Goal: Task Accomplishment & Management: Manage account settings

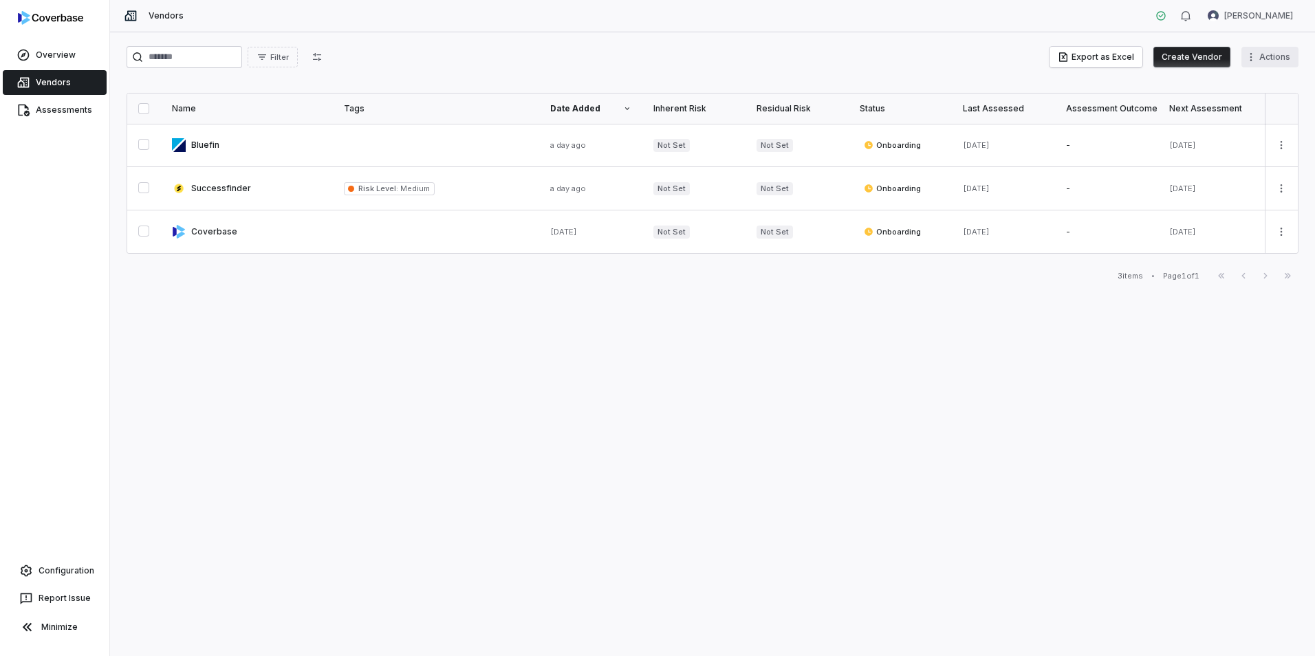
click at [1263, 57] on html "Overview Vendors Assessments Configuration Report Issue Minimize Vendors [PERSO…" at bounding box center [657, 328] width 1315 height 656
click at [1258, 86] on div "Bulk Create Vendors" at bounding box center [1233, 87] width 120 height 22
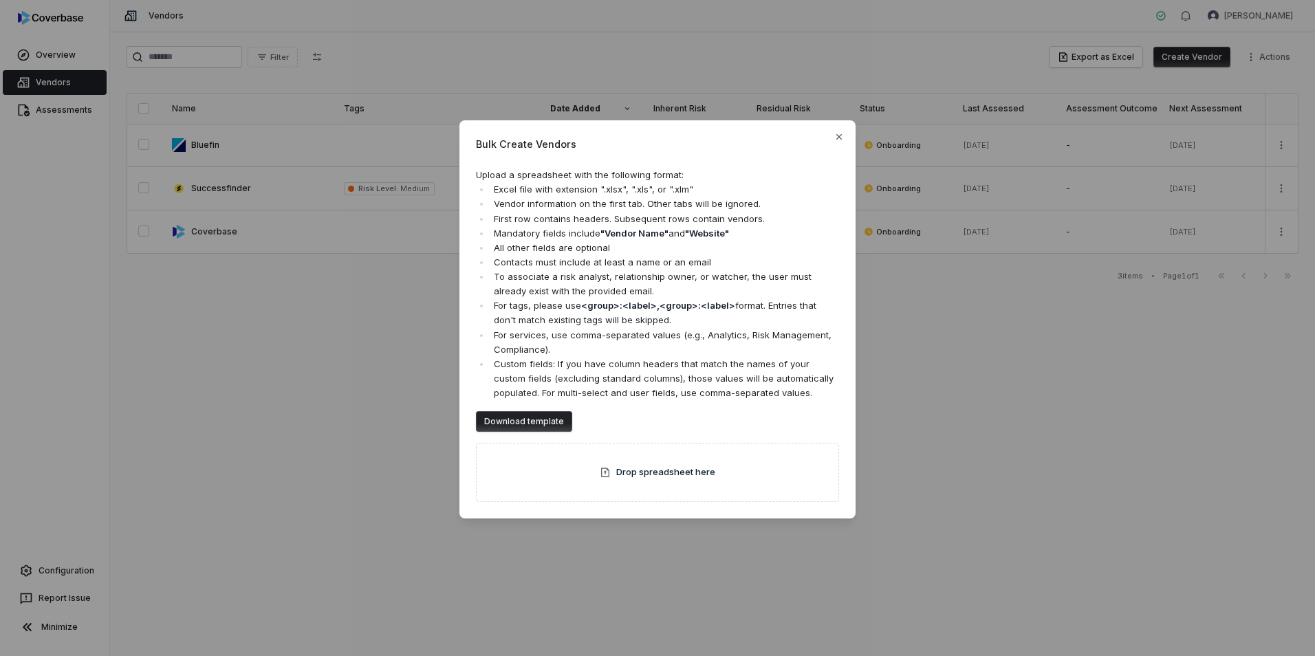
click at [523, 422] on button "Download template" at bounding box center [524, 421] width 96 height 21
click at [837, 132] on icon "button" at bounding box center [839, 136] width 11 height 11
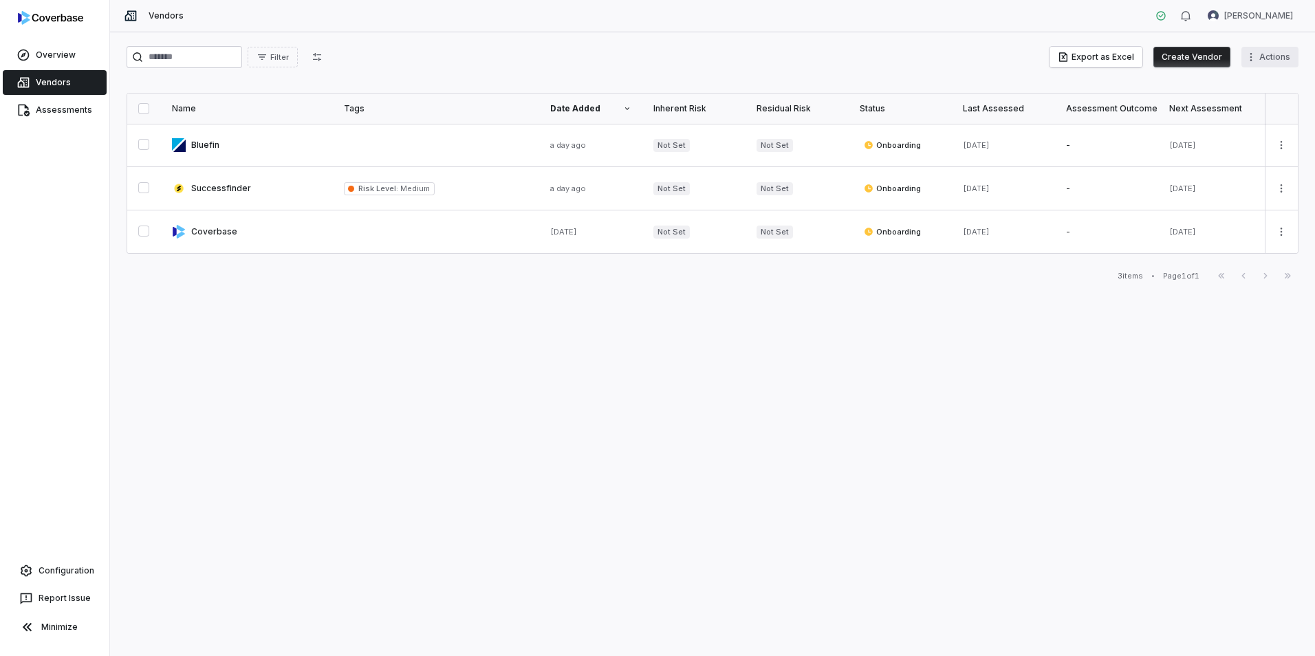
click at [1261, 56] on html "Overview Vendors Assessments Configuration Report Issue Minimize Vendors [PERSO…" at bounding box center [657, 328] width 1315 height 656
click at [314, 482] on html "Overview Vendors Assessments Configuration Report Issue Minimize Vendors [PERSO…" at bounding box center [657, 328] width 1315 height 656
click at [1257, 49] on html "Overview Vendors Assessments Configuration Report Issue Minimize Vendors [PERSO…" at bounding box center [657, 328] width 1315 height 656
click at [1257, 88] on div "Bulk Create Vendors" at bounding box center [1233, 87] width 120 height 22
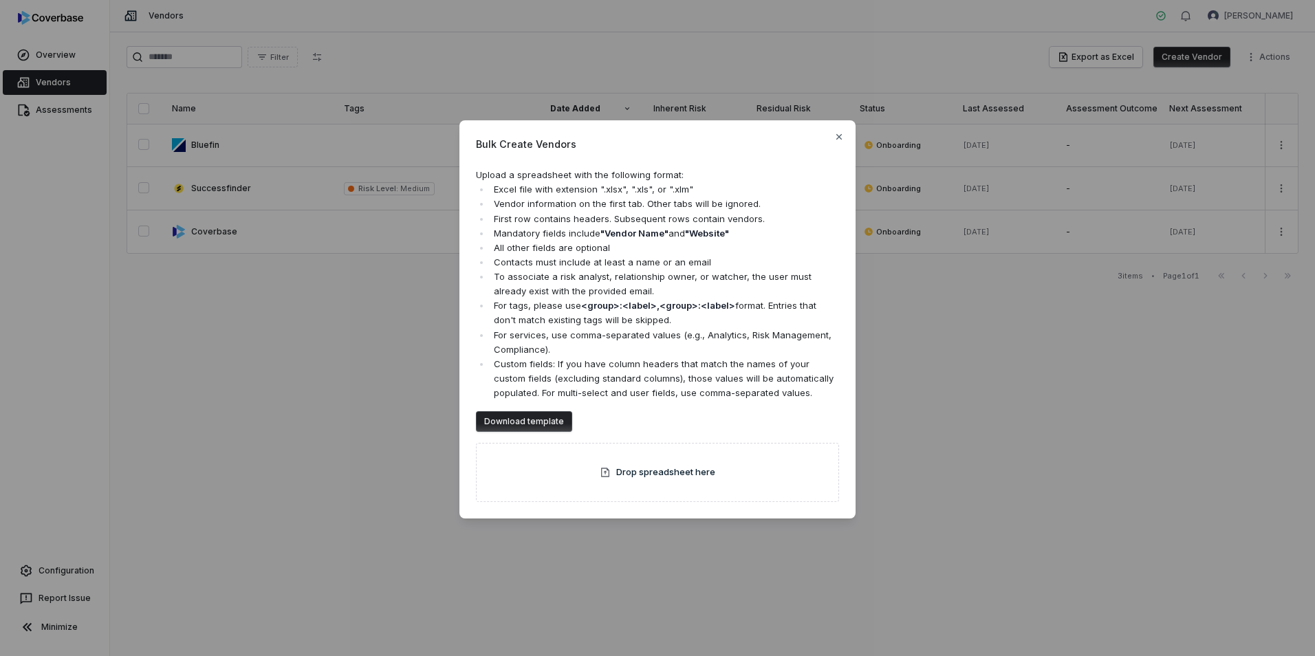
drag, startPoint x: 208, startPoint y: 469, endPoint x: 224, endPoint y: 458, distance: 20.2
click at [207, 469] on div "Bulk Create Vendors Upload a spreadsheet with the following format: Excel file …" at bounding box center [657, 328] width 1315 height 460
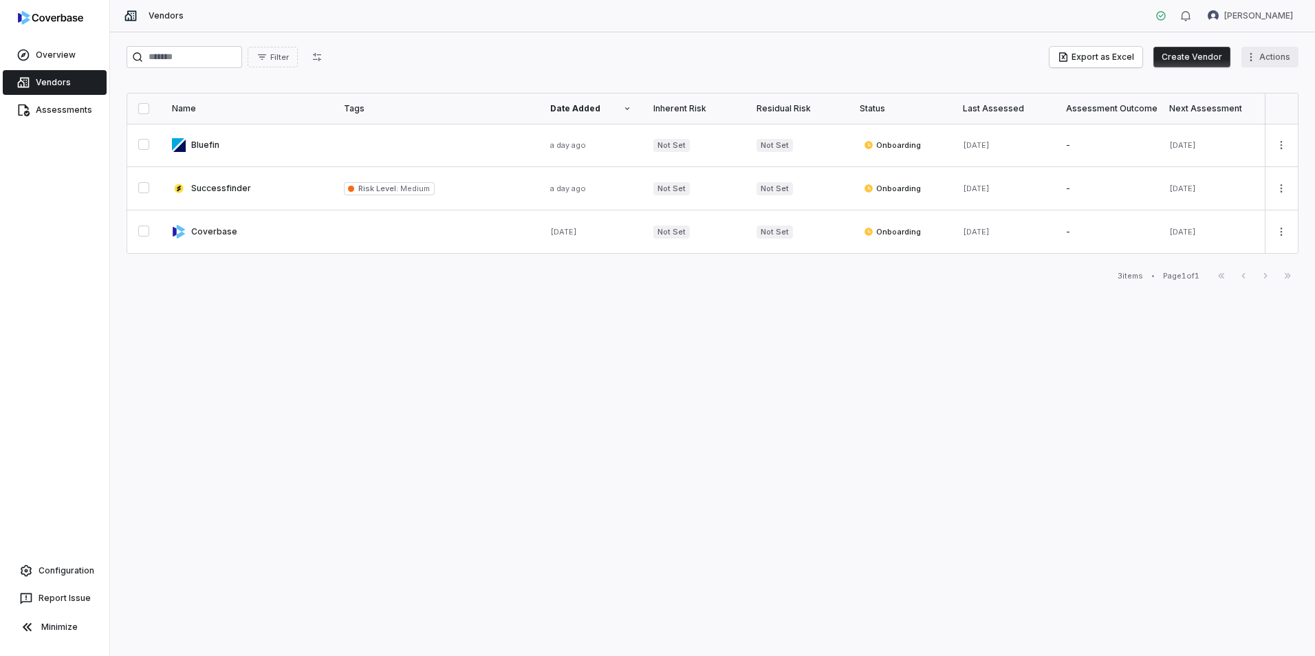
click at [1253, 55] on html "Overview Vendors Assessments Configuration Report Issue Minimize Vendors [PERSO…" at bounding box center [657, 328] width 1315 height 656
click at [1238, 89] on div "Bulk Create Vendors" at bounding box center [1233, 87] width 120 height 22
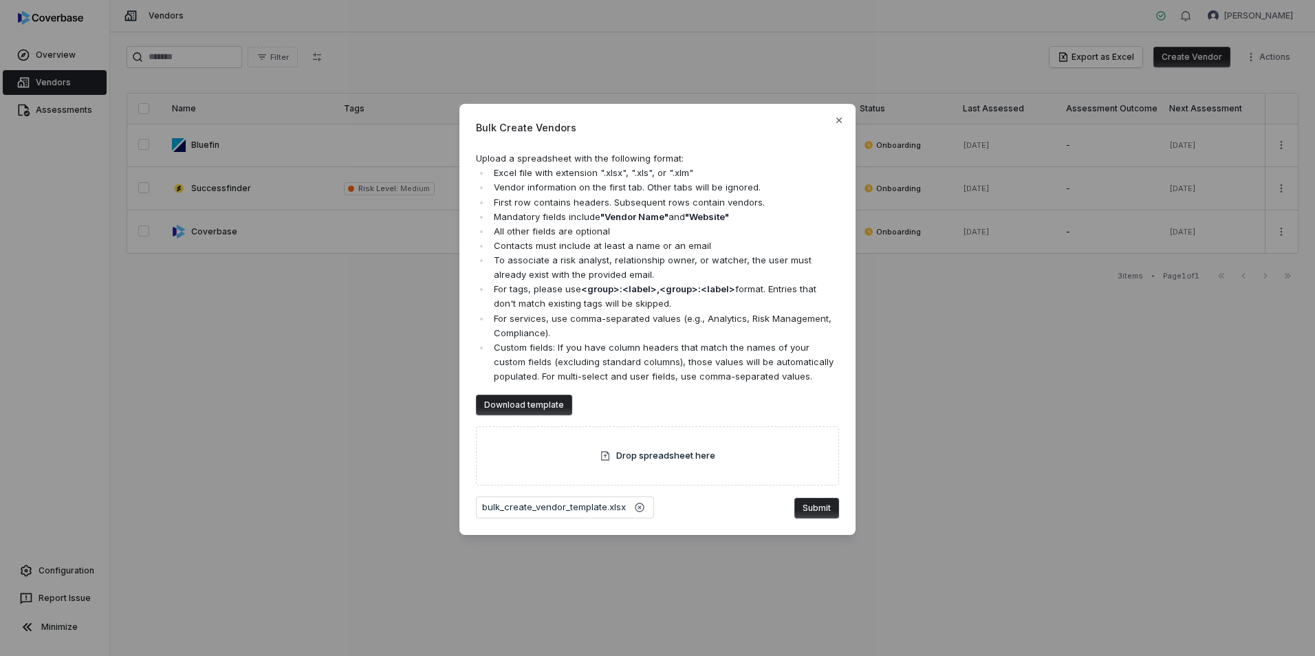
click at [829, 504] on button "Submit" at bounding box center [817, 508] width 45 height 21
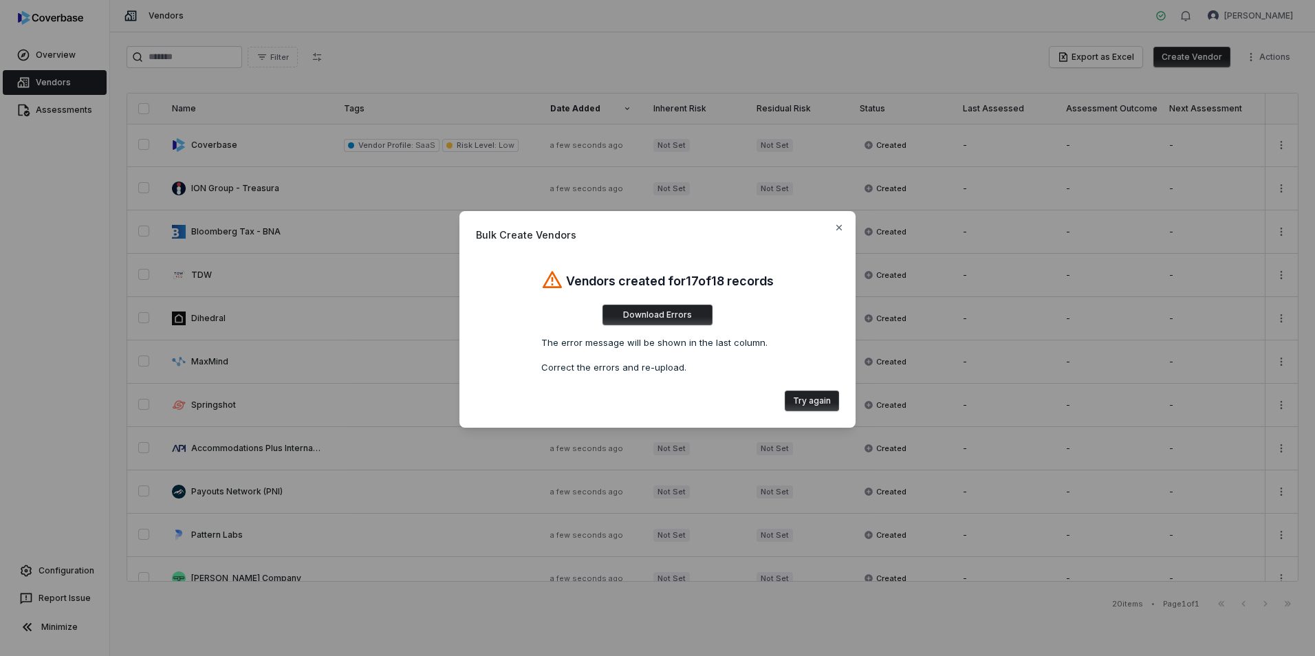
click at [661, 309] on button "Download Errors" at bounding box center [658, 315] width 110 height 21
click at [837, 226] on icon "button" at bounding box center [839, 227] width 11 height 11
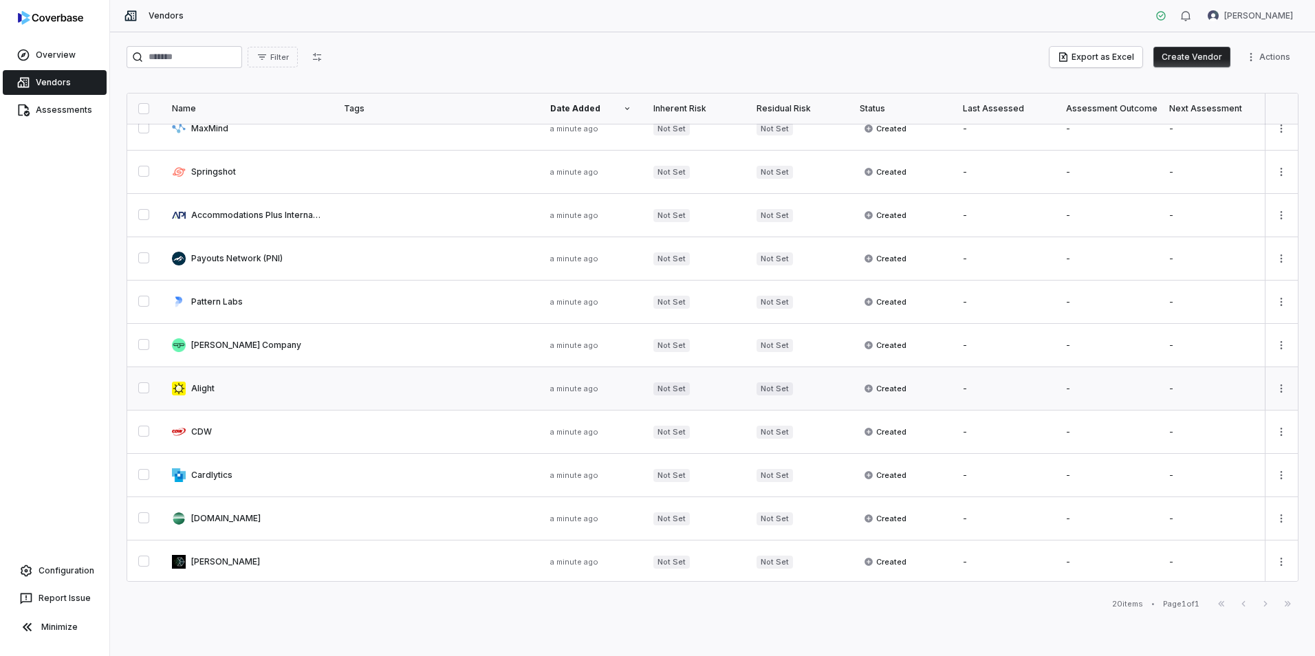
scroll to position [209, 0]
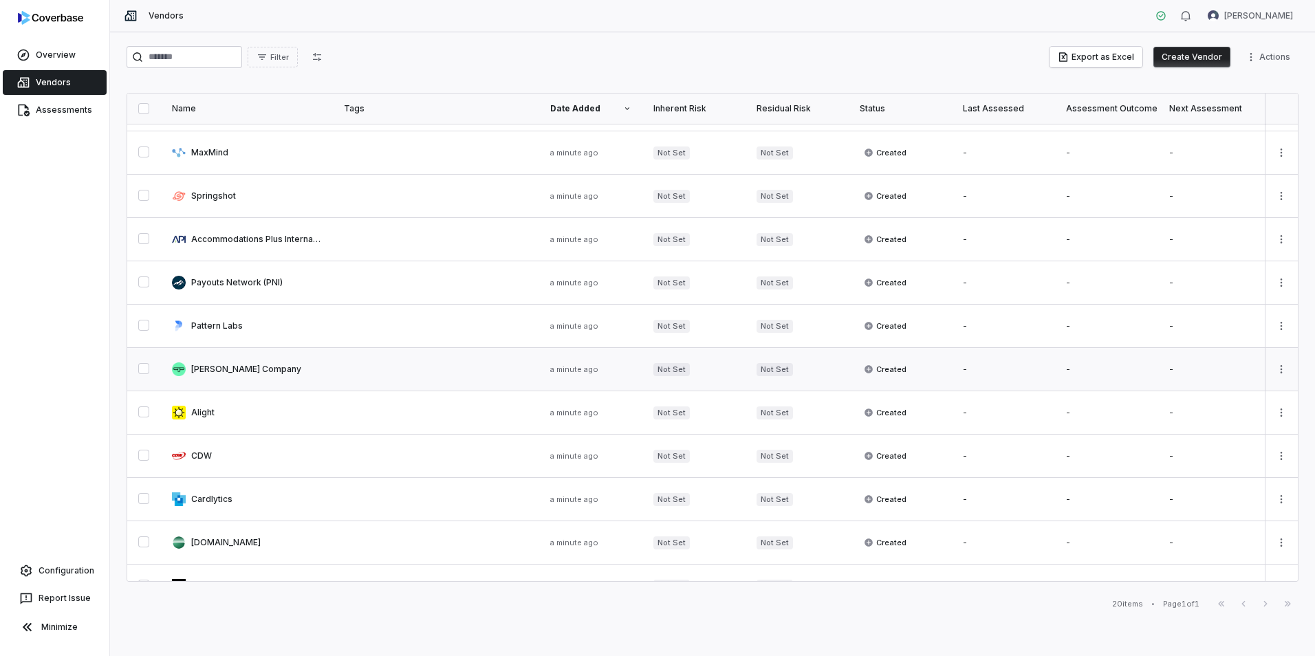
click at [227, 368] on link at bounding box center [247, 369] width 172 height 43
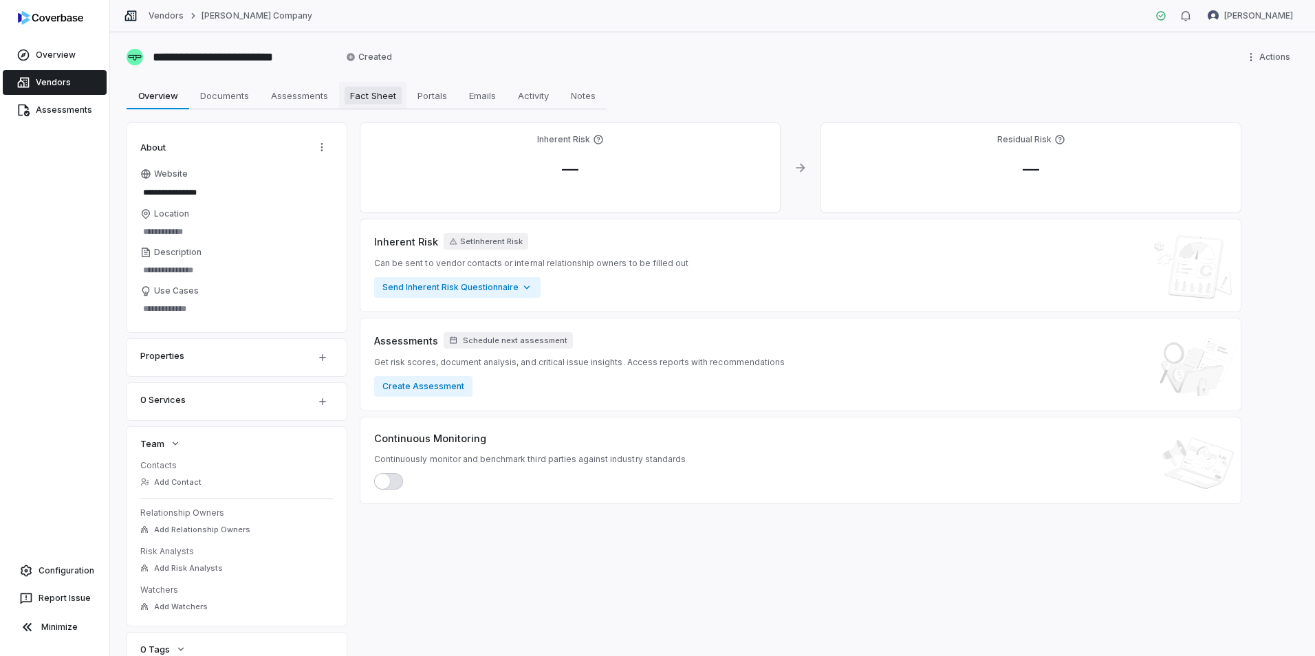
click at [374, 96] on span "Fact Sheet" at bounding box center [373, 96] width 57 height 18
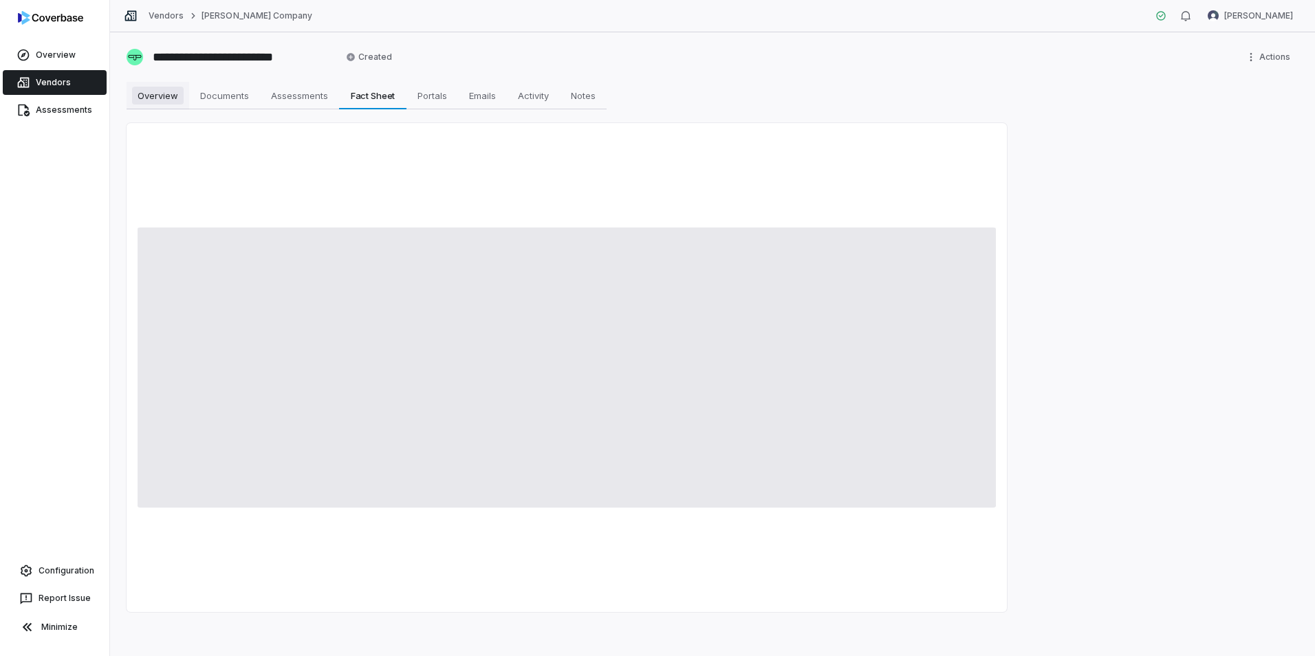
click at [163, 91] on span "Overview" at bounding box center [158, 96] width 52 height 18
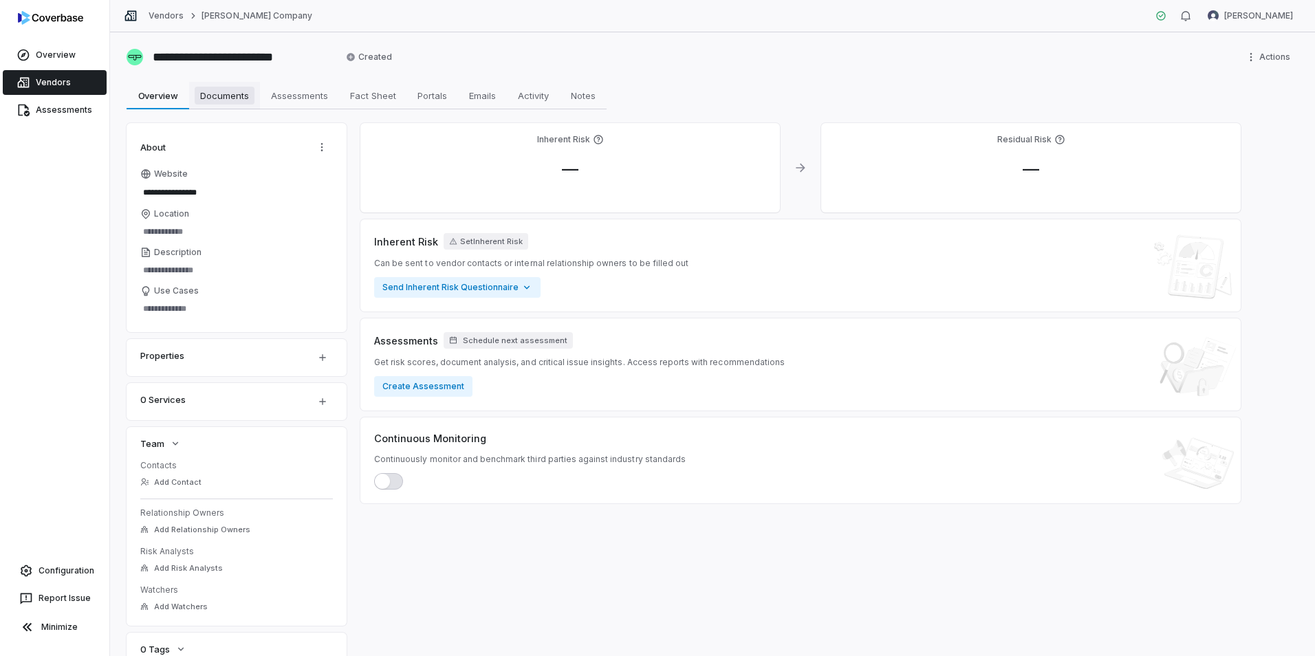
click at [226, 95] on span "Documents" at bounding box center [225, 96] width 60 height 18
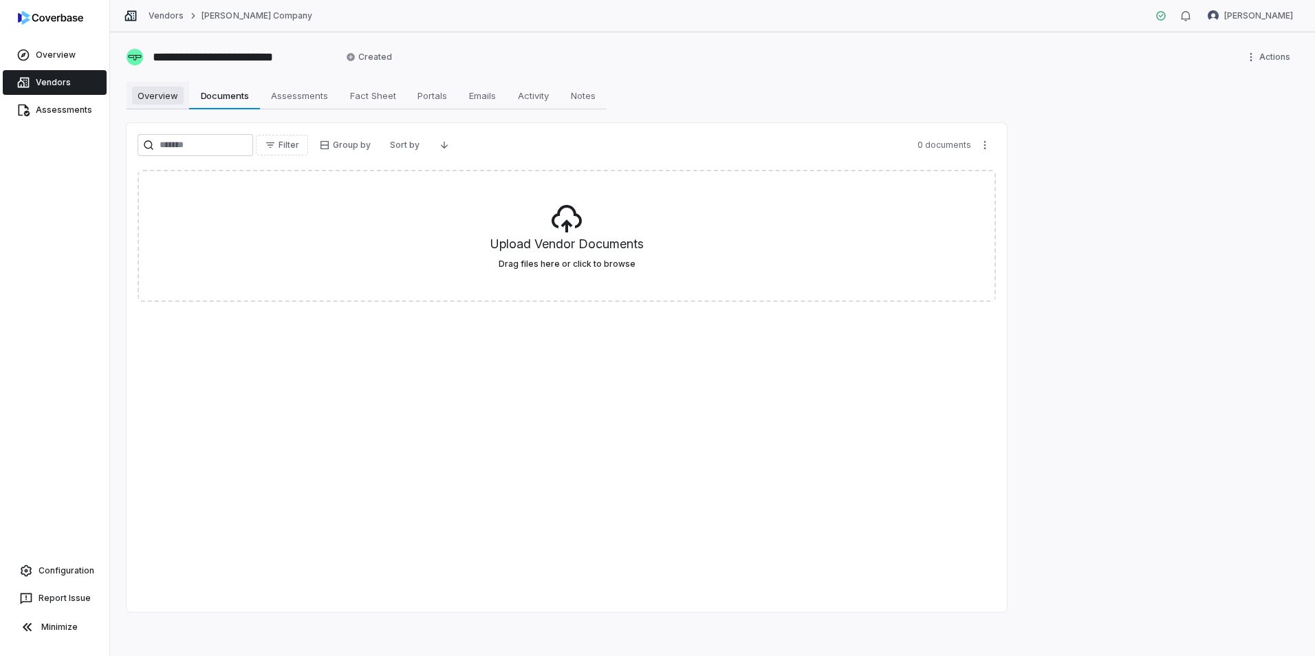
click at [165, 100] on span "Overview" at bounding box center [158, 96] width 52 height 18
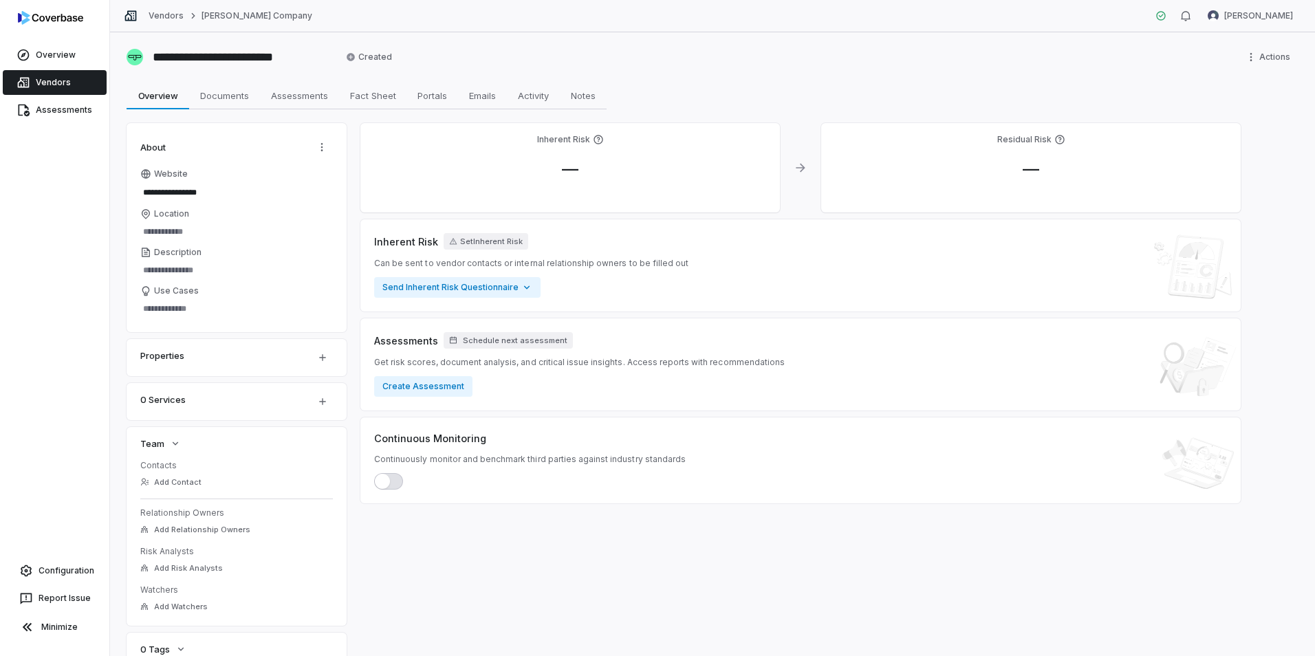
click at [59, 85] on link "Vendors" at bounding box center [55, 82] width 104 height 25
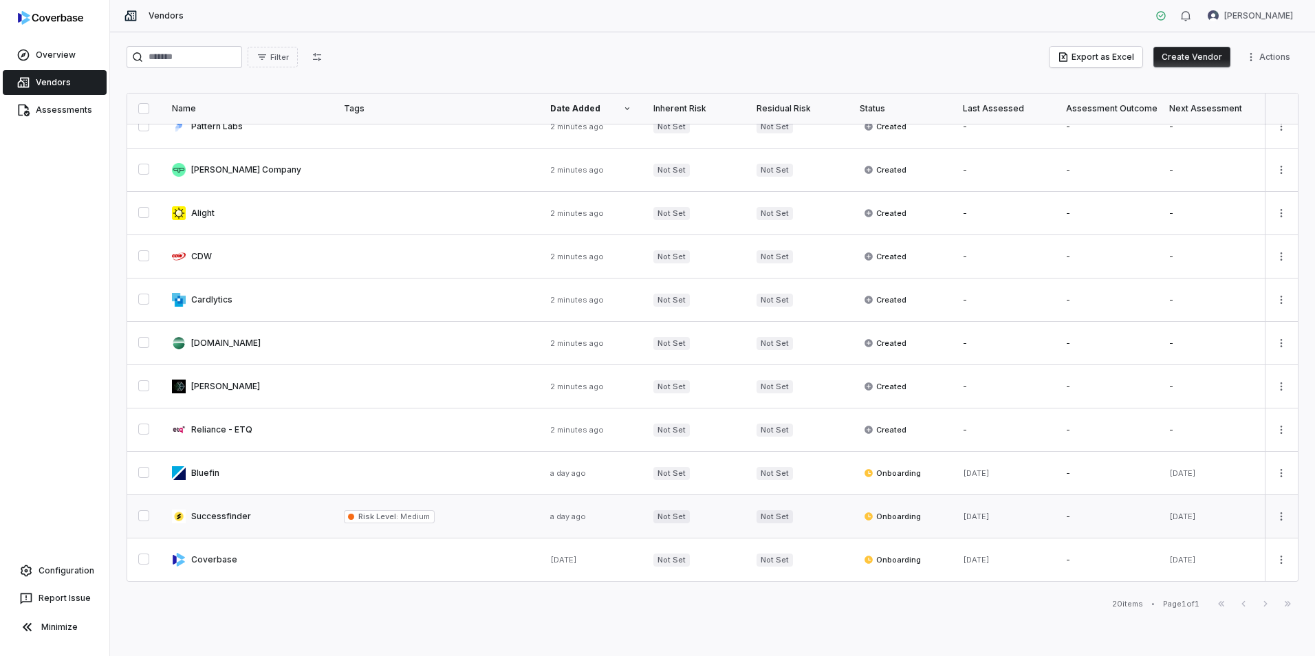
scroll to position [347, 0]
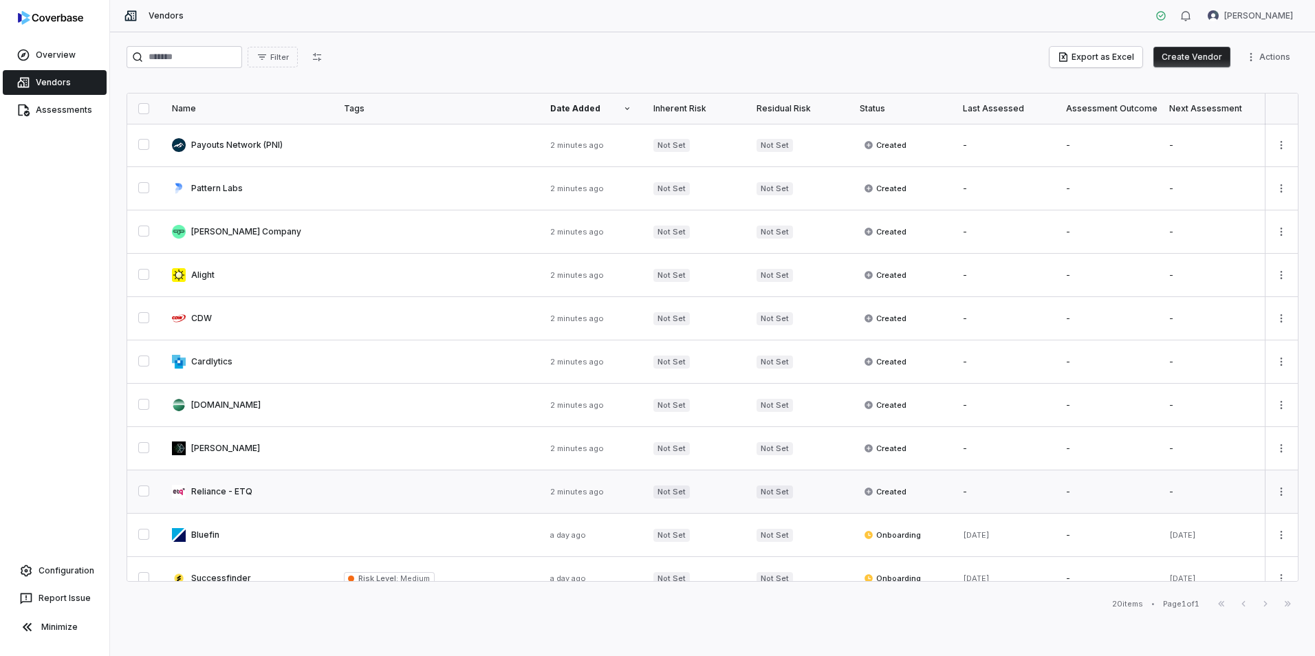
click at [214, 491] on link at bounding box center [247, 492] width 172 height 43
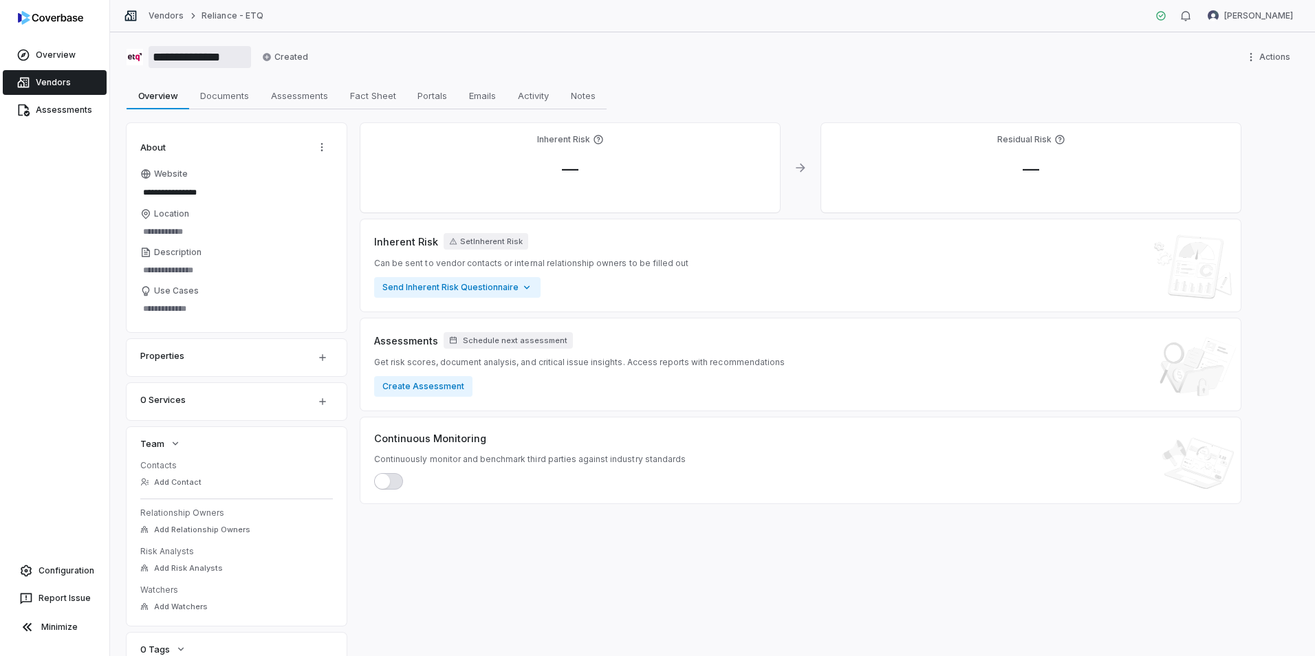
click at [189, 58] on input "**********" at bounding box center [200, 57] width 103 height 22
click at [231, 100] on span "Documents" at bounding box center [225, 96] width 60 height 18
type textarea "*"
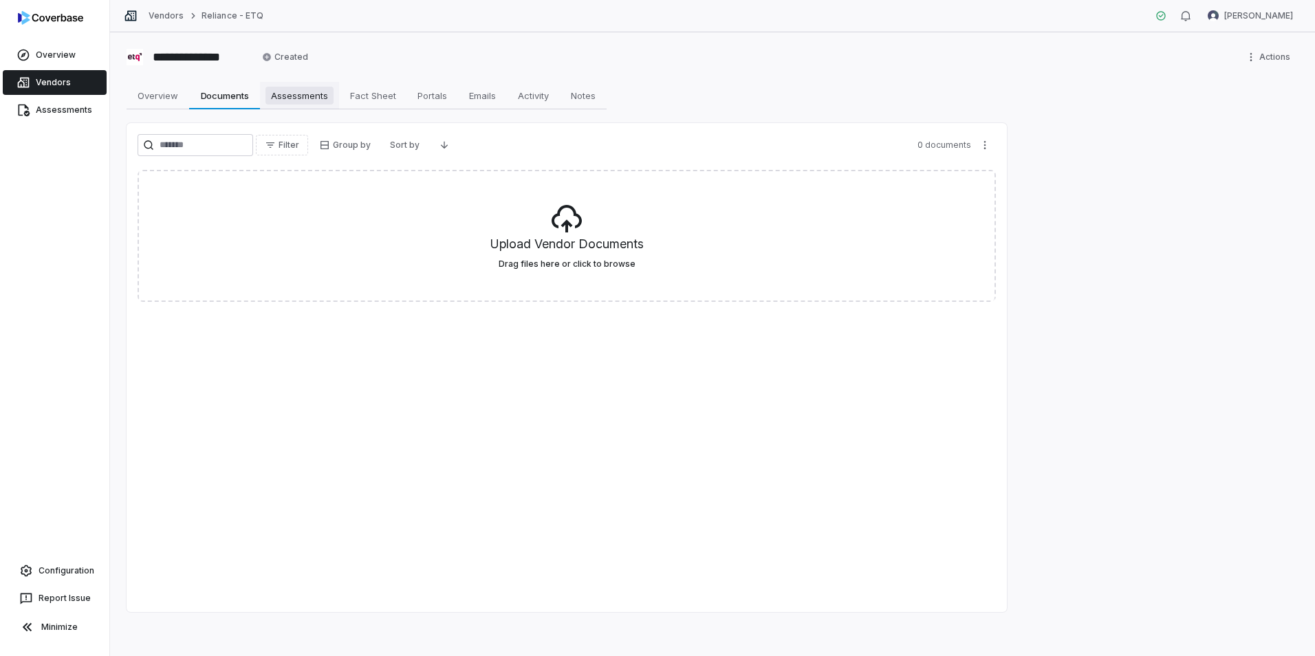
click at [302, 98] on span "Assessments" at bounding box center [300, 96] width 68 height 18
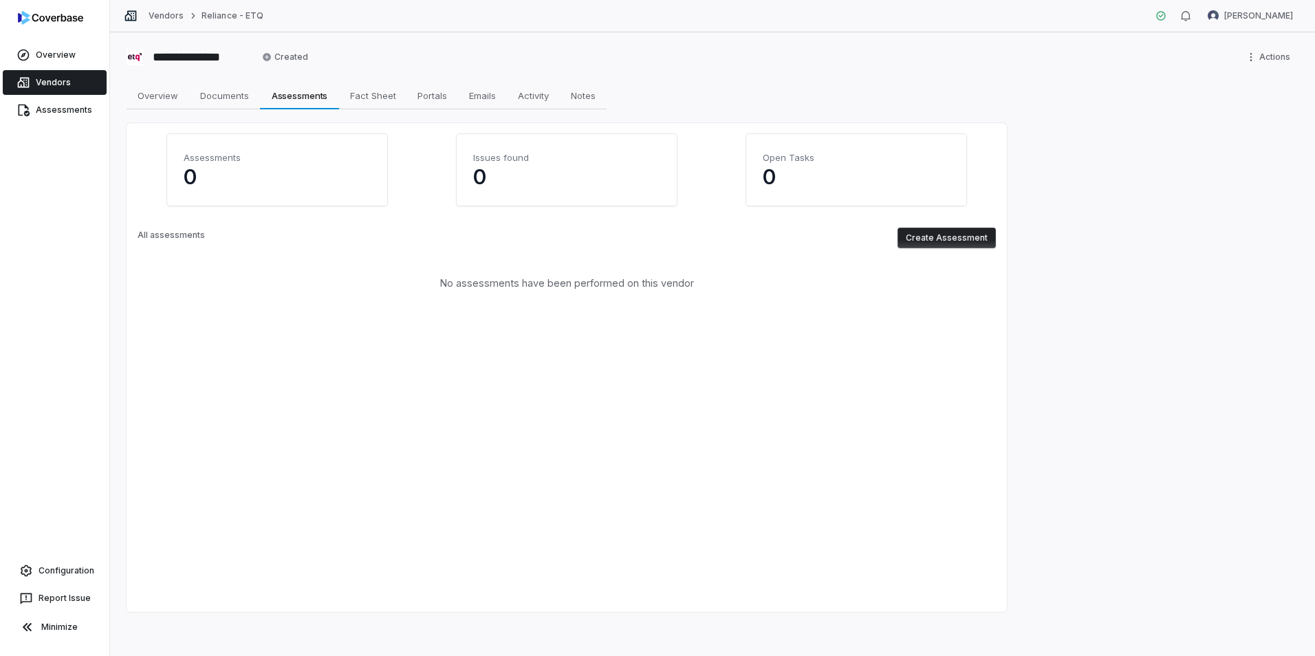
click at [956, 230] on button "Create Assessment" at bounding box center [947, 238] width 98 height 21
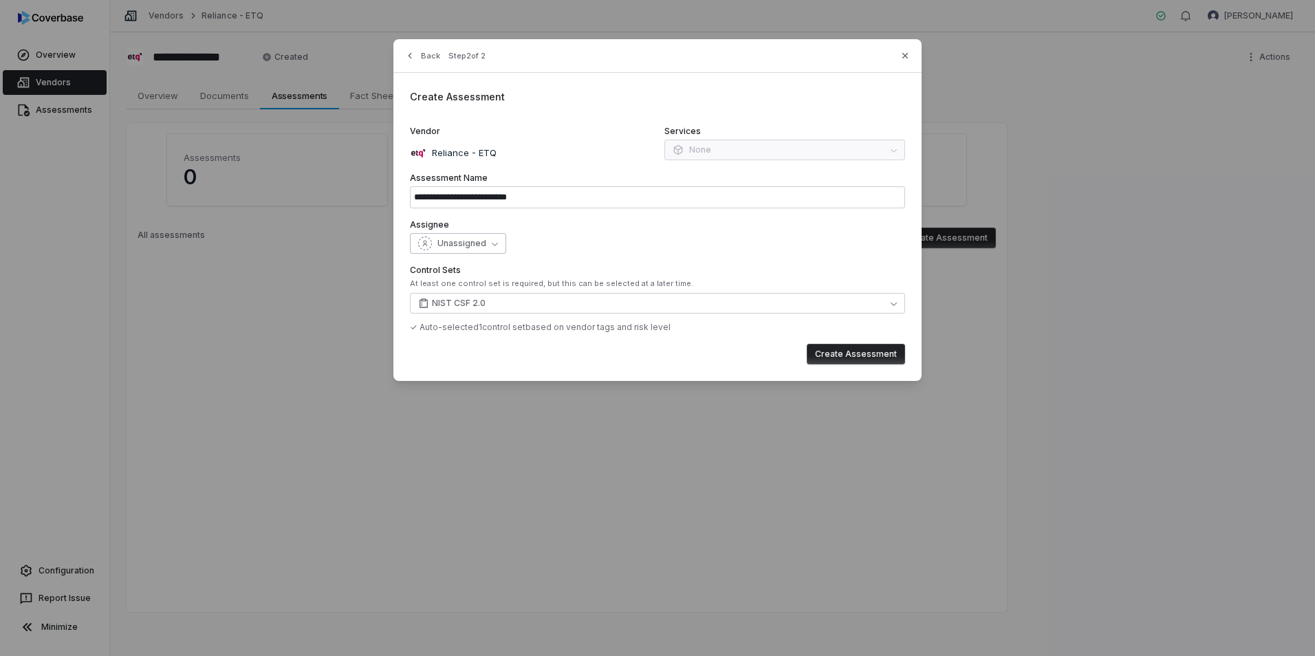
click at [493, 245] on icon "button" at bounding box center [495, 244] width 6 height 3
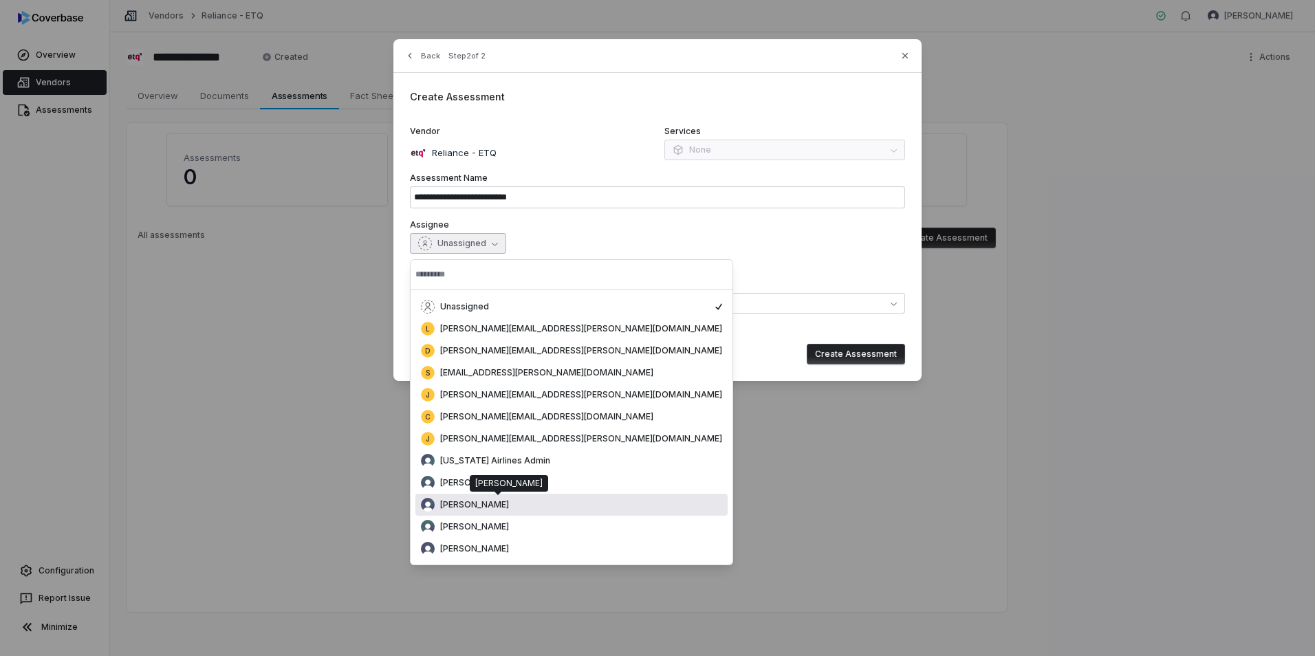
click at [467, 504] on span "[PERSON_NAME]" at bounding box center [474, 504] width 69 height 11
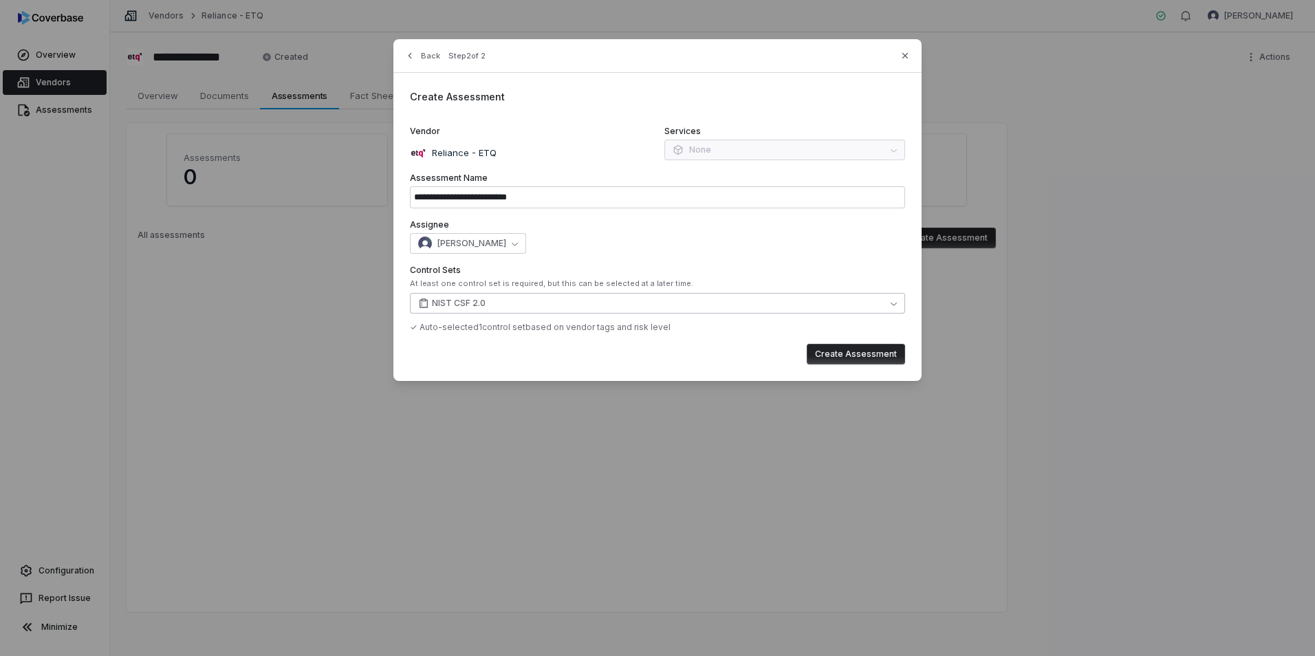
click at [556, 310] on button "NIST CSF 2.0" at bounding box center [657, 303] width 495 height 21
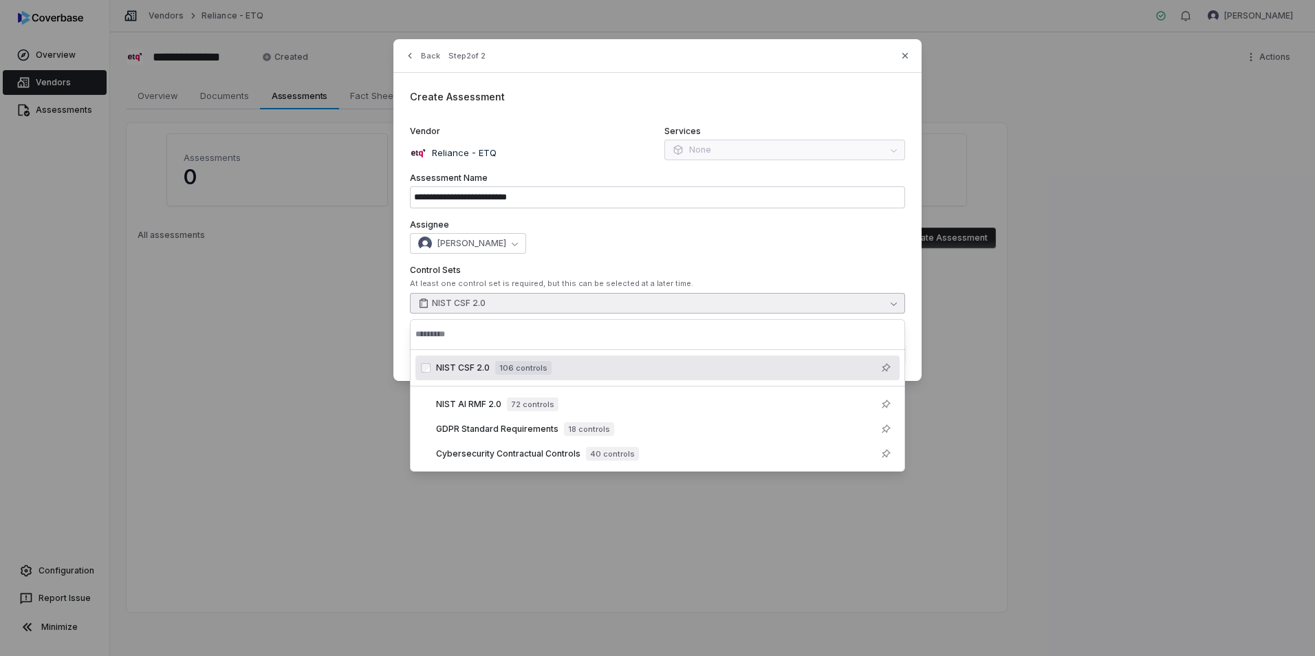
click at [563, 370] on div "NIST CSF 2.0 106 controls" at bounding box center [665, 368] width 458 height 17
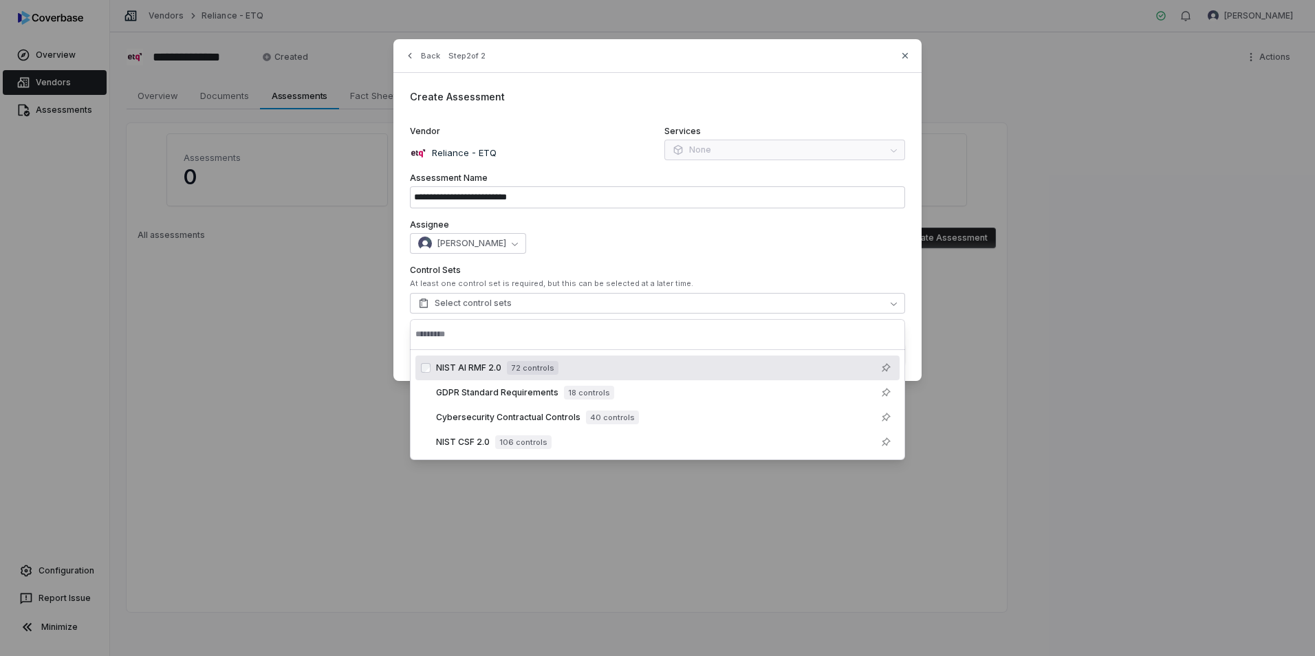
click at [672, 215] on div "**********" at bounding box center [658, 210] width 528 height 342
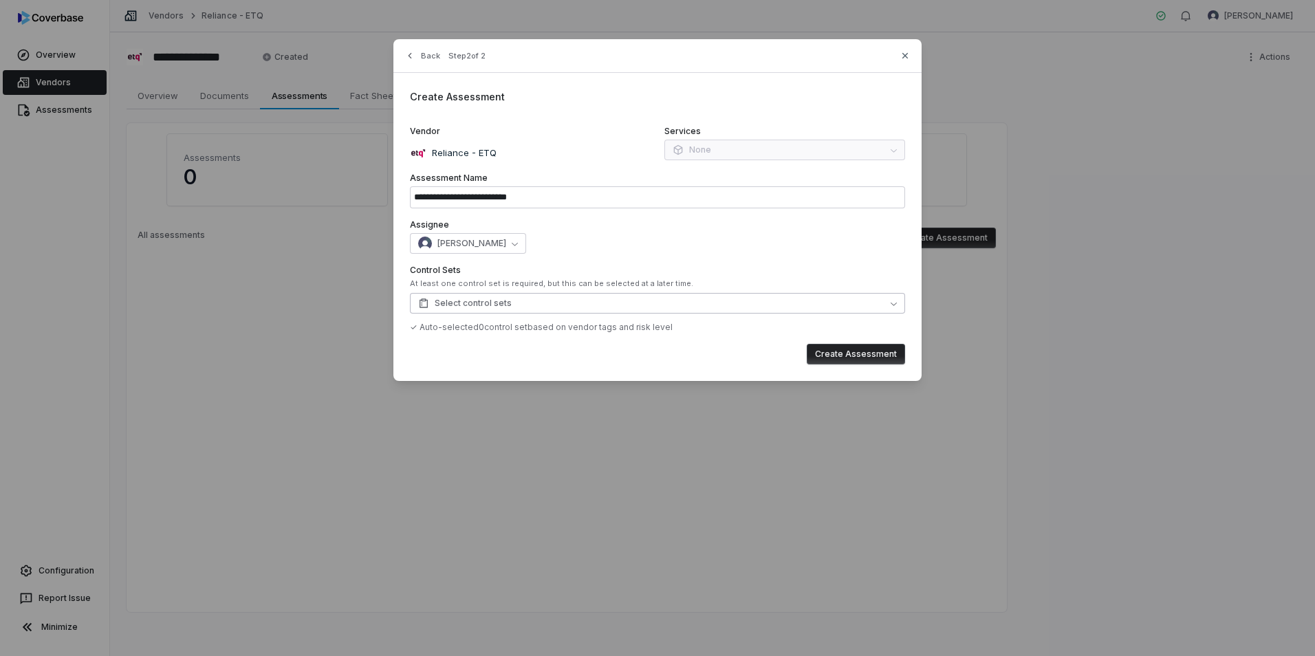
click at [510, 298] on button "Select control sets" at bounding box center [657, 303] width 495 height 21
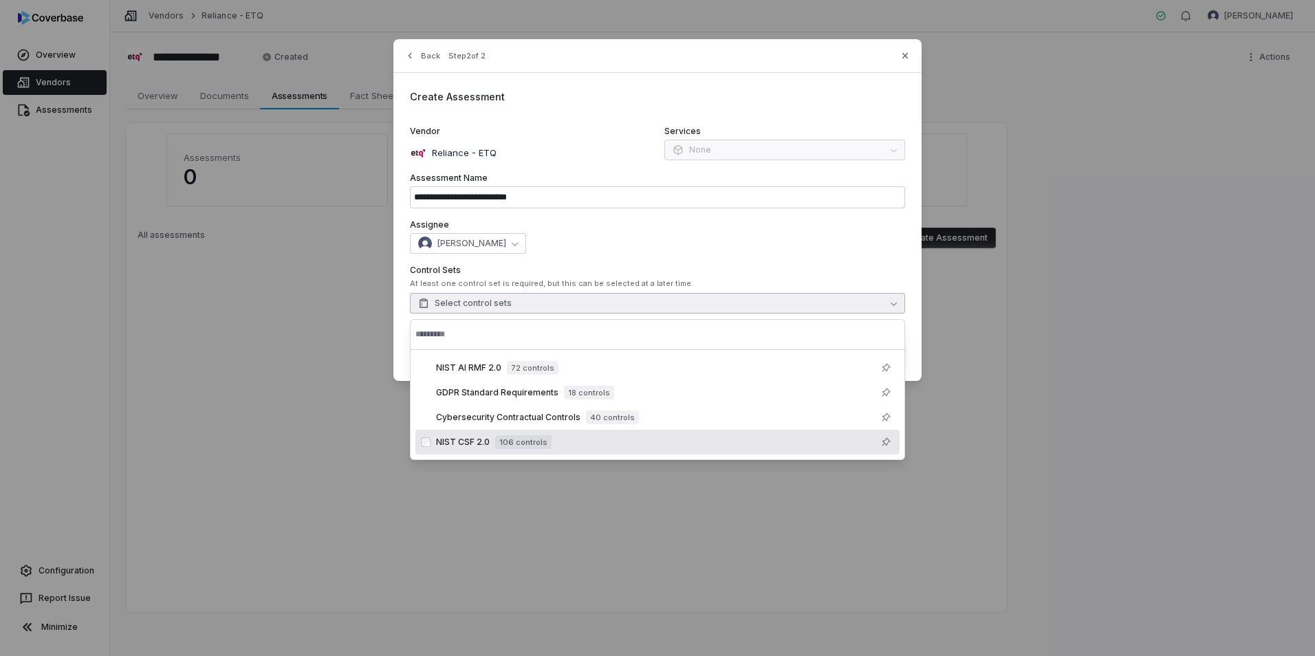
click at [473, 446] on span "NIST CSF 2.0" at bounding box center [463, 442] width 54 height 11
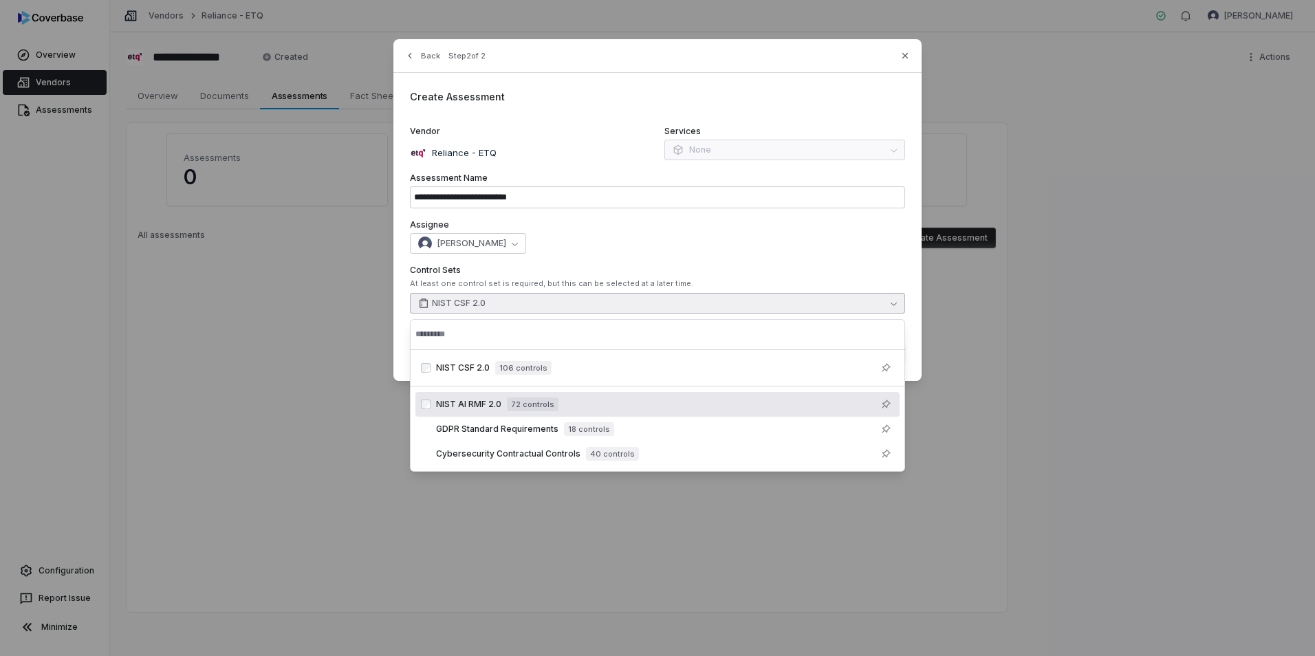
click at [454, 408] on span "NIST AI RMF 2.0" at bounding box center [468, 404] width 65 height 11
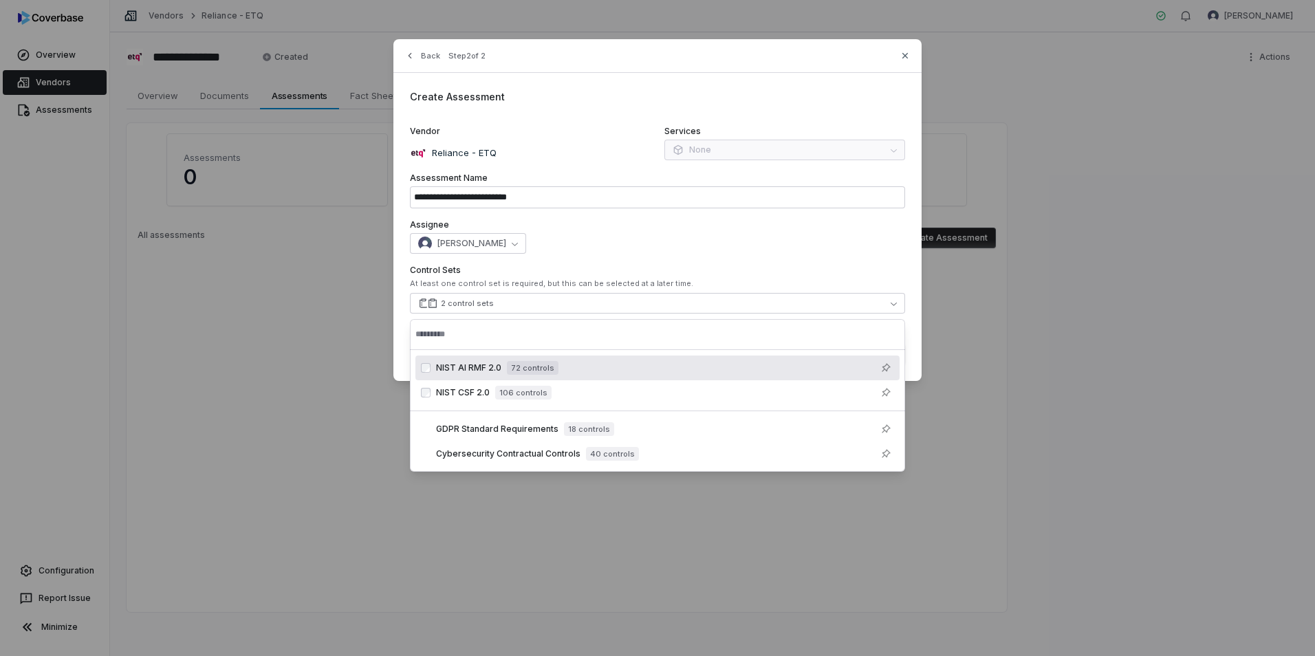
click at [732, 228] on label "Assignee" at bounding box center [657, 224] width 495 height 11
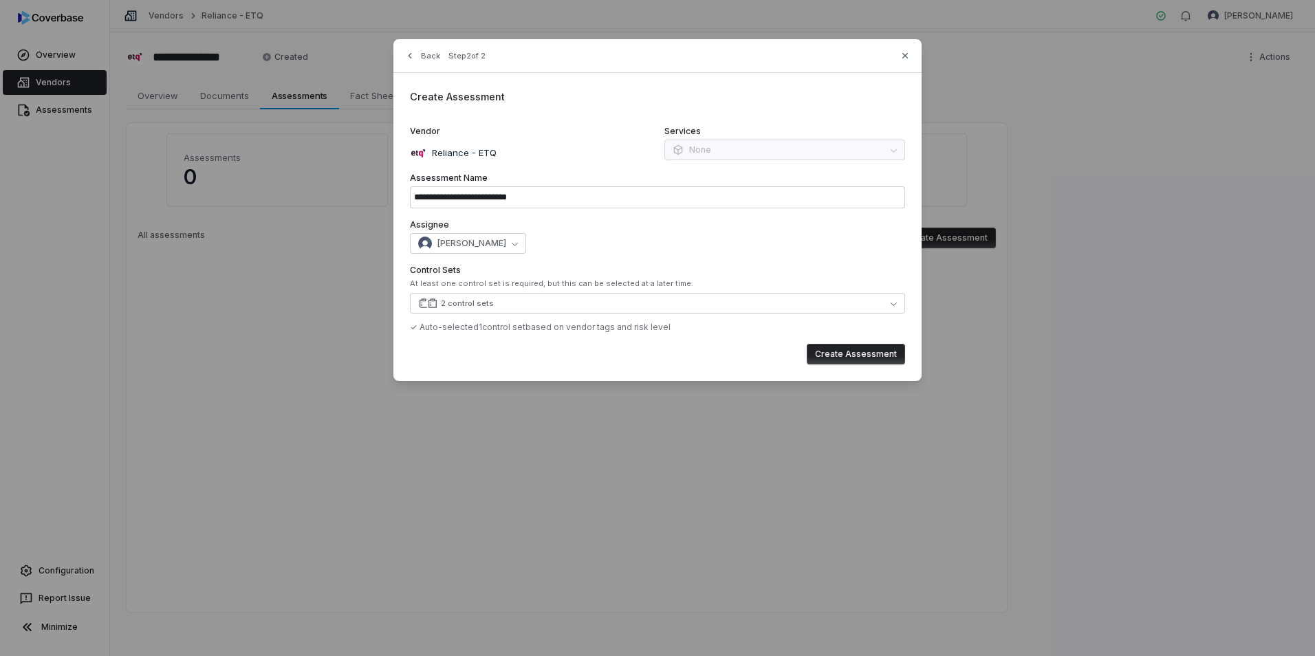
click at [851, 352] on button "Create Assessment" at bounding box center [856, 354] width 98 height 21
type input "**********"
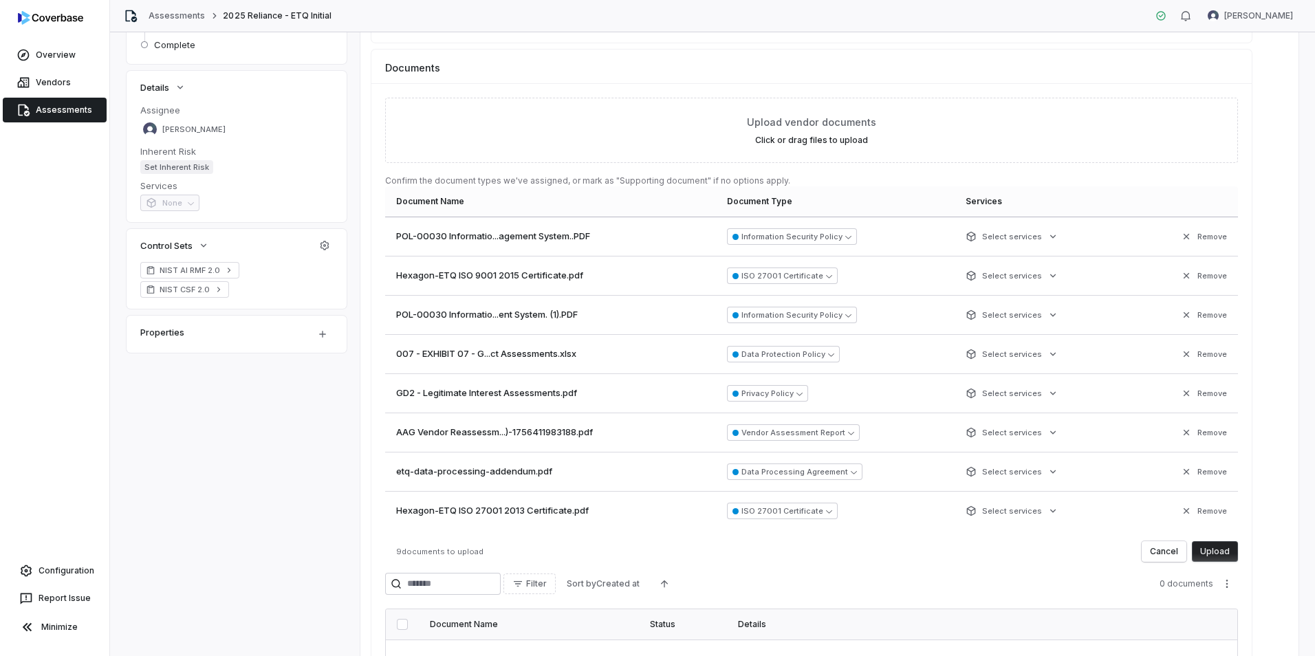
scroll to position [206, 0]
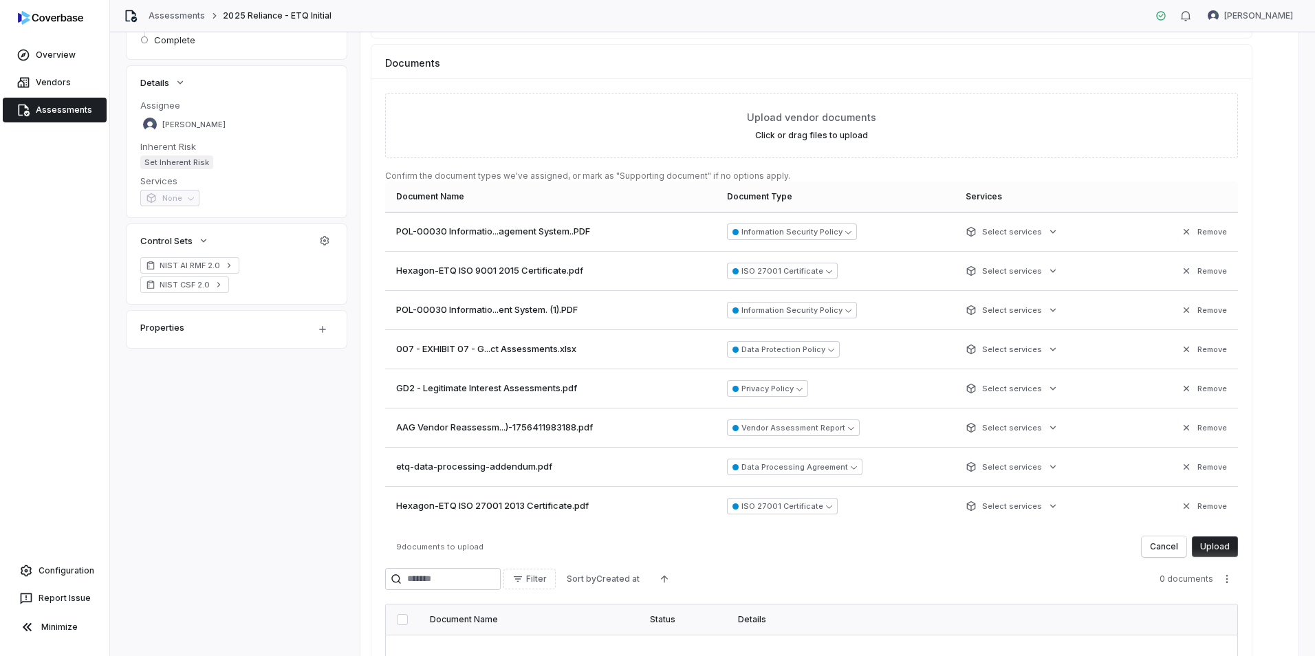
click at [1226, 550] on button "Upload" at bounding box center [1215, 547] width 46 height 21
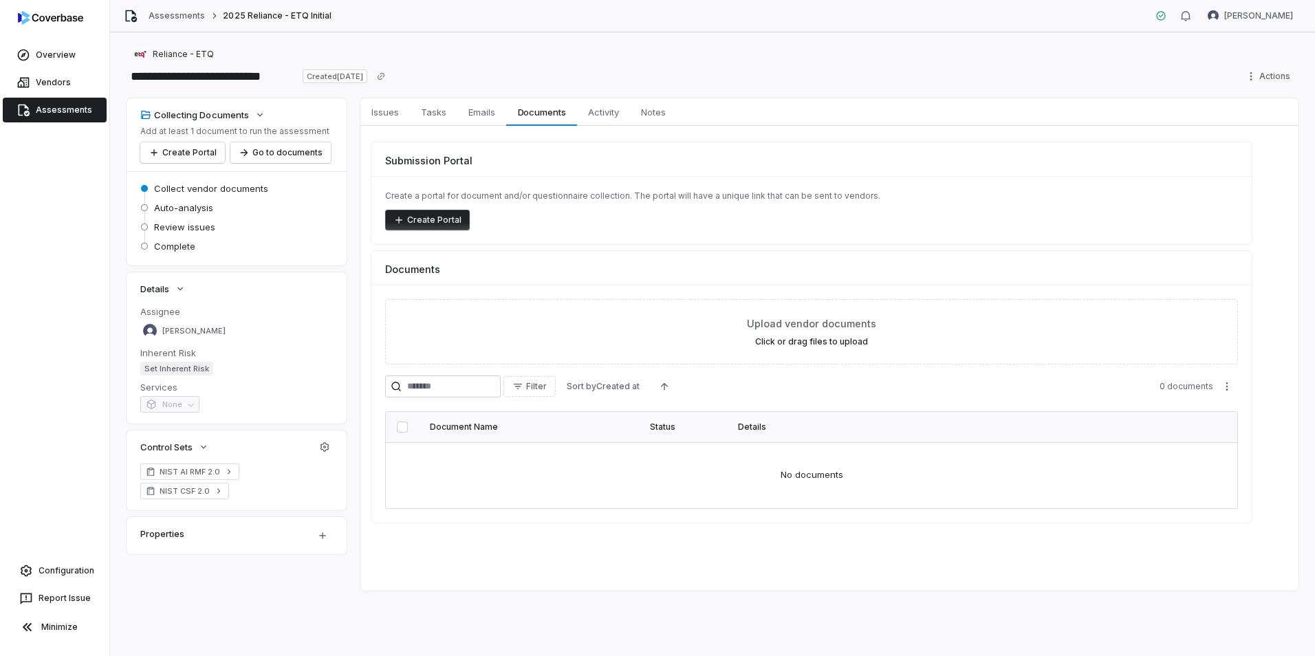
scroll to position [0, 0]
click at [1135, 272] on button "Link Existing Vendor Documents ( 8 )" at bounding box center [1166, 272] width 153 height 29
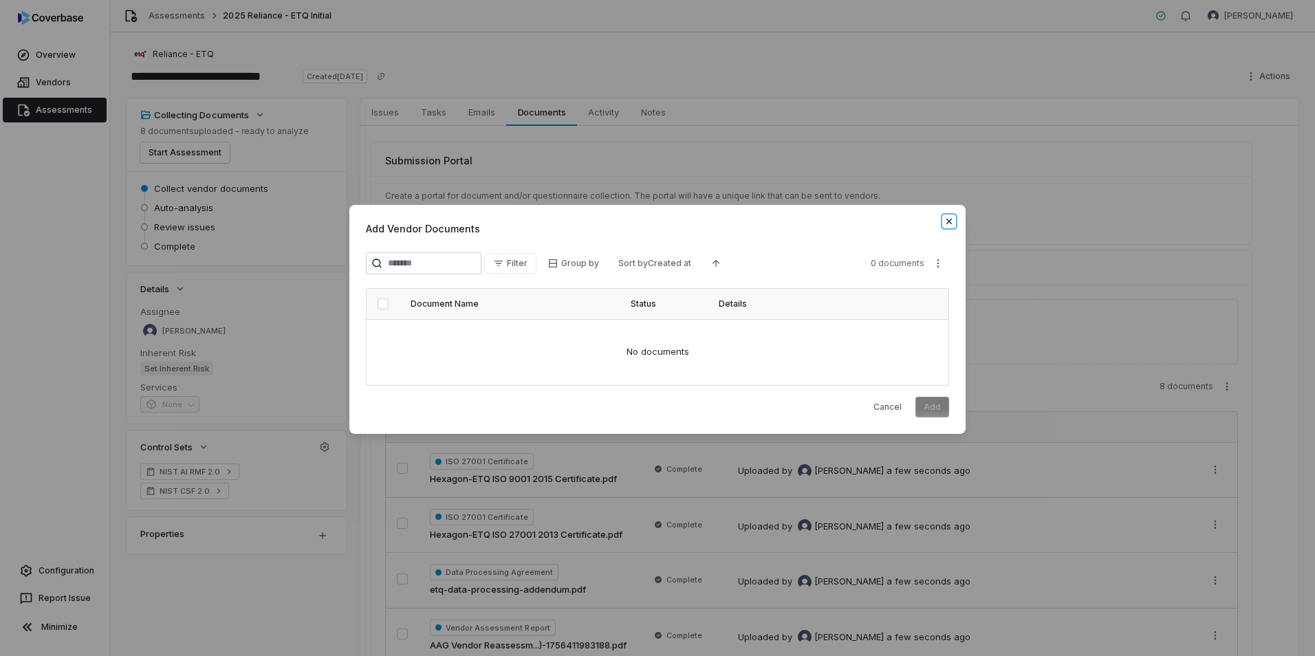
click at [954, 223] on icon "button" at bounding box center [949, 221] width 11 height 11
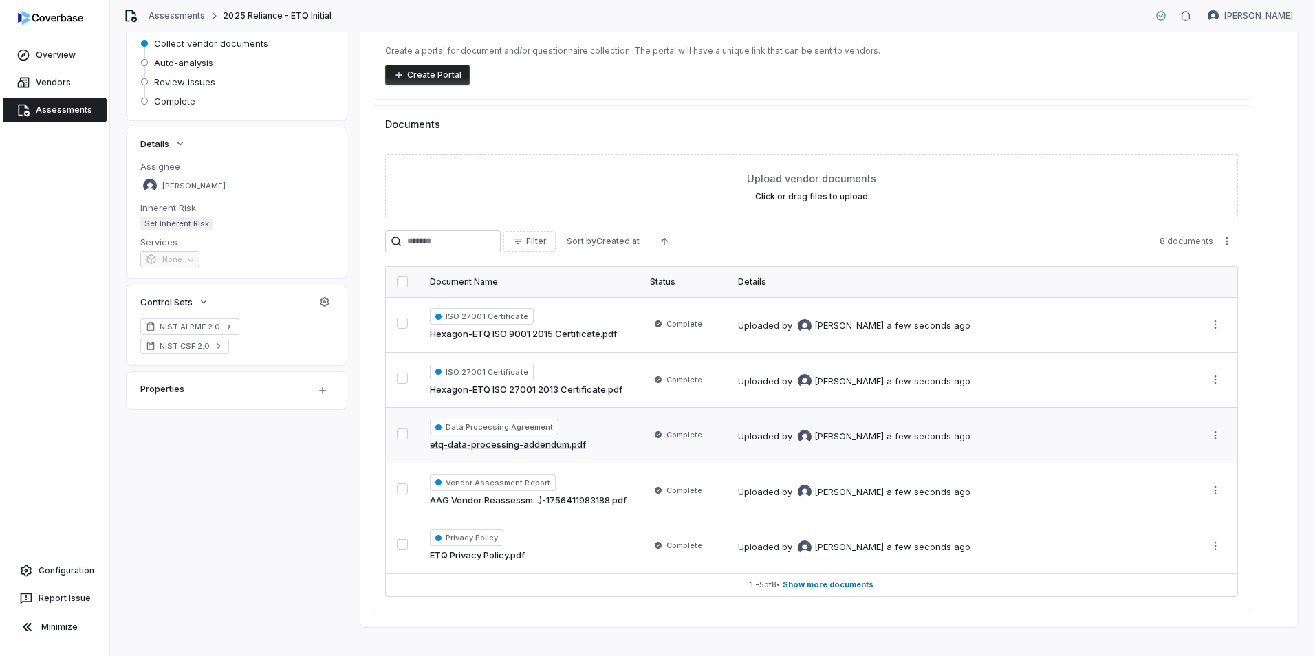
scroll to position [160, 0]
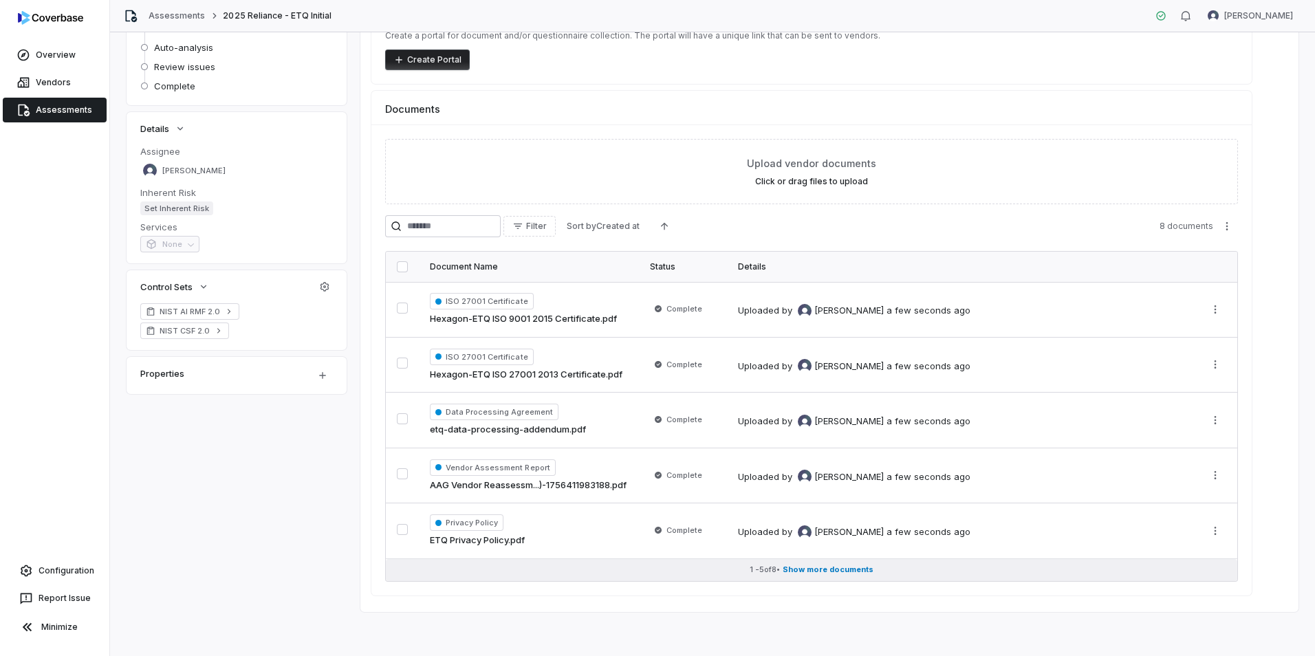
click at [821, 573] on span "Show more documents" at bounding box center [828, 570] width 91 height 10
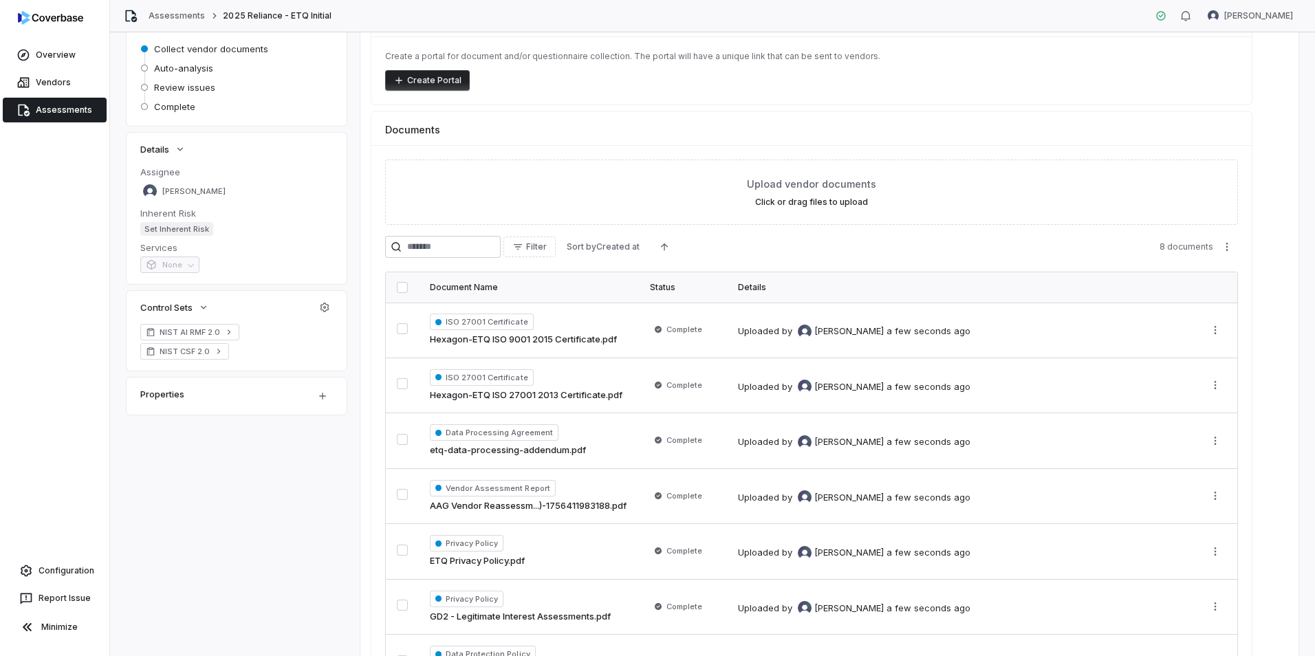
scroll to position [23, 0]
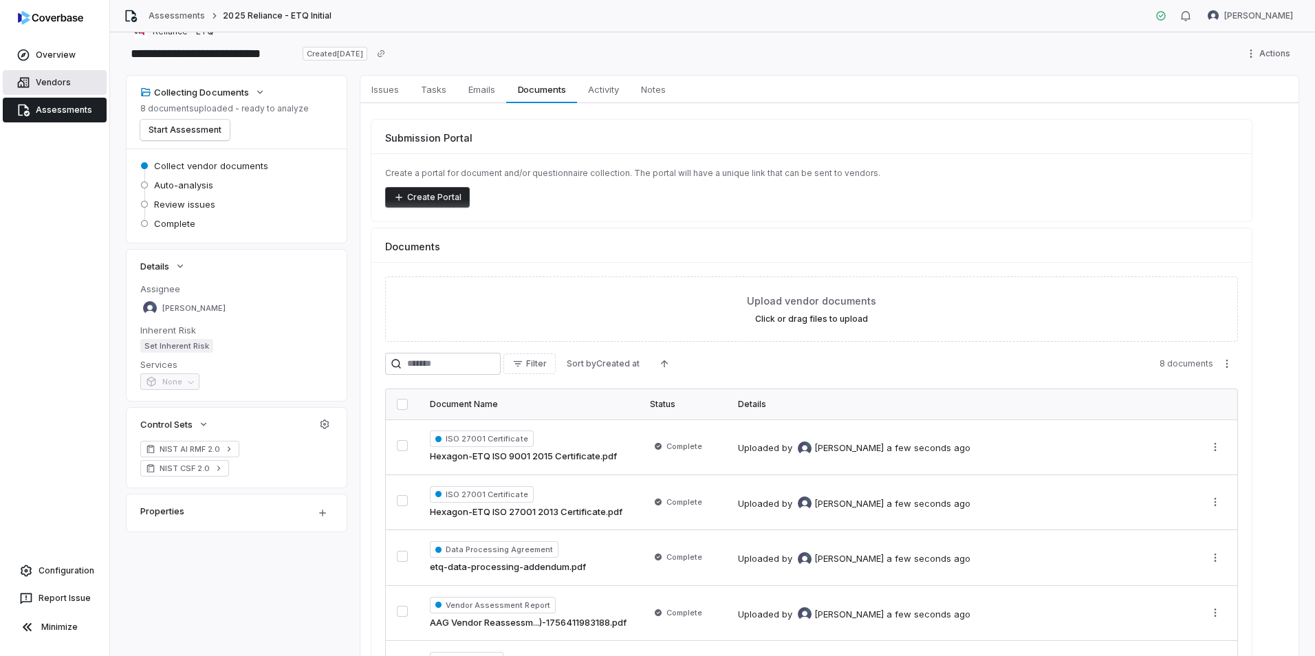
click at [56, 87] on link "Vendors" at bounding box center [55, 82] width 104 height 25
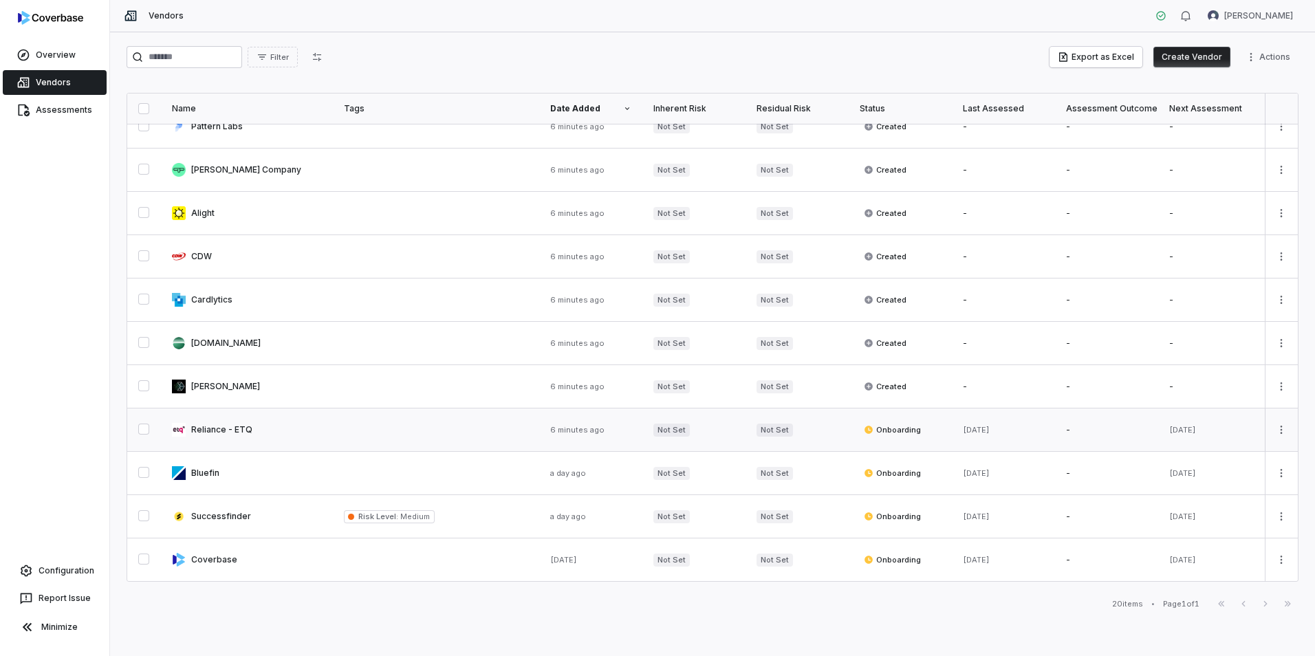
scroll to position [416, 0]
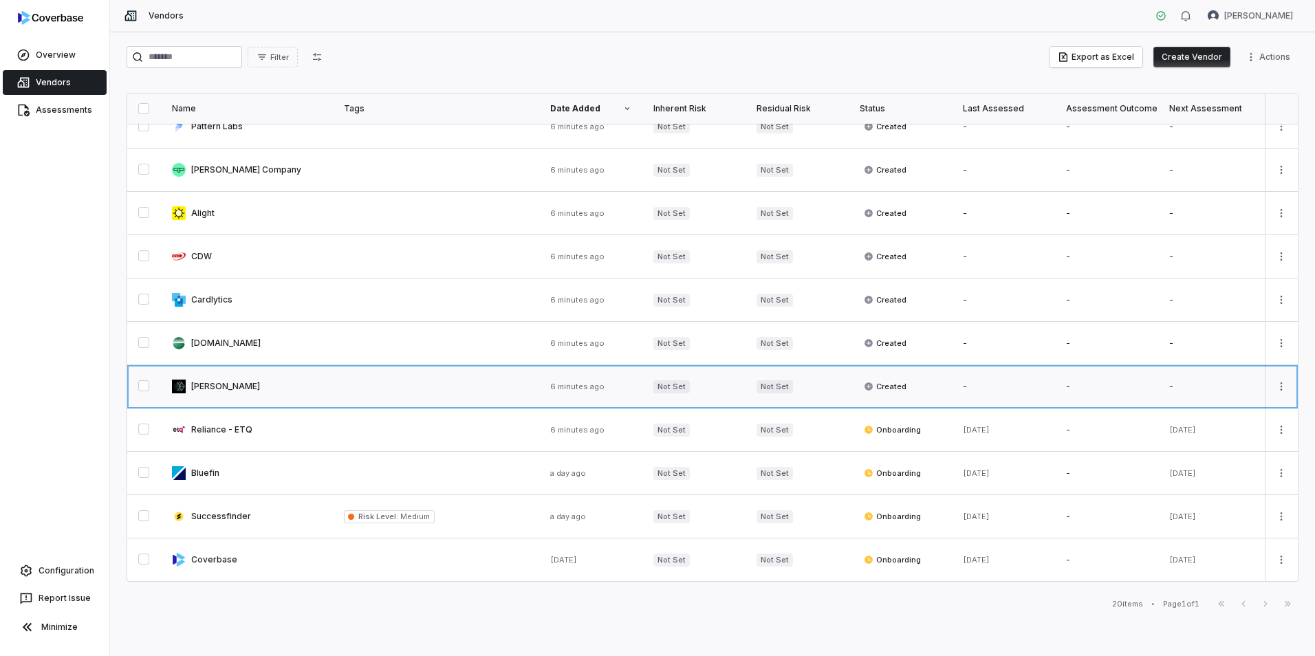
click at [221, 377] on link at bounding box center [247, 386] width 172 height 43
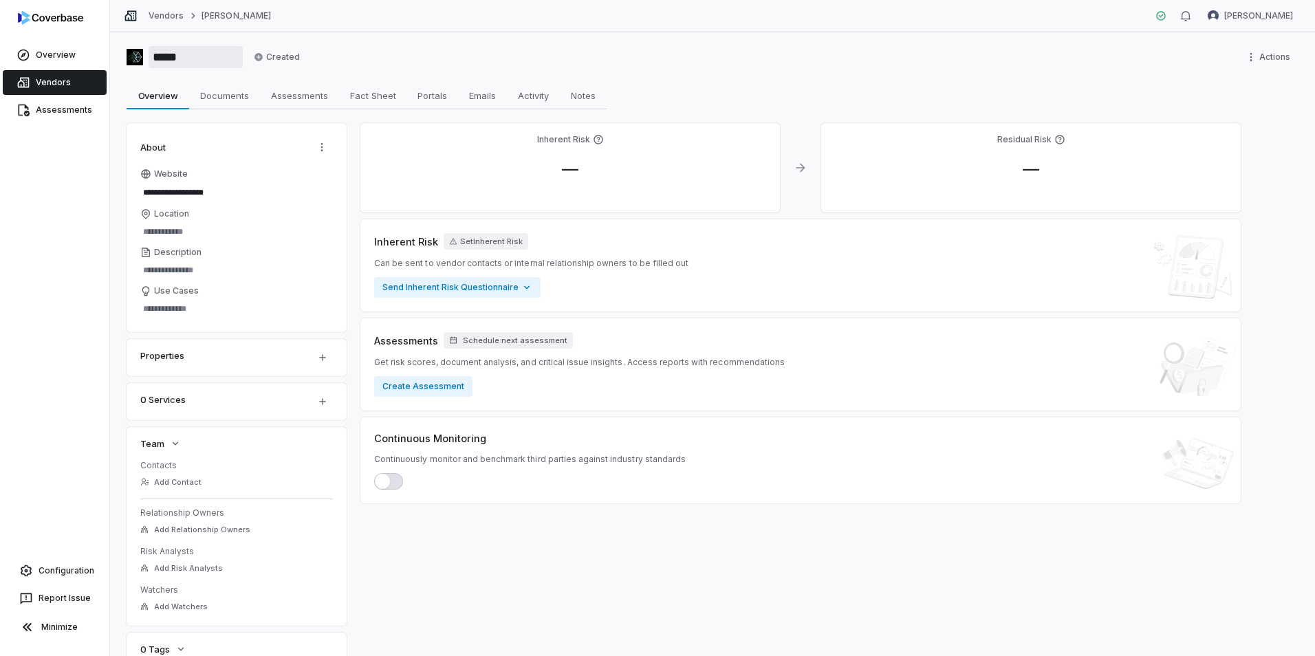
click at [170, 61] on input "*****" at bounding box center [196, 57] width 94 height 22
click at [301, 99] on span "Assessments" at bounding box center [300, 96] width 68 height 18
type textarea "*"
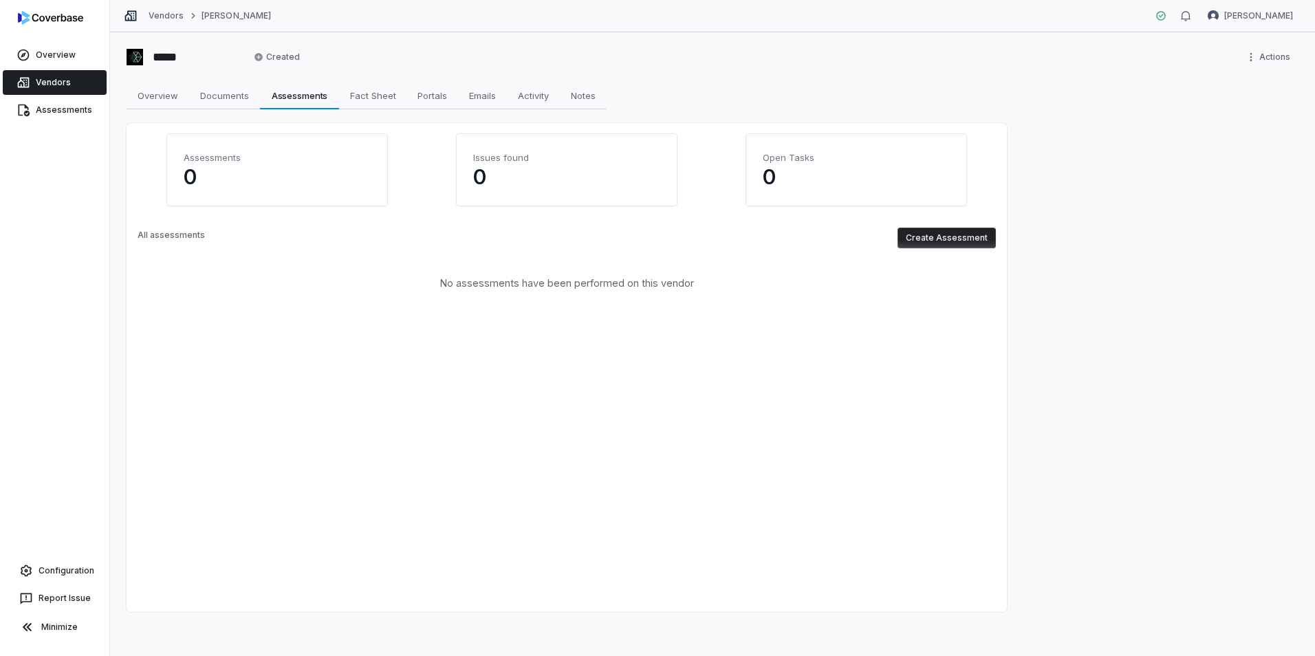
click at [967, 226] on div "Assessments 0 Issues found 0 Open Tasks 0 All assessments Create Assessment No …" at bounding box center [567, 212] width 859 height 156
click at [969, 233] on button "Create Assessment" at bounding box center [947, 238] width 98 height 21
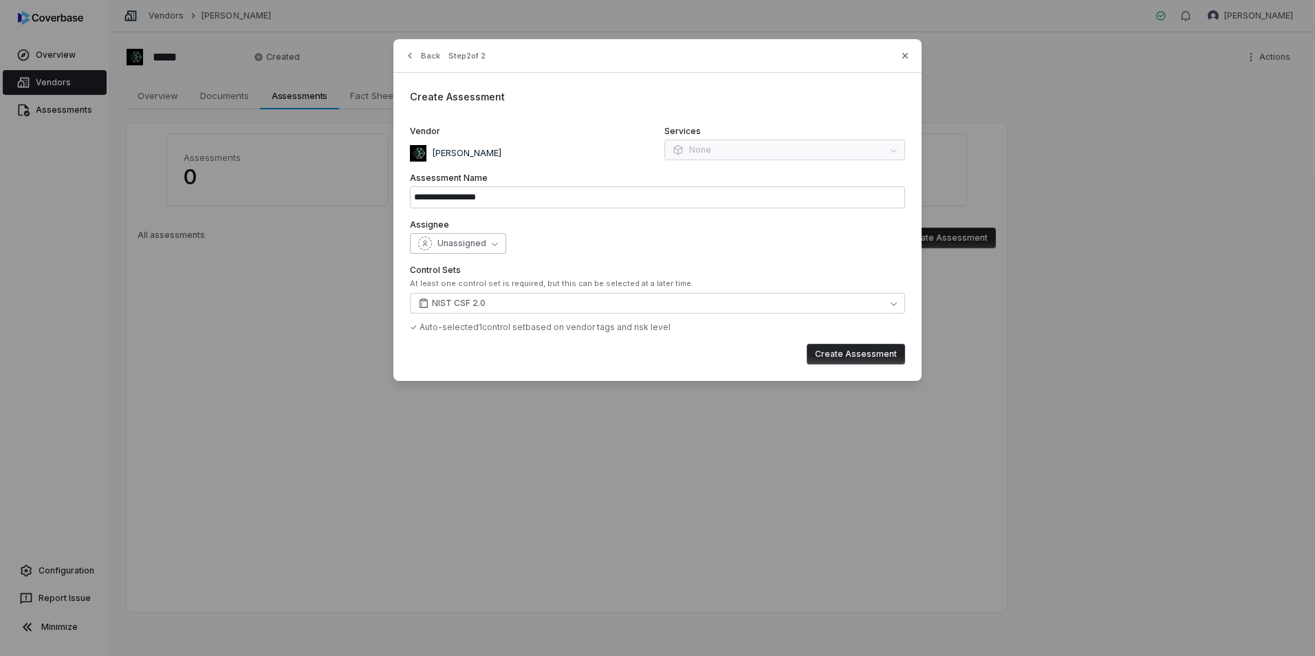
click at [486, 243] on button "Unassigned" at bounding box center [458, 243] width 96 height 21
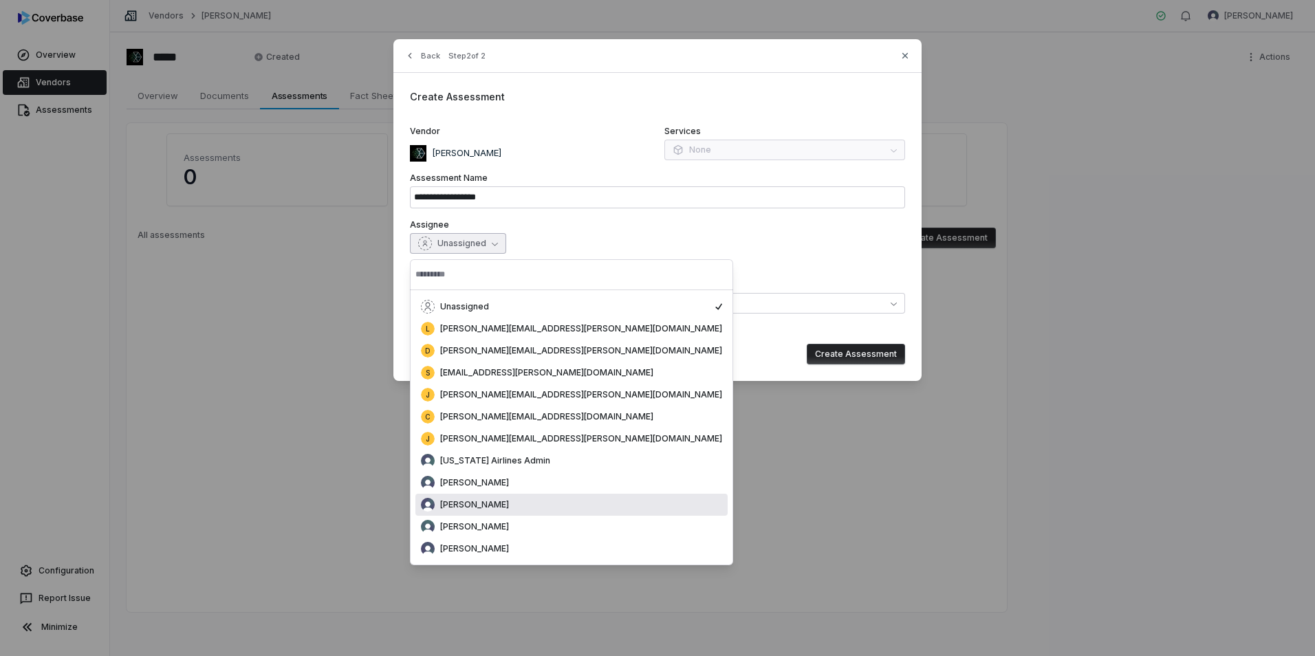
click at [508, 513] on div "[PERSON_NAME]" at bounding box center [572, 505] width 312 height 22
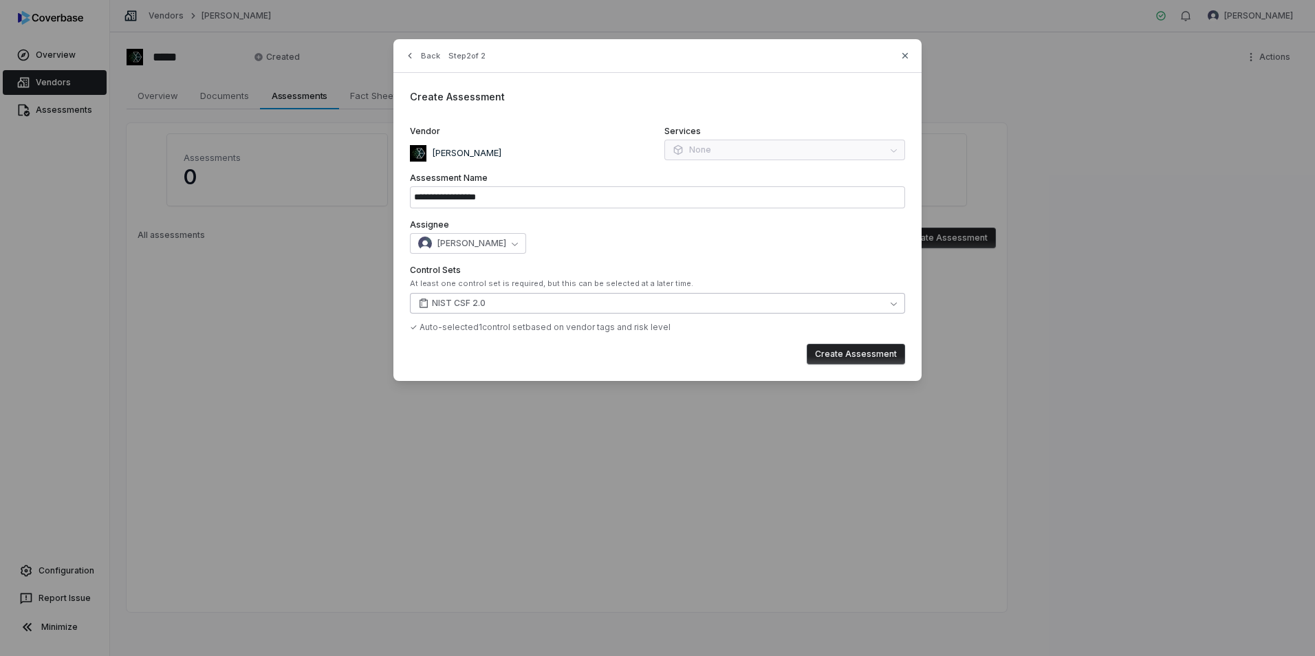
click at [484, 307] on span "NIST CSF 2.0" at bounding box center [459, 303] width 54 height 11
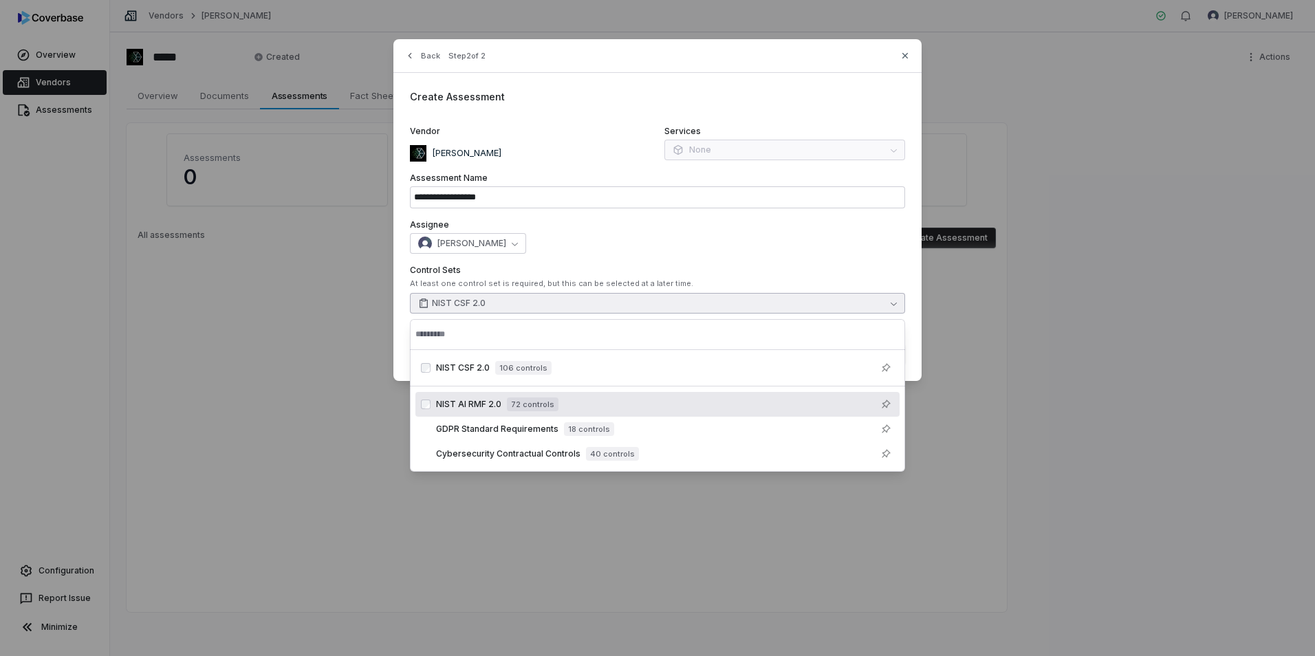
click at [583, 398] on div "NIST AI RMF 2.0 72 controls" at bounding box center [665, 404] width 458 height 17
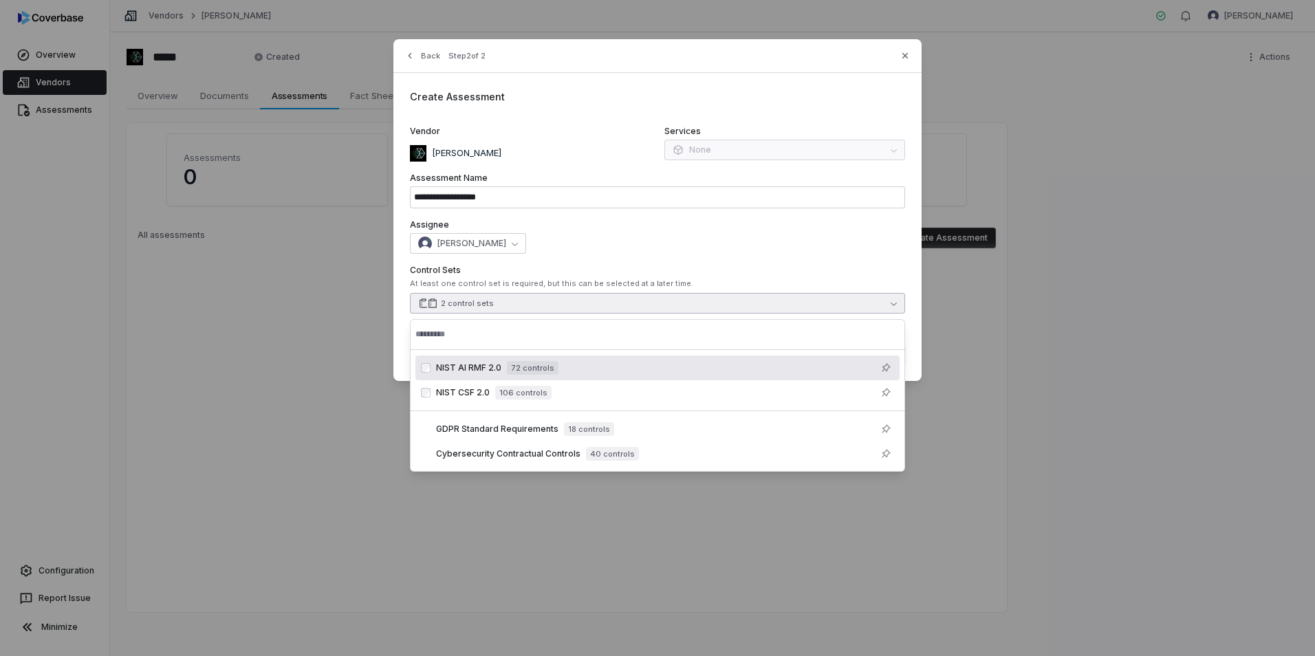
click at [732, 257] on div "**********" at bounding box center [658, 210] width 528 height 342
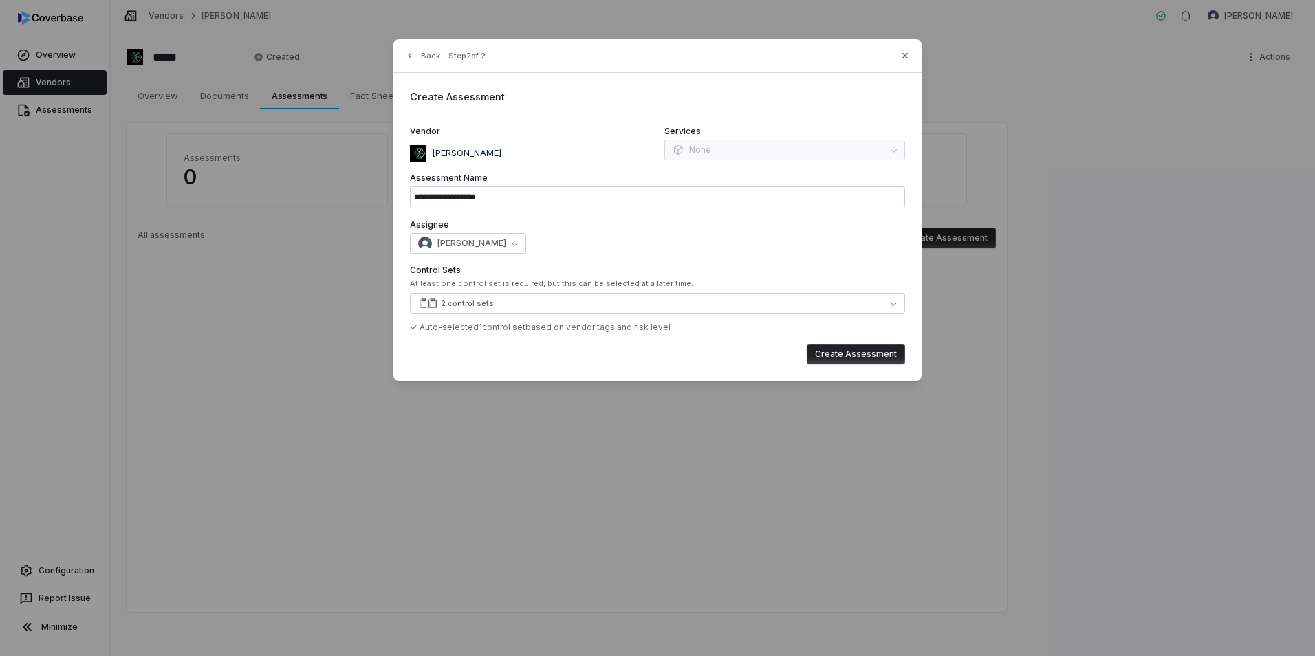
click at [868, 351] on button "Create Assessment" at bounding box center [856, 354] width 98 height 21
type input "**********"
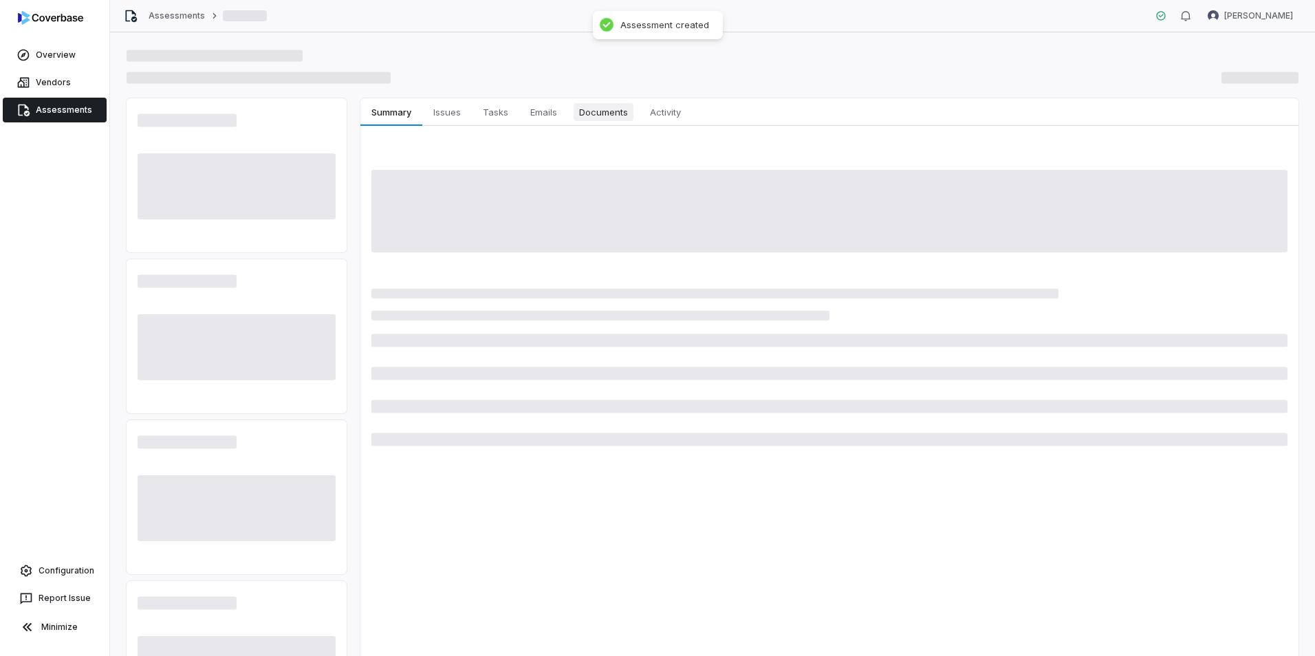
click at [610, 117] on span "Documents" at bounding box center [604, 112] width 60 height 18
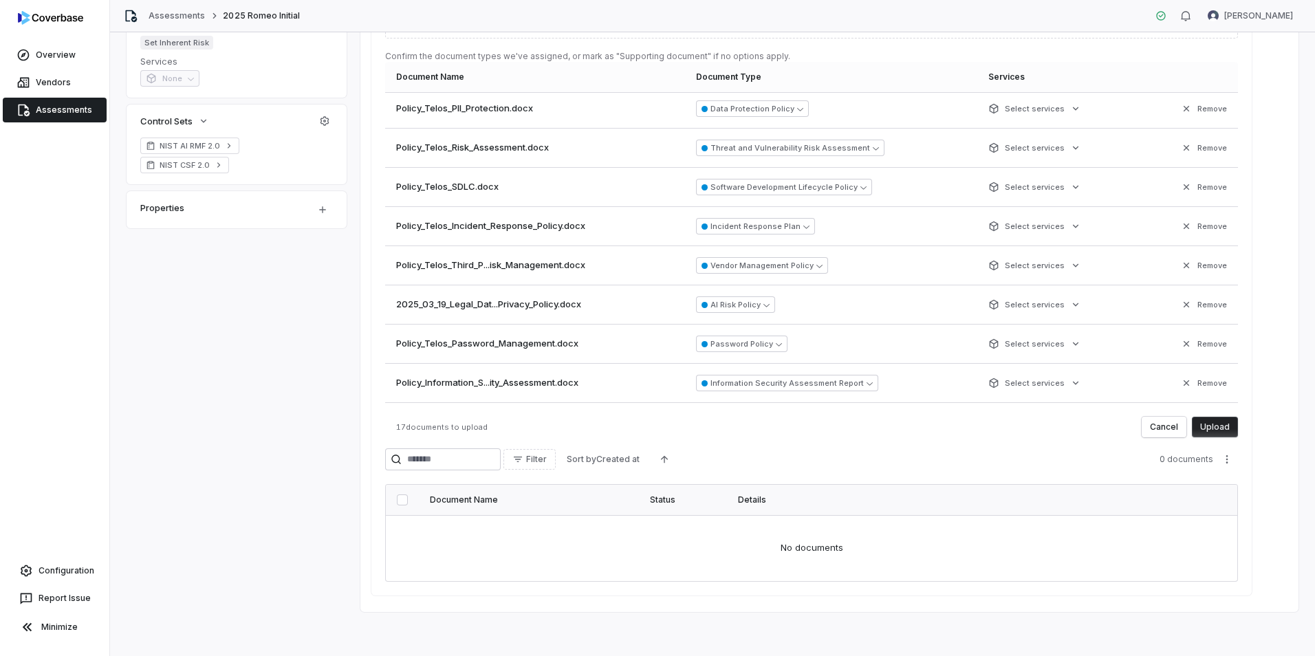
scroll to position [8, 0]
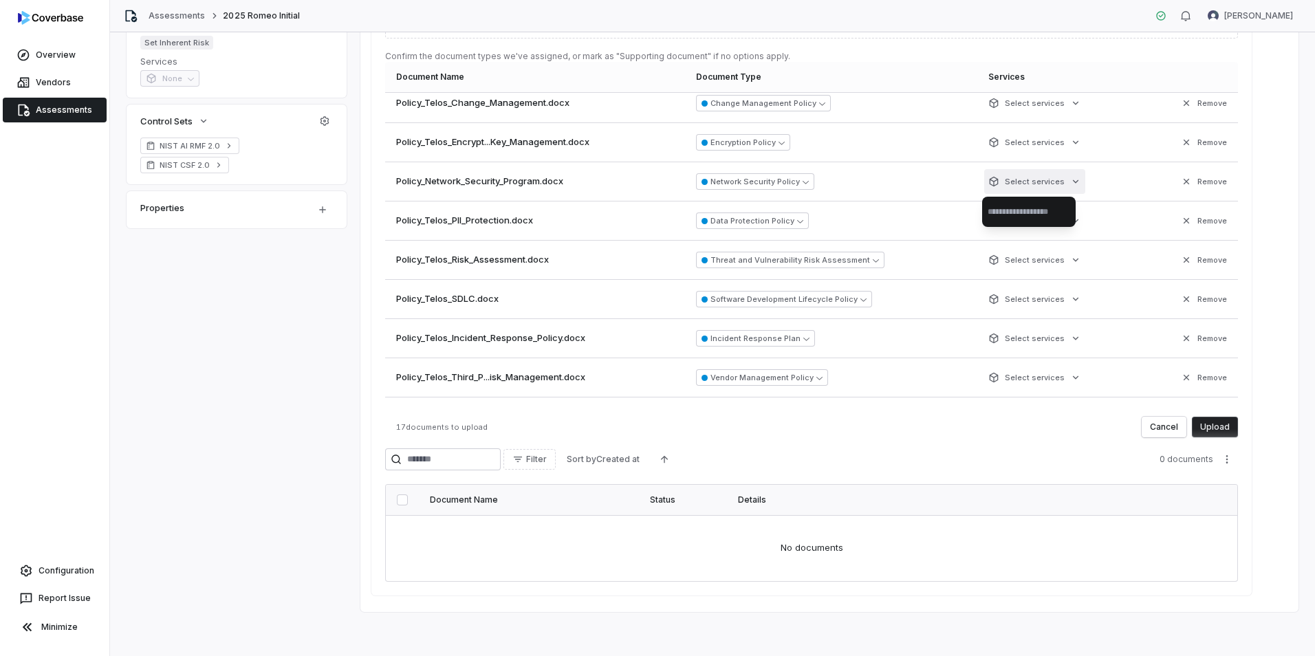
click at [1061, 180] on html "**********" at bounding box center [657, 328] width 1315 height 656
click at [313, 314] on html "**********" at bounding box center [657, 328] width 1315 height 656
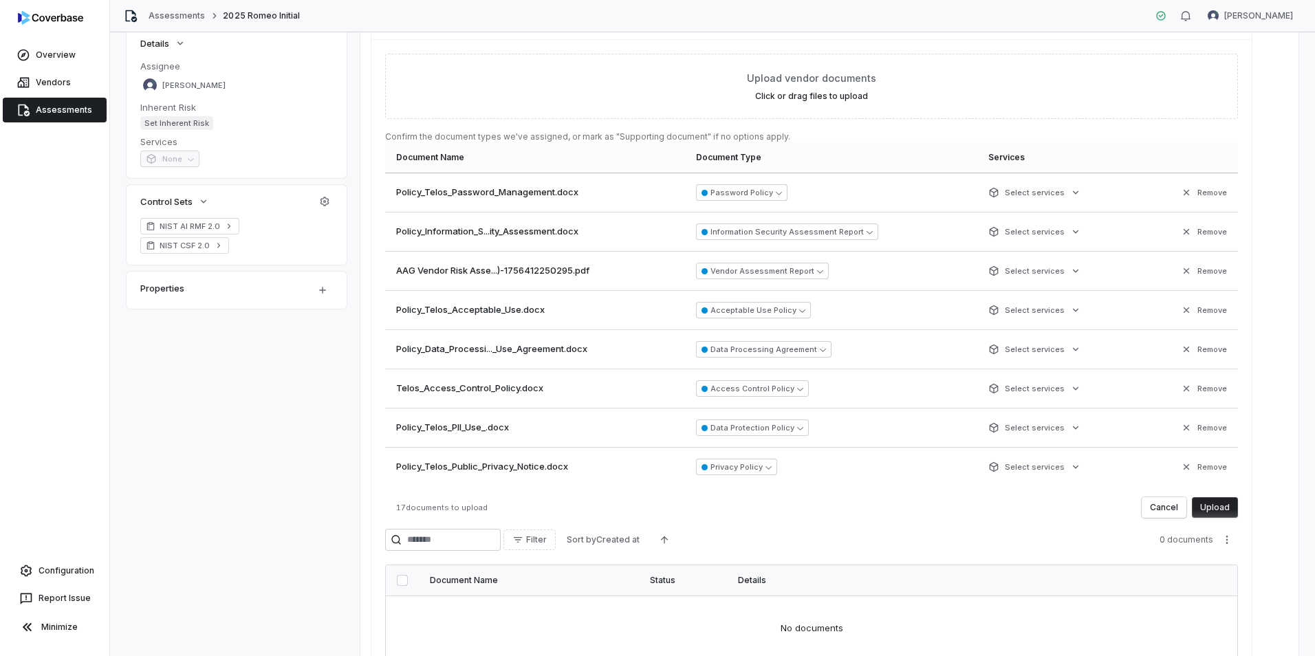
scroll to position [275, 0]
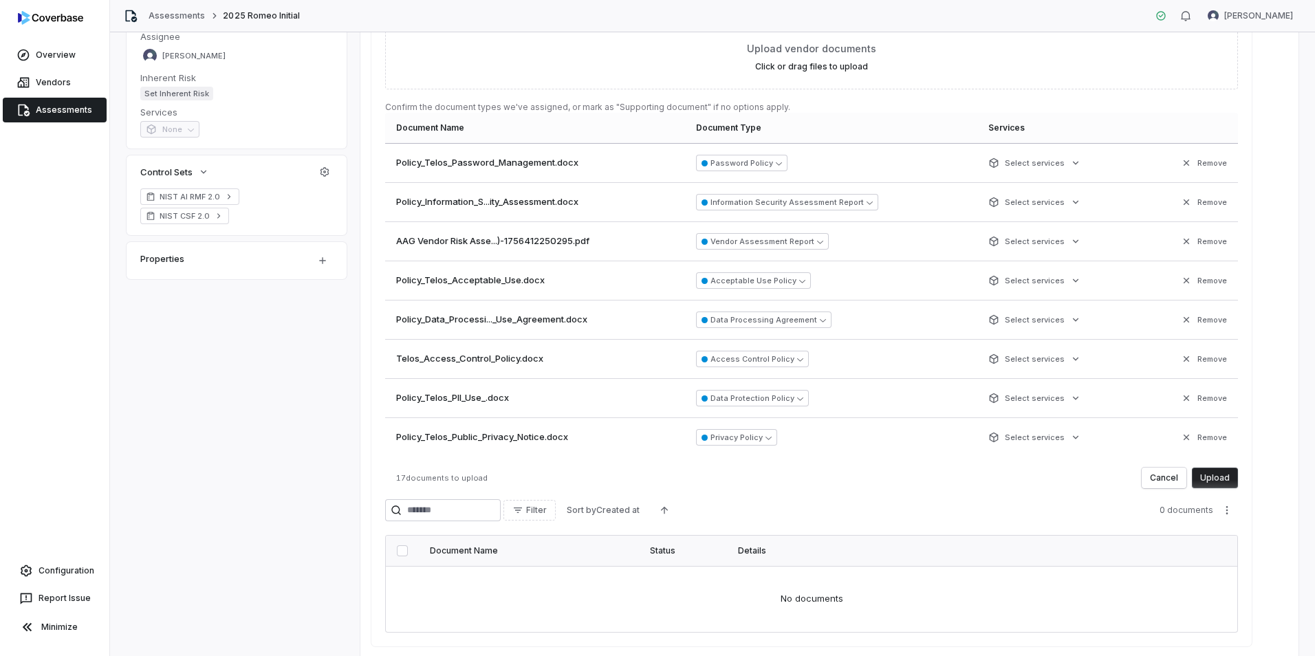
click at [1216, 477] on button "Upload" at bounding box center [1215, 478] width 46 height 21
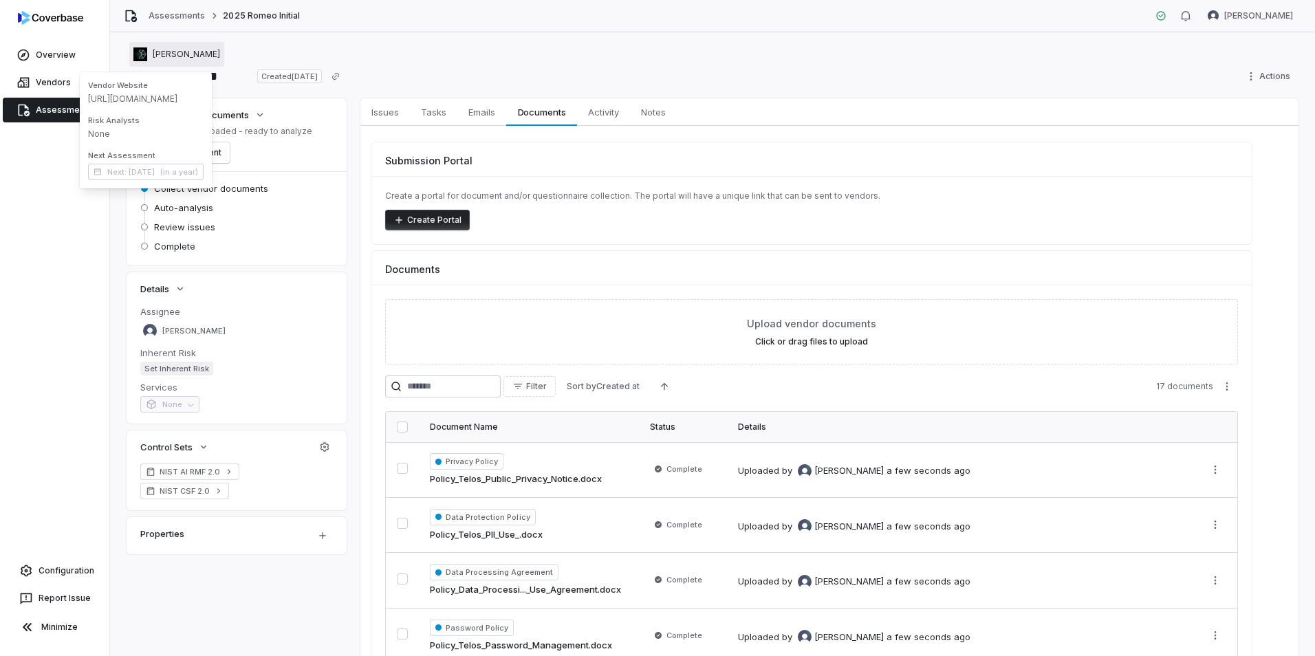
click at [153, 58] on span "[PERSON_NAME]" at bounding box center [186, 54] width 67 height 11
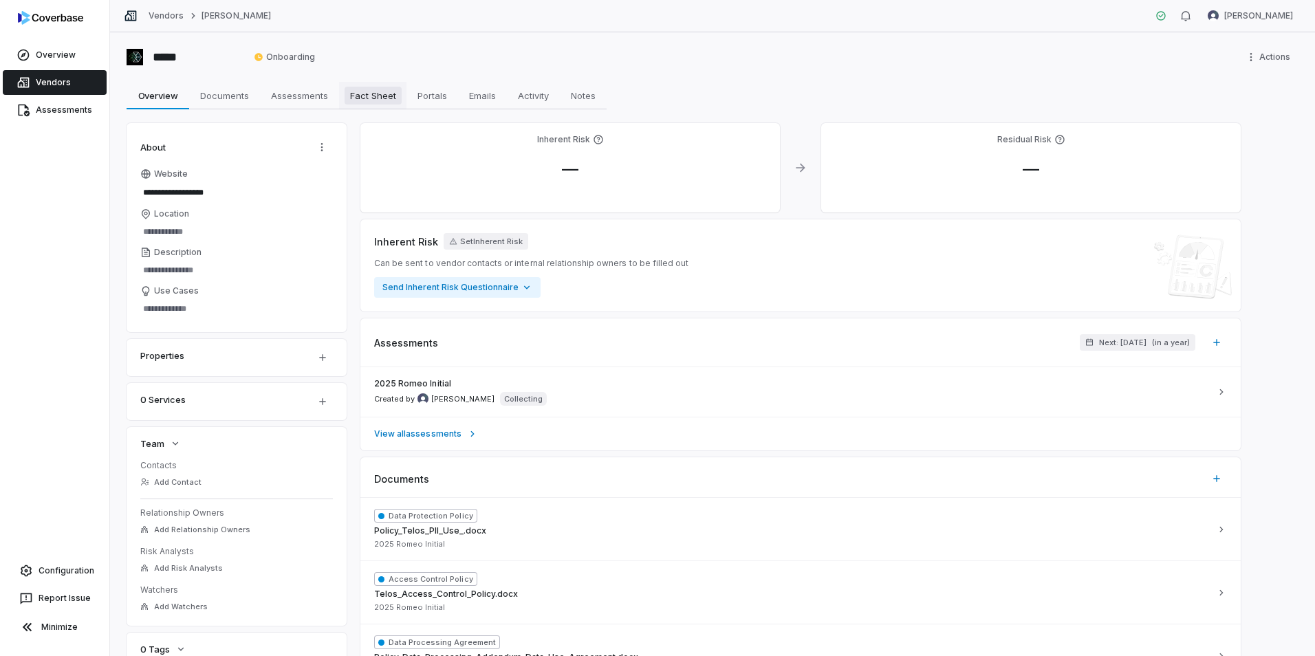
click at [374, 101] on span "Fact Sheet" at bounding box center [373, 96] width 57 height 18
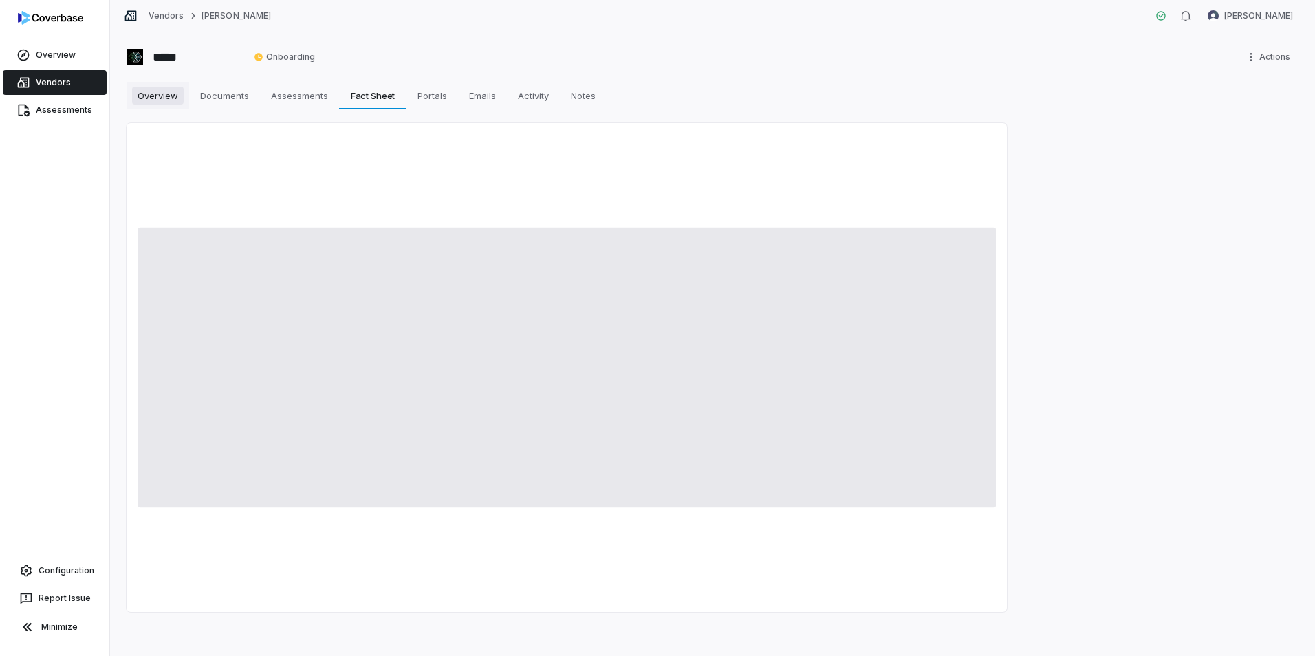
click at [160, 98] on span "Overview" at bounding box center [158, 96] width 52 height 18
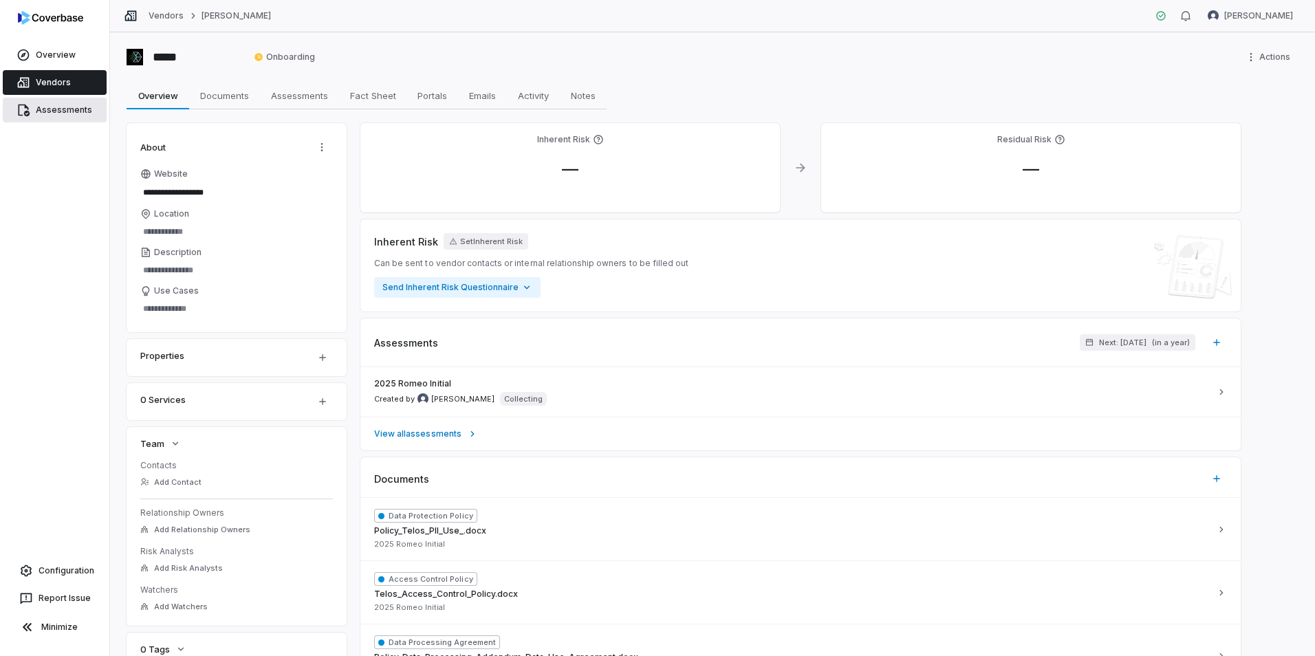
click at [47, 106] on link "Assessments" at bounding box center [55, 110] width 104 height 25
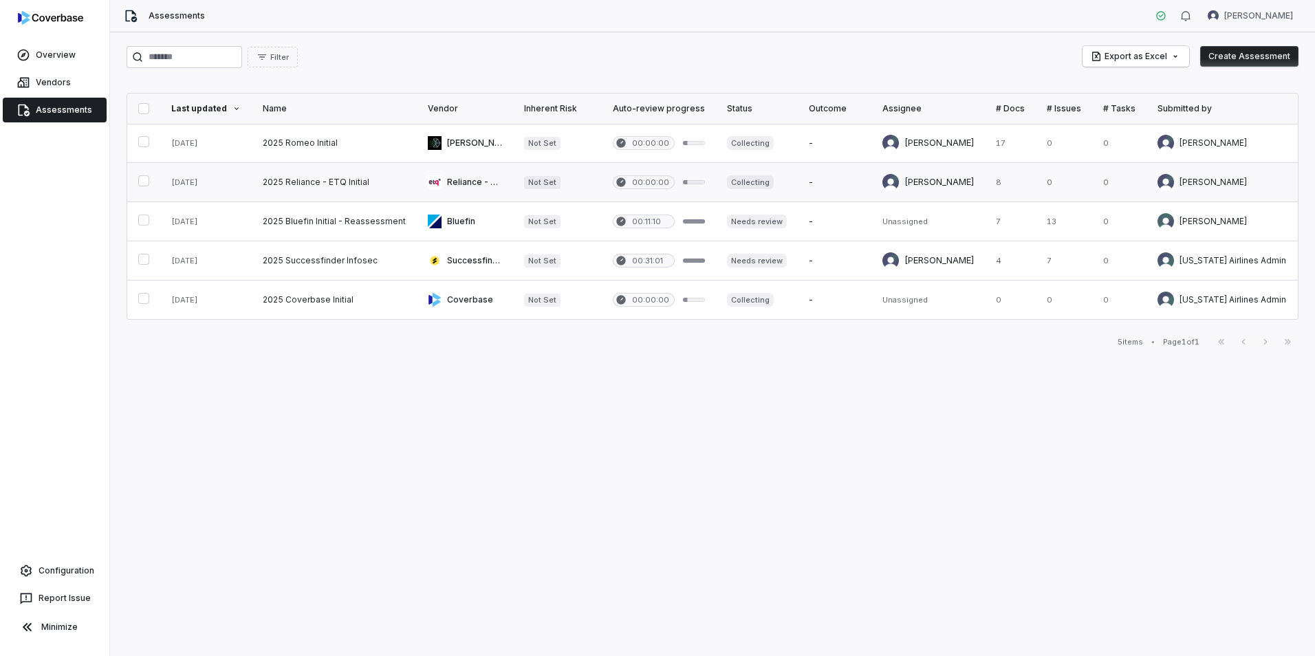
click at [297, 182] on link at bounding box center [334, 182] width 165 height 39
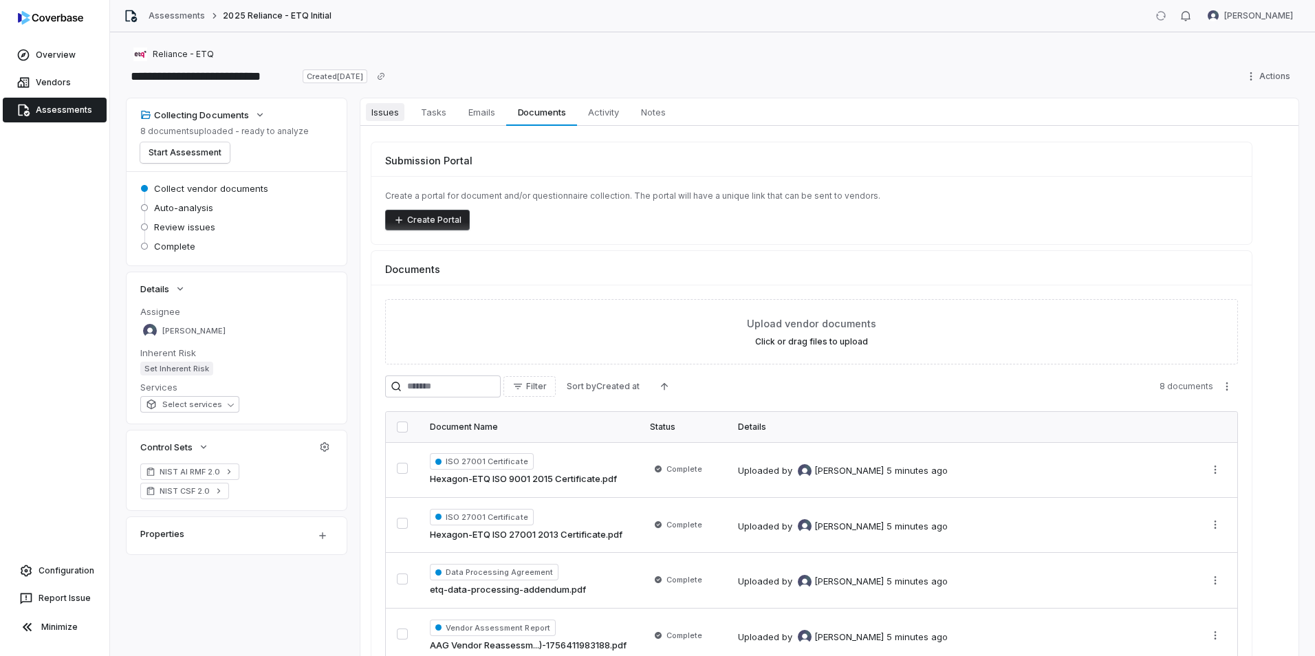
click at [396, 117] on span "Issues" at bounding box center [385, 112] width 39 height 18
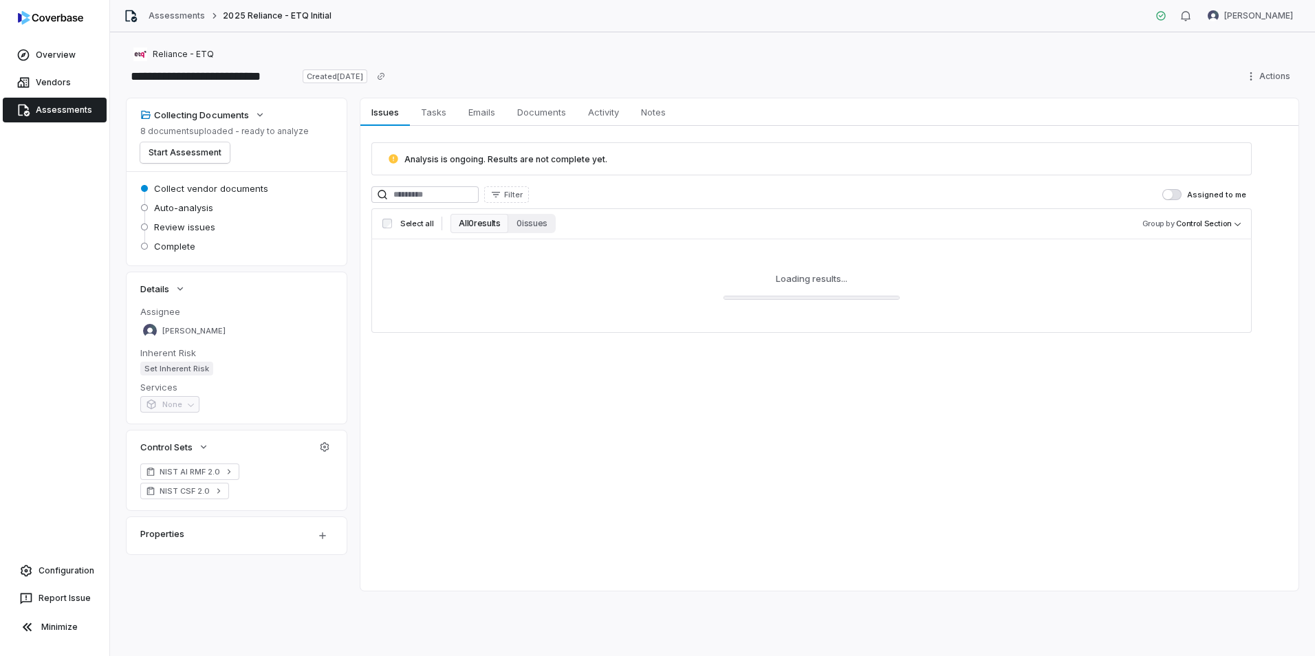
click at [75, 107] on link "Assessments" at bounding box center [55, 110] width 104 height 25
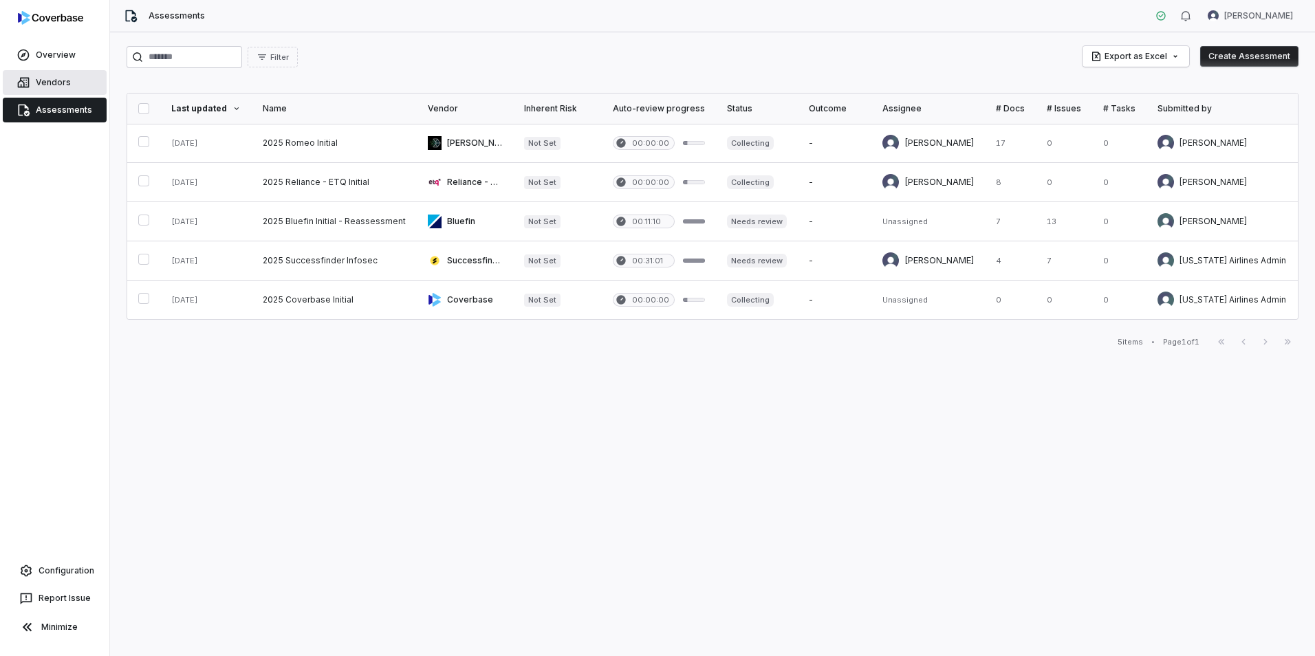
click at [63, 87] on link "Vendors" at bounding box center [55, 82] width 104 height 25
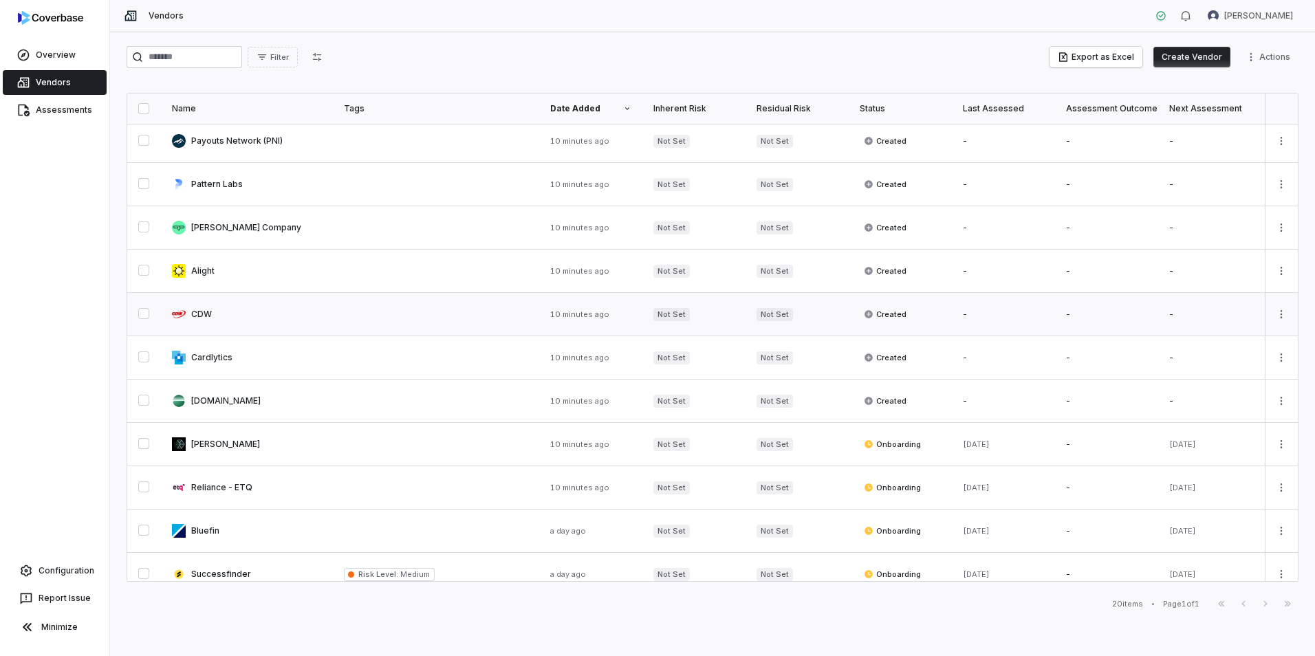
scroll to position [416, 0]
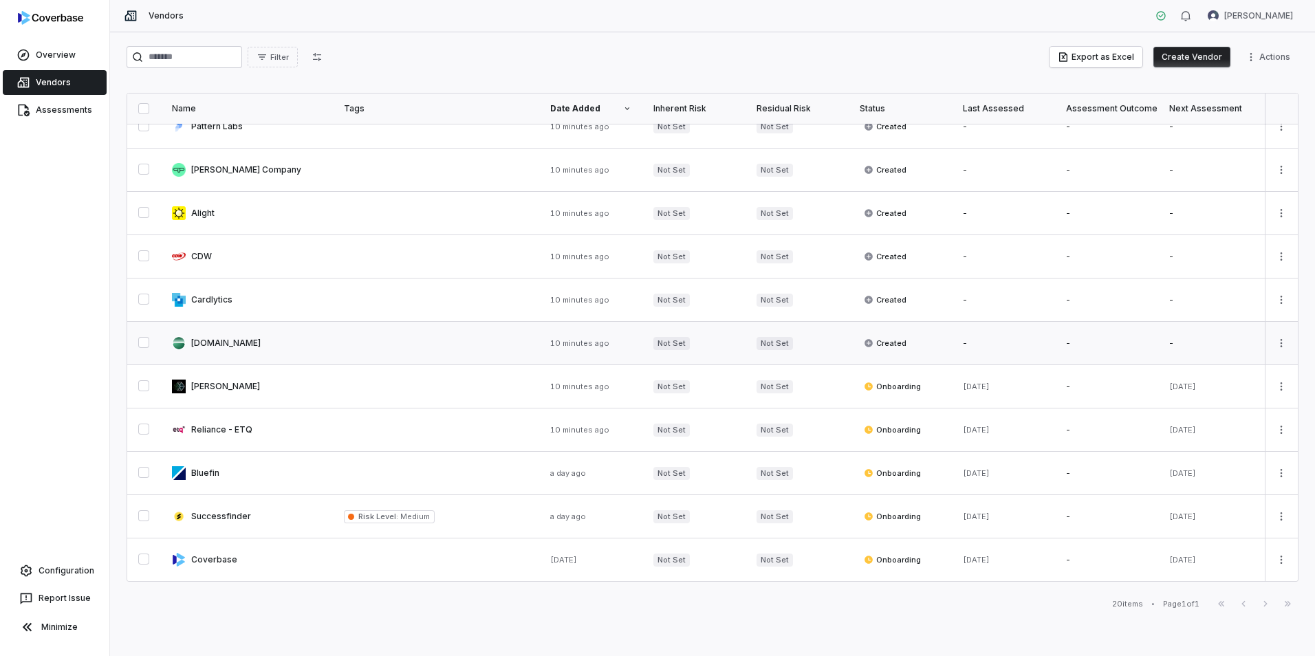
click at [292, 343] on link at bounding box center [247, 343] width 172 height 43
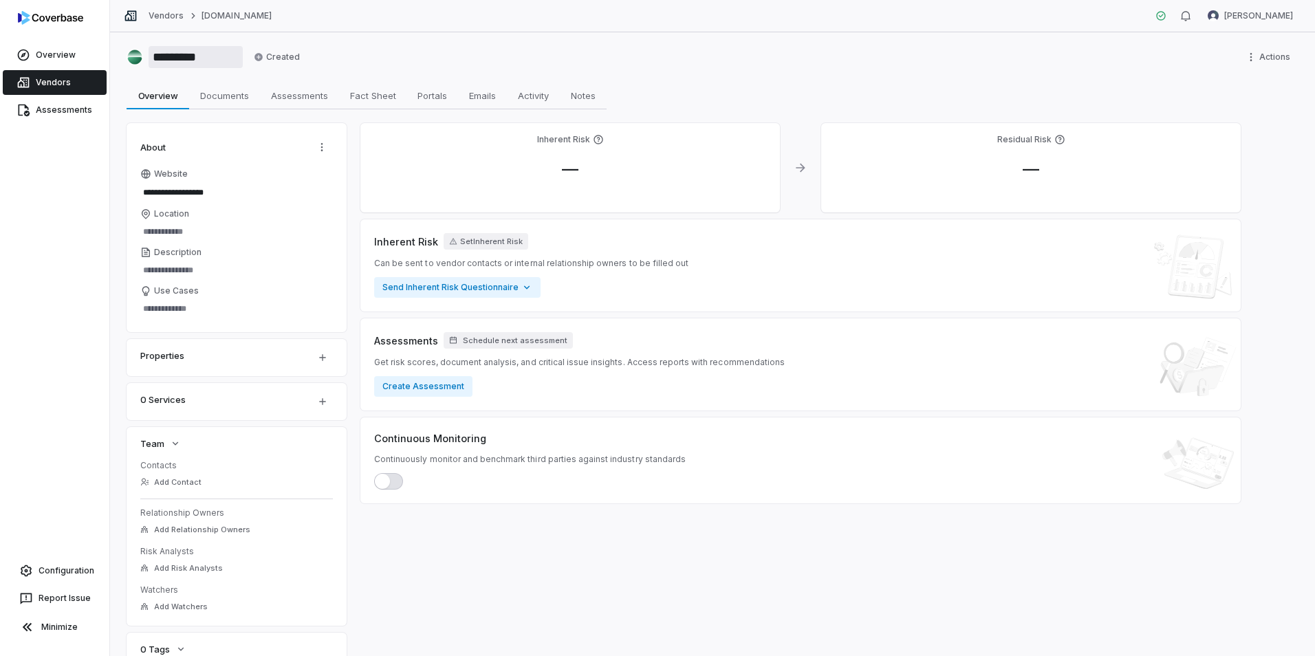
click at [195, 61] on input "*********" at bounding box center [196, 57] width 94 height 22
click at [308, 102] on span "Assessments" at bounding box center [300, 96] width 68 height 18
type textarea "*"
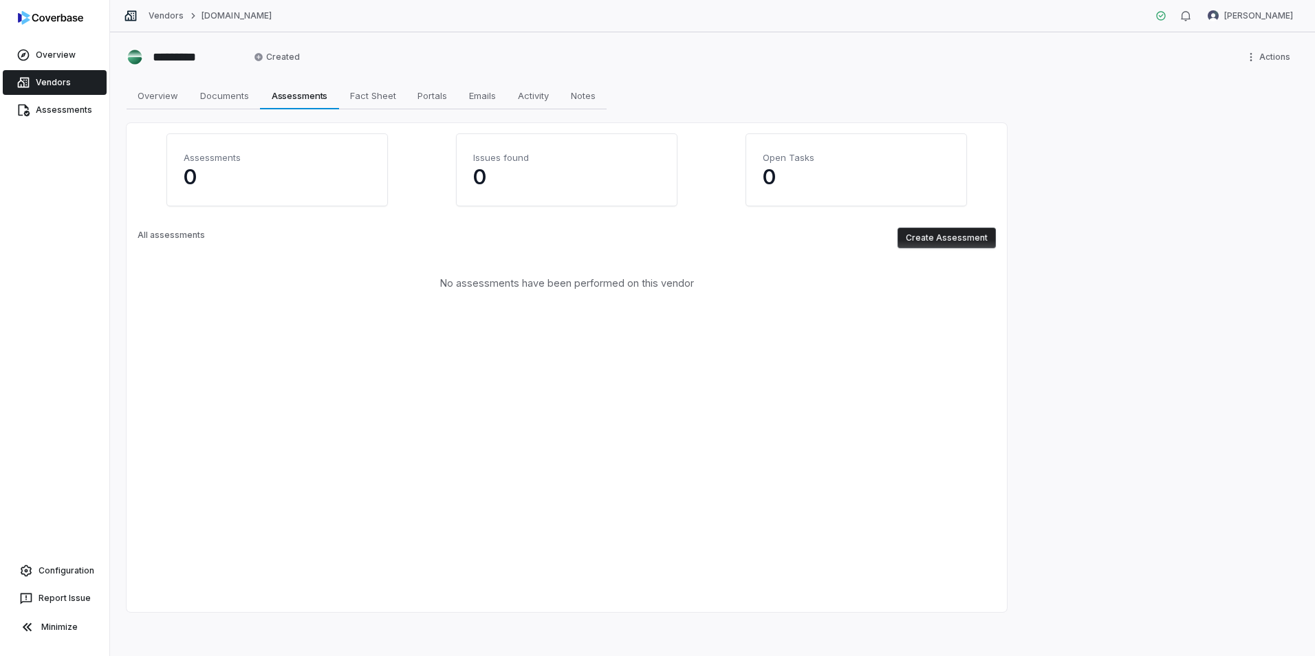
click at [941, 241] on button "Create Assessment" at bounding box center [947, 238] width 98 height 21
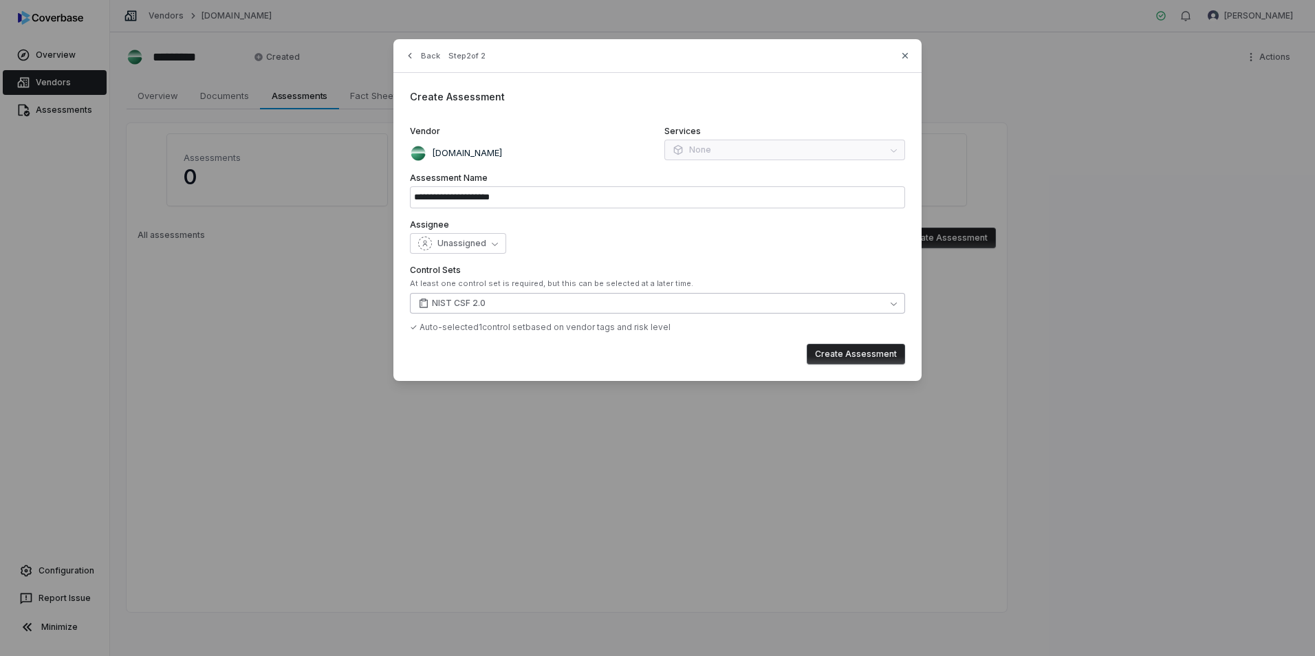
click at [495, 299] on button "NIST CSF 2.0" at bounding box center [657, 303] width 495 height 21
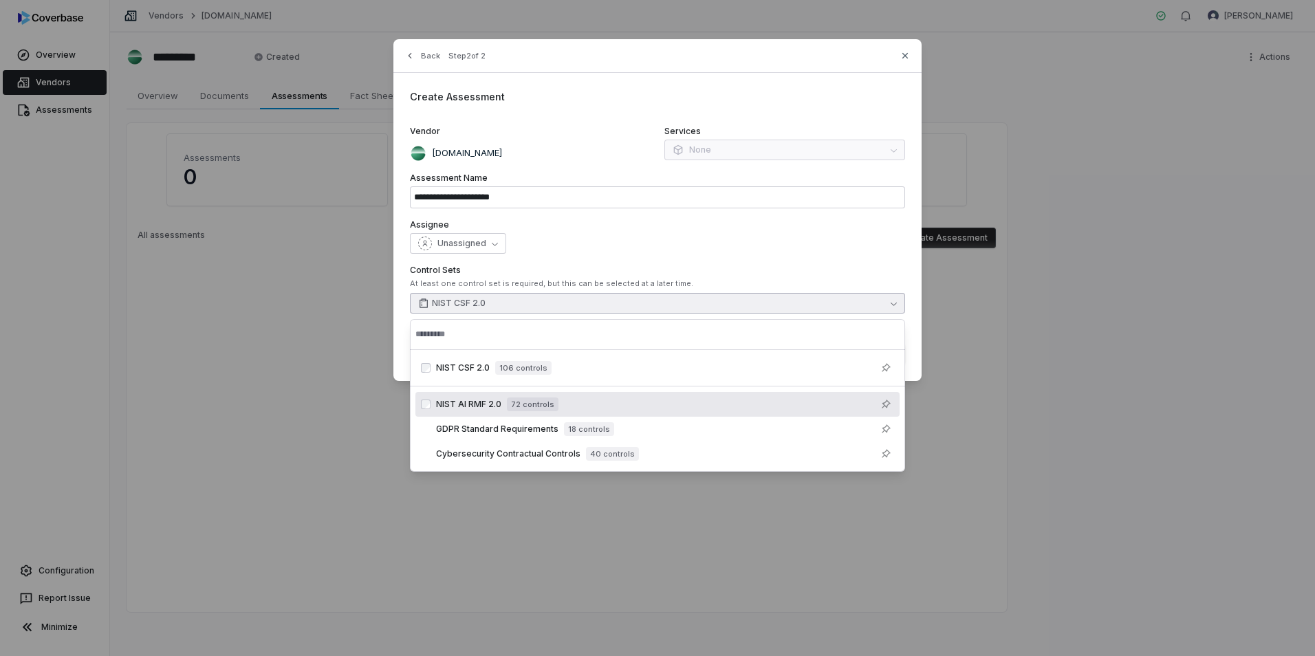
click at [518, 407] on span "72 controls" at bounding box center [533, 405] width 52 height 14
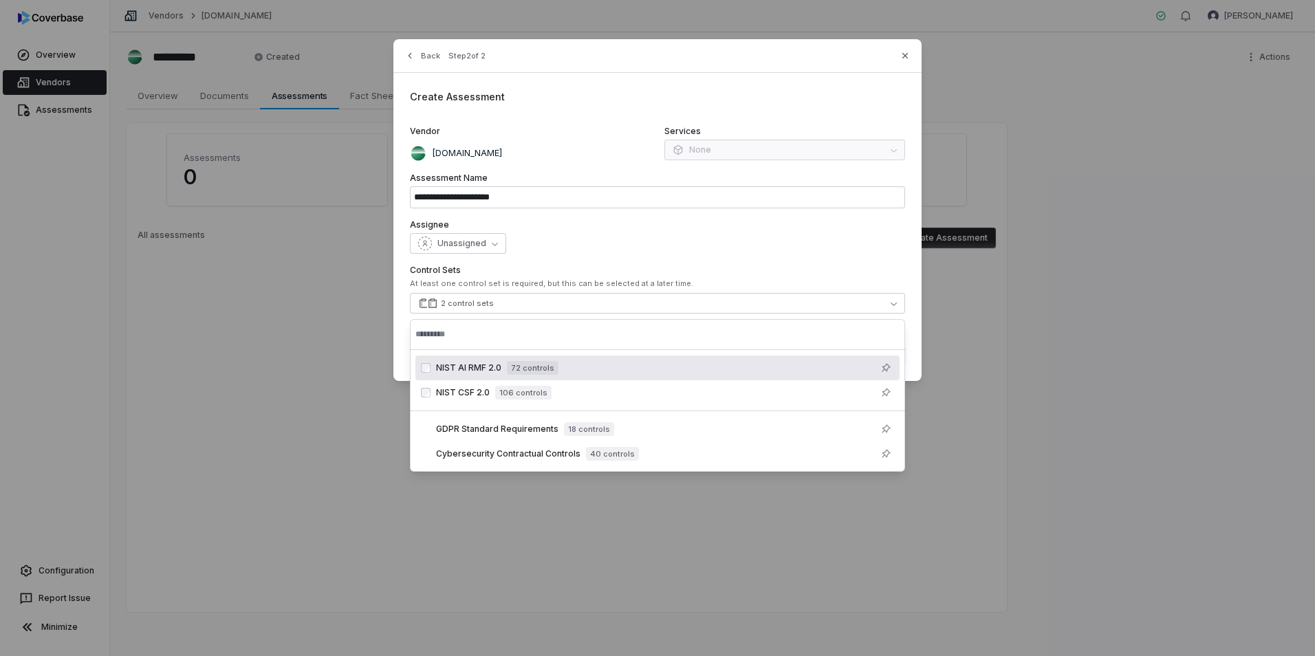
click at [712, 226] on label "Assignee" at bounding box center [657, 224] width 495 height 11
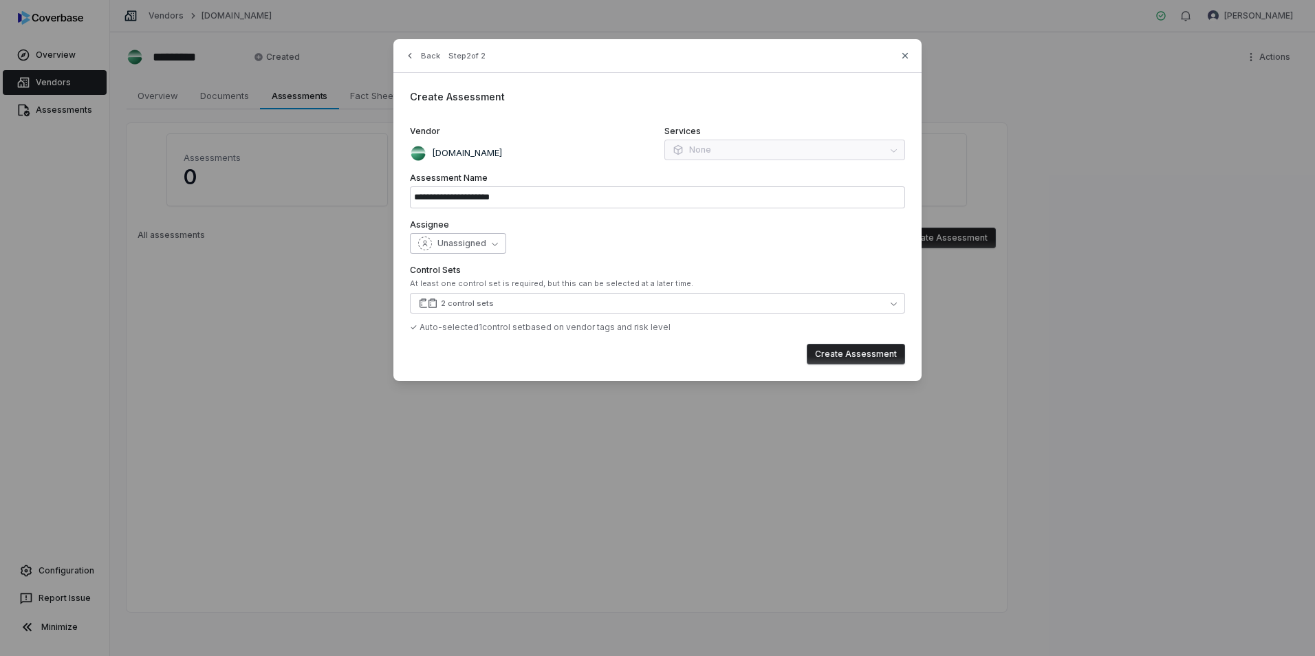
click at [494, 253] on button "Unassigned" at bounding box center [458, 243] width 96 height 21
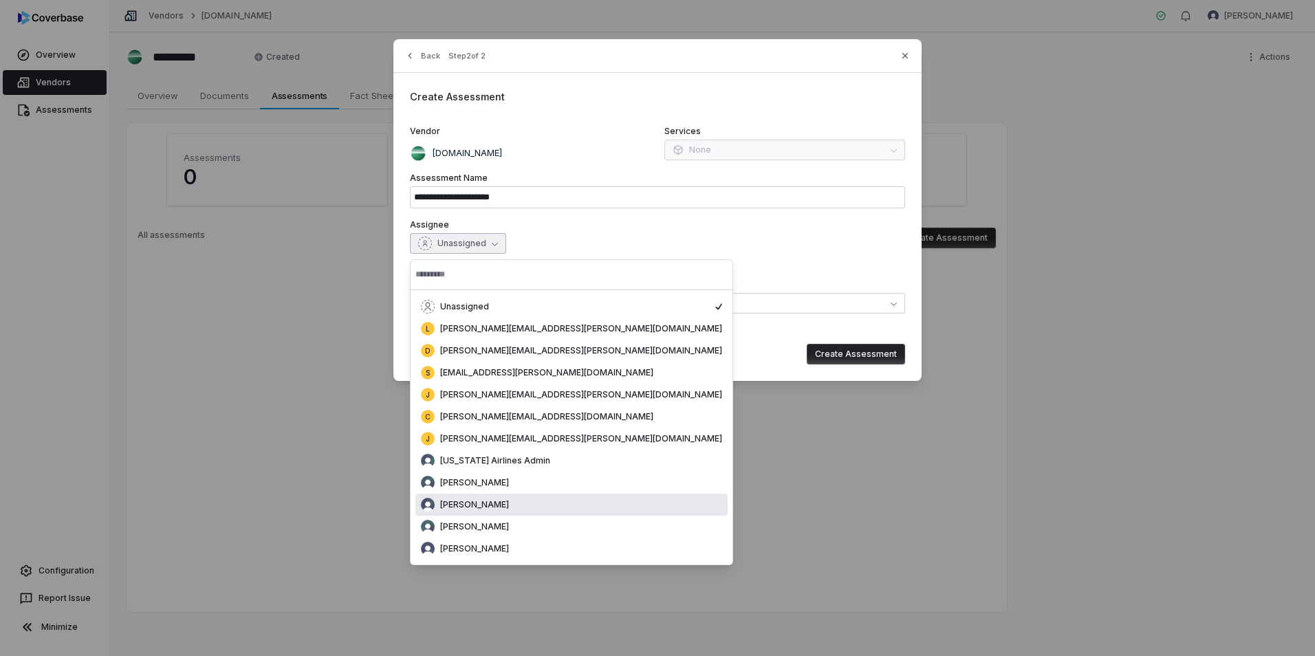
click at [515, 510] on div "[PERSON_NAME]" at bounding box center [571, 505] width 301 height 14
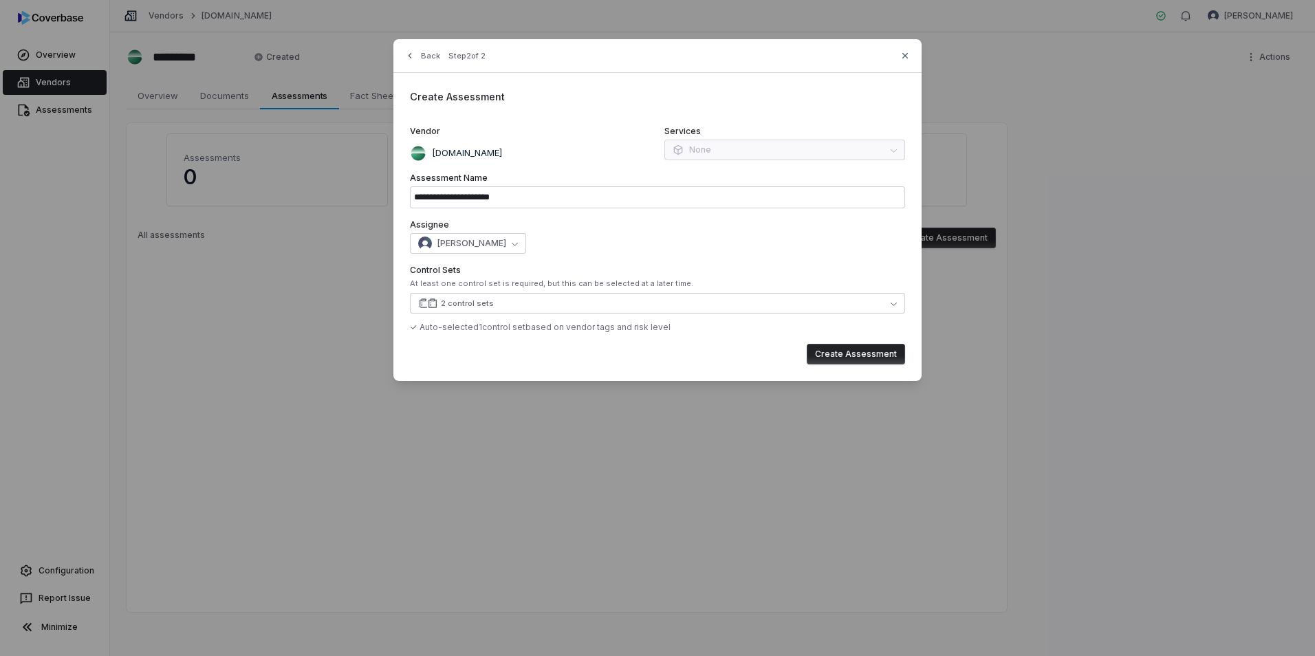
click at [858, 353] on button "Create Assessment" at bounding box center [856, 354] width 98 height 21
type input "**********"
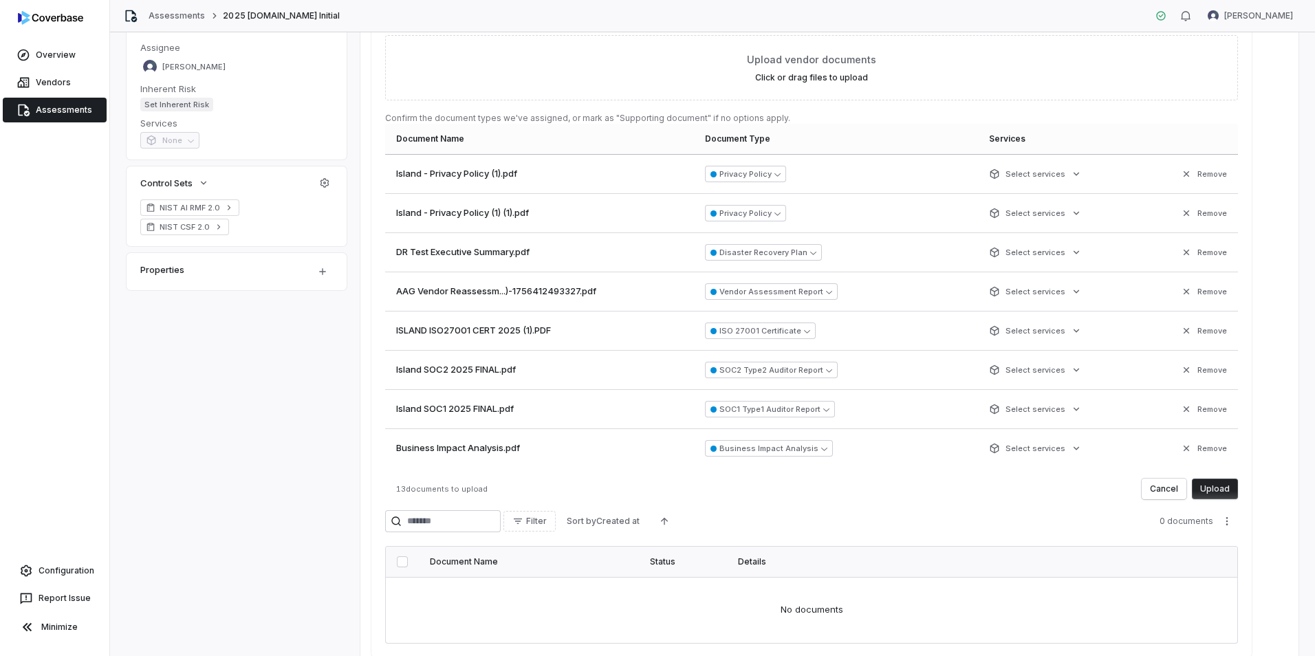
scroll to position [275, 0]
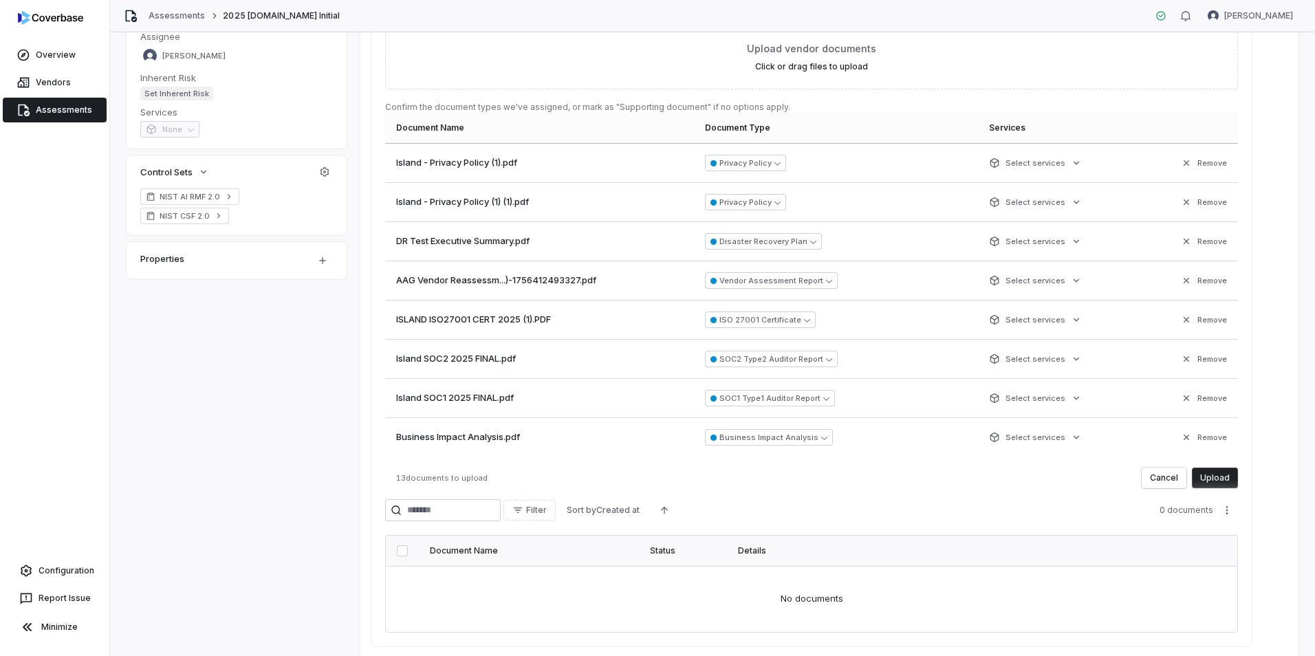
click at [1209, 473] on button "Upload" at bounding box center [1215, 478] width 46 height 21
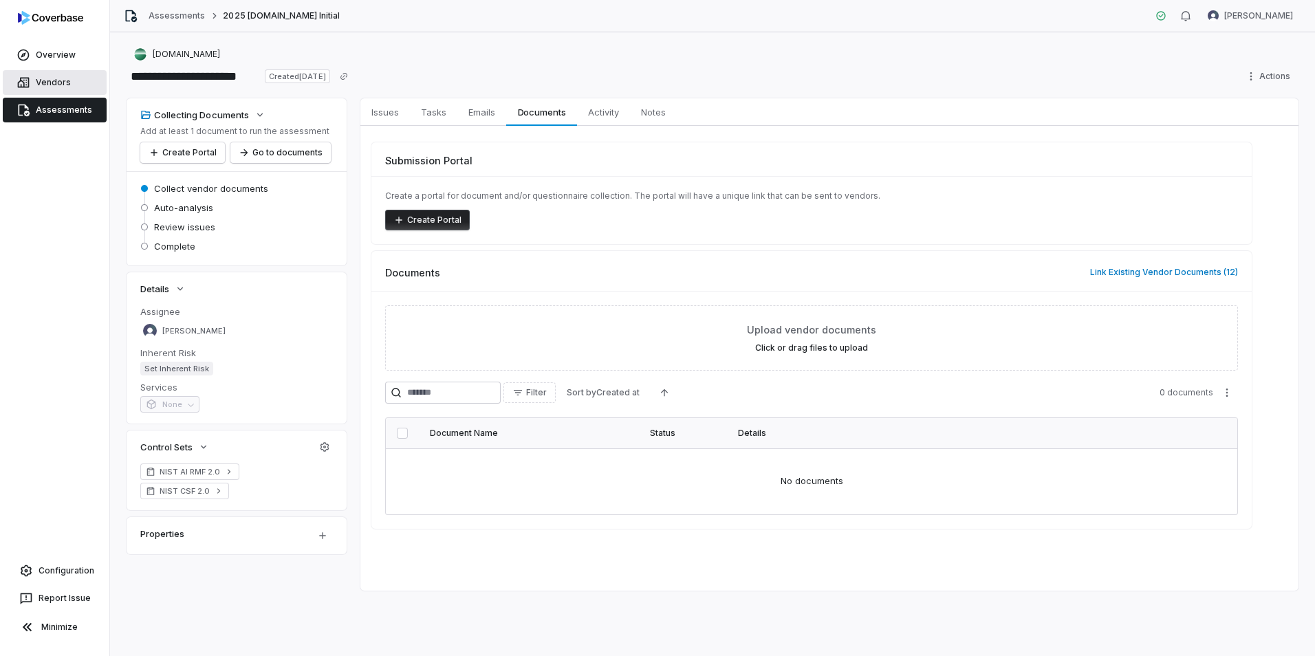
click at [52, 91] on link "Vendors" at bounding box center [55, 82] width 104 height 25
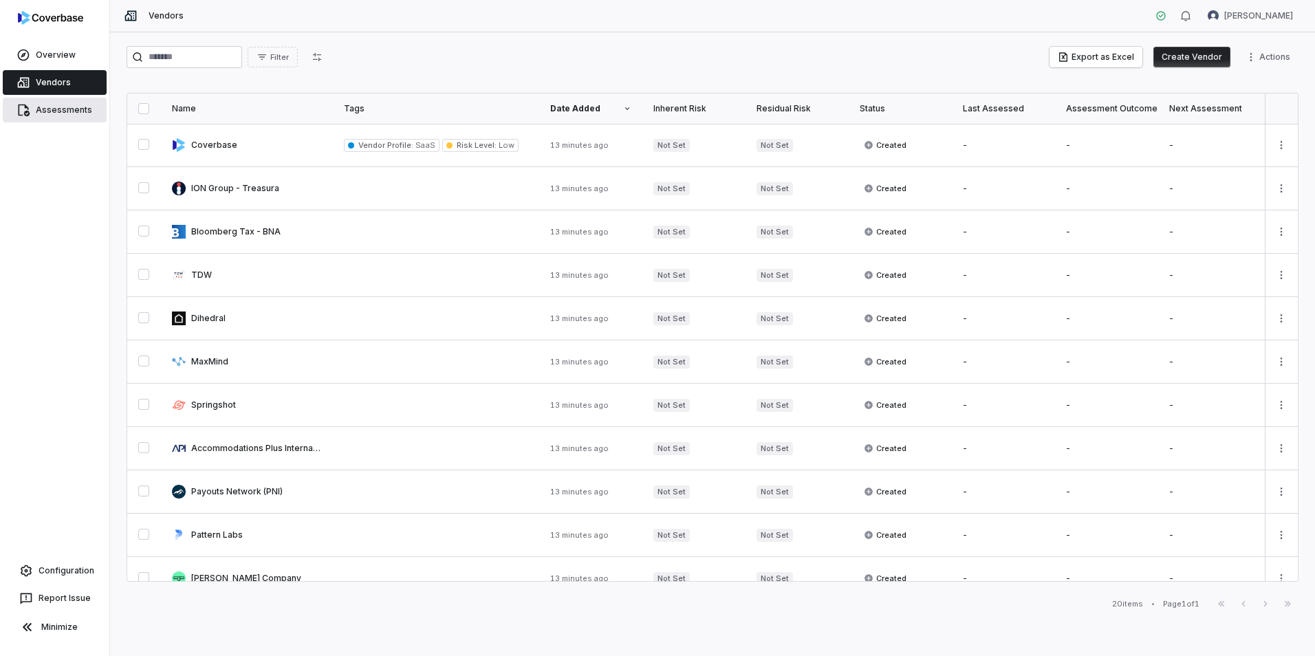
click at [52, 113] on link "Assessments" at bounding box center [55, 110] width 104 height 25
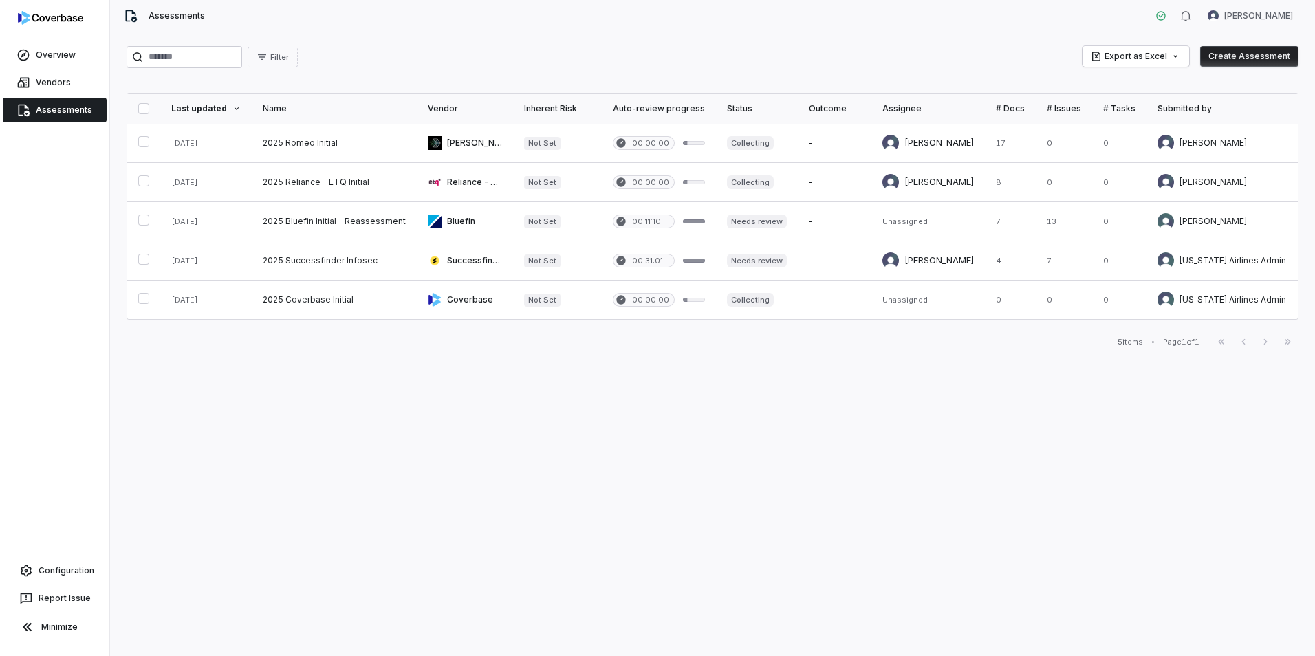
click at [52, 113] on link "Assessments" at bounding box center [55, 110] width 104 height 25
click at [78, 83] on link "Vendors" at bounding box center [55, 82] width 104 height 25
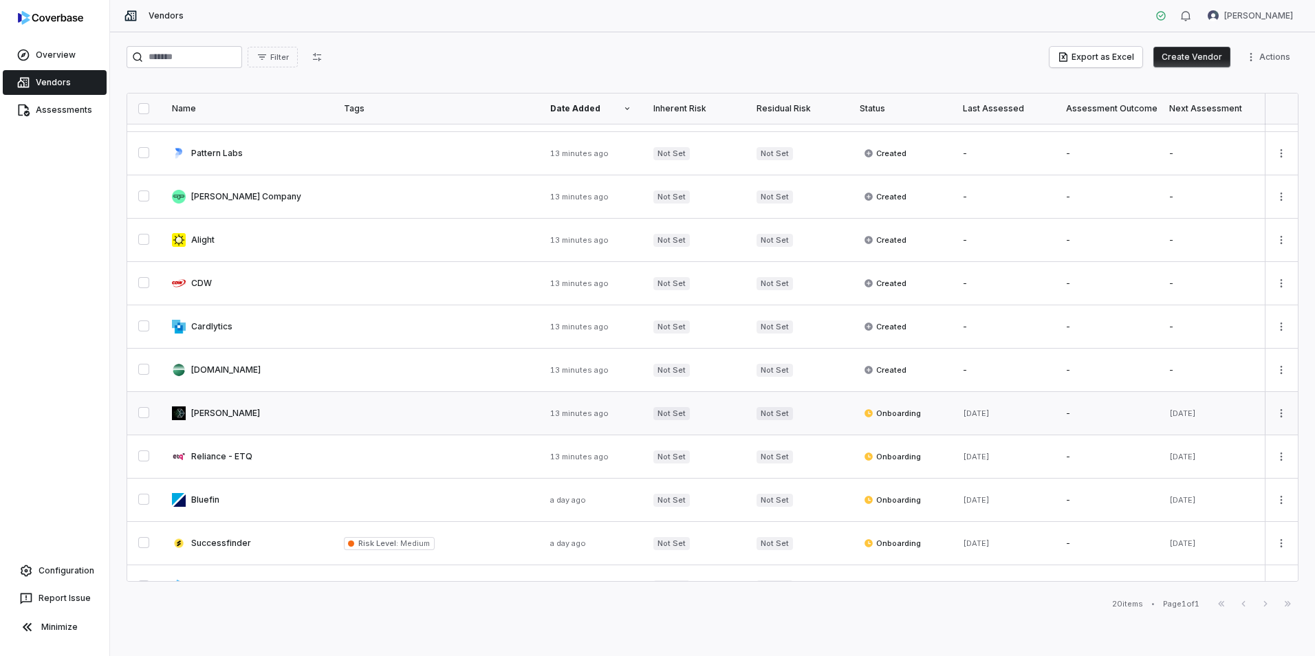
scroll to position [416, 0]
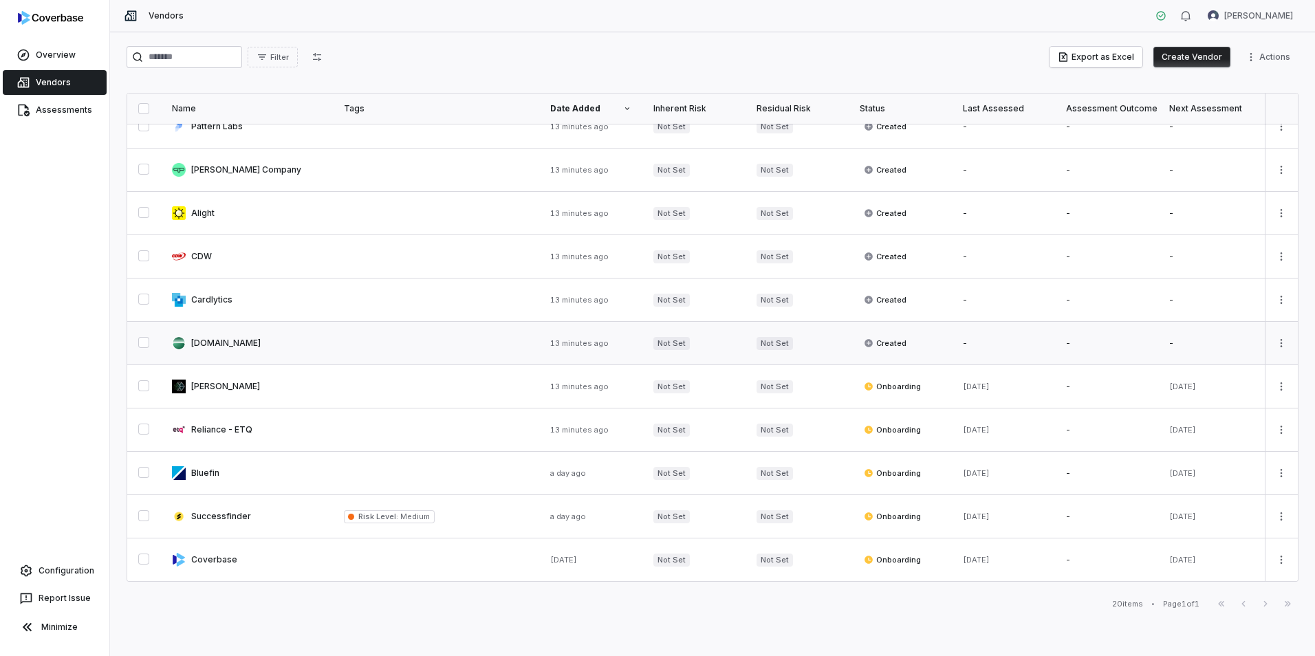
click at [259, 341] on link at bounding box center [247, 343] width 172 height 43
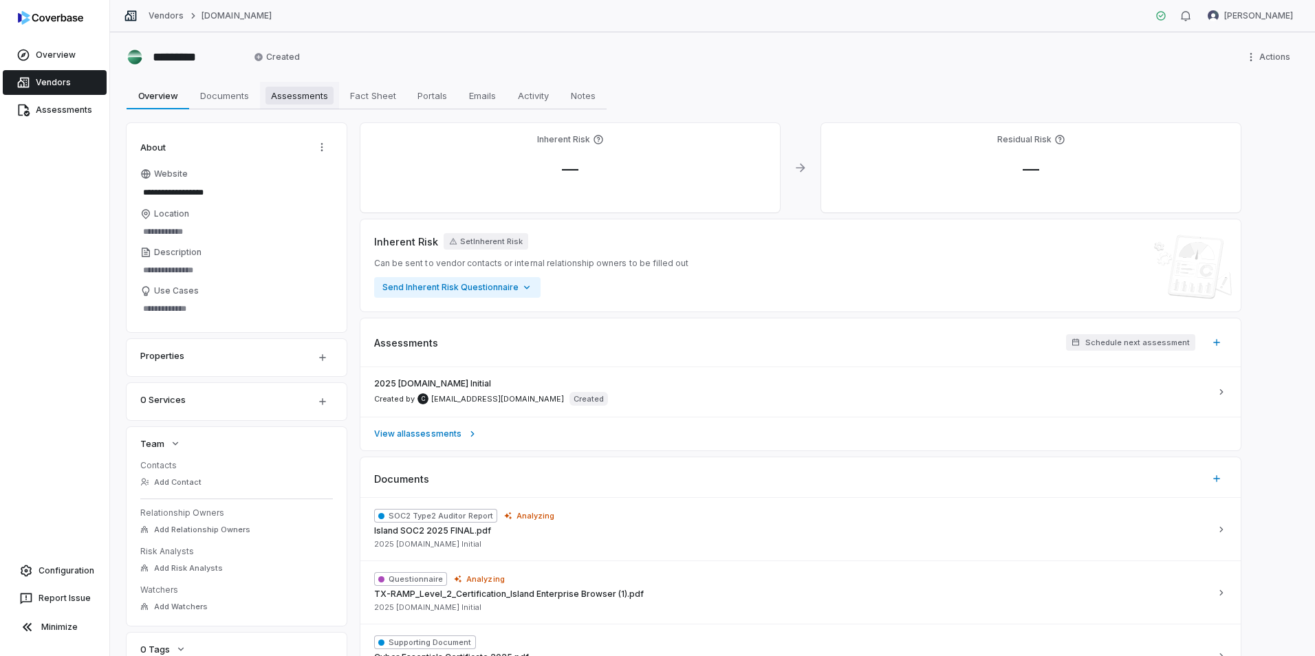
click at [313, 100] on span "Assessments" at bounding box center [300, 96] width 68 height 18
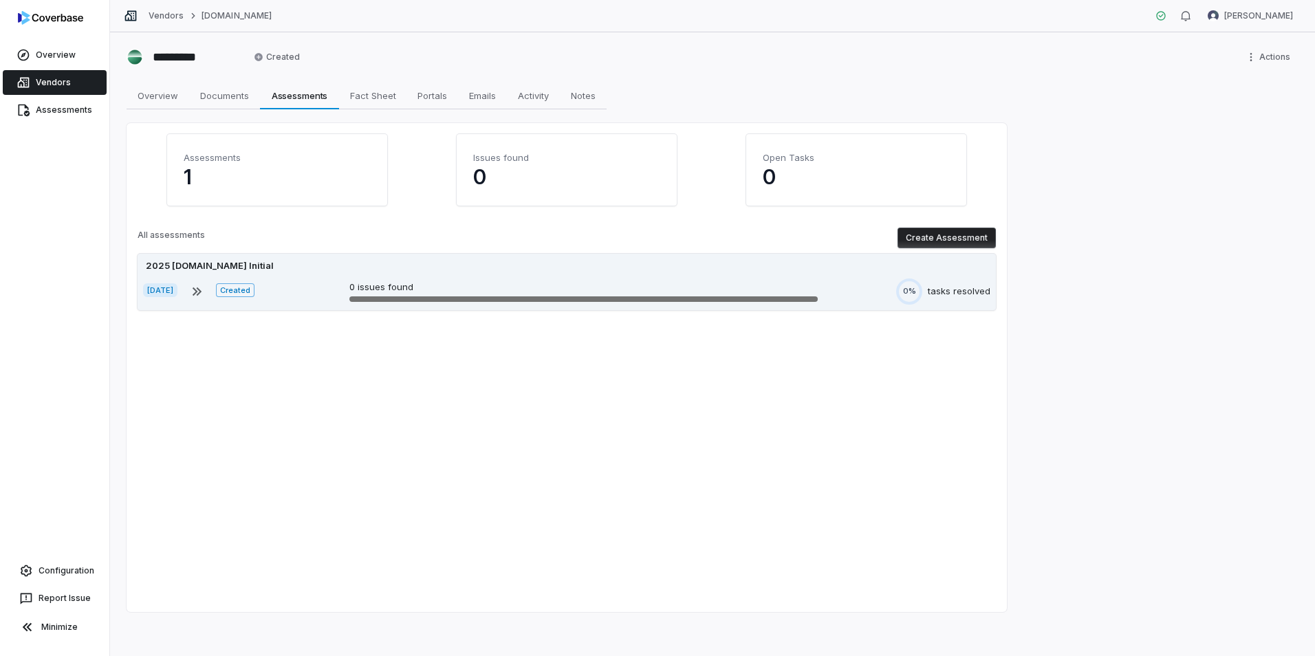
click at [347, 279] on div "Aug 28, 2025 Created 0 issues found 0% tasks resolved" at bounding box center [567, 292] width 848 height 26
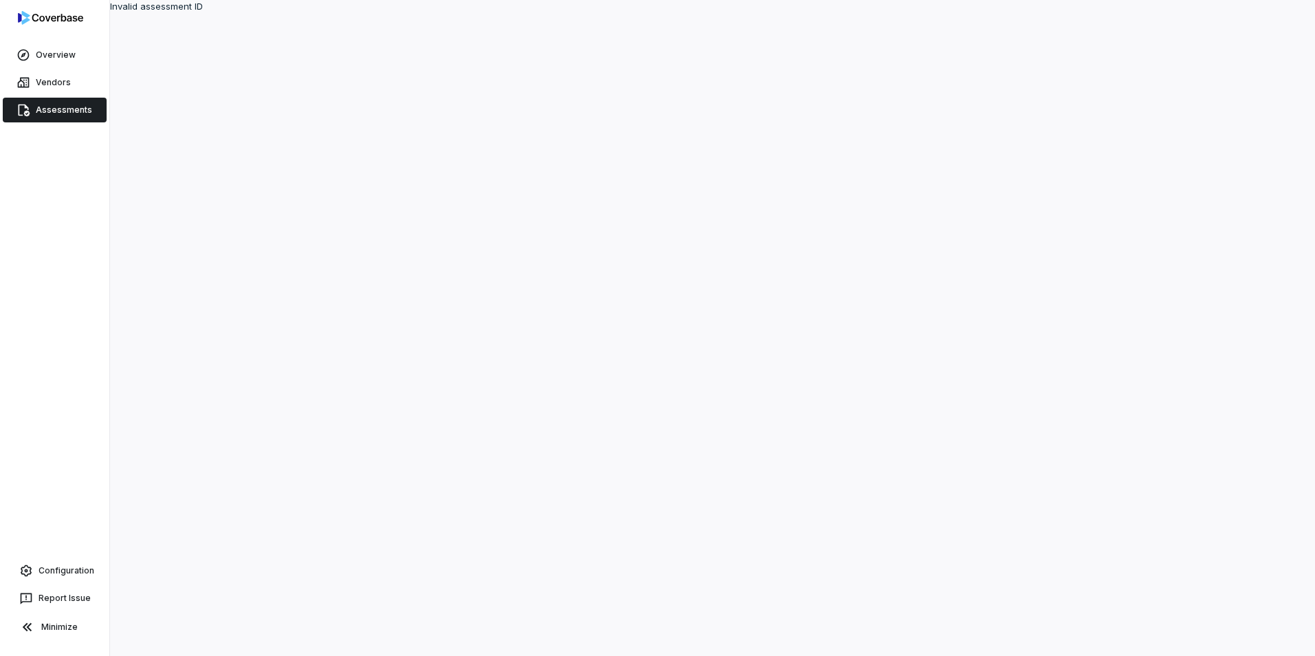
click at [57, 110] on link "Assessments" at bounding box center [55, 110] width 104 height 25
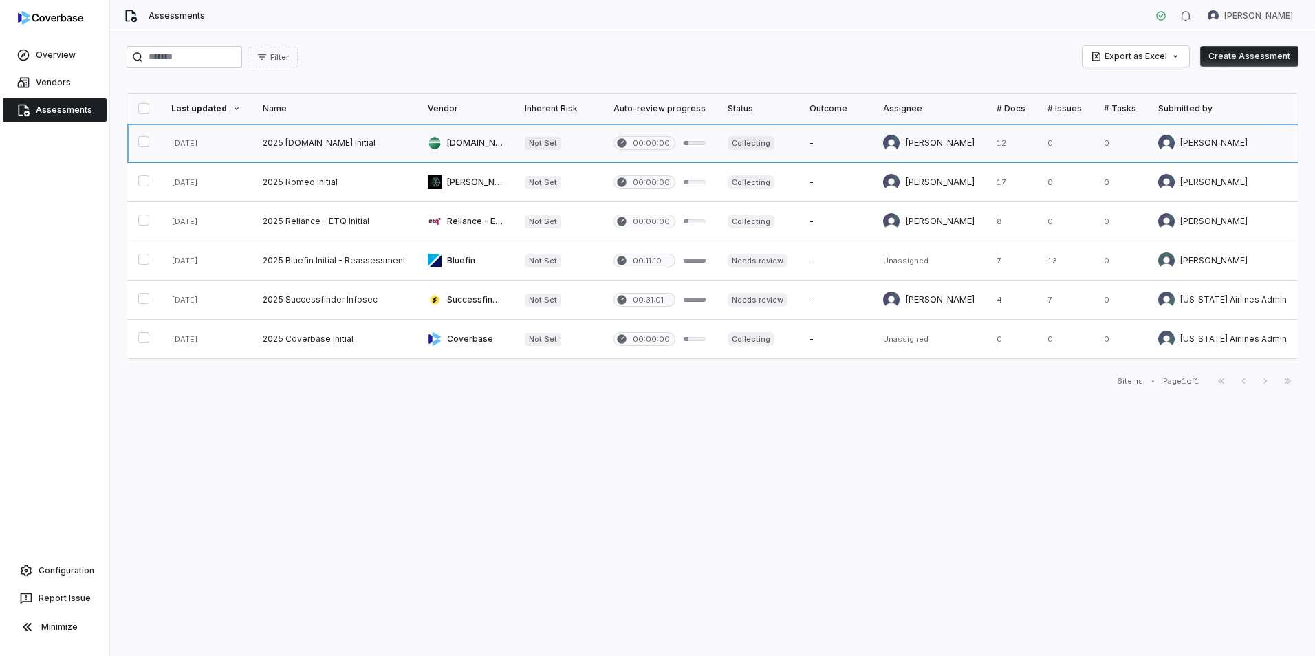
click at [354, 140] on link at bounding box center [334, 143] width 165 height 39
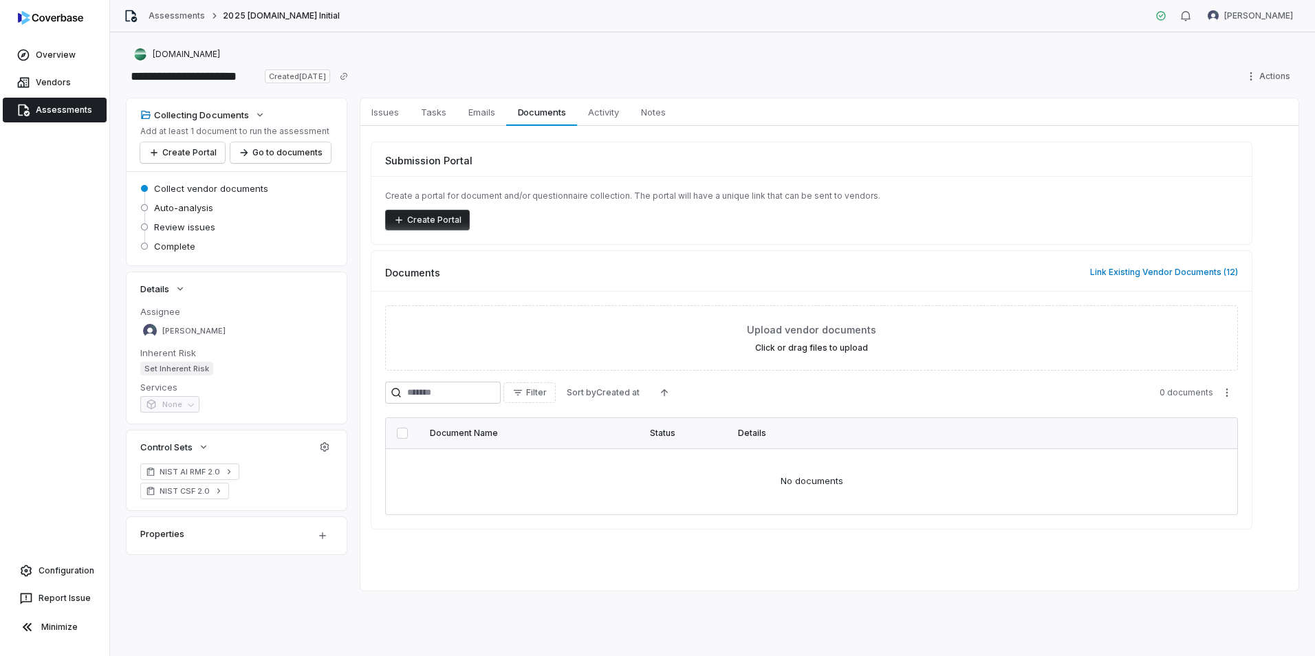
click at [50, 107] on link "Assessments" at bounding box center [55, 110] width 104 height 25
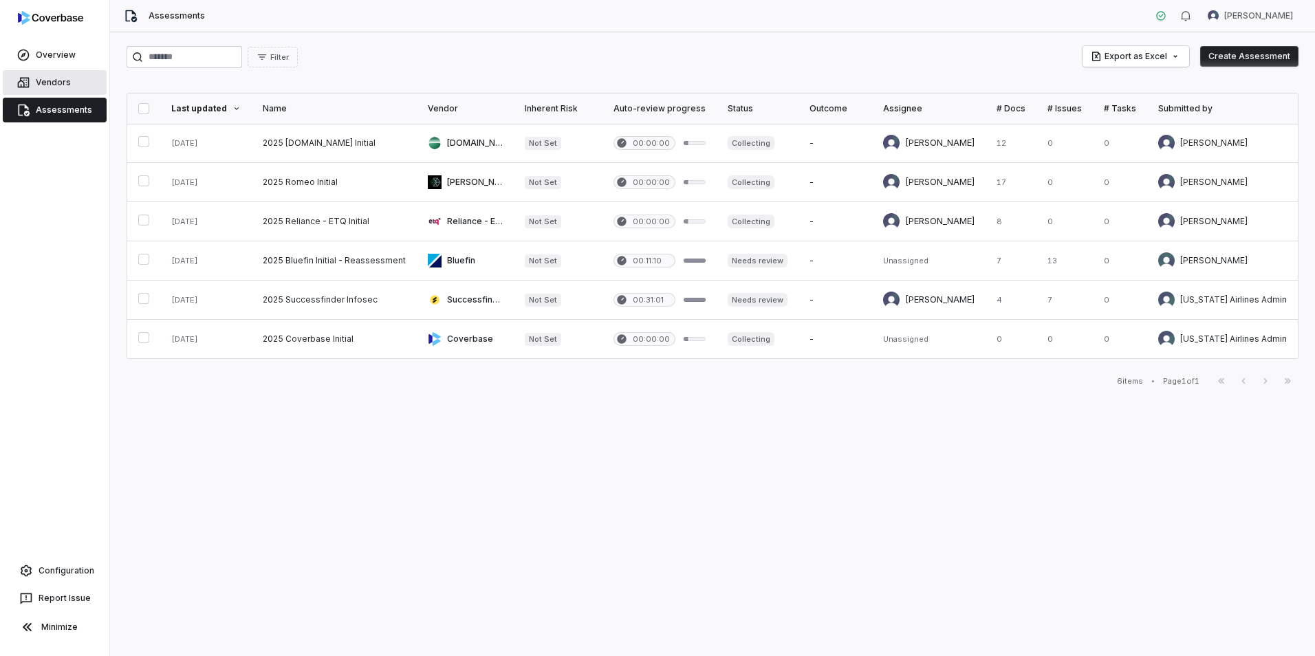
click at [57, 85] on link "Vendors" at bounding box center [55, 82] width 104 height 25
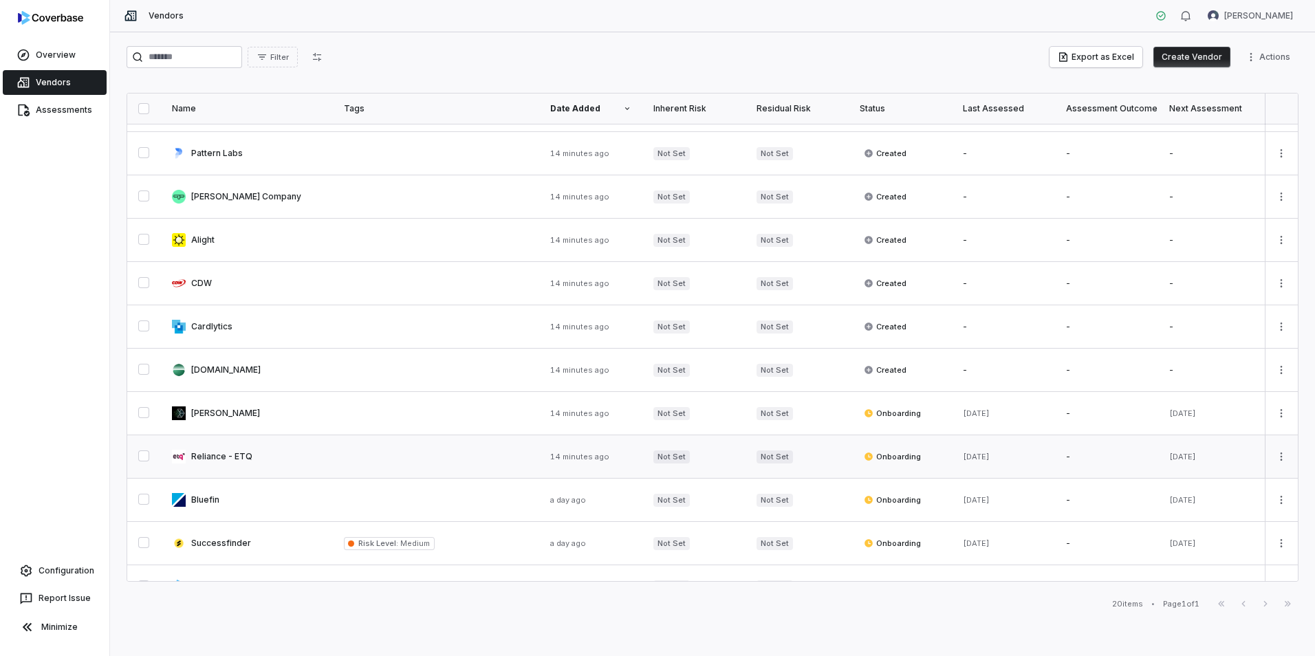
scroll to position [416, 0]
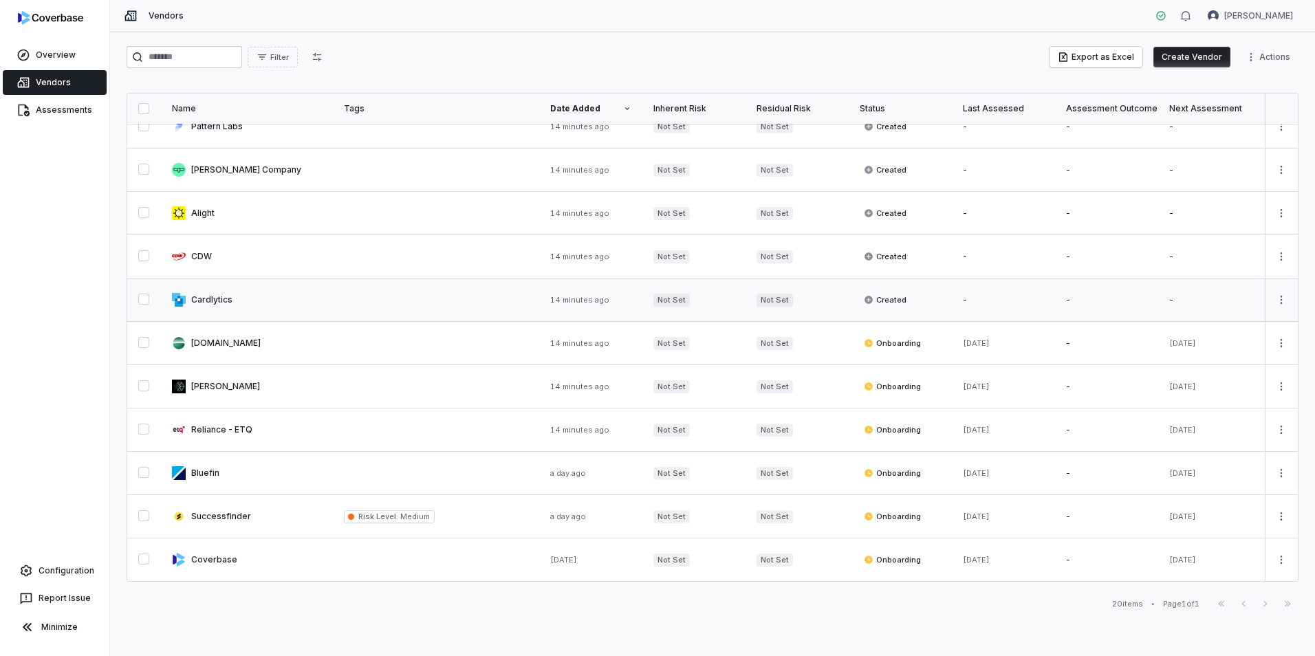
click at [262, 294] on link at bounding box center [247, 300] width 172 height 43
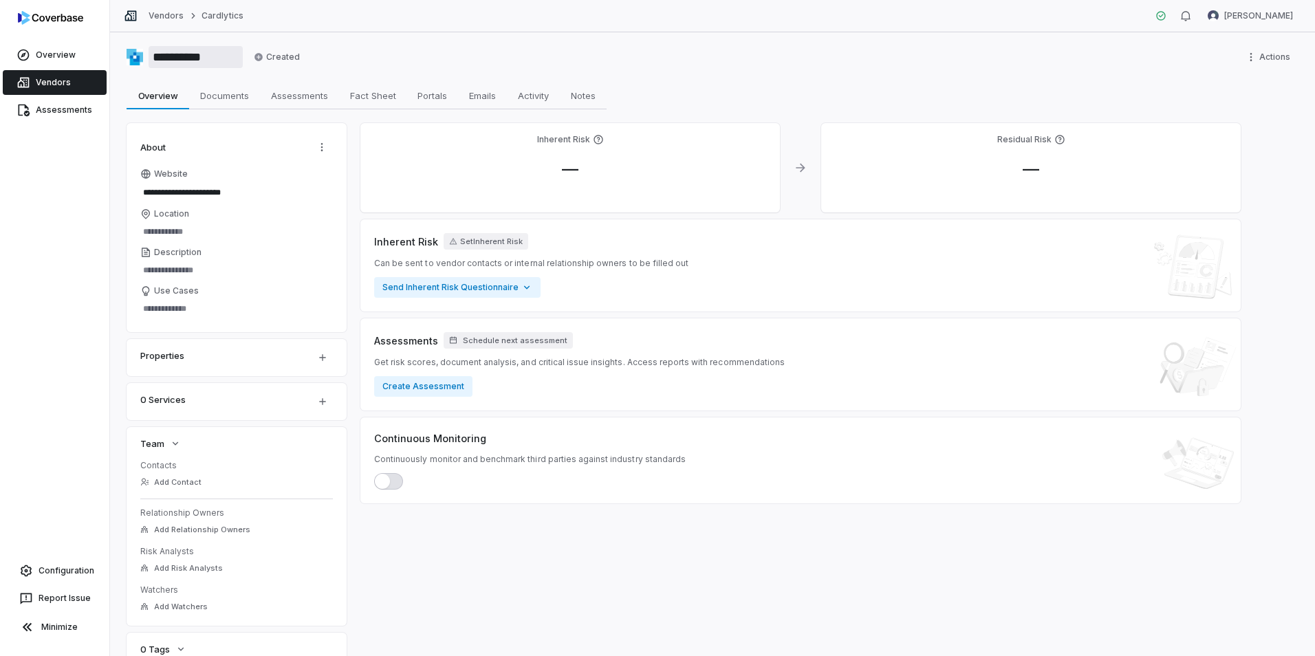
click at [175, 55] on input "**********" at bounding box center [196, 57] width 94 height 22
click at [300, 92] on span "Assessments" at bounding box center [300, 96] width 68 height 18
type textarea "*"
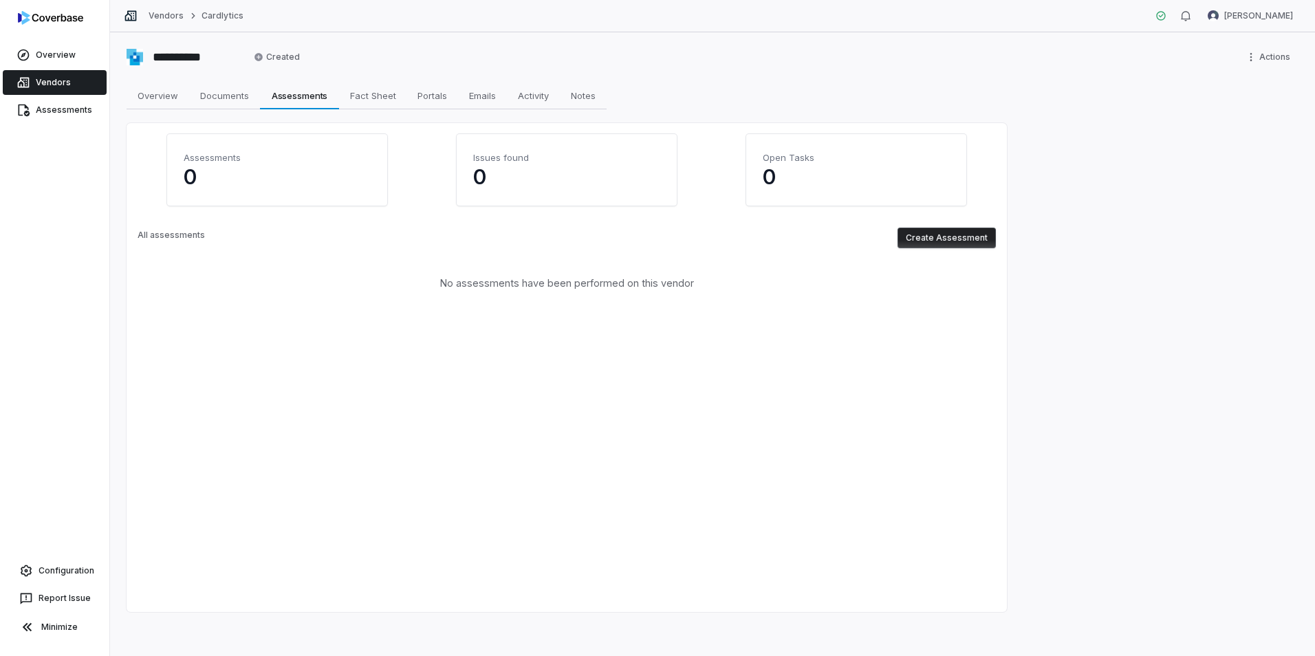
click at [960, 235] on button "Create Assessment" at bounding box center [947, 238] width 98 height 21
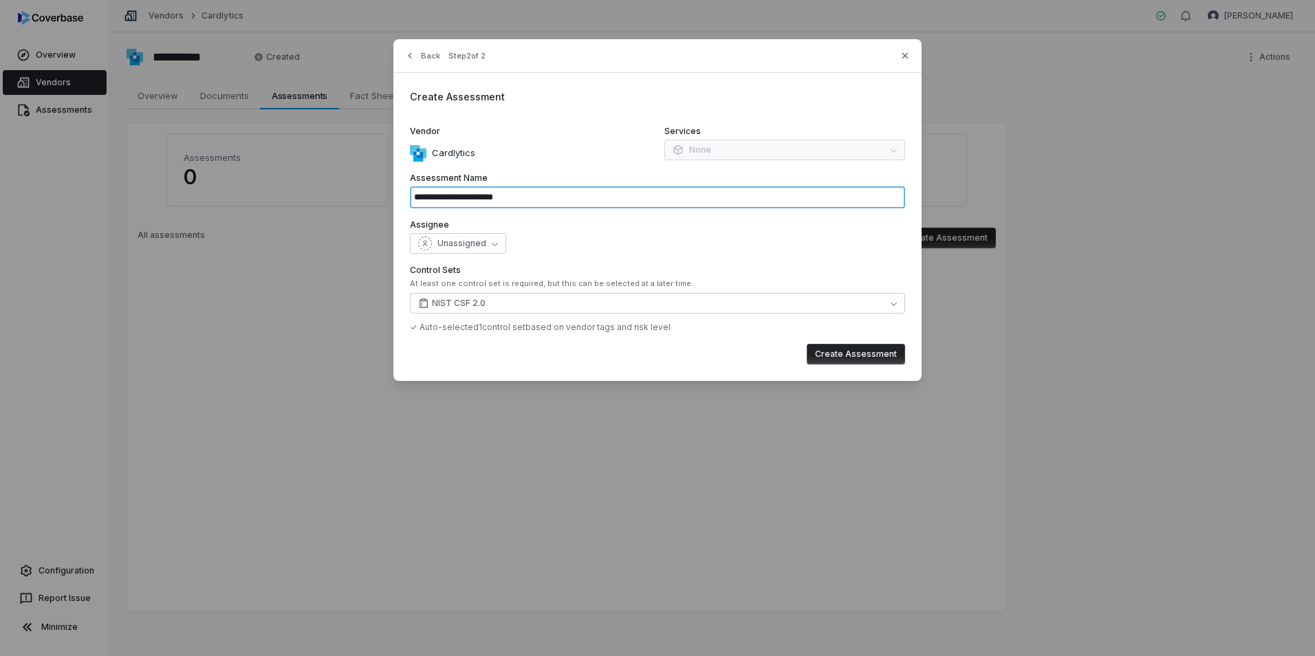
click at [522, 200] on input "**********" at bounding box center [657, 197] width 495 height 22
click at [552, 195] on input "**********" at bounding box center [657, 197] width 495 height 22
click at [480, 235] on button "Unassigned" at bounding box center [458, 243] width 96 height 21
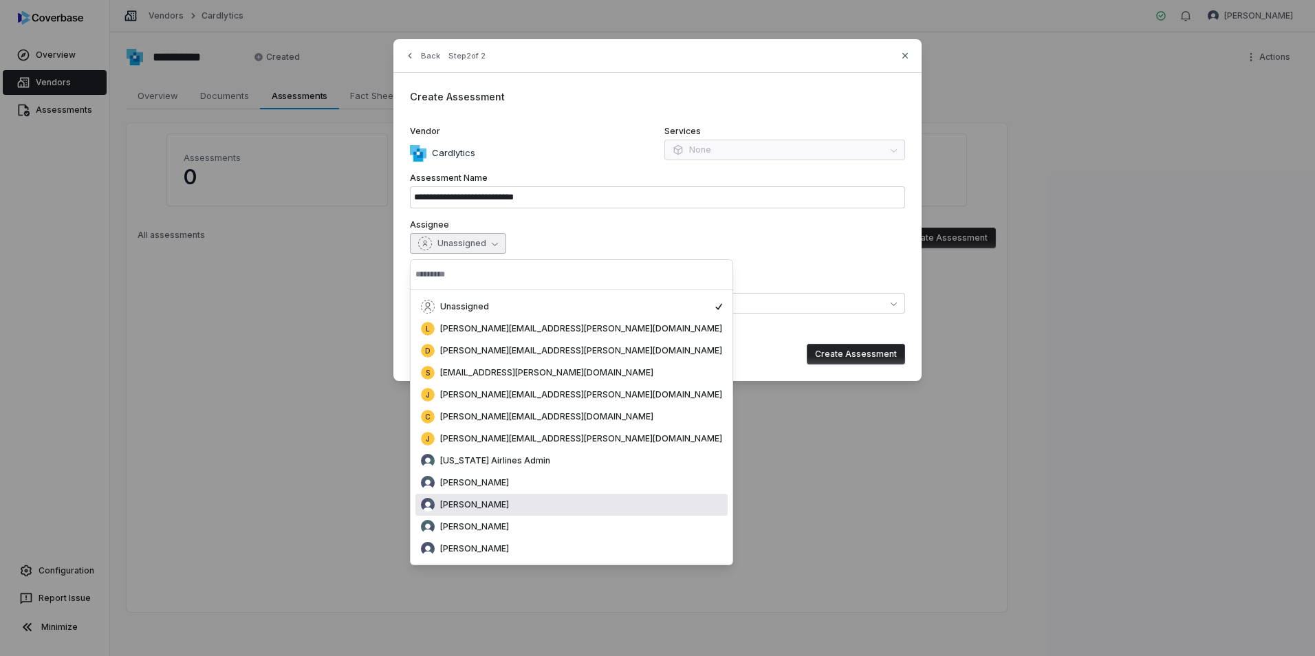
drag, startPoint x: 500, startPoint y: 502, endPoint x: 460, endPoint y: 495, distance: 41.1
click at [477, 498] on div "[PERSON_NAME]" at bounding box center [571, 505] width 301 height 14
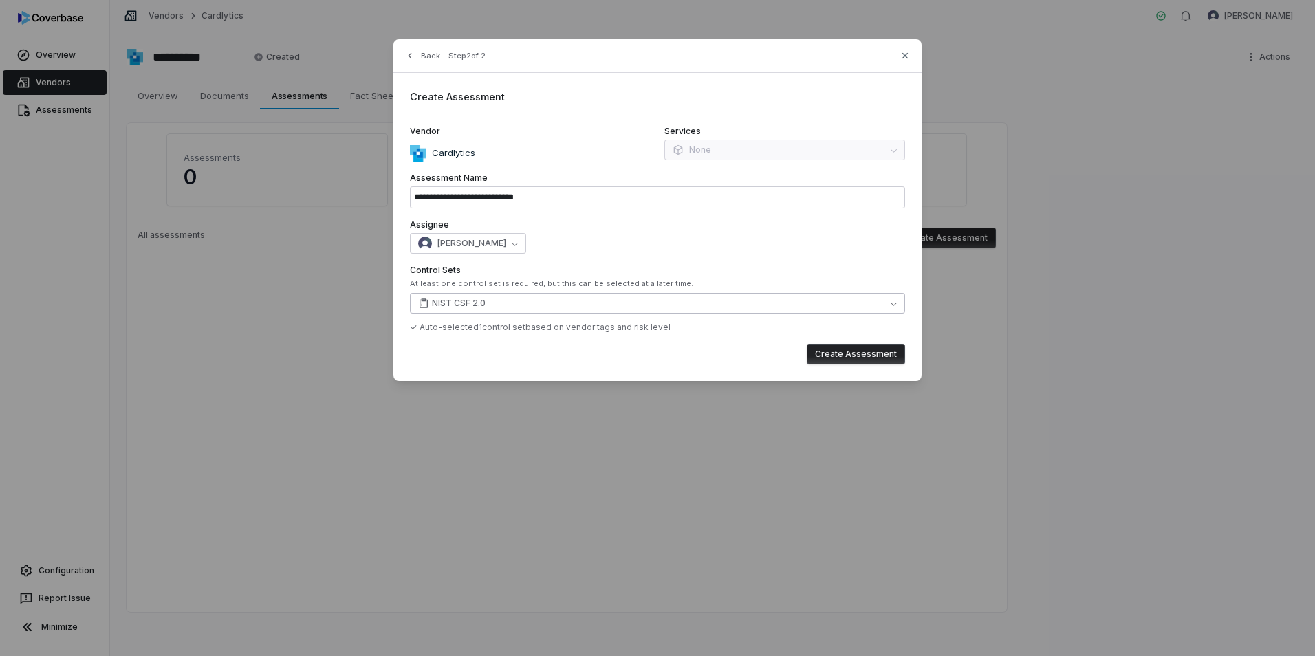
click at [603, 301] on button "NIST CSF 2.0" at bounding box center [657, 303] width 495 height 21
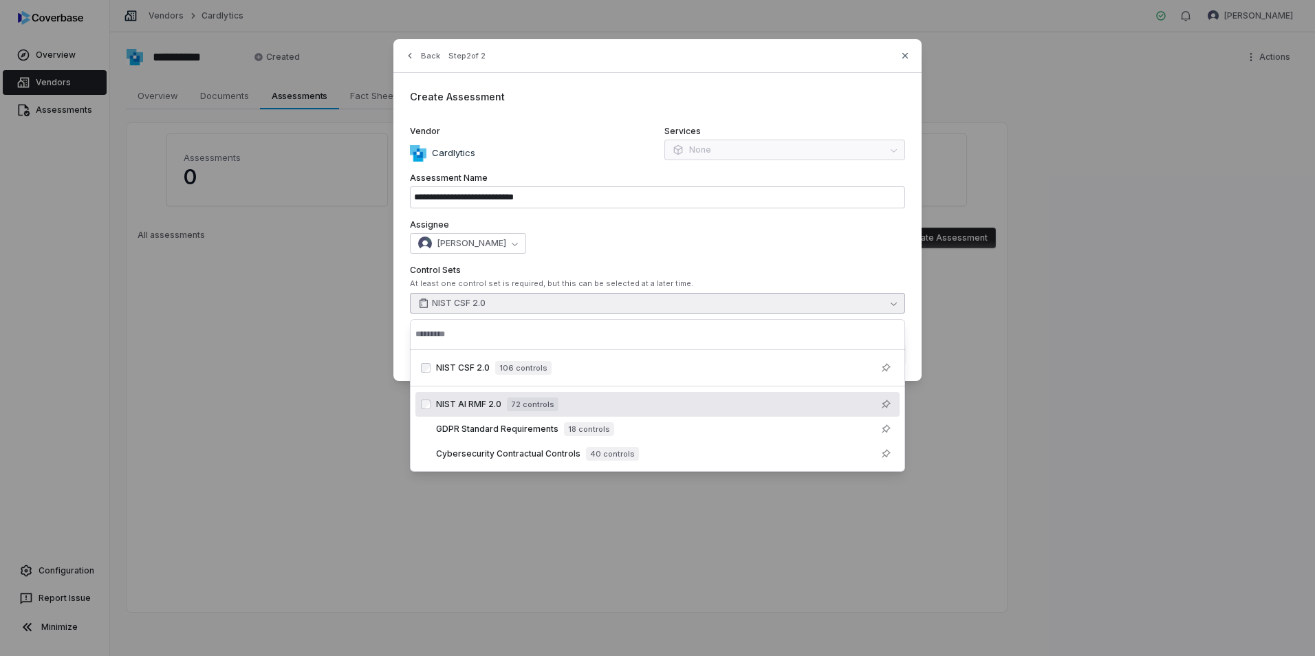
click at [526, 407] on span "72 controls" at bounding box center [533, 405] width 52 height 14
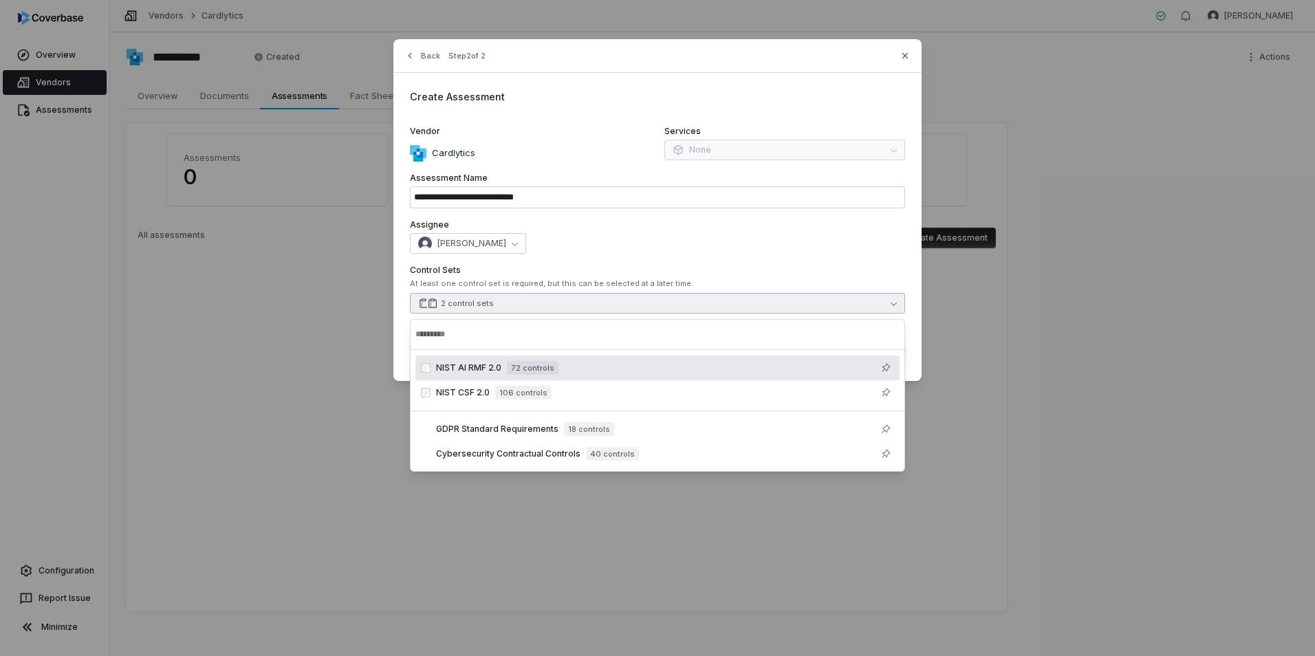
click at [715, 242] on div "[PERSON_NAME]" at bounding box center [657, 243] width 495 height 21
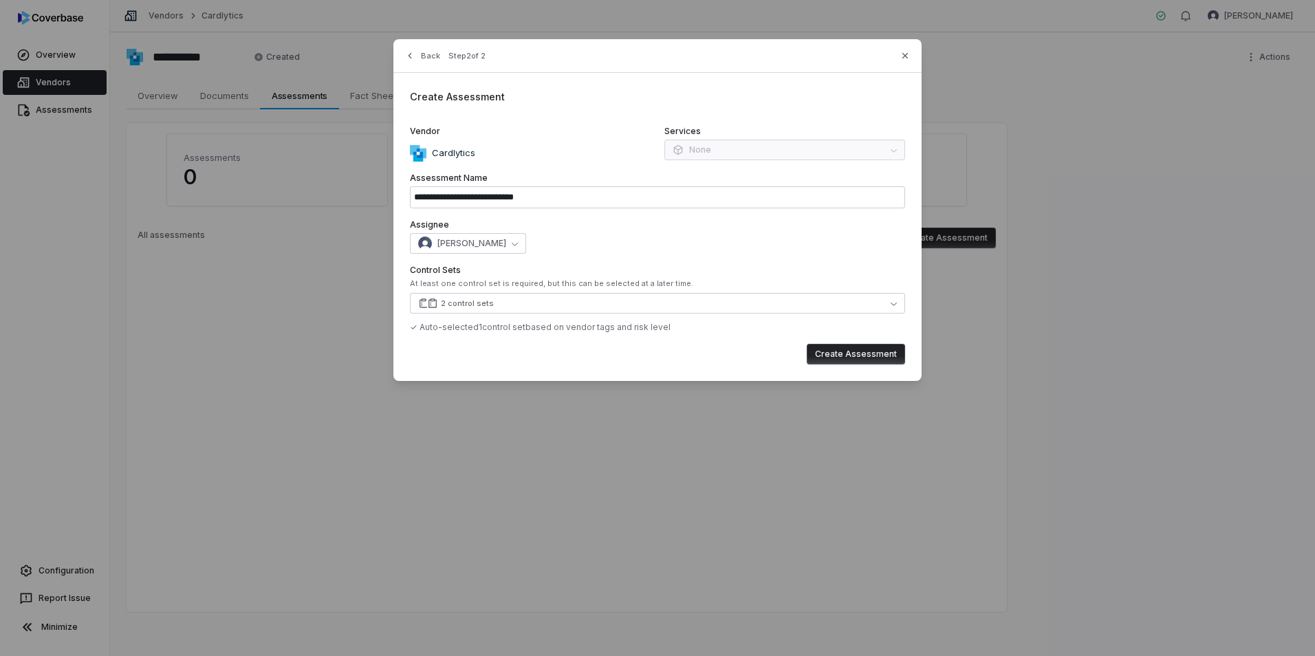
click at [848, 352] on button "Create Assessment" at bounding box center [856, 354] width 98 height 21
type input "**********"
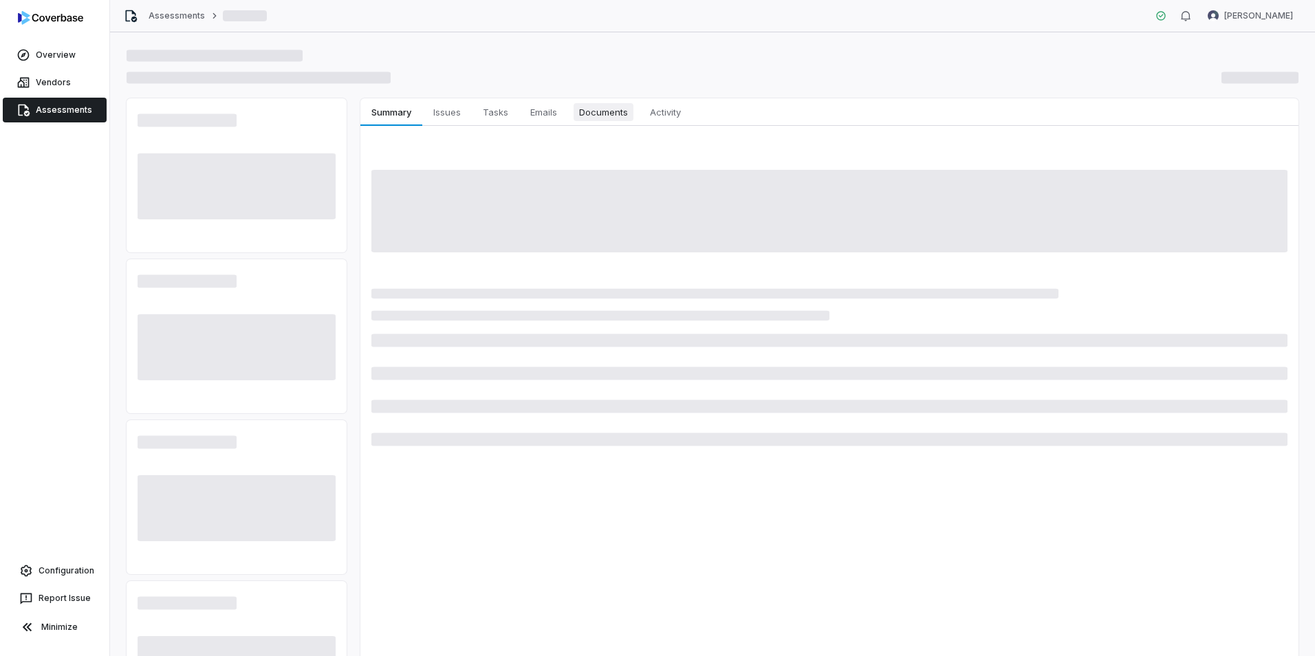
click at [596, 114] on span "Documents" at bounding box center [604, 112] width 60 height 18
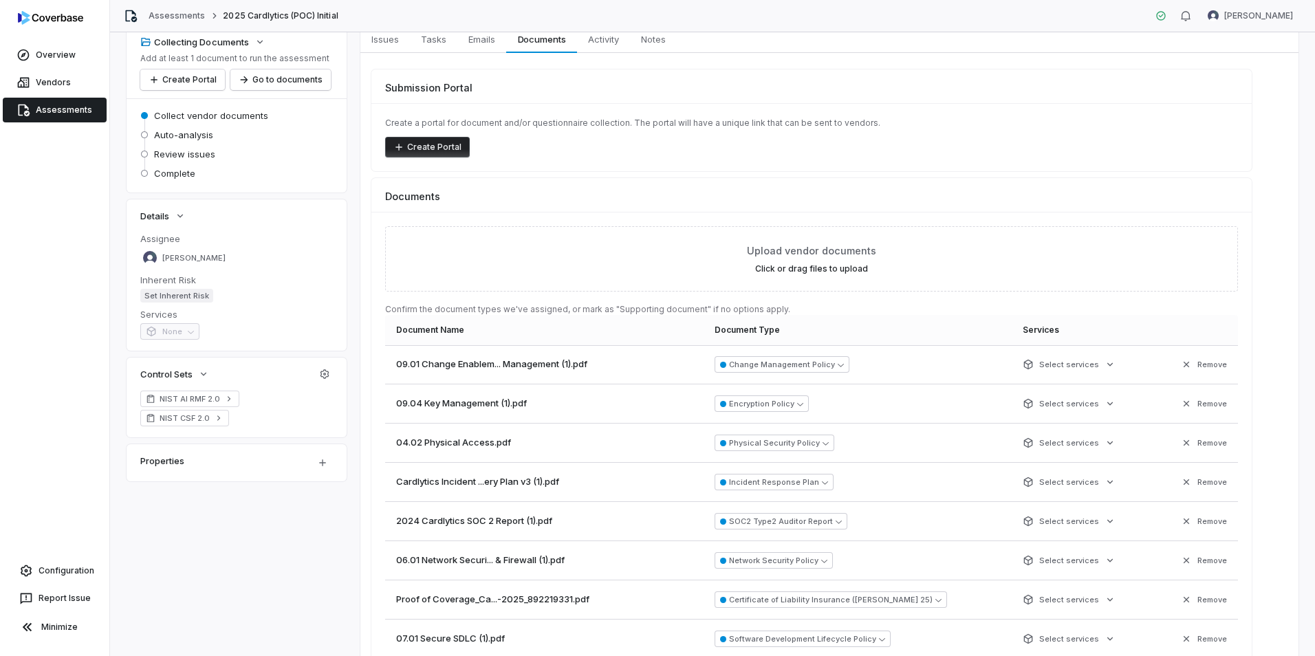
scroll to position [69, 0]
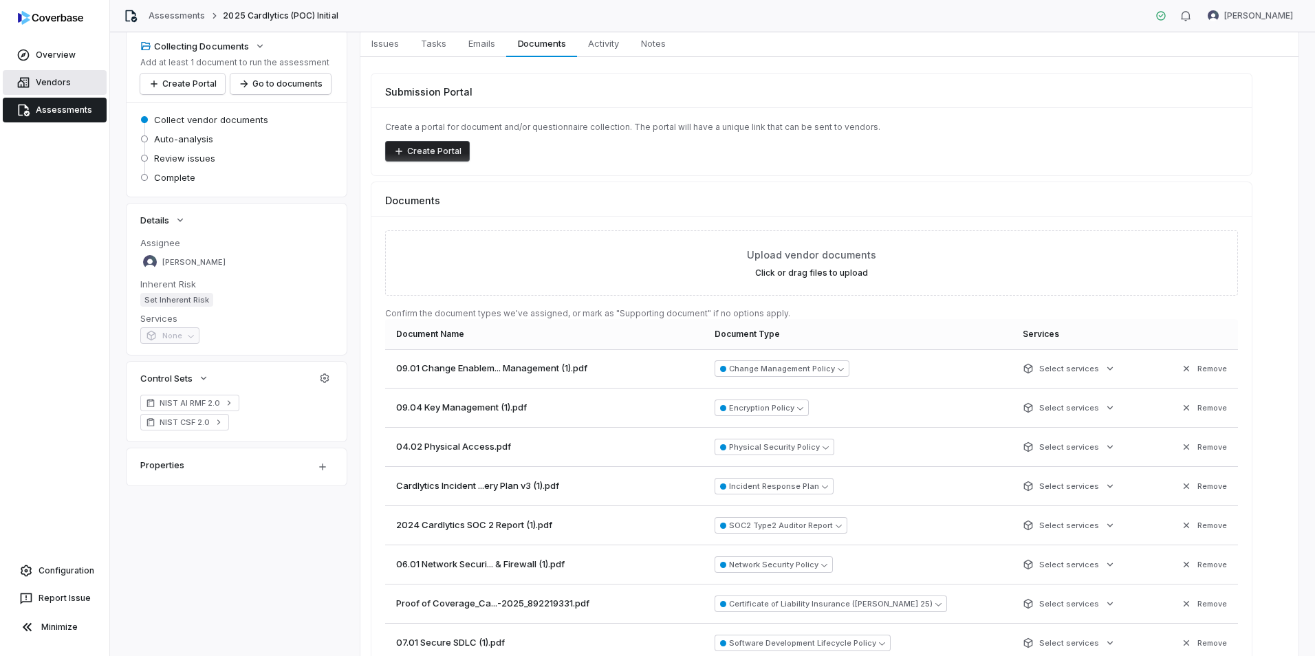
click at [61, 77] on link "Vendors" at bounding box center [55, 82] width 104 height 25
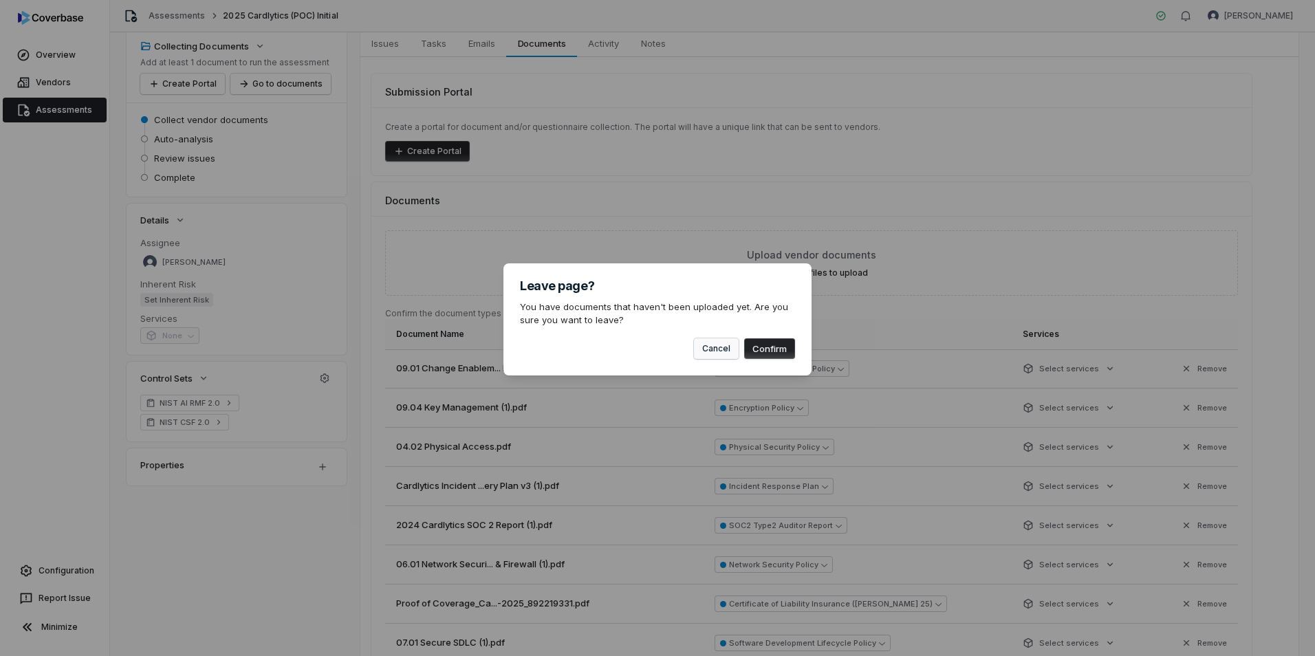
click at [710, 349] on button "Cancel" at bounding box center [716, 348] width 45 height 21
click at [715, 349] on button "Cancel" at bounding box center [716, 348] width 45 height 21
click at [724, 345] on button "Cancel" at bounding box center [716, 348] width 45 height 21
click at [722, 347] on button "Cancel" at bounding box center [716, 348] width 45 height 21
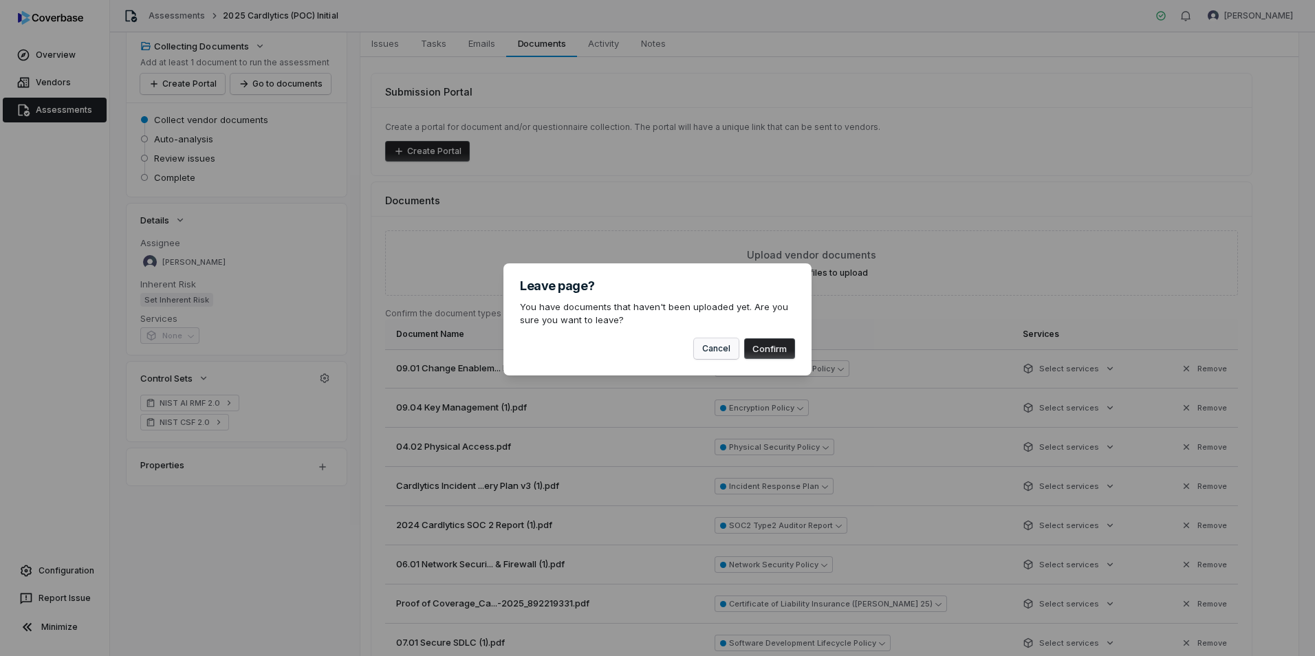
click at [722, 347] on button "Cancel" at bounding box center [716, 348] width 45 height 21
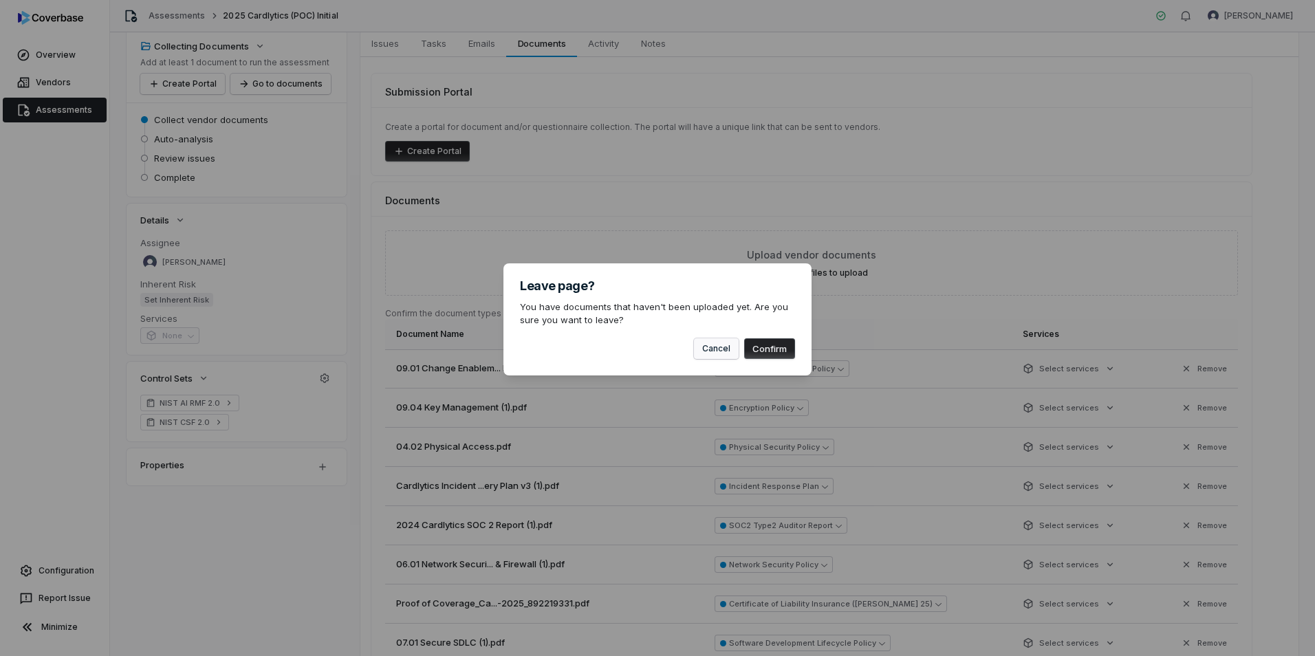
click at [722, 347] on button "Cancel" at bounding box center [716, 348] width 45 height 21
click at [1254, 226] on div "Leave page? You have documents that haven't been uploaded yet. Are you sure you…" at bounding box center [657, 328] width 1315 height 656
click at [713, 352] on button "Cancel" at bounding box center [716, 348] width 45 height 21
click at [712, 352] on button "Cancel" at bounding box center [716, 348] width 45 height 21
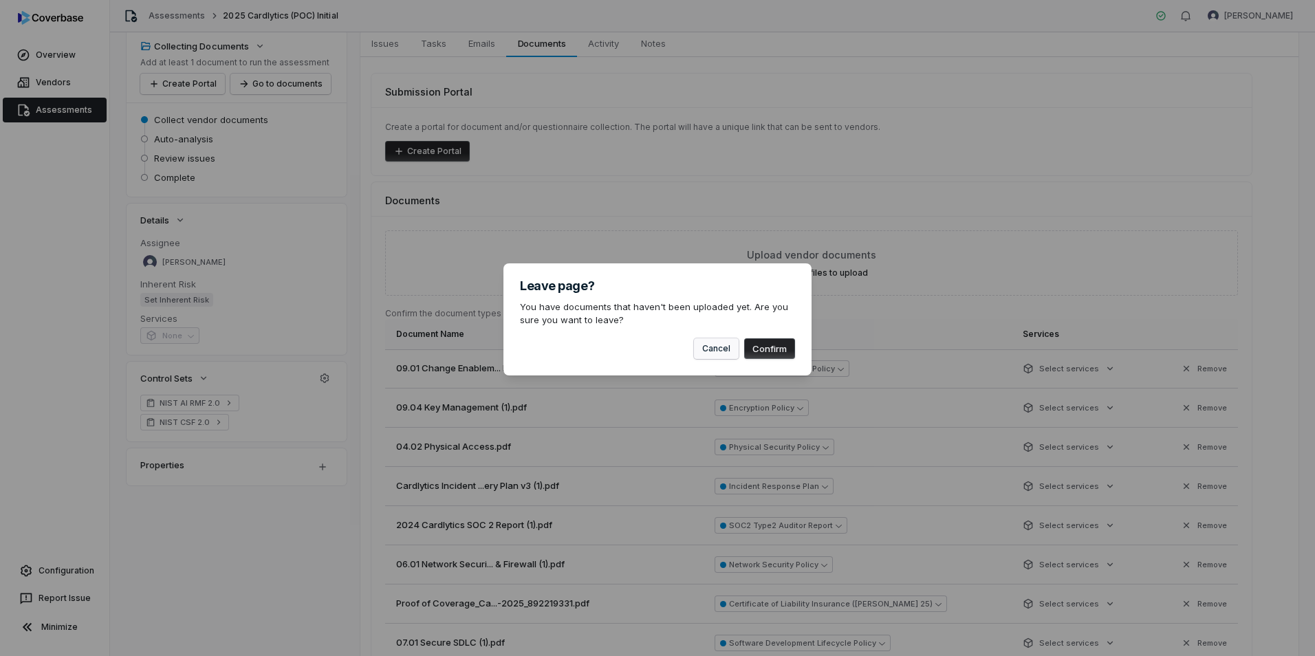
click at [712, 352] on button "Cancel" at bounding box center [716, 348] width 45 height 21
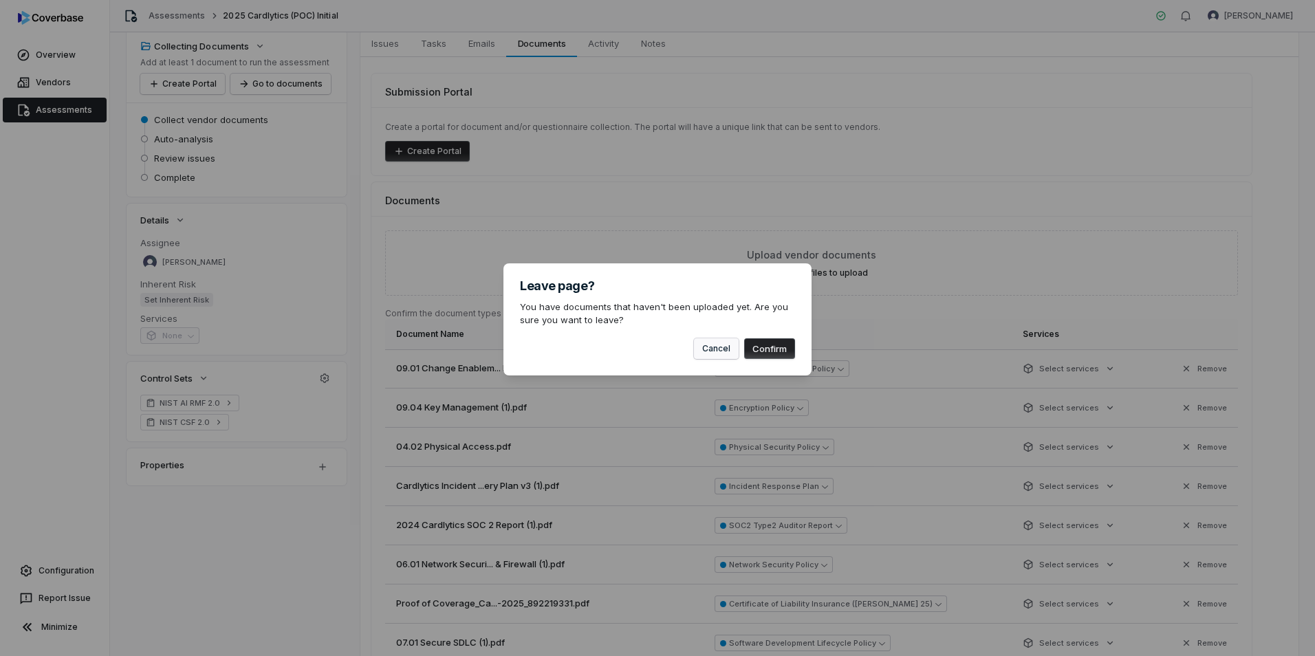
click at [712, 352] on button "Cancel" at bounding box center [716, 348] width 45 height 21
drag, startPoint x: 761, startPoint y: 260, endPoint x: 755, endPoint y: 272, distance: 13.8
click at [760, 260] on div "Leave page? You have documents that haven't been uploaded yet. Are you sure you…" at bounding box center [657, 327] width 1315 height 173
click at [618, 208] on div "Leave page? You have documents that haven't been uploaded yet. Are you sure you…" at bounding box center [657, 328] width 1315 height 656
click at [707, 348] on button "Cancel" at bounding box center [716, 348] width 45 height 21
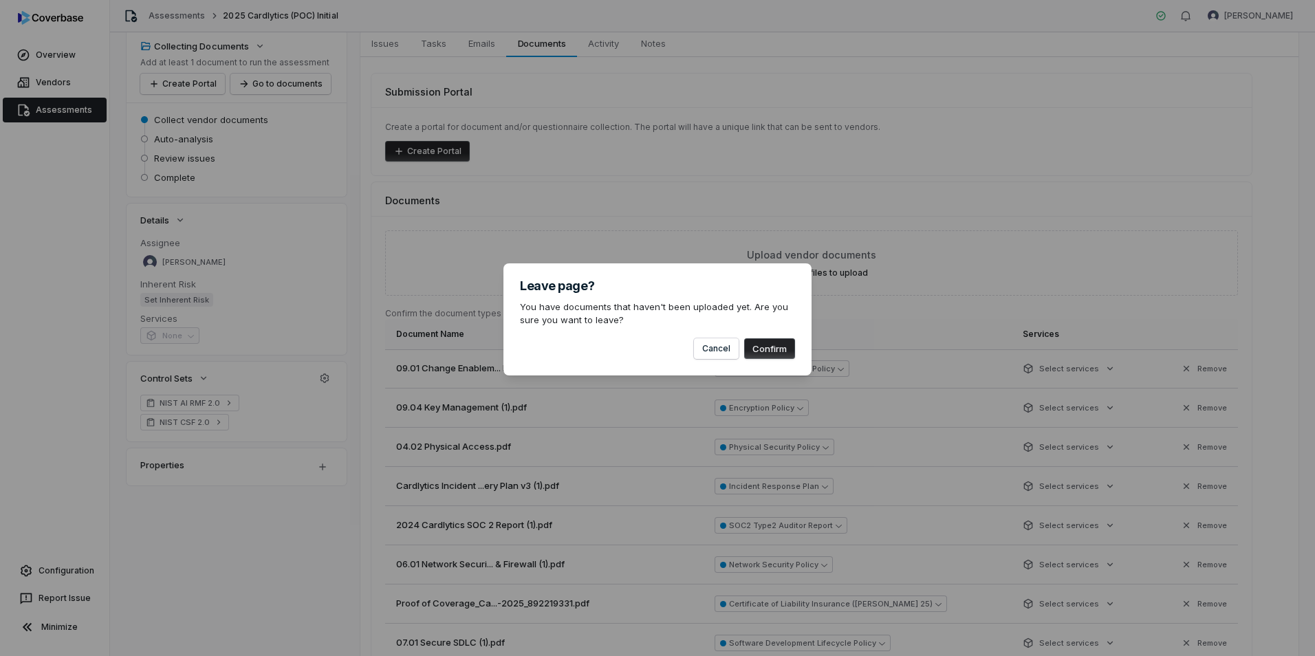
click at [424, 440] on div "Leave page? You have documents that haven't been uploaded yet. Are you sure you…" at bounding box center [657, 328] width 1315 height 656
drag, startPoint x: 387, startPoint y: 466, endPoint x: 376, endPoint y: 493, distance: 28.4
click at [383, 472] on div "Leave page? You have documents that haven't been uploaded yet. Are you sure you…" at bounding box center [657, 328] width 1315 height 656
drag, startPoint x: 376, startPoint y: 493, endPoint x: 344, endPoint y: 543, distance: 59.4
click at [372, 508] on div "Leave page? You have documents that haven't been uploaded yet. Are you sure you…" at bounding box center [657, 328] width 1315 height 656
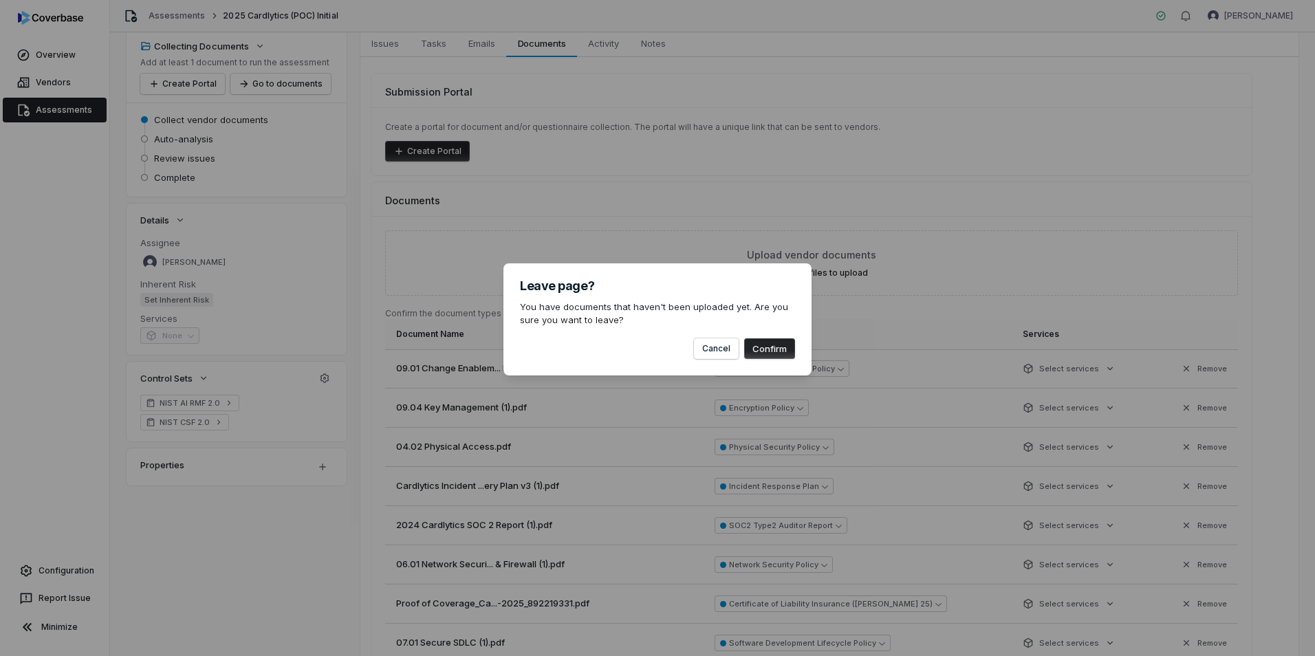
click at [275, 568] on div "Leave page? You have documents that haven't been uploaded yet. Are you sure you…" at bounding box center [657, 328] width 1315 height 656
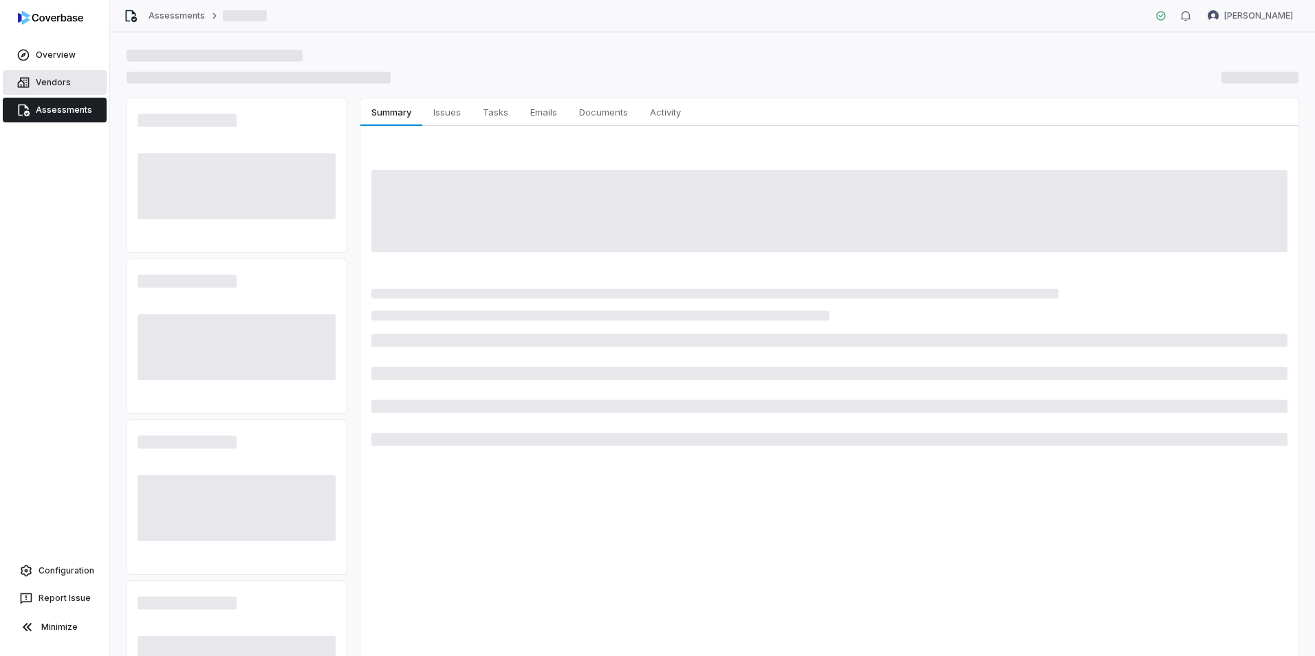
click at [51, 78] on link "Vendors" at bounding box center [55, 82] width 104 height 25
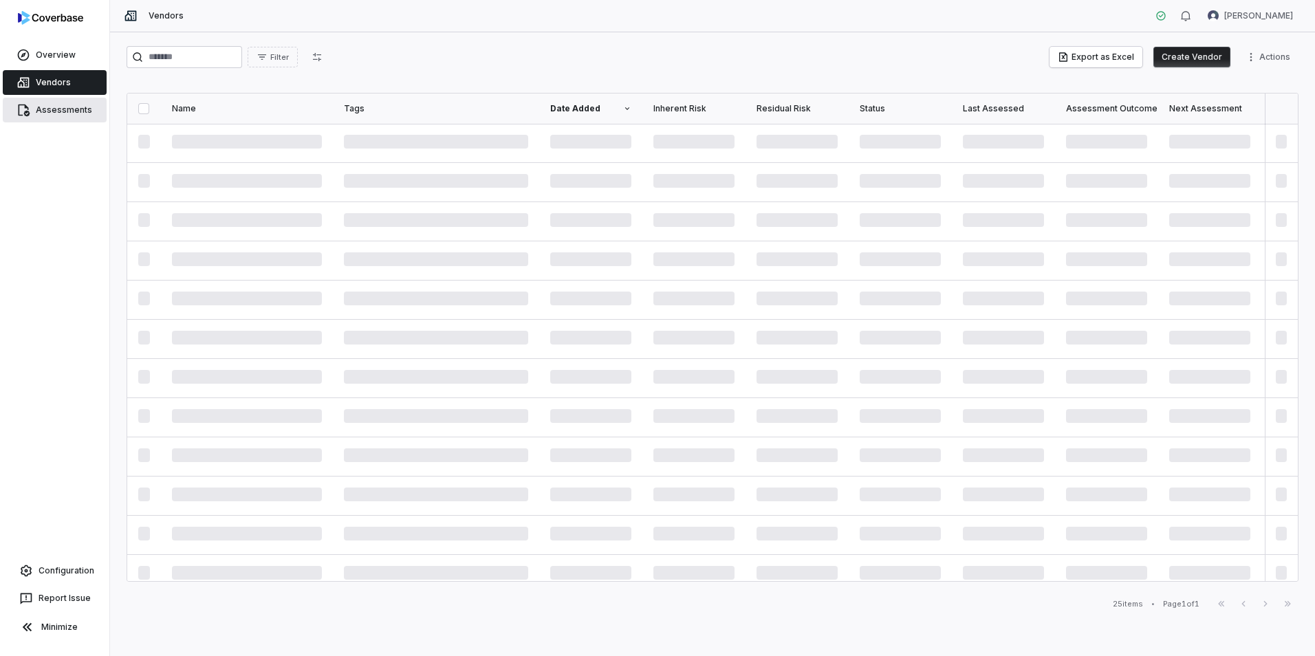
click at [53, 110] on link "Assessments" at bounding box center [55, 110] width 104 height 25
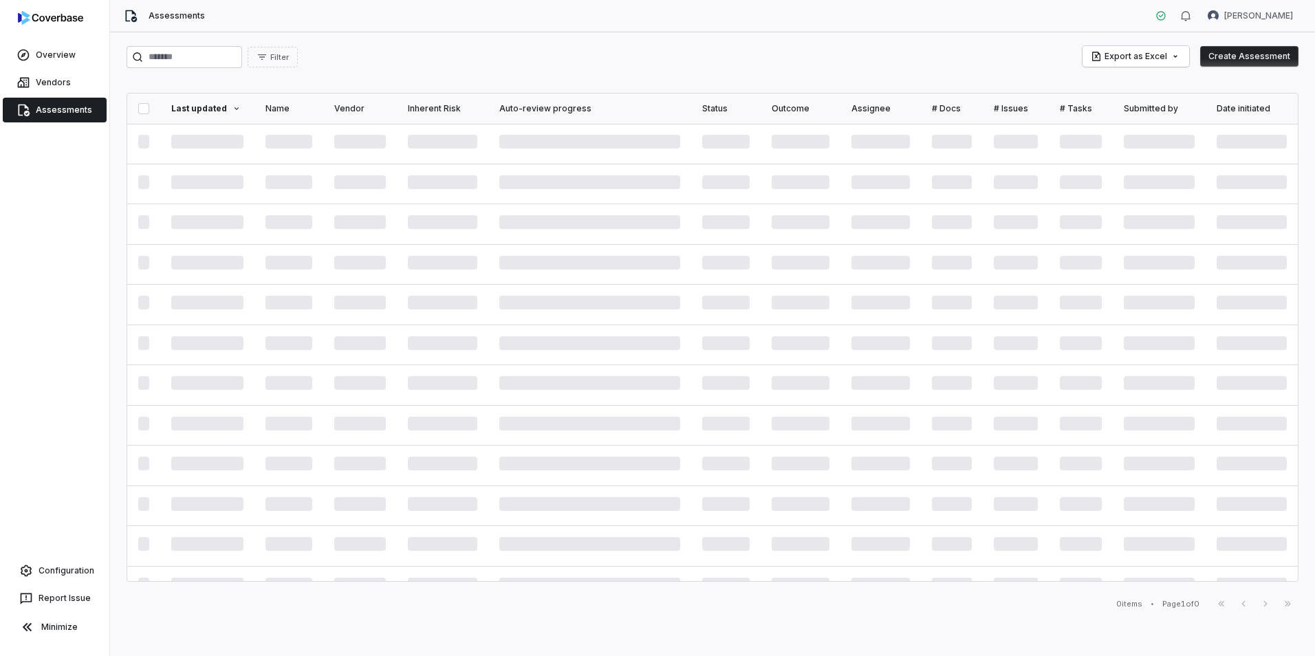
click at [53, 110] on link "Assessments" at bounding box center [55, 110] width 104 height 25
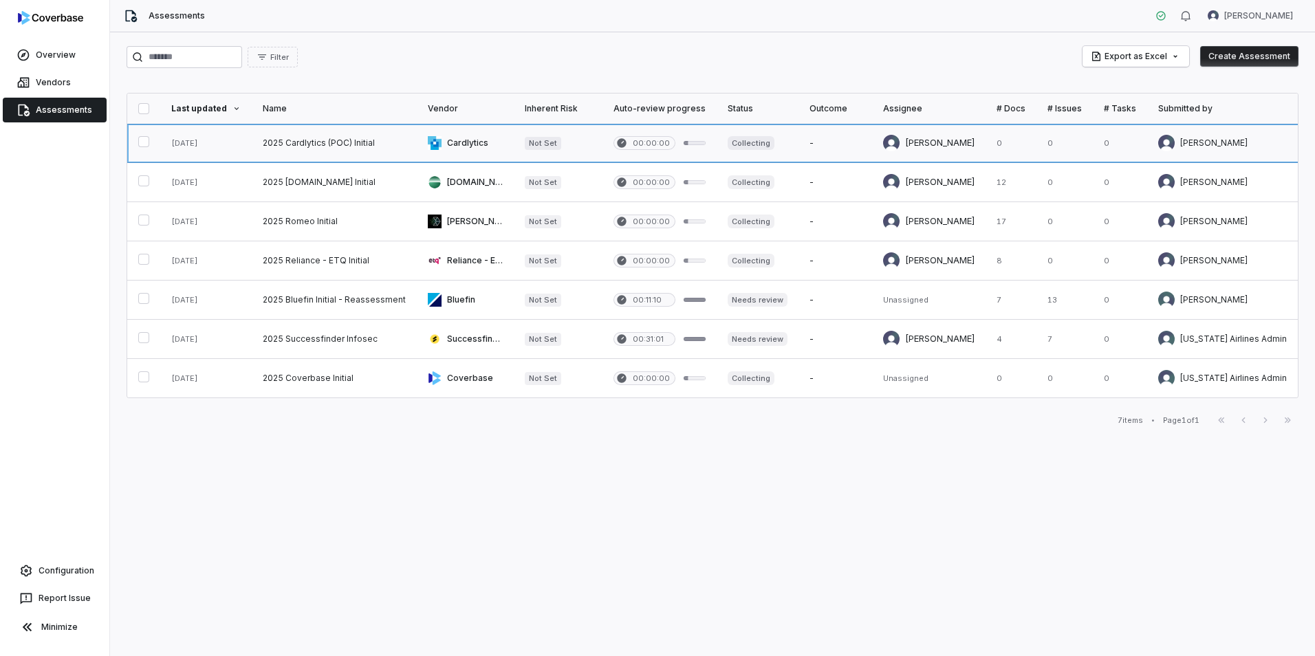
click at [343, 145] on link at bounding box center [334, 143] width 165 height 39
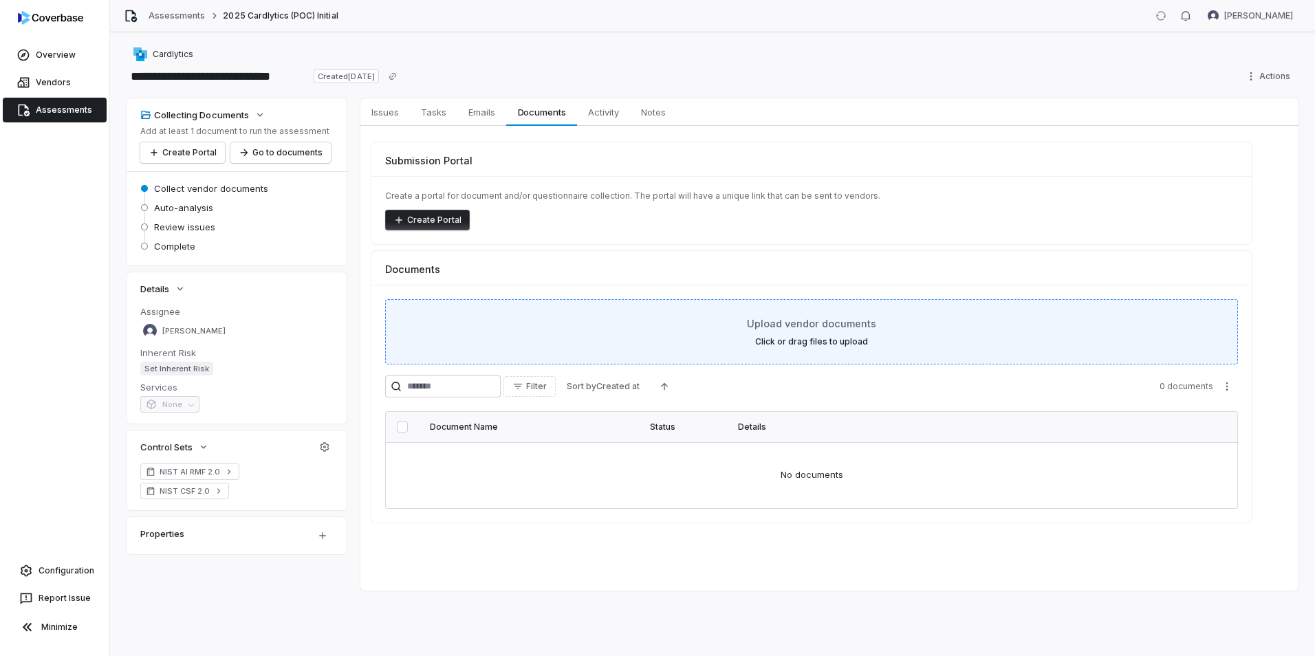
click at [808, 336] on div "Upload vendor documents Click or drag files to upload" at bounding box center [811, 331] width 819 height 31
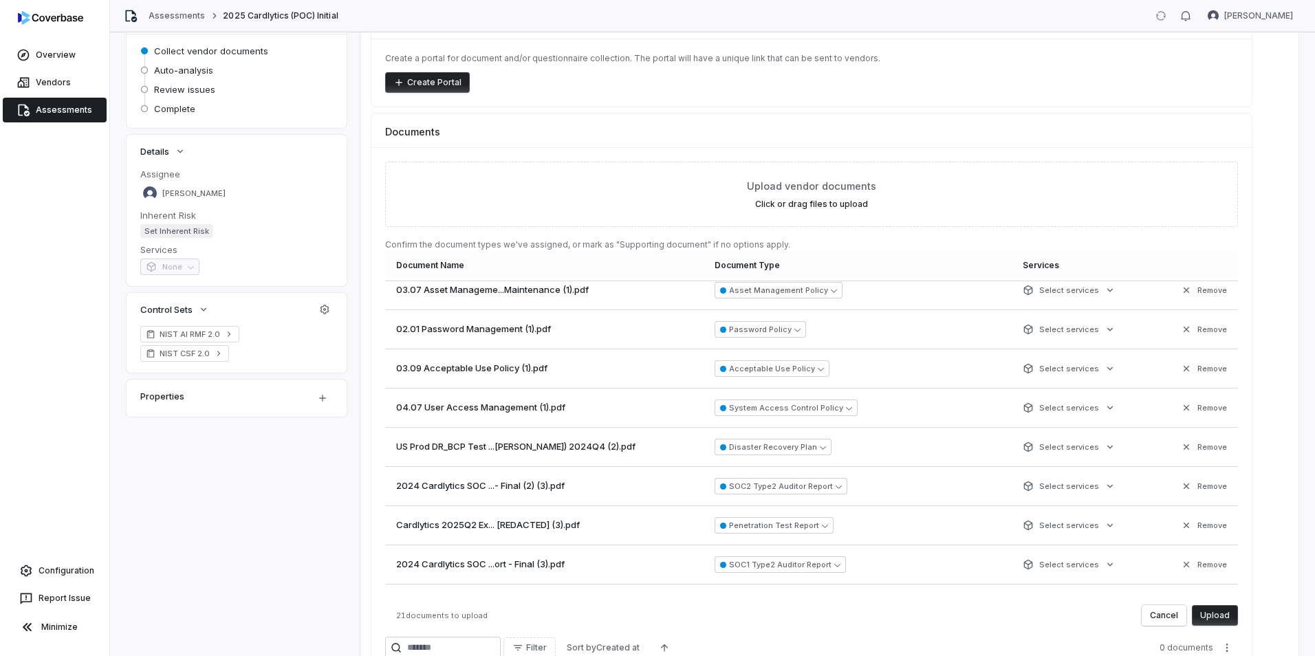
scroll to position [550, 0]
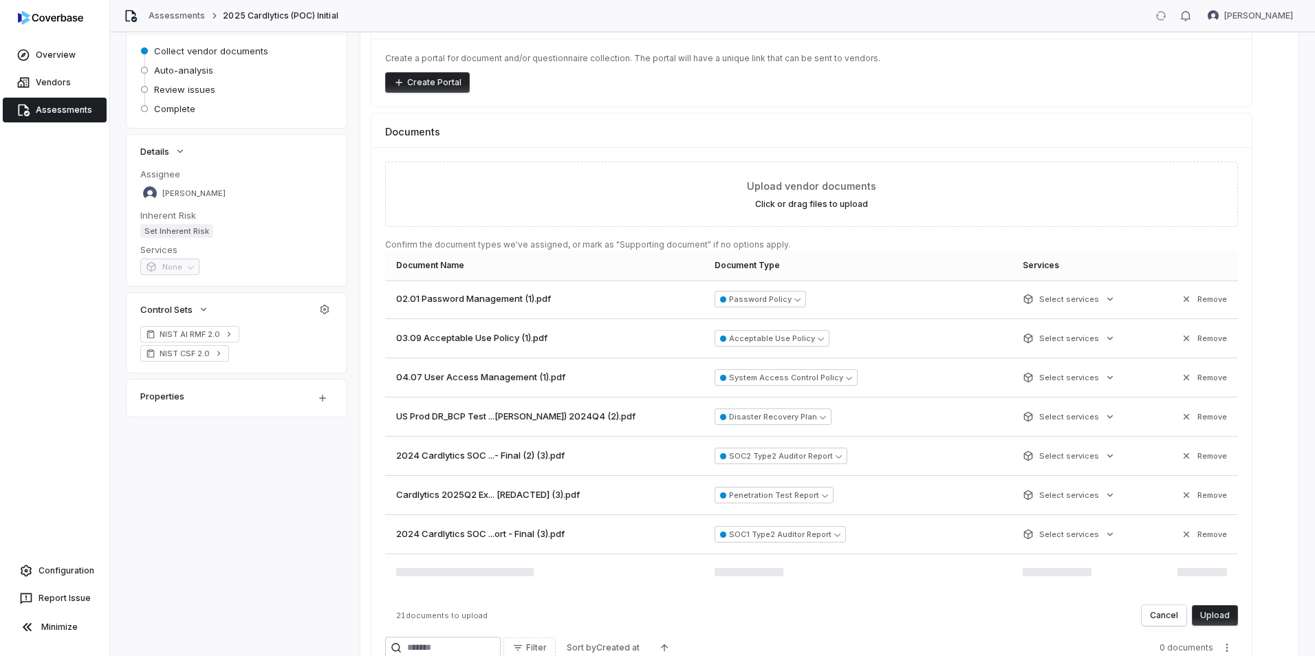
click at [1212, 614] on button "Upload" at bounding box center [1215, 615] width 46 height 21
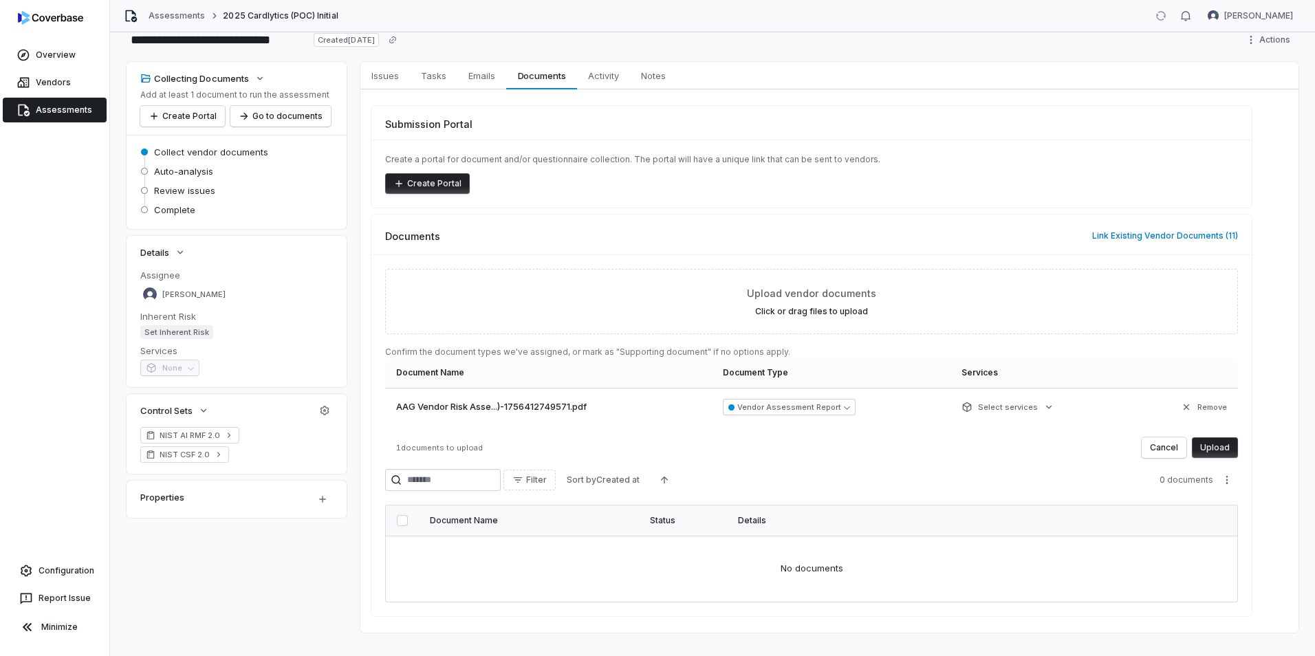
scroll to position [57, 0]
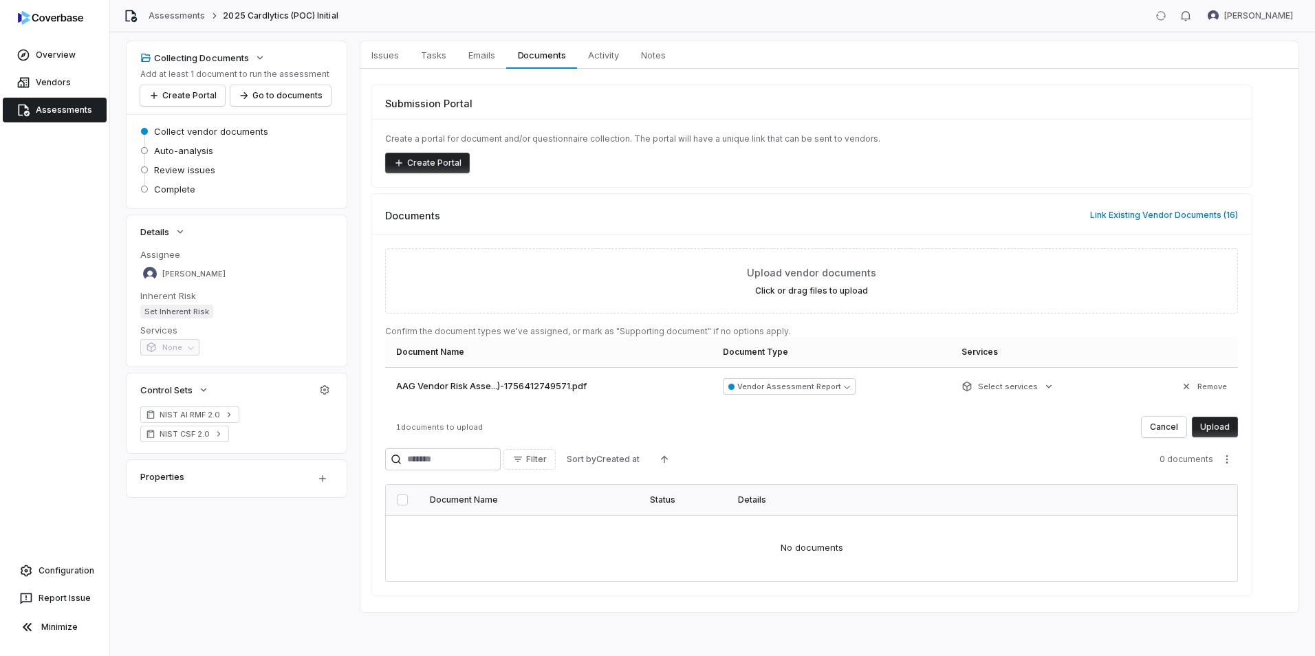
click at [1262, 321] on div "Submission Portal Create a portal for document and/or questionnaire collection.…" at bounding box center [830, 341] width 938 height 544
click at [69, 111] on link "Assessments" at bounding box center [55, 110] width 104 height 25
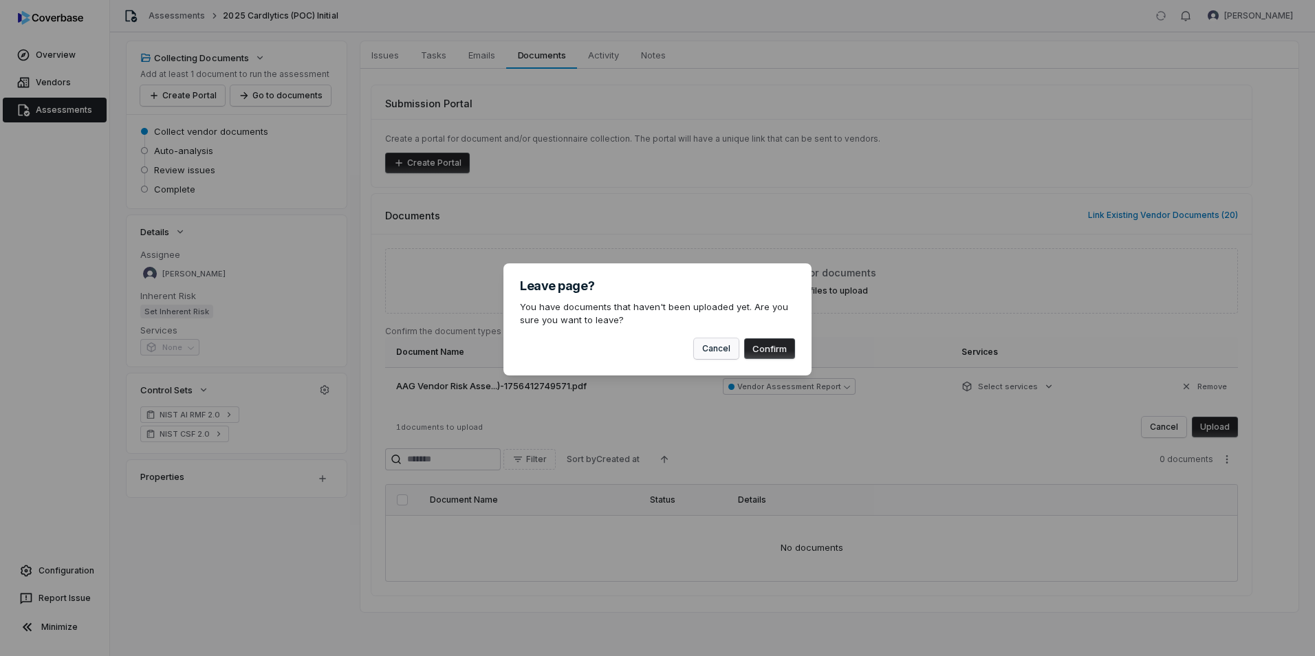
click at [722, 349] on button "Cancel" at bounding box center [716, 348] width 45 height 21
click at [720, 349] on button "Cancel" at bounding box center [716, 348] width 45 height 21
click at [771, 352] on button "Confirm" at bounding box center [769, 348] width 51 height 21
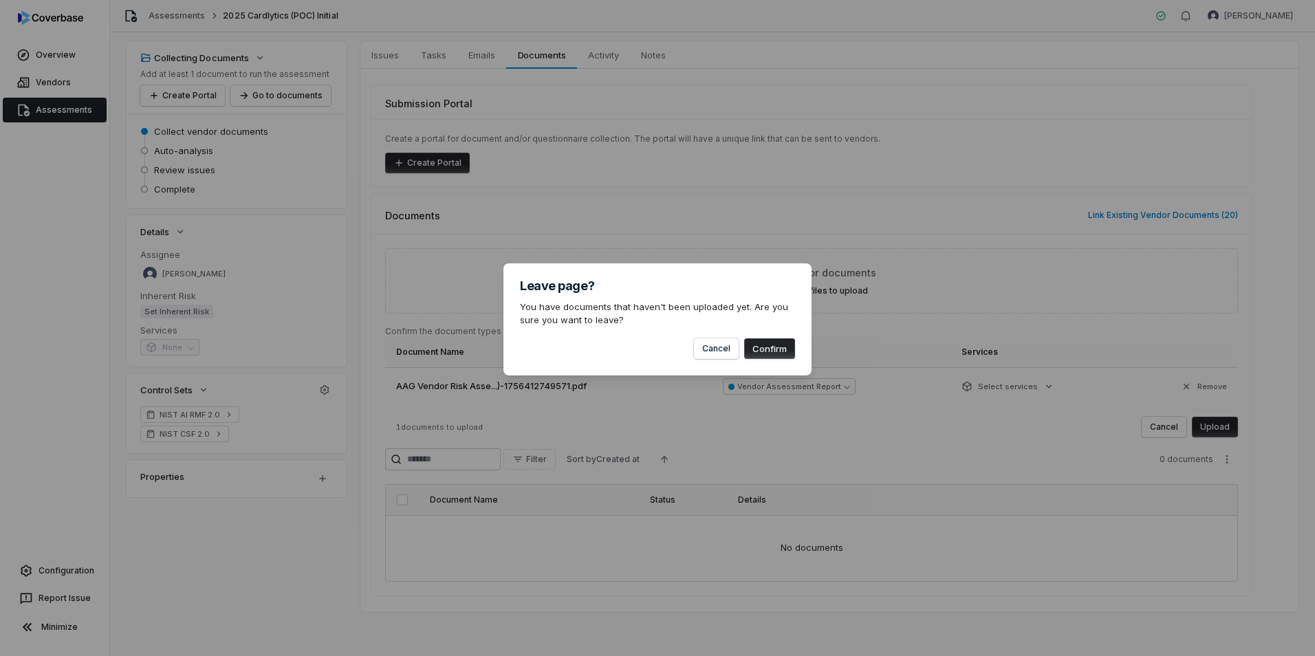
click at [771, 352] on button "Confirm" at bounding box center [769, 348] width 51 height 21
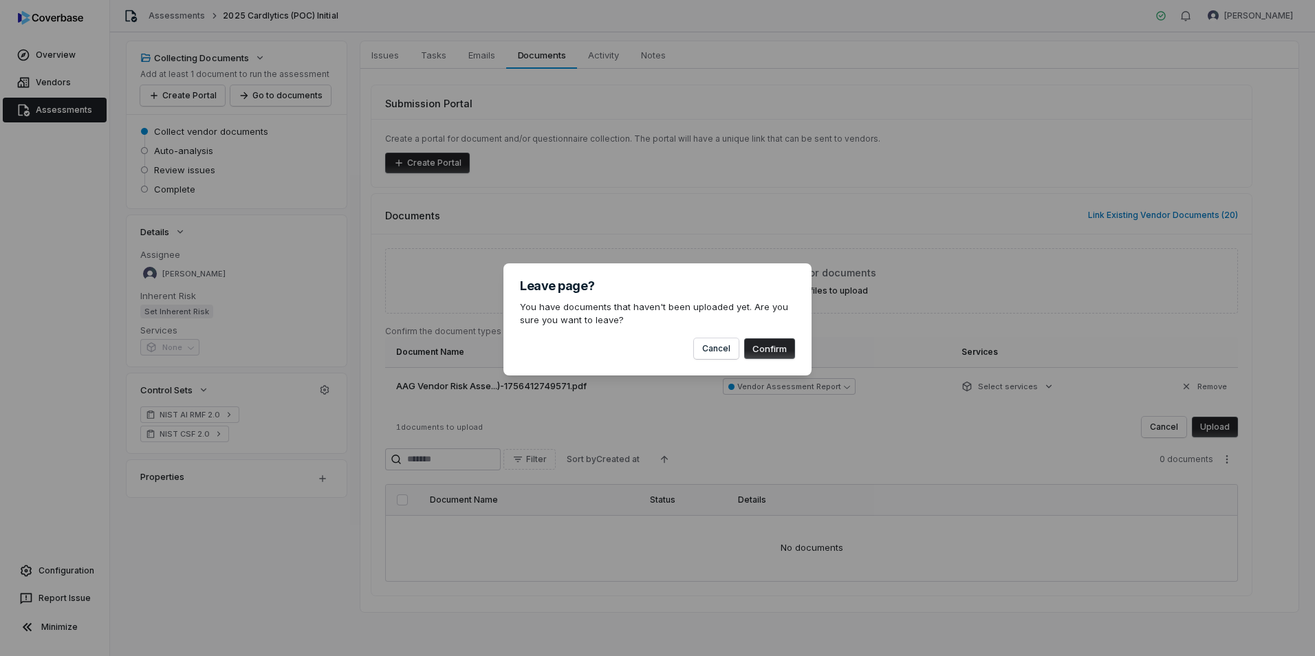
click at [771, 352] on button "Confirm" at bounding box center [769, 348] width 51 height 21
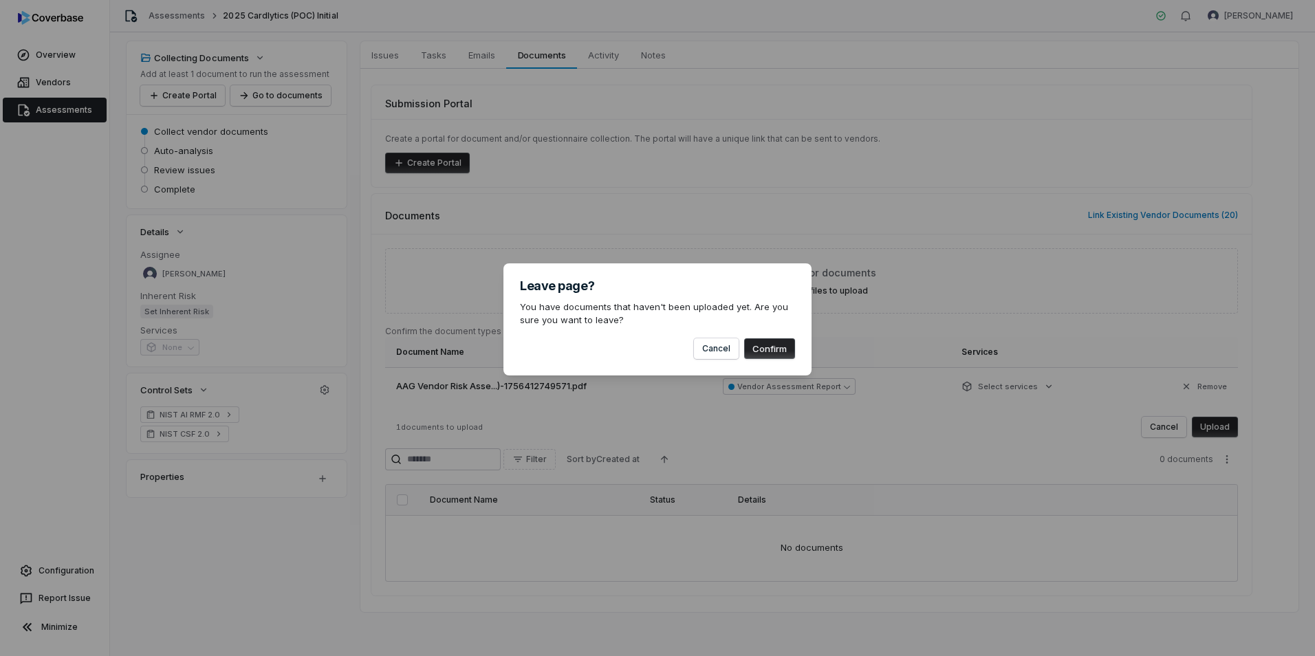
click at [771, 352] on button "Confirm" at bounding box center [769, 348] width 51 height 21
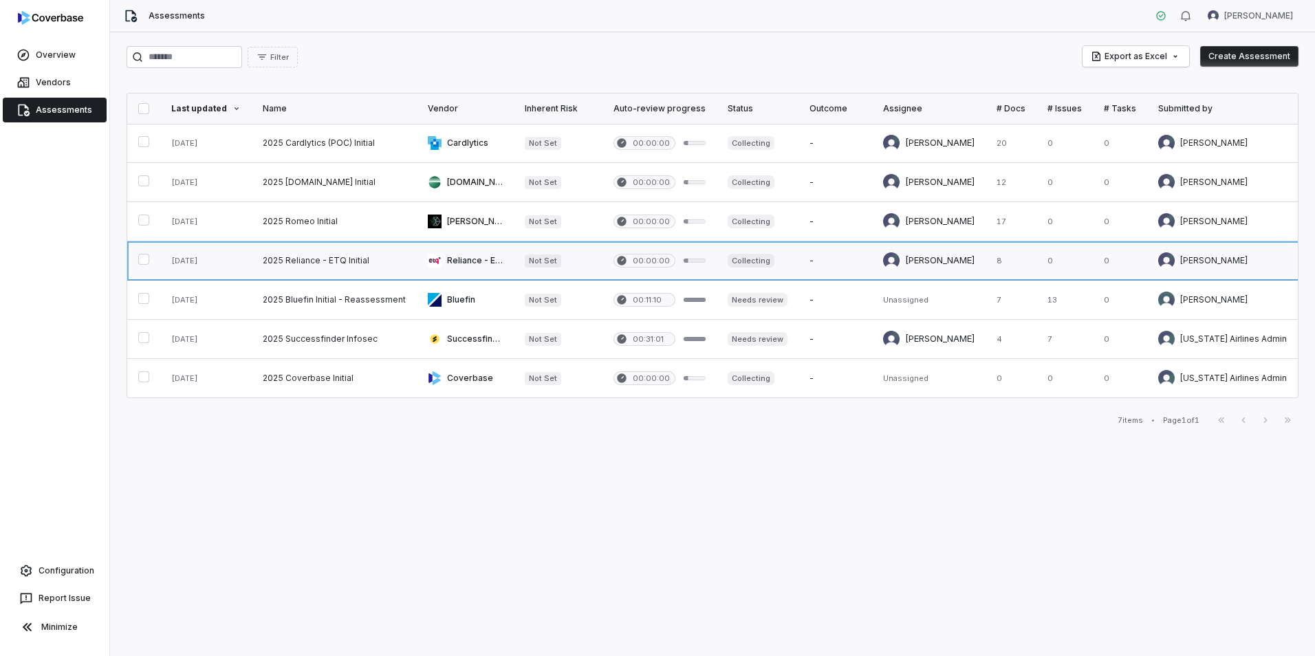
click at [360, 256] on link at bounding box center [334, 260] width 165 height 39
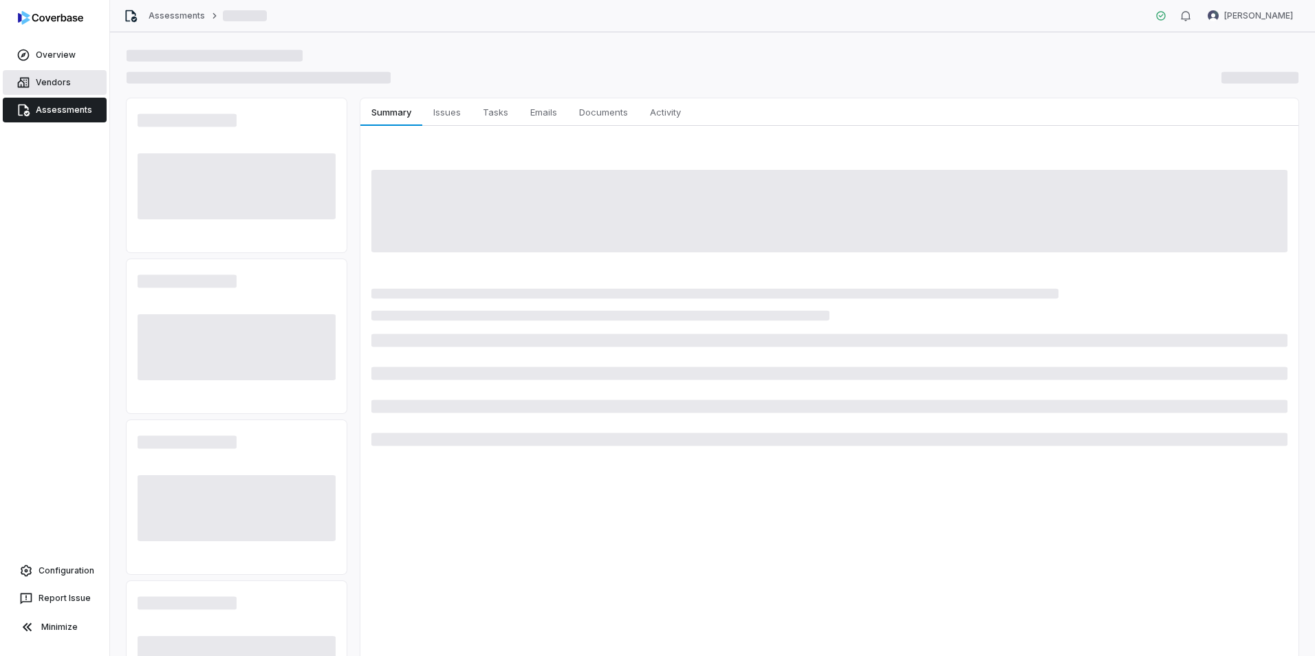
click at [43, 83] on link "Vendors" at bounding box center [55, 82] width 104 height 25
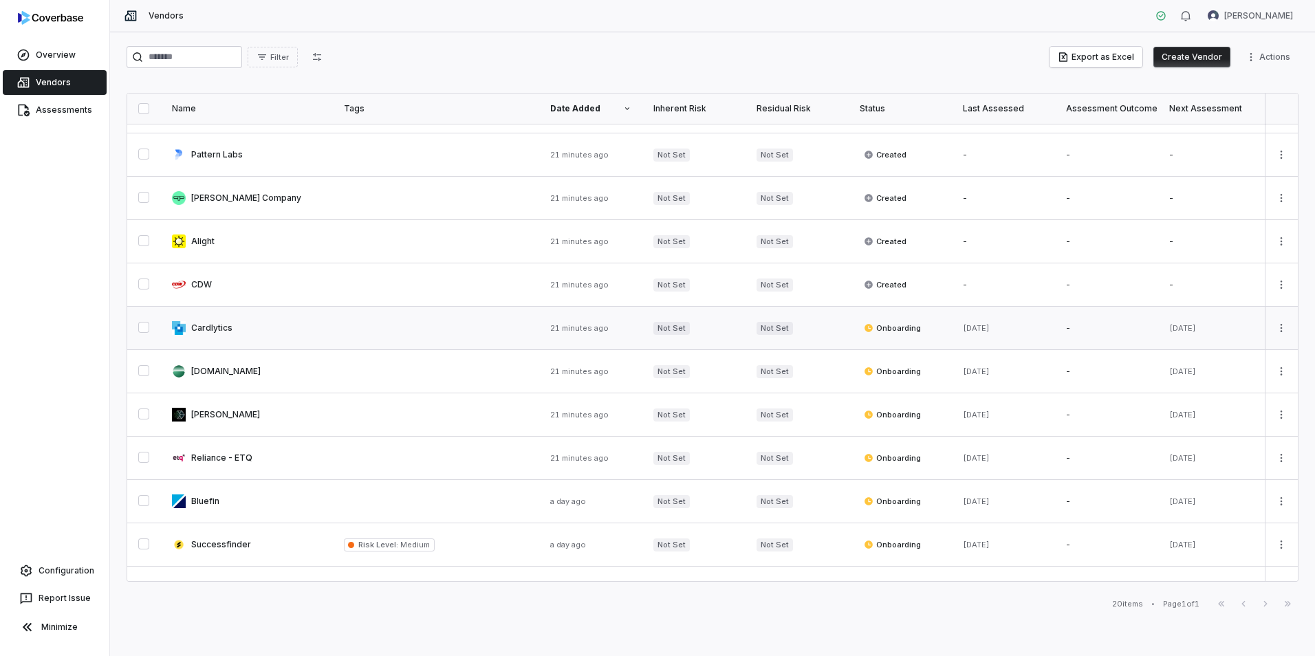
scroll to position [347, 0]
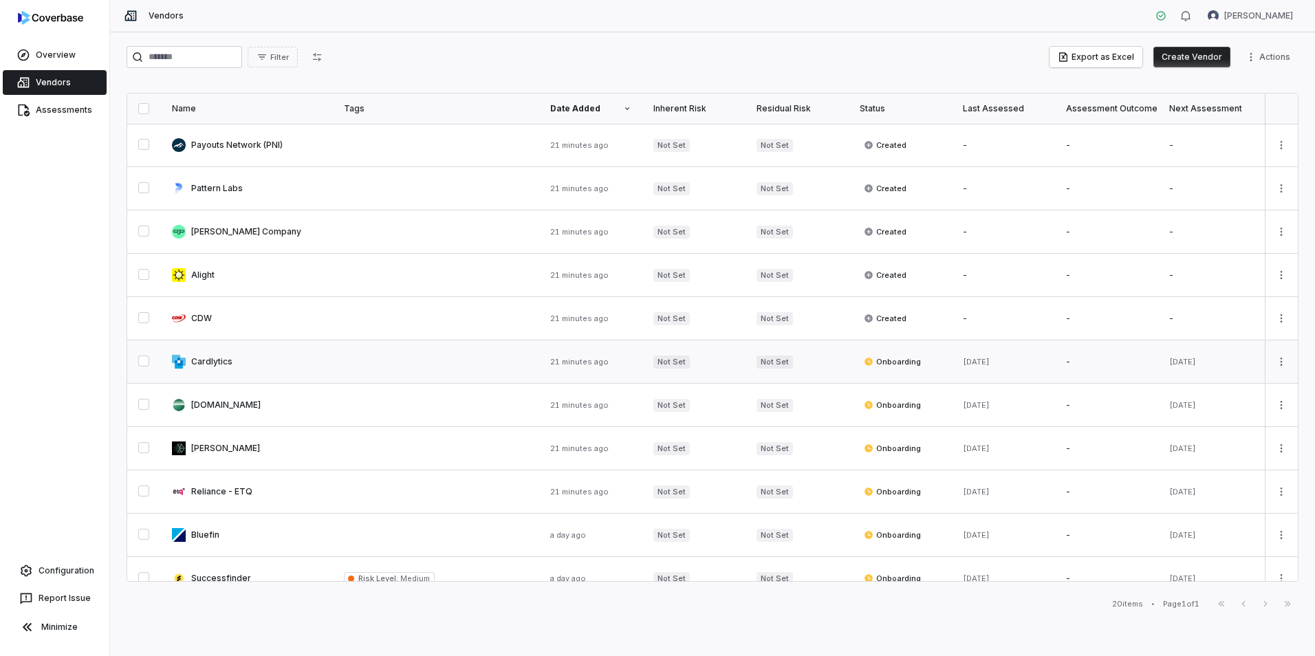
click at [367, 365] on link at bounding box center [436, 362] width 206 height 43
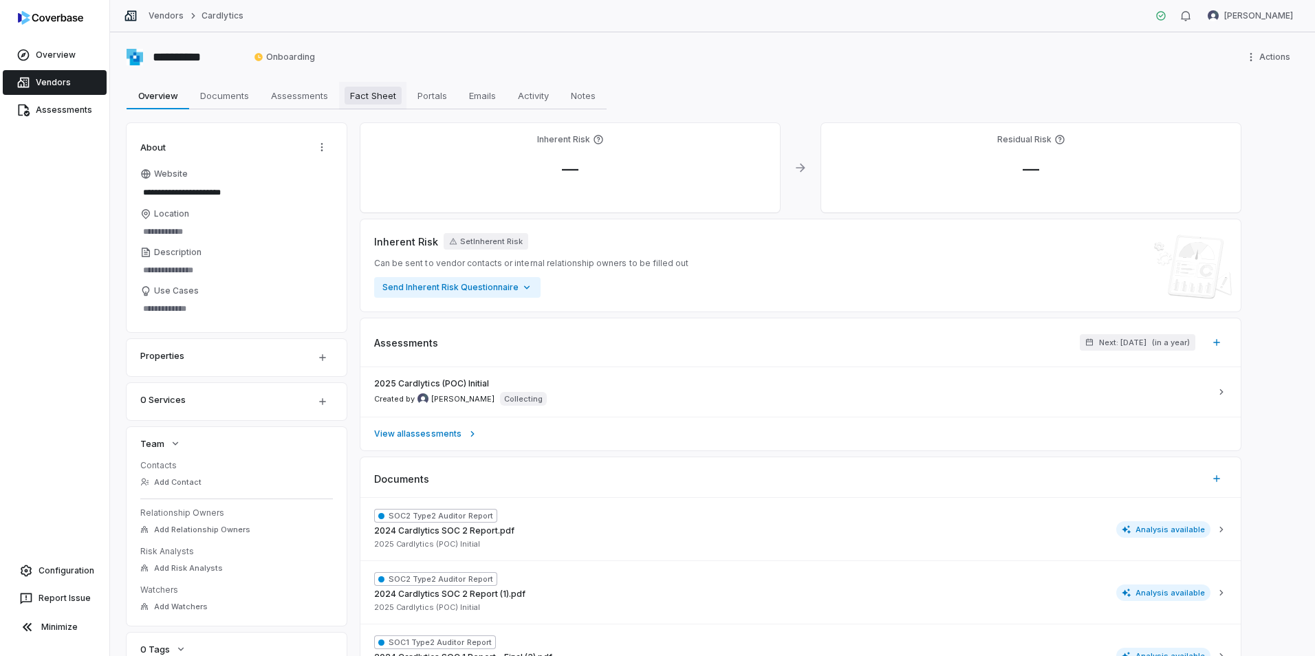
click at [383, 100] on span "Fact Sheet" at bounding box center [373, 96] width 57 height 18
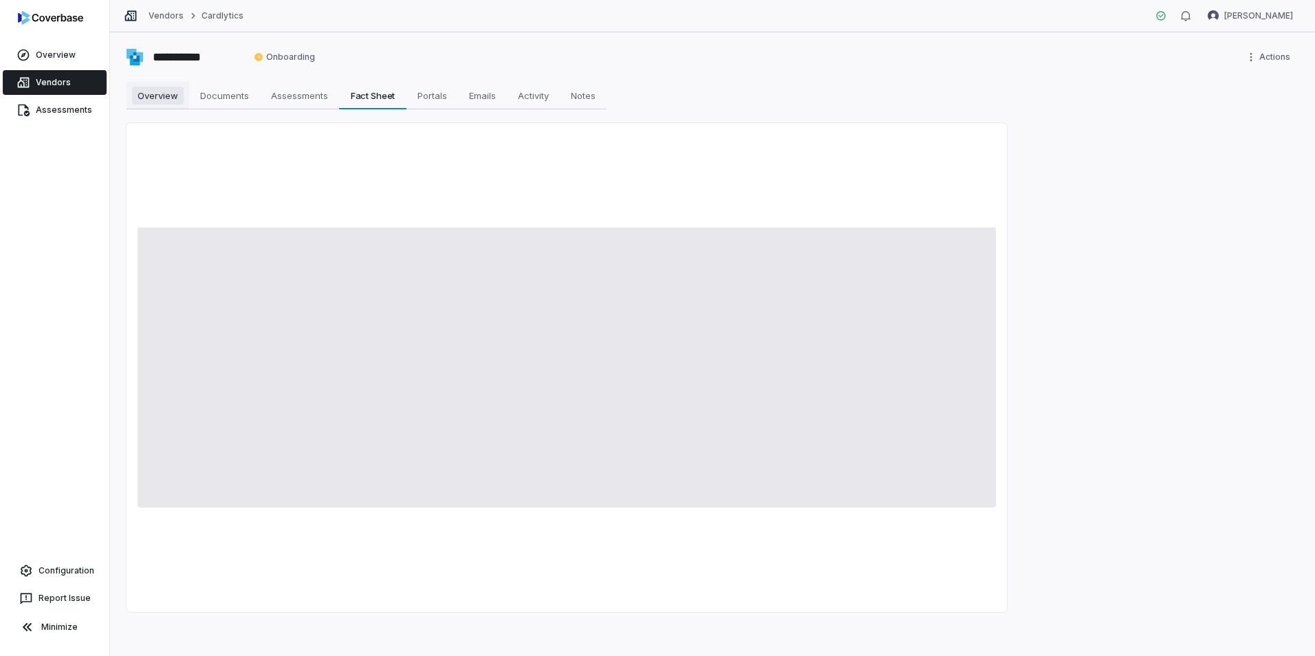
click at [167, 98] on span "Overview" at bounding box center [158, 96] width 52 height 18
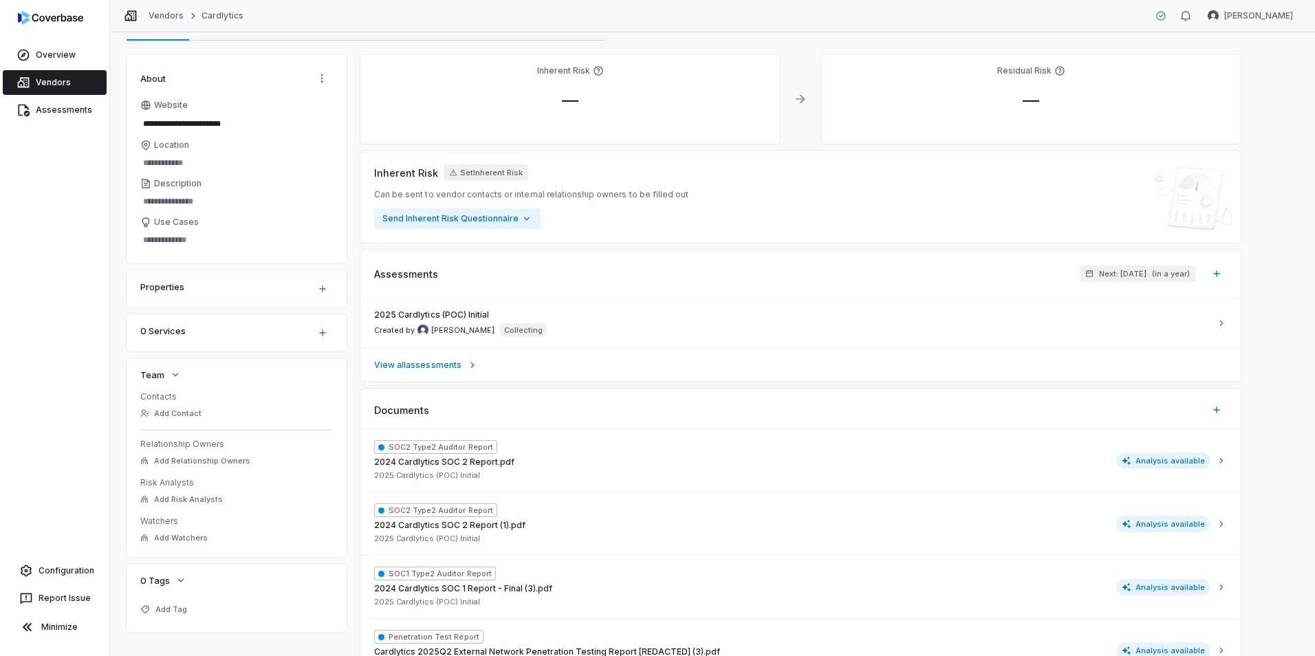
scroll to position [138, 0]
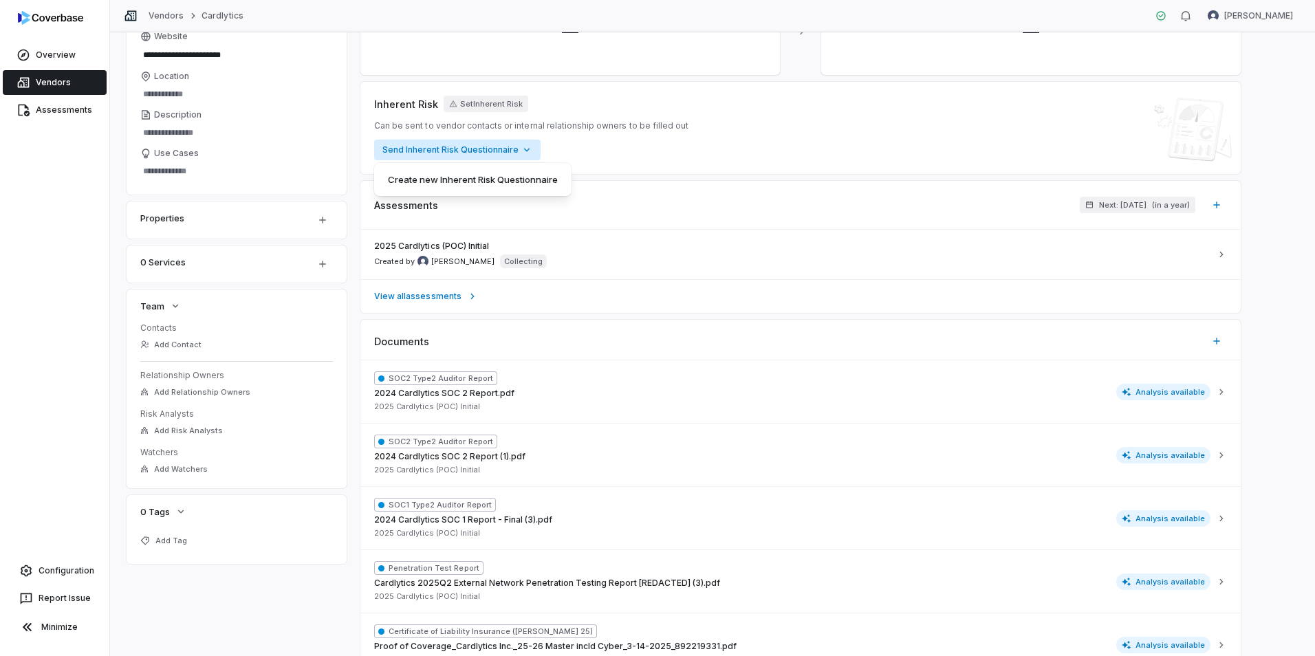
click at [502, 155] on html "**********" at bounding box center [657, 328] width 1315 height 656
click at [650, 151] on html "**********" at bounding box center [657, 328] width 1315 height 656
click at [614, 396] on div "SOC2 Type2 Auditor Report 2024 Cardlytics SOC 2 Report.pdf 2025 Cardlytics (POC…" at bounding box center [792, 392] width 837 height 41
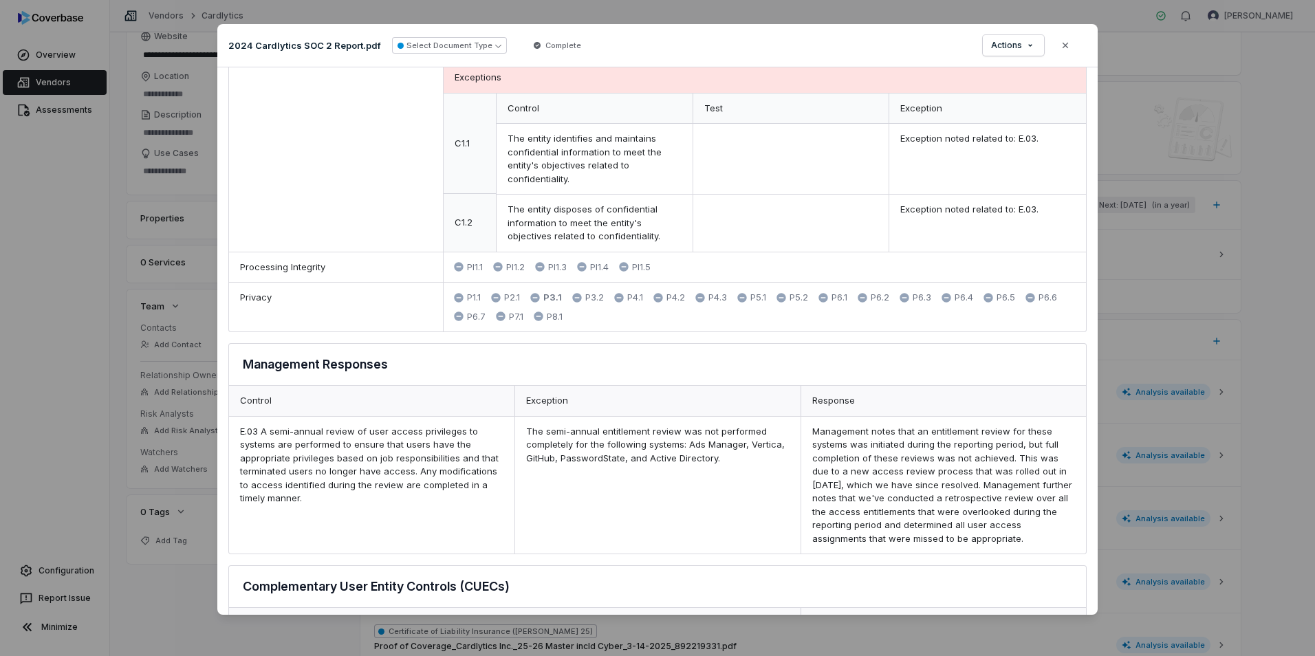
scroll to position [1789, 0]
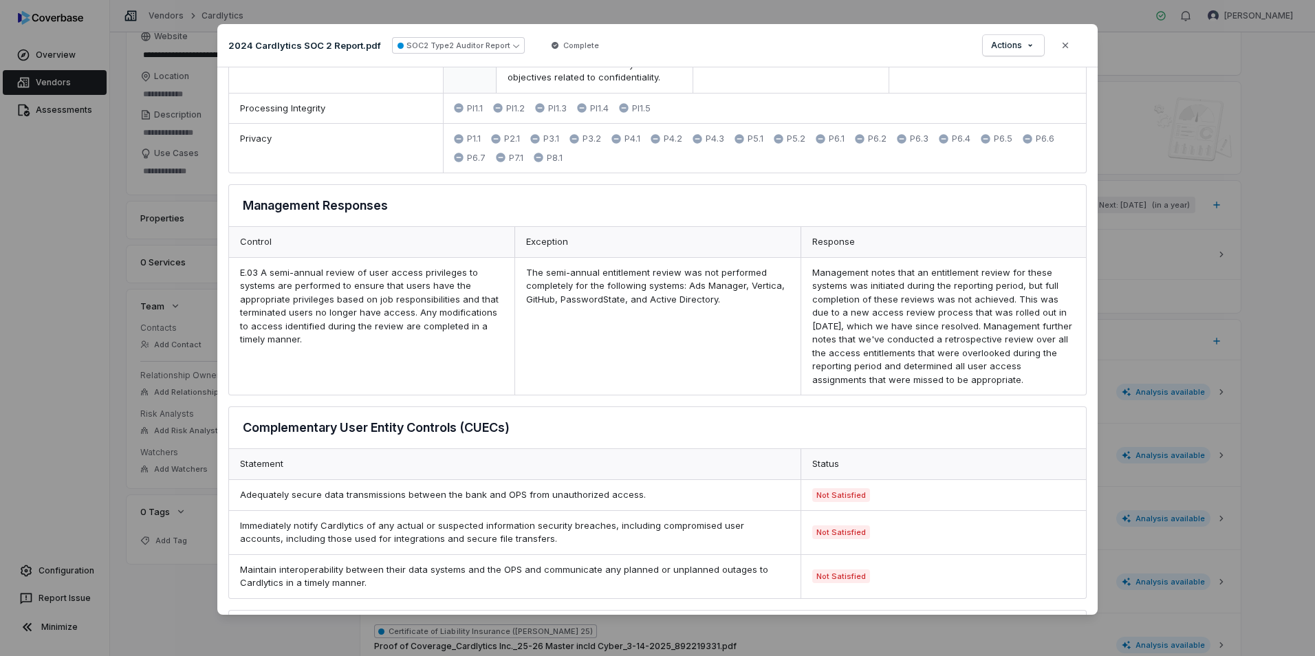
type textarea "*"
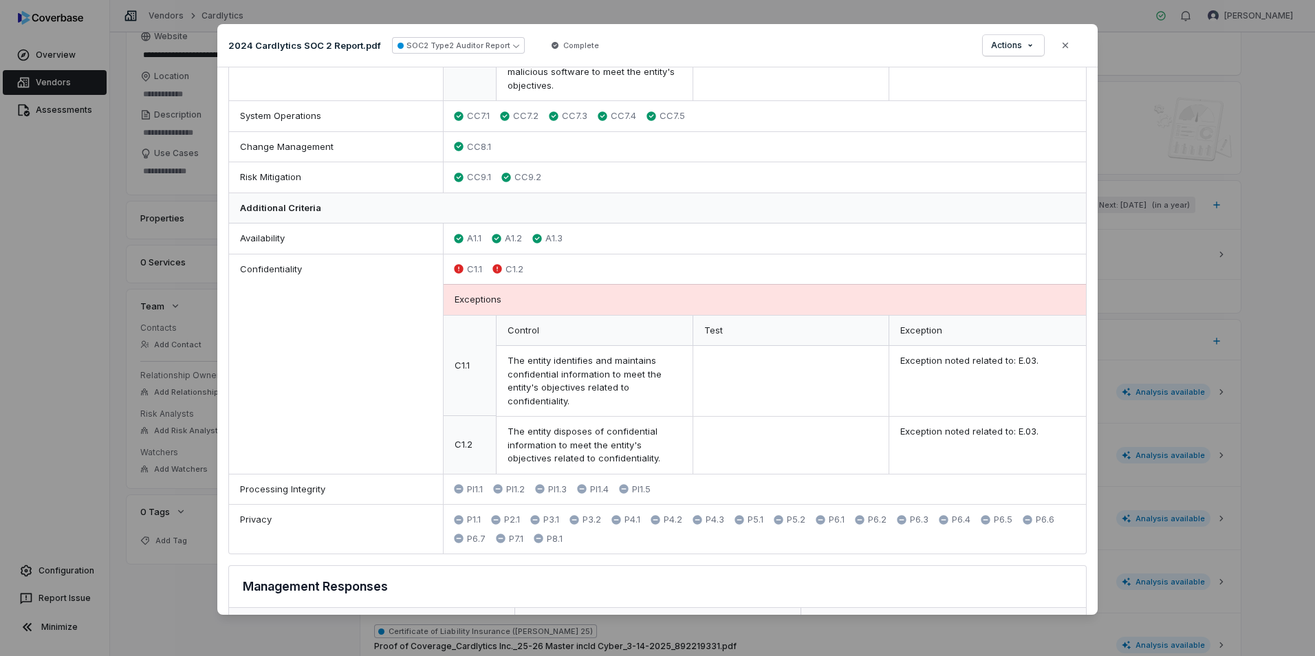
scroll to position [1132, 0]
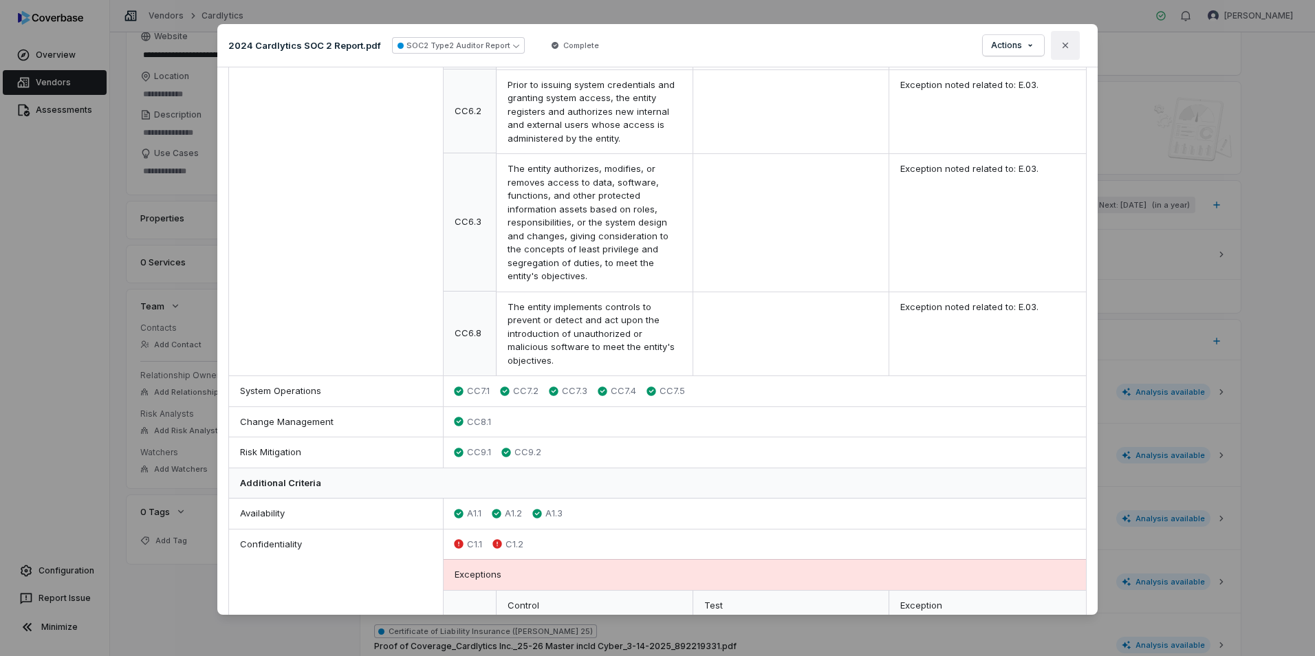
click at [1055, 49] on button "Close" at bounding box center [1065, 45] width 29 height 29
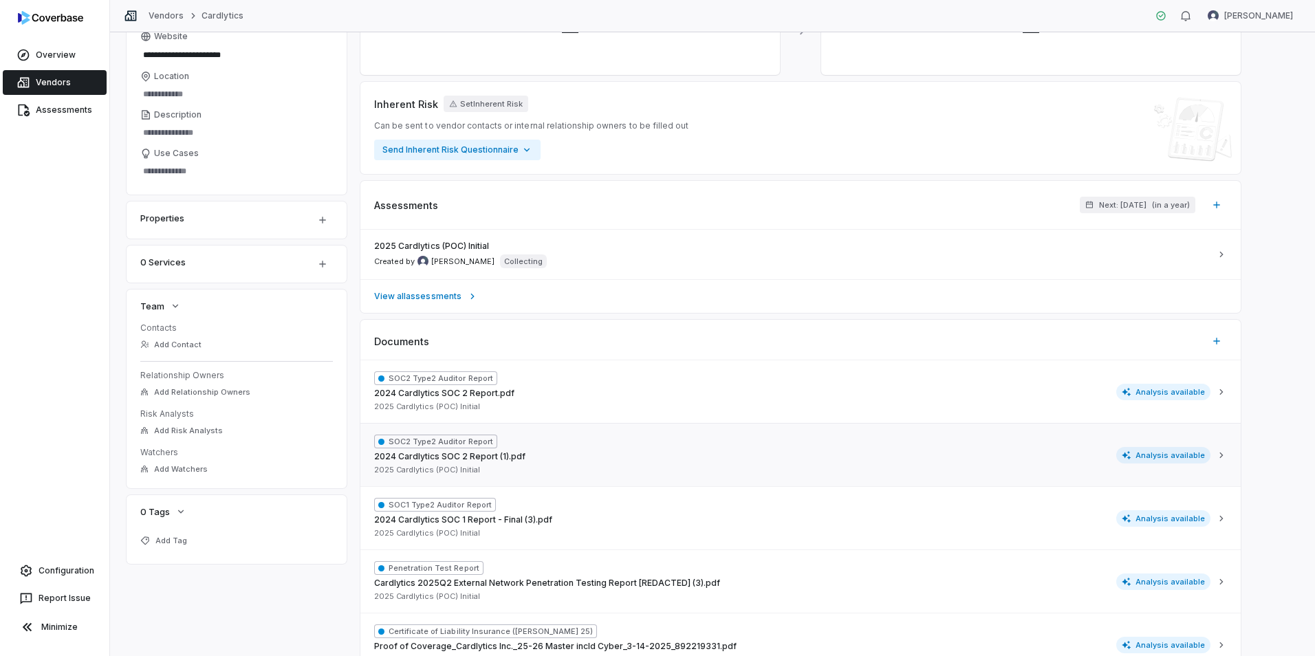
scroll to position [206, 0]
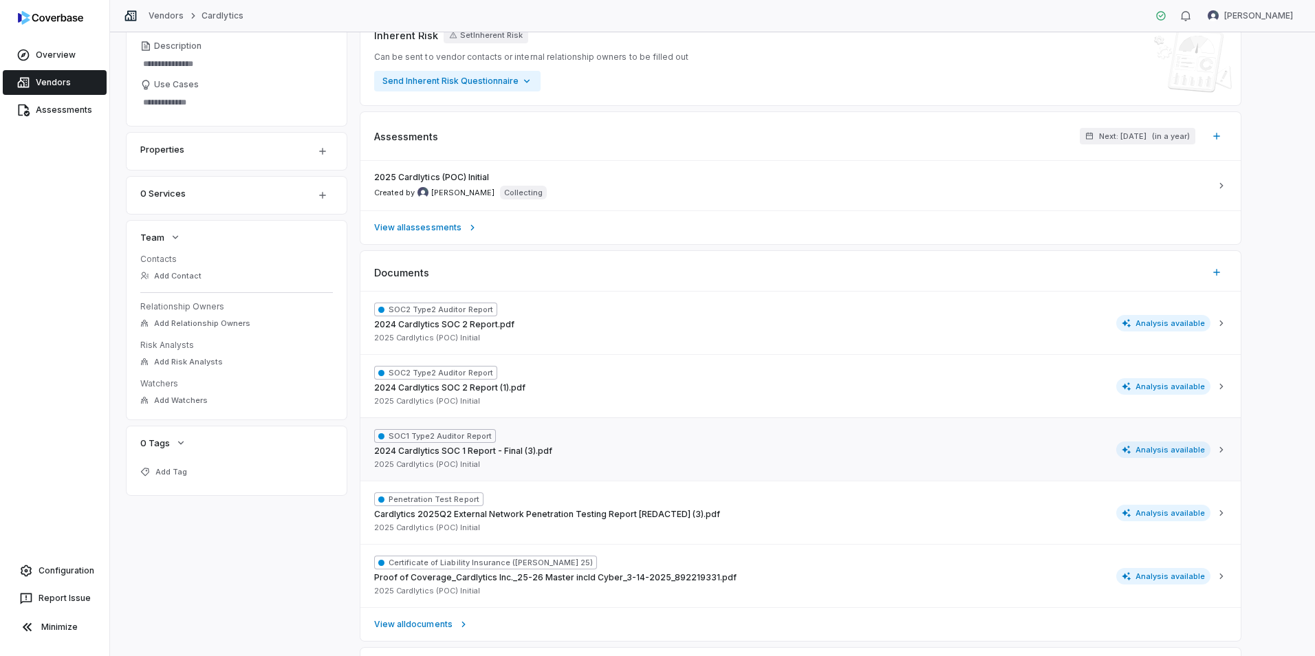
click at [598, 444] on div "SOC1 Type2 Auditor Report 2024 Cardlytics SOC 1 Report - Final (3).pdf 2025 Car…" at bounding box center [792, 449] width 837 height 41
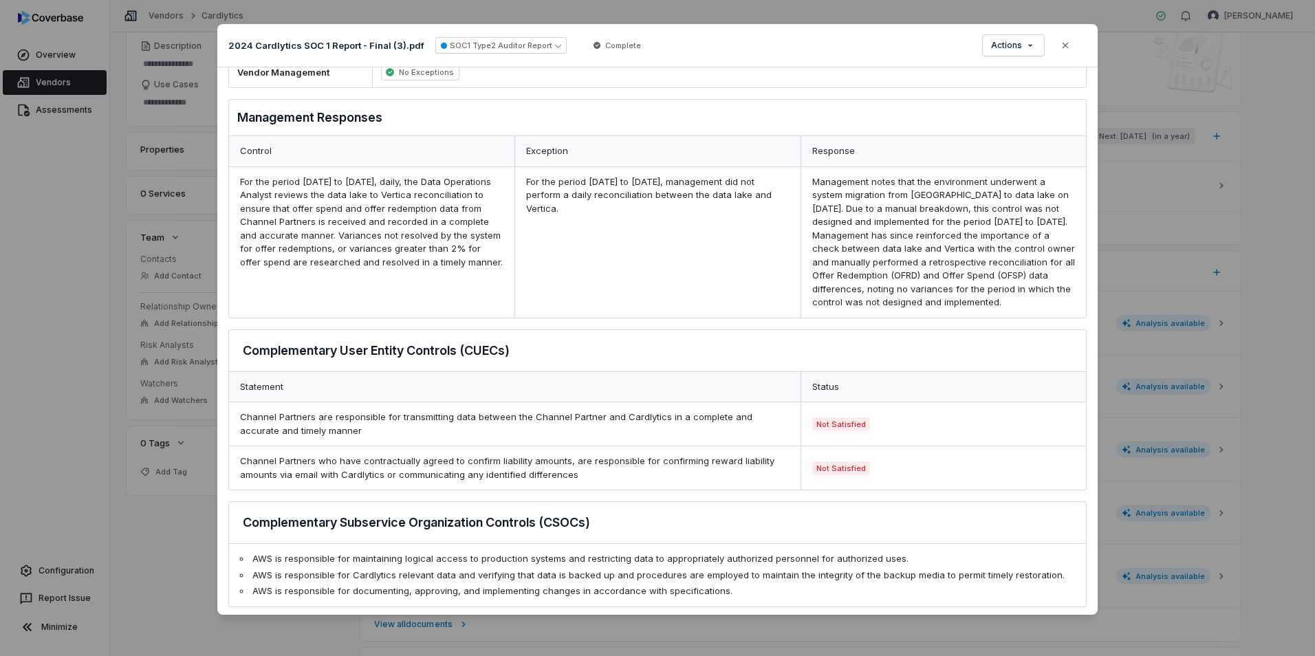
scroll to position [807, 0]
click at [861, 402] on div "Not Satisfied" at bounding box center [944, 423] width 286 height 43
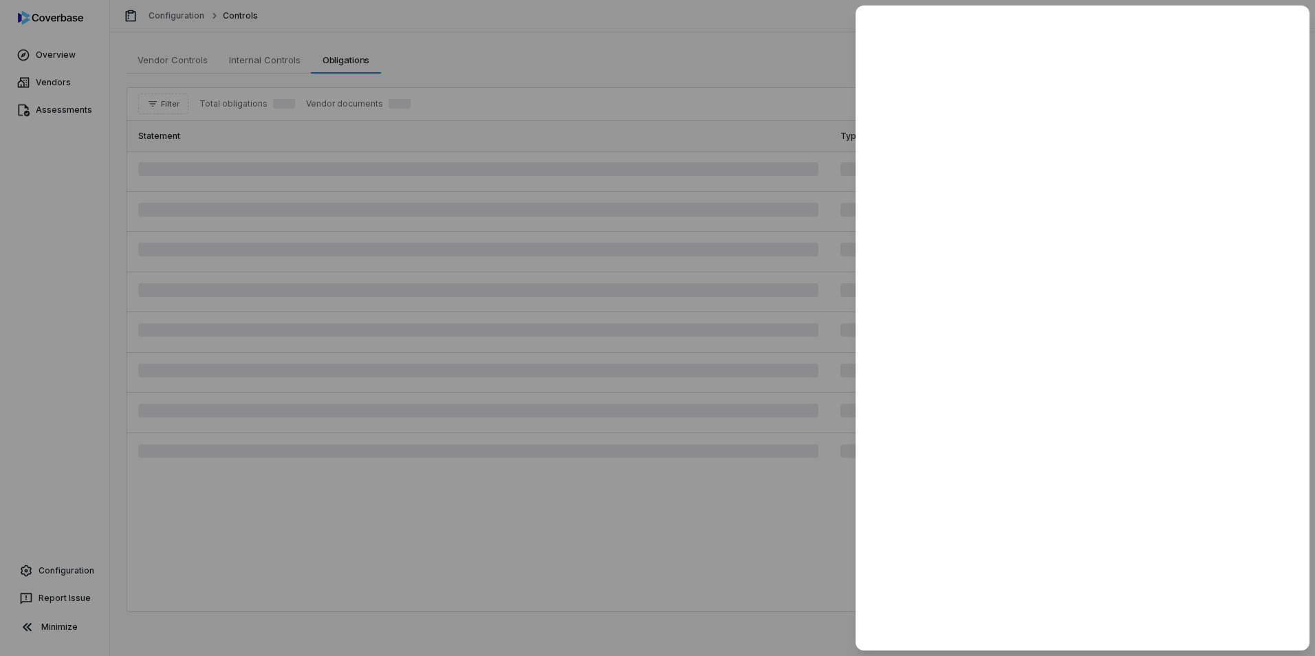
click at [746, 77] on div at bounding box center [657, 328] width 1315 height 656
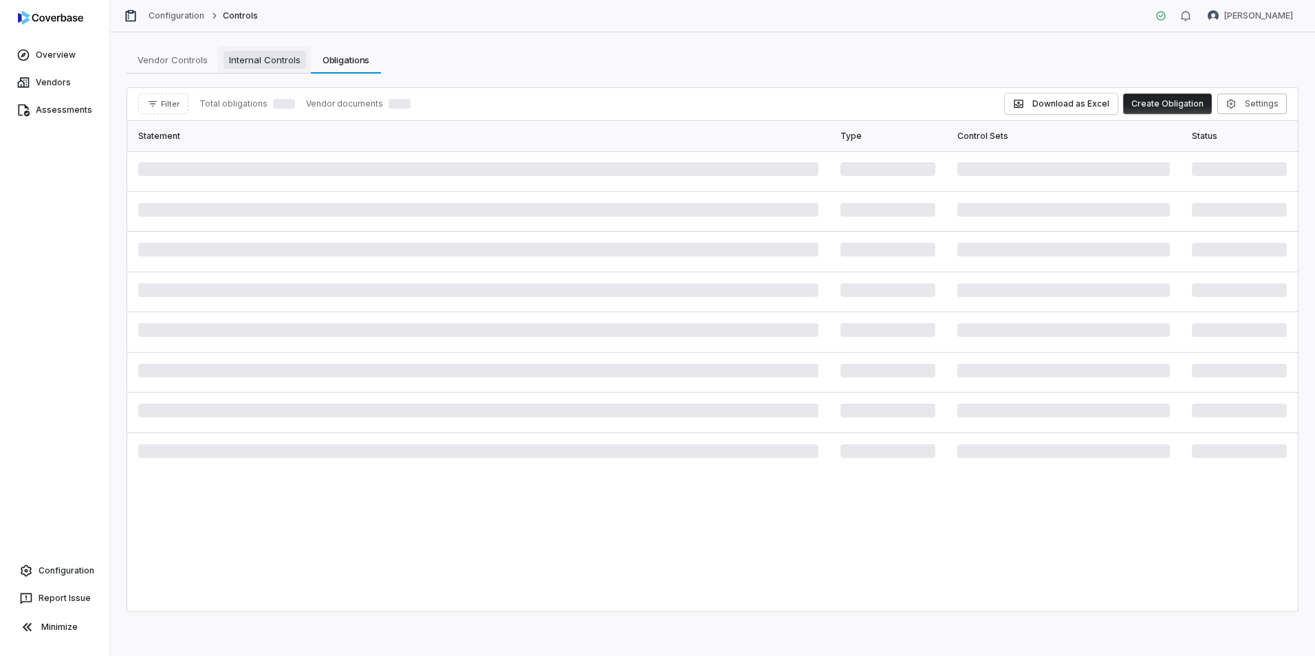
click at [274, 60] on span "Internal Controls" at bounding box center [265, 60] width 83 height 18
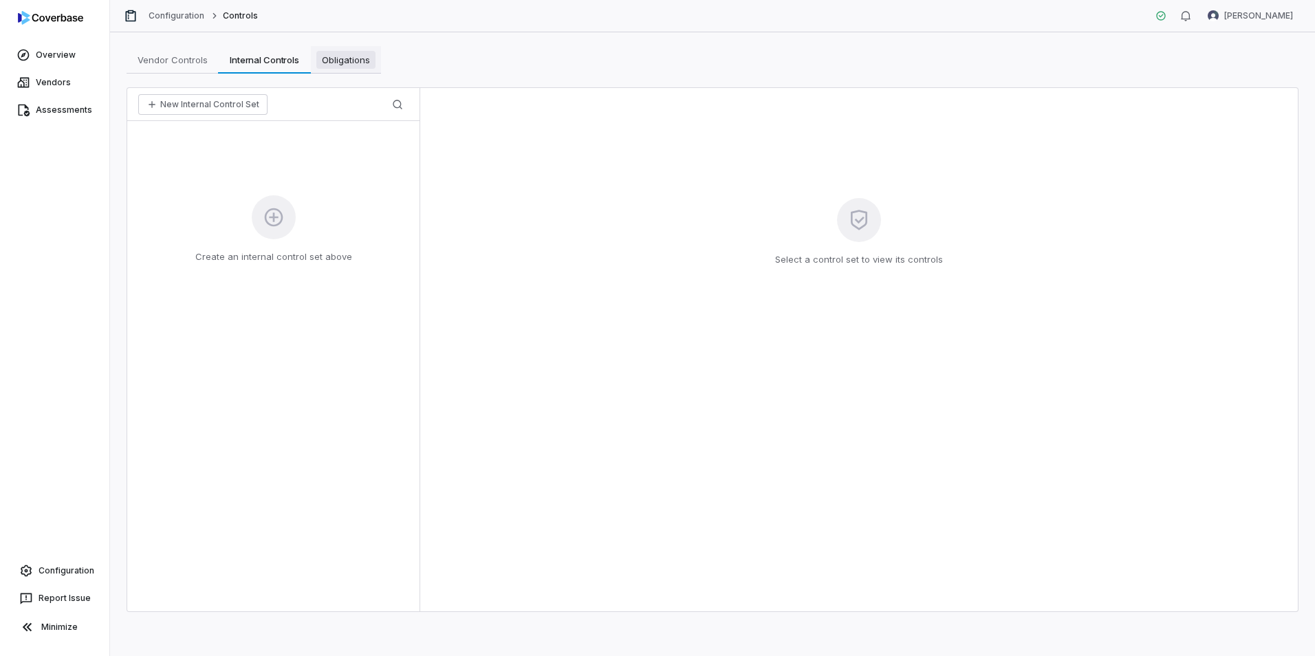
click at [355, 54] on span "Obligations" at bounding box center [345, 60] width 59 height 18
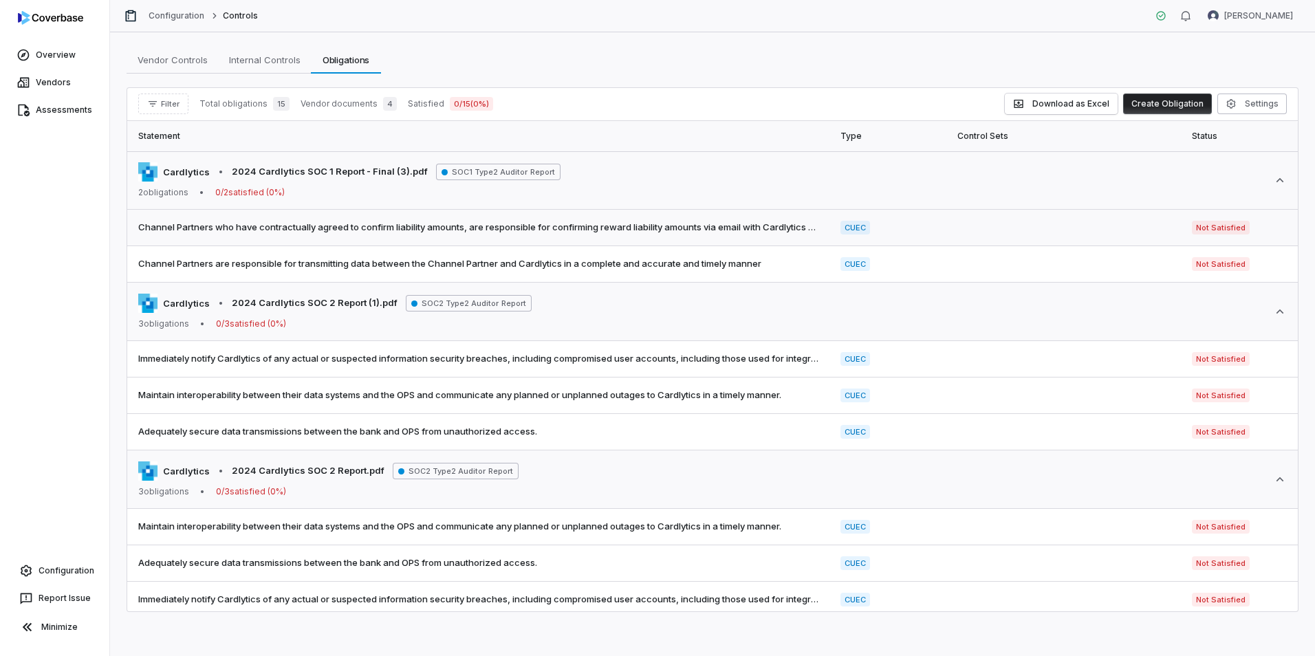
click at [786, 230] on span "Channel Partners who have contractually agreed to confirm liability amounts, ar…" at bounding box center [478, 228] width 680 height 14
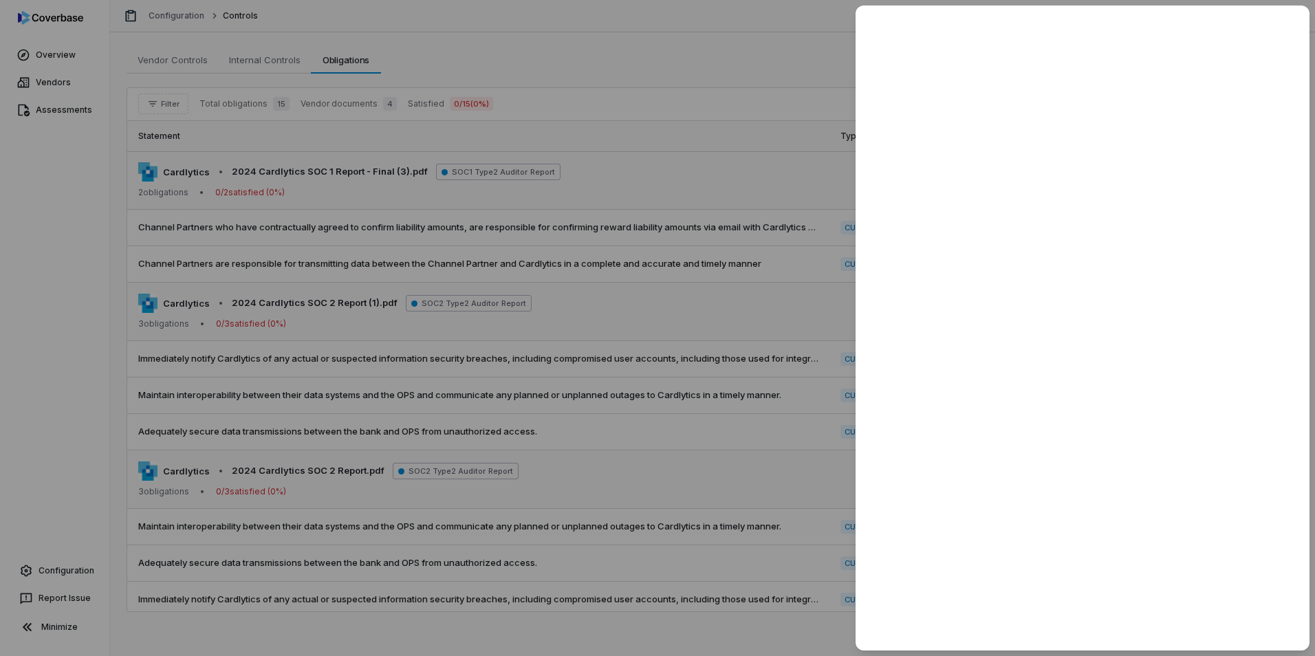
click at [724, 105] on div at bounding box center [657, 328] width 1315 height 656
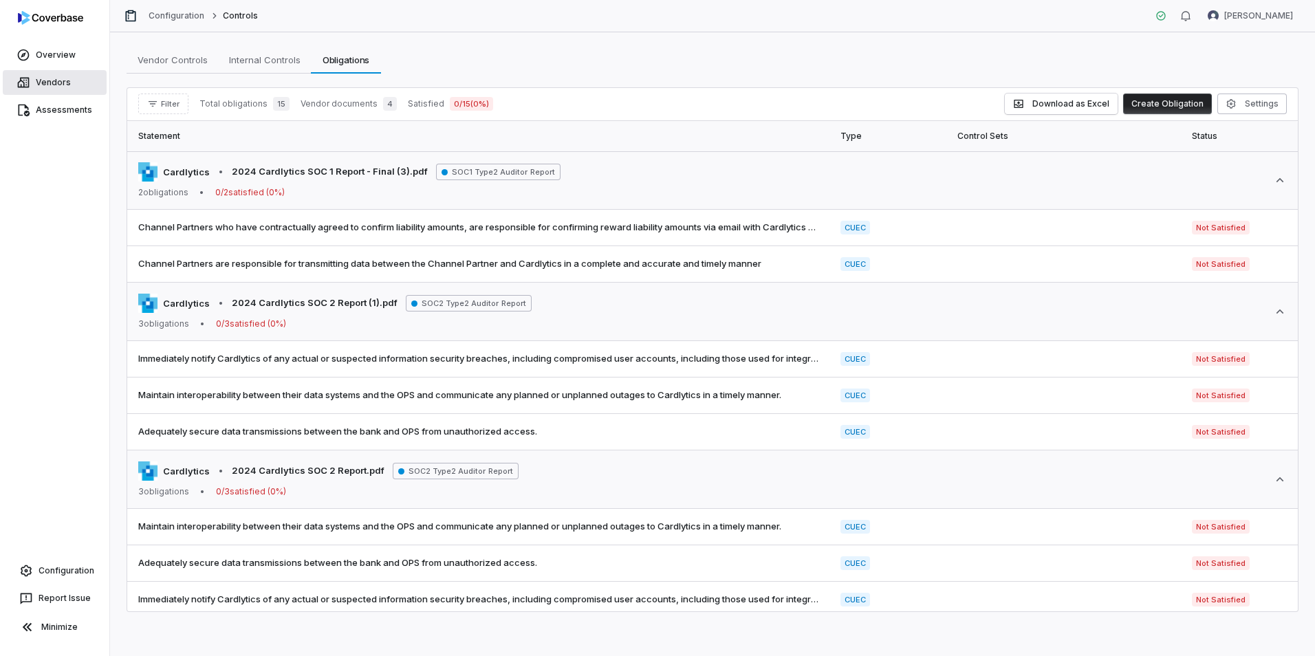
click at [71, 86] on link "Vendors" at bounding box center [55, 82] width 104 height 25
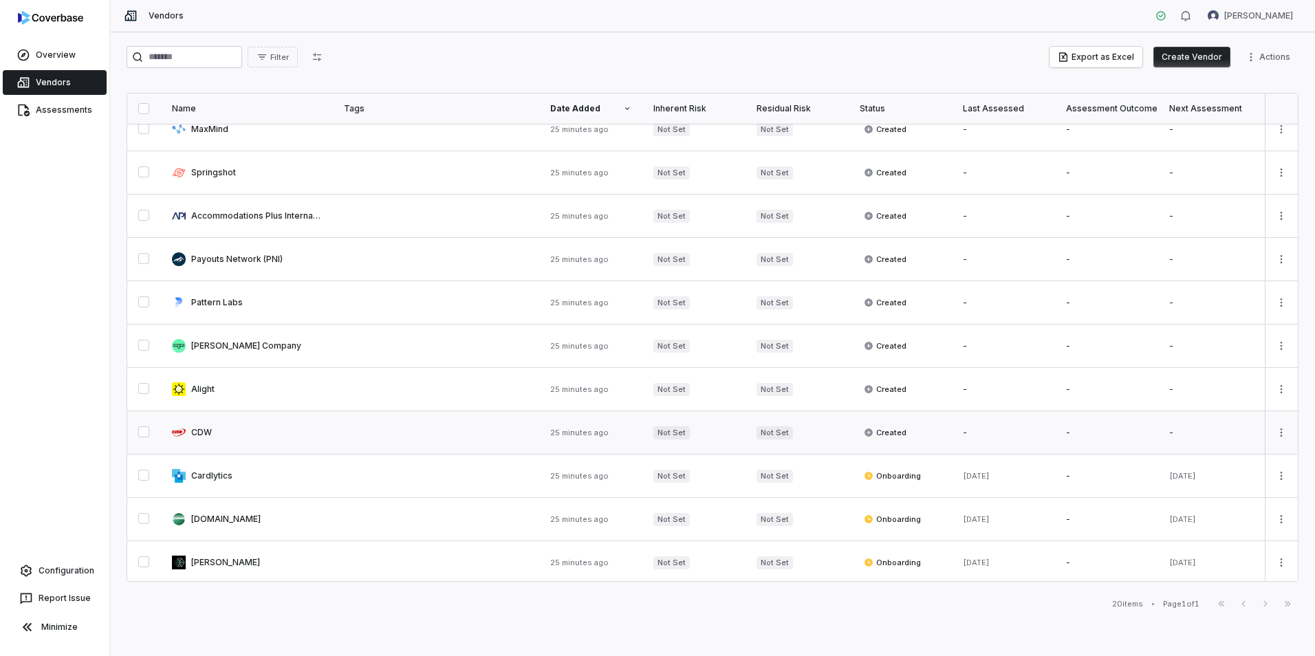
scroll to position [209, 0]
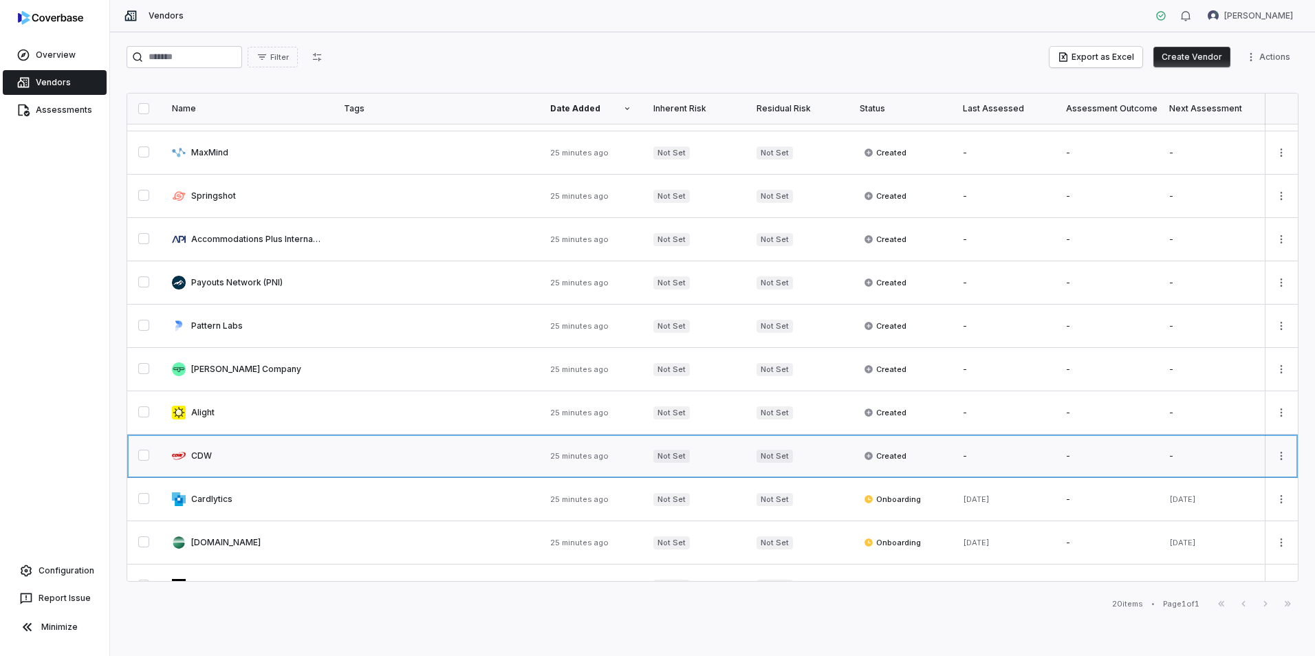
click at [248, 449] on link at bounding box center [247, 456] width 172 height 43
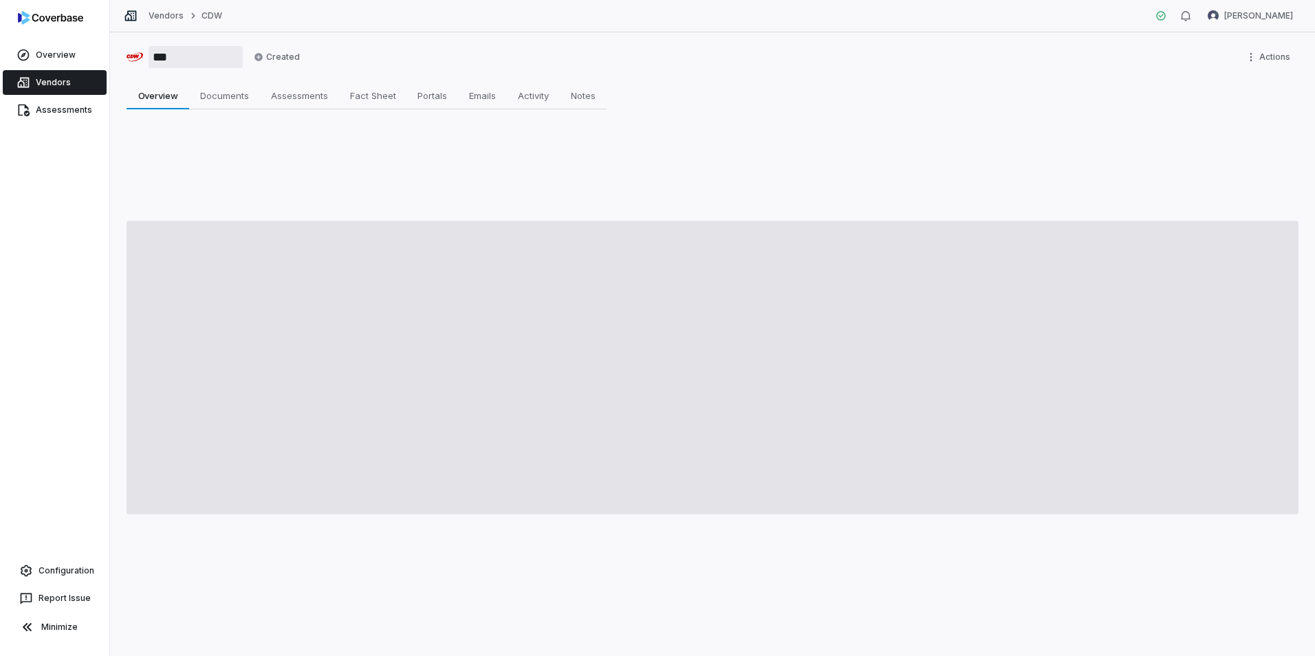
click at [163, 57] on input "***" at bounding box center [196, 57] width 94 height 22
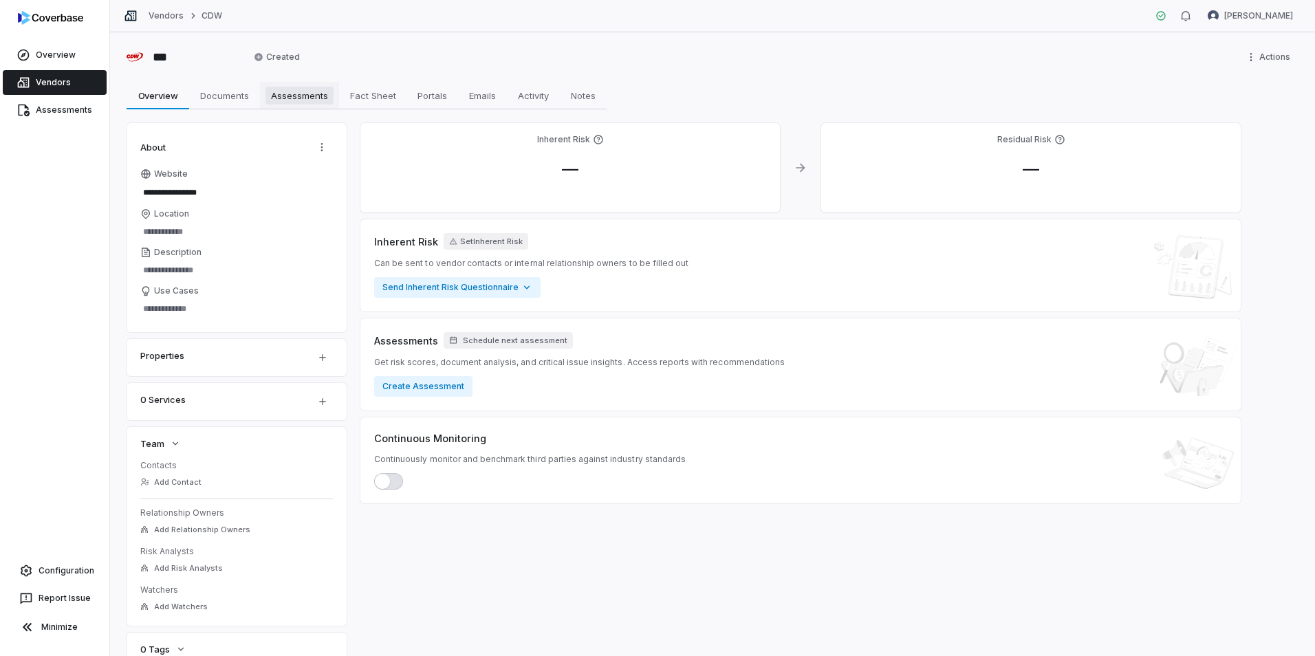
click at [310, 99] on span "Assessments" at bounding box center [300, 96] width 68 height 18
type textarea "*"
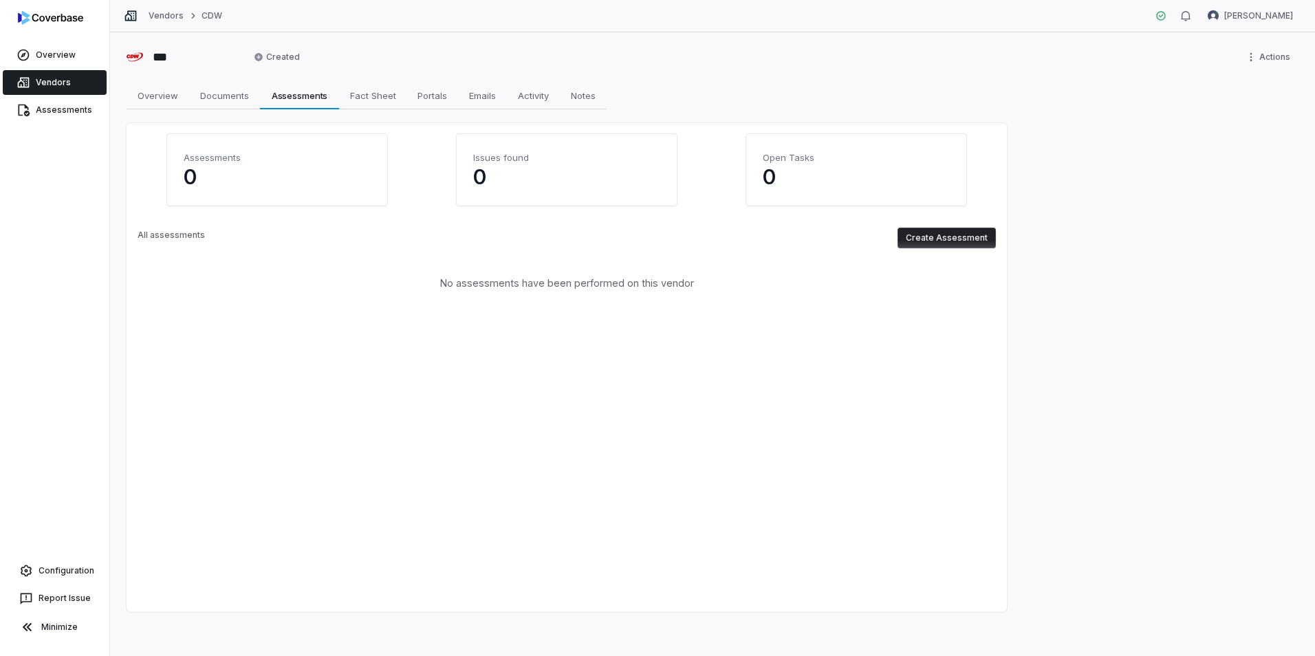
click at [981, 243] on button "Create Assessment" at bounding box center [947, 238] width 98 height 21
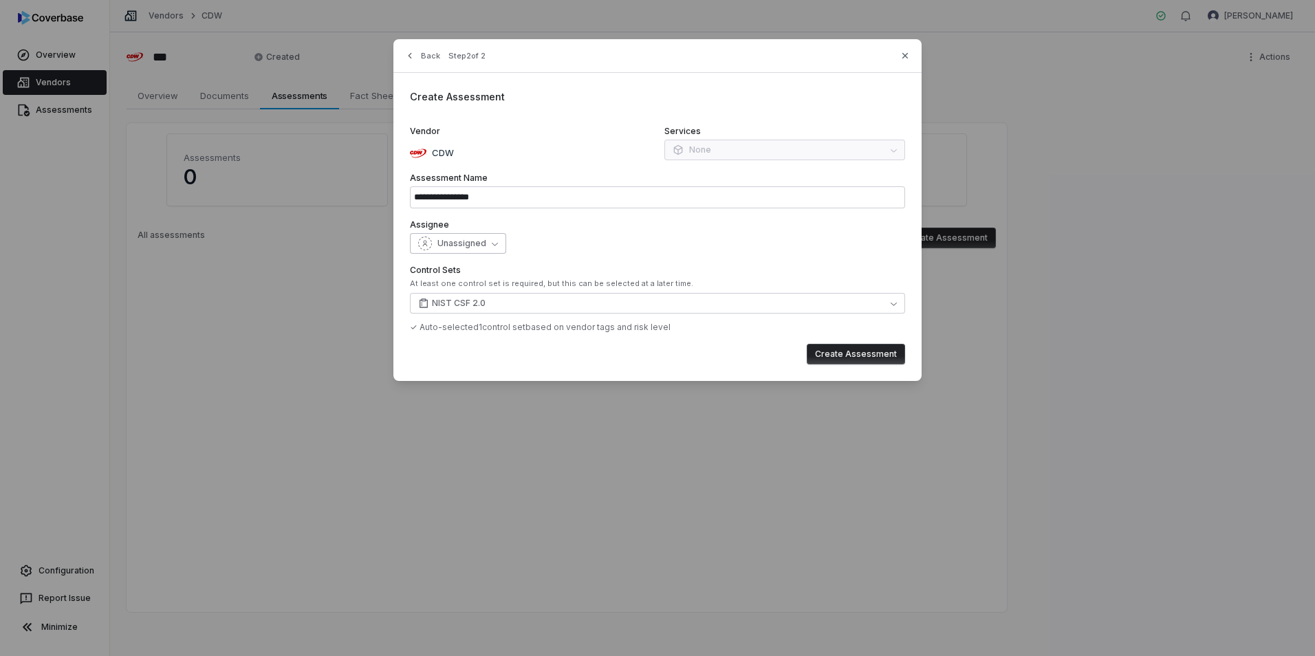
click at [482, 244] on span "Unassigned" at bounding box center [462, 243] width 49 height 11
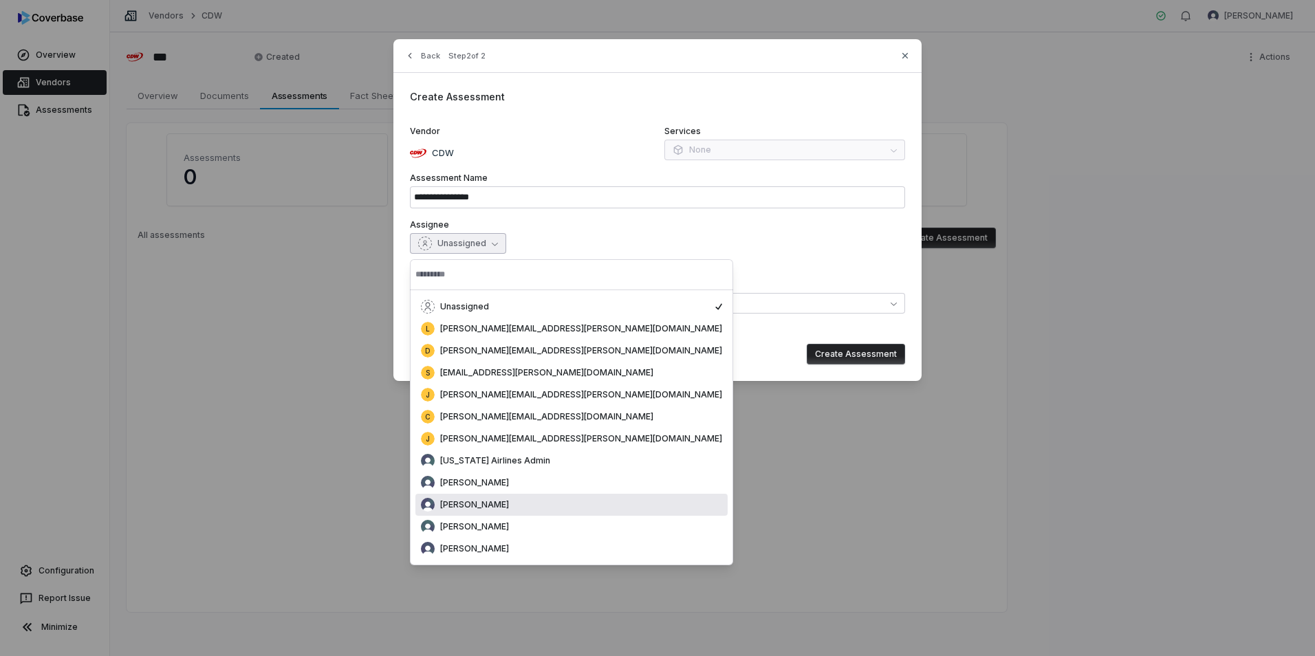
click at [528, 512] on div "[PERSON_NAME]" at bounding box center [572, 505] width 312 height 22
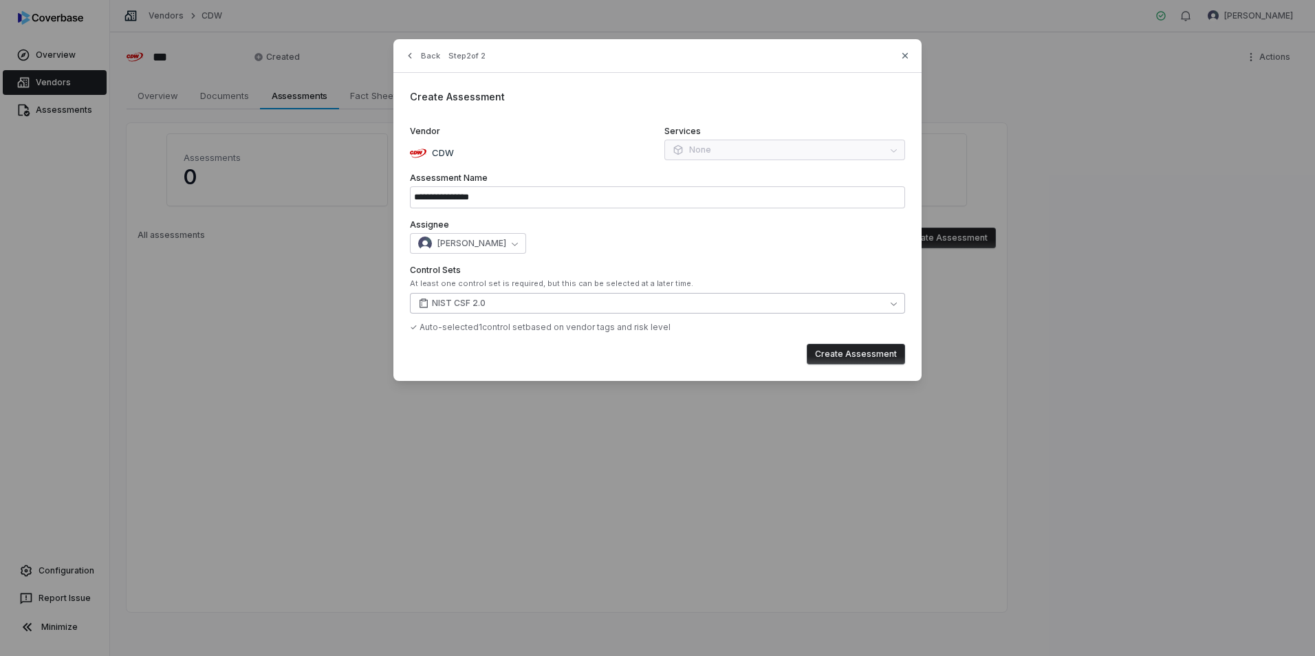
click at [502, 310] on button "NIST CSF 2.0" at bounding box center [657, 303] width 495 height 21
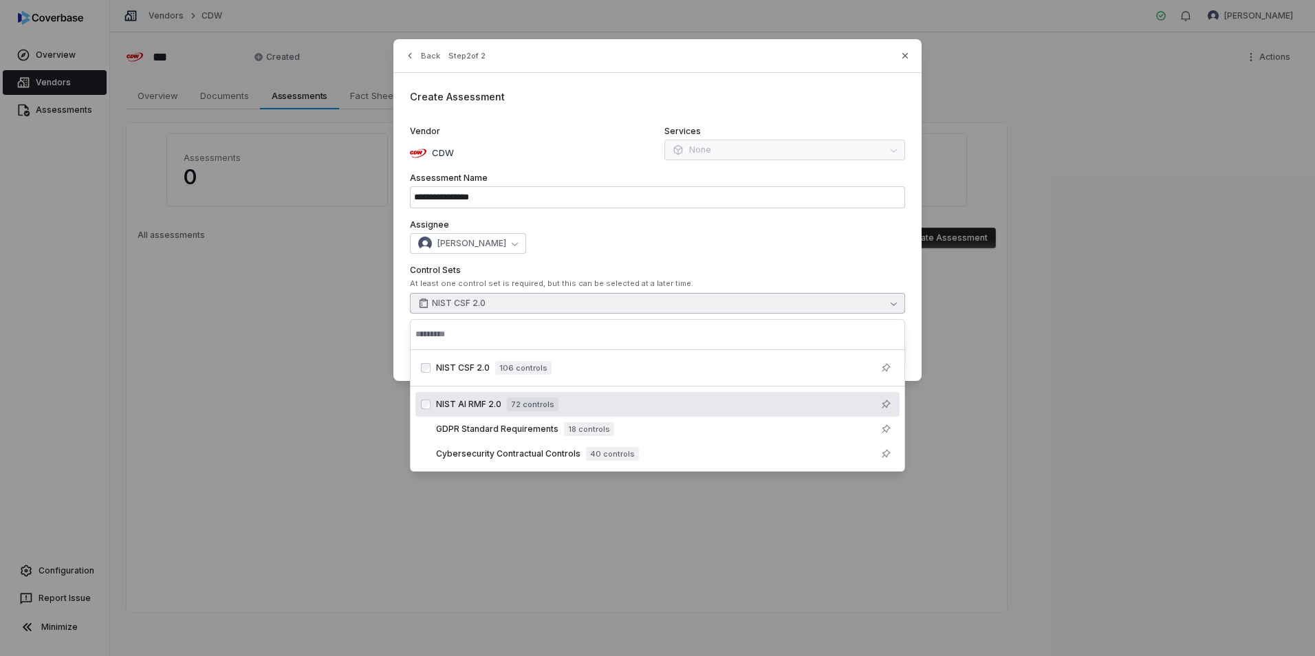
click at [508, 400] on span "72 controls" at bounding box center [533, 405] width 52 height 14
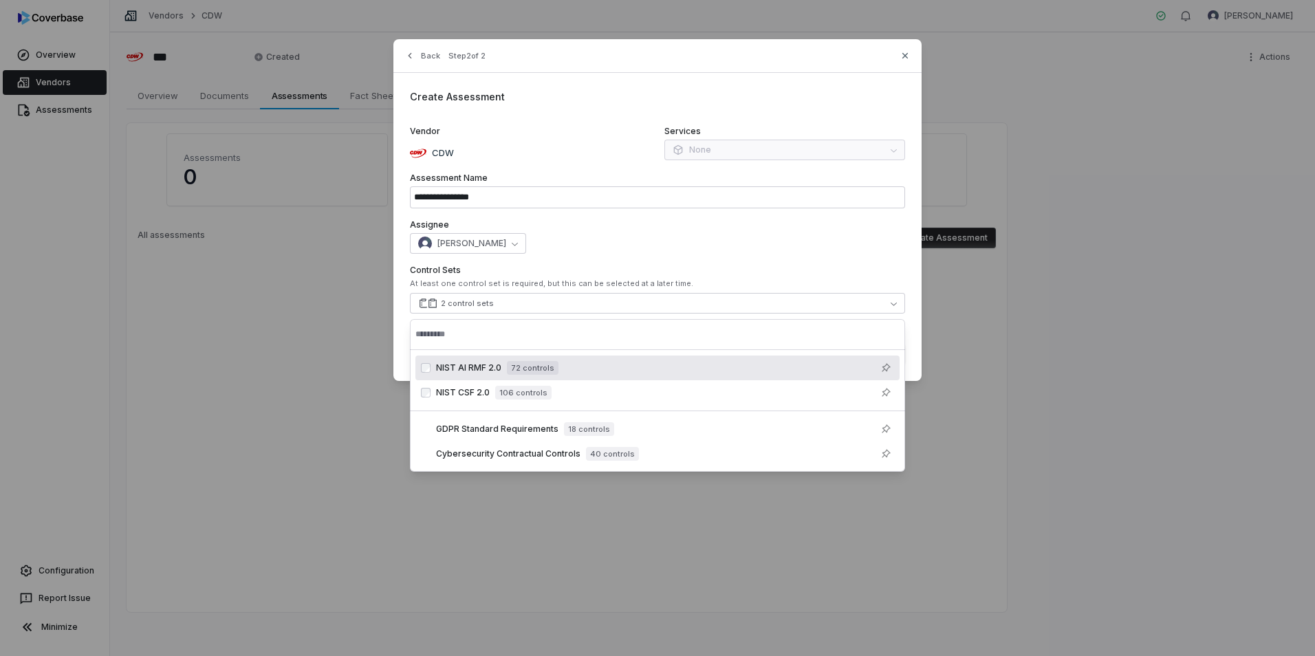
click at [764, 251] on div "[PERSON_NAME]" at bounding box center [657, 243] width 495 height 21
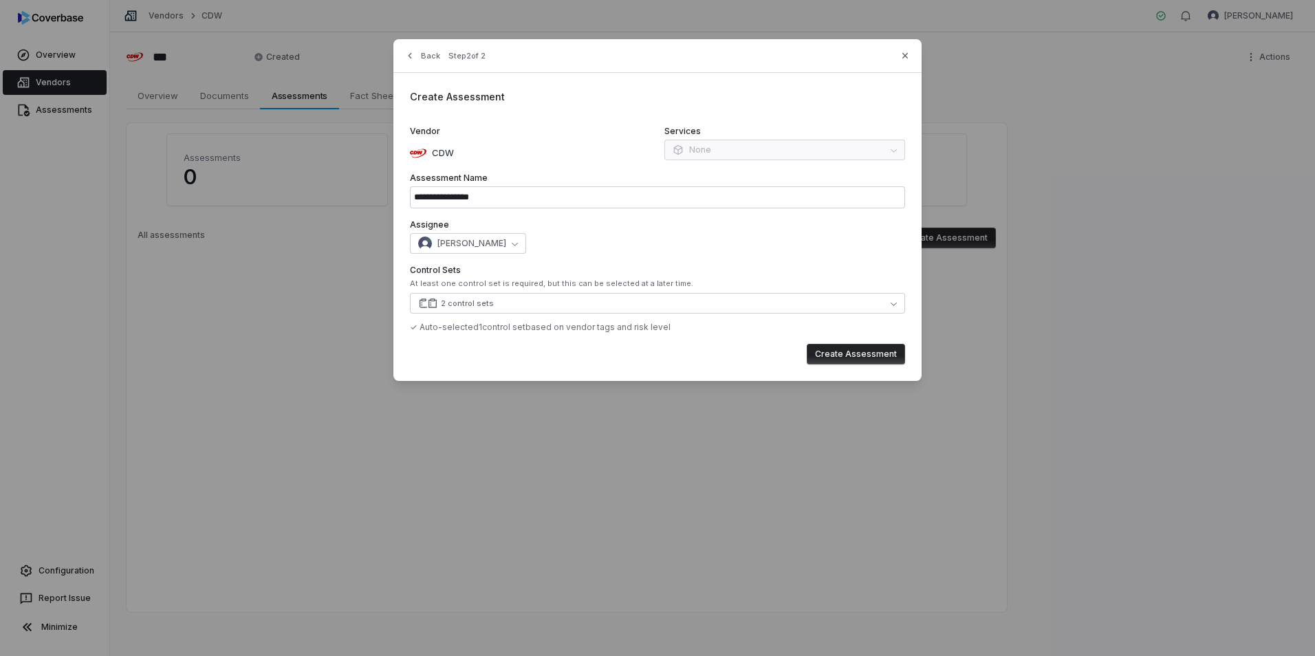
click at [858, 354] on button "Create Assessment" at bounding box center [856, 354] width 98 height 21
type input "**********"
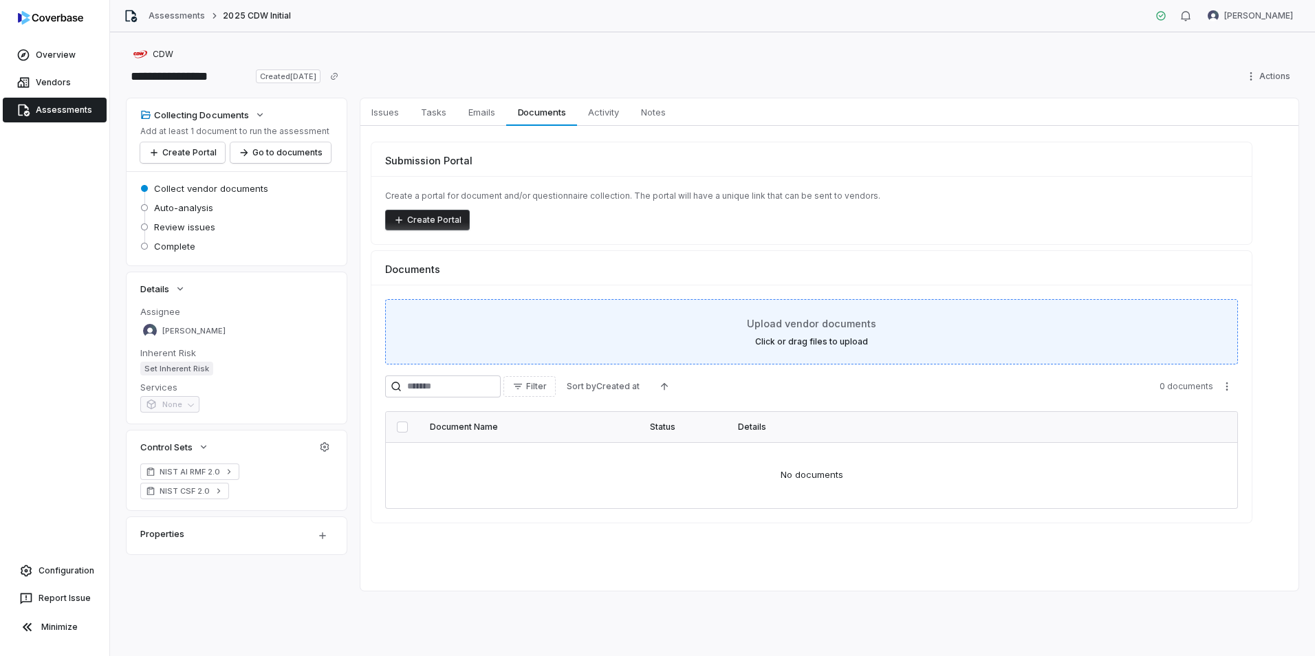
click at [805, 331] on div "Upload vendor documents Click or drag files to upload" at bounding box center [811, 331] width 819 height 31
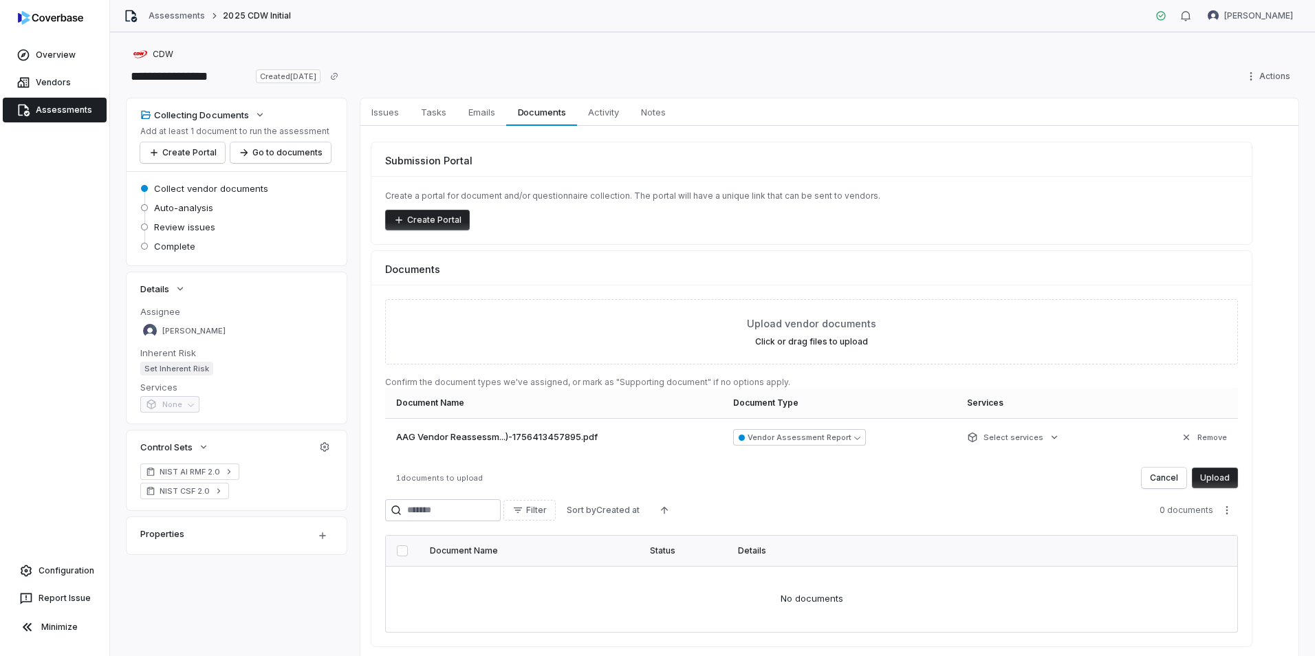
click at [1220, 477] on button "Upload" at bounding box center [1215, 478] width 46 height 21
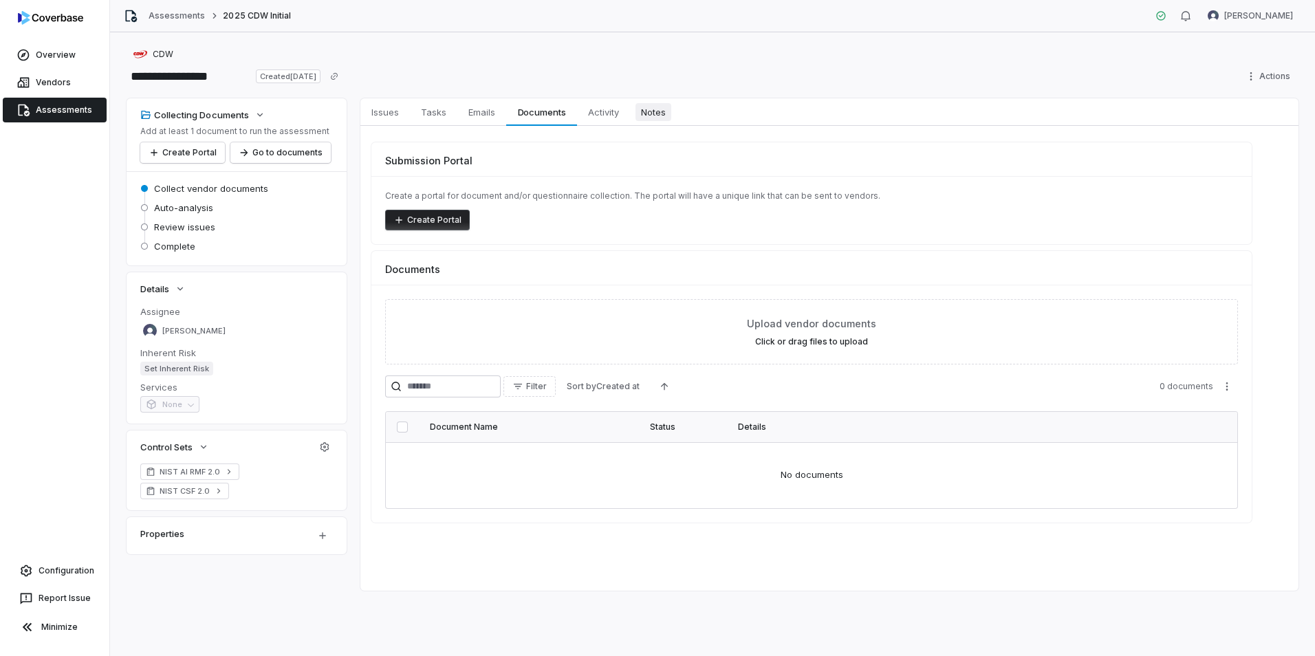
click at [659, 118] on span "Notes" at bounding box center [654, 112] width 36 height 18
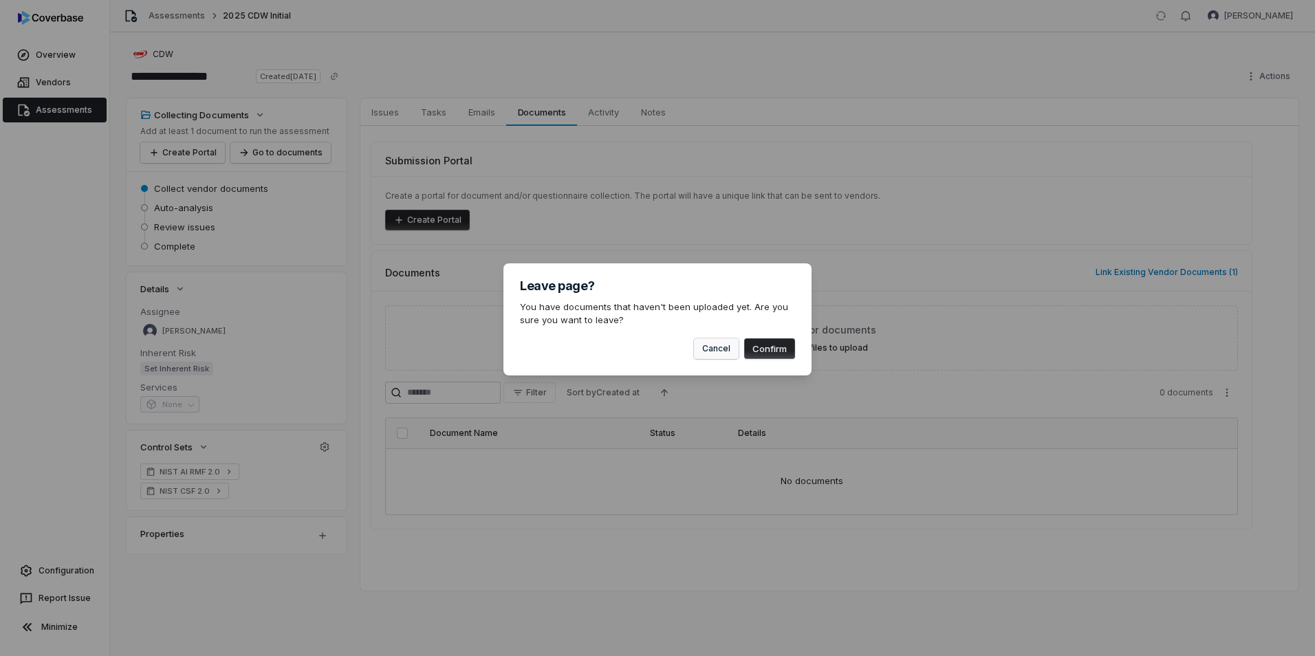
click at [724, 349] on button "Cancel" at bounding box center [716, 348] width 45 height 21
click at [778, 351] on button "Confirm" at bounding box center [769, 348] width 51 height 21
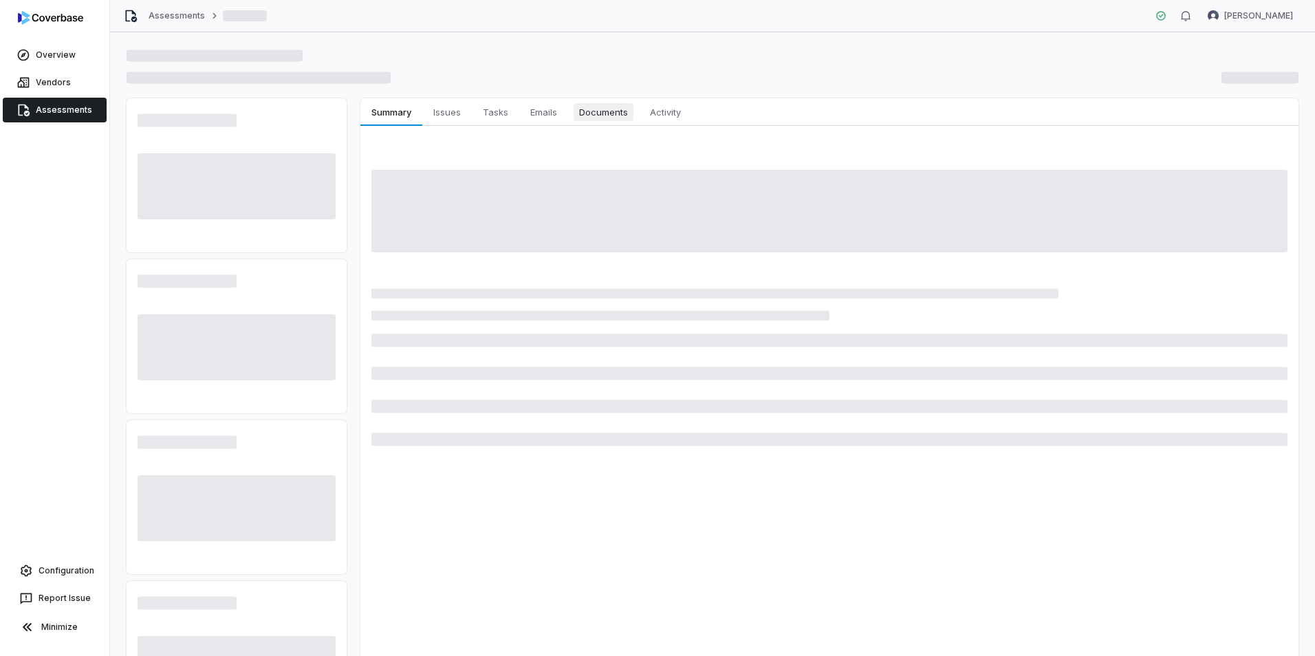
click at [614, 111] on span "Documents" at bounding box center [604, 112] width 60 height 18
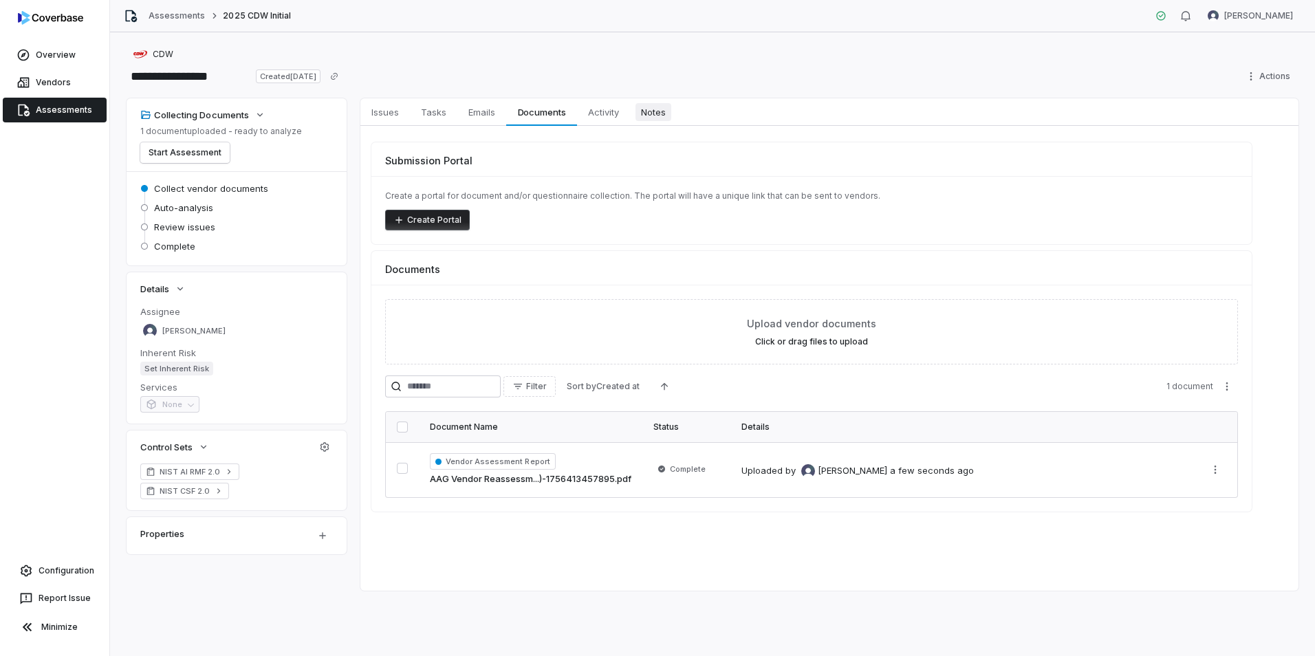
click at [654, 114] on span "Notes" at bounding box center [654, 112] width 36 height 18
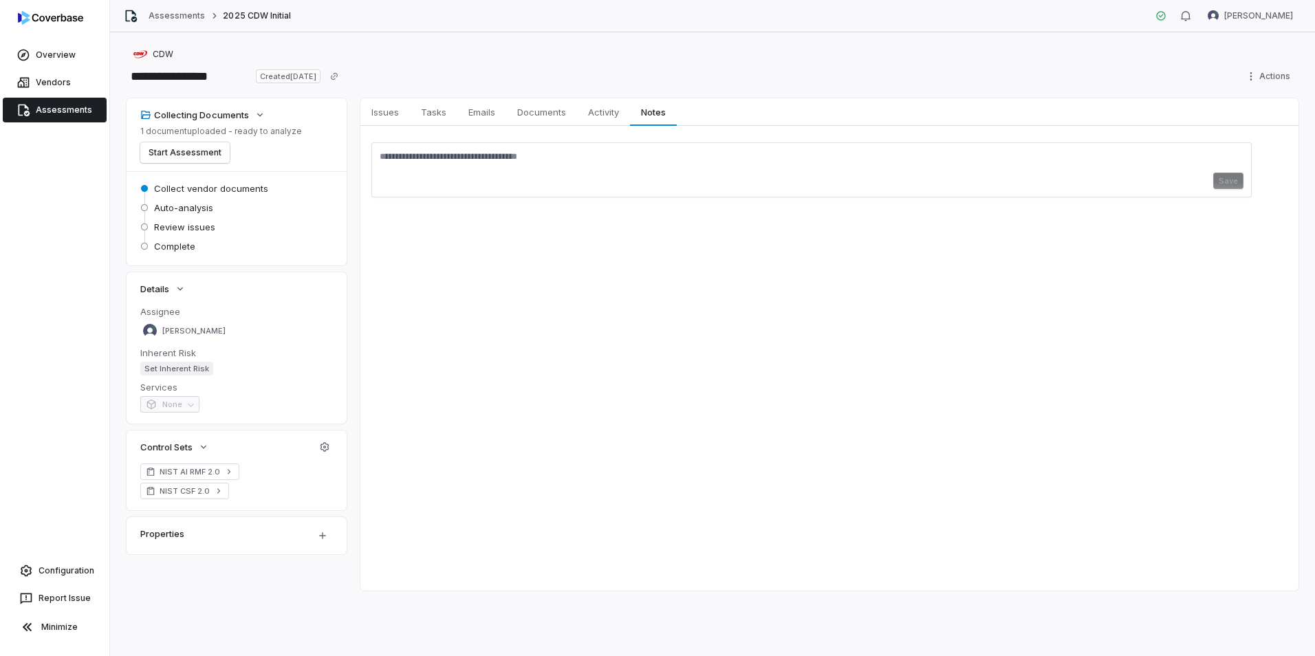
click at [519, 159] on textarea at bounding box center [812, 162] width 864 height 22
type textarea "**********"
click at [1229, 186] on button "Save" at bounding box center [1229, 181] width 30 height 17
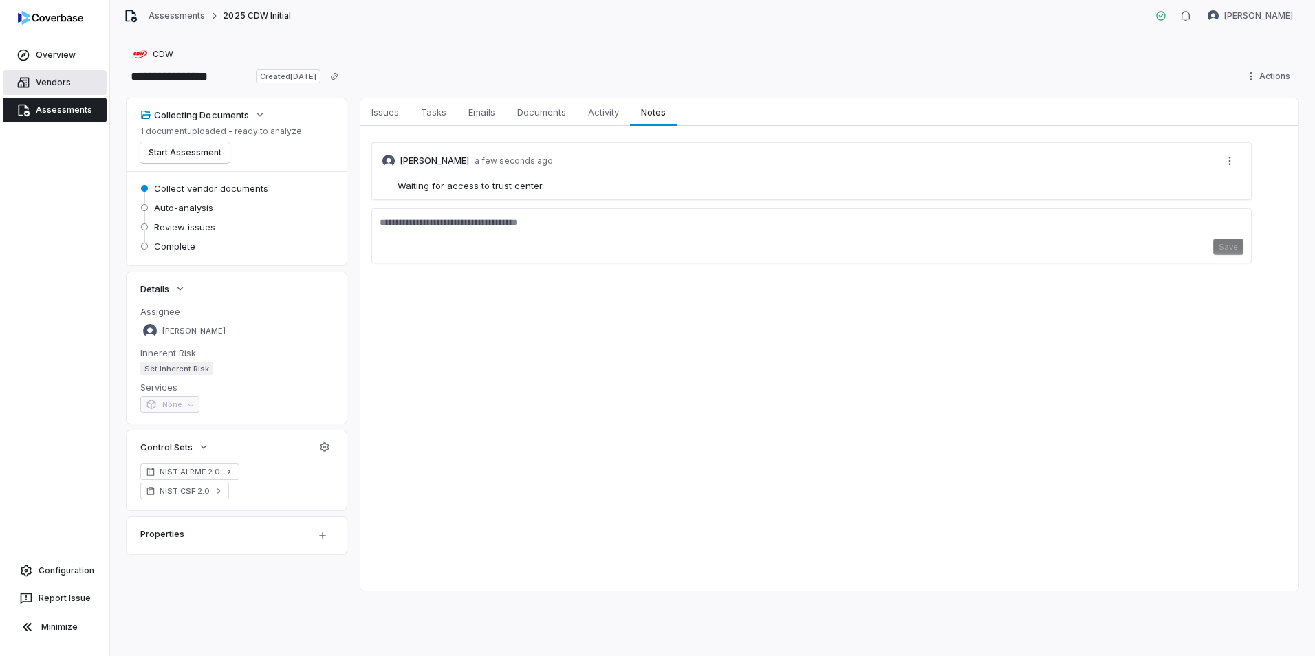
click at [50, 88] on link "Vendors" at bounding box center [55, 82] width 104 height 25
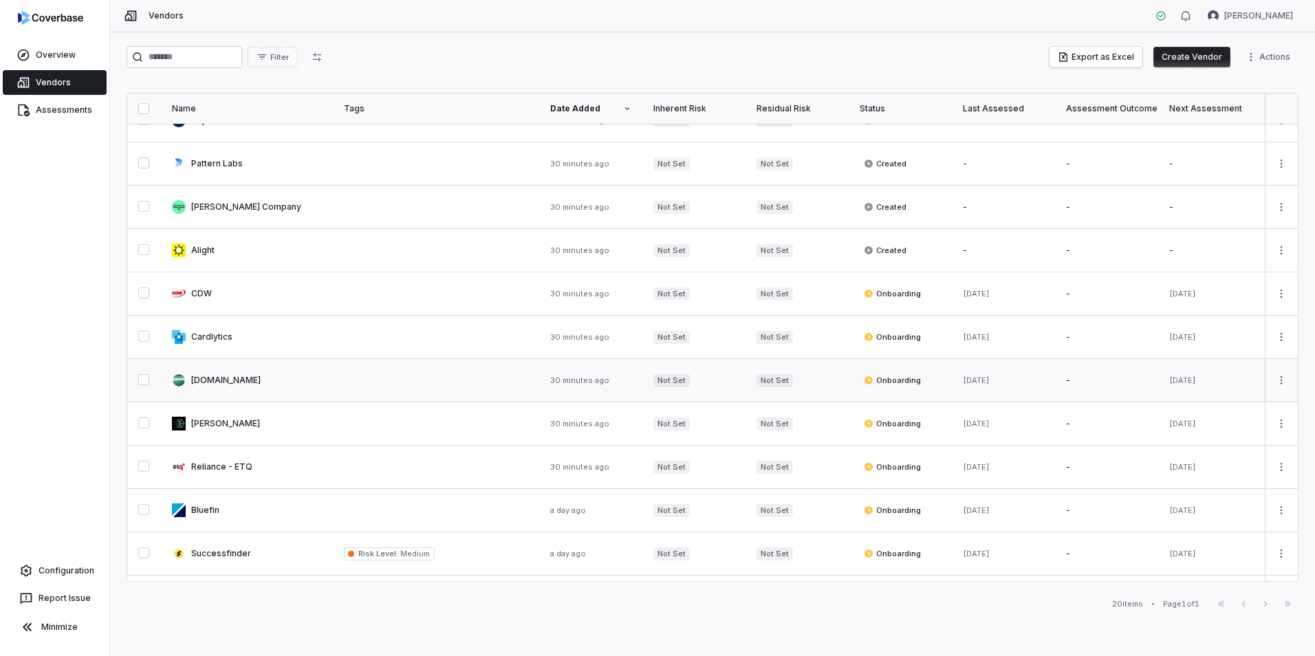
scroll to position [347, 0]
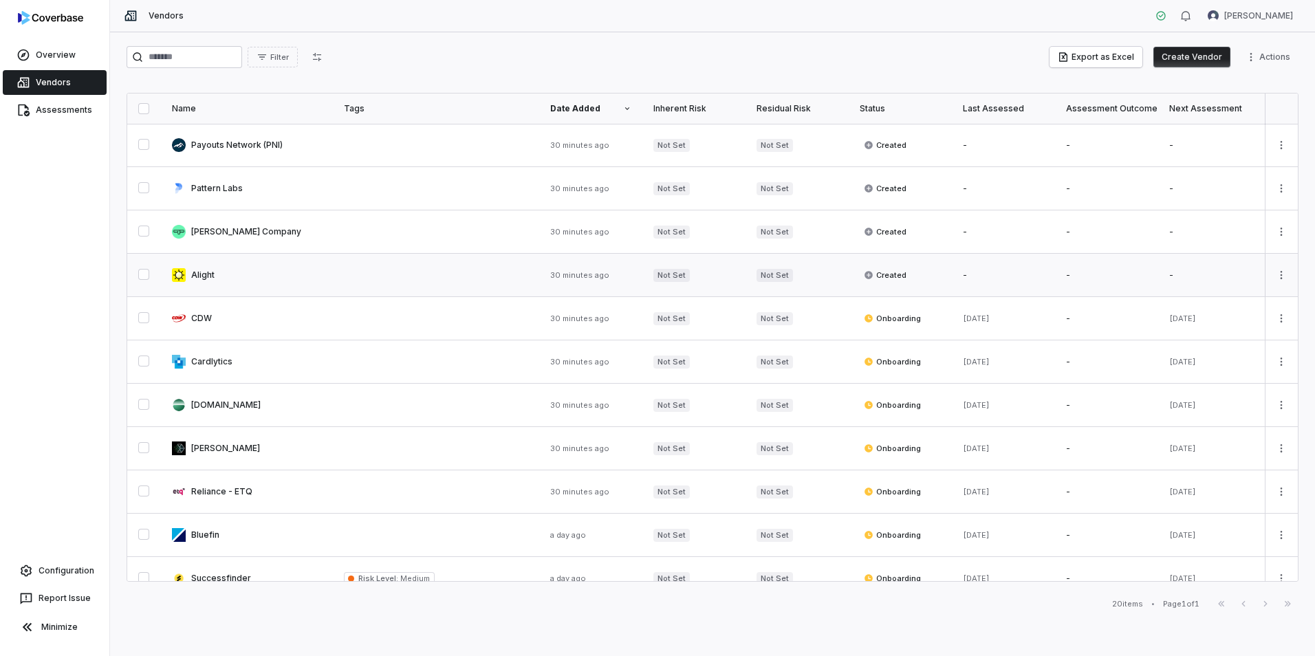
click at [212, 278] on link at bounding box center [247, 275] width 172 height 43
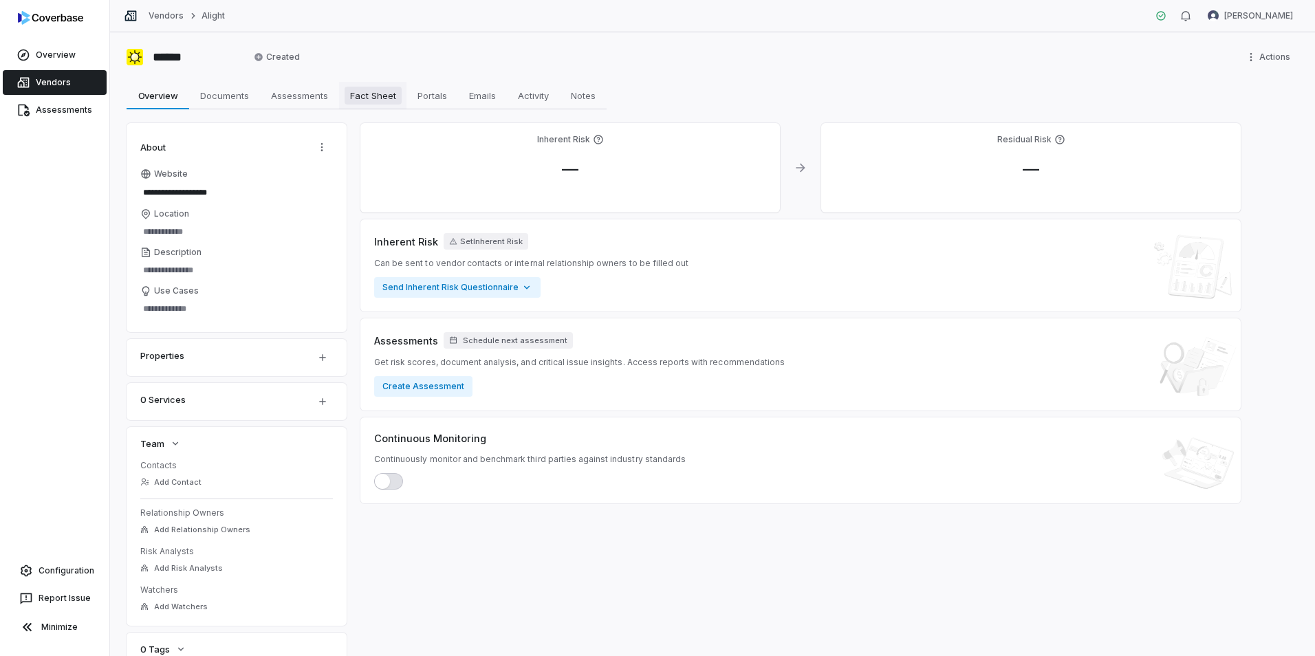
click at [370, 86] on link "Fact Sheet Fact Sheet" at bounding box center [372, 96] width 67 height 28
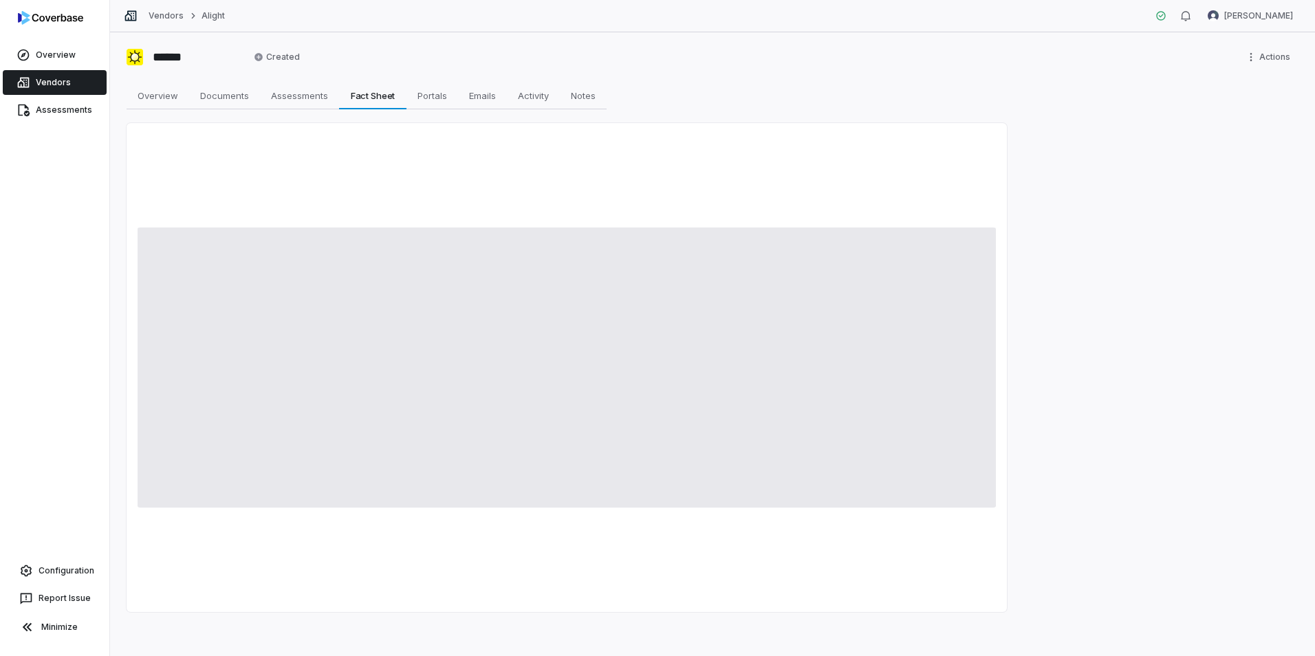
click at [391, 343] on span at bounding box center [567, 368] width 859 height 280
click at [172, 98] on span "Overview" at bounding box center [158, 96] width 52 height 18
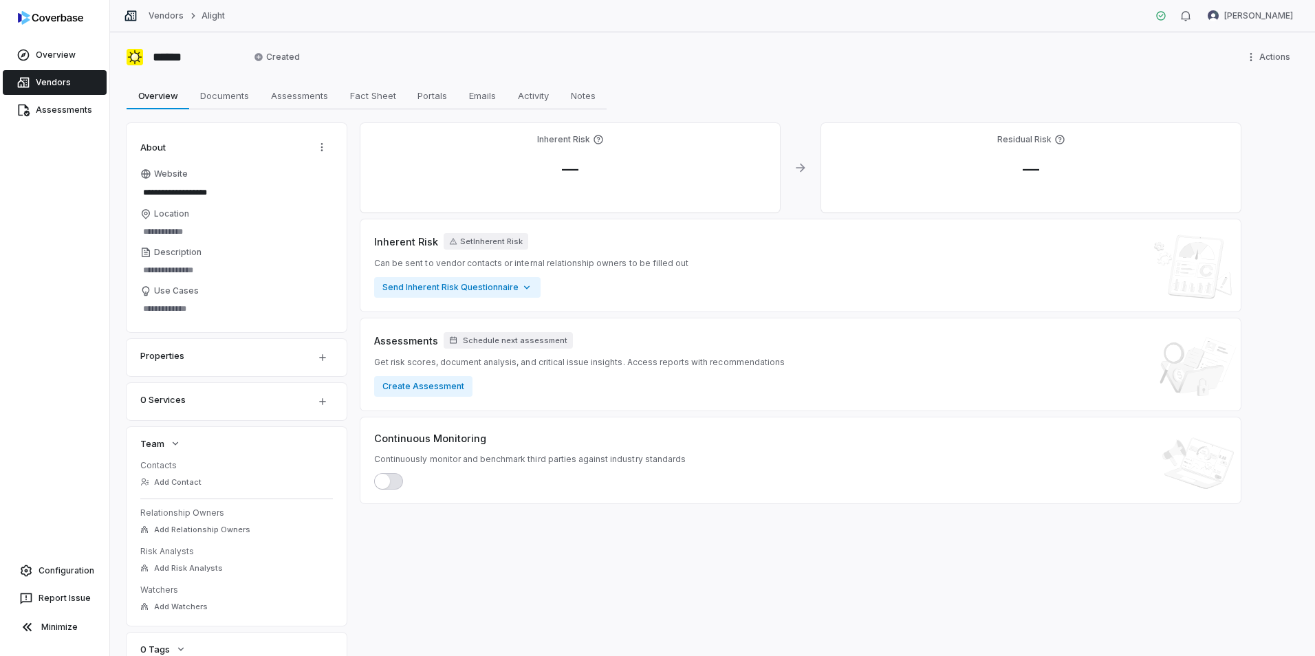
click at [252, 356] on div "Properties" at bounding box center [219, 355] width 158 height 17
click at [317, 359] on html "**********" at bounding box center [657, 328] width 1315 height 656
click at [127, 355] on html "**********" at bounding box center [657, 328] width 1315 height 656
click at [197, 237] on input "Location" at bounding box center [236, 231] width 193 height 19
click at [233, 100] on span "Documents" at bounding box center [225, 96] width 60 height 18
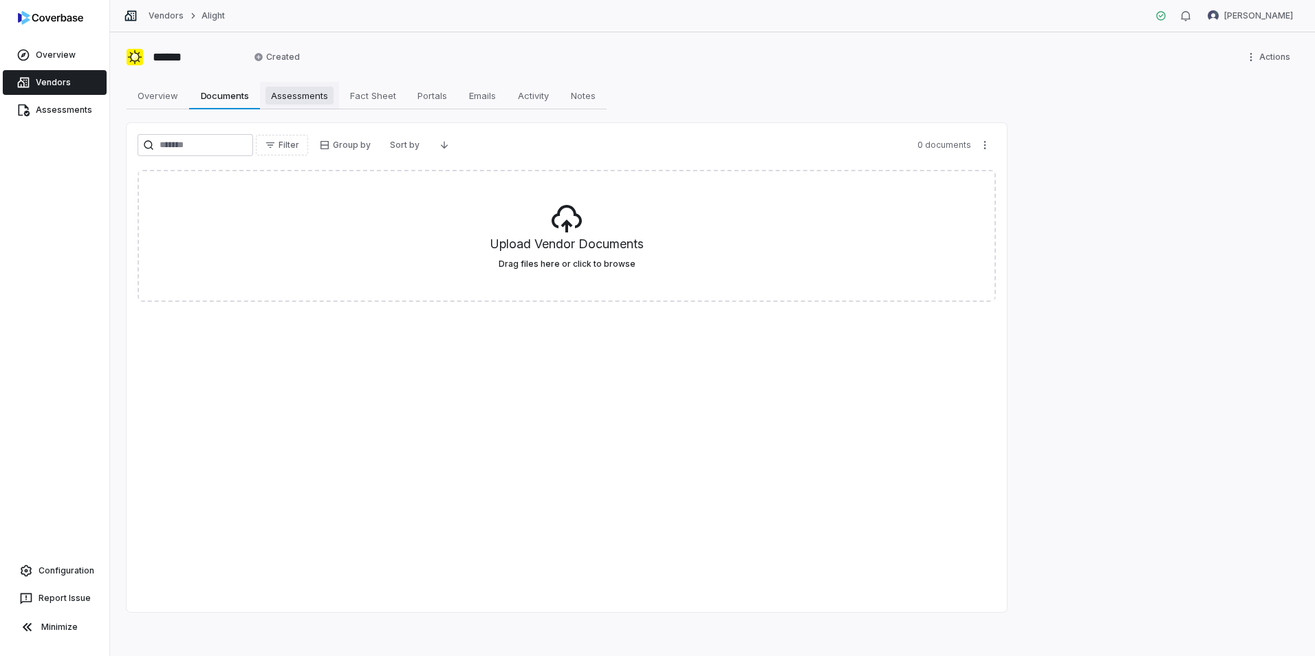
click at [294, 100] on span "Assessments" at bounding box center [300, 96] width 68 height 18
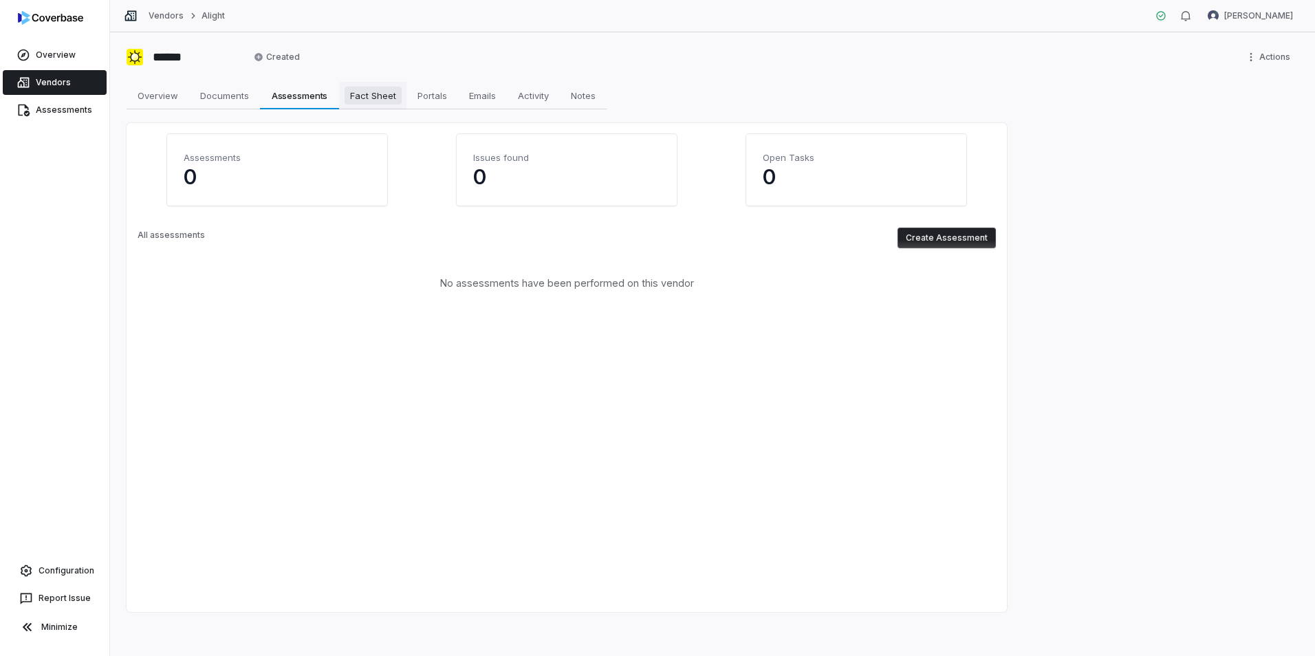
click at [360, 99] on span "Fact Sheet" at bounding box center [373, 96] width 57 height 18
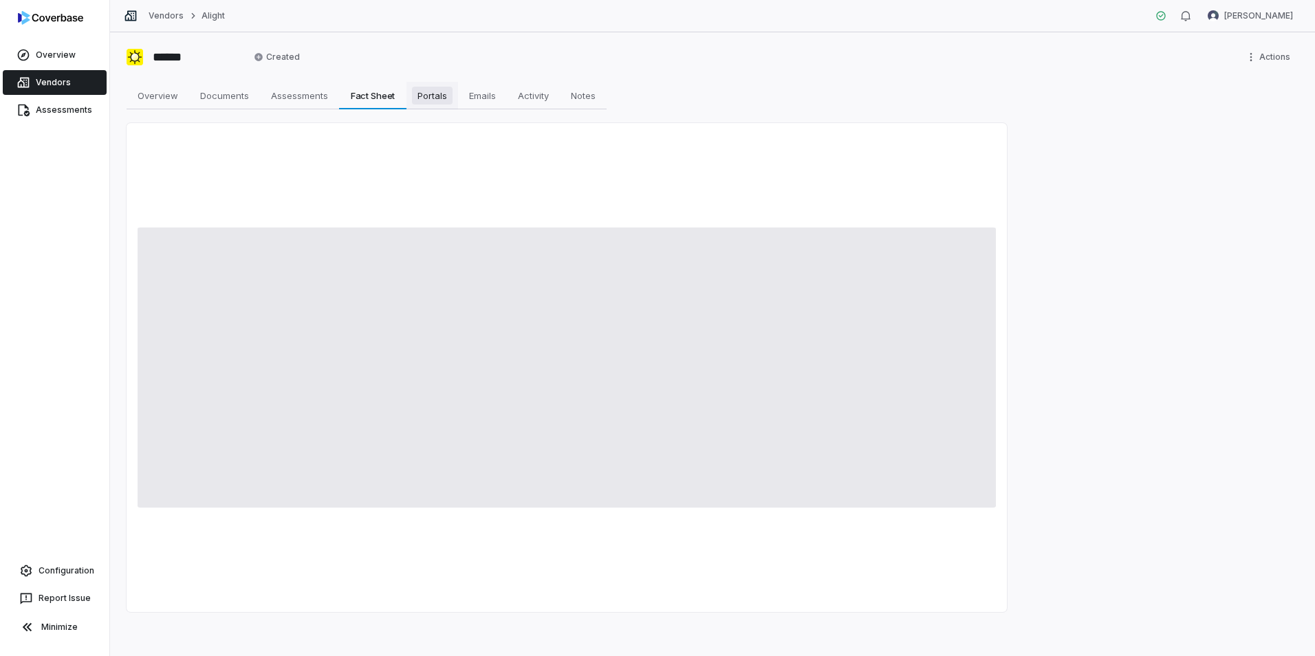
click at [435, 96] on span "Portals" at bounding box center [432, 96] width 41 height 18
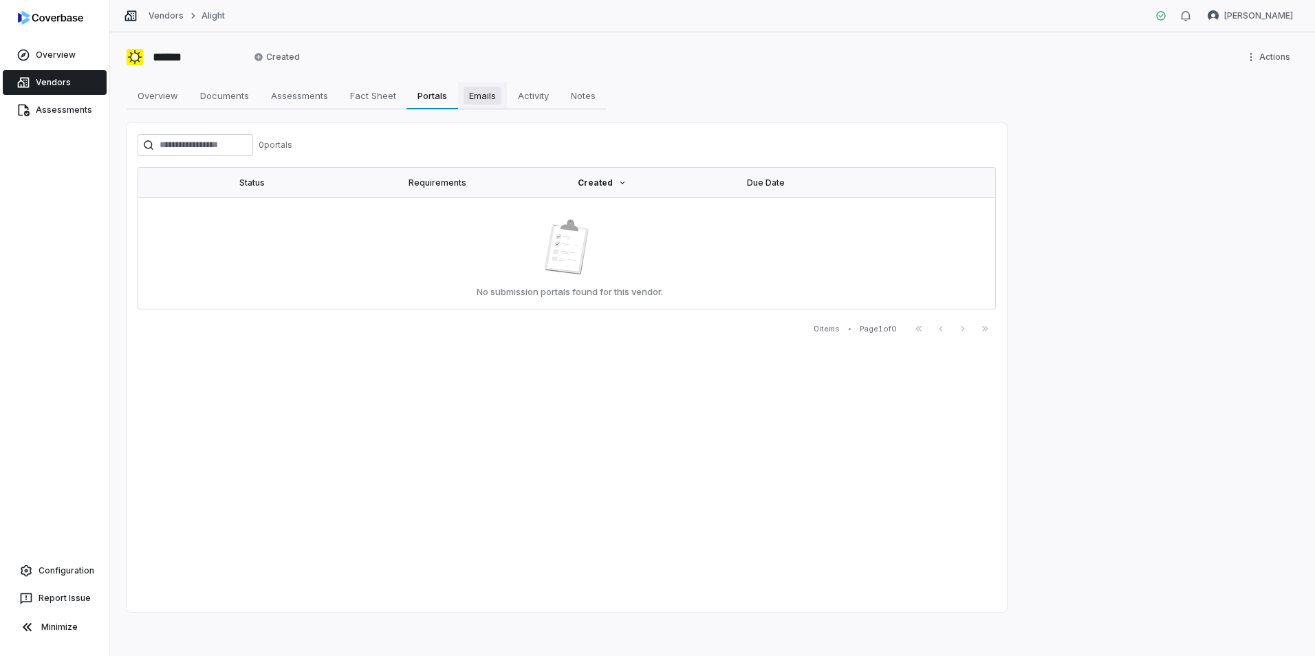
click at [489, 95] on span "Emails" at bounding box center [483, 96] width 38 height 18
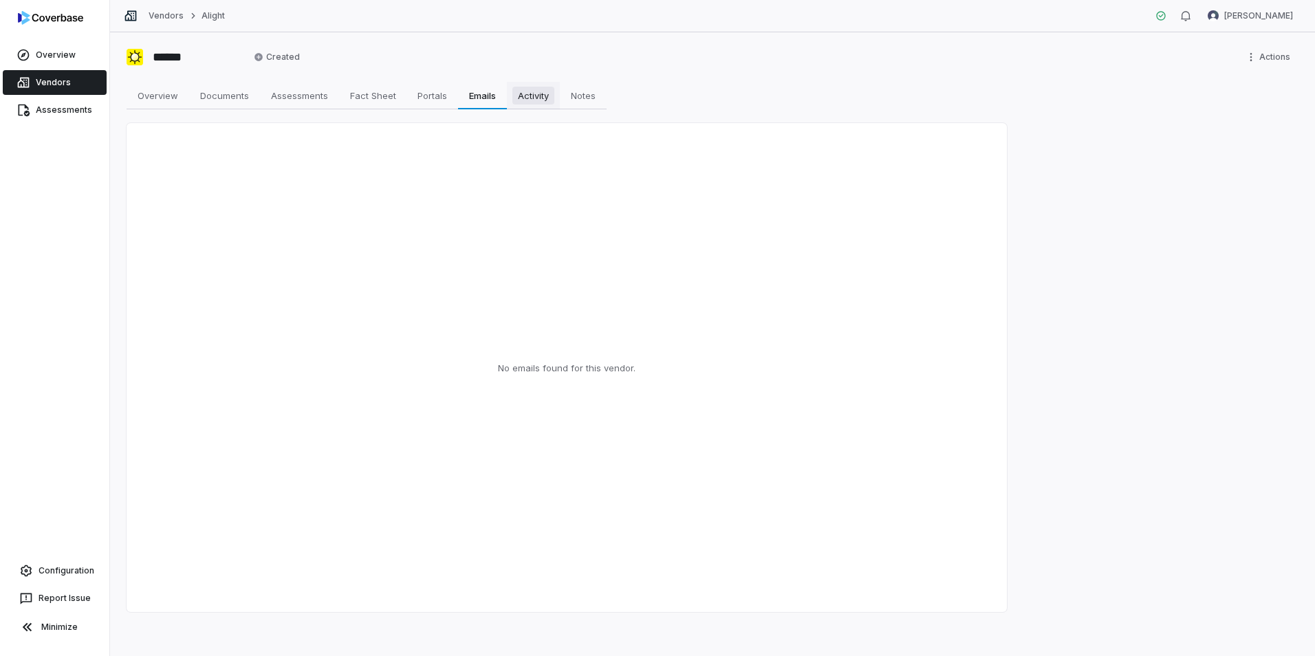
click at [540, 94] on span "Activity" at bounding box center [534, 96] width 42 height 18
click at [582, 94] on span "Notes" at bounding box center [584, 96] width 36 height 18
click at [149, 94] on span "Overview" at bounding box center [158, 96] width 52 height 18
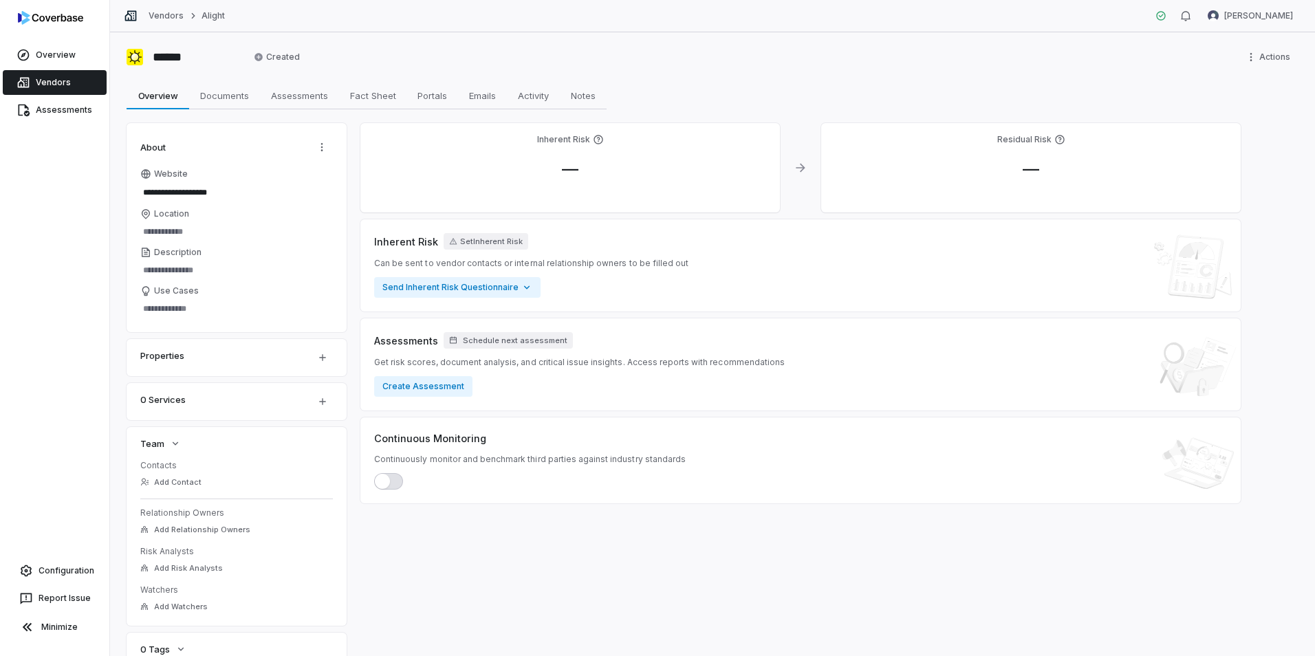
click at [58, 76] on link "Vendors" at bounding box center [55, 82] width 104 height 25
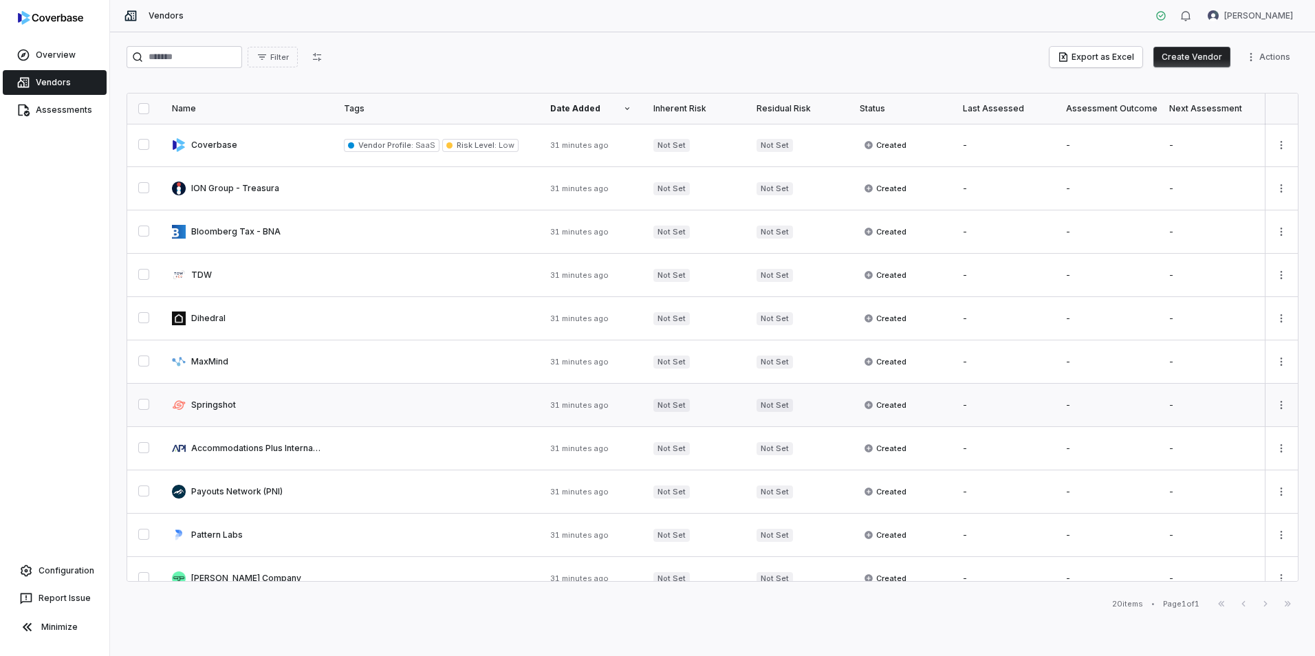
click at [228, 405] on link at bounding box center [247, 405] width 172 height 43
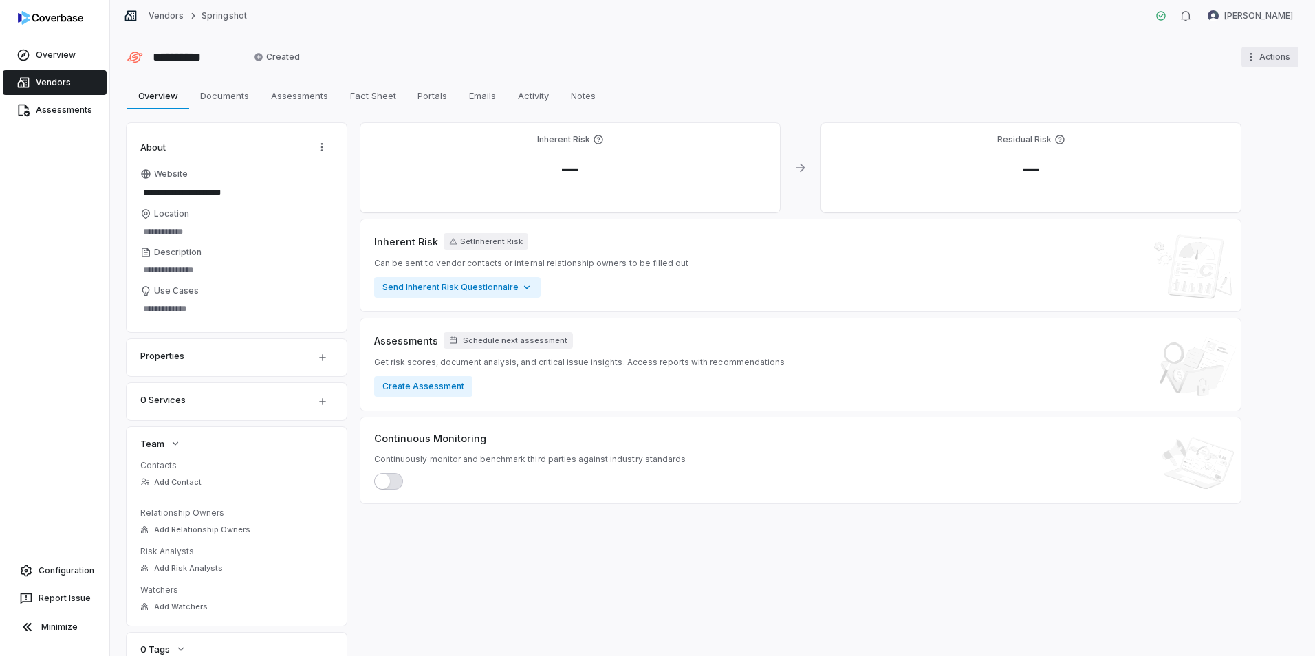
click at [1282, 54] on html "**********" at bounding box center [657, 328] width 1315 height 656
click at [995, 74] on html "**********" at bounding box center [657, 328] width 1315 height 656
click at [268, 224] on input "Location" at bounding box center [236, 231] width 193 height 19
click at [122, 251] on div "**********" at bounding box center [712, 344] width 1205 height 624
click at [378, 100] on span "Fact Sheet" at bounding box center [373, 96] width 57 height 18
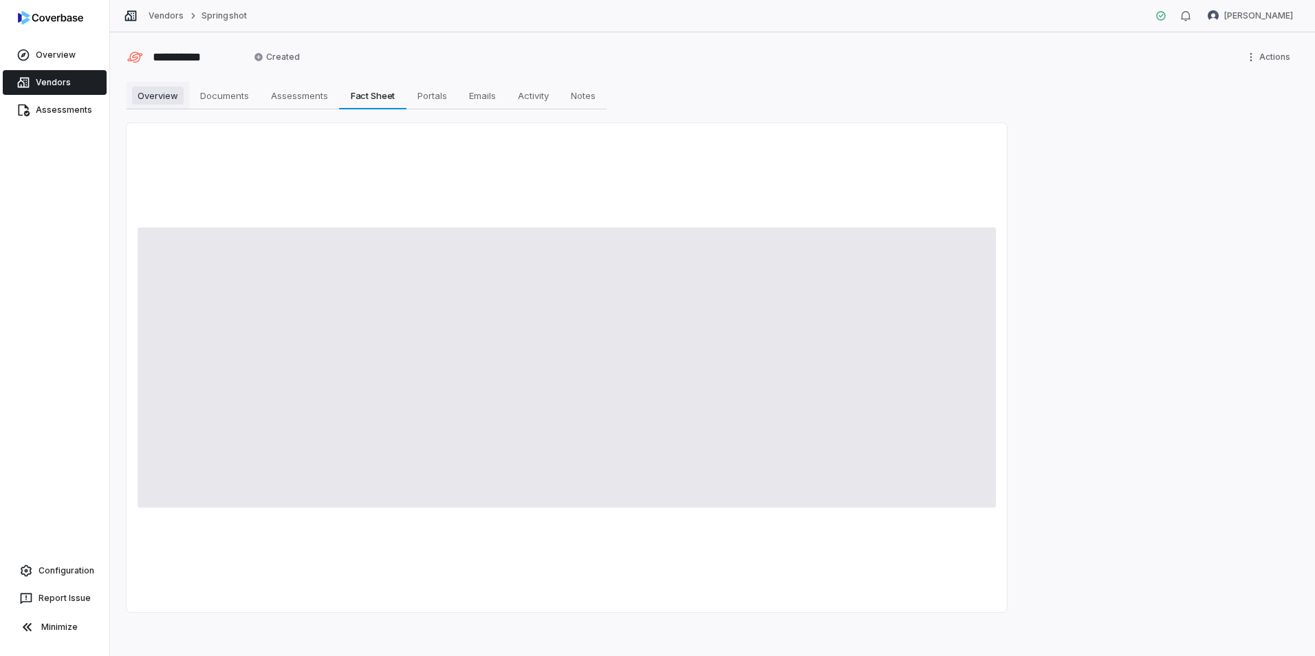
click at [180, 103] on span "Overview" at bounding box center [158, 96] width 52 height 18
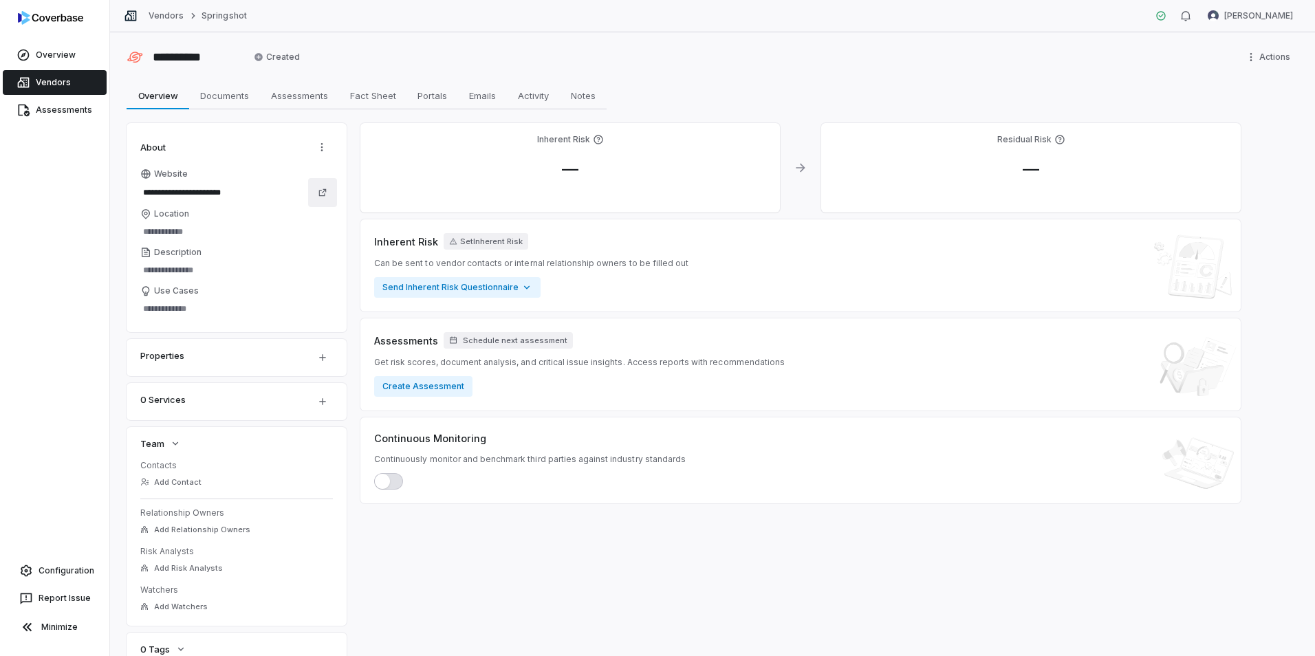
click at [321, 193] on icon at bounding box center [323, 193] width 10 height 10
click at [191, 228] on input "Location" at bounding box center [236, 231] width 193 height 19
paste input "**********"
type textarea "*"
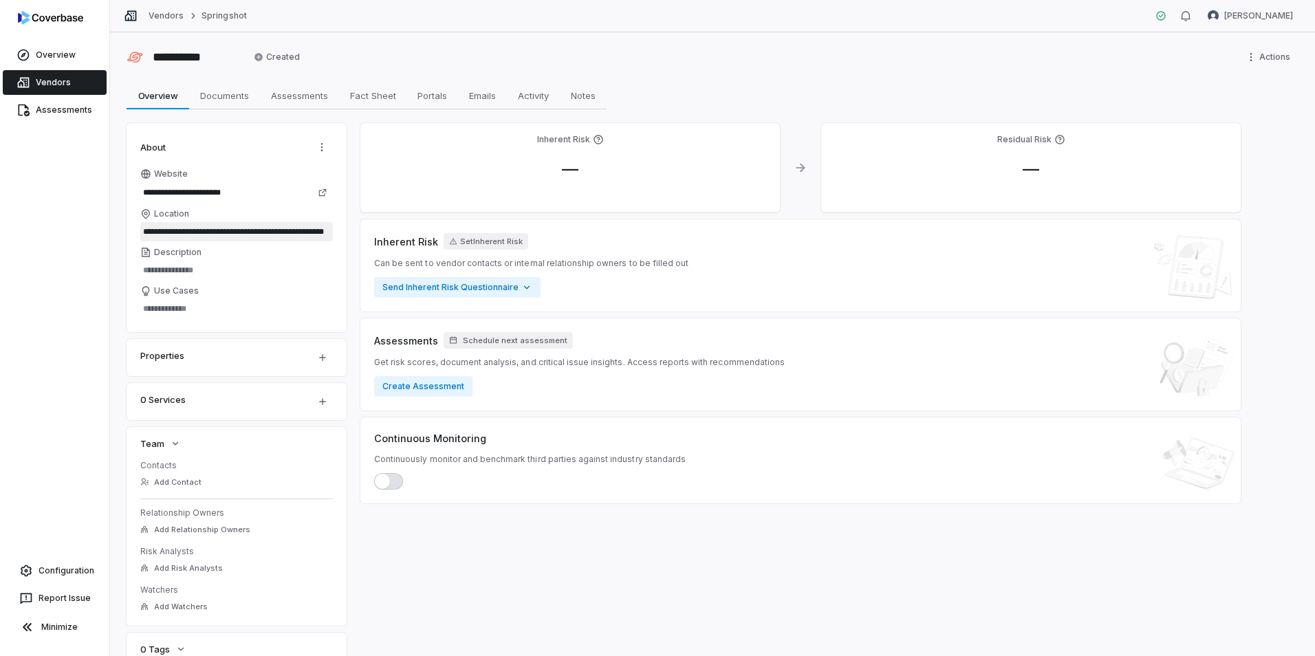
type input "**********"
click at [109, 288] on div "Overview Vendors Assessments Configuration Report Issue Minimize" at bounding box center [55, 328] width 110 height 656
click at [107, 295] on div "Overview Vendors Assessments Configuration Report Issue Minimize" at bounding box center [54, 328] width 109 height 656
click at [230, 100] on span "Documents" at bounding box center [225, 96] width 60 height 18
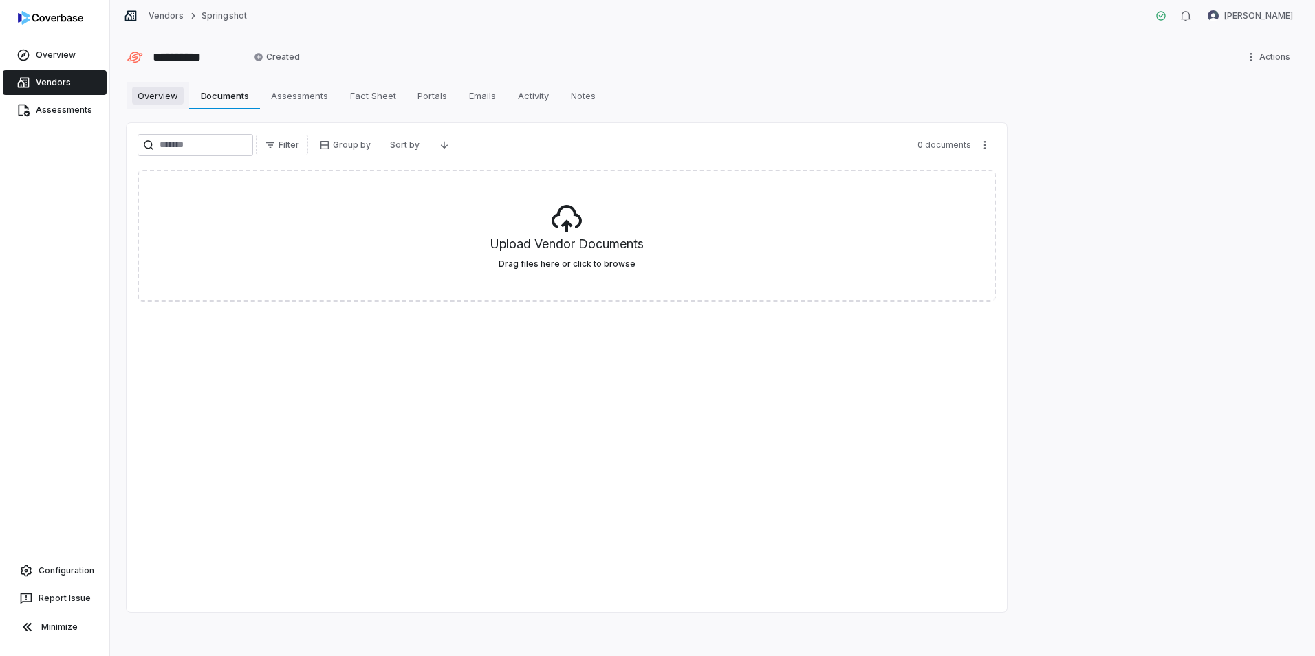
click at [154, 98] on span "Overview" at bounding box center [158, 96] width 52 height 18
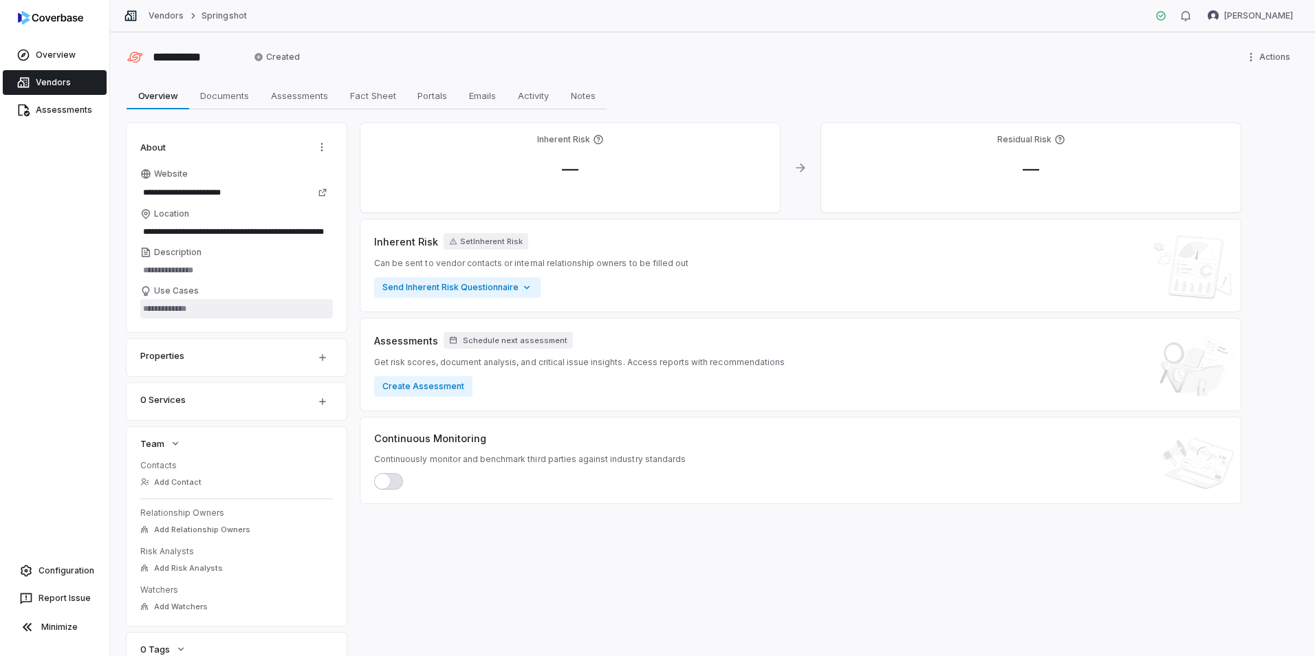
click at [186, 314] on textarea "Use Cases" at bounding box center [236, 308] width 193 height 19
click at [80, 309] on div "Overview Vendors Assessments Configuration Report Issue Minimize" at bounding box center [54, 328] width 109 height 656
click at [49, 75] on link "Vendors" at bounding box center [55, 82] width 104 height 25
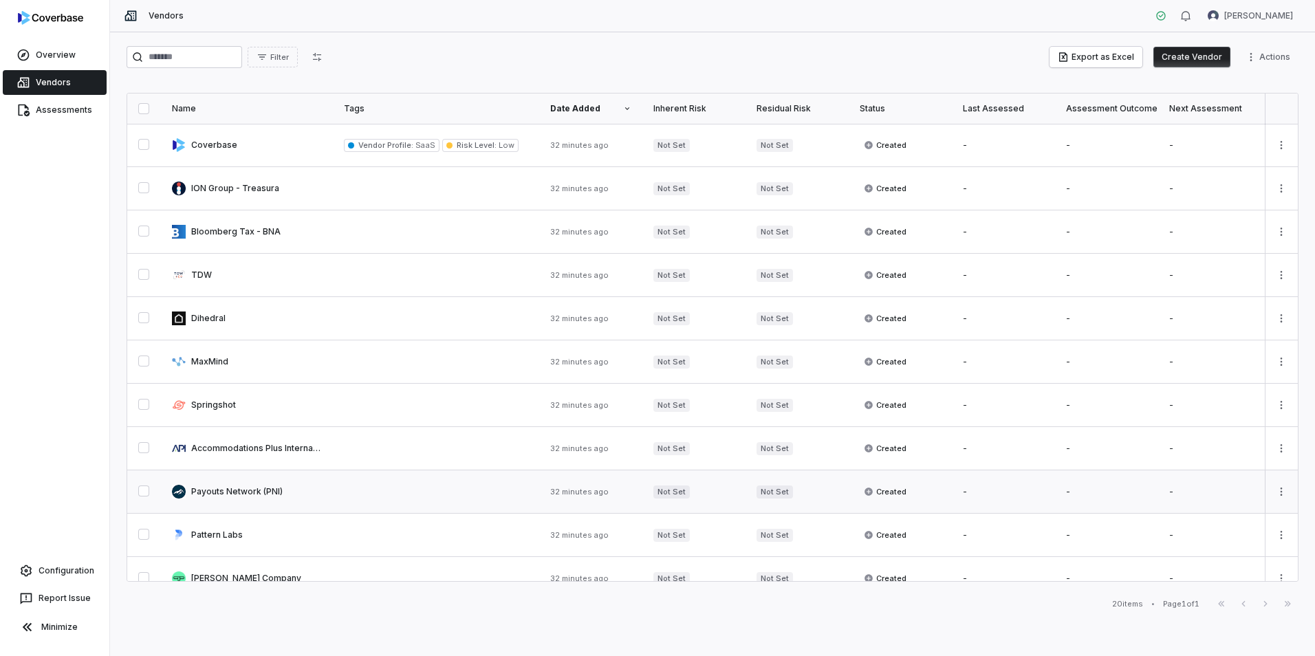
scroll to position [416, 0]
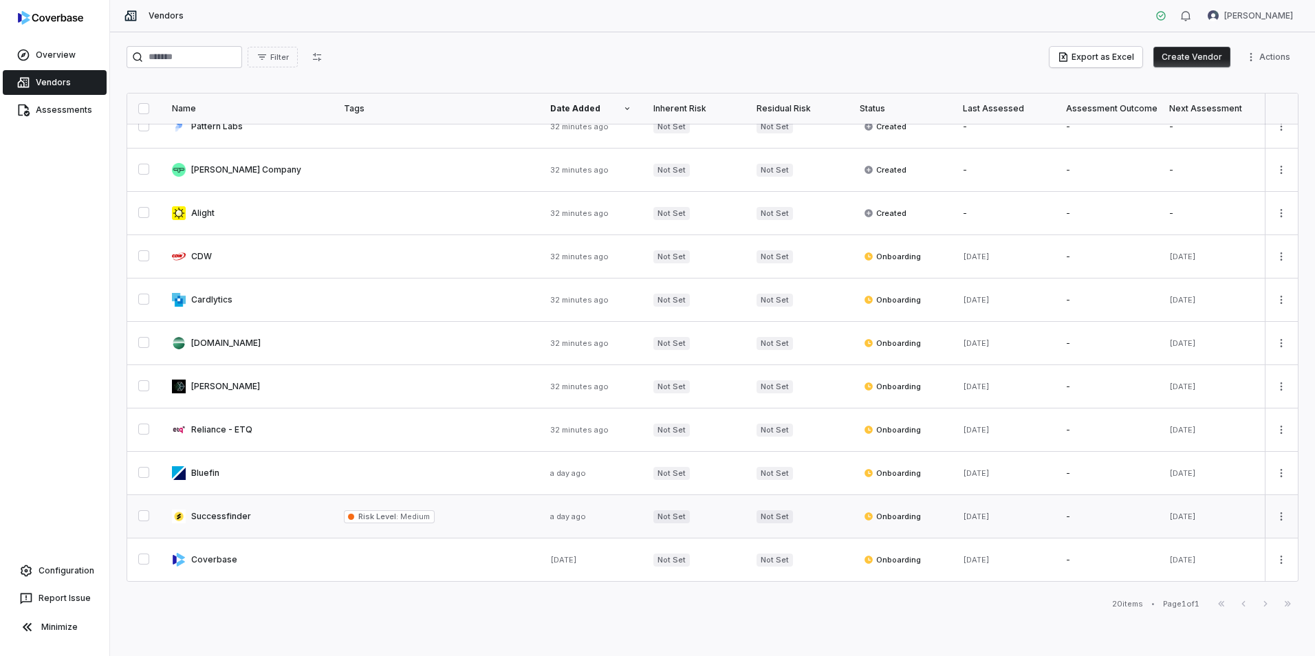
click at [265, 507] on link at bounding box center [247, 516] width 172 height 43
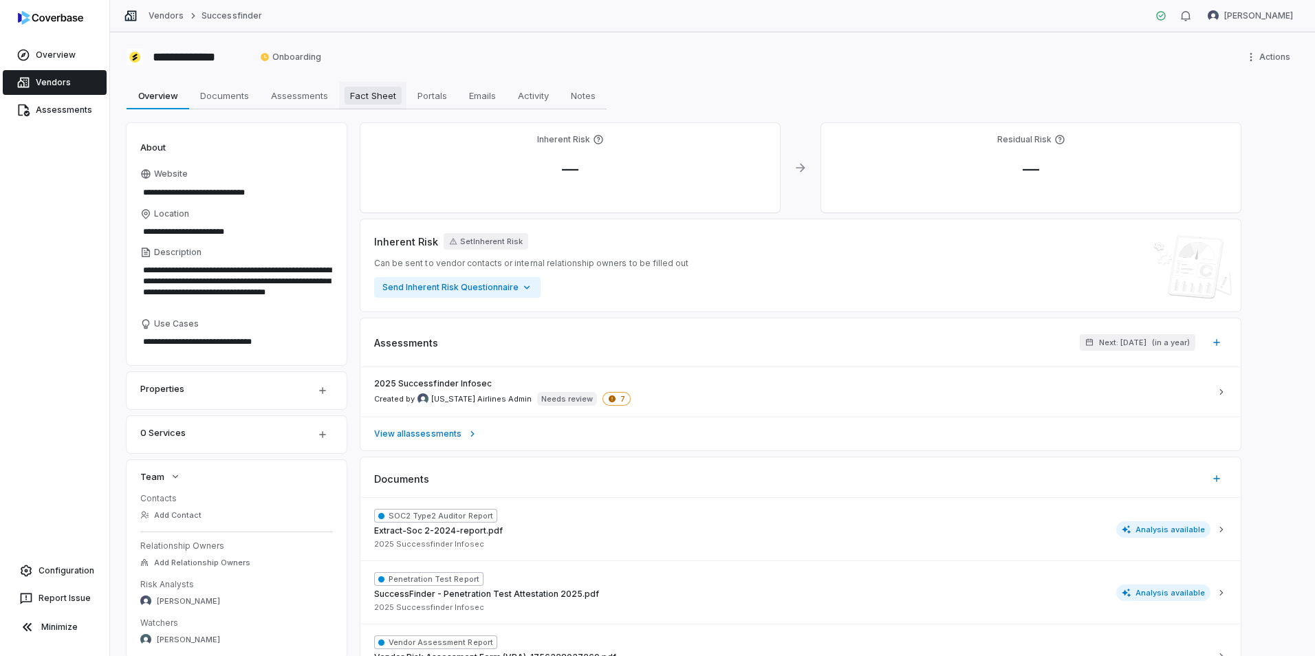
click at [359, 90] on span "Fact Sheet" at bounding box center [373, 96] width 57 height 18
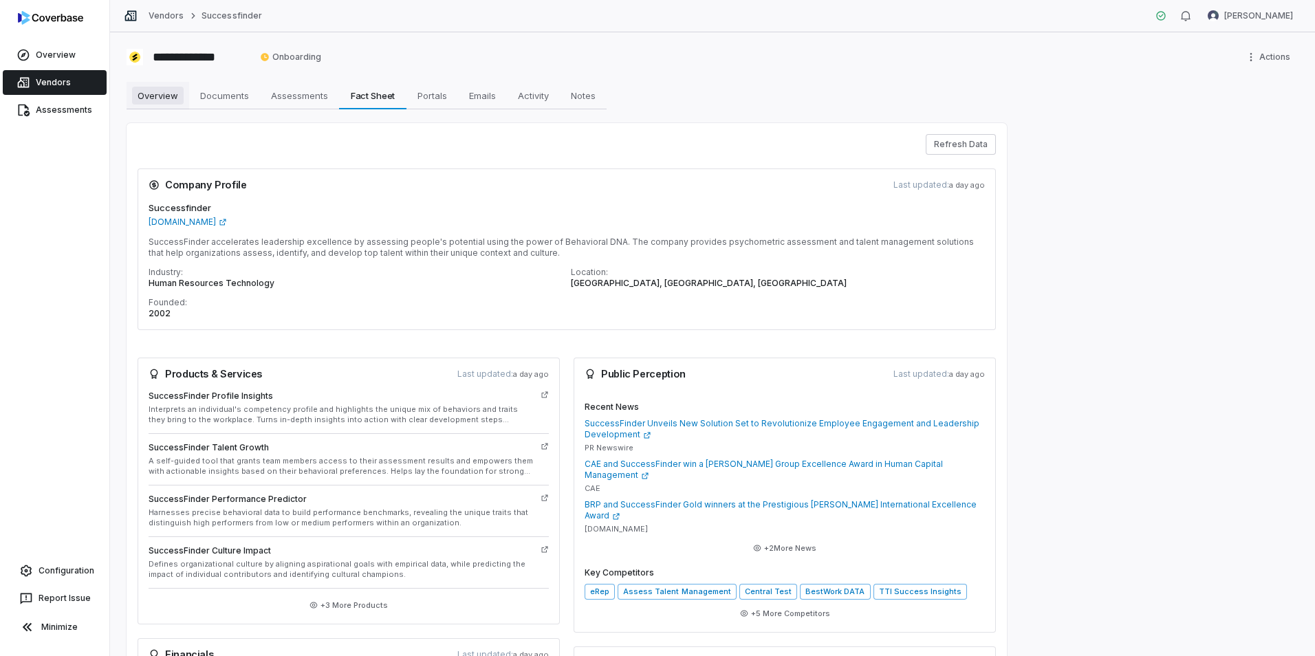
click at [174, 98] on span "Overview" at bounding box center [158, 96] width 52 height 18
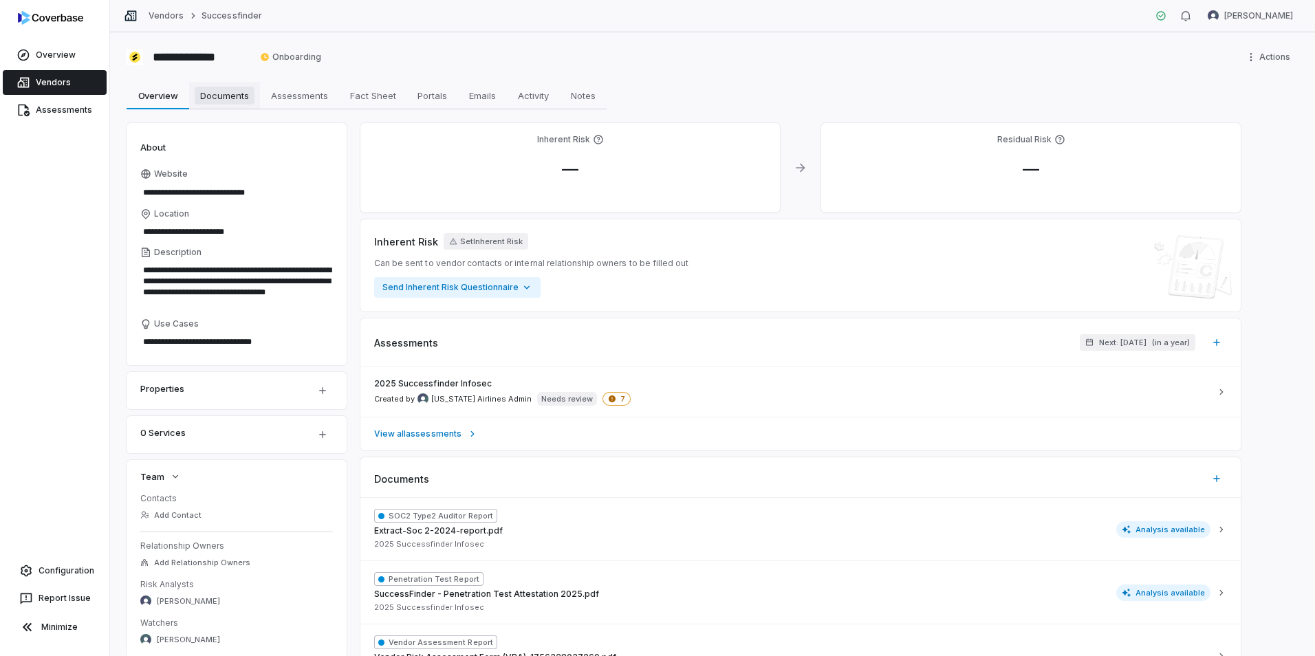
click at [213, 98] on span "Documents" at bounding box center [225, 96] width 60 height 18
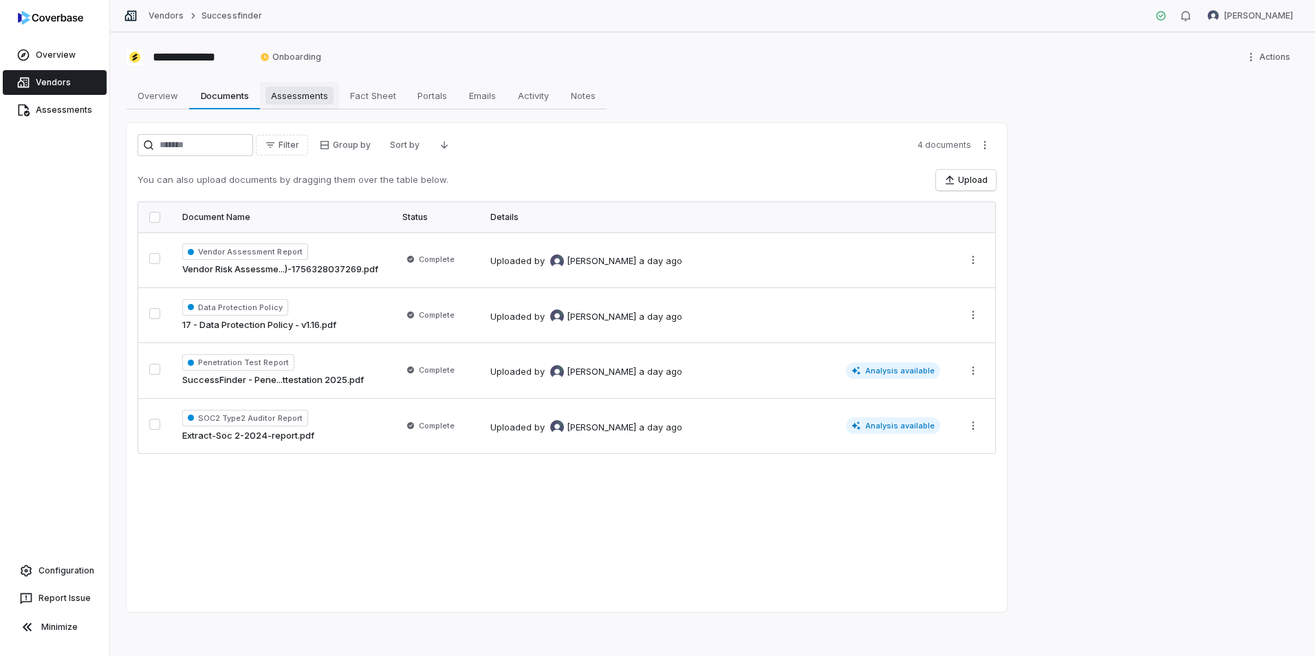
click at [284, 89] on span "Assessments" at bounding box center [300, 96] width 68 height 18
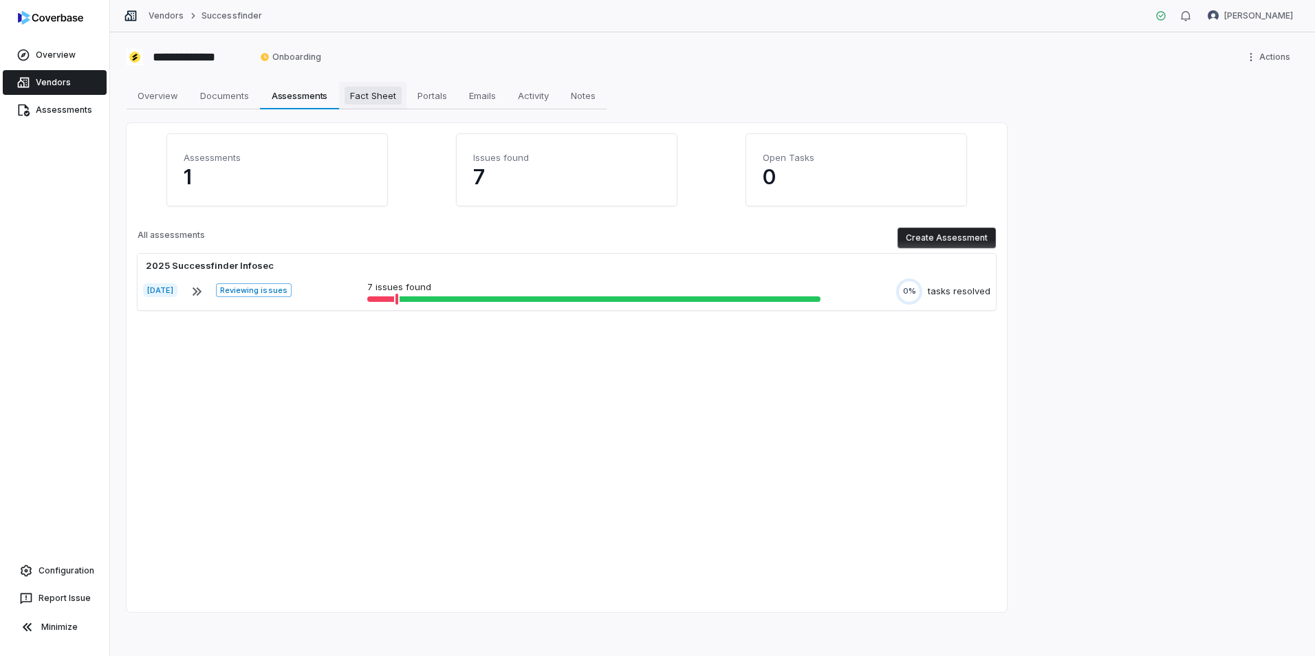
click at [371, 92] on span "Fact Sheet" at bounding box center [373, 96] width 57 height 18
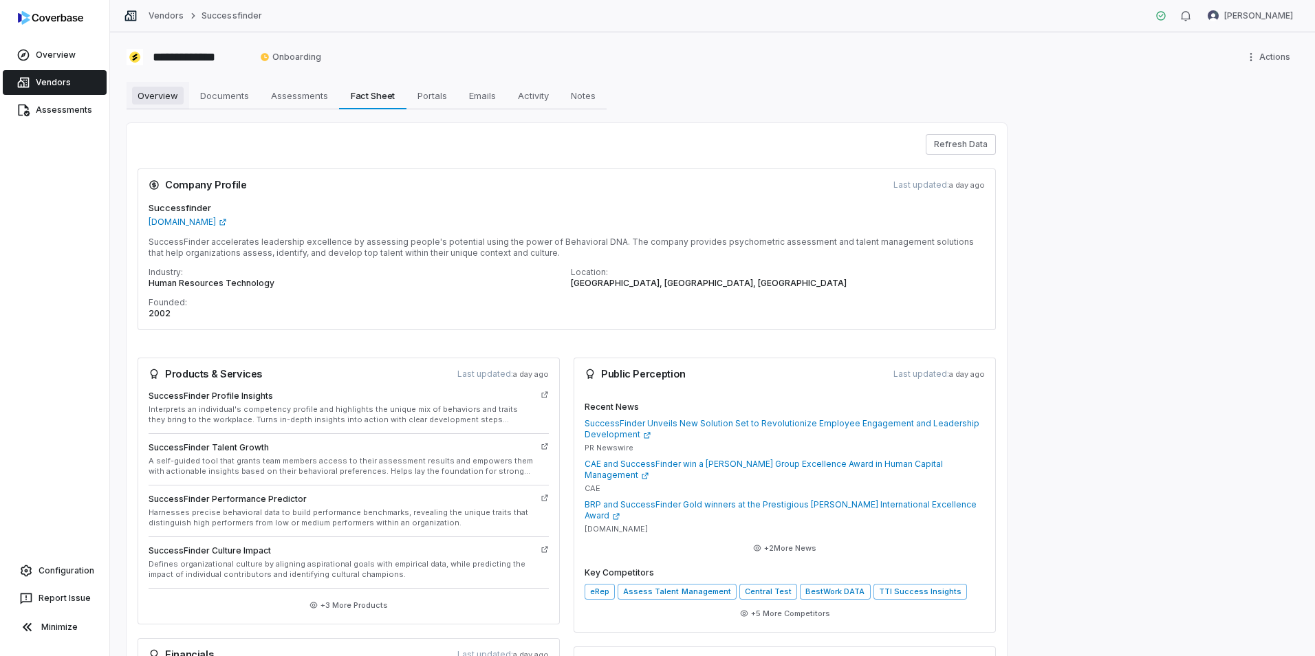
click at [152, 98] on span "Overview" at bounding box center [158, 96] width 52 height 18
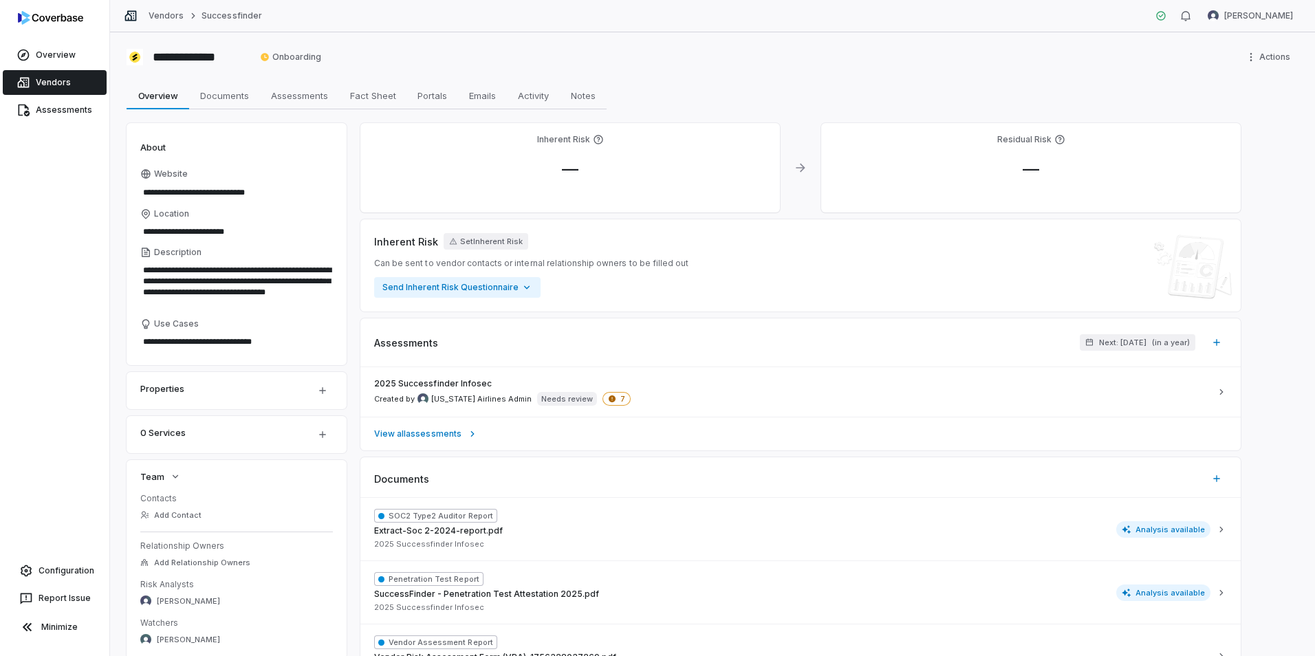
click at [54, 80] on link "Vendors" at bounding box center [55, 82] width 104 height 25
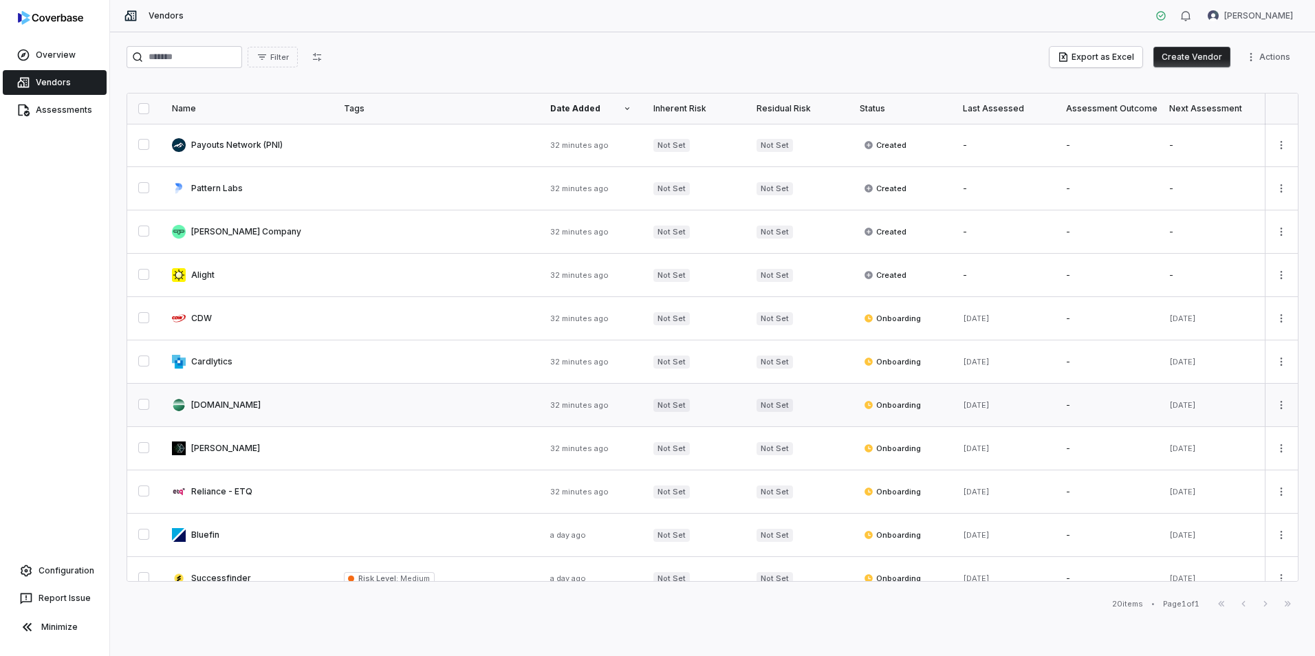
scroll to position [278, 0]
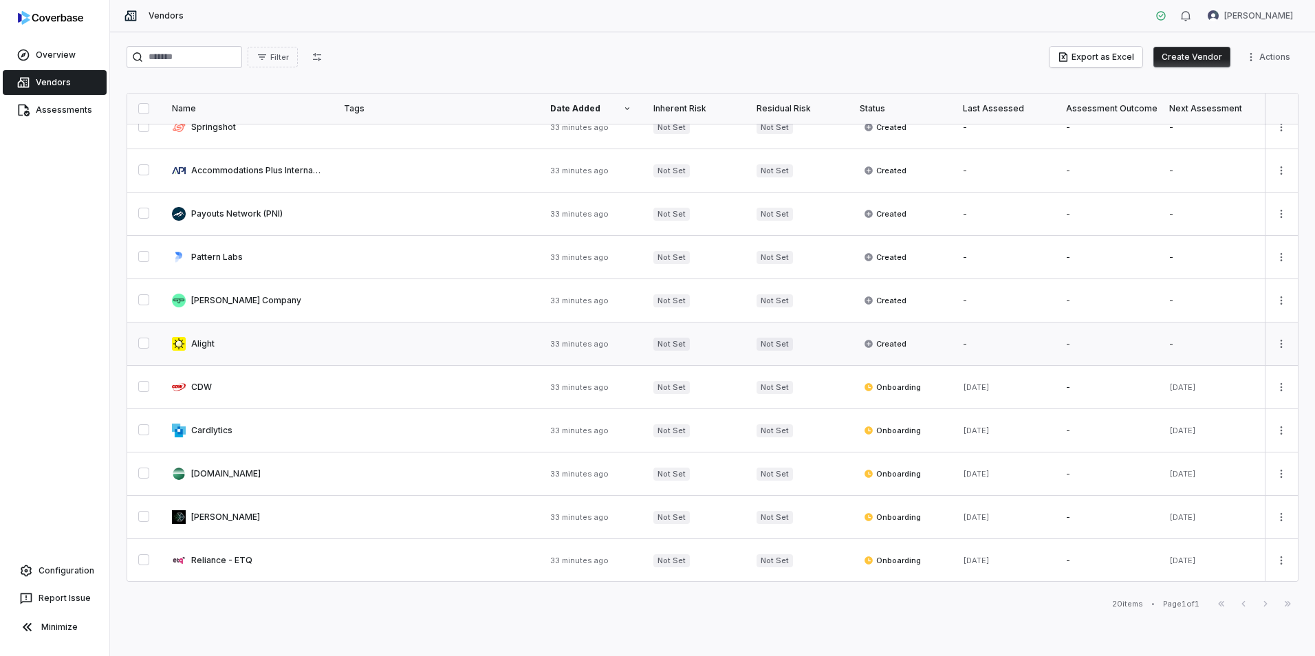
click at [204, 344] on link at bounding box center [247, 344] width 172 height 43
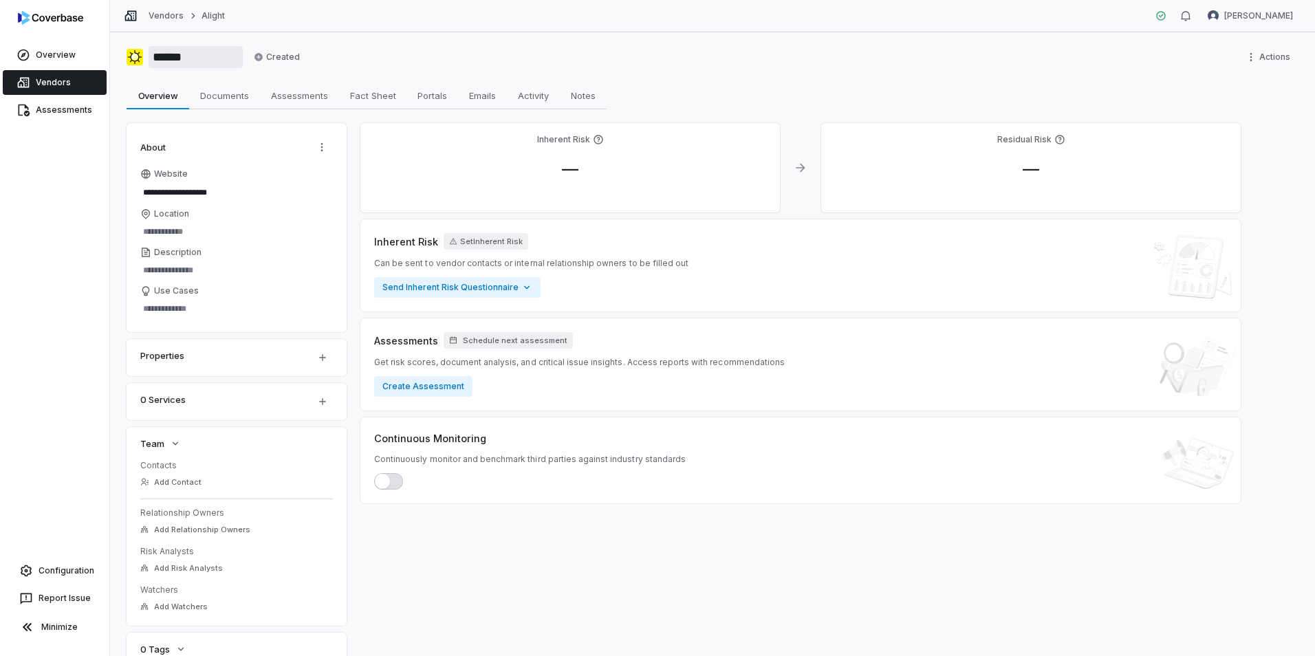
click at [164, 58] on input "******" at bounding box center [196, 57] width 94 height 22
click at [588, 92] on span "Notes" at bounding box center [584, 96] width 36 height 18
type textarea "*"
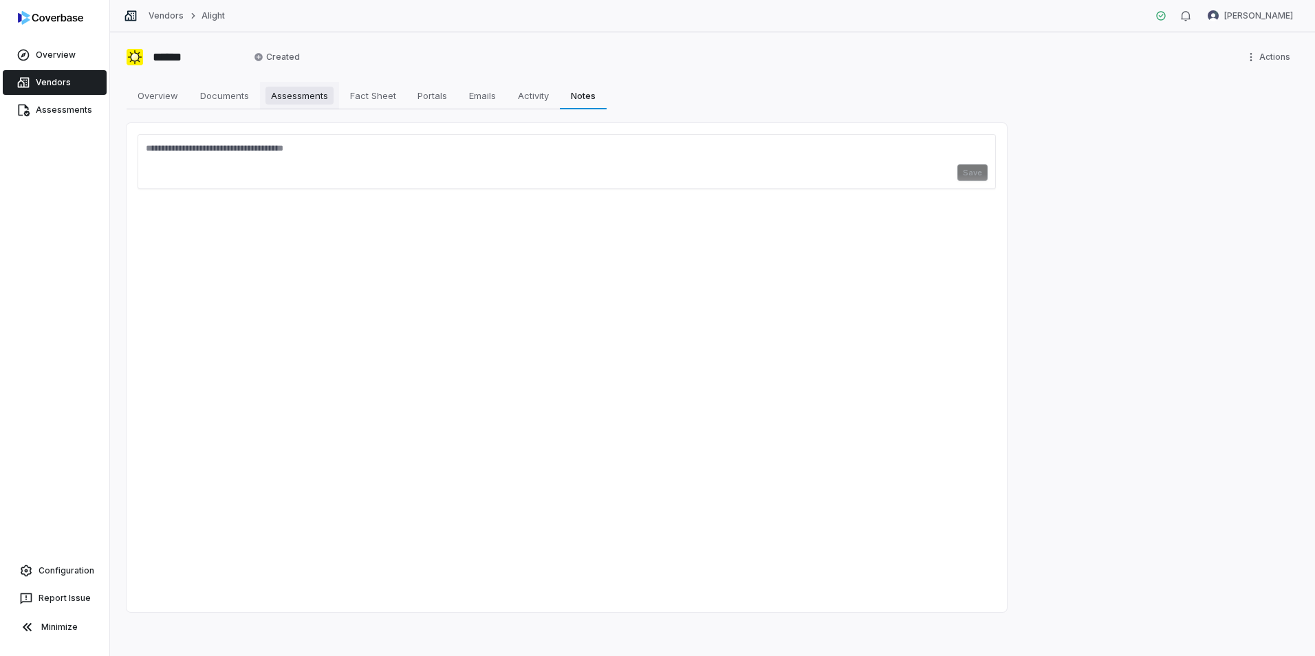
click at [301, 104] on span "Assessments" at bounding box center [300, 96] width 68 height 18
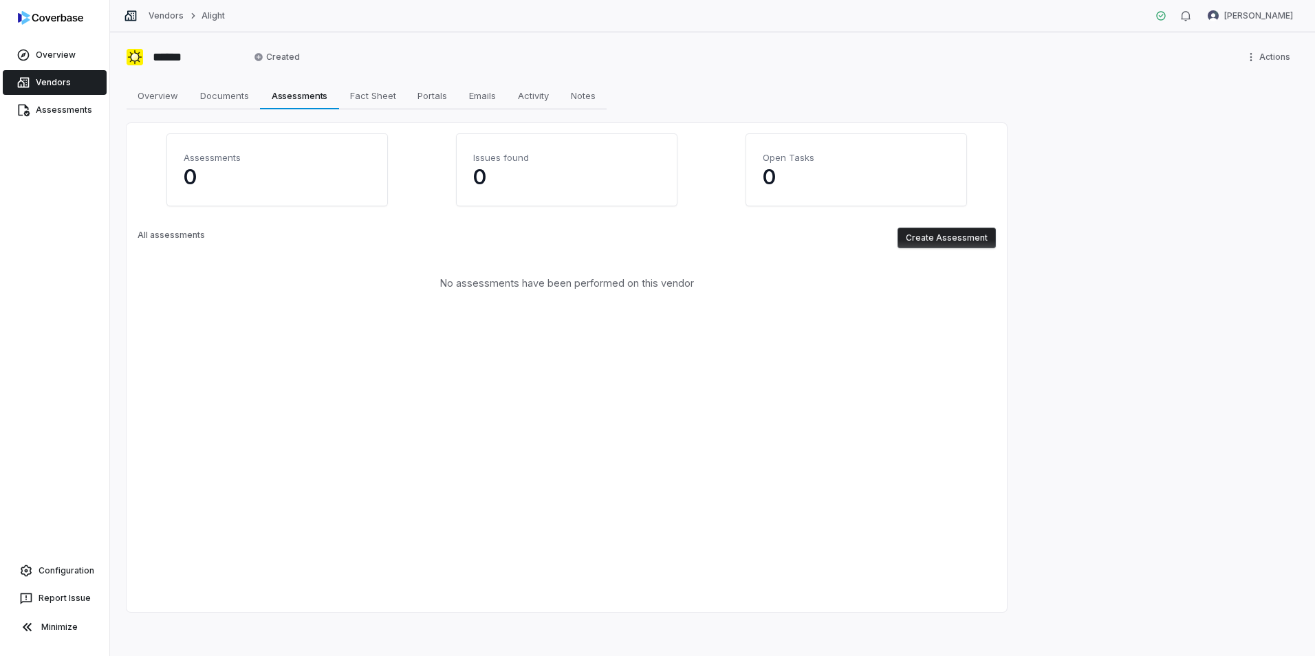
click at [973, 238] on button "Create Assessment" at bounding box center [947, 238] width 98 height 21
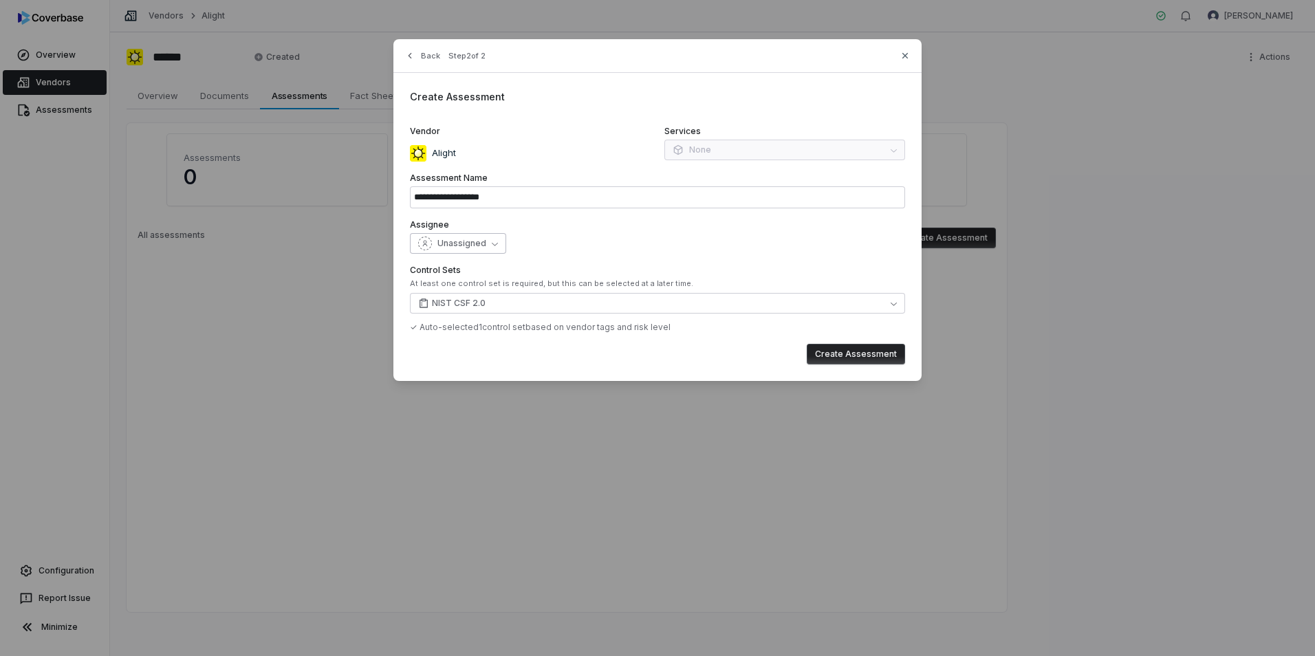
click at [488, 242] on button "Unassigned" at bounding box center [458, 243] width 96 height 21
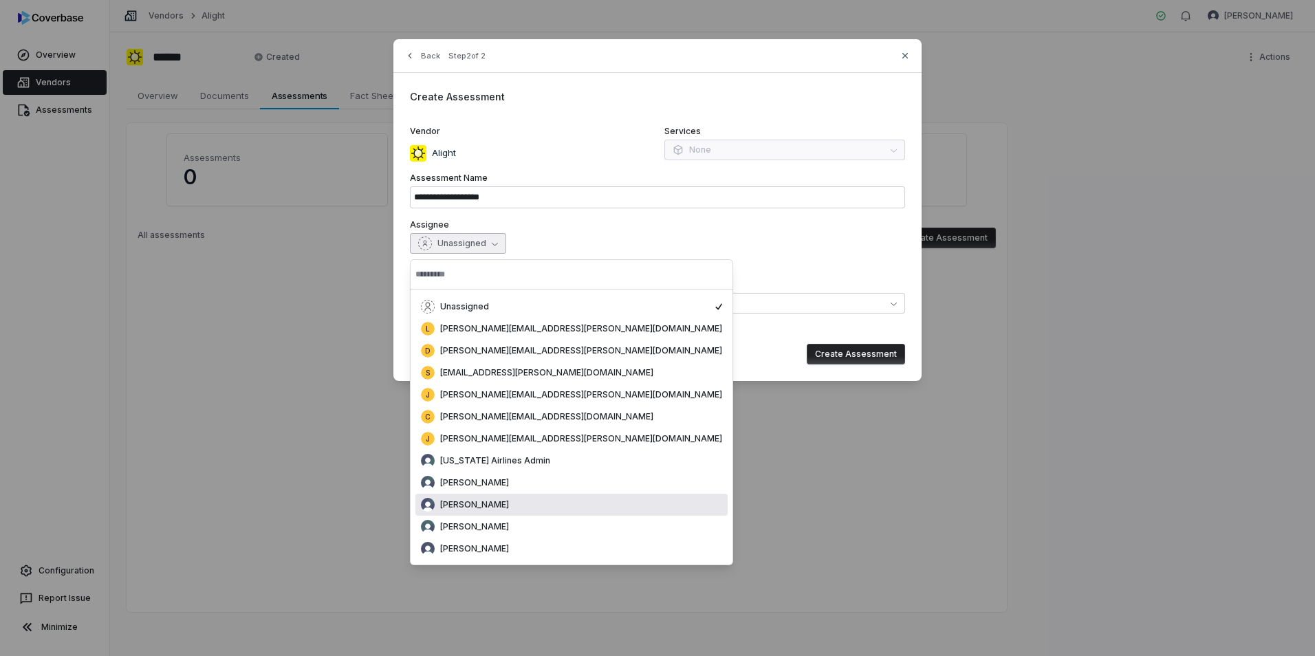
click at [480, 509] on span "[PERSON_NAME]" at bounding box center [474, 504] width 69 height 11
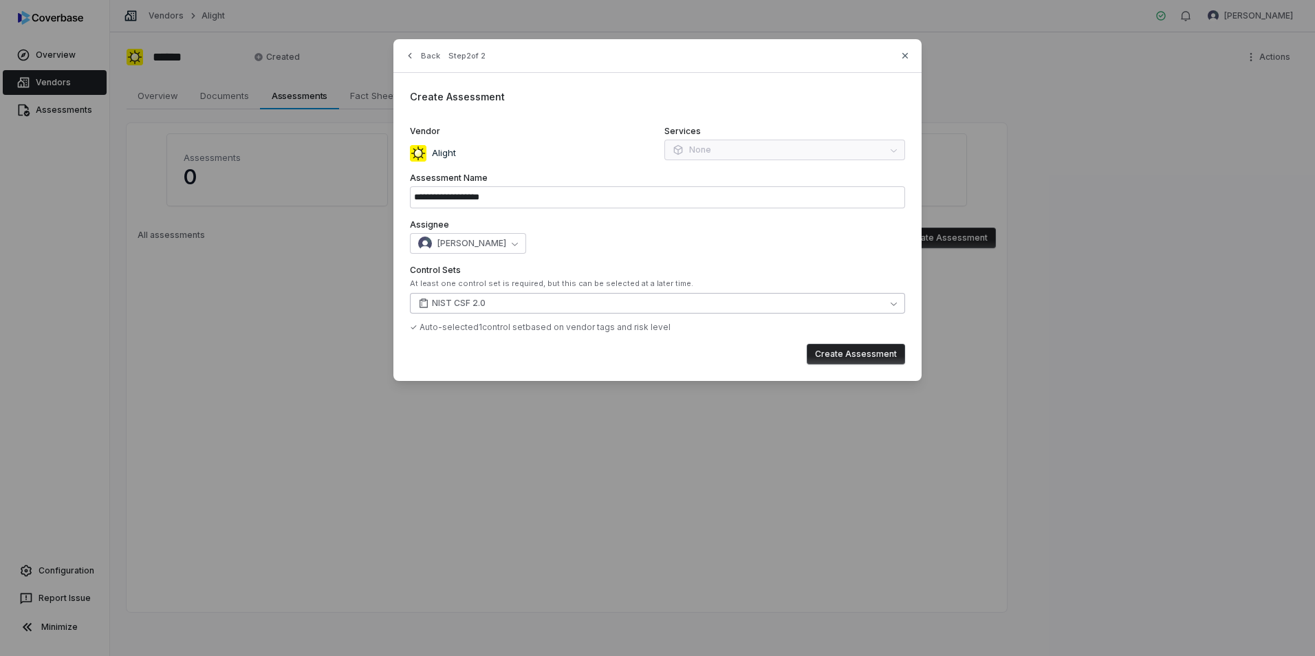
click at [530, 304] on button "NIST CSF 2.0" at bounding box center [657, 303] width 495 height 21
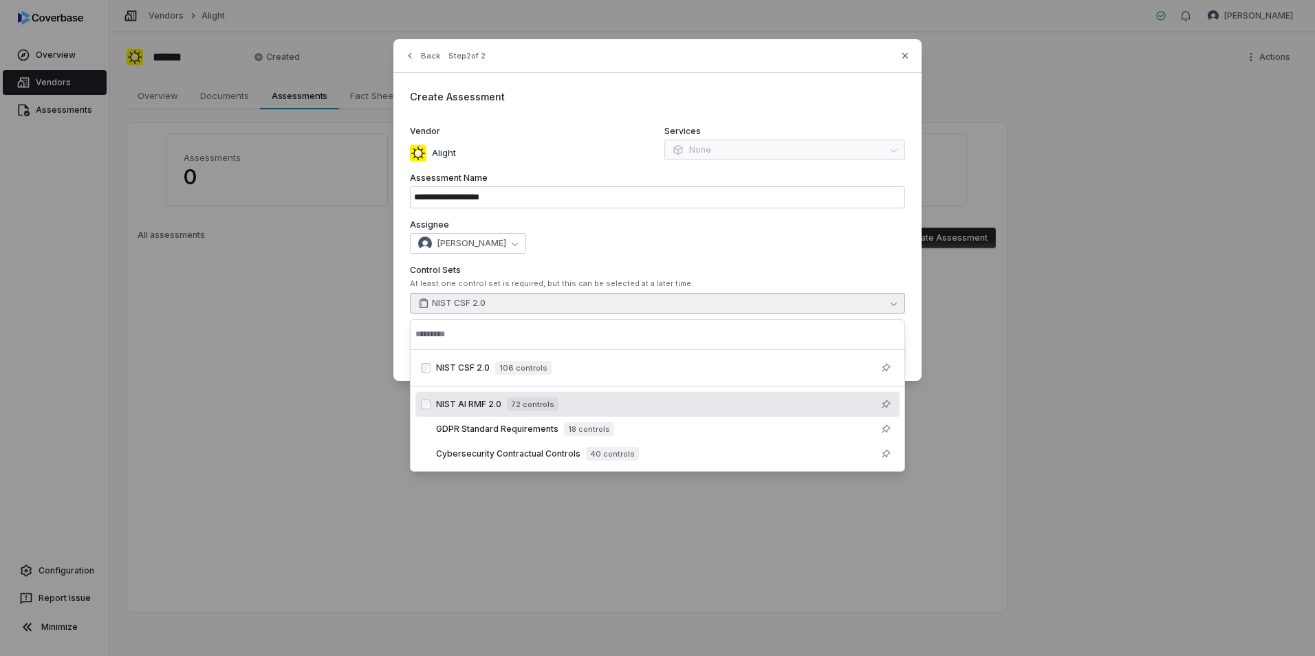
click at [504, 400] on div "NIST AI RMF 2.0 72 controls" at bounding box center [497, 405] width 122 height 14
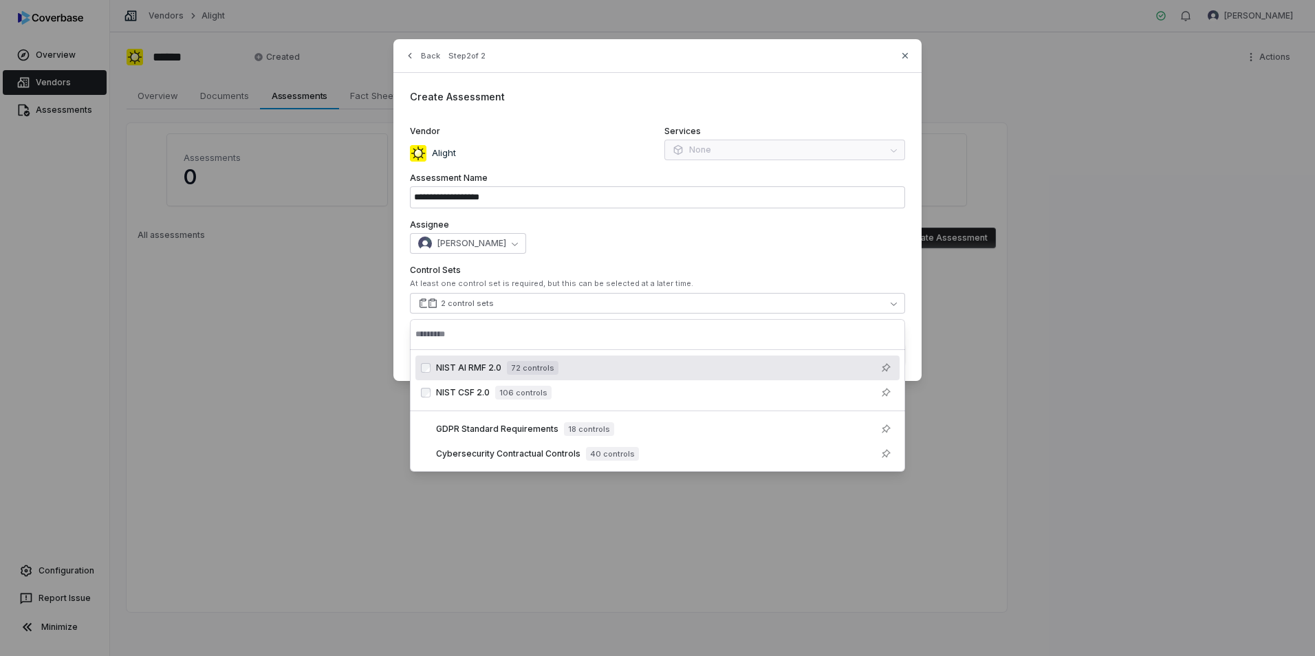
click at [672, 215] on div "**********" at bounding box center [658, 210] width 528 height 342
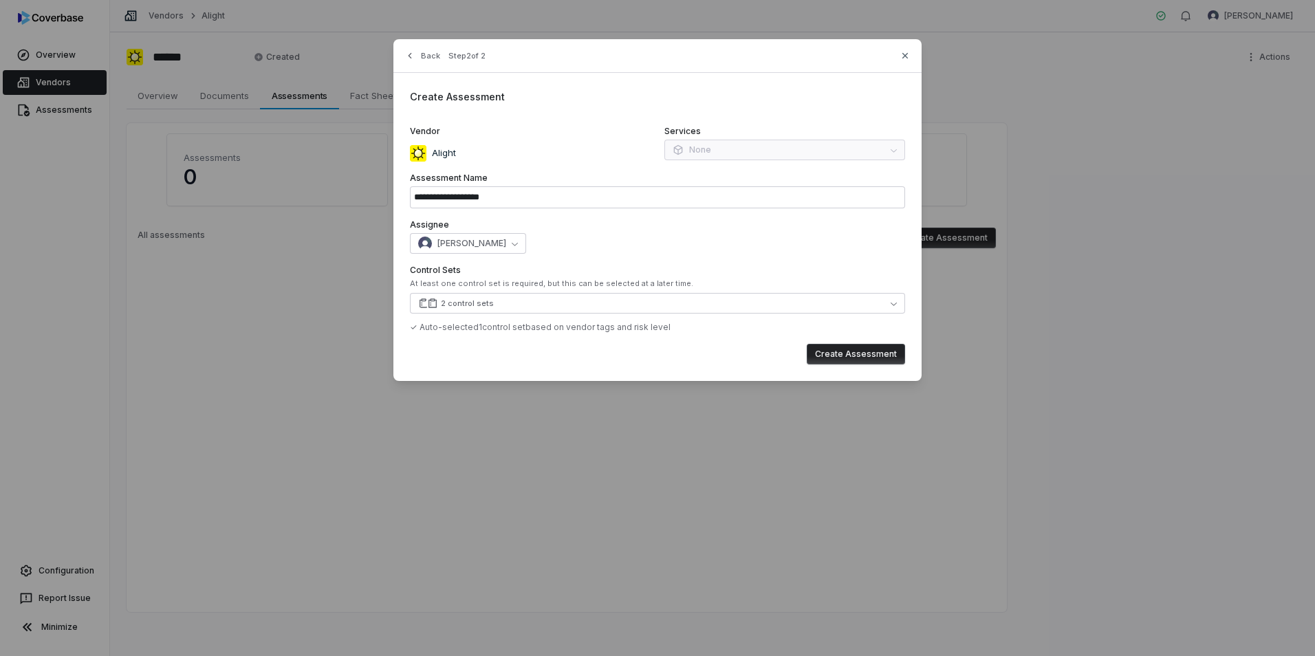
click at [863, 352] on button "Create Assessment" at bounding box center [856, 354] width 98 height 21
type input "**********"
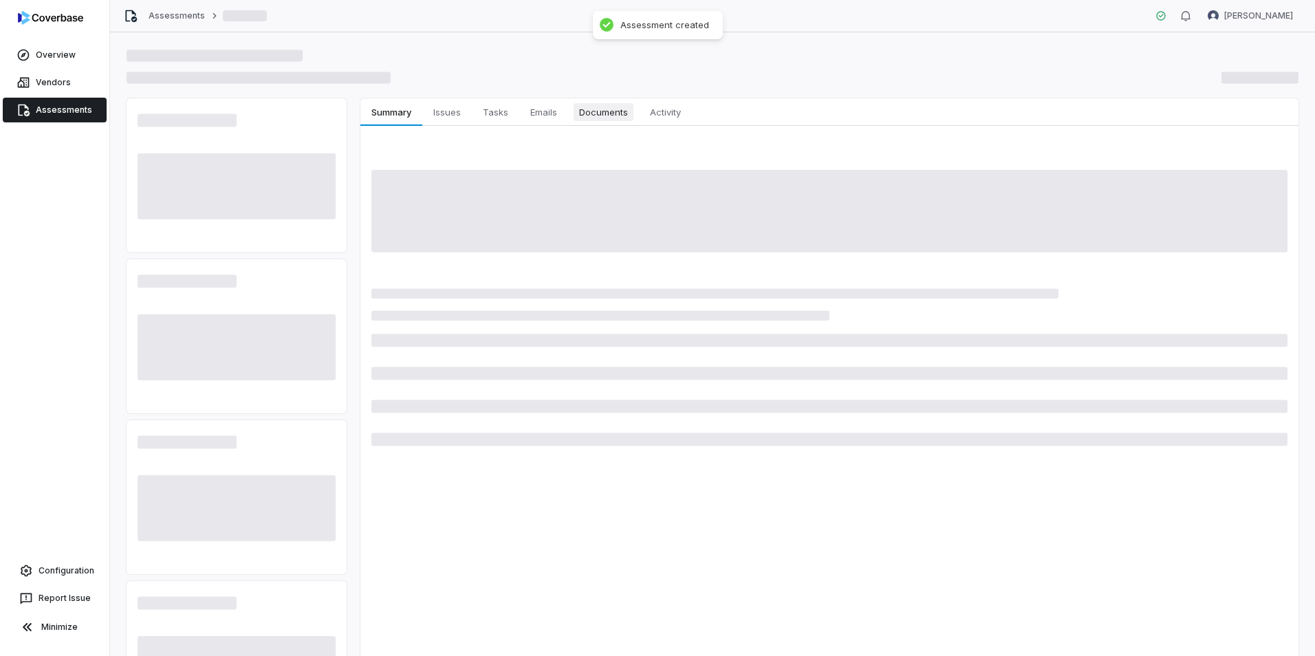
click at [614, 116] on span "Documents" at bounding box center [604, 112] width 60 height 18
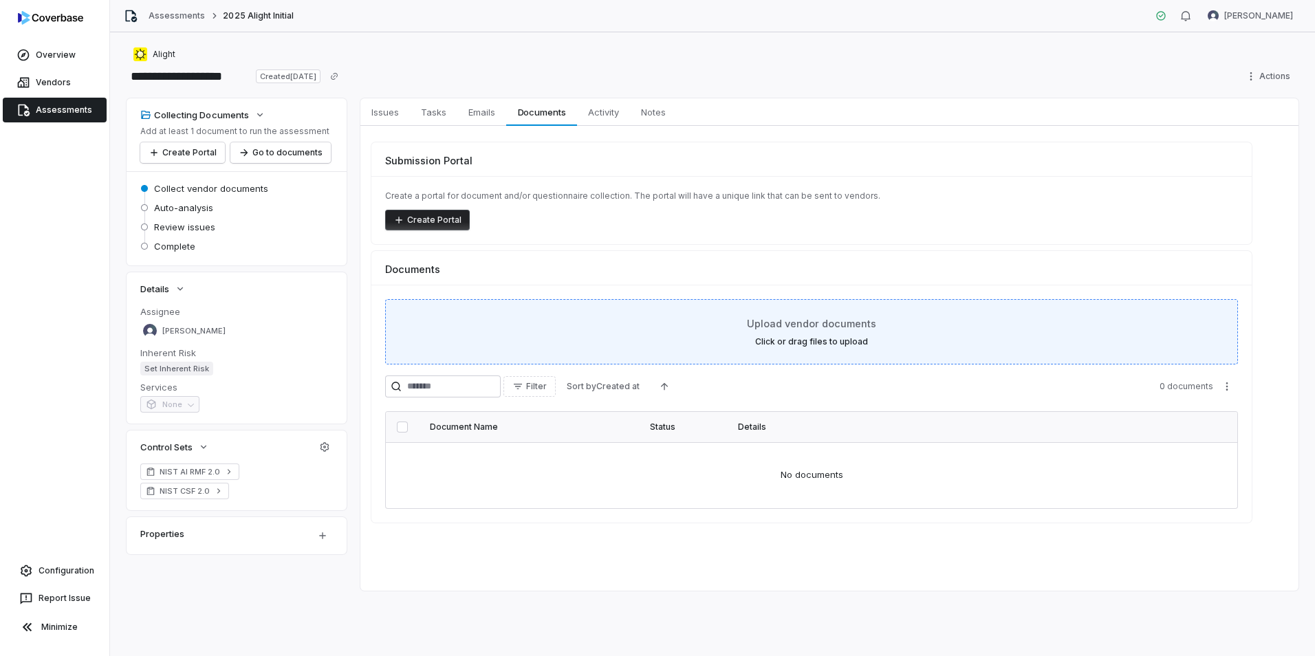
click at [825, 327] on span "Upload vendor documents" at bounding box center [811, 323] width 129 height 14
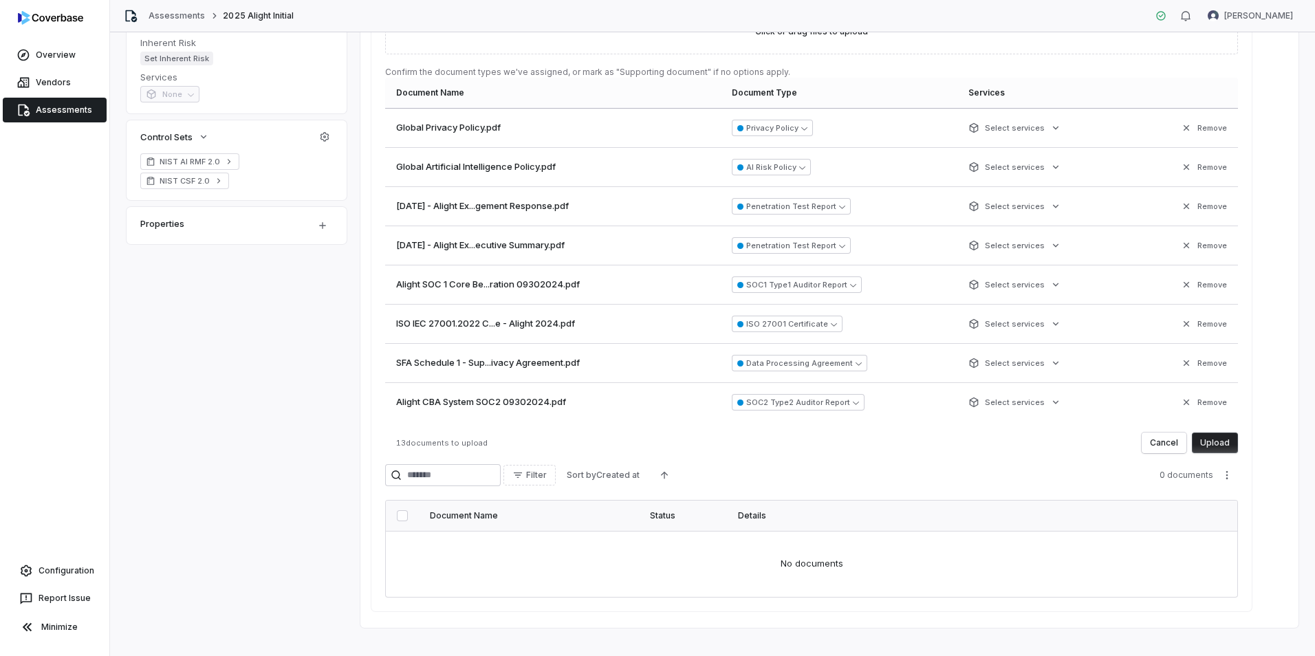
scroll to position [326, 0]
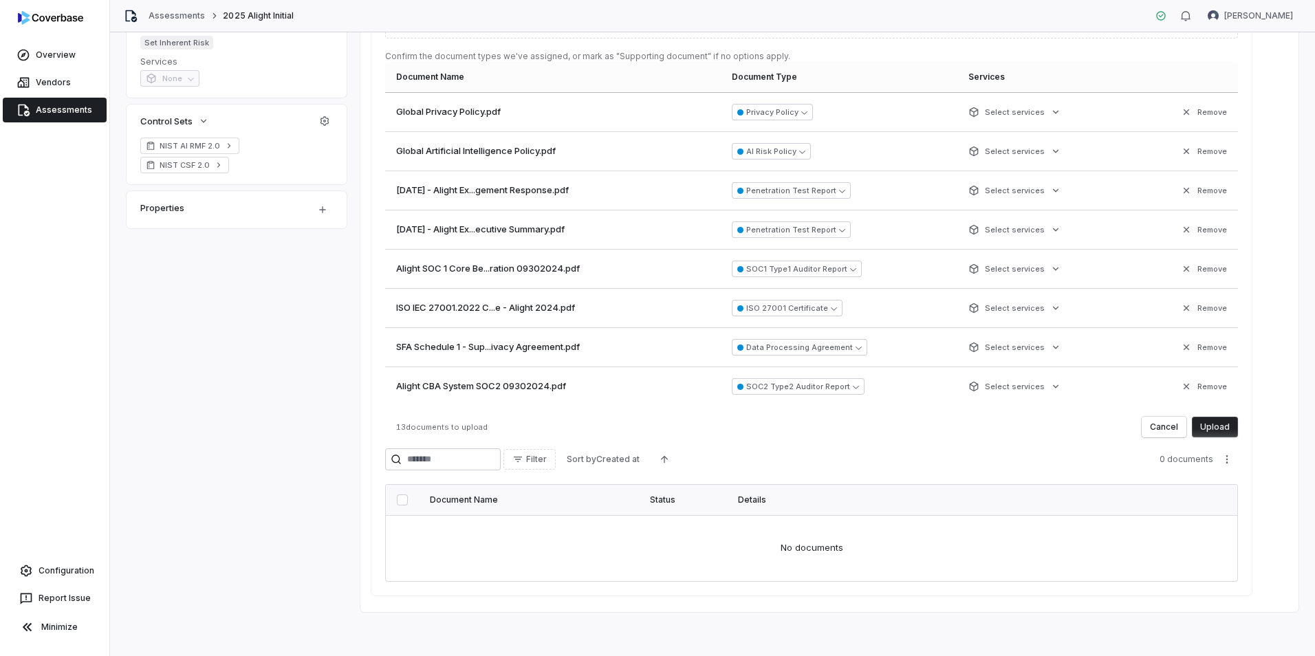
click at [1220, 425] on button "Upload" at bounding box center [1215, 427] width 46 height 21
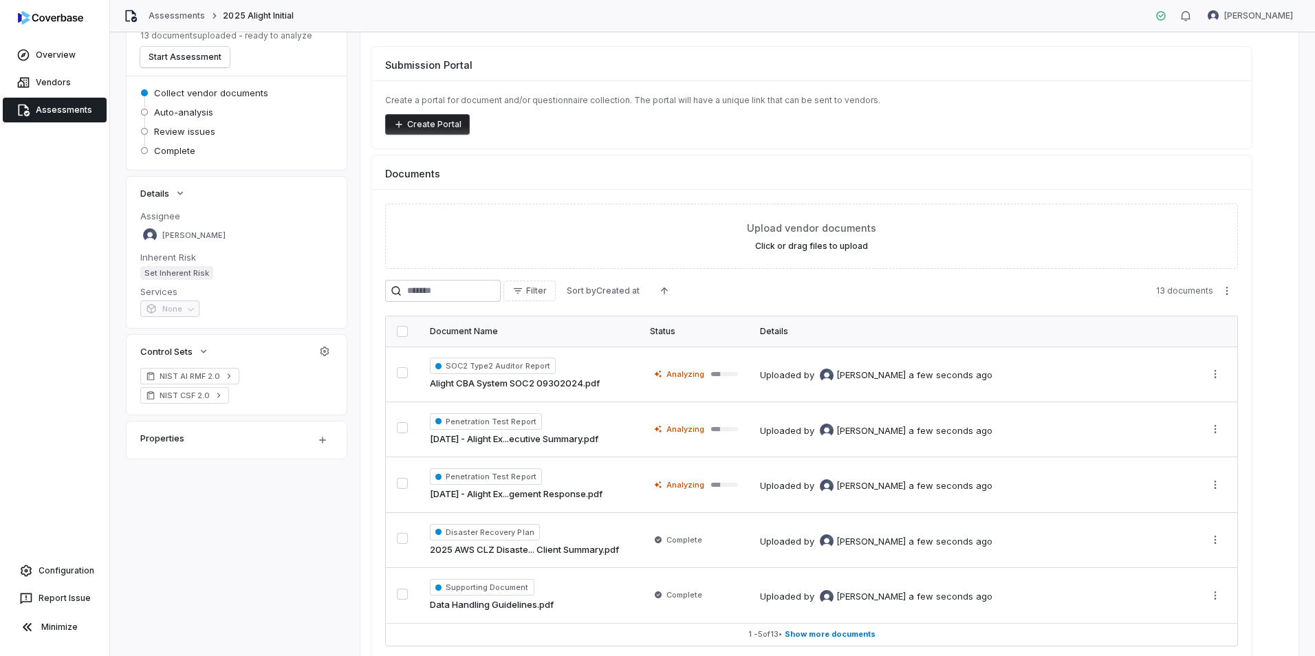
scroll to position [138, 0]
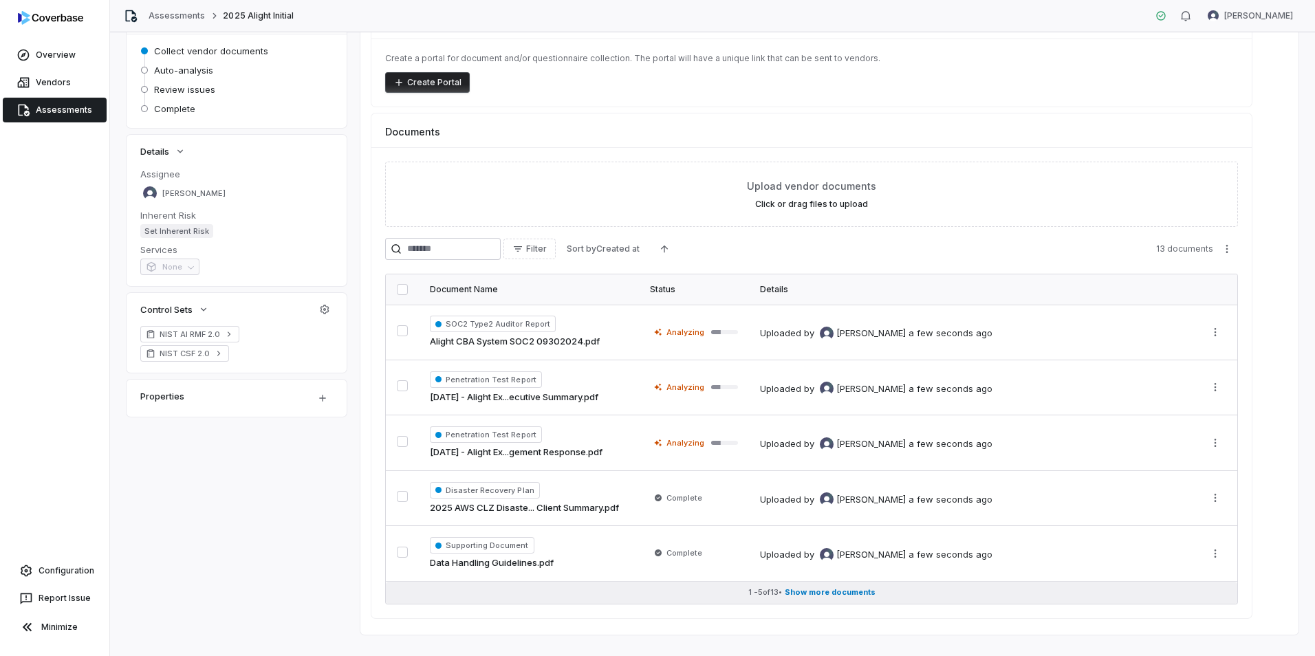
click at [820, 595] on span "Show more documents" at bounding box center [830, 593] width 91 height 10
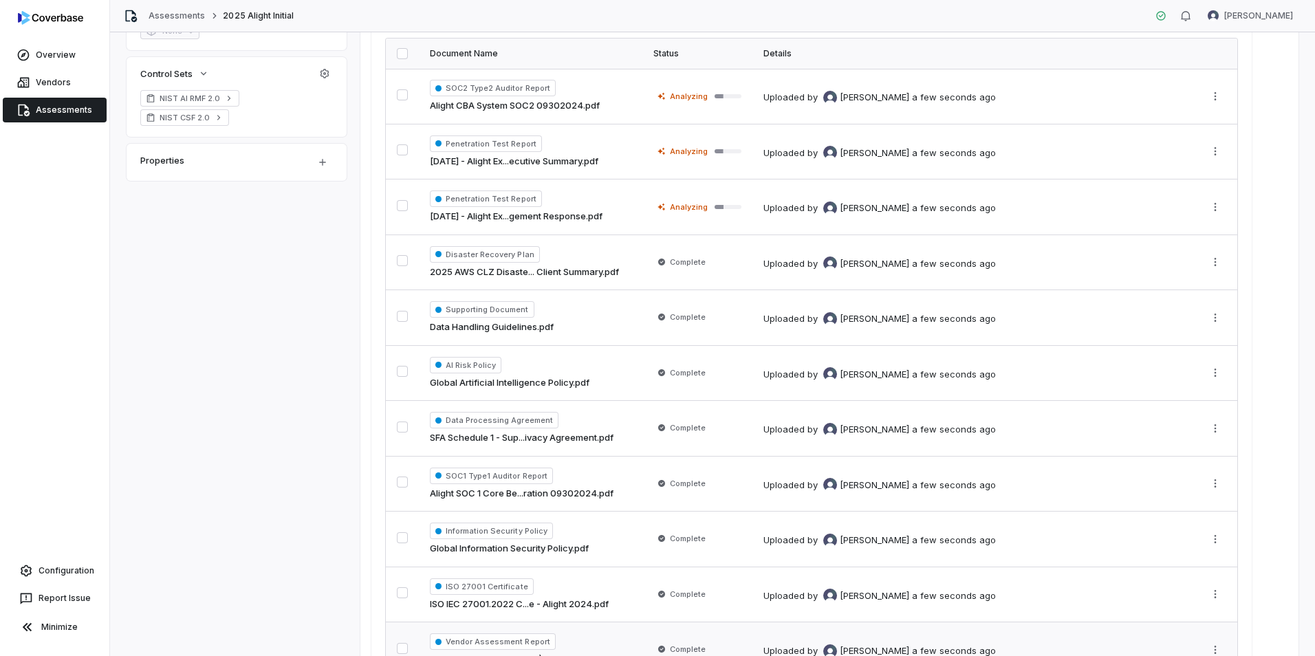
scroll to position [328, 0]
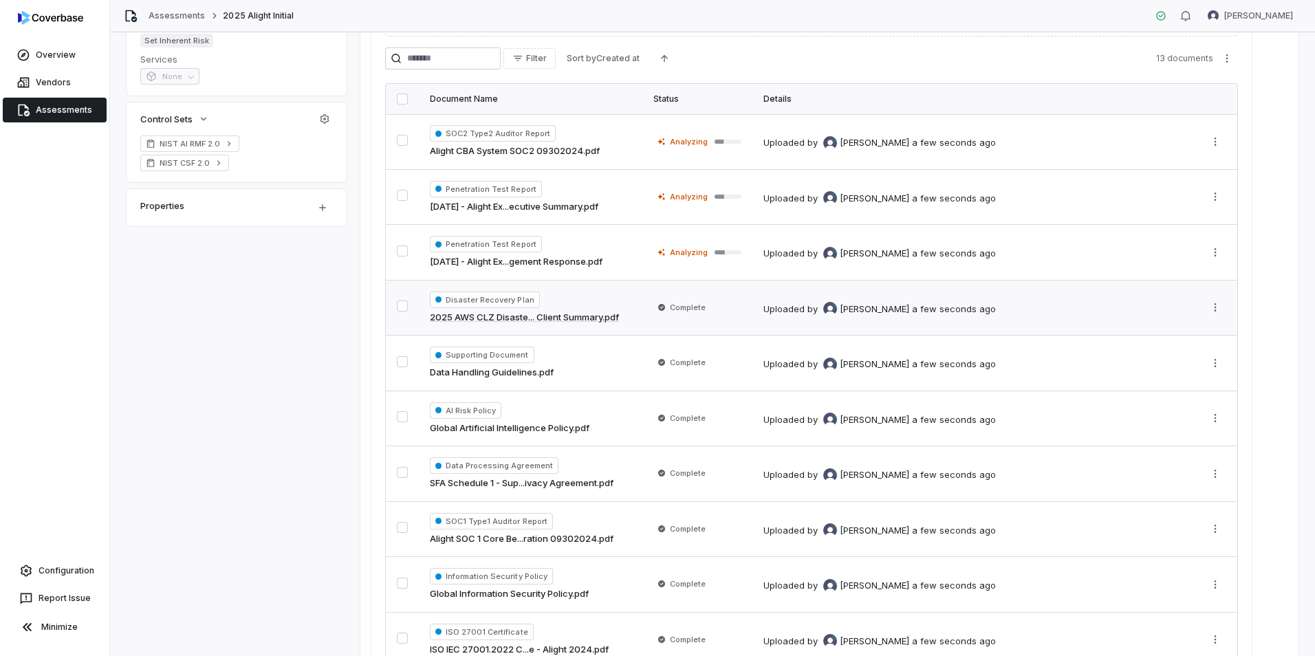
click at [749, 311] on td "Complete" at bounding box center [698, 308] width 110 height 56
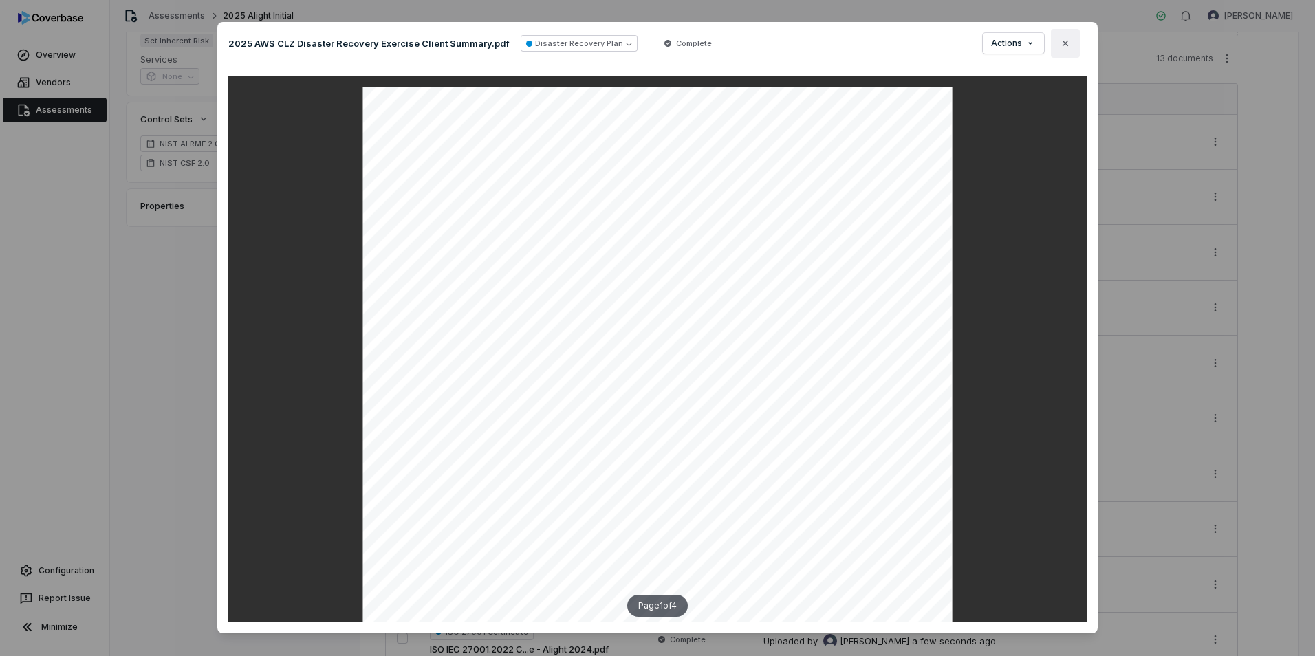
click at [1068, 42] on button "Close" at bounding box center [1065, 43] width 29 height 29
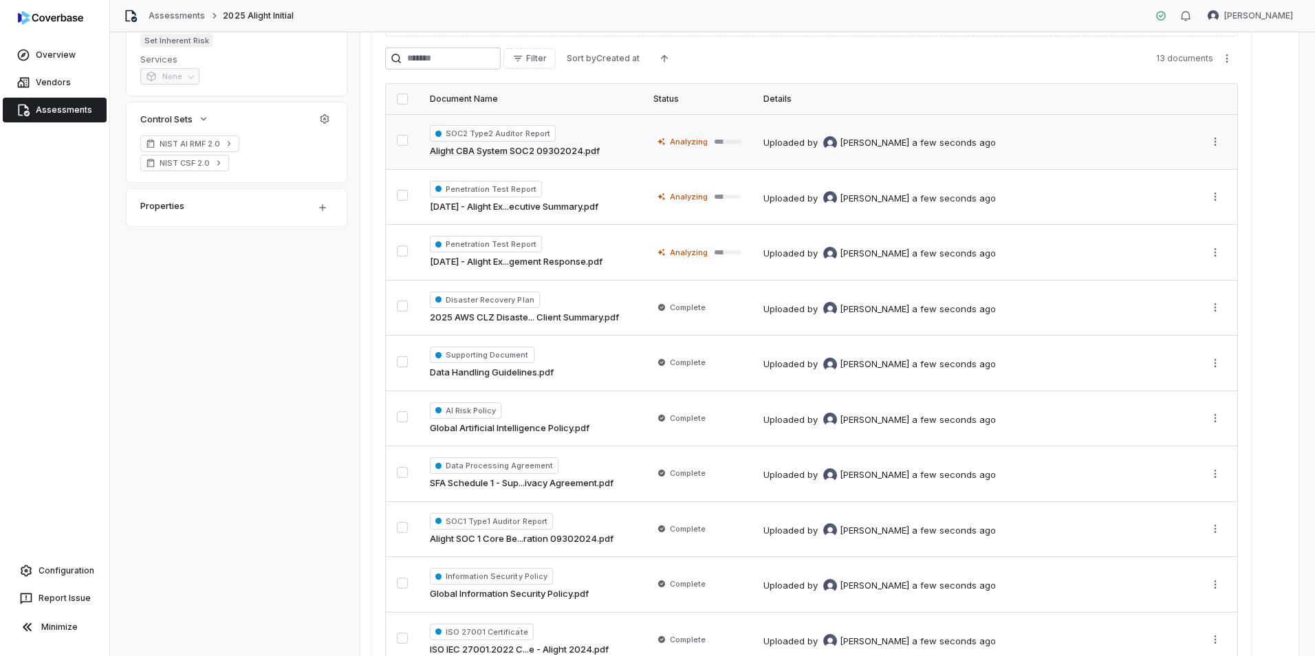
click at [636, 138] on td "SOC2 Type2 Auditor Report Alight CBA System SOC2 09302024.pdf" at bounding box center [531, 141] width 224 height 55
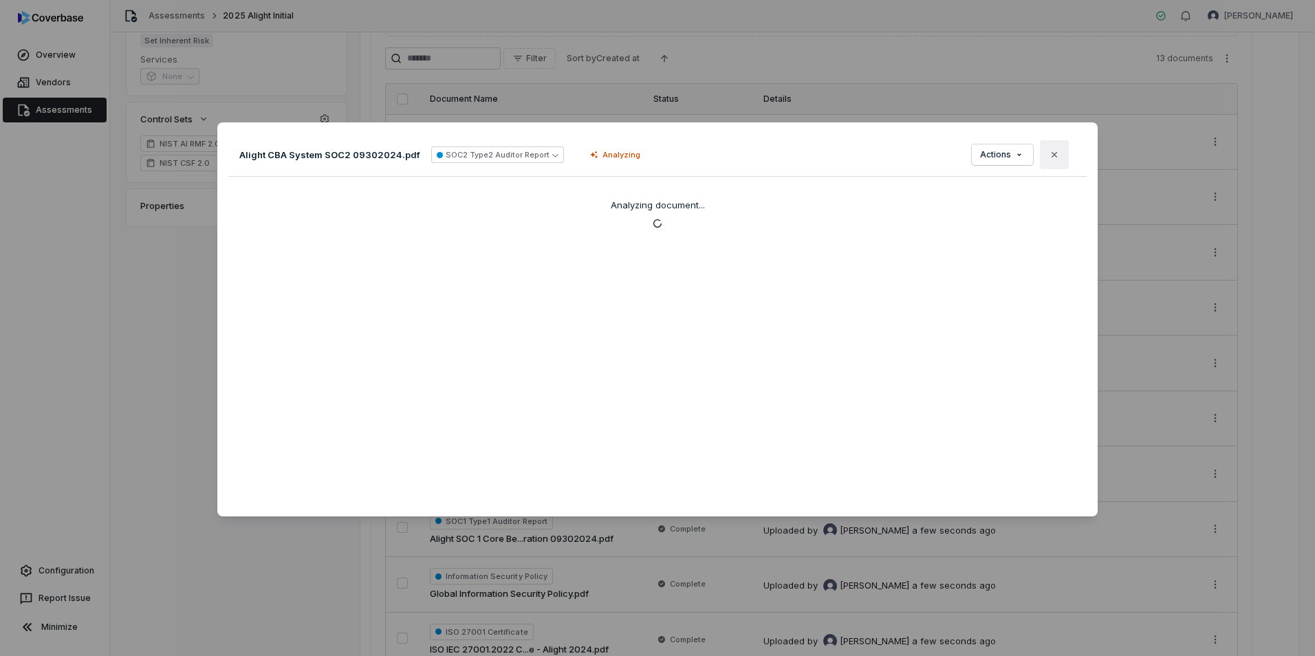
click at [1042, 154] on button "Close" at bounding box center [1054, 154] width 29 height 29
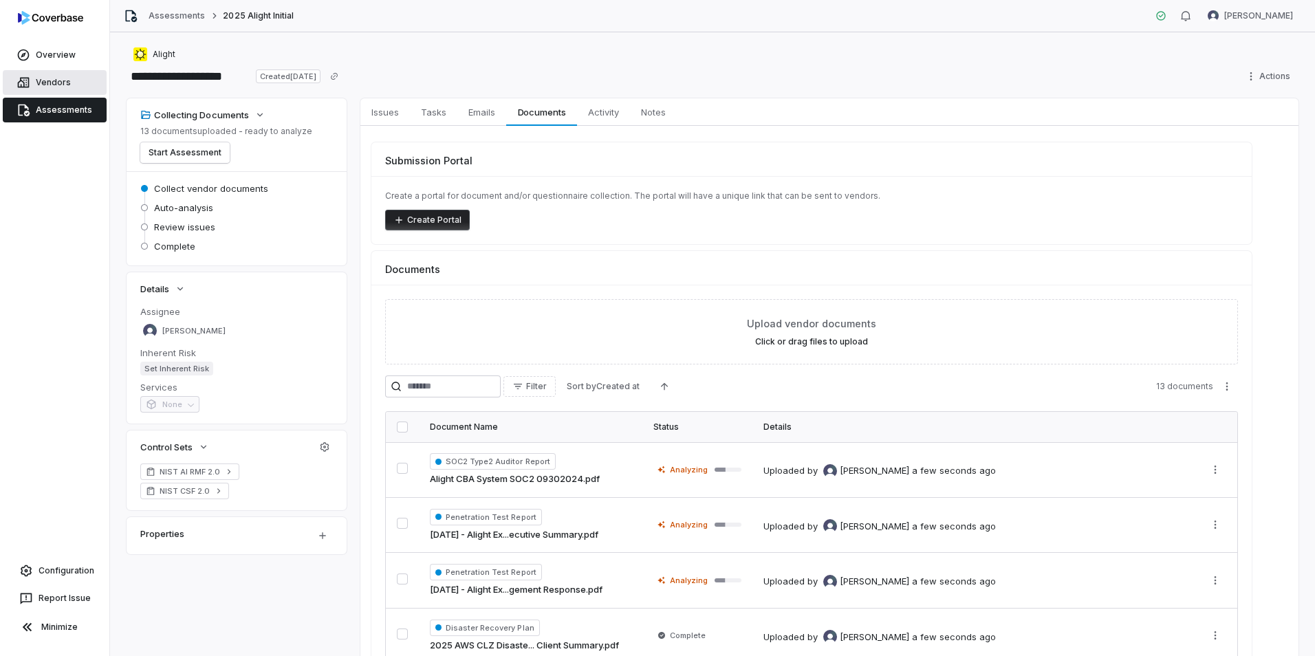
click at [52, 85] on link "Vendors" at bounding box center [55, 82] width 104 height 25
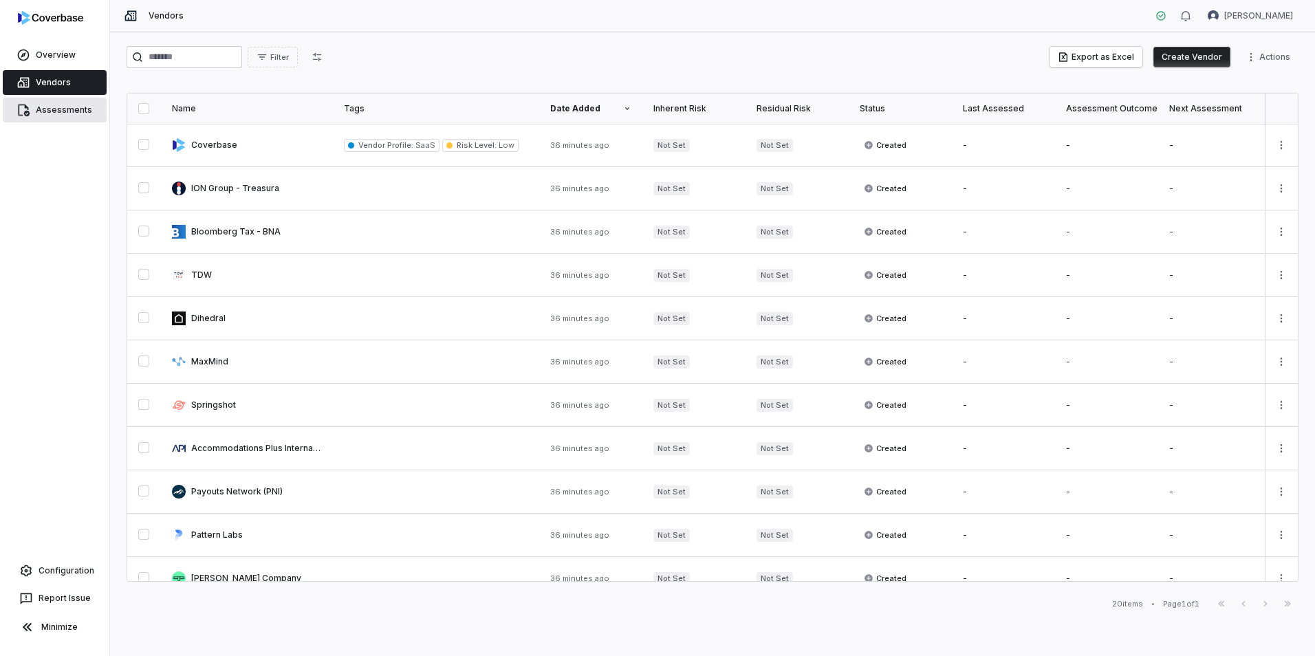
click at [64, 108] on link "Assessments" at bounding box center [55, 110] width 104 height 25
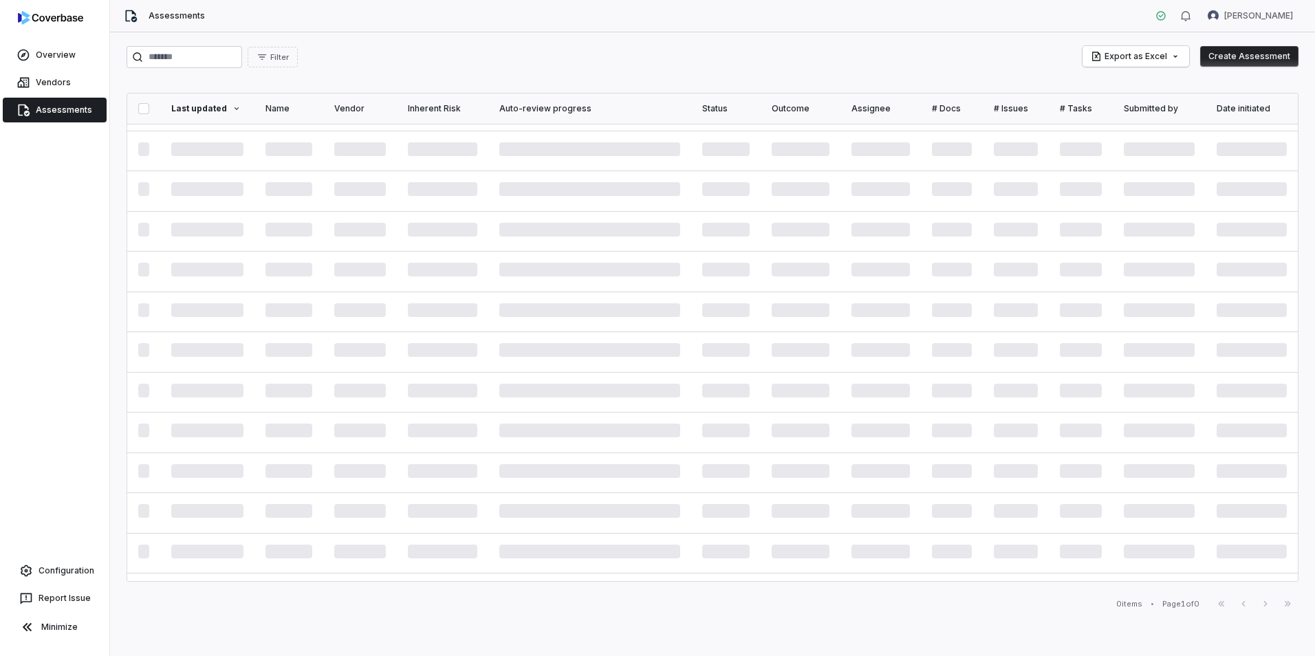
scroll to position [275, 0]
click at [60, 107] on link "Assessments" at bounding box center [55, 110] width 104 height 25
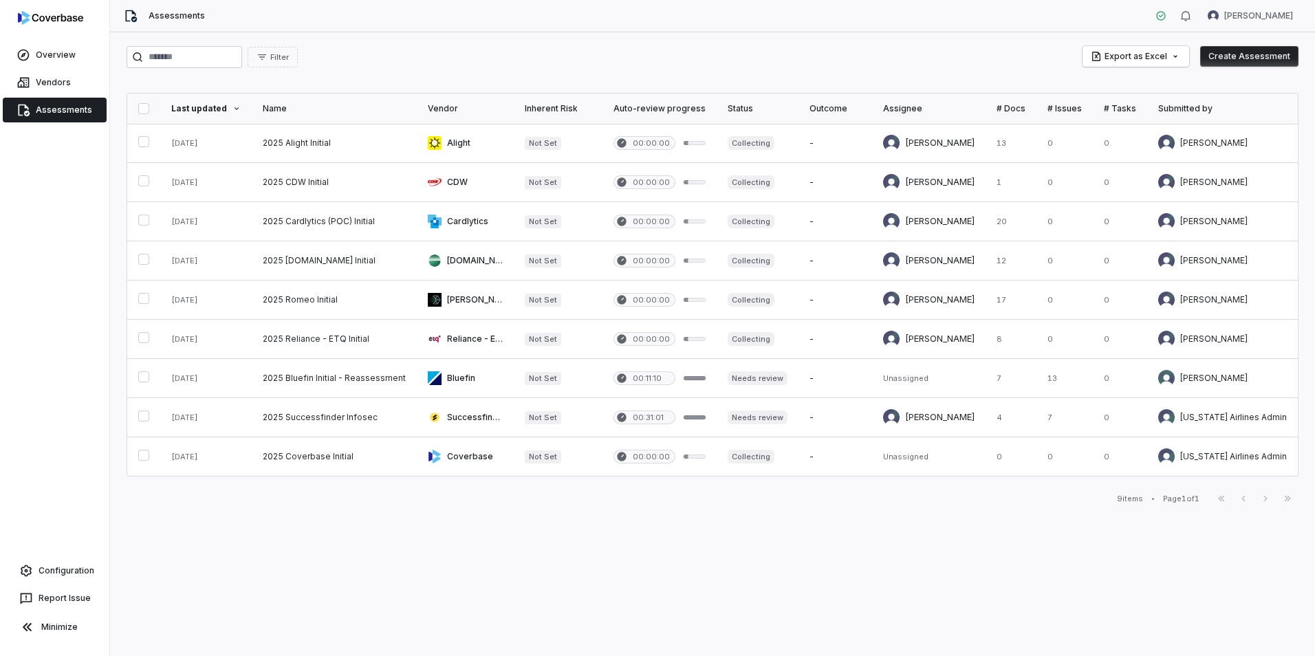
scroll to position [0, 0]
click at [342, 347] on link at bounding box center [334, 339] width 165 height 39
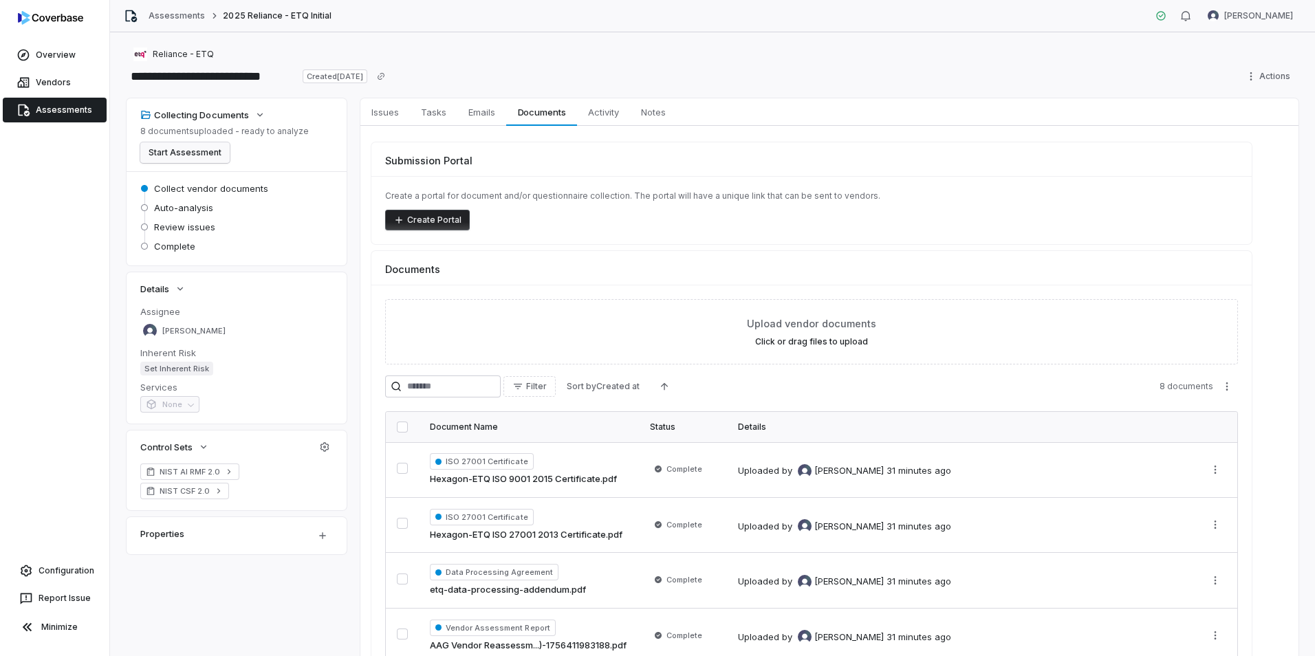
click at [183, 155] on button "Start Assessment" at bounding box center [184, 152] width 89 height 21
click at [45, 108] on link "Assessments" at bounding box center [55, 110] width 104 height 25
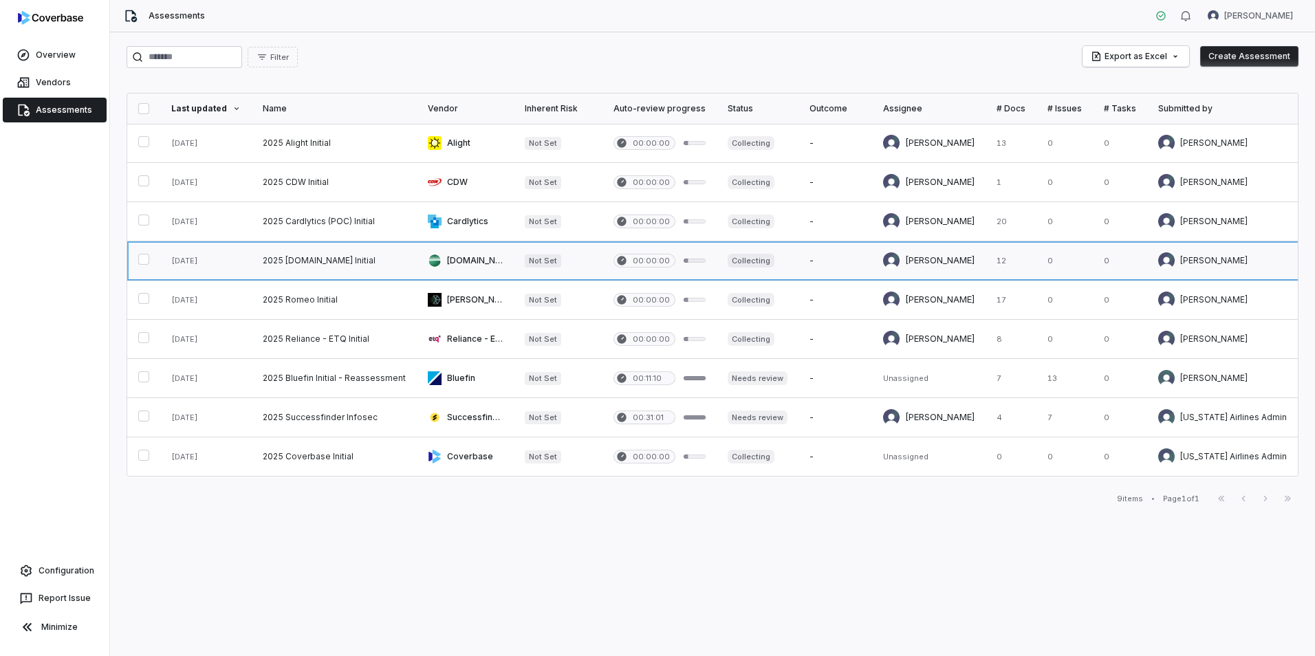
click at [241, 262] on link at bounding box center [206, 260] width 92 height 39
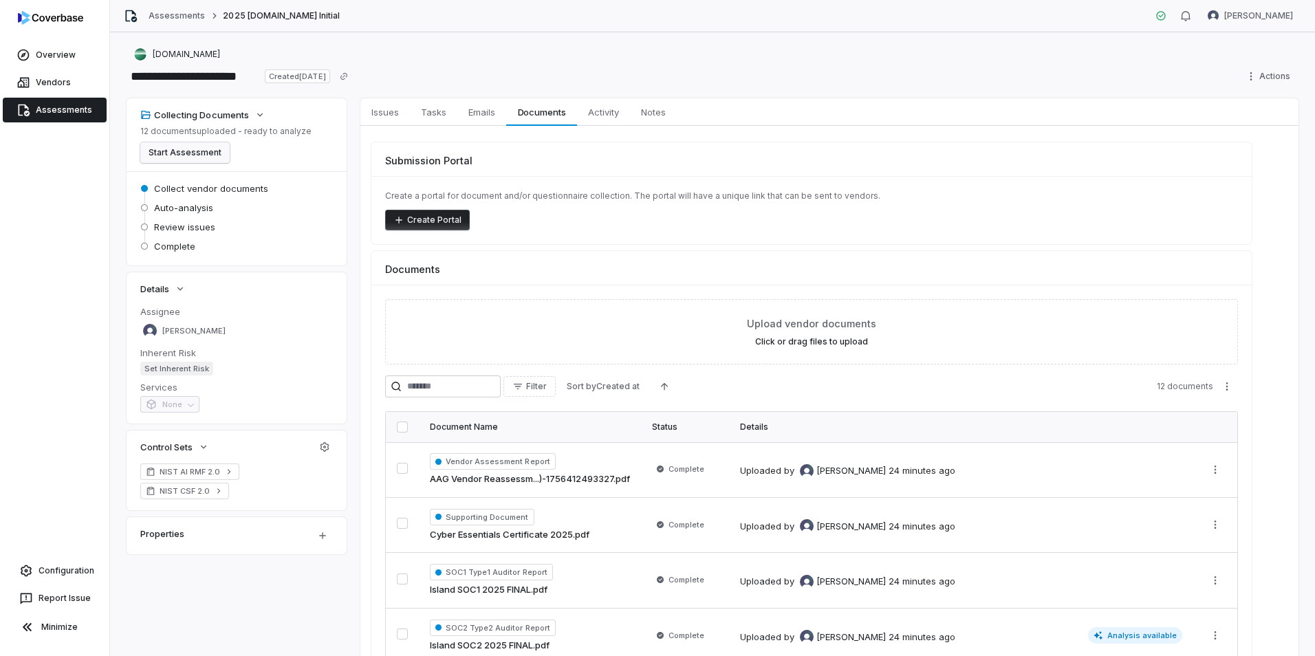
click at [195, 157] on button "Start Assessment" at bounding box center [184, 152] width 89 height 21
click at [56, 113] on link "Assessments" at bounding box center [55, 110] width 104 height 25
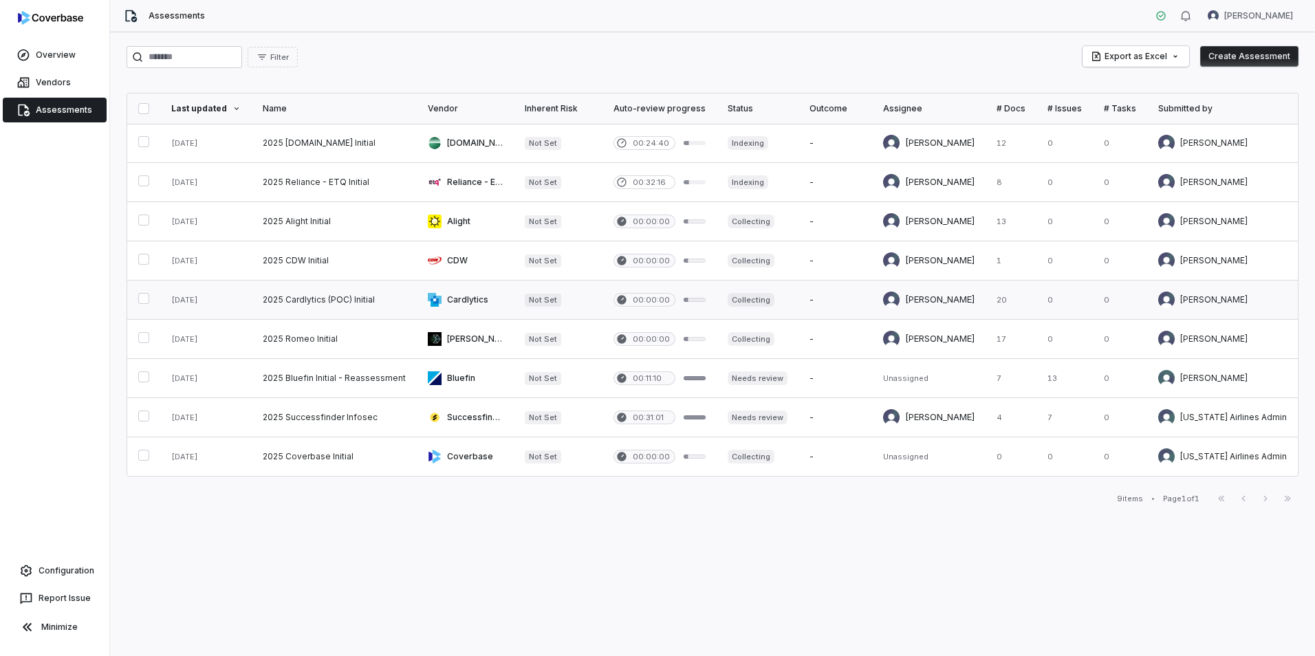
click at [237, 299] on link at bounding box center [206, 300] width 92 height 39
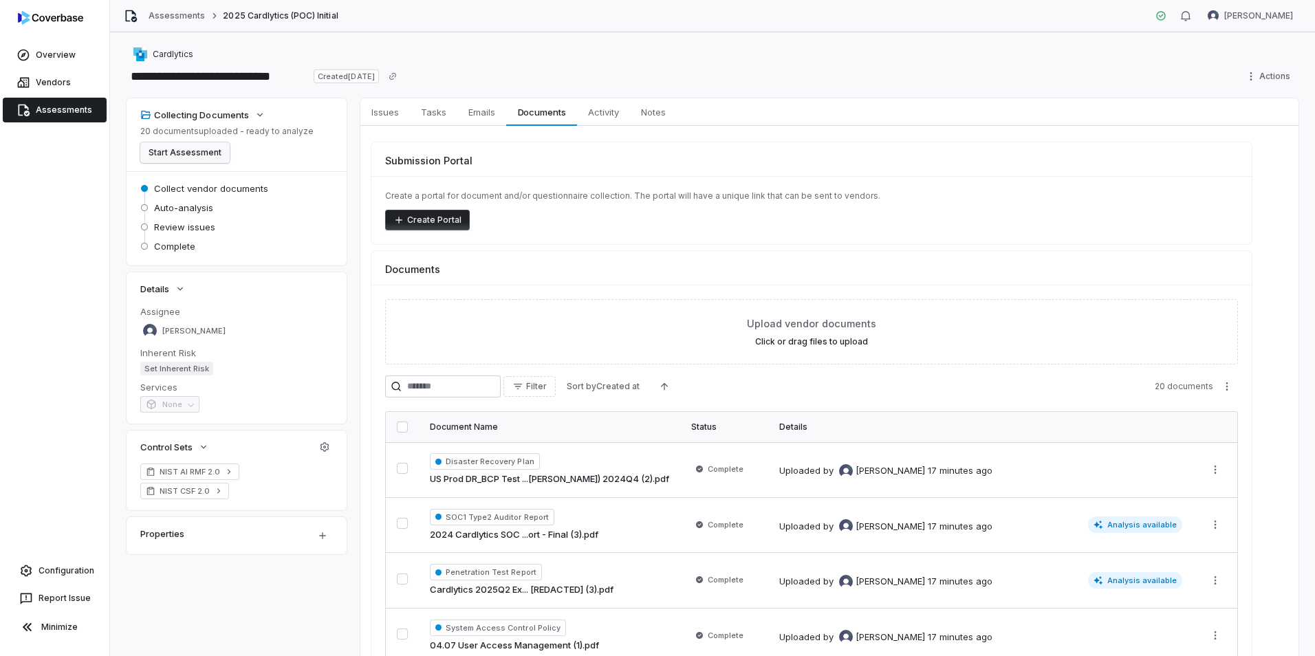
click at [186, 153] on button "Start Assessment" at bounding box center [184, 152] width 89 height 21
click at [79, 108] on link "Assessments" at bounding box center [55, 110] width 104 height 25
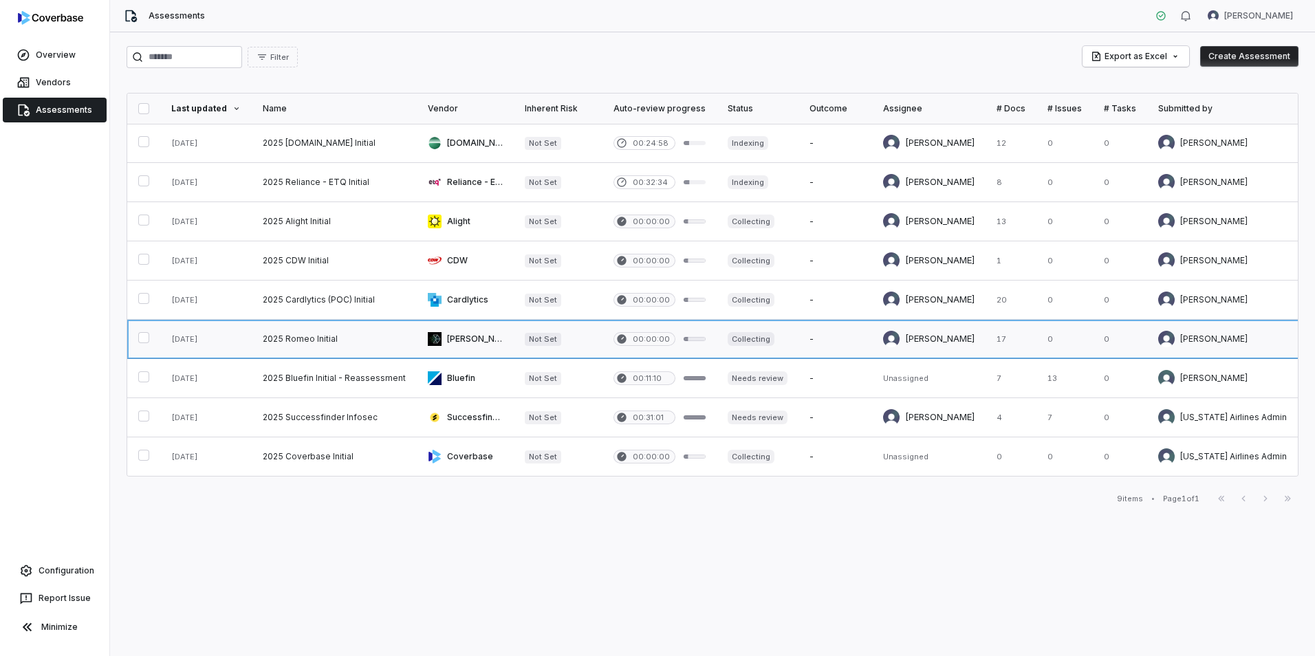
click at [244, 343] on link at bounding box center [206, 339] width 92 height 39
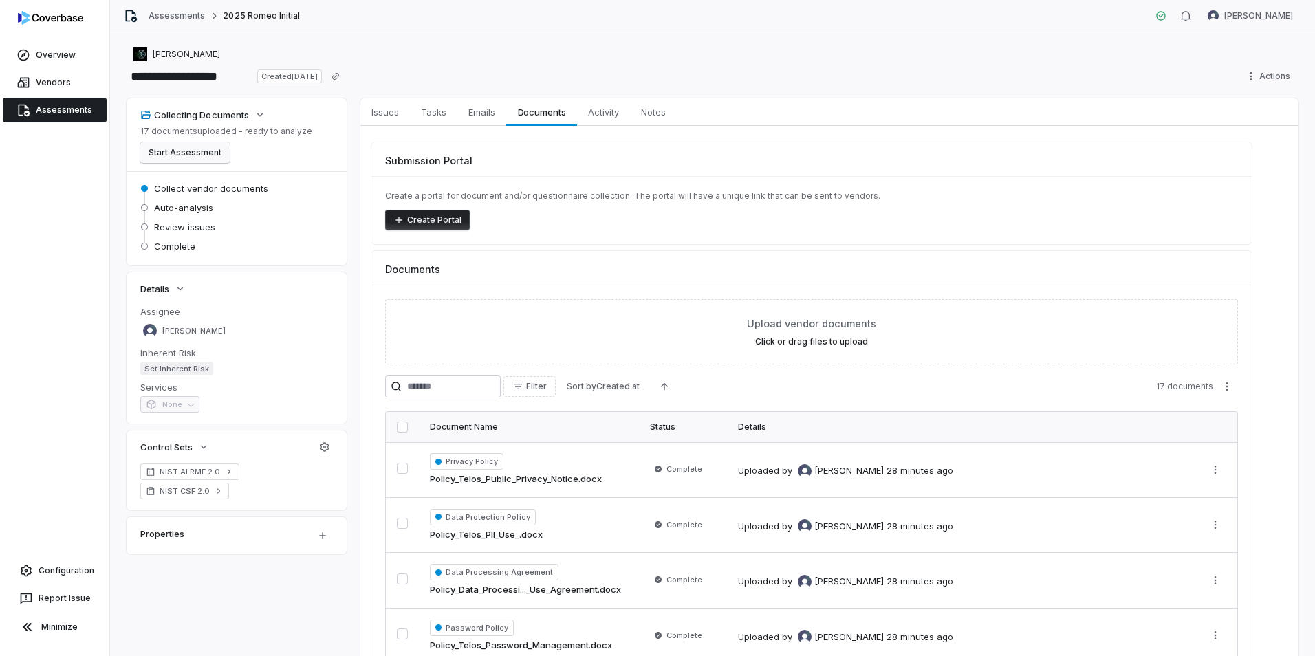
click at [211, 153] on button "Start Assessment" at bounding box center [184, 152] width 89 height 21
click at [186, 153] on button "Start Assessment" at bounding box center [184, 152] width 89 height 21
click at [69, 113] on link "Assessments" at bounding box center [55, 110] width 104 height 25
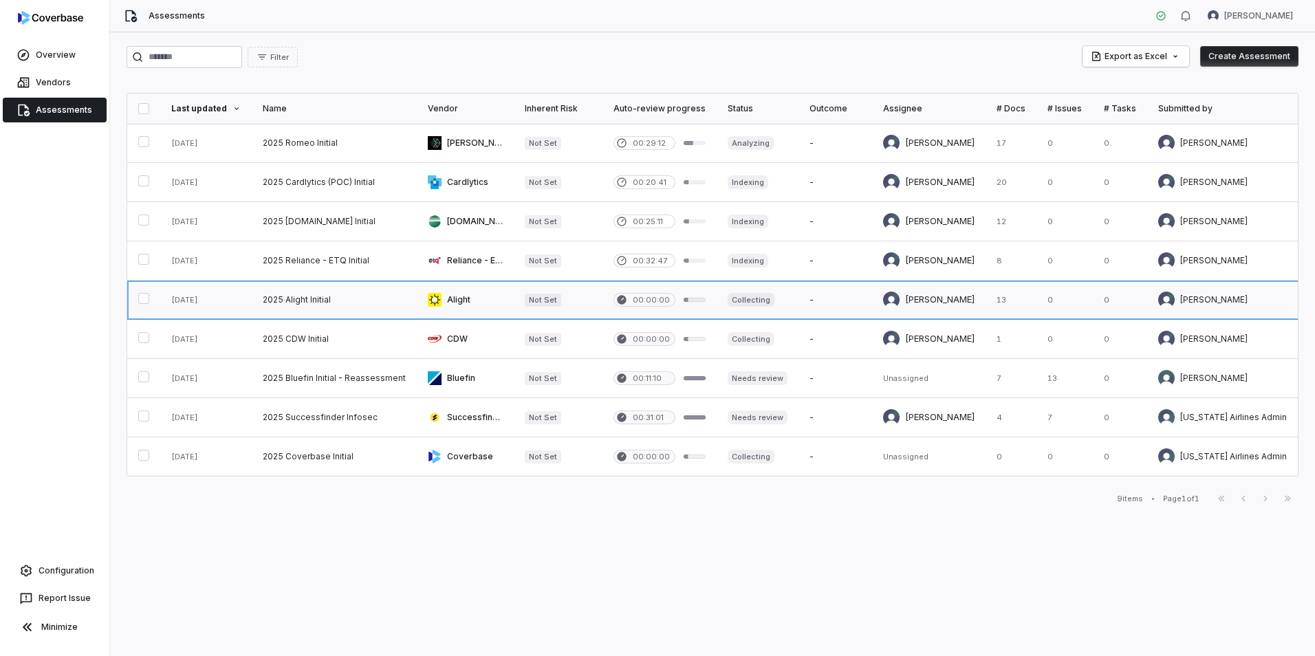
click at [334, 304] on link at bounding box center [334, 300] width 165 height 39
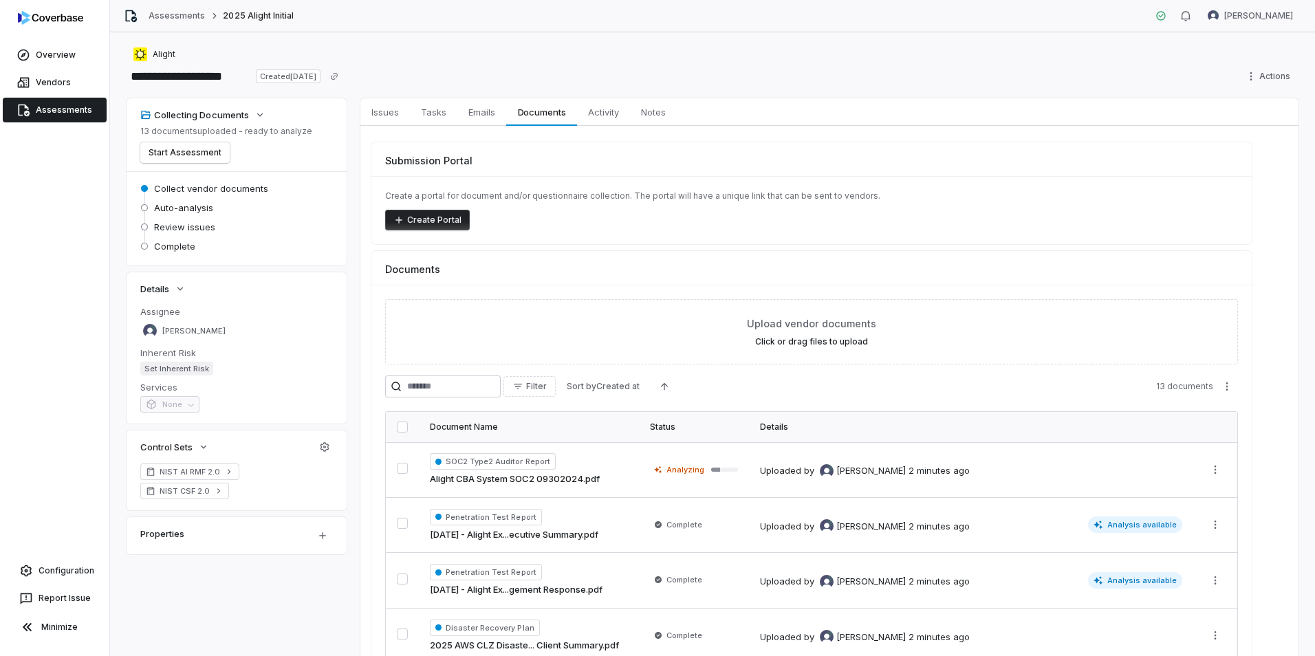
click at [57, 102] on link "Assessments" at bounding box center [55, 110] width 104 height 25
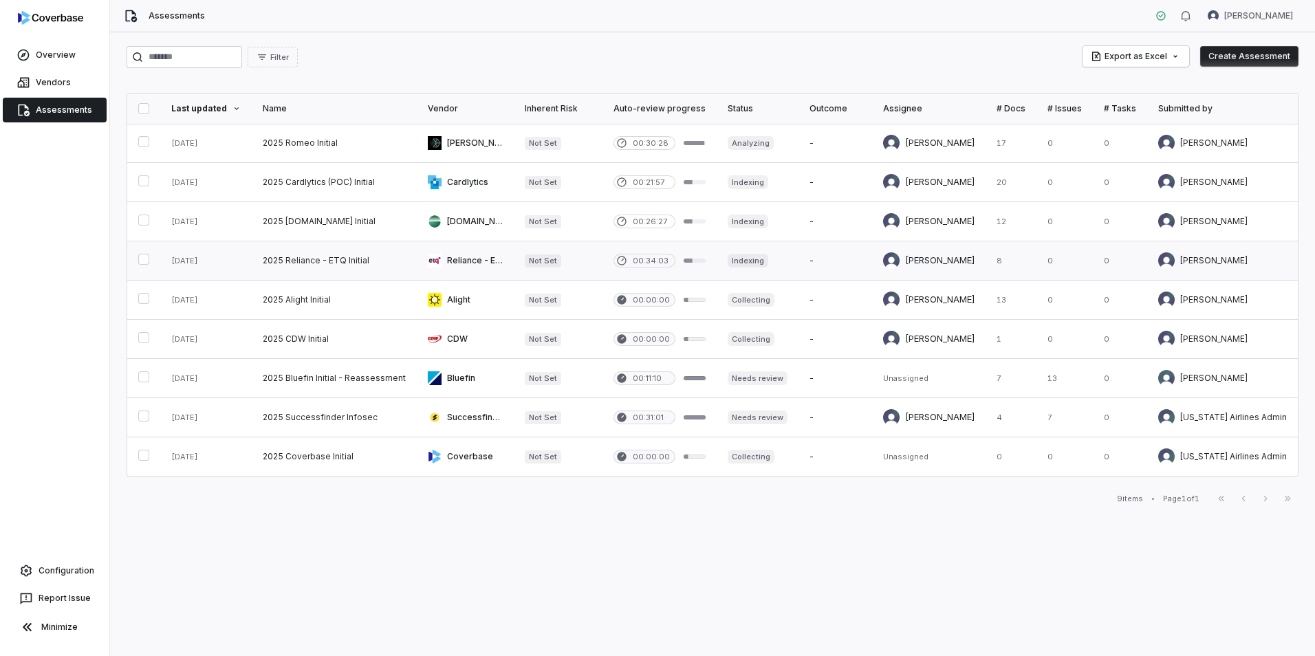
click at [252, 256] on link at bounding box center [334, 260] width 165 height 39
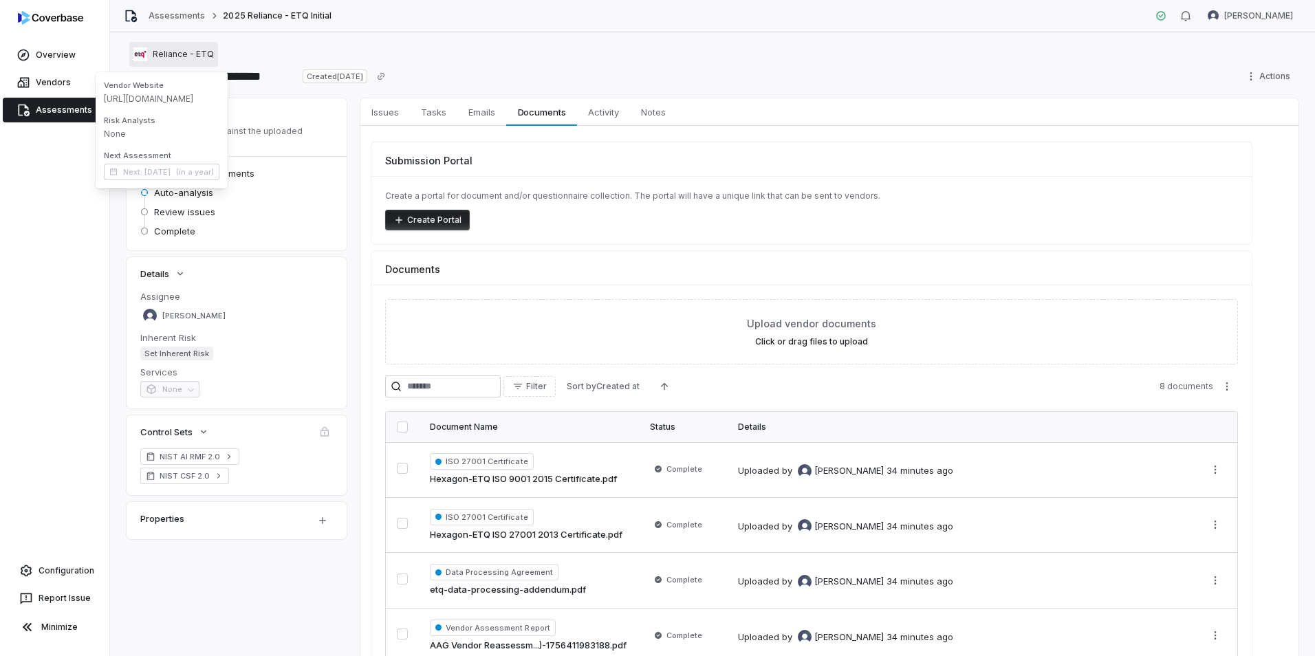
click at [193, 55] on span "Reliance - ETQ" at bounding box center [183, 54] width 61 height 11
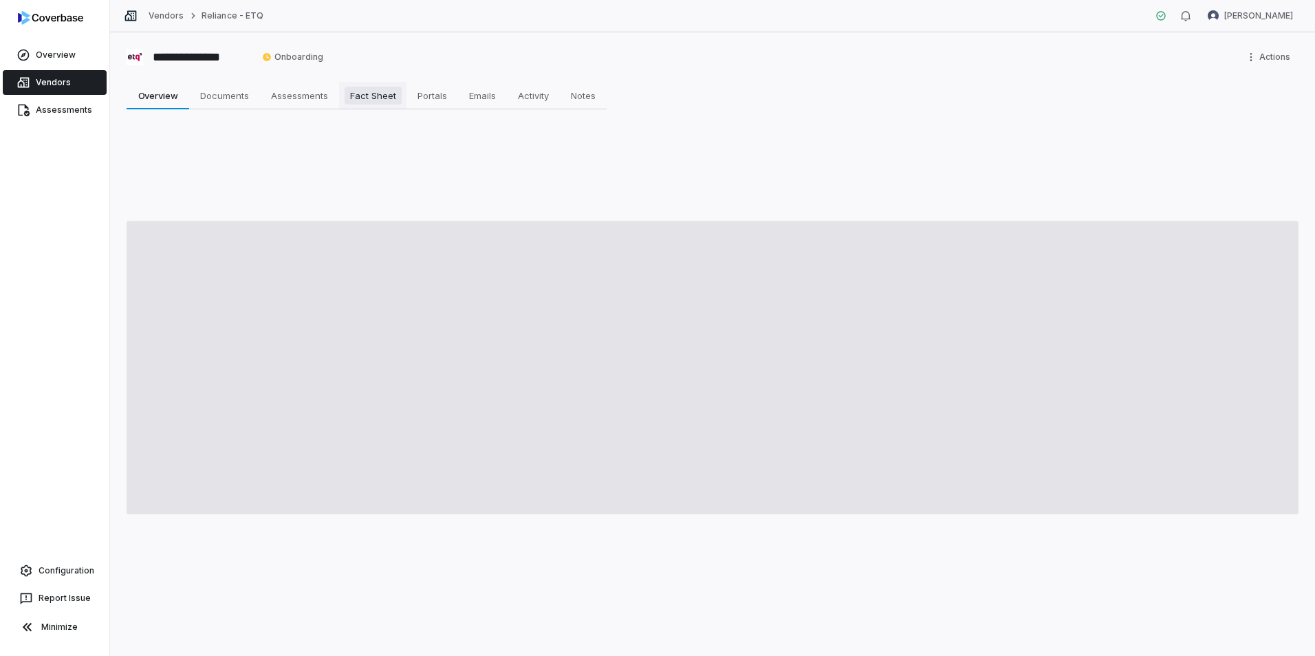
click at [350, 97] on span "Fact Sheet" at bounding box center [373, 96] width 57 height 18
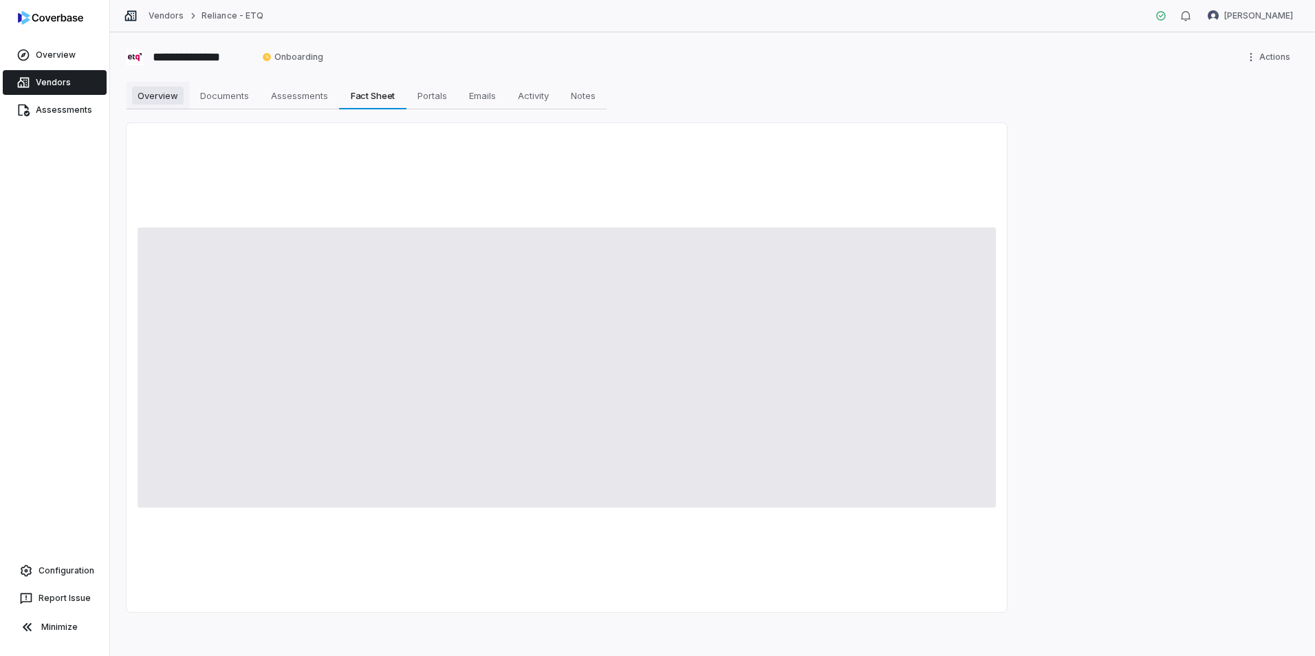
click at [144, 106] on link "Overview Overview" at bounding box center [158, 96] width 63 height 28
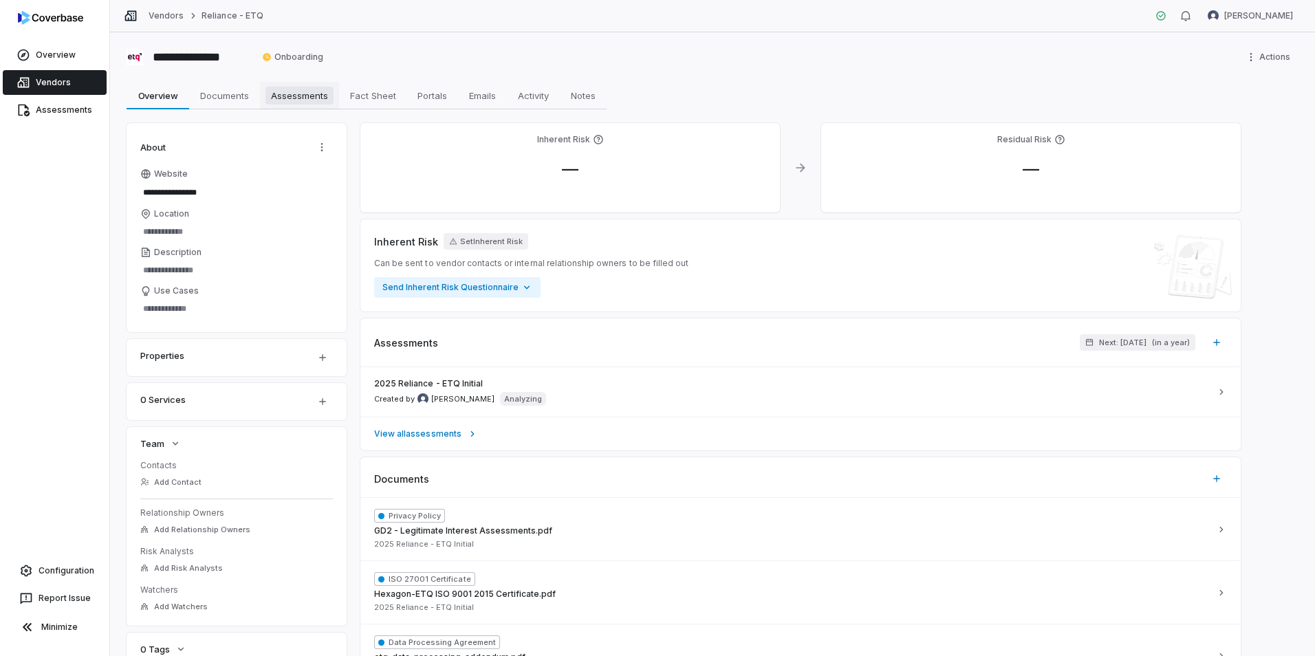
click at [332, 98] on span "Assessments" at bounding box center [300, 96] width 68 height 18
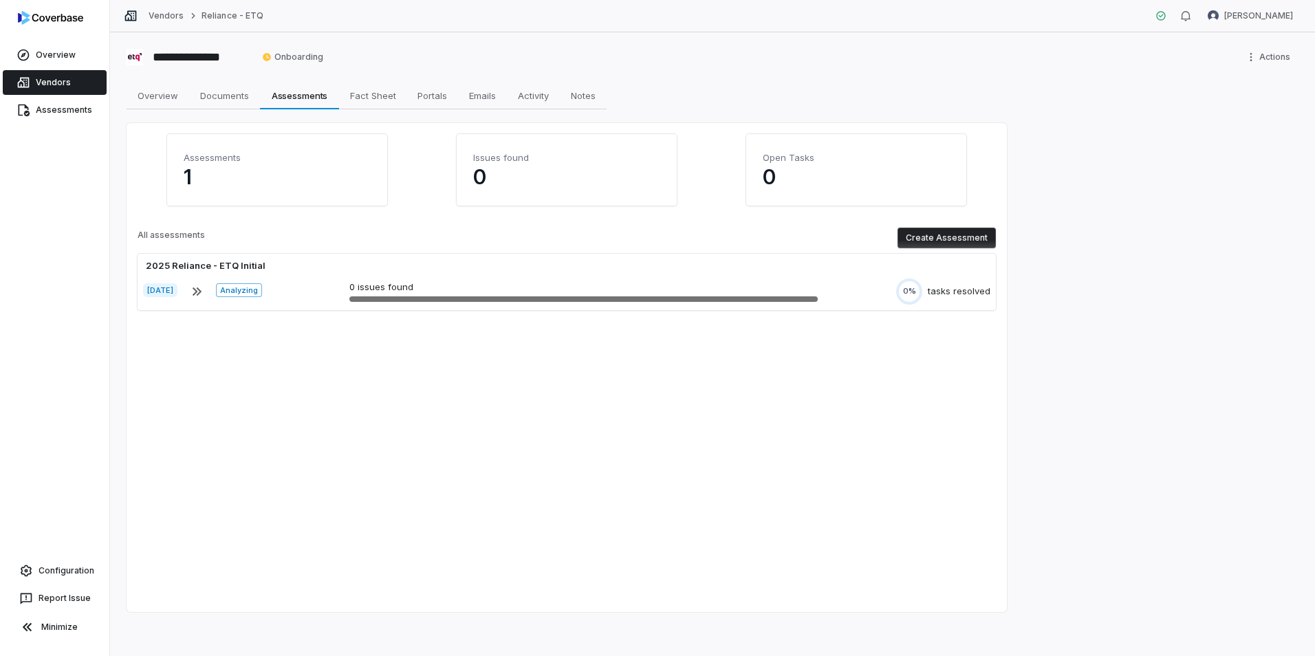
click at [54, 81] on link "Vendors" at bounding box center [55, 82] width 104 height 25
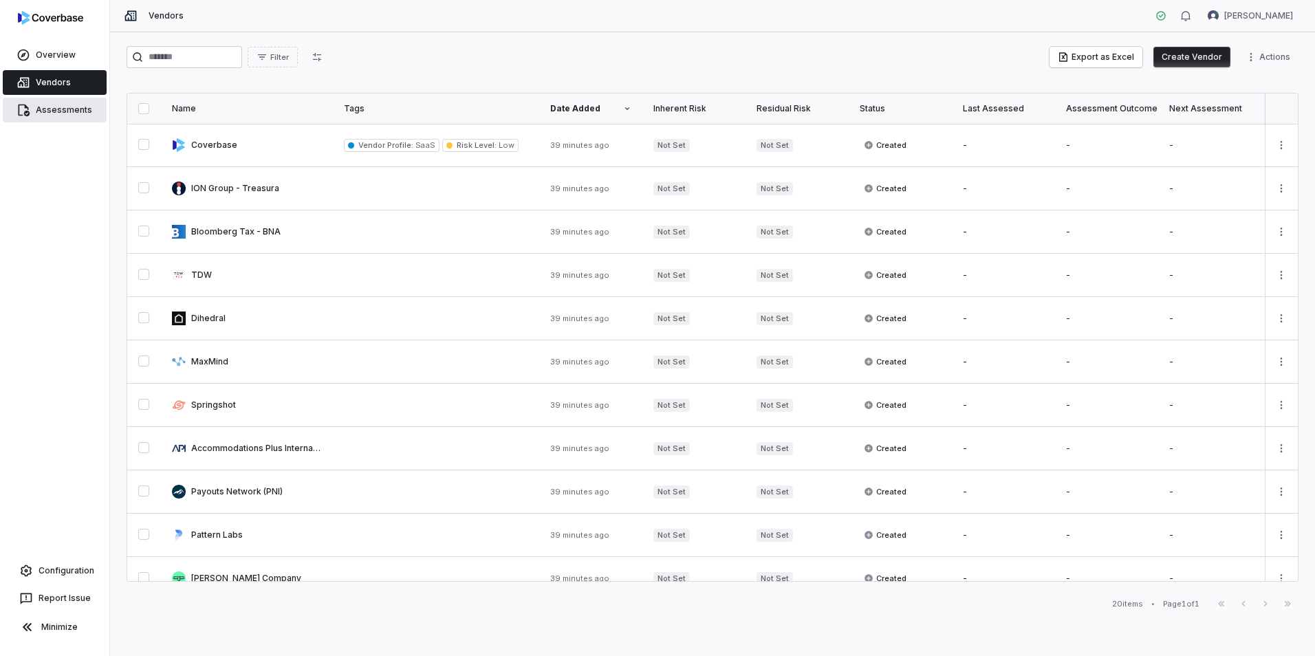
click at [62, 114] on link "Assessments" at bounding box center [55, 110] width 104 height 25
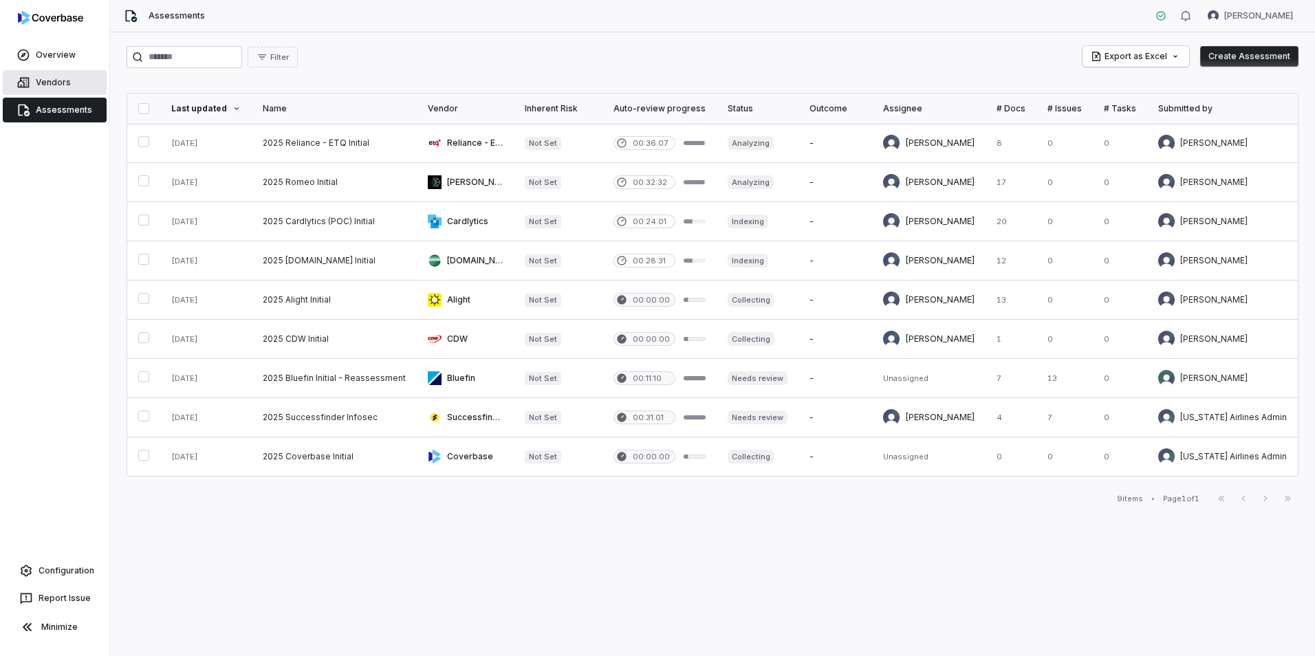
click at [40, 76] on link "Vendors" at bounding box center [55, 82] width 104 height 25
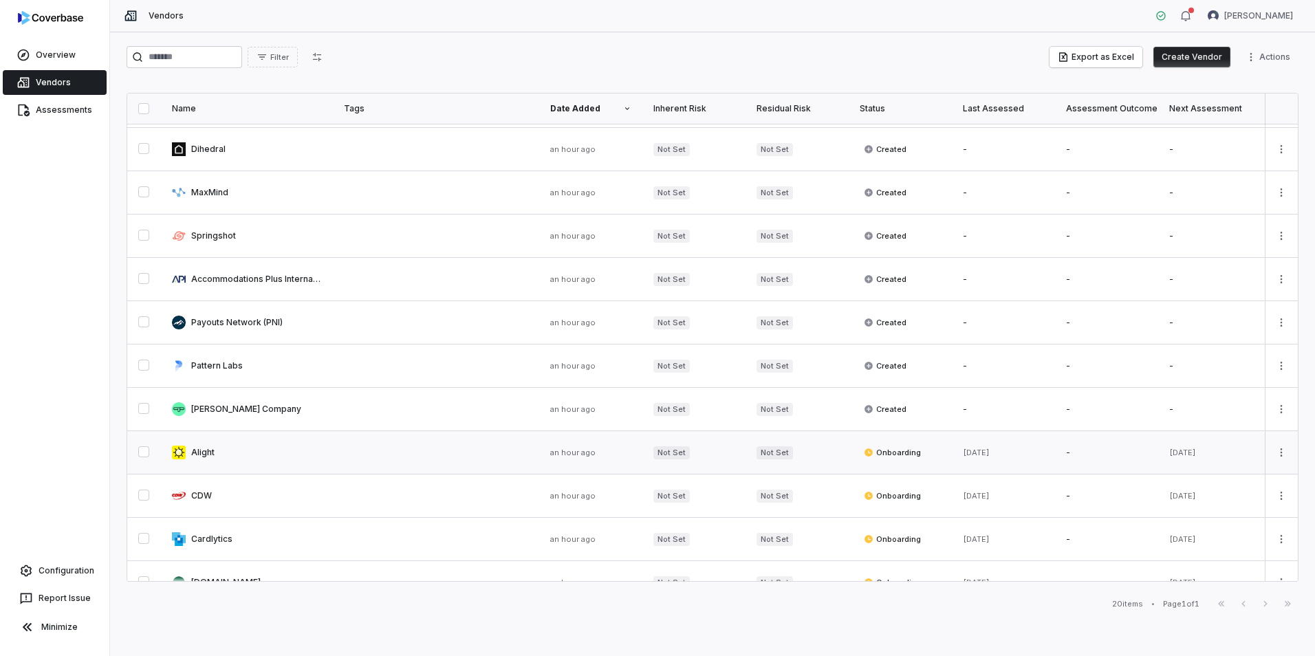
scroll to position [138, 0]
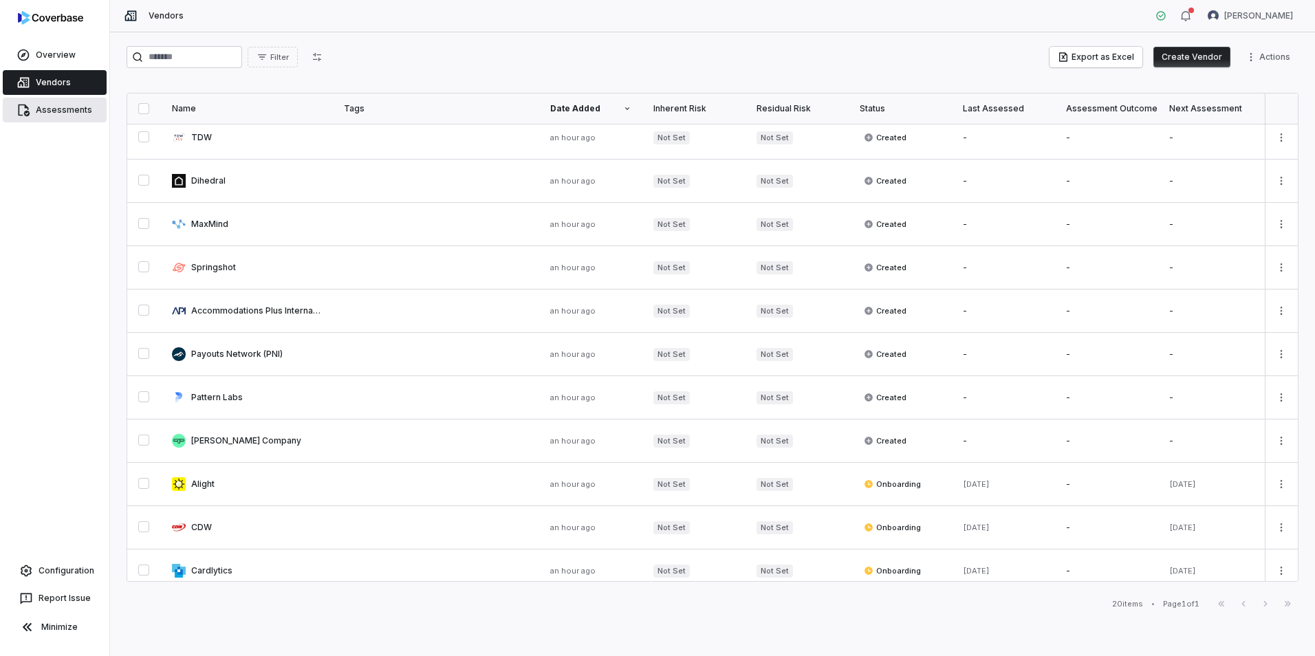
click at [56, 116] on link "Assessments" at bounding box center [55, 110] width 104 height 25
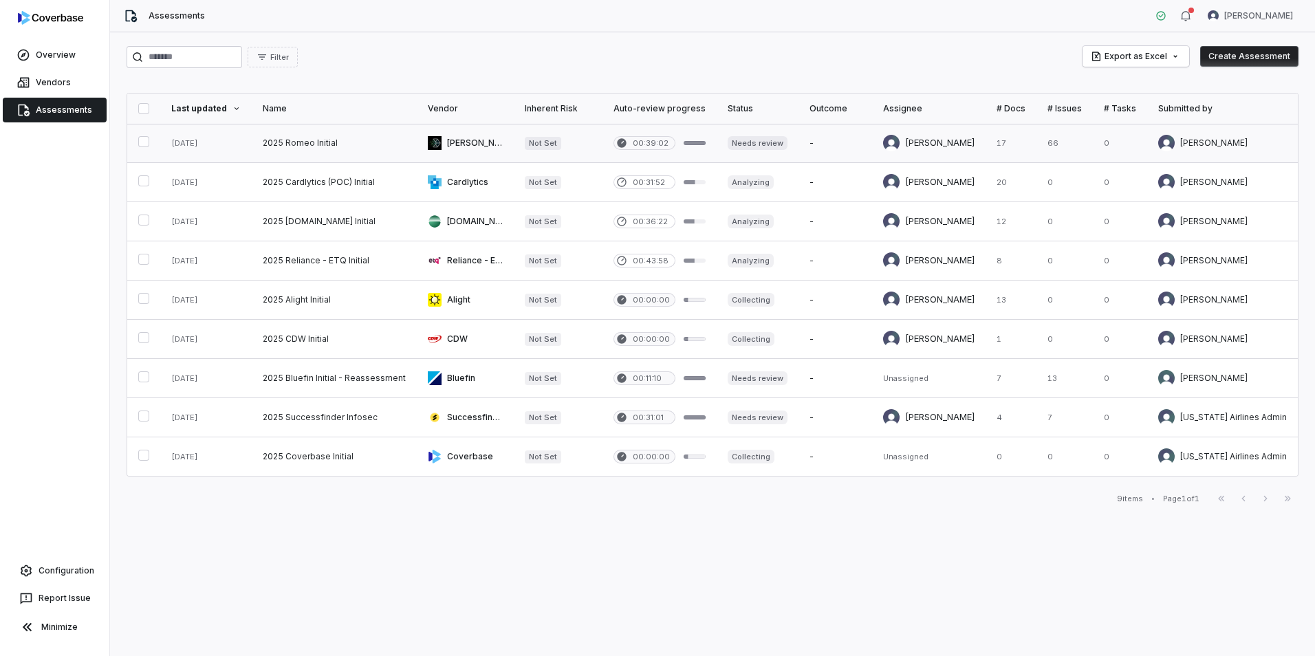
click at [358, 136] on link at bounding box center [334, 143] width 165 height 39
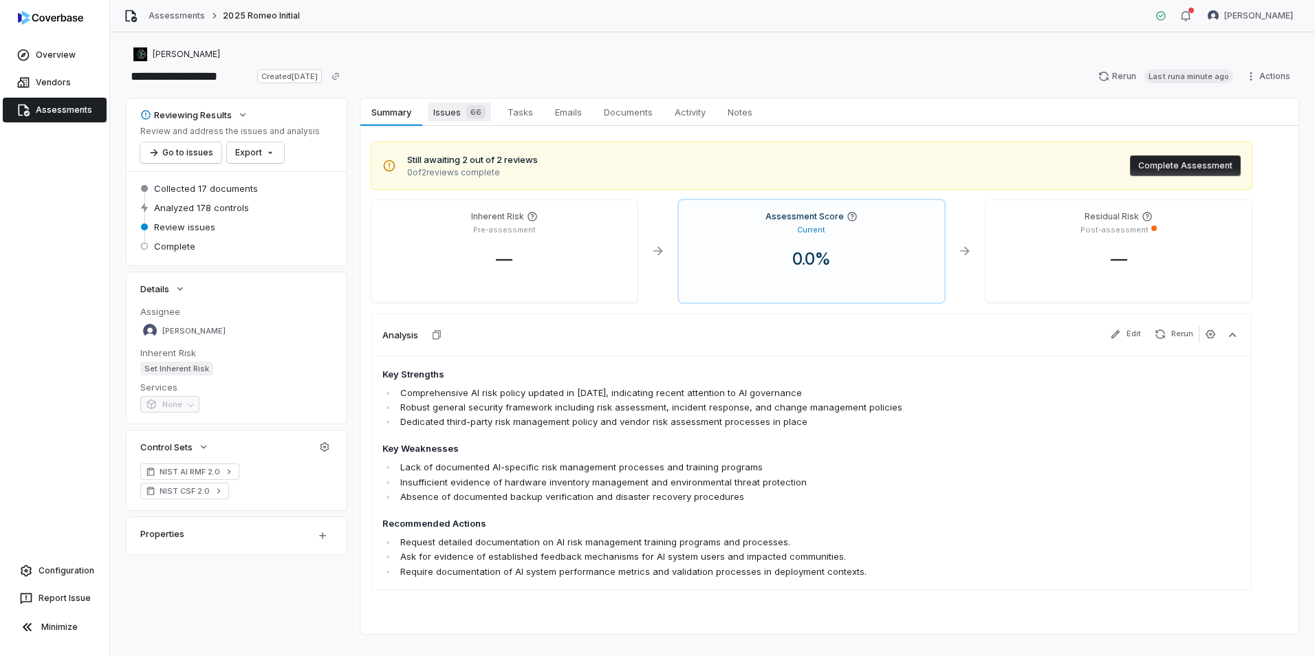
click at [451, 110] on span "Issues 66" at bounding box center [459, 112] width 63 height 19
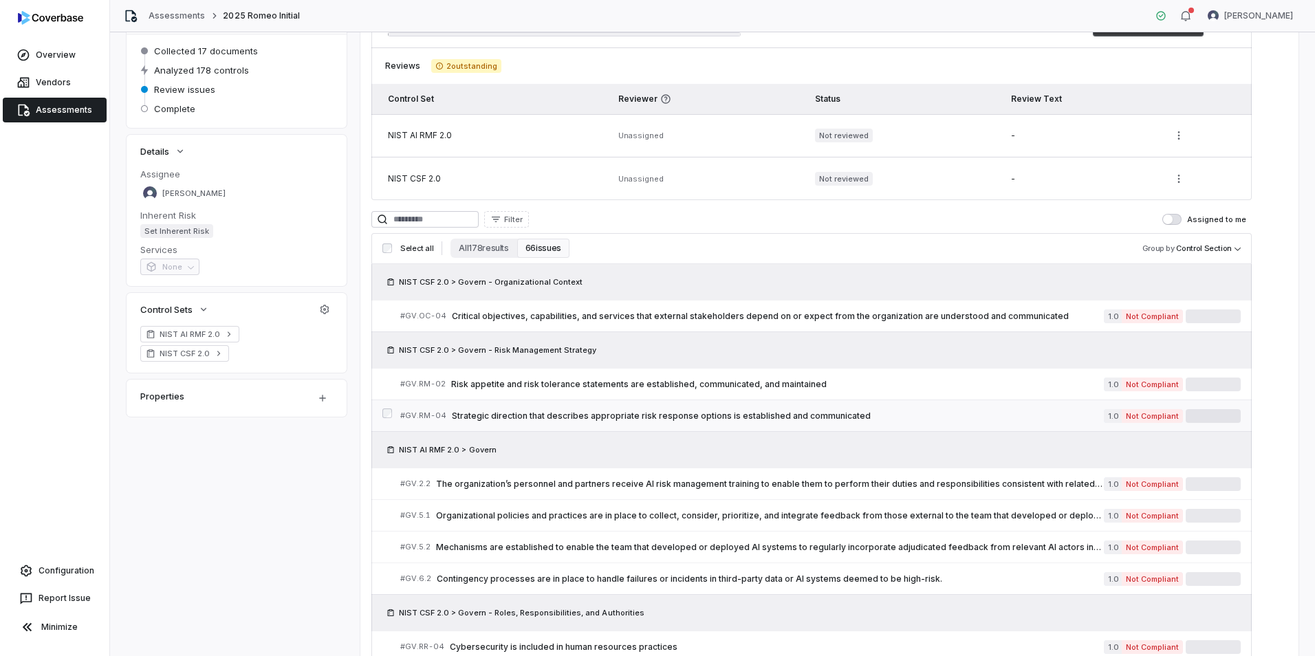
scroll to position [206, 0]
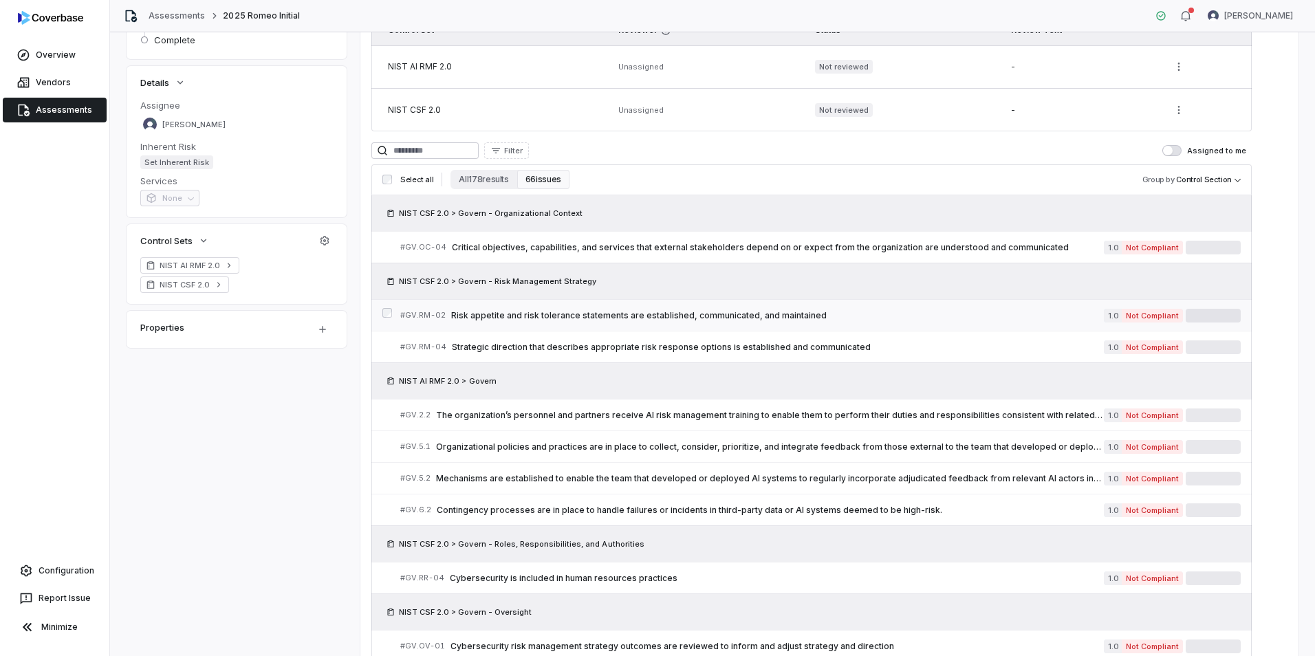
click at [725, 319] on span "Risk appetite and risk tolerance statements are established, communicated, and …" at bounding box center [777, 315] width 653 height 11
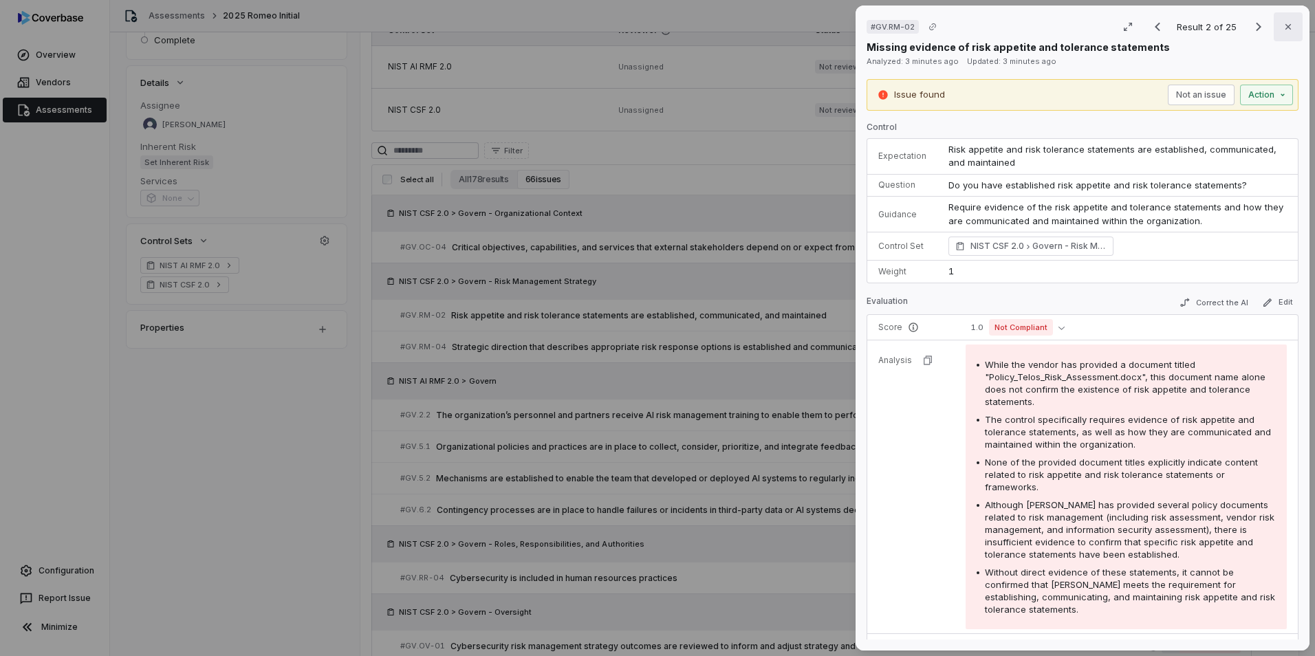
click at [1285, 29] on icon "button" at bounding box center [1288, 26] width 11 height 11
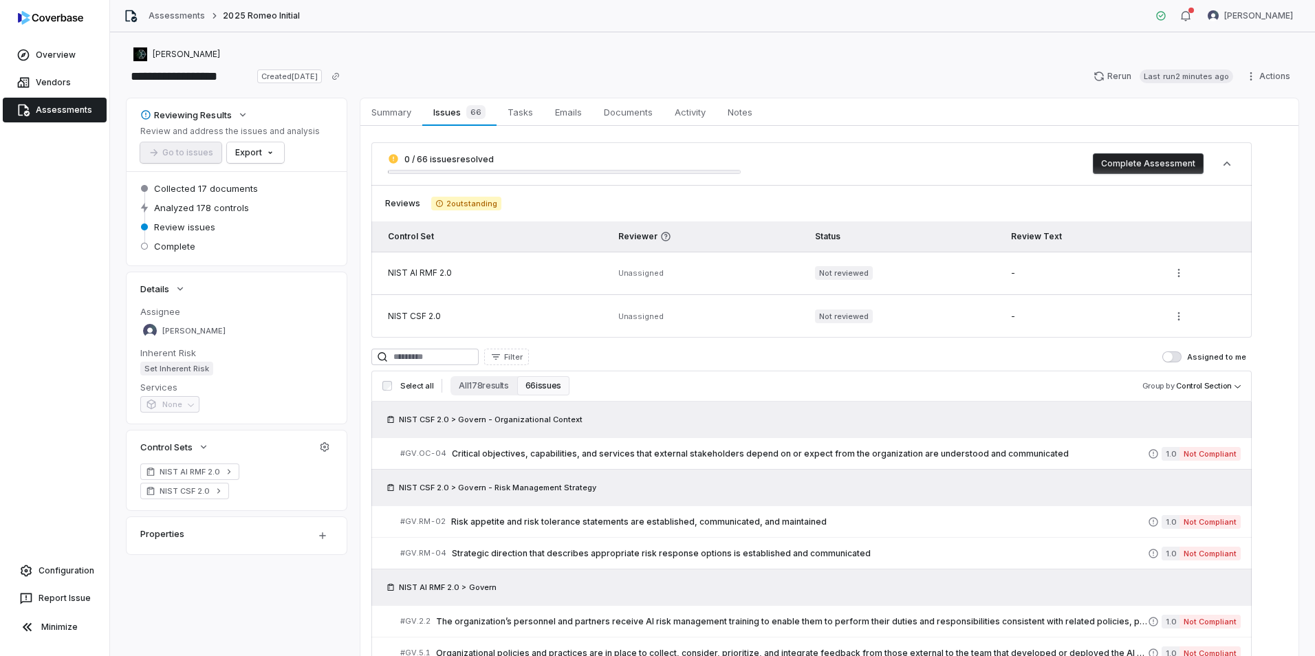
click at [551, 391] on button "66 issues" at bounding box center [543, 385] width 52 height 19
click at [493, 391] on button "All 178 results" at bounding box center [484, 385] width 66 height 19
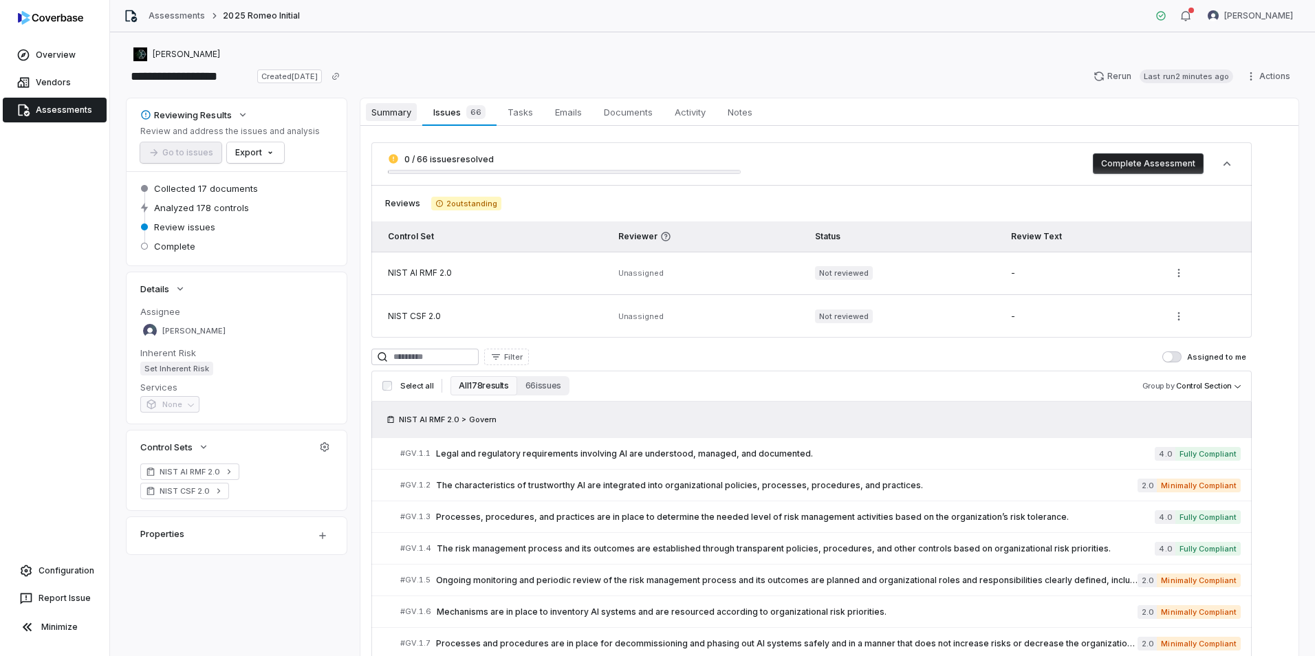
click at [400, 118] on span "Summary" at bounding box center [391, 112] width 51 height 18
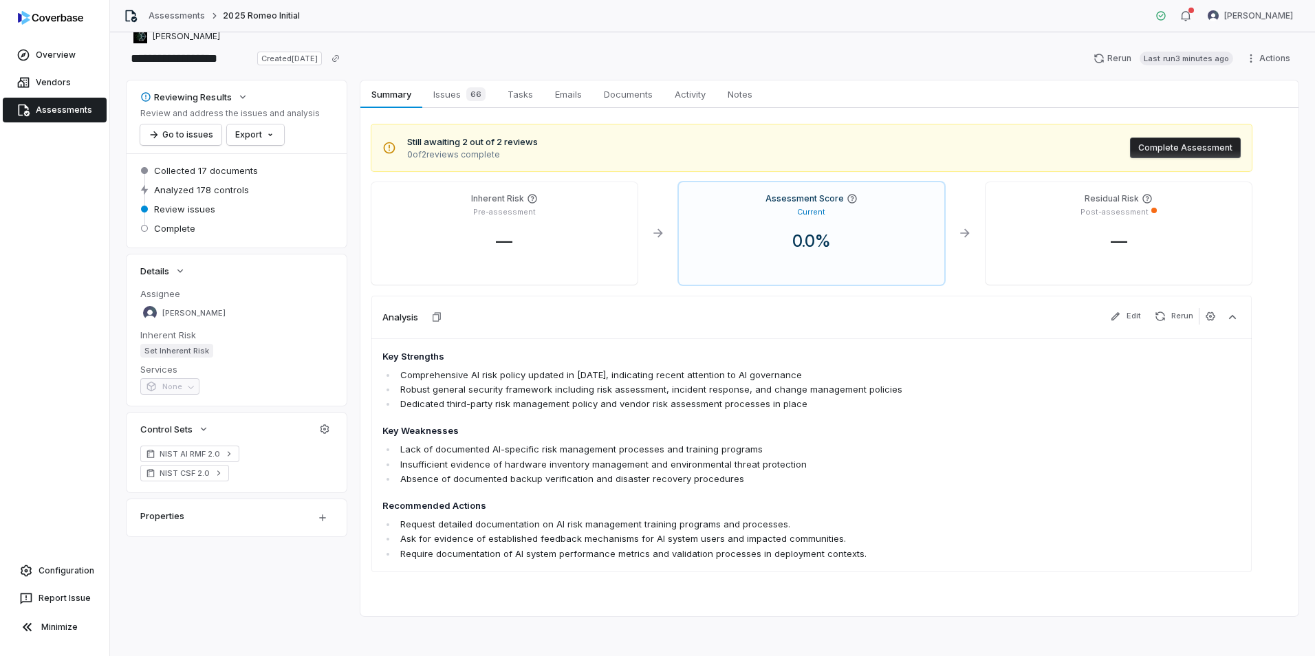
scroll to position [22, 0]
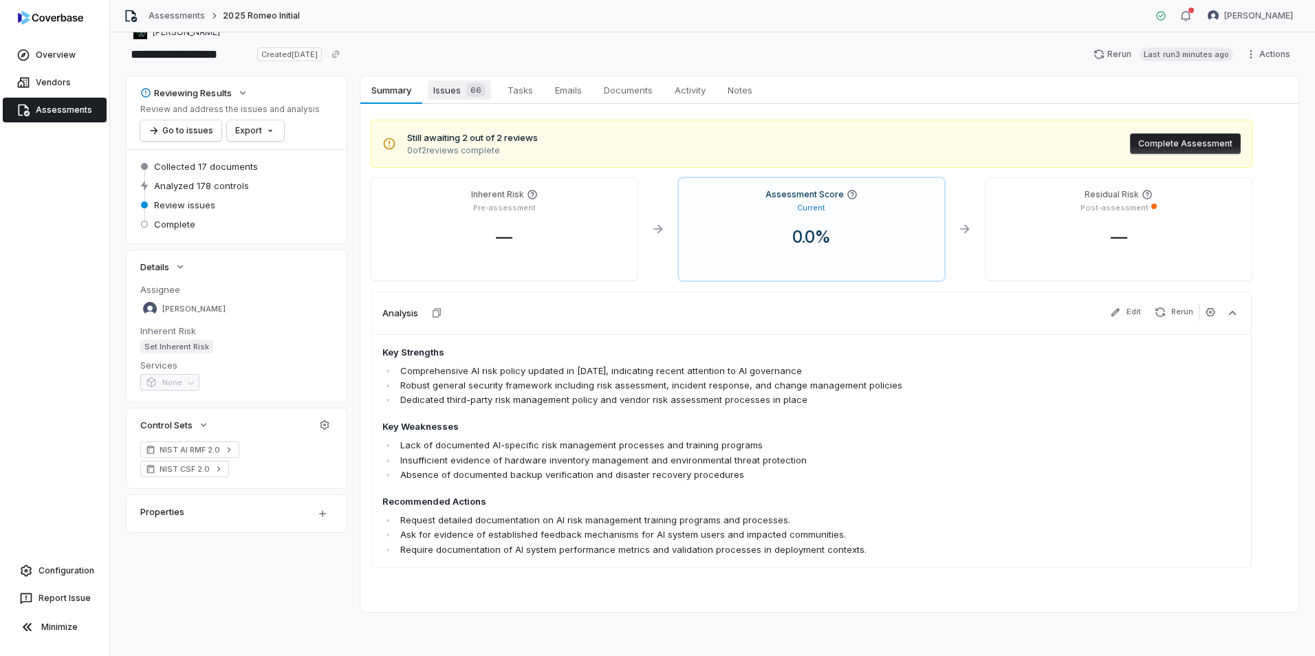
click at [457, 90] on span "Issues 66" at bounding box center [459, 89] width 63 height 19
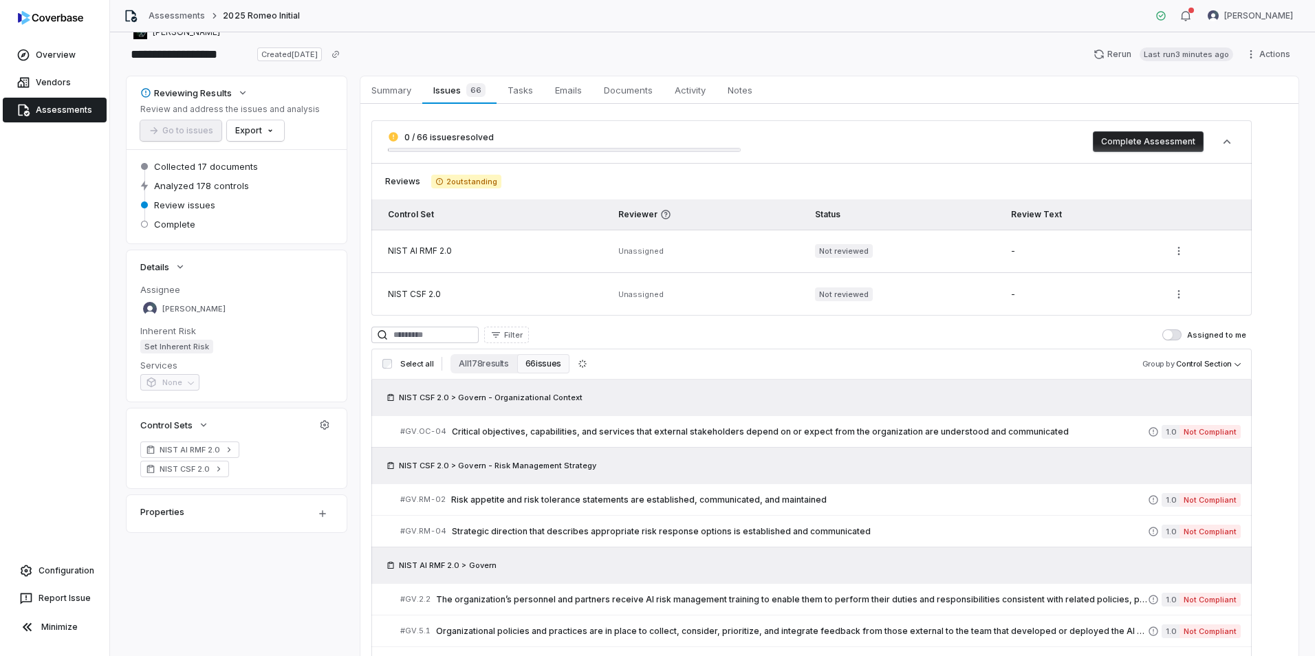
click at [51, 105] on link "Assessments" at bounding box center [55, 110] width 104 height 25
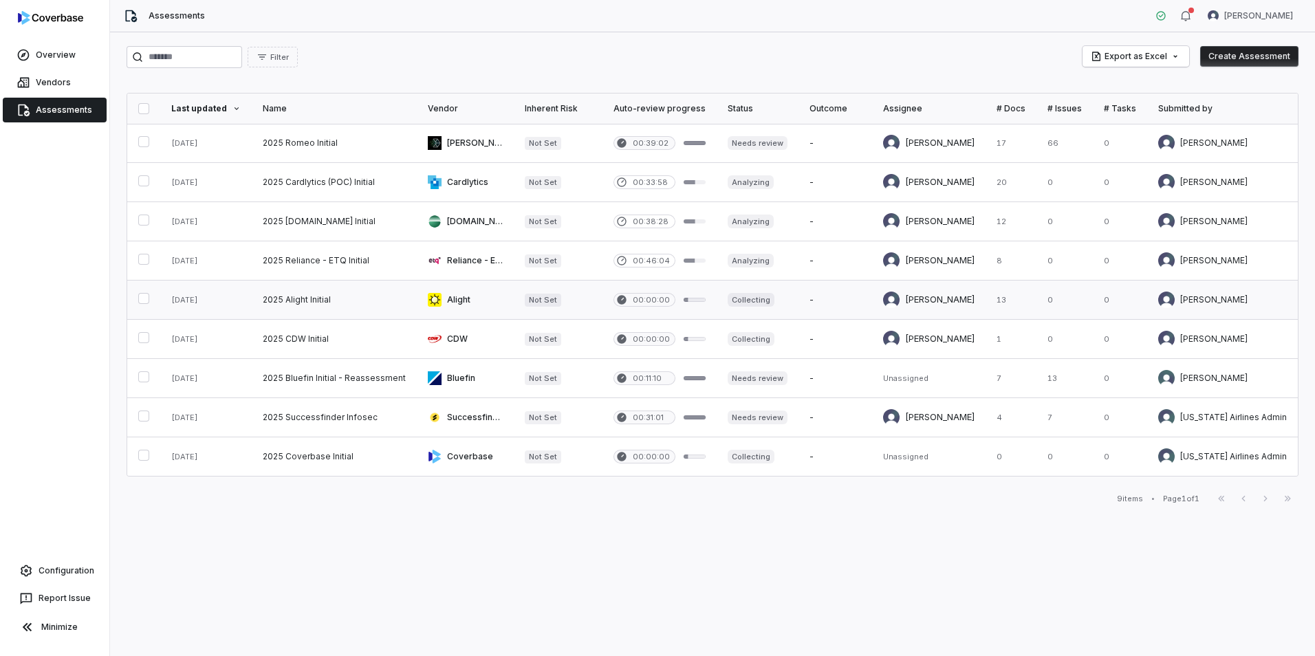
click at [375, 305] on link at bounding box center [334, 300] width 165 height 39
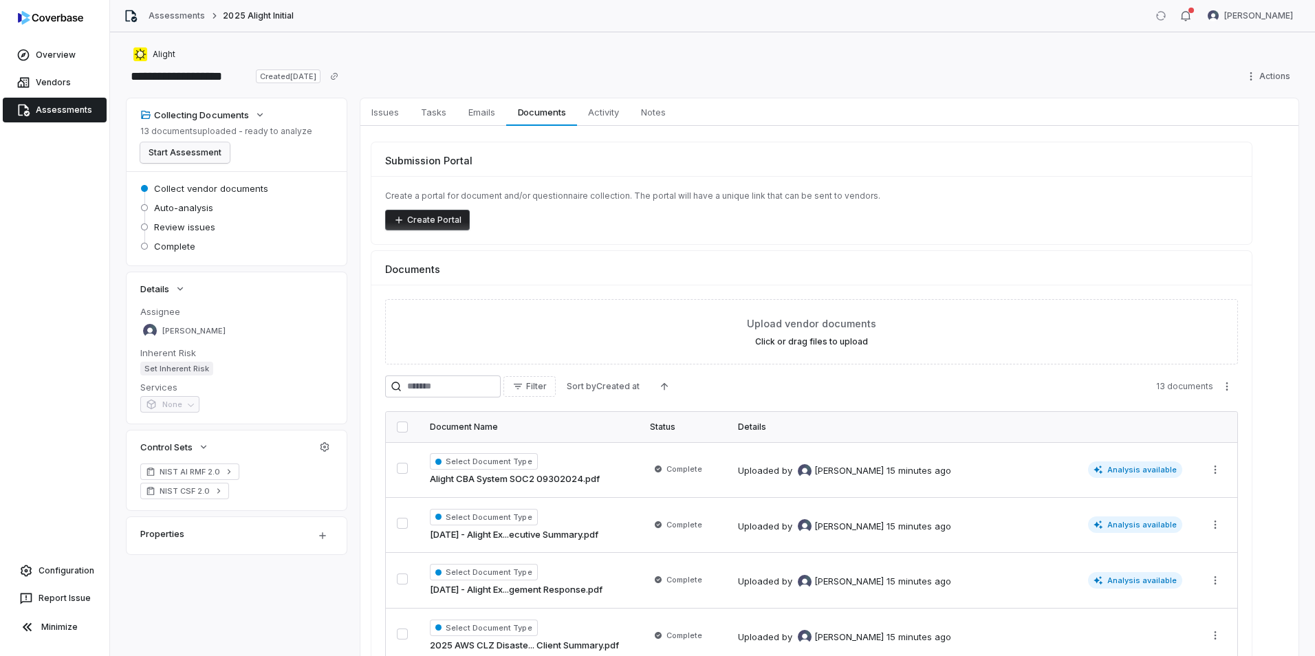
click at [192, 156] on button "Start Assessment" at bounding box center [184, 152] width 89 height 21
click at [186, 150] on button "Start Assessment" at bounding box center [184, 152] width 89 height 21
click at [69, 104] on link "Assessments" at bounding box center [55, 110] width 104 height 25
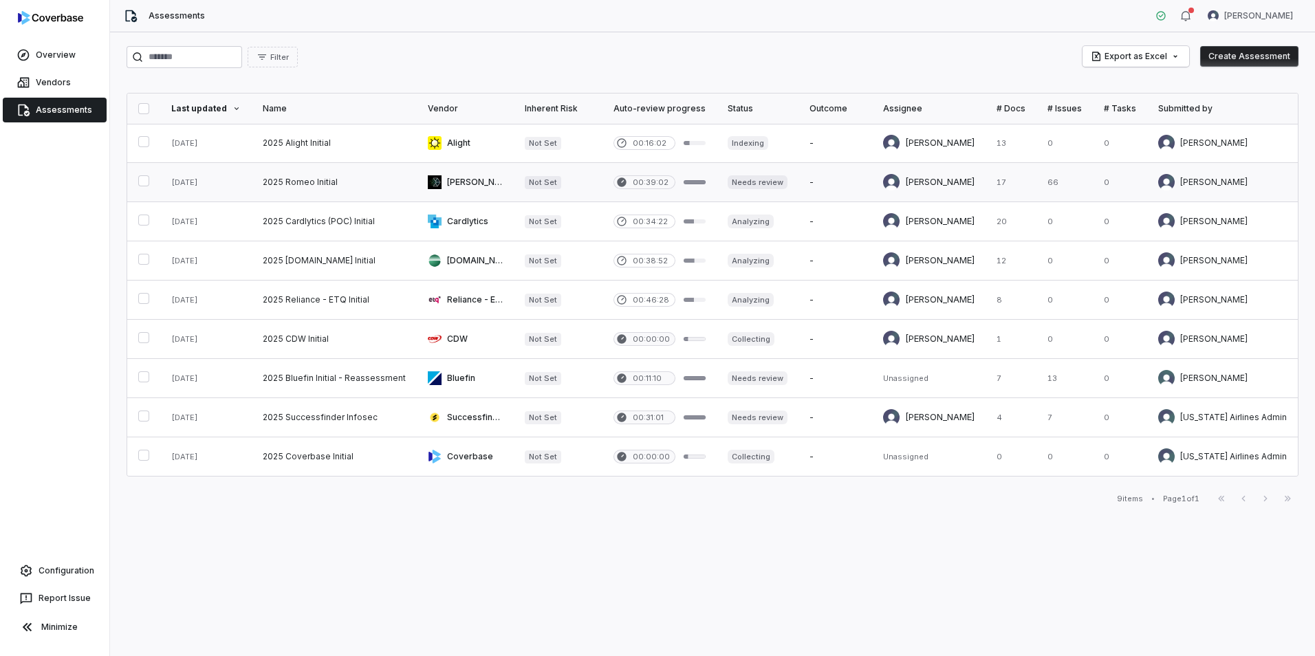
click at [1037, 182] on link at bounding box center [1065, 182] width 56 height 39
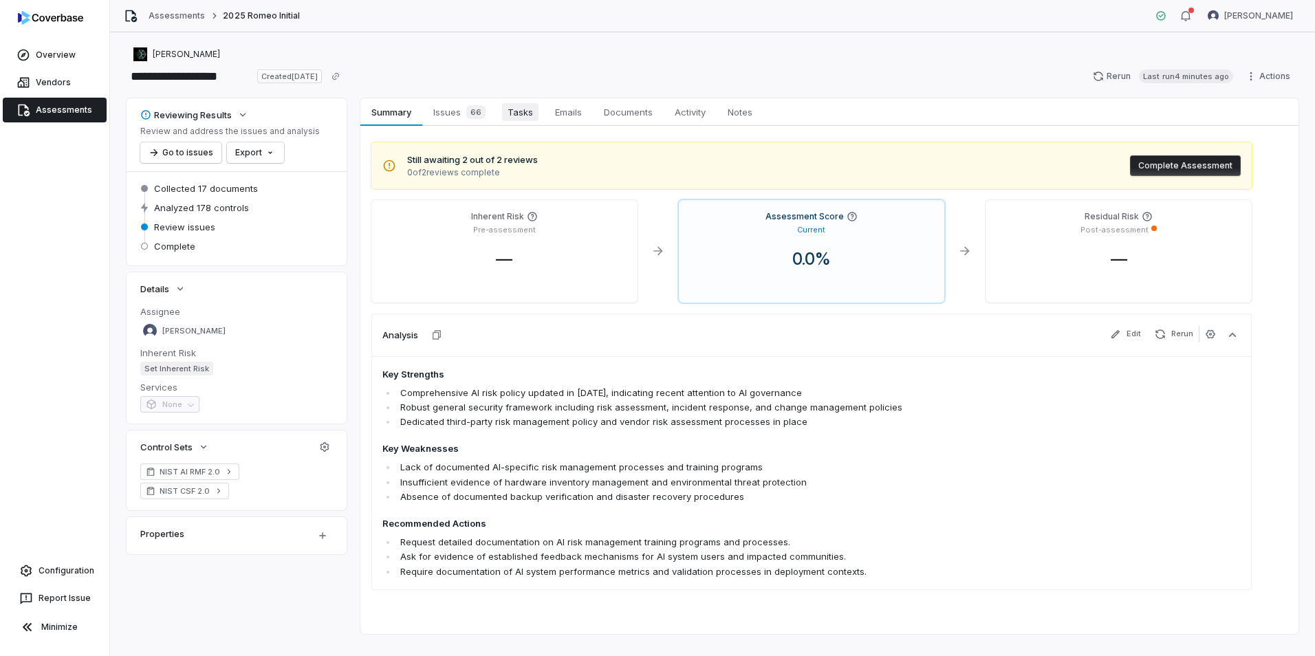
click at [527, 122] on link "Tasks Tasks" at bounding box center [520, 112] width 47 height 28
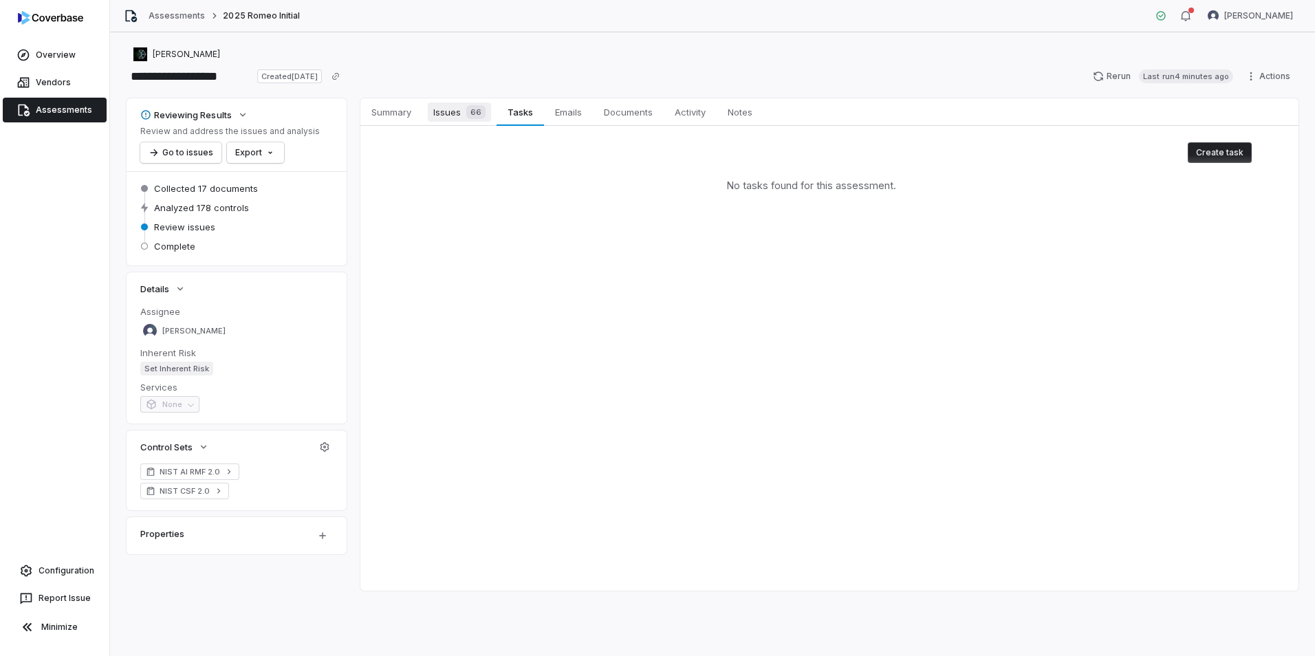
click at [483, 117] on span "66" at bounding box center [475, 112] width 19 height 14
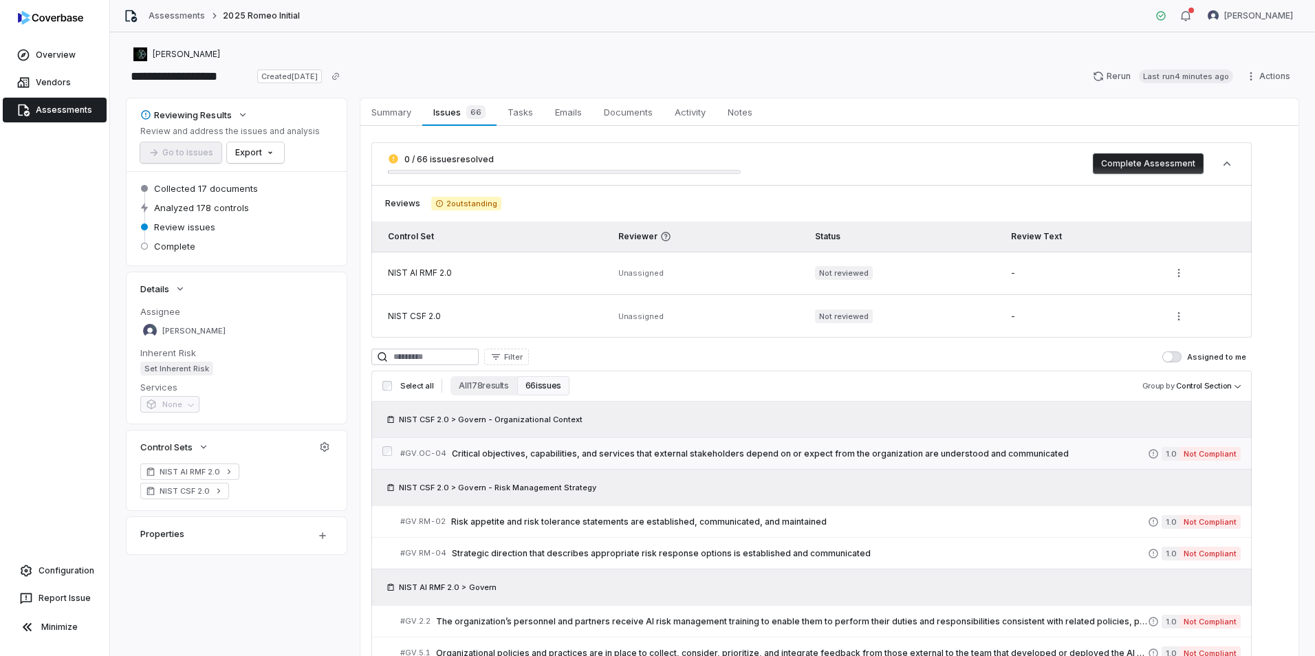
click at [704, 453] on span "Critical objectives, capabilities, and services that external stakeholders depe…" at bounding box center [800, 454] width 696 height 11
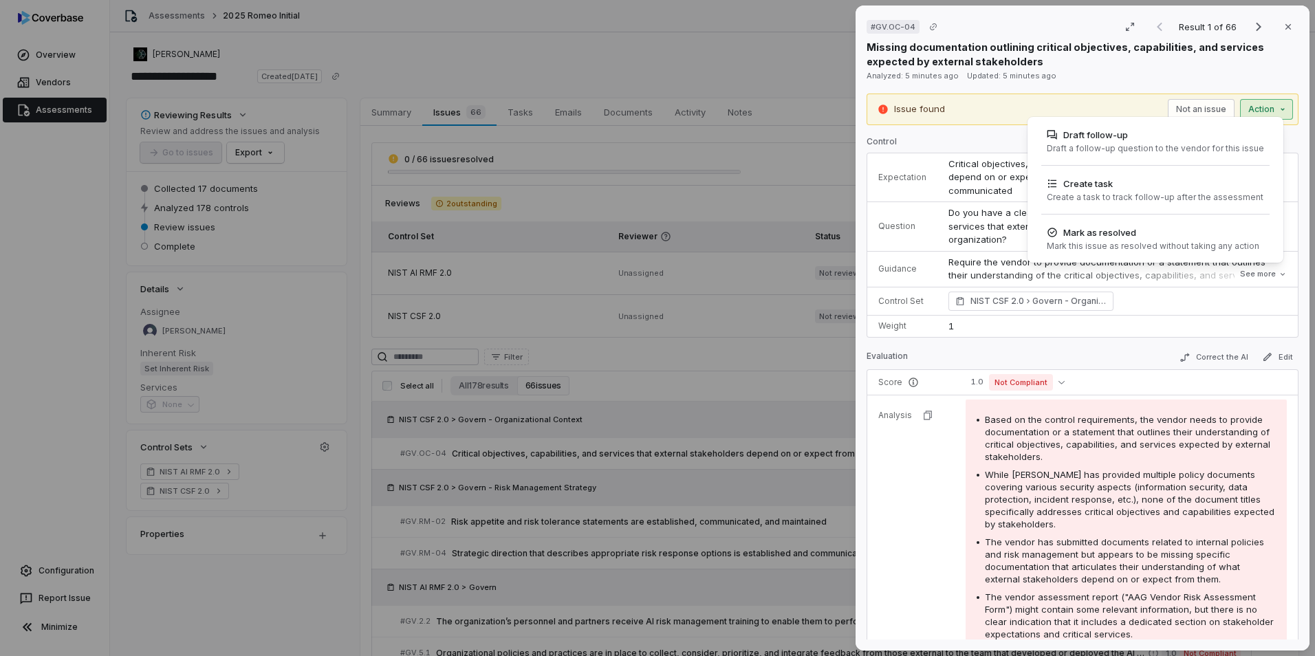
click at [1264, 108] on div "# GV.OC-04 Result 1 of 66 Close Missing documentation outlining critical object…" at bounding box center [657, 328] width 1315 height 656
click at [1148, 197] on div "Create a task to track follow-up after the assessment" at bounding box center [1155, 197] width 217 height 11
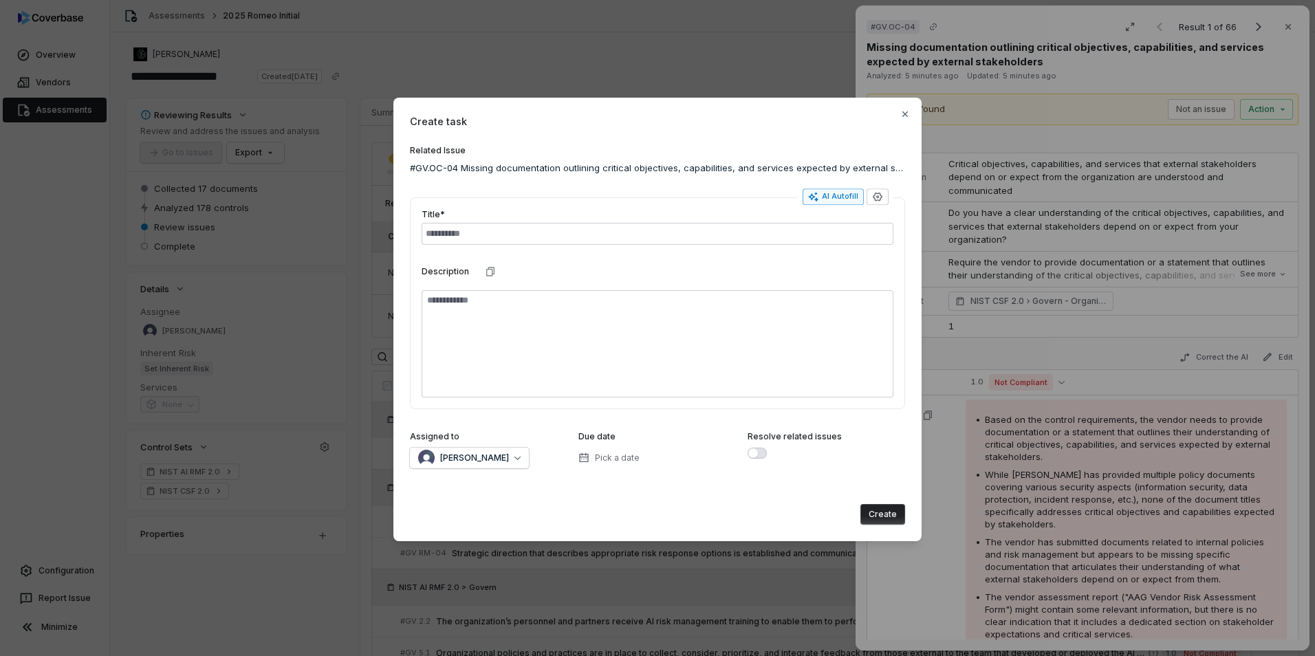
click at [824, 191] on div "AI Autofill" at bounding box center [833, 196] width 50 height 11
type textarea "*"
type textarea "*******"
type textarea "*"
type textarea "**********"
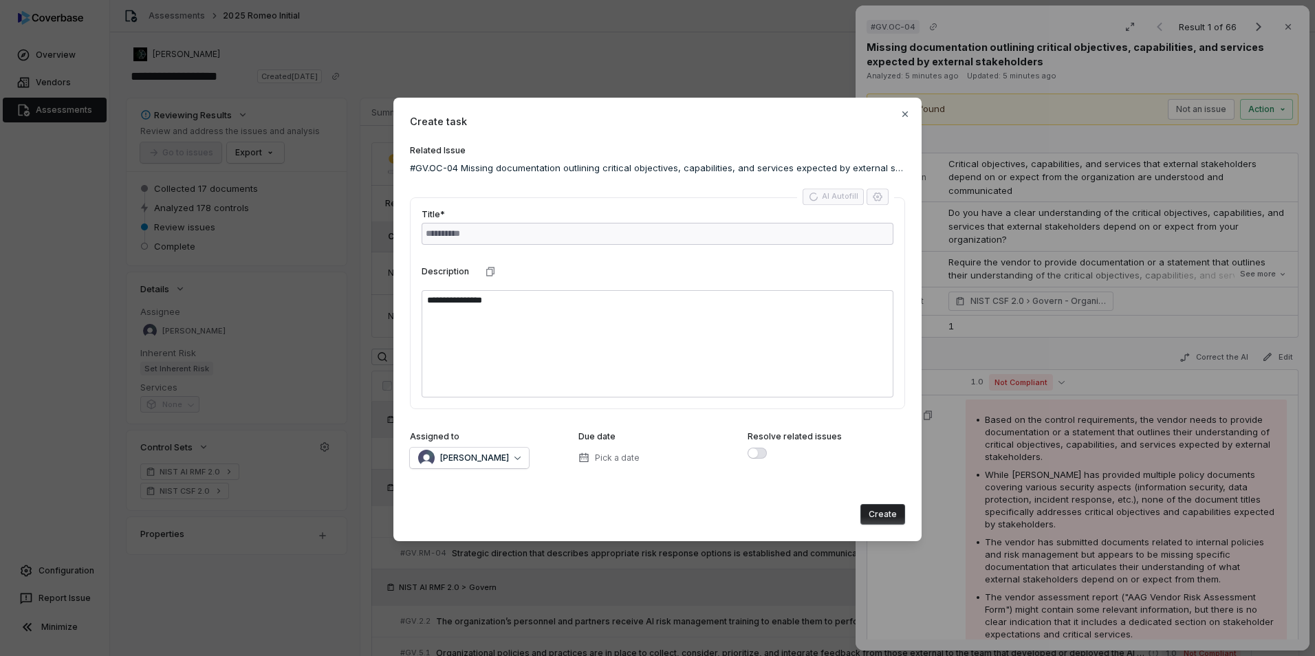
type textarea "*"
type textarea "**********"
type textarea "*"
type textarea "**********"
type textarea "*"
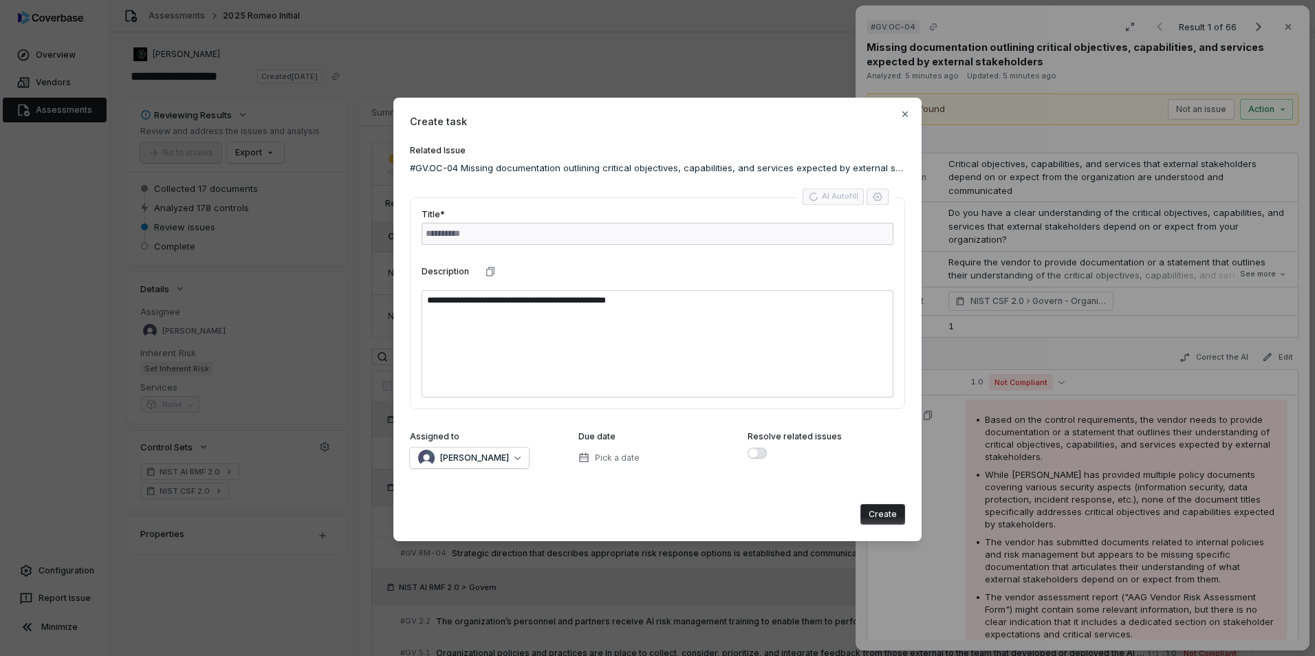
type textarea "**********"
type textarea "*"
type textarea "**********"
type textarea "*"
type textarea "**********"
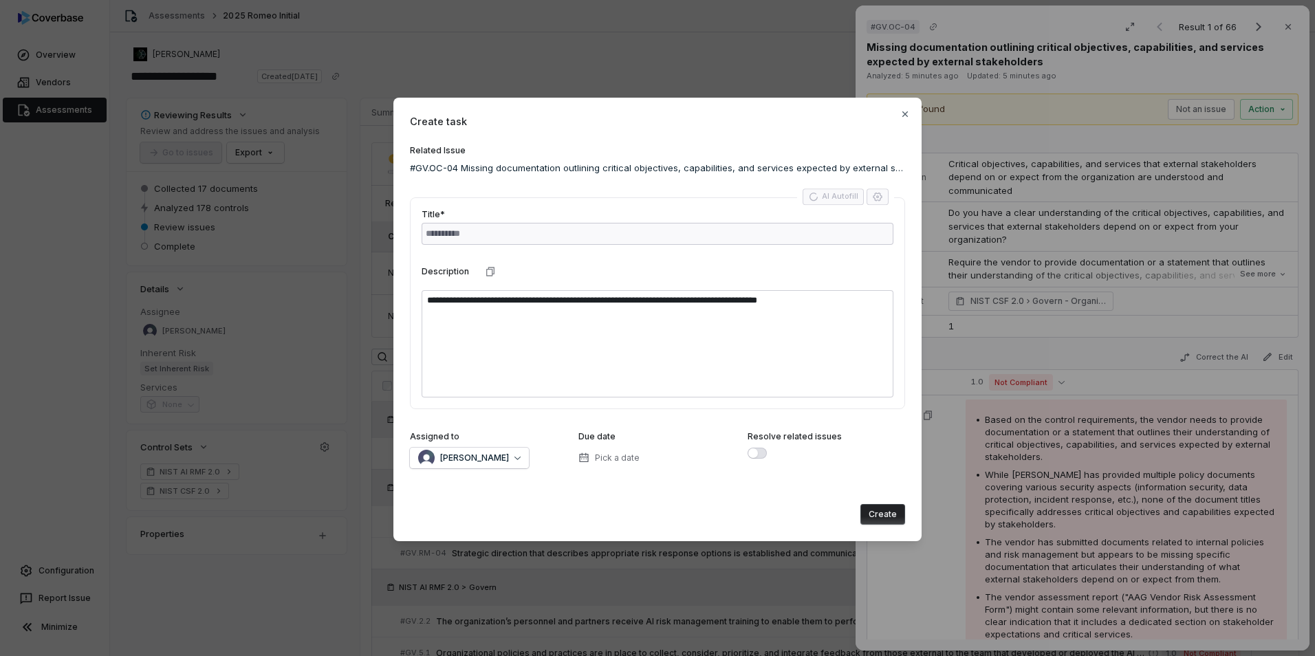
type textarea "*"
type textarea "**********"
type textarea "*"
type textarea "**********"
type textarea "*"
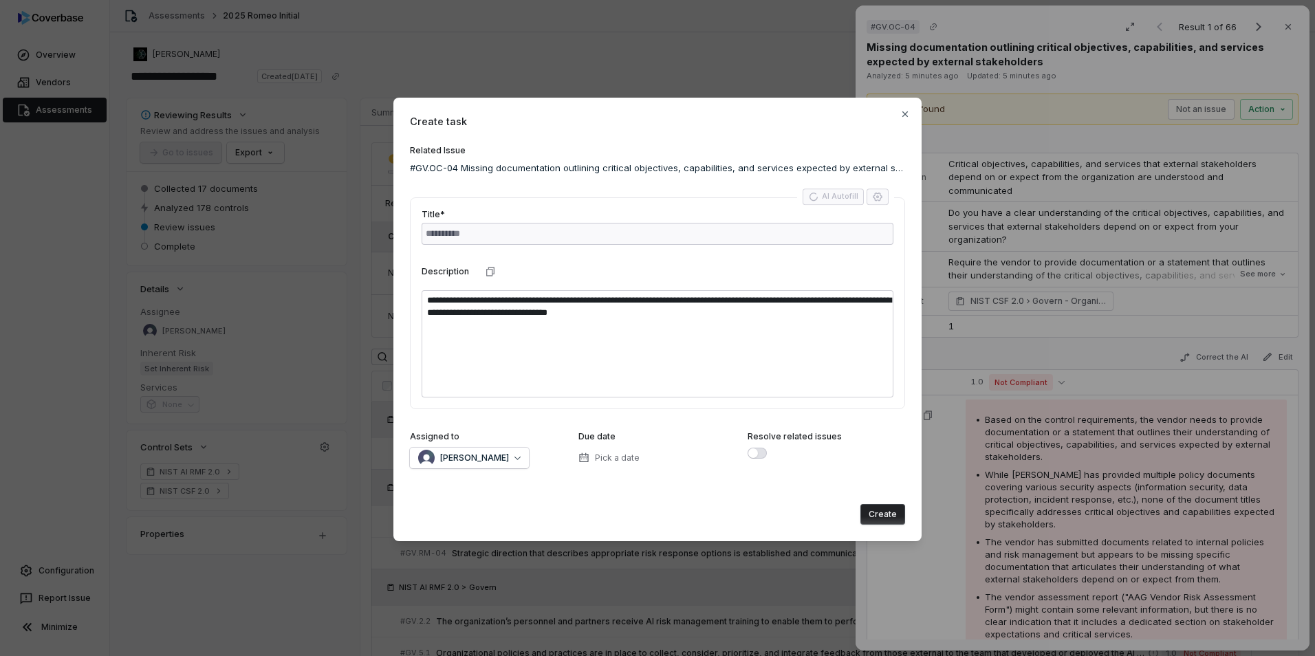
type input "**********"
type textarea "*"
type textarea "**********"
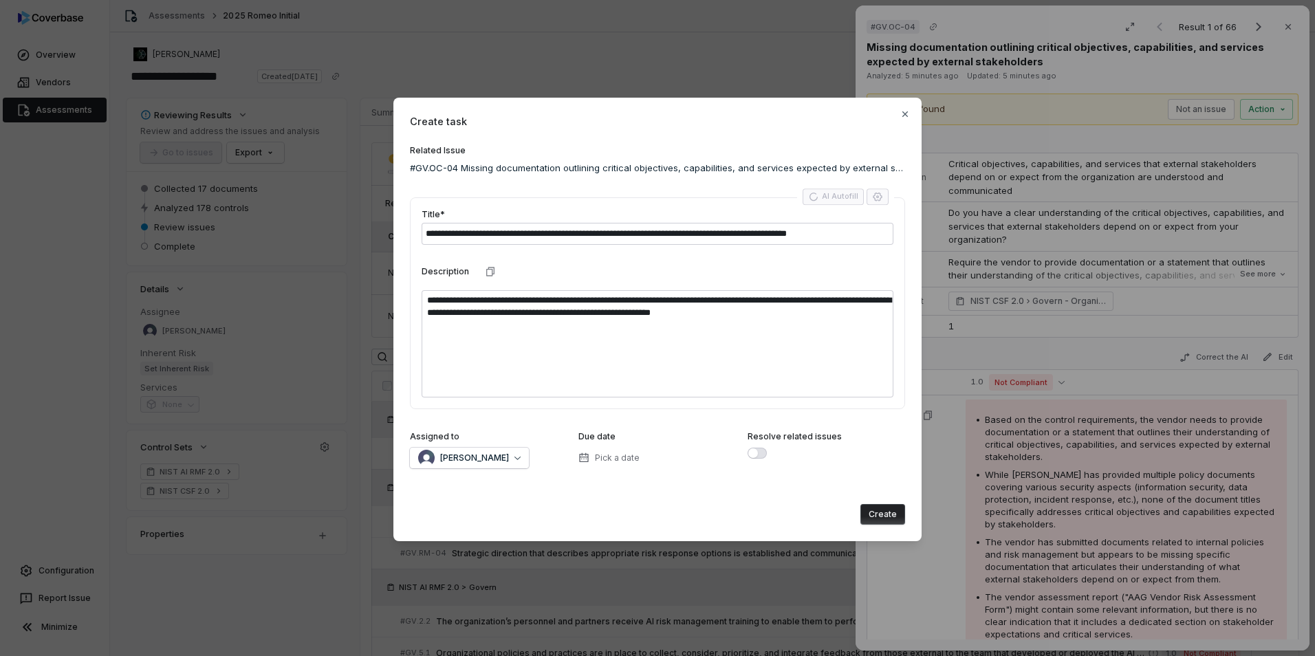
type textarea "*"
type textarea "**********"
type textarea "*"
type textarea "**********"
type textarea "*"
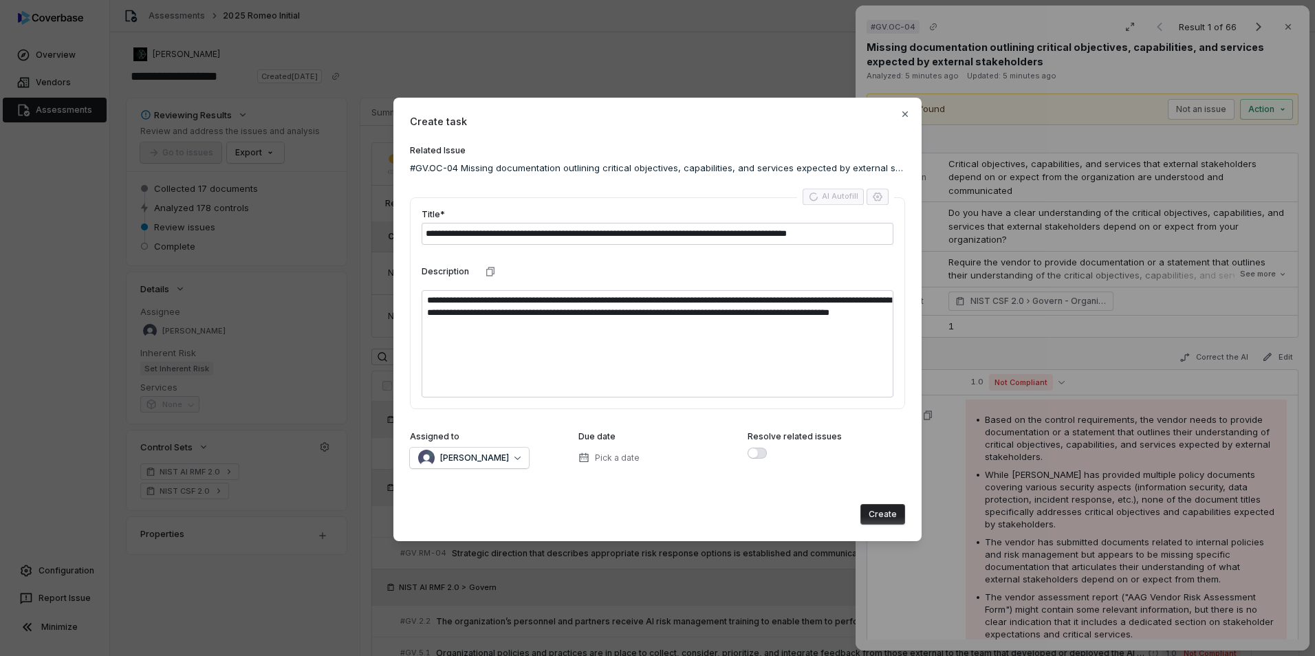
type textarea "**********"
type textarea "*"
type textarea "**********"
click at [880, 197] on icon "button" at bounding box center [877, 197] width 11 height 11
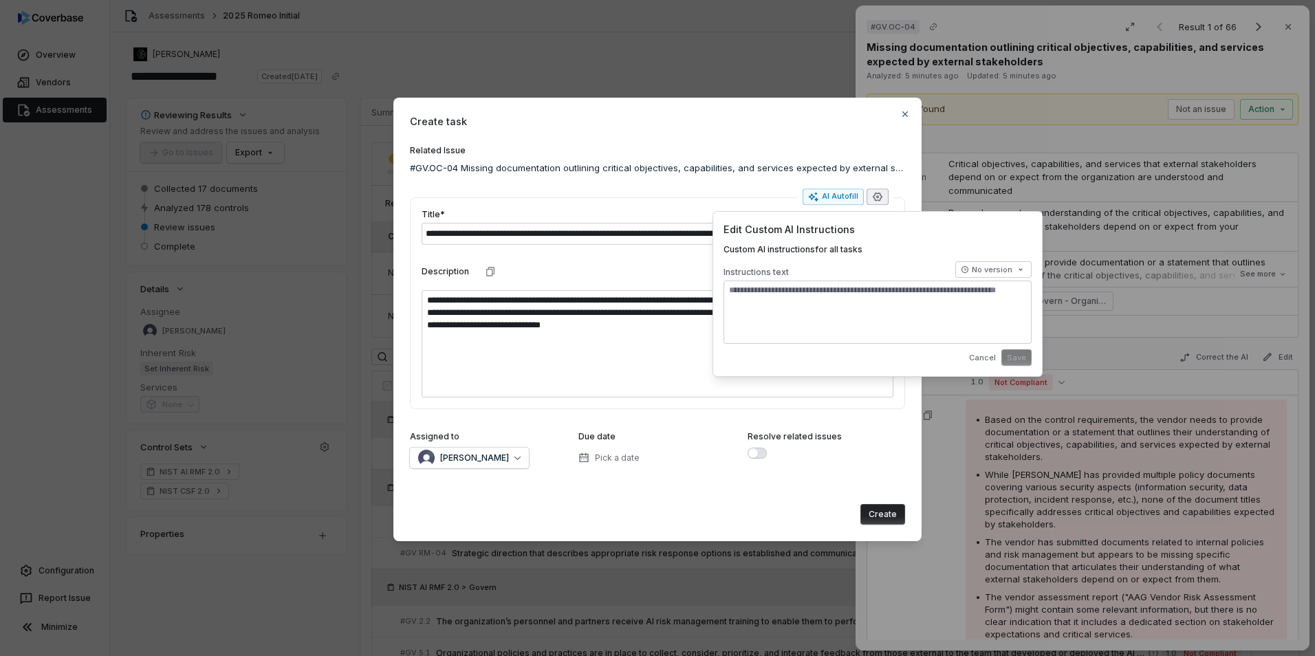
click at [775, 152] on label "Related Issue" at bounding box center [657, 150] width 495 height 11
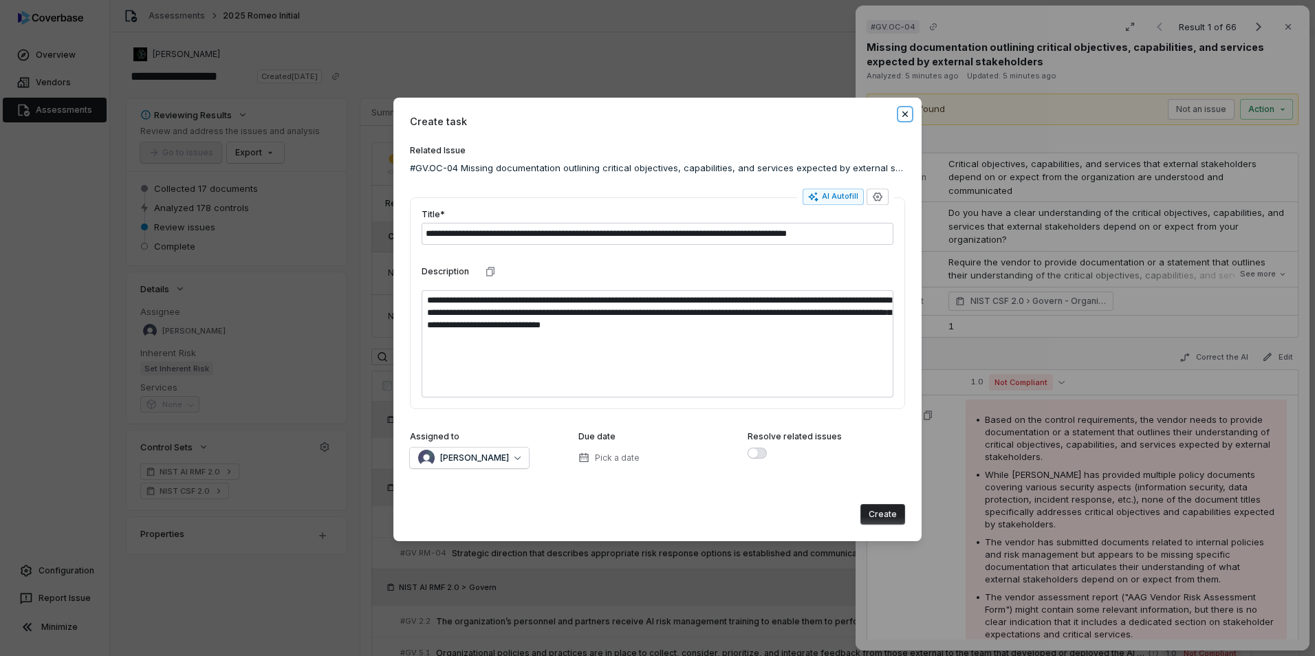
click at [902, 117] on icon "button" at bounding box center [905, 114] width 11 height 11
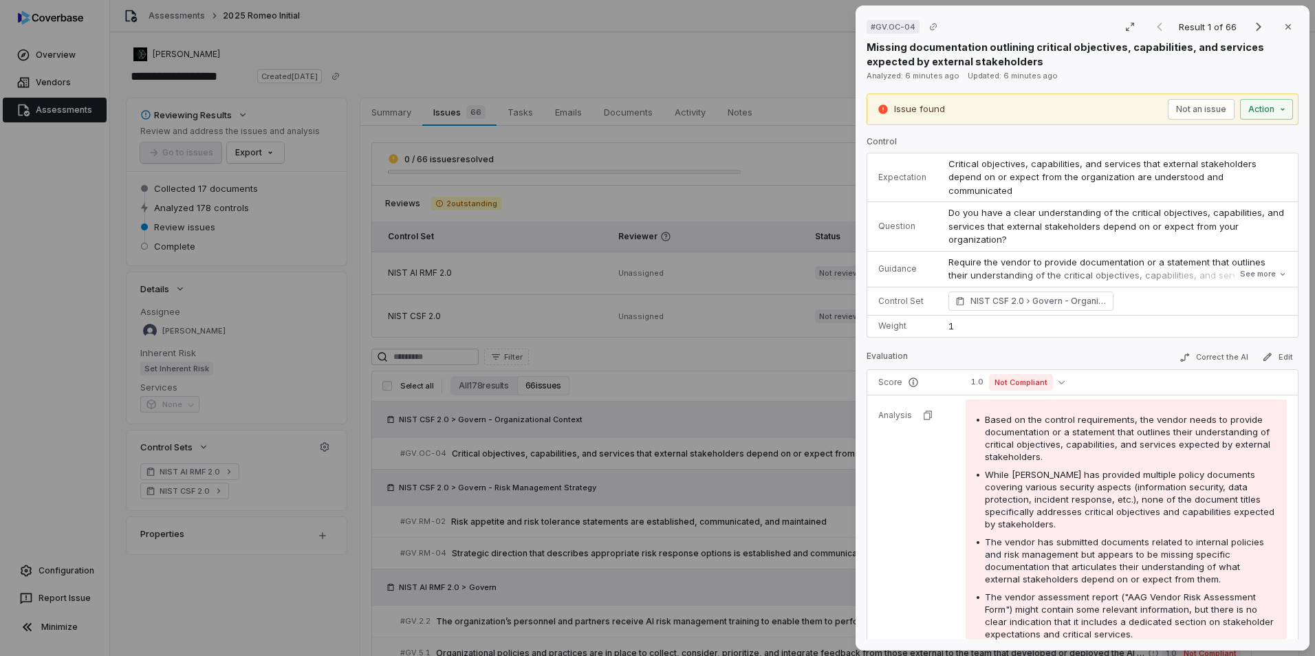
click at [688, 49] on div "# GV.OC-04 Result 1 of 66 Close Missing documentation outlining critical object…" at bounding box center [657, 328] width 1315 height 656
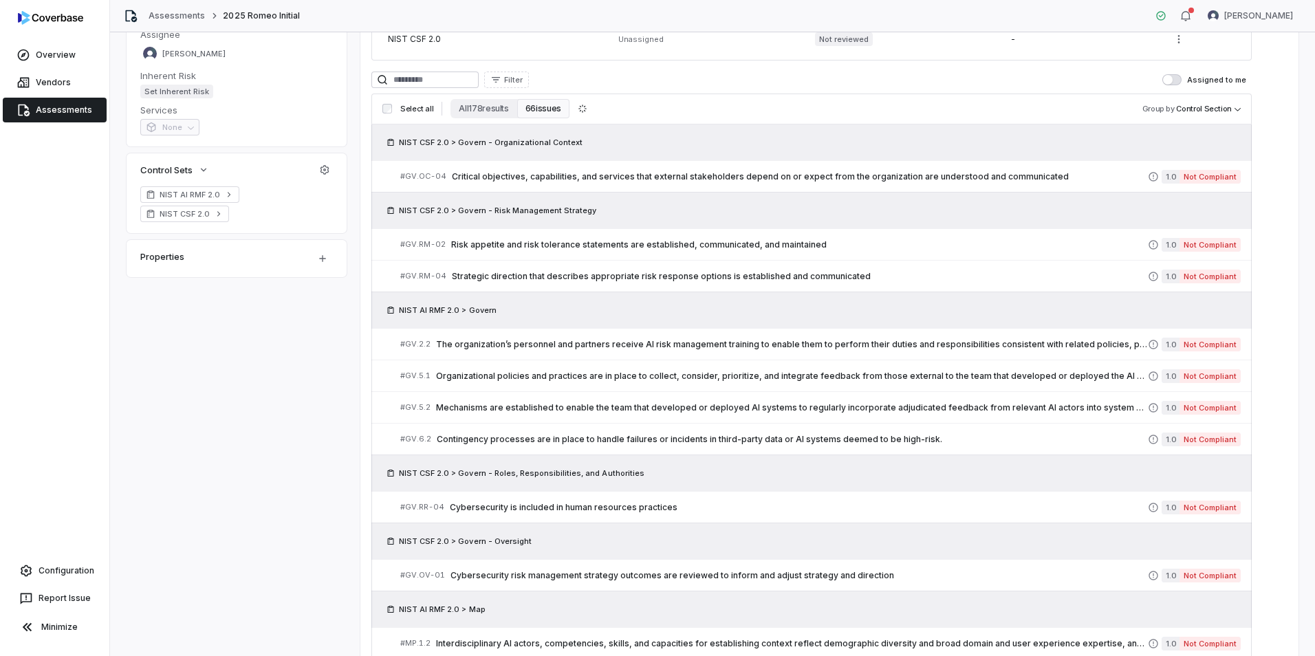
scroll to position [138, 0]
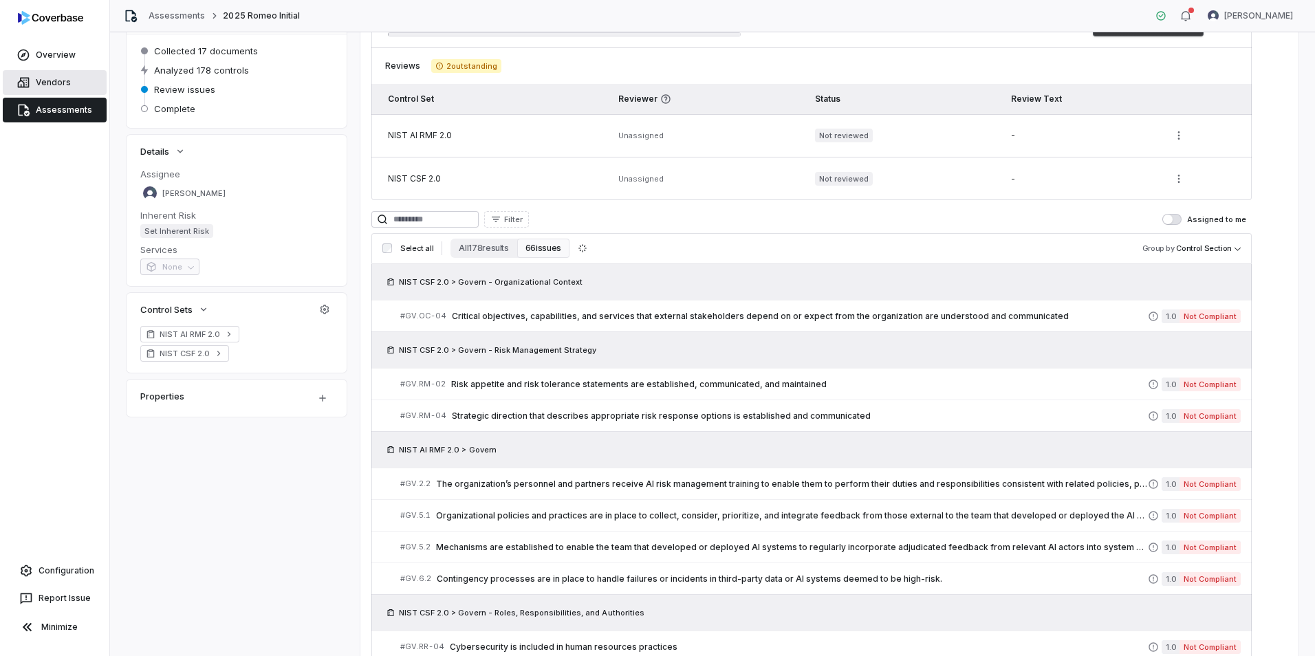
click at [55, 80] on link "Vendors" at bounding box center [55, 82] width 104 height 25
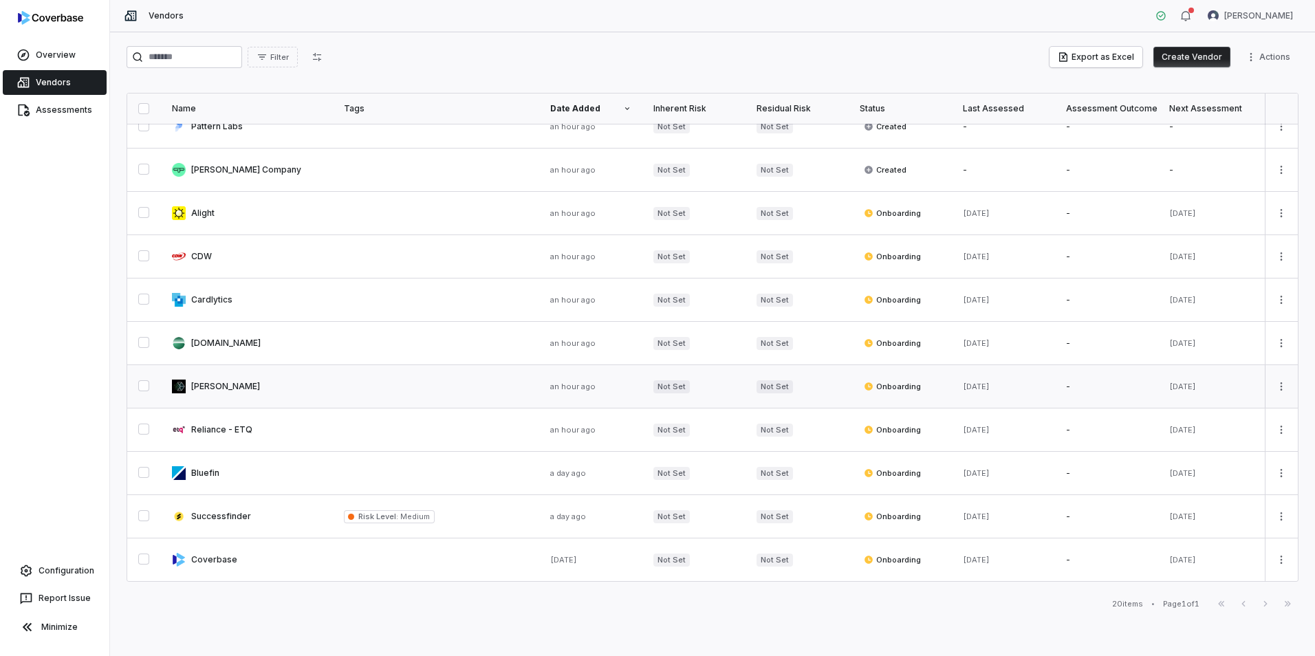
scroll to position [416, 0]
click at [238, 515] on link at bounding box center [247, 516] width 172 height 43
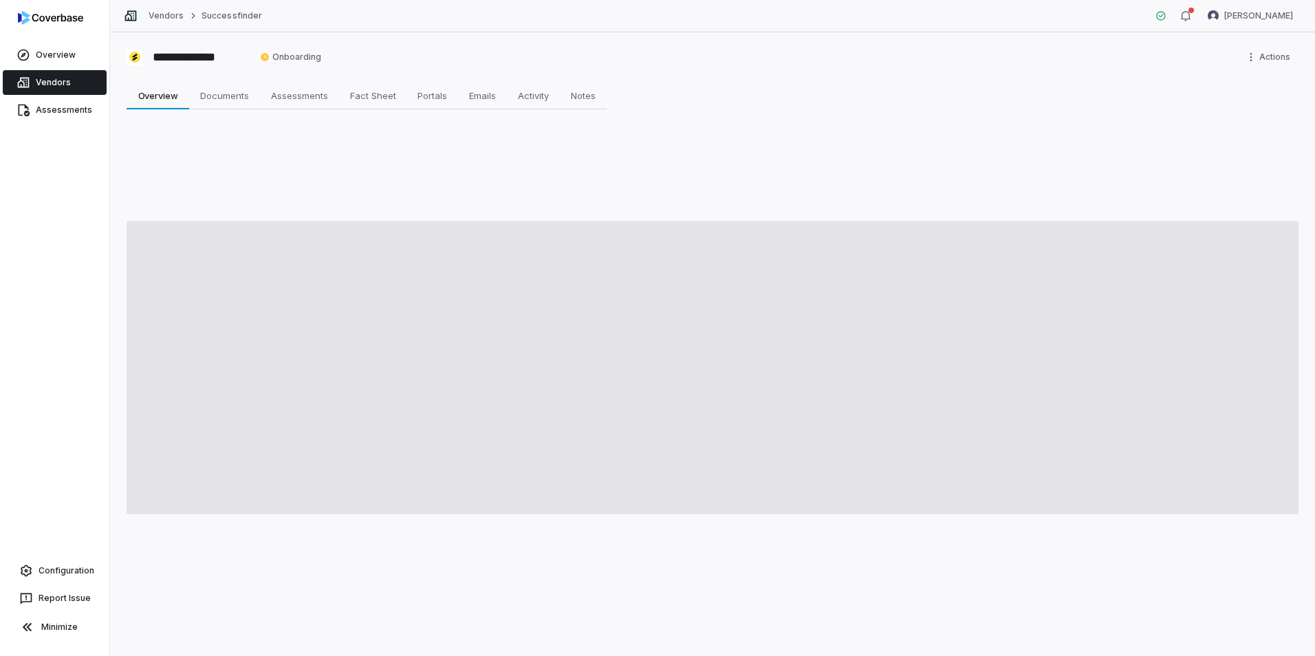
type textarea "*"
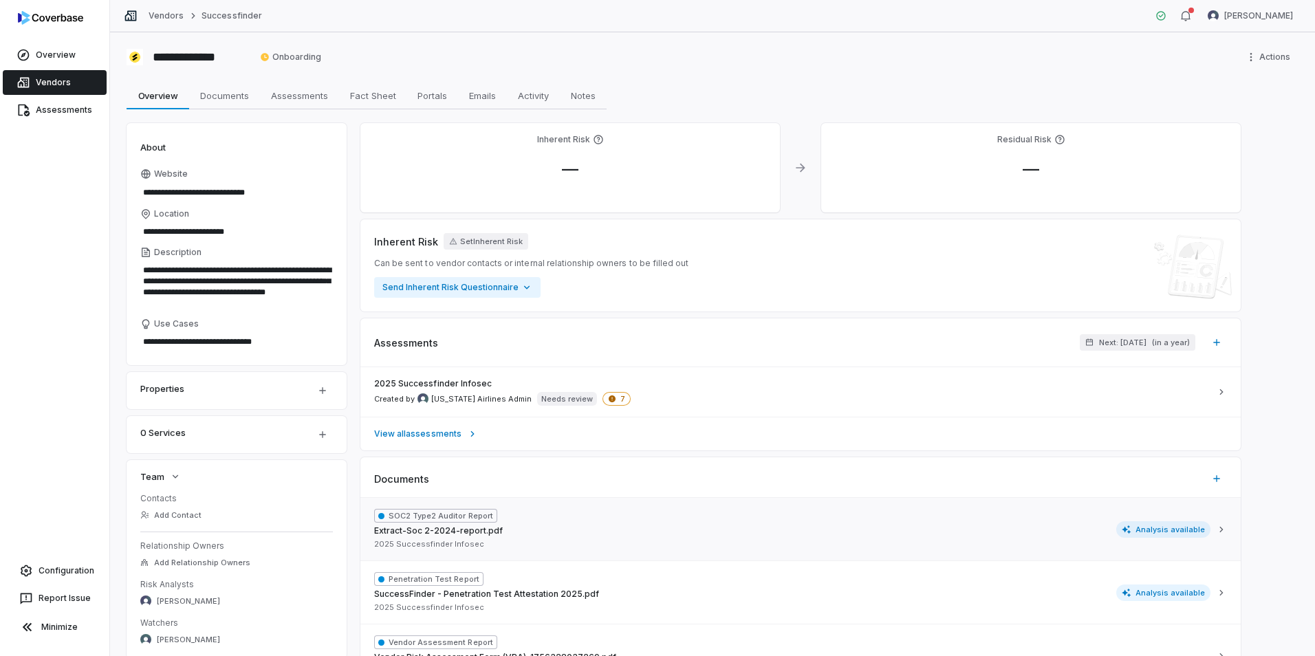
click at [586, 510] on div "SOC2 Type2 Auditor Report Extract-Soc 2-2024-report.pdf 2025 Successfinder Info…" at bounding box center [792, 529] width 837 height 41
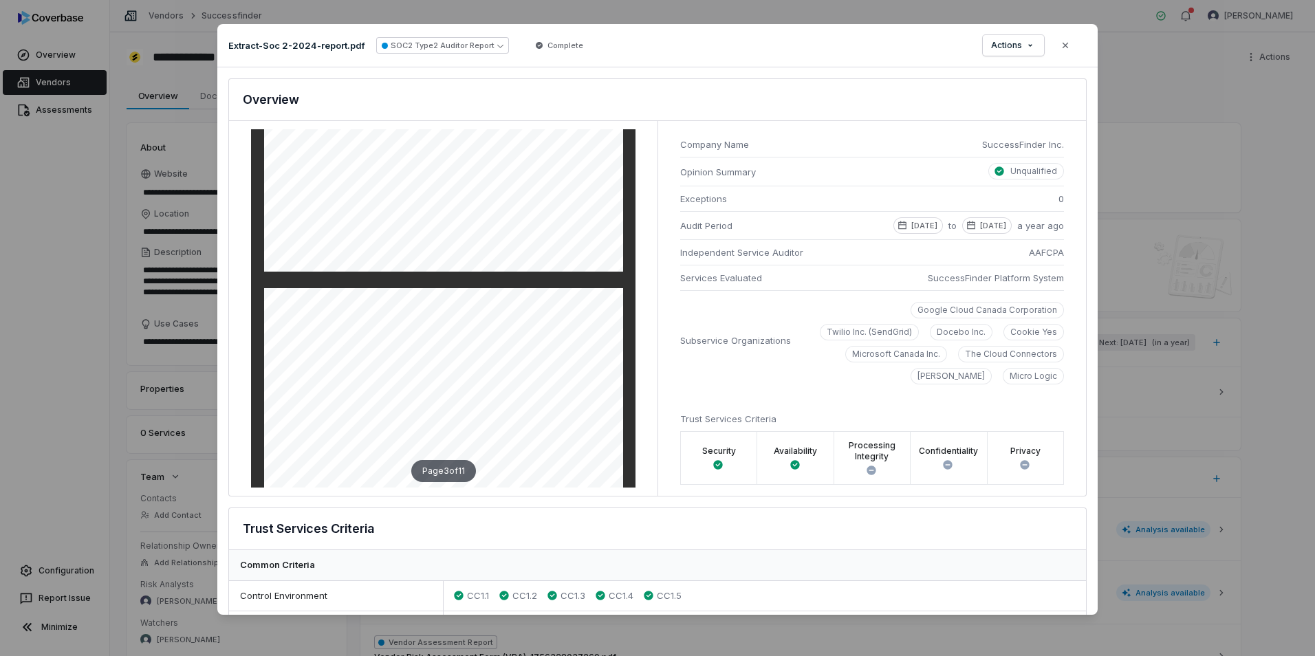
scroll to position [826, 0]
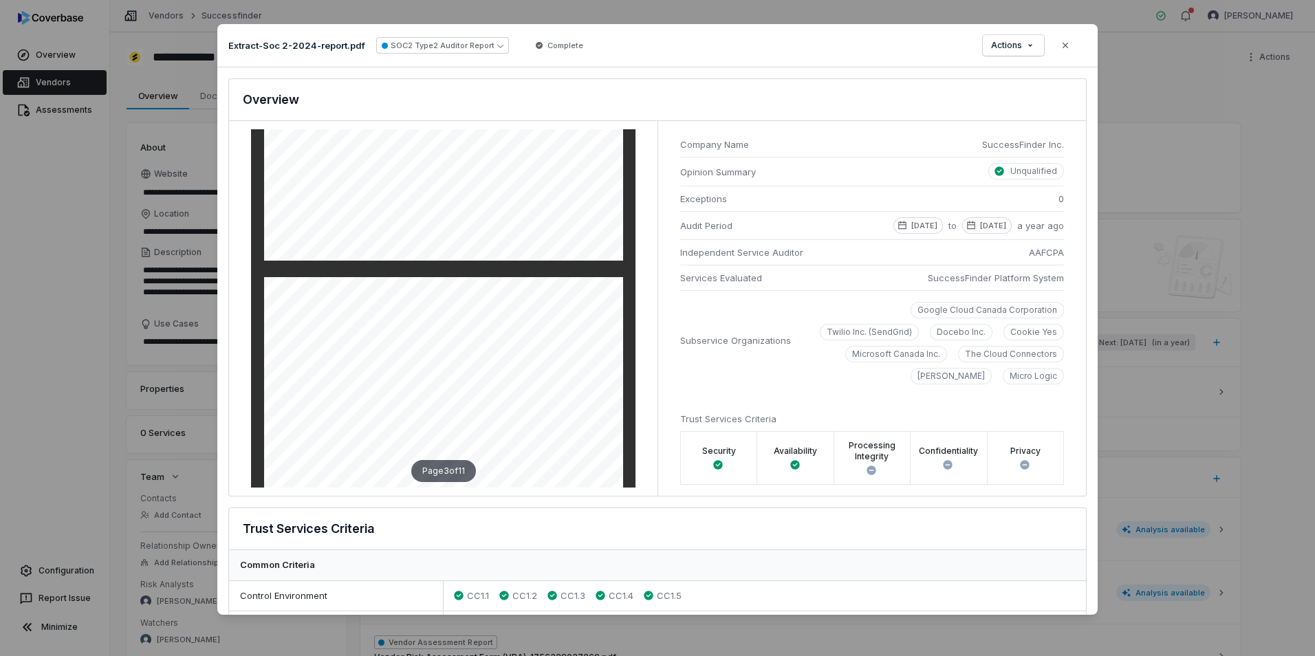
click at [997, 279] on span "SuccessFinder Platform System" at bounding box center [996, 278] width 136 height 14
copy span "SuccessFinder Platform System"
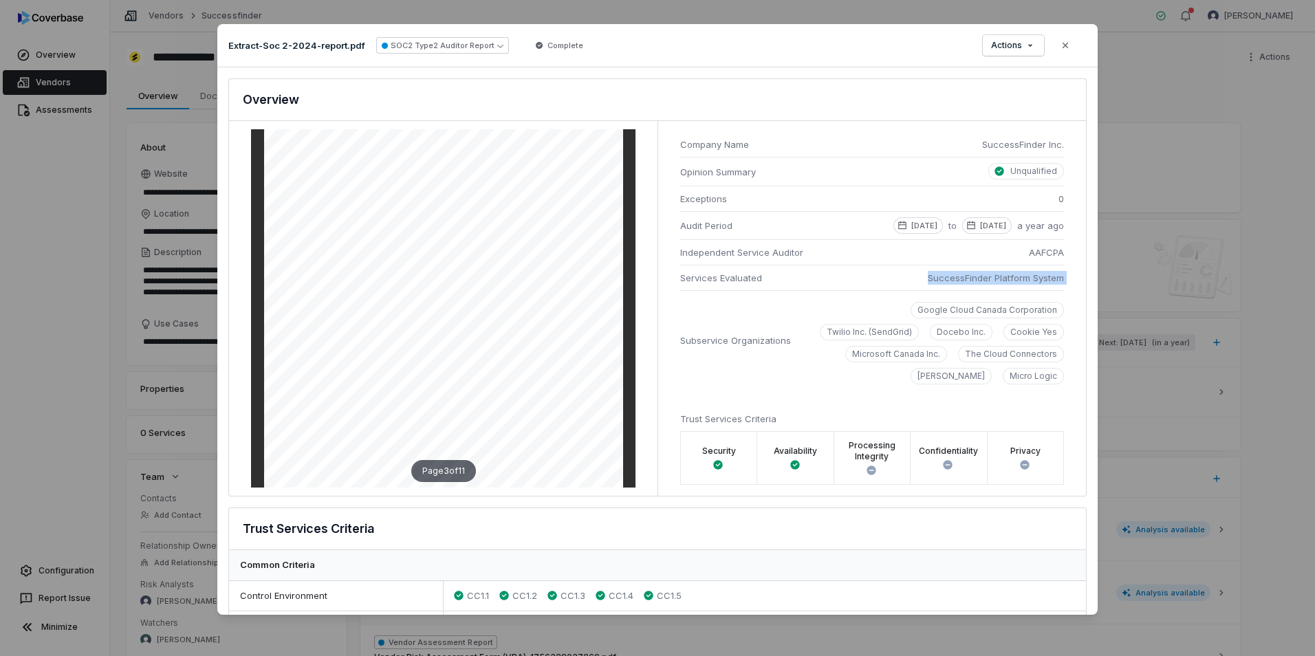
scroll to position [1170, 0]
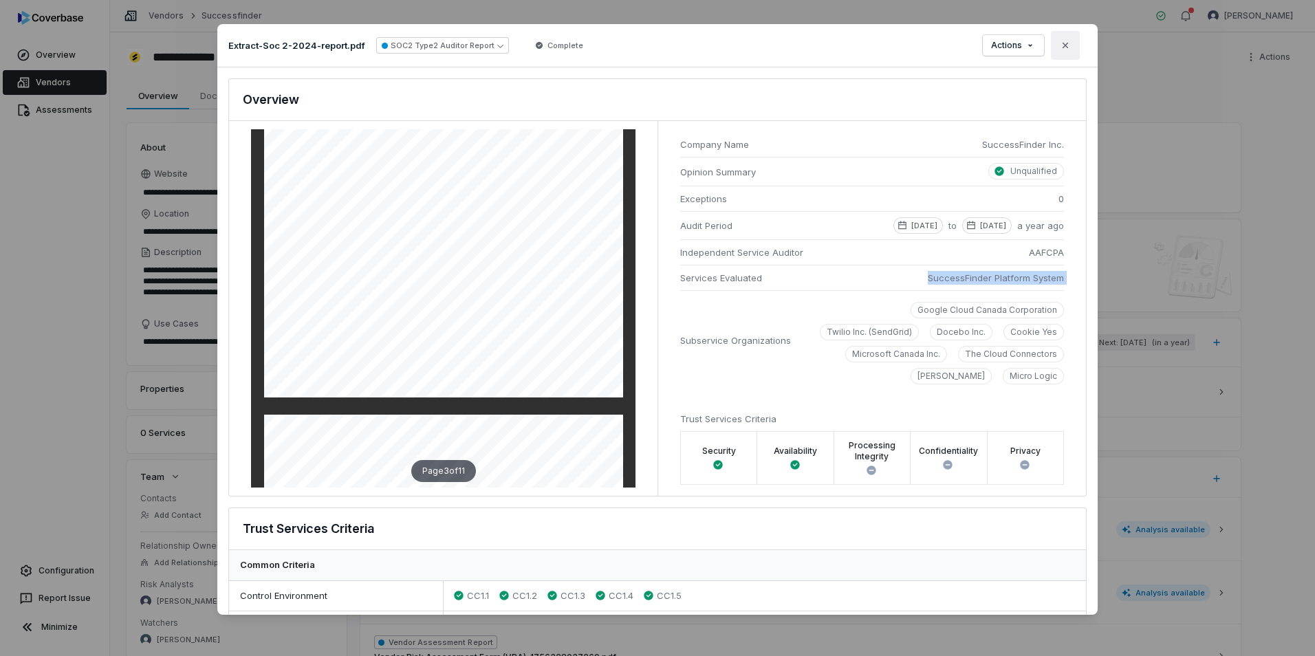
click at [1062, 49] on icon "button" at bounding box center [1065, 45] width 11 height 11
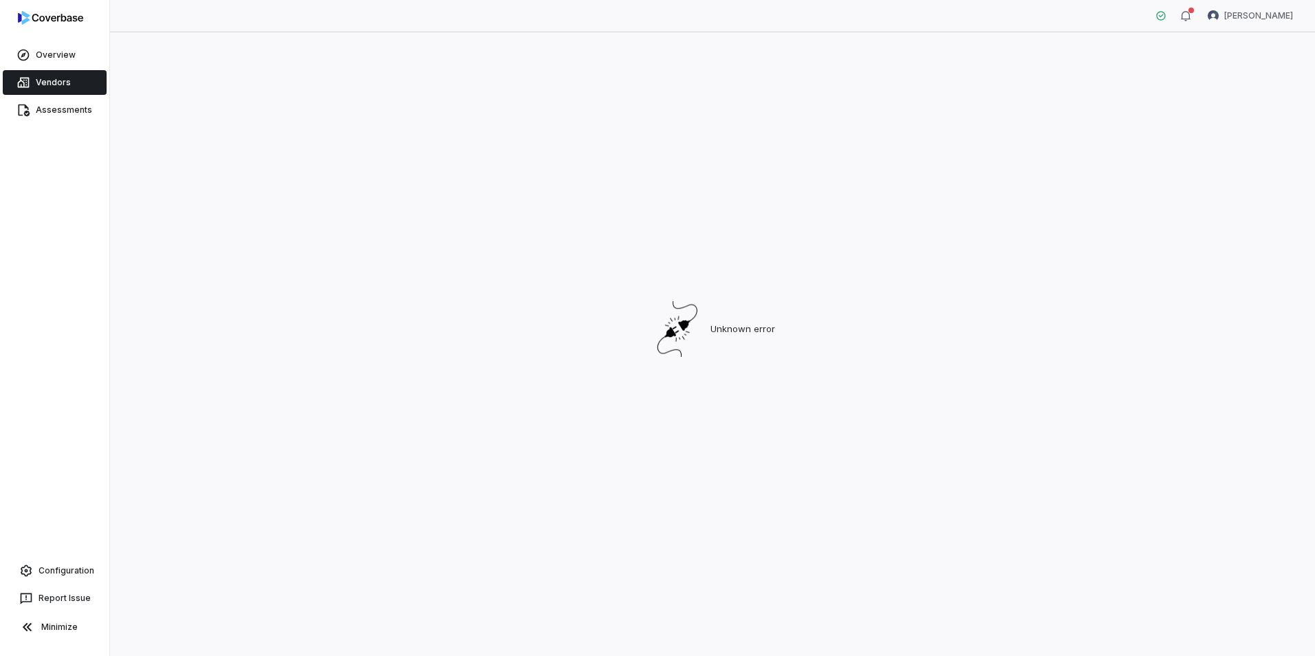
click at [34, 85] on link "Vendors" at bounding box center [55, 82] width 104 height 25
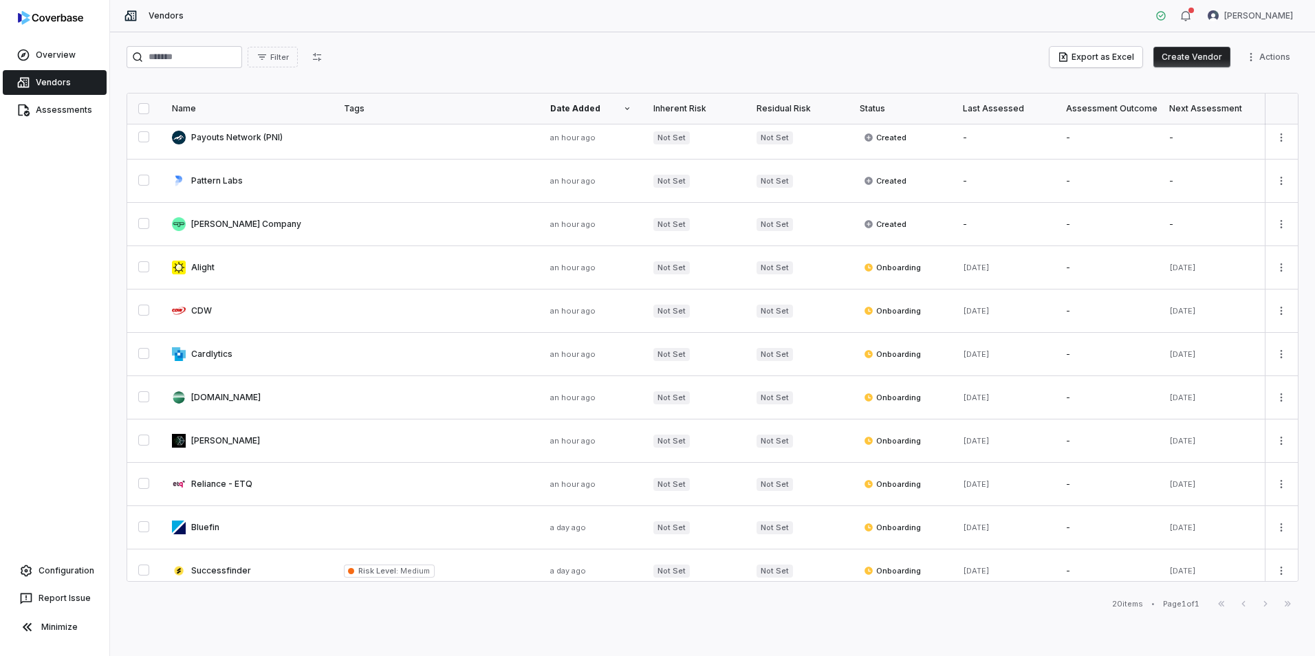
scroll to position [209, 0]
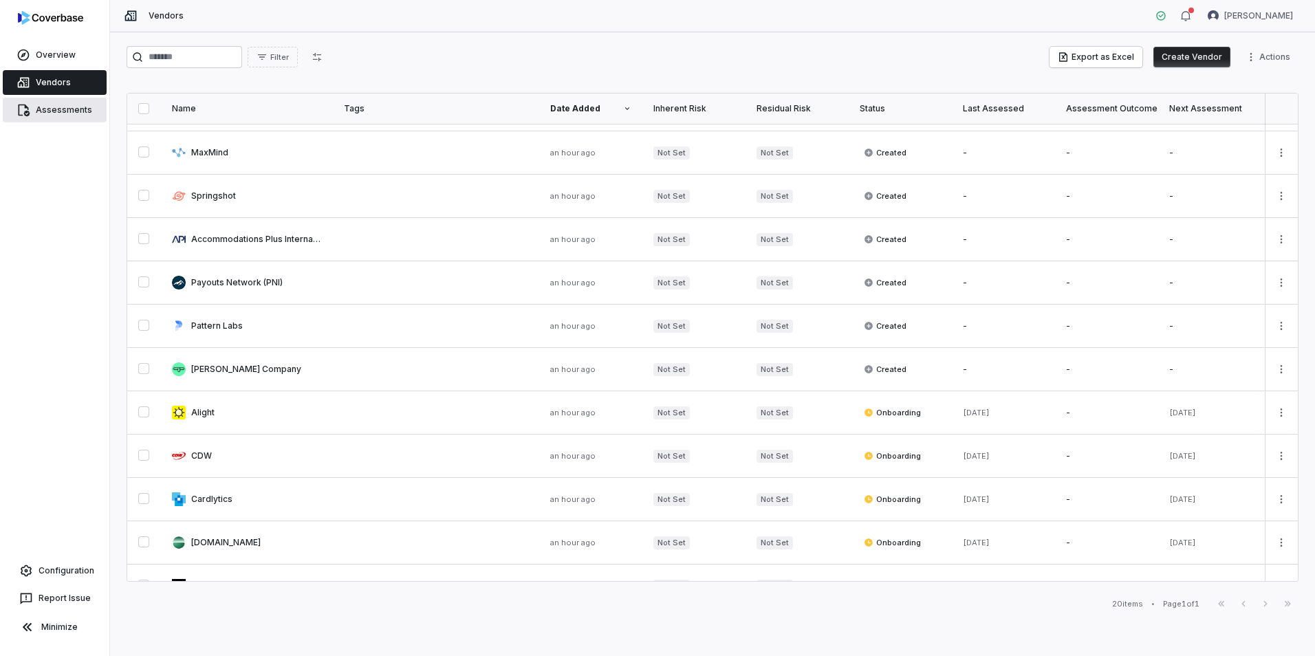
click at [57, 103] on link "Assessments" at bounding box center [55, 110] width 104 height 25
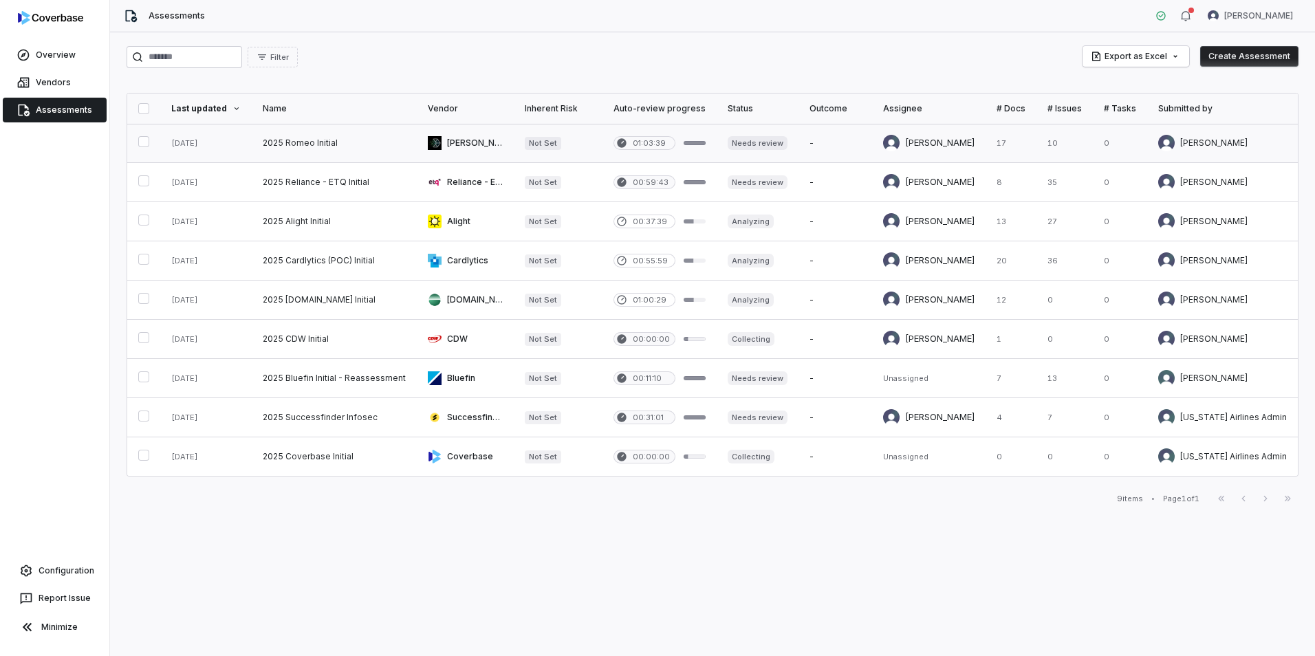
click at [824, 144] on link at bounding box center [836, 143] width 74 height 39
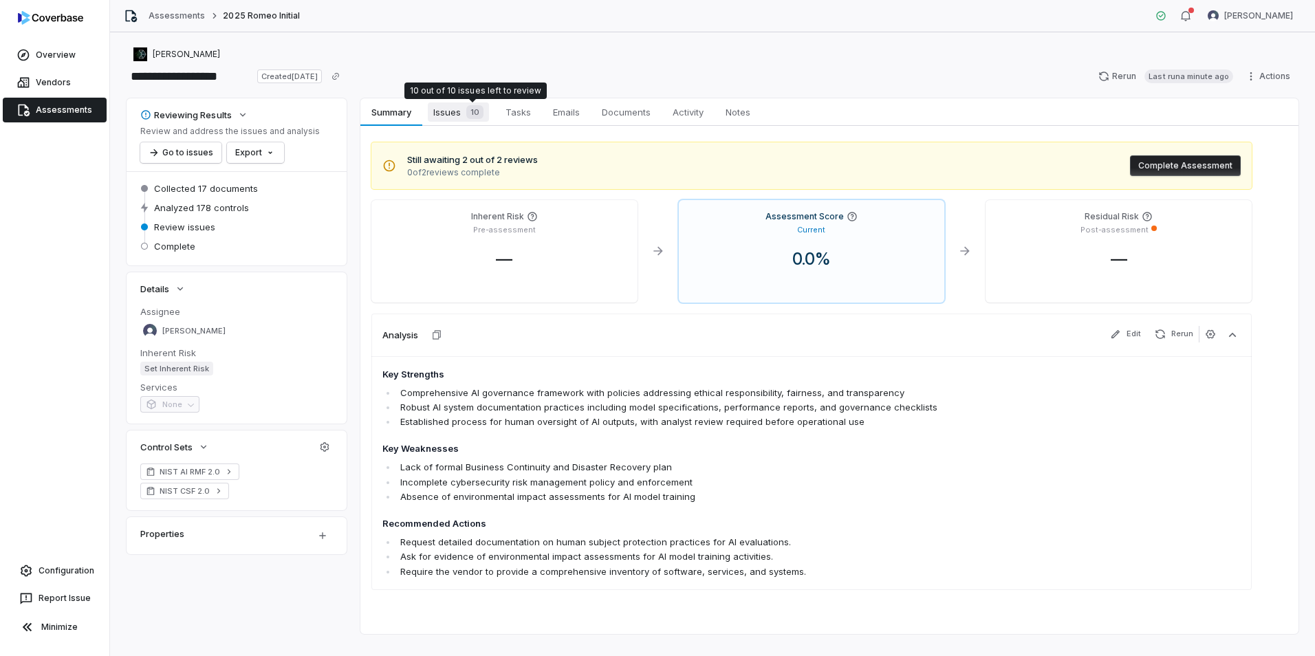
click at [469, 116] on span "10" at bounding box center [474, 112] width 17 height 14
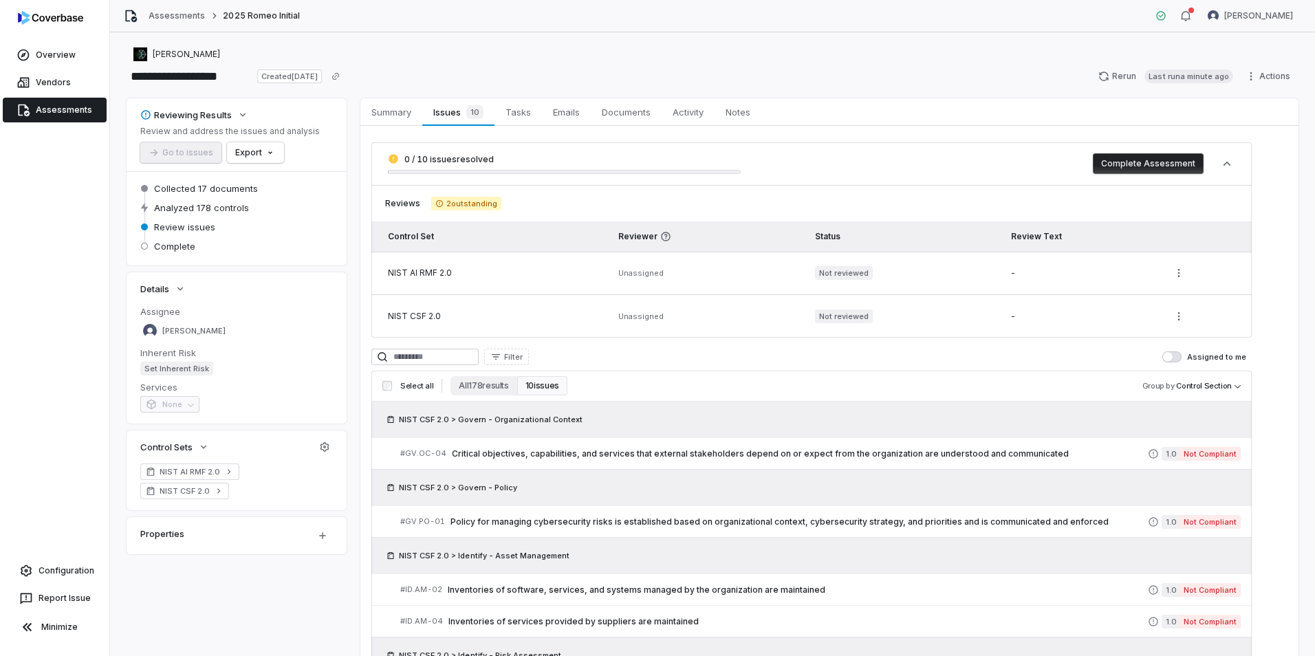
click at [358, 375] on div "Reviewing Results Review and address the issues and analysis Go to issues Expor…" at bounding box center [713, 562] width 1172 height 929
click at [387, 119] on span "Summary" at bounding box center [391, 112] width 51 height 18
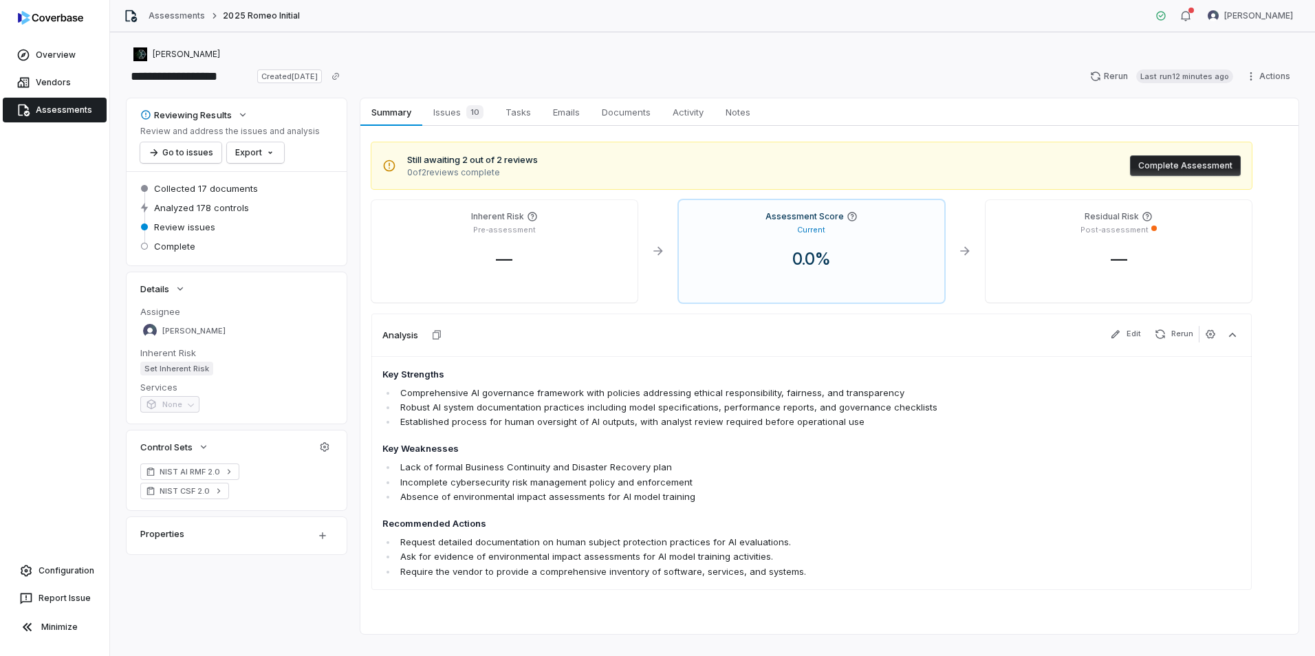
click at [57, 105] on link "Assessments" at bounding box center [55, 110] width 104 height 25
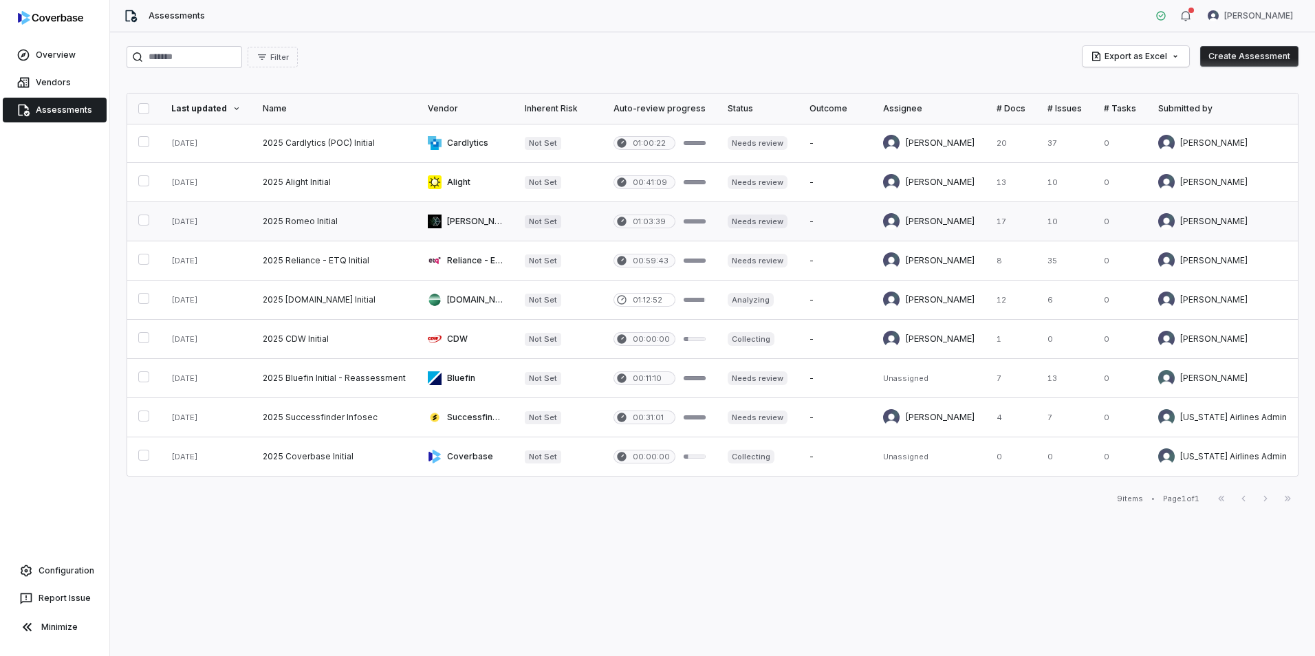
click at [346, 224] on link at bounding box center [334, 221] width 165 height 39
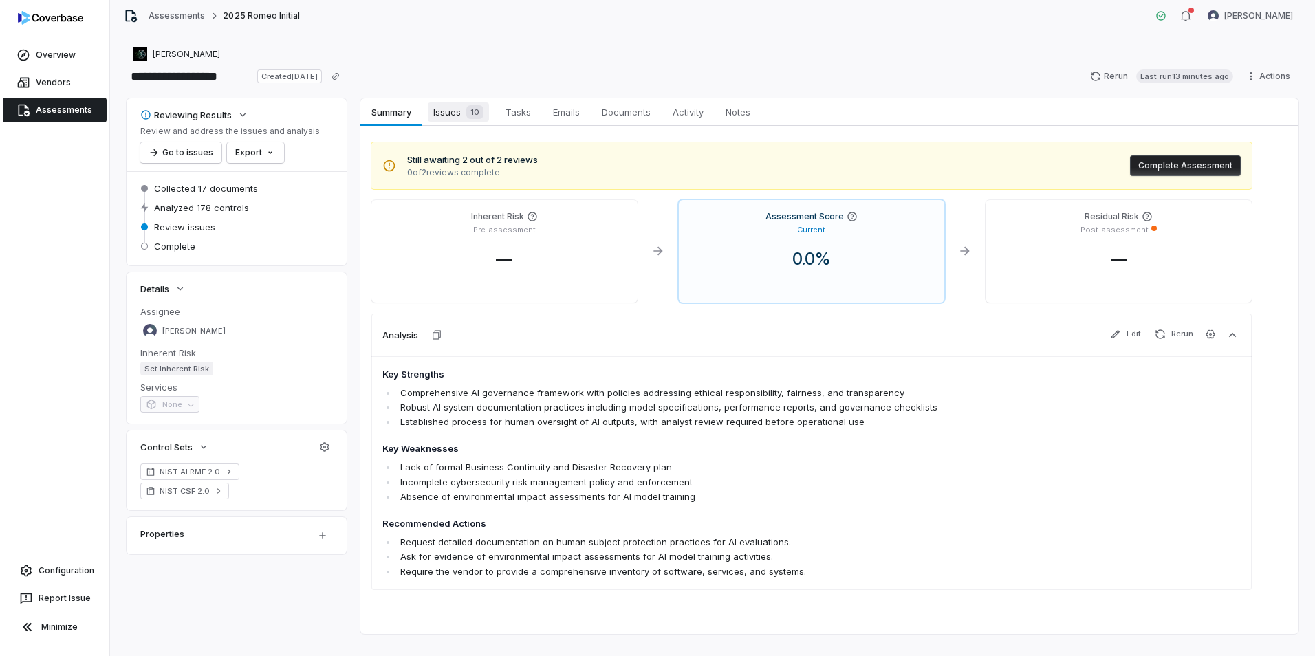
click at [464, 121] on span "Issues 10" at bounding box center [458, 112] width 61 height 19
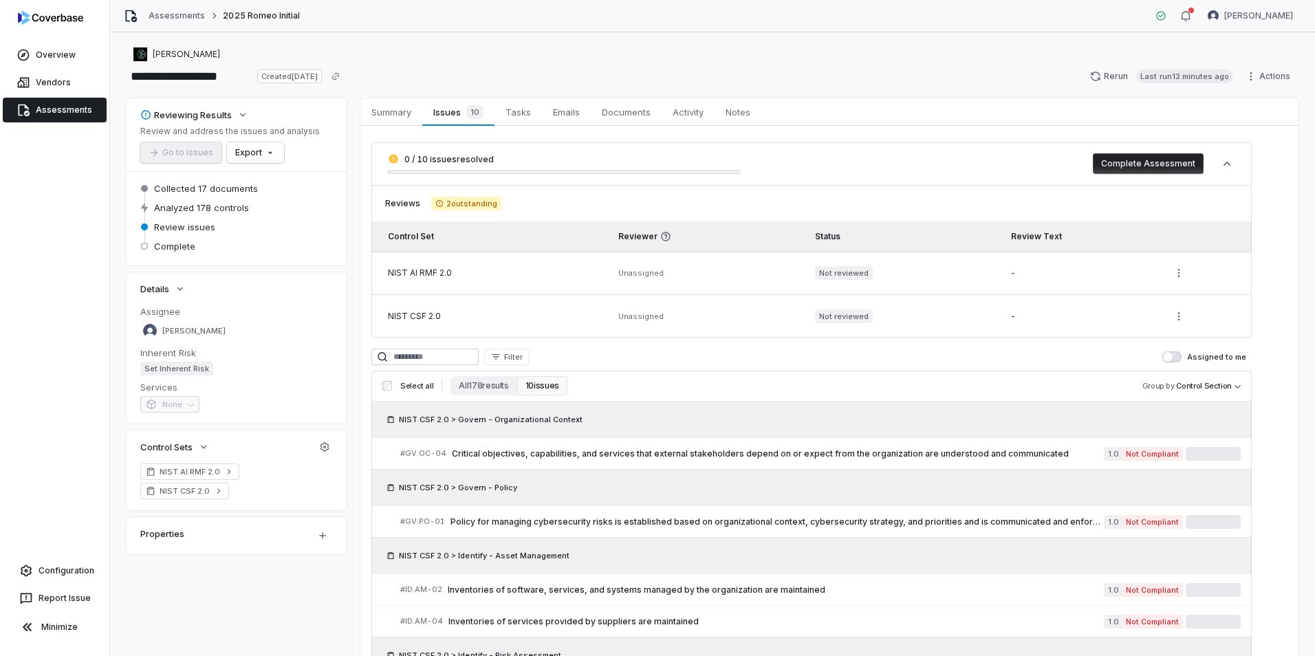
click at [64, 109] on link "Assessments" at bounding box center [55, 110] width 104 height 25
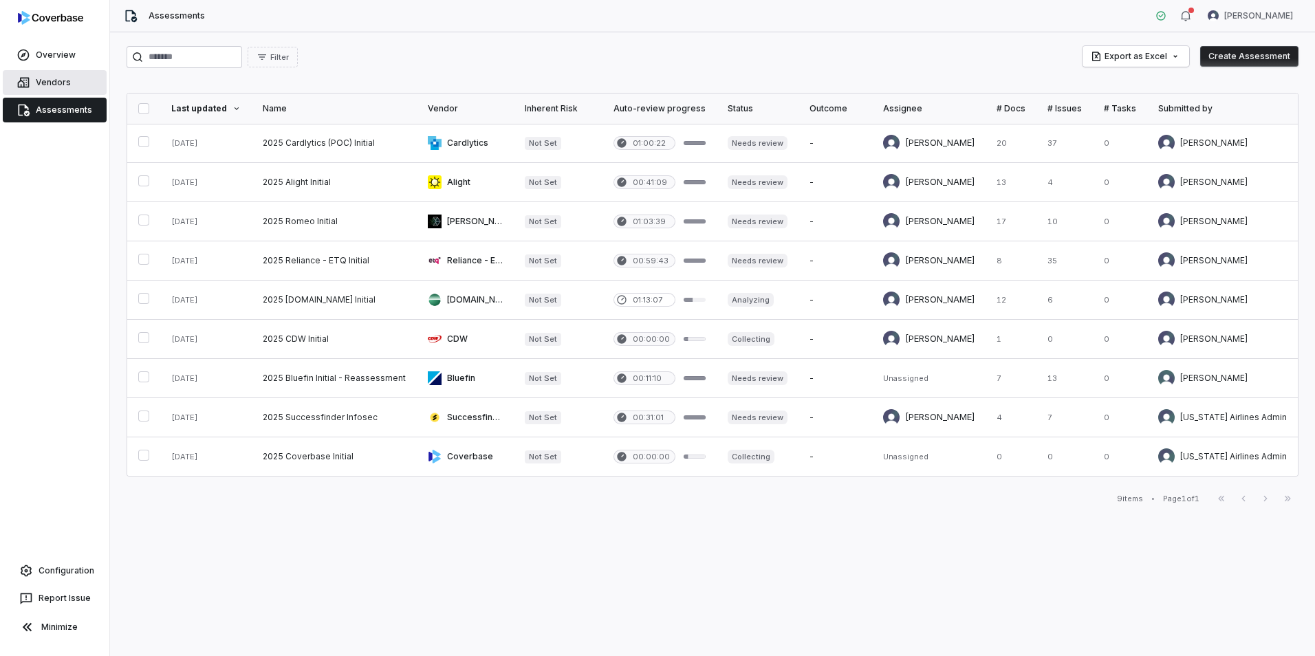
click at [60, 83] on link "Vendors" at bounding box center [55, 82] width 104 height 25
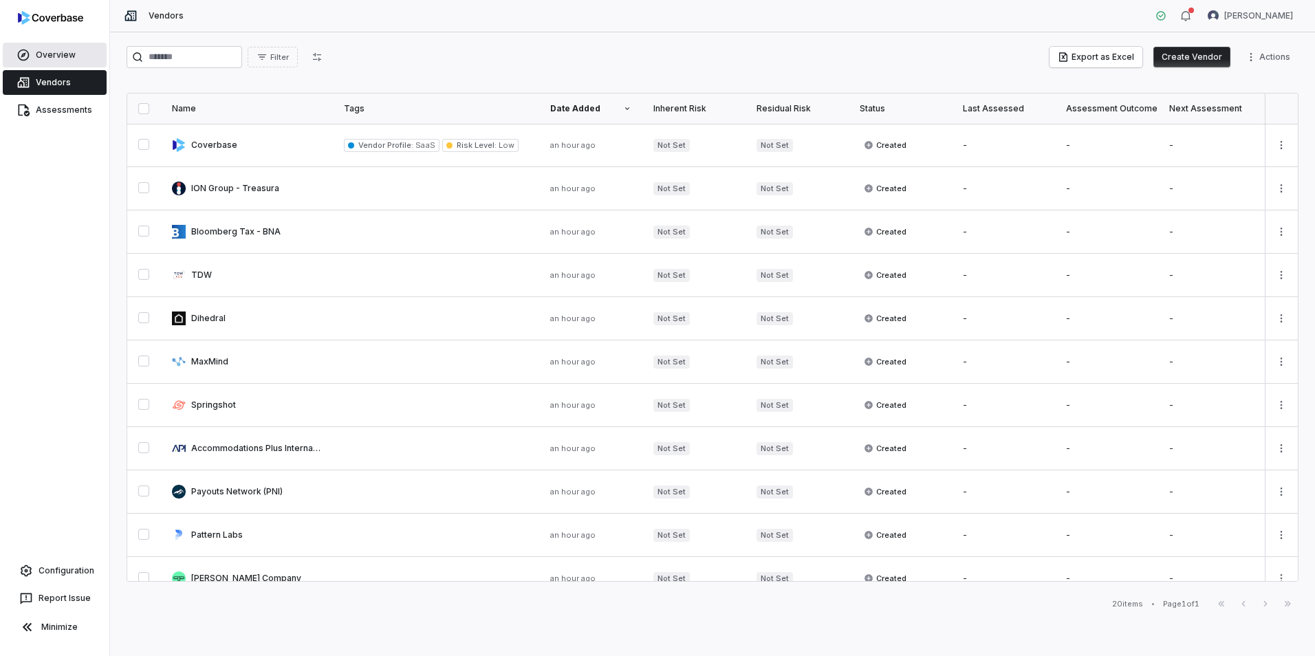
click at [49, 61] on link "Overview" at bounding box center [55, 55] width 104 height 25
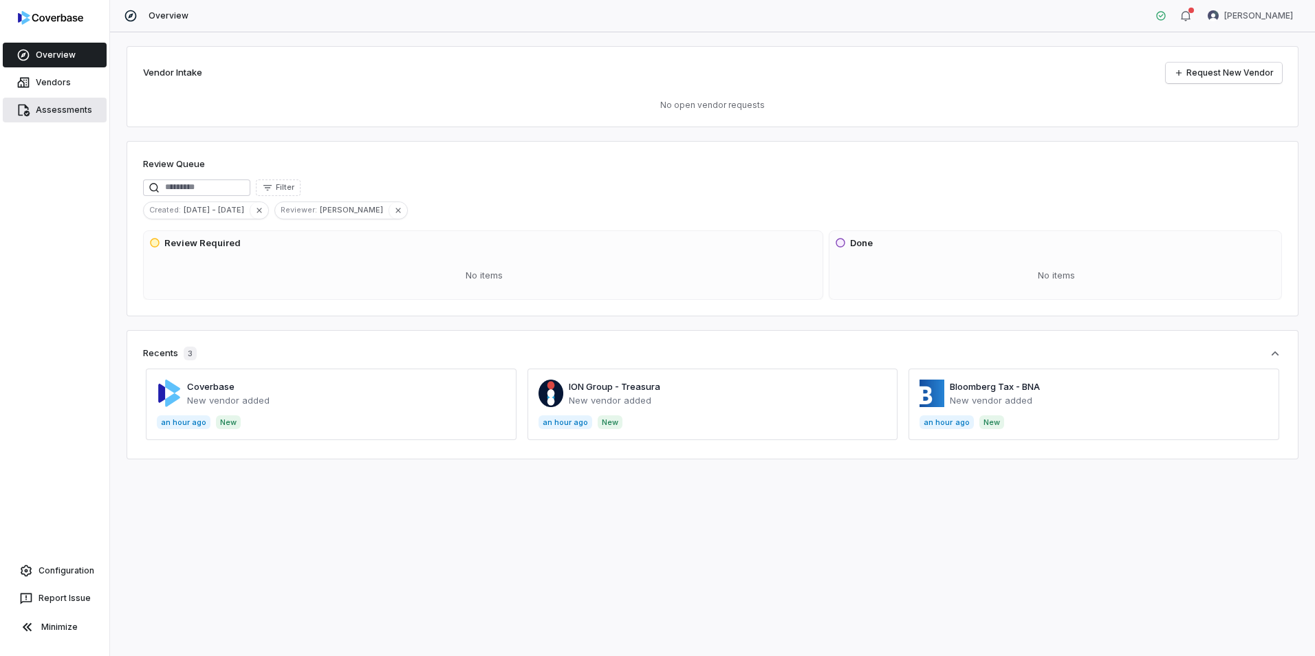
click at [58, 116] on link "Assessments" at bounding box center [55, 110] width 104 height 25
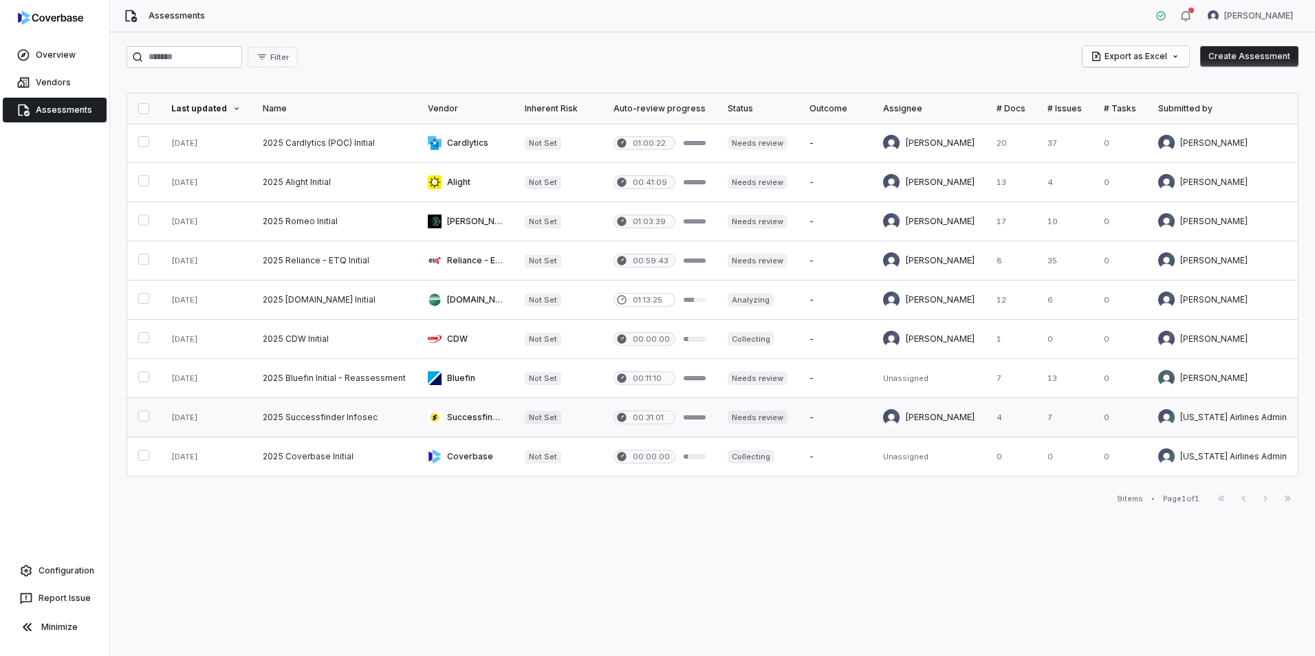
click at [330, 421] on link at bounding box center [334, 417] width 165 height 39
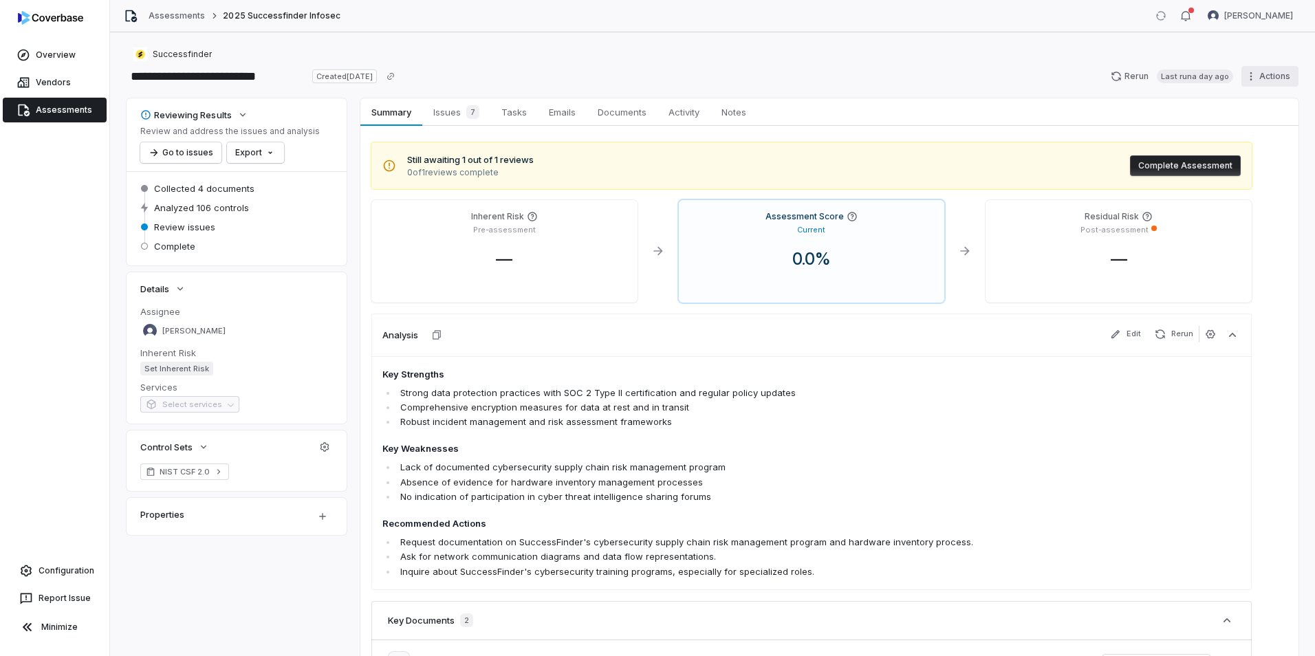
click at [1251, 76] on html "**********" at bounding box center [657, 328] width 1315 height 656
drag, startPoint x: 1004, startPoint y: 58, endPoint x: 995, endPoint y: 62, distance: 10.2
click at [1004, 58] on html "**********" at bounding box center [657, 328] width 1315 height 656
click at [735, 125] on link "Notes Notes" at bounding box center [734, 112] width 47 height 28
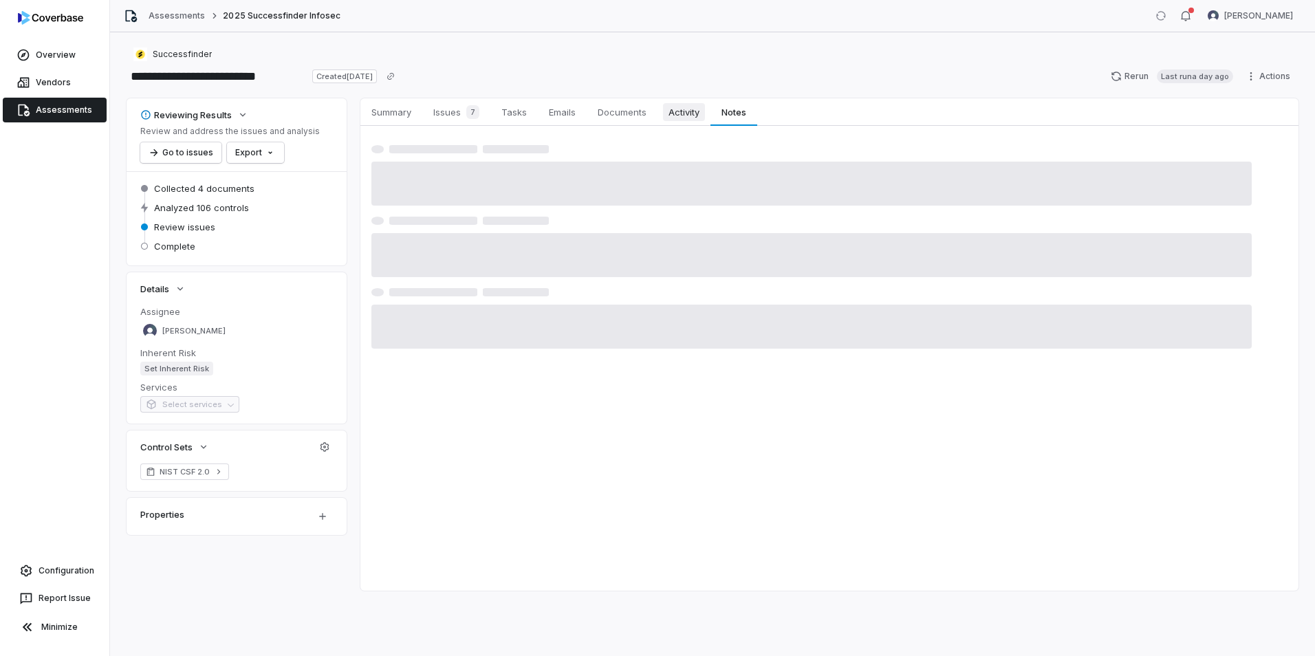
click at [667, 109] on span "Activity" at bounding box center [684, 112] width 42 height 18
click at [52, 83] on link "Vendors" at bounding box center [55, 82] width 104 height 25
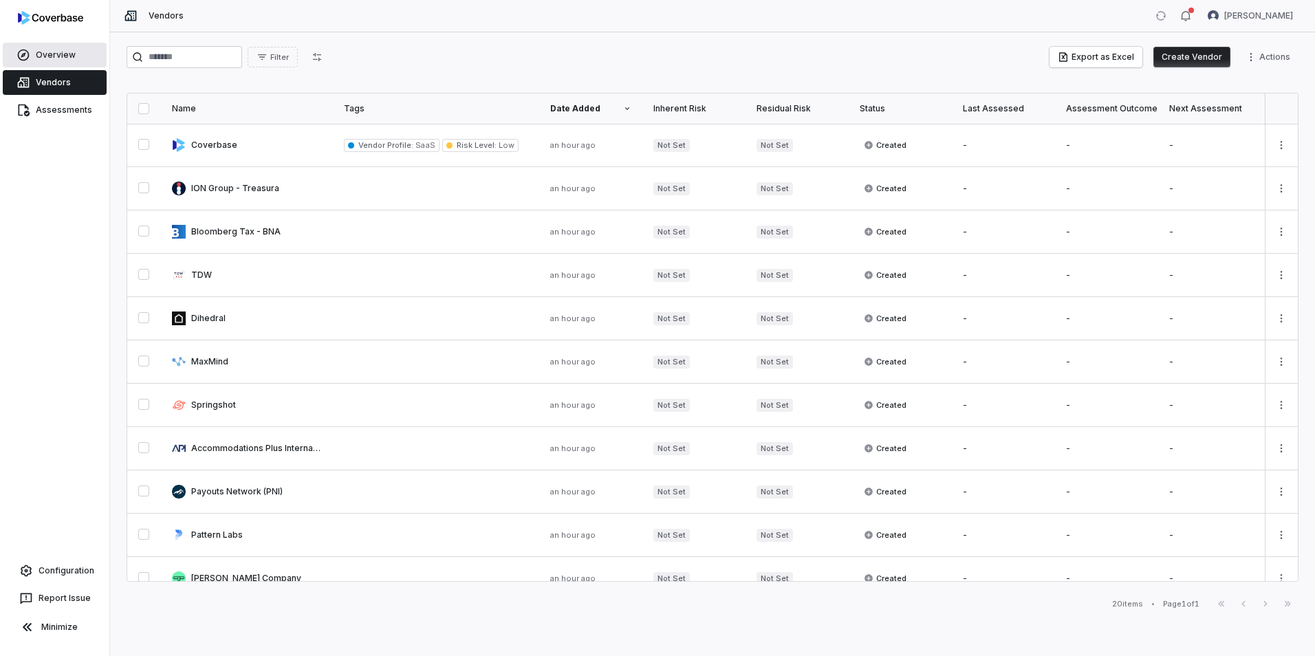
click at [57, 60] on link "Overview" at bounding box center [55, 55] width 104 height 25
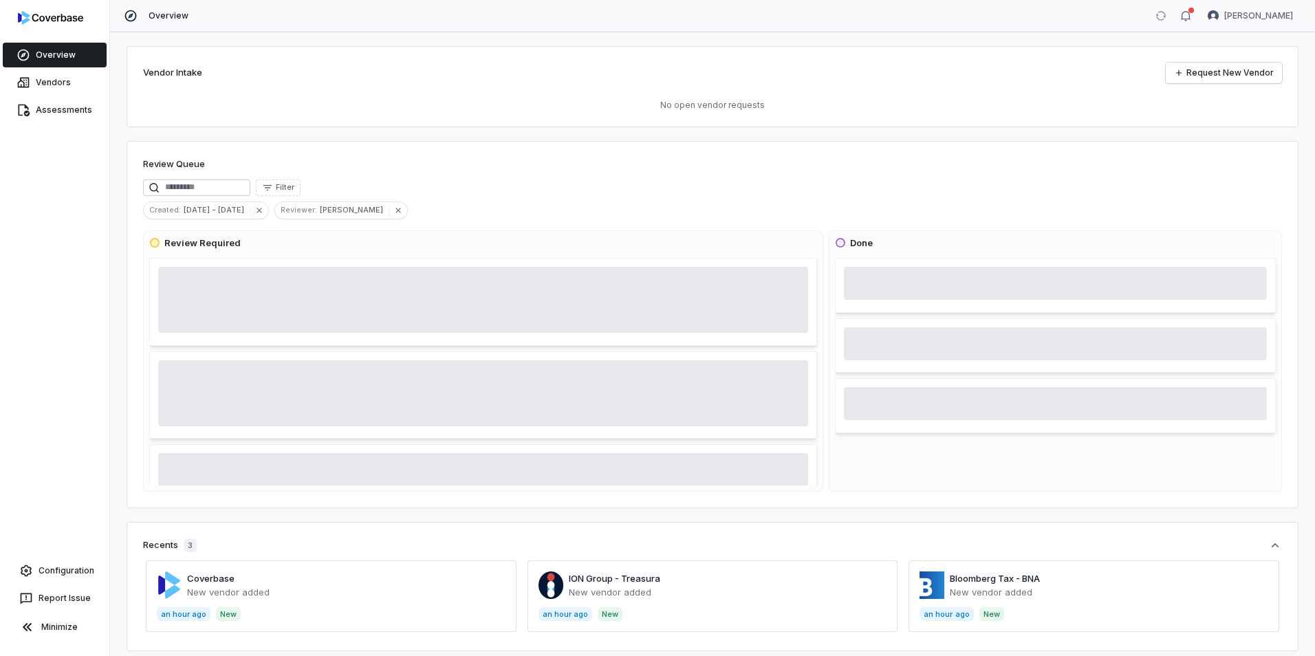
click at [57, 60] on link "Overview" at bounding box center [55, 55] width 104 height 25
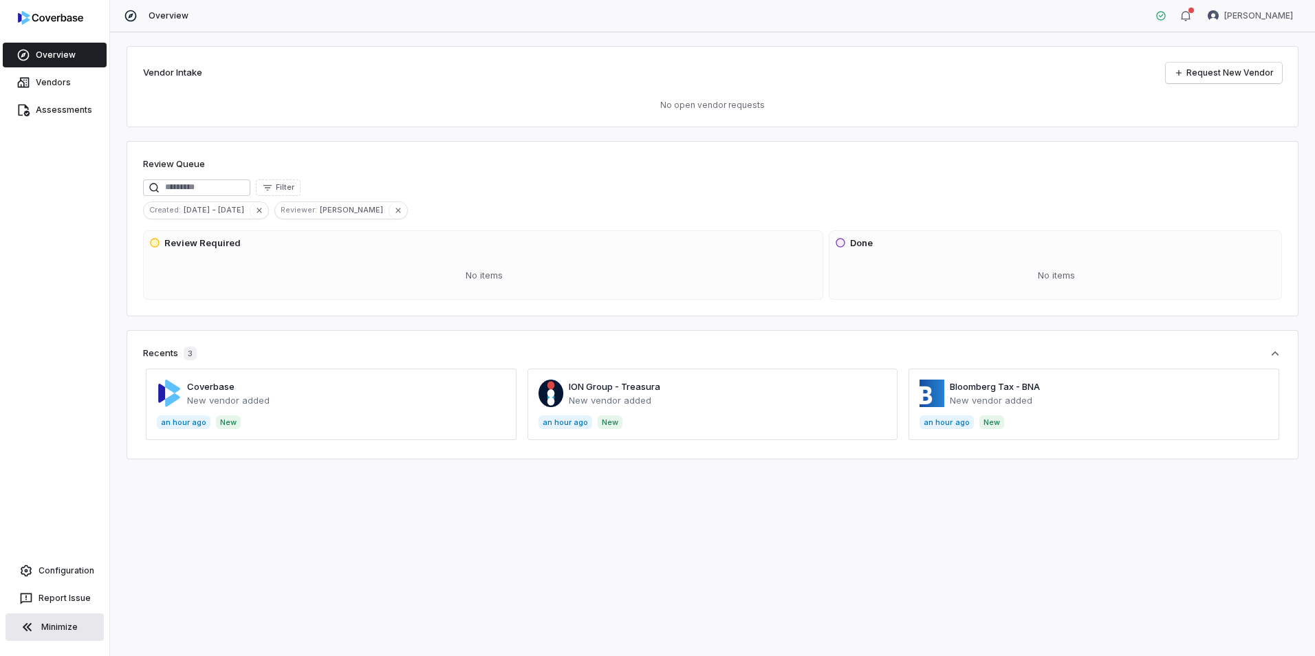
click at [37, 629] on button "Minimize" at bounding box center [55, 628] width 98 height 28
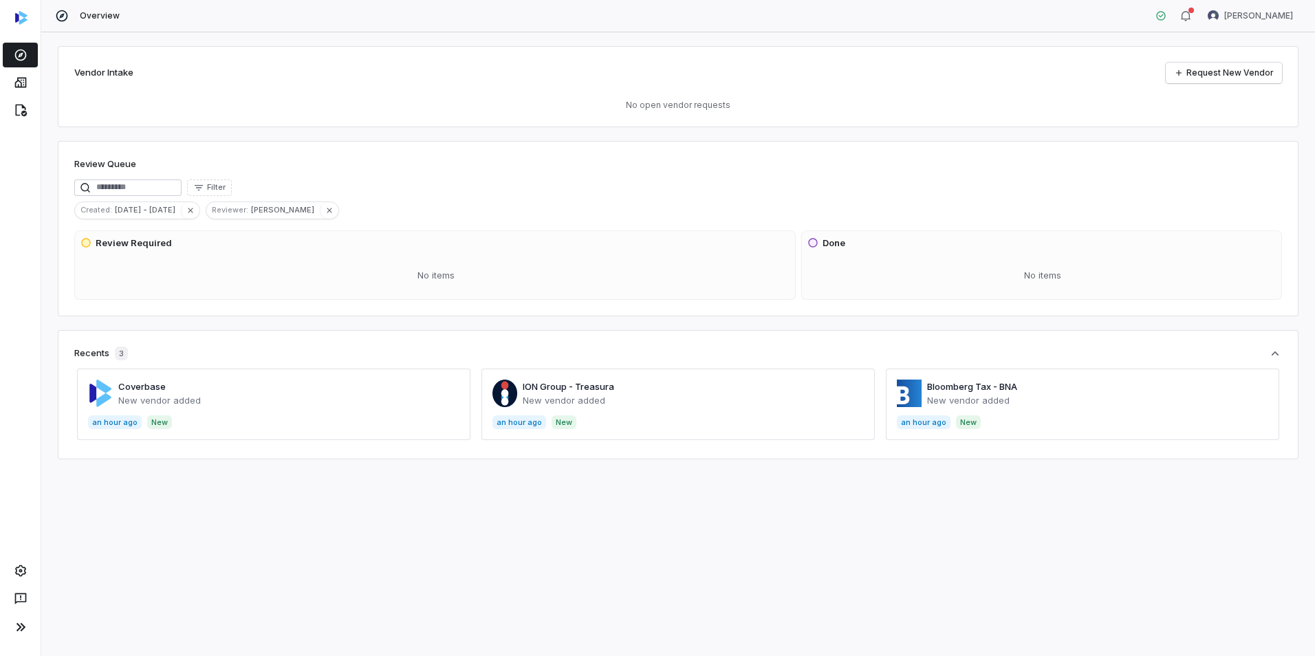
click at [0, 628] on html "Overview Luke Taylor Vendor Intake Request New Vendor No open vendor requests R…" at bounding box center [657, 328] width 1315 height 656
click at [12, 76] on link at bounding box center [20, 82] width 35 height 25
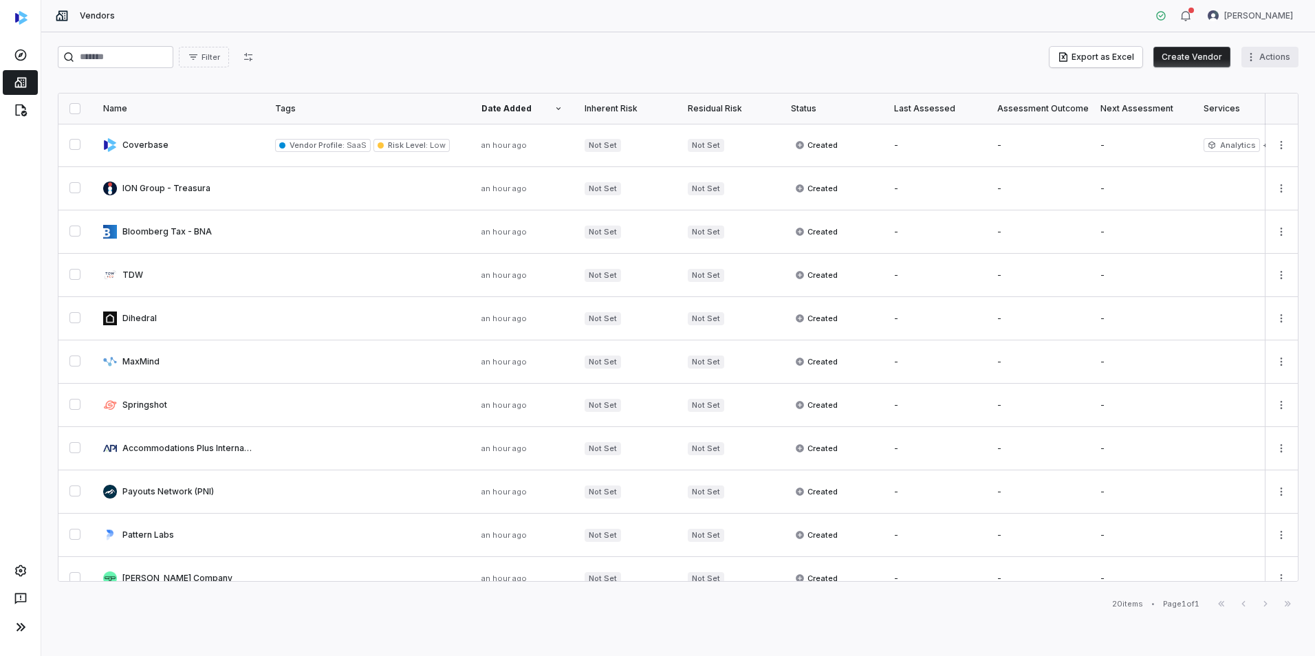
click at [1260, 53] on html "Vendors Luke Taylor Filter Export as Excel Create Vendor Actions Name Tags Date…" at bounding box center [657, 328] width 1315 height 656
click at [978, 57] on html "Vendors Luke Taylor Filter Export as Excel Create Vendor Actions Name Tags Date…" at bounding box center [657, 328] width 1315 height 656
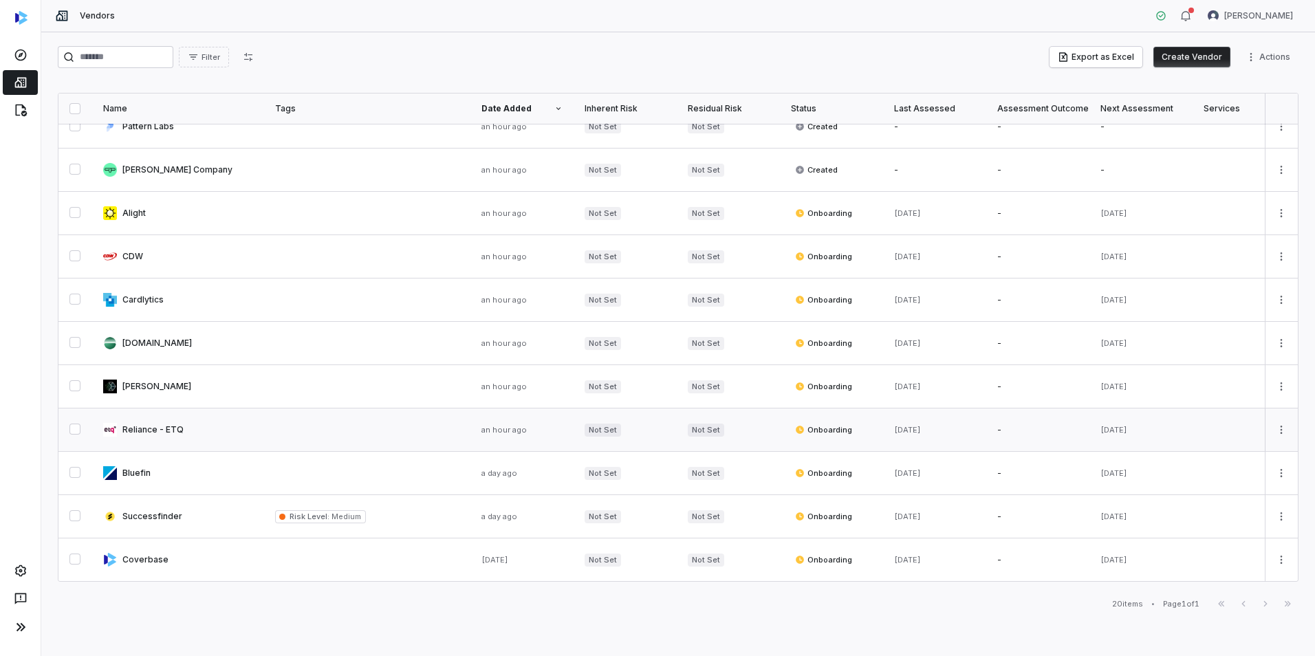
scroll to position [416, 0]
click at [1192, 16] on icon "button" at bounding box center [1186, 15] width 11 height 11
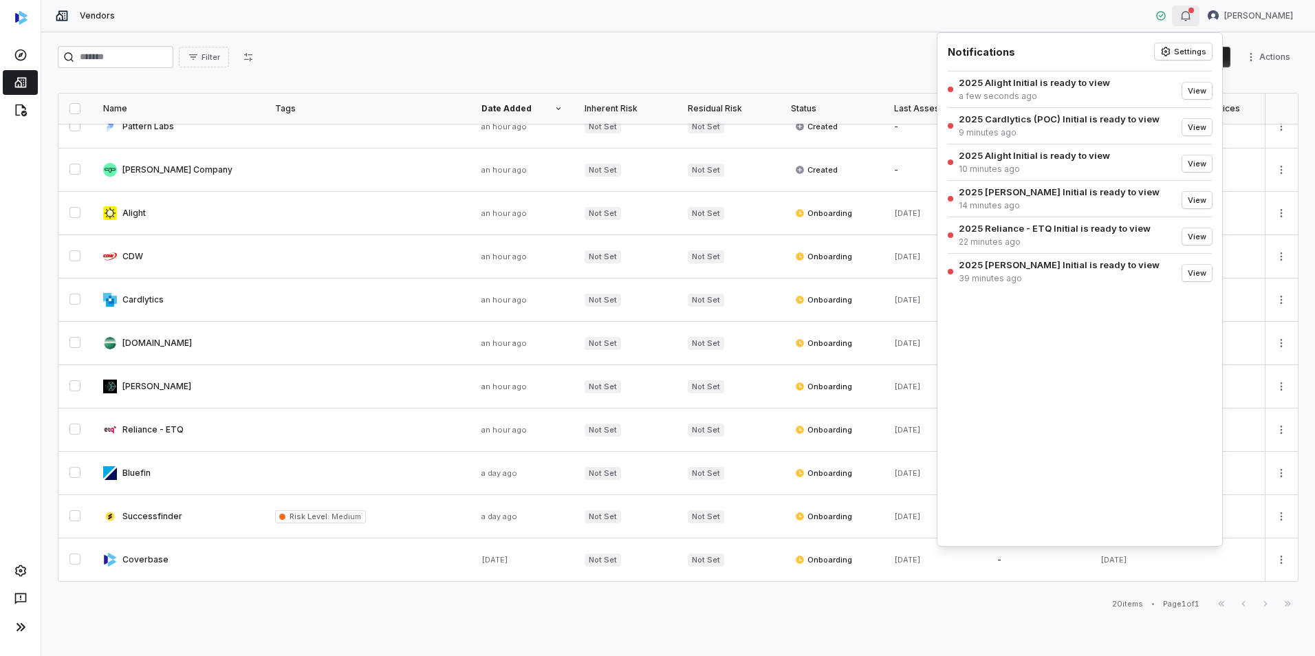
click at [861, 46] on div "Filter Export as Excel Create Vendor Actions" at bounding box center [678, 57] width 1241 height 22
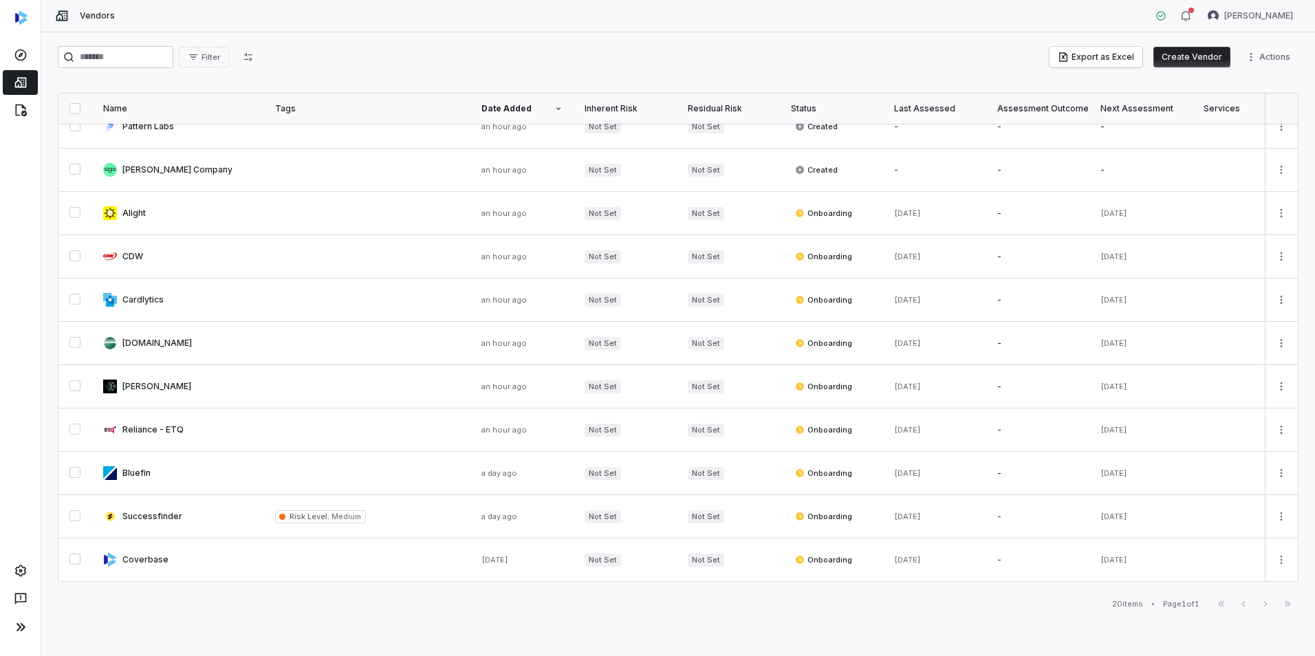
click at [21, 19] on img at bounding box center [21, 18] width 12 height 14
click at [61, 14] on icon at bounding box center [62, 16] width 12 height 10
click at [24, 50] on icon at bounding box center [21, 55] width 14 height 14
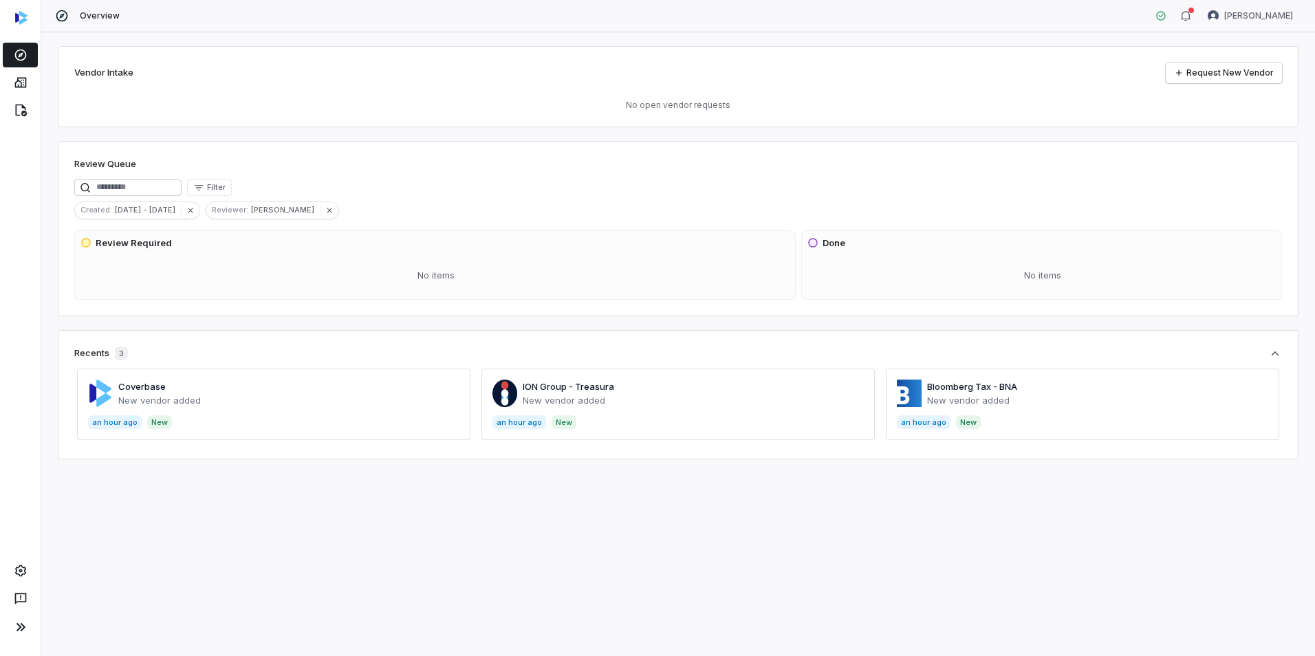
click at [204, 396] on span at bounding box center [274, 405] width 394 height 72
click at [22, 89] on link at bounding box center [20, 82] width 35 height 25
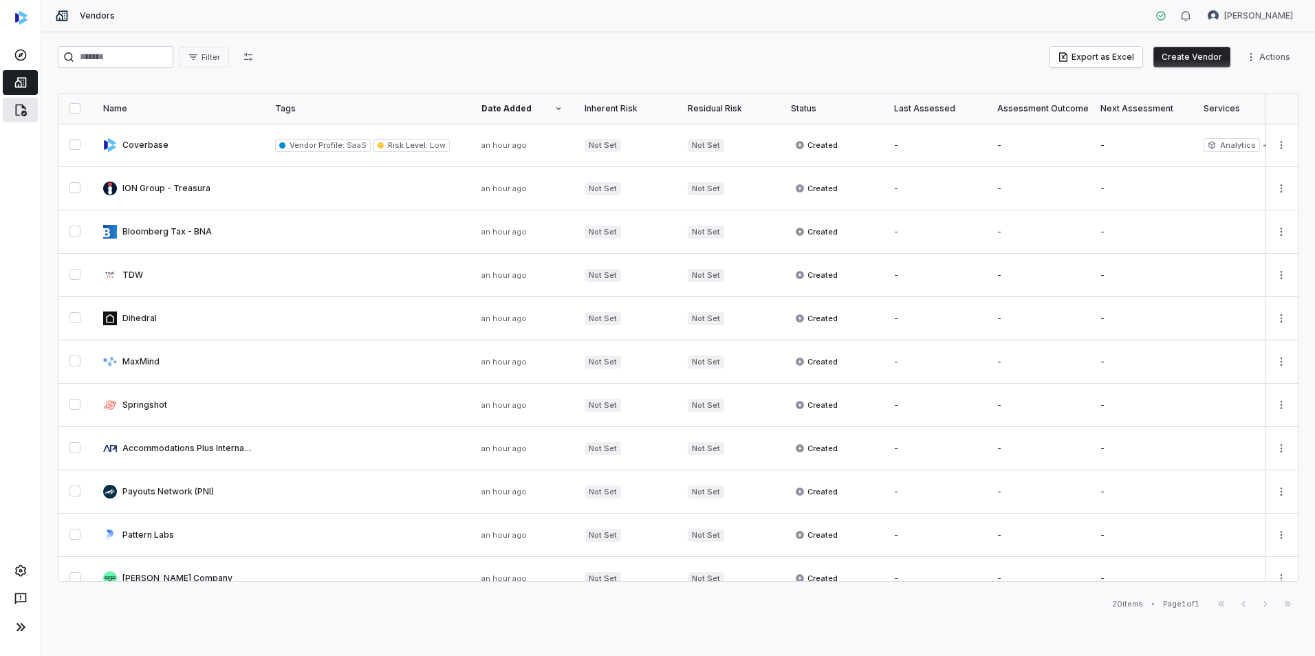
click at [30, 109] on link at bounding box center [20, 110] width 35 height 25
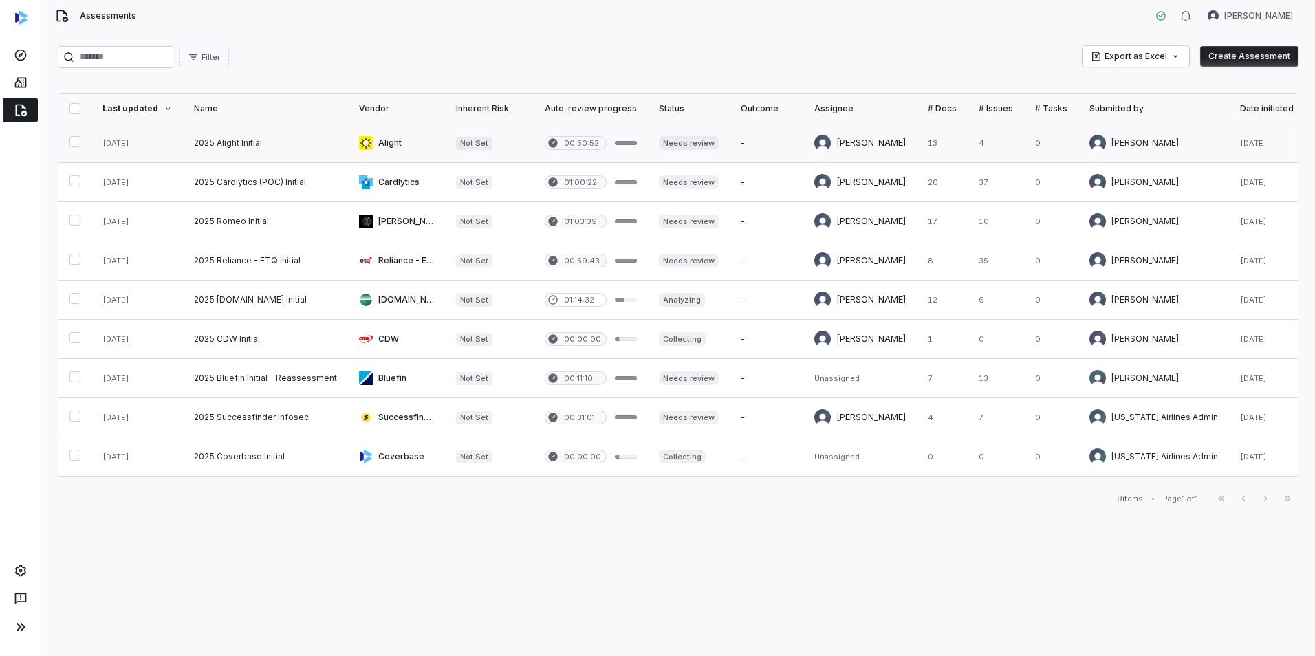
click at [414, 144] on link at bounding box center [396, 143] width 97 height 39
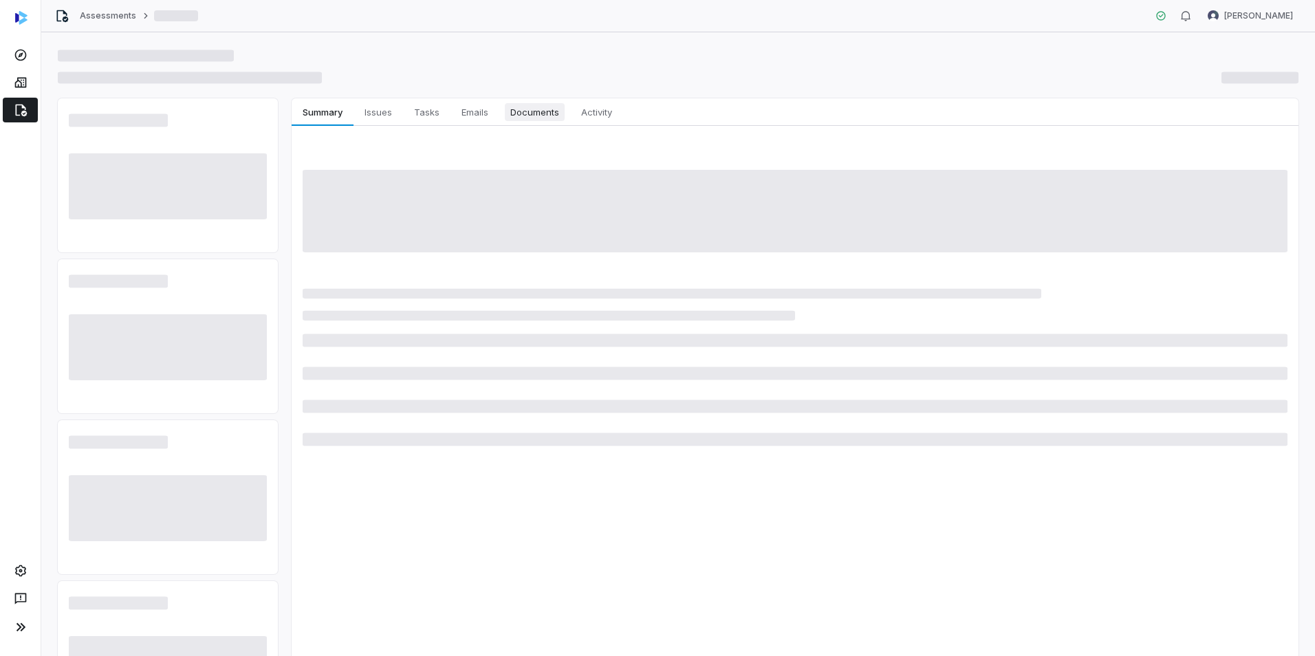
click at [526, 113] on span "Documents" at bounding box center [535, 112] width 60 height 18
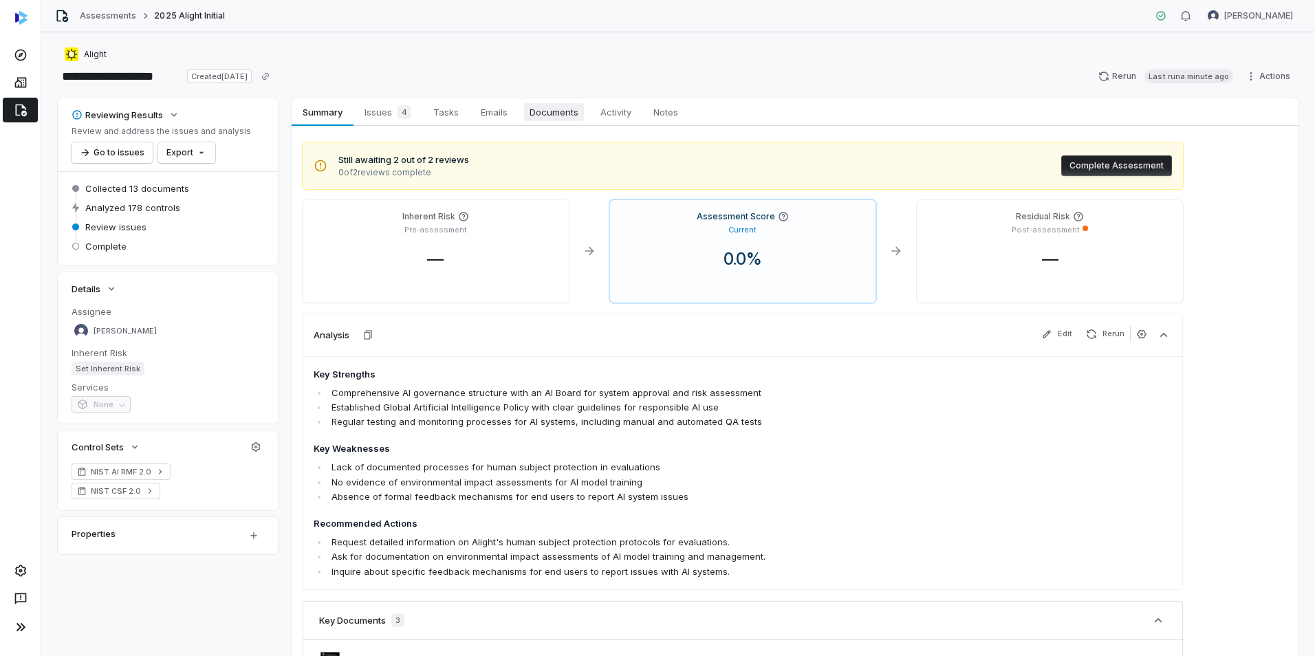
click at [535, 111] on span "Documents" at bounding box center [554, 112] width 60 height 18
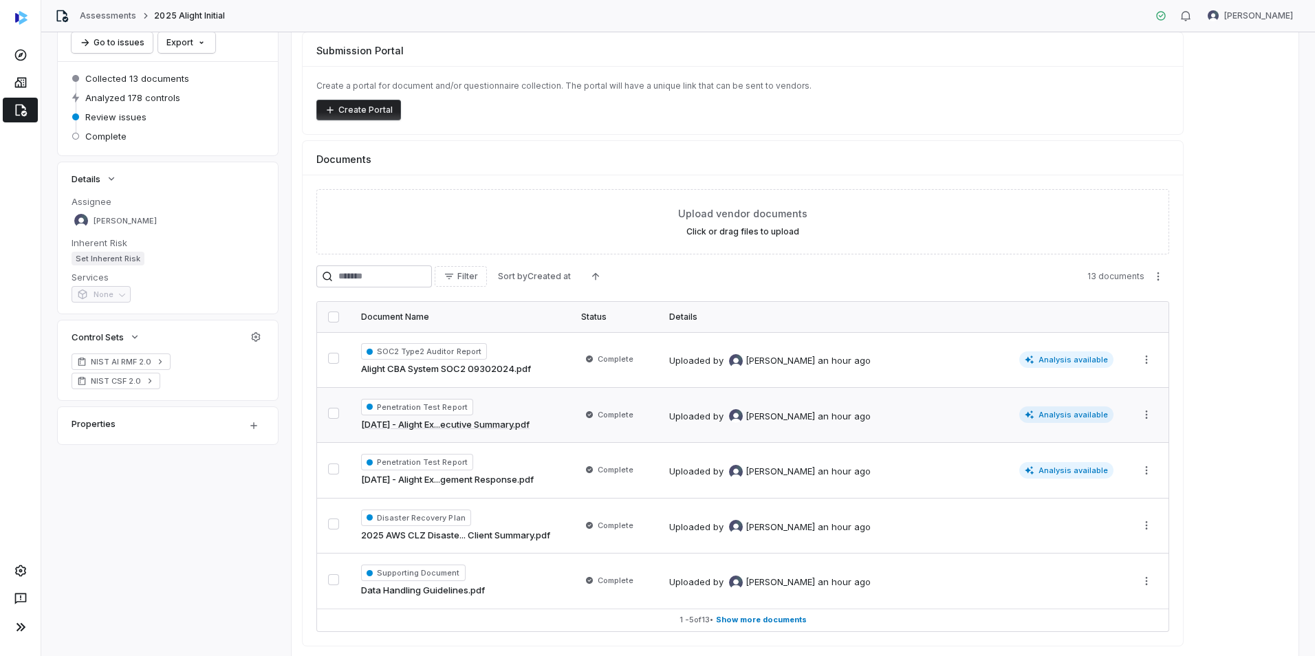
scroll to position [138, 0]
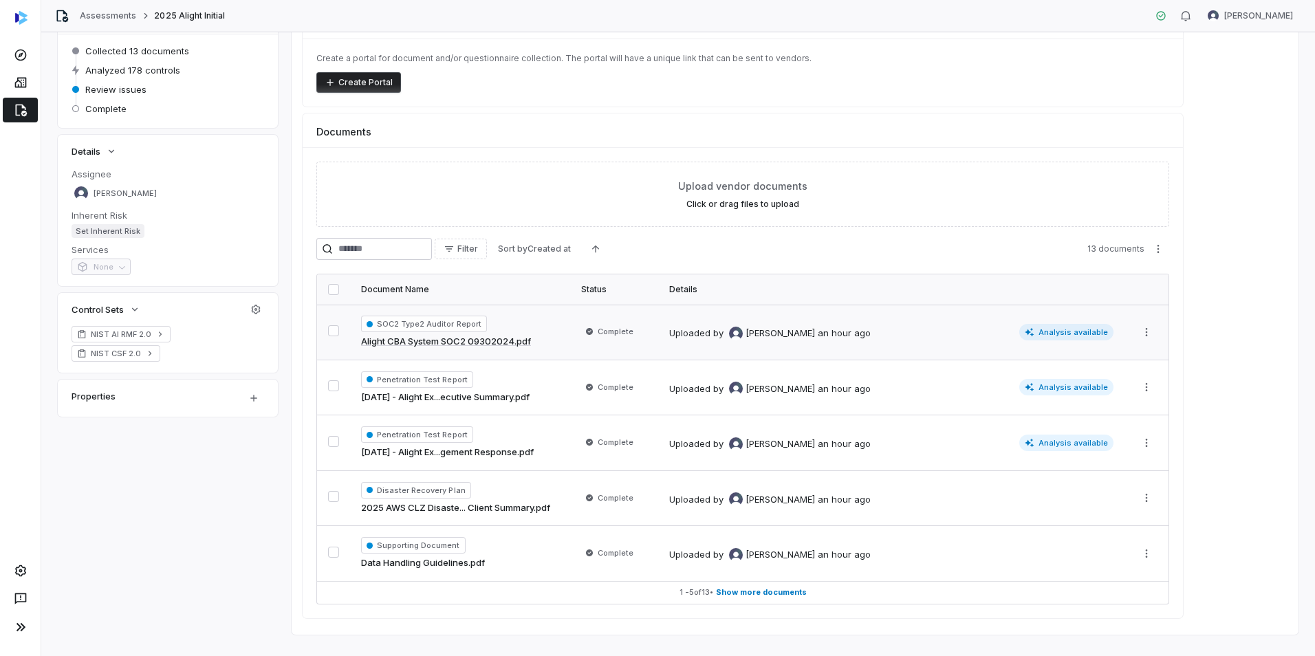
click at [531, 326] on div "SOC2 Type2 Auditor Report Alight CBA System SOC2 09302024.pdf" at bounding box center [460, 332] width 198 height 33
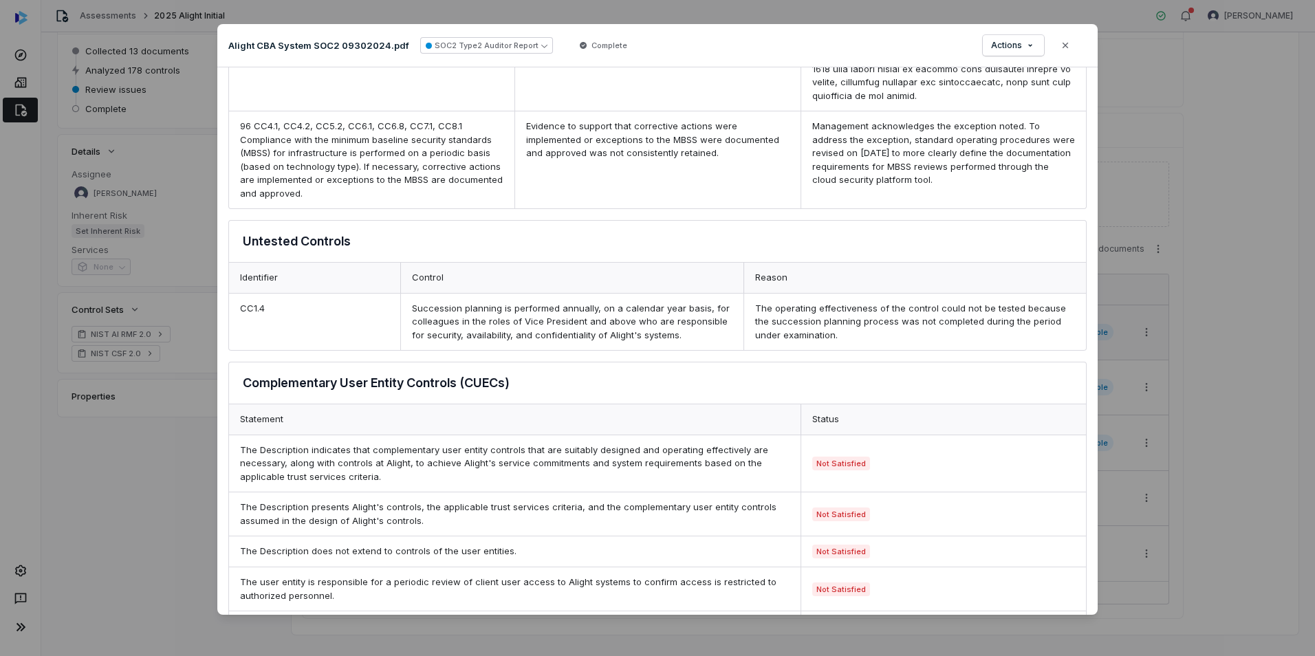
scroll to position [3345, 0]
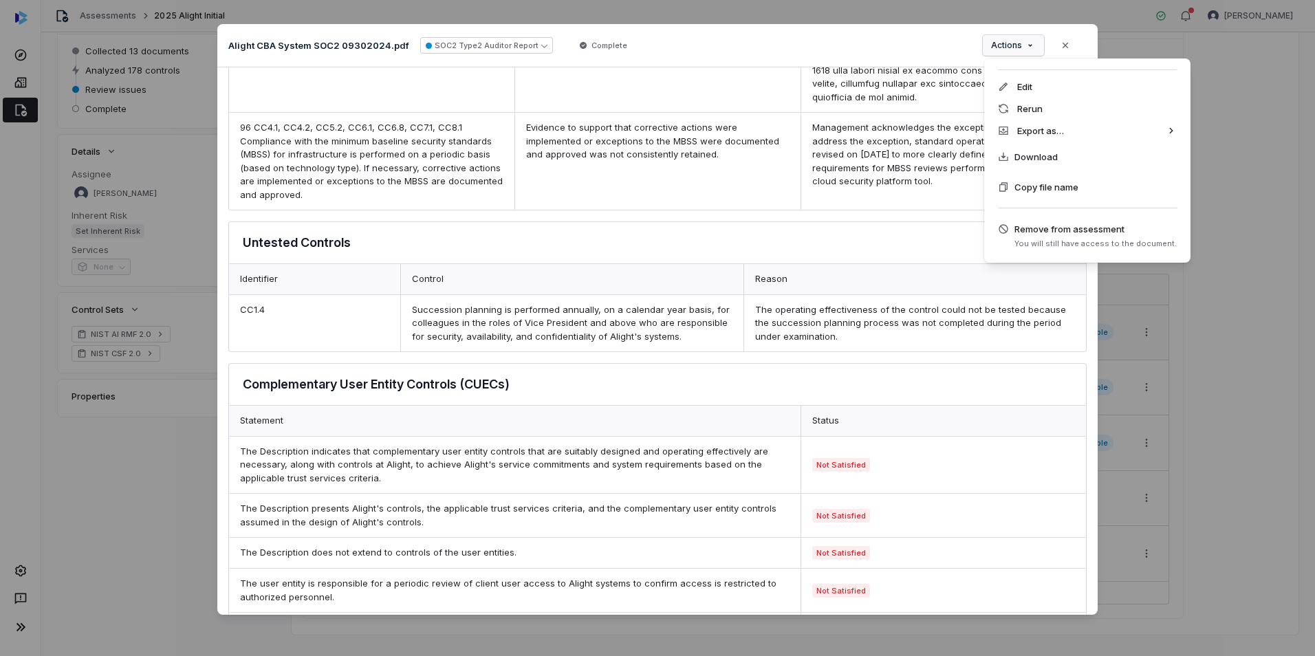
click at [1013, 47] on div "Document Preview Alight CBA System SOC2 09302024.pdf SOC2 Type2 Auditor Report …" at bounding box center [657, 328] width 1315 height 652
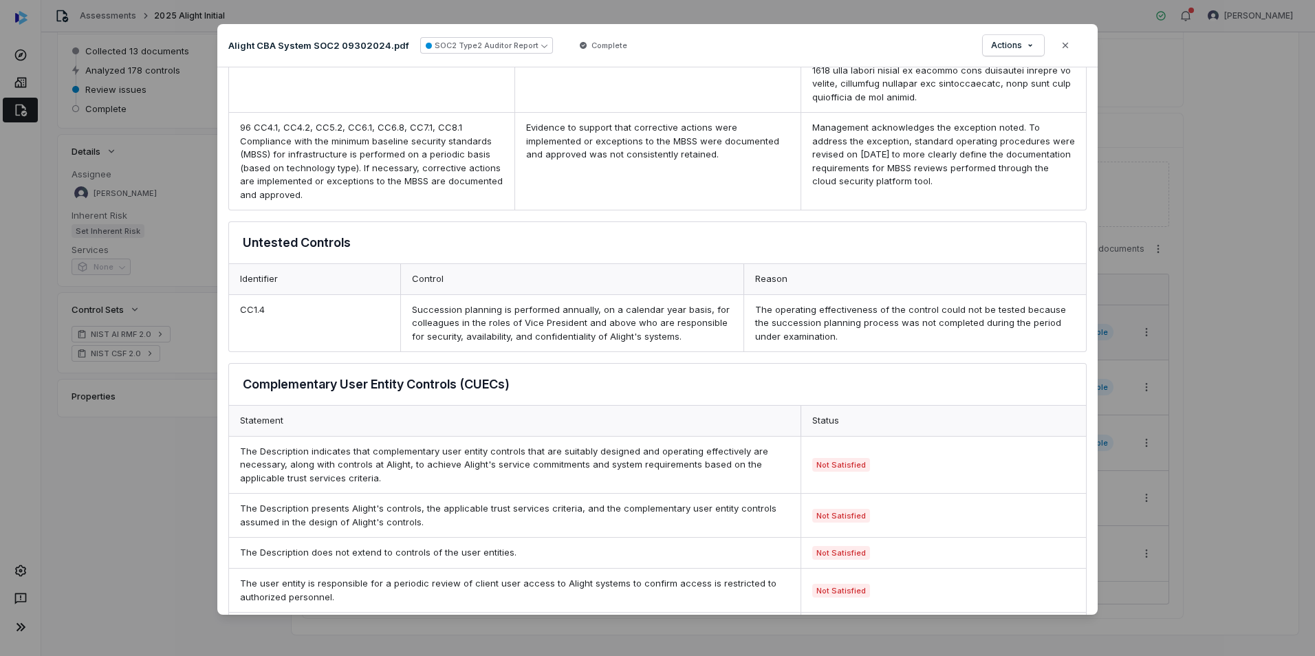
click at [844, 46] on div "Document Preview Alight CBA System SOC2 09302024.pdf SOC2 Type2 Auditor Report …" at bounding box center [657, 328] width 1315 height 652
click at [1050, 34] on div "Alight CBA System SOC2 09302024.pdf SOC2 Type2 Auditor Report Complete Actions …" at bounding box center [657, 45] width 881 height 43
click at [1065, 39] on button "Close" at bounding box center [1065, 45] width 29 height 29
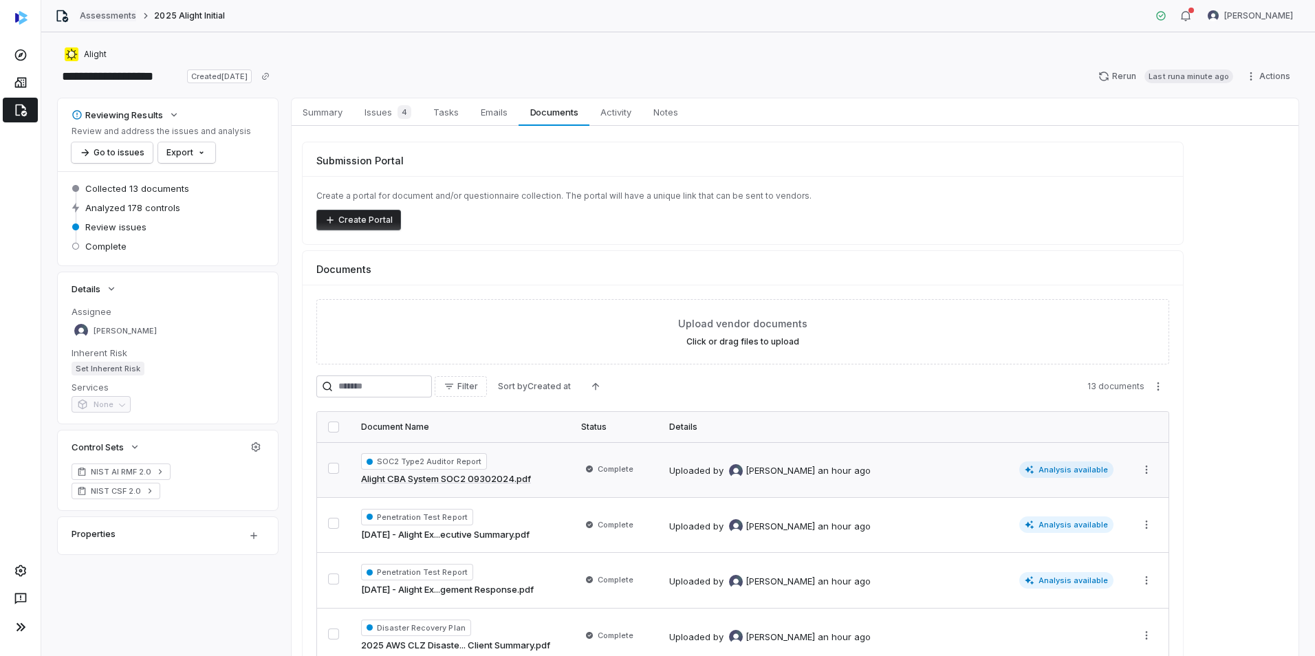
click at [109, 15] on link "Assessments" at bounding box center [108, 15] width 56 height 11
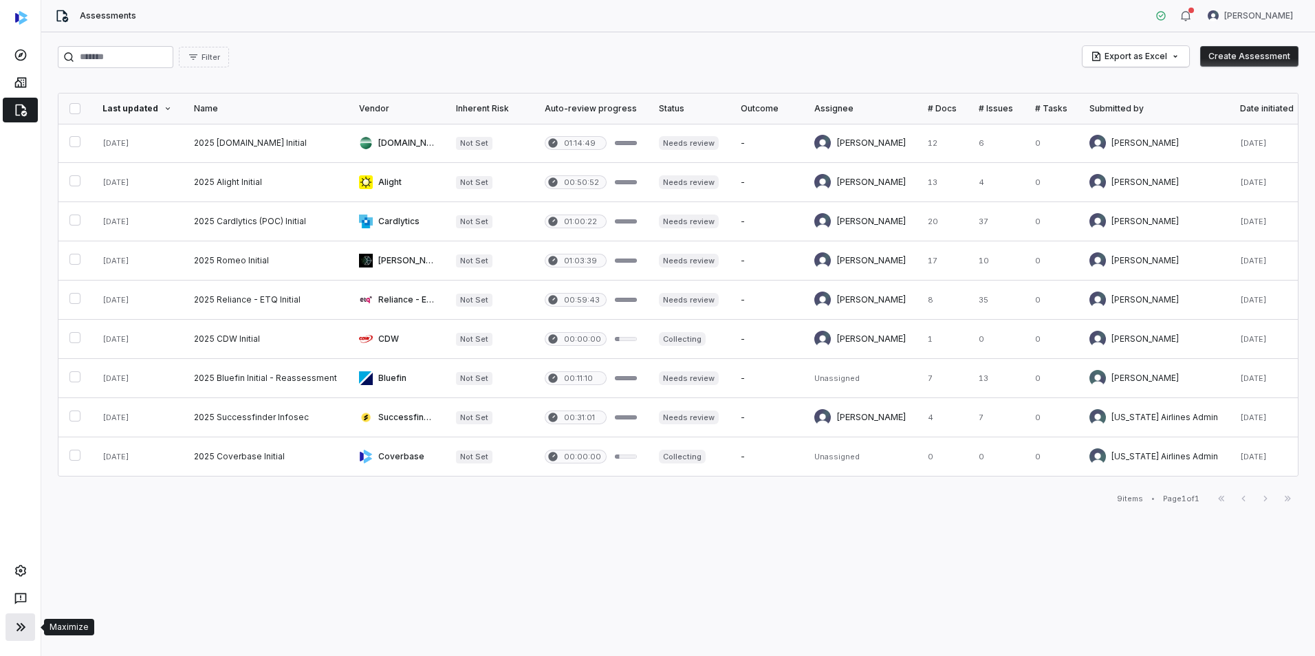
click at [12, 623] on icon at bounding box center [20, 627] width 17 height 17
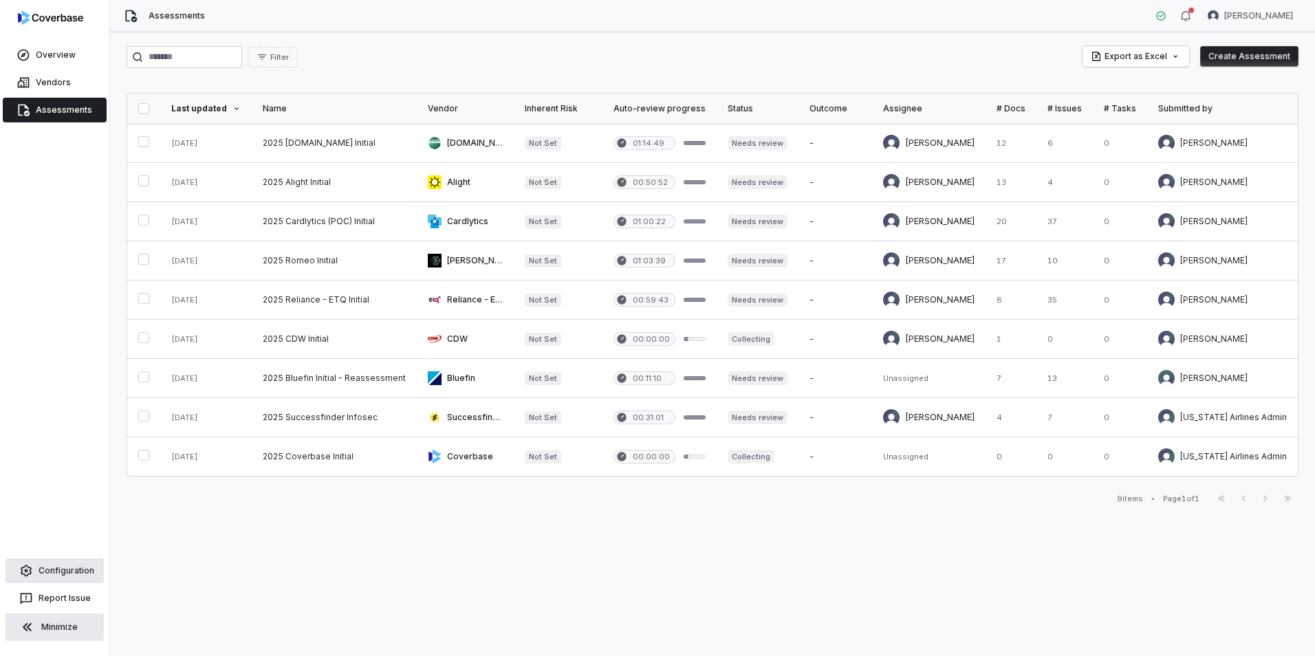
click at [62, 574] on link "Configuration" at bounding box center [55, 571] width 98 height 25
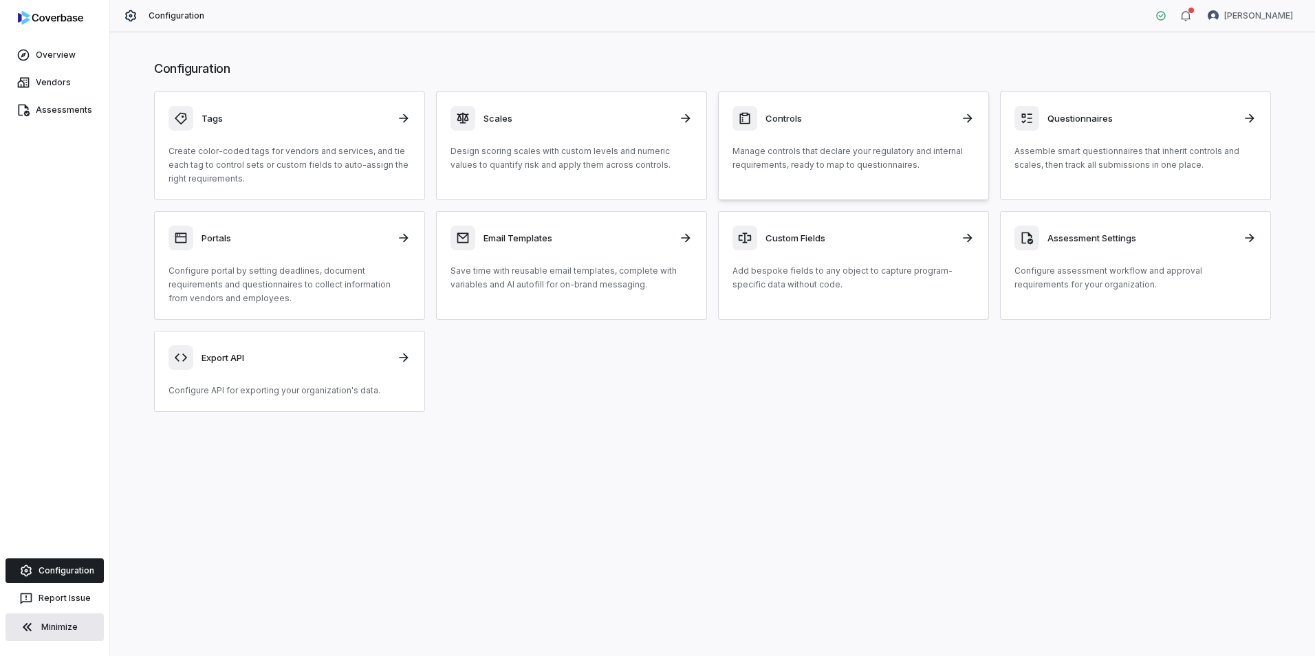
click at [835, 155] on p "Manage controls that declare your regulatory and internal requirements, ready t…" at bounding box center [854, 158] width 242 height 28
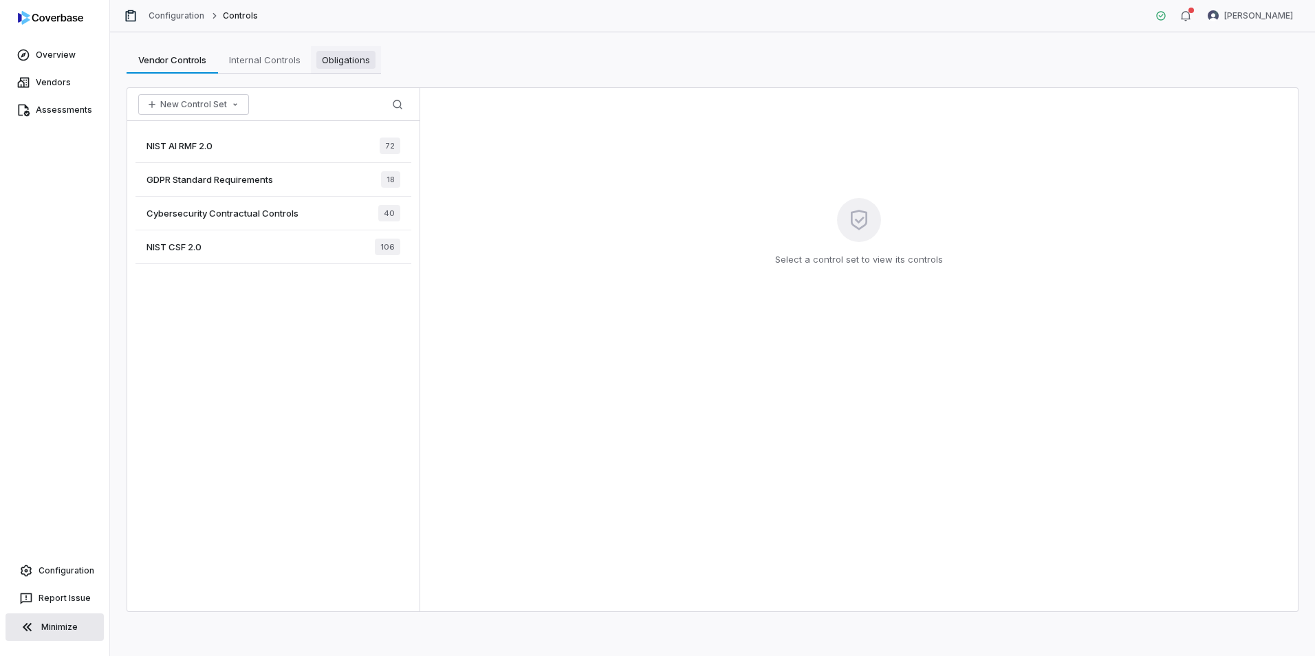
click at [346, 56] on span "Obligations" at bounding box center [345, 60] width 59 height 18
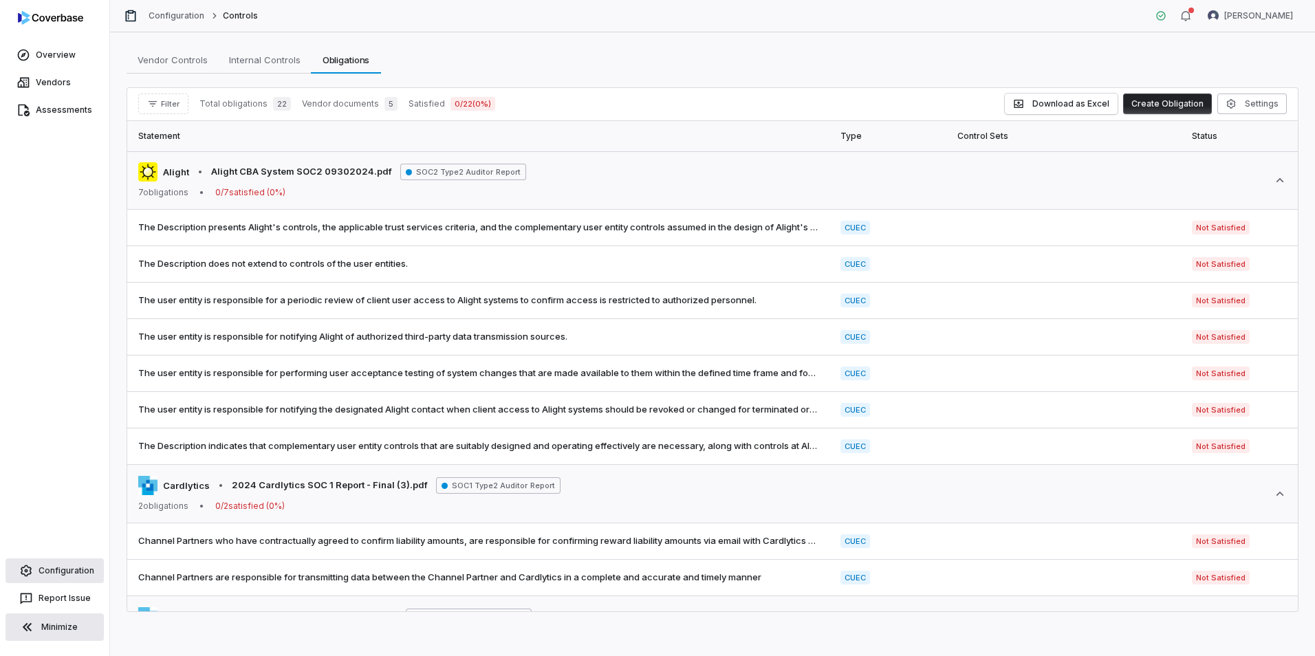
click at [69, 570] on link "Configuration" at bounding box center [55, 571] width 98 height 25
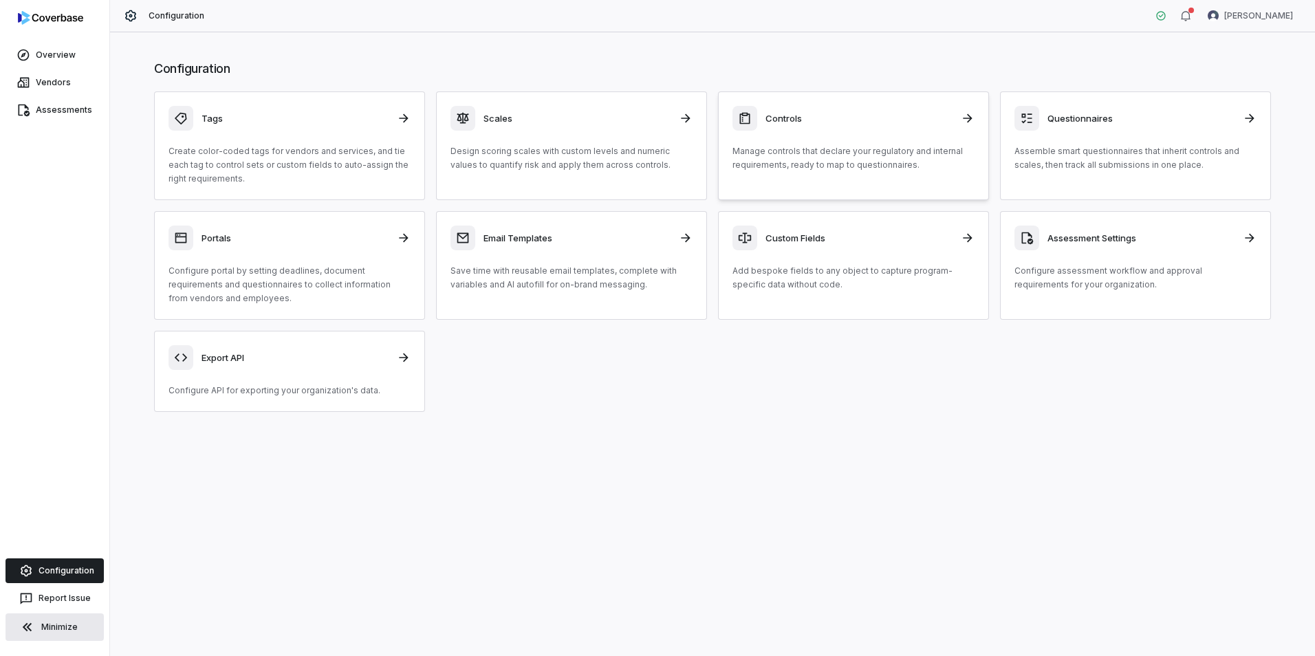
click at [885, 118] on h3 "Controls" at bounding box center [859, 118] width 187 height 12
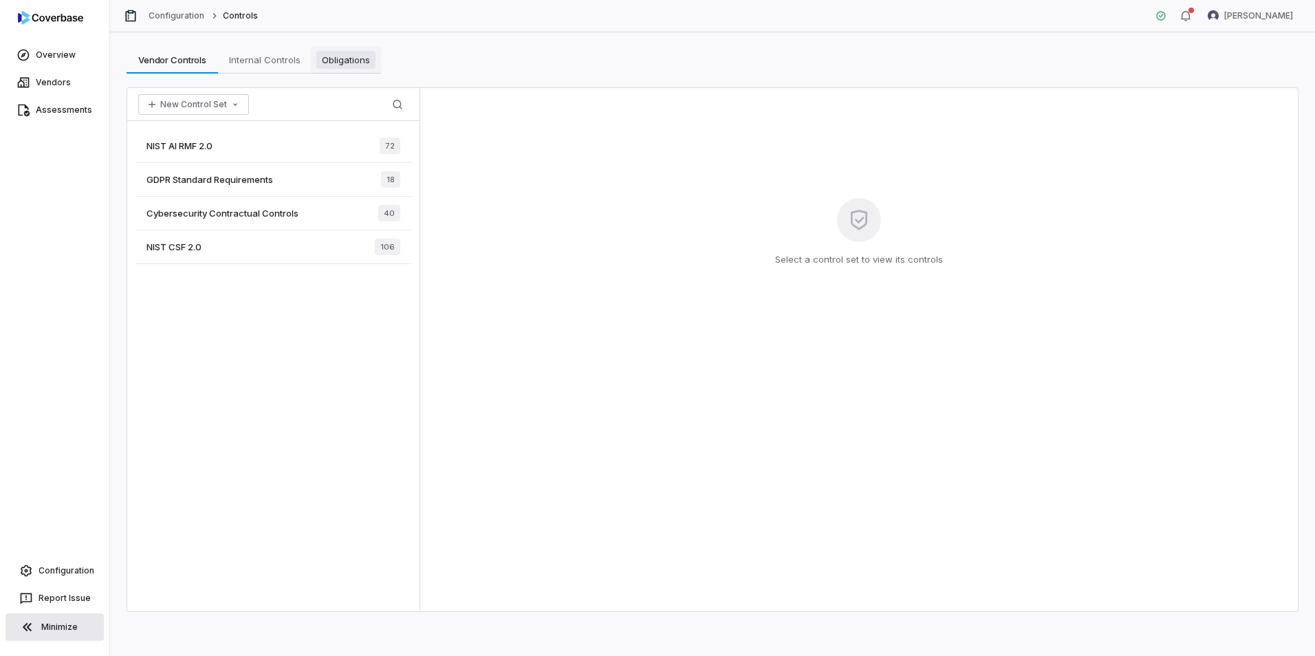
click at [367, 61] on span "Obligations" at bounding box center [345, 60] width 59 height 18
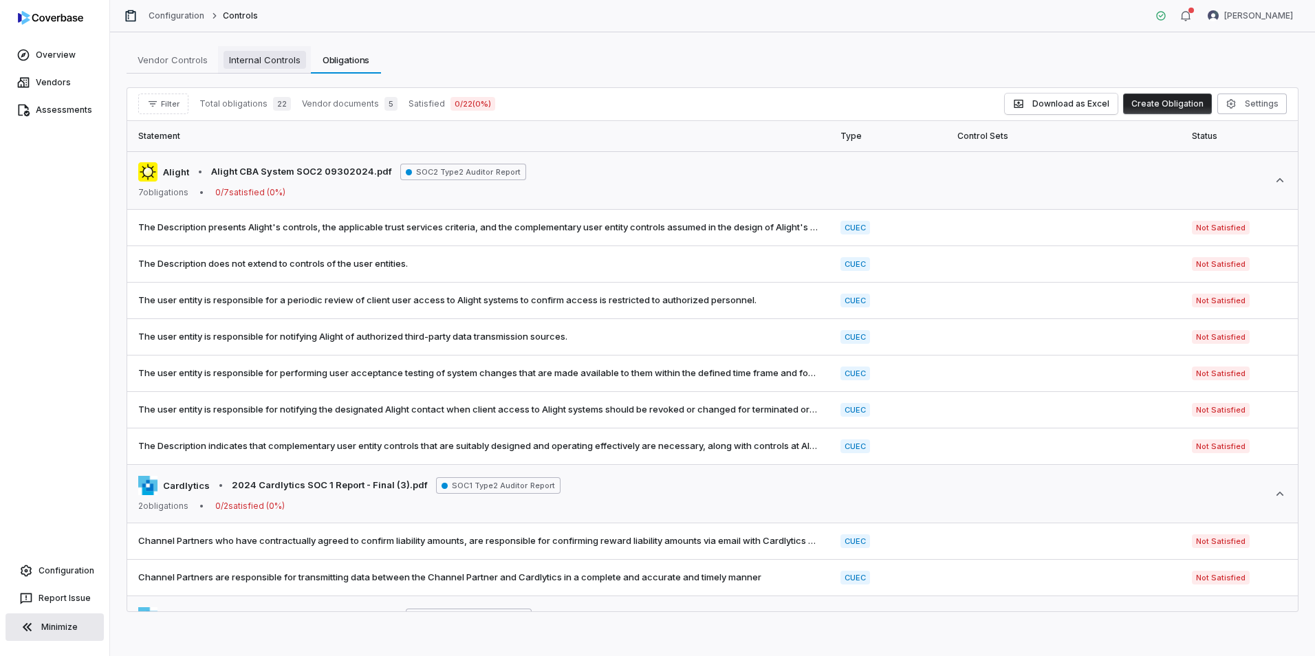
click at [289, 50] on link "Internal Controls Internal Controls" at bounding box center [264, 60] width 93 height 28
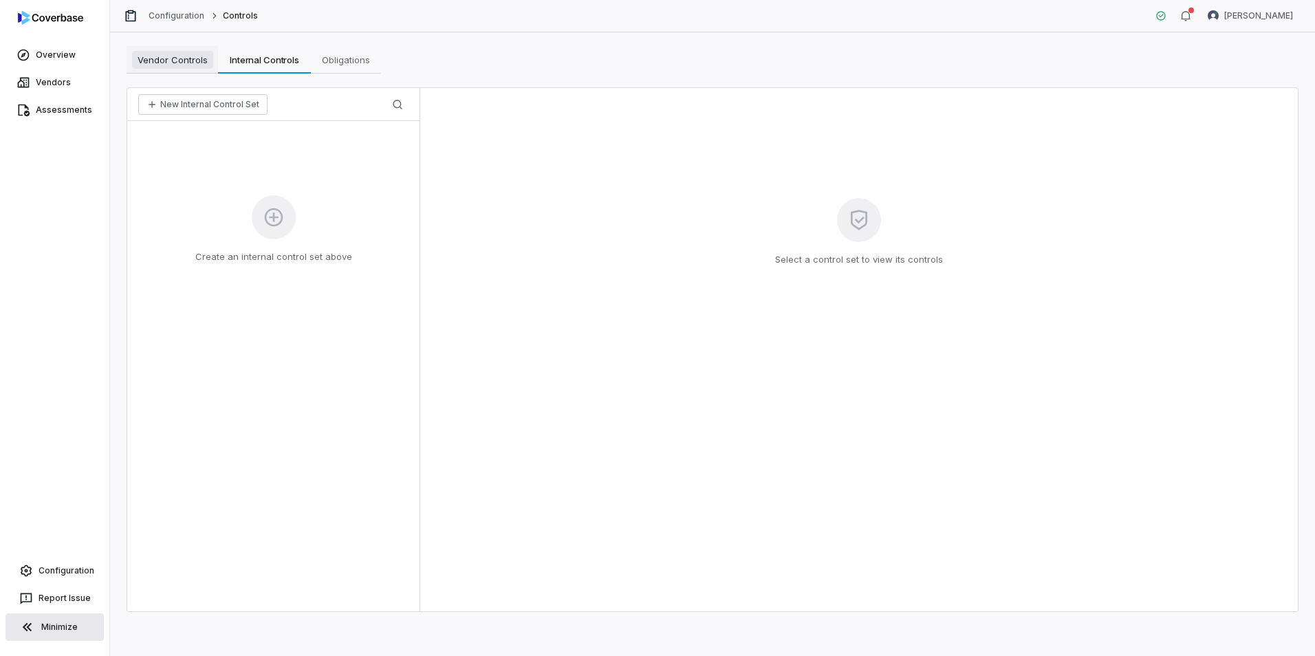
click at [183, 63] on span "Vendor Controls" at bounding box center [172, 60] width 81 height 18
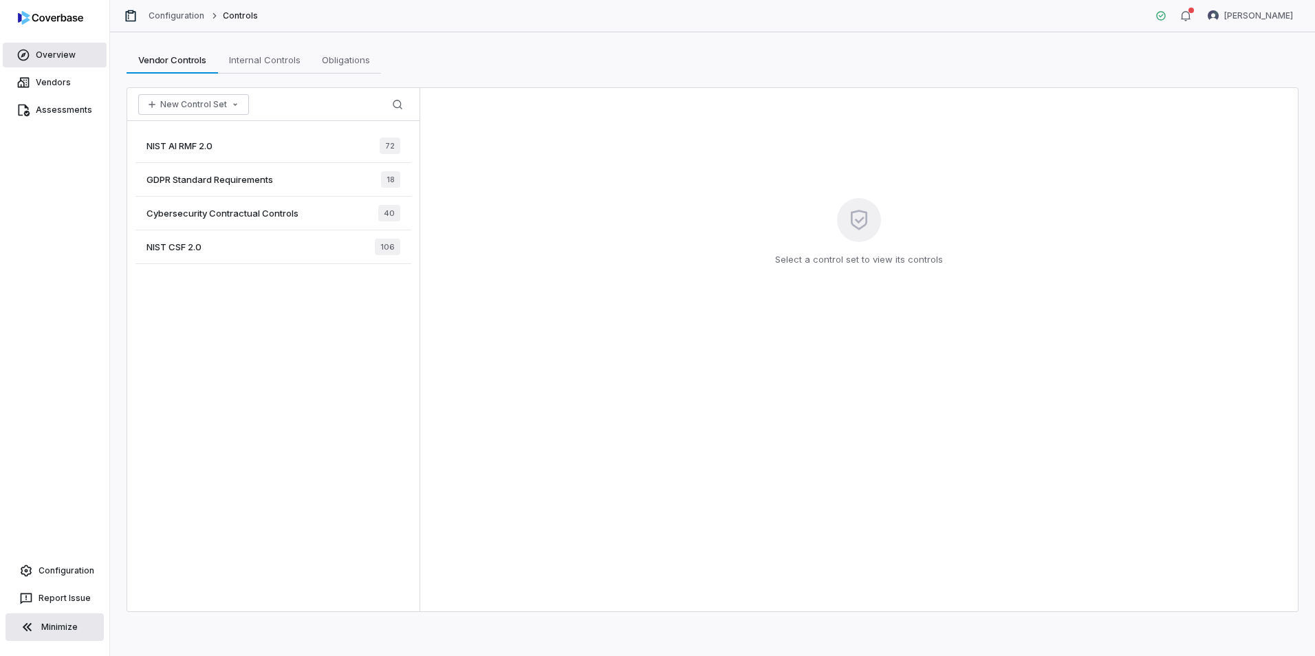
click at [69, 61] on link "Overview" at bounding box center [55, 55] width 104 height 25
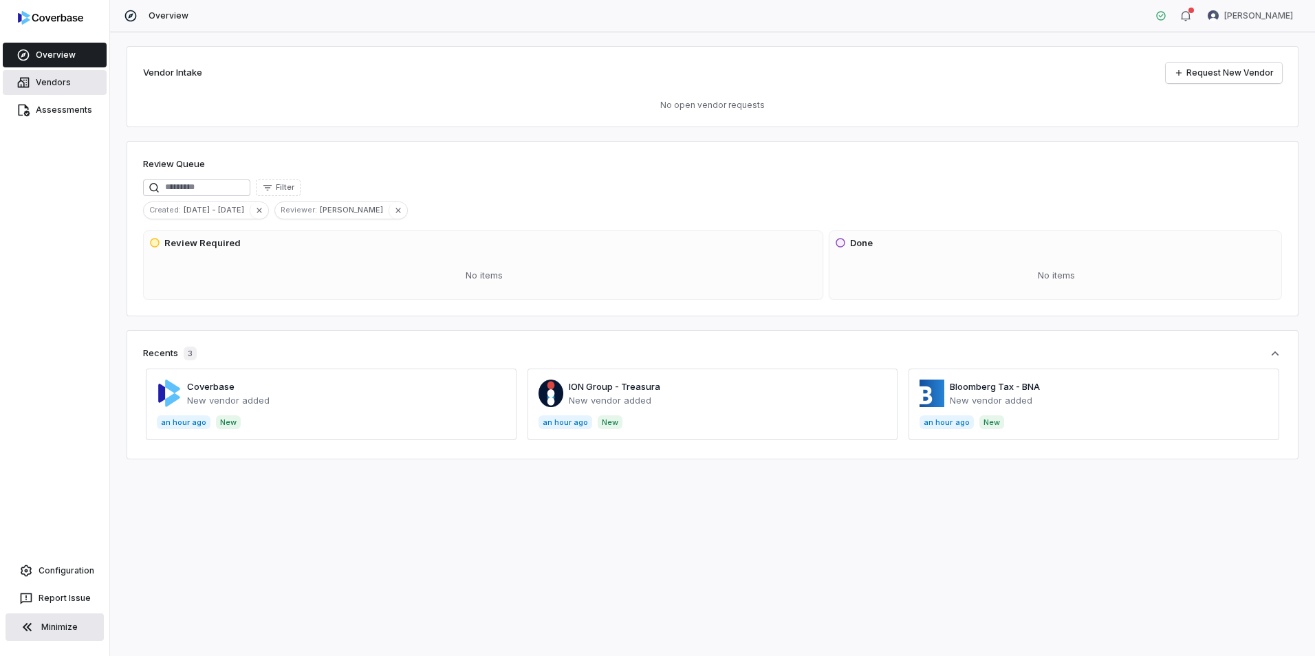
click at [58, 79] on link "Vendors" at bounding box center [55, 82] width 104 height 25
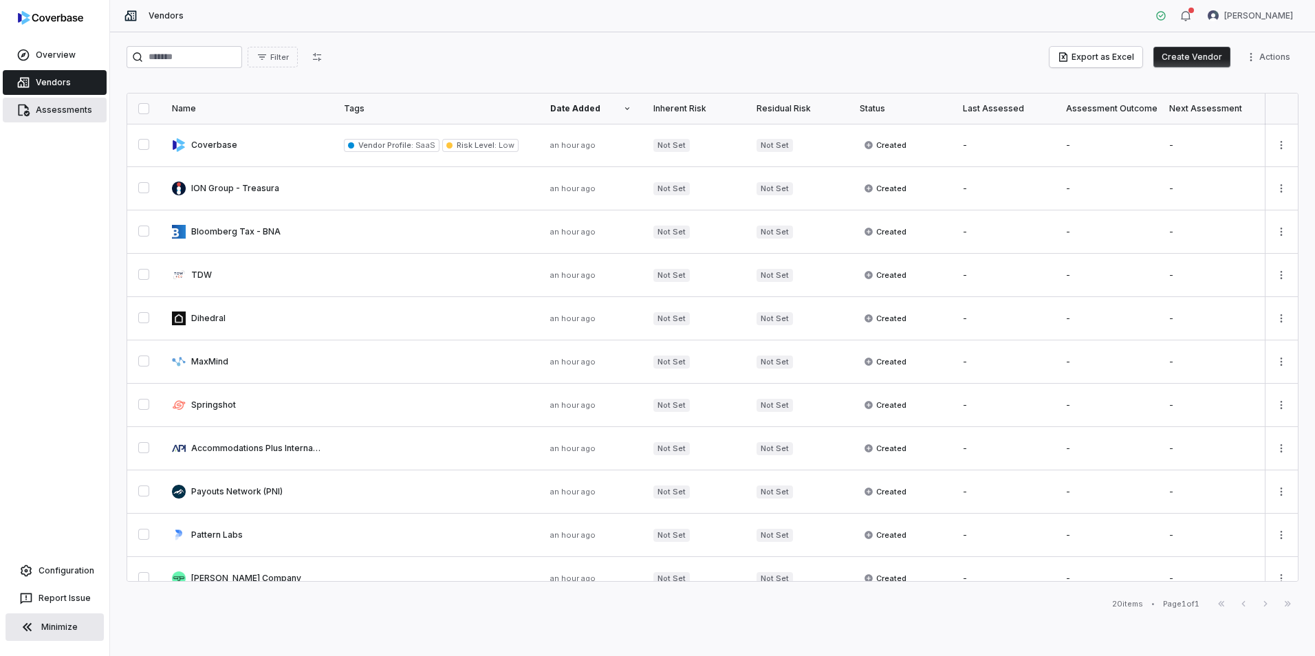
click at [64, 112] on link "Assessments" at bounding box center [55, 110] width 104 height 25
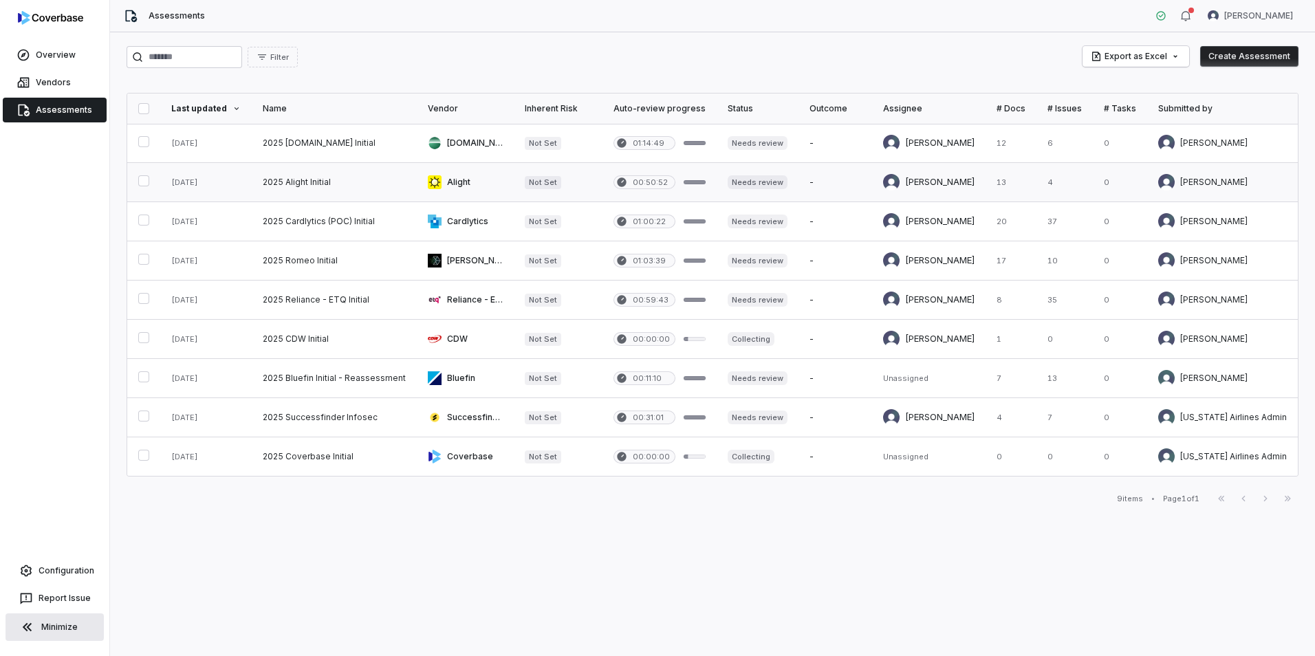
click at [363, 177] on link at bounding box center [334, 182] width 165 height 39
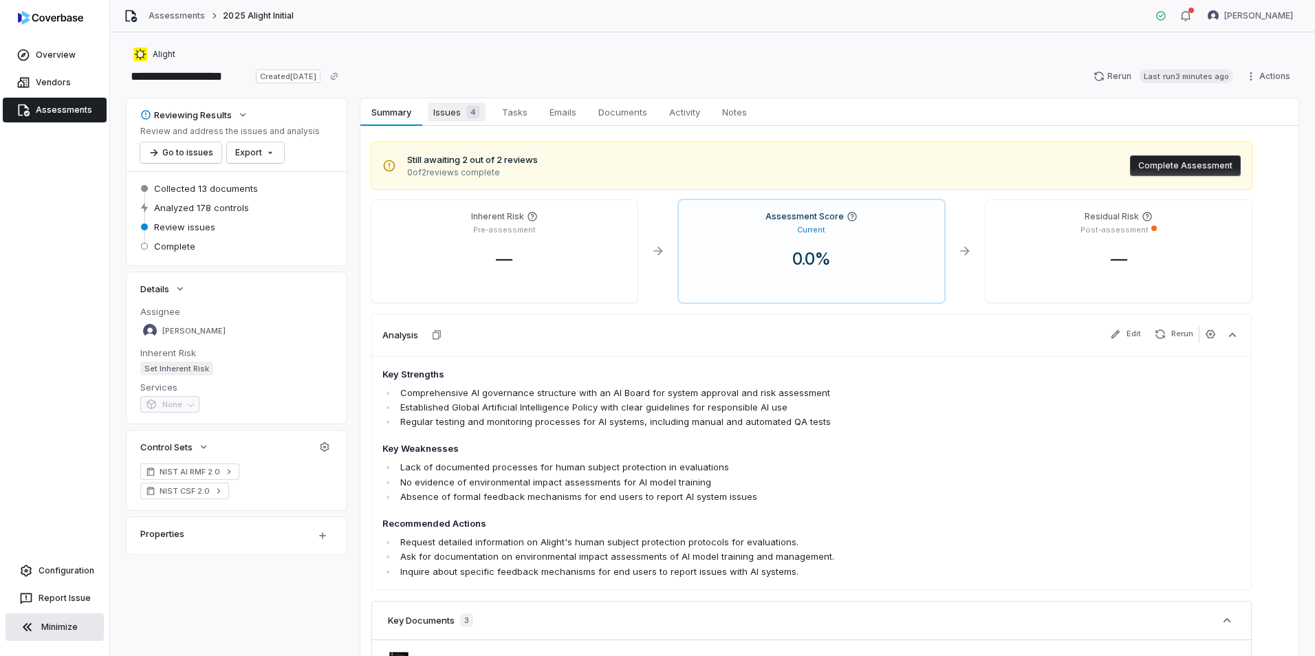
click at [453, 116] on span "Issues 4" at bounding box center [457, 112] width 58 height 19
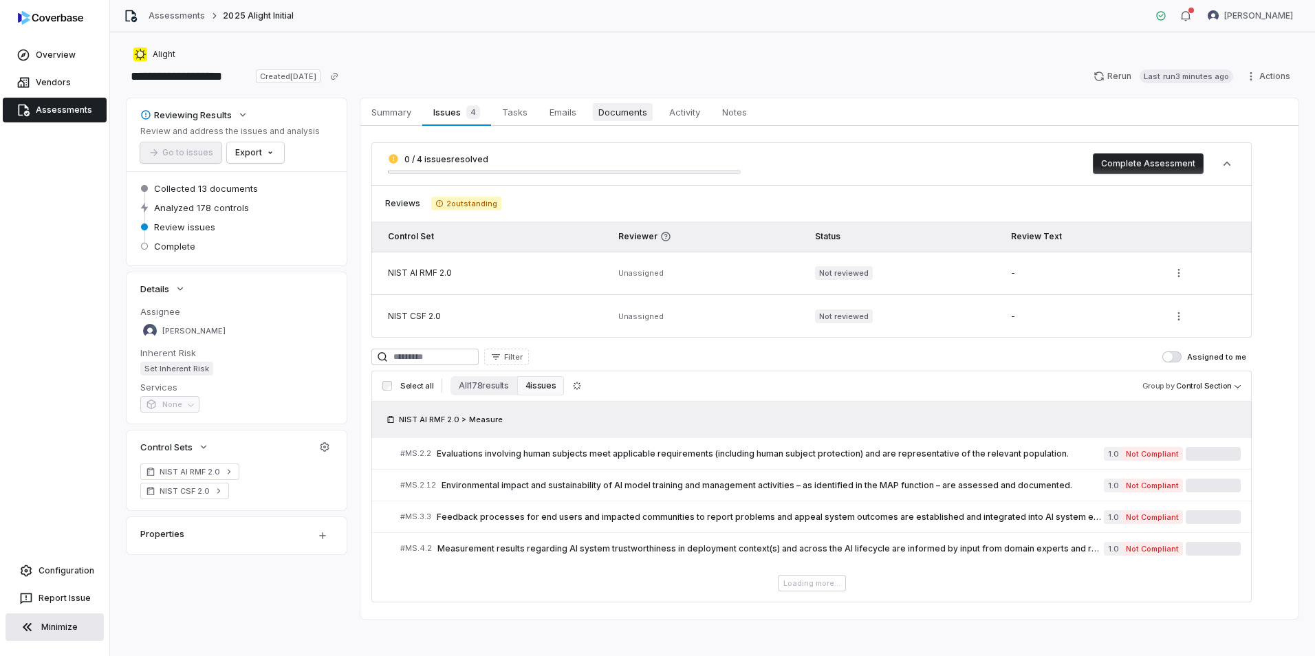
click at [619, 113] on span "Documents" at bounding box center [623, 112] width 60 height 18
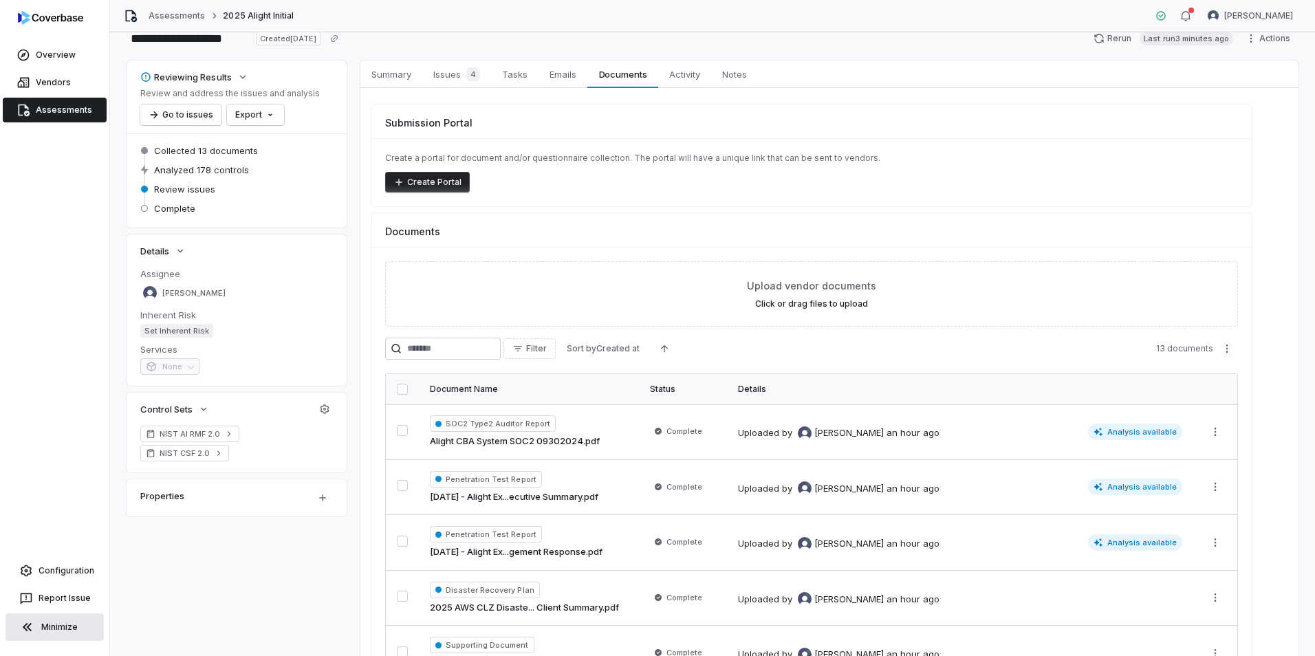
scroll to position [69, 0]
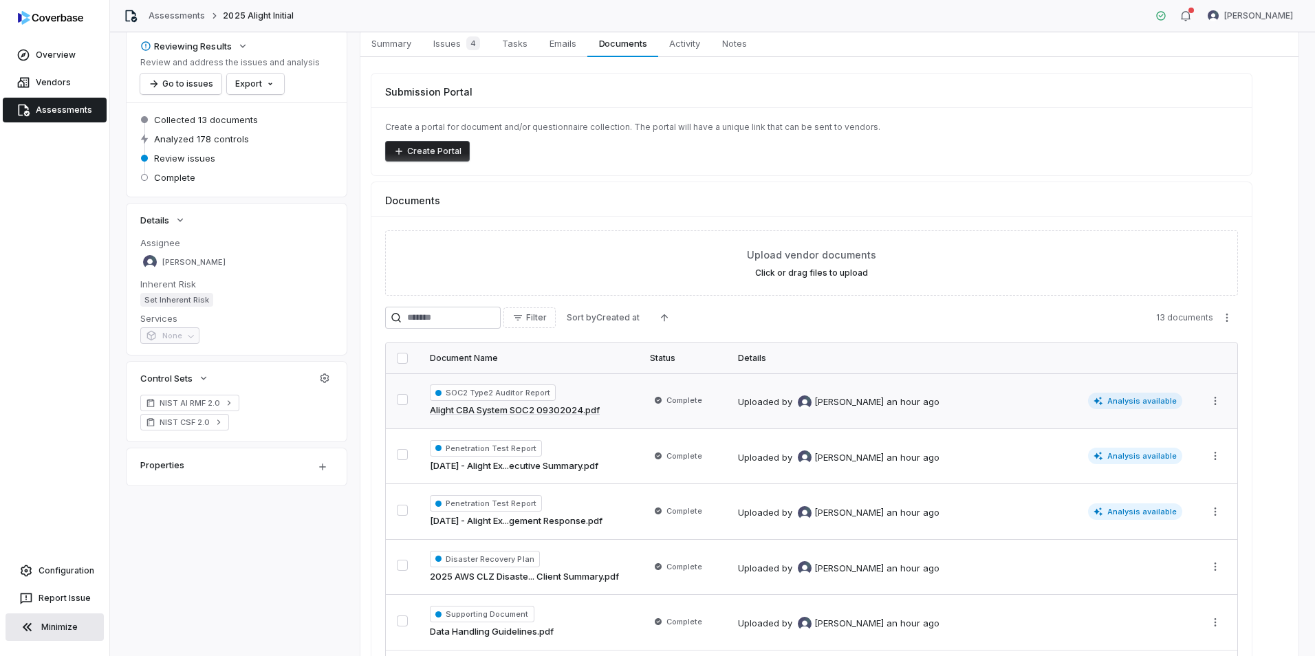
click at [599, 404] on link "Alight CBA System SOC2 09302024.pdf" at bounding box center [515, 411] width 170 height 14
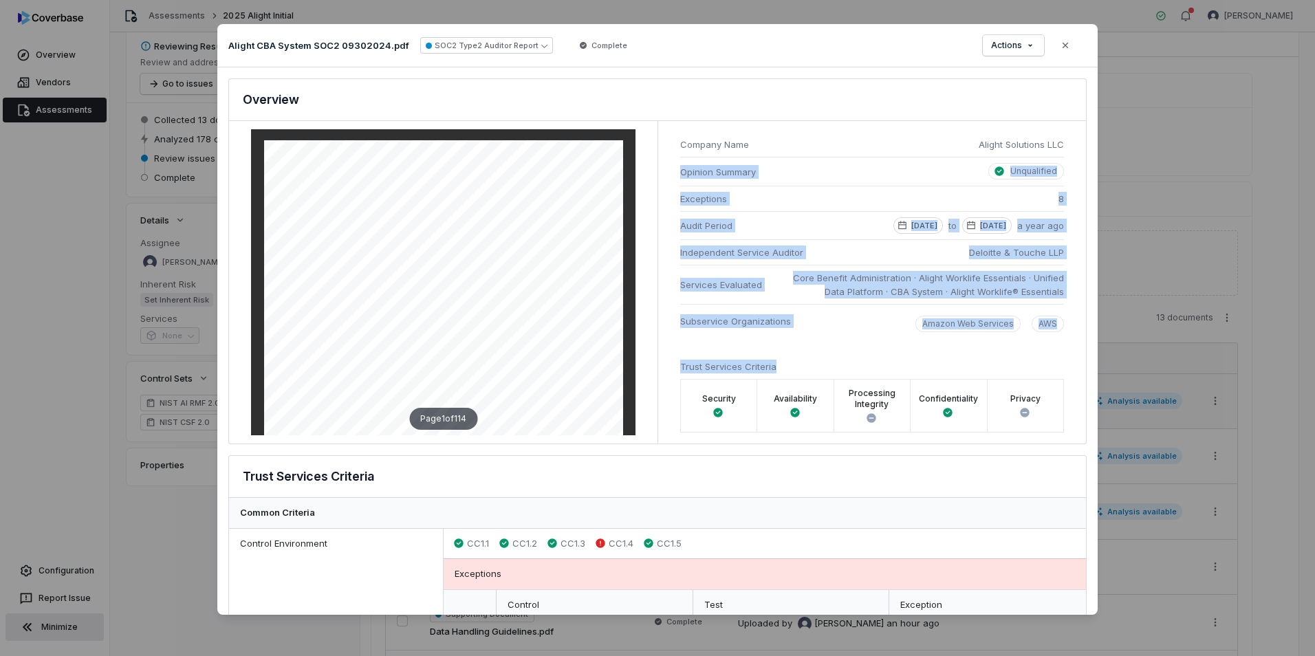
drag, startPoint x: 1059, startPoint y: 138, endPoint x: 874, endPoint y: 367, distance: 295.5
click at [874, 367] on div "Company Name Alight Solutions LLC Opinion Summary Unqualified Exceptions 8 Audi…" at bounding box center [872, 282] width 429 height 323
drag, startPoint x: 874, startPoint y: 367, endPoint x: 1070, endPoint y: 297, distance: 208.3
click at [1070, 297] on div "Company Name Alight Solutions LLC Opinion Summary Unqualified Exceptions 8 Audi…" at bounding box center [872, 282] width 429 height 323
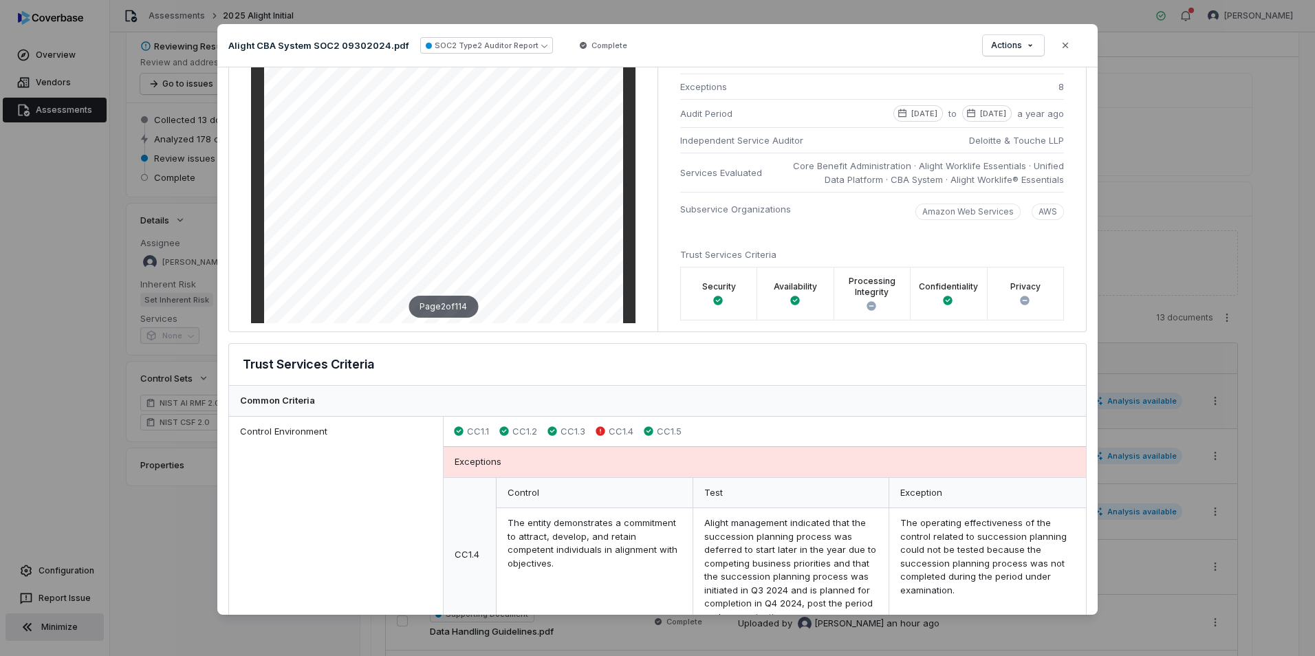
scroll to position [138, 0]
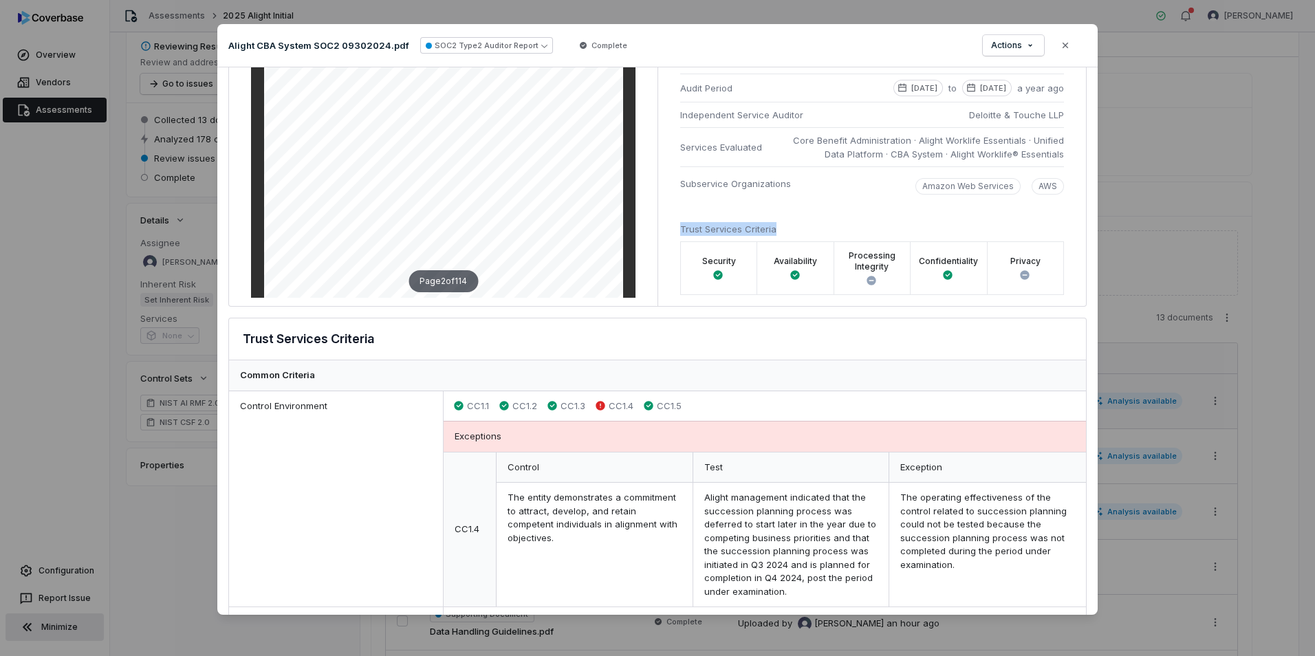
drag, startPoint x: 678, startPoint y: 229, endPoint x: 826, endPoint y: 224, distance: 148.7
click at [826, 224] on div "Trust Services Criteria Security Availability Processing Integrity Confidential…" at bounding box center [872, 258] width 384 height 73
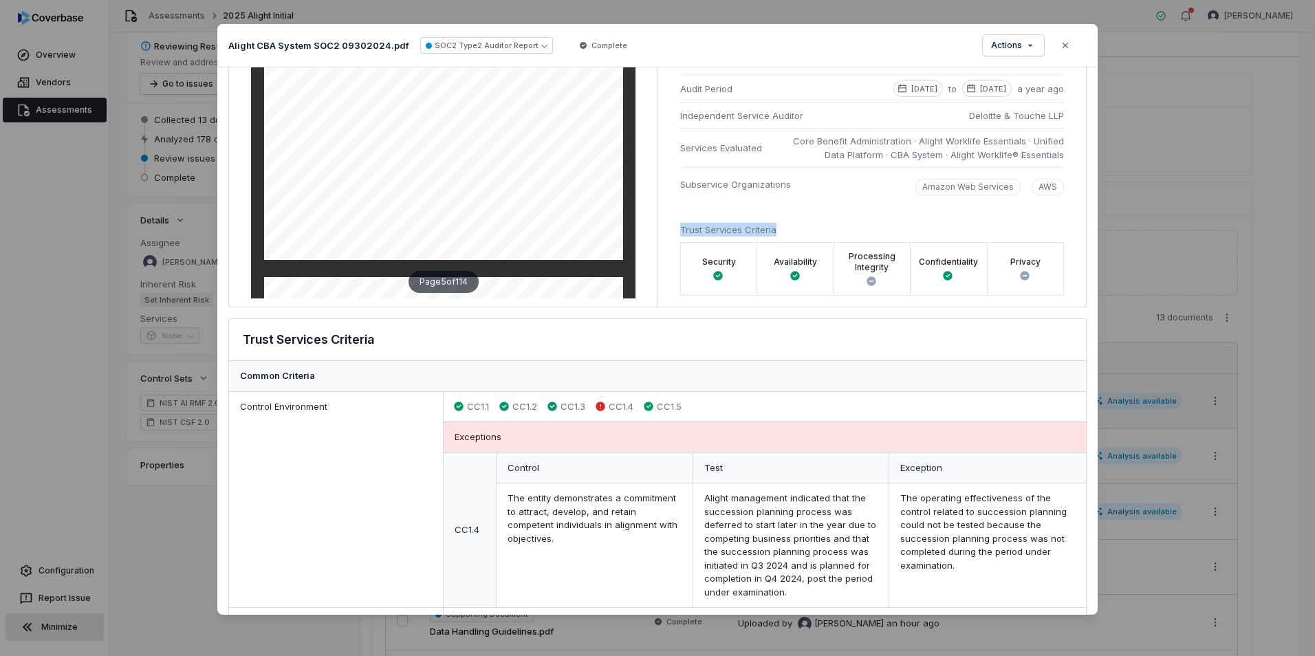
scroll to position [275, 0]
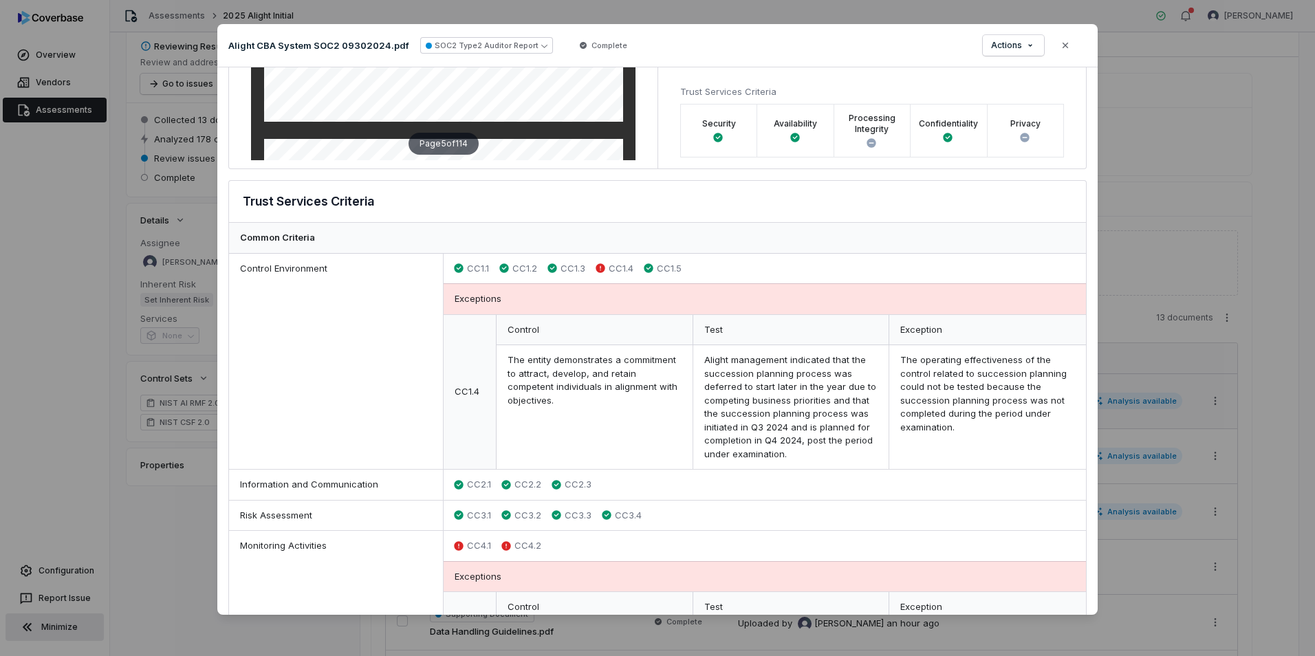
click at [960, 392] on div "The operating effectiveness of the control related to succession planning could…" at bounding box center [988, 407] width 197 height 124
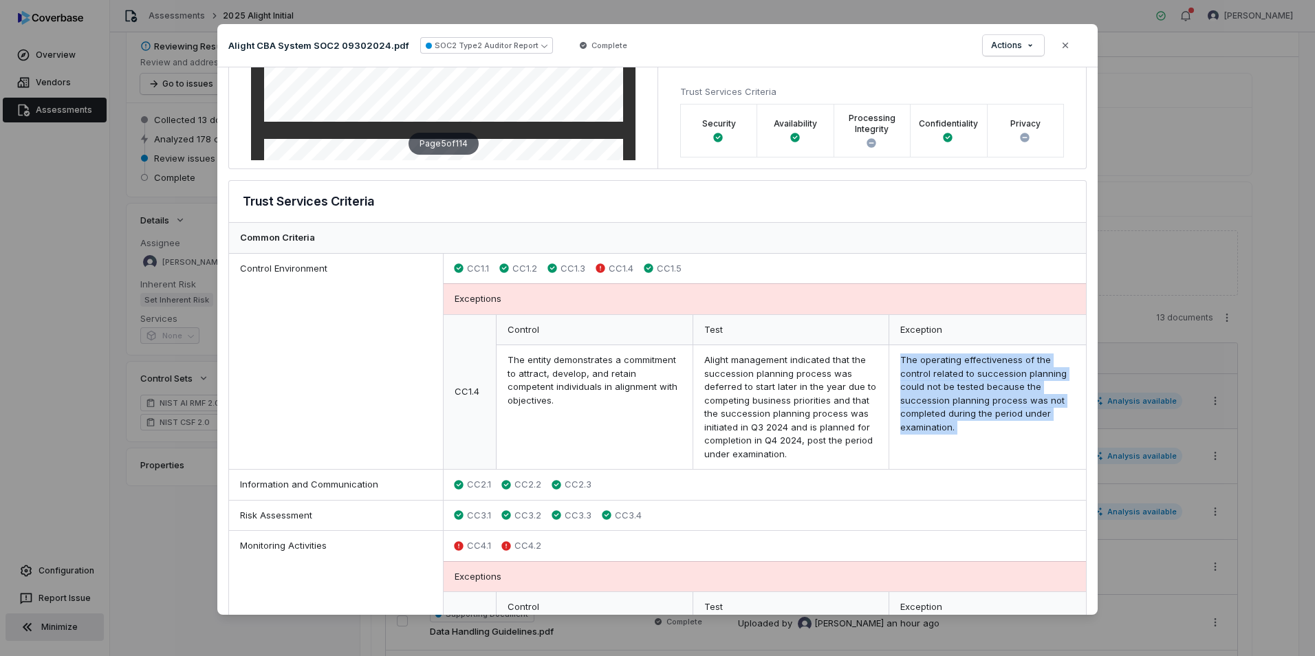
drag, startPoint x: 960, startPoint y: 392, endPoint x: 943, endPoint y: 435, distance: 46.0
click at [943, 435] on div "The operating effectiveness of the control related to succession planning could…" at bounding box center [988, 407] width 197 height 124
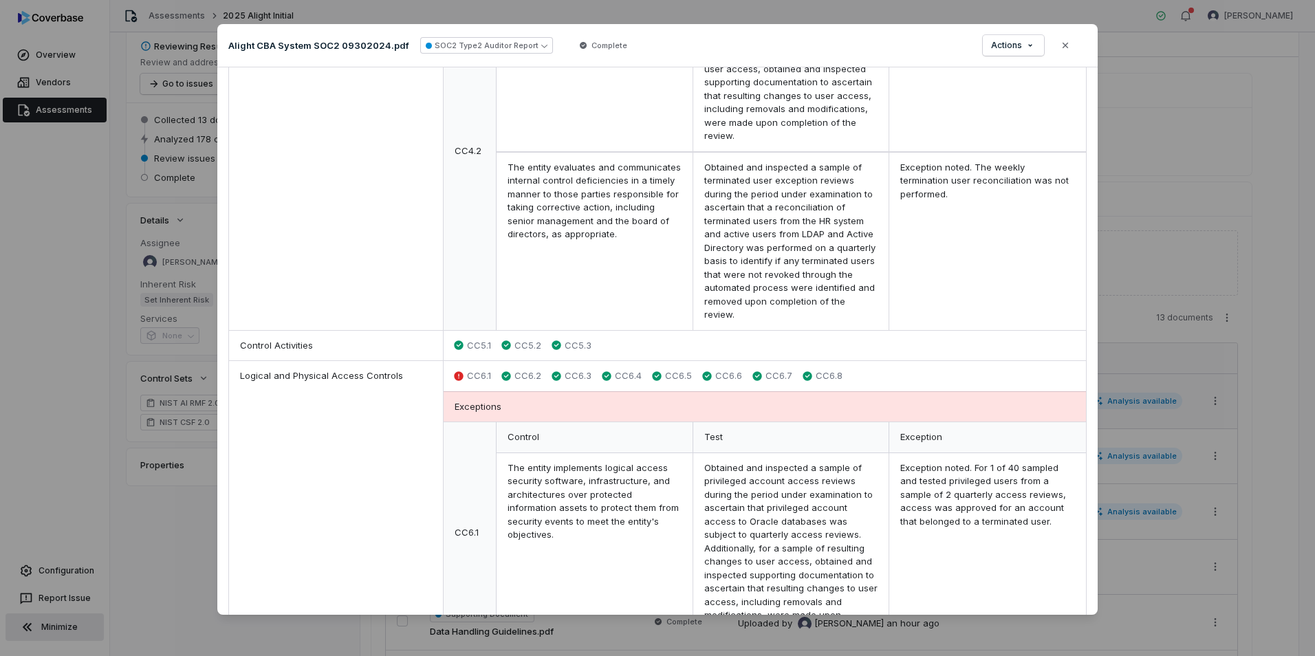
scroll to position [1307, 0]
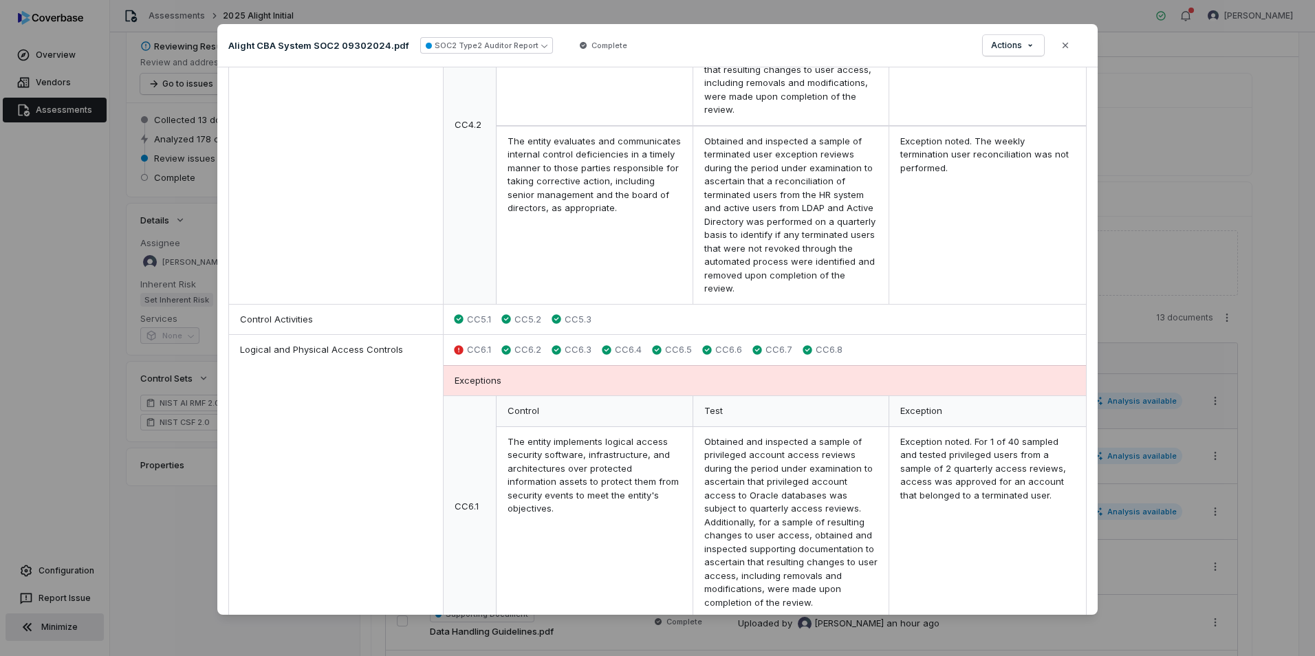
click at [964, 442] on div "Exception noted. For 1 of 40 sampled and tested privileged users from a sample …" at bounding box center [988, 522] width 197 height 191
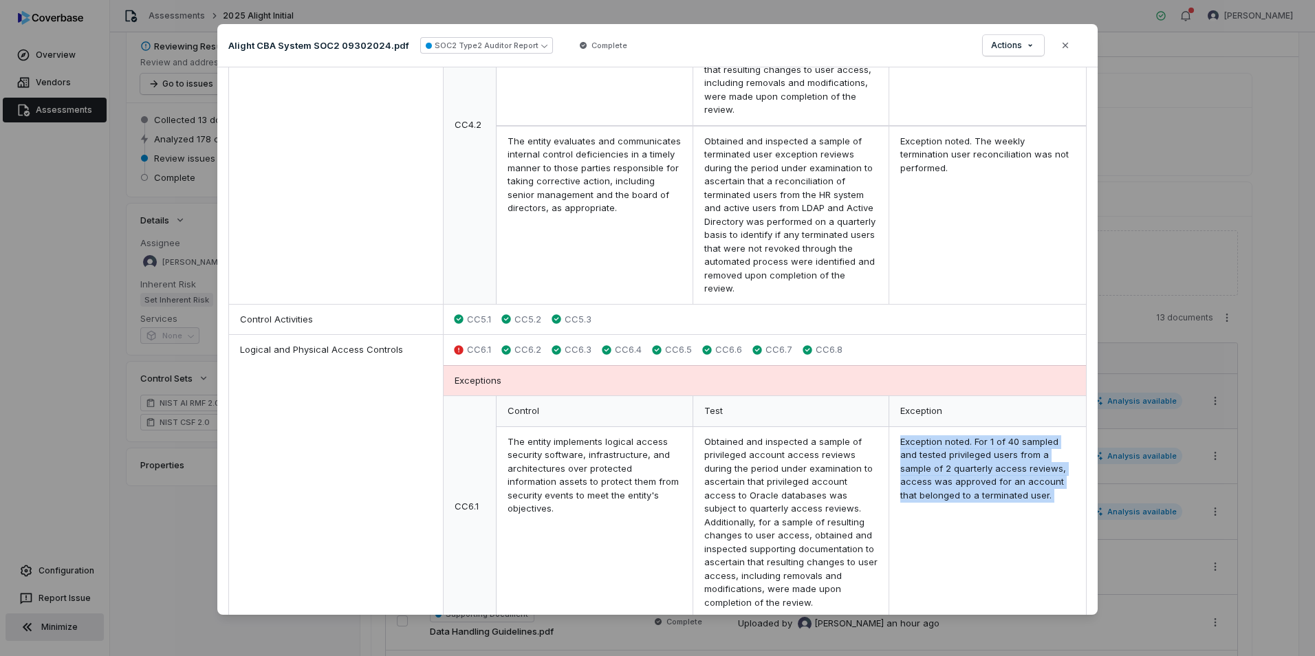
click at [964, 442] on div "Exception noted. For 1 of 40 sampled and tested privileged users from a sample …" at bounding box center [988, 522] width 197 height 191
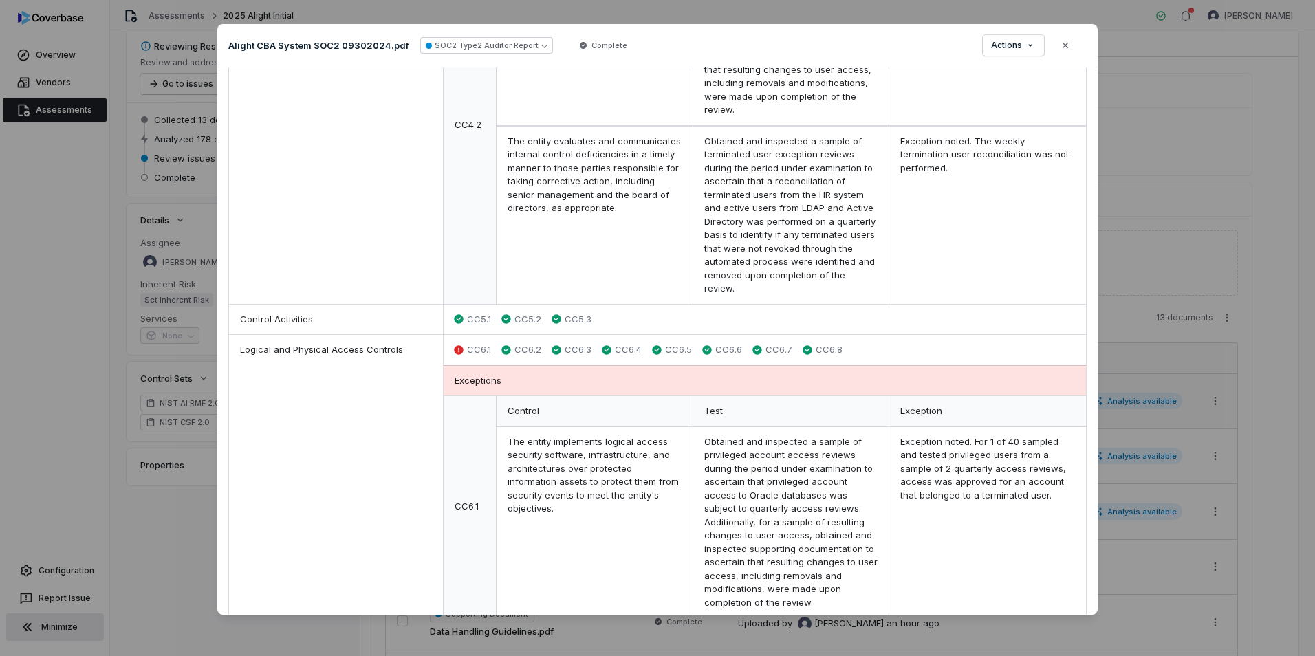
drag, startPoint x: 964, startPoint y: 442, endPoint x: 940, endPoint y: 389, distance: 58.5
click at [940, 396] on div "Exception" at bounding box center [988, 411] width 197 height 31
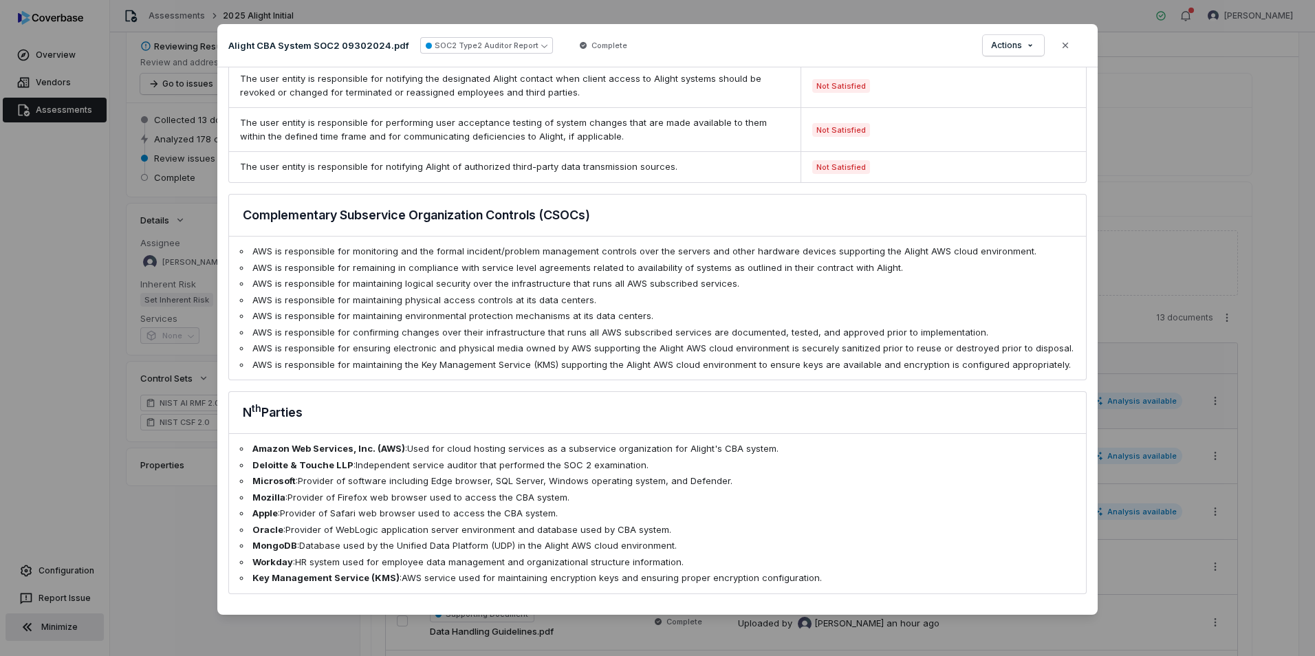
scroll to position [3895, 0]
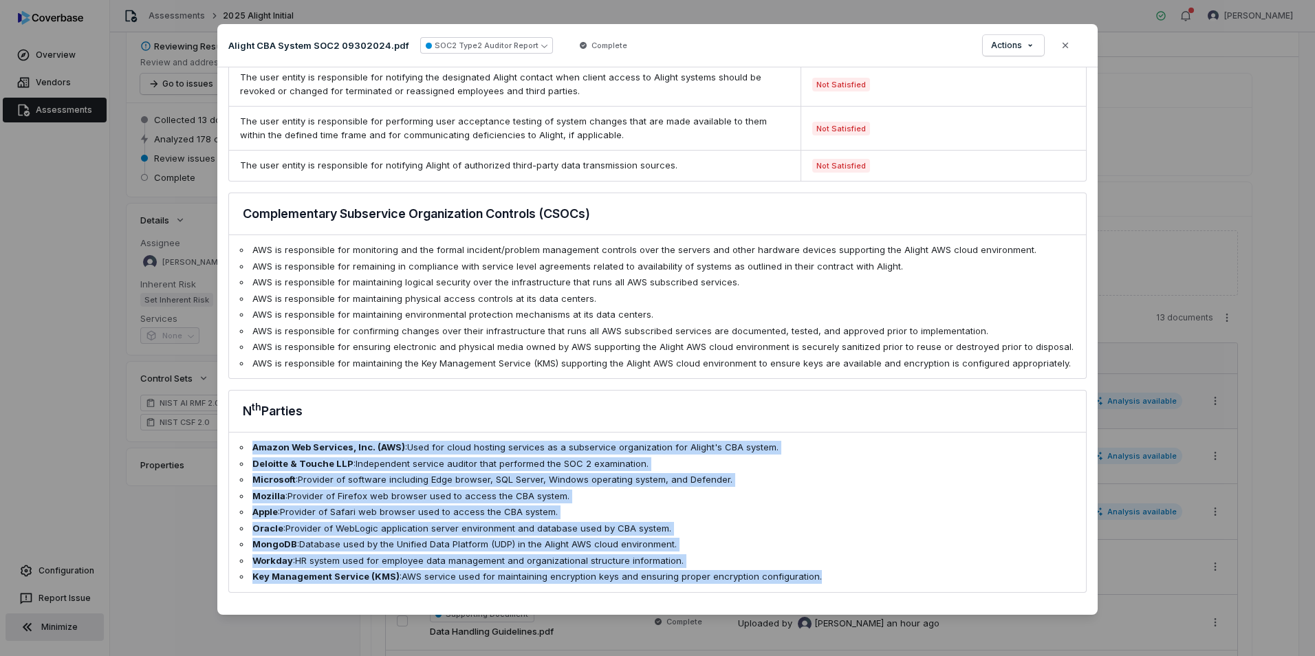
drag, startPoint x: 244, startPoint y: 447, endPoint x: 818, endPoint y: 582, distance: 590.1
click at [818, 582] on ul "Amazon Web Services, Inc. (AWS) : Used for cloud hosting services as a subservi…" at bounding box center [657, 513] width 857 height 160
drag, startPoint x: 818, startPoint y: 582, endPoint x: 823, endPoint y: 553, distance: 29.3
click at [823, 553] on ul "Amazon Web Services, Inc. (AWS) : Used for cloud hosting services as a subservi…" at bounding box center [657, 513] width 857 height 160
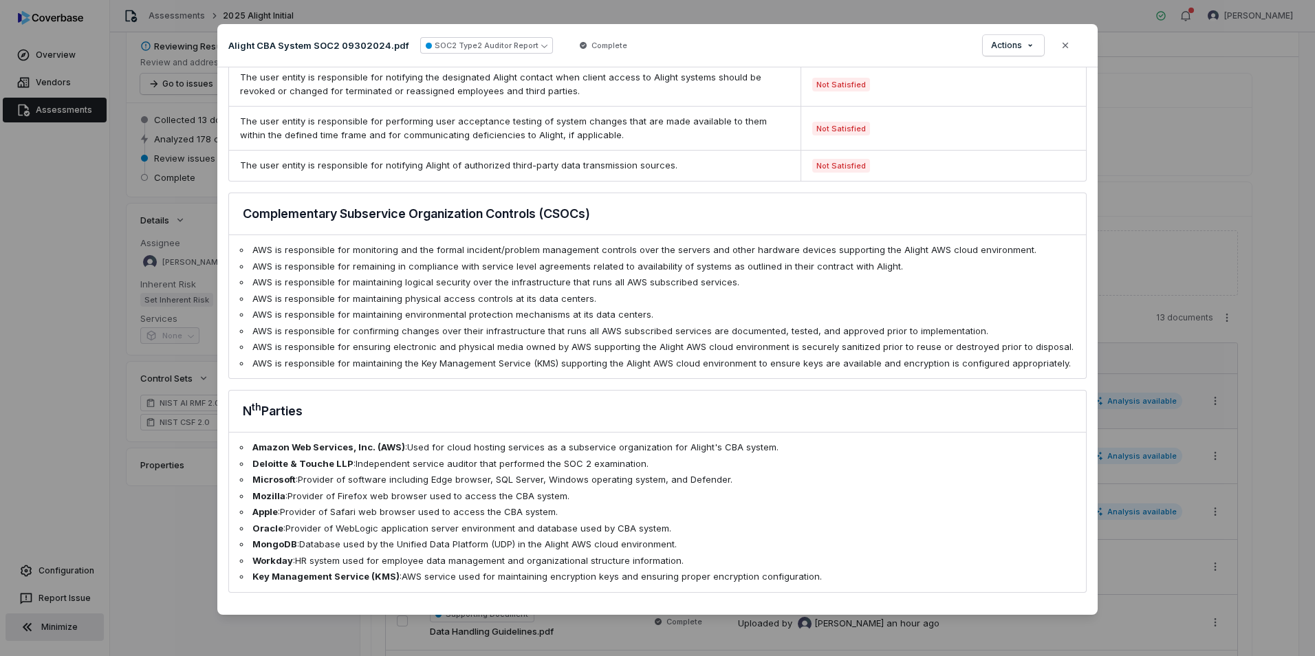
click at [901, 508] on li "Apple : Provider of Safari web browser used to access the CBA system." at bounding box center [657, 513] width 835 height 14
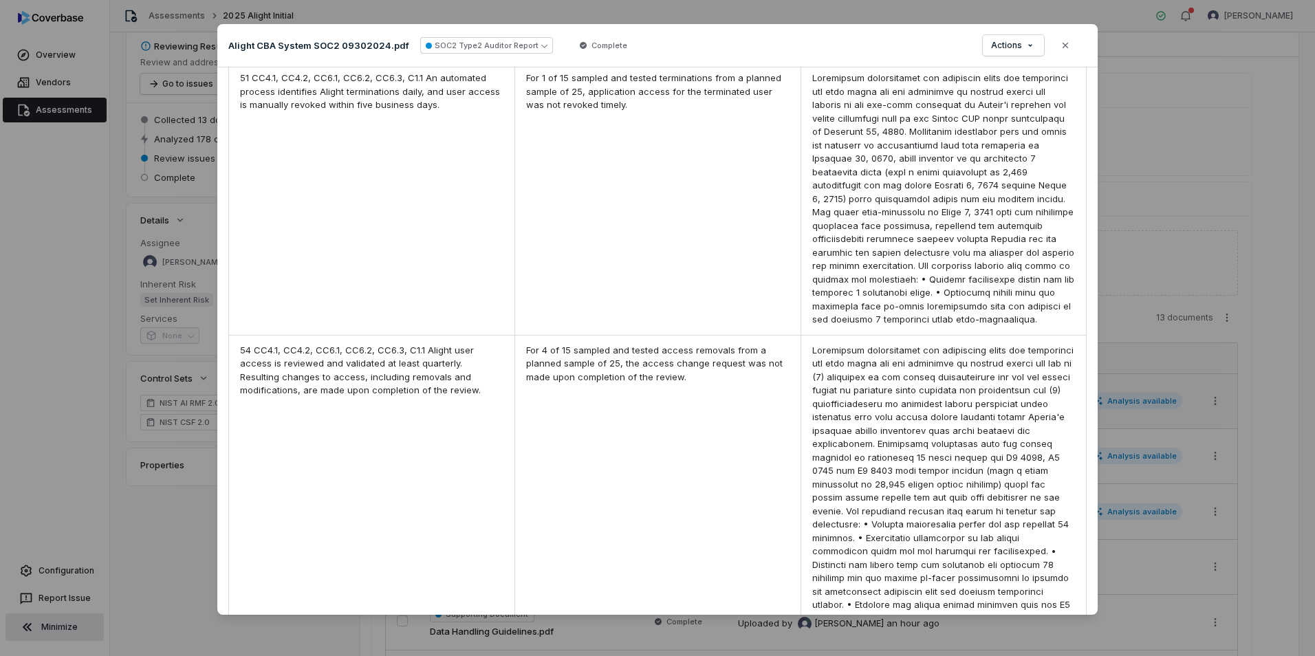
scroll to position [2795, 0]
click at [1059, 52] on button "Close" at bounding box center [1065, 45] width 29 height 29
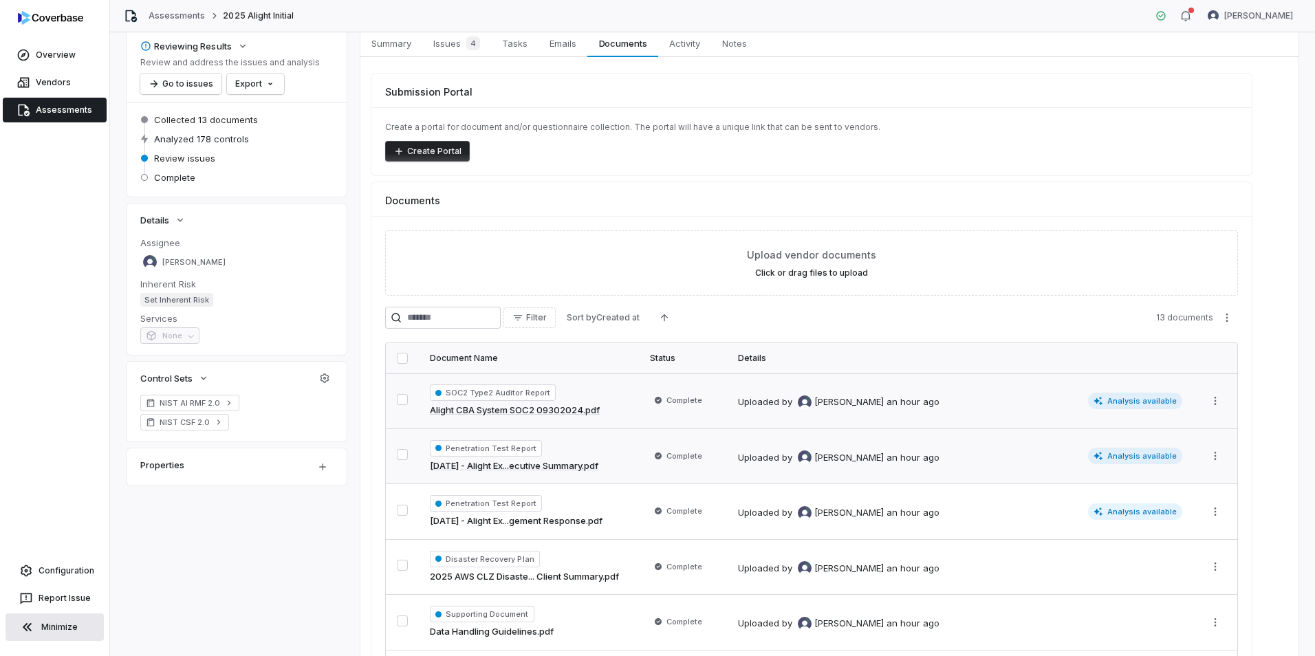
scroll to position [138, 0]
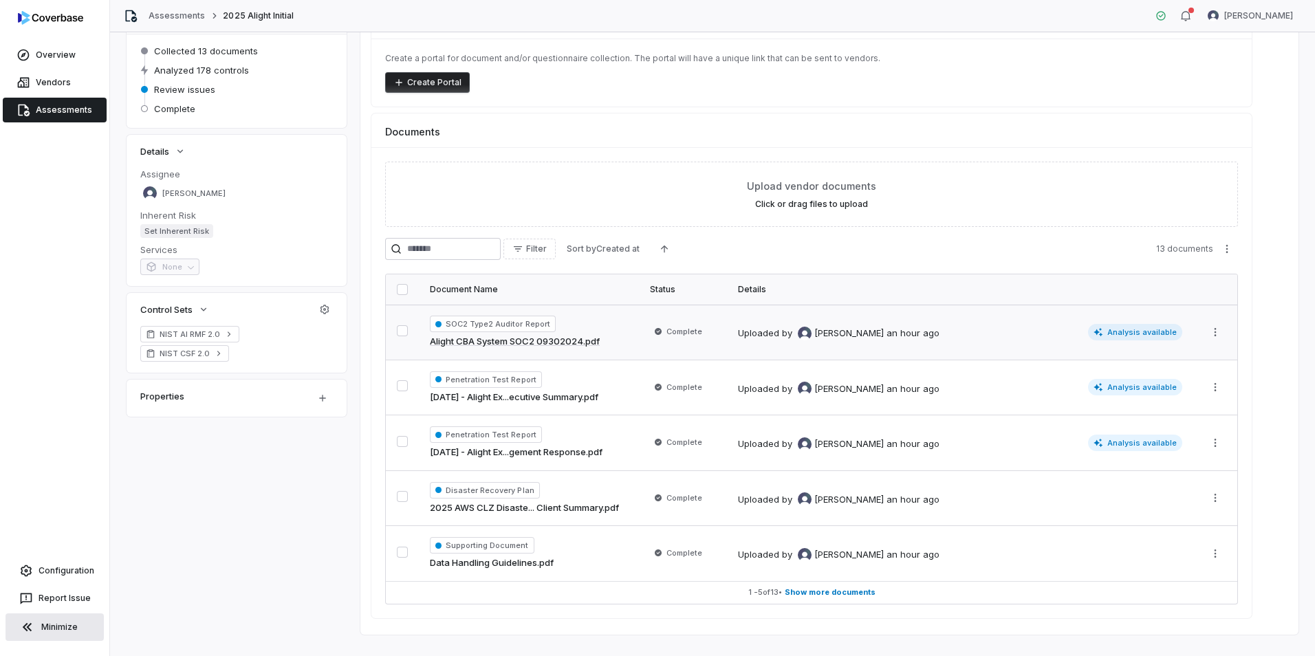
click at [962, 330] on div "Uploaded by Luke Taylor an hour ago" at bounding box center [911, 332] width 347 height 17
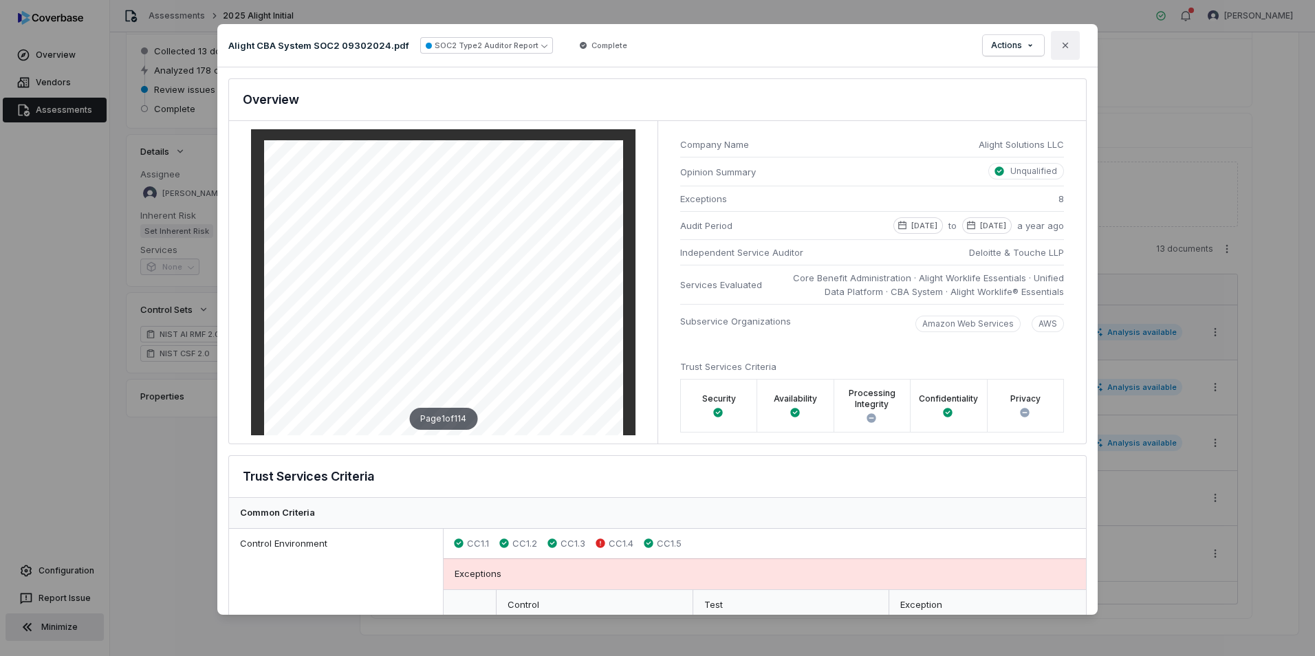
click at [1069, 39] on button "Close" at bounding box center [1065, 45] width 29 height 29
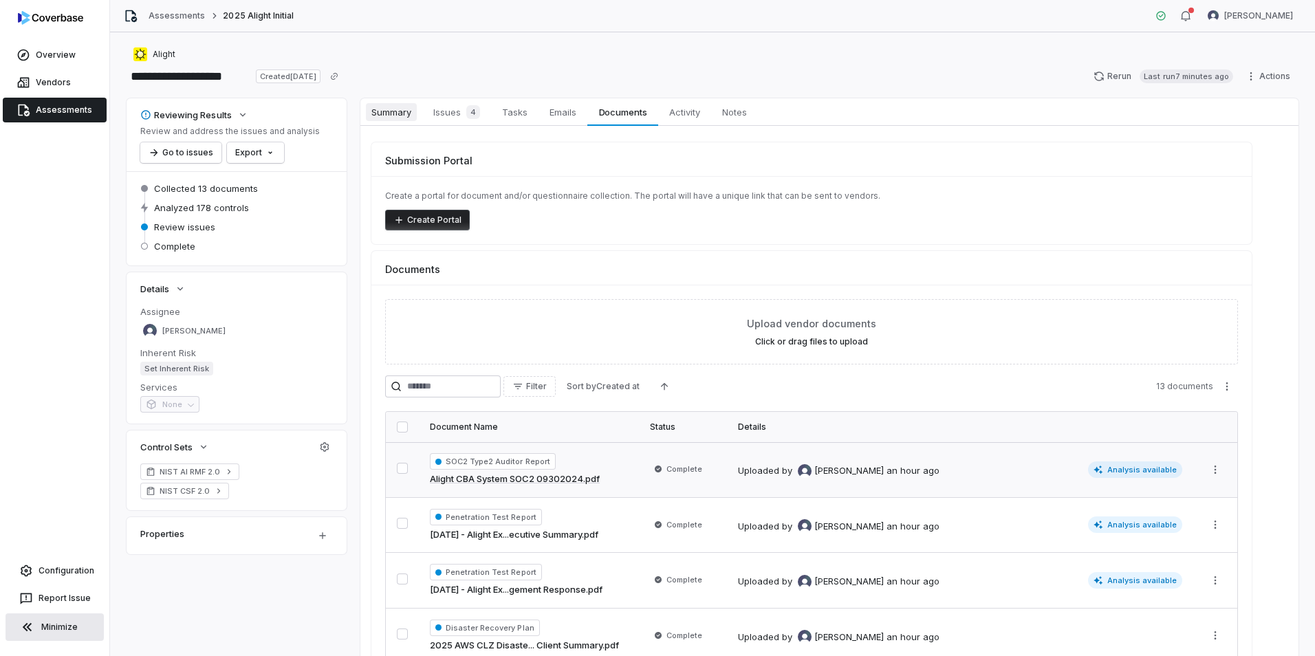
click at [415, 118] on span "Summary" at bounding box center [391, 112] width 51 height 18
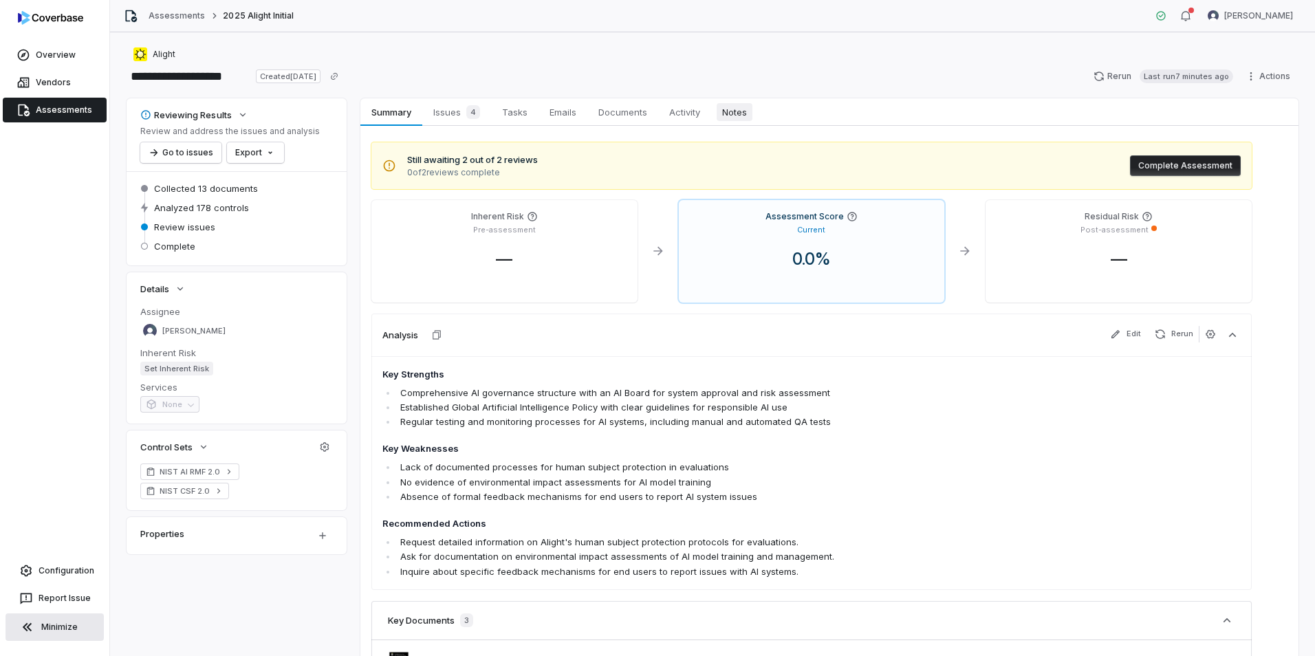
click at [731, 109] on span "Notes" at bounding box center [735, 112] width 36 height 18
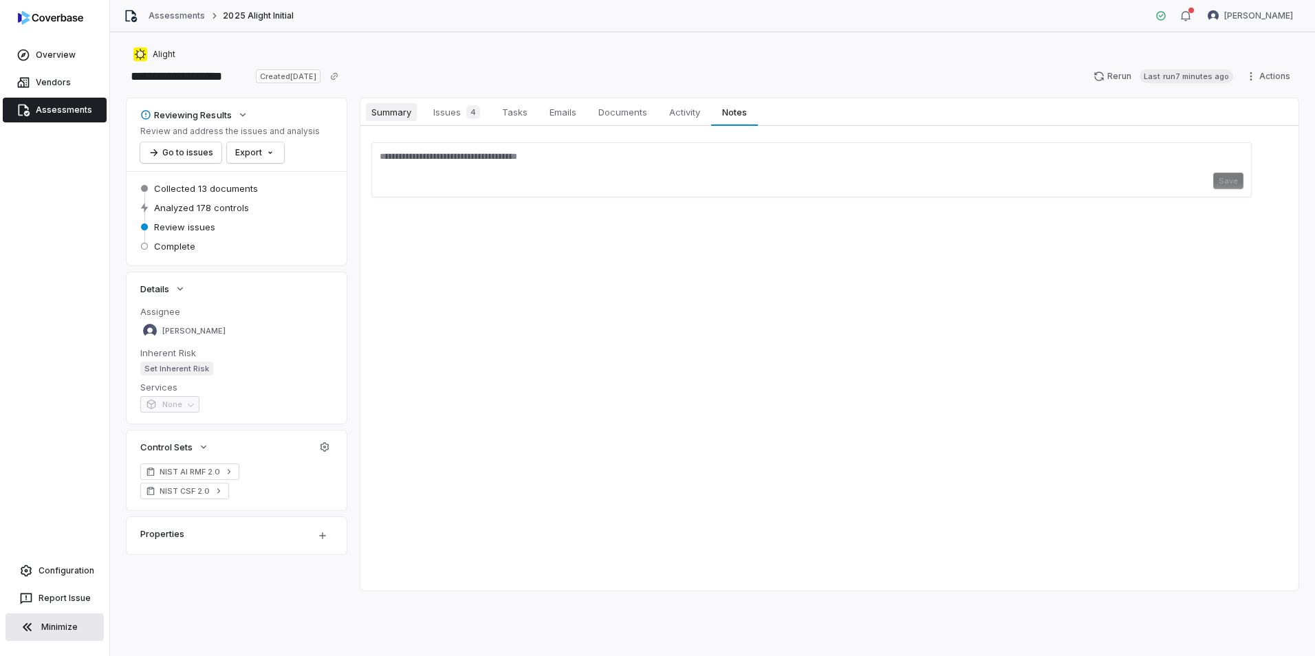
click at [390, 107] on span "Summary" at bounding box center [391, 112] width 51 height 18
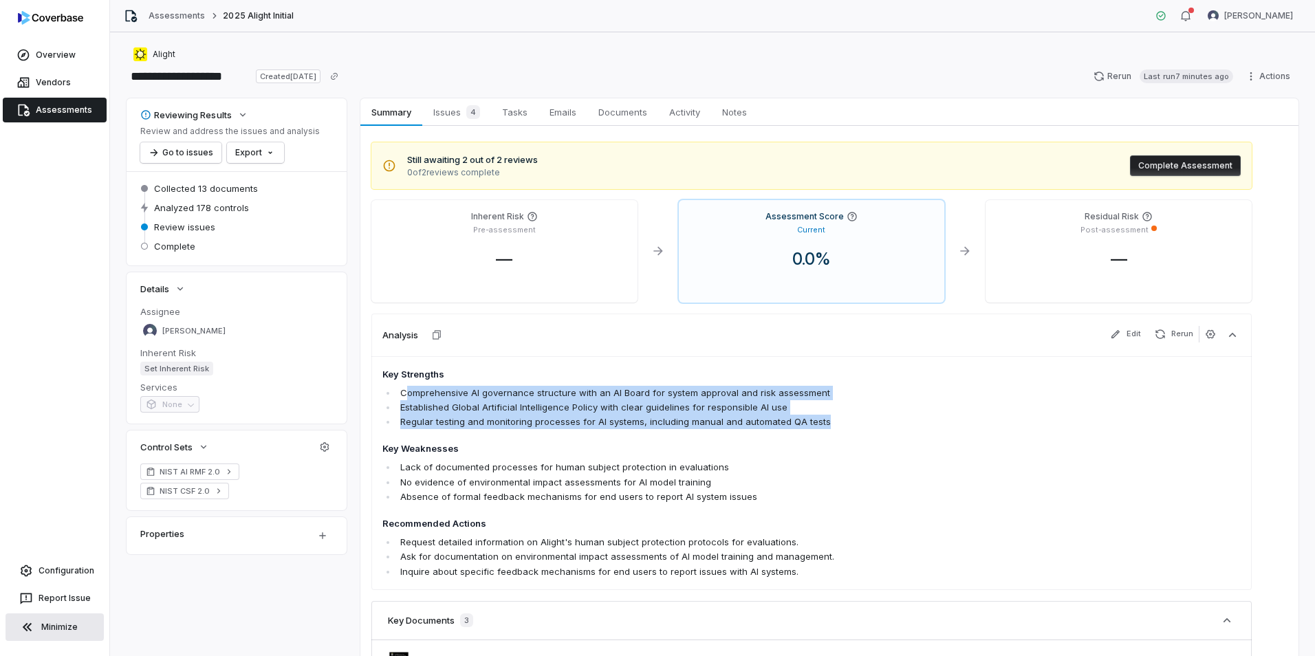
drag, startPoint x: 824, startPoint y: 423, endPoint x: 407, endPoint y: 392, distance: 417.4
click at [407, 392] on ul "Comprehensive AI governance structure with an AI Board for system approval and …" at bounding box center [726, 407] width 687 height 43
click at [608, 120] on span "Documents" at bounding box center [623, 112] width 60 height 18
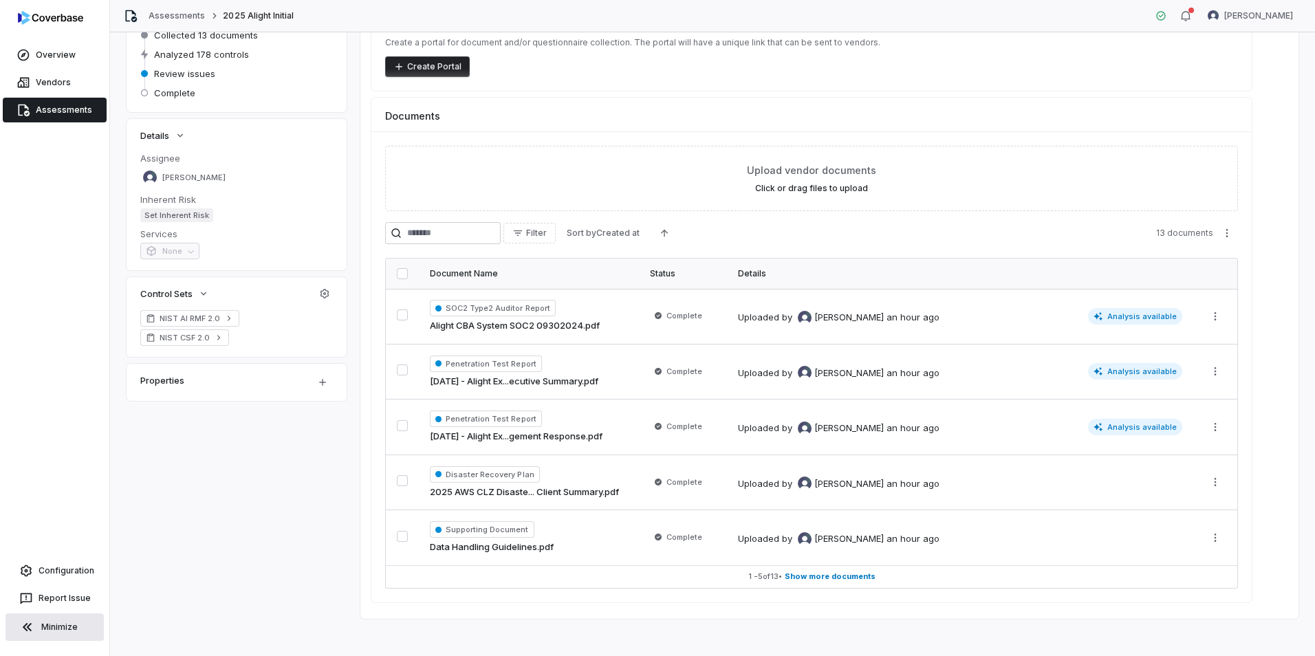
scroll to position [160, 0]
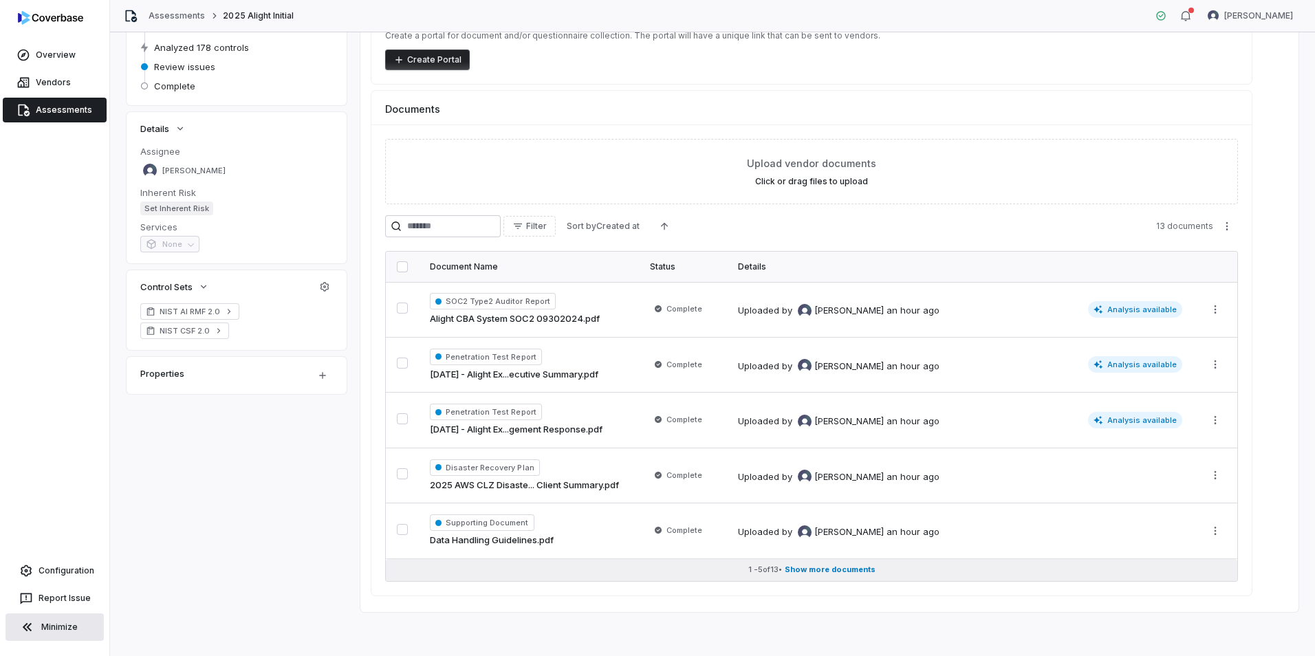
click at [864, 576] on button "1 - 5 of 13 • Show more documents" at bounding box center [812, 570] width 852 height 22
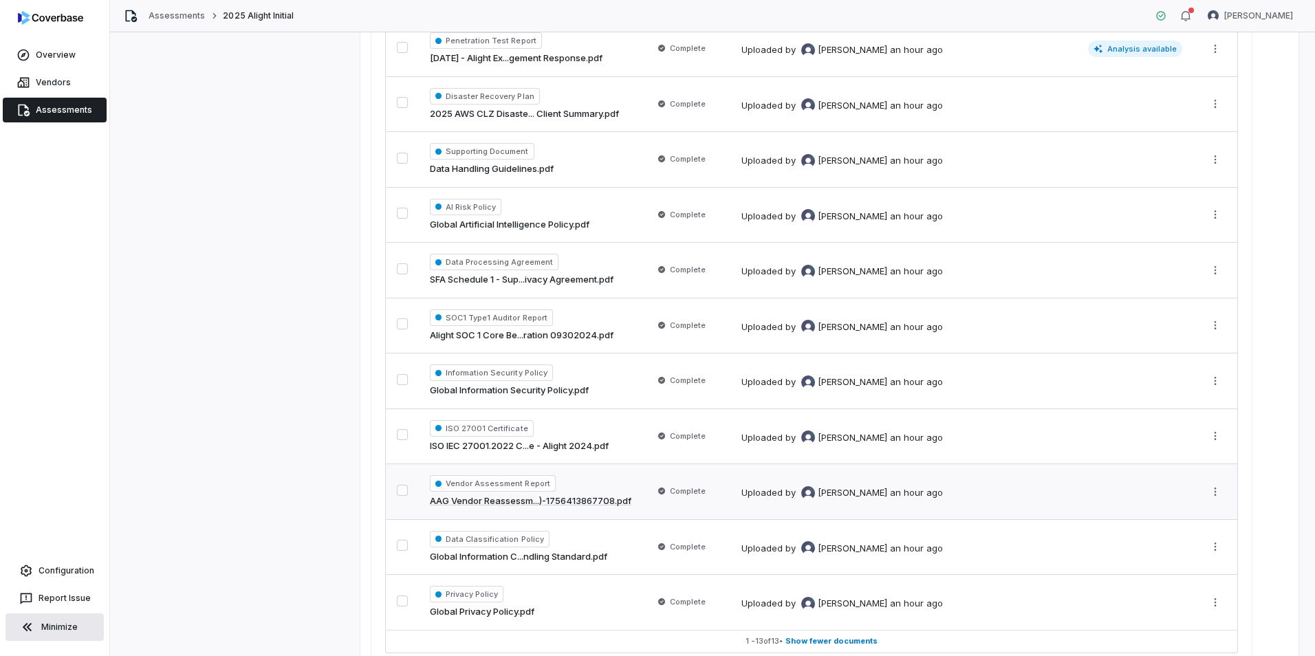
scroll to position [573, 0]
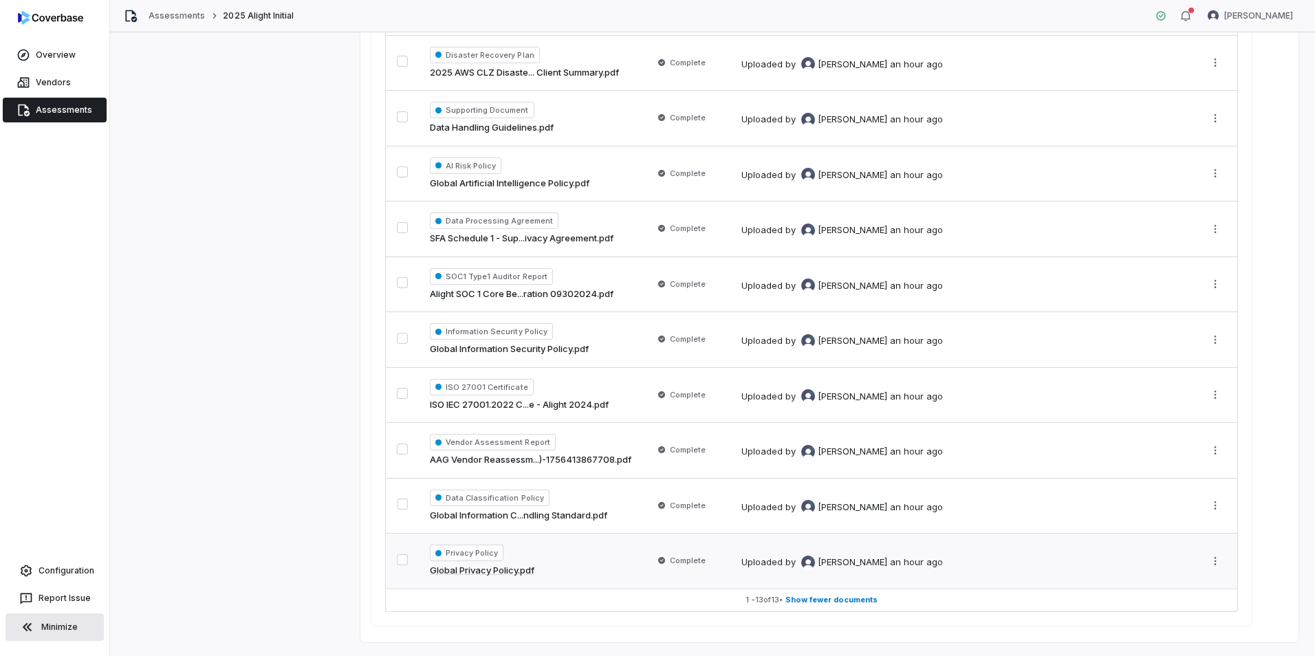
click at [825, 558] on span "[PERSON_NAME]" at bounding box center [852, 563] width 69 height 14
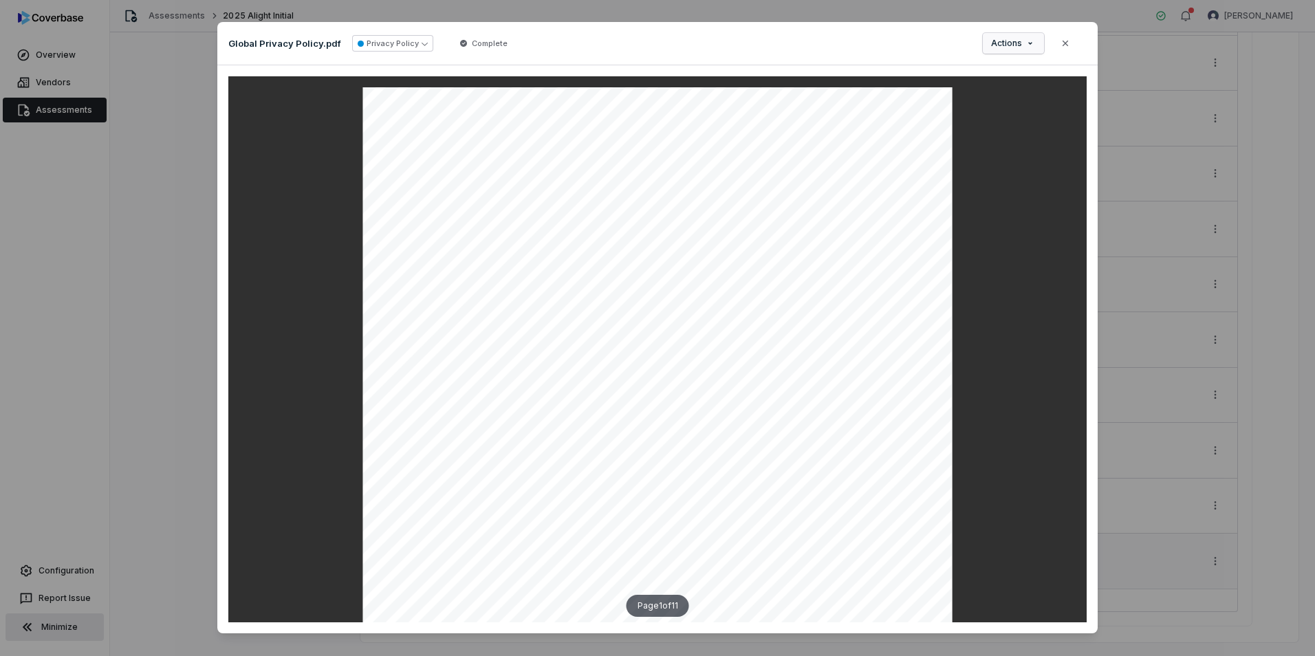
click at [995, 45] on div "Document Preview Global Privacy Policy.pdf Privacy Policy Complete Actions Clos…" at bounding box center [657, 336] width 1315 height 673
click at [1035, 227] on div "Document Preview Global Privacy Policy.pdf Privacy Policy Complete Actions Clos…" at bounding box center [657, 336] width 1315 height 673
click at [1066, 38] on icon "button" at bounding box center [1065, 43] width 11 height 11
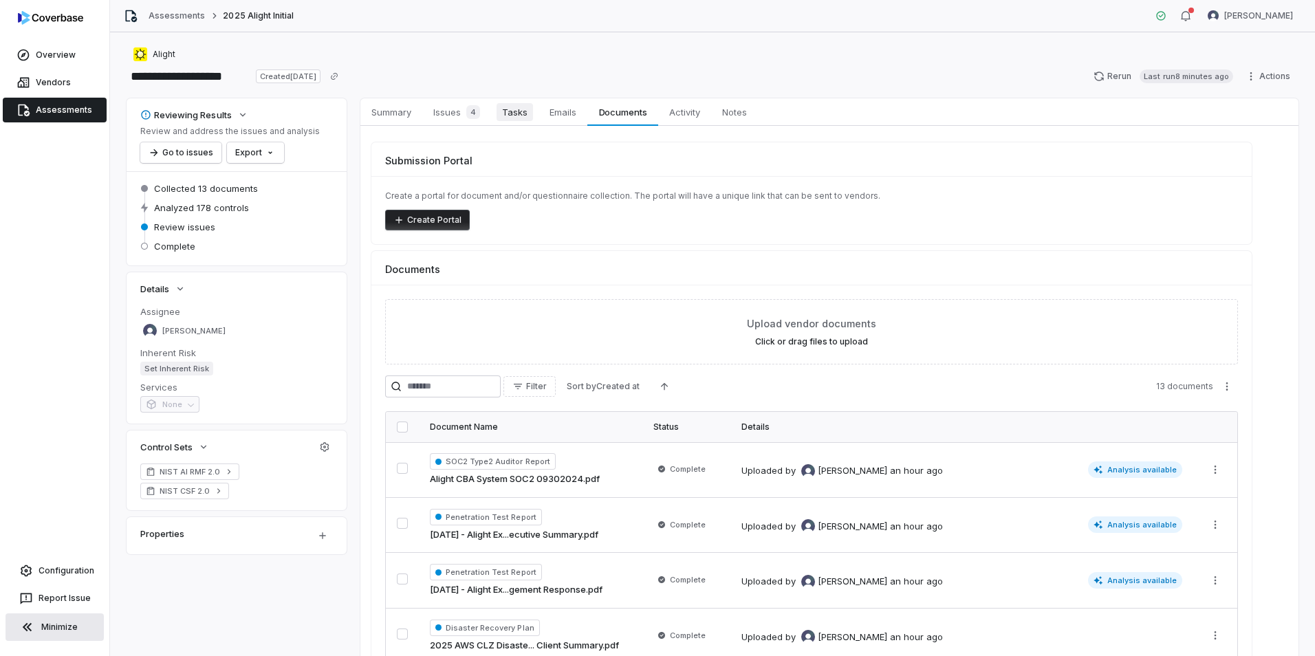
click at [528, 114] on span "Tasks" at bounding box center [515, 112] width 36 height 18
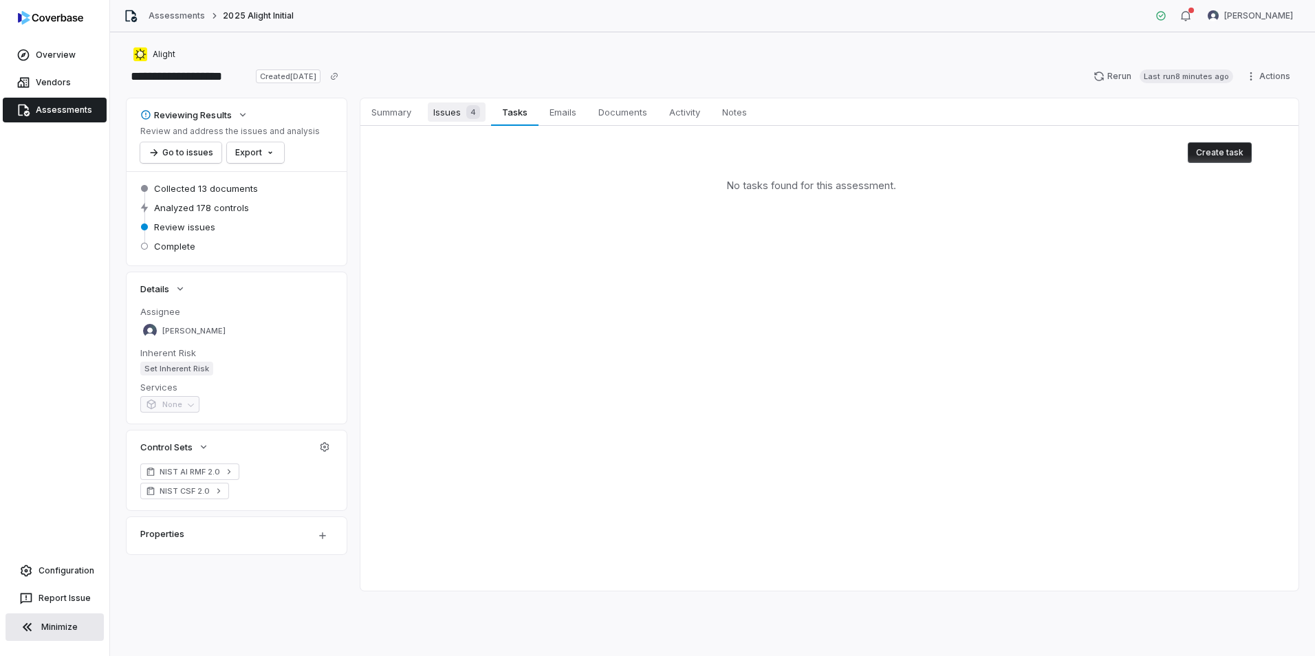
click at [440, 108] on span "Issues 4" at bounding box center [457, 112] width 58 height 19
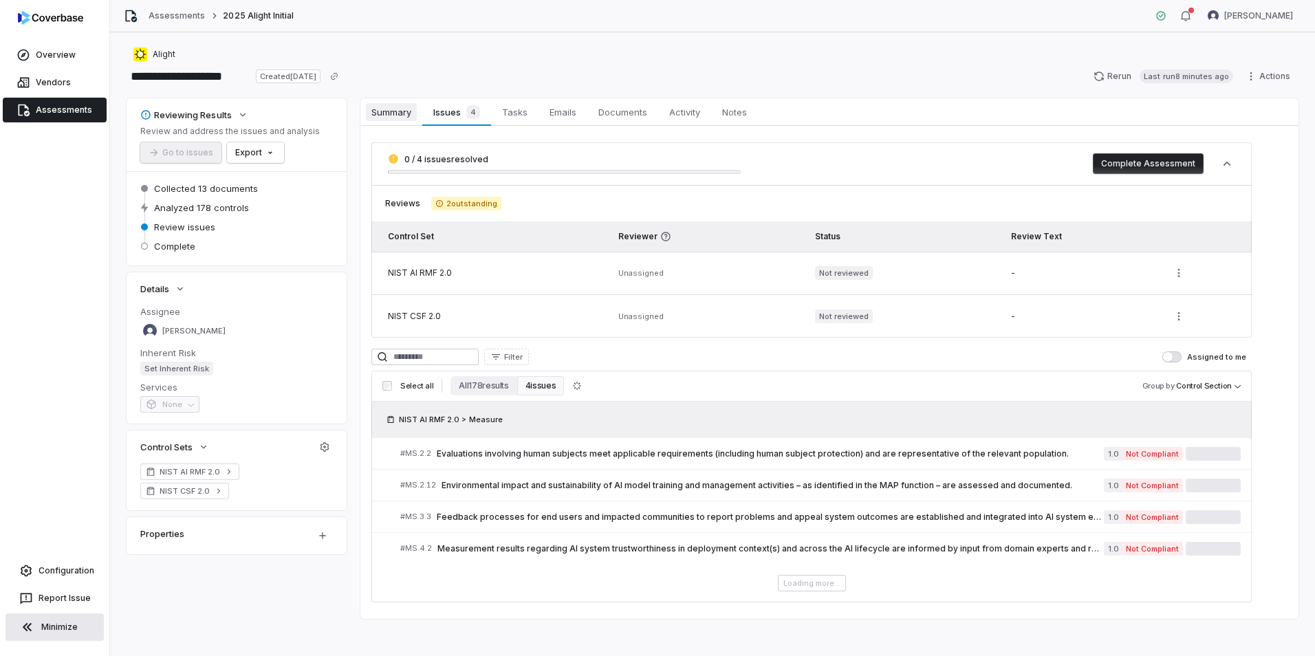
click at [405, 110] on span "Summary" at bounding box center [391, 112] width 51 height 18
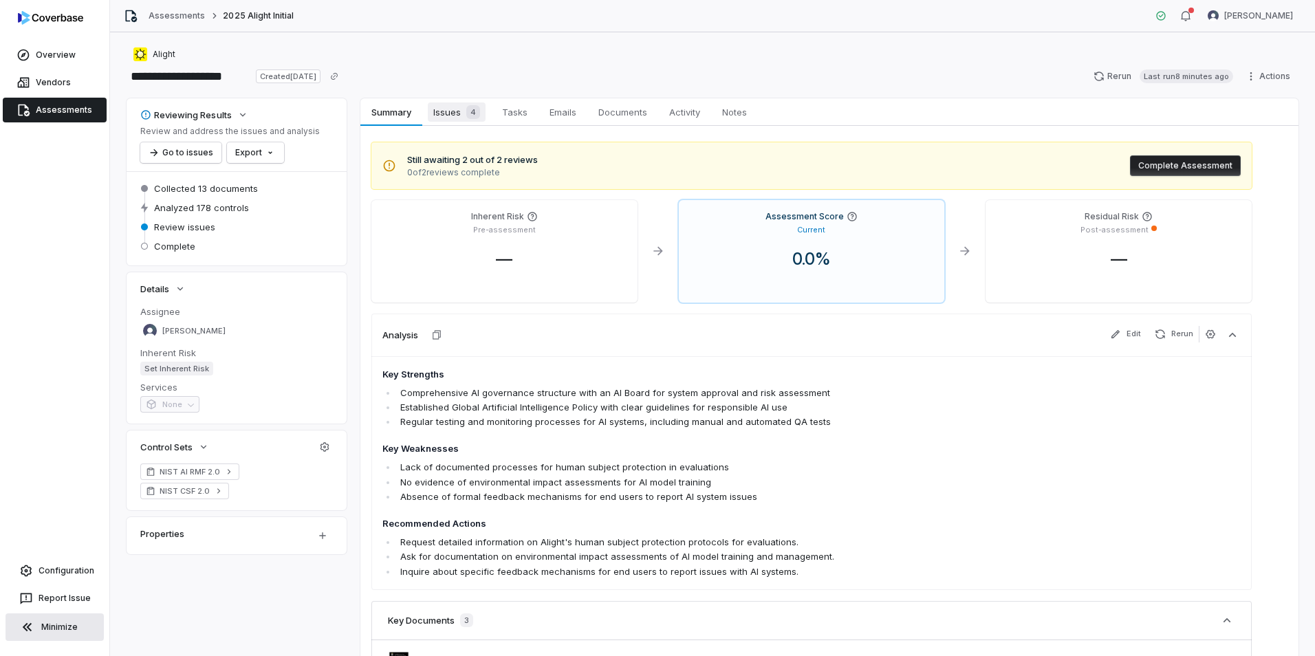
click at [445, 118] on span "Issues 4" at bounding box center [457, 112] width 58 height 19
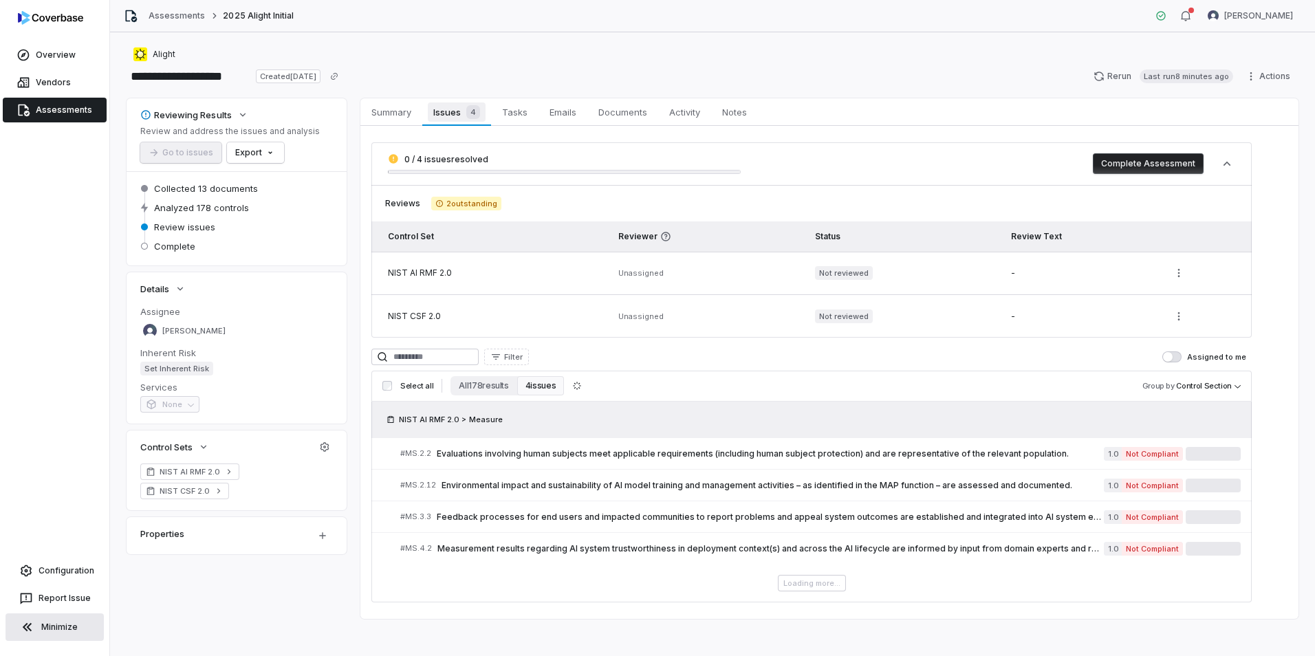
click at [446, 111] on span "Issues 4" at bounding box center [456, 112] width 57 height 19
click at [390, 118] on span "Summary" at bounding box center [391, 112] width 51 height 18
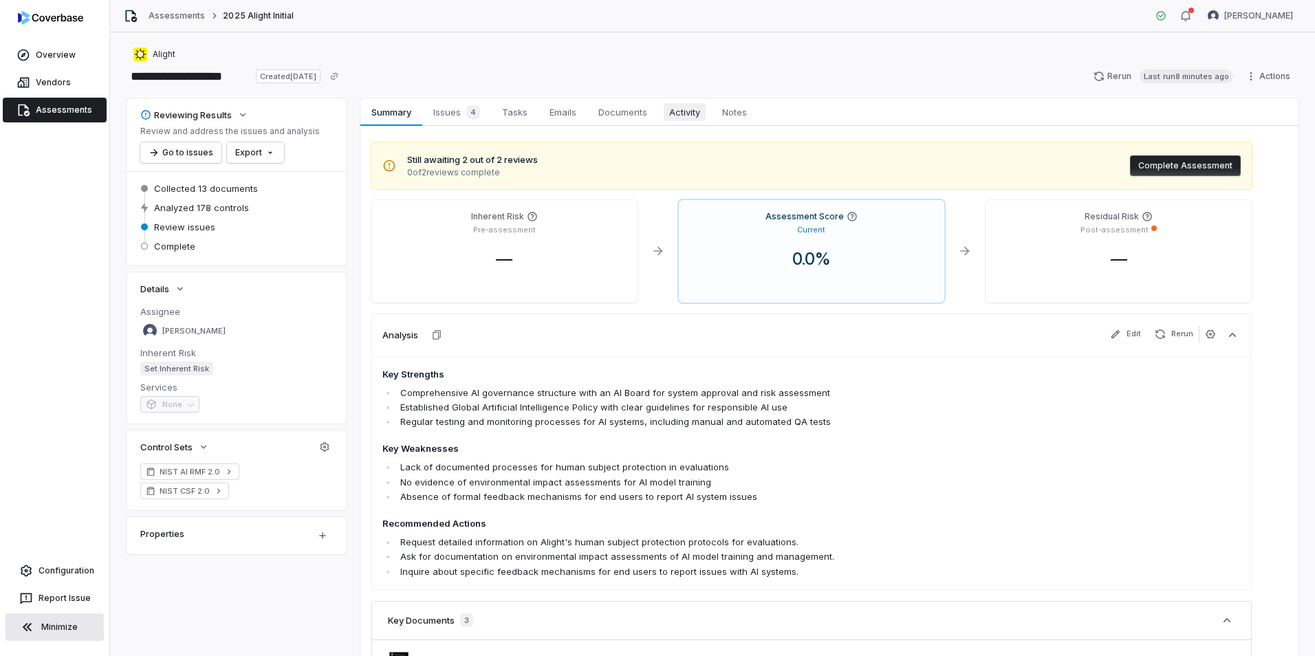
click at [673, 111] on span "Activity" at bounding box center [685, 112] width 42 height 18
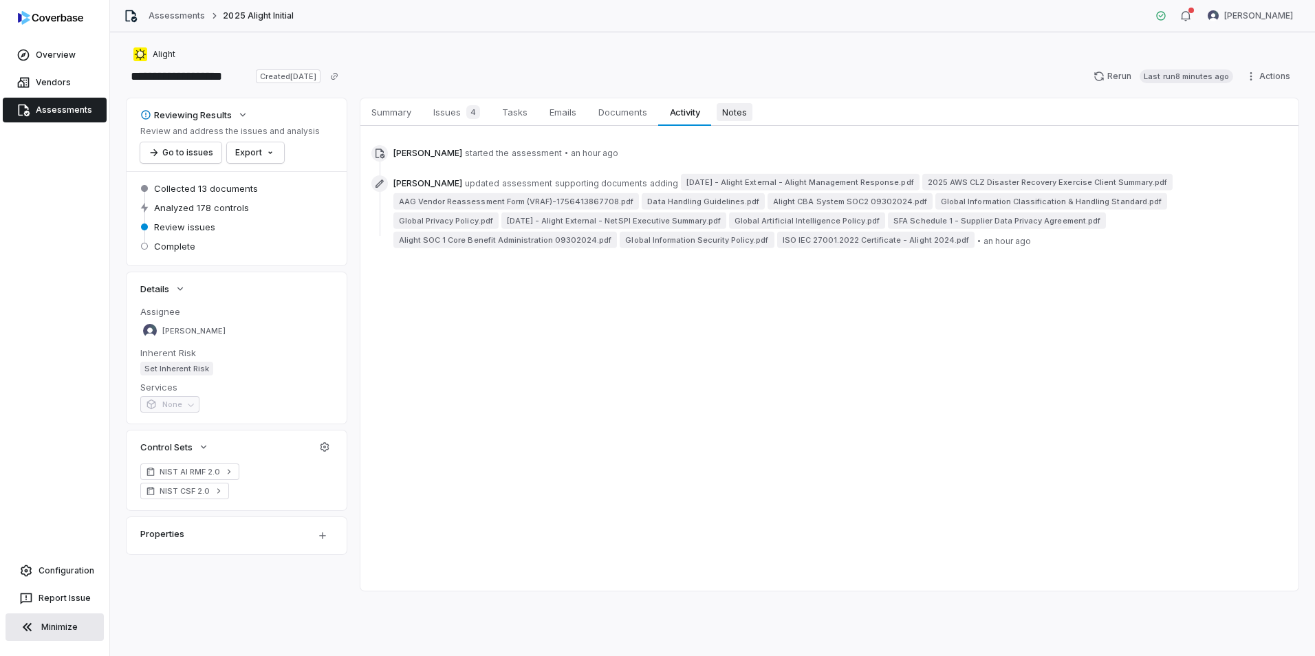
click at [727, 109] on span "Notes" at bounding box center [735, 112] width 36 height 18
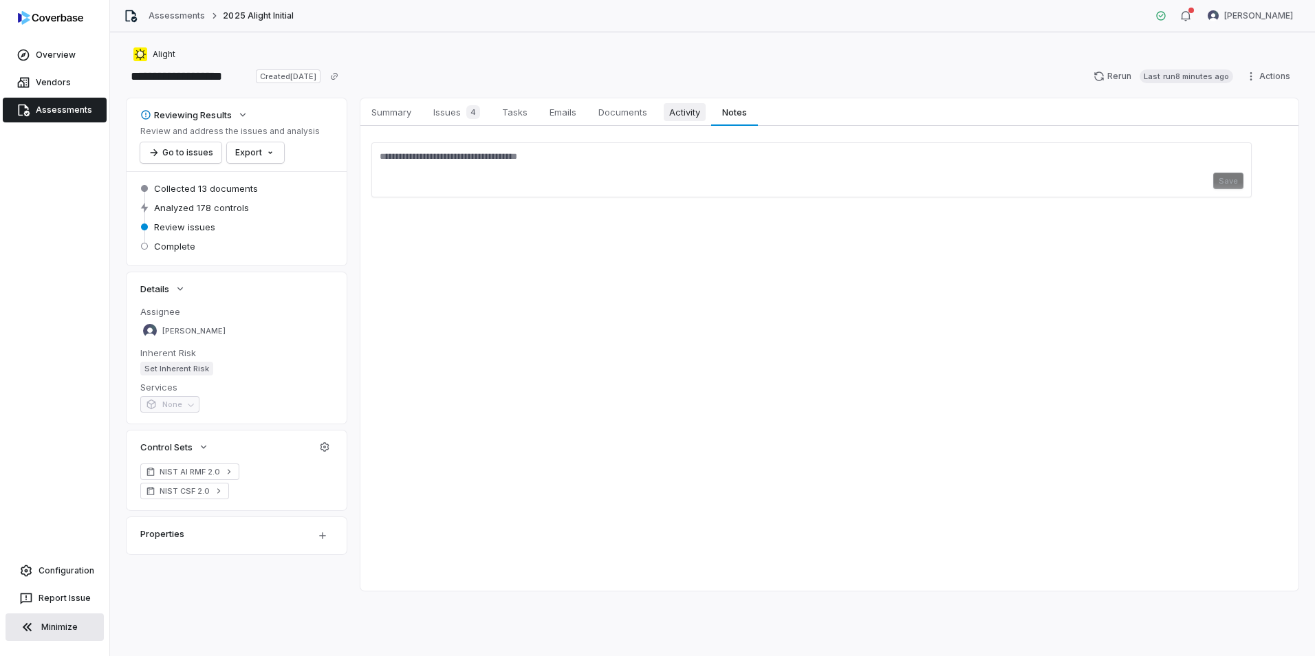
click at [698, 113] on span "Activity" at bounding box center [685, 112] width 42 height 18
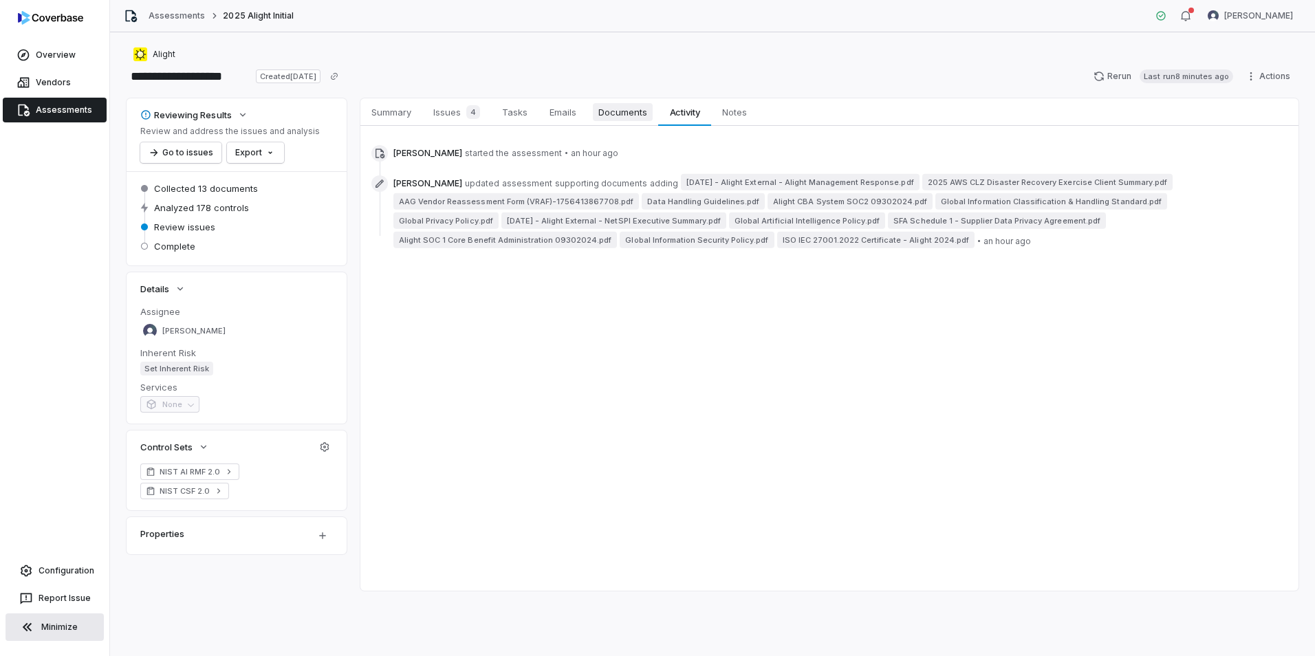
click at [620, 116] on span "Documents" at bounding box center [623, 112] width 60 height 18
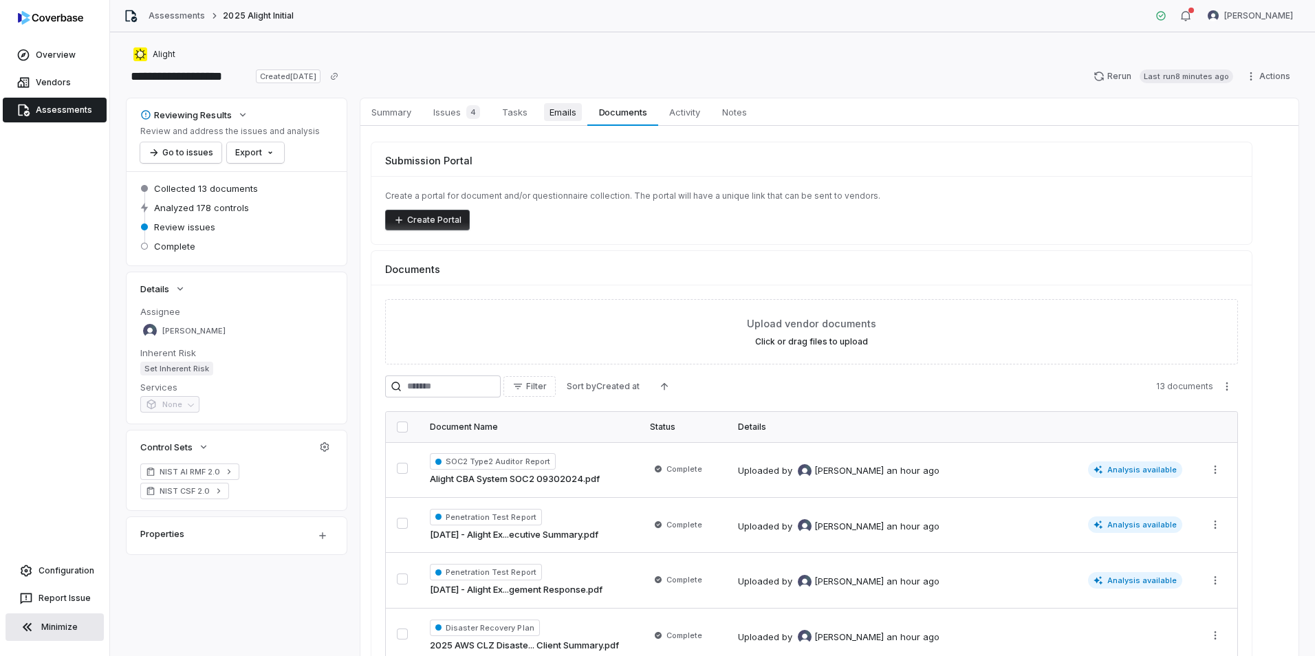
click at [571, 112] on span "Emails" at bounding box center [563, 112] width 38 height 18
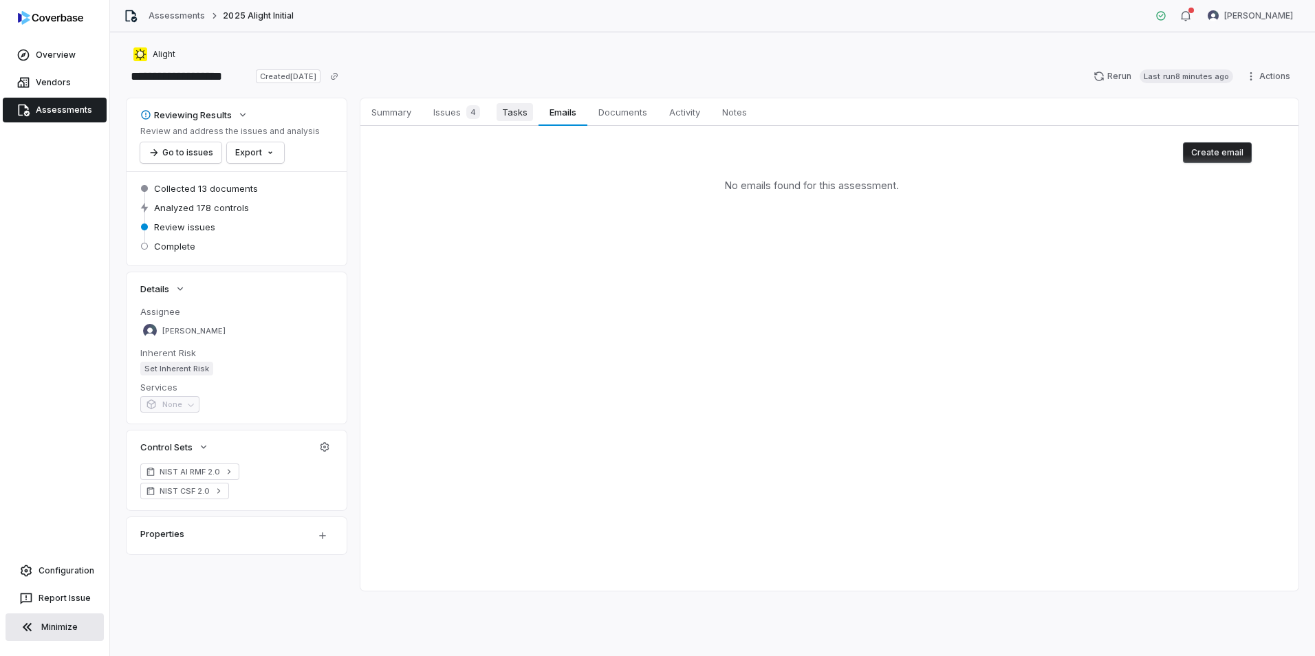
click at [512, 116] on span "Tasks" at bounding box center [515, 112] width 36 height 18
click at [398, 116] on span "Summary" at bounding box center [391, 112] width 51 height 18
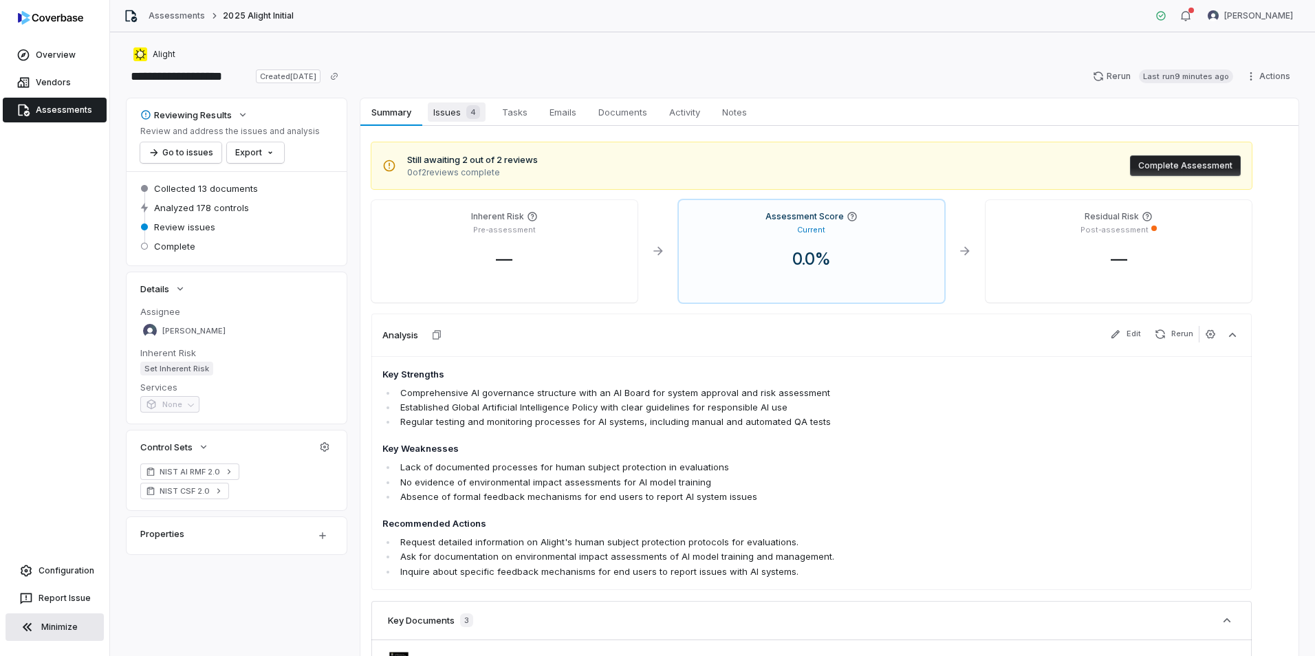
click at [453, 114] on span "Issues 4" at bounding box center [457, 112] width 58 height 19
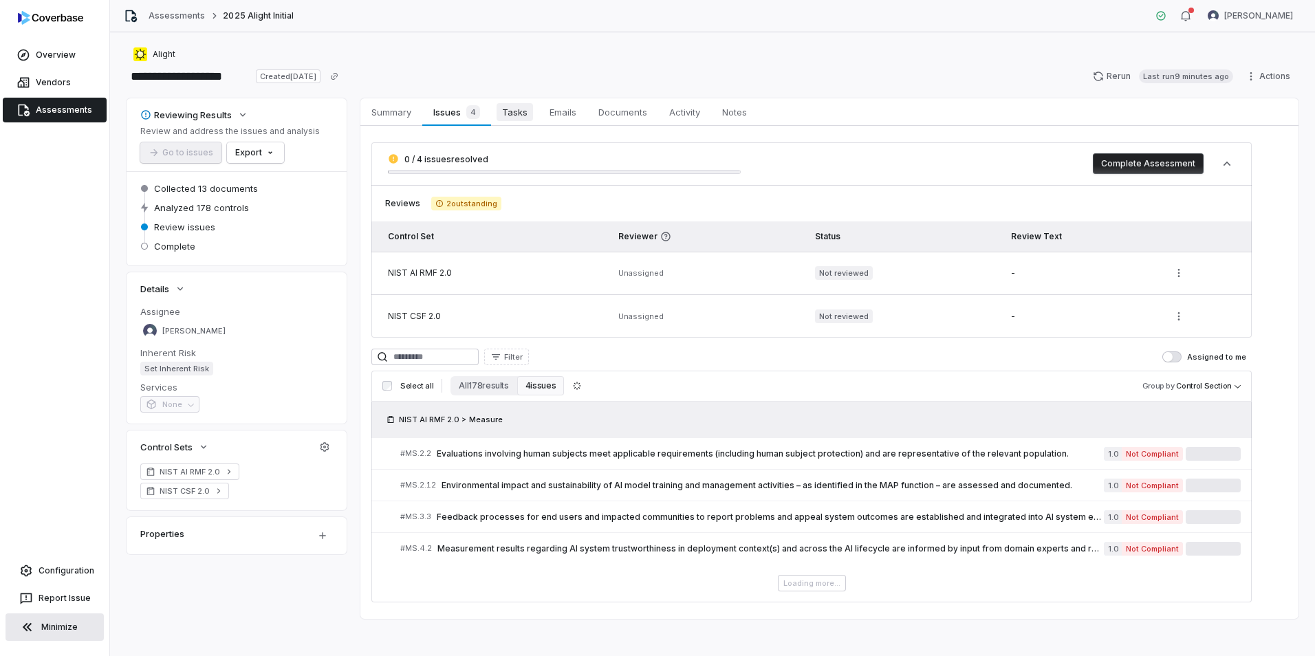
click at [519, 112] on span "Tasks" at bounding box center [515, 112] width 36 height 18
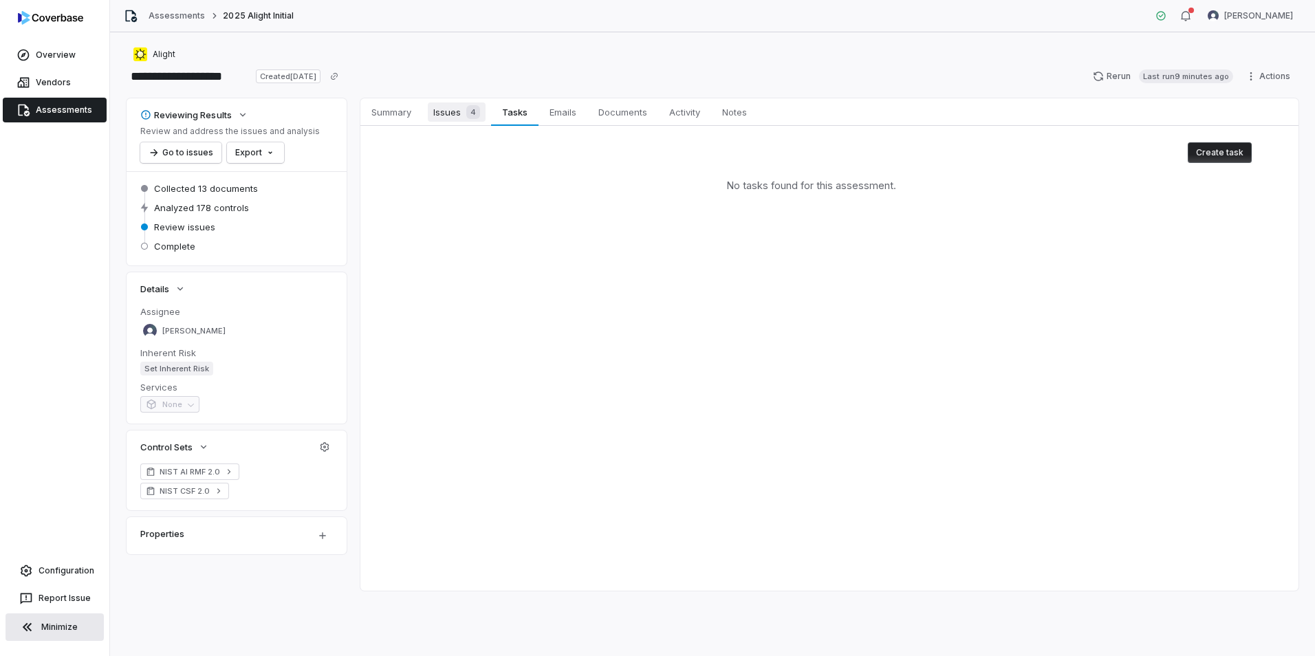
click at [460, 113] on span "Issues 4" at bounding box center [457, 112] width 58 height 19
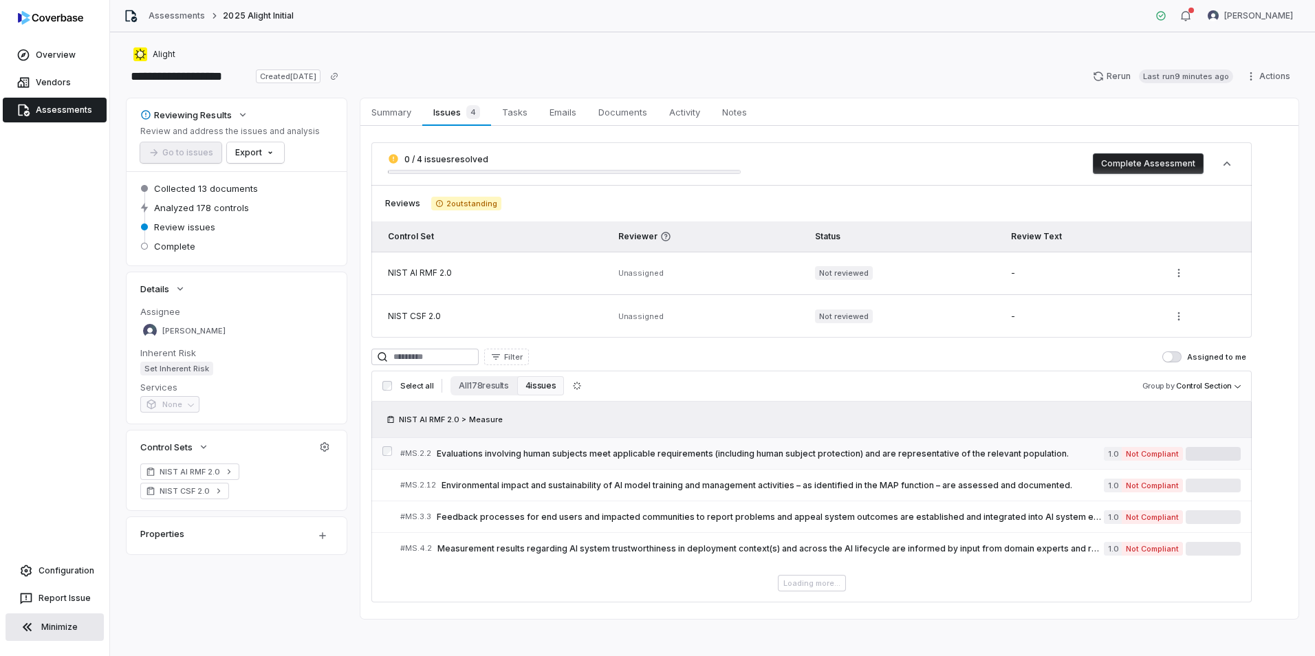
click at [683, 456] on span "Evaluations involving human subjects meet applicable requirements (including hu…" at bounding box center [770, 454] width 667 height 11
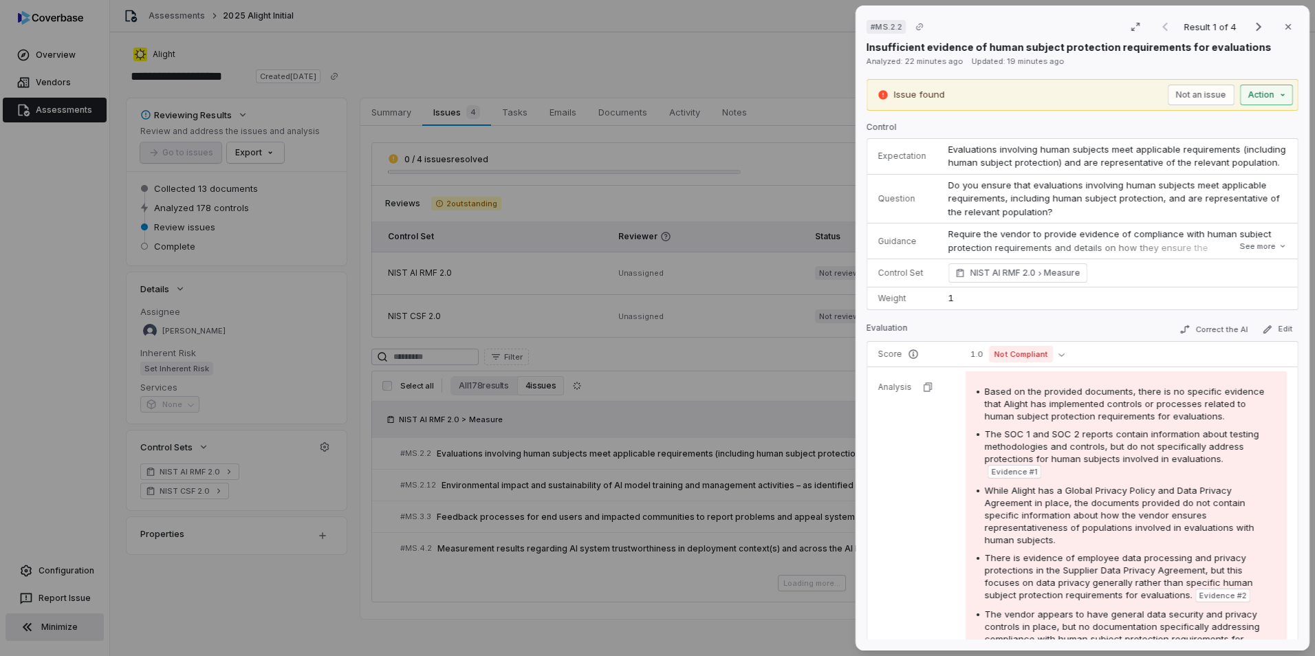
click at [1237, 95] on div "# MS.2.2 Result 1 of 4 Close Insufficient evidence of human subject protection …" at bounding box center [657, 328] width 1315 height 656
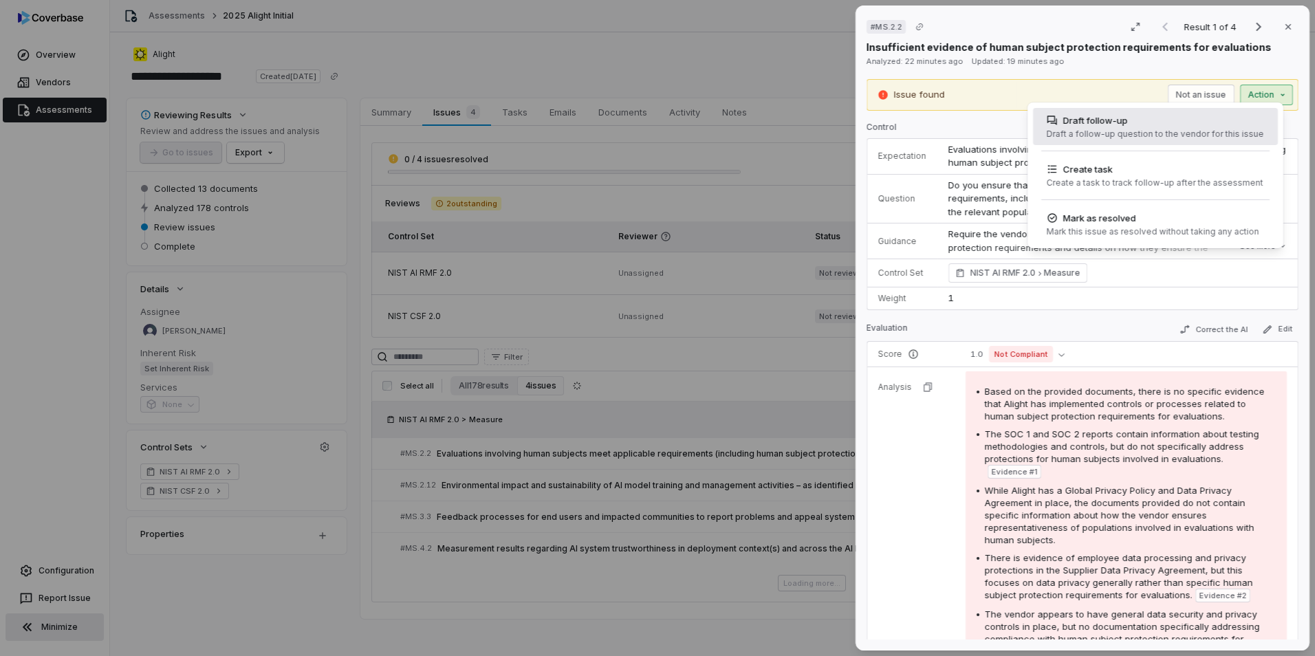
click at [1149, 131] on div "Draft a follow-up question to the vendor for this issue" at bounding box center [1155, 134] width 217 height 11
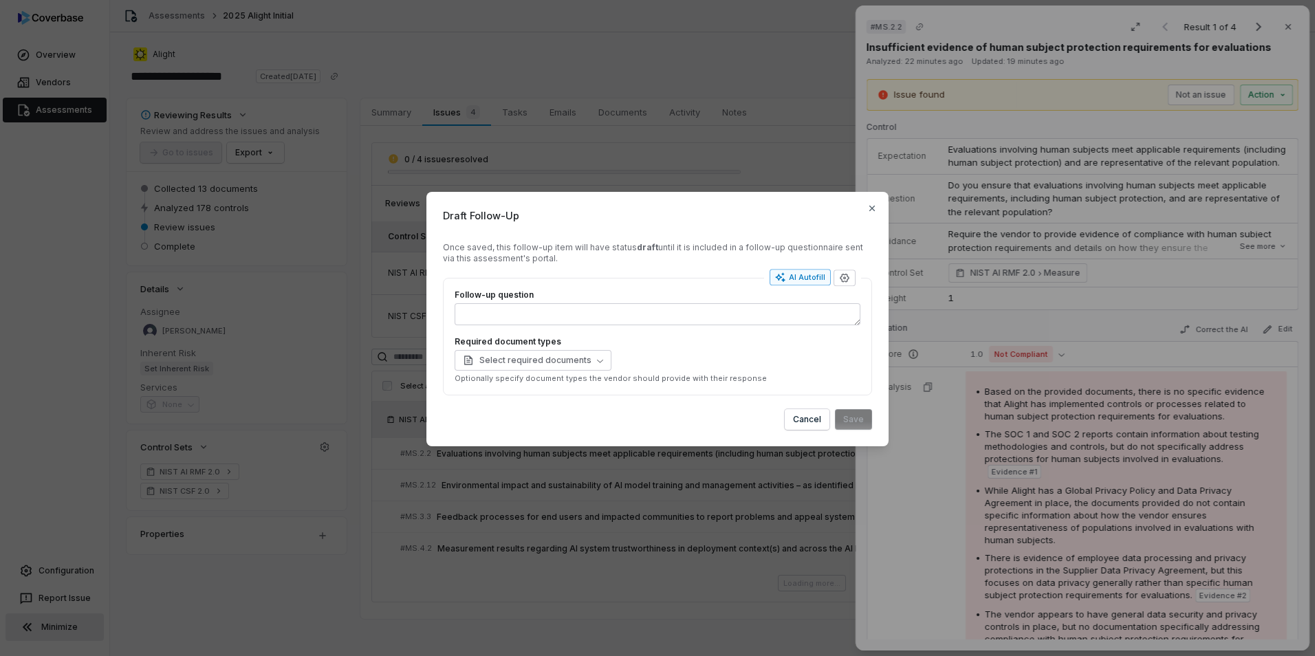
click at [792, 275] on div "AI Autofill" at bounding box center [800, 277] width 50 height 11
type textarea "**********"
click at [564, 365] on div "3 document types" at bounding box center [658, 360] width 406 height 21
type textarea "*"
type textarea "**********"
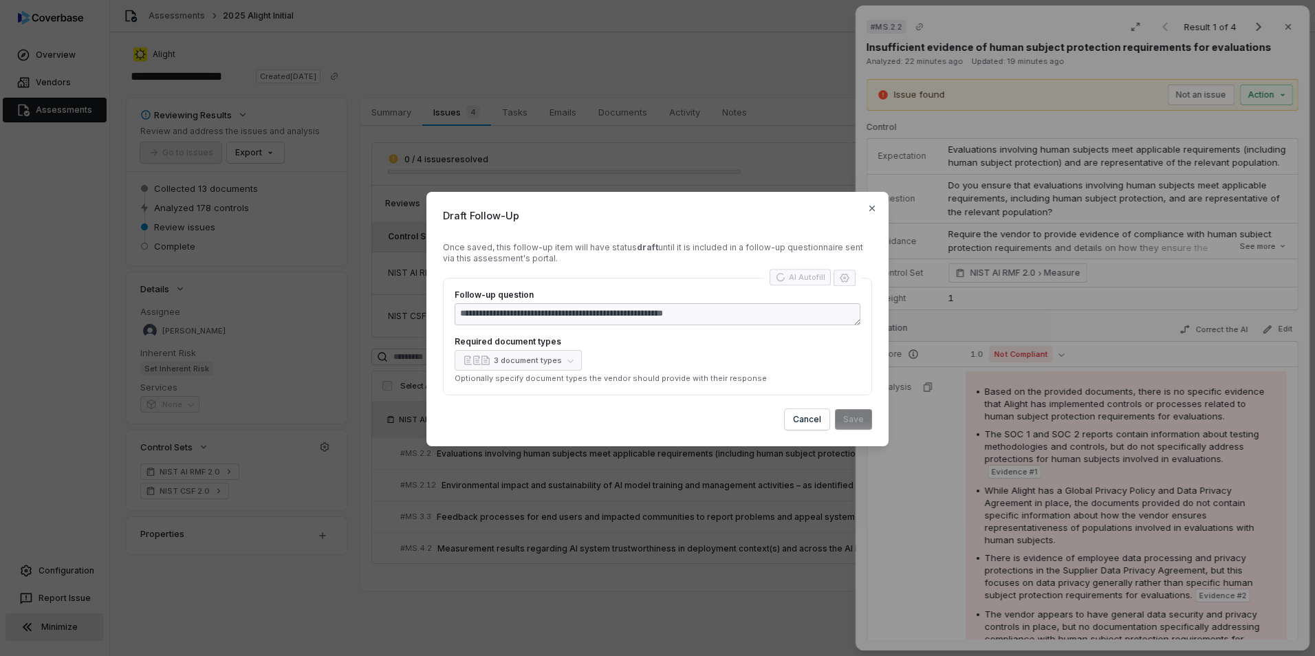
type textarea "*"
type textarea "**********"
type textarea "*"
type textarea "**********"
type textarea "*"
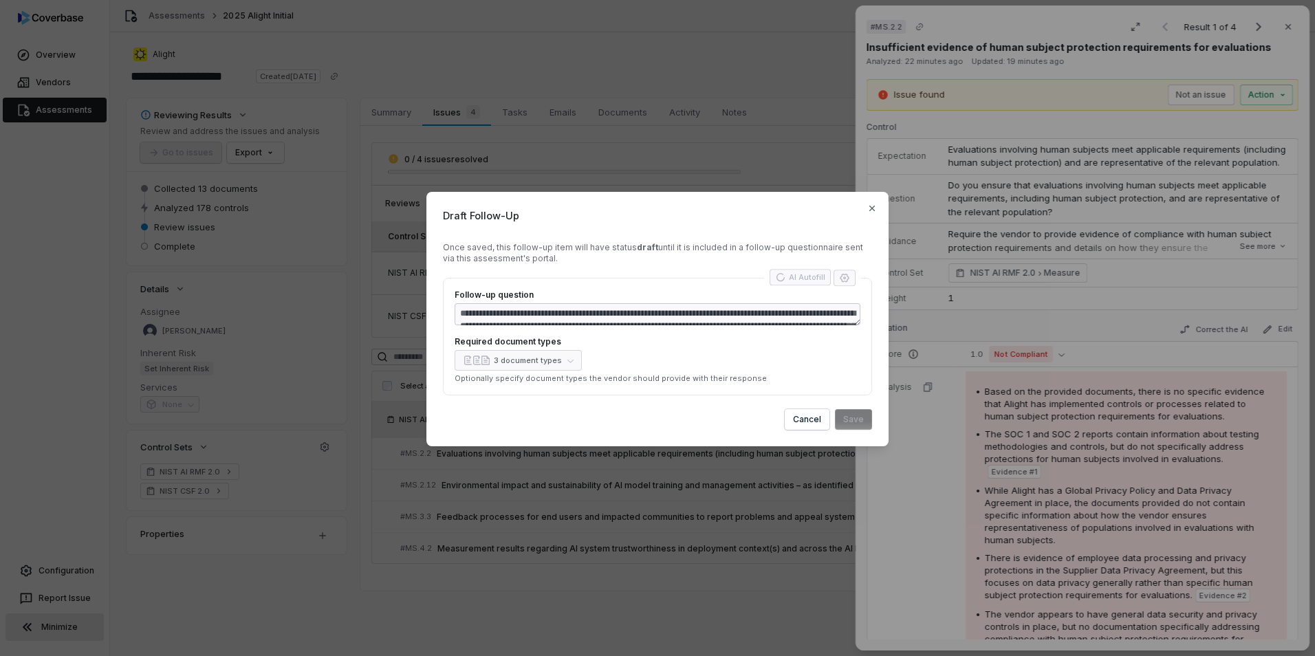
type textarea "**********"
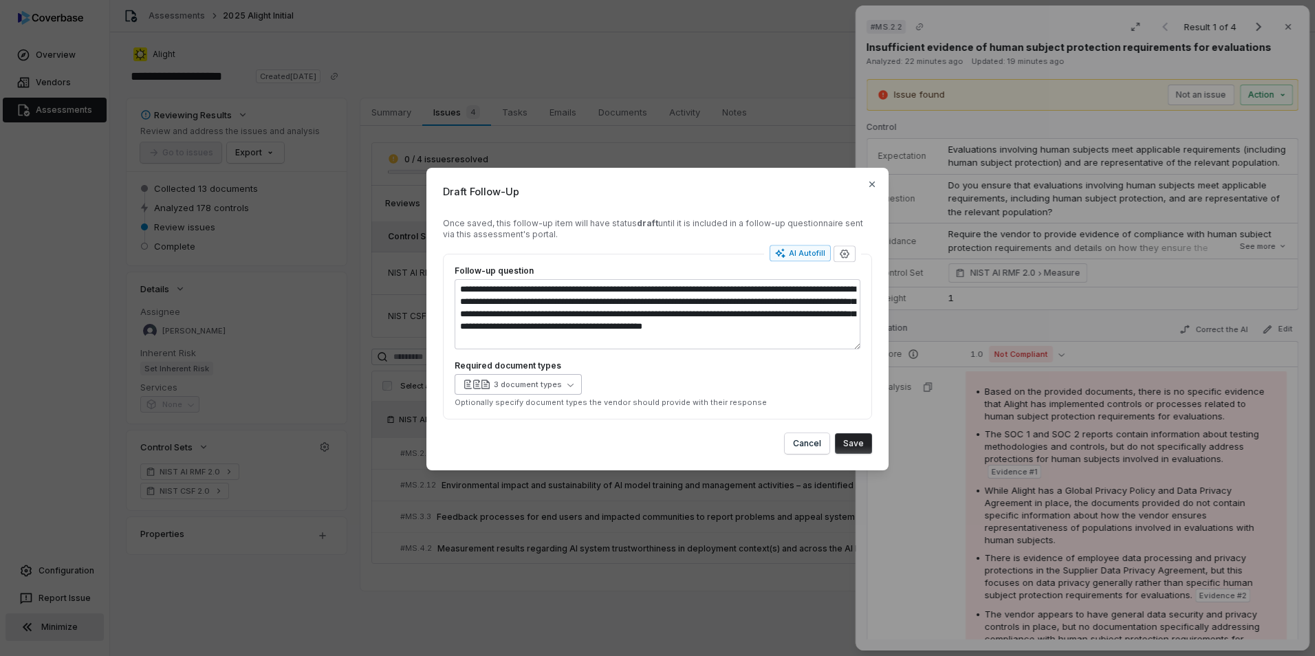
click at [570, 384] on icon "button" at bounding box center [571, 385] width 6 height 6
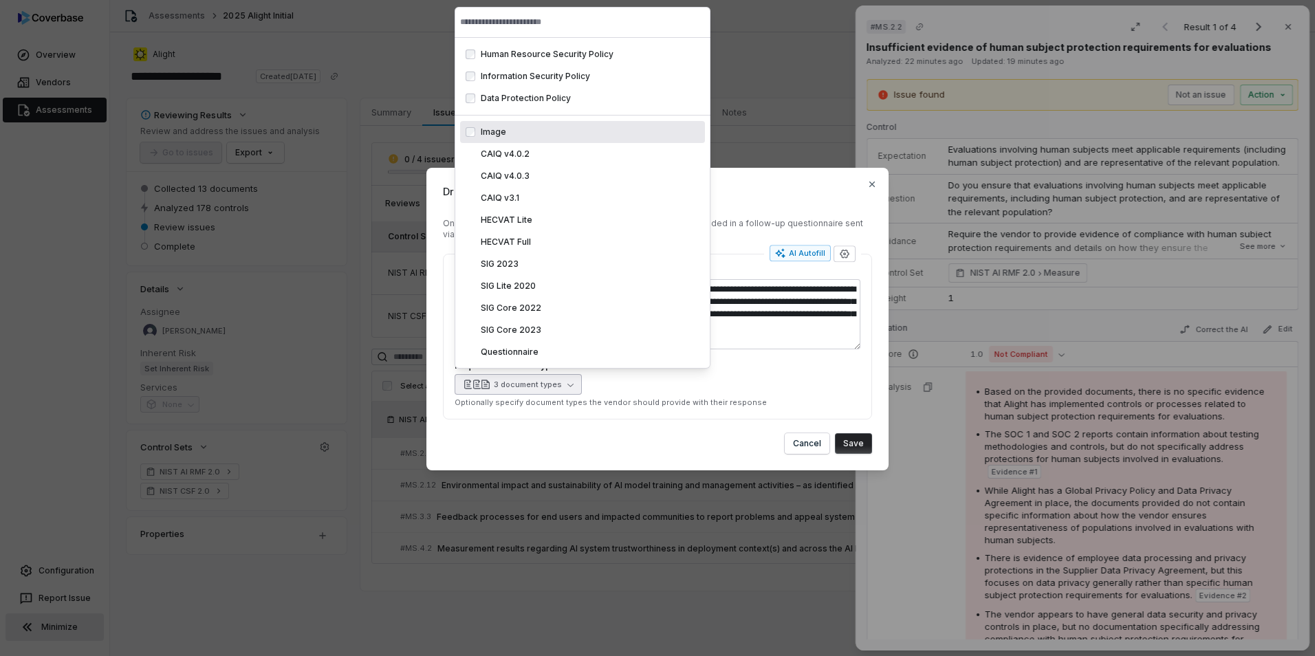
type textarea "*"
click at [725, 389] on div "3 document types" at bounding box center [658, 384] width 406 height 21
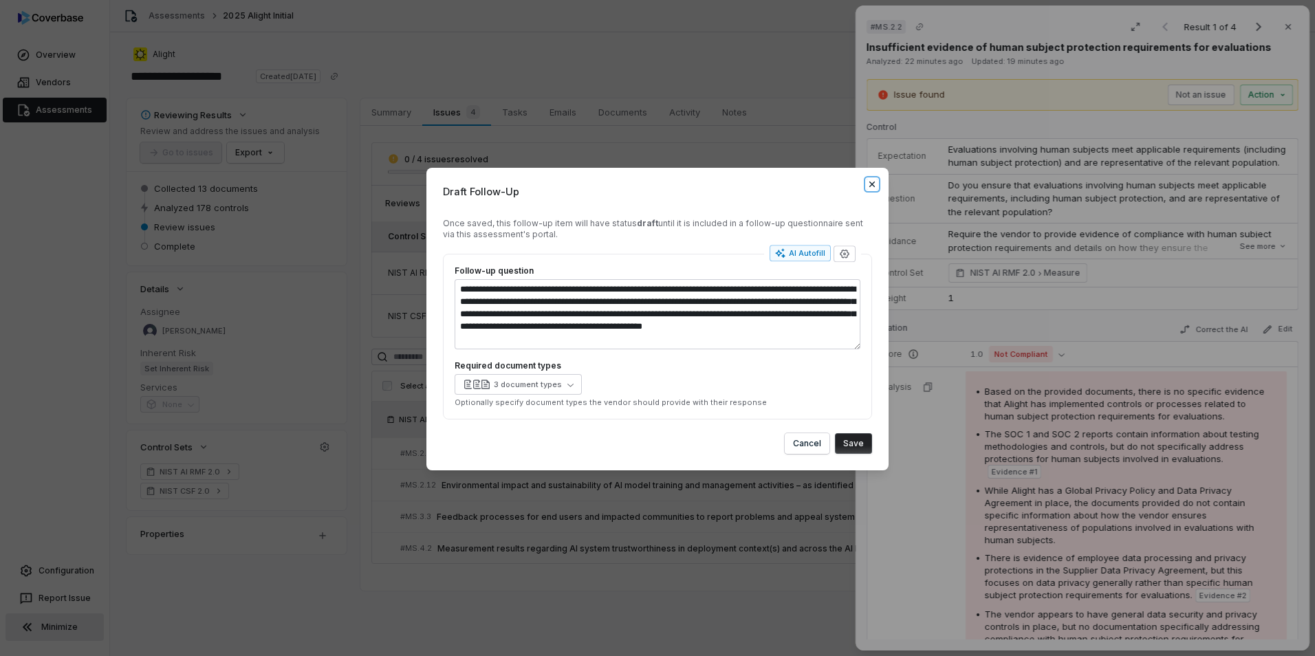
click at [872, 181] on icon "button" at bounding box center [872, 184] width 11 height 11
type textarea "*"
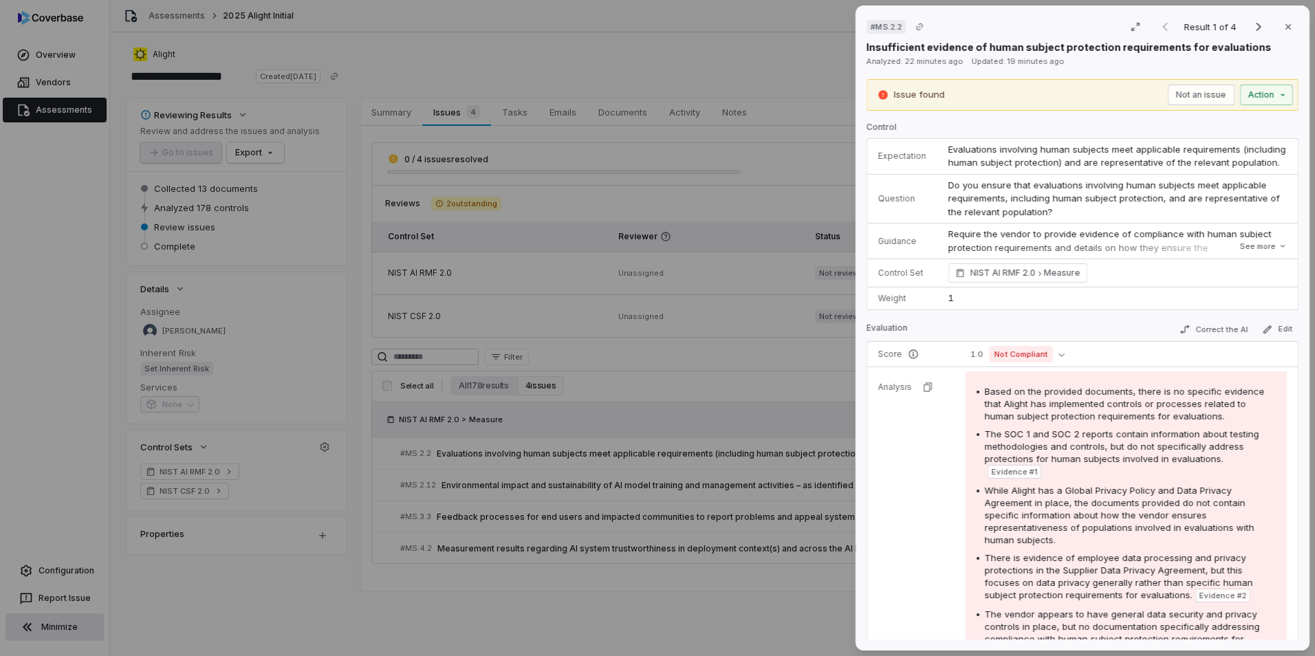
click at [795, 192] on div "# MS.2.2 Result 1 of 4 Close Insufficient evidence of human subject protection …" at bounding box center [657, 328] width 1315 height 656
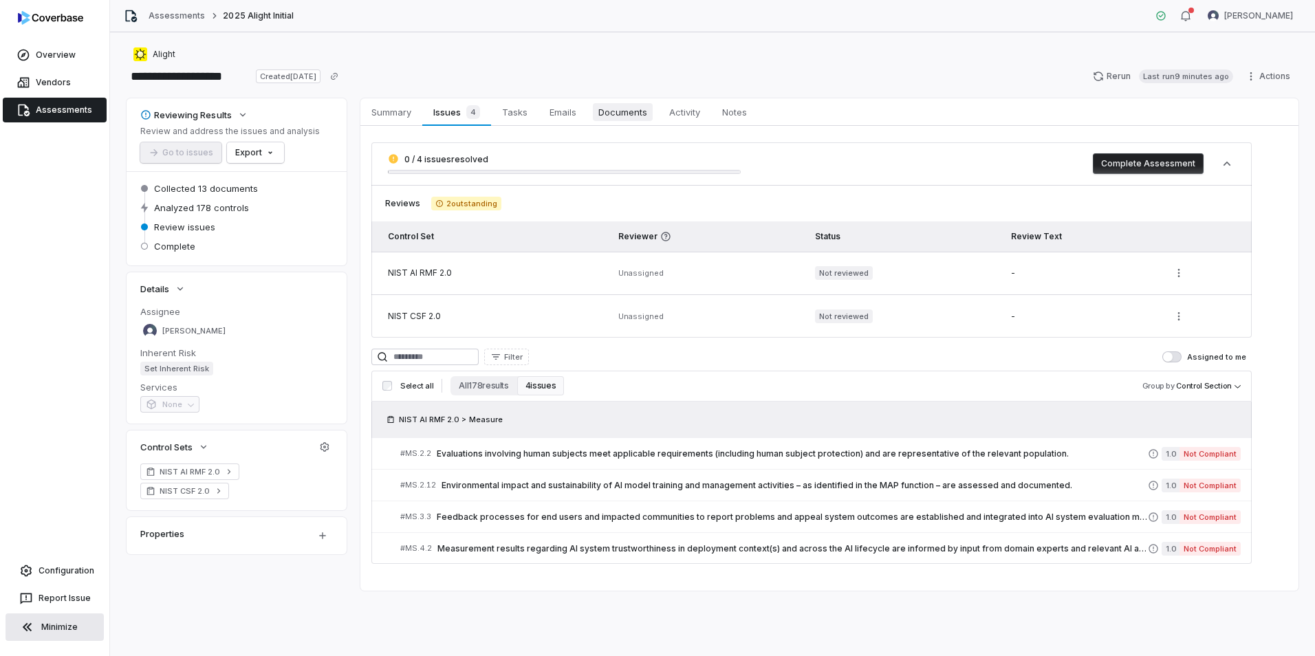
click at [610, 119] on span "Documents" at bounding box center [623, 112] width 60 height 18
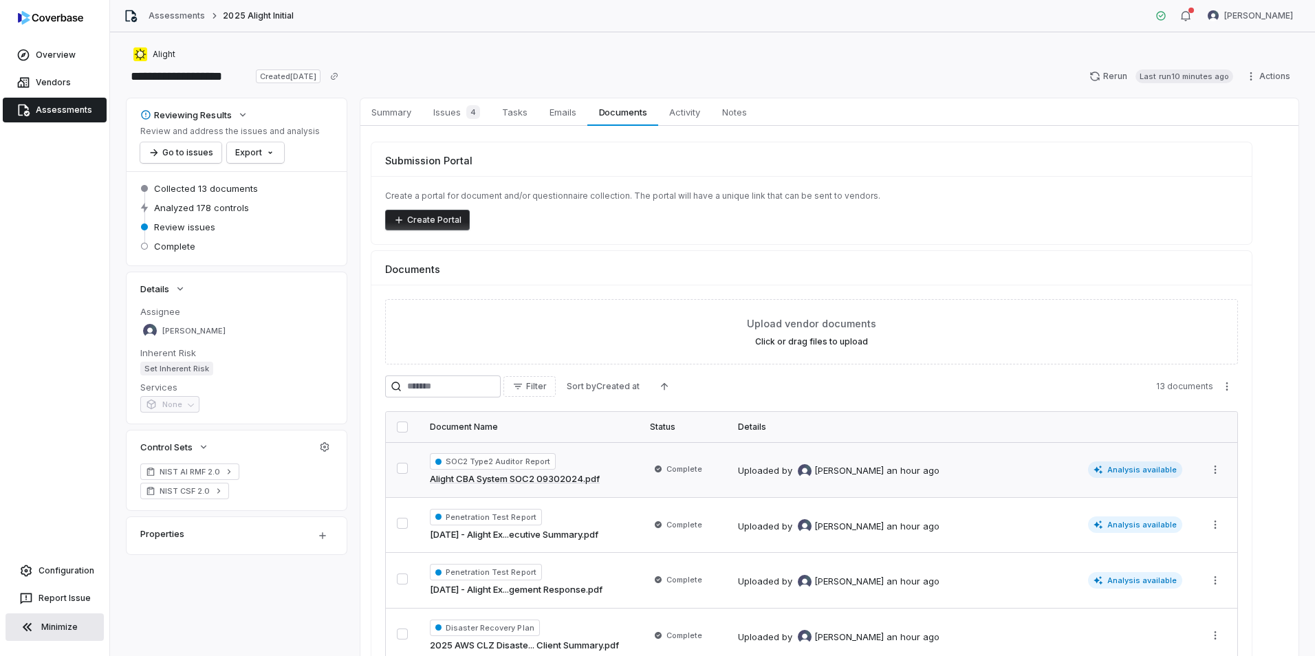
click at [632, 484] on td "SOC2 Type2 Auditor Report Alight CBA System SOC2 09302024.pdf" at bounding box center [529, 469] width 220 height 55
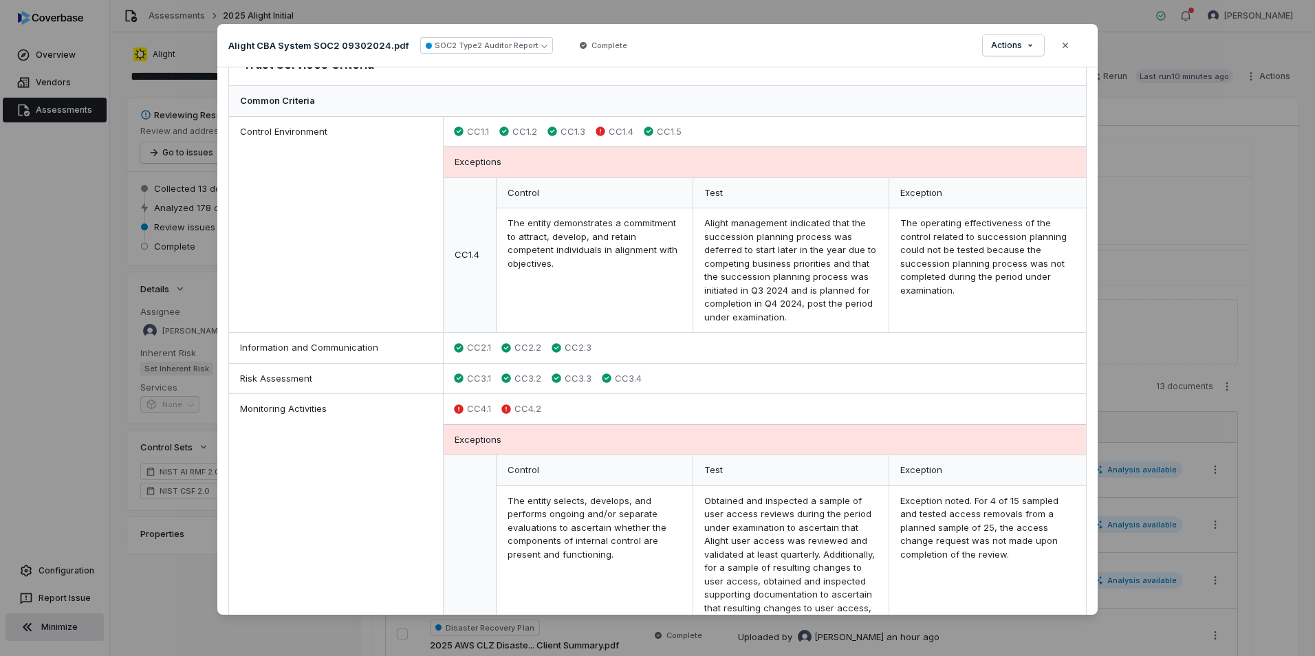
scroll to position [413, 0]
click at [1062, 47] on icon "button" at bounding box center [1065, 45] width 11 height 11
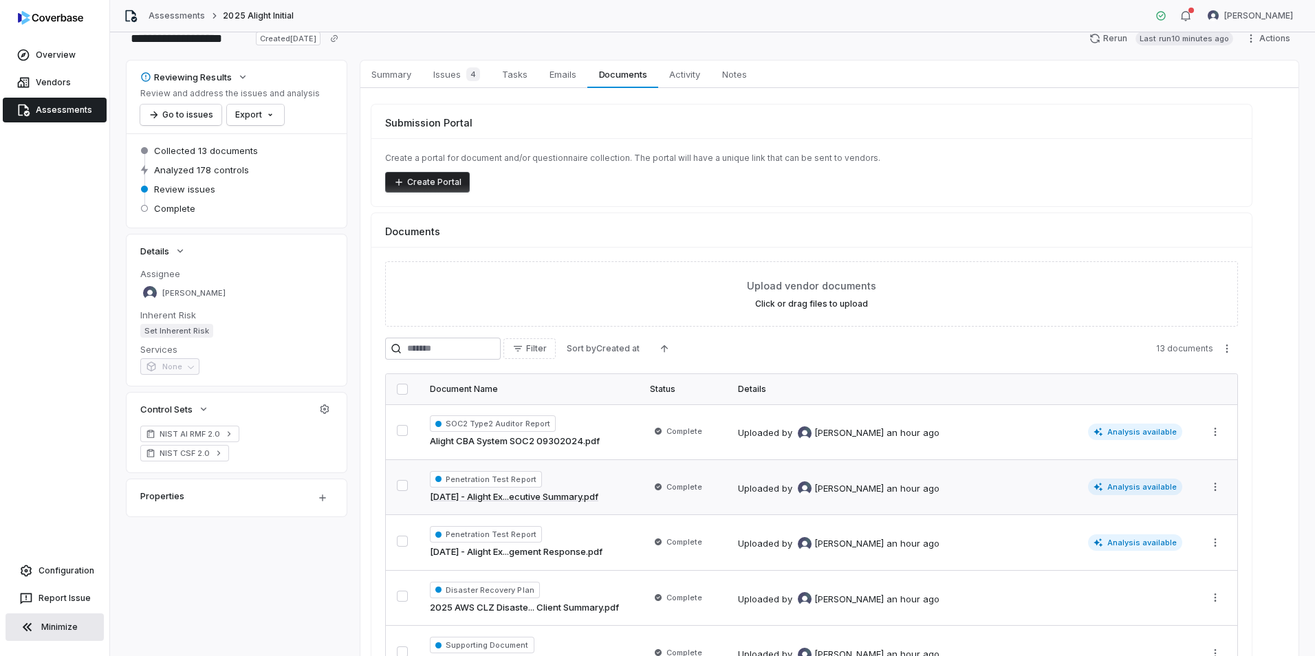
scroll to position [69, 0]
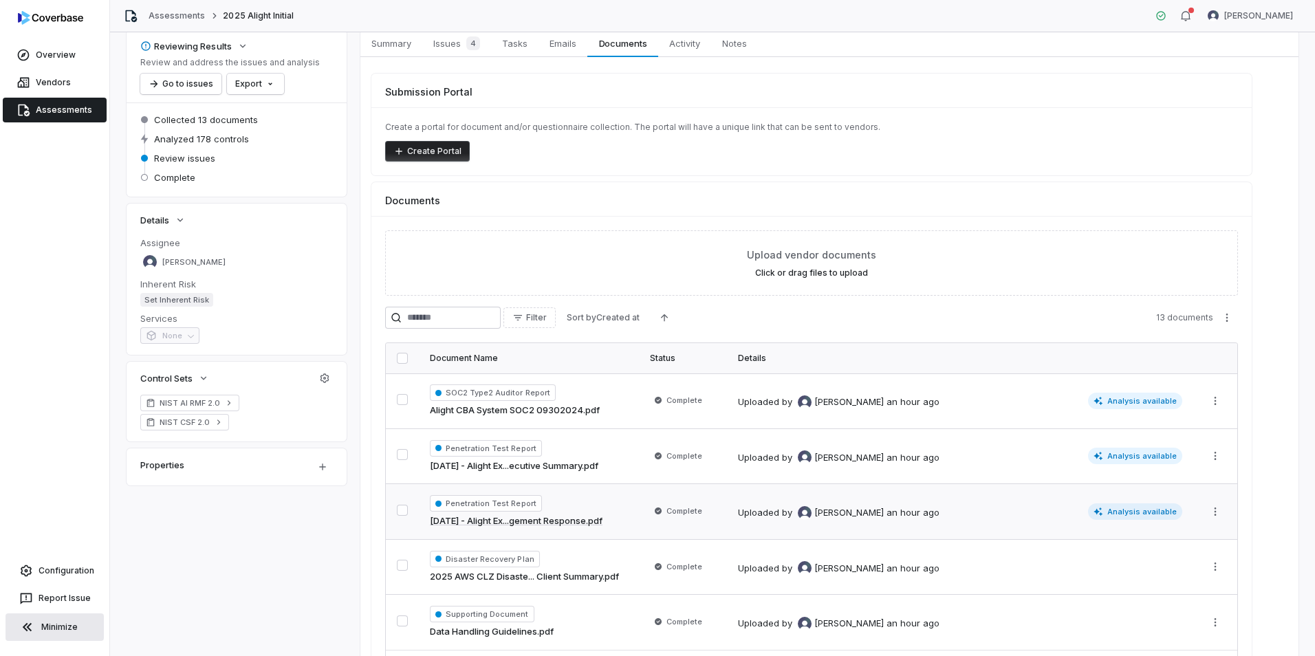
click at [635, 524] on td "Penetration Test Report Feb 2025 - Alight Ex...gement Response.pdf" at bounding box center [529, 512] width 220 height 56
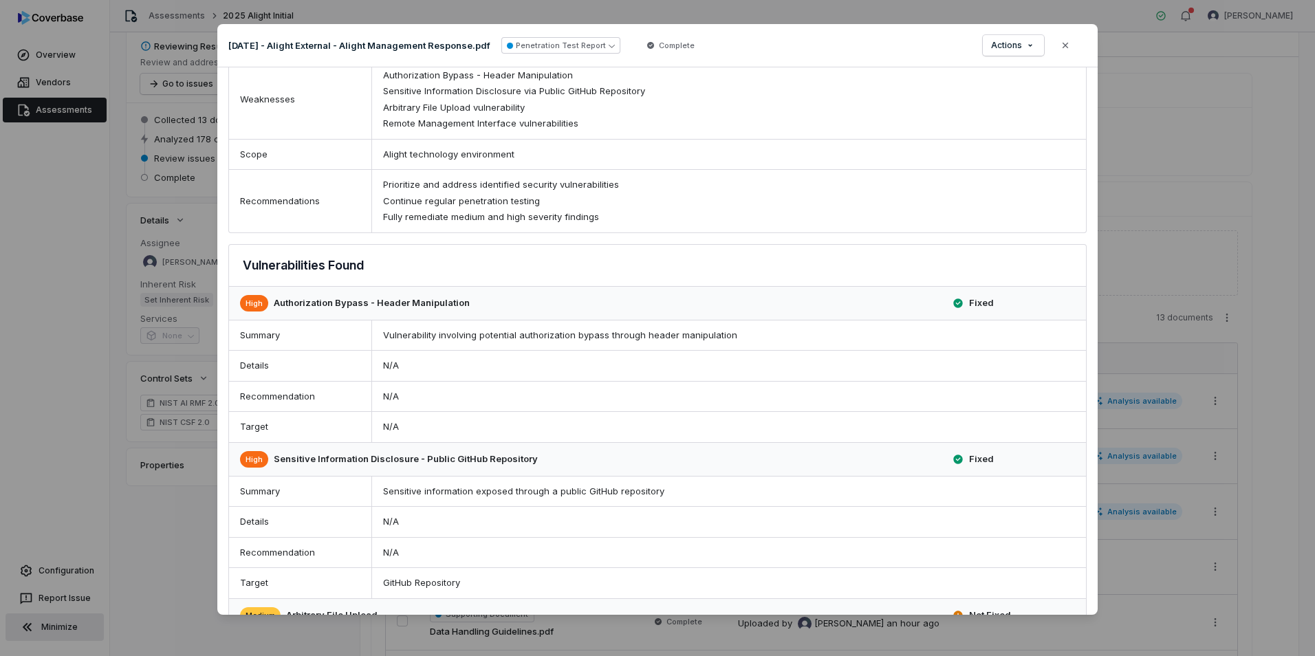
scroll to position [482, 0]
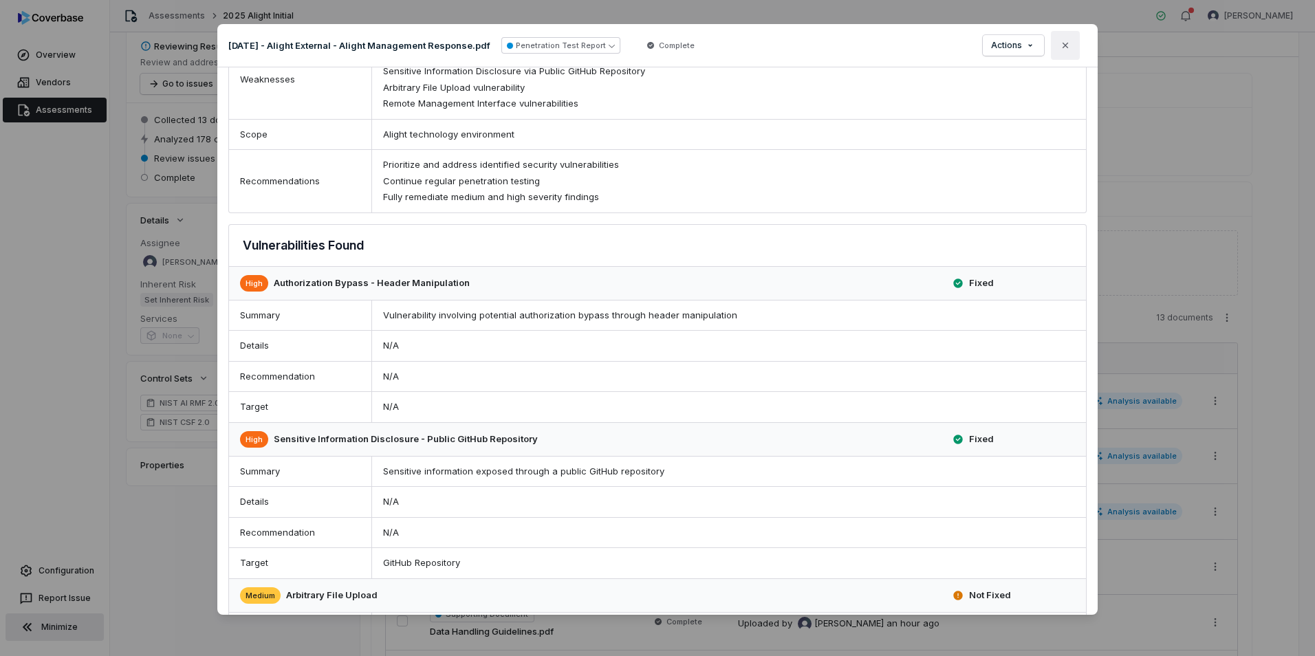
click at [1061, 46] on icon "button" at bounding box center [1065, 45] width 11 height 11
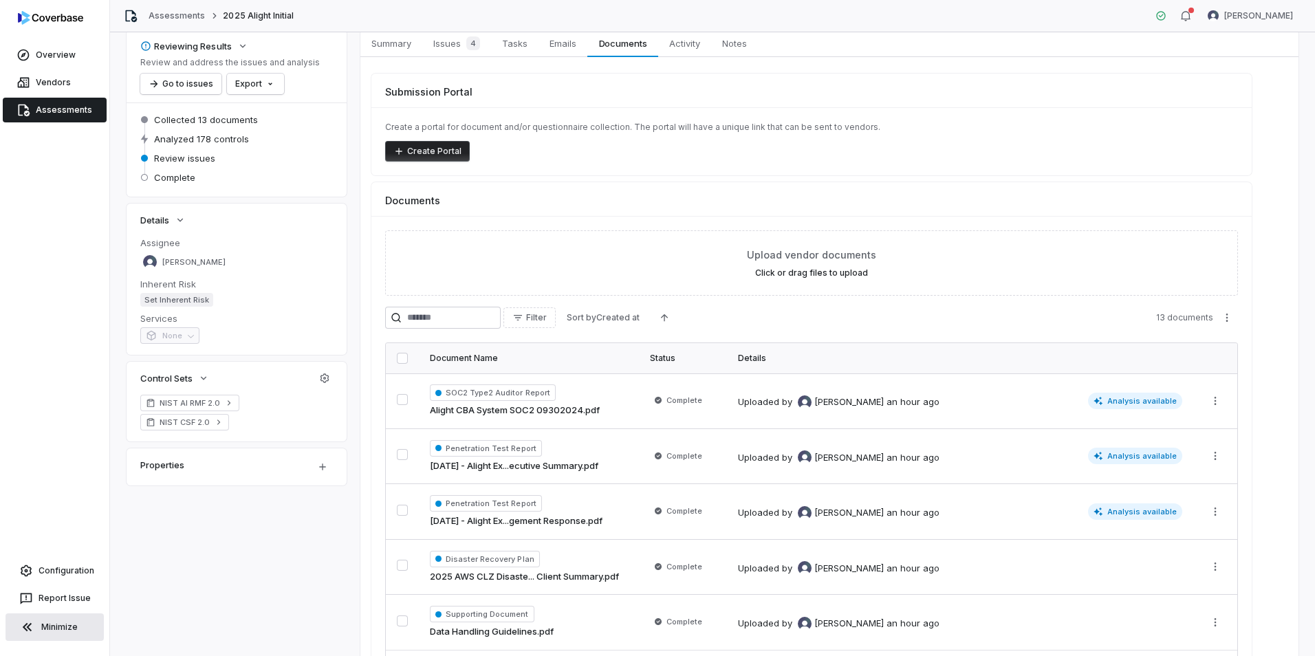
click at [56, 100] on link "Assessments" at bounding box center [55, 110] width 104 height 25
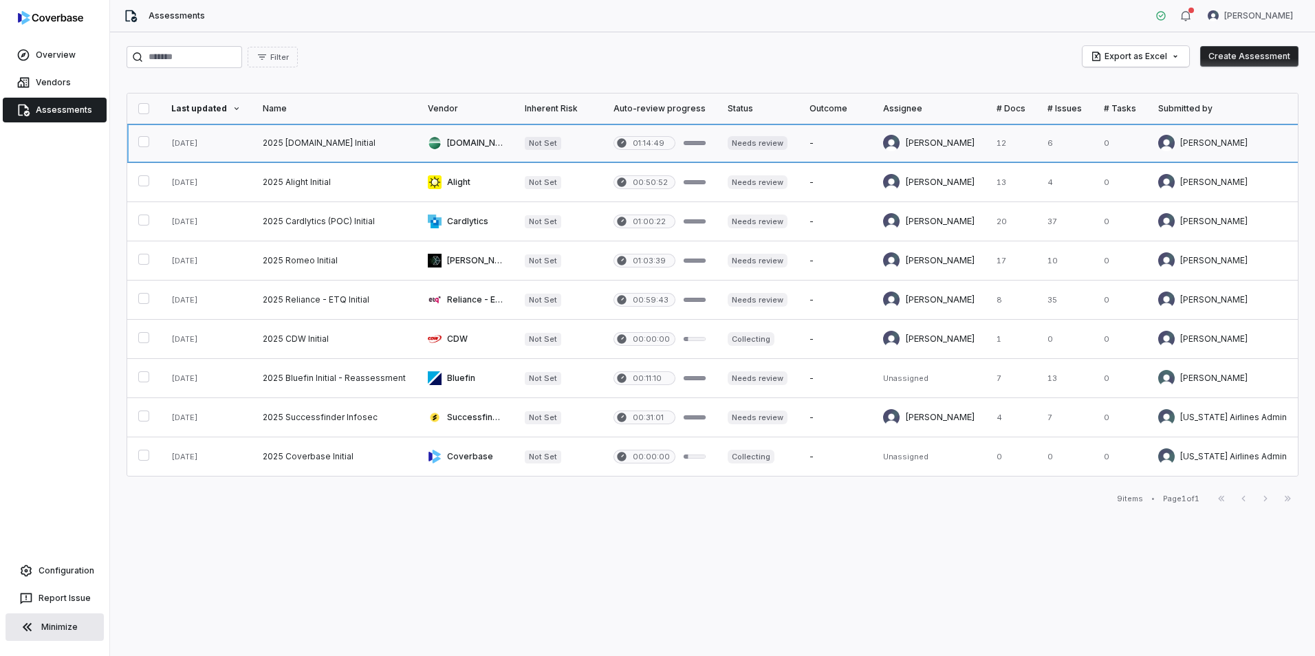
click at [212, 145] on link at bounding box center [206, 143] width 92 height 39
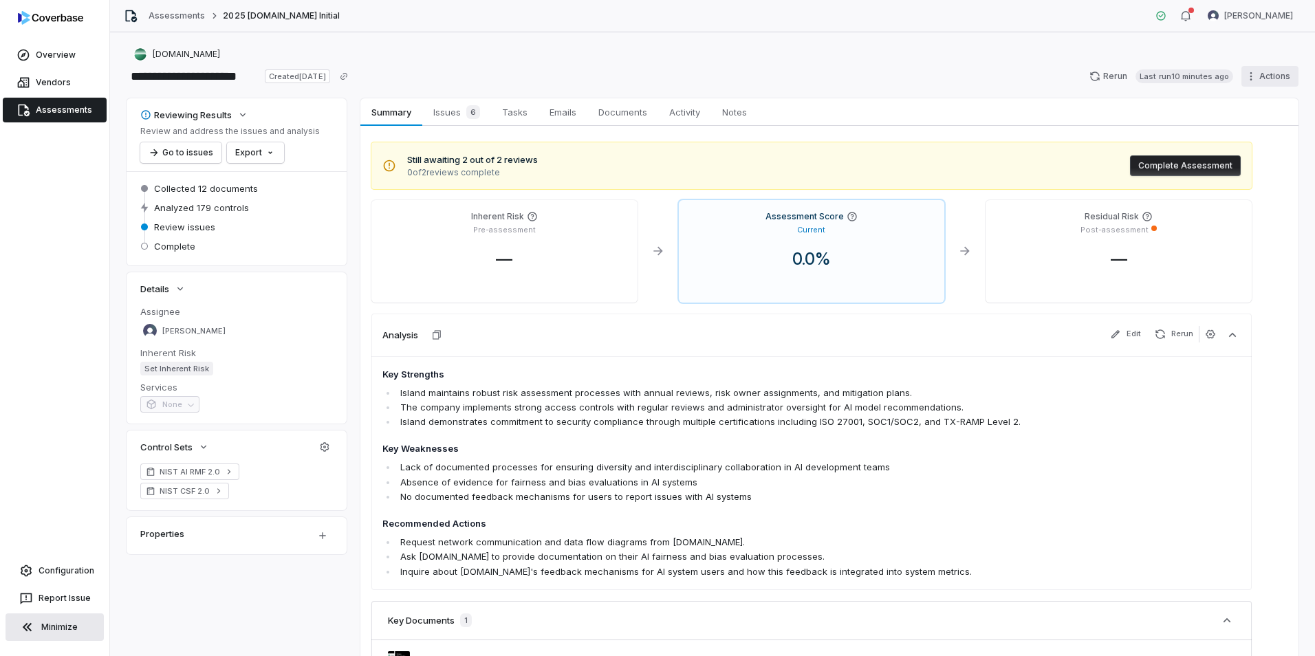
click at [1255, 70] on html "**********" at bounding box center [657, 328] width 1315 height 656
click at [1176, 162] on div "Export as PDF" at bounding box center [1142, 162] width 99 height 22
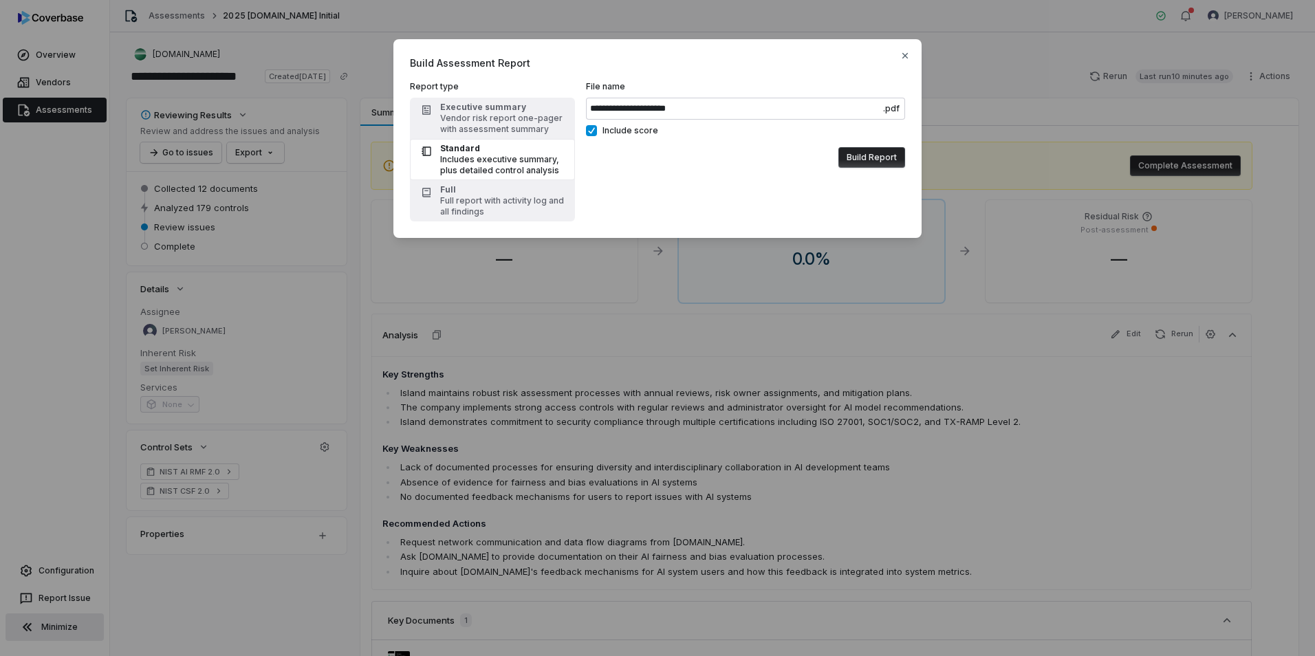
click at [464, 156] on div "Includes executive summary, plus detailed control analysis" at bounding box center [503, 165] width 127 height 22
click at [469, 188] on div "Full" at bounding box center [503, 189] width 127 height 11
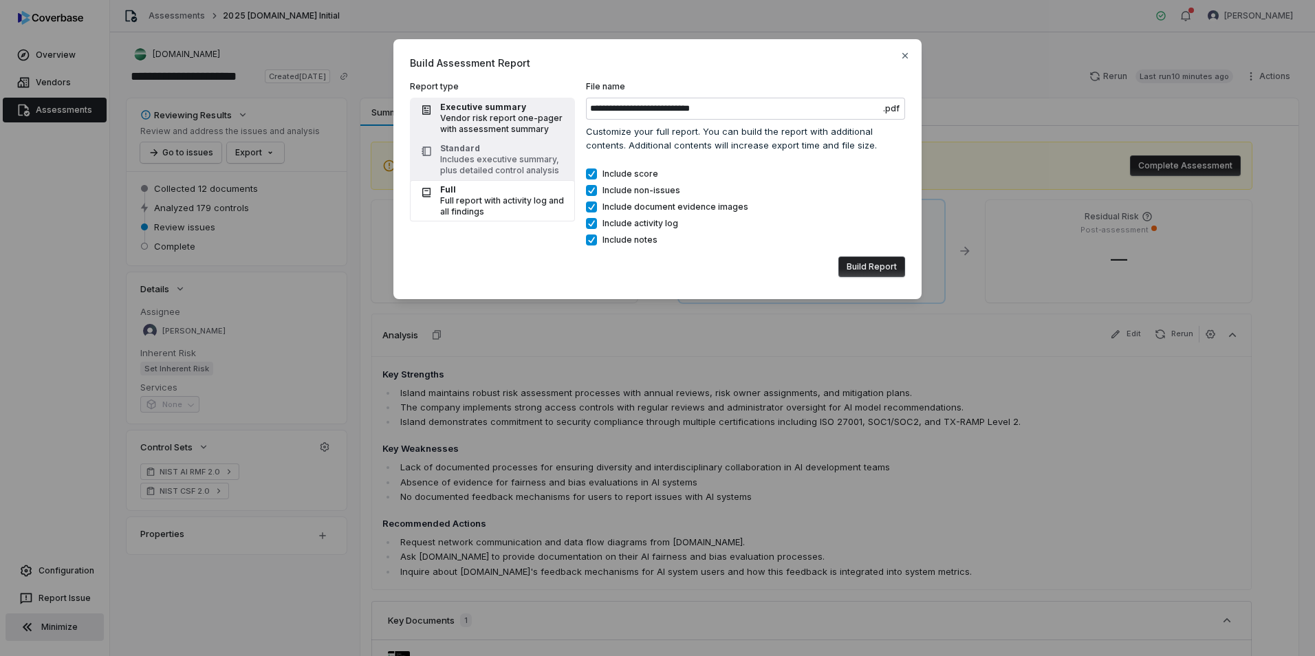
click at [479, 107] on div "Executive summary" at bounding box center [503, 107] width 127 height 11
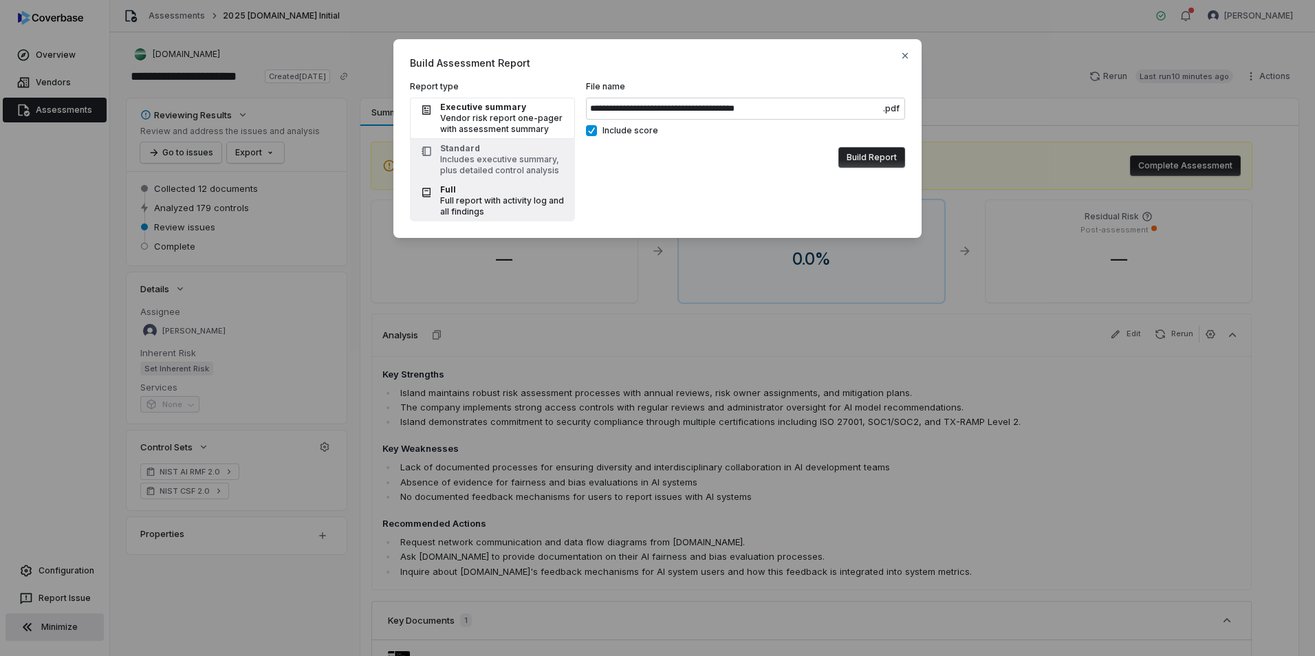
click at [477, 201] on div "Full report with activity log and all findings" at bounding box center [503, 206] width 127 height 22
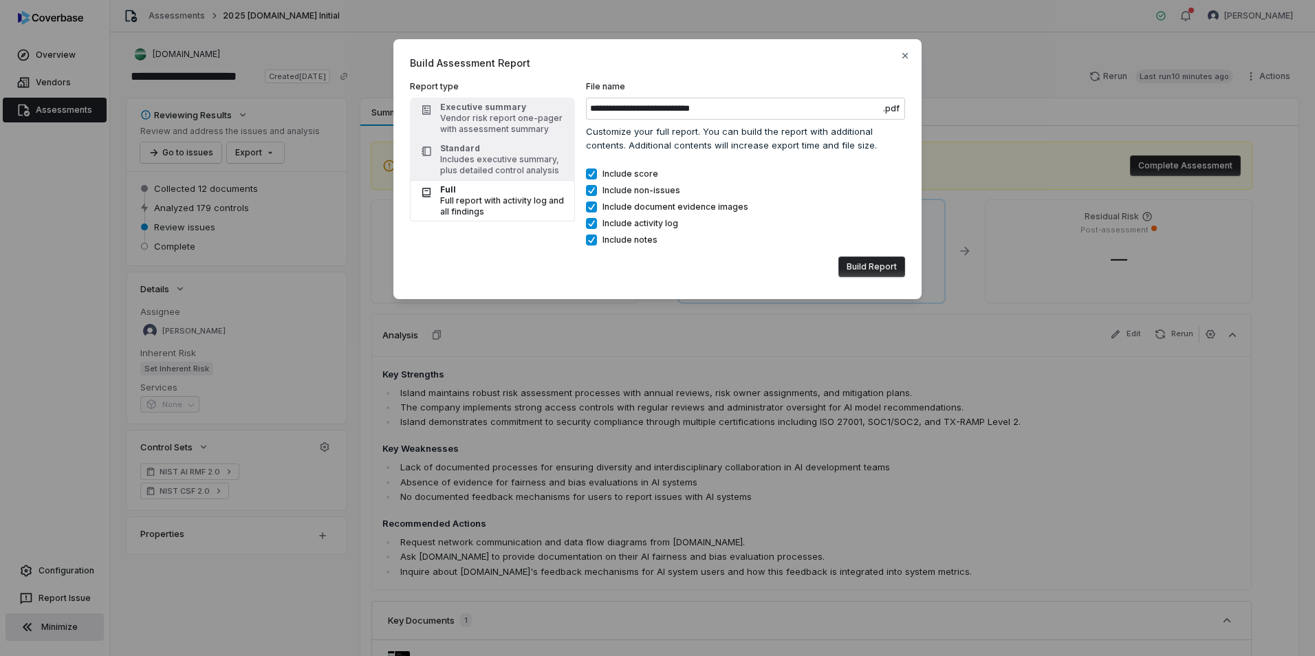
click at [501, 197] on div "Full report with activity log and all findings" at bounding box center [503, 206] width 127 height 22
click at [461, 156] on div "Includes executive summary, plus detailed control analysis" at bounding box center [503, 165] width 127 height 22
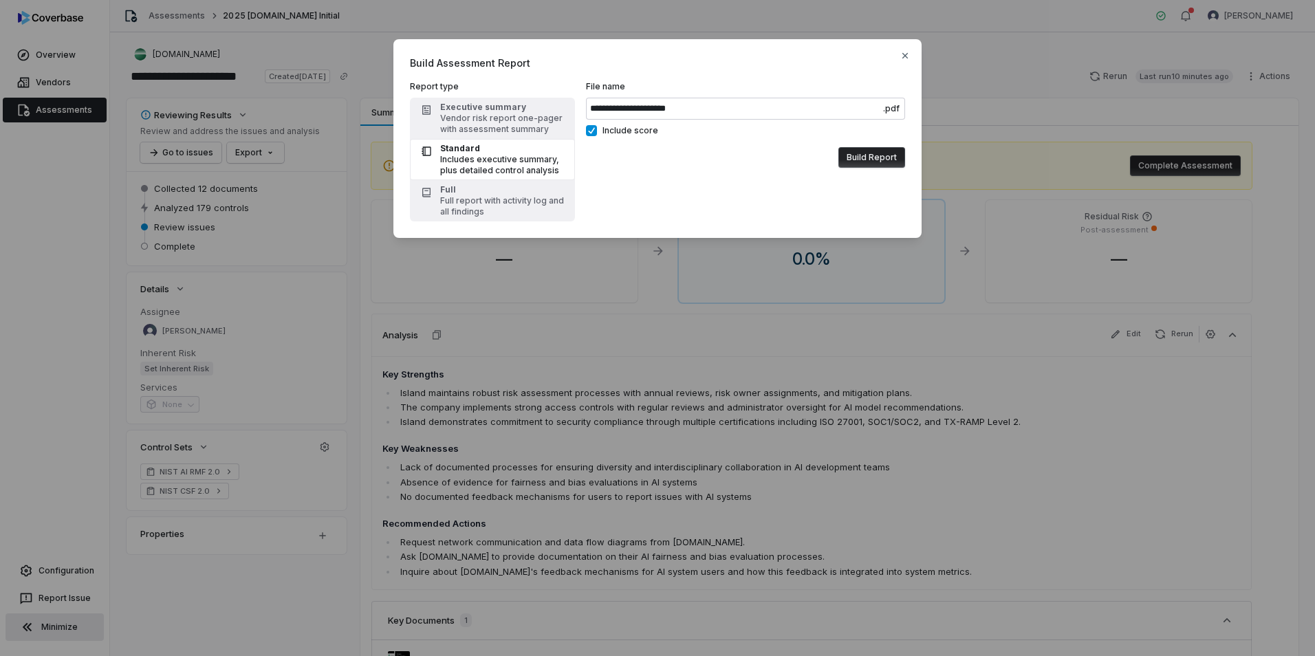
drag, startPoint x: 469, startPoint y: 116, endPoint x: 467, endPoint y: 175, distance: 59.2
click at [469, 118] on div "Vendor risk report one-pager with assessment summary" at bounding box center [503, 124] width 127 height 22
click at [465, 211] on div "Full report with activity log and all findings" at bounding box center [503, 206] width 127 height 22
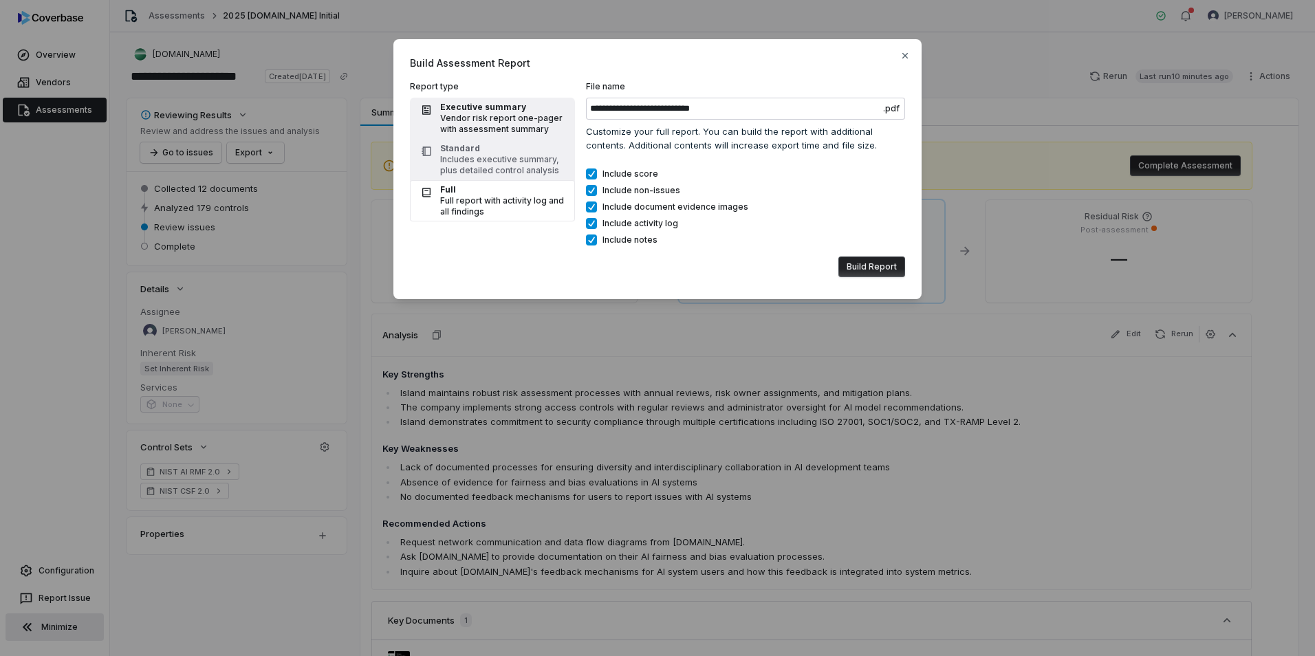
click at [480, 118] on div "Vendor risk report one-pager with assessment summary" at bounding box center [503, 124] width 127 height 22
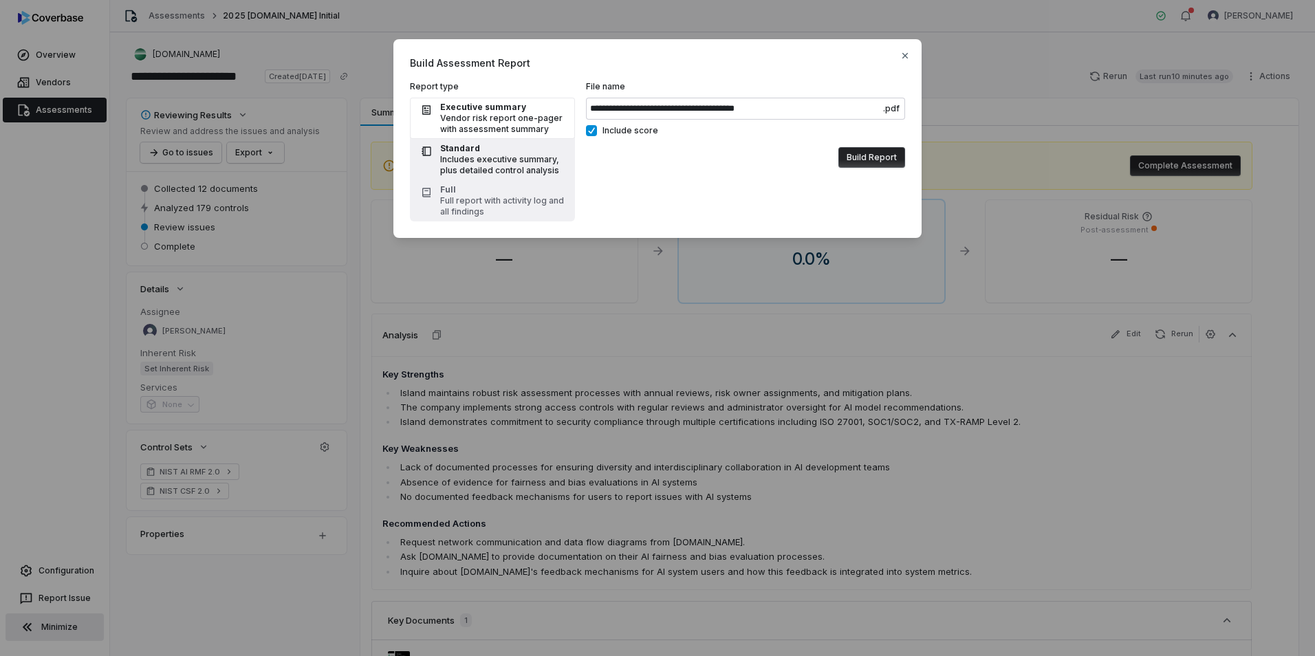
click at [478, 157] on div "Includes executive summary, plus detailed control analysis" at bounding box center [503, 165] width 127 height 22
type input "**********"
click at [902, 56] on icon "button" at bounding box center [905, 55] width 11 height 11
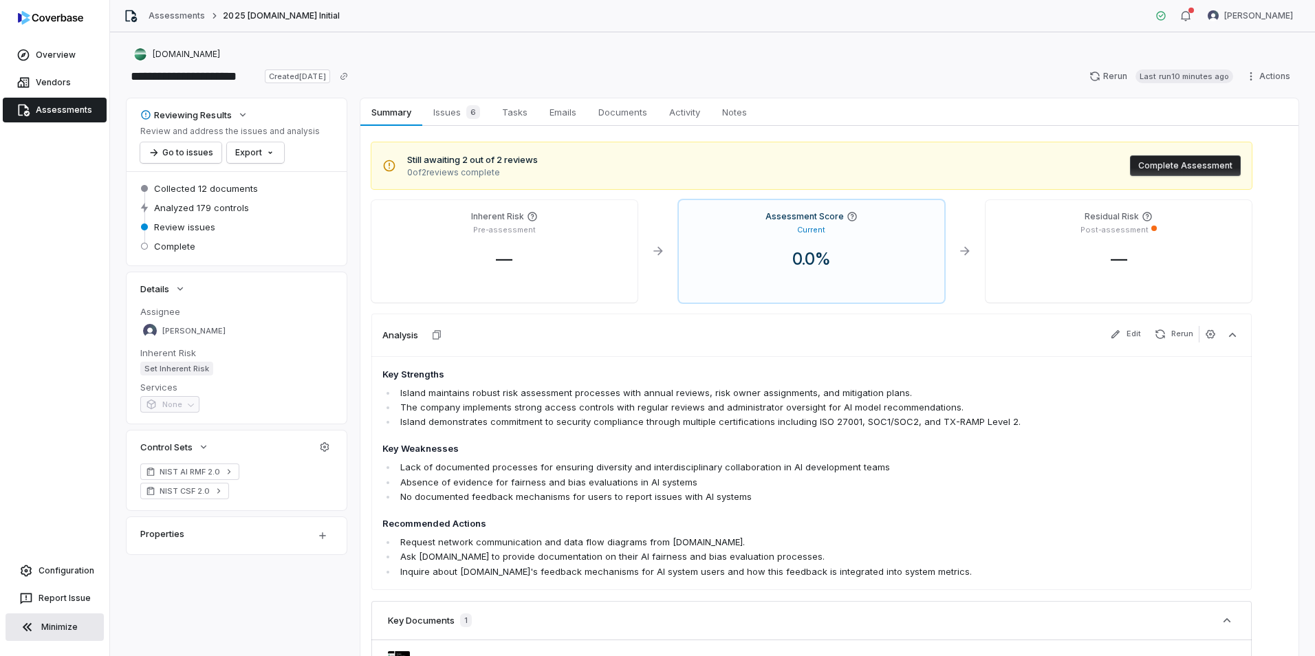
click at [799, 112] on div "Summary Summary Issues 6 Issues 6 Tasks Tasks Emails Emails Documents Documents…" at bounding box center [830, 112] width 938 height 28
drag, startPoint x: 790, startPoint y: 113, endPoint x: 450, endPoint y: 129, distance: 340.3
click at [0, 0] on div "Summary Summary Issues 6 Issues 6 Tasks Tasks Emails Emails Documents Documents…" at bounding box center [0, 0] width 0 height 0
click at [438, 83] on div "**********" at bounding box center [713, 76] width 1172 height 22
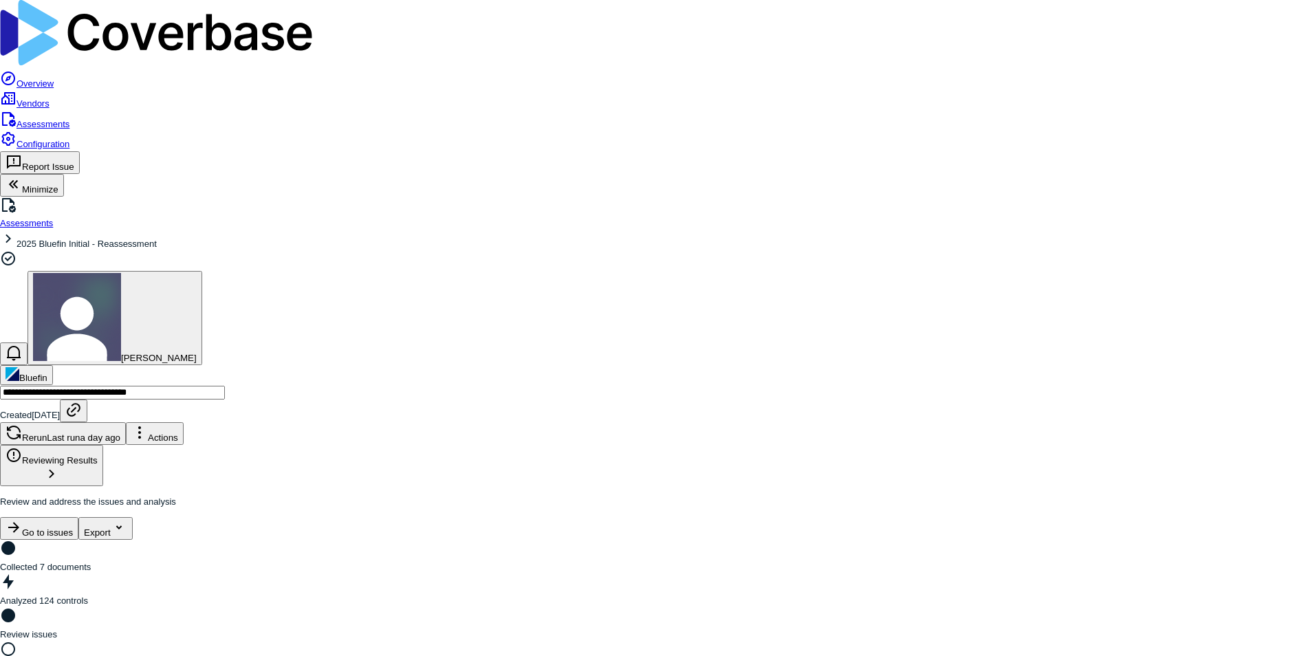
click at [43, 78] on link "Overview" at bounding box center [27, 83] width 54 height 10
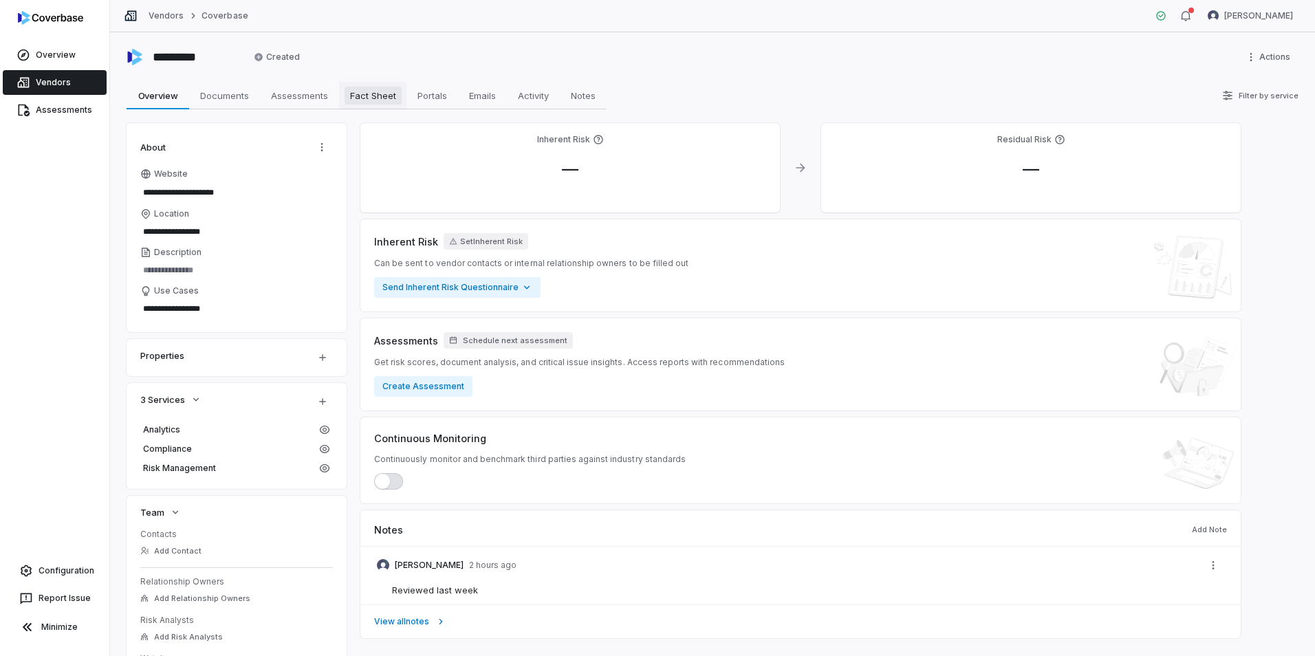
click at [385, 91] on span "Fact Sheet" at bounding box center [373, 96] width 57 height 18
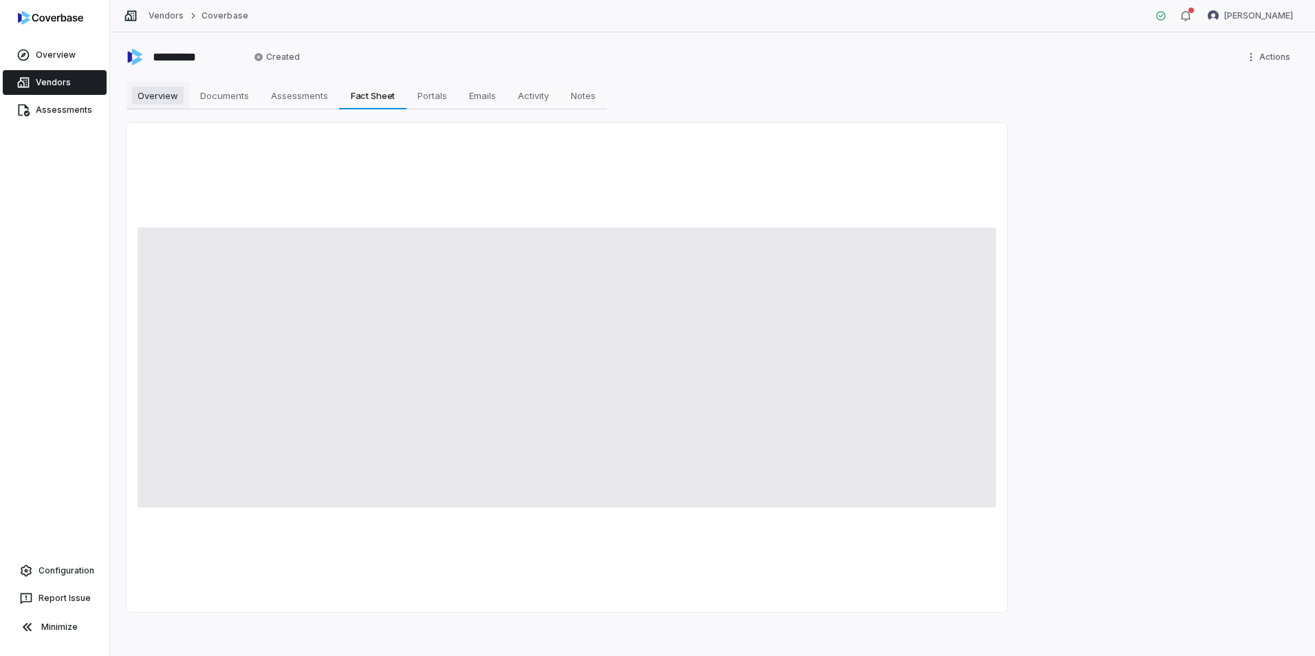
click at [165, 98] on span "Overview" at bounding box center [158, 96] width 52 height 18
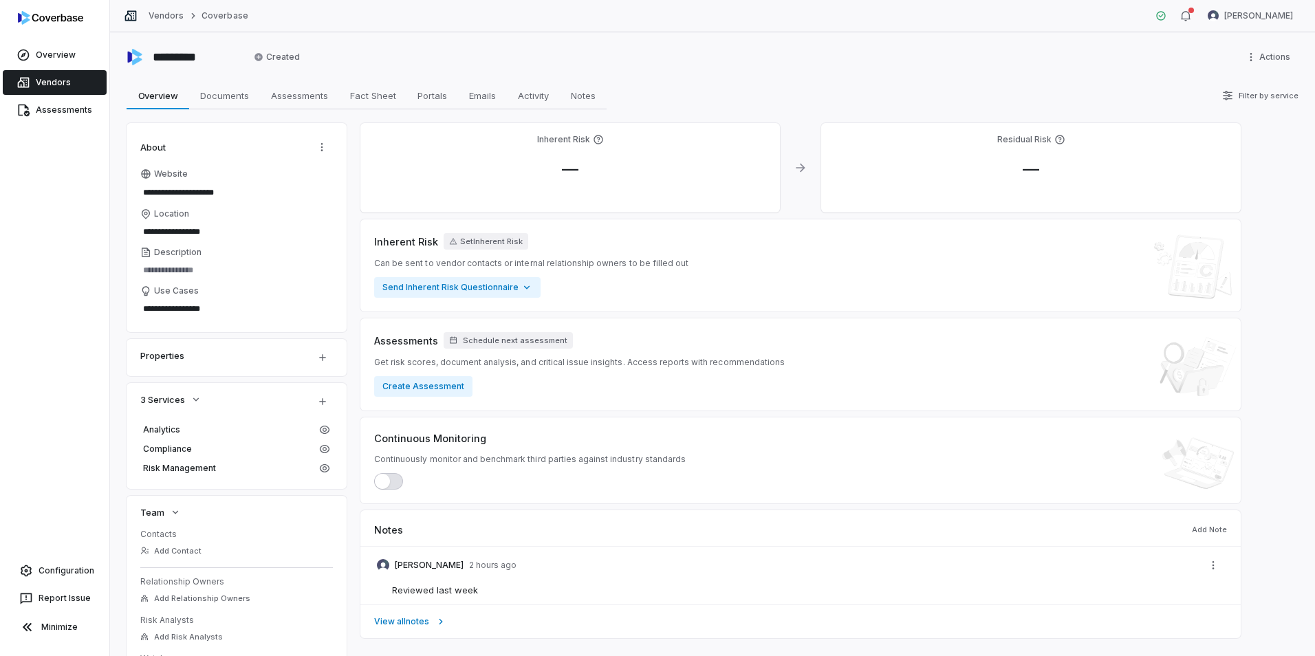
click at [53, 87] on link "Vendors" at bounding box center [55, 82] width 104 height 25
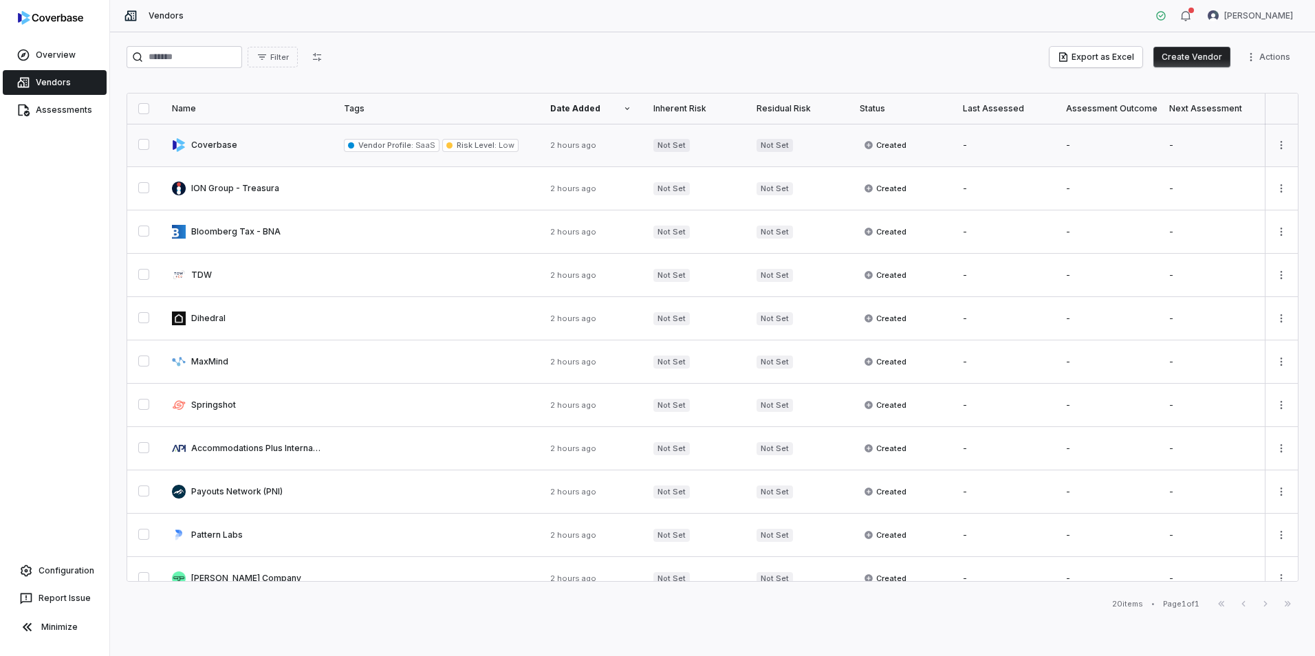
click at [141, 142] on button "button" at bounding box center [143, 144] width 11 height 11
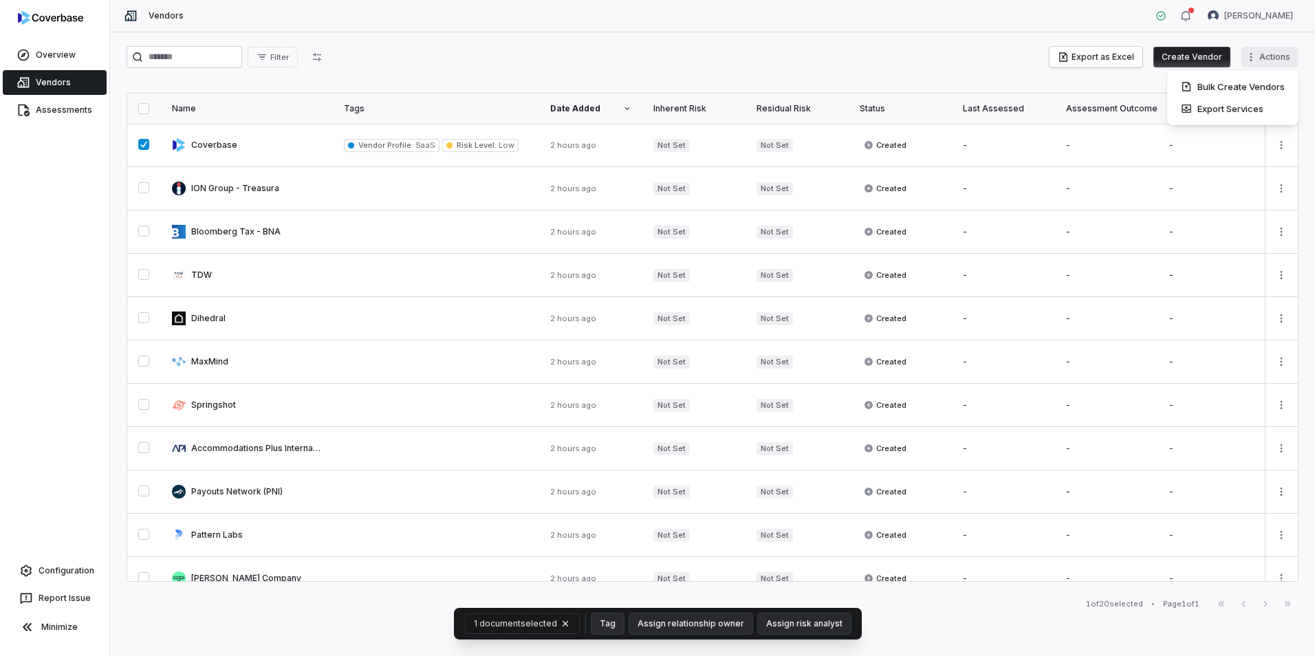
click at [1273, 60] on html "Overview Vendors Assessments Configuration Report Issue Minimize Vendors [PERSO…" at bounding box center [657, 328] width 1315 height 656
click at [757, 69] on html "Overview Vendors Assessments Configuration Report Issue Minimize Vendors Luke T…" at bounding box center [657, 328] width 1315 height 656
click at [216, 147] on link at bounding box center [247, 145] width 172 height 43
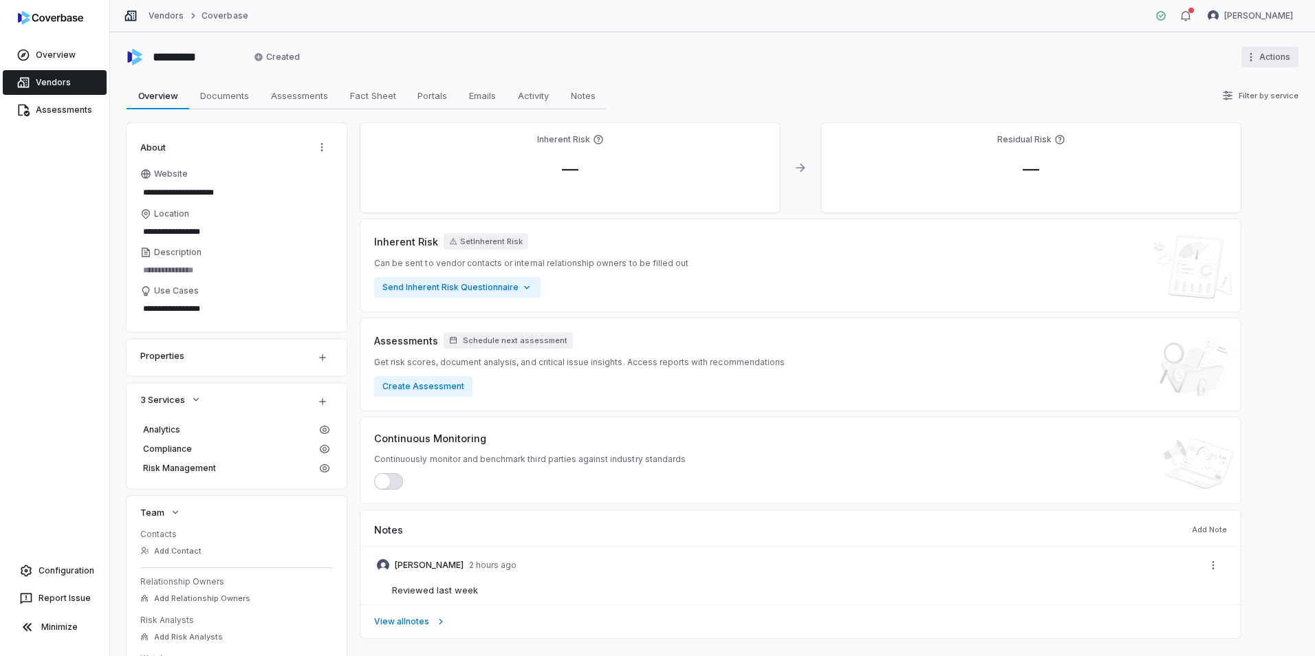
click at [1247, 56] on html "**********" at bounding box center [657, 328] width 1315 height 656
click at [1228, 109] on div "Delete" at bounding box center [1242, 109] width 88 height 22
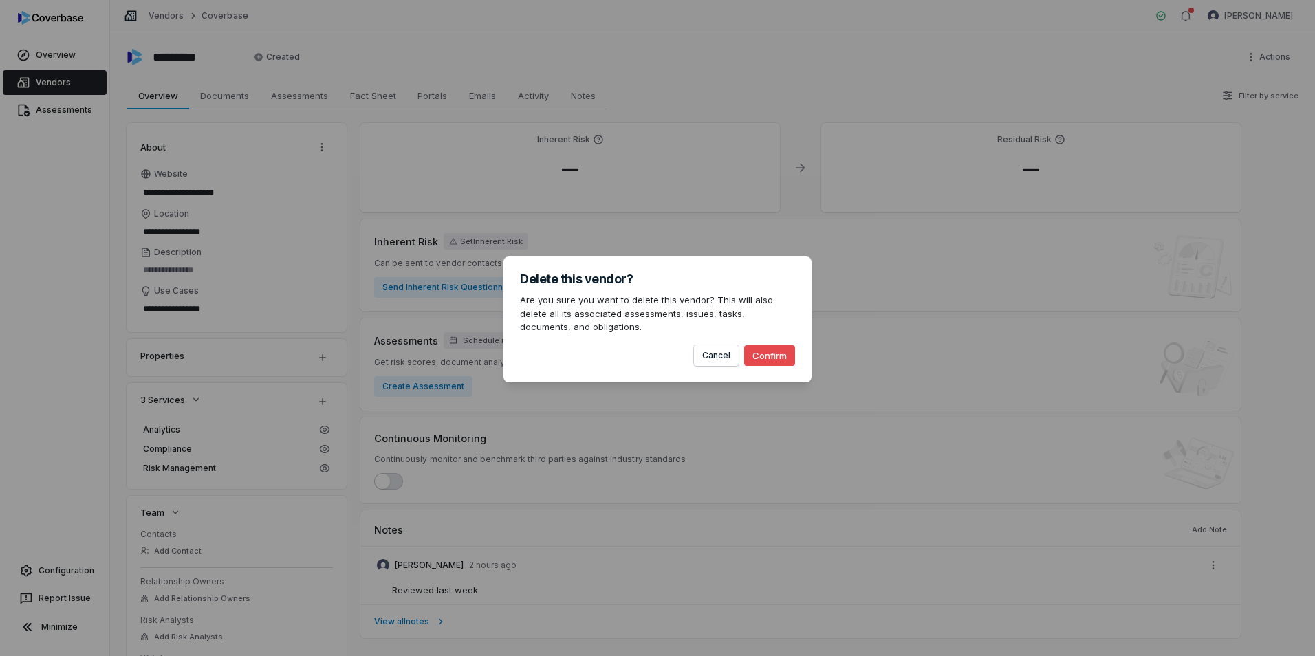
click at [777, 361] on button "Confirm" at bounding box center [769, 355] width 51 height 21
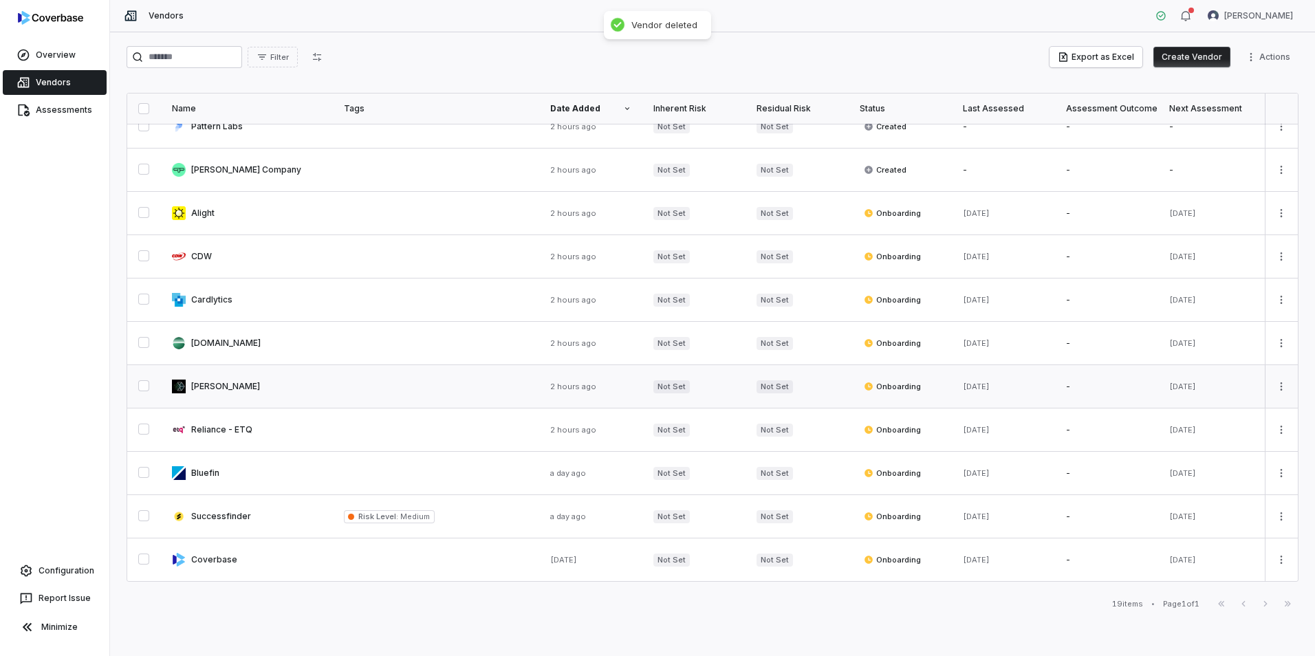
scroll to position [372, 0]
click at [258, 510] on link at bounding box center [247, 516] width 172 height 43
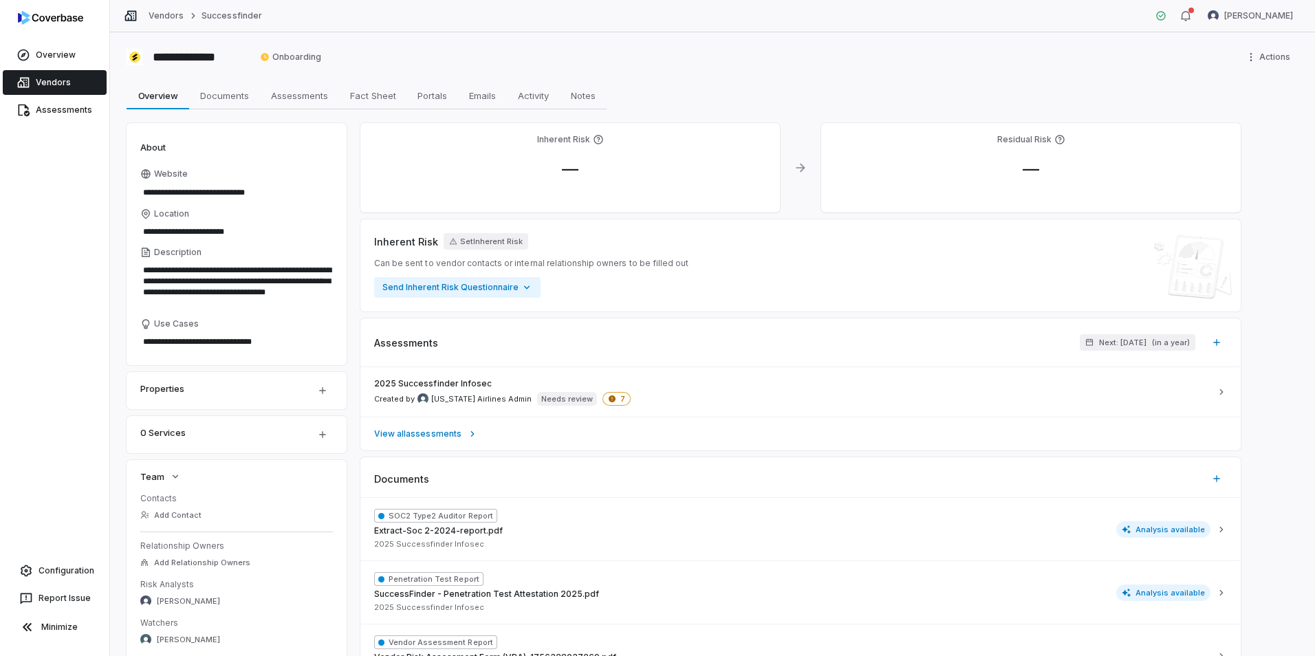
click at [61, 83] on link "Vendors" at bounding box center [55, 82] width 104 height 25
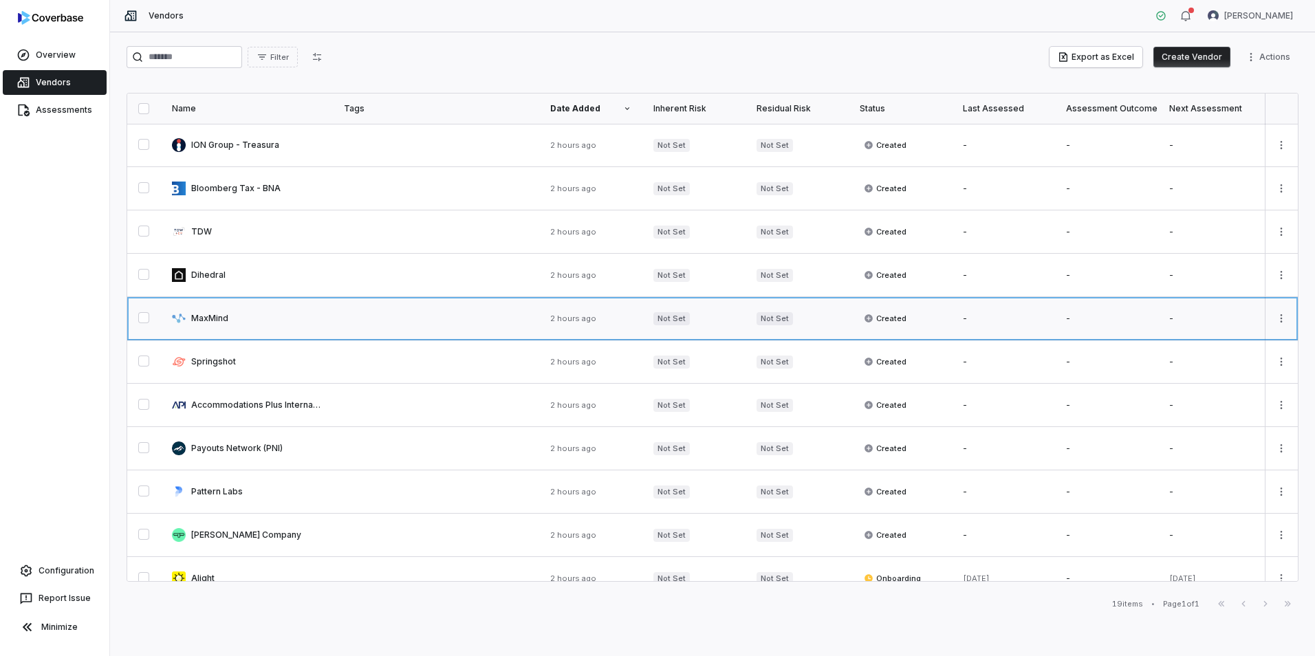
click at [206, 316] on link at bounding box center [247, 318] width 172 height 43
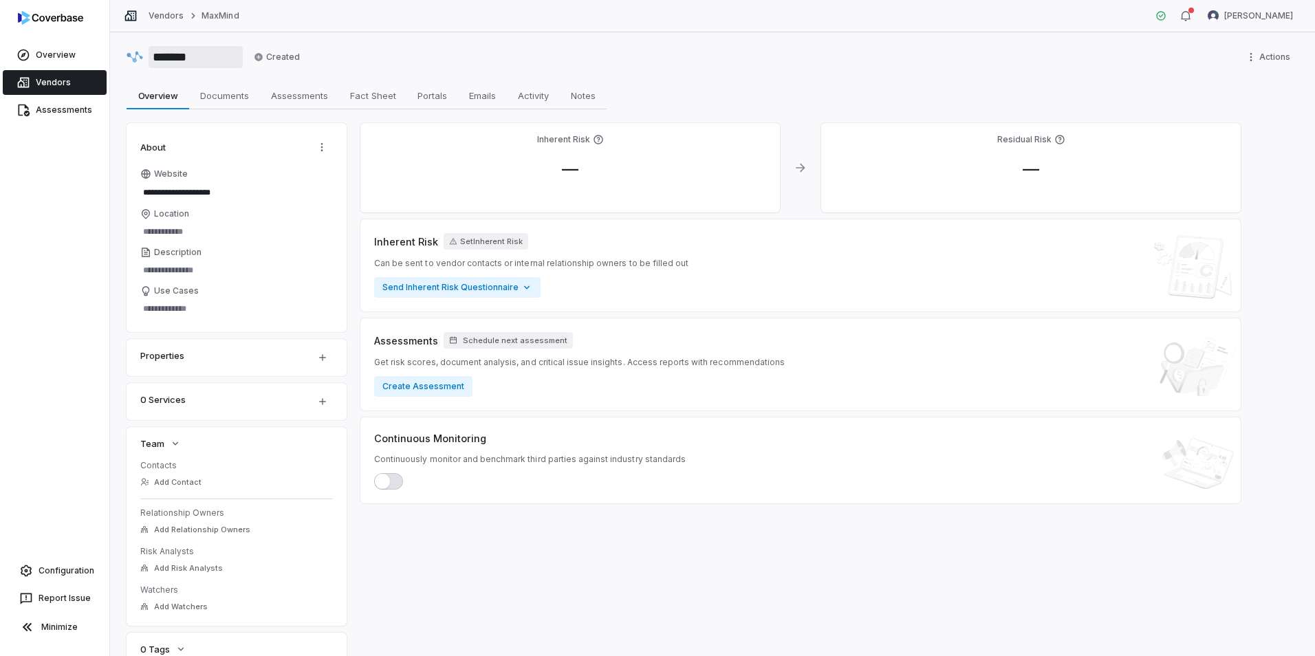
click at [186, 61] on input "*******" at bounding box center [196, 57] width 94 height 22
click at [1277, 53] on html "**********" at bounding box center [657, 328] width 1315 height 656
click at [1033, 57] on html "**********" at bounding box center [657, 328] width 1315 height 656
click at [327, 150] on html "**********" at bounding box center [657, 328] width 1315 height 656
click at [310, 173] on div "AI Autofill" at bounding box center [283, 177] width 88 height 22
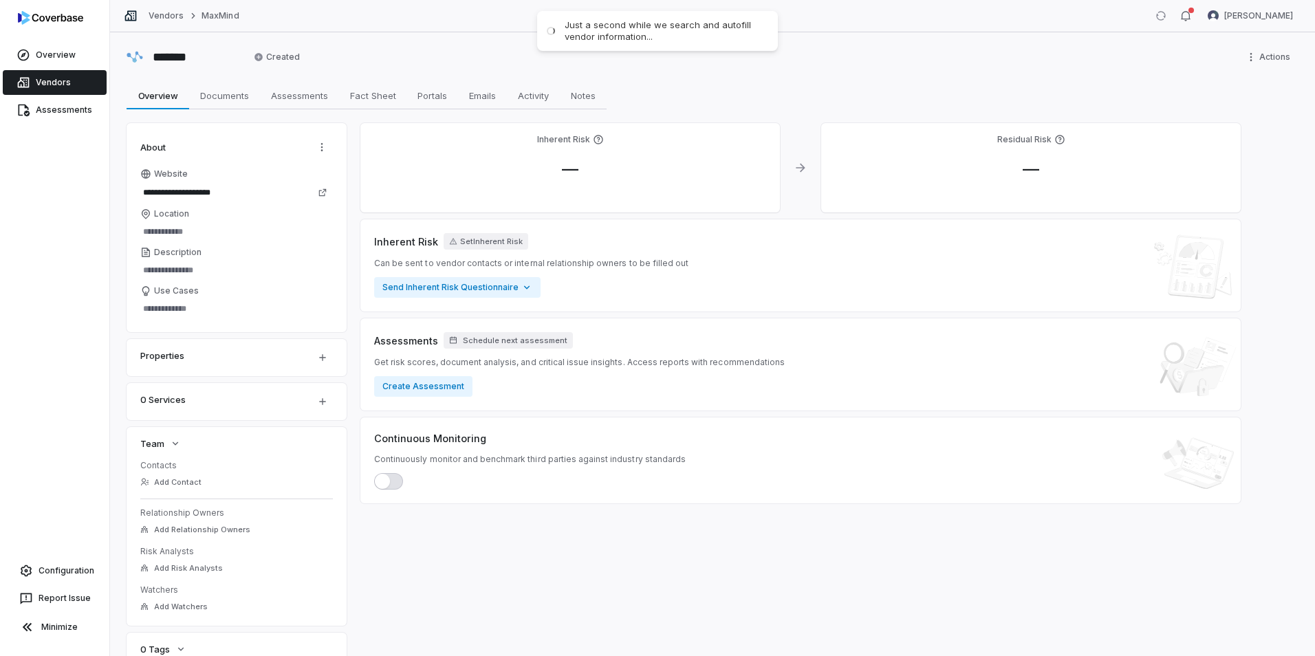
type textarea "*"
type input "**********"
type textarea "**********"
type textarea "*"
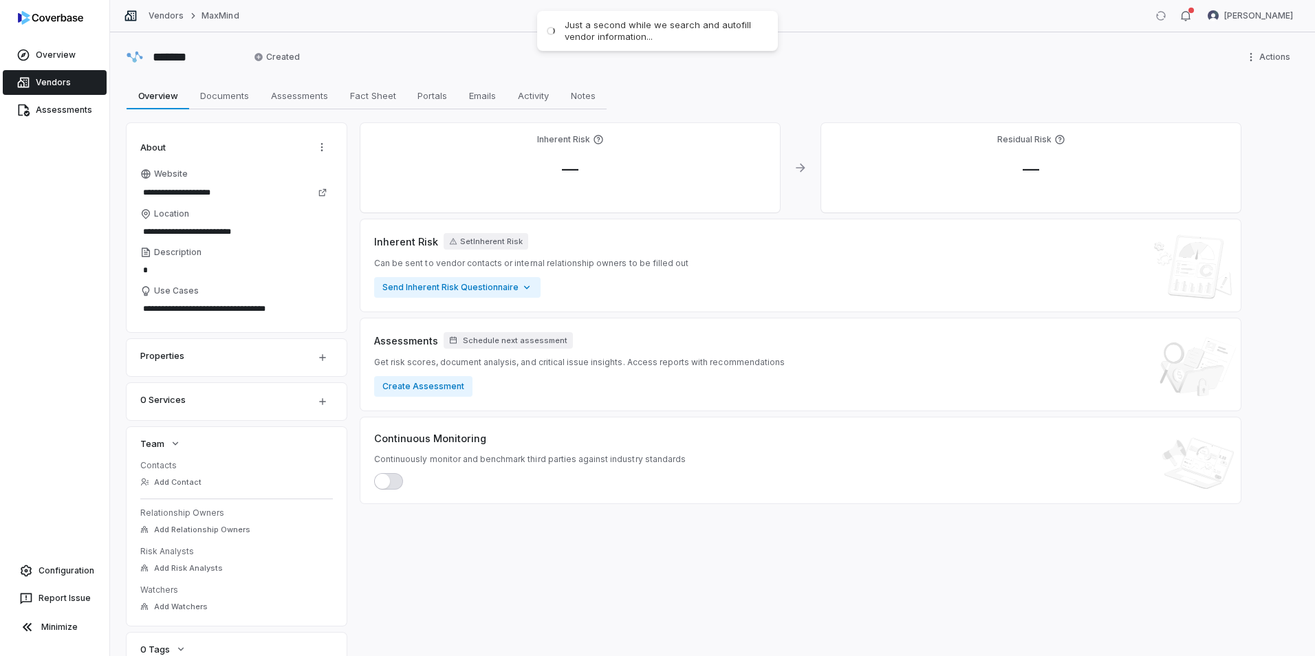
type textarea "*"
type textarea "*********"
type textarea "*"
type textarea "**********"
type textarea "*"
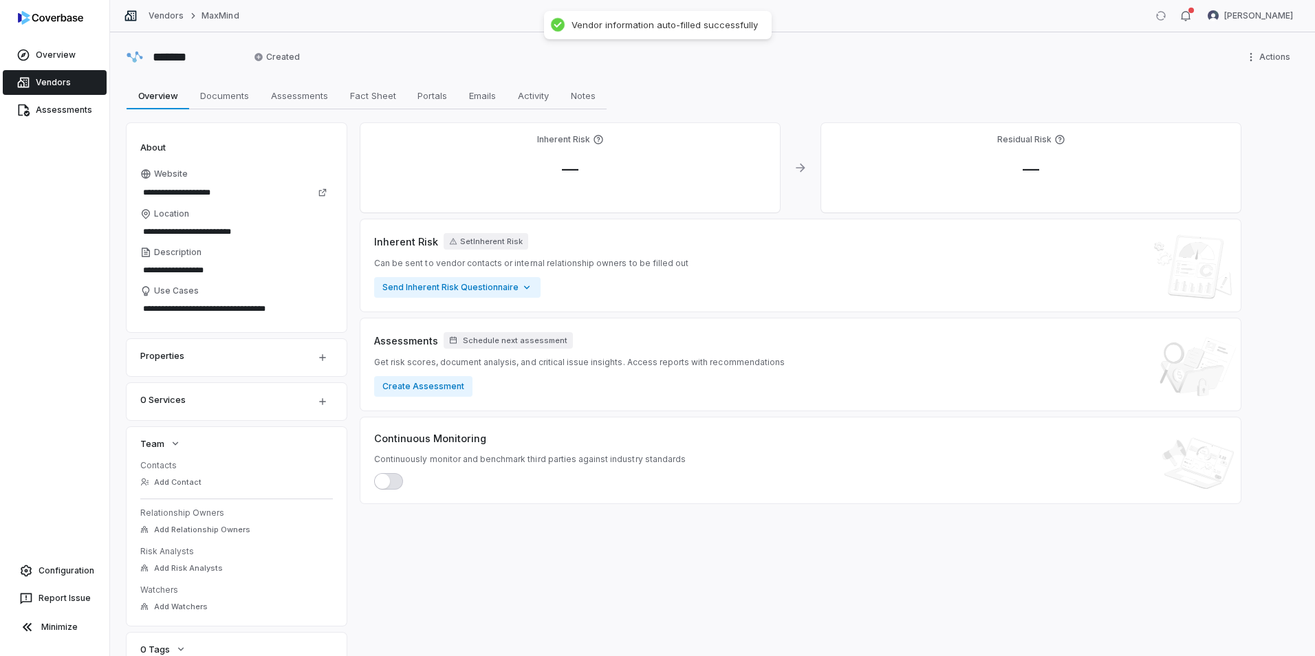
type textarea "**********"
type textarea "*"
type textarea "**********"
type textarea "*"
type textarea "**********"
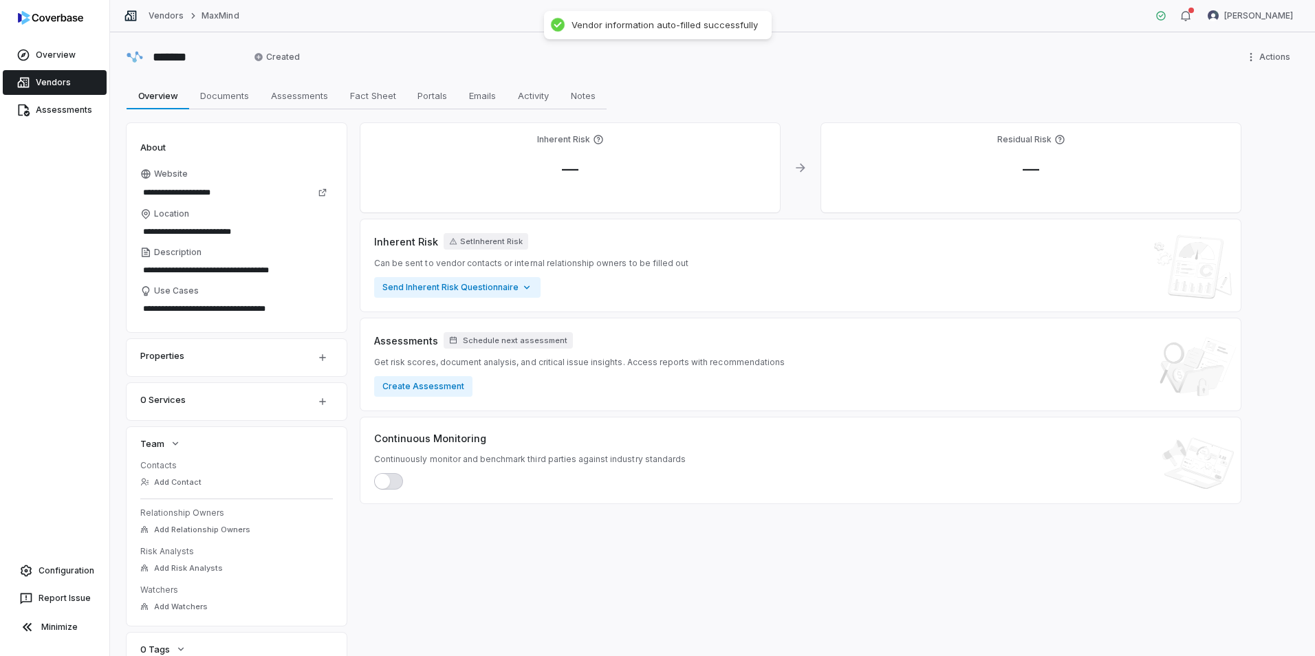
type textarea "*"
type textarea "**********"
type textarea "*"
type textarea "**********"
type textarea "*"
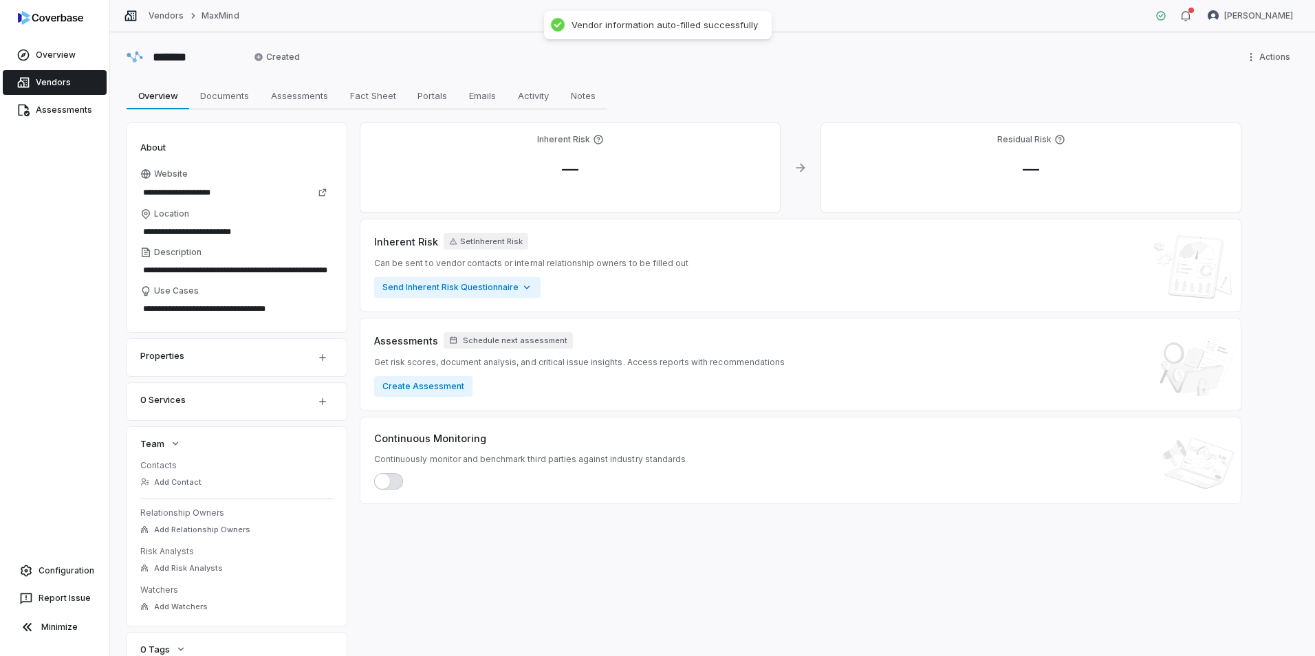
type textarea "**********"
type textarea "*"
type textarea "**********"
type textarea "*"
type textarea "**********"
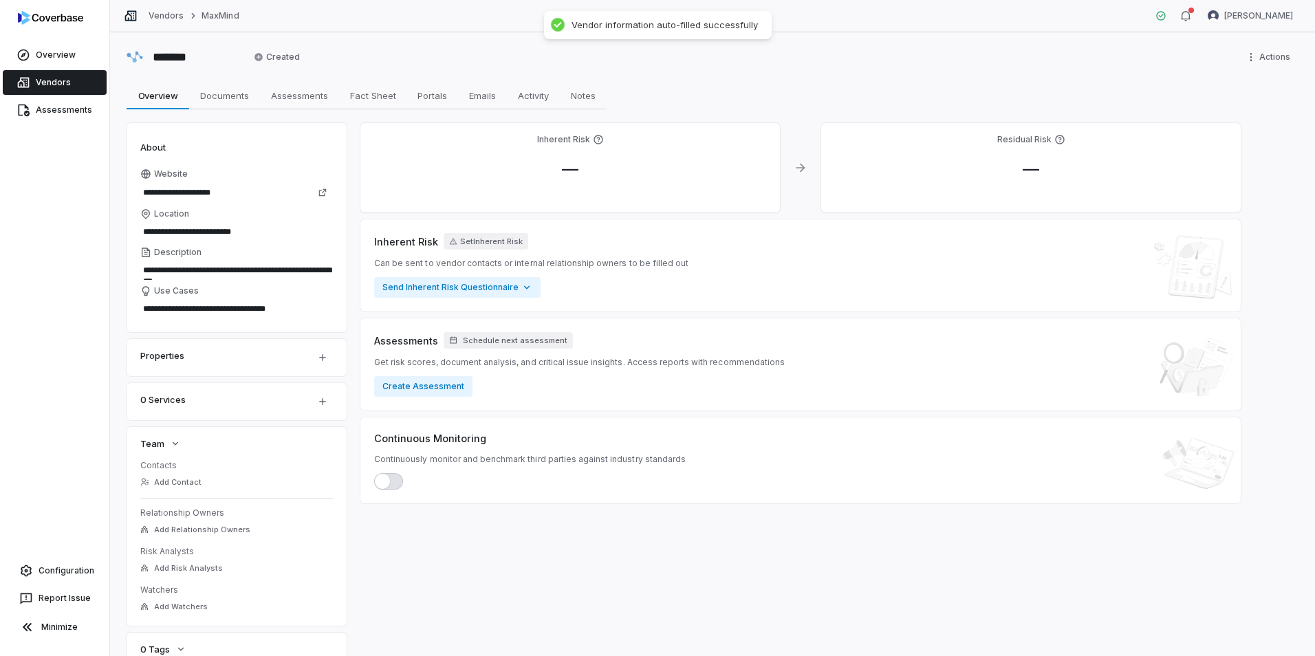
type textarea "*"
type textarea "**********"
type textarea "*"
type textarea "**********"
type textarea "*"
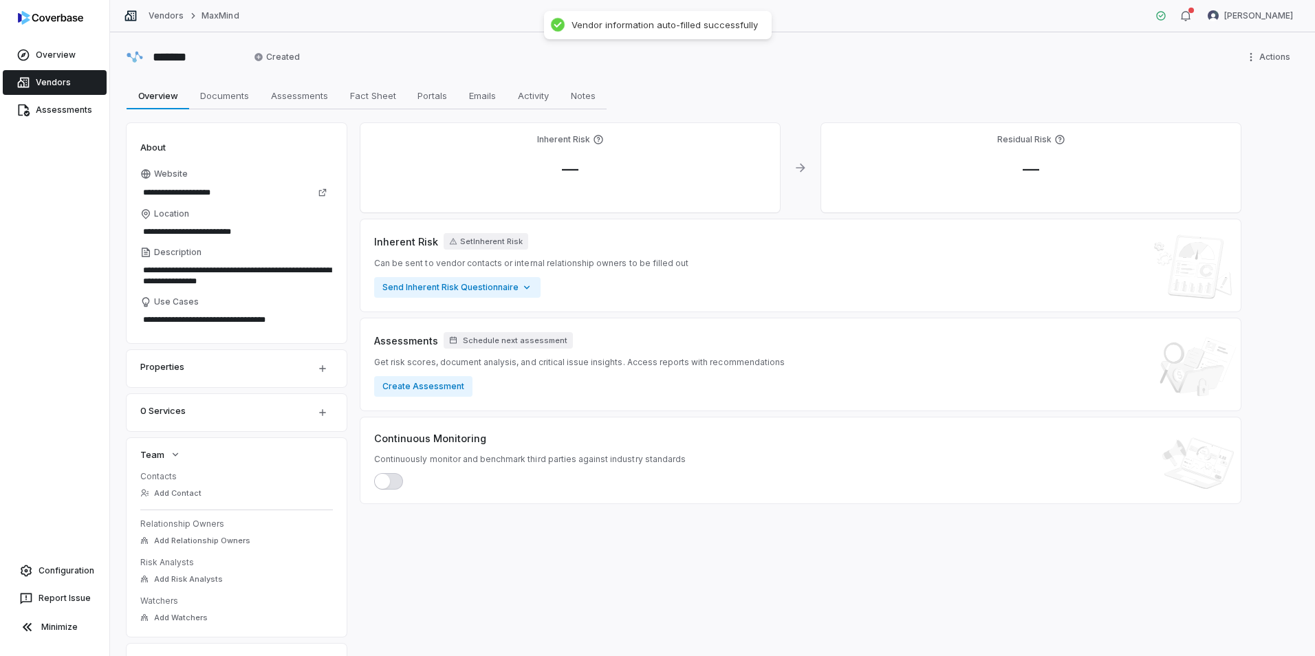
type textarea "**********"
type textarea "*"
type textarea "**********"
type textarea "*"
type textarea "**********"
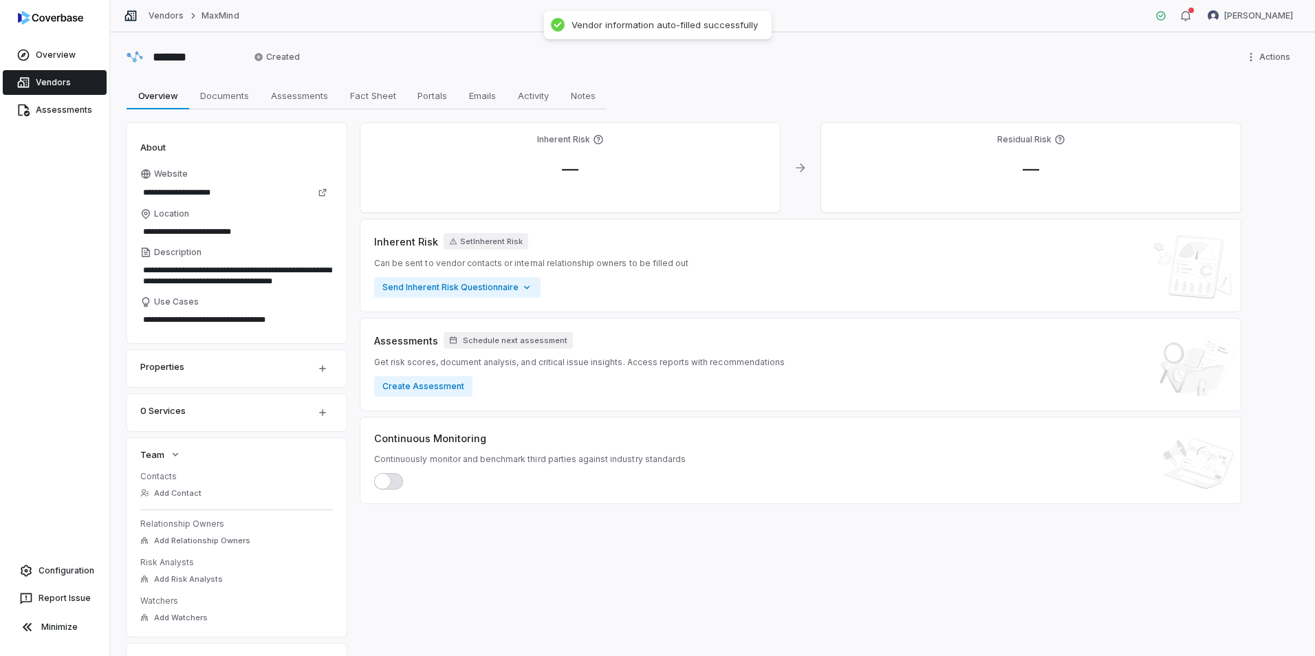
type textarea "*"
type textarea "**********"
type textarea "*"
type textarea "**********"
type textarea "*"
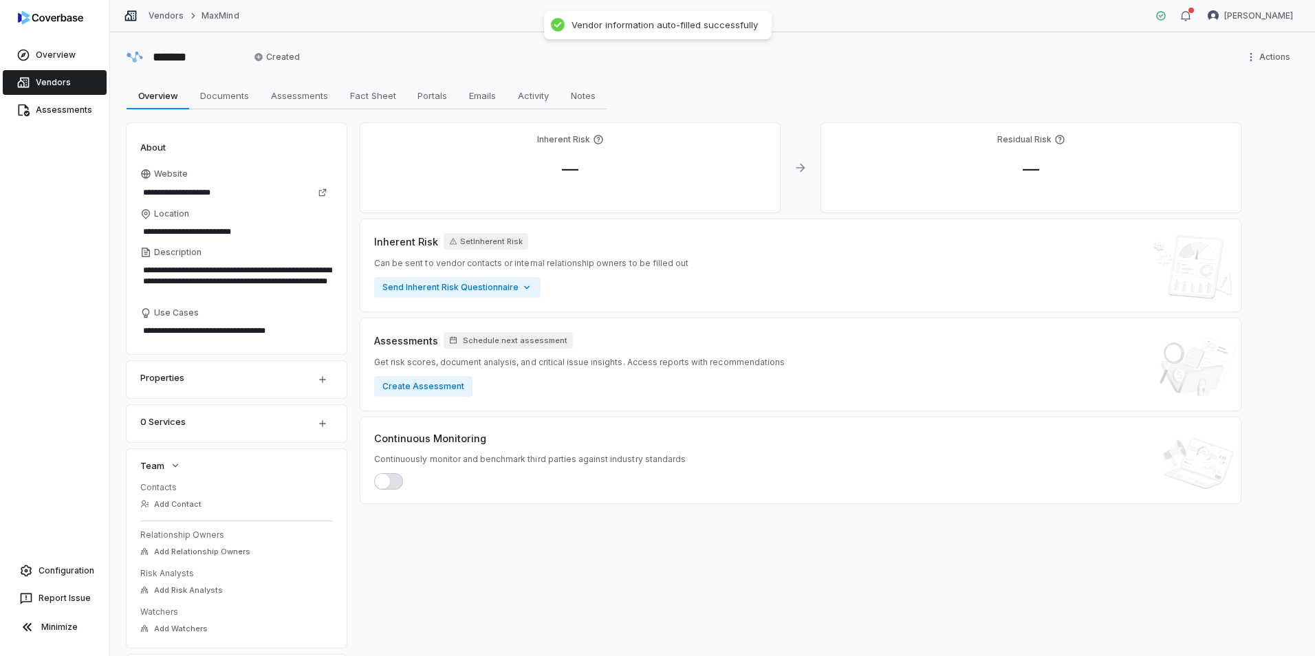
type textarea "**********"
type textarea "*"
type textarea "**********"
type textarea "*"
type textarea "**********"
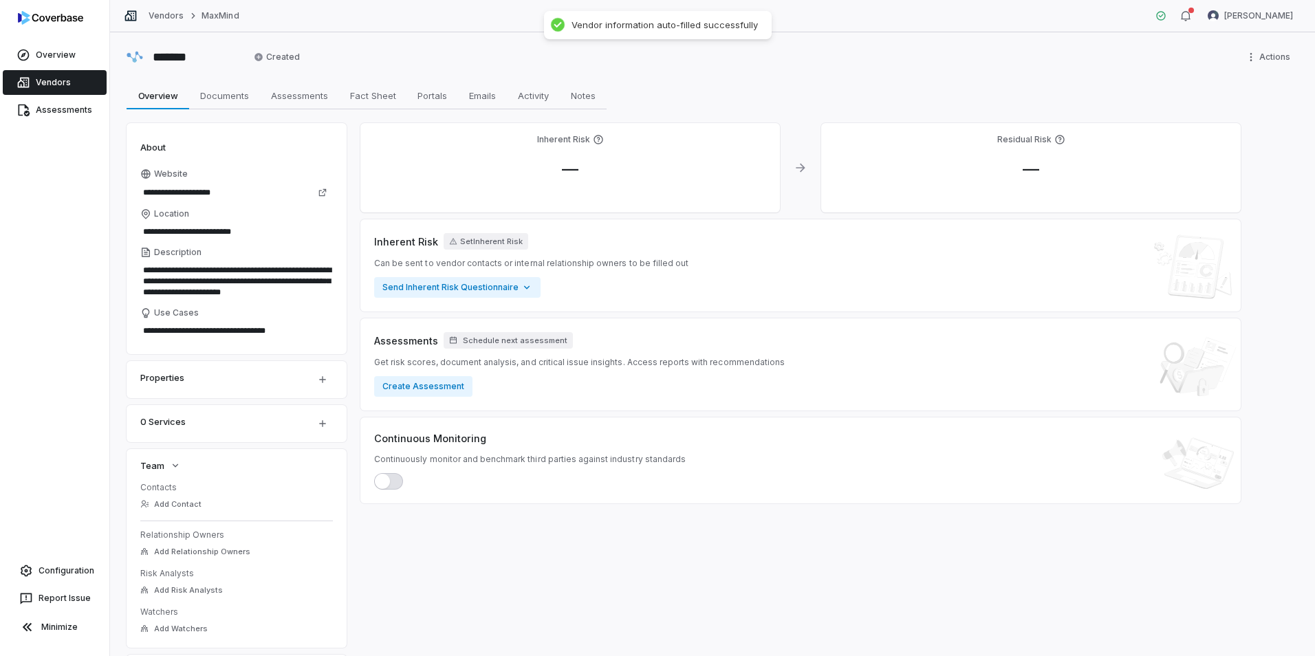
type textarea "*"
type textarea "**********"
type textarea "*"
type textarea "**********"
type textarea "*"
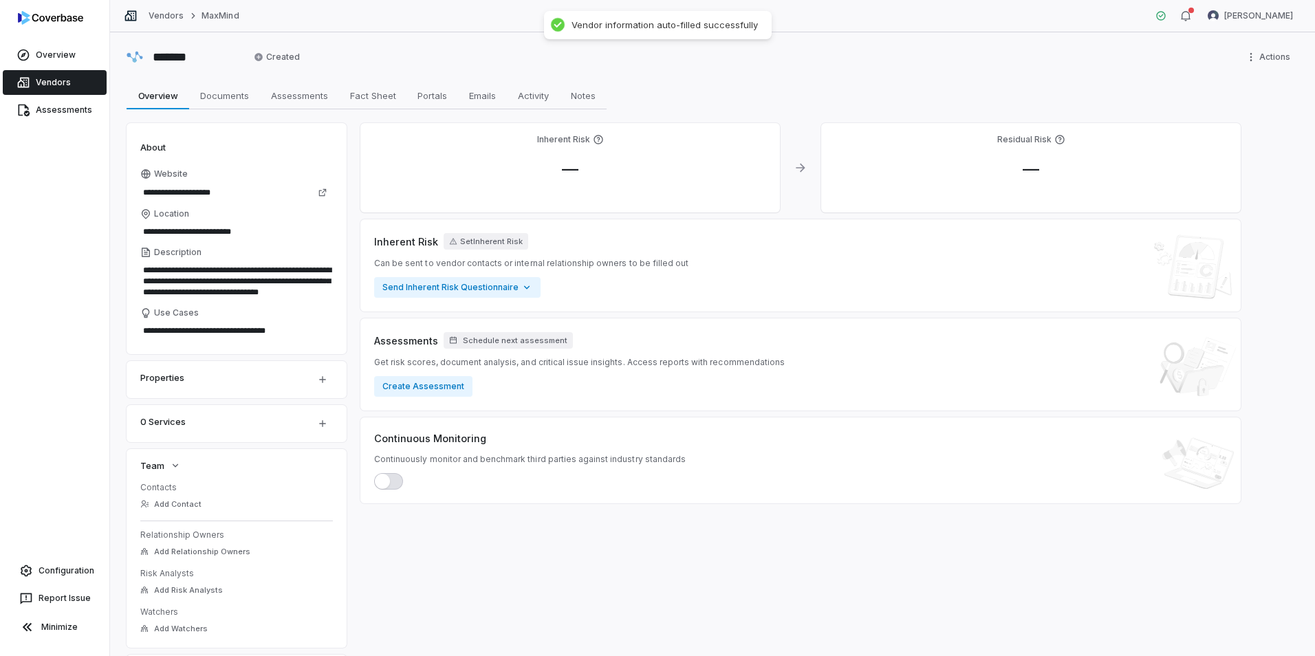
type textarea "**********"
type textarea "*"
type textarea "**********"
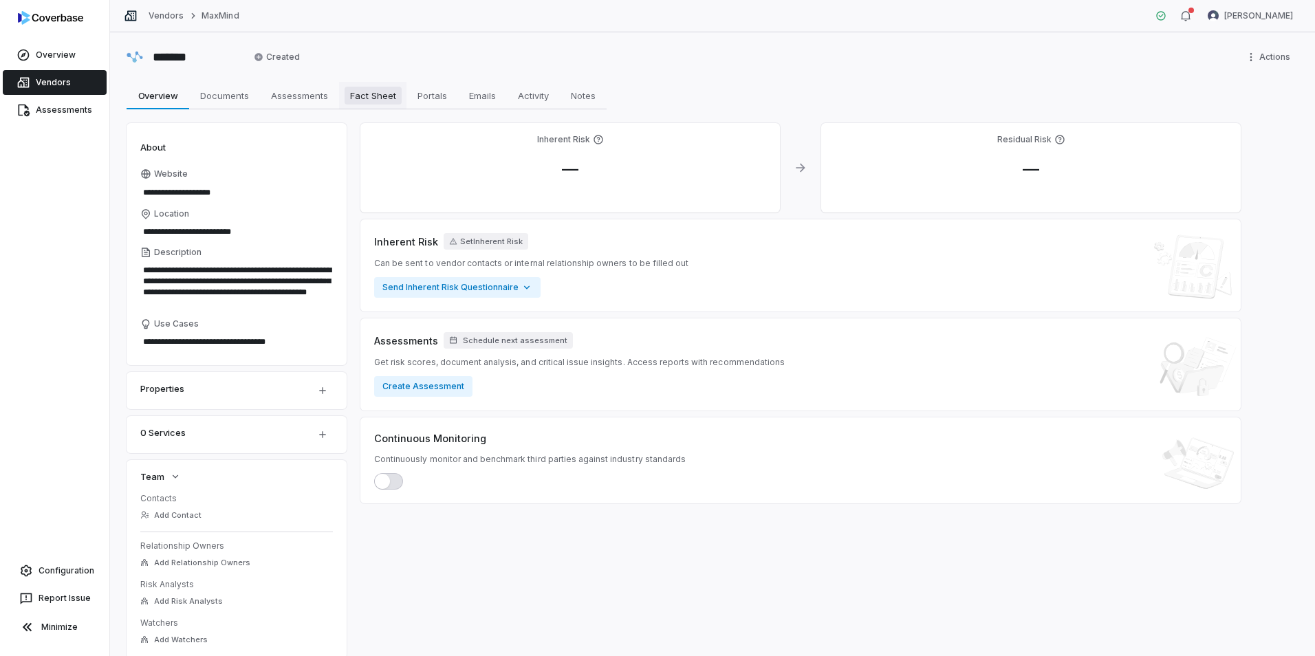
click at [365, 95] on span "Fact Sheet" at bounding box center [373, 96] width 57 height 18
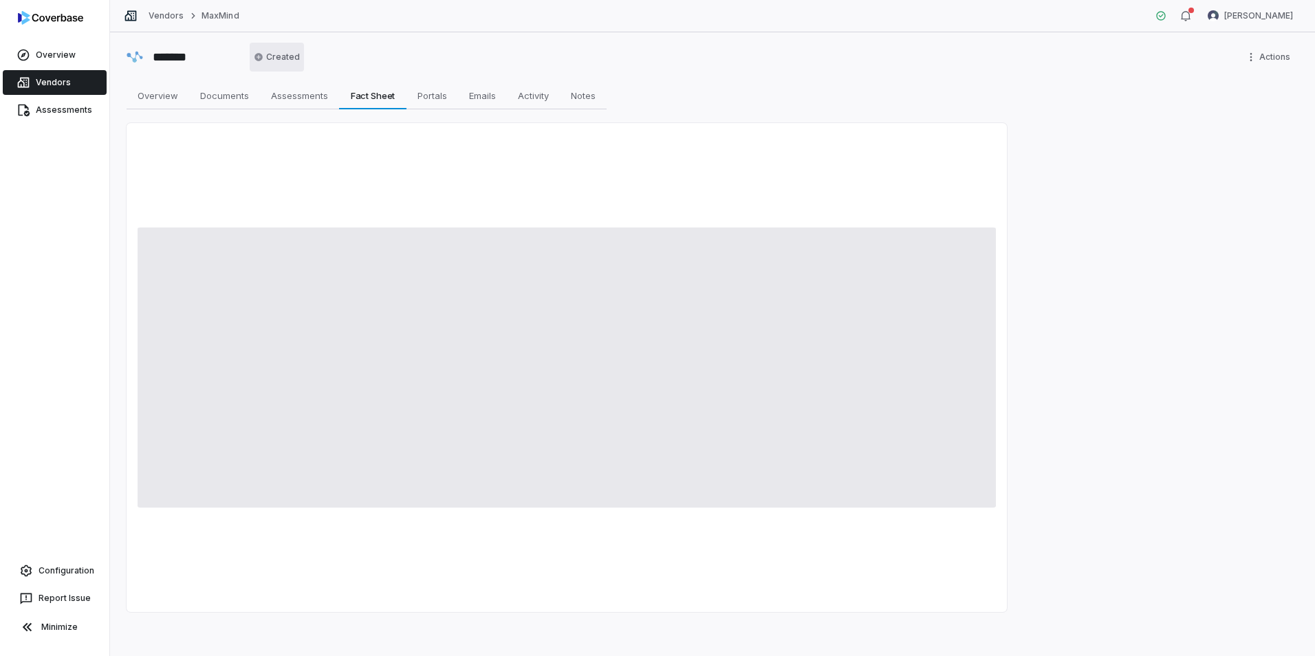
click at [265, 57] on html "Overview Vendors Assessments Configuration Report Issue Minimize Vendors MaxMin…" at bounding box center [657, 328] width 1315 height 656
click at [396, 55] on html "Overview Vendors Assessments Configuration Report Issue Minimize Vendors MaxMin…" at bounding box center [657, 328] width 1315 height 656
click at [168, 101] on span "Overview" at bounding box center [158, 96] width 52 height 18
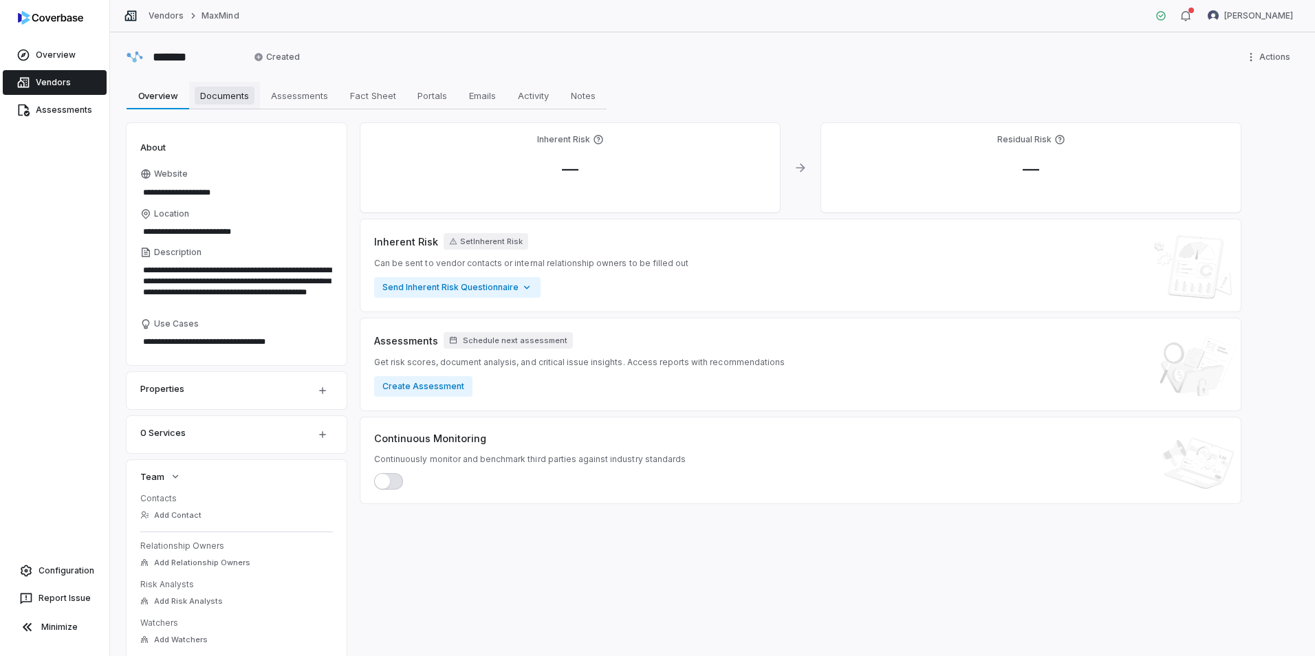
click at [227, 104] on span "Documents" at bounding box center [225, 96] width 60 height 18
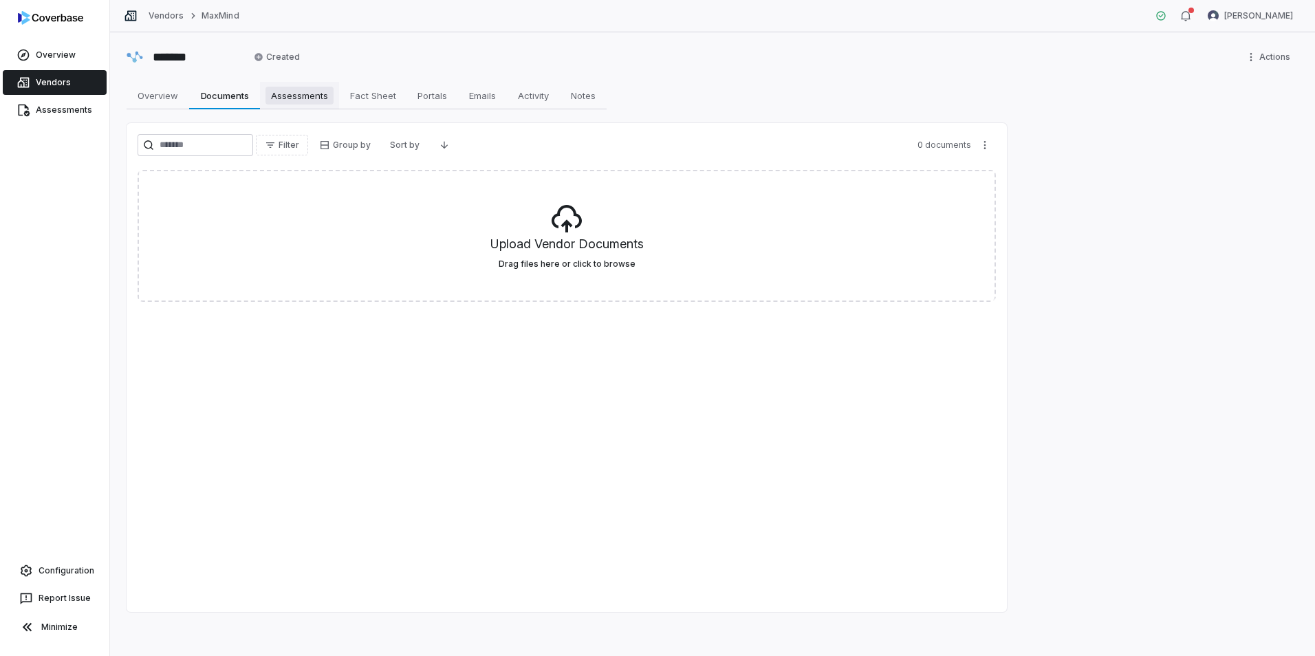
click at [310, 102] on span "Assessments" at bounding box center [300, 96] width 68 height 18
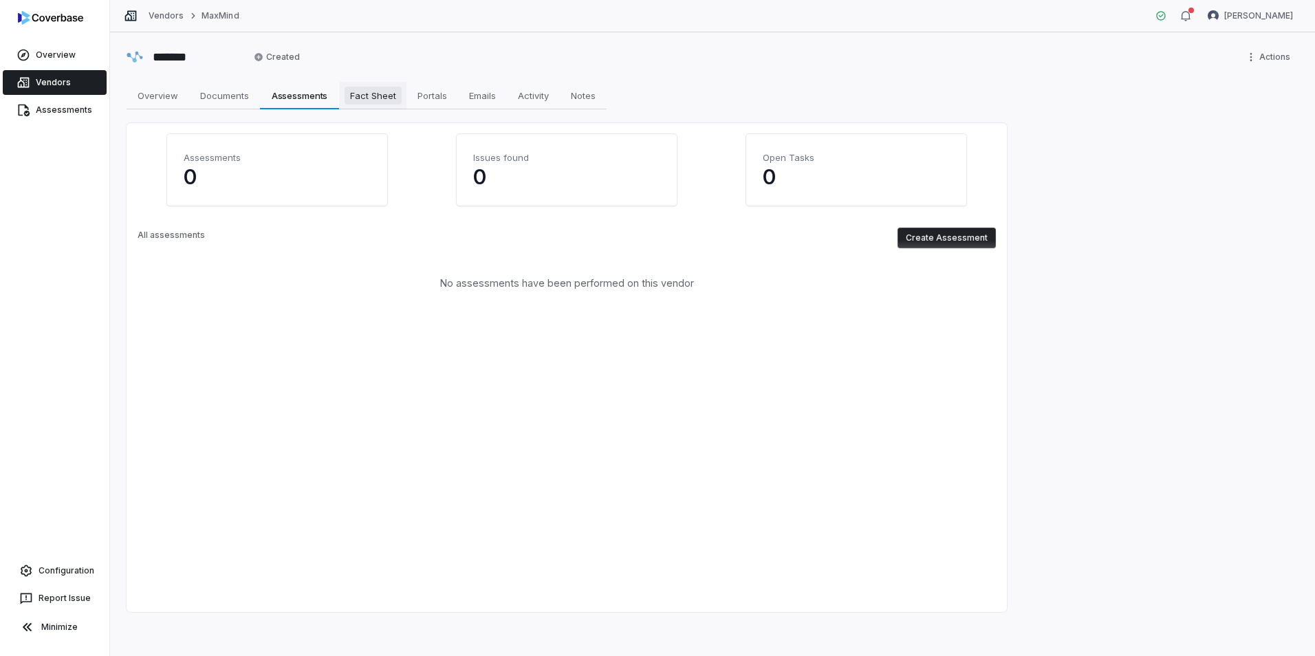
click at [383, 92] on span "Fact Sheet" at bounding box center [373, 96] width 57 height 18
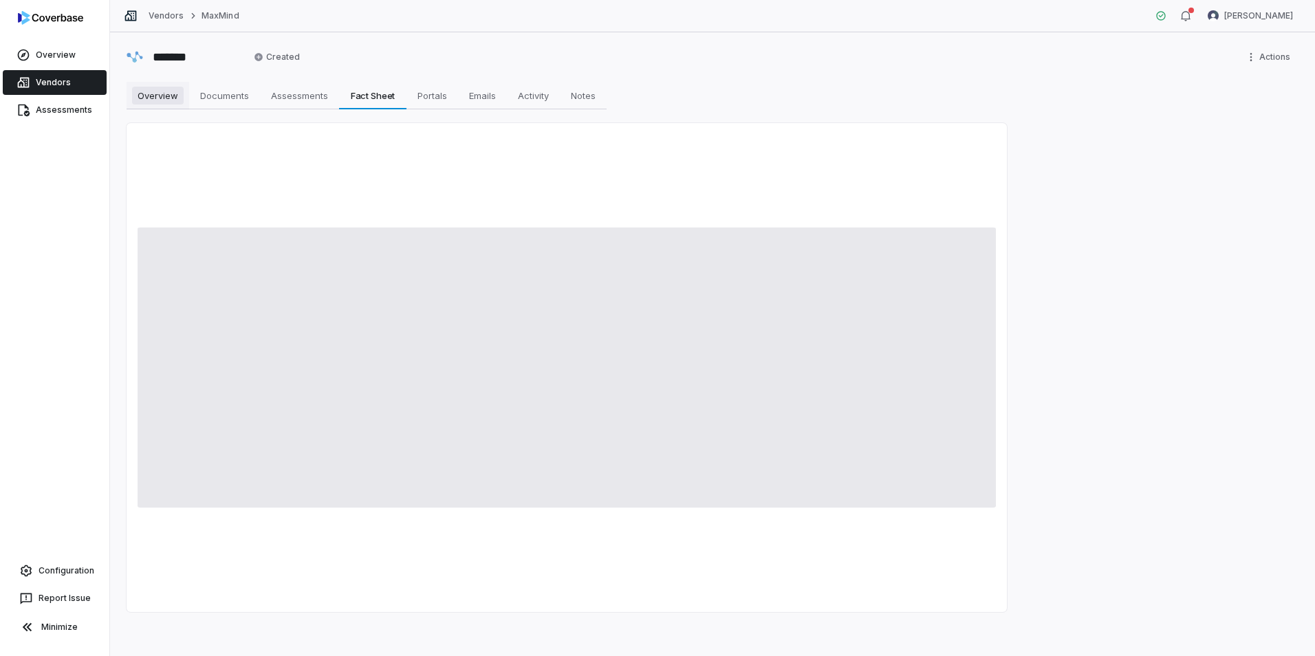
click at [175, 100] on span "Overview" at bounding box center [158, 96] width 52 height 18
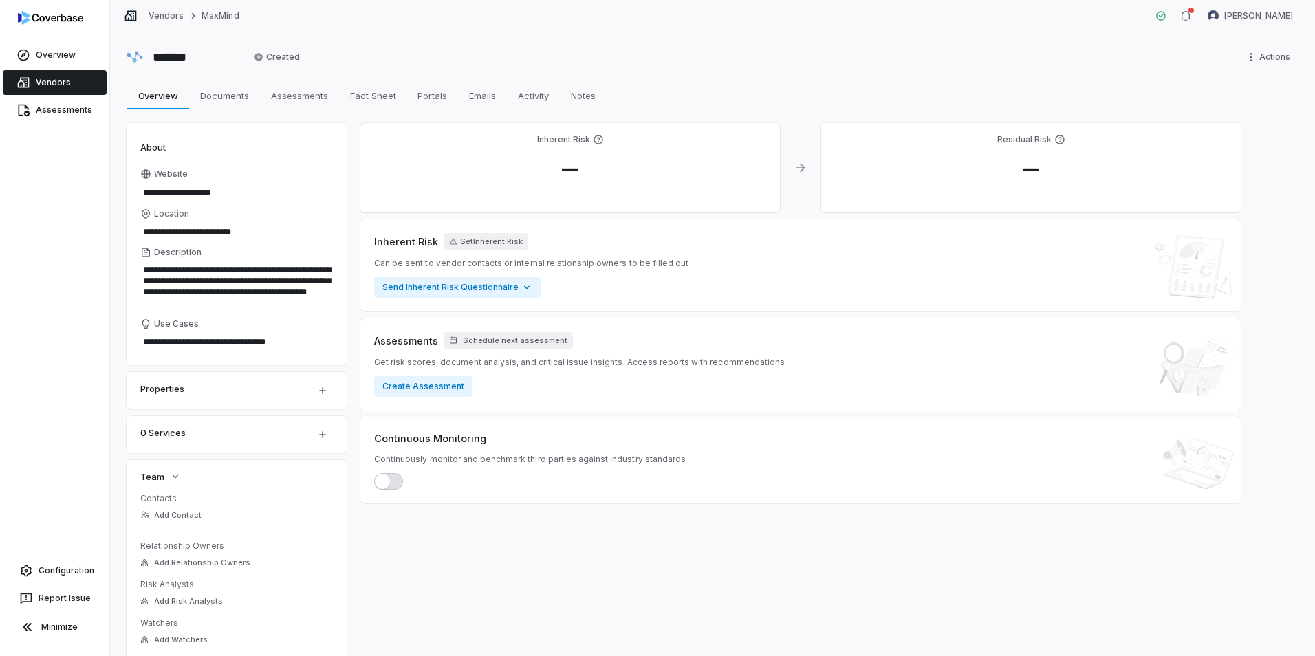
click at [55, 74] on link "Vendors" at bounding box center [55, 82] width 104 height 25
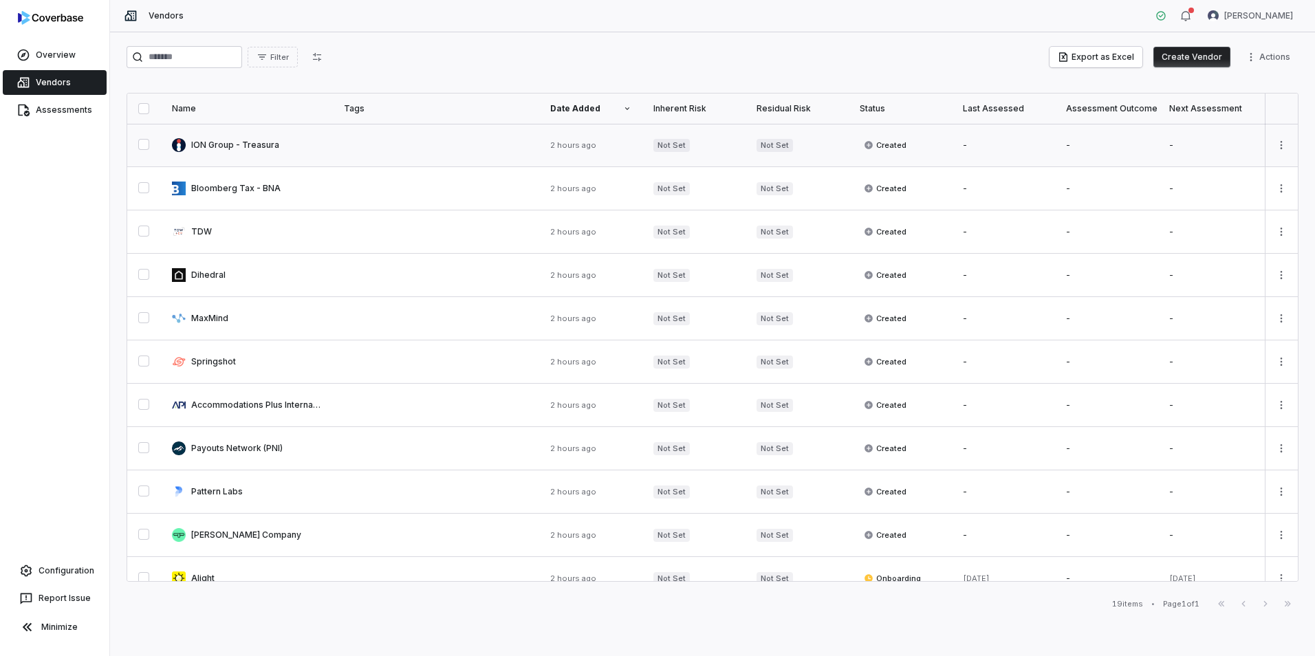
click at [250, 148] on link at bounding box center [247, 145] width 172 height 43
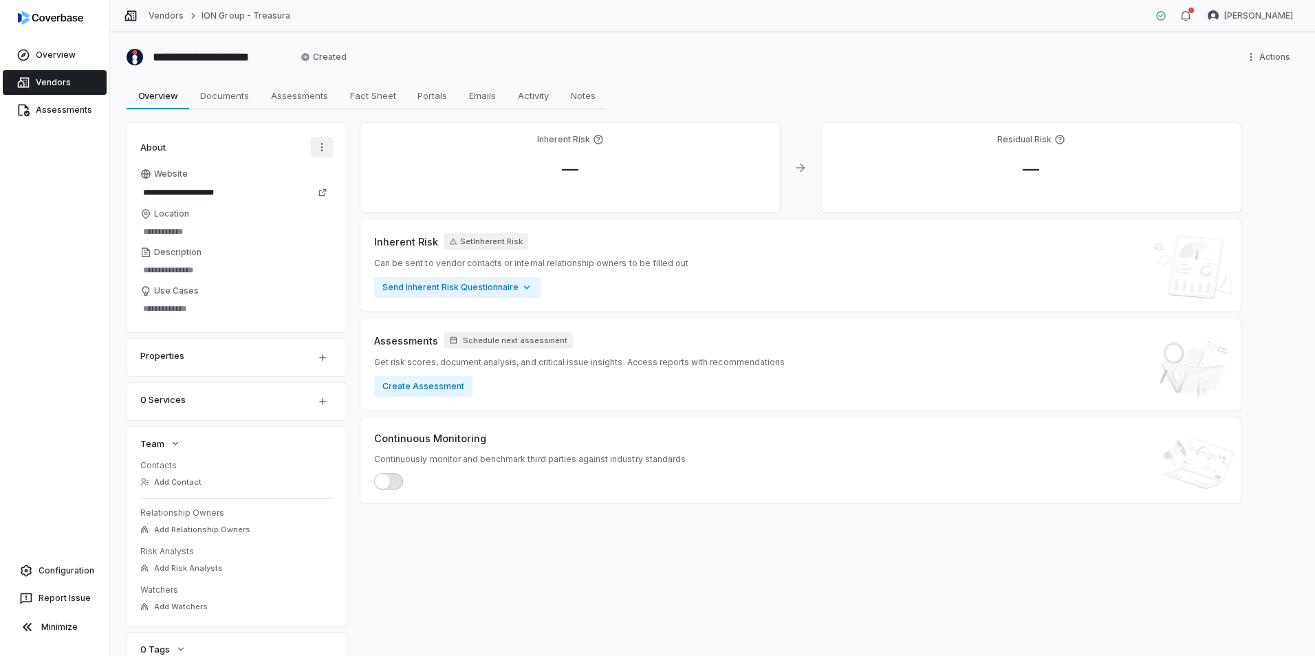
click at [324, 146] on html "**********" at bounding box center [657, 328] width 1315 height 656
click at [301, 175] on div "AI Autofill" at bounding box center [283, 177] width 88 height 22
type textarea "*"
type input "**********"
type textarea "**********"
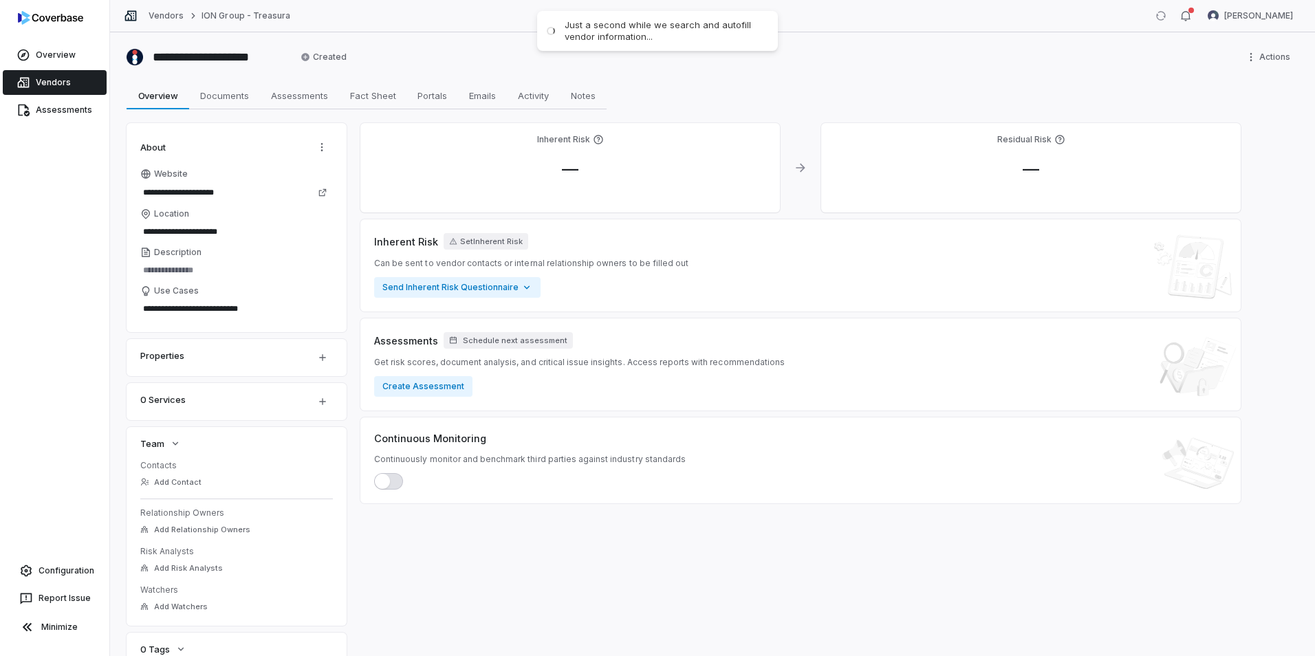
type textarea "*"
type textarea "********"
type textarea "*"
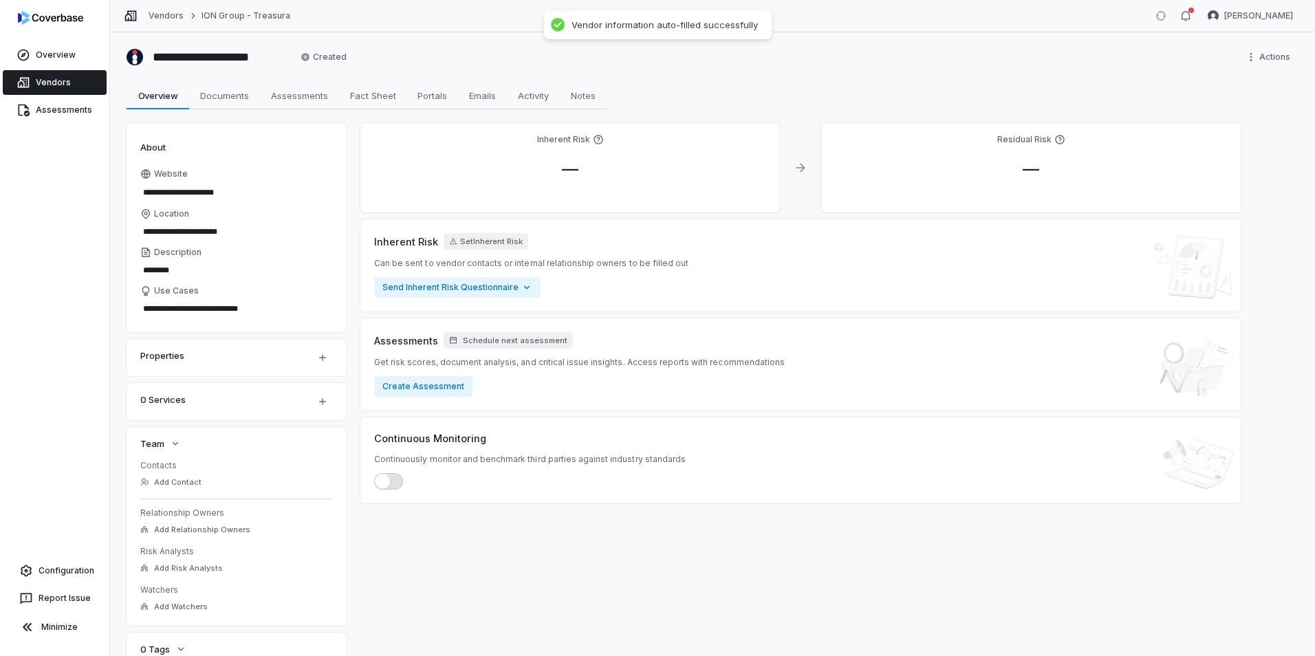
type textarea "**********"
type textarea "*"
type textarea "**********"
type textarea "*"
type textarea "**********"
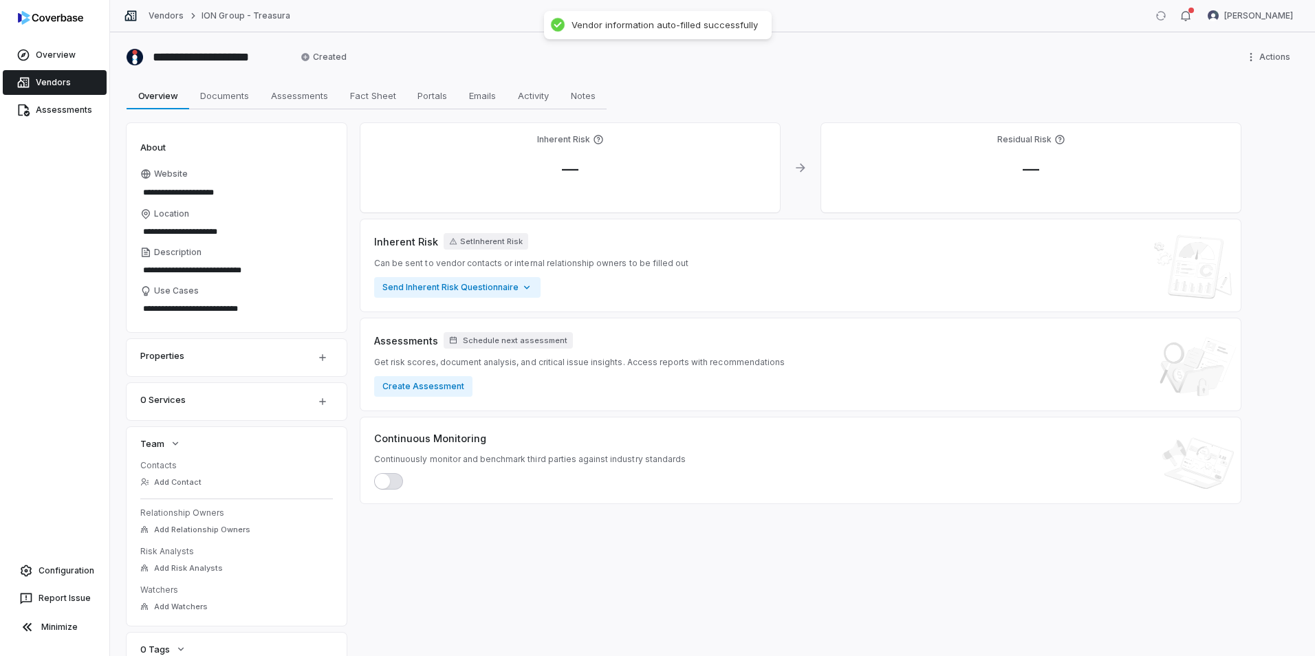
type textarea "*"
type textarea "**********"
type textarea "*"
type textarea "**********"
type textarea "*"
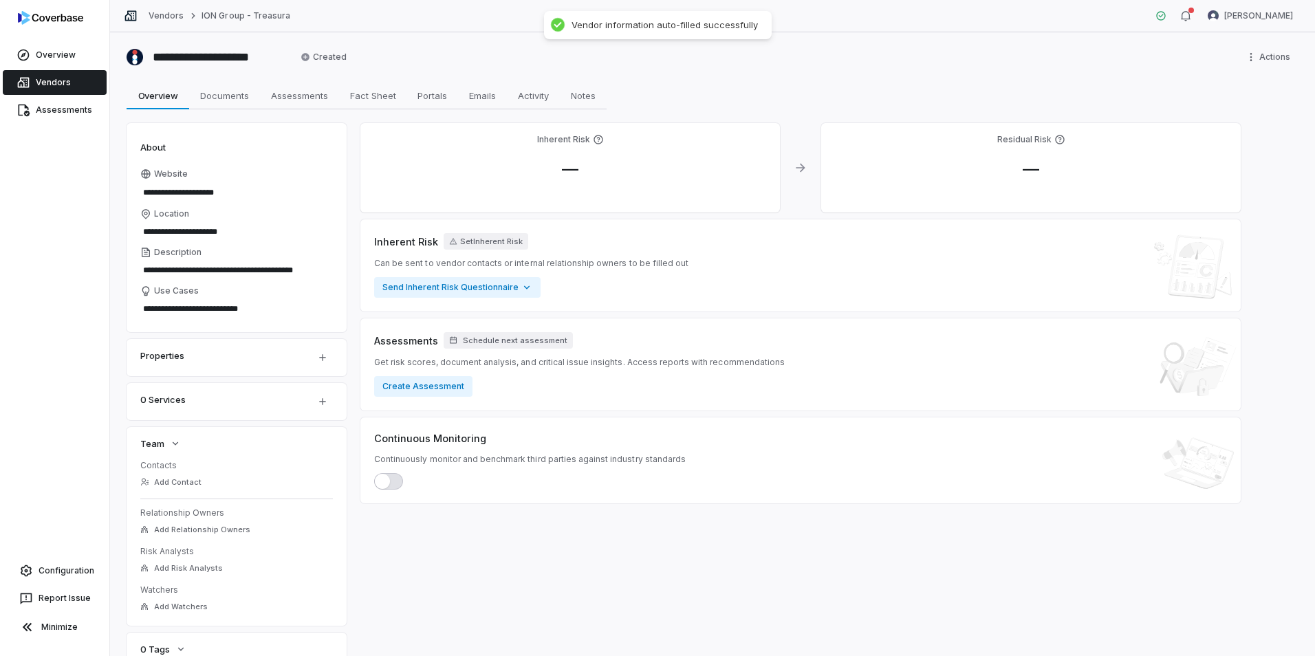
type textarea "**********"
type textarea "*"
type textarea "**********"
type textarea "*"
type textarea "**********"
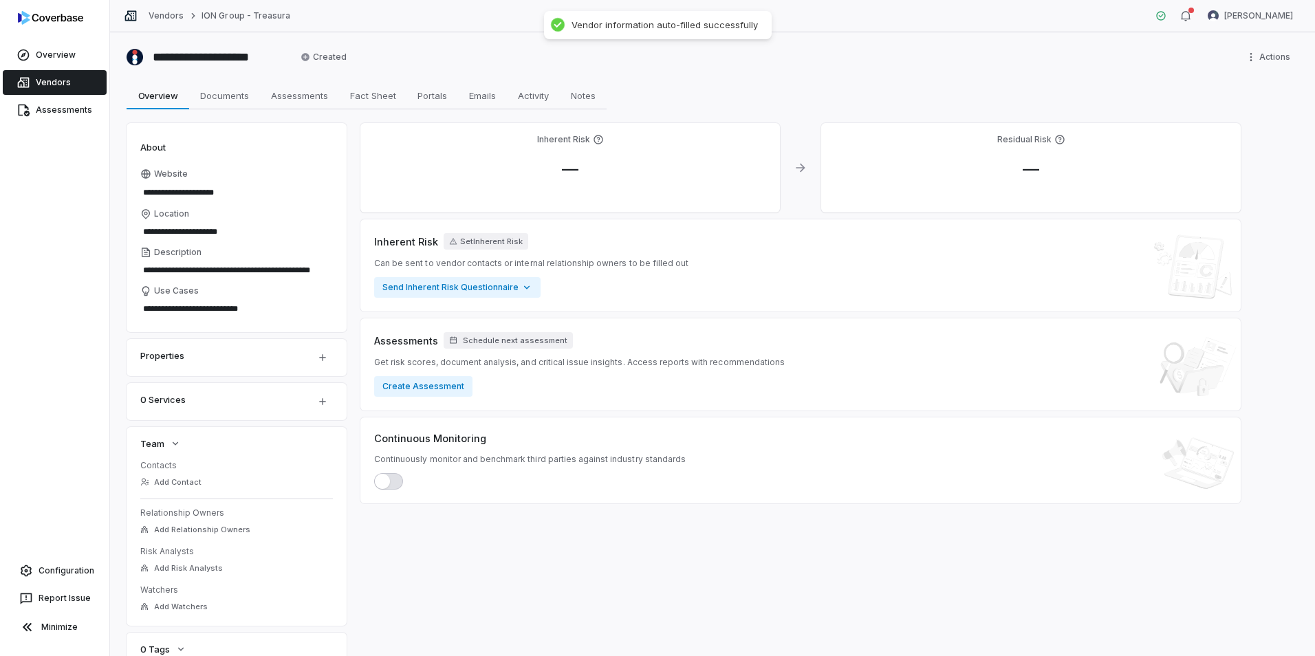
type textarea "*"
type textarea "**********"
type textarea "*"
type textarea "**********"
type textarea "*"
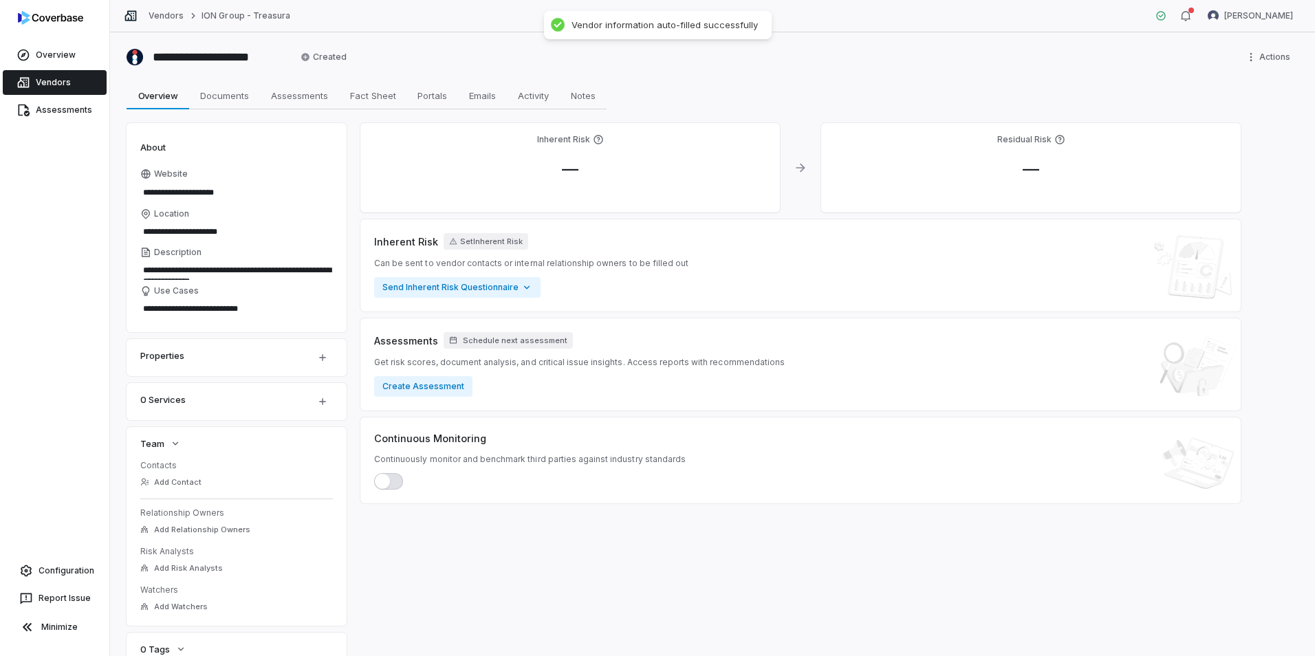
type textarea "**********"
type textarea "*"
type textarea "**********"
type textarea "*"
type textarea "**********"
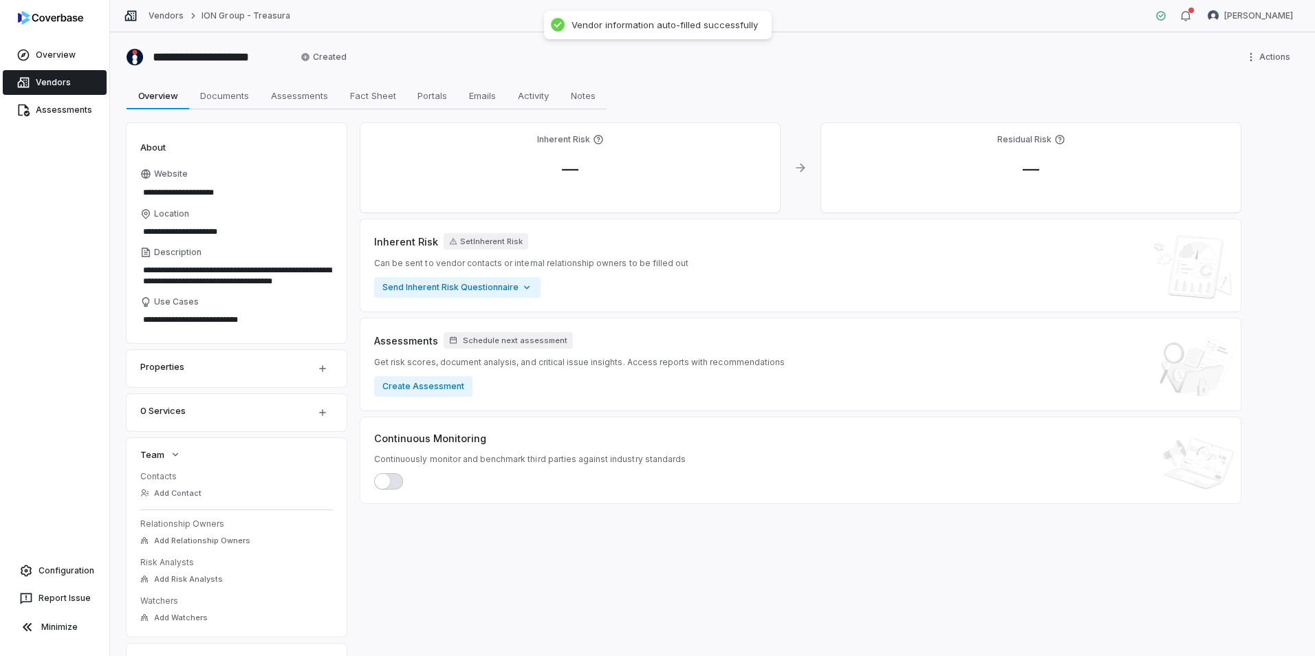
type textarea "*"
type textarea "**********"
type textarea "*"
type textarea "**********"
type textarea "*"
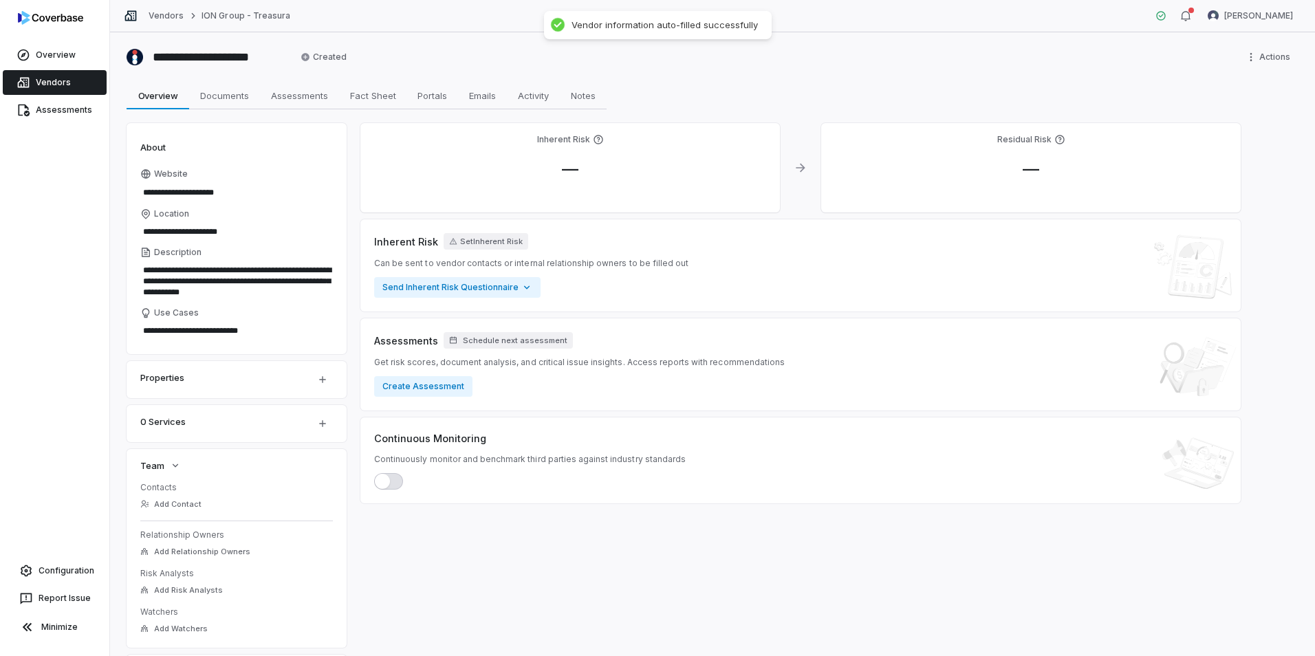
type textarea "**********"
type textarea "*"
type textarea "**********"
type textarea "*"
type textarea "**********"
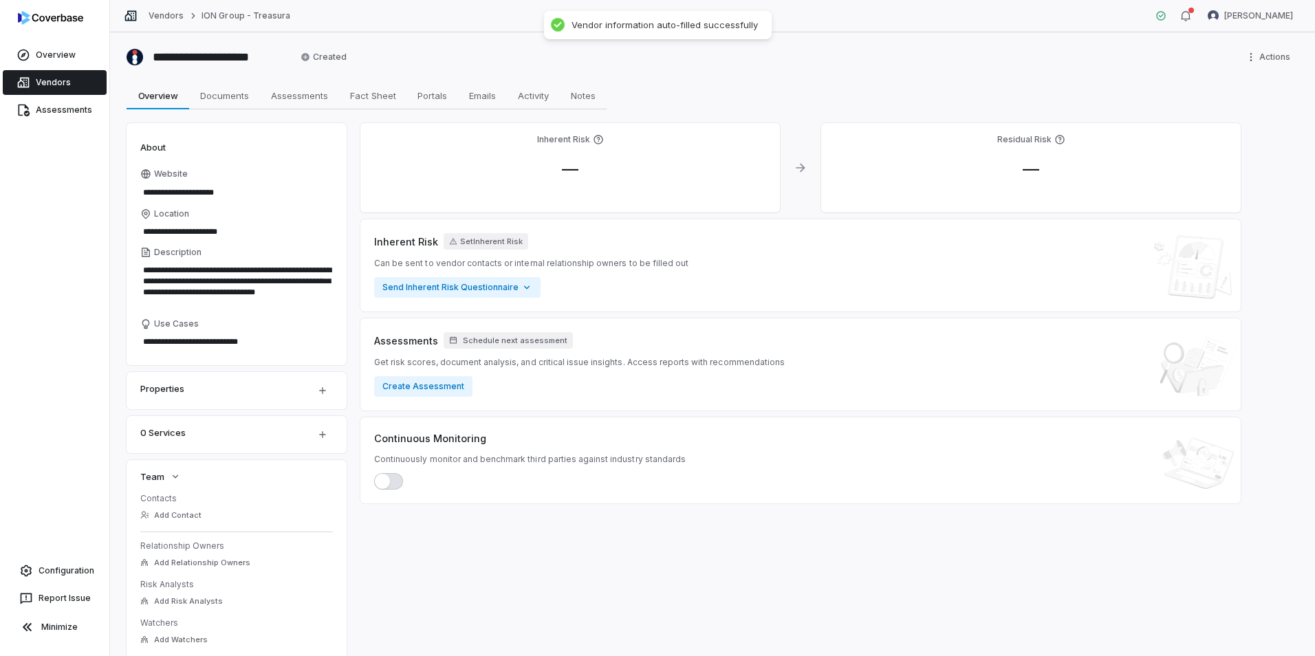
type textarea "*"
type textarea "**********"
type textarea "*"
type textarea "**********"
type textarea "*"
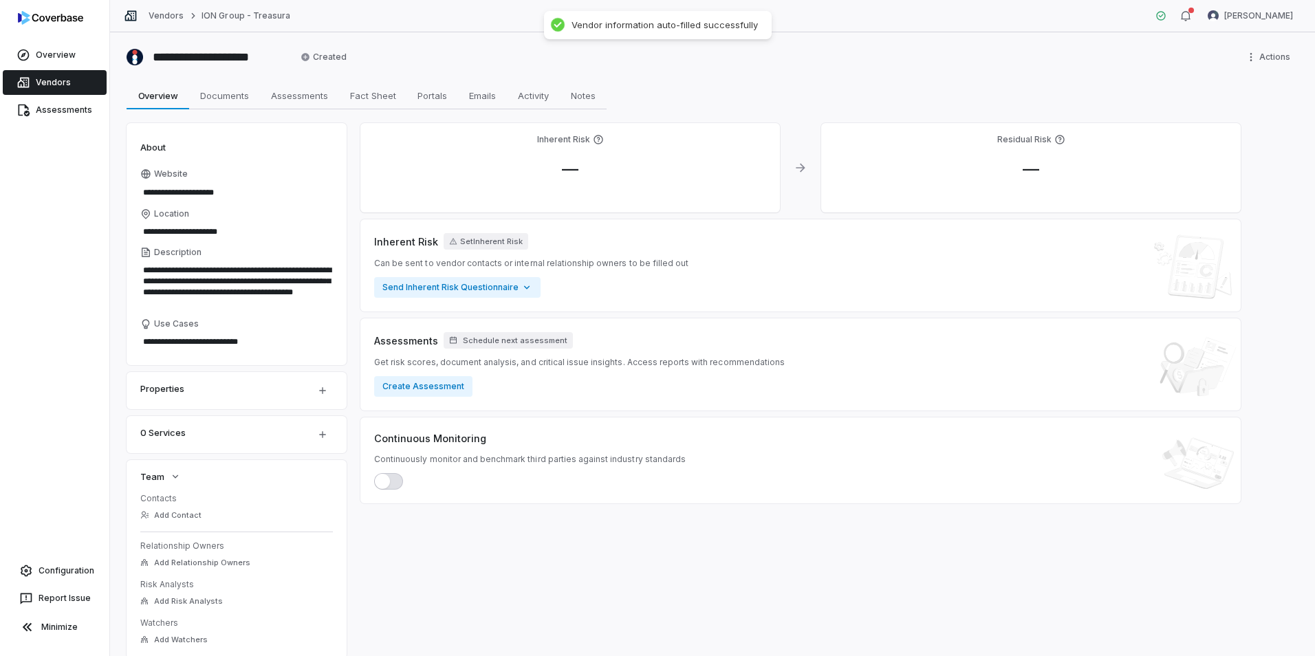
type textarea "**********"
type textarea "*"
type textarea "**********"
type textarea "*"
type textarea "**********"
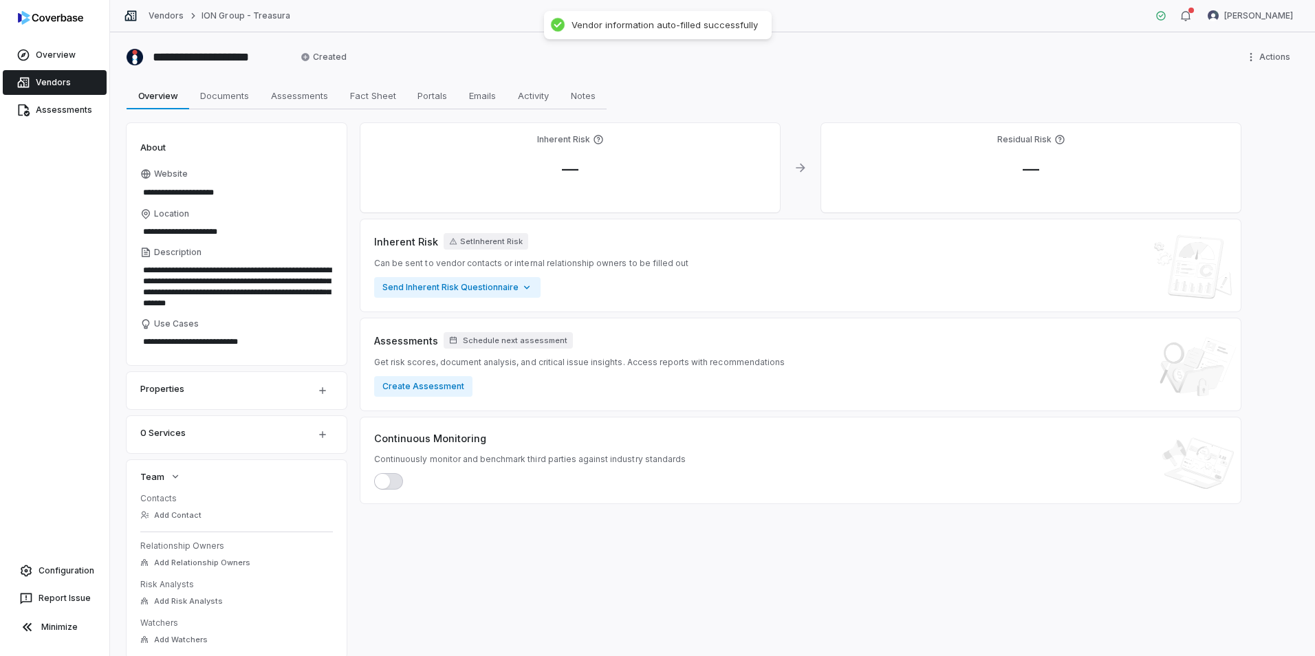
type textarea "*"
type textarea "**********"
type textarea "*"
type textarea "**********"
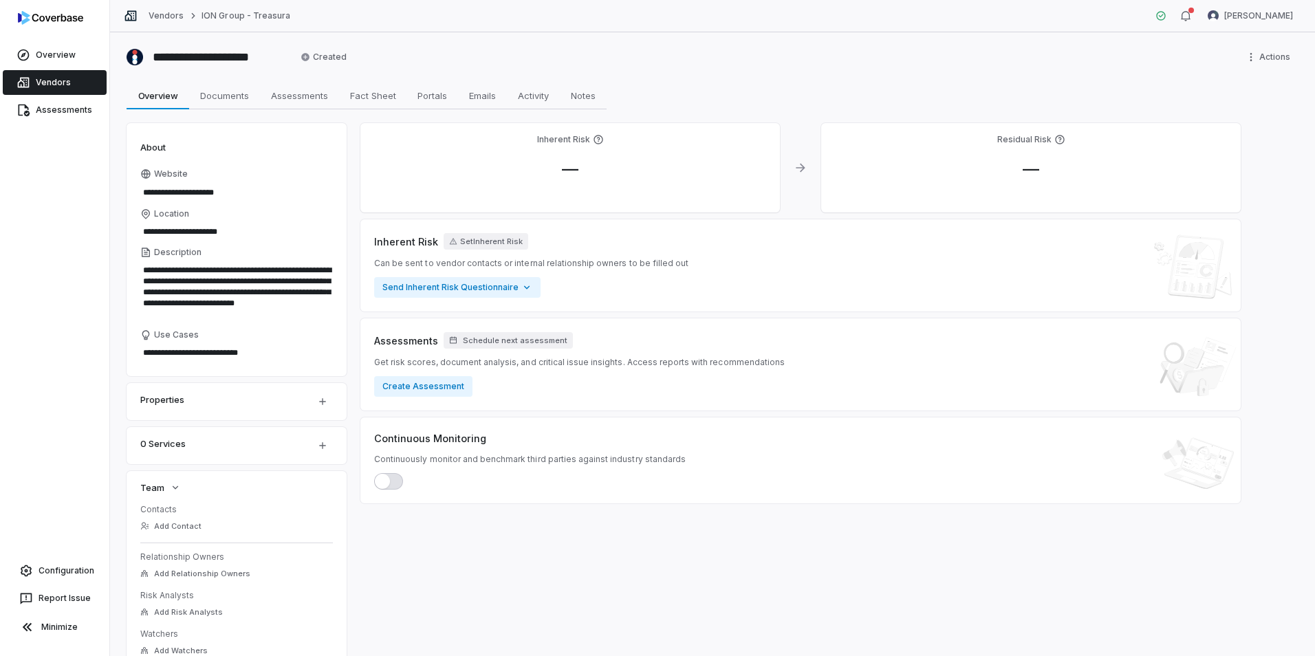
click at [41, 82] on link "Vendors" at bounding box center [55, 82] width 104 height 25
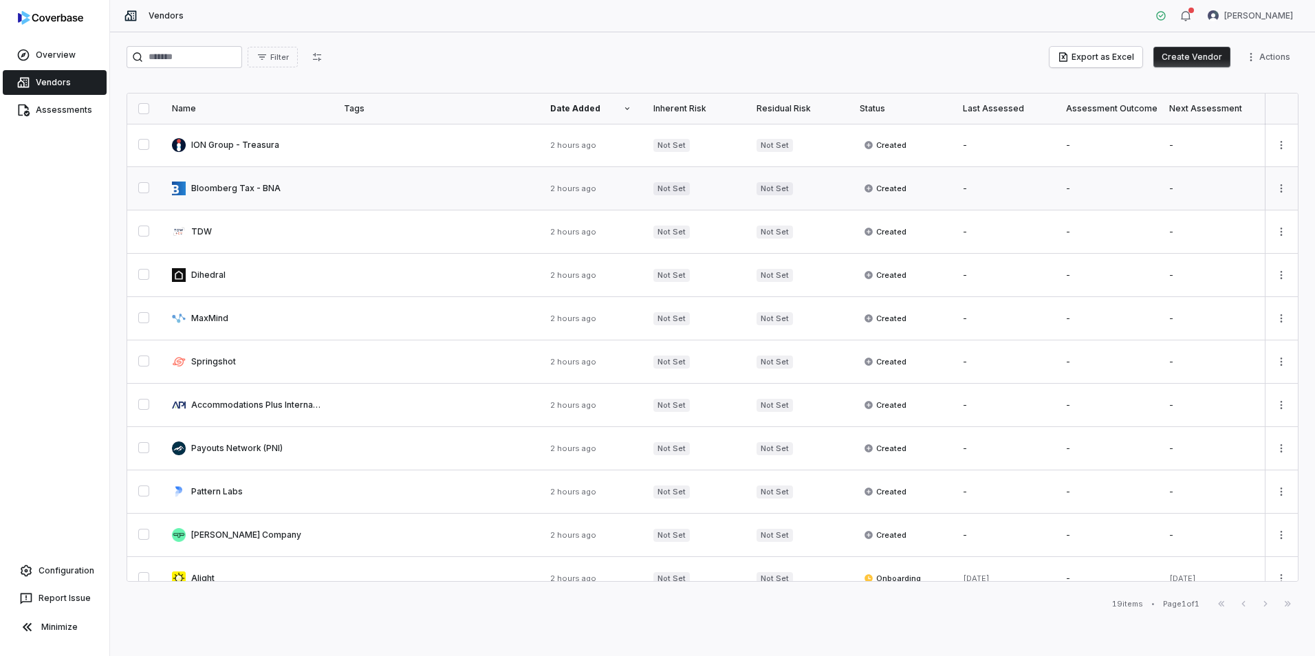
click at [258, 188] on link at bounding box center [247, 188] width 172 height 43
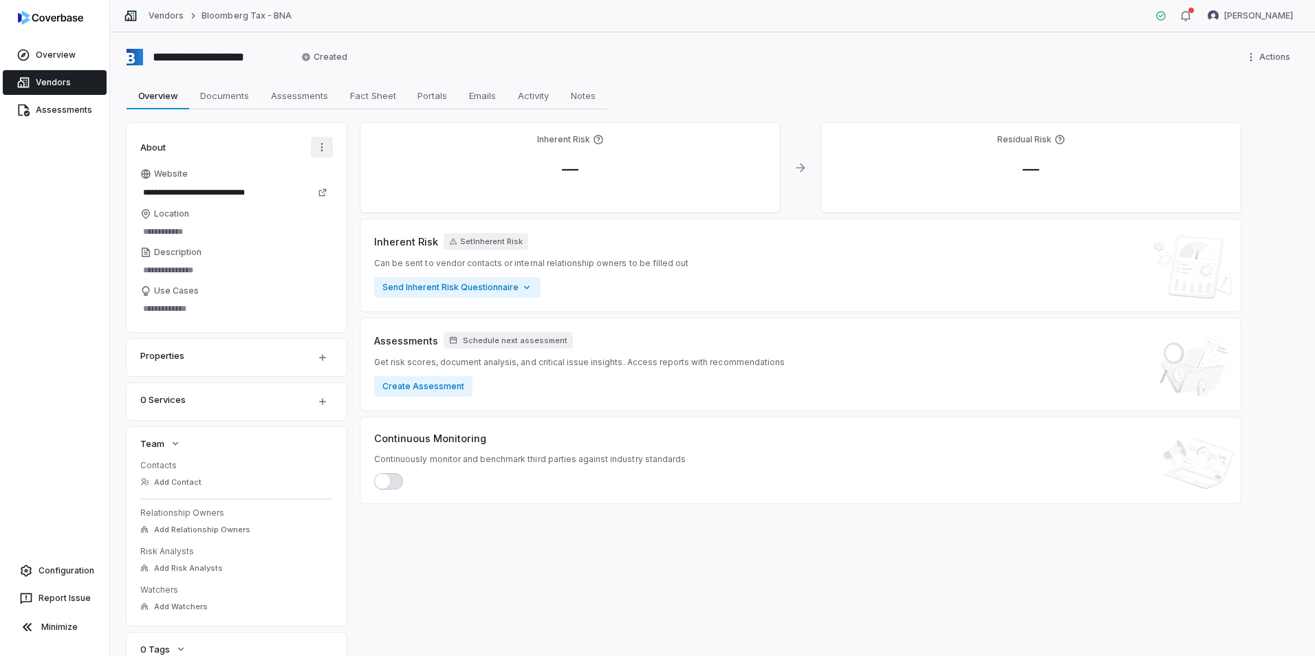
click at [321, 140] on html "**********" at bounding box center [657, 328] width 1315 height 656
click at [305, 173] on div "AI Autofill" at bounding box center [283, 177] width 88 height 22
type textarea "*"
type input "**********"
type textarea "**********"
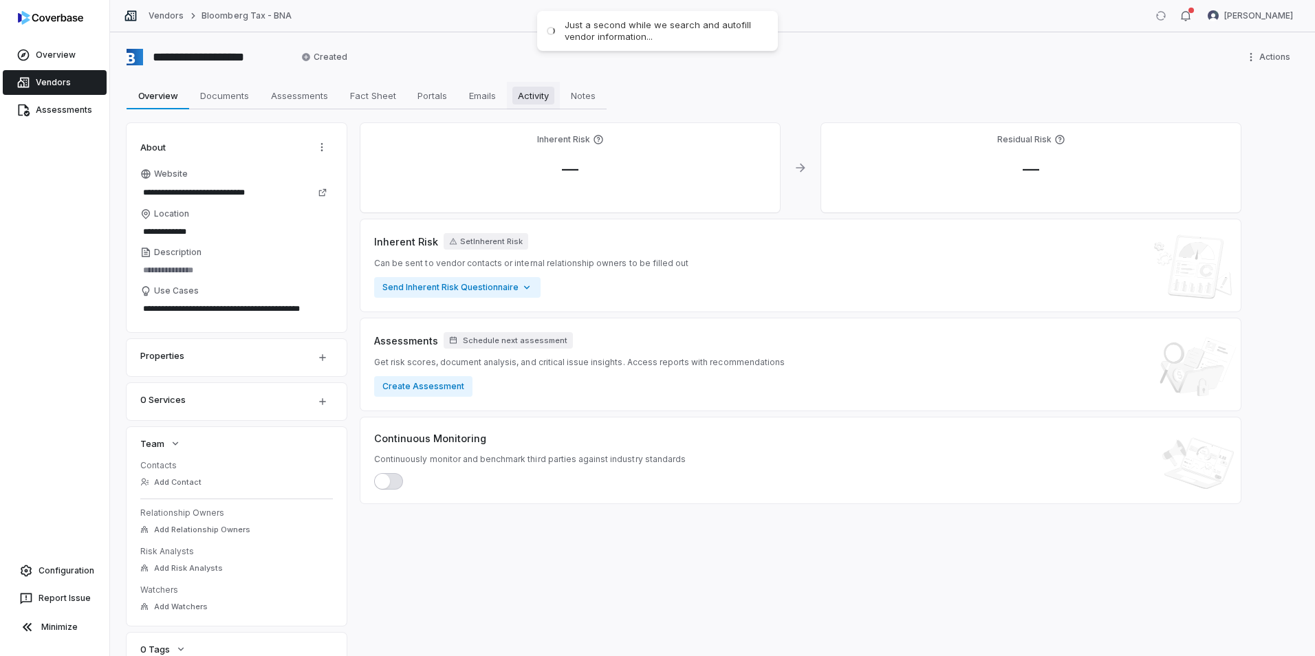
type textarea "*"
type textarea "**********"
type textarea "*"
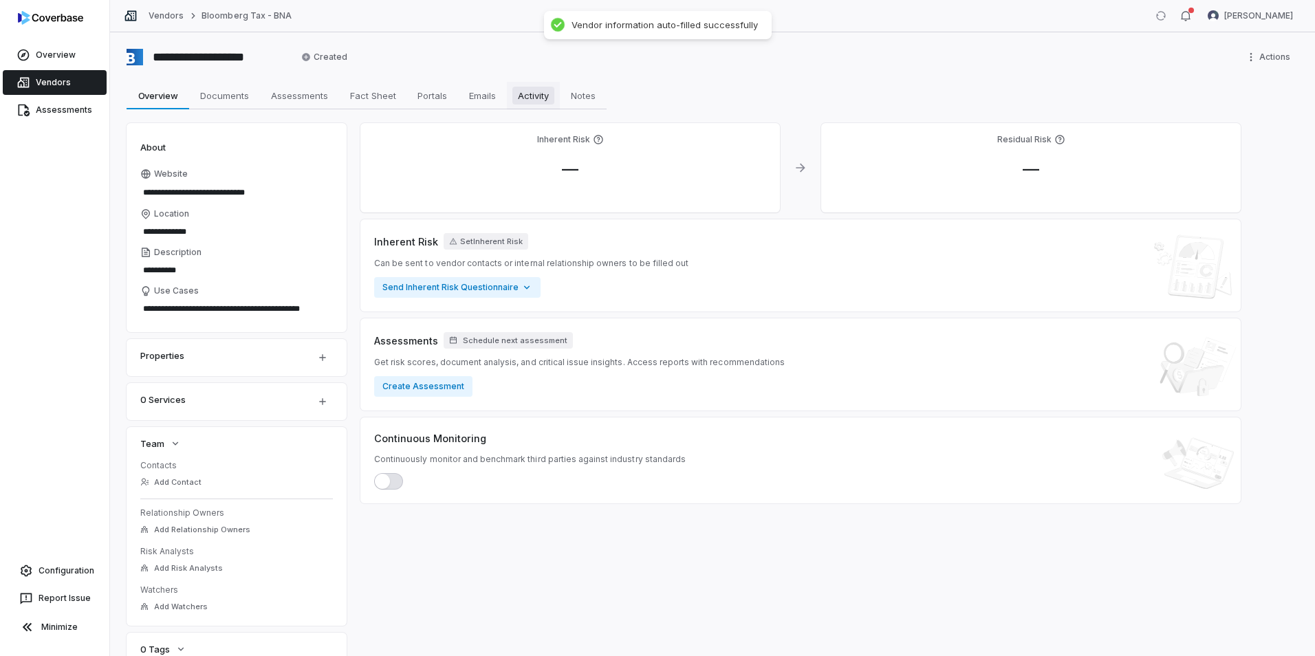
type textarea "**********"
type textarea "*"
type textarea "**********"
type textarea "*"
type textarea "**********"
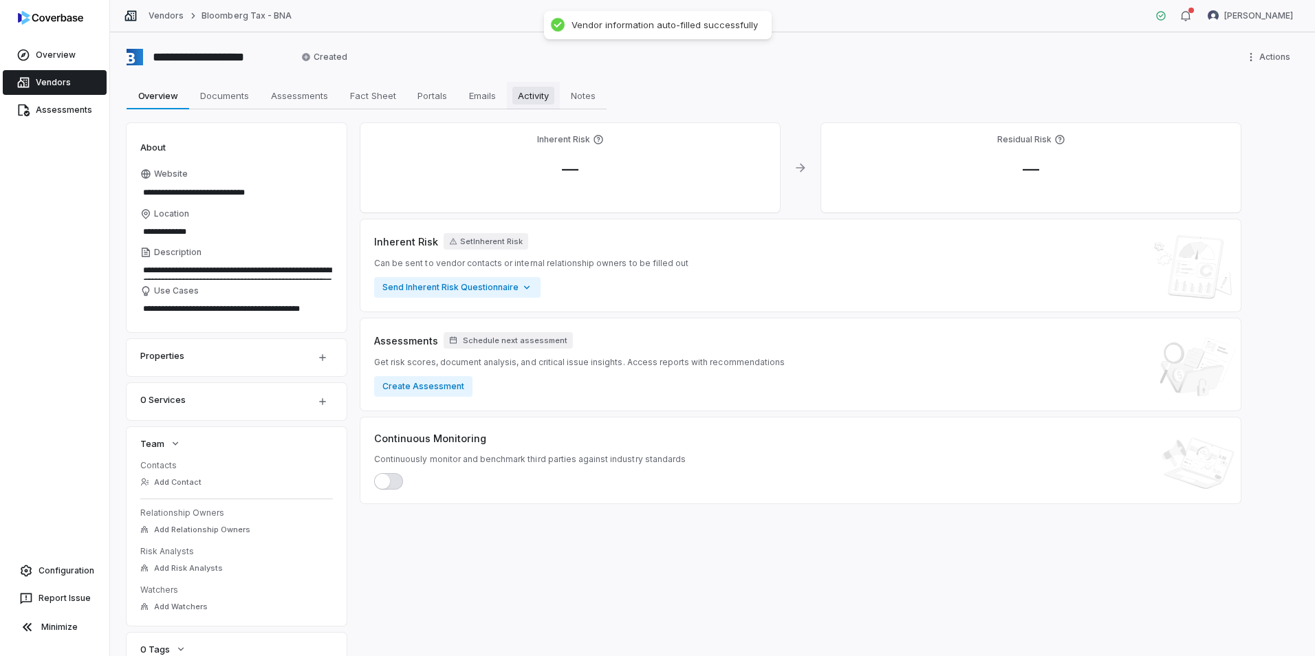
type textarea "*"
type textarea "**********"
type textarea "*"
type textarea "**********"
type textarea "*"
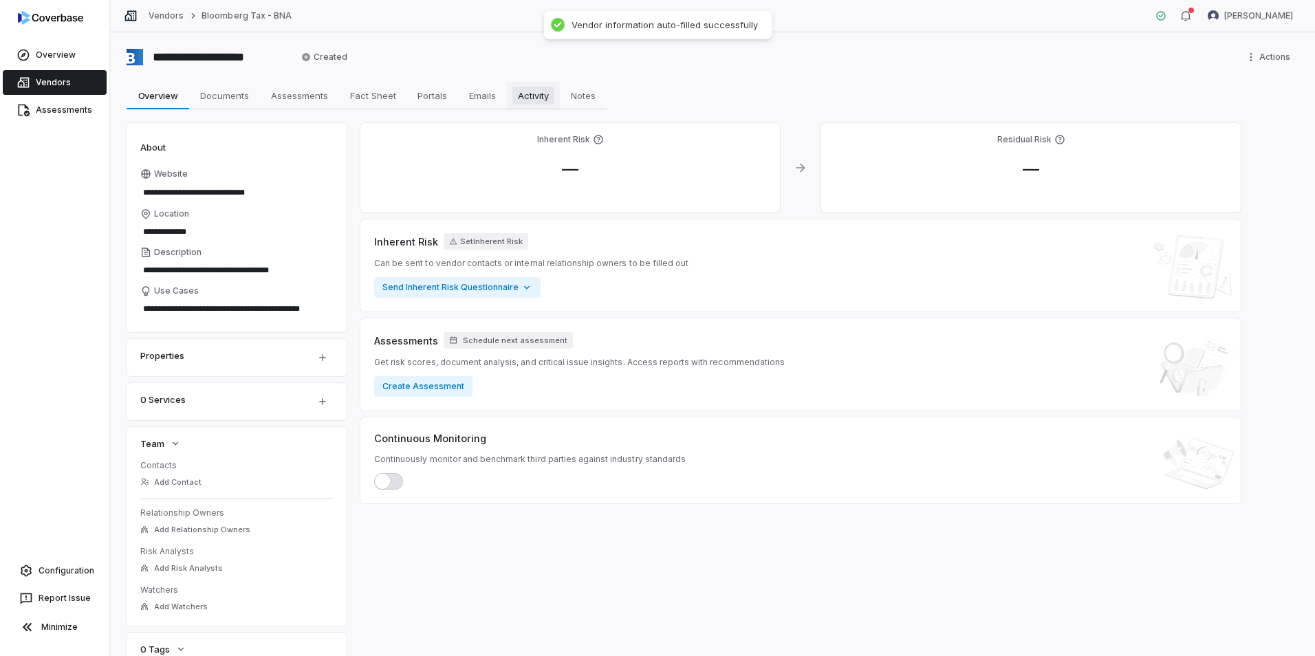
type textarea "**********"
type textarea "*"
type textarea "**********"
type textarea "*"
type textarea "**********"
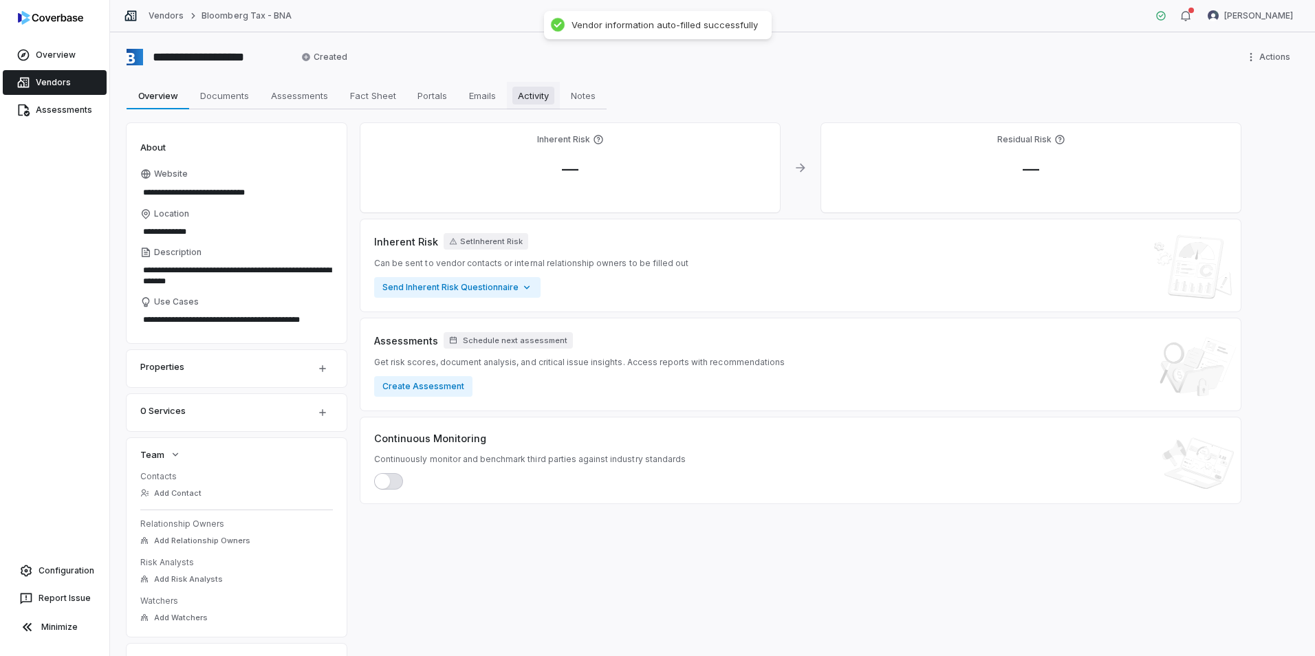
type textarea "*"
type textarea "**********"
type textarea "*"
type textarea "**********"
type textarea "*"
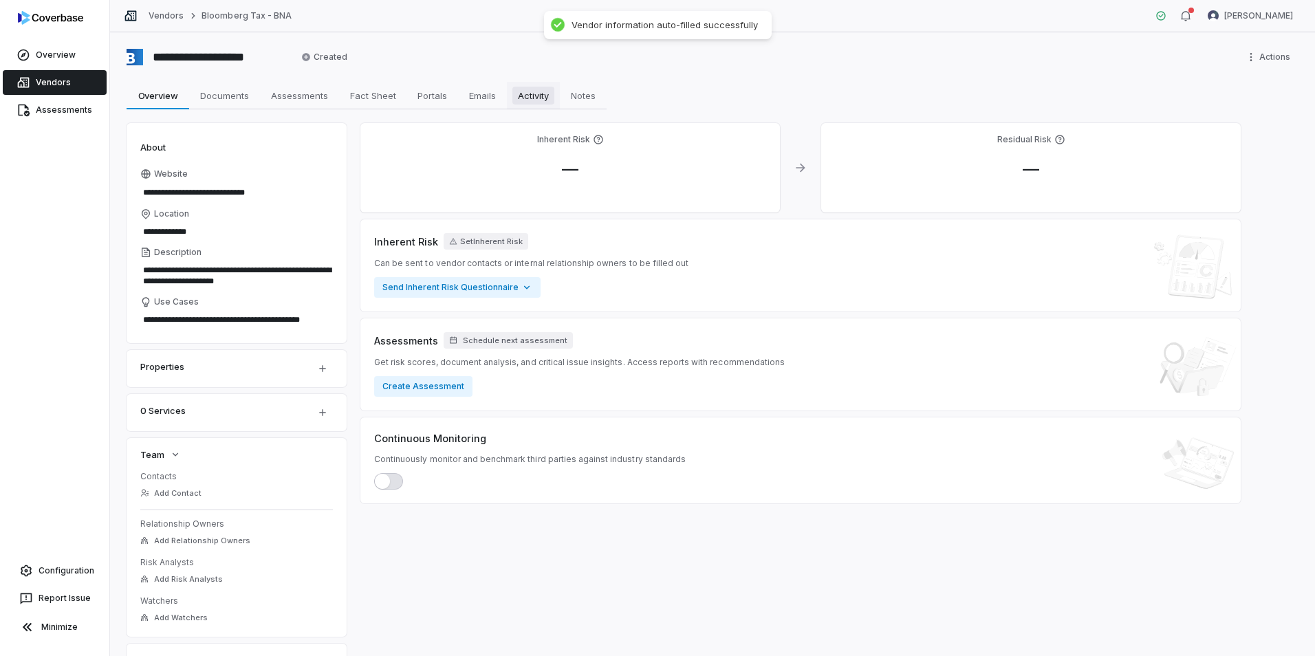
type textarea "**********"
type textarea "*"
type textarea "**********"
type textarea "*"
type textarea "**********"
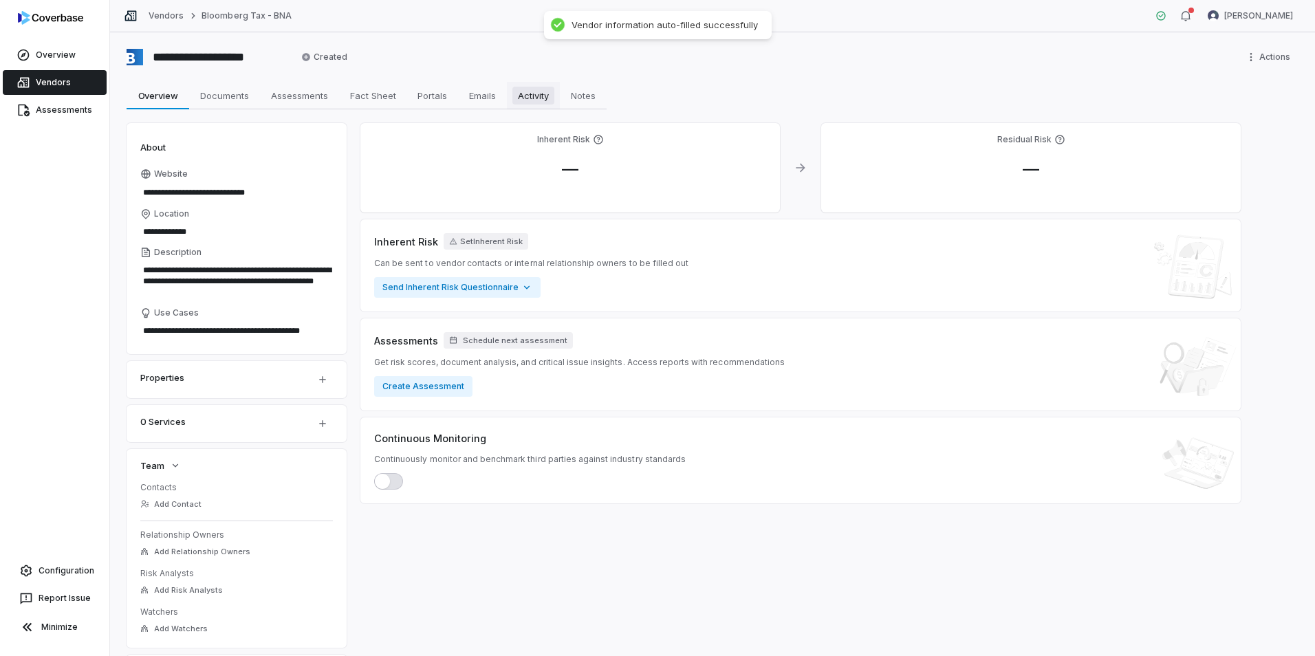
type textarea "*"
type textarea "**********"
type textarea "*"
type textarea "**********"
type textarea "*"
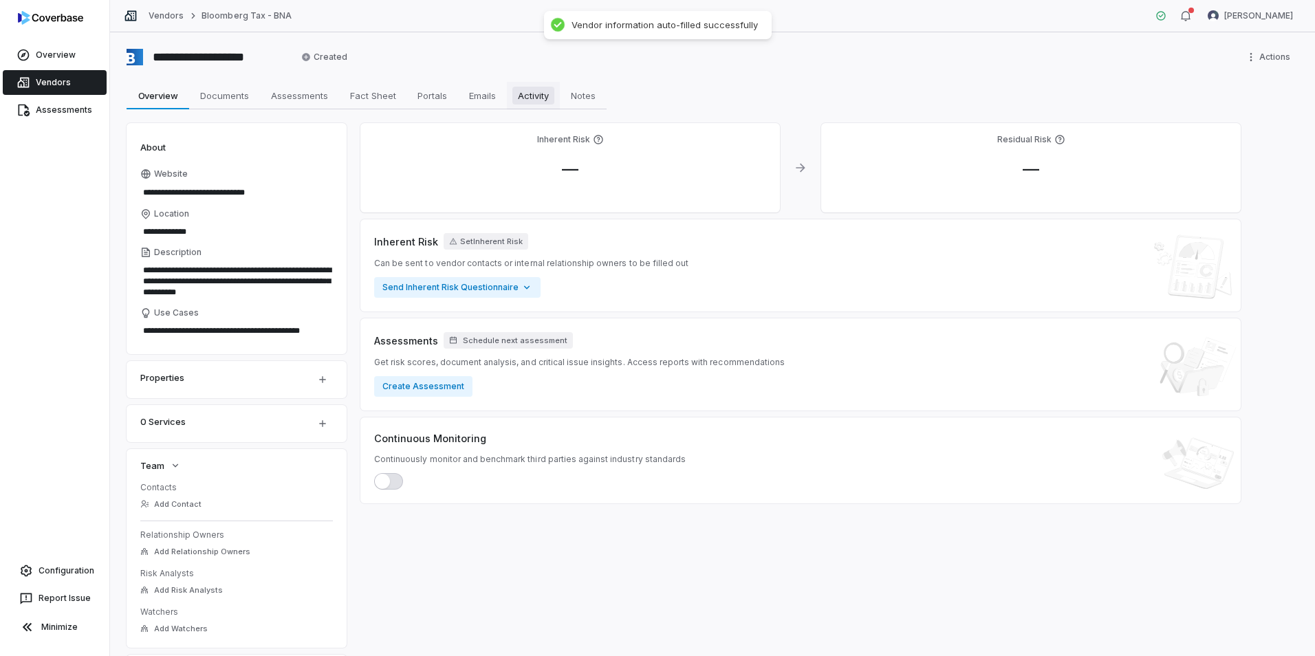
type textarea "**********"
type textarea "*"
type textarea "**********"
type textarea "*"
type textarea "**********"
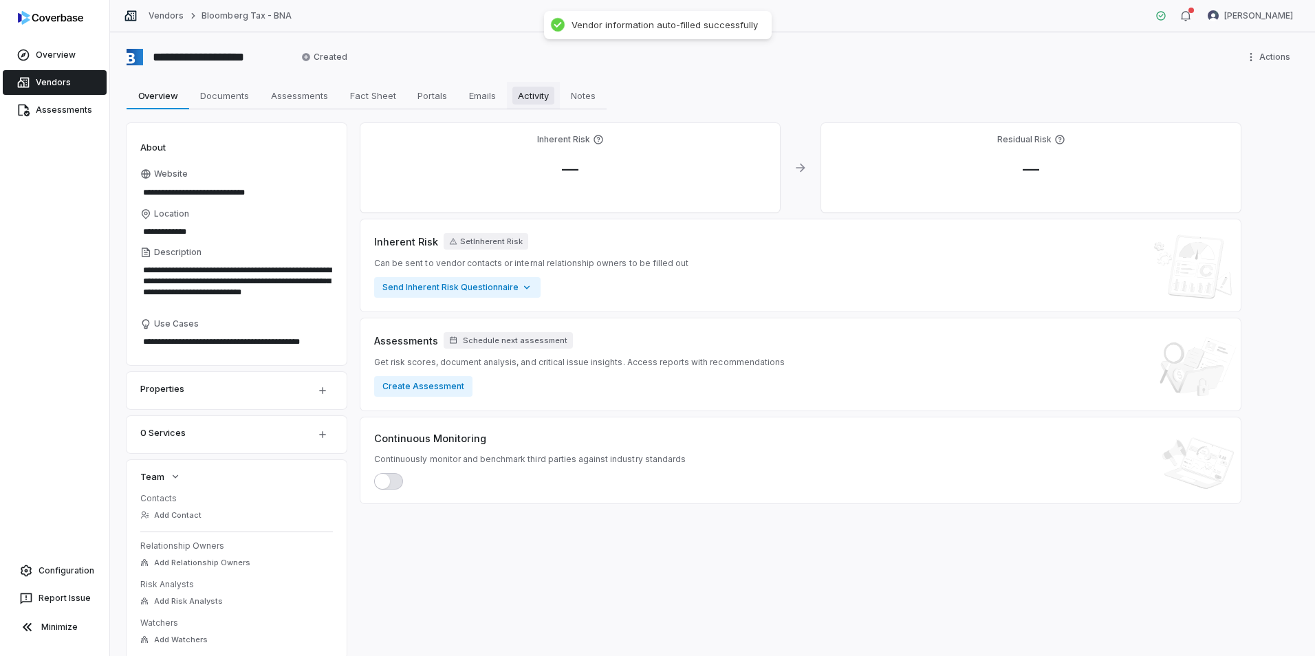
type textarea "*"
type textarea "**********"
click at [534, 103] on span "Activity" at bounding box center [534, 96] width 42 height 18
type textarea "*"
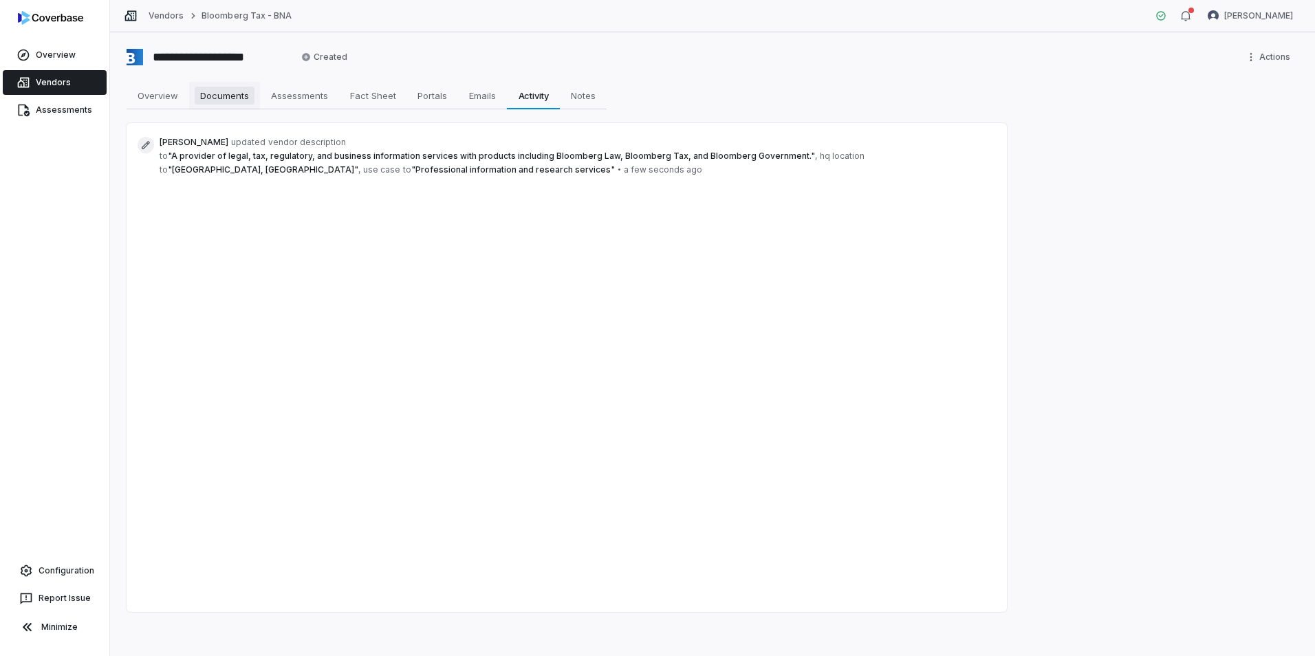
click at [240, 99] on span "Documents" at bounding box center [225, 96] width 60 height 18
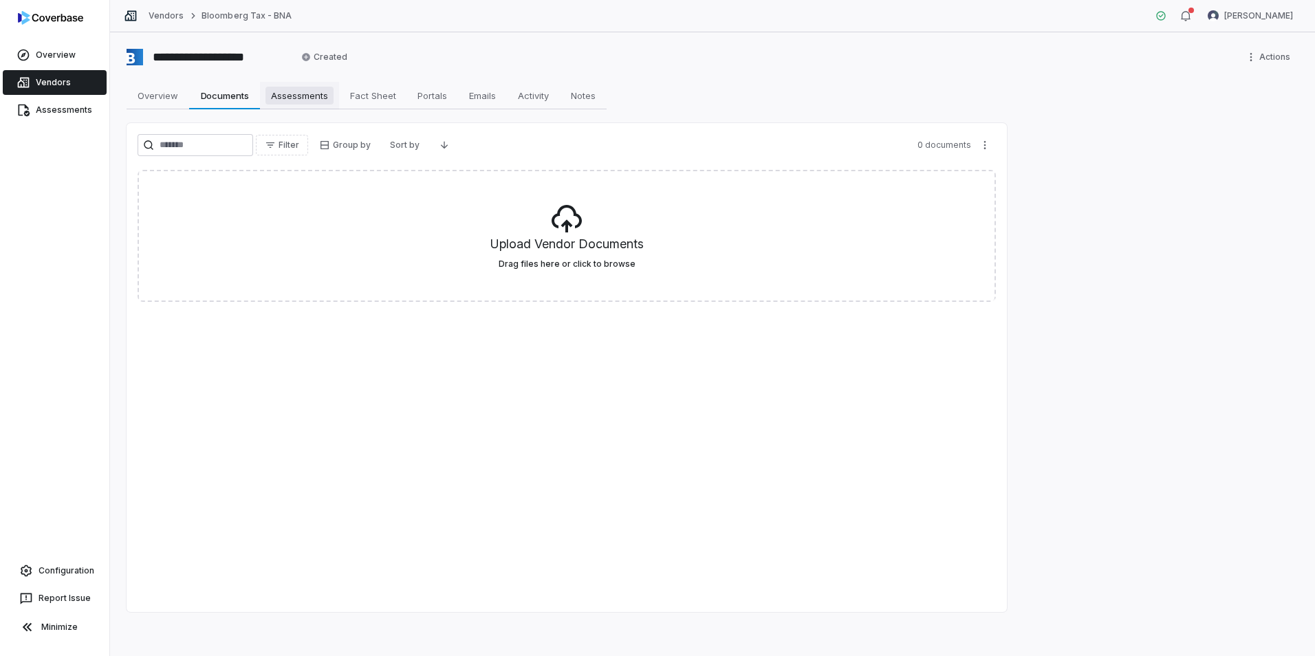
click at [279, 98] on span "Assessments" at bounding box center [300, 96] width 68 height 18
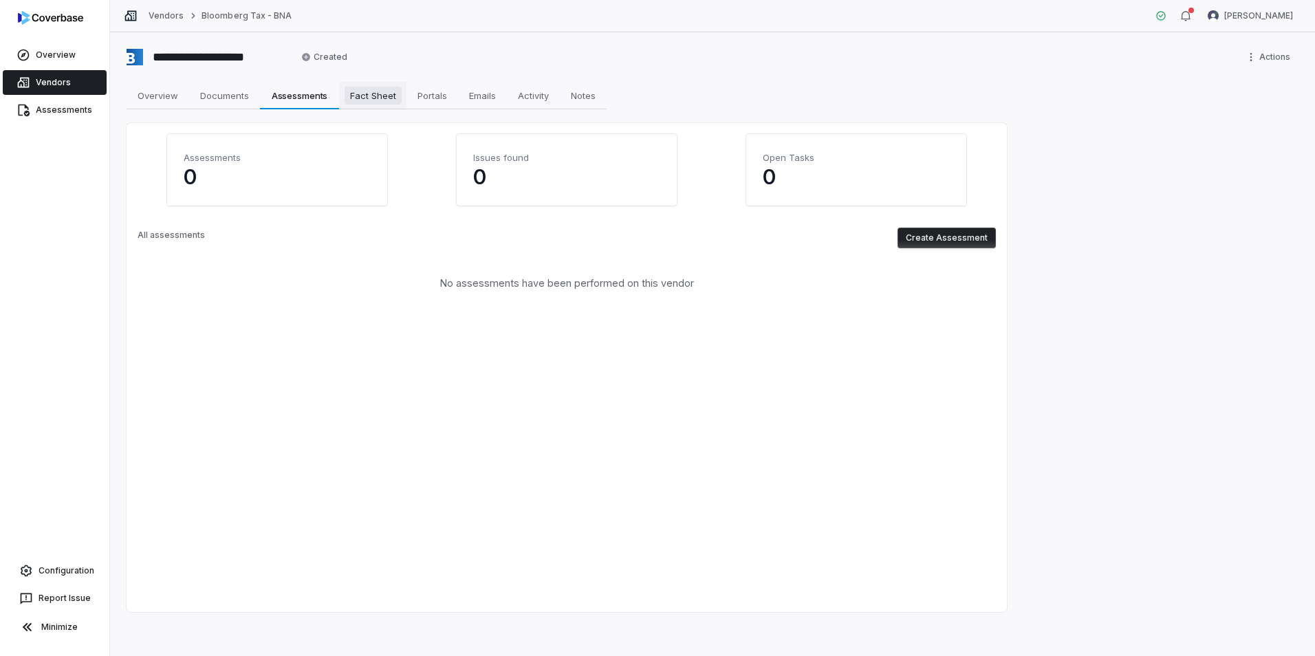
click at [374, 96] on span "Fact Sheet" at bounding box center [373, 96] width 57 height 18
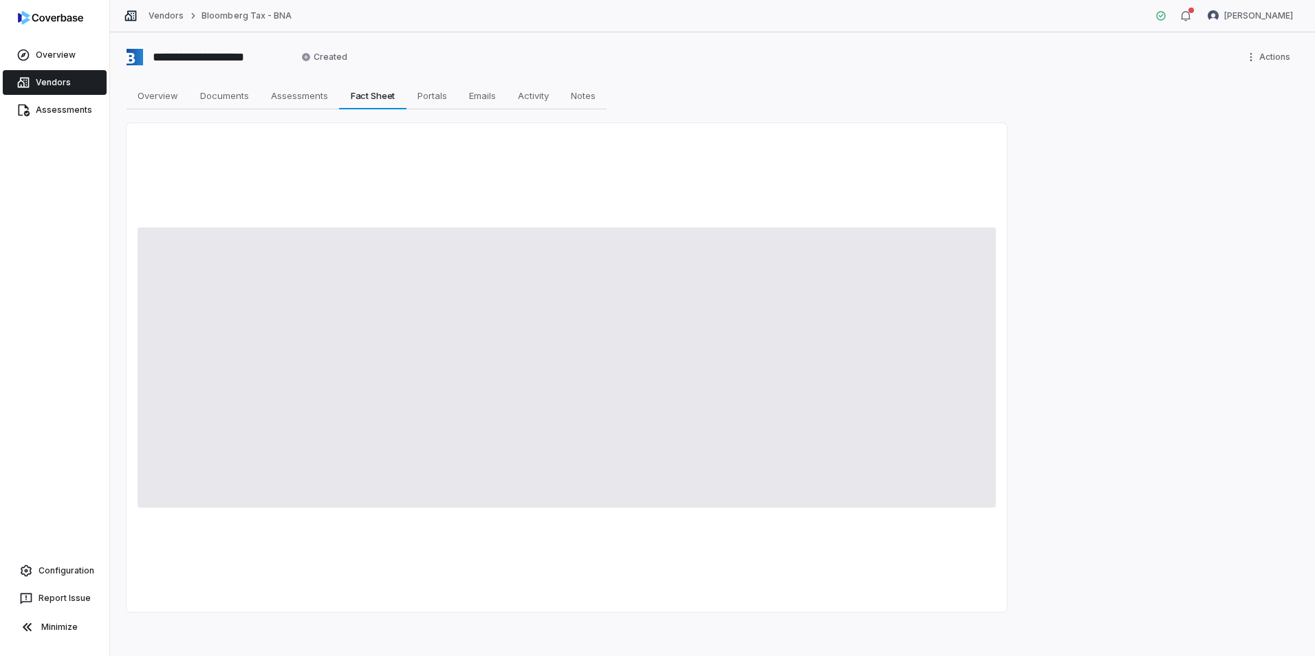
click at [419, 319] on span at bounding box center [567, 368] width 859 height 280
click at [1262, 58] on html "**********" at bounding box center [657, 328] width 1315 height 656
click at [1245, 92] on div "Merge Vendor" at bounding box center [1249, 87] width 88 height 22
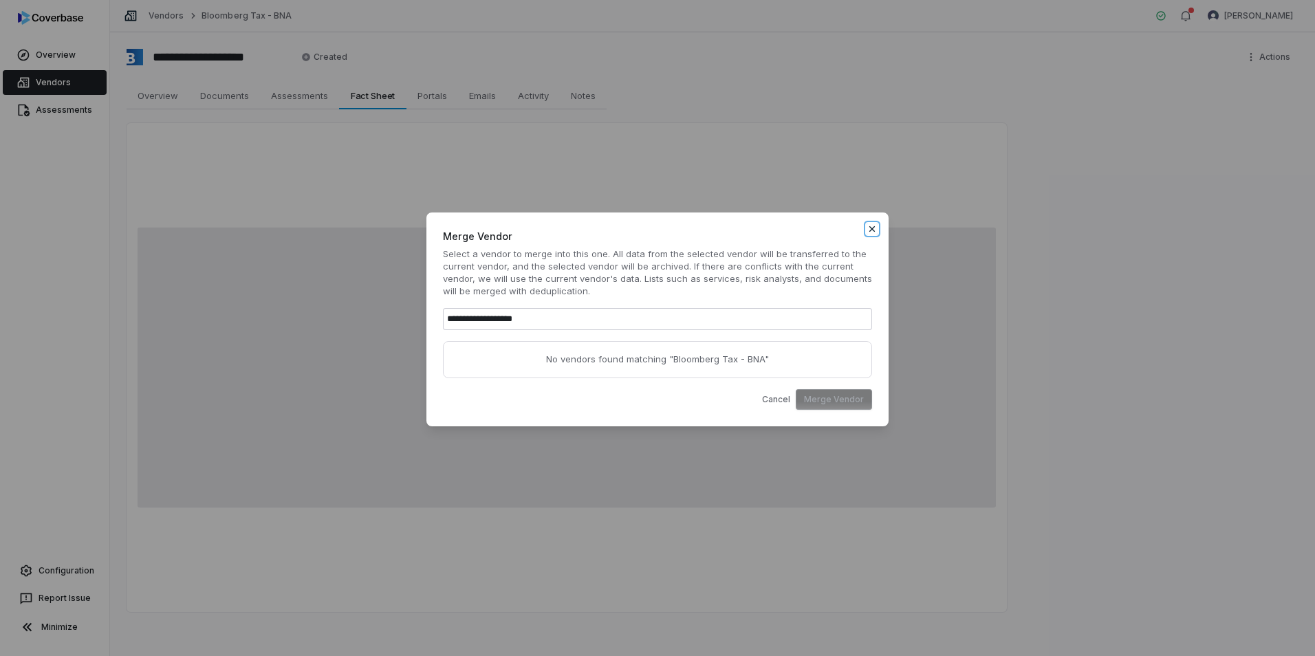
click at [872, 227] on icon "button" at bounding box center [872, 229] width 11 height 11
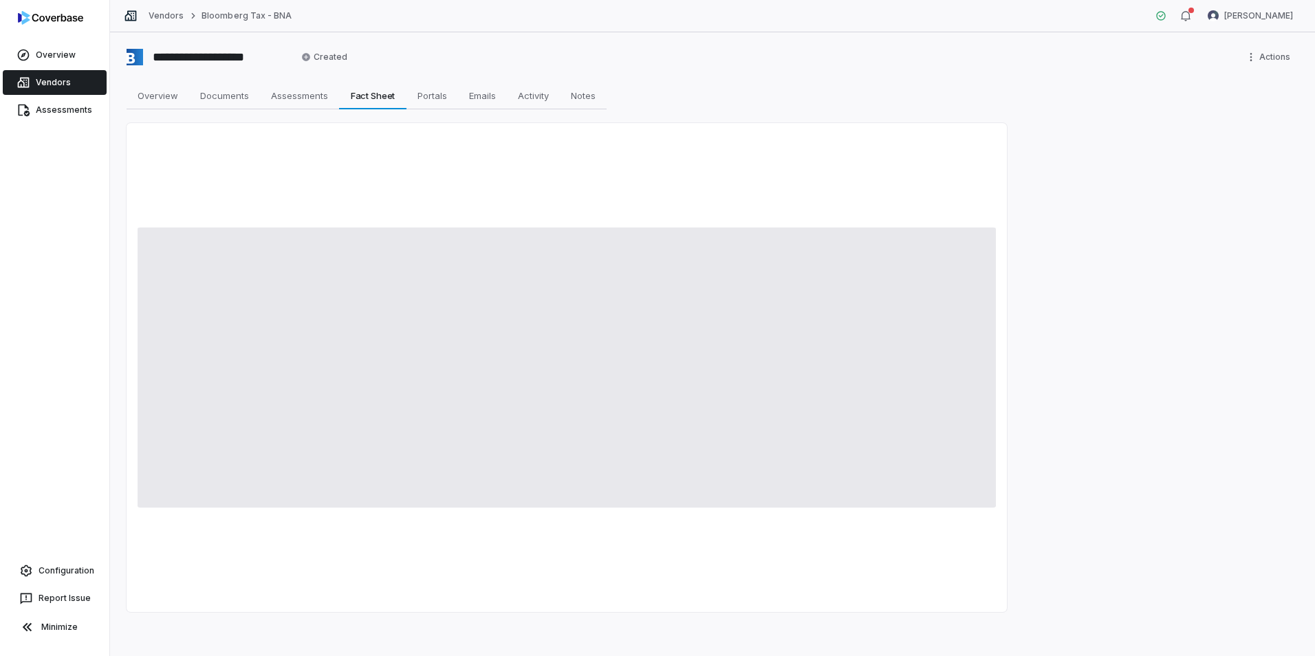
click at [52, 78] on link "Vendors" at bounding box center [55, 82] width 104 height 25
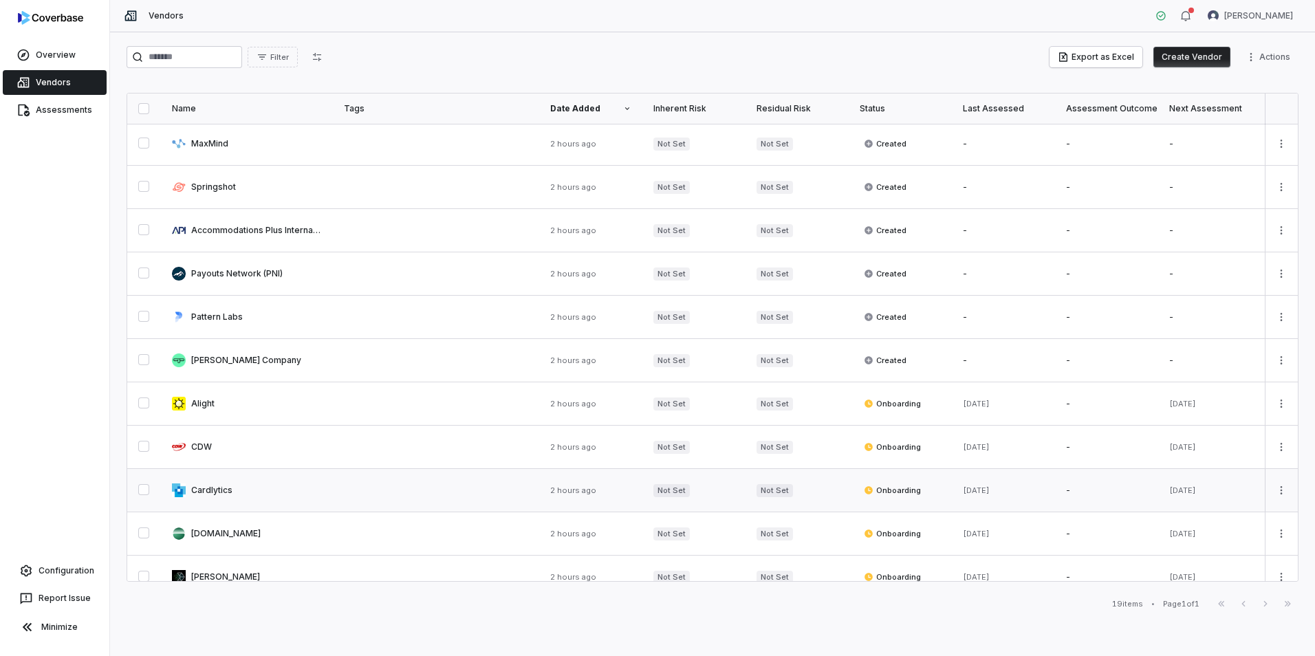
scroll to position [372, 0]
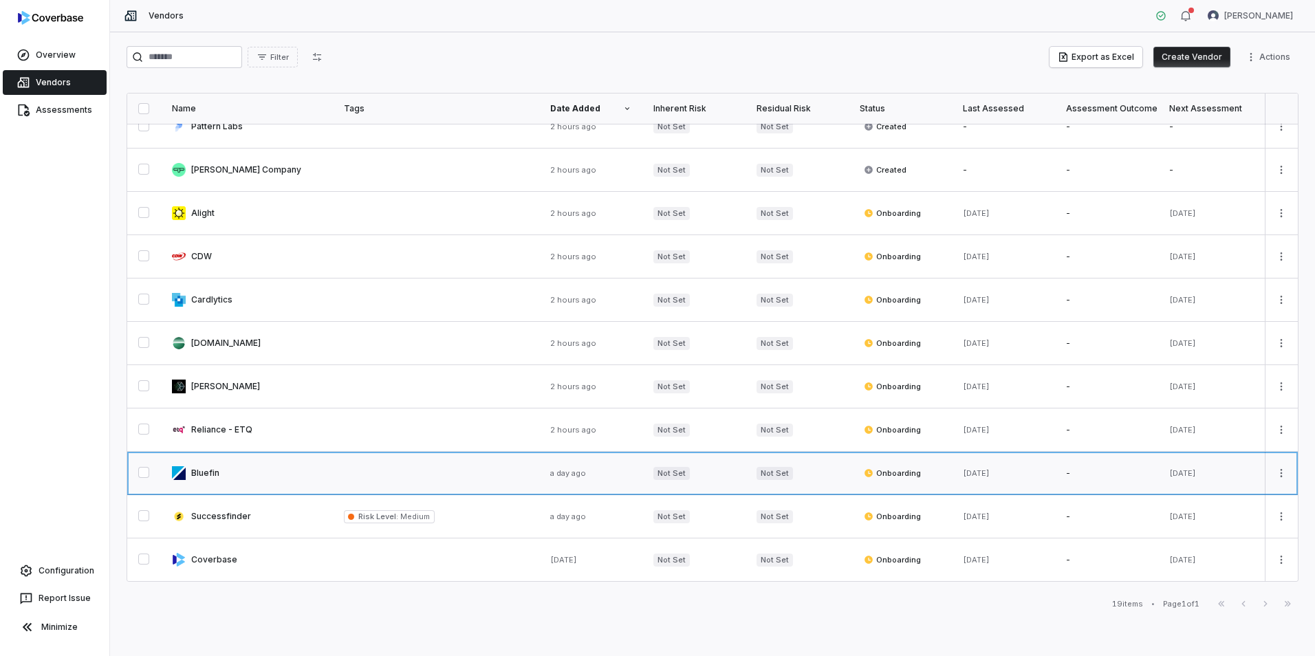
click at [243, 471] on link at bounding box center [247, 473] width 172 height 43
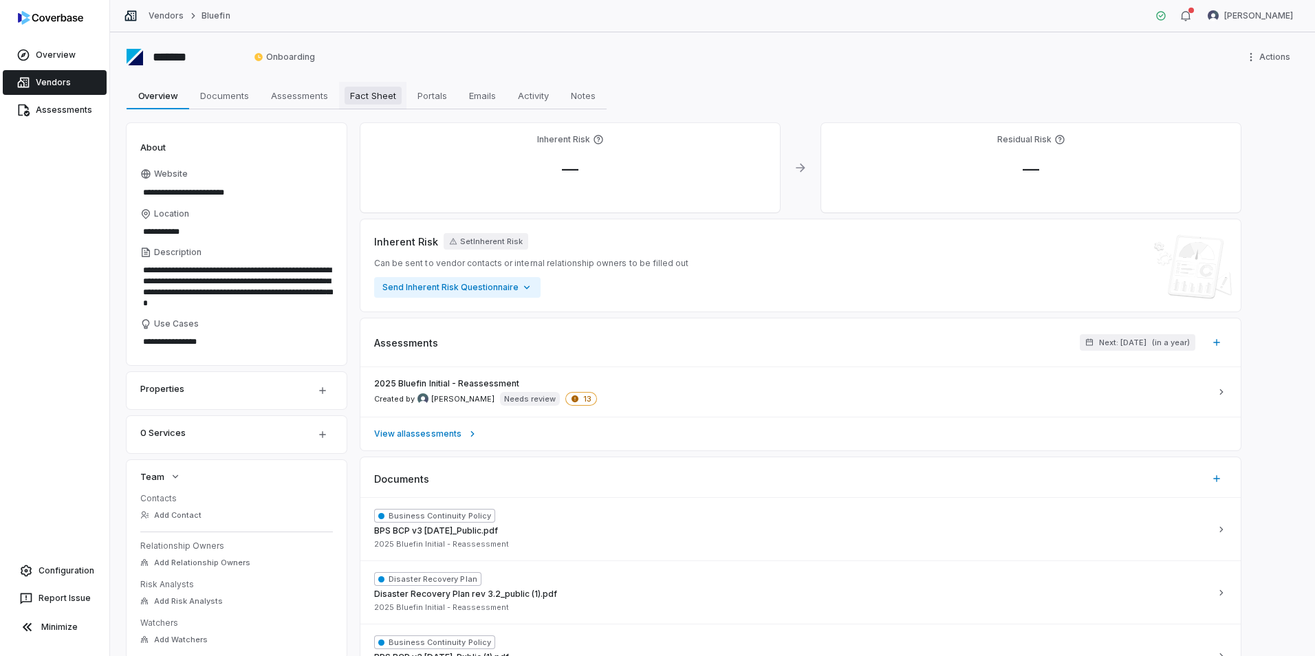
click at [363, 99] on span "Fact Sheet" at bounding box center [373, 96] width 57 height 18
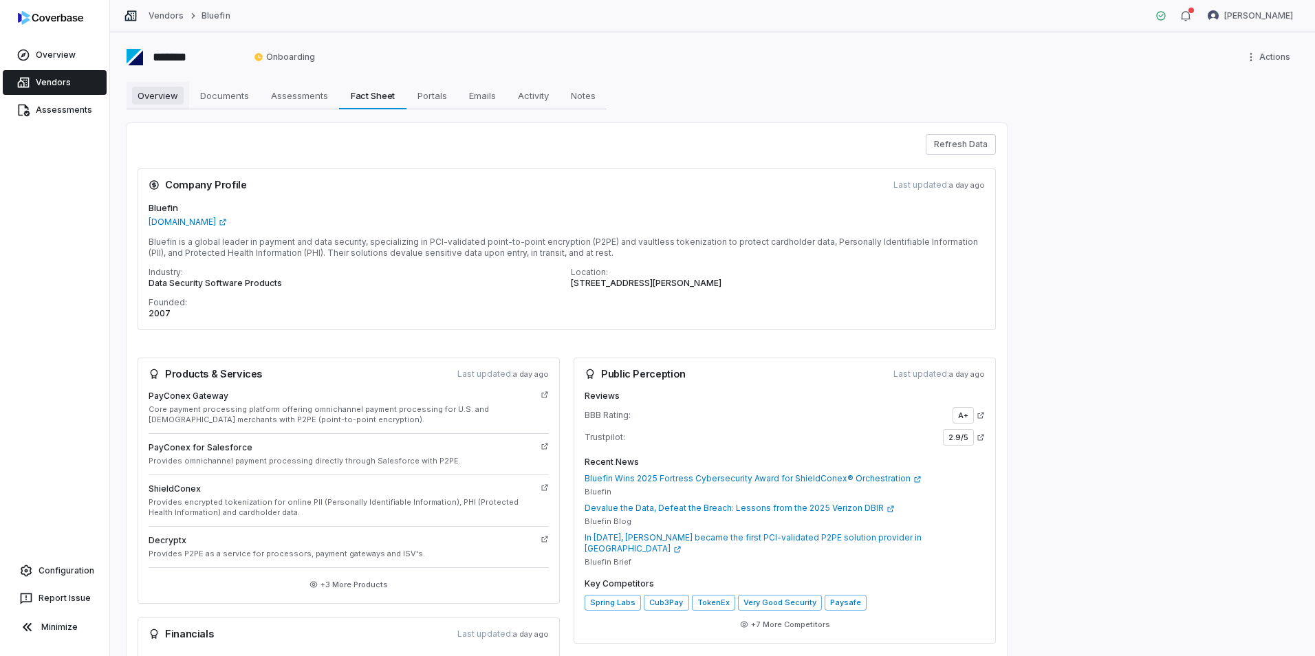
click at [166, 101] on span "Overview" at bounding box center [158, 96] width 52 height 18
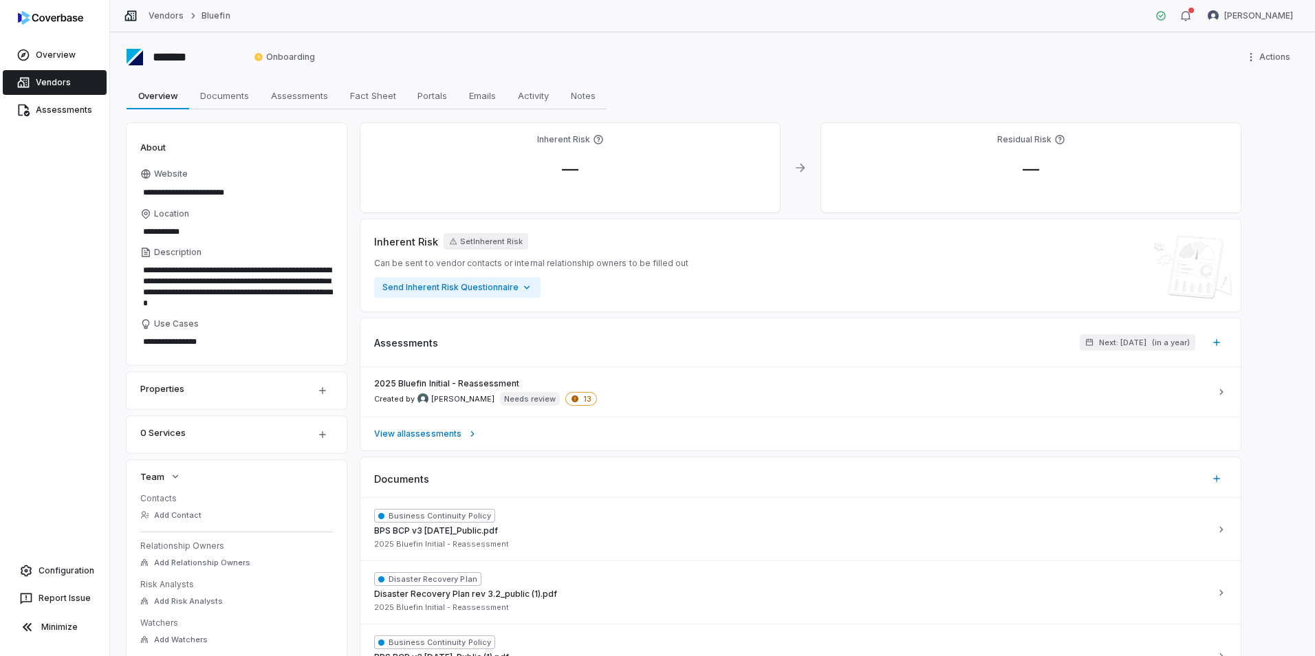
click at [60, 87] on link "Vendors" at bounding box center [55, 82] width 104 height 25
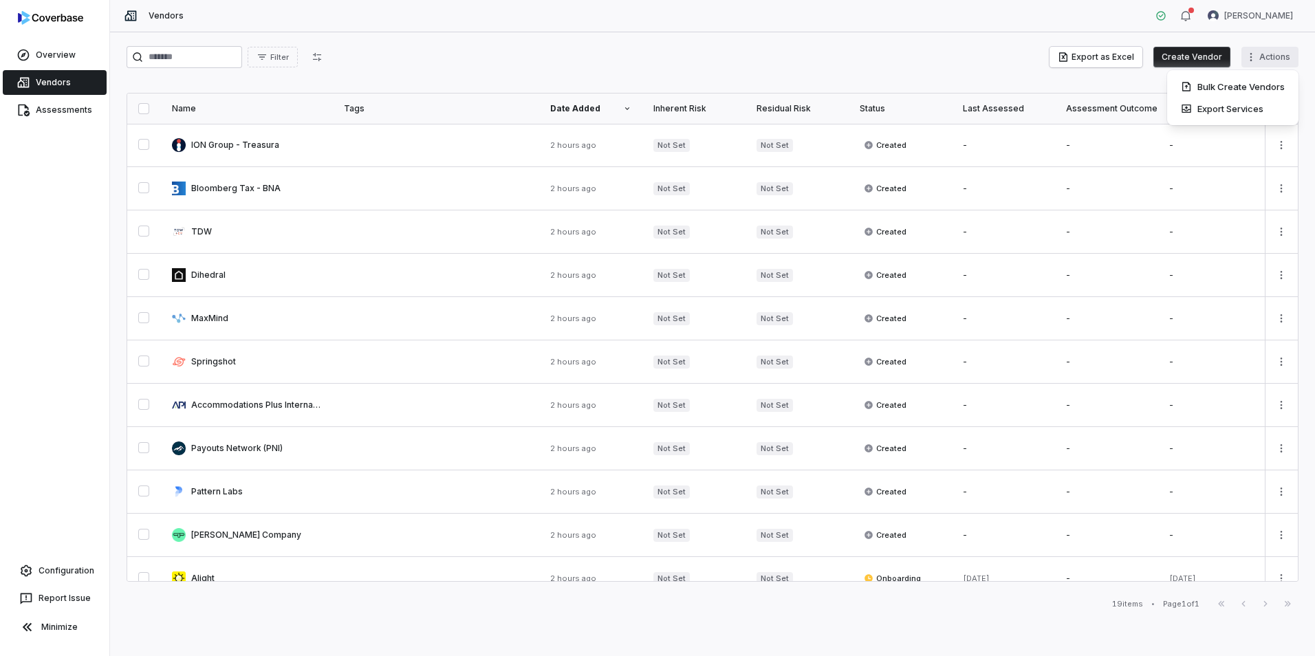
click at [1269, 62] on html "Overview Vendors Assessments Configuration Report Issue Minimize Vendors Luke T…" at bounding box center [657, 328] width 1315 height 656
click at [246, 451] on html "Overview Vendors Assessments Configuration Report Issue Minimize Vendors Luke T…" at bounding box center [657, 328] width 1315 height 656
click at [246, 444] on link at bounding box center [247, 448] width 172 height 43
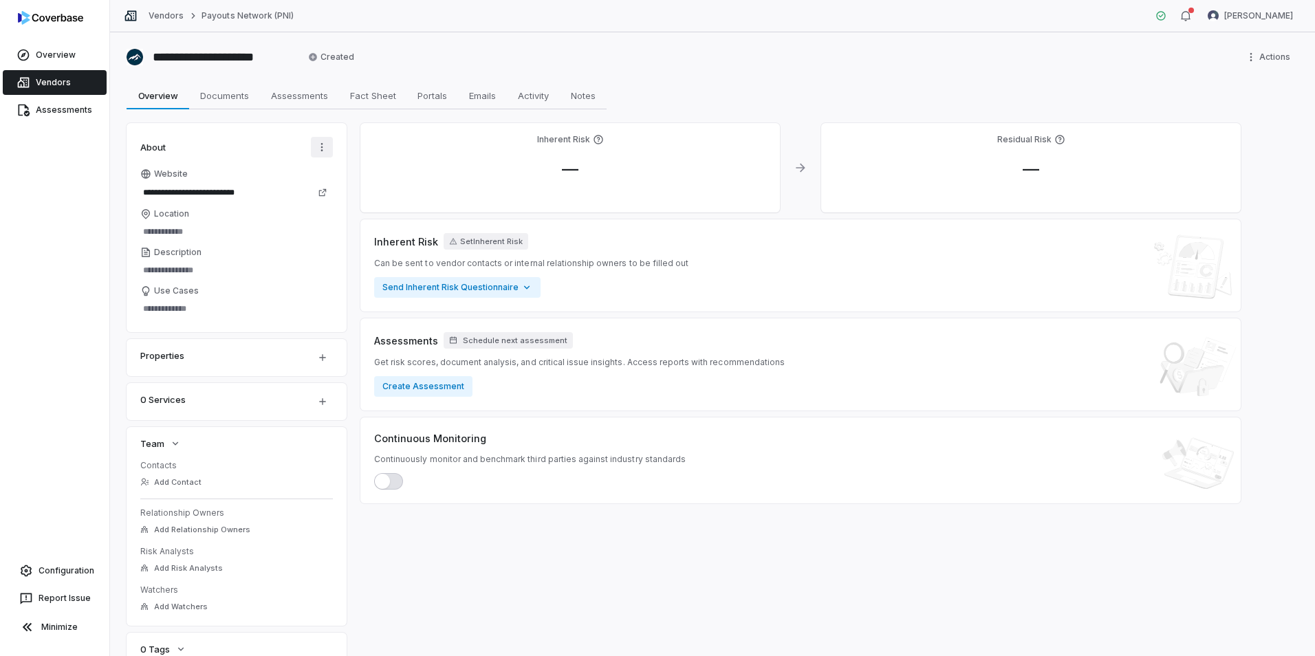
click at [324, 148] on html "**********" at bounding box center [657, 328] width 1315 height 656
click at [316, 181] on div "AI Autofill" at bounding box center [283, 177] width 88 height 22
type textarea "*"
type input "**********"
type textarea "**********"
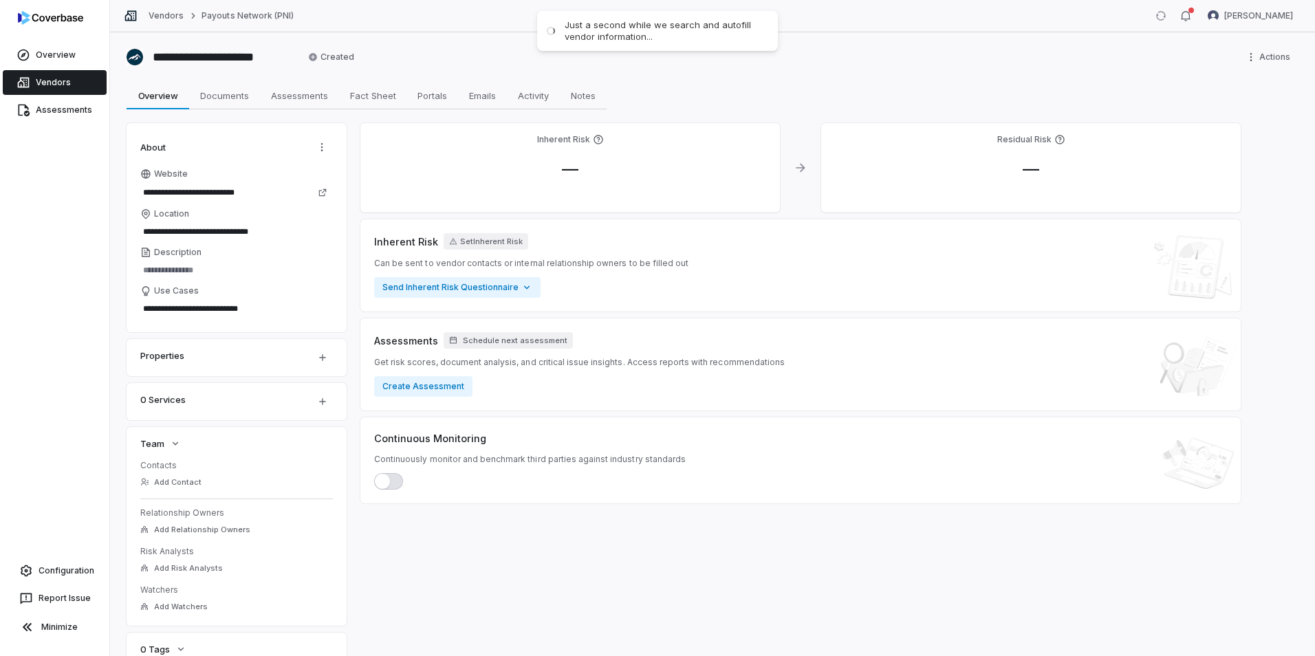
type textarea "*"
type textarea "*********"
type textarea "*"
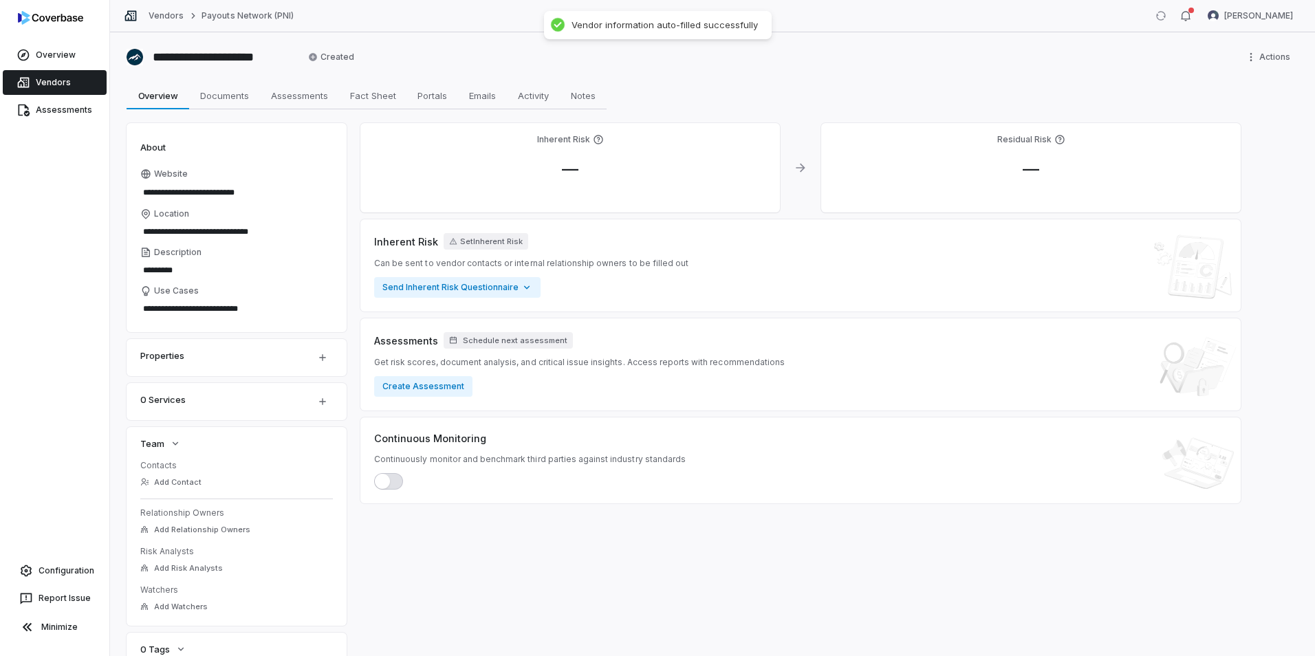
type textarea "**********"
type textarea "*"
type textarea "**********"
type textarea "*"
type textarea "**********"
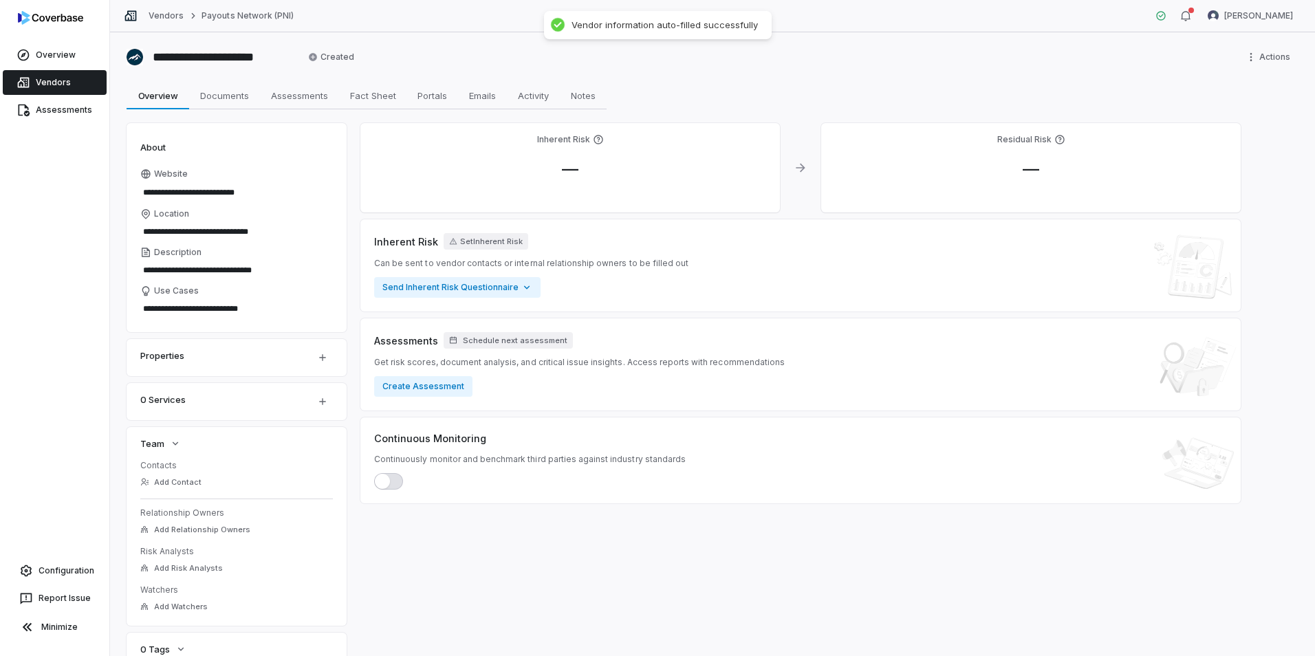
type textarea "*"
type textarea "**********"
type textarea "*"
type textarea "**********"
type textarea "*"
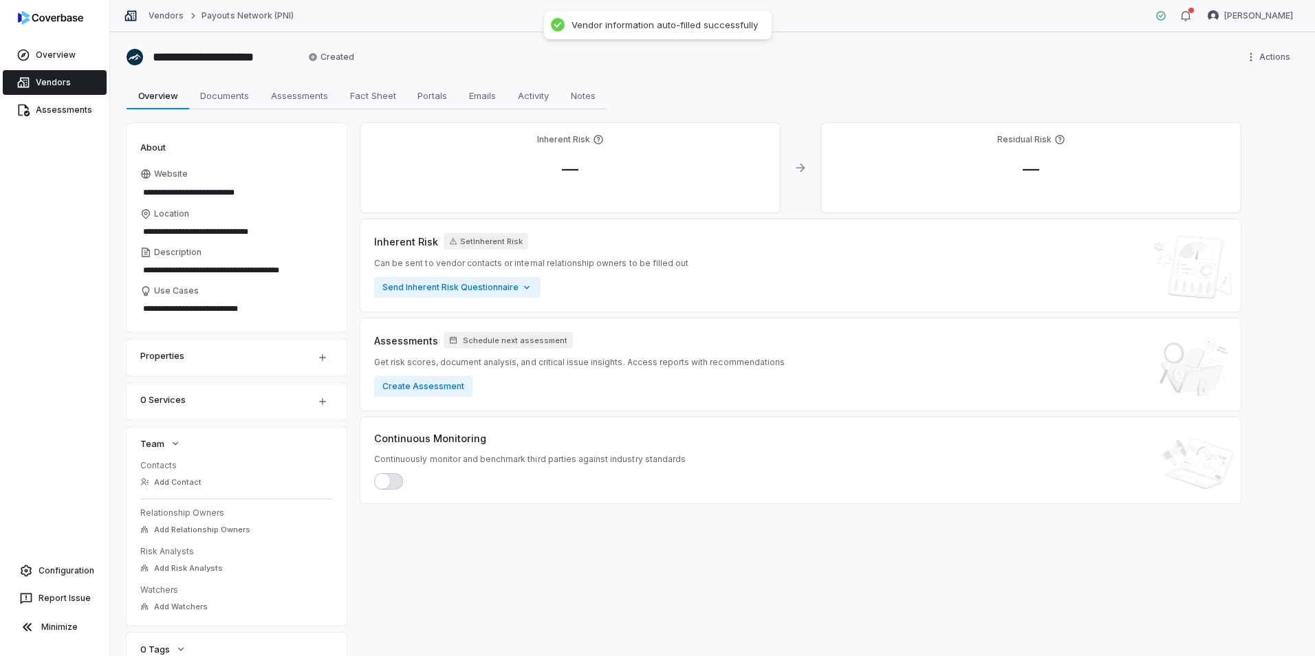
type textarea "**********"
type textarea "*"
type textarea "**********"
type textarea "*"
type textarea "**********"
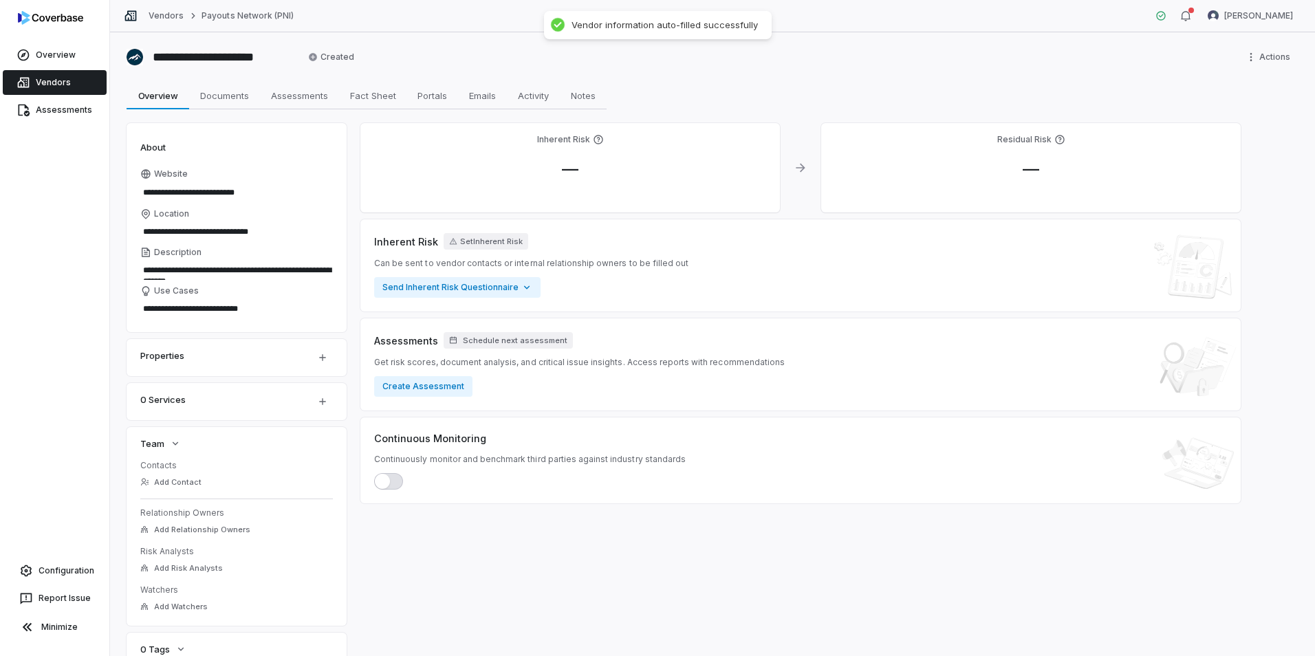
type textarea "*"
type textarea "**********"
type textarea "*"
type textarea "**********"
type textarea "*"
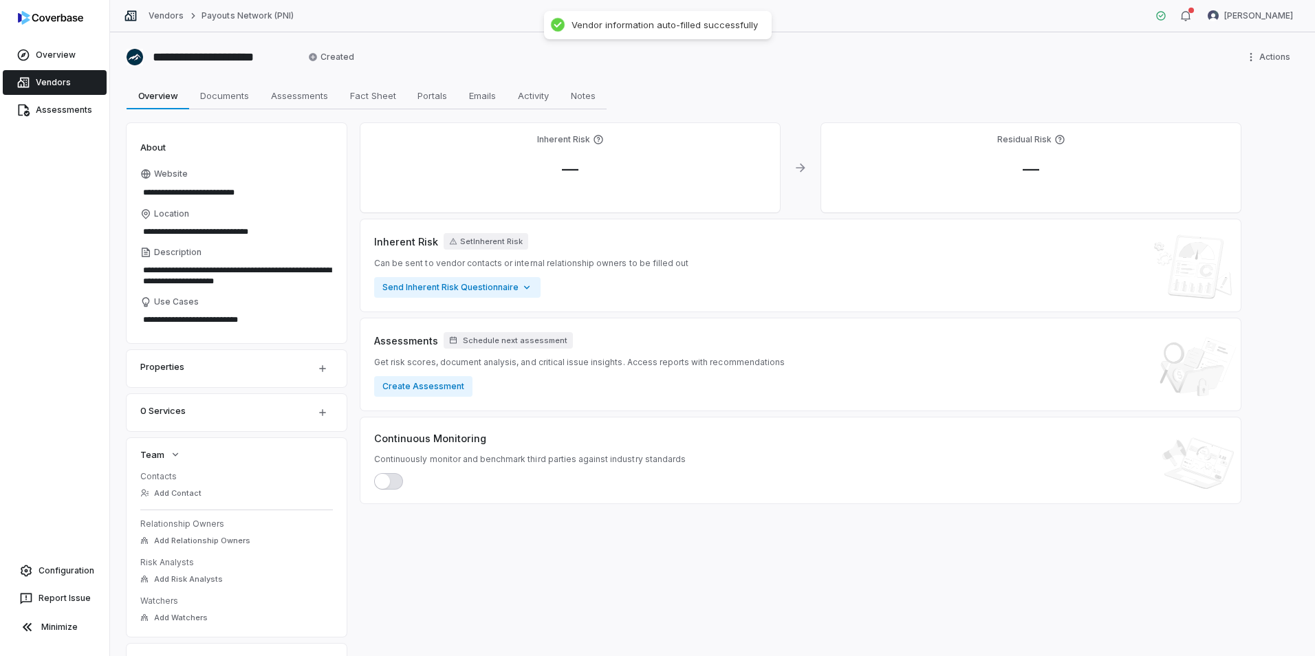
type textarea "**********"
type textarea "*"
type textarea "**********"
type textarea "*"
type textarea "**********"
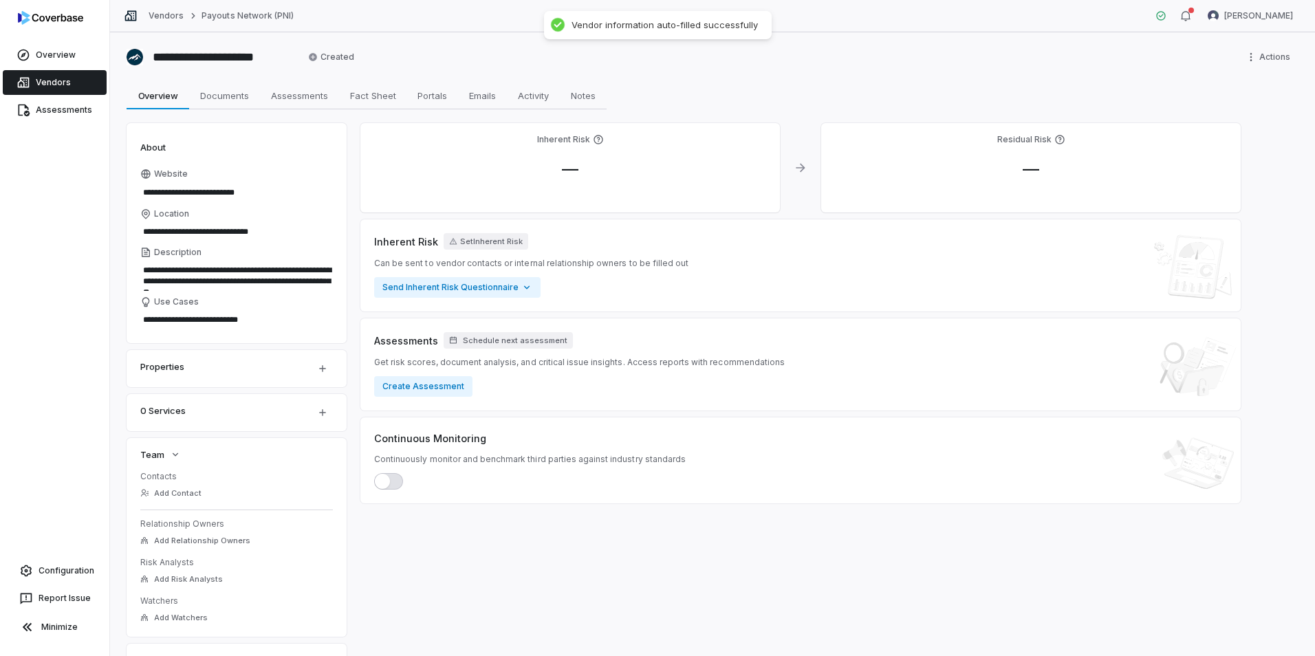
type textarea "*"
type textarea "**********"
type textarea "*"
type textarea "**********"
type textarea "*"
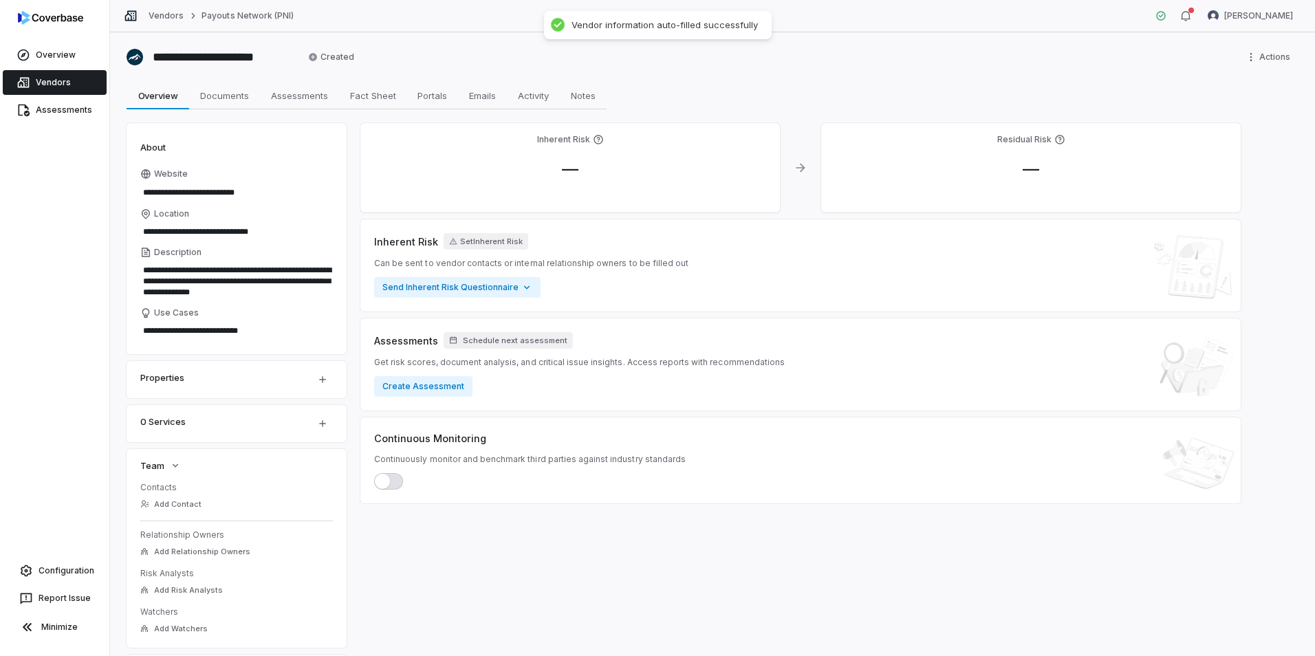
type textarea "**********"
click at [43, 83] on link "Vendors" at bounding box center [55, 82] width 104 height 25
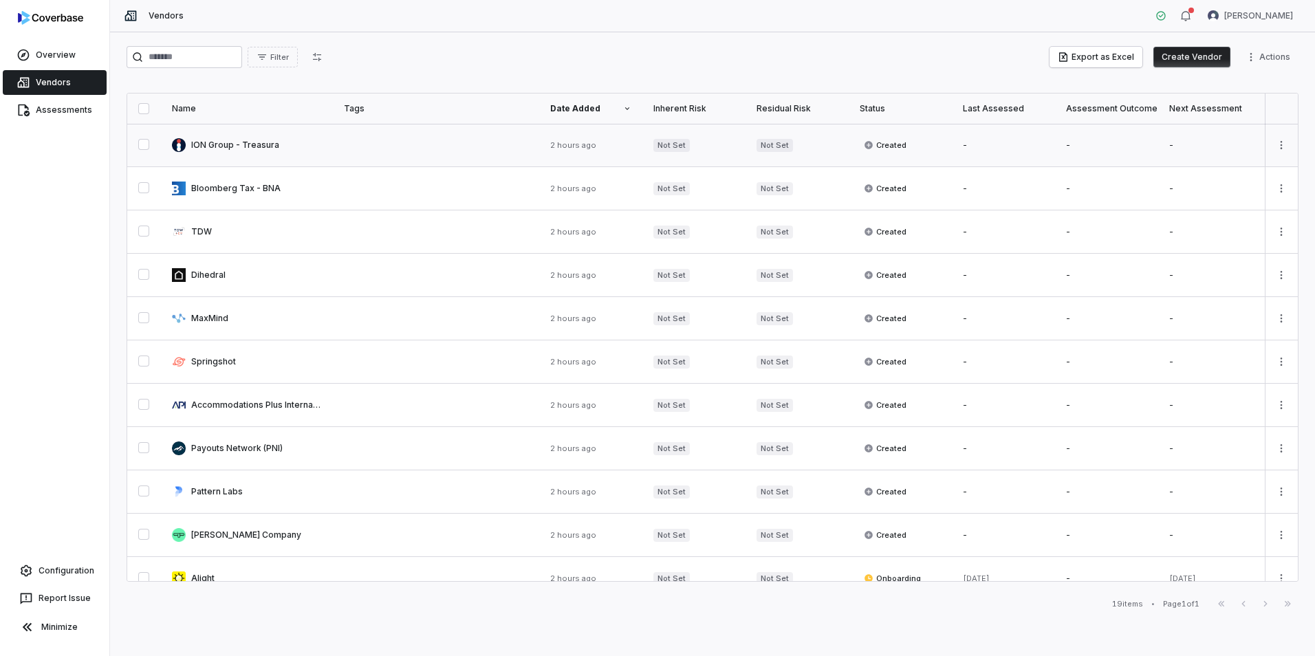
click at [226, 151] on link at bounding box center [247, 145] width 172 height 43
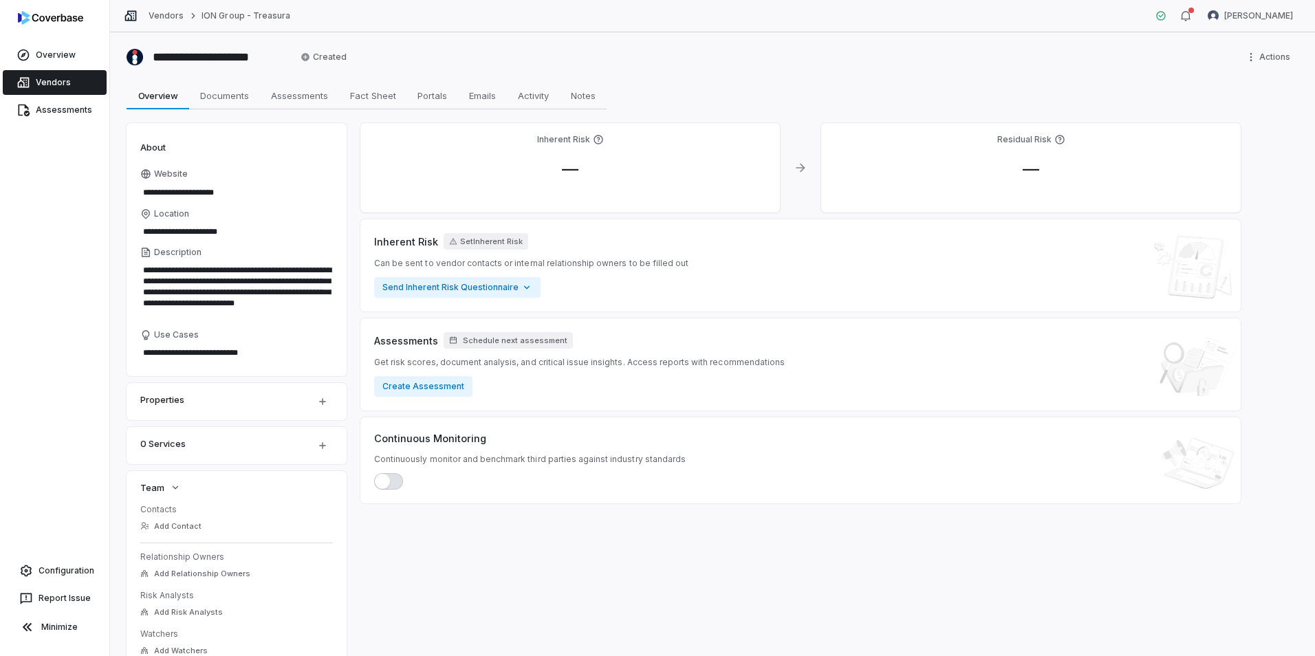
click at [56, 82] on link "Vendors" at bounding box center [55, 82] width 104 height 25
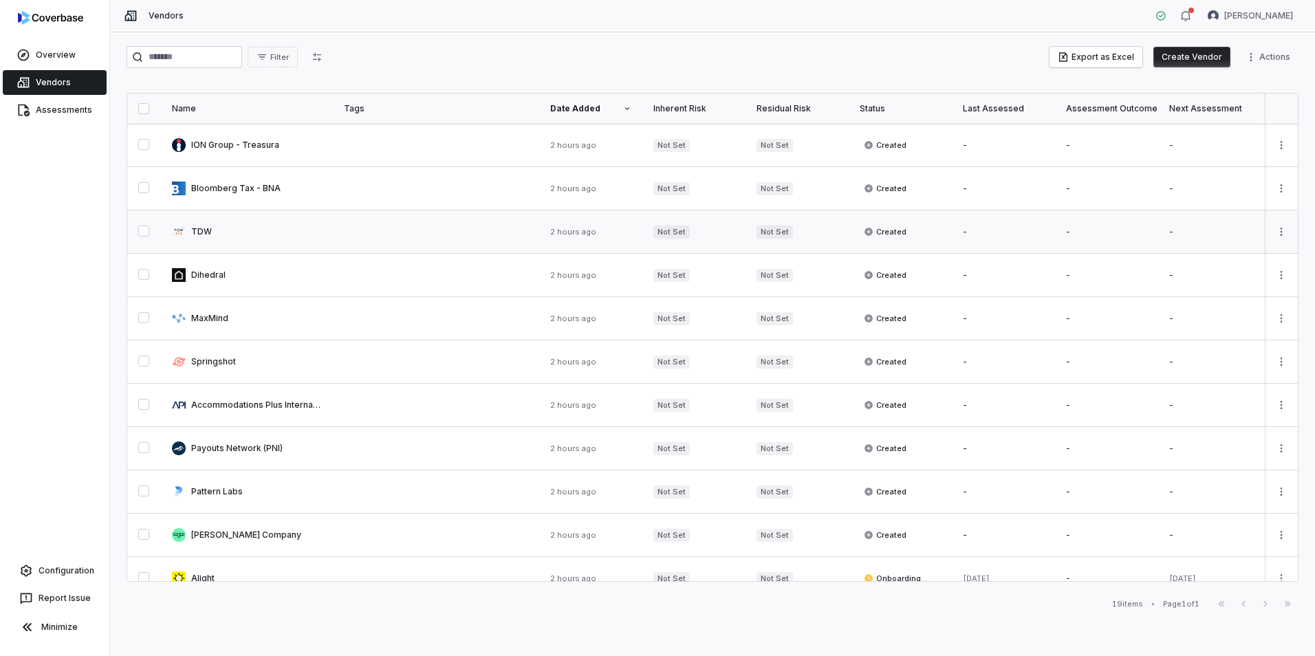
click at [204, 237] on link at bounding box center [247, 232] width 172 height 43
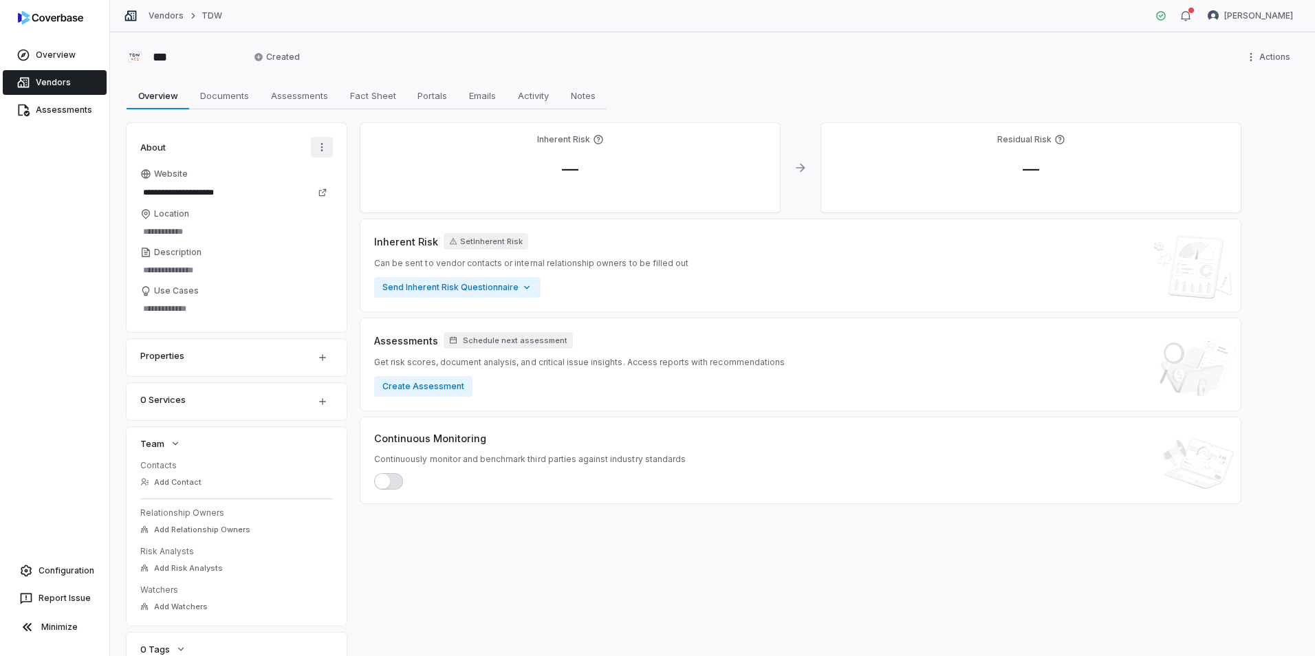
click at [321, 148] on html "**********" at bounding box center [657, 328] width 1315 height 656
click at [300, 179] on div "AI Autofill" at bounding box center [283, 177] width 88 height 22
type textarea "*"
type input "**********"
type textarea "**********"
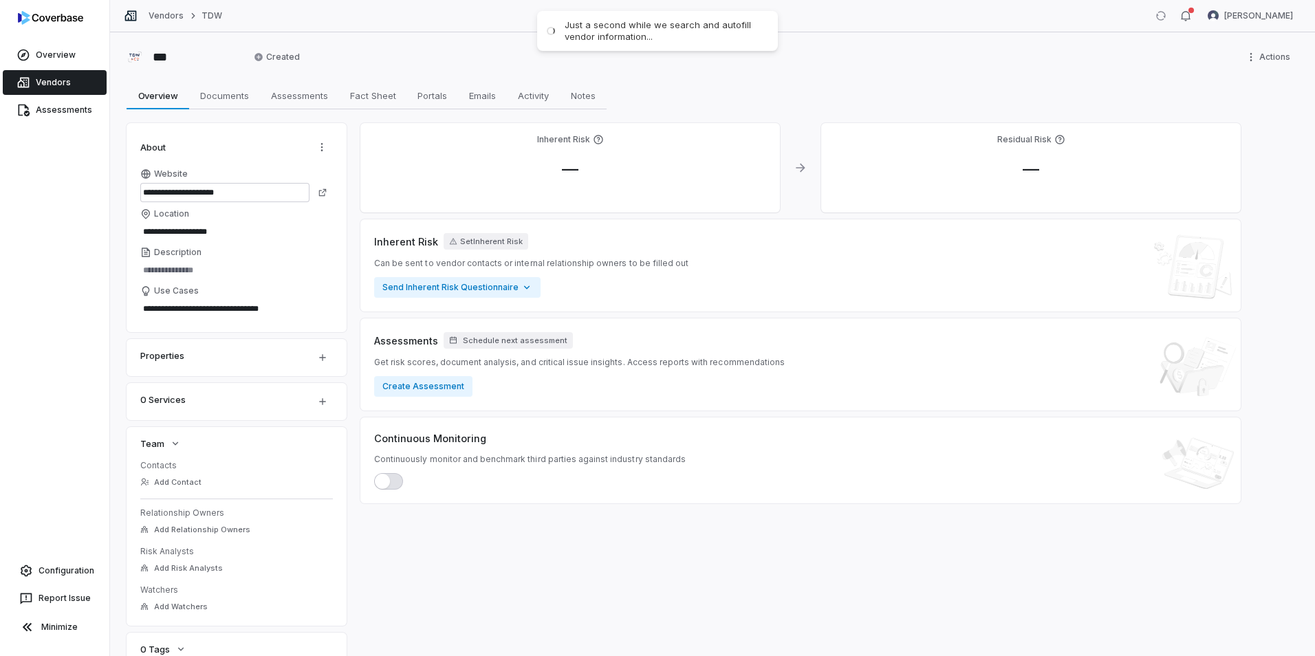
type textarea "*"
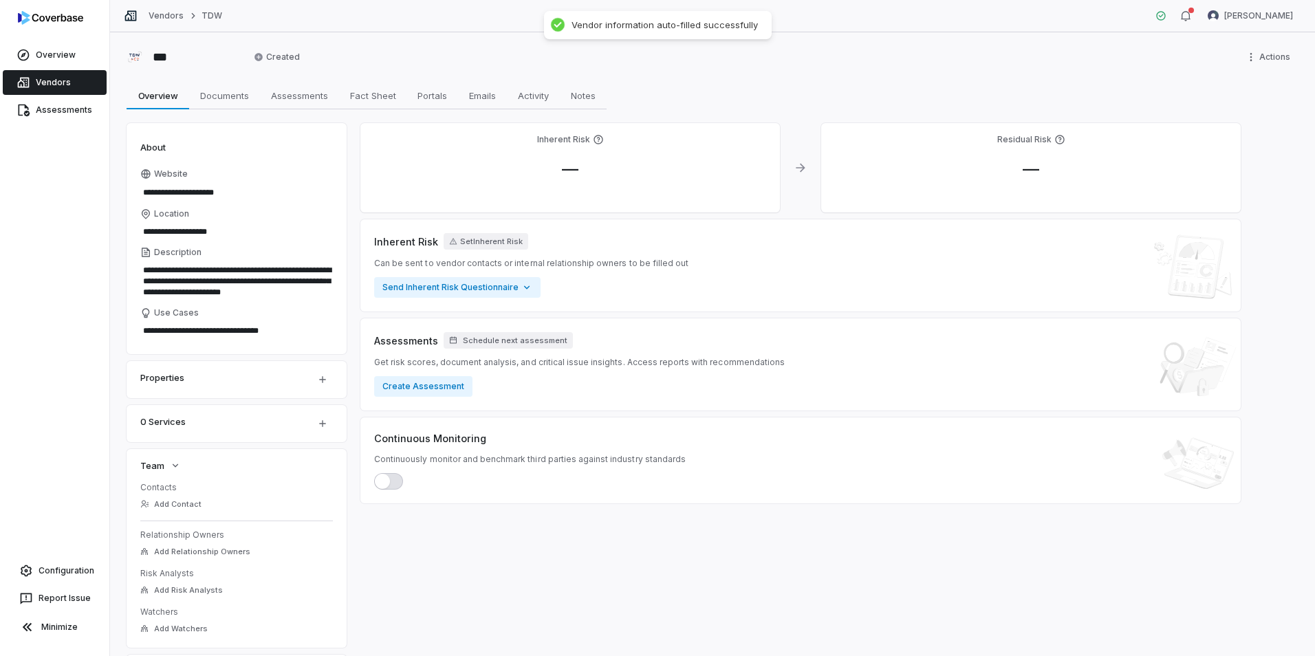
click at [58, 85] on link "Vendors" at bounding box center [55, 82] width 104 height 25
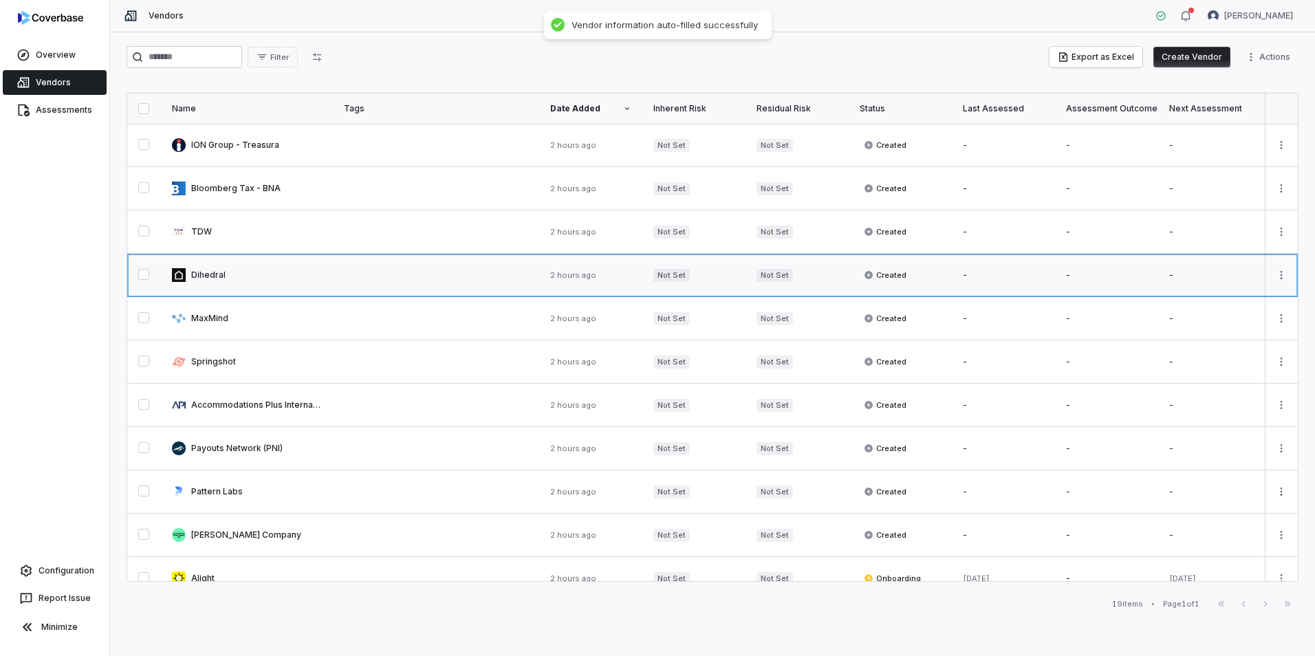
click at [212, 268] on link at bounding box center [247, 275] width 172 height 43
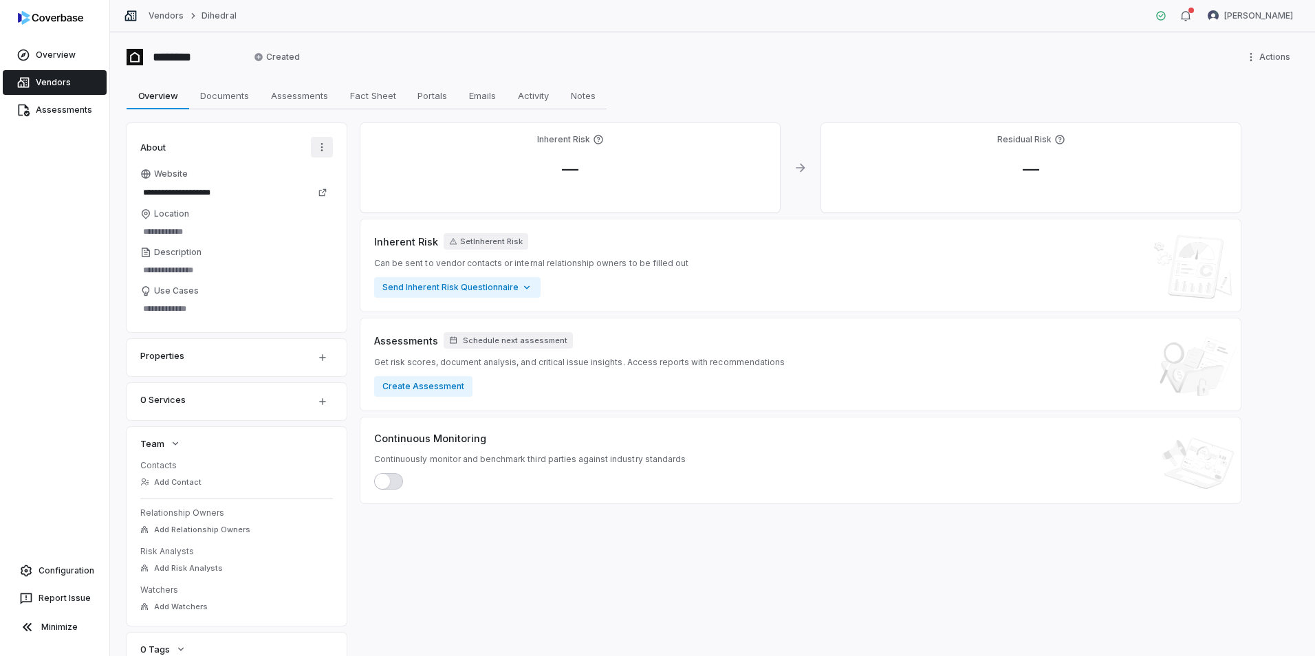
click at [323, 144] on html "**********" at bounding box center [657, 328] width 1315 height 656
click at [305, 179] on div "AI Autofill" at bounding box center [283, 177] width 88 height 22
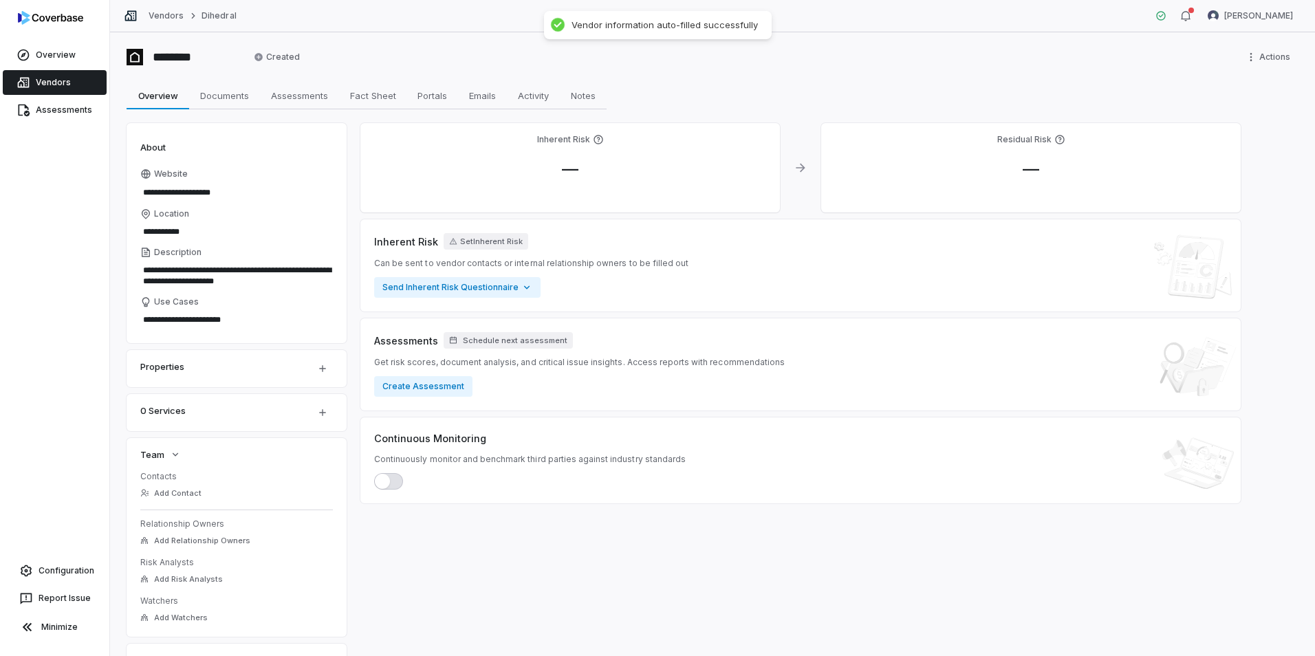
click at [275, 365] on div "Properties" at bounding box center [219, 366] width 158 height 17
click at [321, 367] on html "**********" at bounding box center [657, 328] width 1315 height 656
click at [117, 367] on html "**********" at bounding box center [657, 328] width 1315 height 656
drag, startPoint x: 49, startPoint y: 78, endPoint x: 87, endPoint y: 94, distance: 40.8
click at [49, 78] on link "Vendors" at bounding box center [55, 82] width 104 height 25
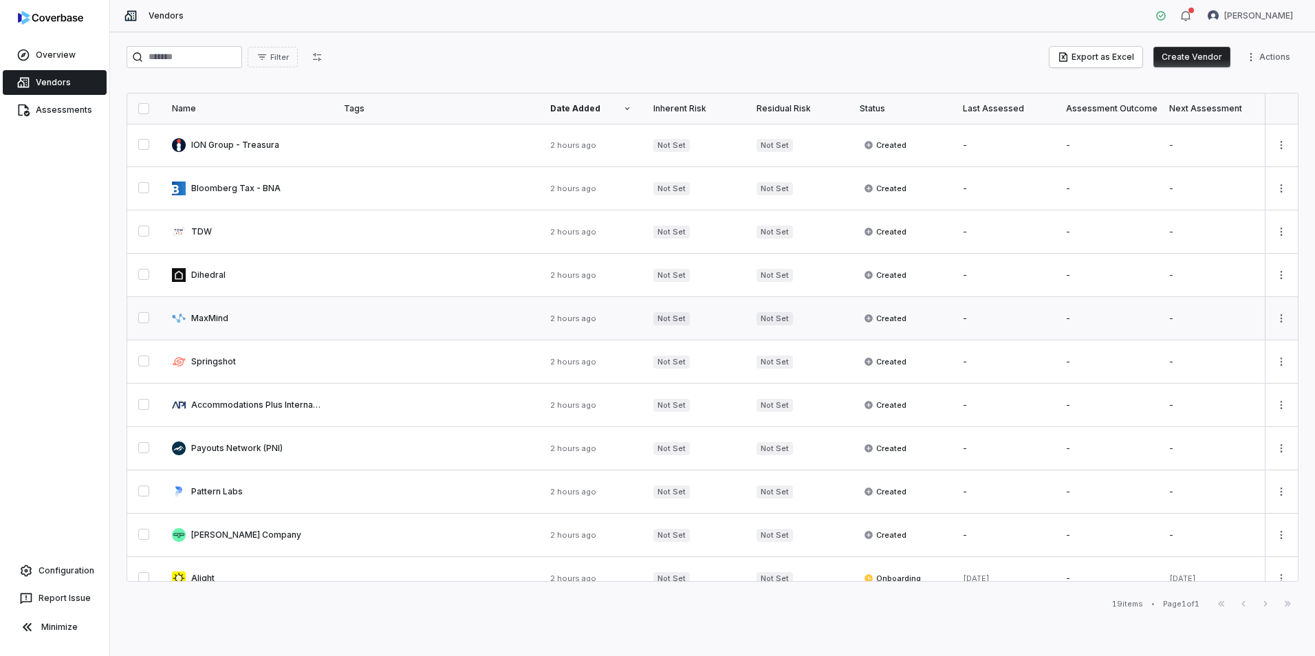
click at [217, 317] on link at bounding box center [247, 318] width 172 height 43
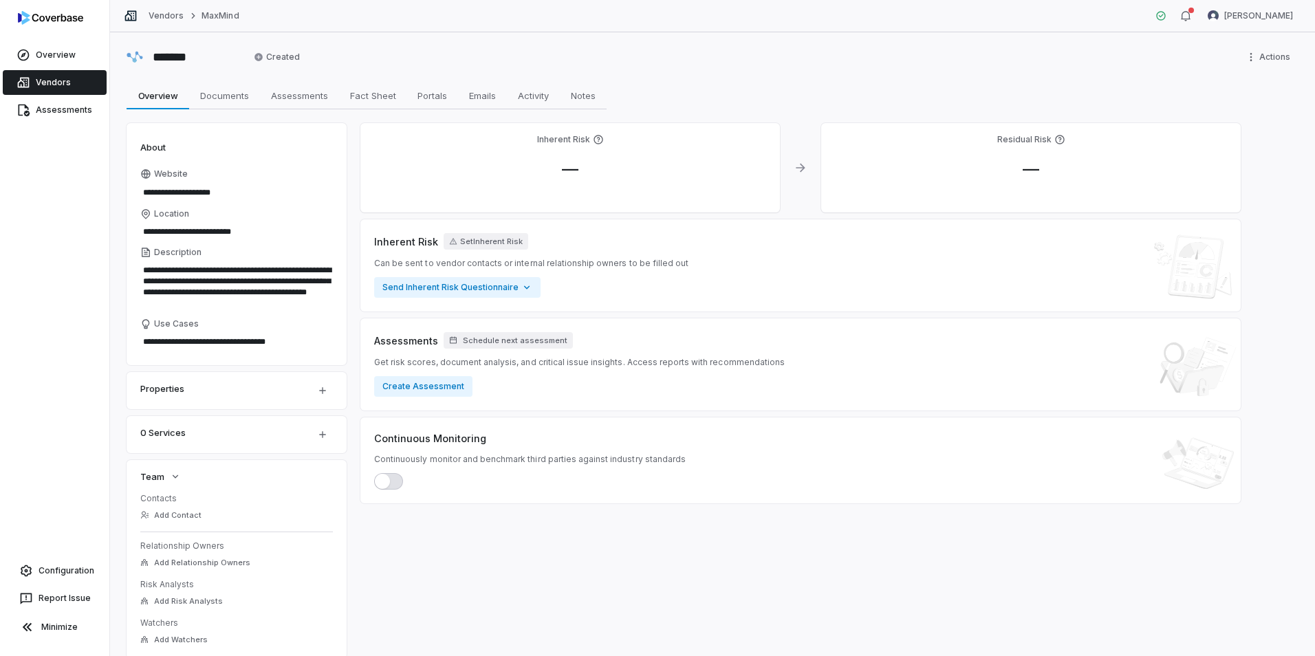
click at [48, 83] on link "Vendors" at bounding box center [55, 82] width 104 height 25
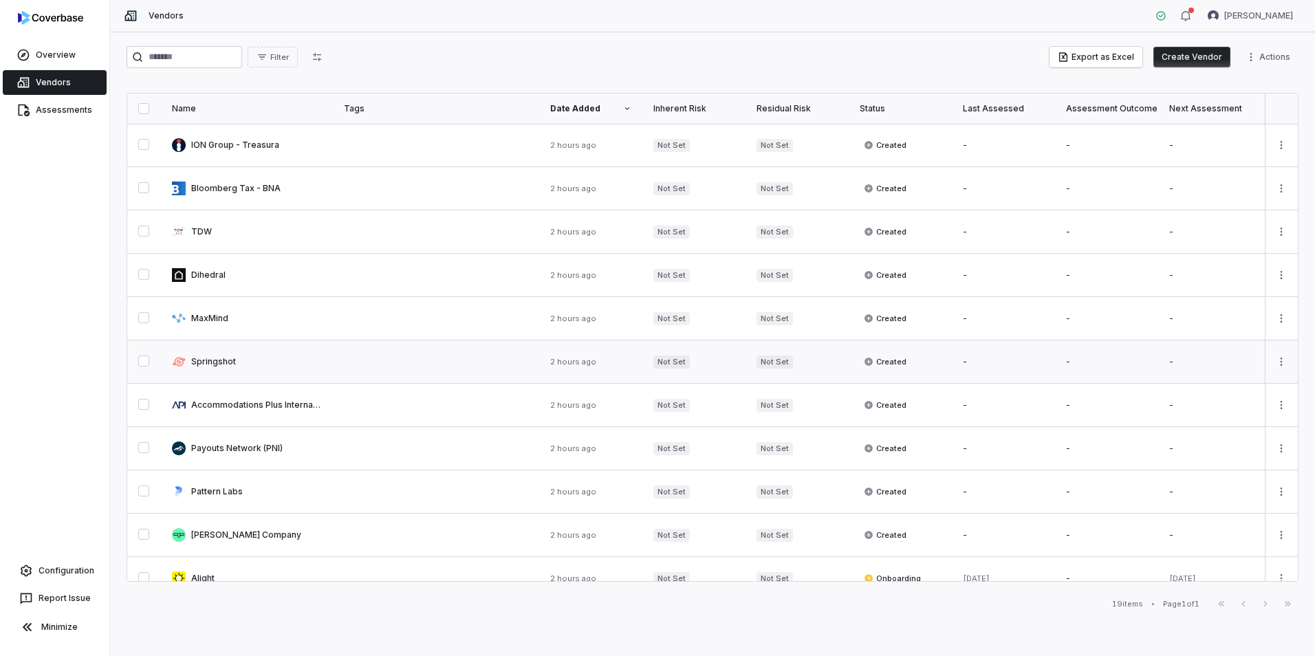
click at [199, 356] on link at bounding box center [247, 362] width 172 height 43
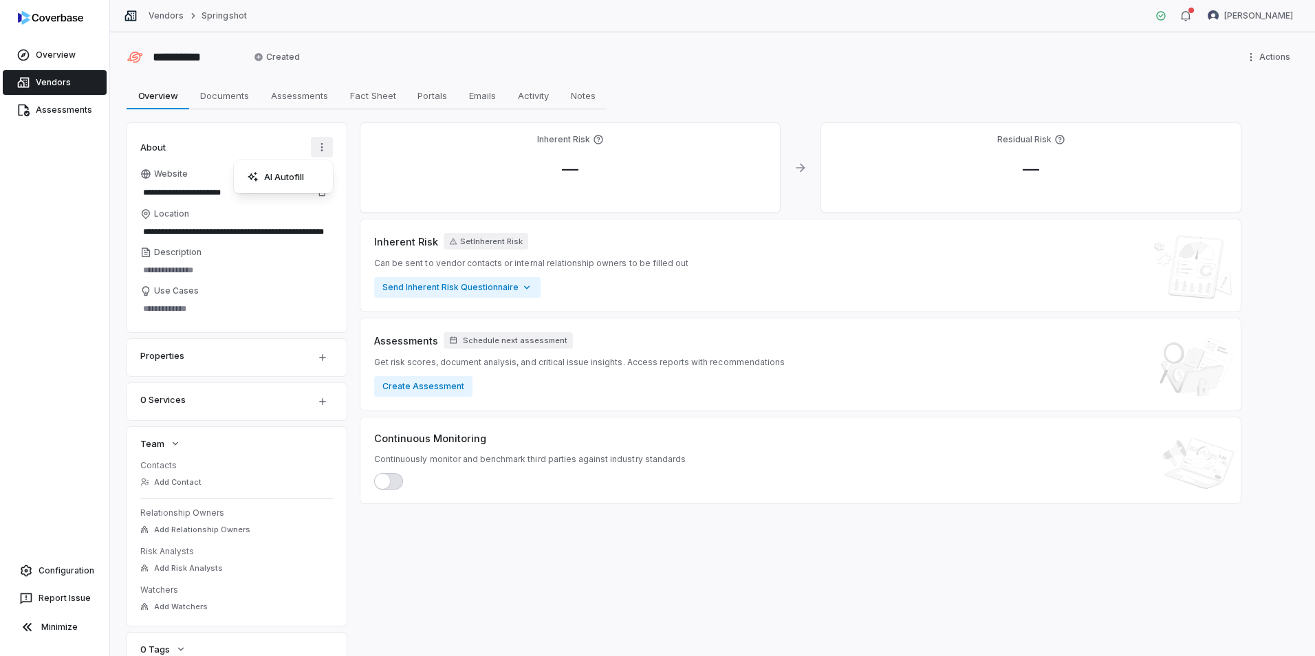
click at [325, 149] on html "**********" at bounding box center [657, 328] width 1315 height 656
click at [309, 175] on div "AI Autofill" at bounding box center [283, 177] width 88 height 22
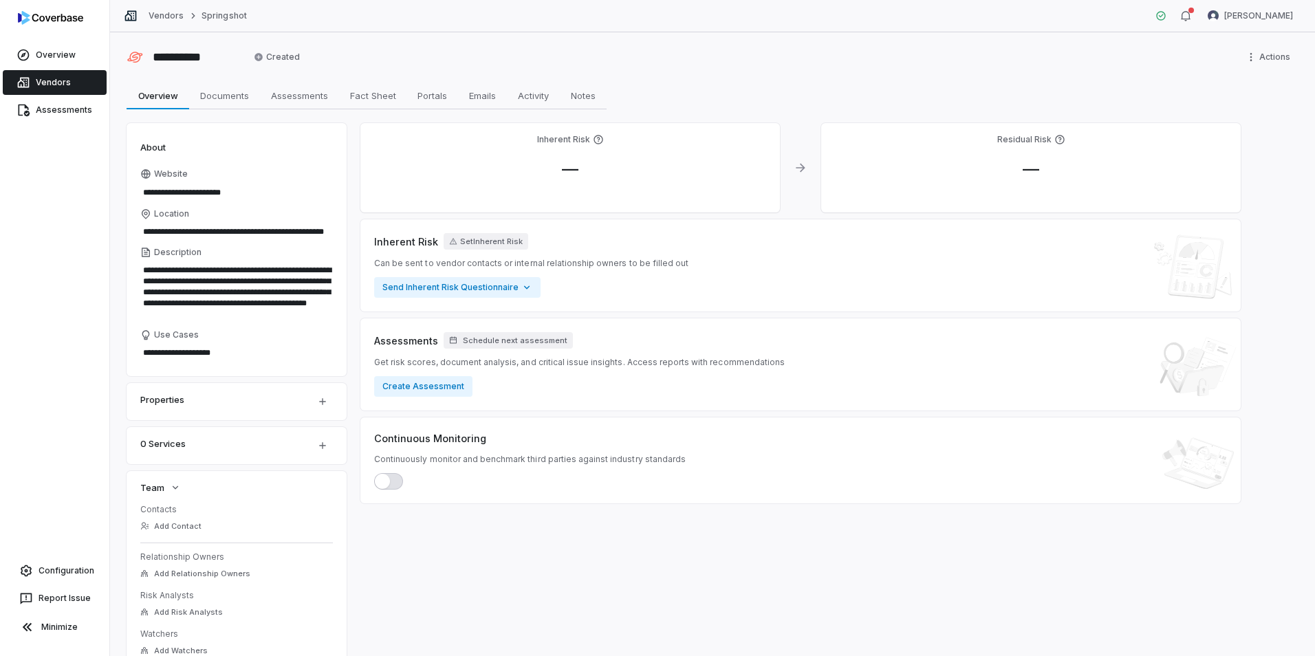
click at [47, 84] on link "Vendors" at bounding box center [55, 82] width 104 height 25
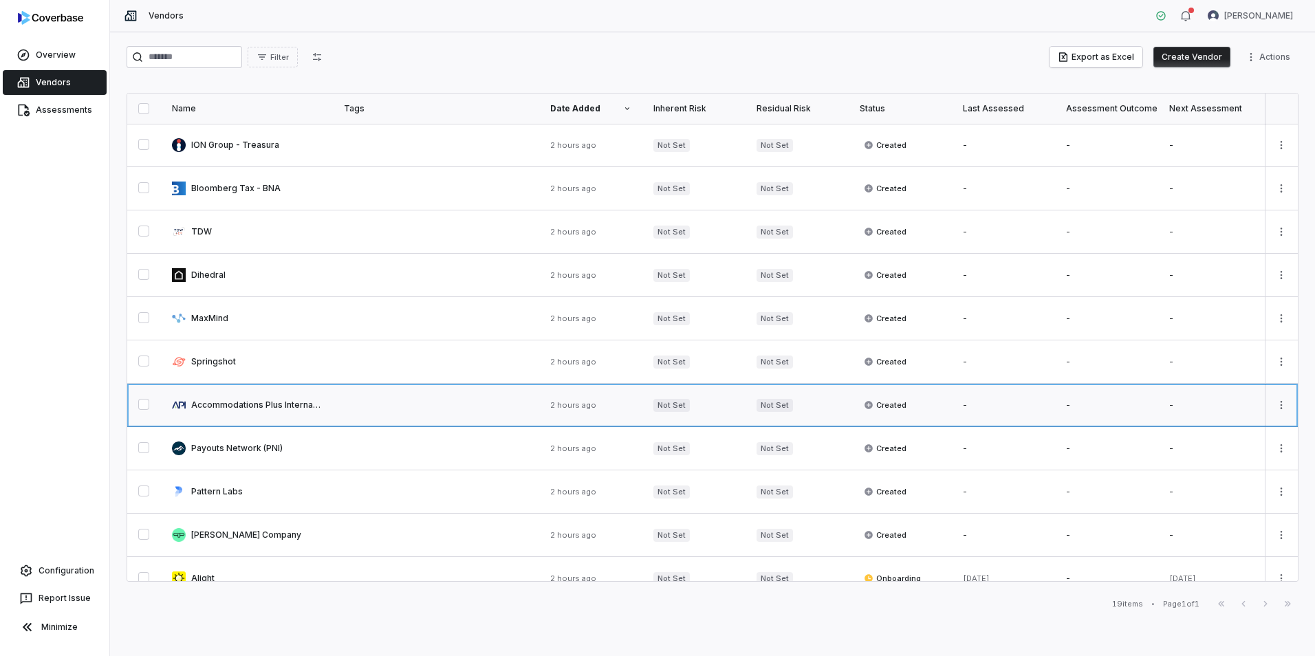
click at [228, 405] on link at bounding box center [247, 405] width 172 height 43
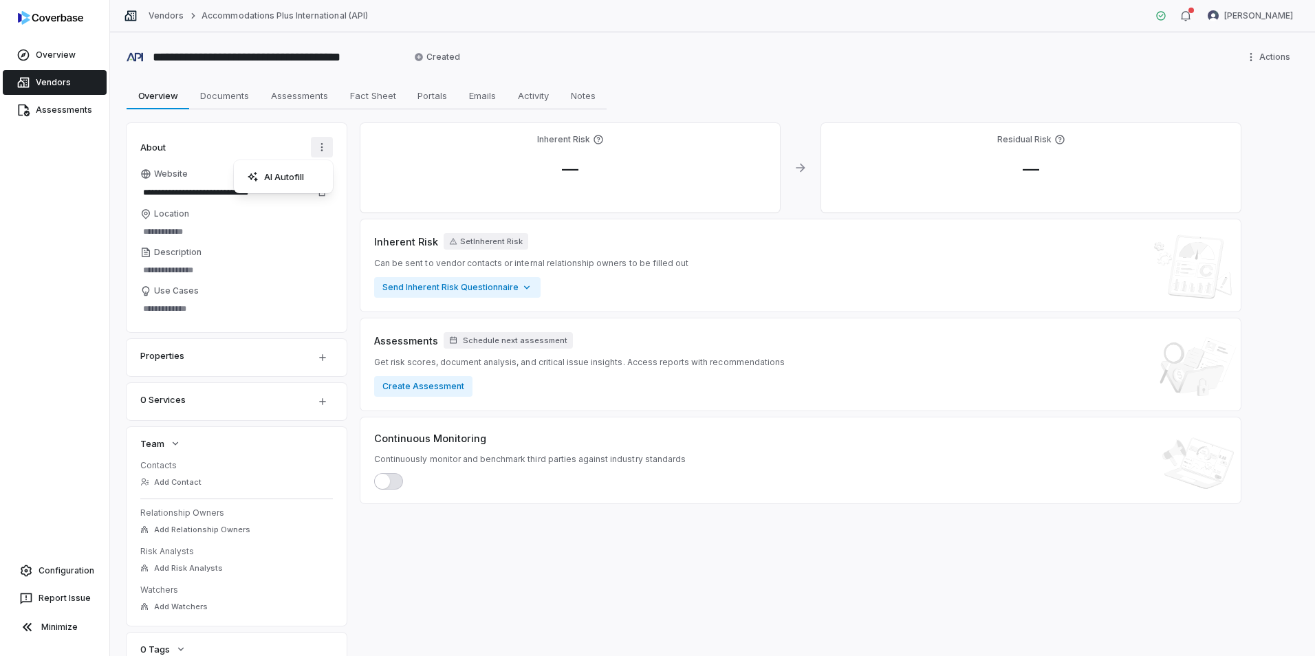
click at [319, 148] on html "**********" at bounding box center [657, 328] width 1315 height 656
click at [298, 182] on div "AI Autofill" at bounding box center [283, 177] width 88 height 22
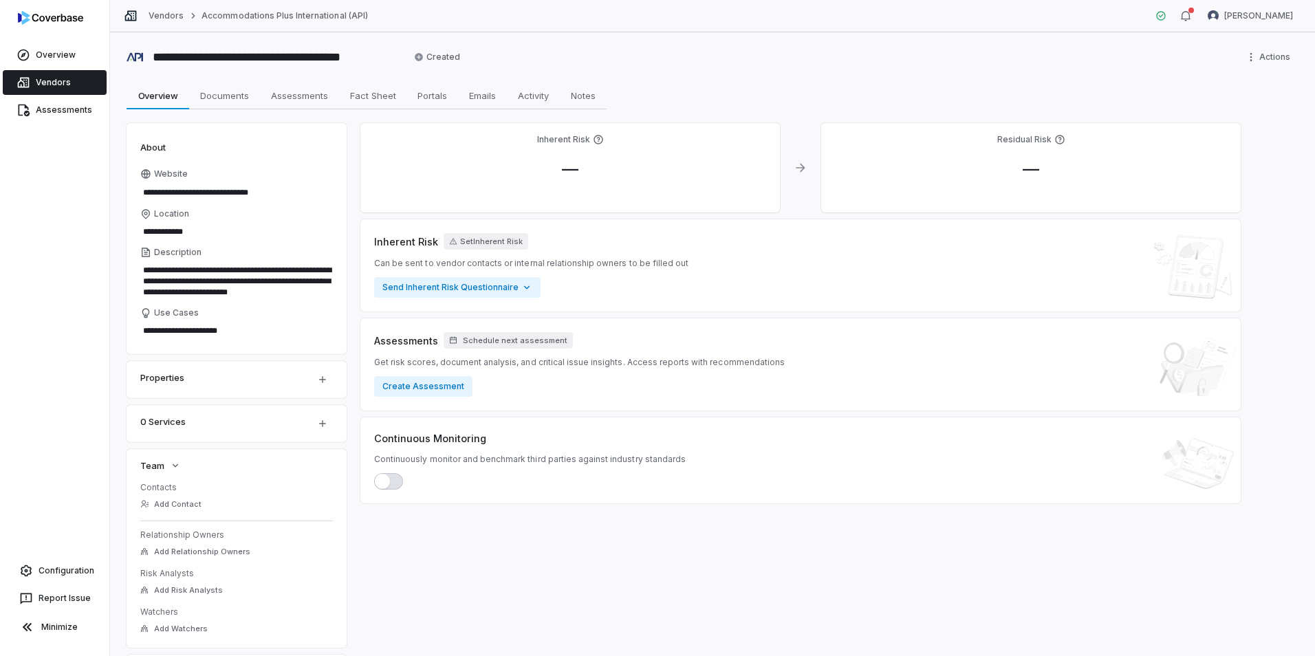
click at [45, 83] on link "Vendors" at bounding box center [55, 82] width 104 height 25
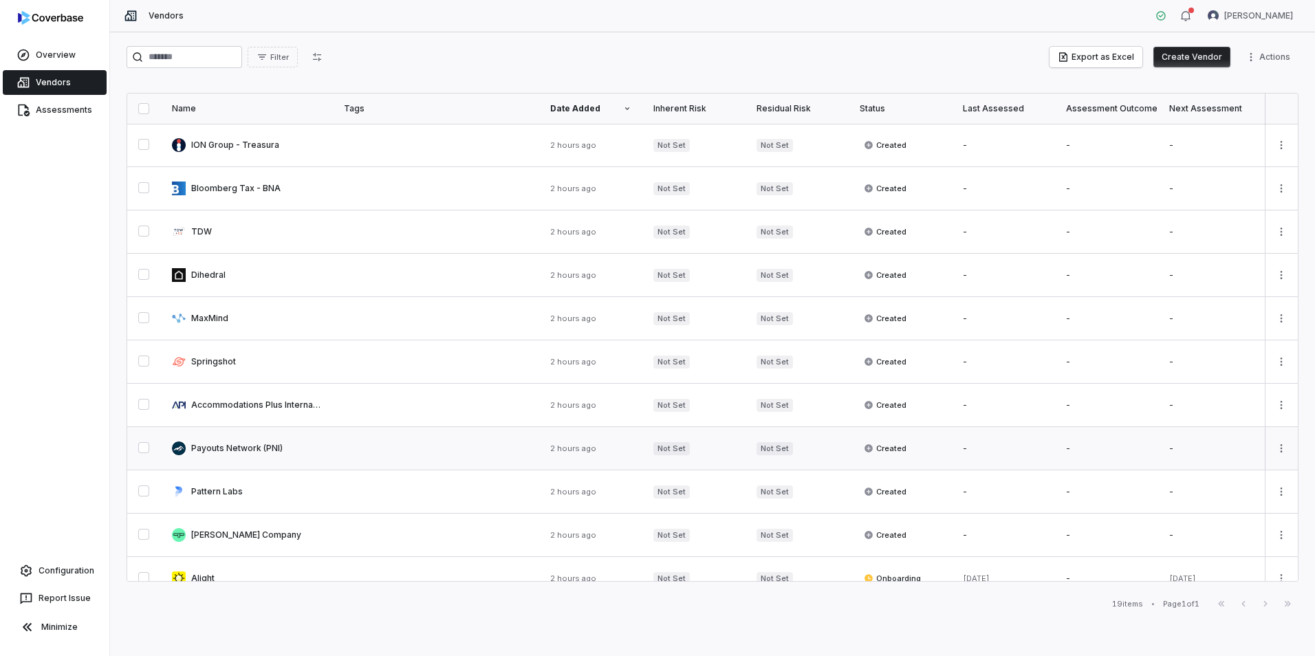
click at [268, 444] on link at bounding box center [247, 448] width 172 height 43
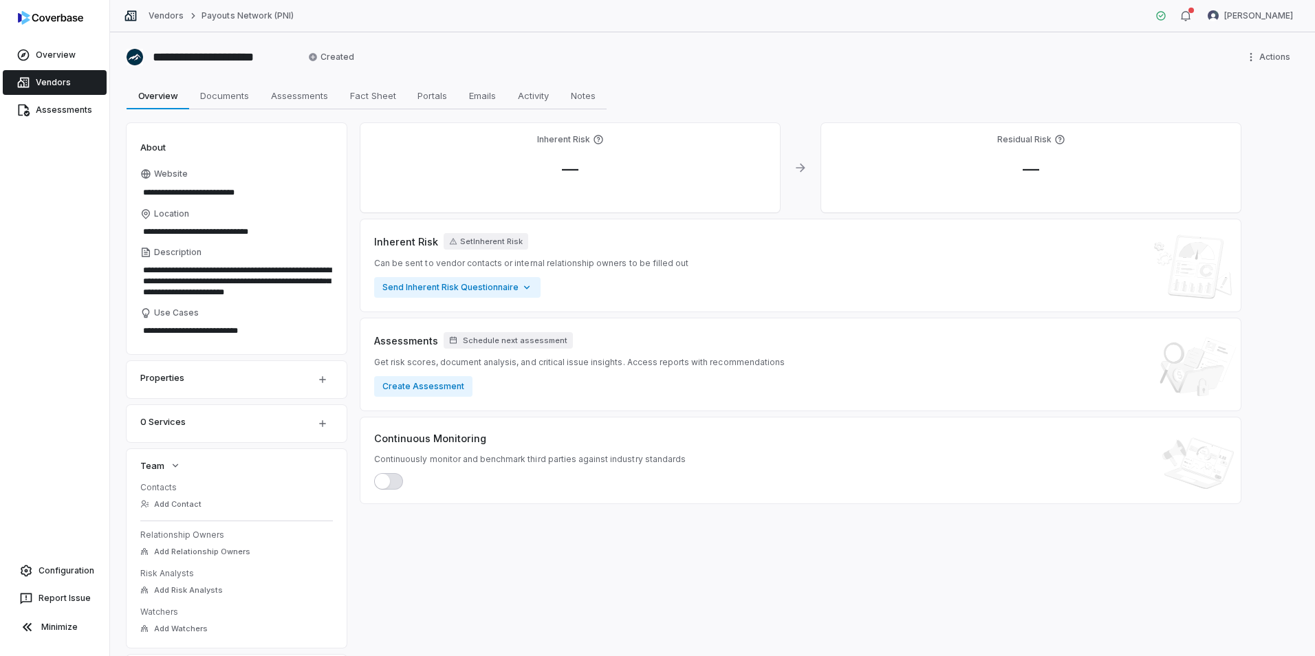
click at [61, 80] on link "Vendors" at bounding box center [55, 82] width 104 height 25
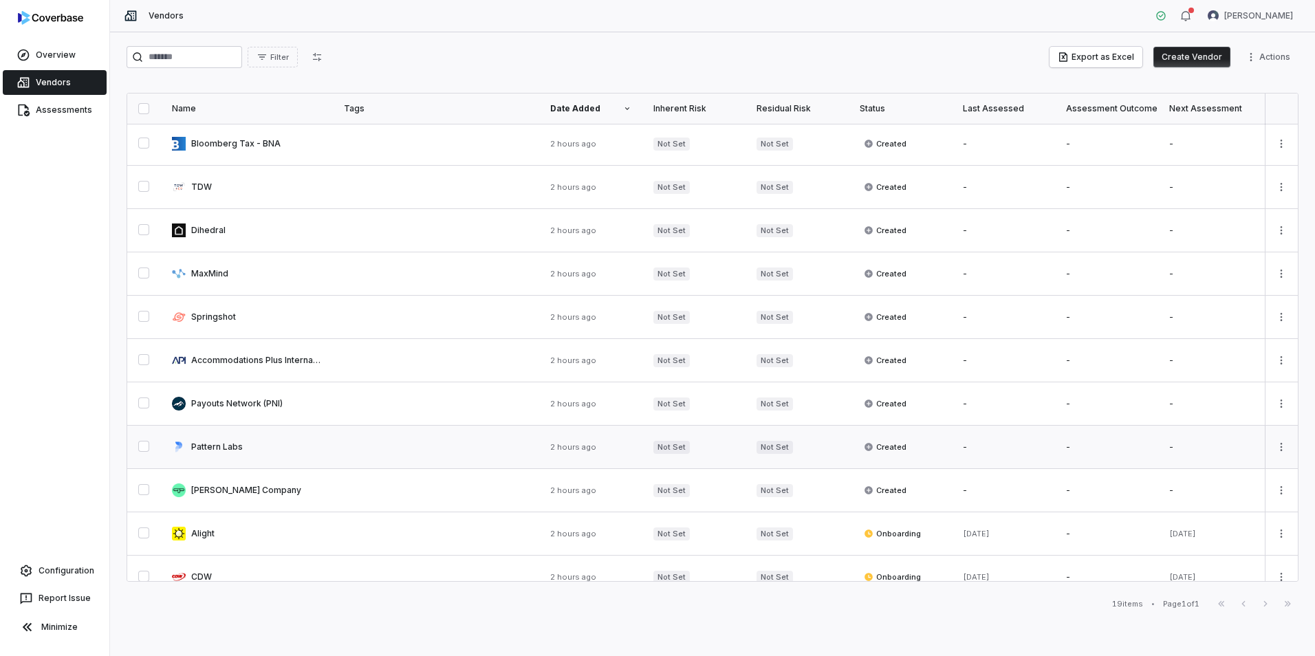
scroll to position [69, 0]
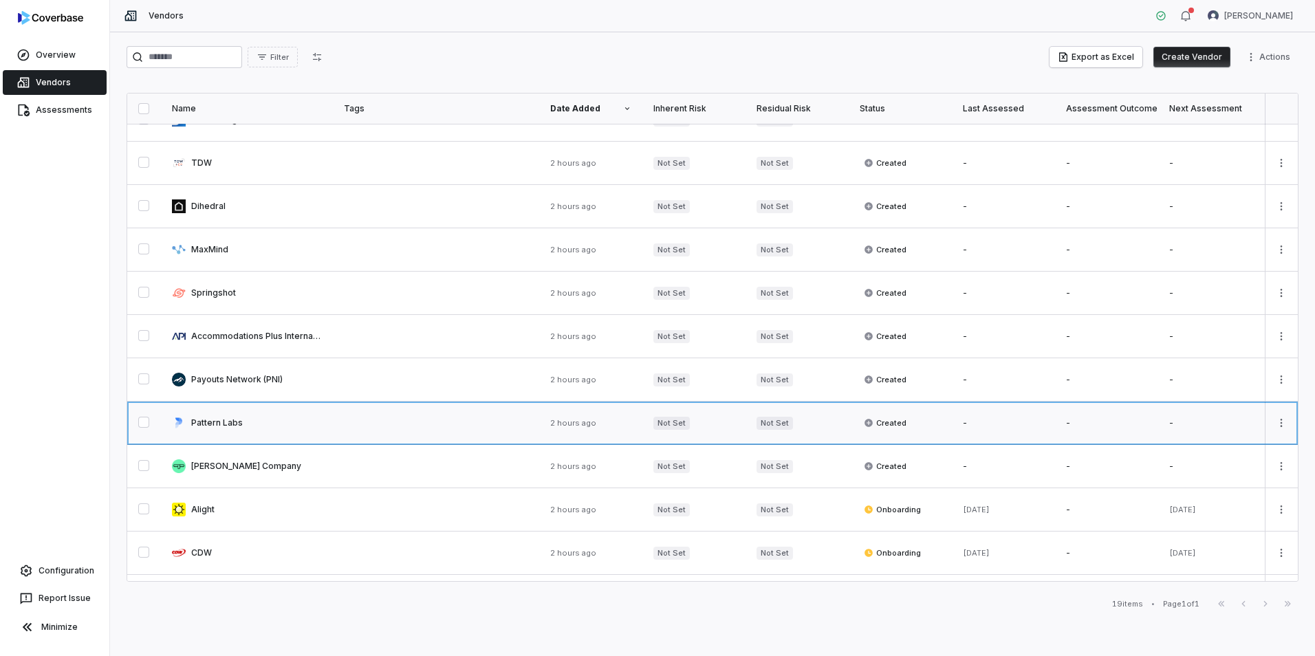
click at [243, 420] on link at bounding box center [247, 423] width 172 height 43
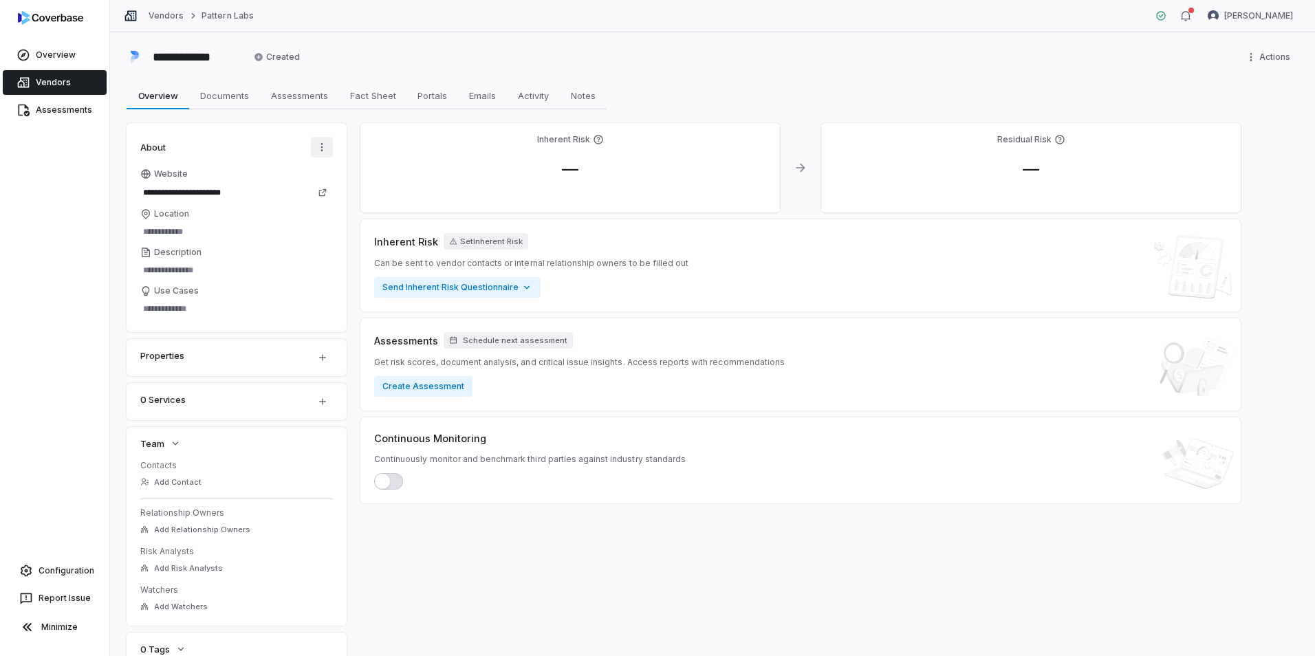
click at [325, 147] on html "**********" at bounding box center [657, 328] width 1315 height 656
click at [319, 181] on div "AI Autofill" at bounding box center [283, 177] width 88 height 22
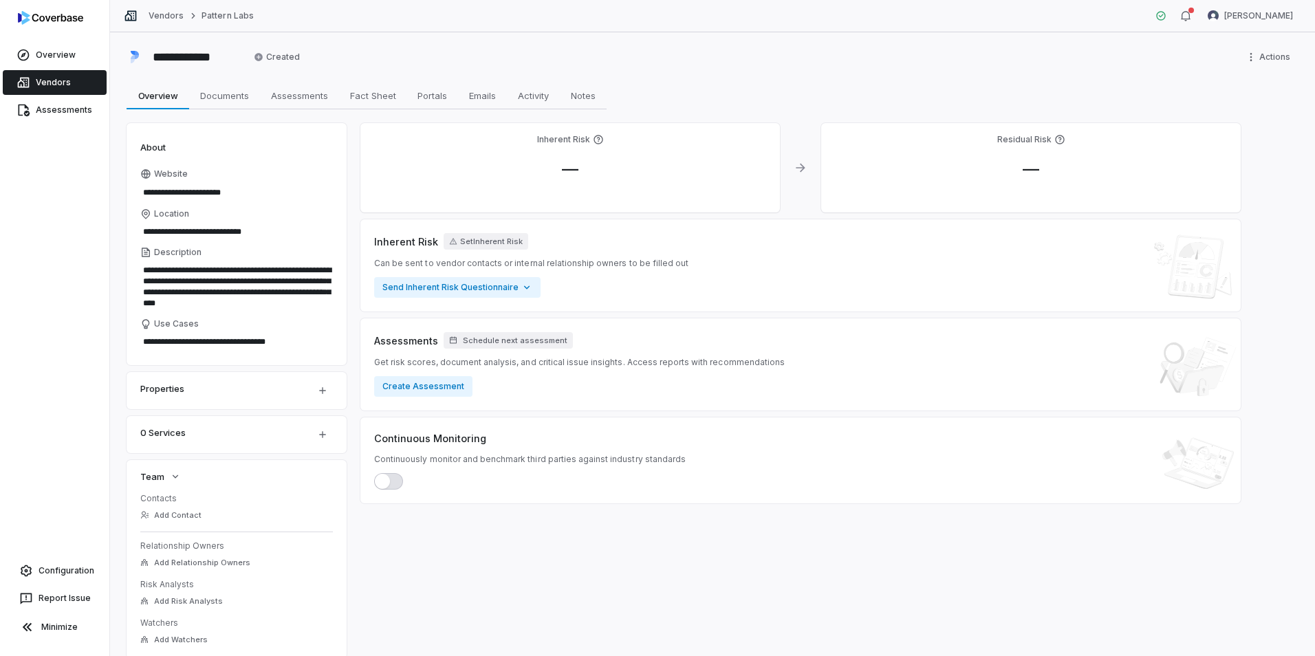
click at [57, 87] on link "Vendors" at bounding box center [55, 82] width 104 height 25
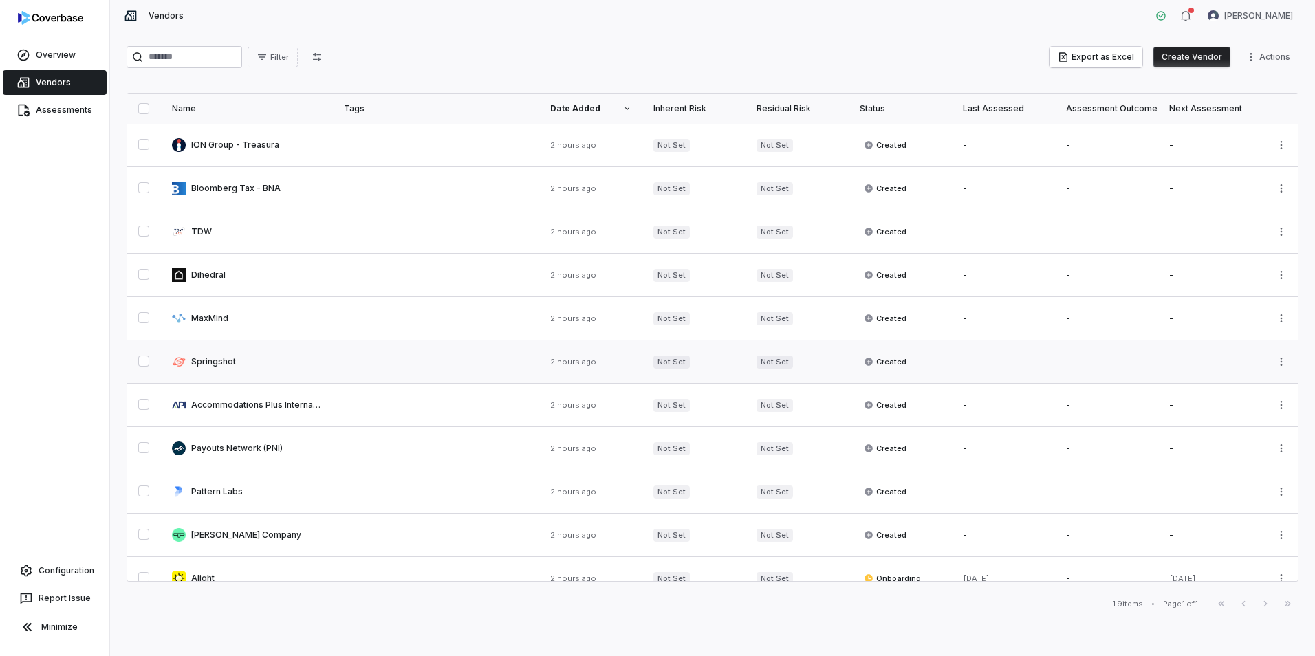
scroll to position [69, 0]
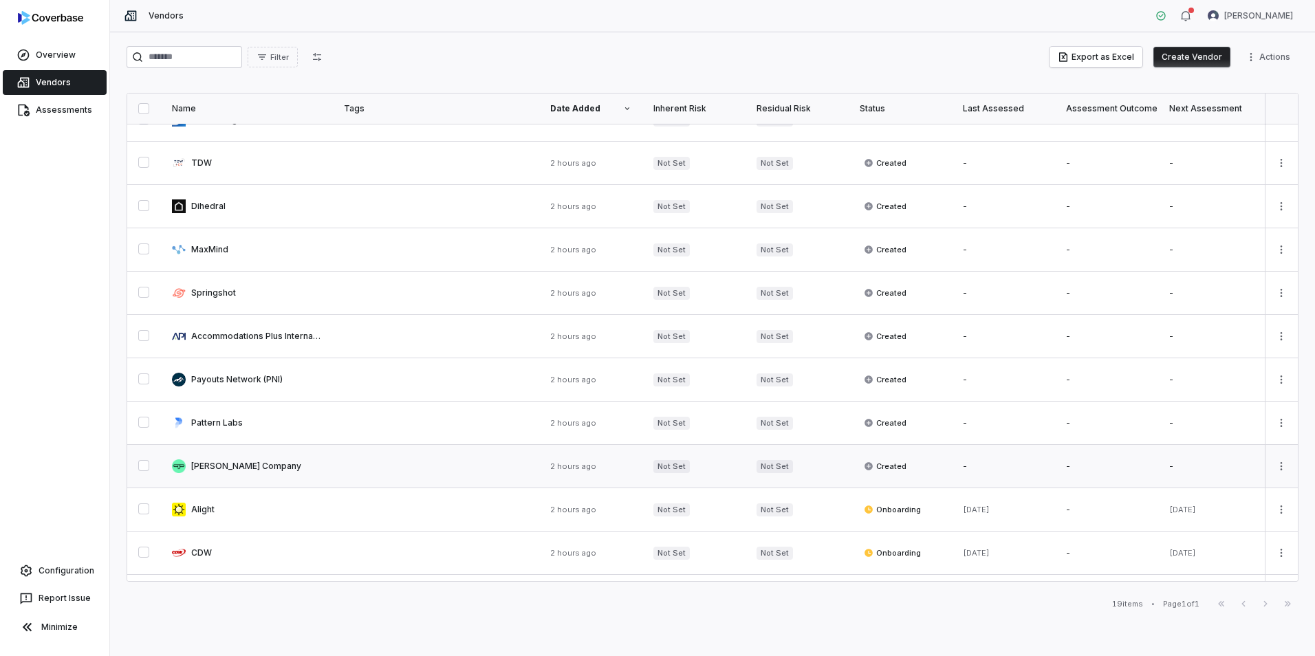
click at [237, 465] on link at bounding box center [247, 466] width 172 height 43
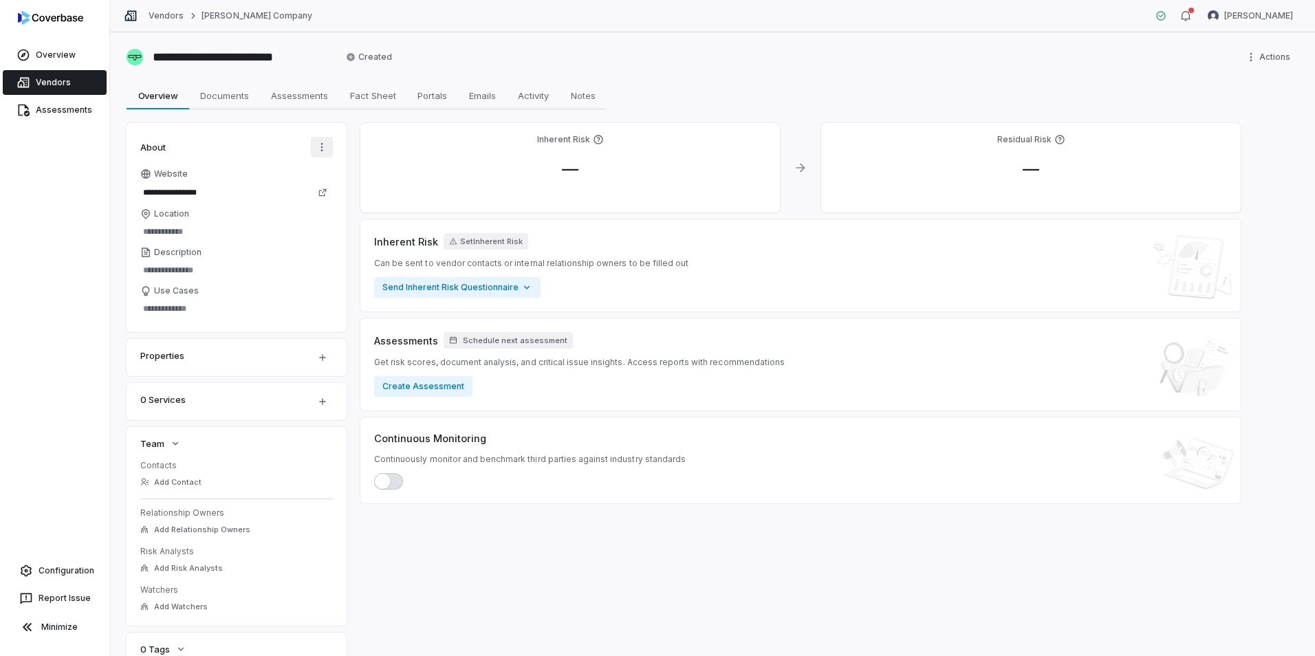
click at [321, 144] on html "**********" at bounding box center [657, 328] width 1315 height 656
click at [314, 180] on div "AI Autofill" at bounding box center [283, 177] width 88 height 22
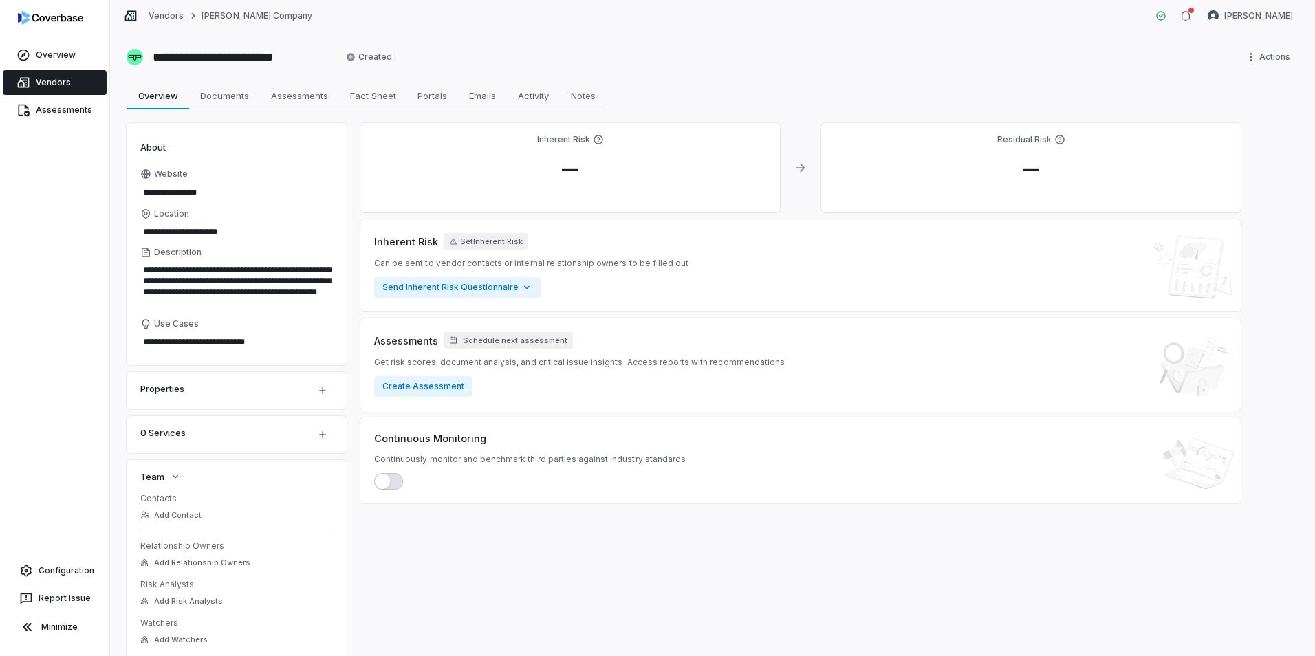
click at [61, 81] on link "Vendors" at bounding box center [55, 82] width 104 height 25
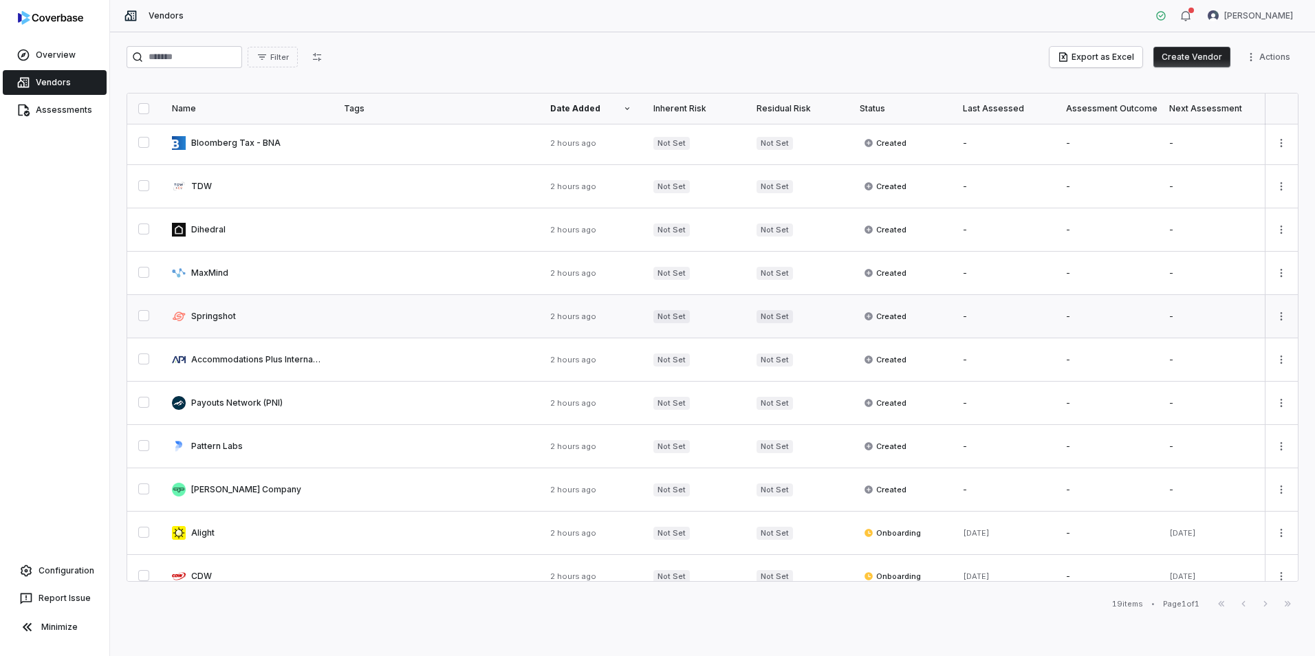
scroll to position [138, 0]
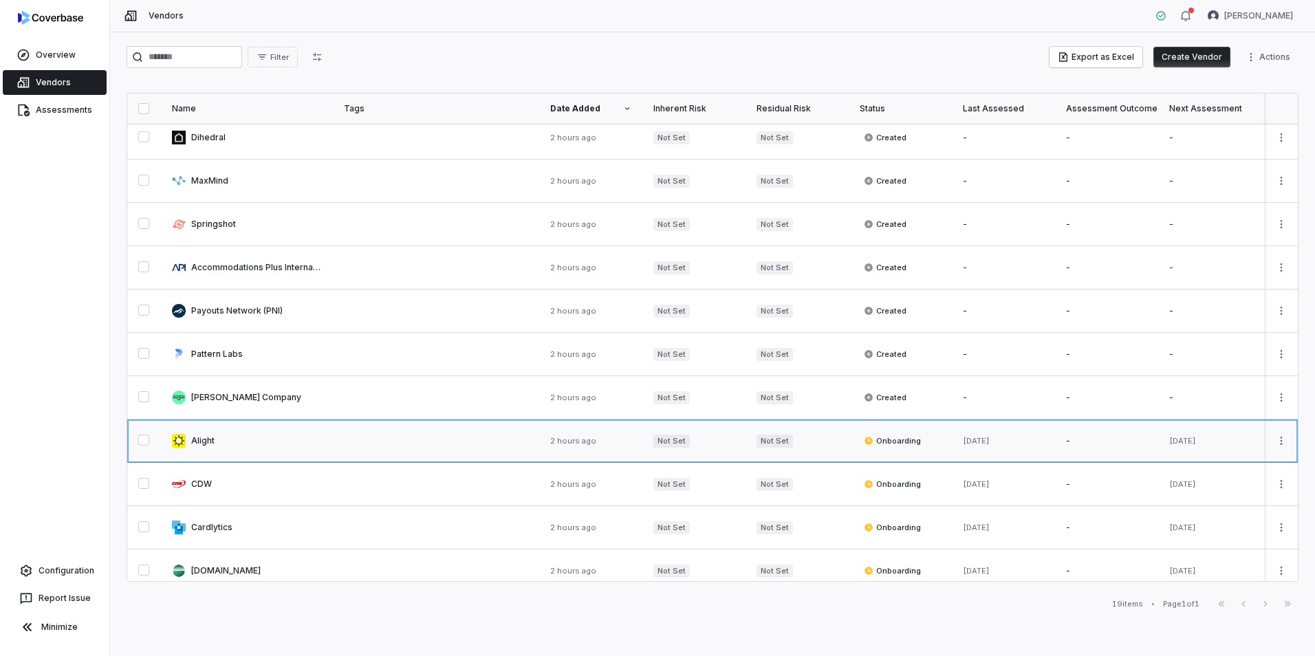
click at [197, 440] on link at bounding box center [247, 441] width 172 height 43
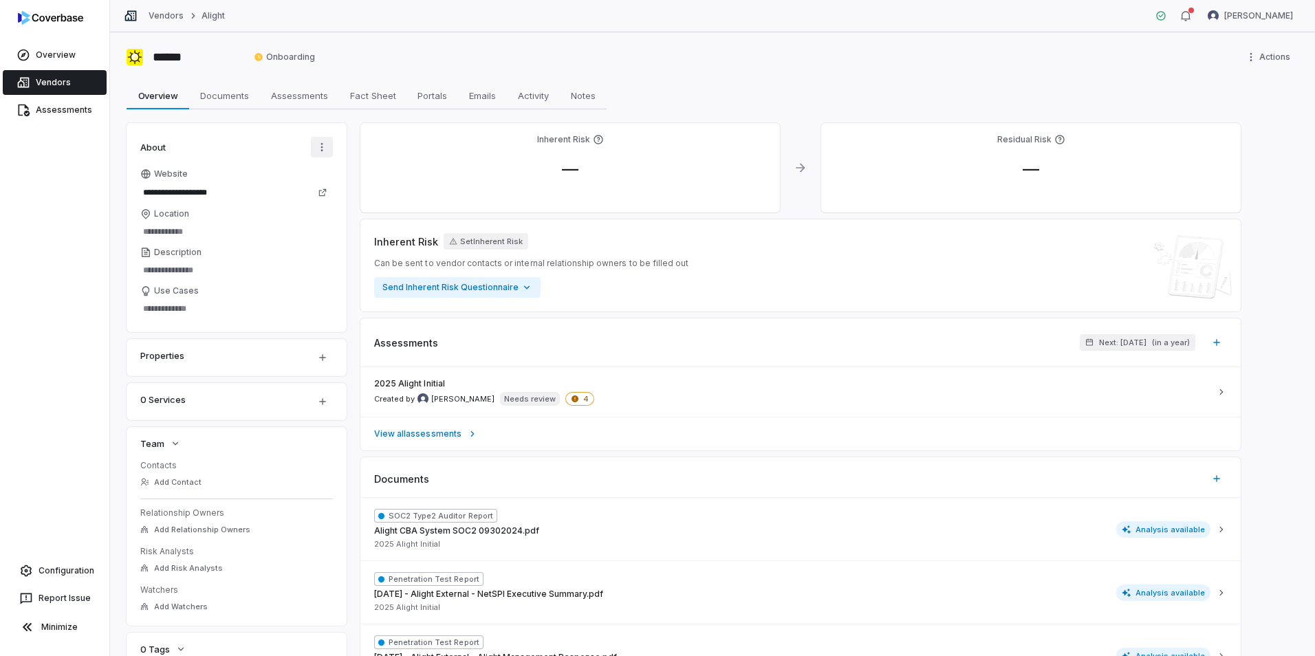
click at [321, 140] on html "**********" at bounding box center [657, 328] width 1315 height 656
click at [287, 175] on div "AI Autofill" at bounding box center [283, 177] width 88 height 22
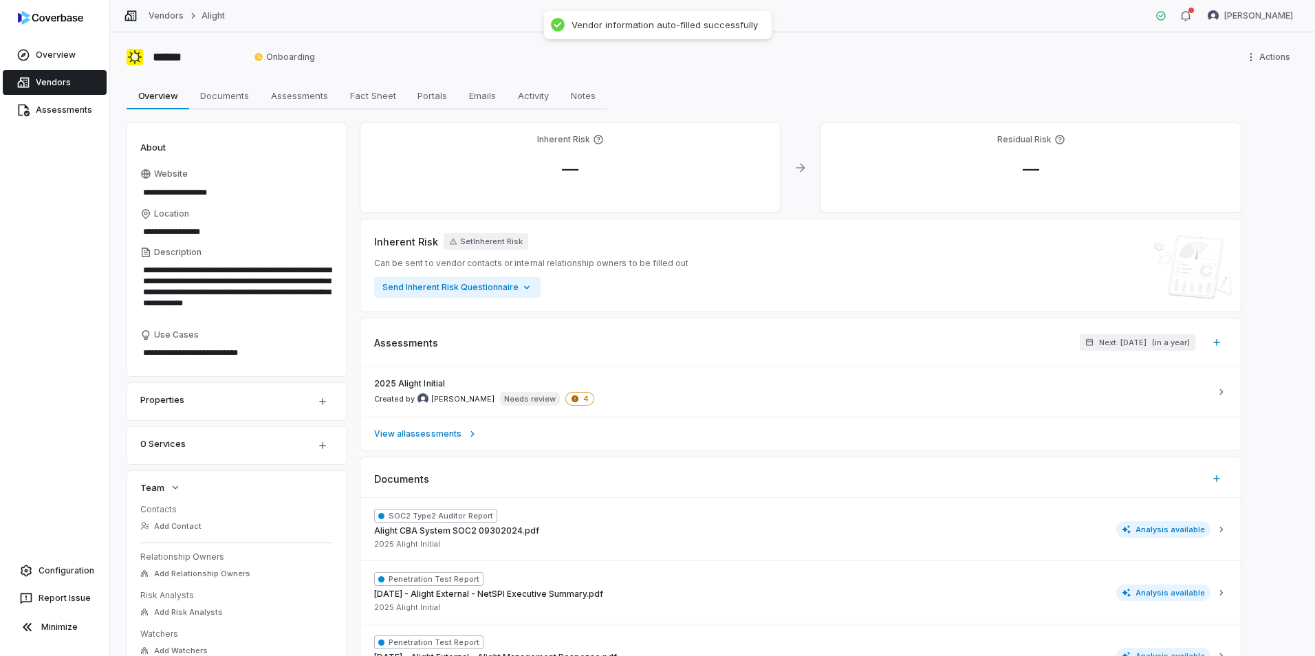
click at [44, 83] on link "Vendors" at bounding box center [55, 82] width 104 height 25
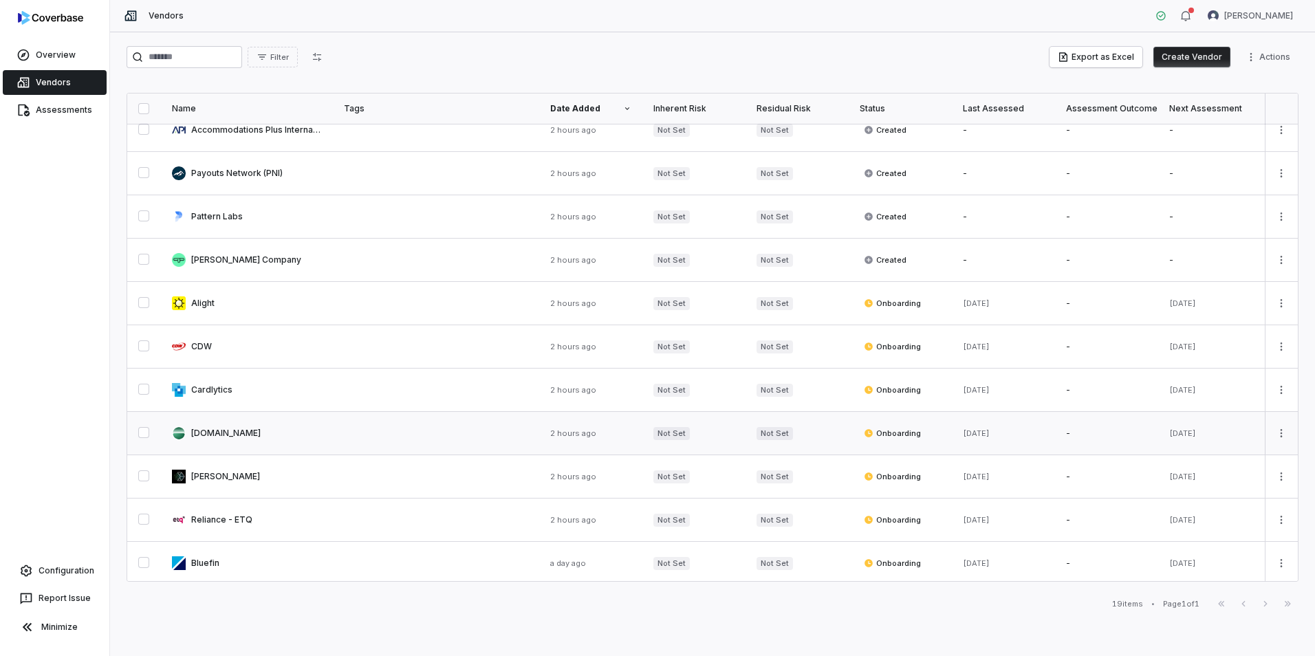
scroll to position [344, 0]
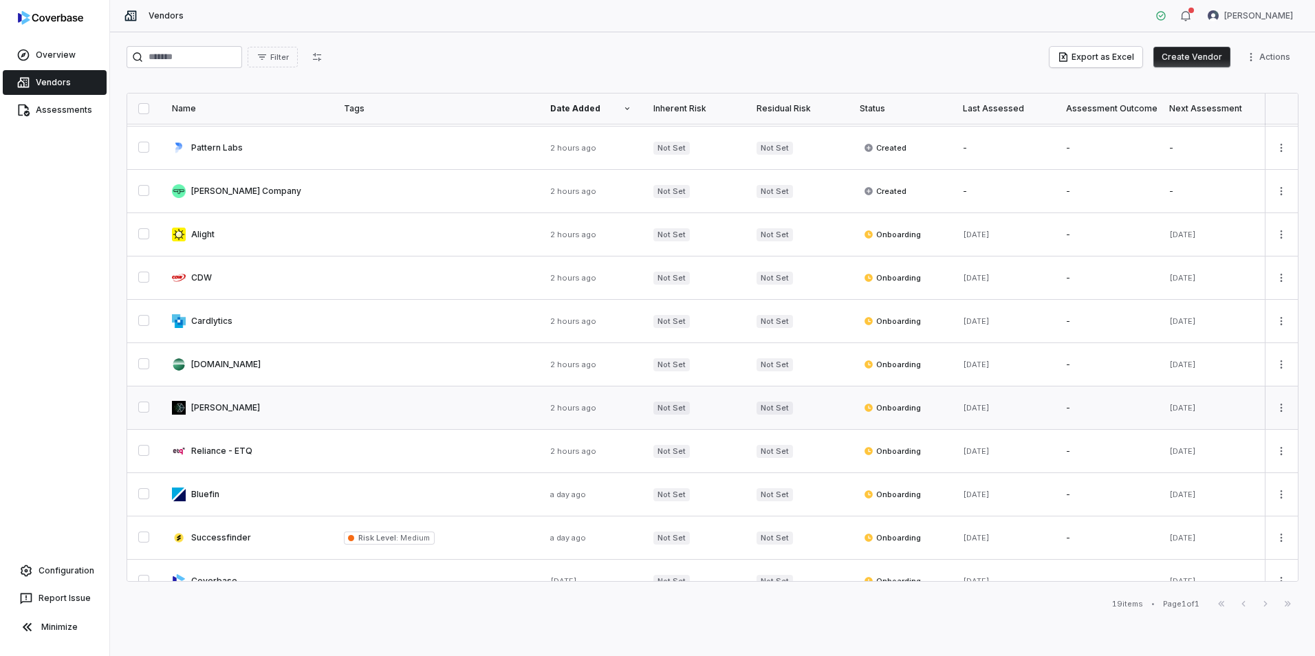
click at [211, 412] on link at bounding box center [247, 408] width 172 height 43
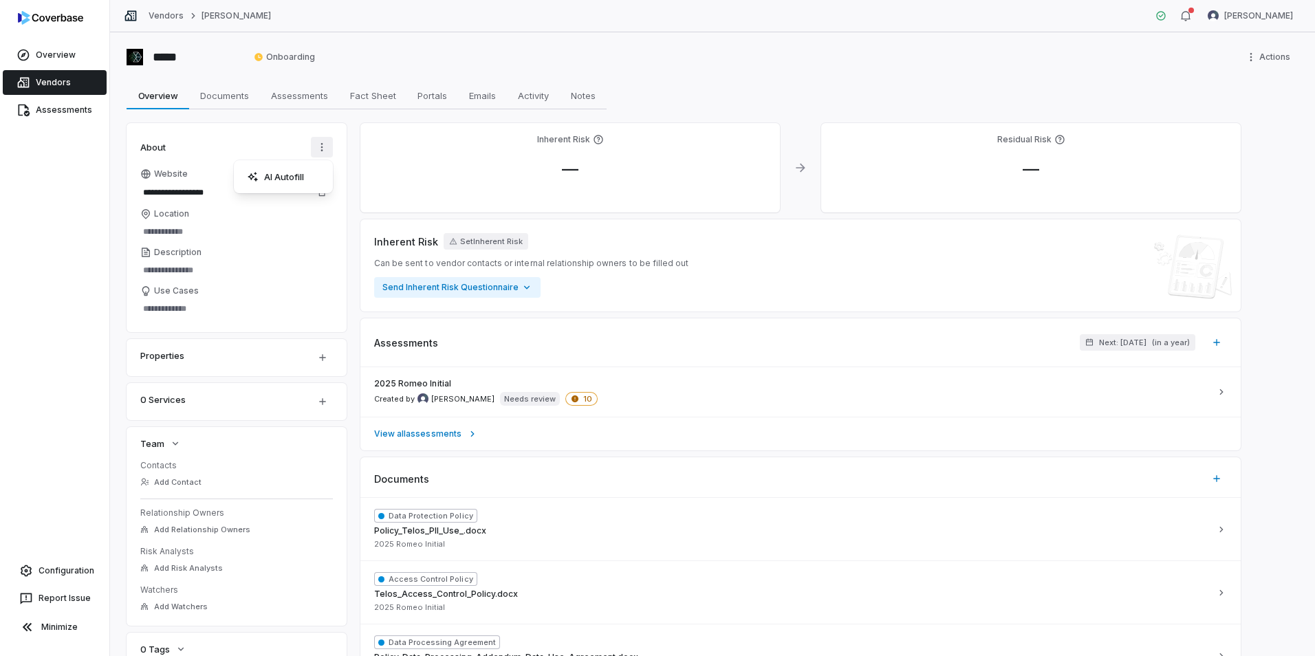
click at [316, 155] on html "**********" at bounding box center [657, 328] width 1315 height 656
click at [297, 182] on div "AI Autofill" at bounding box center [283, 177] width 88 height 22
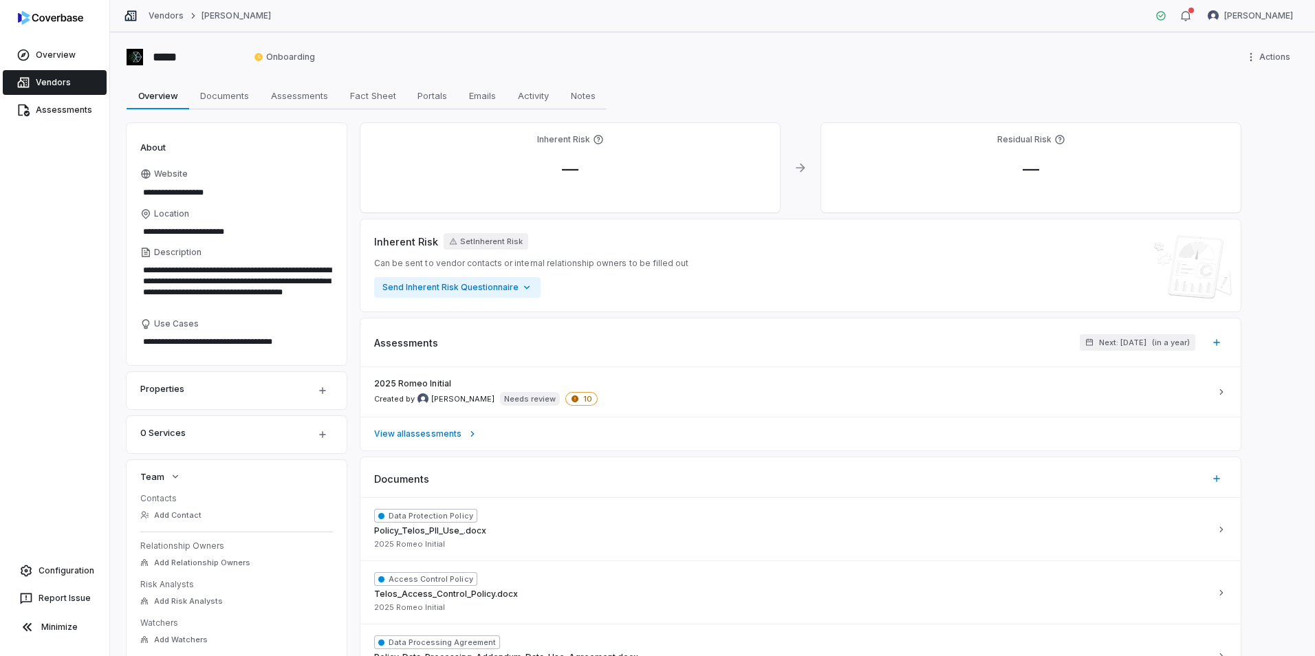
click at [56, 77] on link "Vendors" at bounding box center [55, 82] width 104 height 25
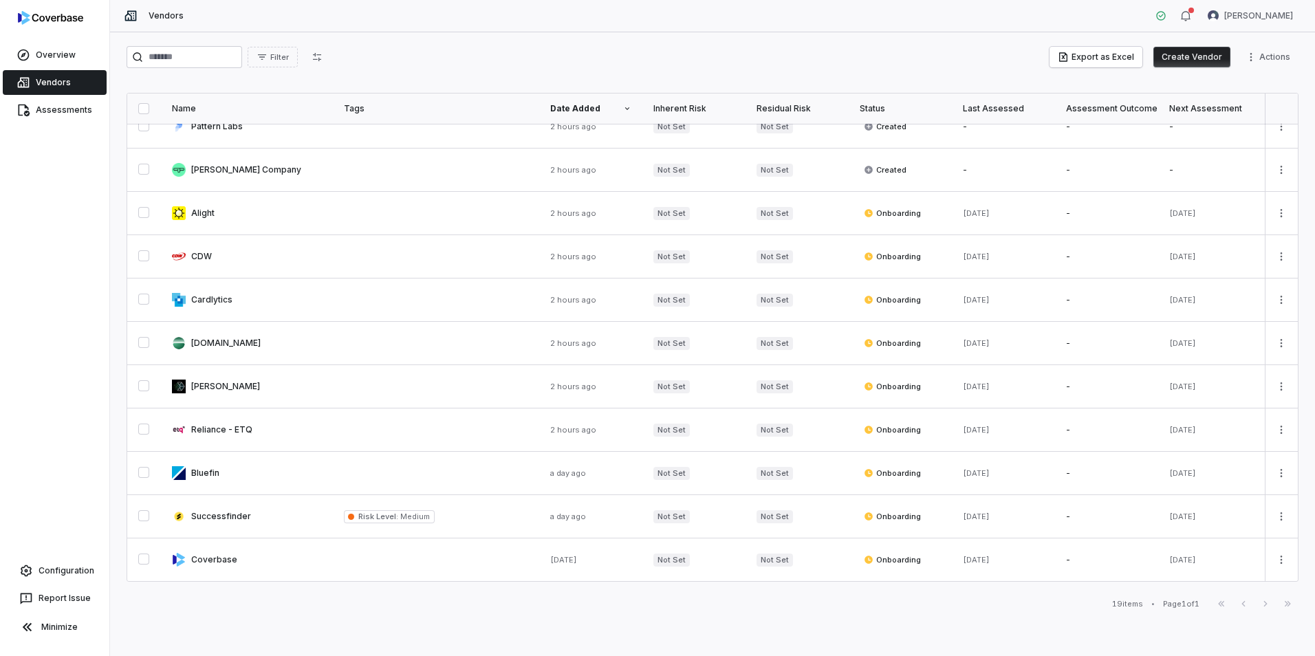
scroll to position [372, 0]
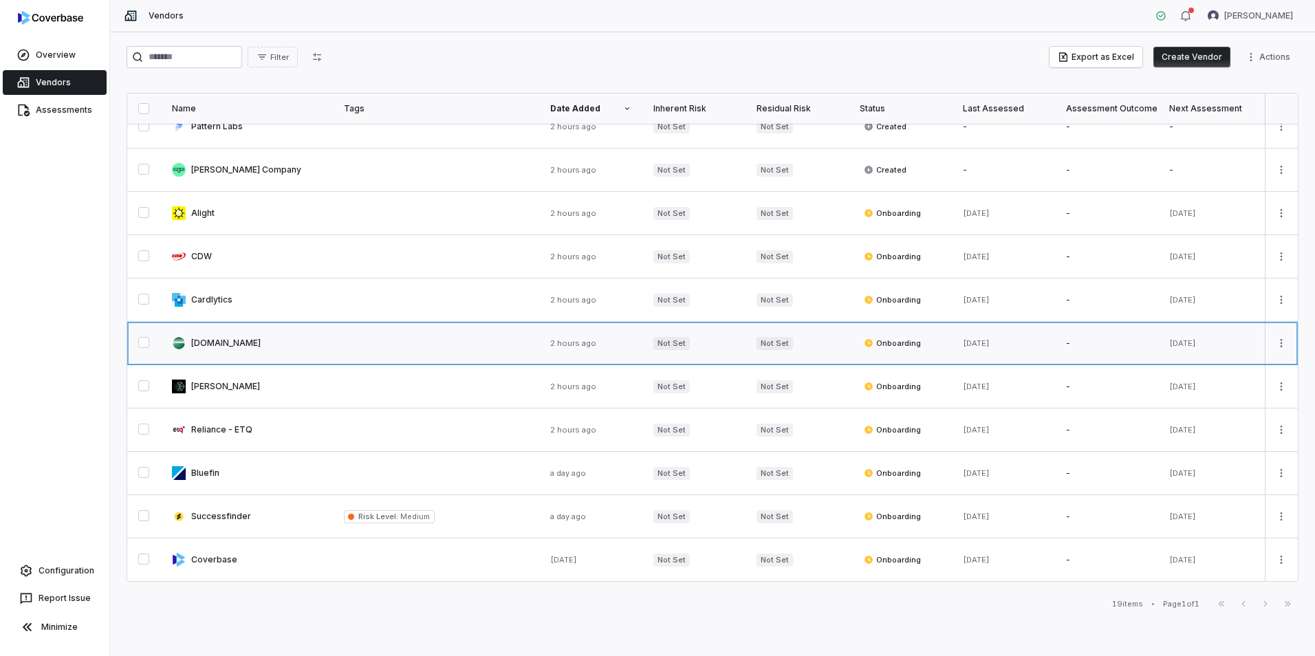
click at [232, 336] on link at bounding box center [247, 343] width 172 height 43
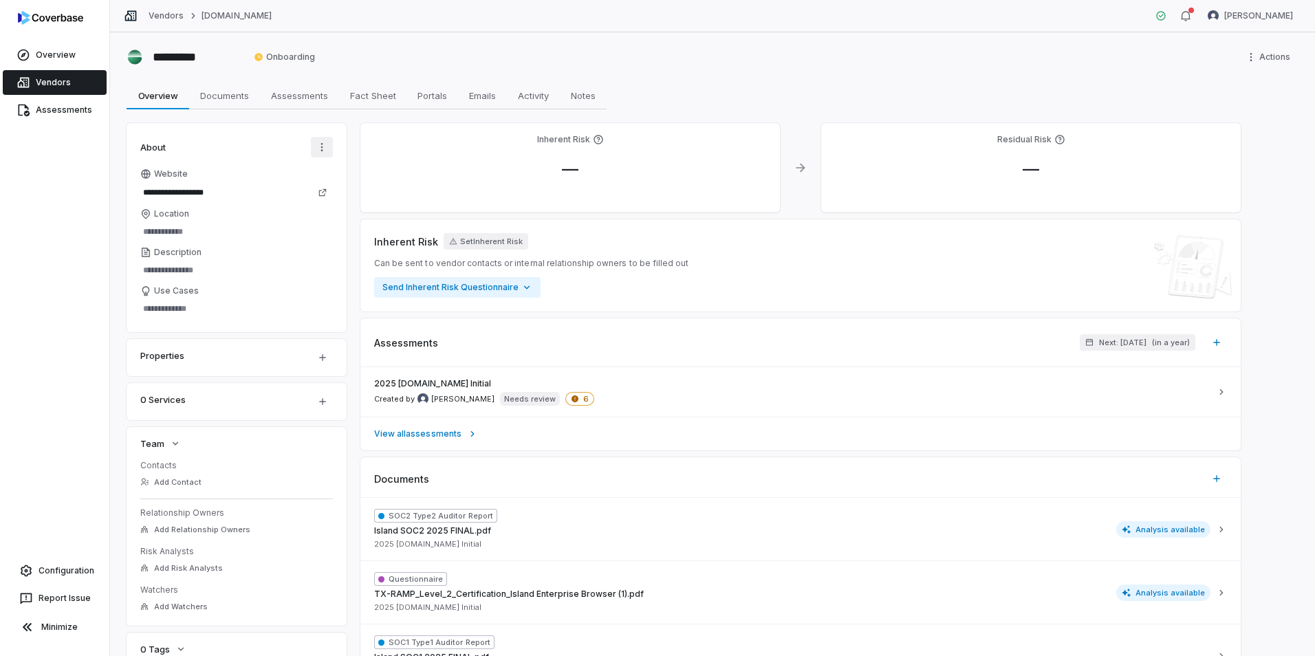
click at [321, 145] on html "**********" at bounding box center [657, 328] width 1315 height 656
click at [314, 174] on div "AI Autofill" at bounding box center [283, 177] width 88 height 22
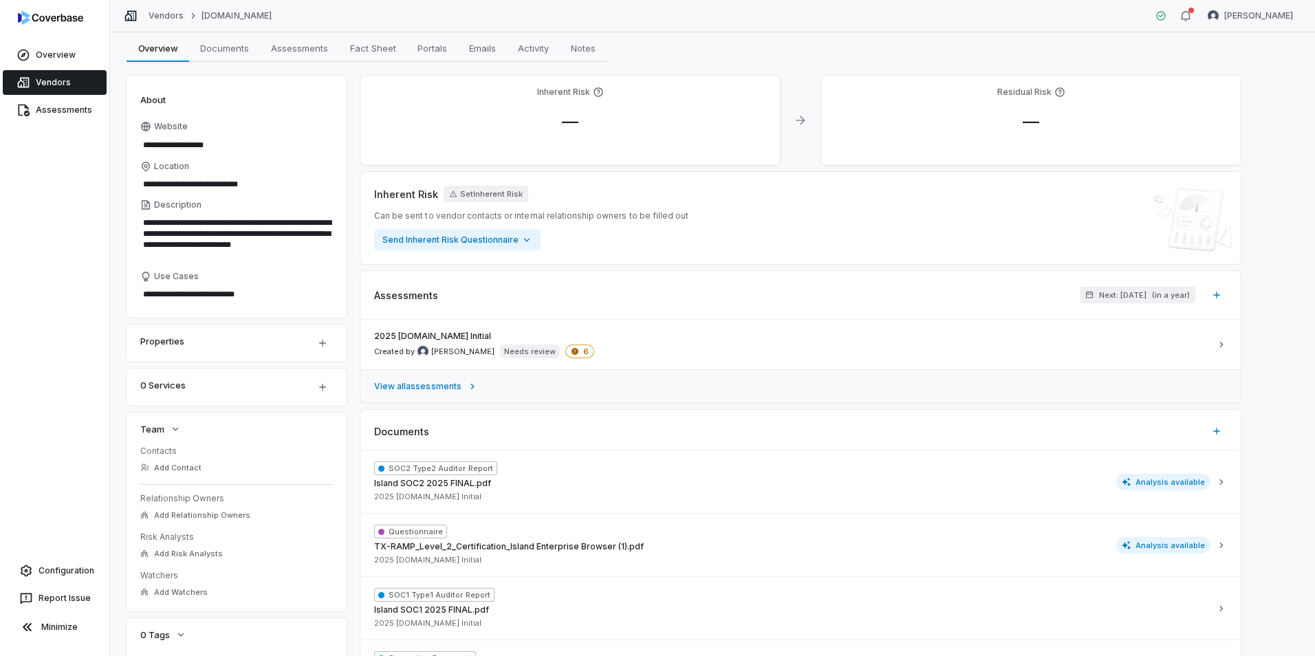
scroll to position [69, 0]
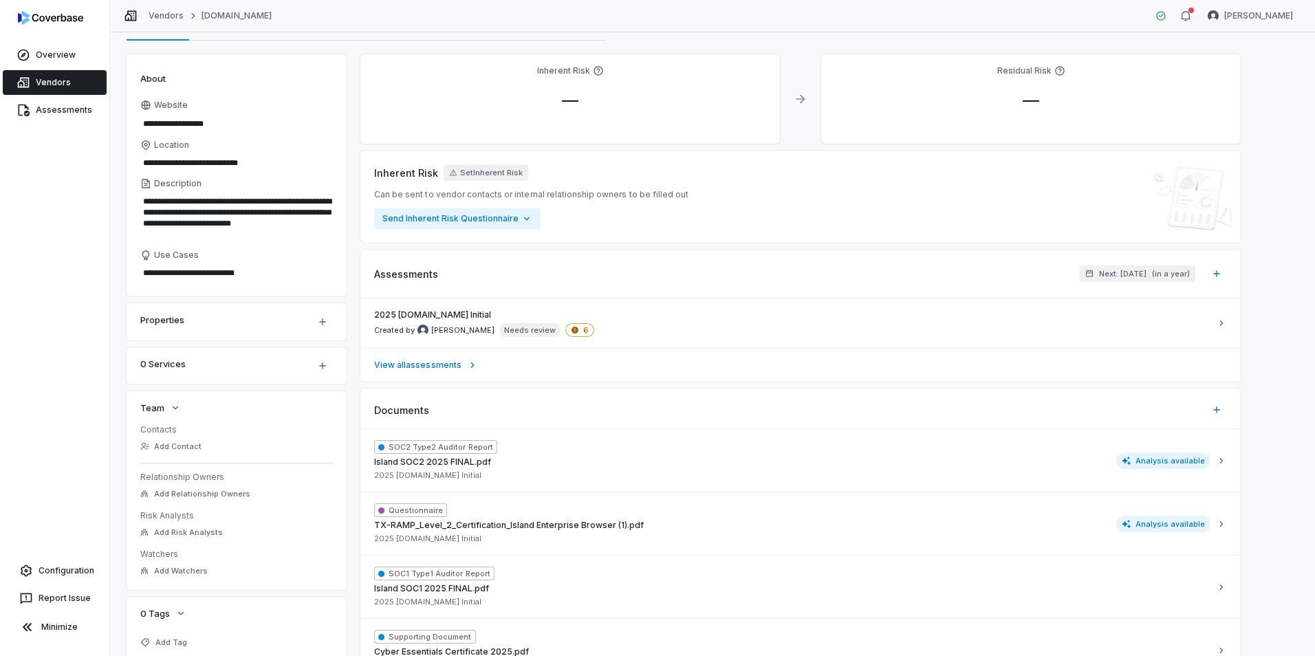
click at [54, 80] on link "Vendors" at bounding box center [55, 82] width 104 height 25
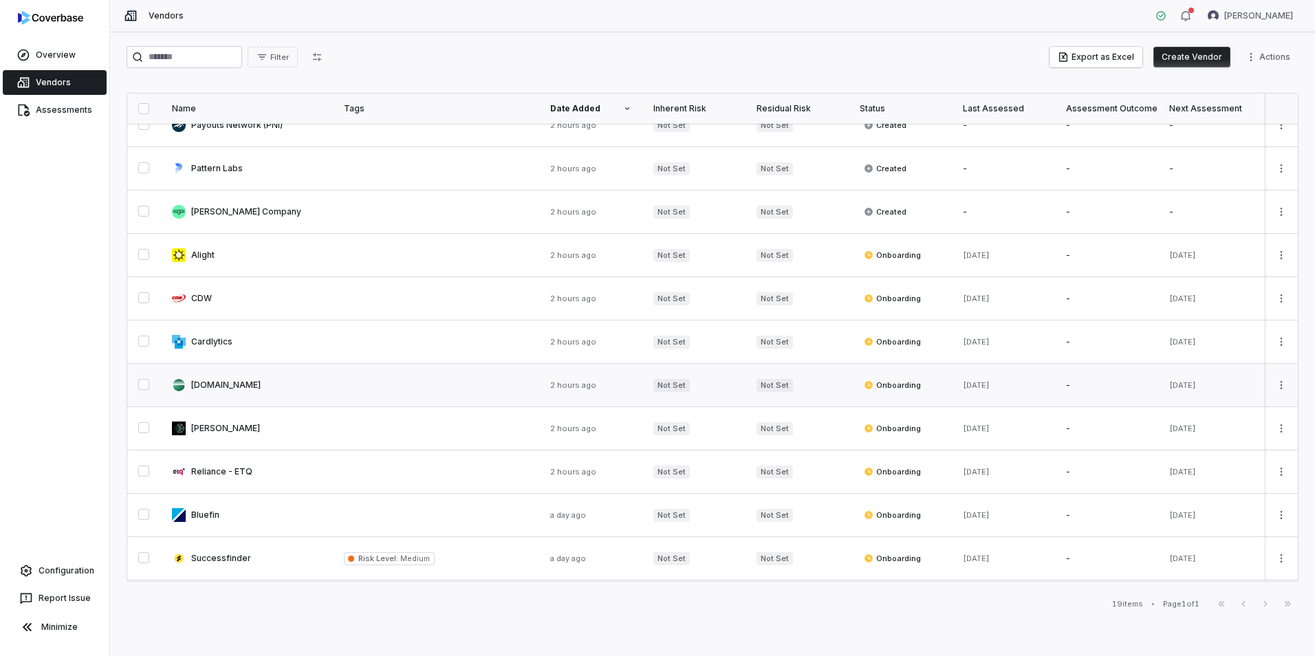
scroll to position [344, 0]
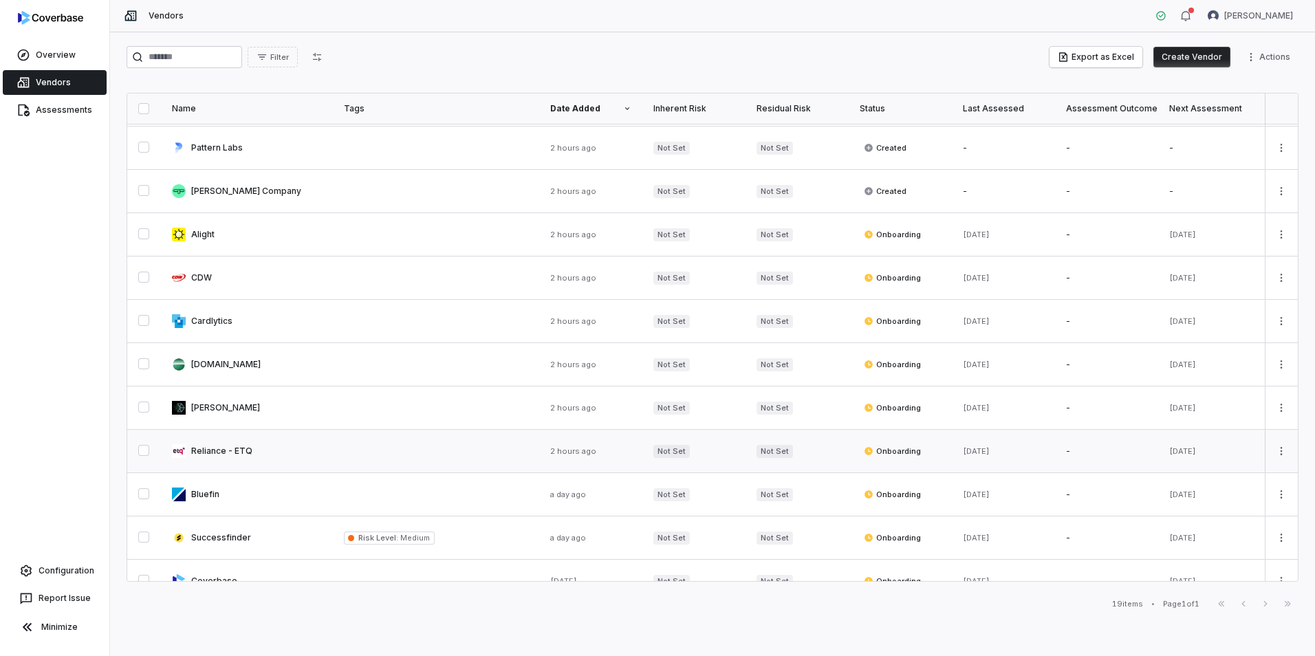
click at [224, 453] on link at bounding box center [247, 451] width 172 height 43
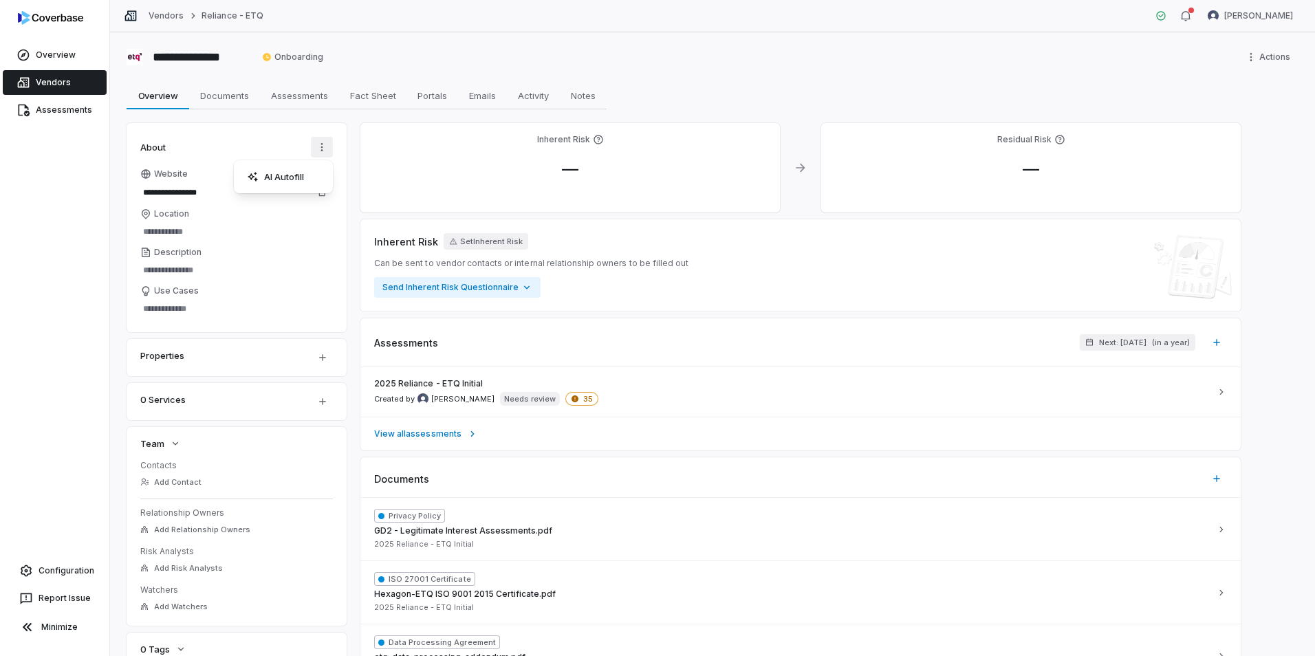
click at [328, 151] on html "**********" at bounding box center [657, 328] width 1315 height 656
click at [296, 176] on div "AI Autofill" at bounding box center [283, 177] width 88 height 22
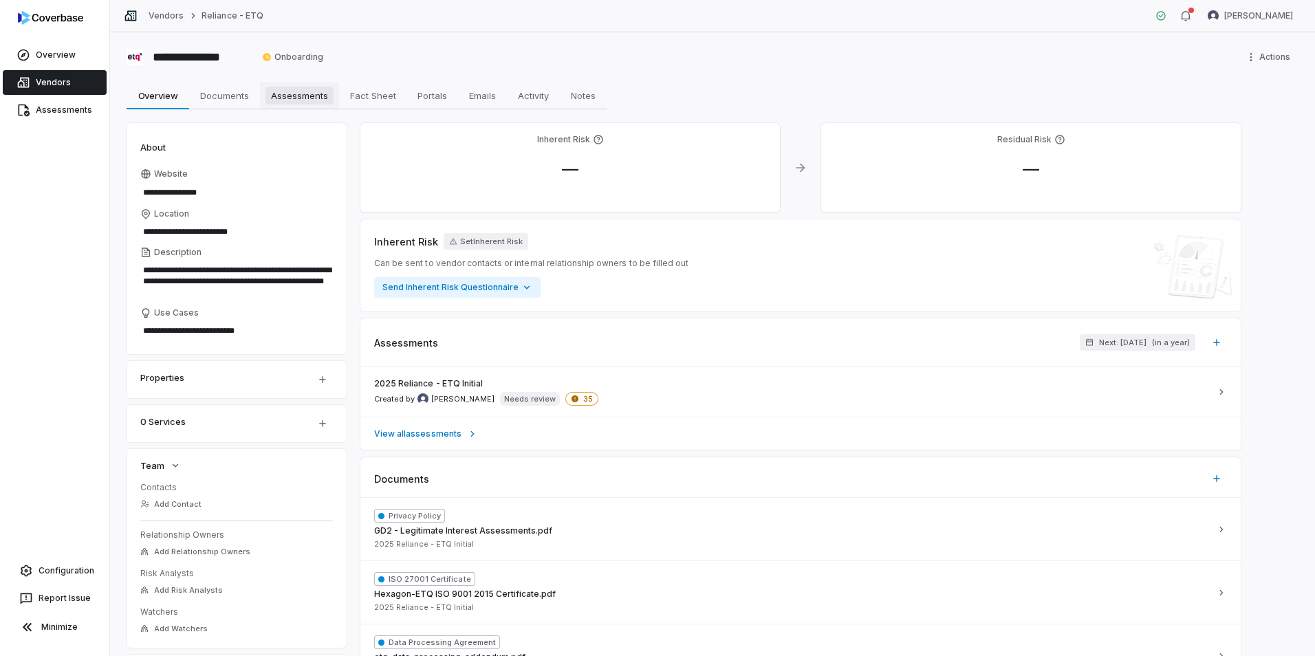
click at [287, 98] on span "Assessments" at bounding box center [300, 96] width 68 height 18
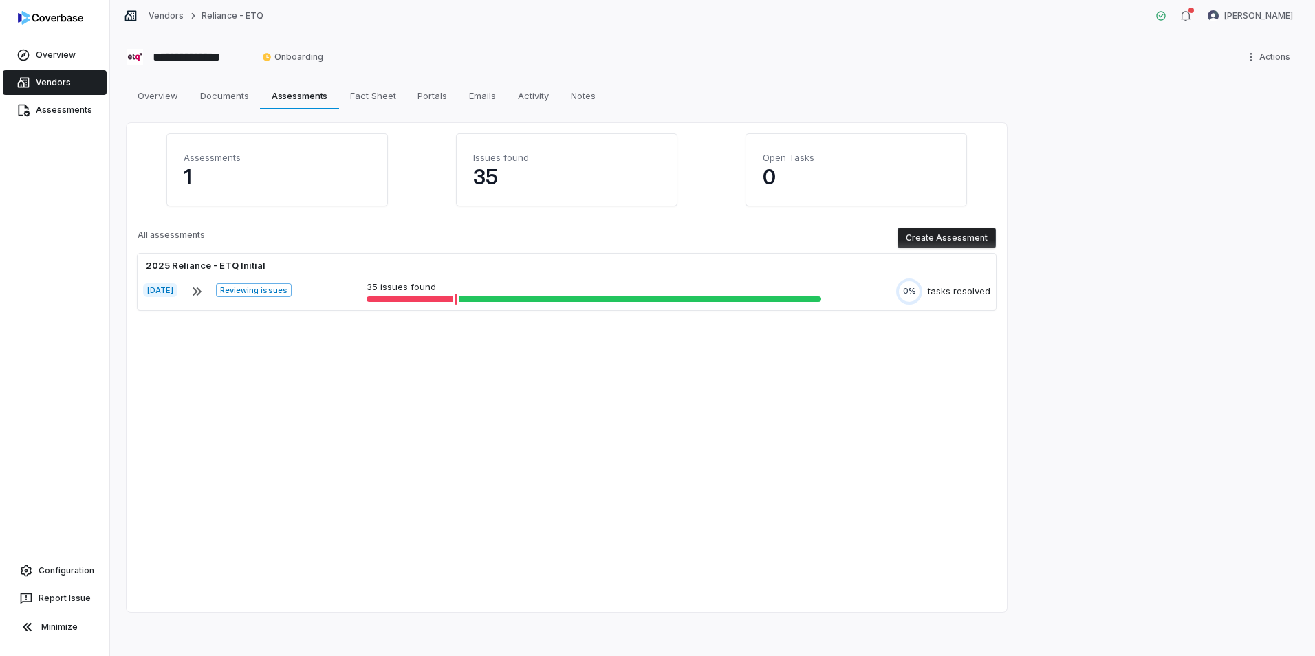
click at [552, 164] on h4 "Issues found" at bounding box center [566, 158] width 187 height 14
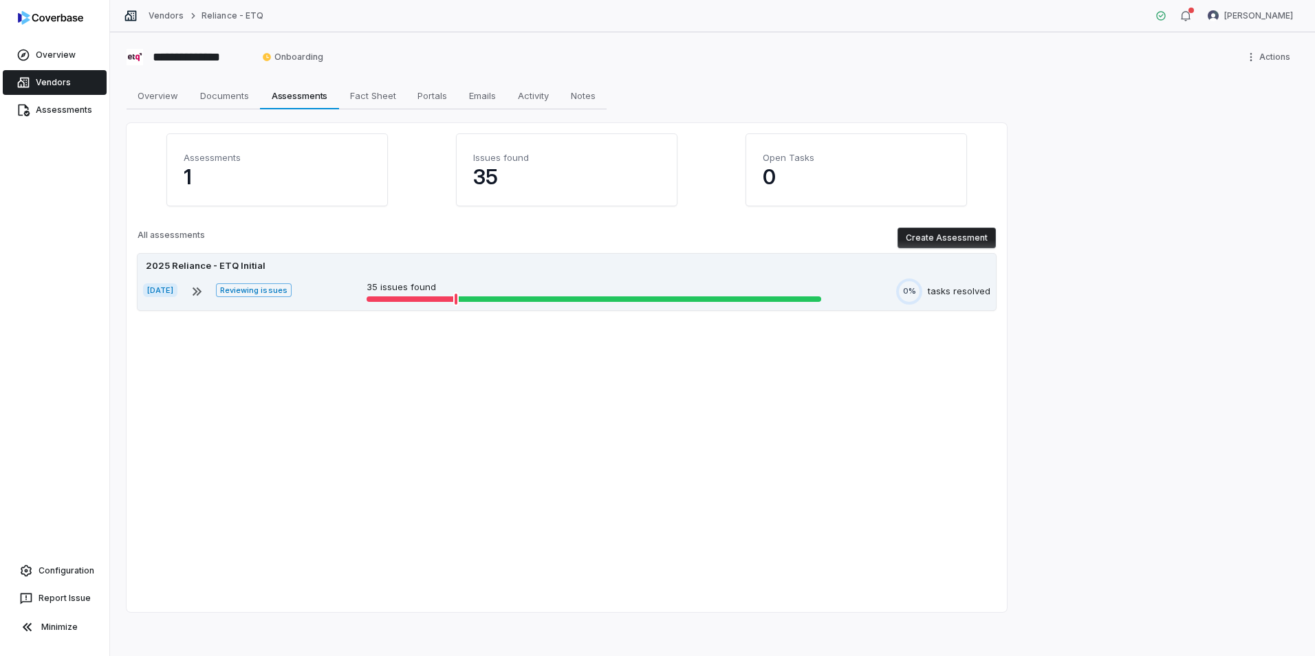
click at [846, 265] on div "2025 Reliance - ETQ Initial" at bounding box center [567, 266] width 848 height 14
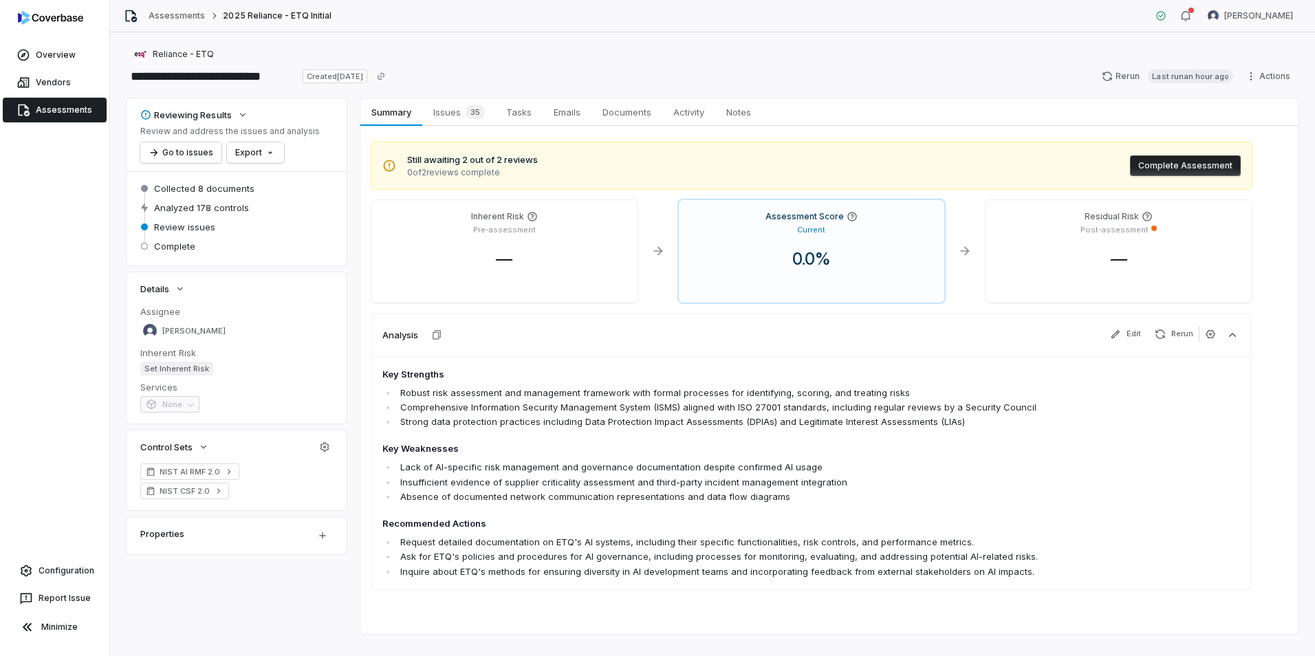
click at [294, 534] on div "Properties" at bounding box center [219, 534] width 158 height 17
click at [325, 538] on html "**********" at bounding box center [657, 328] width 1315 height 656
click at [273, 588] on html "**********" at bounding box center [657, 328] width 1315 height 656
click at [43, 56] on link "Overview" at bounding box center [55, 55] width 104 height 25
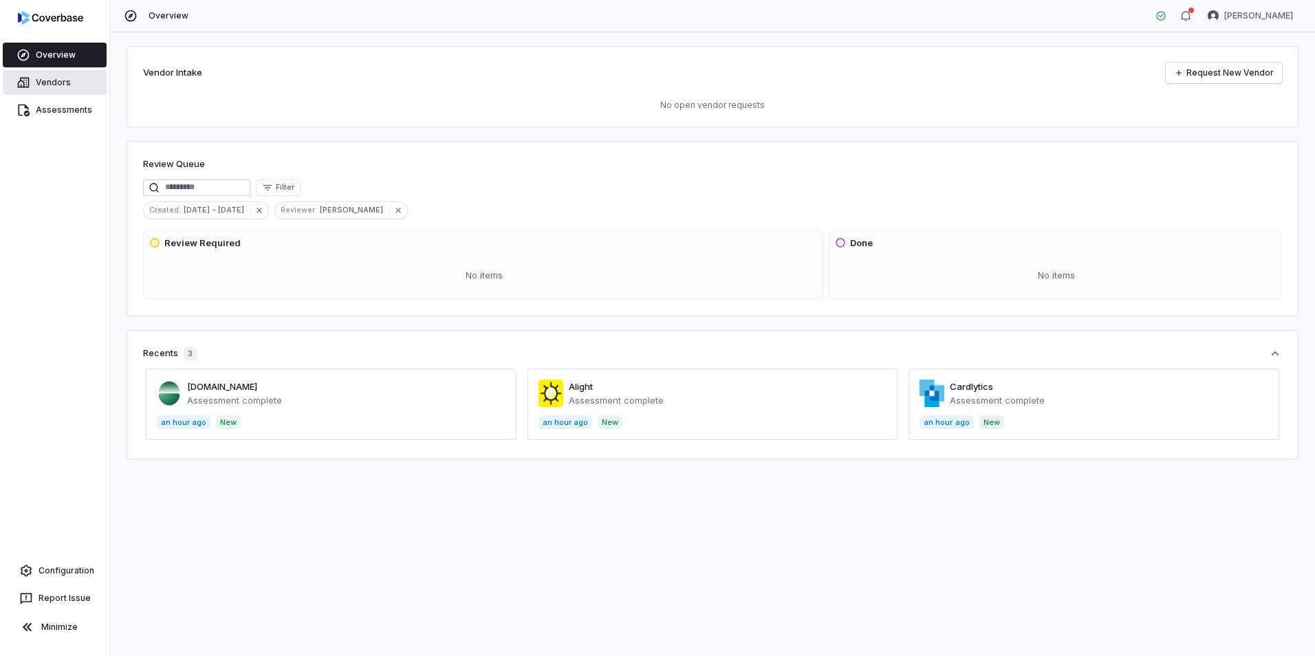
click at [58, 80] on link "Vendors" at bounding box center [55, 82] width 104 height 25
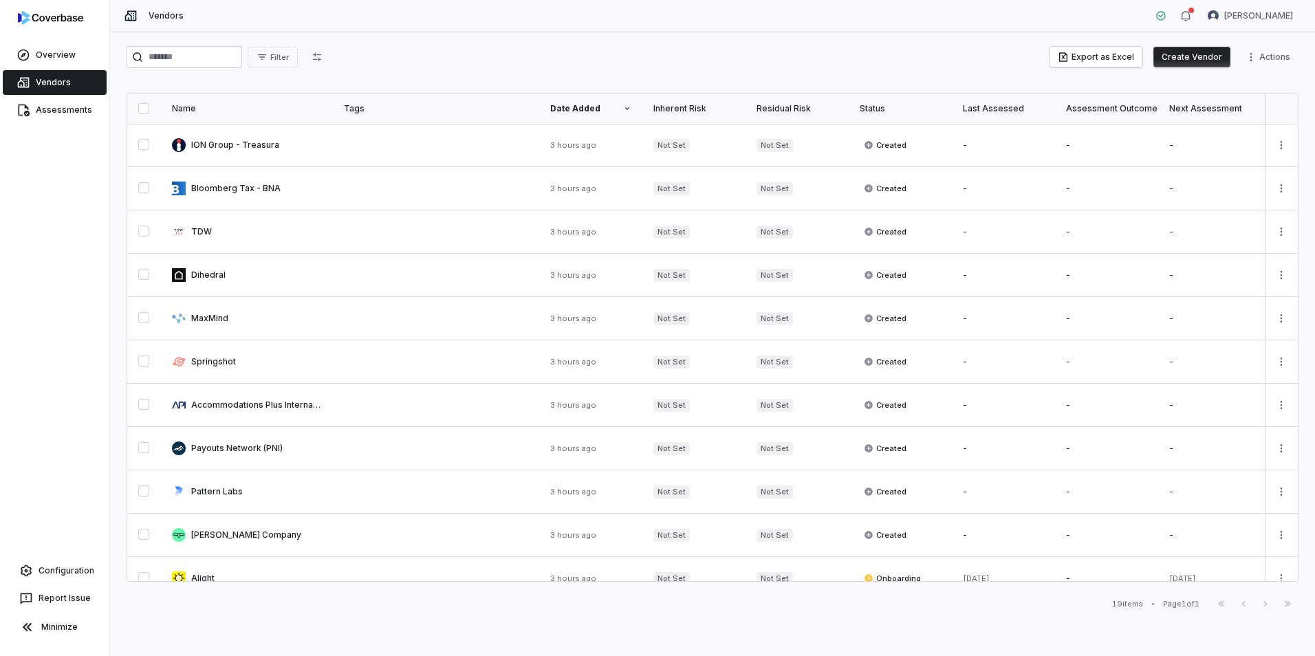
click at [52, 85] on link "Vendors" at bounding box center [55, 82] width 104 height 25
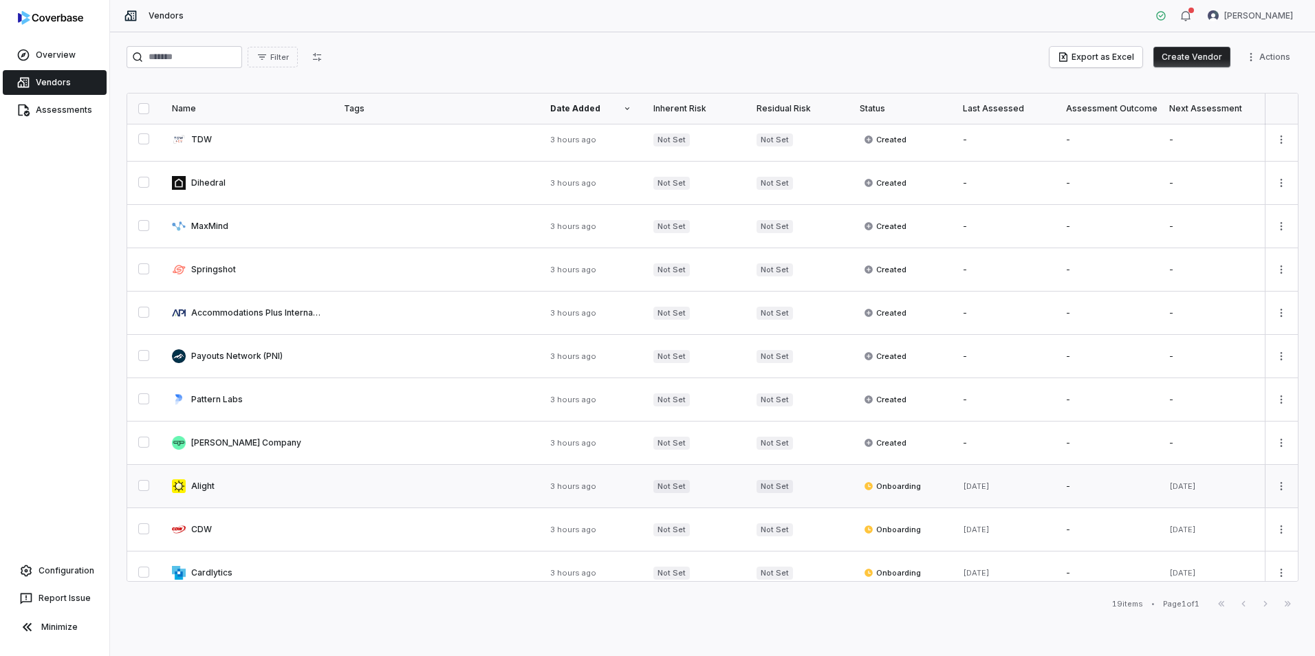
scroll to position [372, 0]
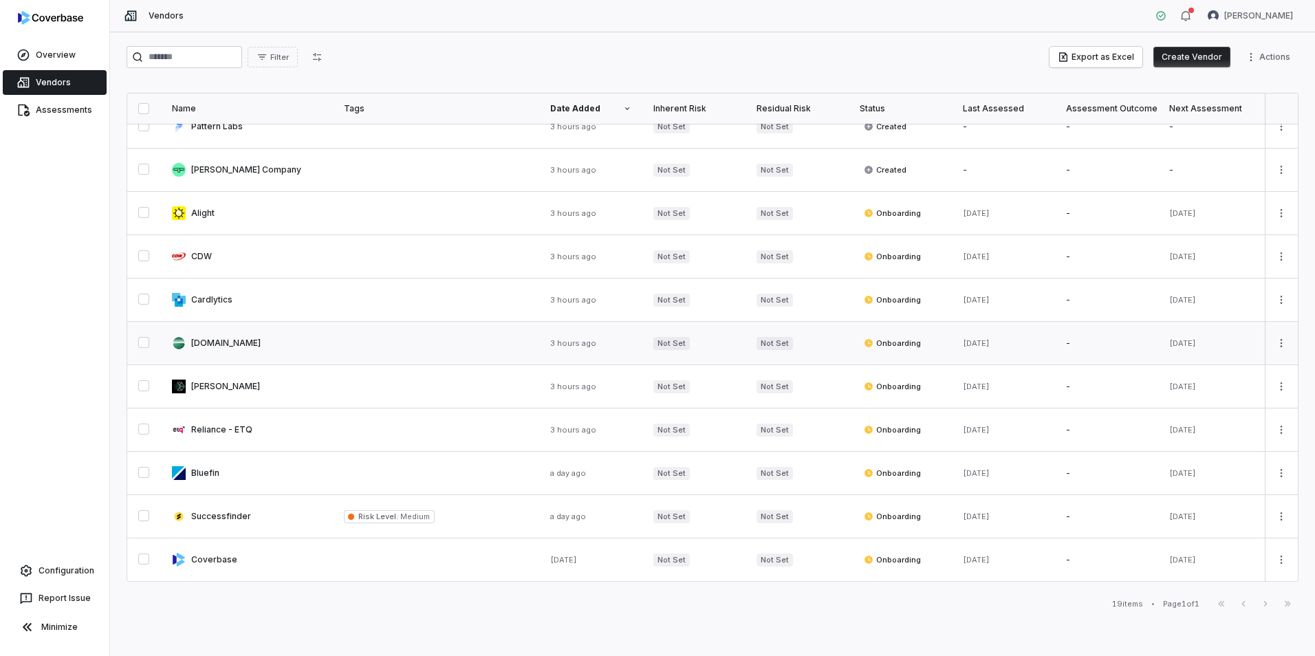
click at [211, 333] on link at bounding box center [247, 343] width 172 height 43
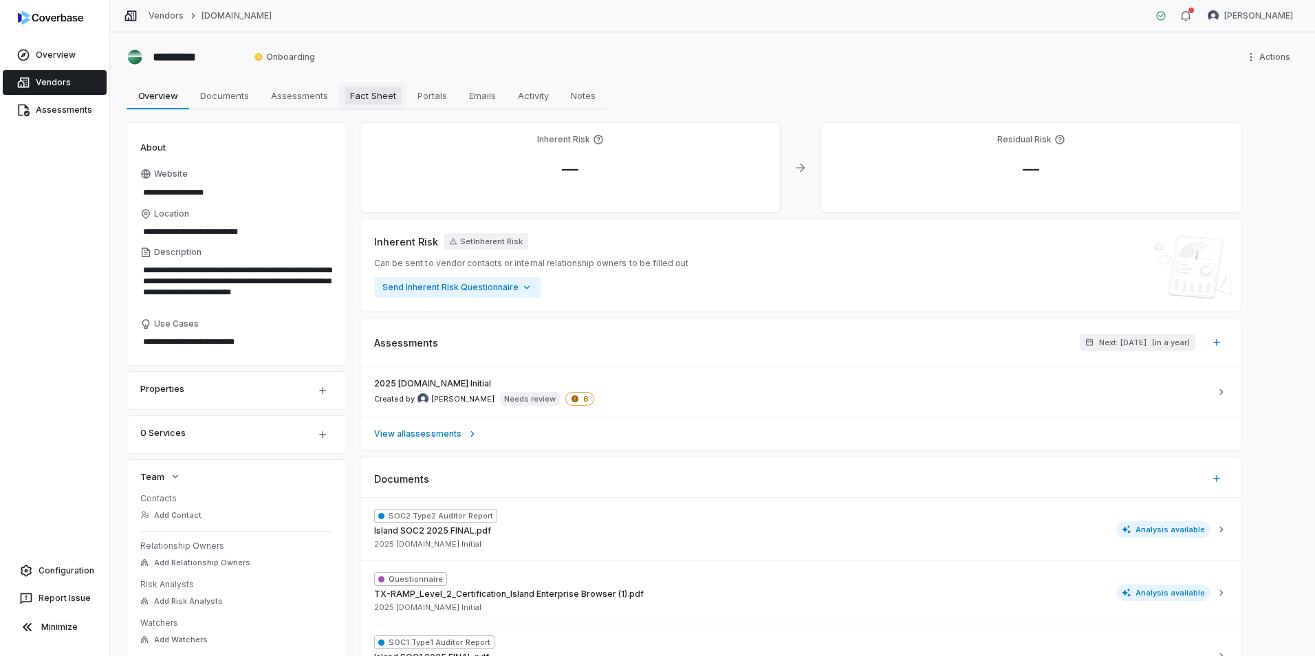
click at [378, 103] on span "Fact Sheet" at bounding box center [373, 96] width 57 height 18
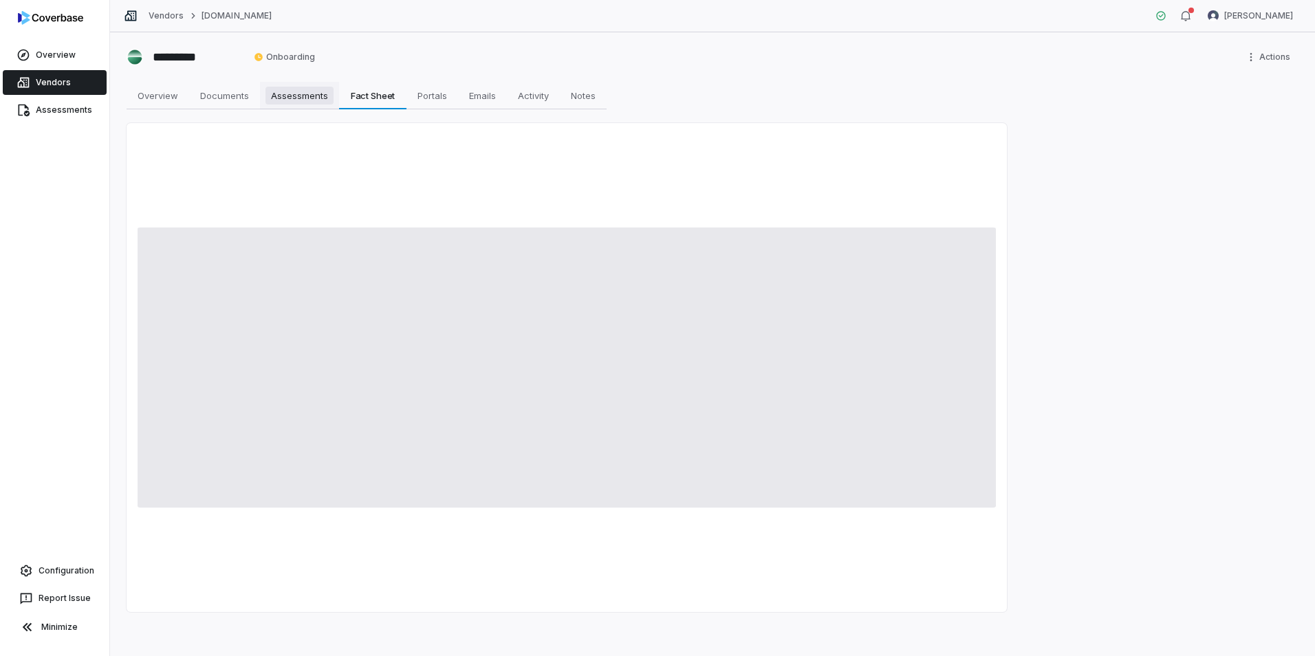
click at [310, 100] on span "Assessments" at bounding box center [300, 96] width 68 height 18
click at [236, 96] on span "Documents" at bounding box center [225, 96] width 60 height 18
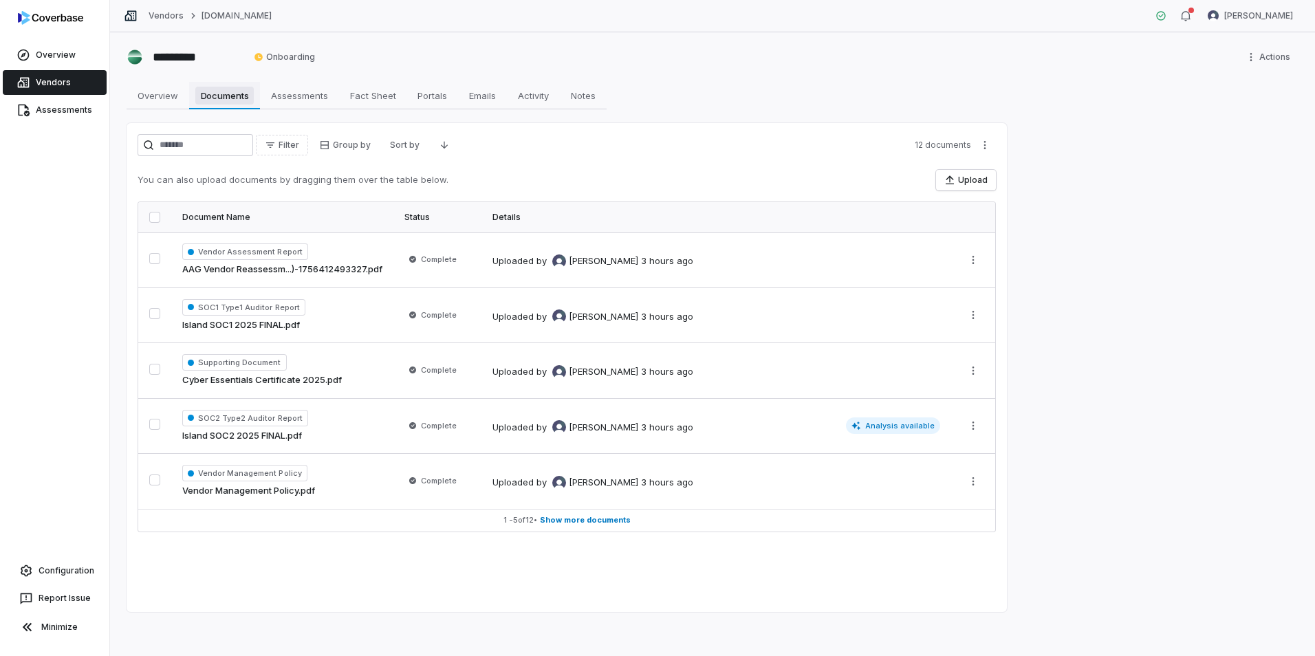
click at [248, 94] on span "Documents" at bounding box center [224, 96] width 59 height 18
click at [286, 96] on span "Assessments" at bounding box center [300, 96] width 68 height 18
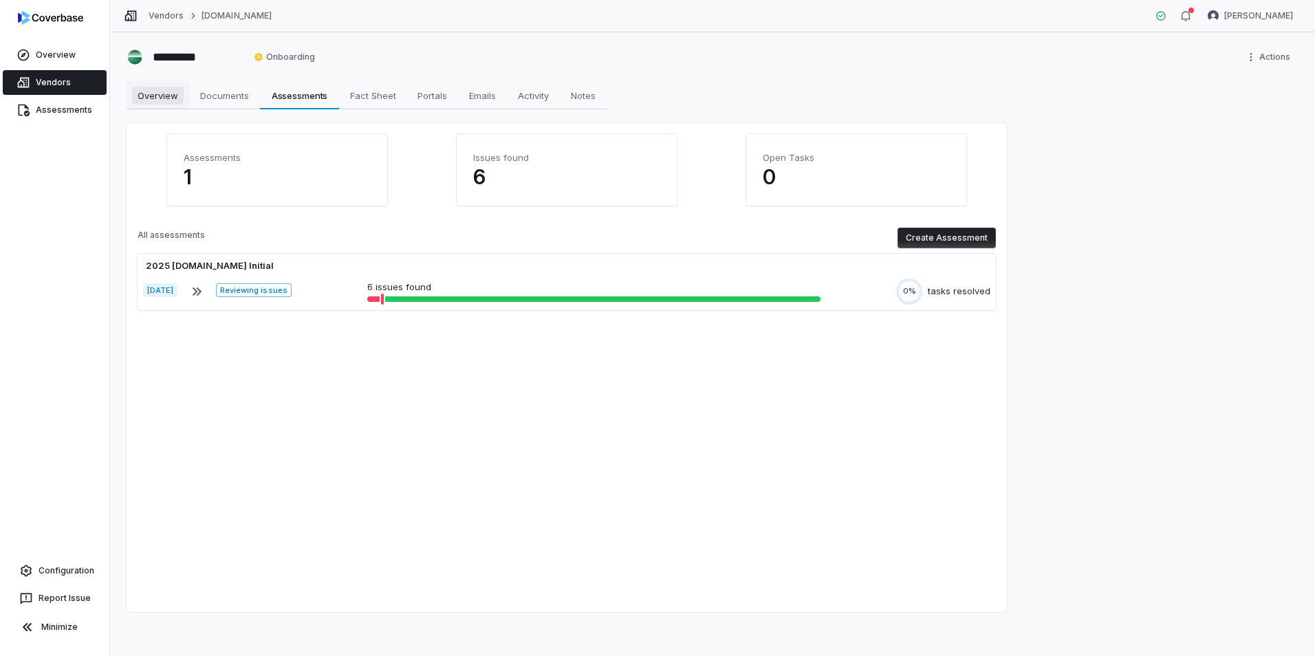
click at [166, 105] on link "Overview Overview" at bounding box center [158, 96] width 63 height 28
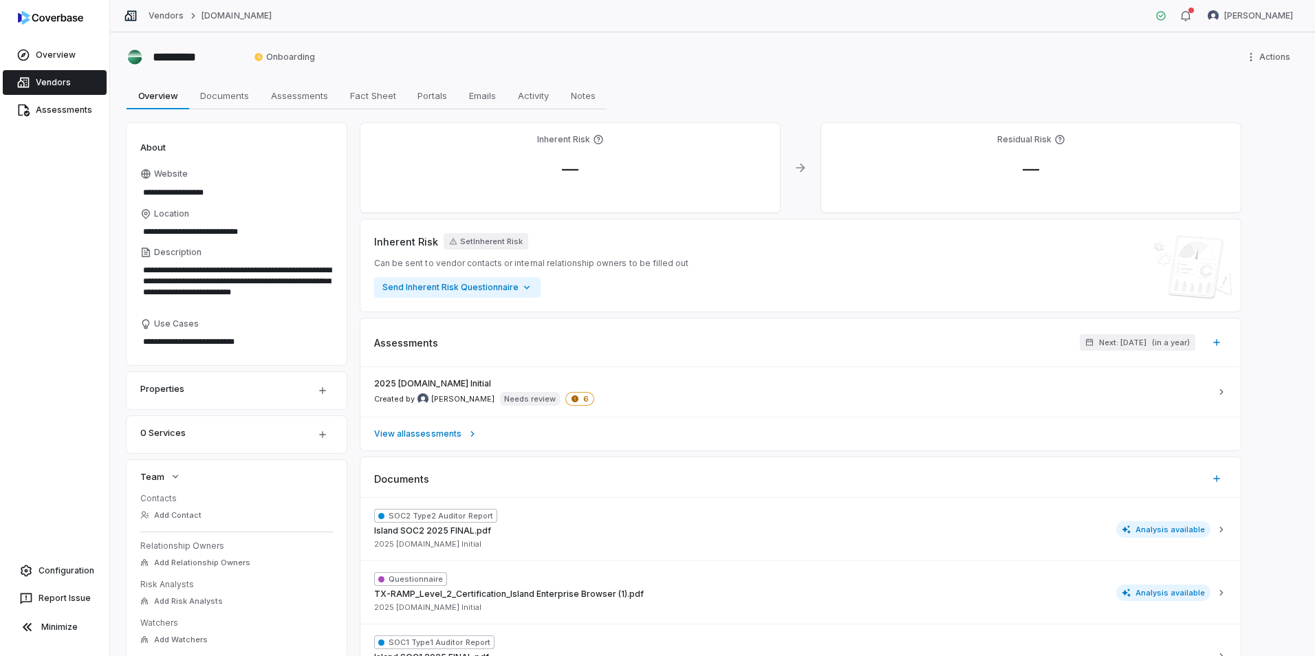
click at [806, 170] on icon at bounding box center [801, 168] width 14 height 14
click at [56, 82] on link "Vendors" at bounding box center [55, 82] width 104 height 25
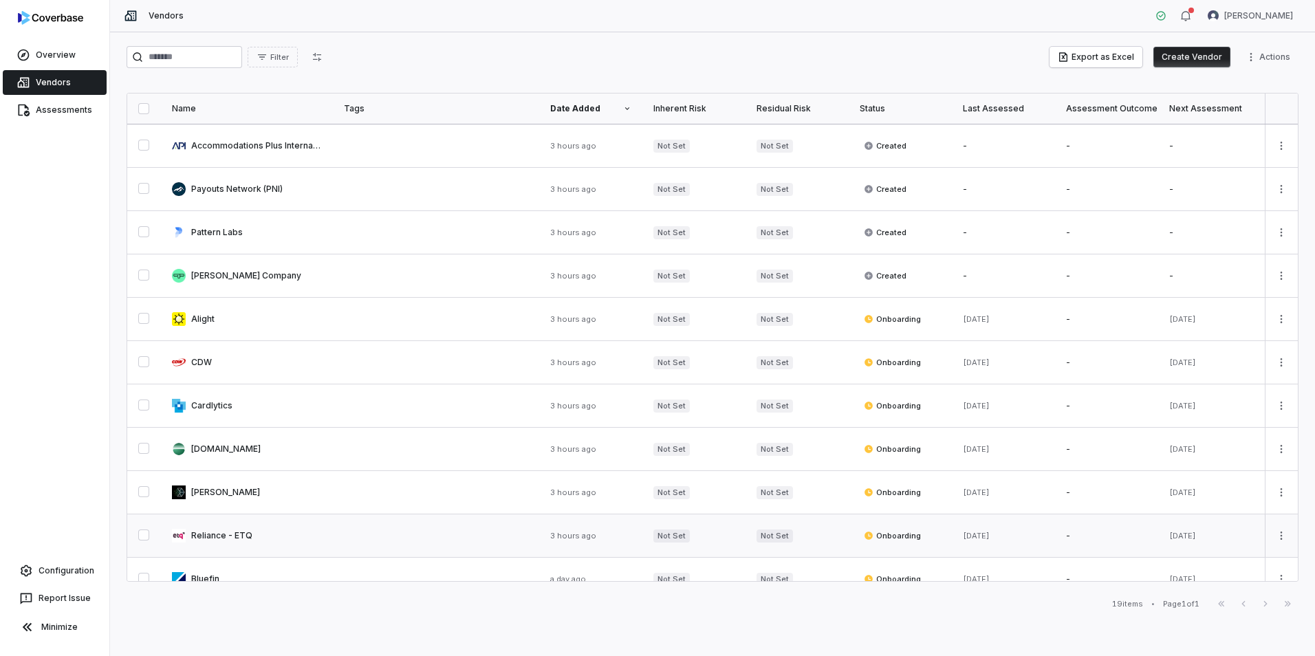
scroll to position [372, 0]
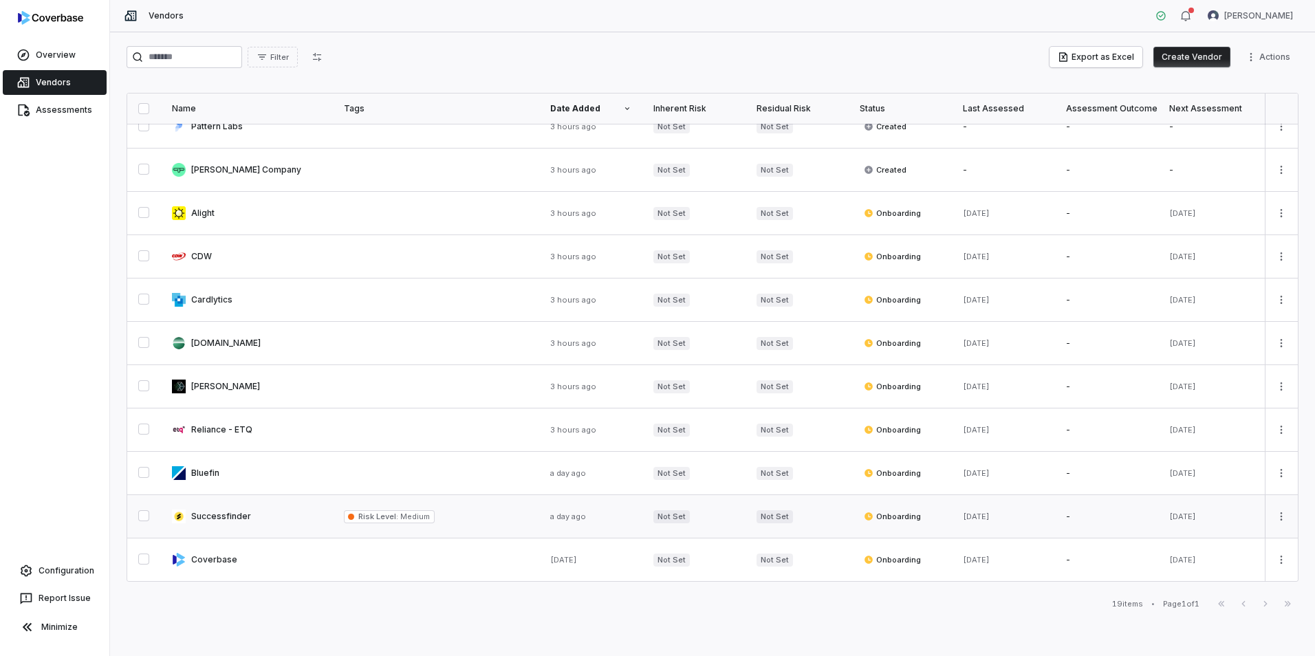
click at [229, 515] on link at bounding box center [247, 516] width 172 height 43
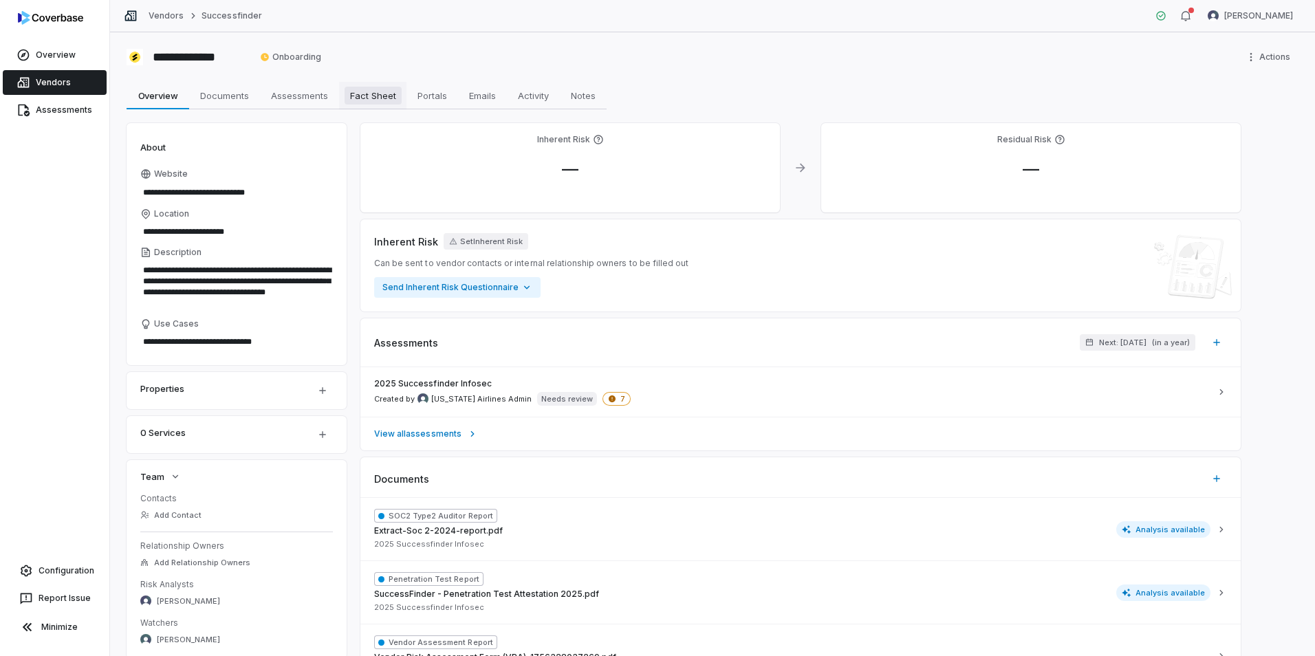
click at [372, 87] on span "Fact Sheet" at bounding box center [373, 96] width 57 height 18
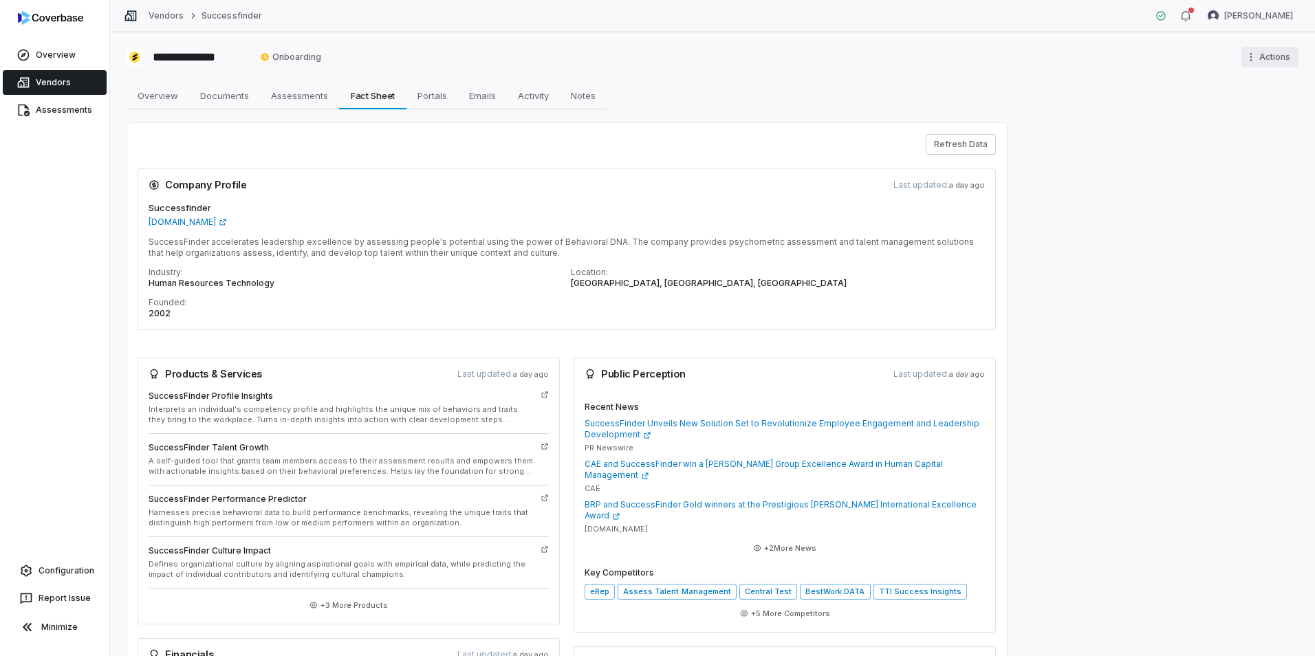
click at [1256, 52] on html "**********" at bounding box center [657, 328] width 1315 height 656
click at [566, 98] on html "**********" at bounding box center [657, 328] width 1315 height 656
click at [309, 103] on span "Assessments" at bounding box center [300, 96] width 68 height 18
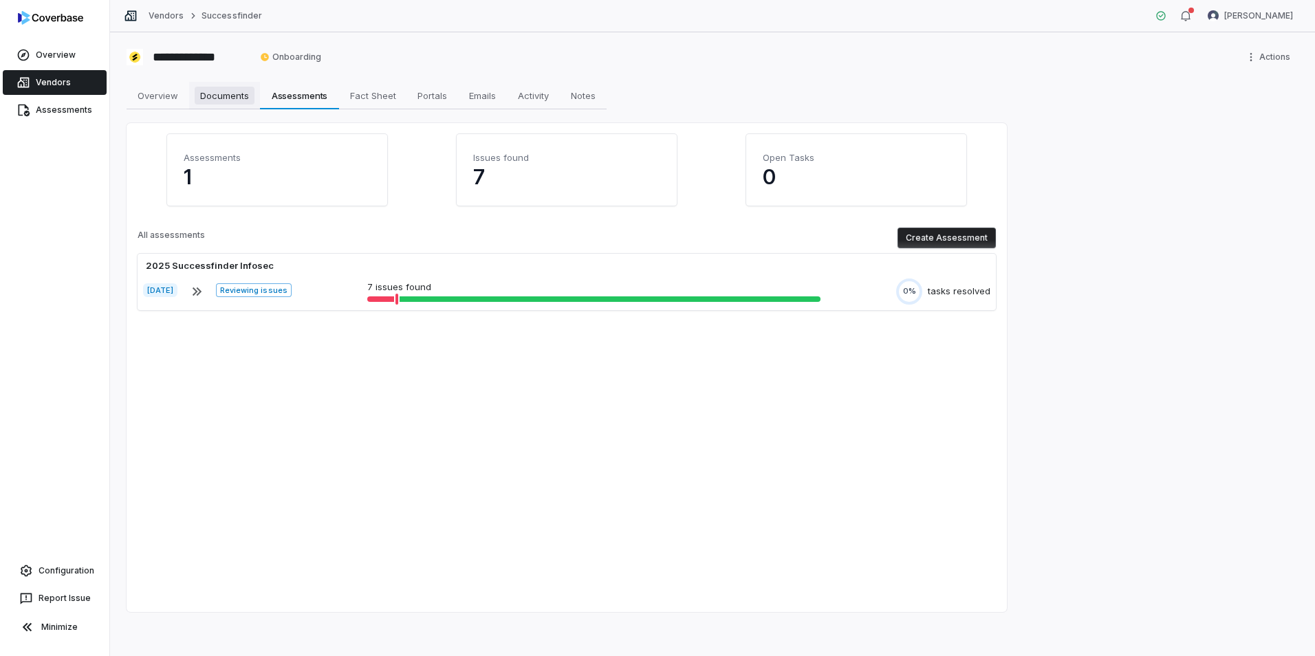
click at [237, 100] on span "Documents" at bounding box center [225, 96] width 60 height 18
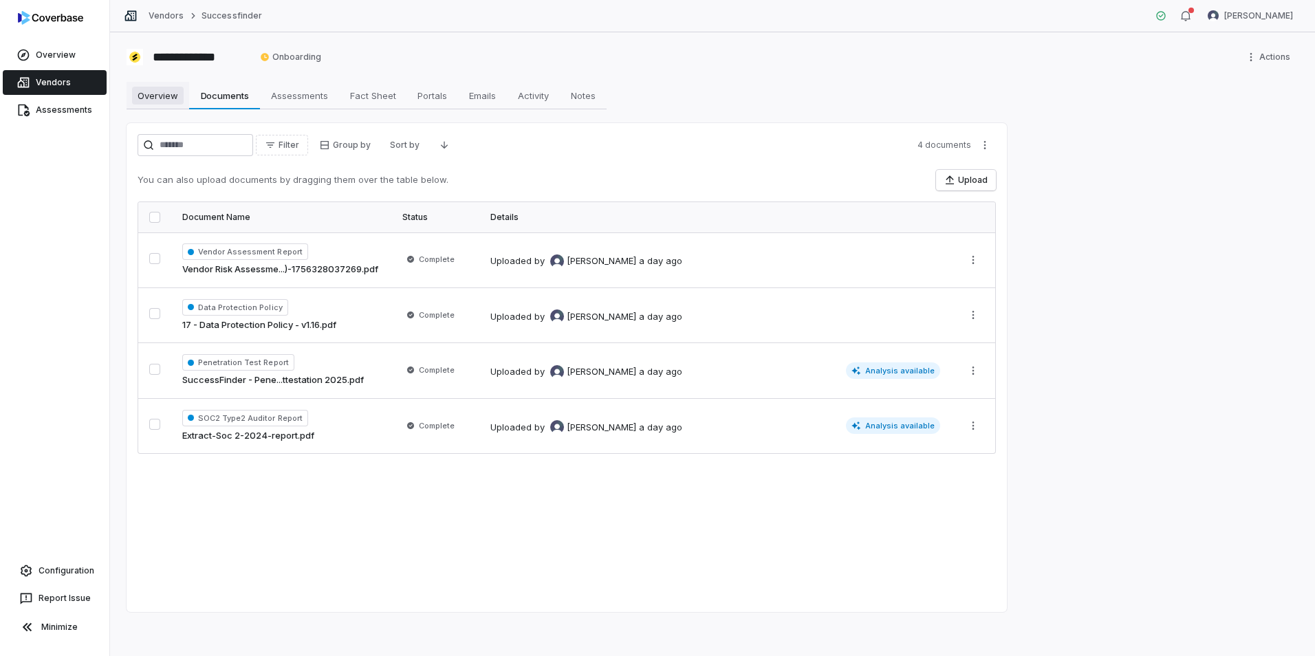
click at [179, 101] on span "Overview" at bounding box center [158, 96] width 52 height 18
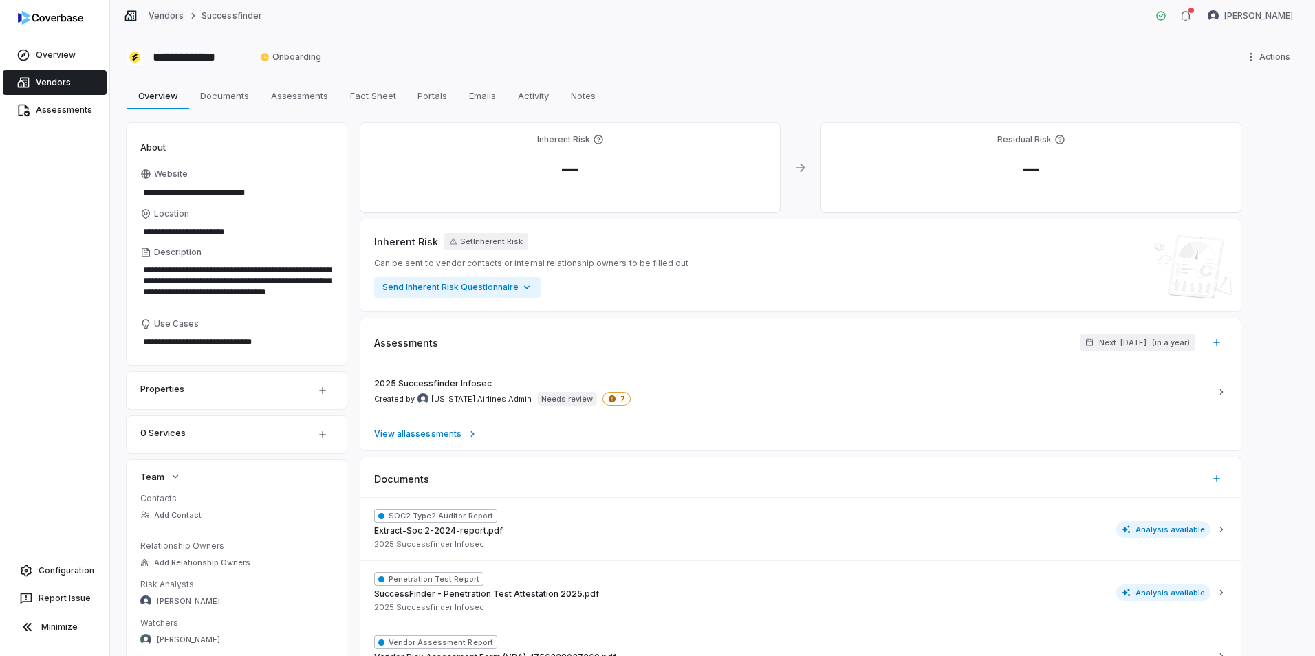
click at [169, 18] on link "Vendors" at bounding box center [166, 15] width 35 height 11
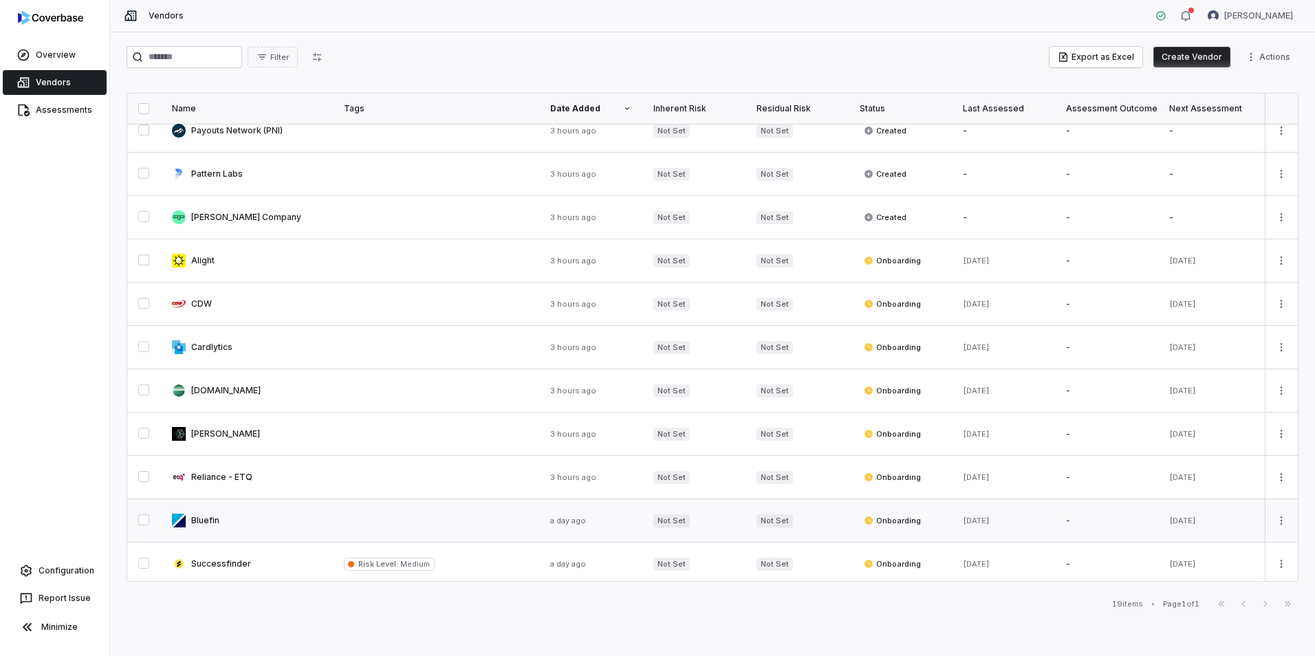
scroll to position [344, 0]
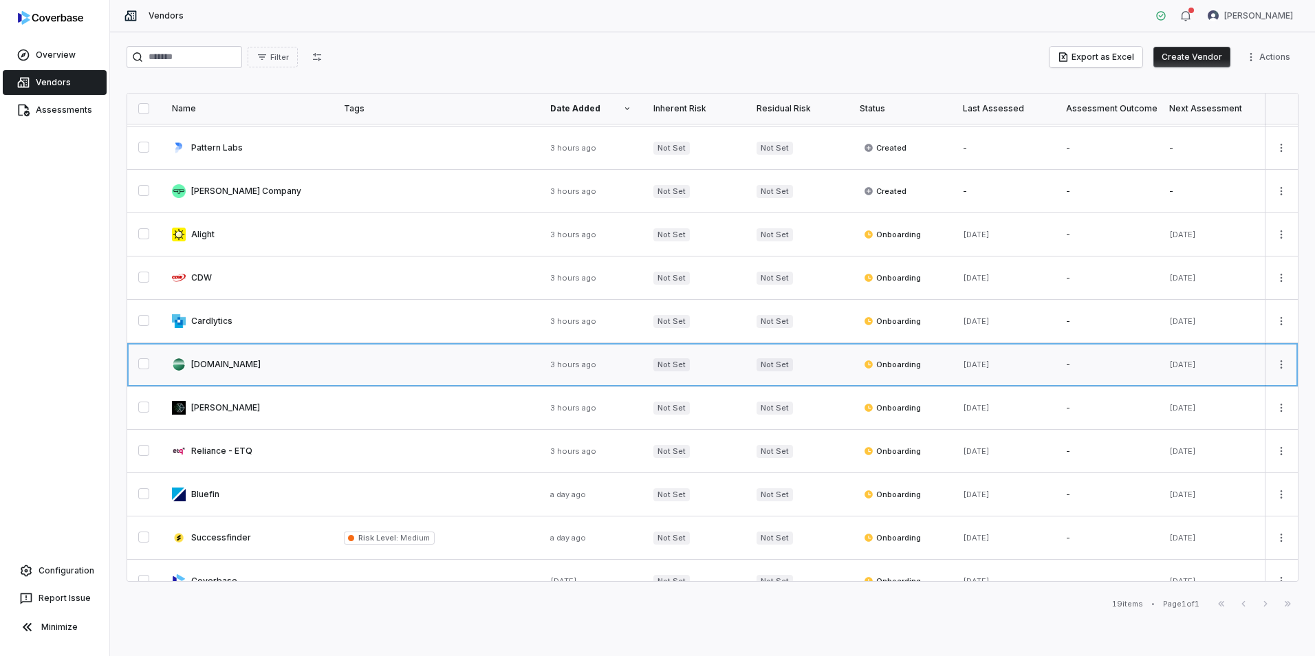
click at [211, 362] on link at bounding box center [247, 364] width 172 height 43
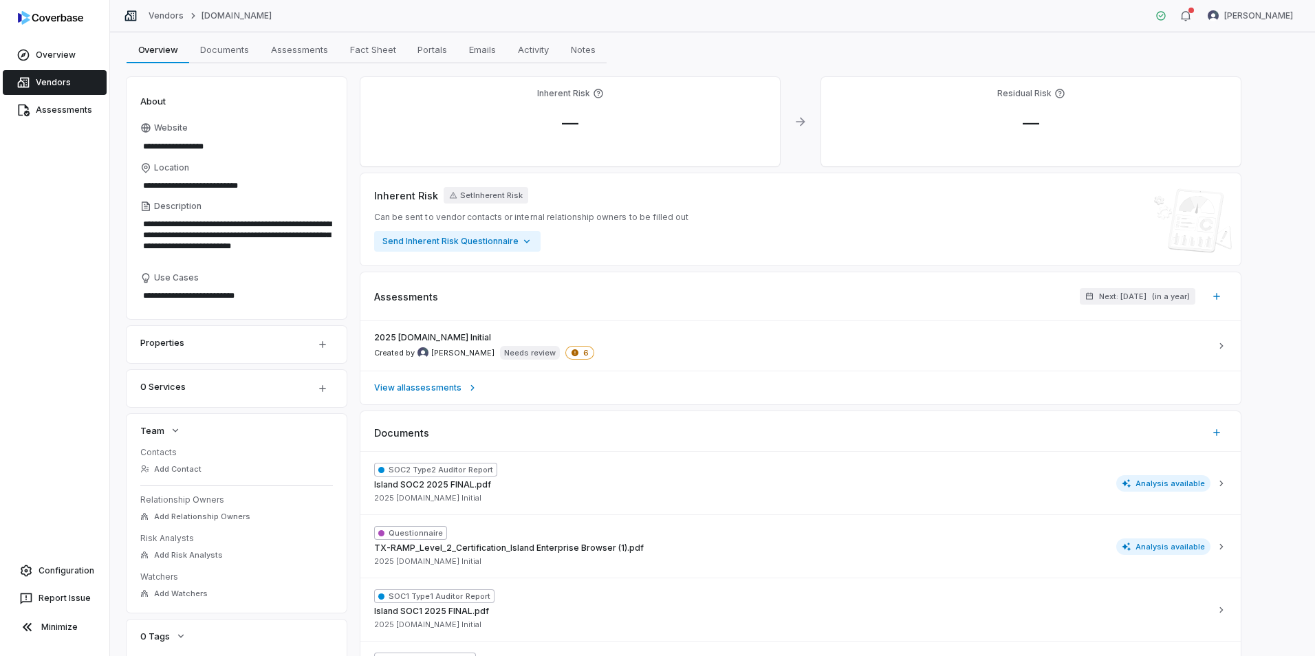
scroll to position [69, 0]
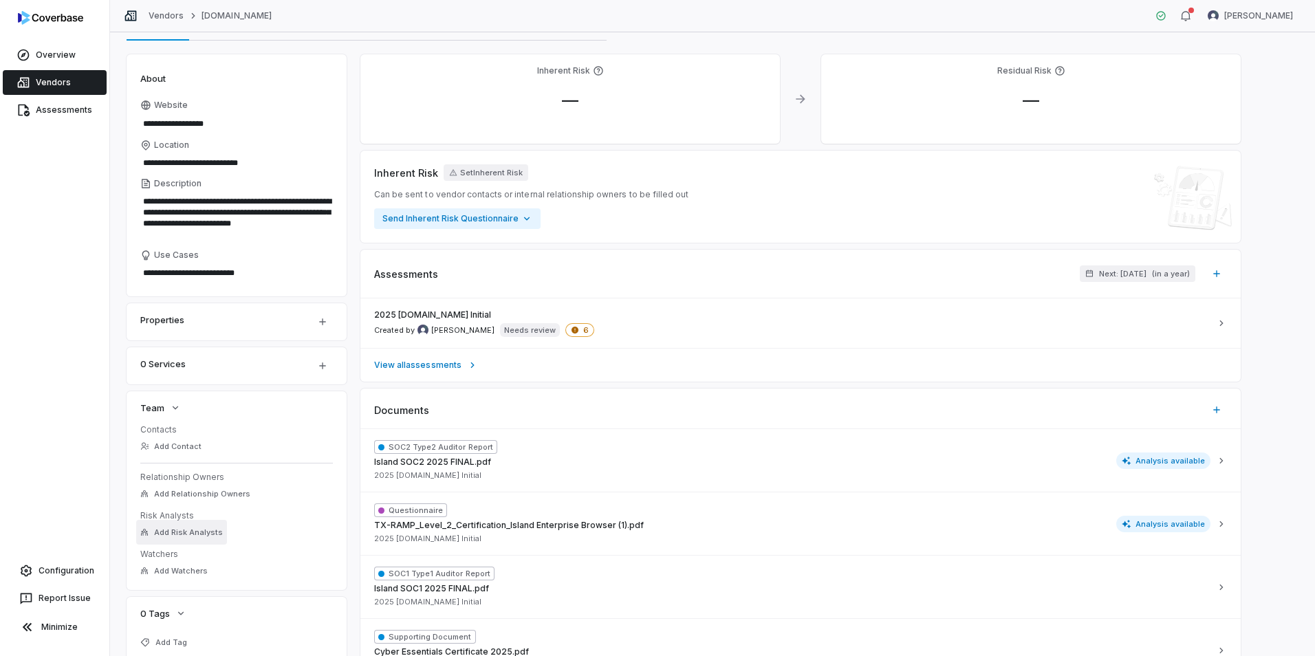
click at [170, 534] on span "Add Risk Analysts" at bounding box center [188, 533] width 69 height 10
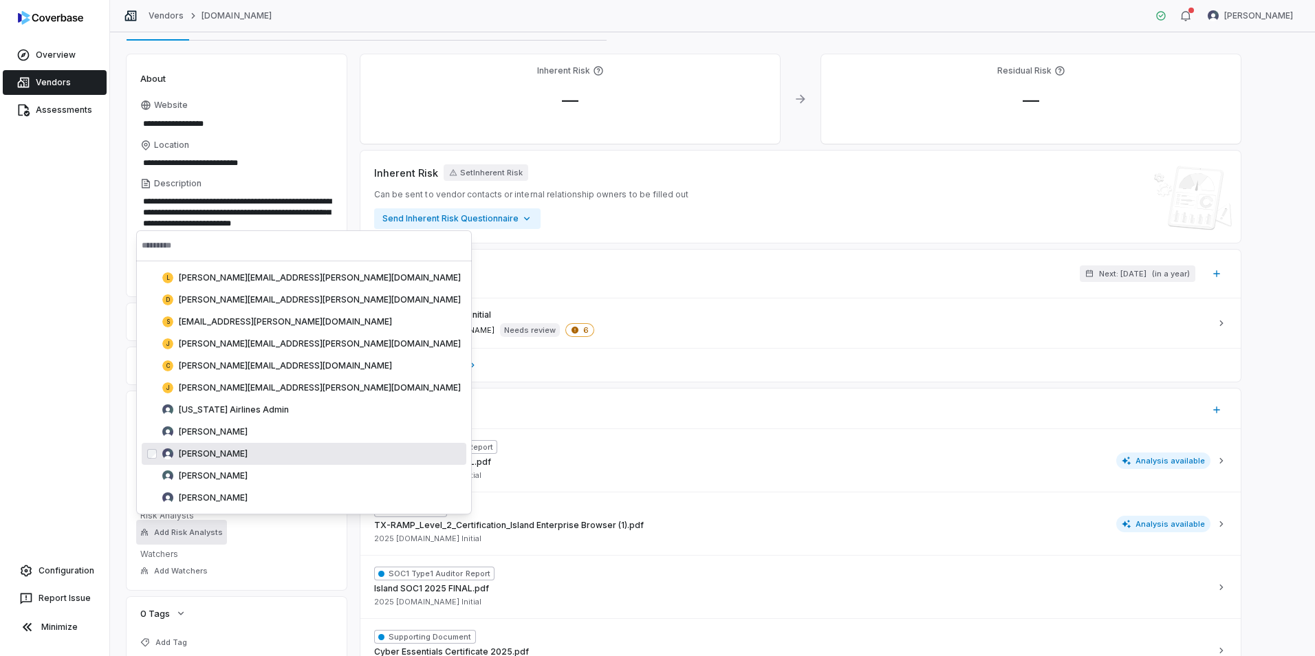
click at [214, 451] on span "[PERSON_NAME]" at bounding box center [213, 454] width 69 height 11
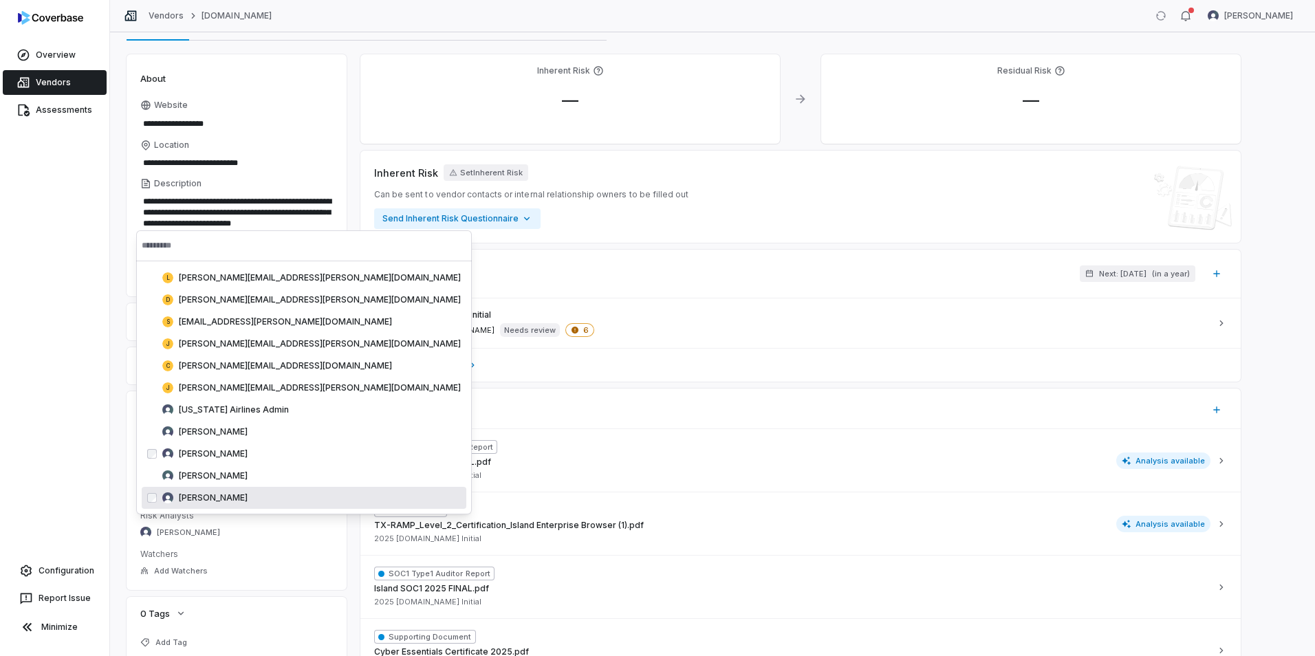
click at [107, 486] on div "Overview Vendors Assessments Configuration Report Issue Minimize" at bounding box center [54, 328] width 109 height 656
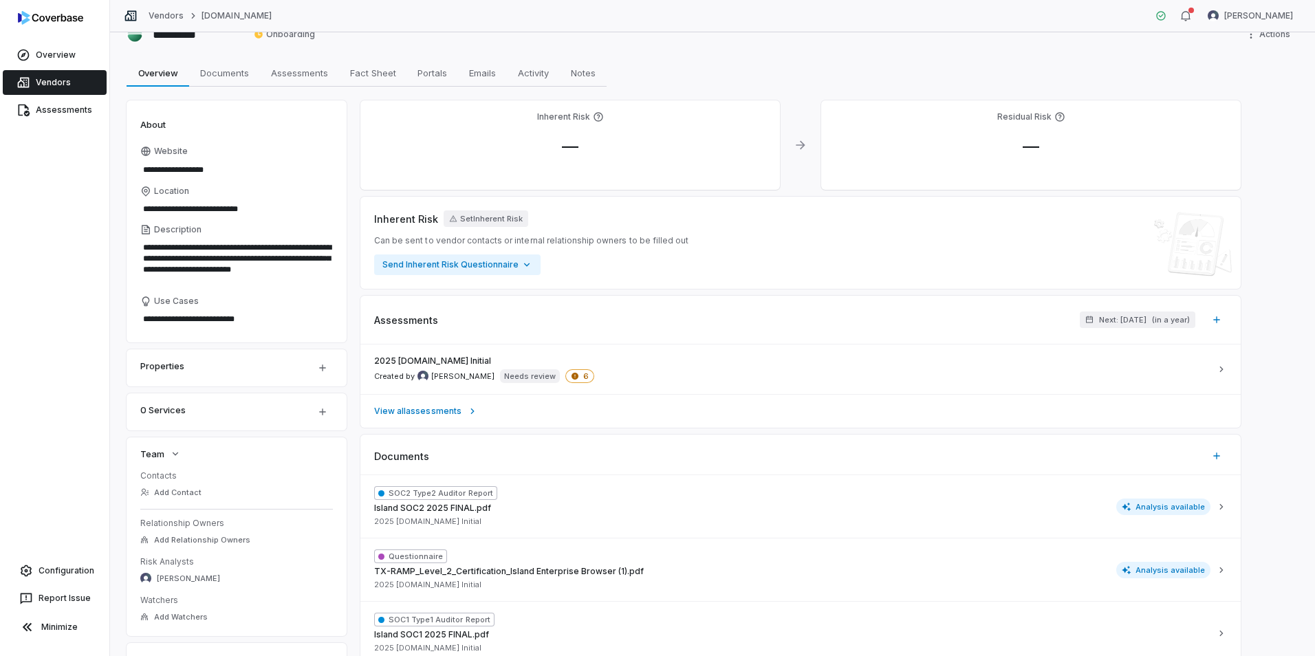
scroll to position [0, 0]
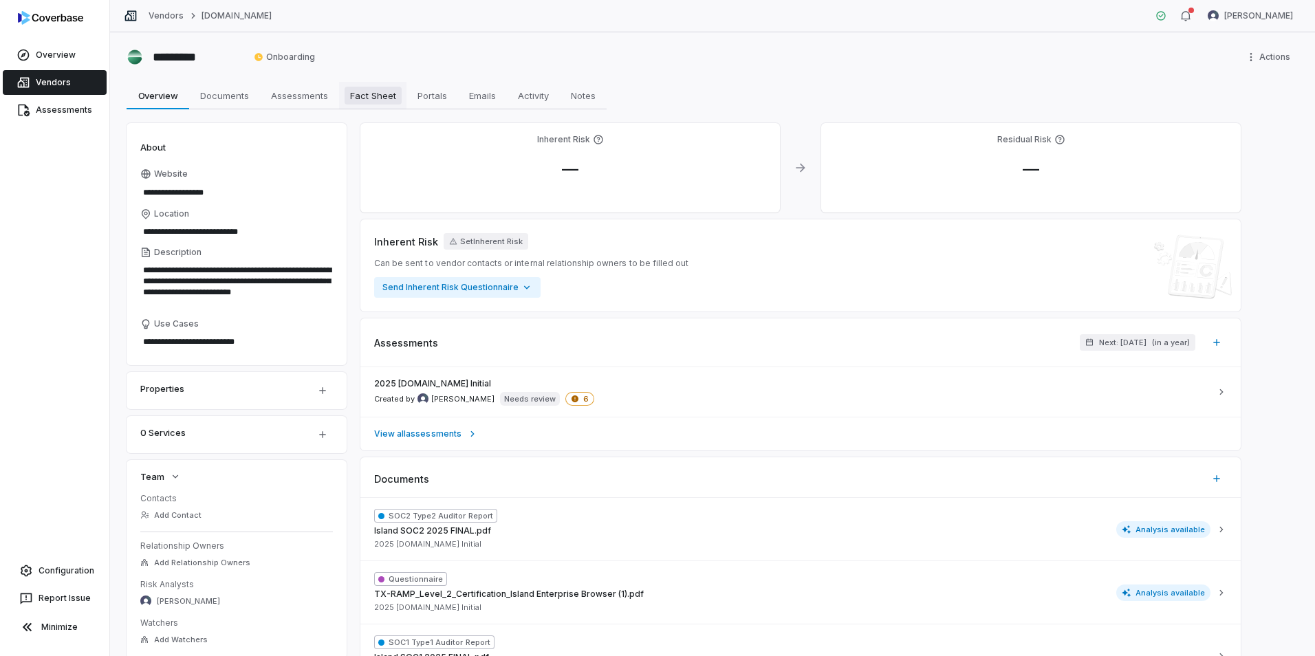
click at [367, 91] on span "Fact Sheet" at bounding box center [373, 96] width 57 height 18
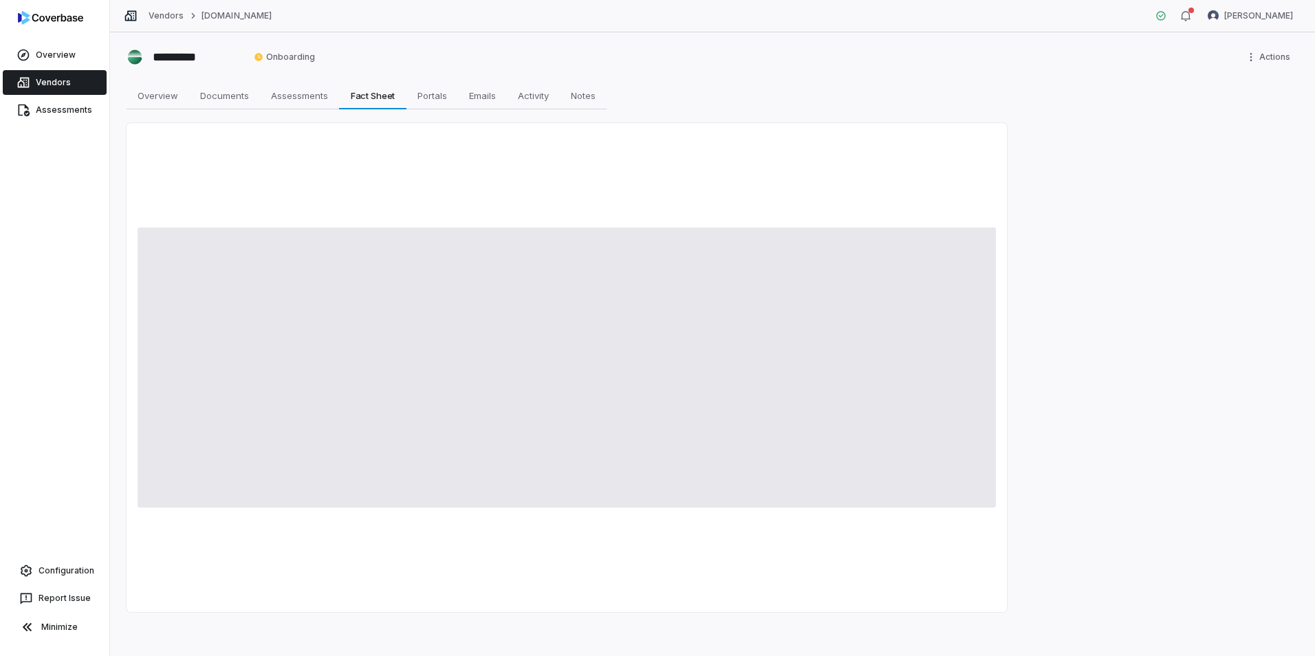
click at [187, 583] on div at bounding box center [567, 367] width 881 height 489
click at [76, 574] on link "Configuration" at bounding box center [55, 571] width 98 height 25
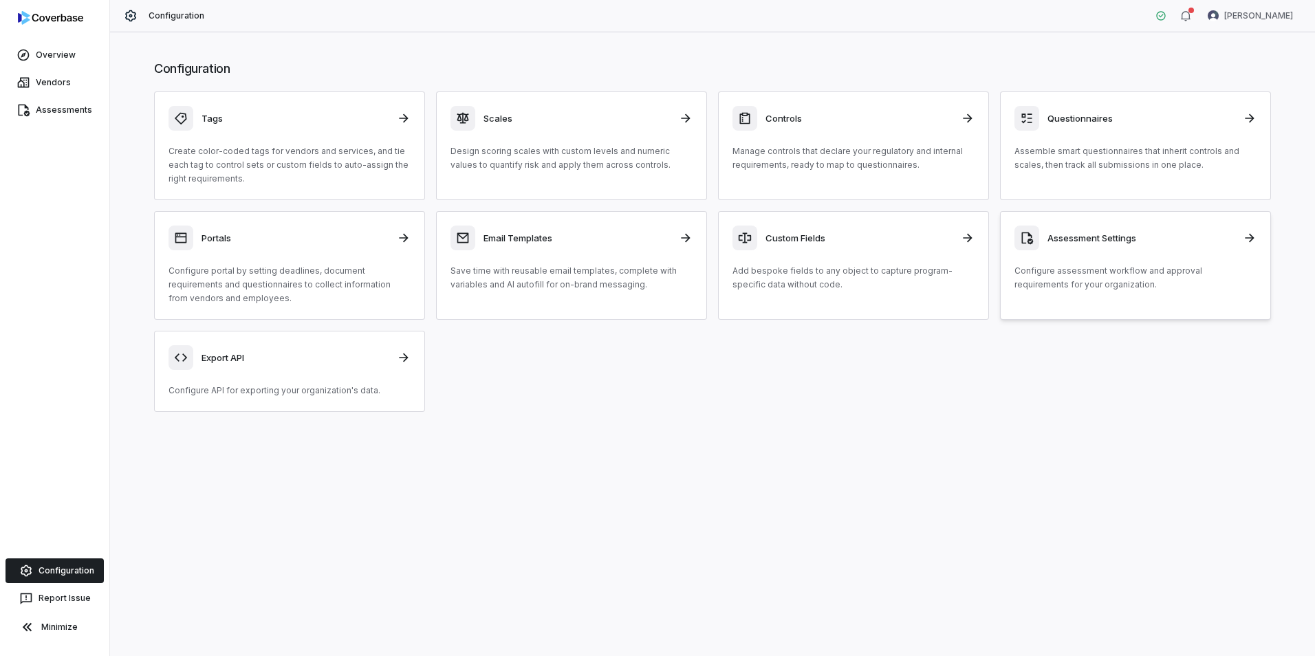
click at [1090, 244] on h3 "Assessment Settings" at bounding box center [1141, 238] width 187 height 12
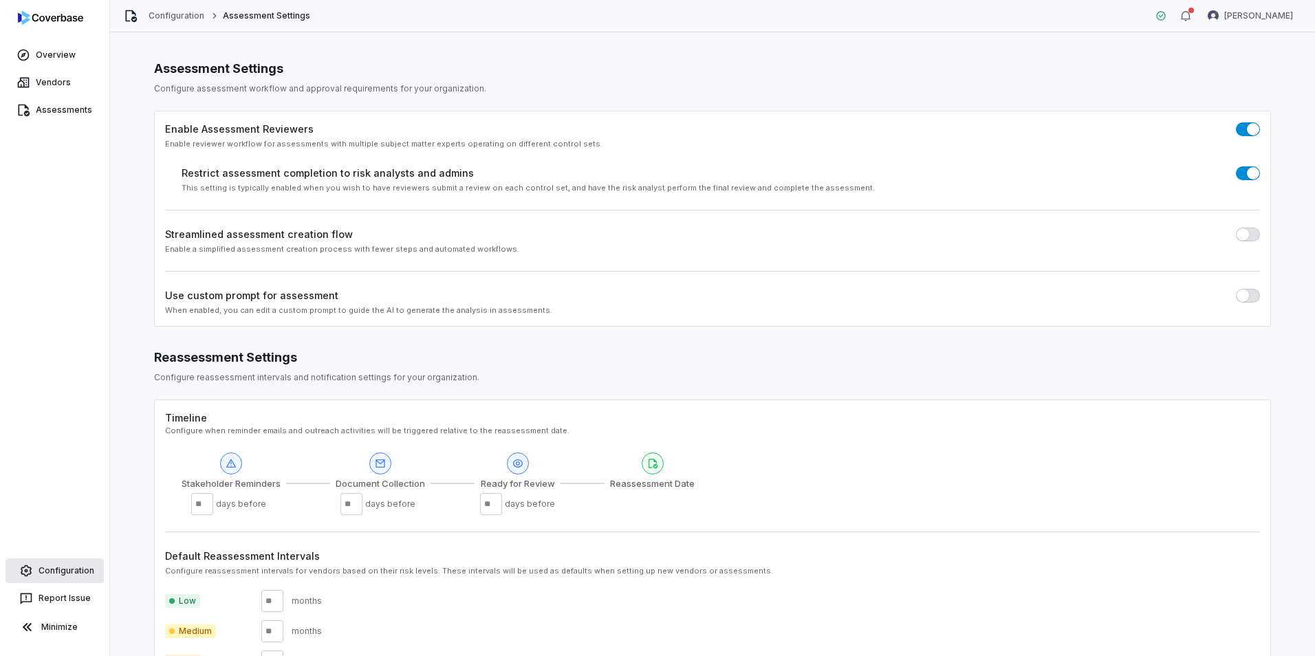
click at [81, 560] on link "Configuration" at bounding box center [55, 571] width 98 height 25
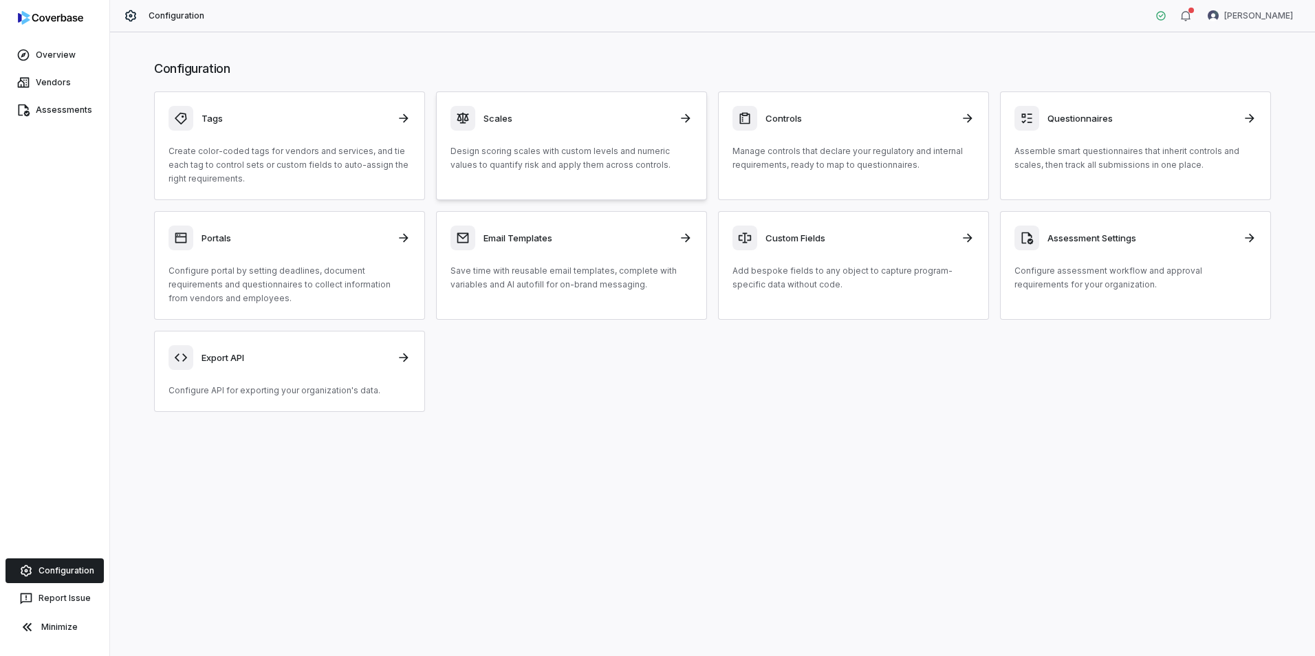
click at [569, 141] on div "Scales Design scoring scales with custom levels and numeric values to quantify …" at bounding box center [572, 139] width 242 height 66
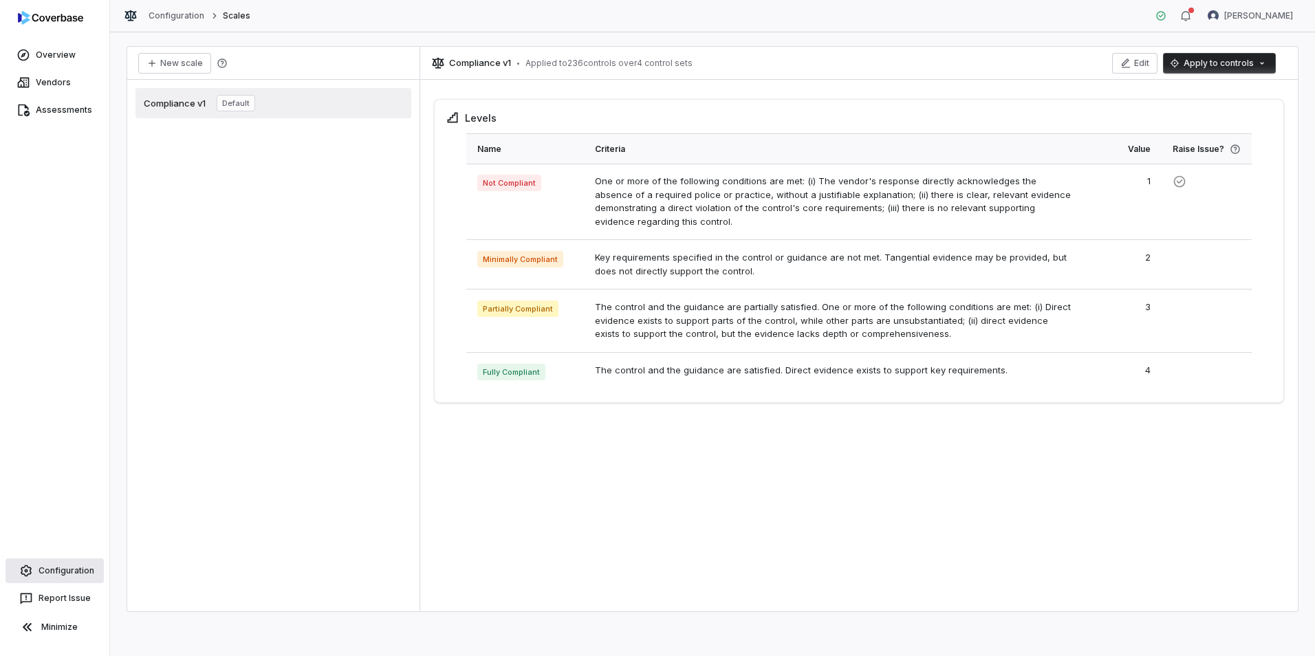
click at [41, 568] on link "Configuration" at bounding box center [55, 571] width 98 height 25
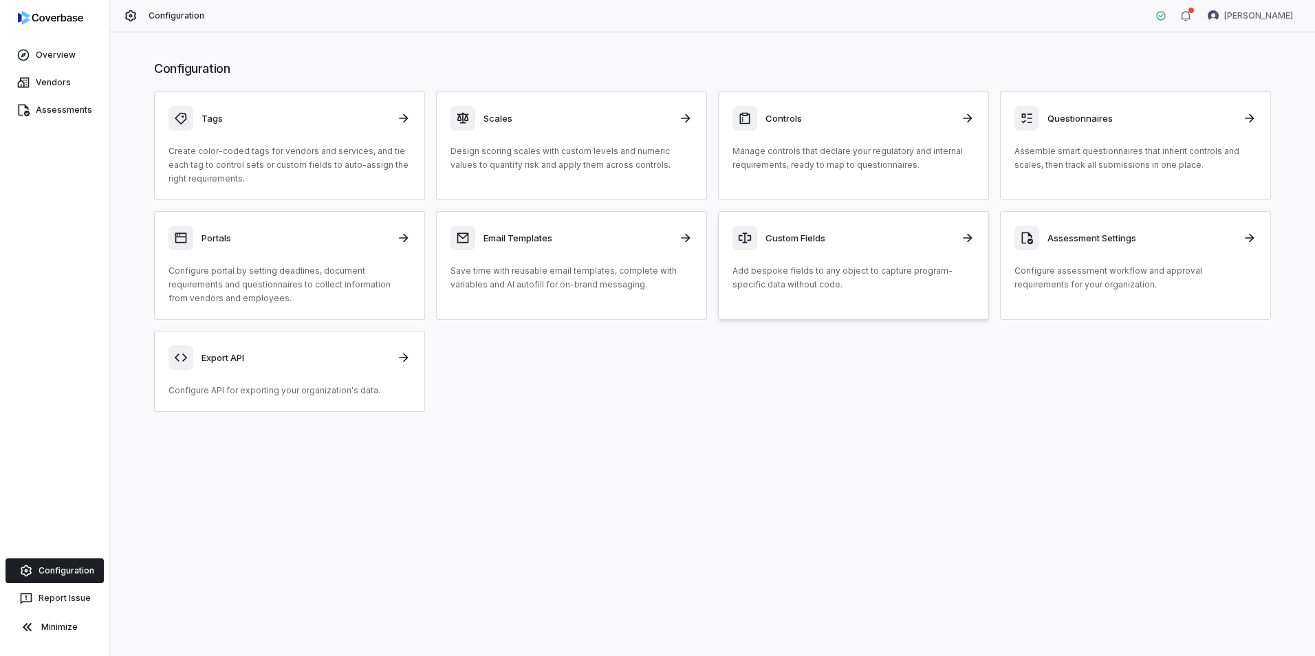
click at [786, 237] on h3 "Custom Fields" at bounding box center [859, 238] width 187 height 12
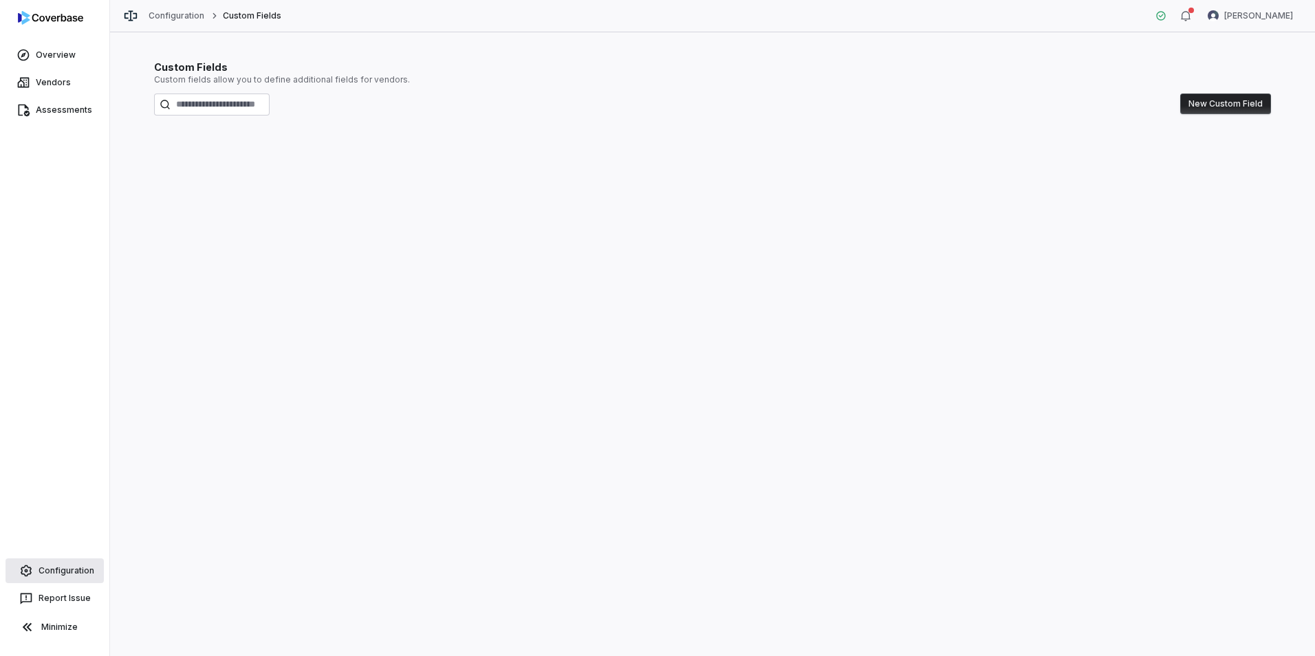
click at [65, 583] on div "Configuration" at bounding box center [55, 571] width 104 height 28
click at [67, 575] on link "Configuration" at bounding box center [55, 571] width 98 height 25
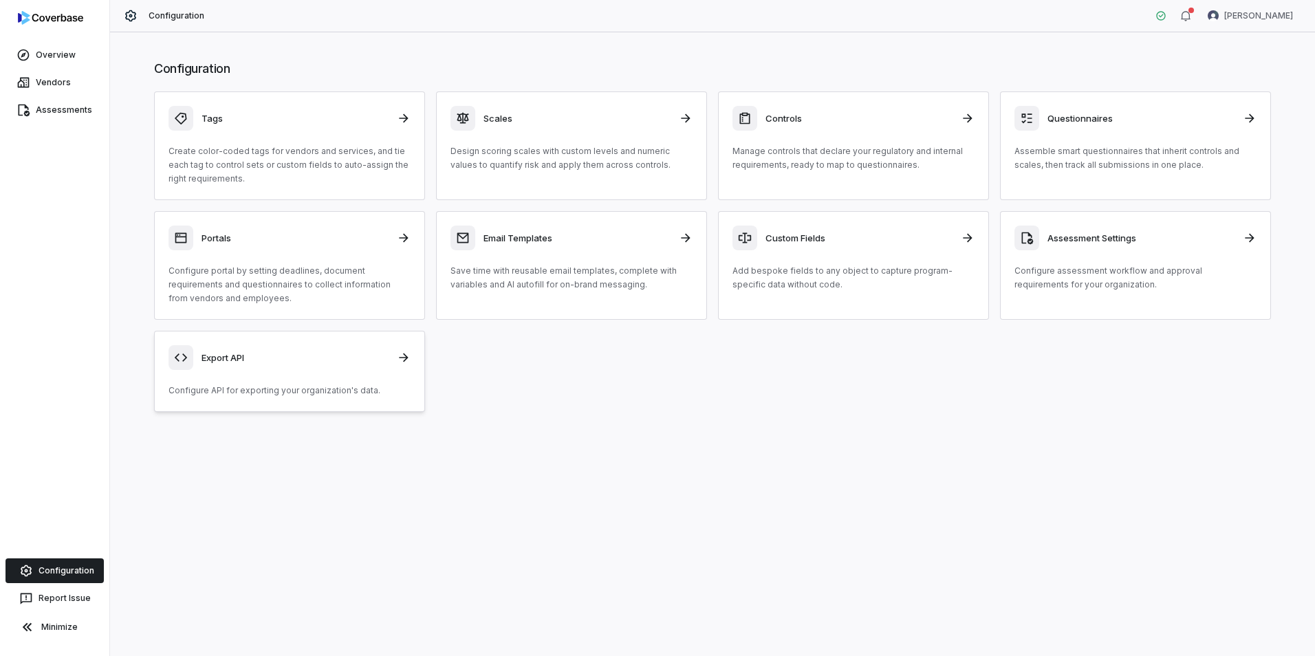
click at [301, 378] on div "Export API Configure API for exporting your organization's data." at bounding box center [290, 371] width 242 height 52
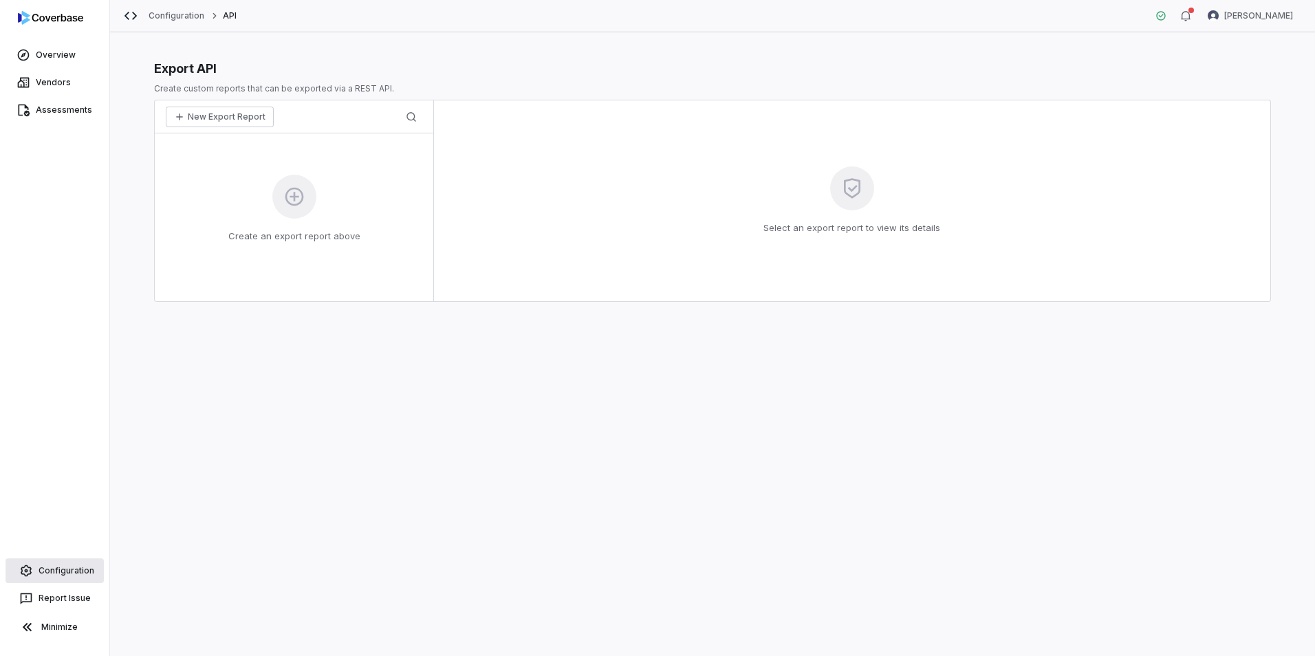
click at [71, 577] on link "Configuration" at bounding box center [55, 571] width 98 height 25
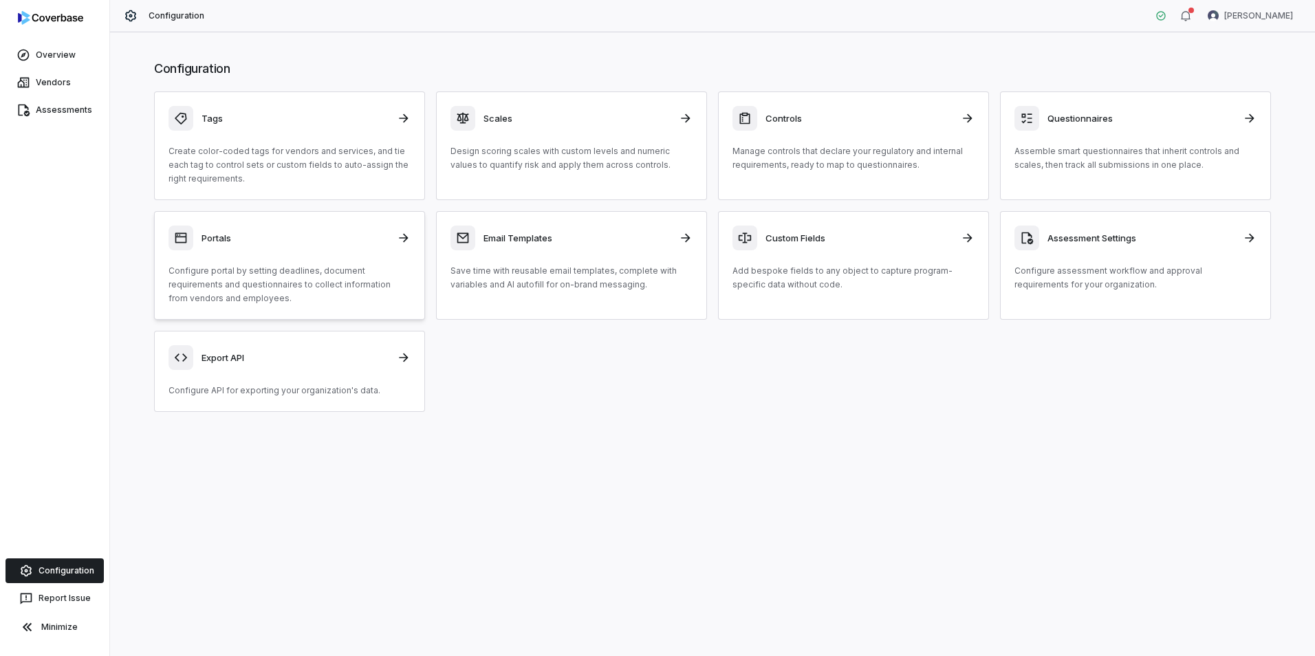
click at [239, 259] on div "Portals Configure portal by setting deadlines, document requirements and questi…" at bounding box center [290, 266] width 242 height 80
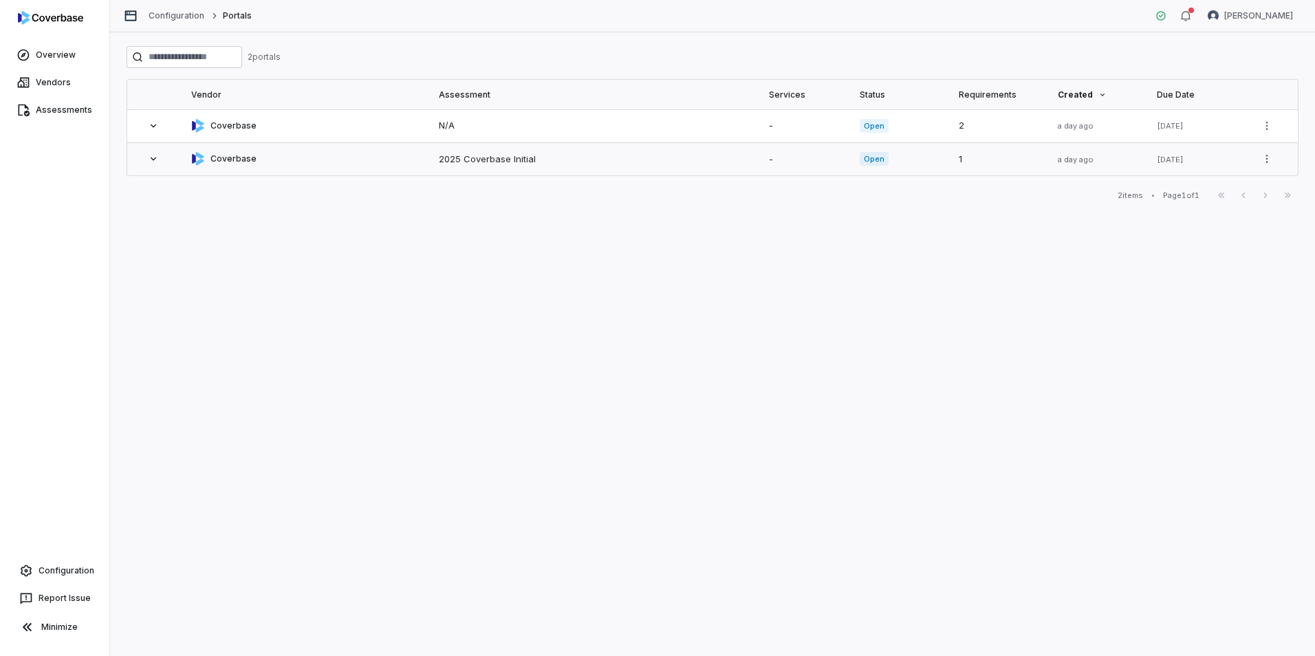
click at [390, 172] on td "Coverbase" at bounding box center [304, 158] width 248 height 33
click at [62, 56] on link "Overview" at bounding box center [55, 55] width 104 height 25
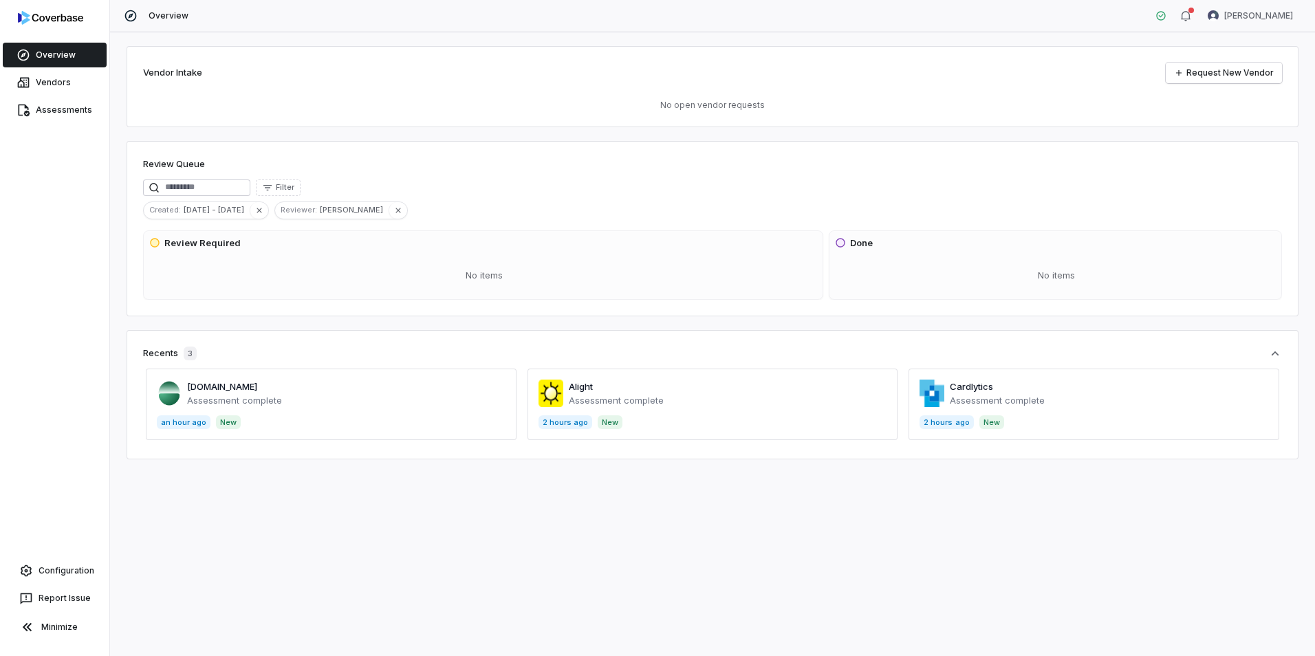
click at [318, 400] on span at bounding box center [331, 405] width 371 height 72
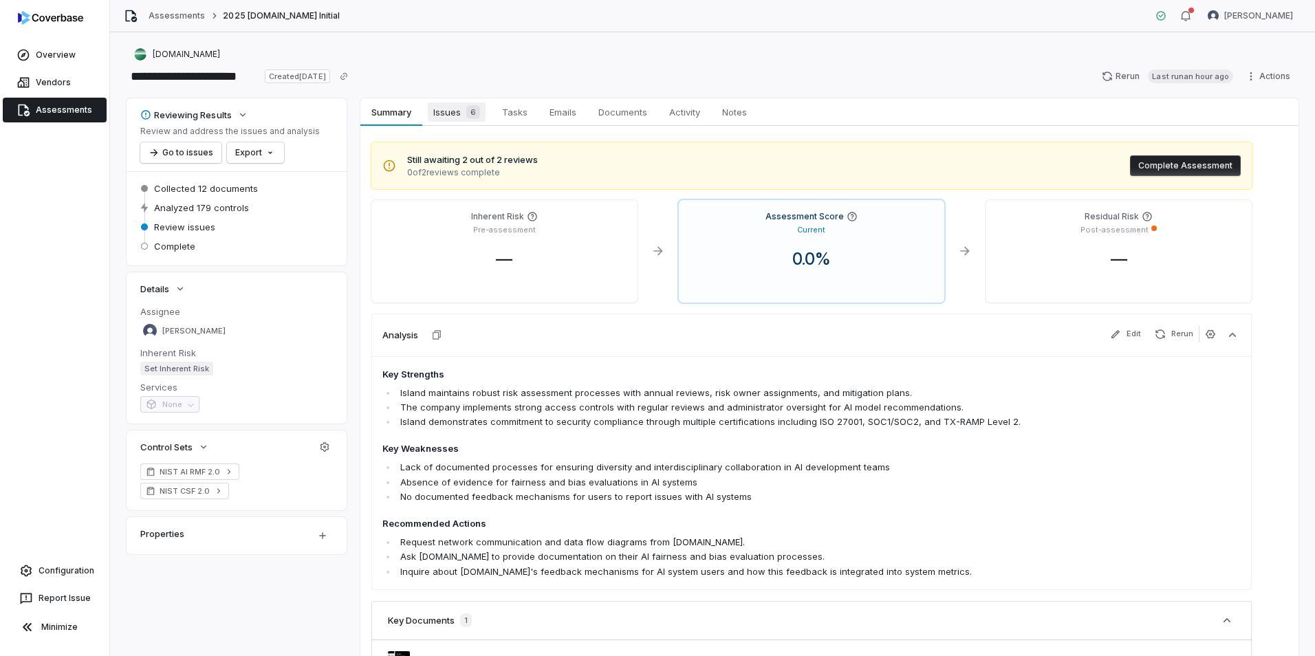
click at [459, 106] on span "Issues 6" at bounding box center [457, 112] width 58 height 19
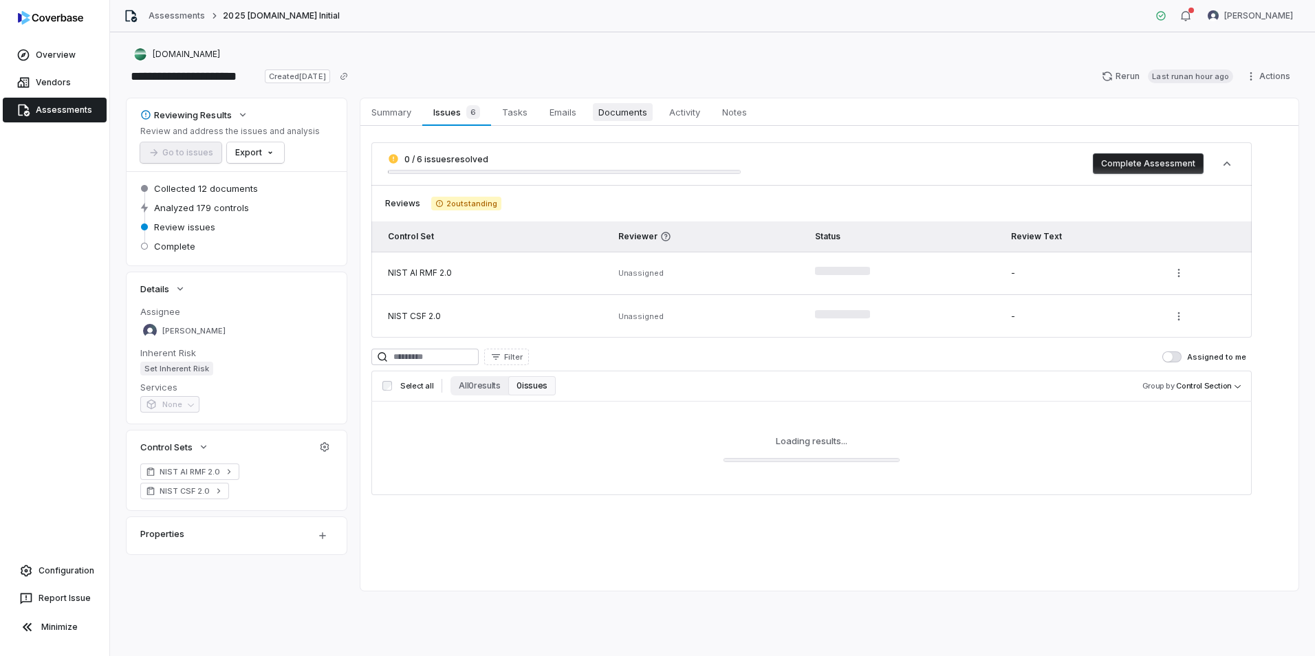
click at [607, 109] on span "Documents" at bounding box center [623, 112] width 60 height 18
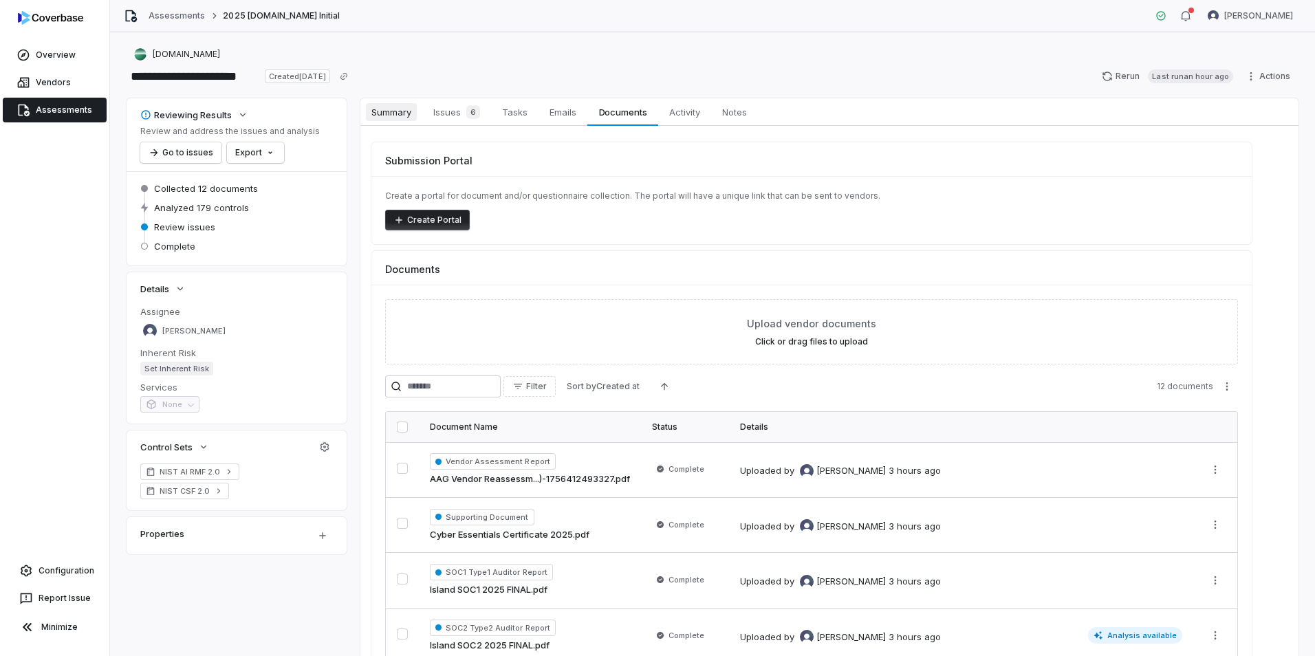
click at [409, 119] on span "Summary" at bounding box center [391, 112] width 51 height 18
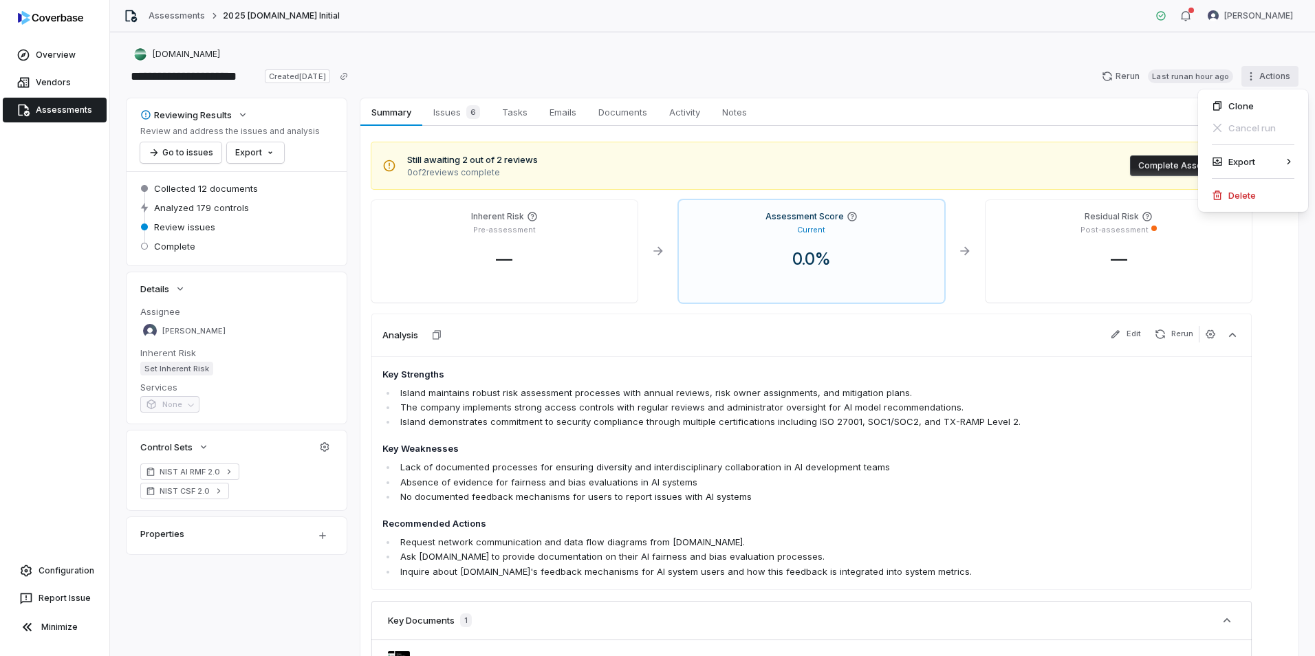
click at [1259, 73] on html "**********" at bounding box center [657, 328] width 1315 height 656
click at [780, 61] on html "**********" at bounding box center [657, 328] width 1315 height 656
click at [736, 114] on span "Notes" at bounding box center [735, 112] width 36 height 18
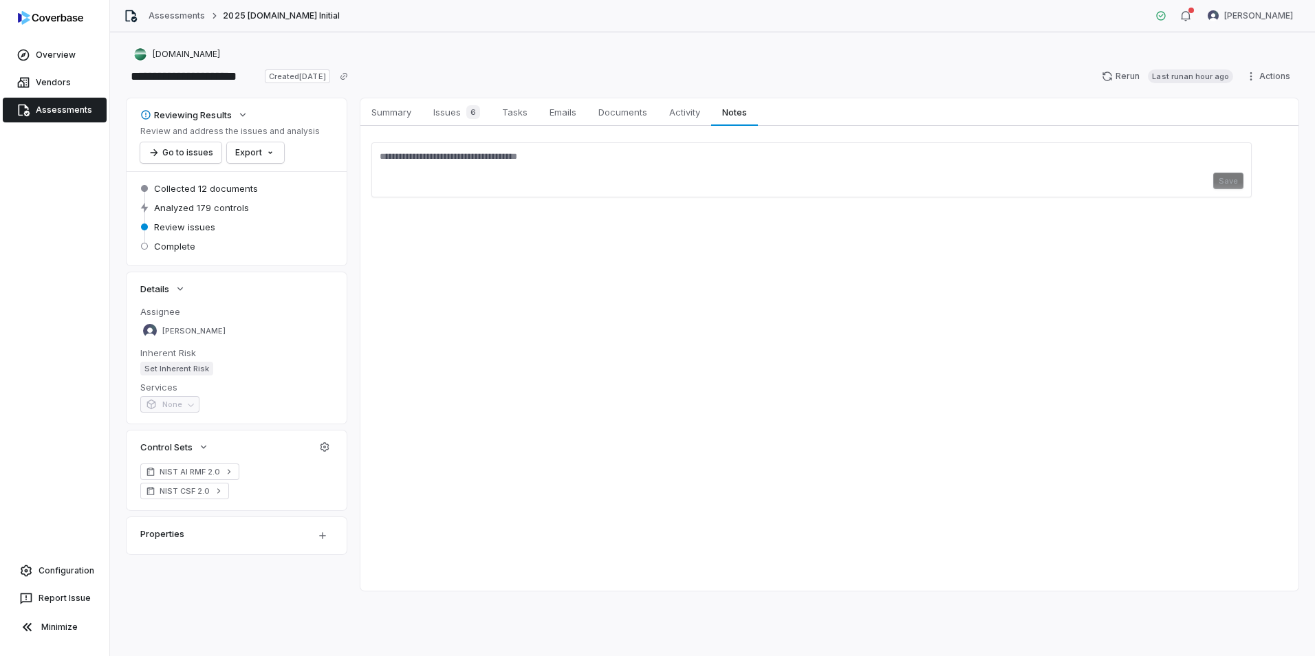
click at [54, 108] on link "Assessments" at bounding box center [55, 110] width 104 height 25
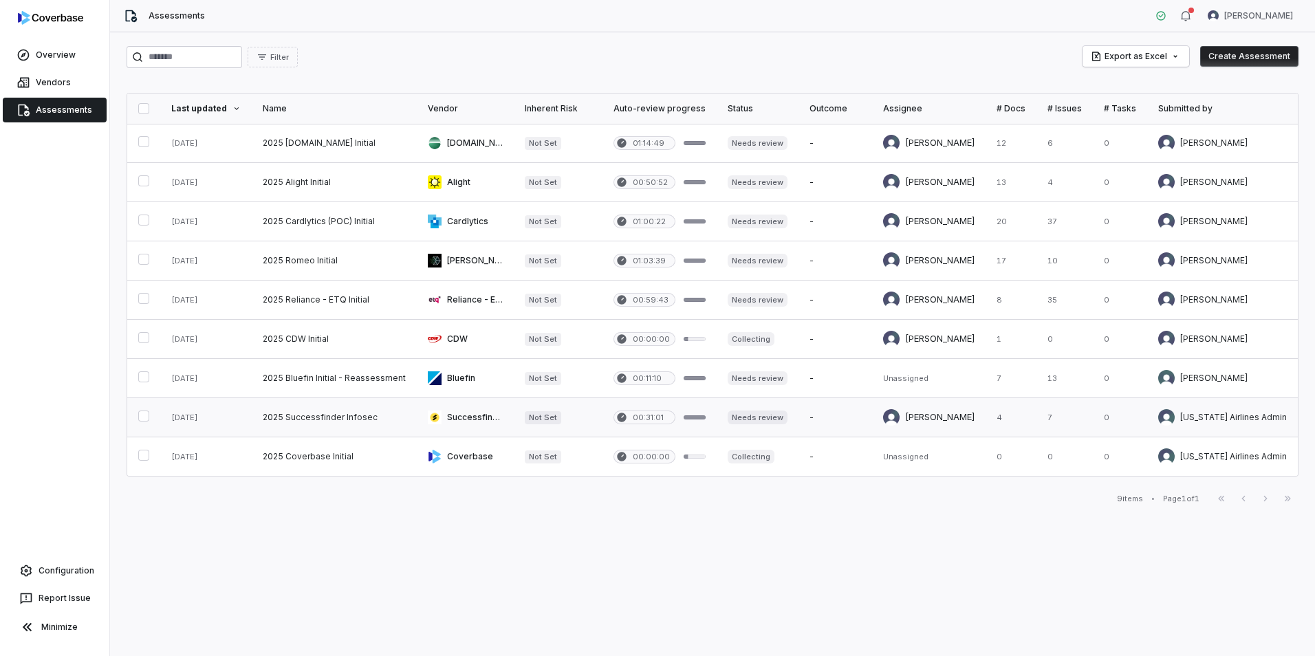
click at [333, 423] on link at bounding box center [334, 417] width 165 height 39
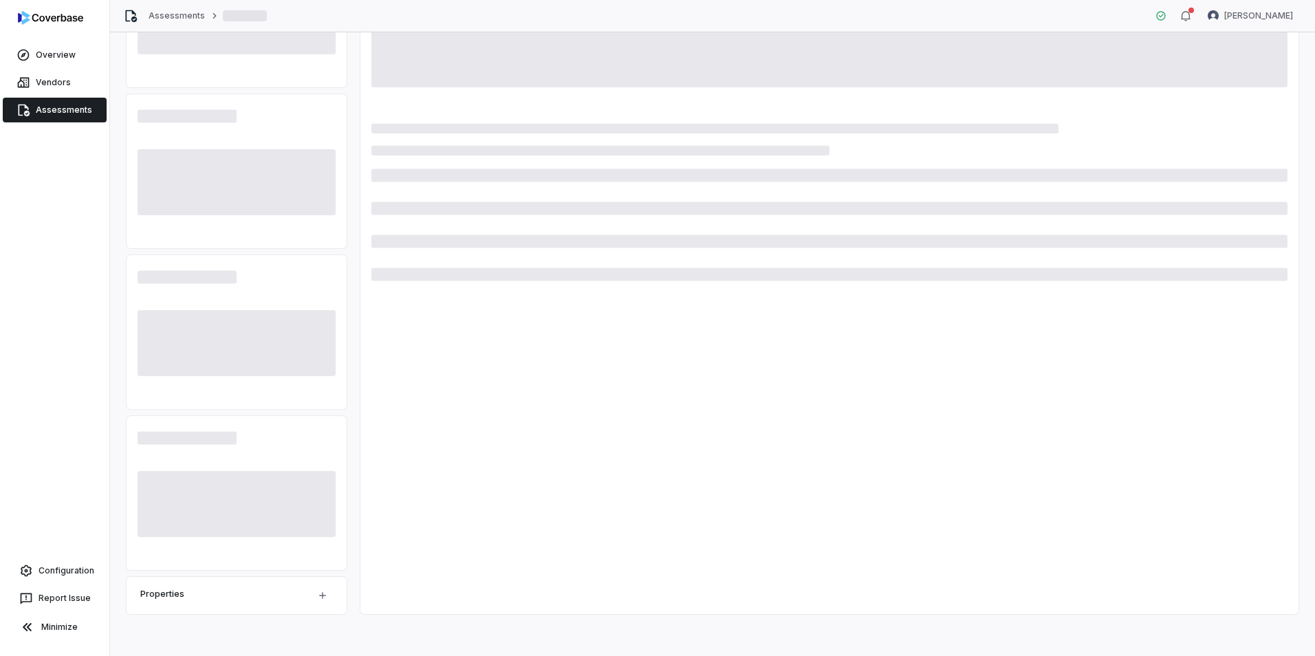
scroll to position [167, 0]
click at [310, 603] on html "Overview Vendors Assessments Configuration Report Issue Minimize Assessments Lu…" at bounding box center [657, 328] width 1315 height 656
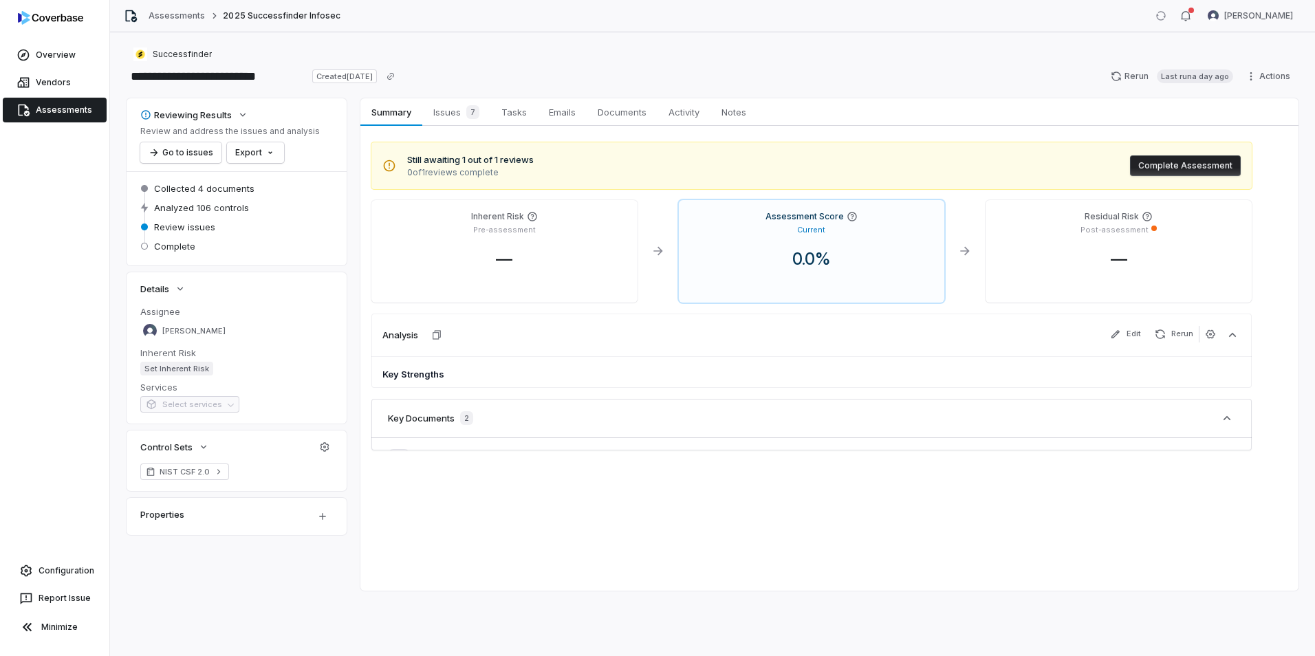
click at [493, 345] on div "Analysis Edit Rerun" at bounding box center [812, 335] width 881 height 43
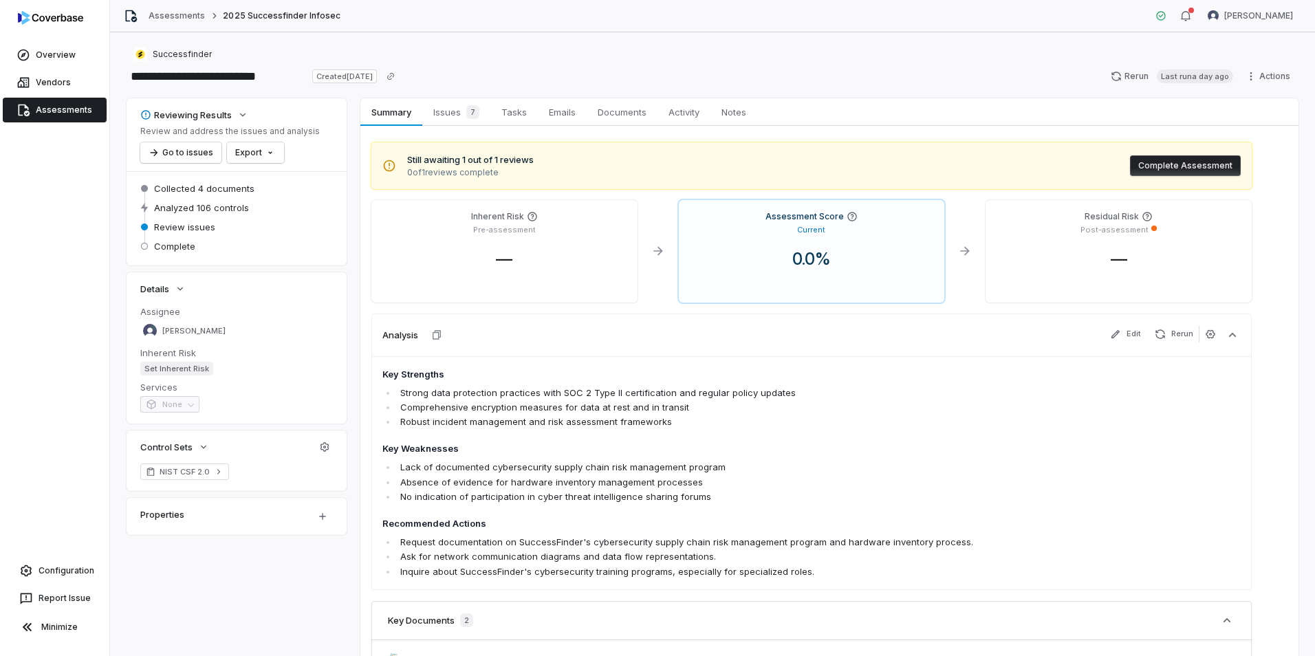
click at [180, 407] on span "None" at bounding box center [169, 406] width 59 height 11
click at [177, 58] on span "Successfinder" at bounding box center [182, 54] width 59 height 11
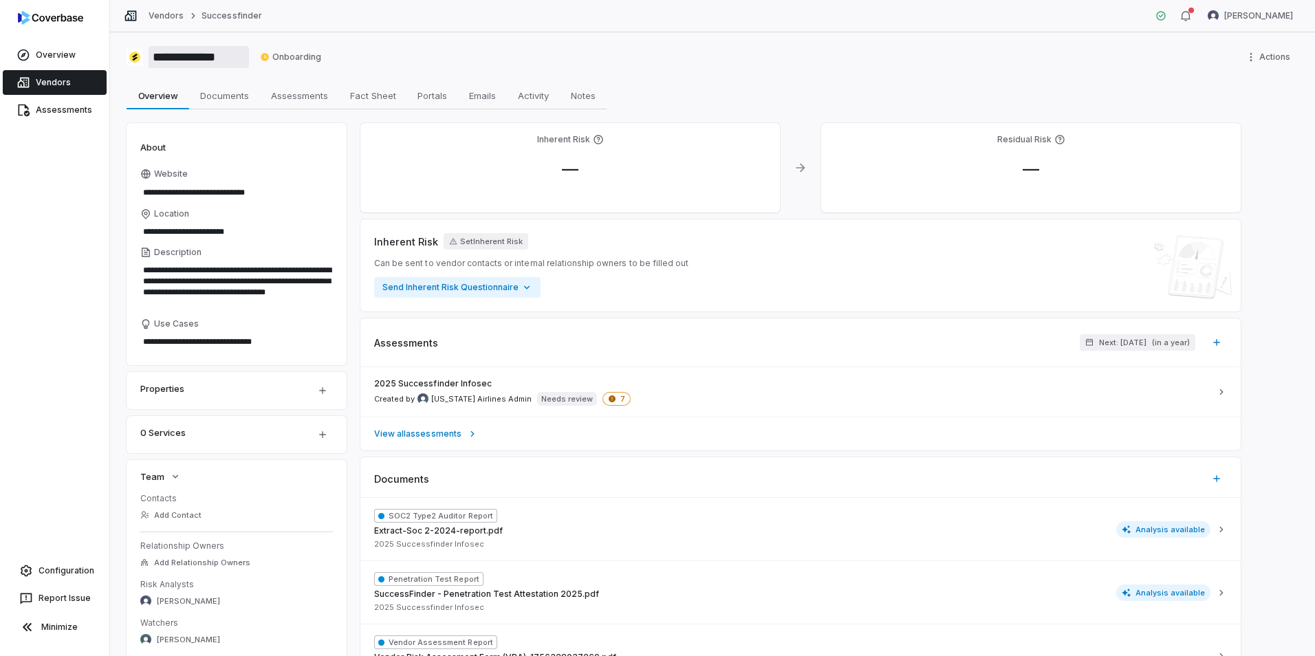
click at [219, 62] on input "**********" at bounding box center [199, 57] width 100 height 22
click at [303, 51] on html "**********" at bounding box center [657, 328] width 1315 height 656
click at [372, 50] on html "**********" at bounding box center [657, 328] width 1315 height 656
click at [1190, 47] on div "**********" at bounding box center [713, 57] width 1172 height 22
click at [1292, 17] on html "**********" at bounding box center [657, 328] width 1315 height 656
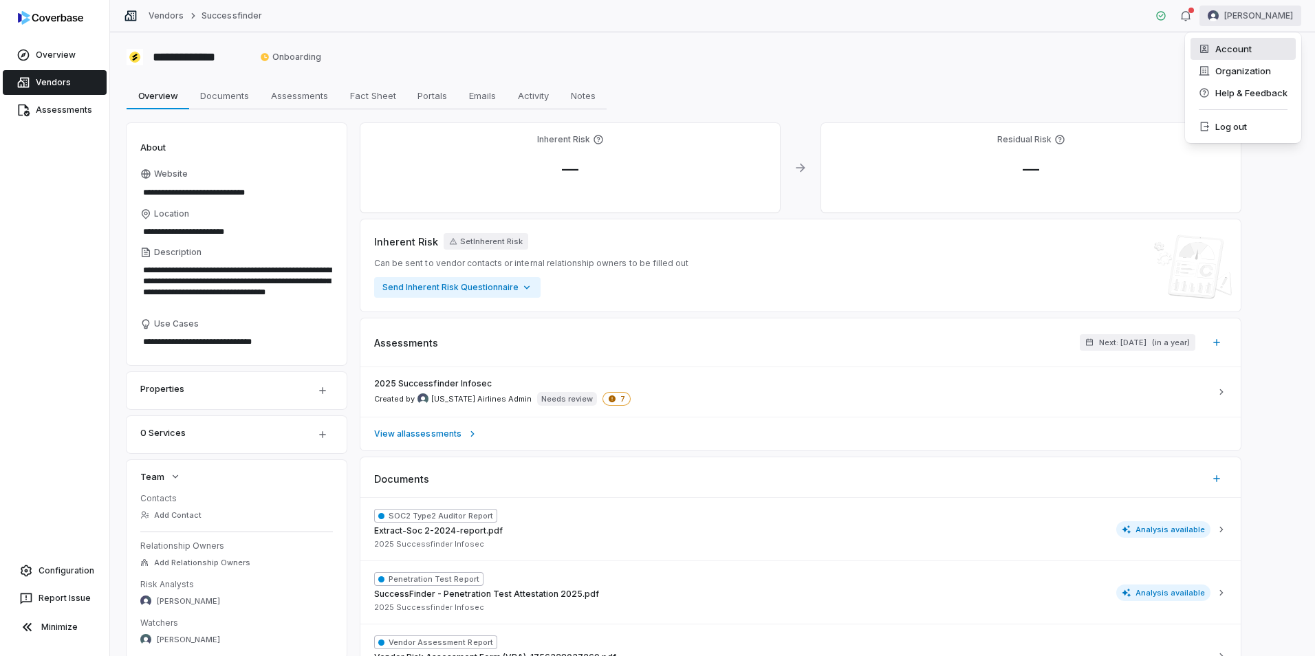
click at [1275, 52] on div "Account" at bounding box center [1243, 49] width 105 height 22
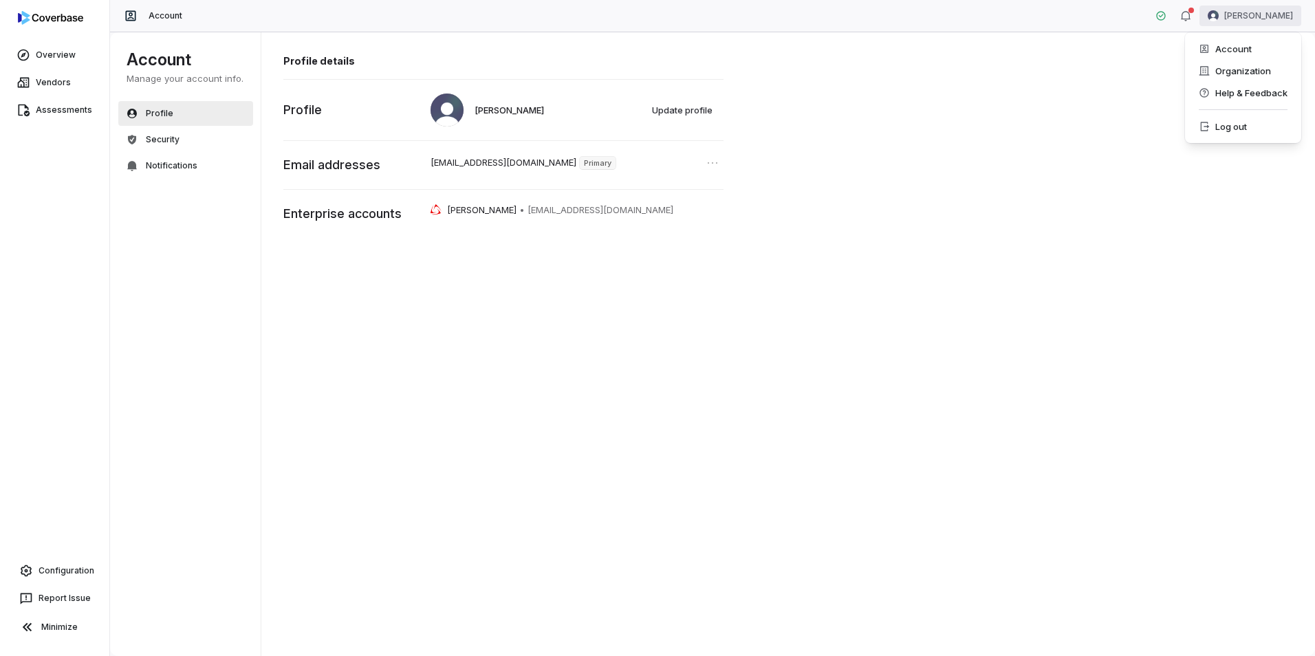
click at [1258, 19] on html "Overview Vendors Assessments Configuration Report Issue Minimize Account [PERSO…" at bounding box center [657, 328] width 1315 height 656
click at [1251, 67] on div "Organization" at bounding box center [1243, 71] width 105 height 22
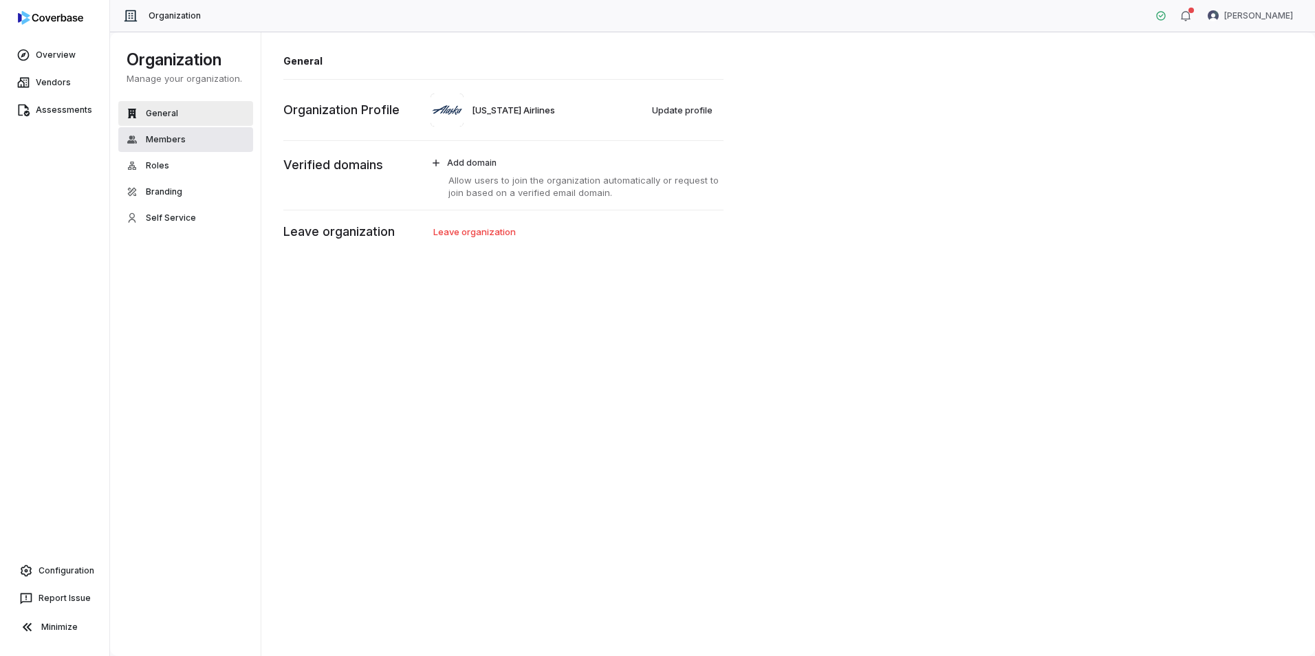
click at [168, 147] on button "Members" at bounding box center [185, 139] width 135 height 25
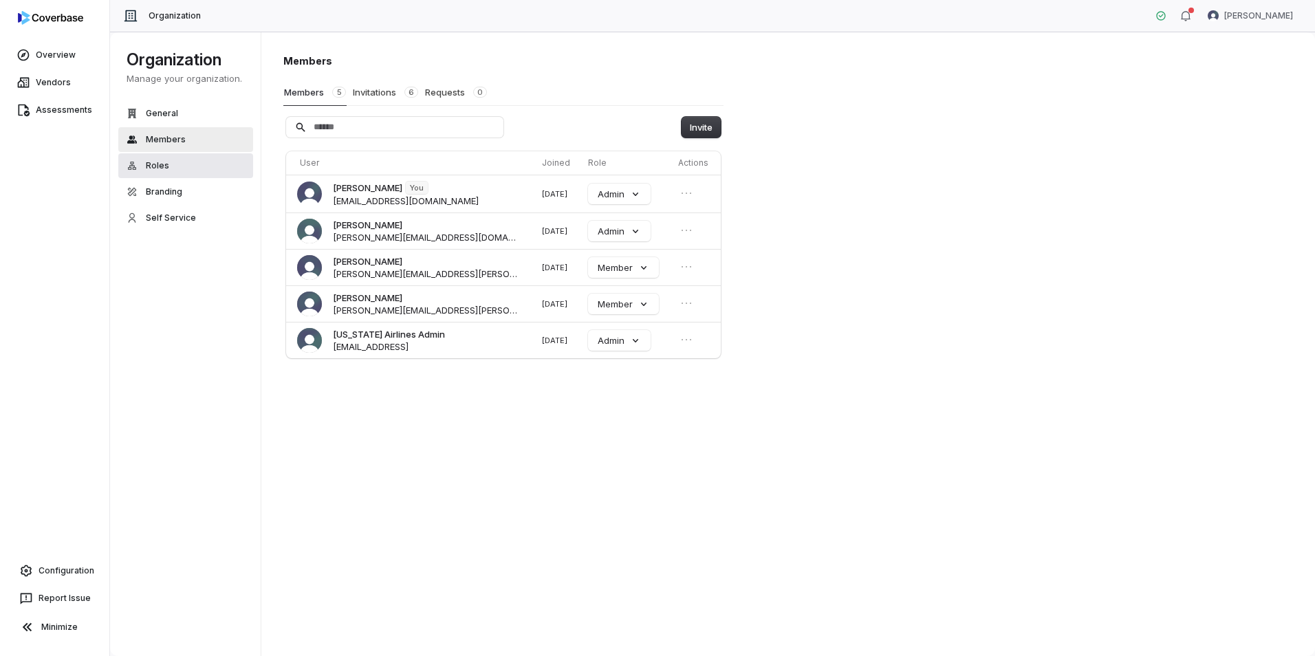
click at [169, 169] on button "Roles" at bounding box center [185, 165] width 135 height 25
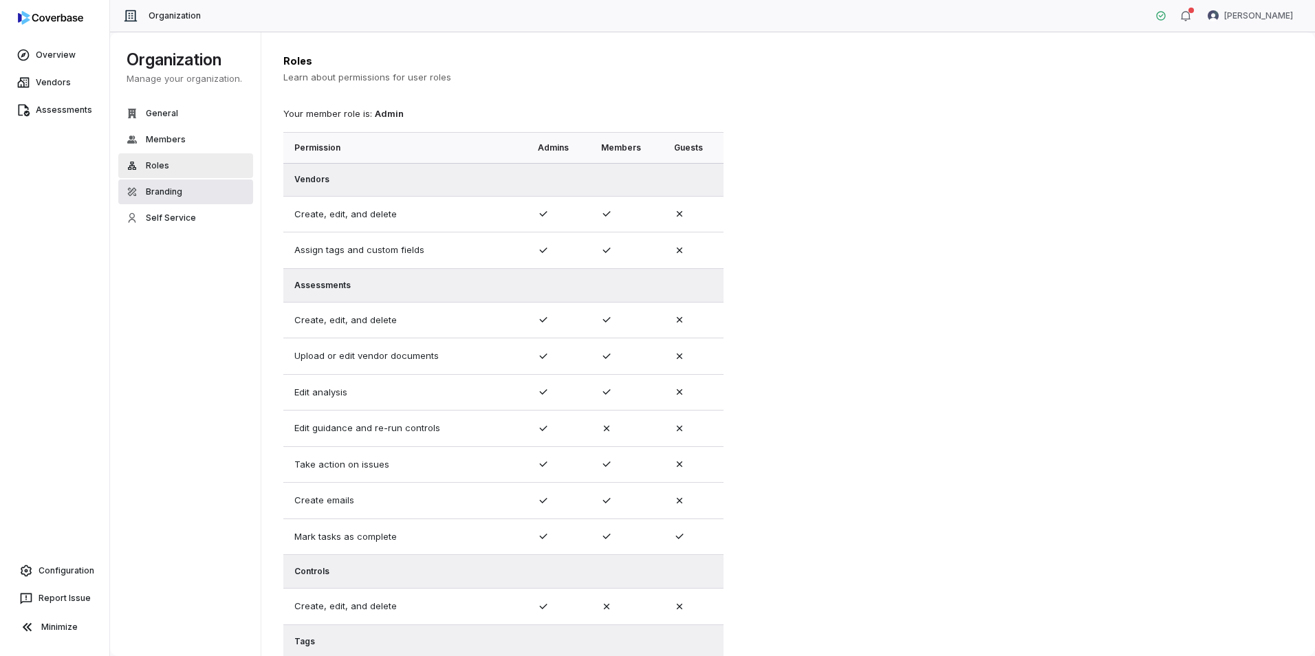
click at [174, 195] on span "Branding" at bounding box center [164, 191] width 36 height 11
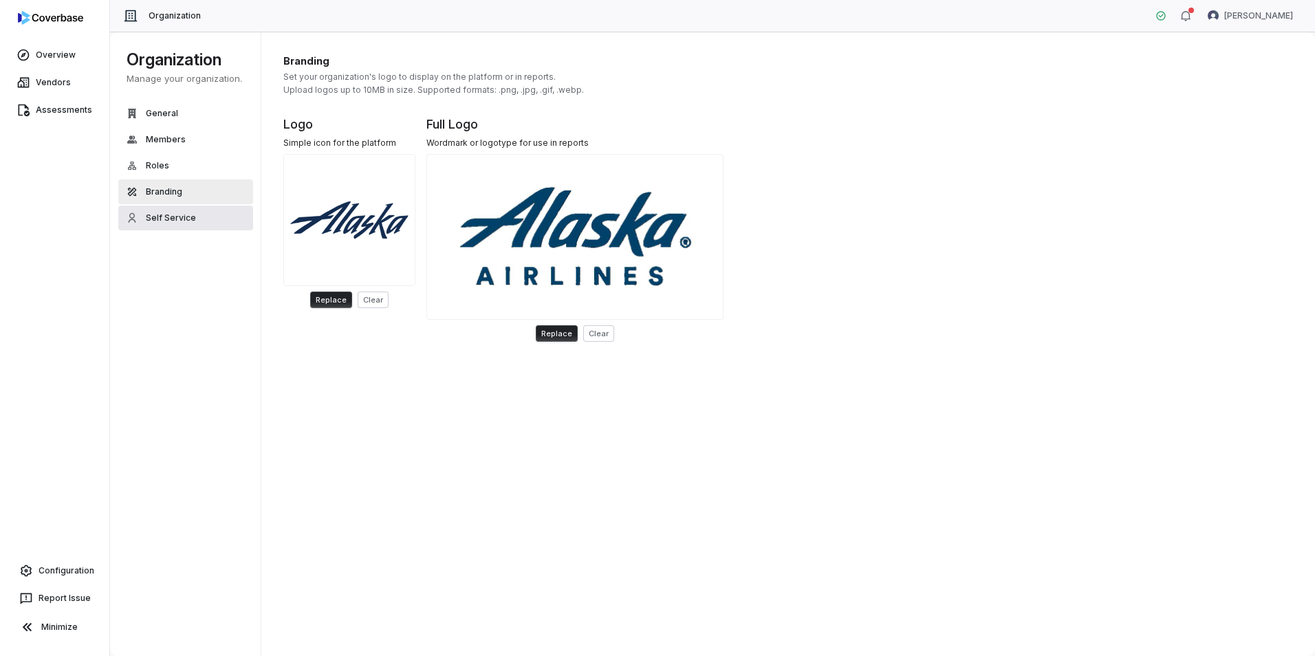
click at [173, 221] on span "Self Service" at bounding box center [171, 218] width 50 height 11
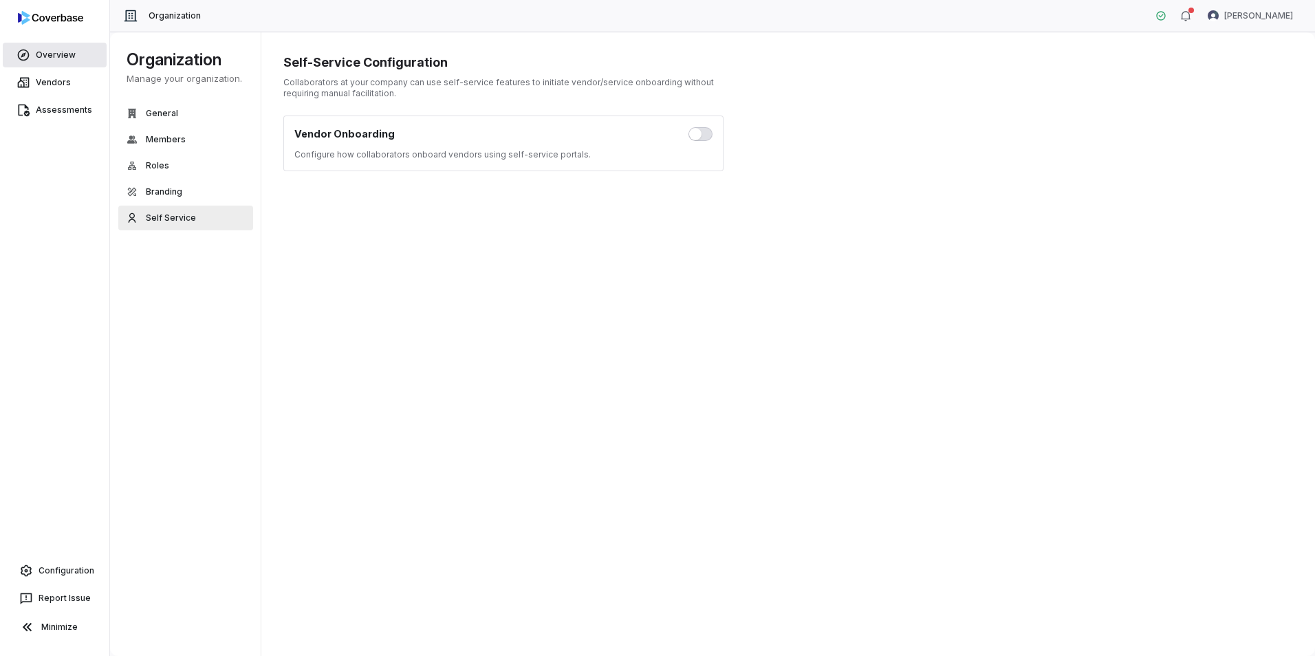
click at [48, 52] on link "Overview" at bounding box center [55, 55] width 104 height 25
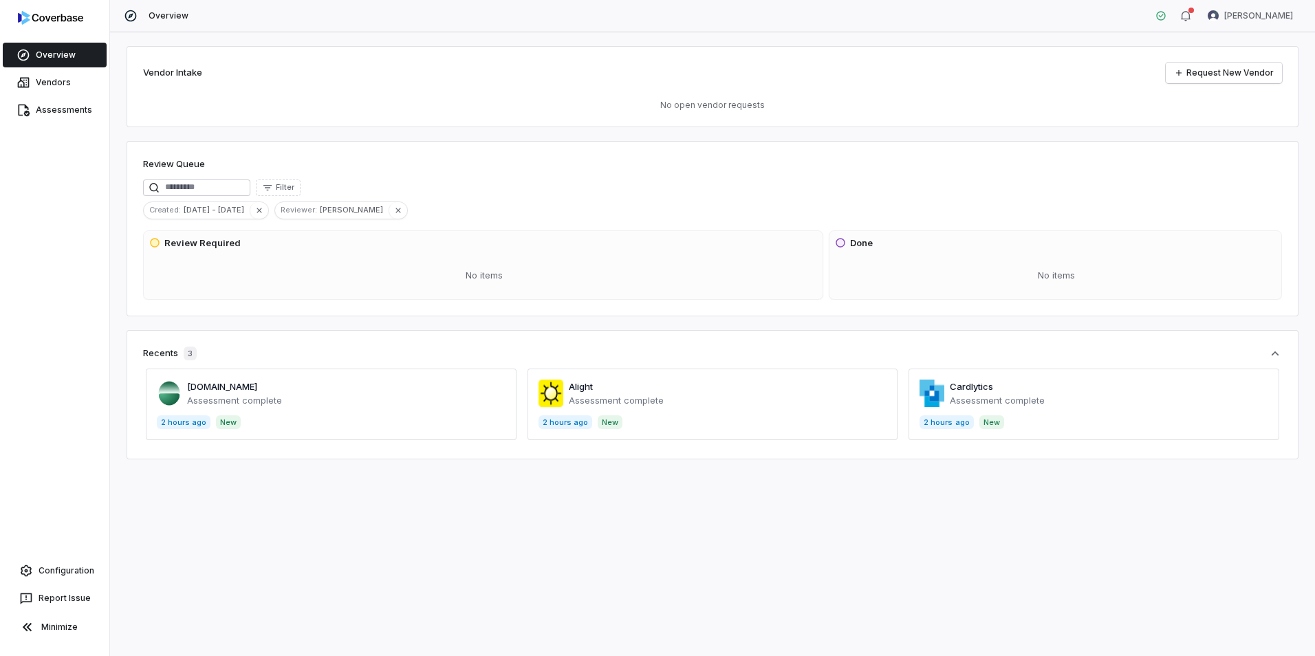
click at [420, 399] on span at bounding box center [331, 405] width 371 height 72
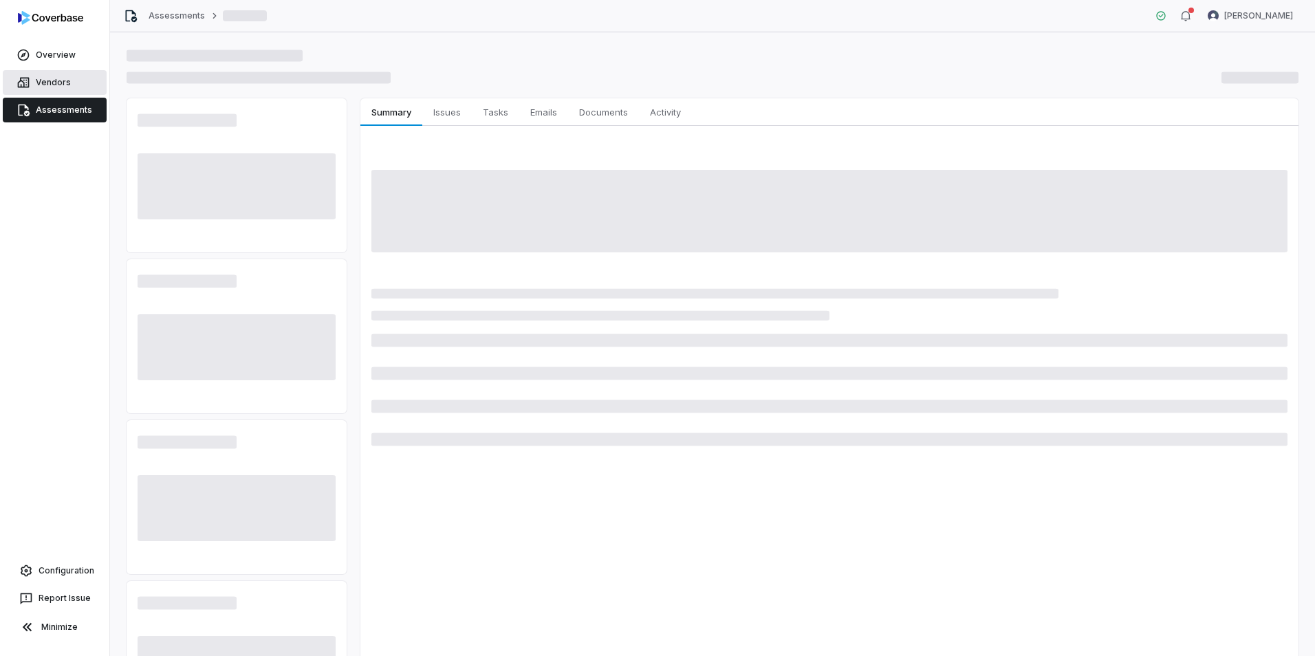
click at [58, 75] on link "Vendors" at bounding box center [55, 82] width 104 height 25
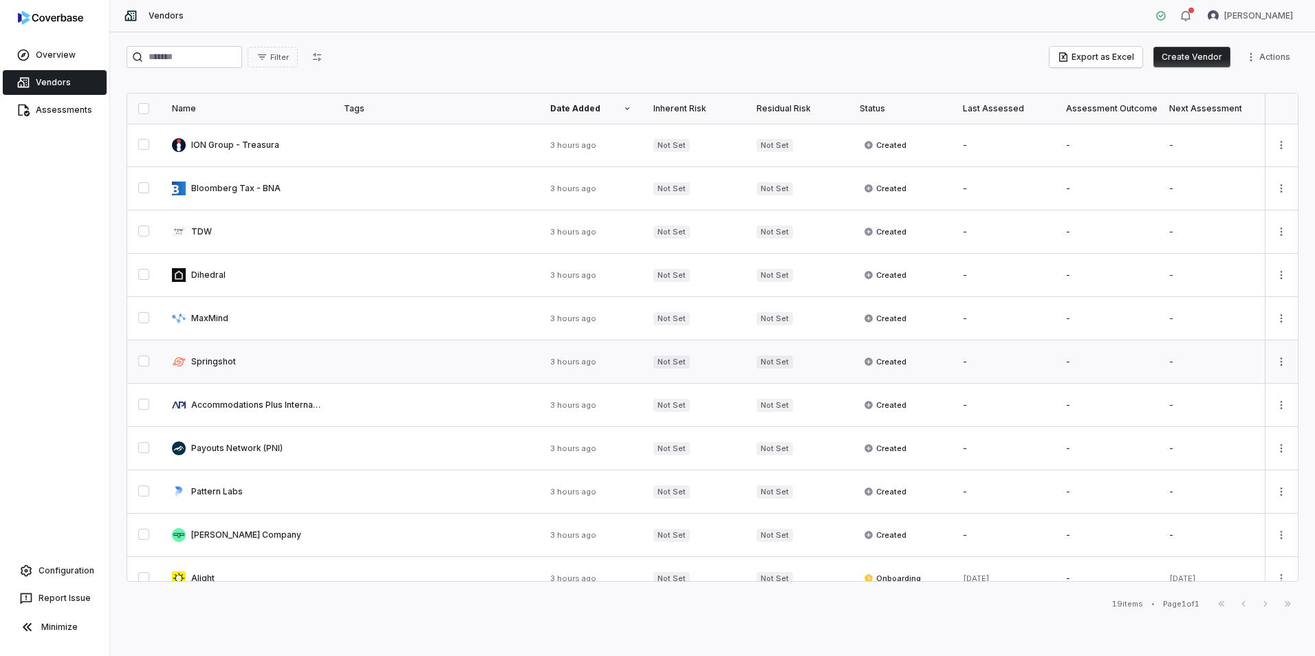
click at [213, 356] on link at bounding box center [247, 362] width 172 height 43
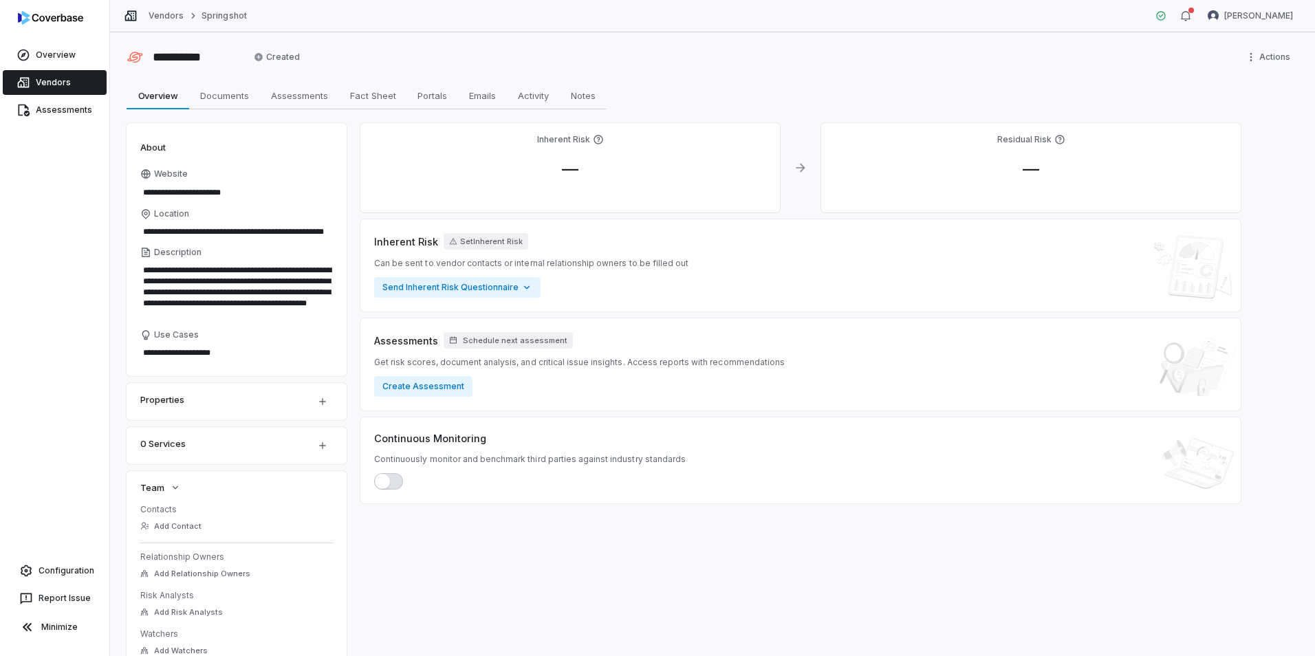
click at [138, 57] on div "**********" at bounding box center [185, 57] width 116 height 22
click at [270, 61] on html "**********" at bounding box center [657, 328] width 1315 height 656
click at [393, 52] on div "**********" at bounding box center [713, 57] width 1172 height 22
click at [359, 96] on span "Fact Sheet" at bounding box center [373, 96] width 57 height 18
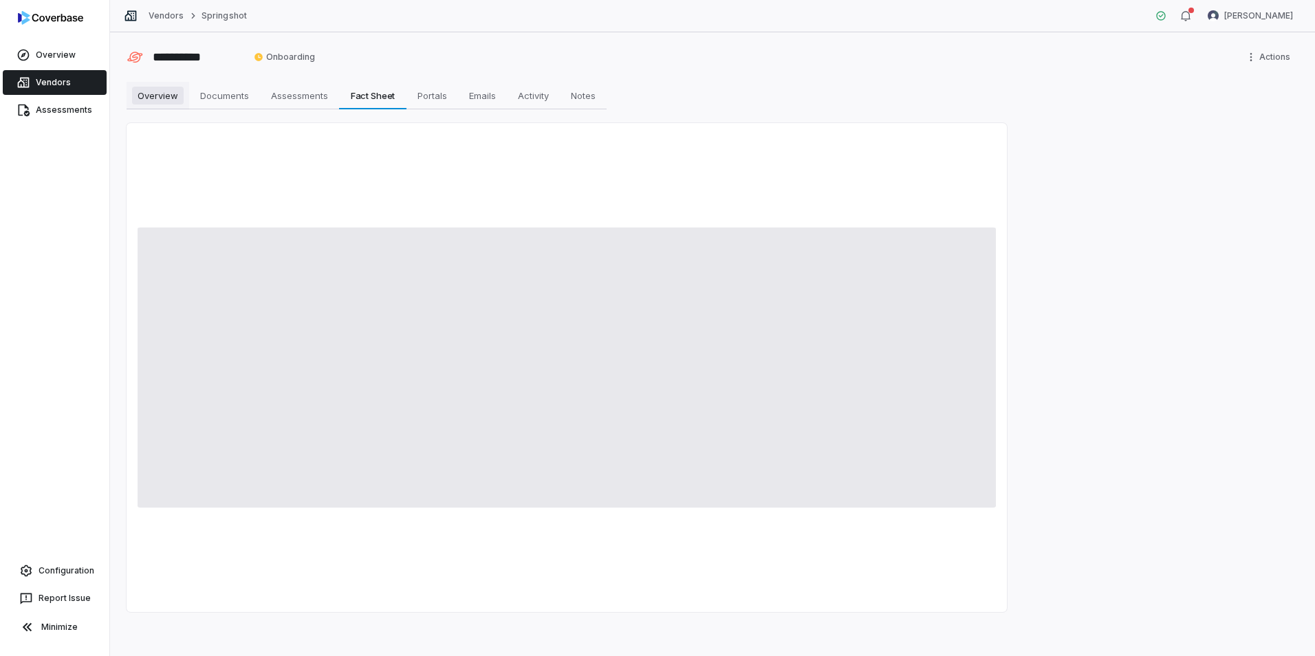
click at [176, 94] on span "Overview" at bounding box center [158, 96] width 52 height 18
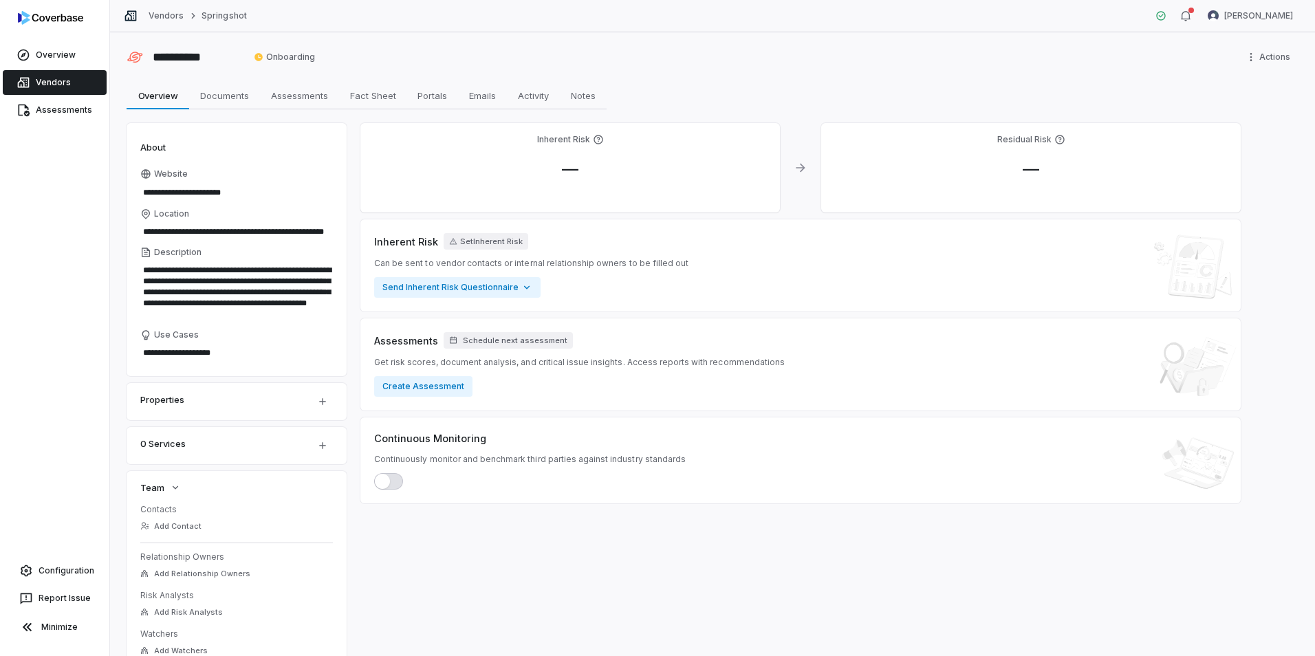
click at [61, 84] on link "Vendors" at bounding box center [55, 82] width 104 height 25
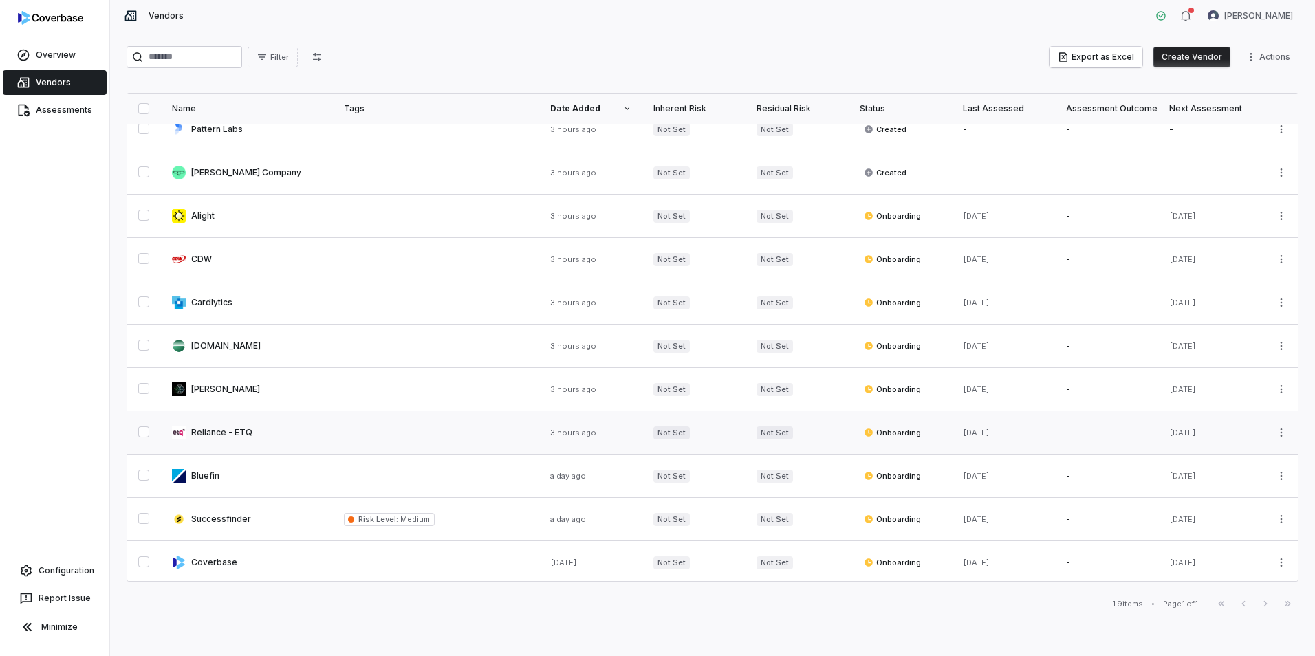
scroll to position [372, 0]
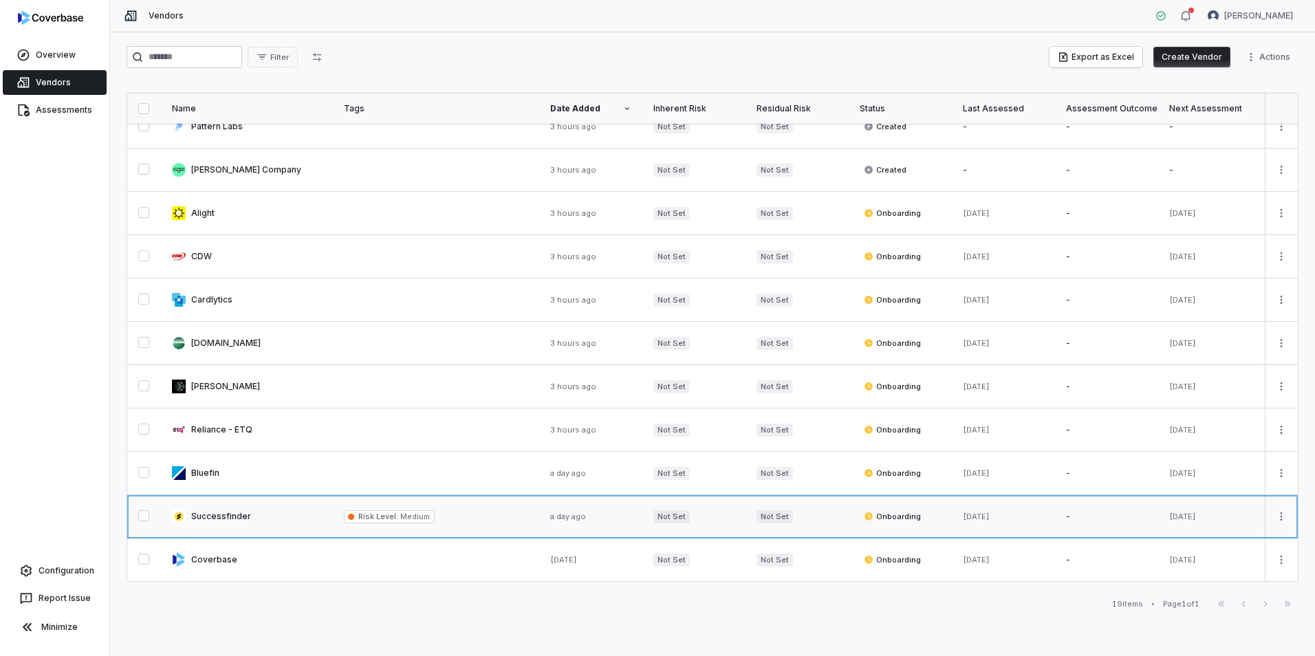
click at [254, 510] on link at bounding box center [247, 516] width 172 height 43
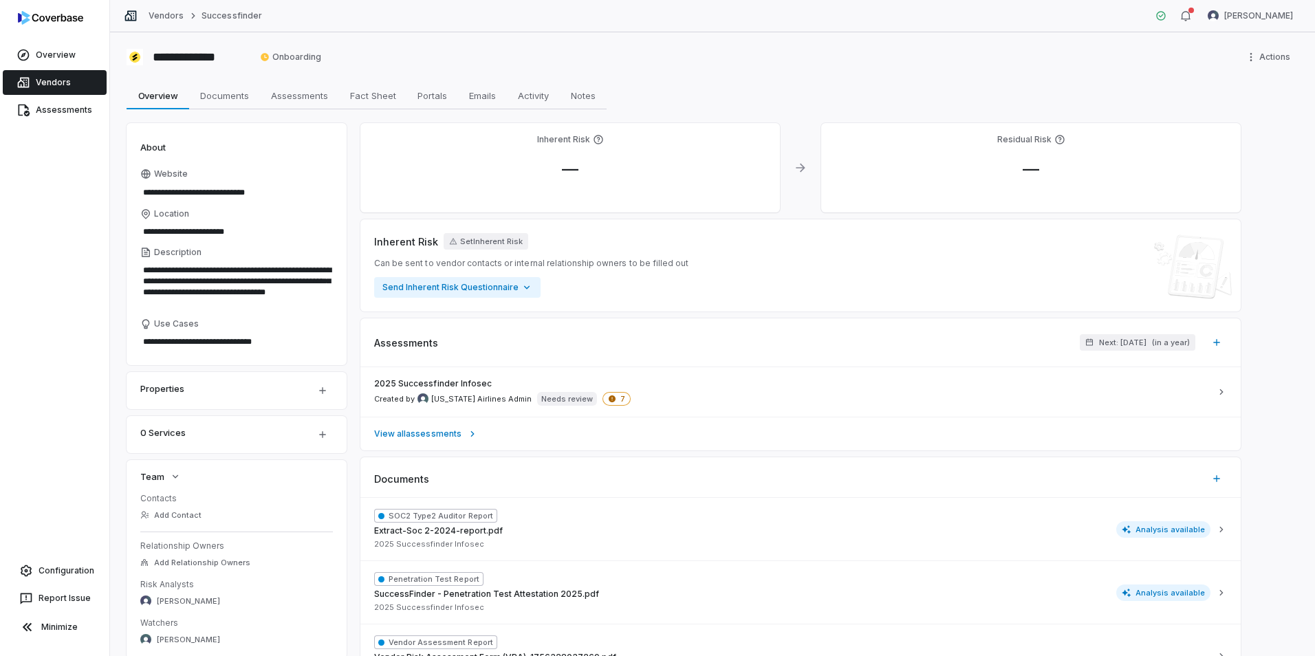
click at [48, 80] on link "Vendors" at bounding box center [55, 82] width 104 height 25
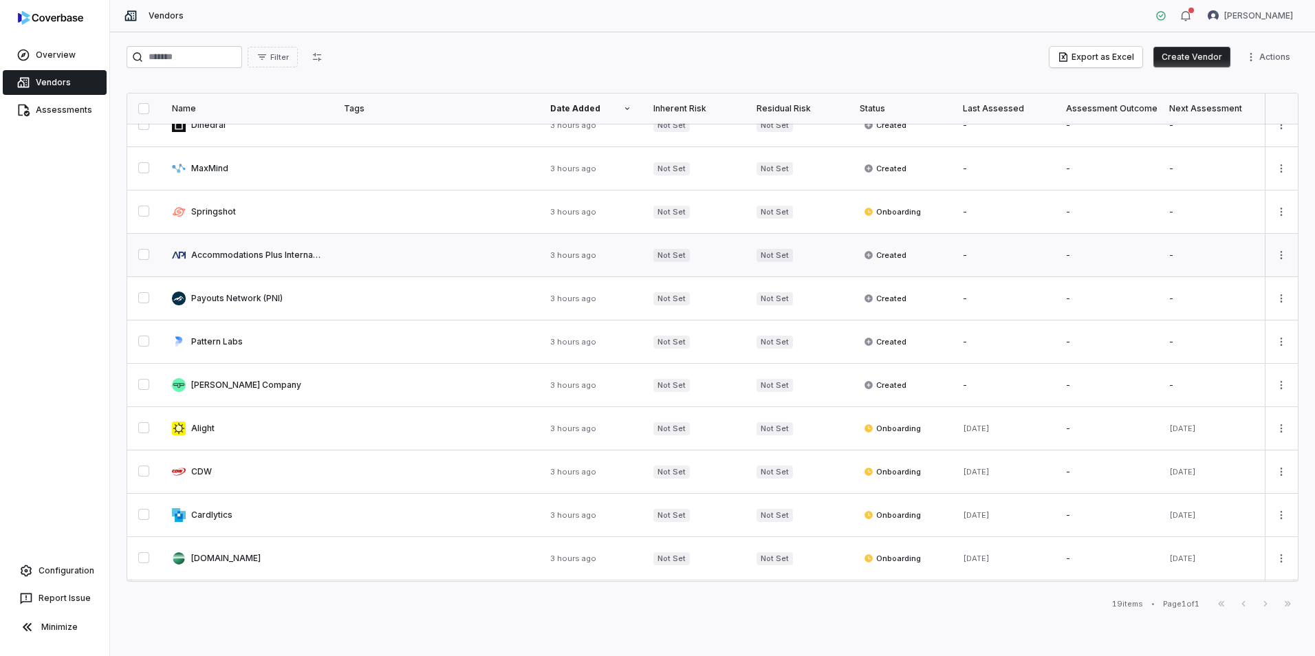
scroll to position [138, 0]
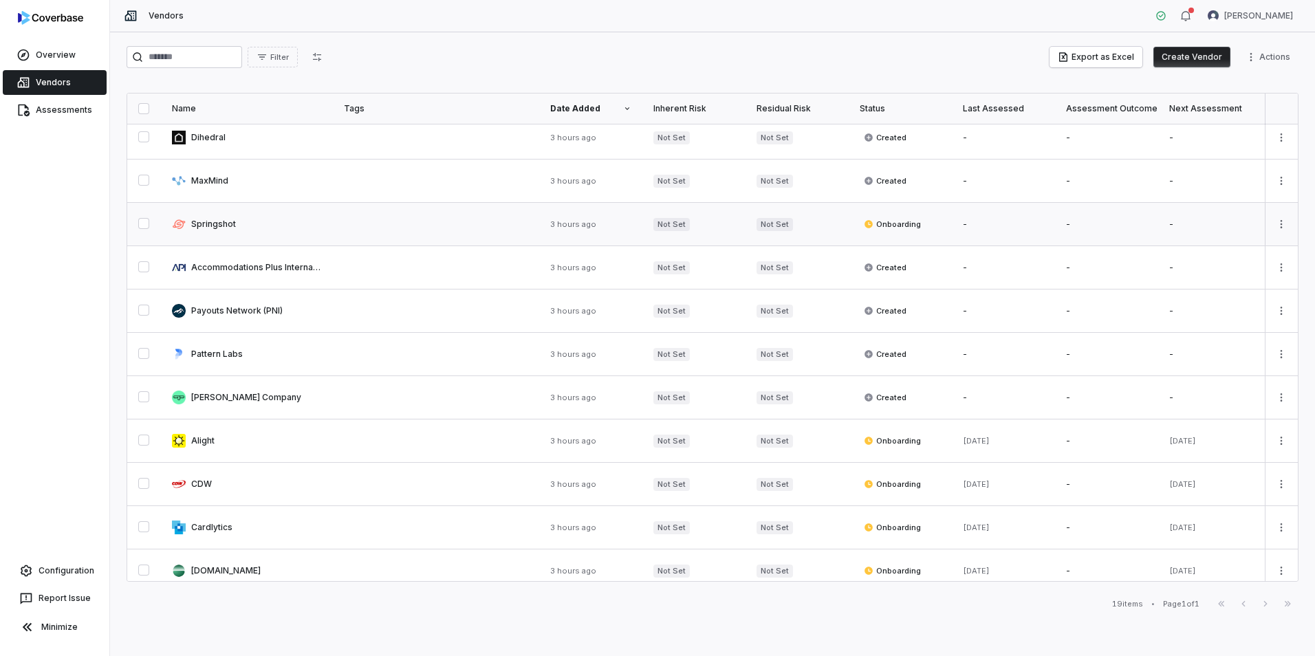
click at [375, 233] on link at bounding box center [436, 224] width 206 height 43
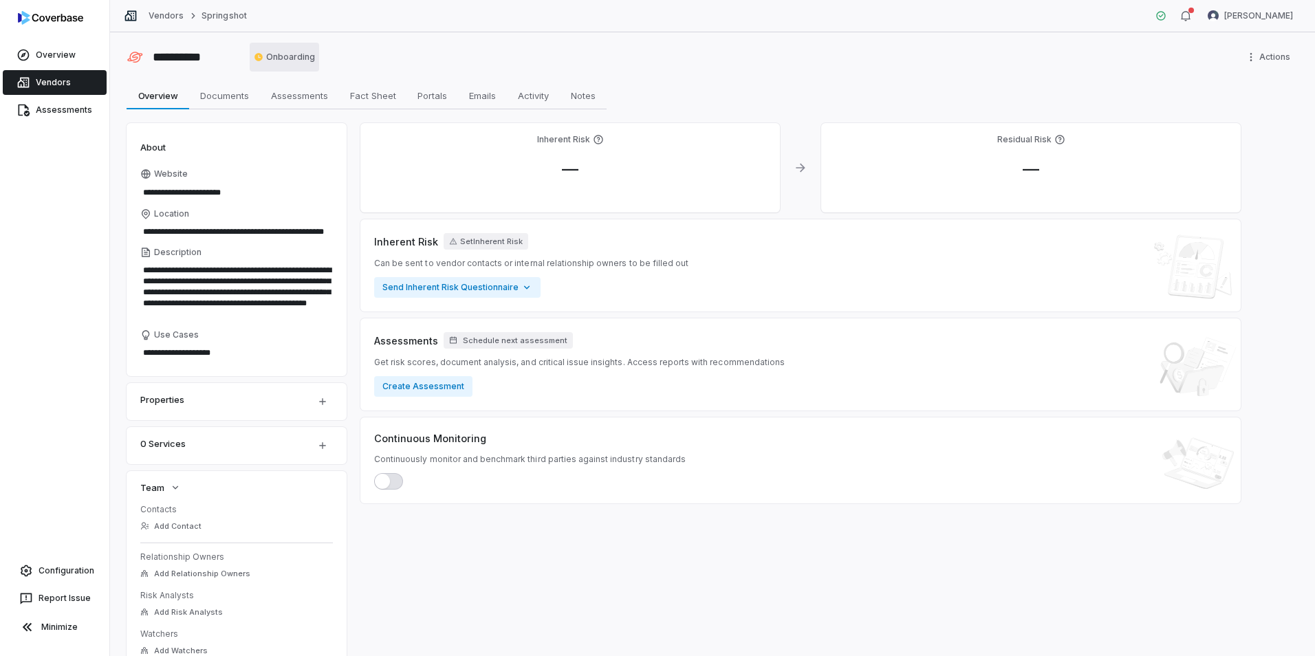
click at [296, 57] on html "**********" at bounding box center [657, 328] width 1315 height 656
click at [69, 208] on div "Overview Vendors Assessments Configuration Report Issue Minimize" at bounding box center [54, 328] width 109 height 656
click at [55, 76] on link "Vendors" at bounding box center [55, 82] width 104 height 25
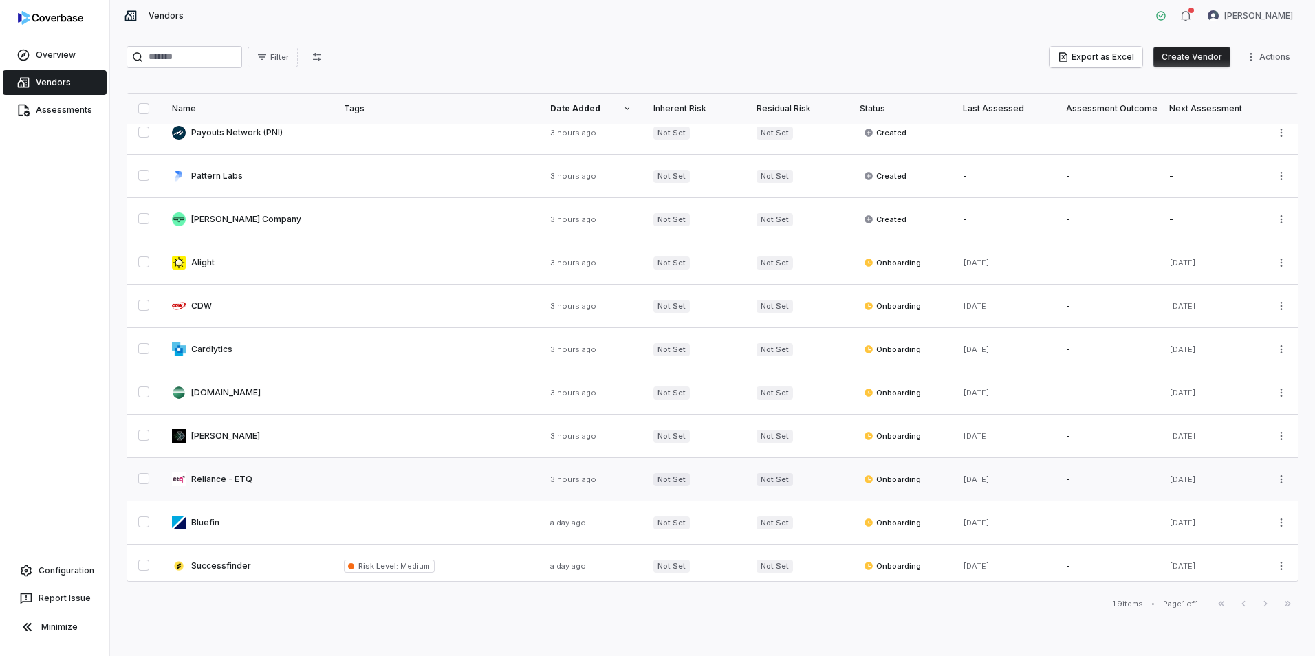
scroll to position [372, 0]
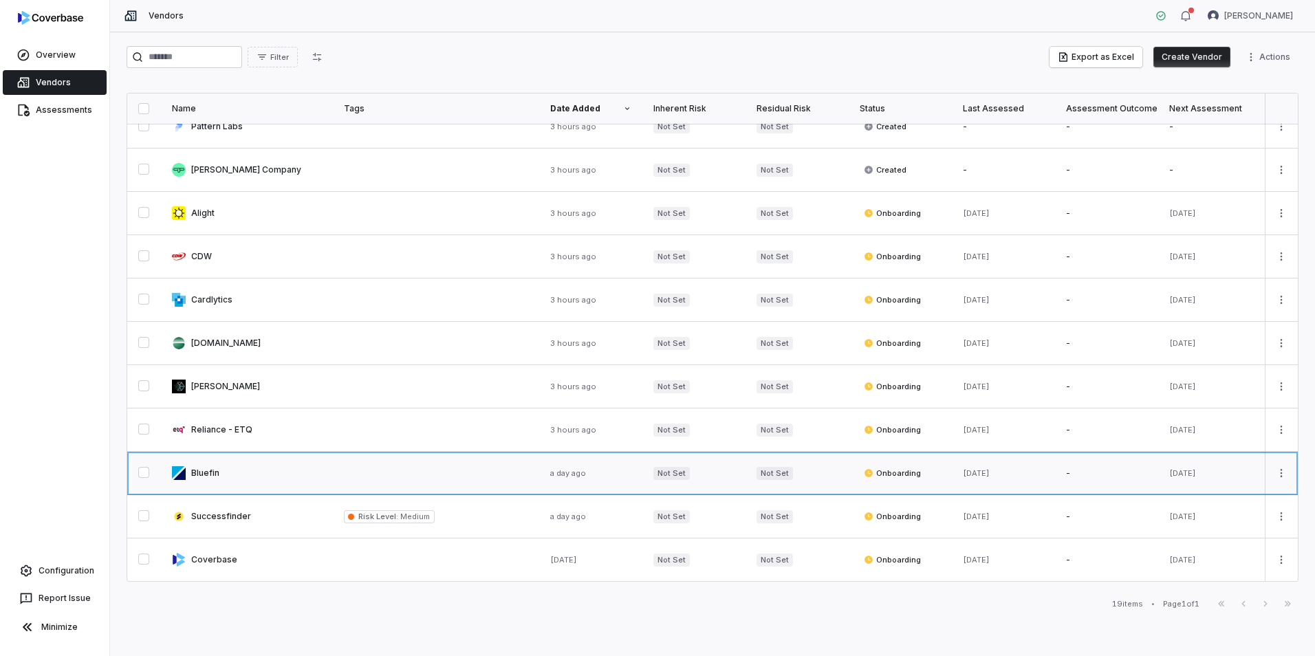
click at [275, 463] on link at bounding box center [247, 473] width 172 height 43
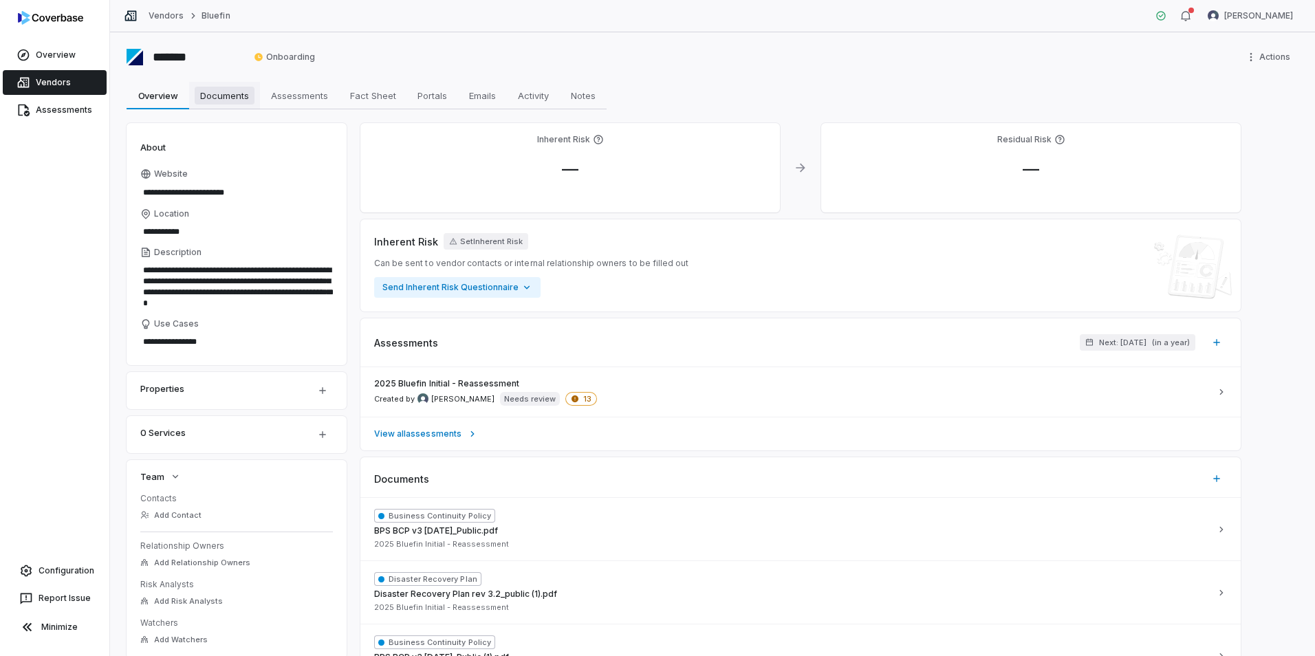
click at [216, 92] on span "Documents" at bounding box center [225, 96] width 60 height 18
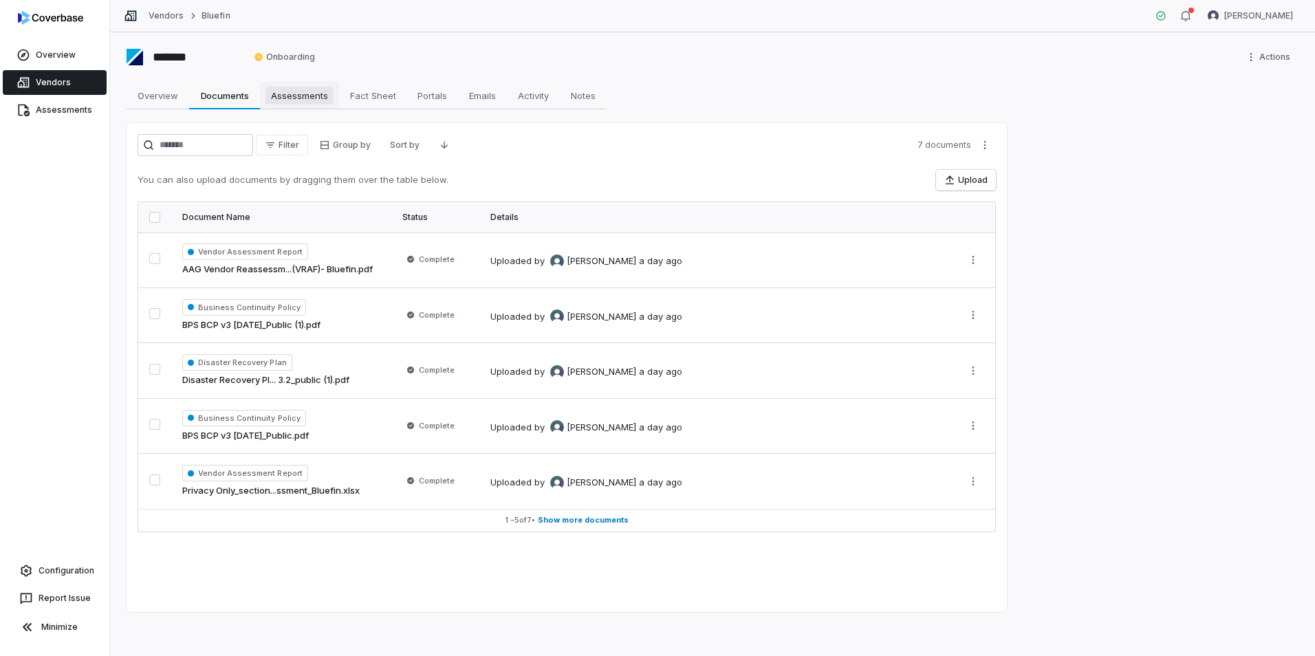
click at [293, 102] on span "Assessments" at bounding box center [300, 96] width 68 height 18
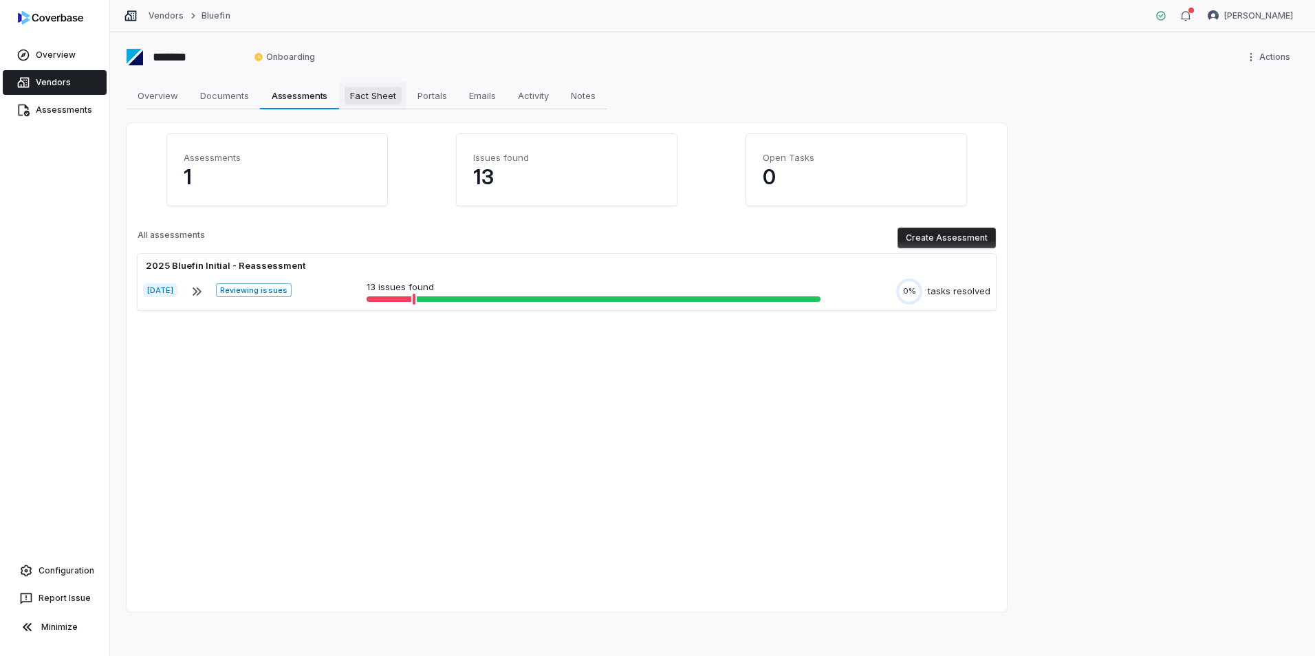
click at [356, 103] on span "Fact Sheet" at bounding box center [373, 96] width 57 height 18
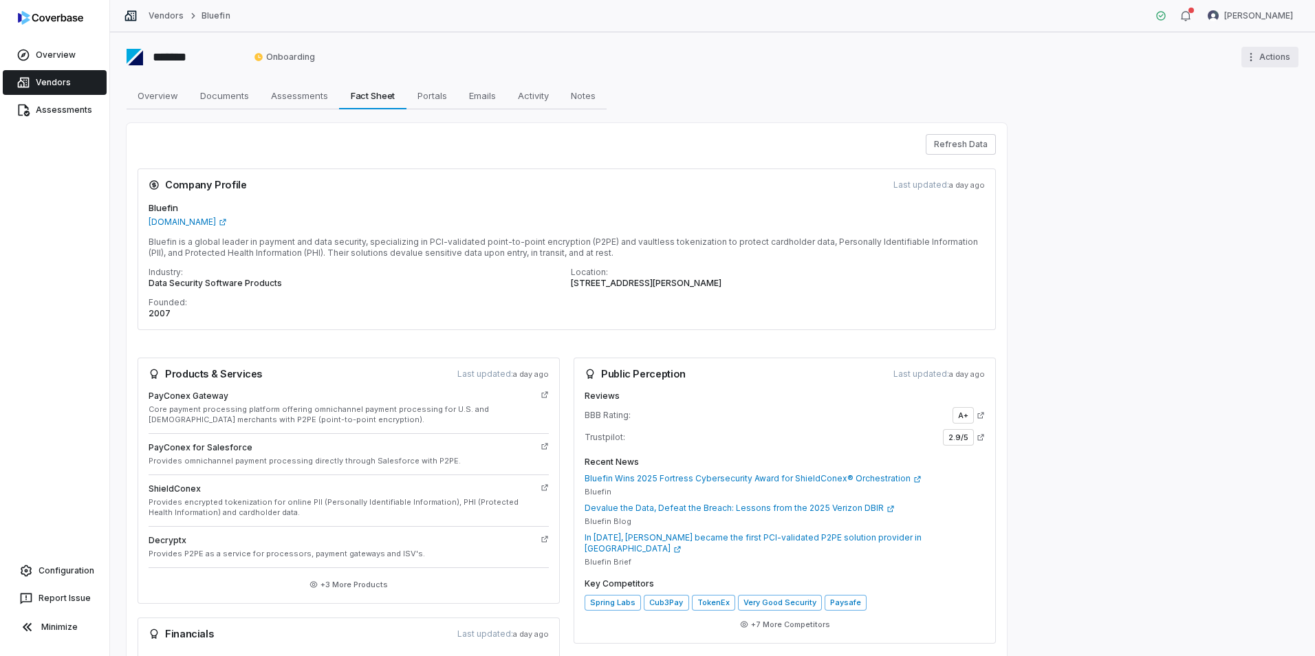
click at [1262, 61] on html "Overview Vendors Assessments Configuration Report Issue Minimize Vendors Bluefi…" at bounding box center [657, 328] width 1315 height 656
click at [1080, 57] on html "Overview Vendors Assessments Configuration Report Issue Minimize Vendors Bluefi…" at bounding box center [657, 328] width 1315 height 656
click at [961, 147] on button "Refresh Data" at bounding box center [961, 144] width 70 height 21
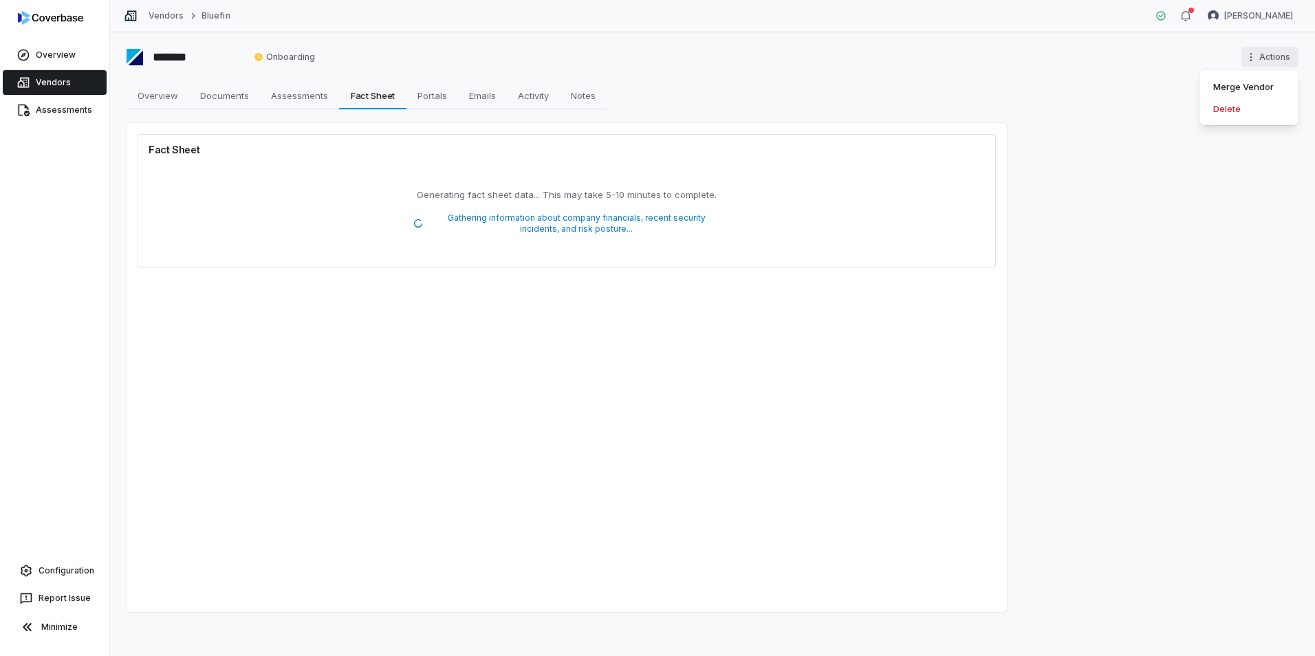
click at [1280, 60] on html "Overview Vendors Assessments Configuration Report Issue Minimize Vendors Bluefi…" at bounding box center [657, 328] width 1315 height 656
drag, startPoint x: 812, startPoint y: 80, endPoint x: 798, endPoint y: 81, distance: 13.8
click at [810, 80] on html "Overview Vendors Assessments Configuration Report Issue Minimize Vendors Bluefi…" at bounding box center [657, 328] width 1315 height 656
click at [572, 95] on span "Notes" at bounding box center [584, 96] width 36 height 18
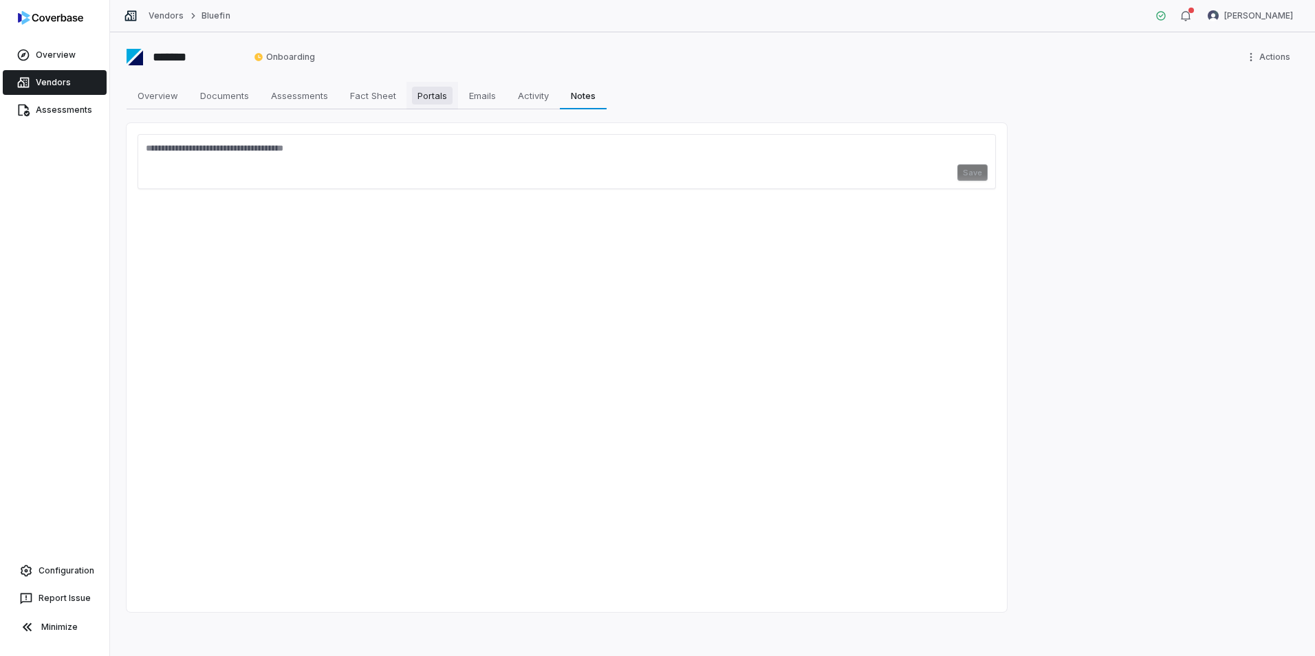
click at [421, 100] on span "Portals" at bounding box center [432, 96] width 41 height 18
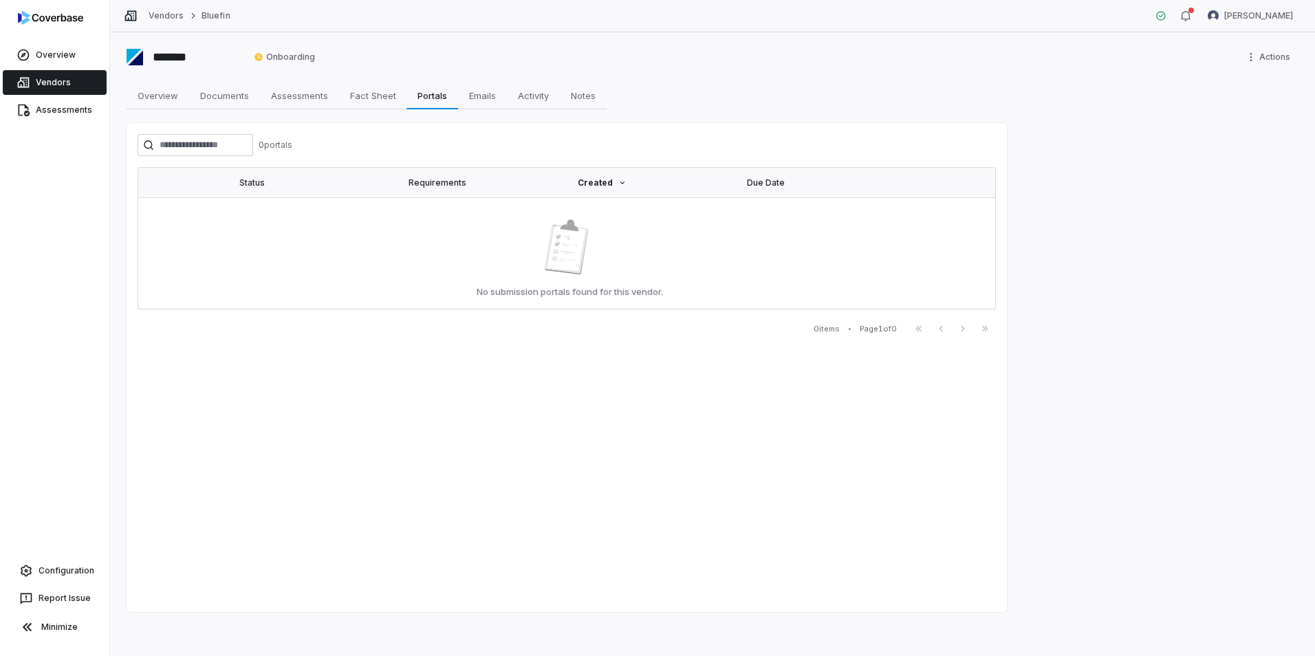
drag, startPoint x: 430, startPoint y: 96, endPoint x: 524, endPoint y: 76, distance: 96.3
click at [524, 76] on div "******* Onboarding Actions Overview Overview Documents Documents Assessments As…" at bounding box center [712, 344] width 1205 height 624
click at [366, 98] on span "Fact Sheet" at bounding box center [373, 96] width 57 height 18
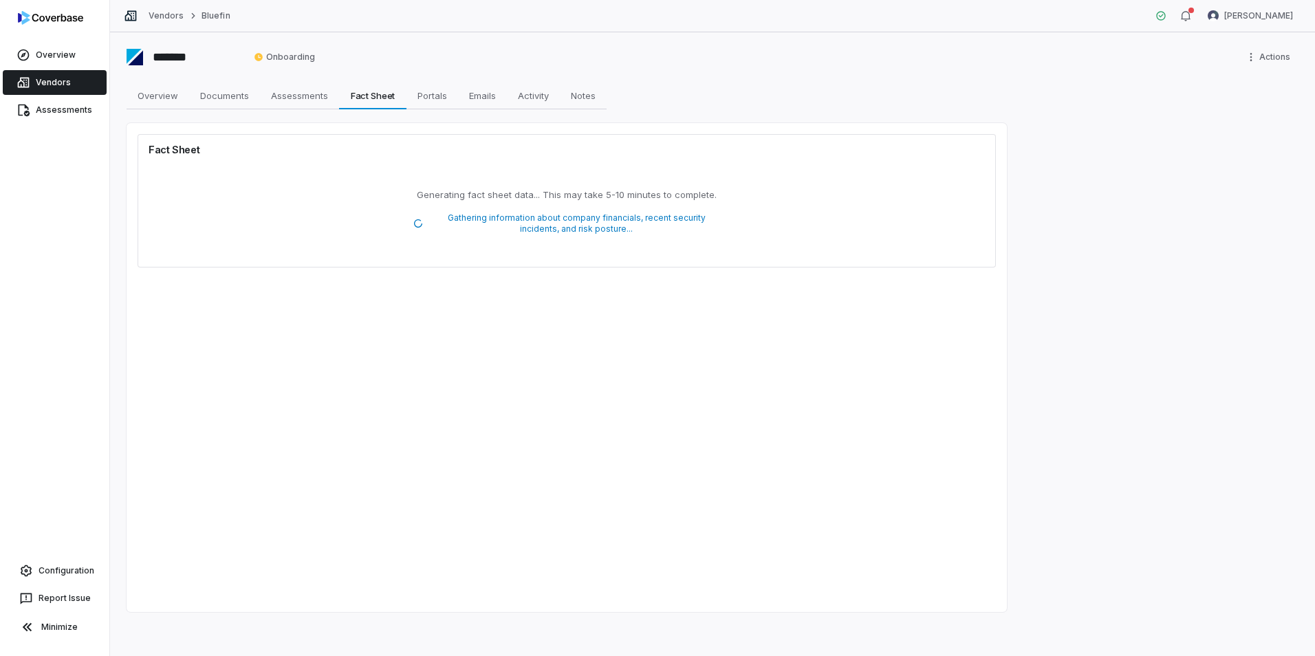
click at [52, 85] on link "Vendors" at bounding box center [55, 82] width 104 height 25
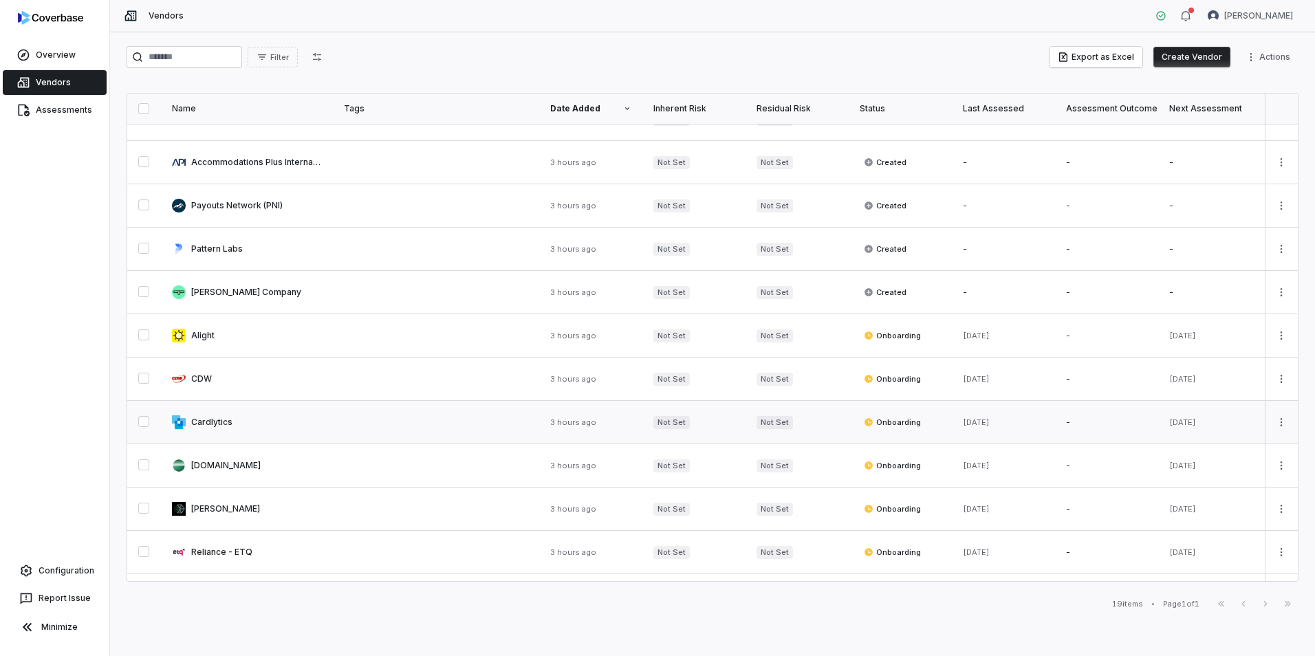
scroll to position [344, 0]
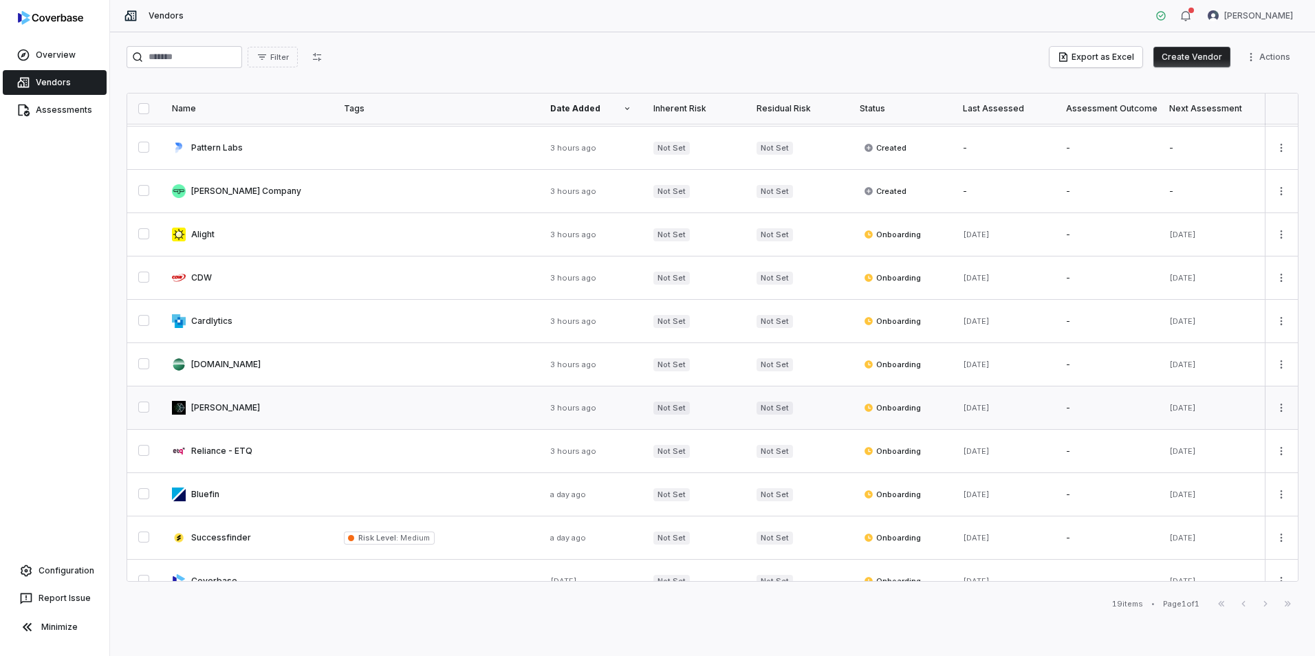
click at [266, 405] on link at bounding box center [247, 408] width 172 height 43
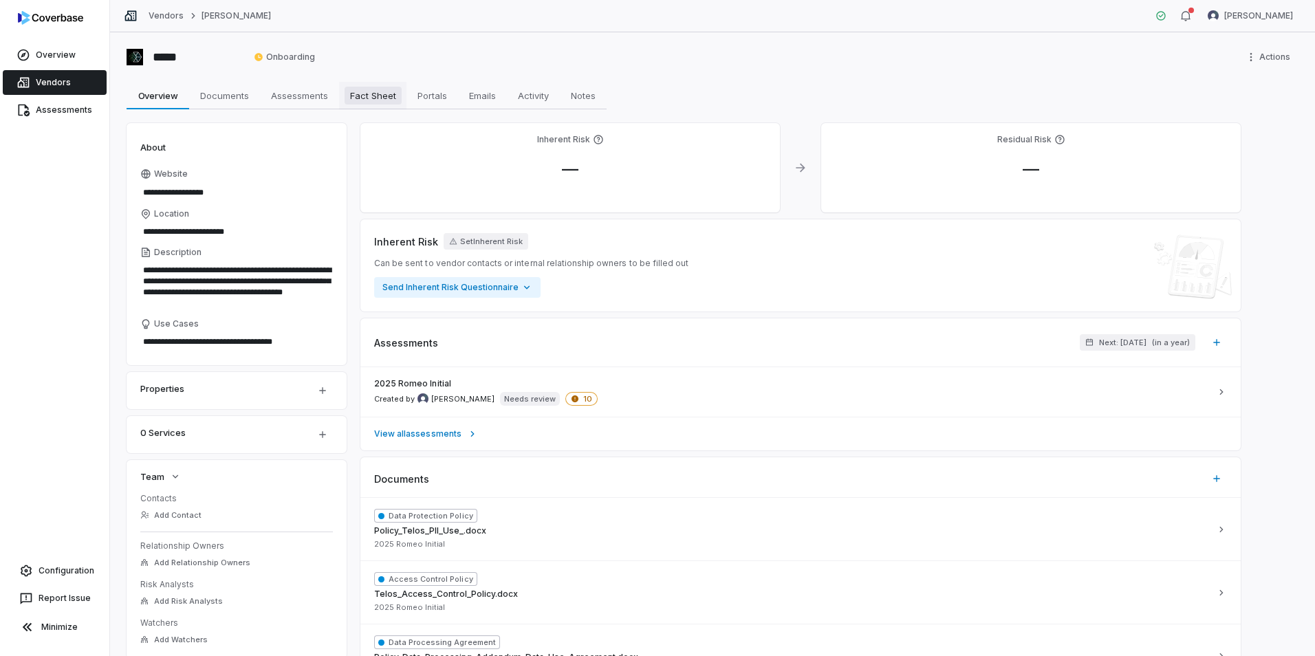
click at [389, 102] on span "Fact Sheet" at bounding box center [373, 96] width 57 height 18
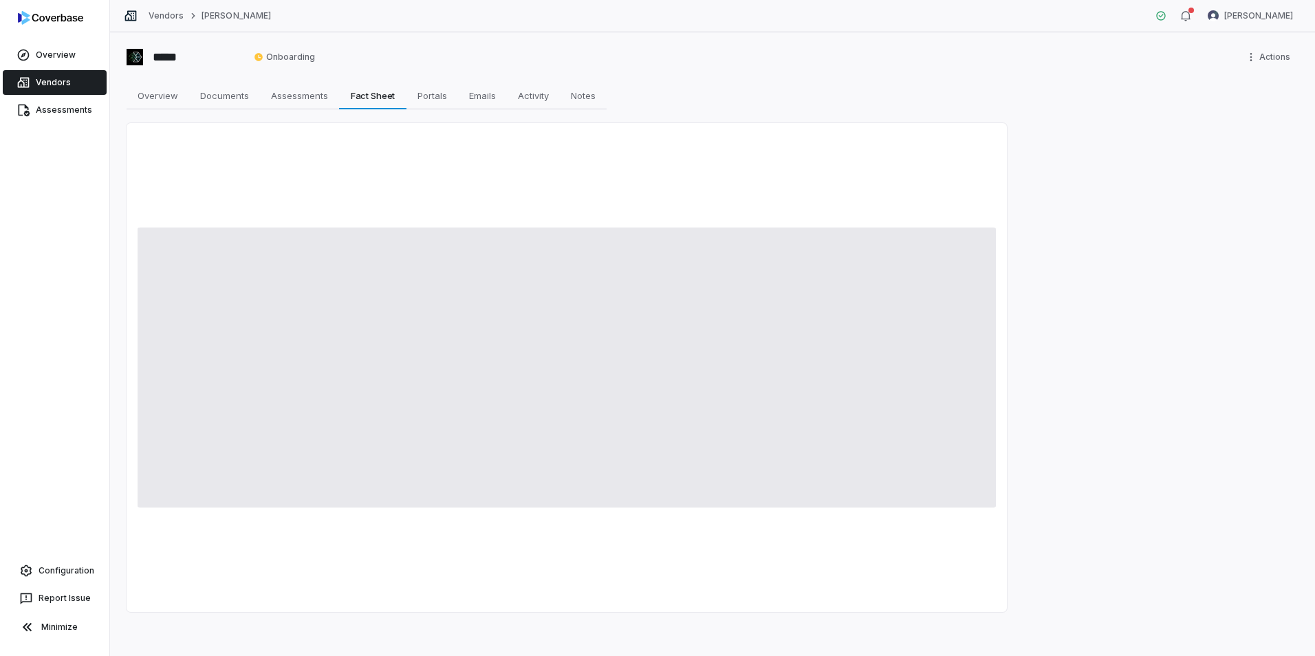
click at [222, 188] on div at bounding box center [567, 367] width 881 height 489
click at [54, 81] on link "Vendors" at bounding box center [55, 82] width 104 height 25
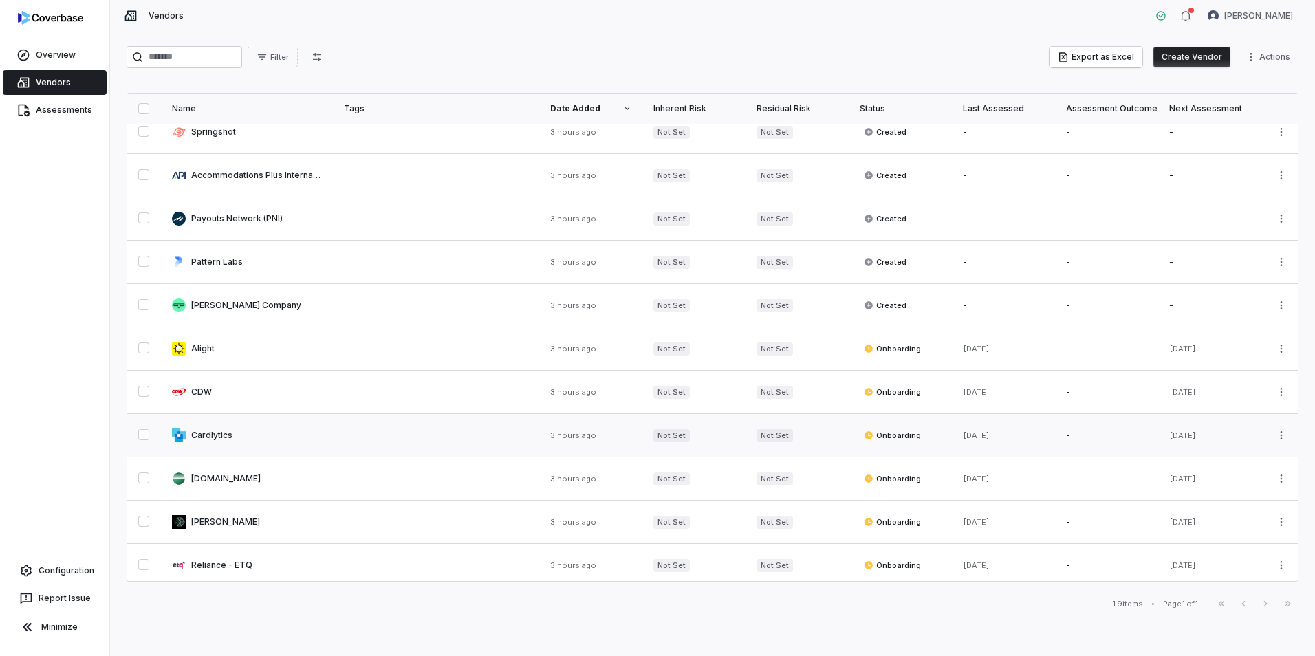
scroll to position [206, 0]
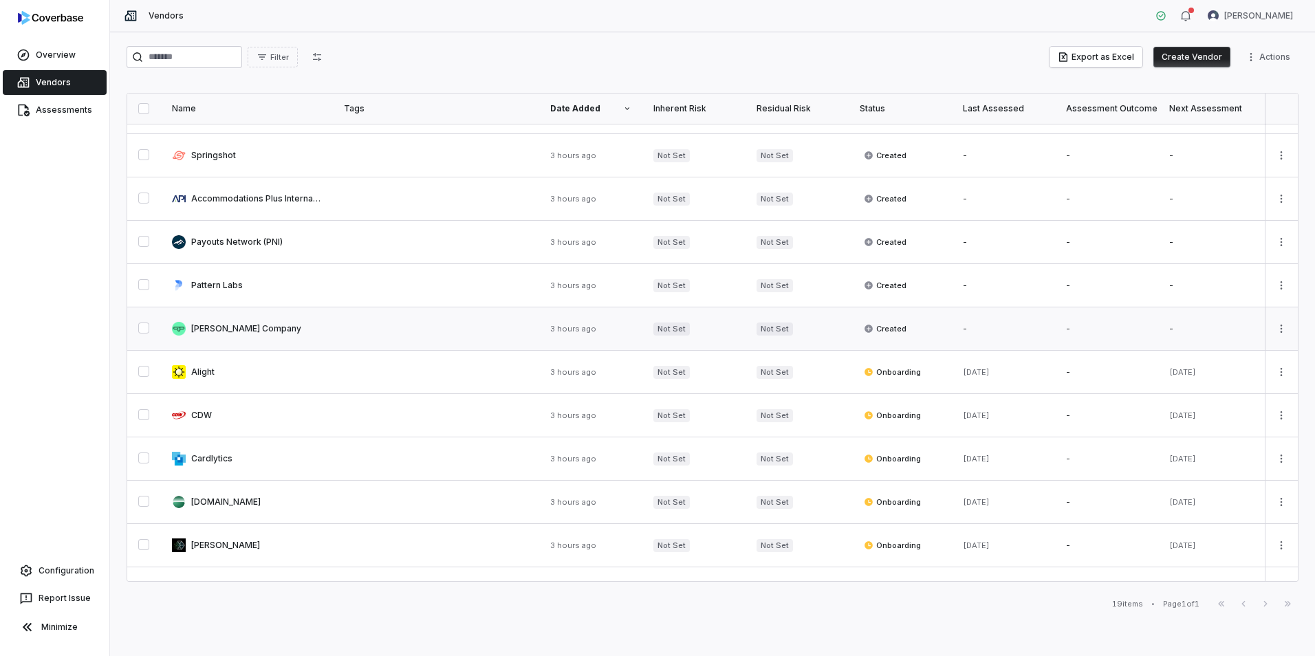
click at [283, 329] on link at bounding box center [247, 329] width 172 height 43
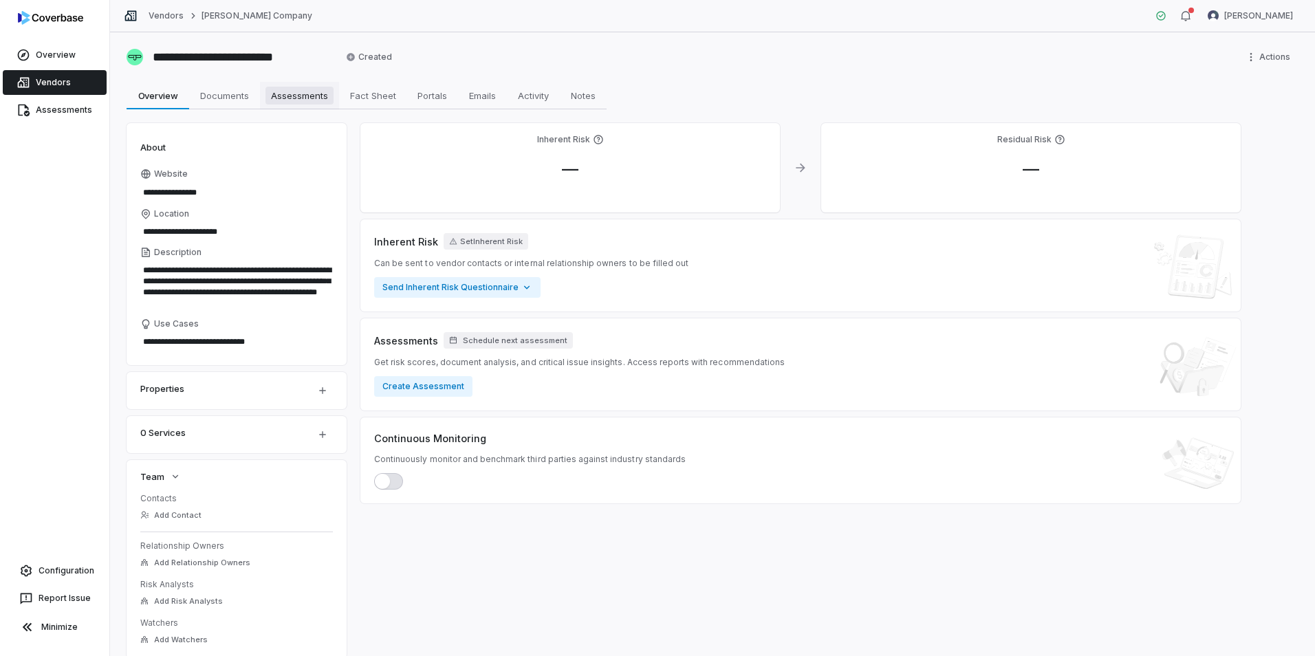
click at [307, 94] on span "Assessments" at bounding box center [300, 96] width 68 height 18
type textarea "*"
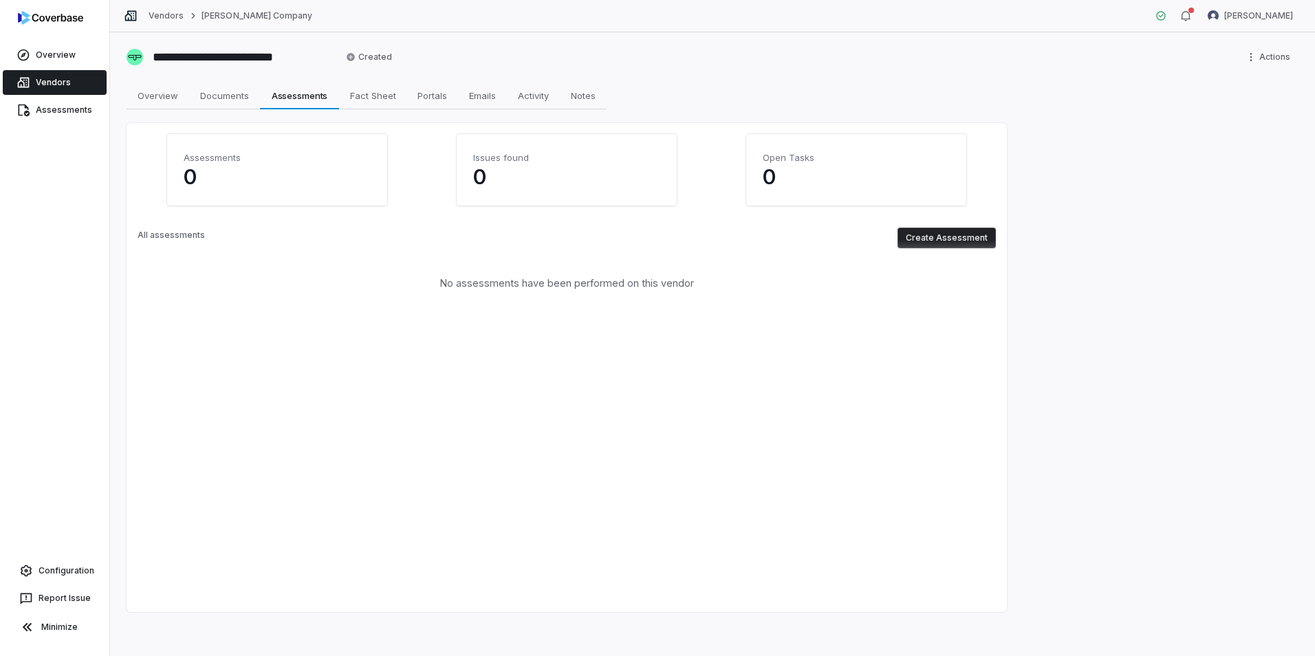
click at [921, 238] on button "Create Assessment" at bounding box center [947, 238] width 98 height 21
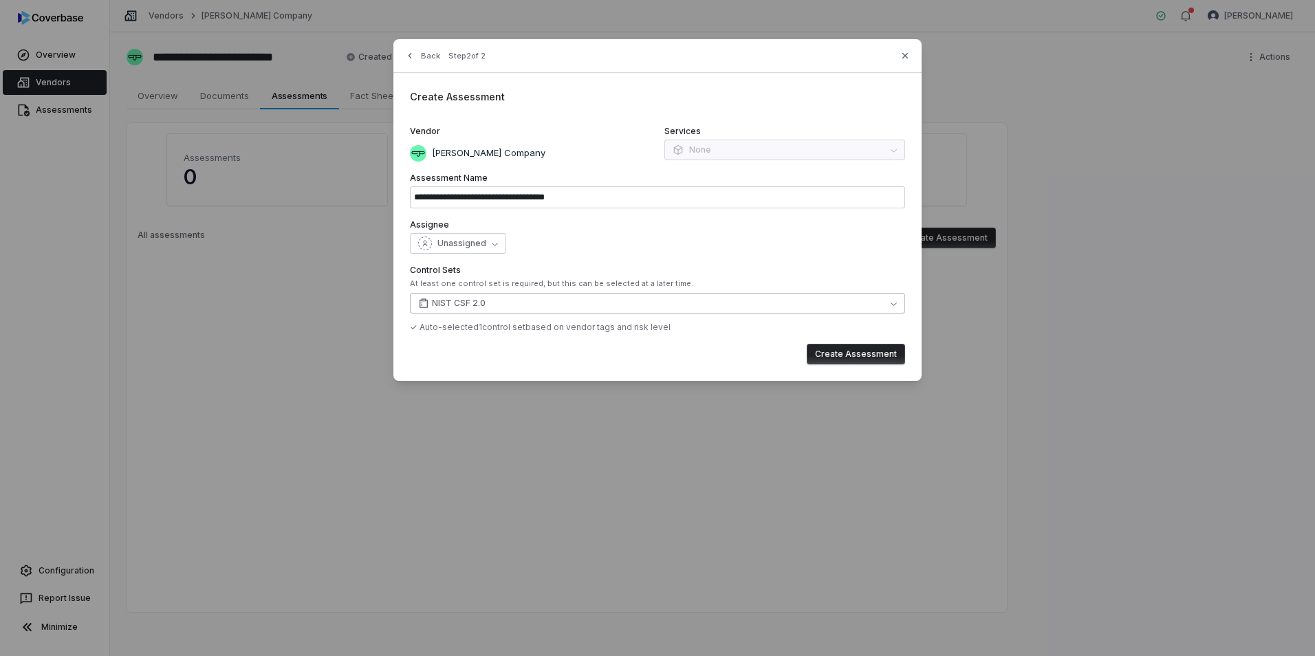
click at [488, 303] on button "NIST CSF 2.0" at bounding box center [657, 303] width 495 height 21
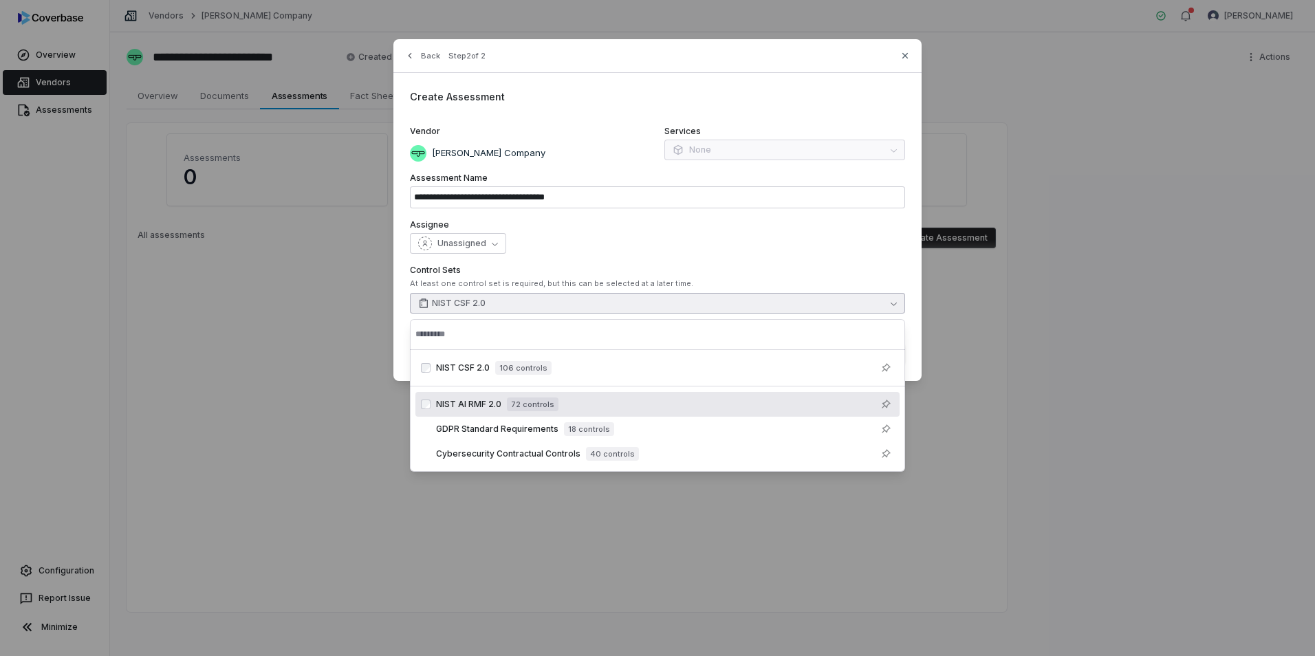
click at [512, 413] on div "NIST AI RMF 2.0 72 controls" at bounding box center [658, 404] width 484 height 25
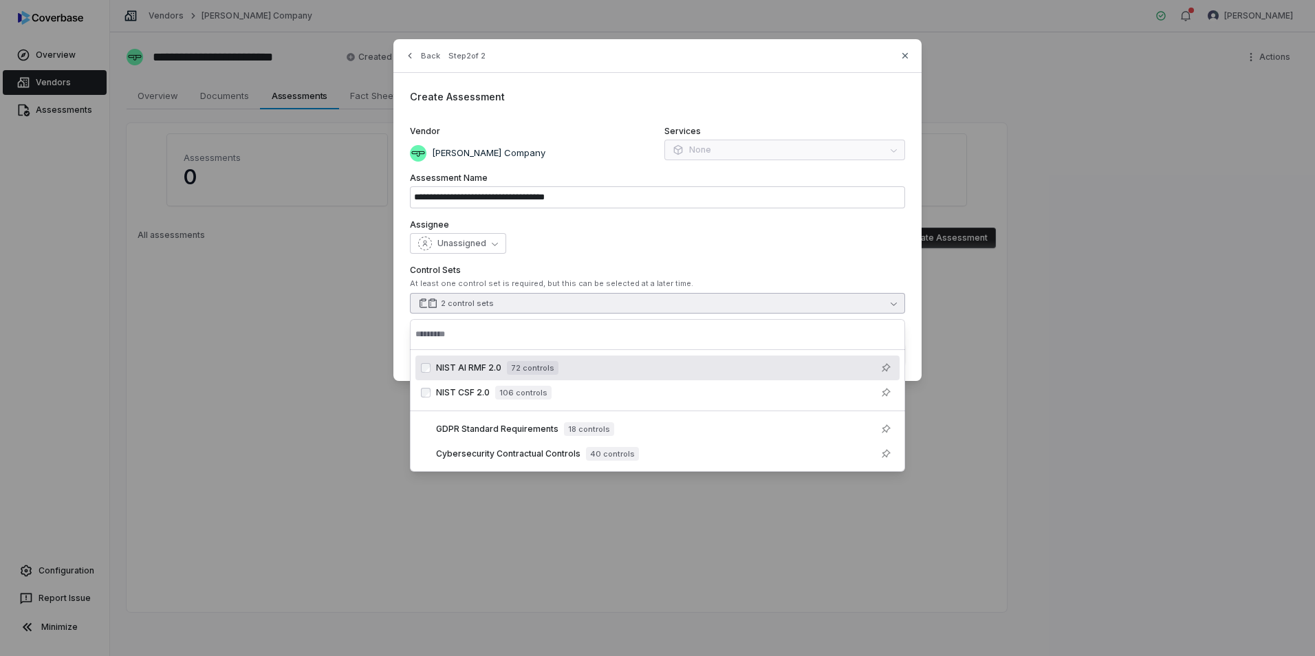
click at [645, 226] on label "Assignee" at bounding box center [657, 224] width 495 height 11
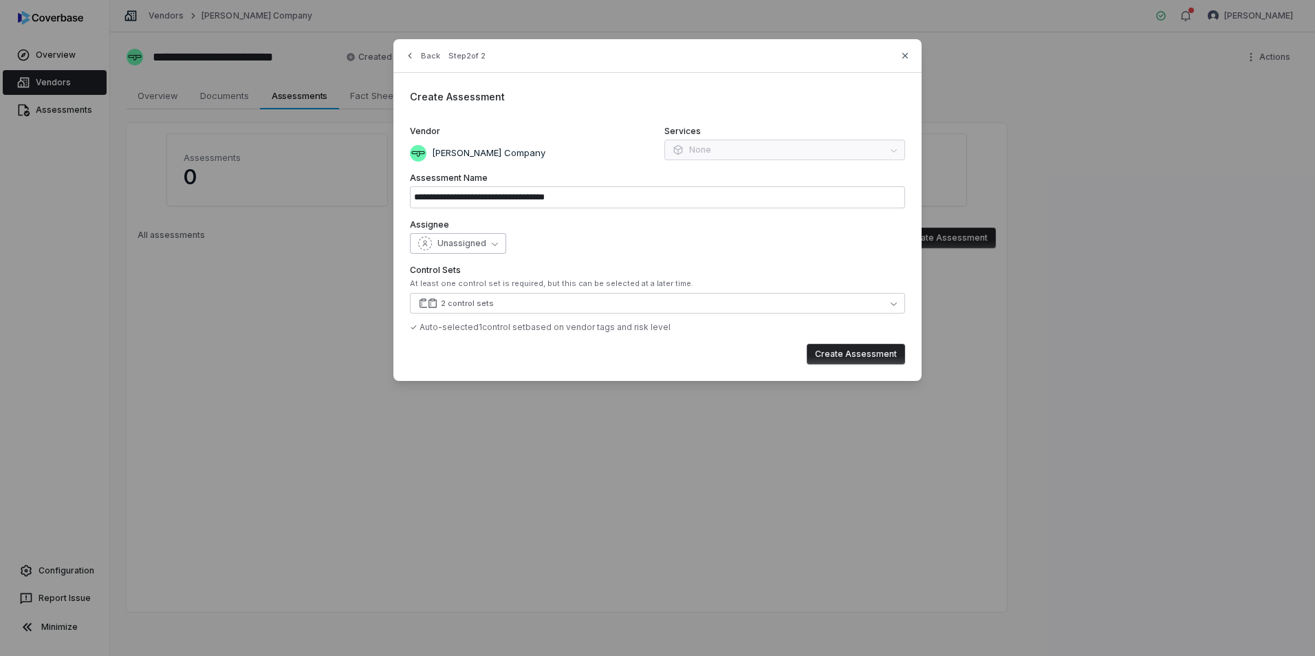
click at [483, 240] on span "Unassigned" at bounding box center [462, 243] width 49 height 11
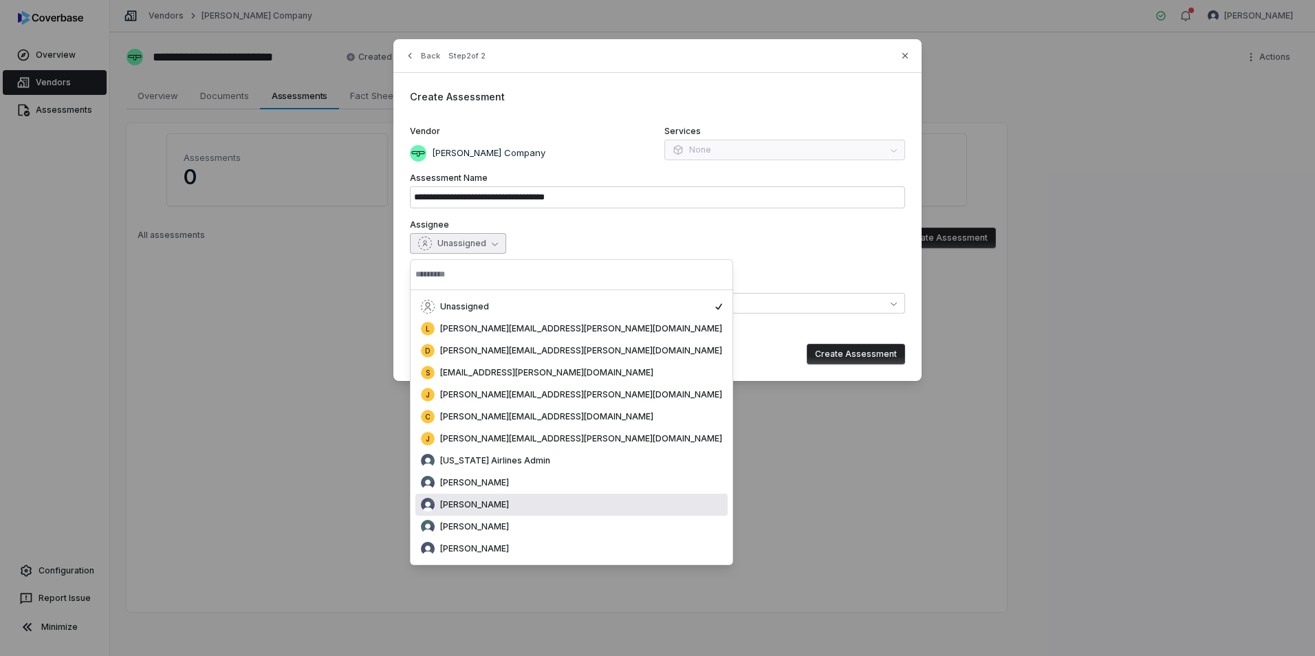
click at [475, 505] on span "[PERSON_NAME]" at bounding box center [474, 504] width 69 height 11
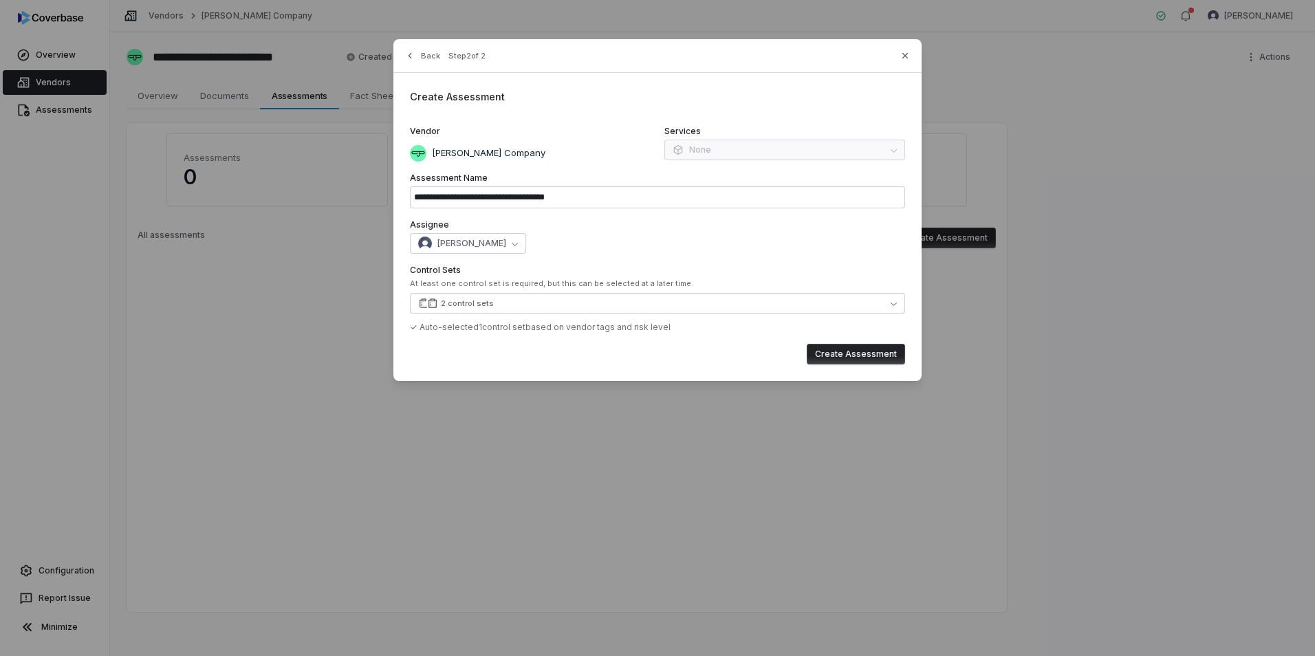
click at [781, 232] on div "Assignee Luke Taylor" at bounding box center [657, 236] width 495 height 34
click at [858, 144] on div "Services None" at bounding box center [785, 144] width 241 height 36
click at [892, 144] on div "Services None" at bounding box center [785, 144] width 241 height 36
click at [721, 254] on div "**********" at bounding box center [658, 210] width 528 height 342
click at [839, 351] on button "Create Assessment" at bounding box center [856, 354] width 98 height 21
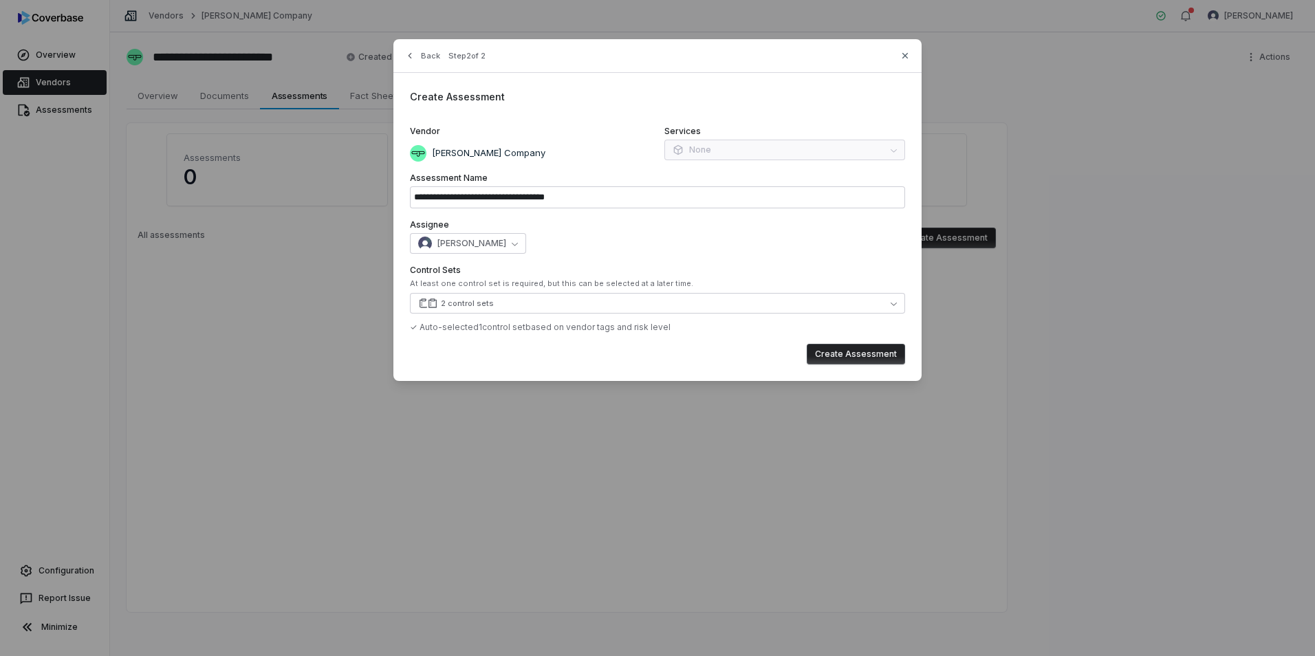
type input "**********"
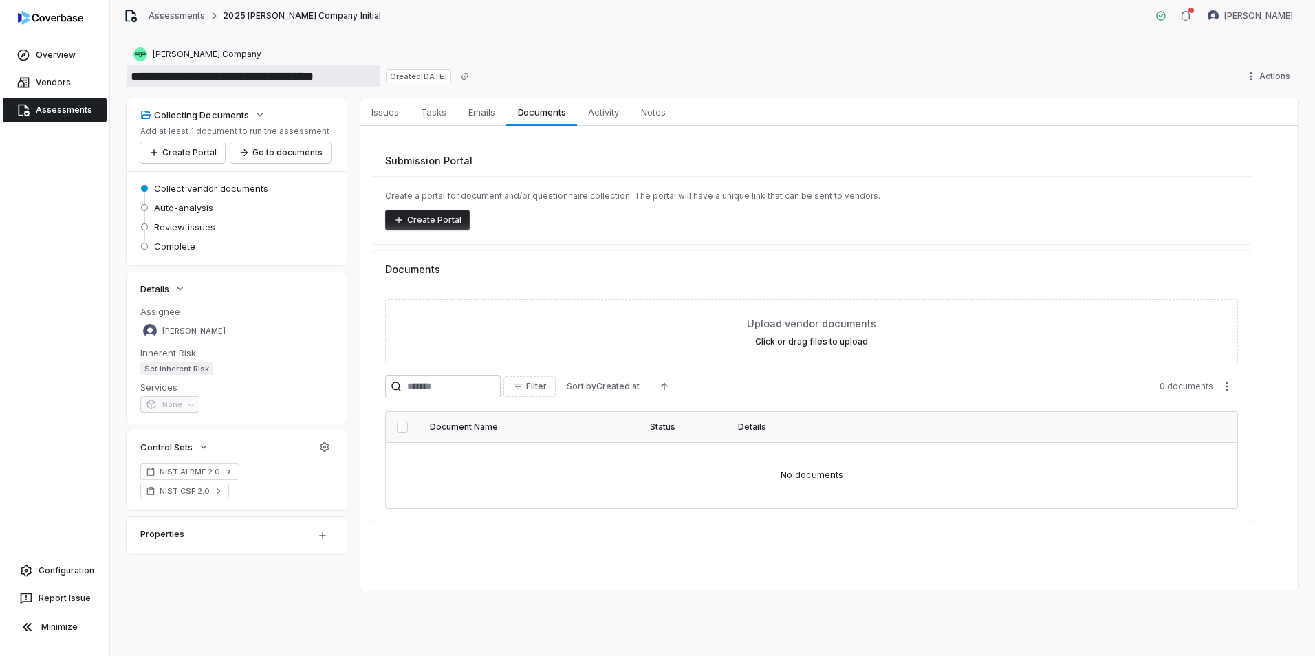
click at [242, 77] on input "**********" at bounding box center [254, 76] width 254 height 22
drag, startPoint x: 166, startPoint y: 75, endPoint x: 449, endPoint y: 74, distance: 282.8
click at [449, 74] on div "**********" at bounding box center [300, 76] width 347 height 22
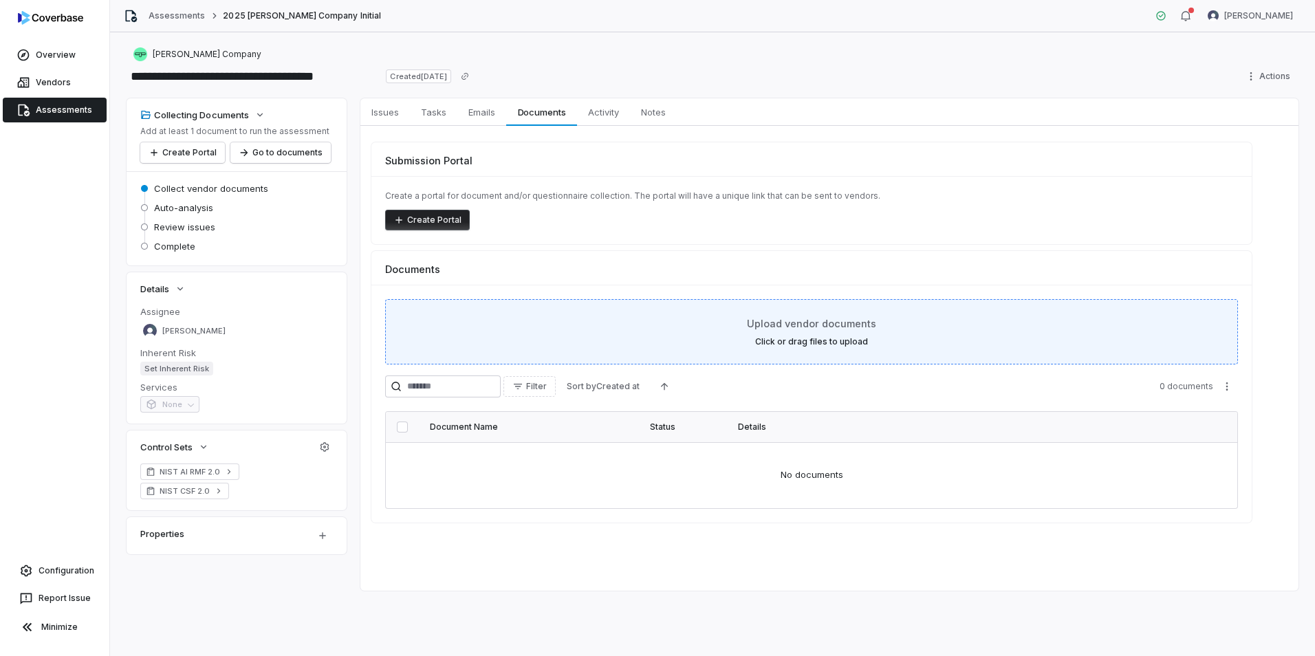
click at [774, 335] on div "Upload vendor documents Click or drag files to upload" at bounding box center [811, 331] width 819 height 31
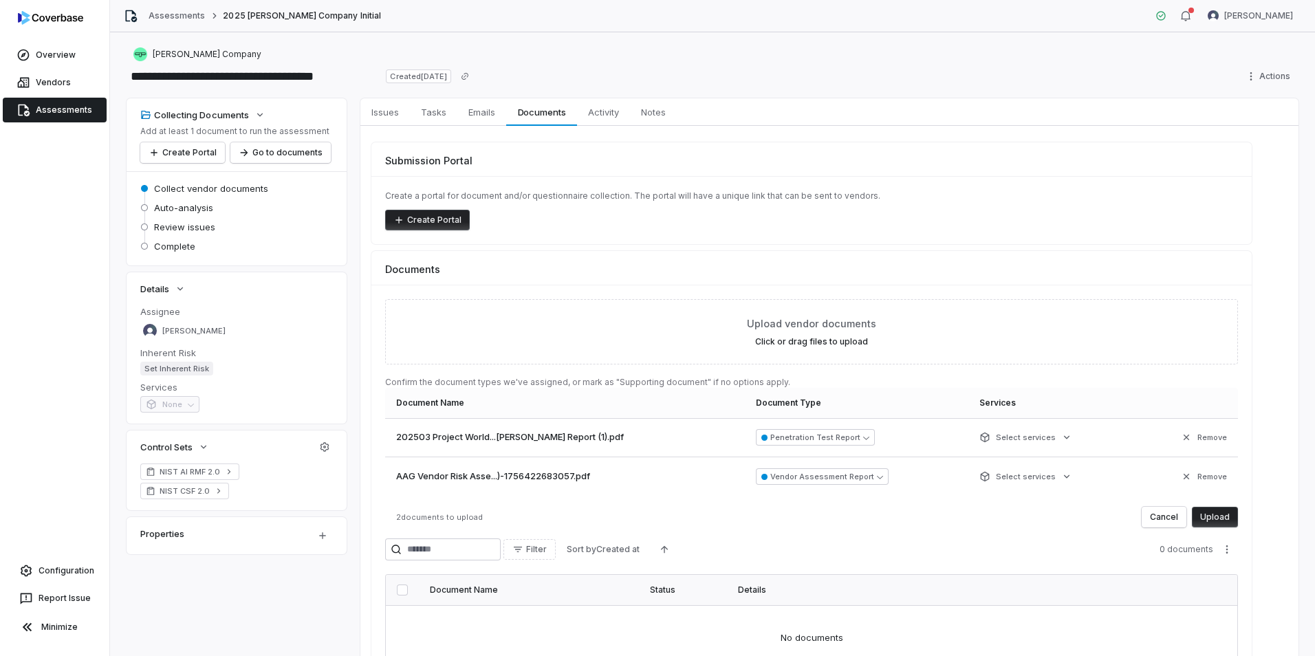
click at [1213, 517] on button "Upload" at bounding box center [1215, 517] width 46 height 21
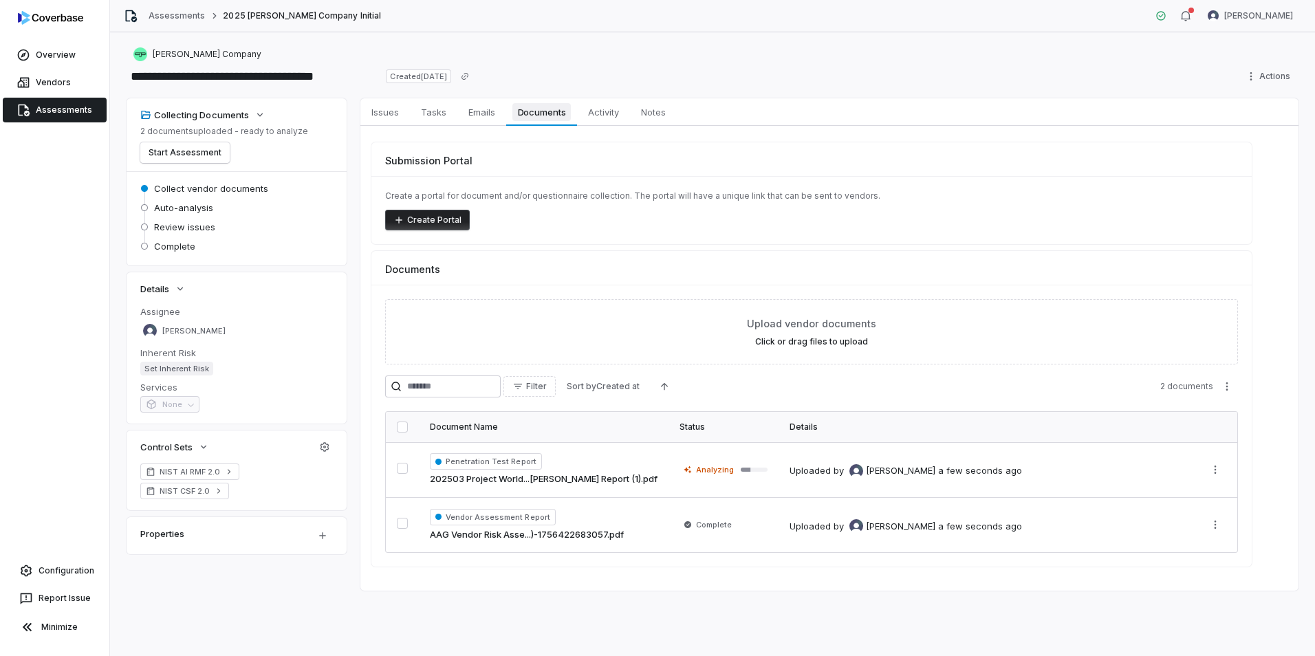
click at [524, 110] on span "Documents" at bounding box center [542, 112] width 59 height 18
click at [52, 87] on link "Vendors" at bounding box center [55, 82] width 104 height 25
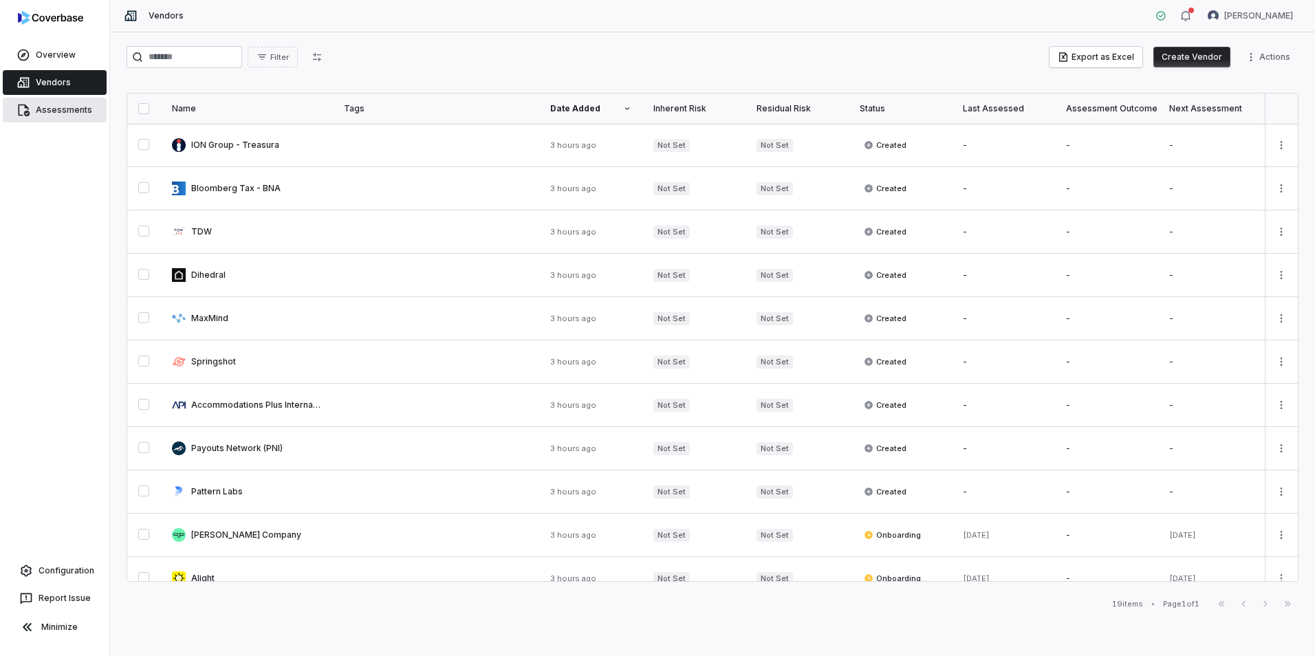
click at [45, 109] on link "Assessments" at bounding box center [55, 110] width 104 height 25
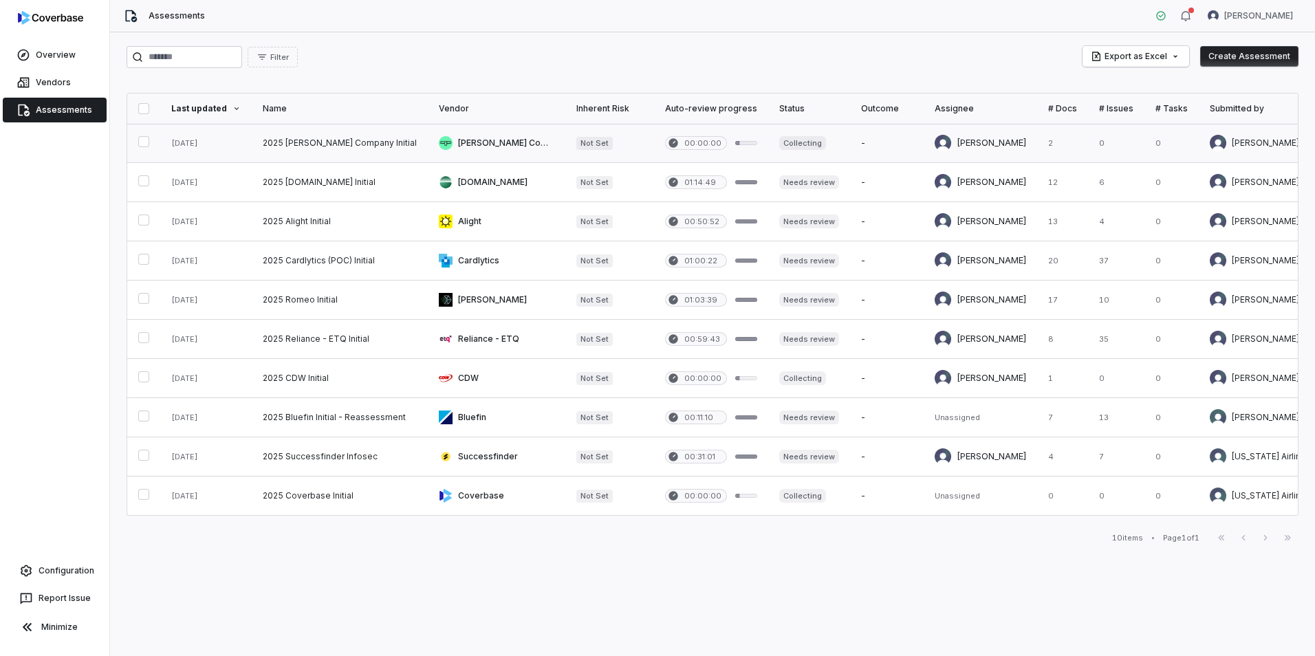
click at [325, 144] on link at bounding box center [340, 143] width 176 height 39
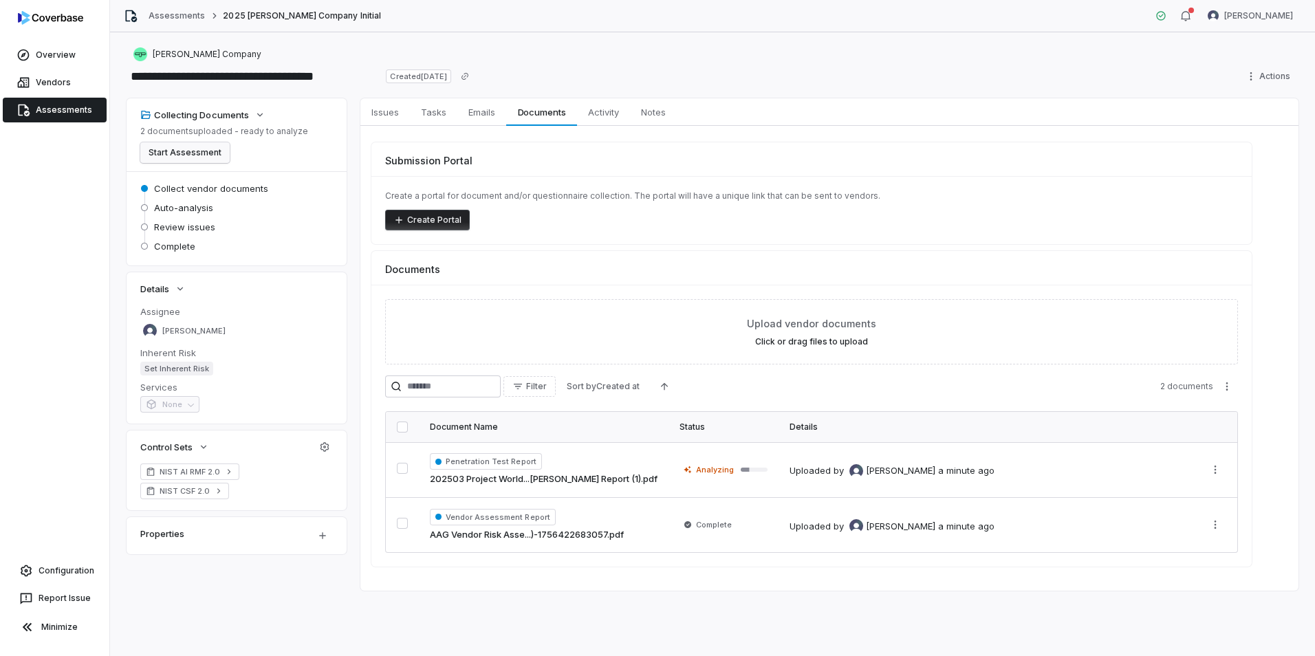
click at [201, 156] on button "Start Assessment" at bounding box center [184, 152] width 89 height 21
click at [188, 154] on button "Start Assessment" at bounding box center [184, 152] width 89 height 21
click at [33, 81] on link "Vendors" at bounding box center [55, 82] width 104 height 25
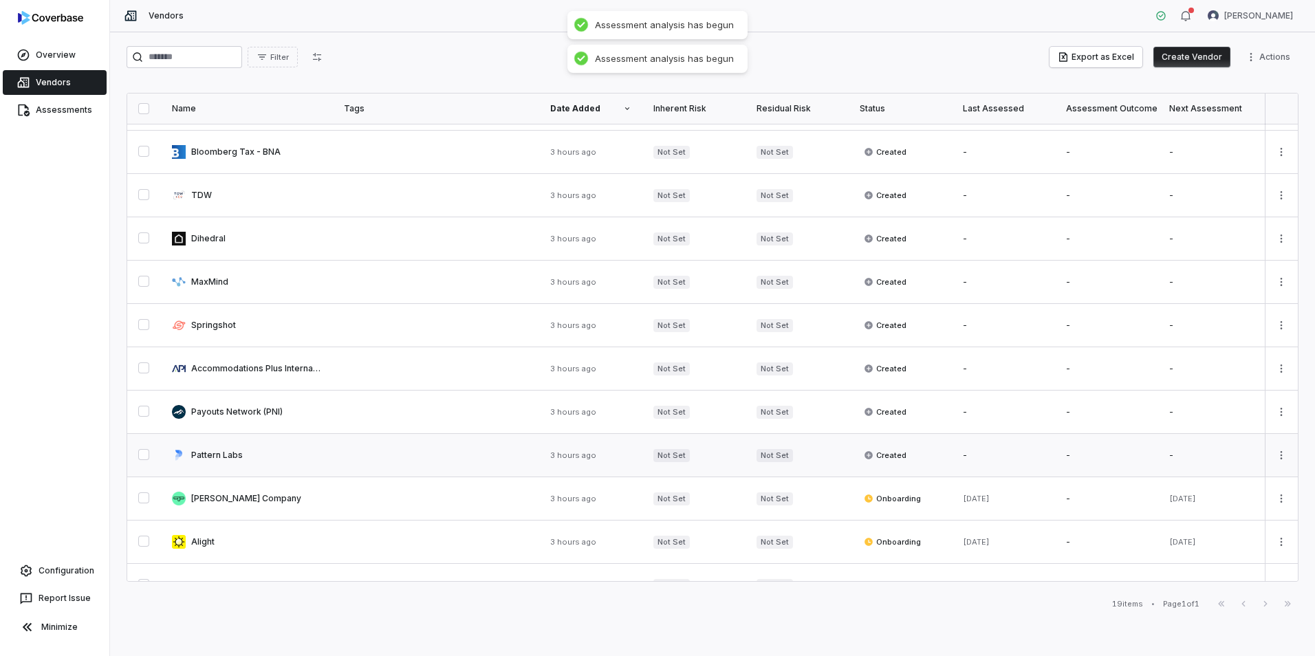
scroll to position [69, 0]
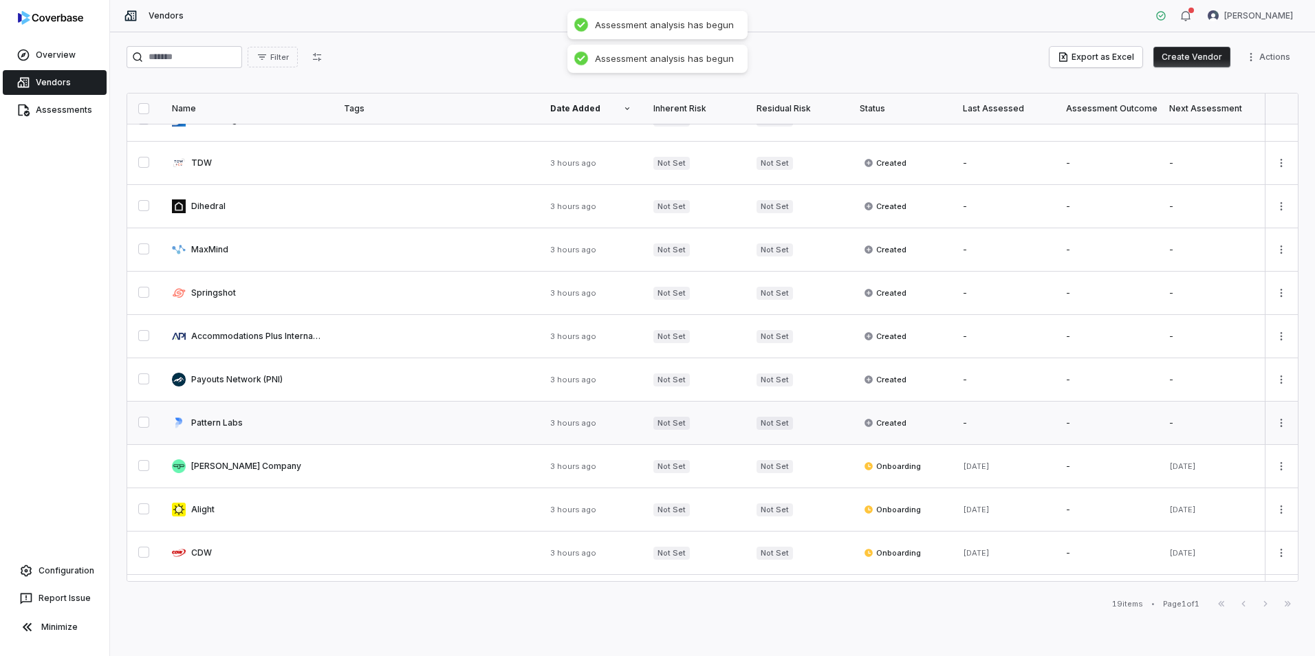
click at [345, 428] on link at bounding box center [436, 423] width 206 height 43
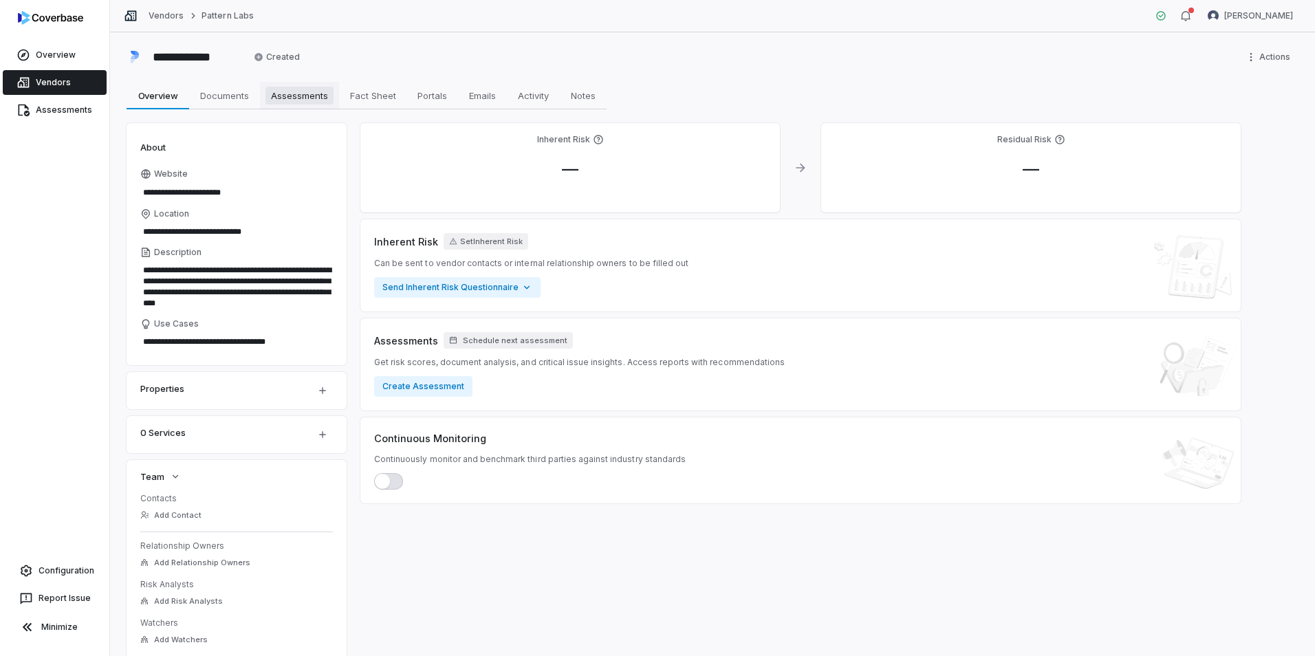
click at [285, 96] on span "Assessments" at bounding box center [300, 96] width 68 height 18
type textarea "*"
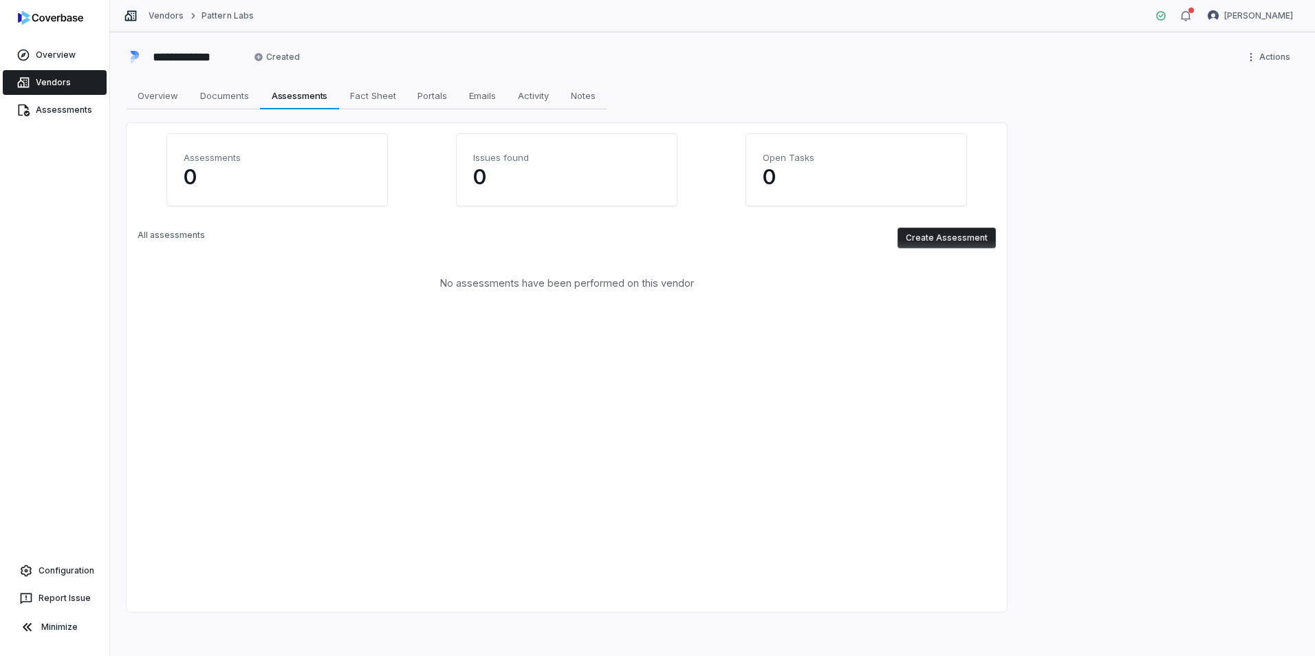
click at [945, 230] on button "Create Assessment" at bounding box center [947, 238] width 98 height 21
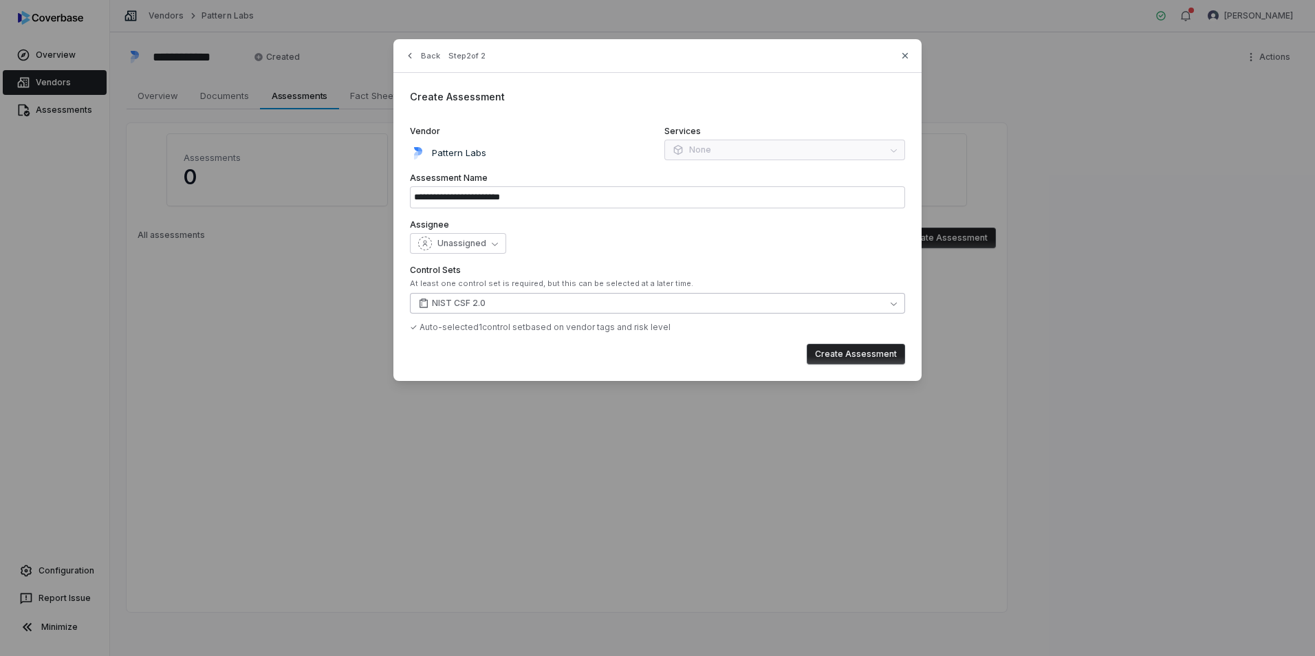
click at [486, 303] on button "NIST CSF 2.0" at bounding box center [657, 303] width 495 height 21
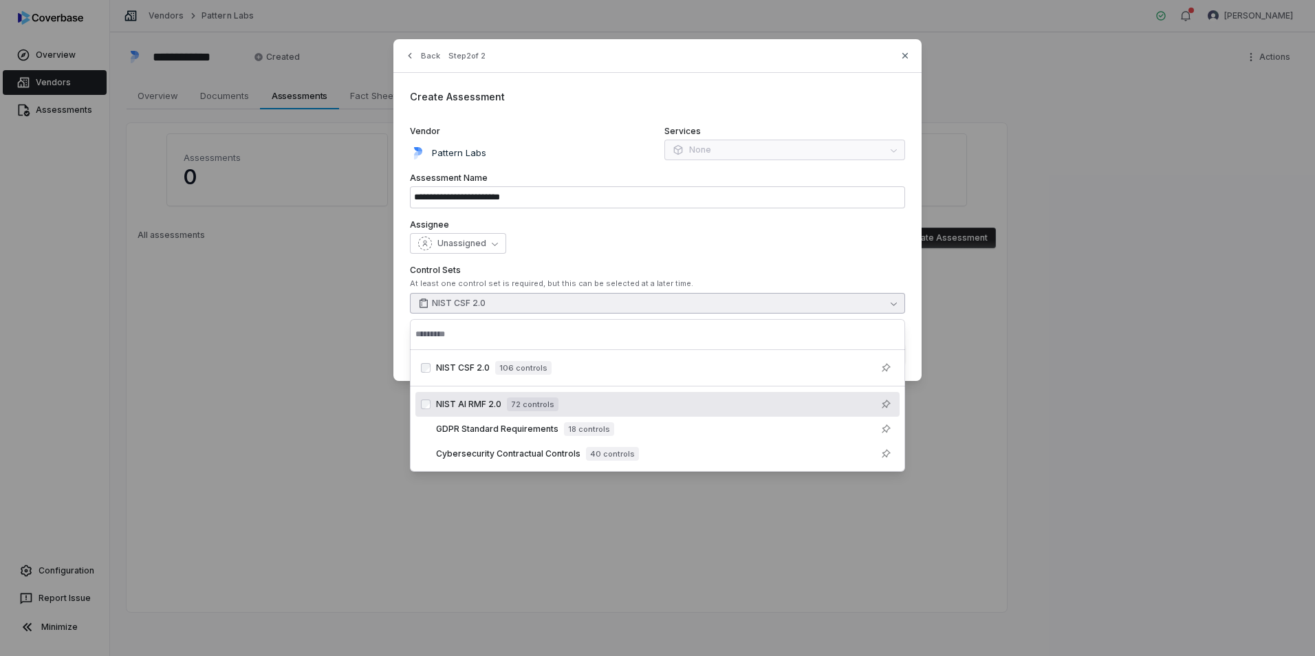
click at [497, 402] on span "NIST AI RMF 2.0" at bounding box center [468, 404] width 65 height 11
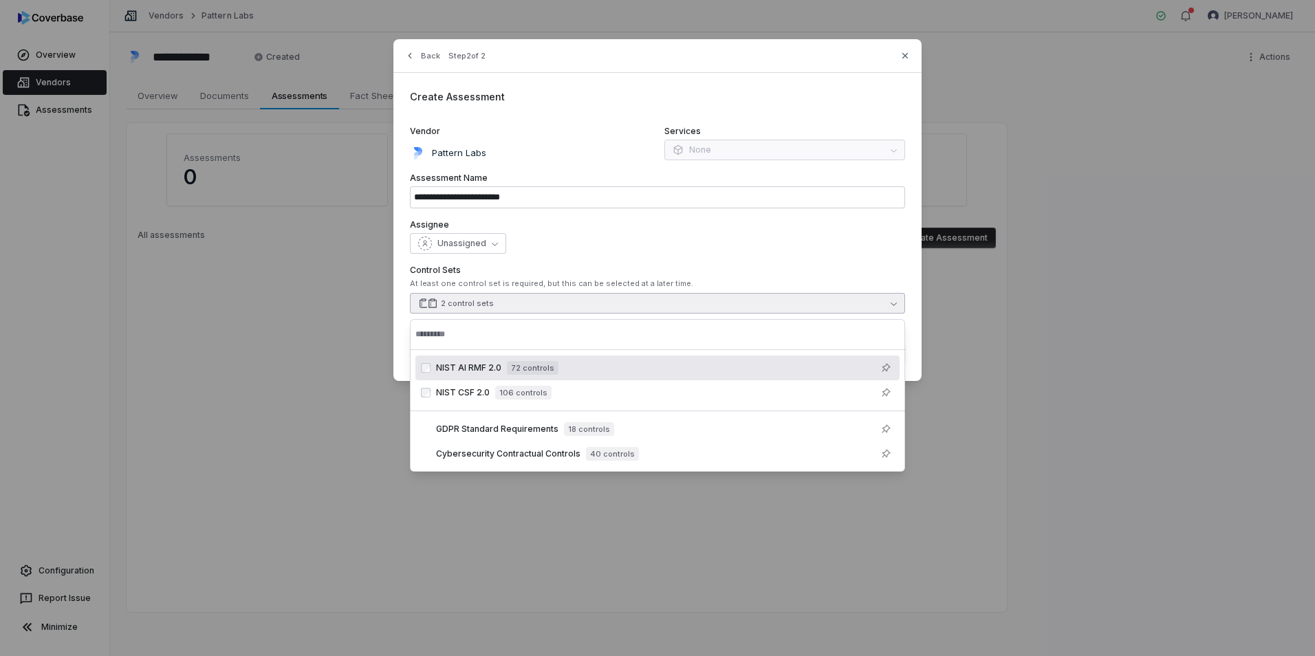
click at [634, 247] on div "Unassigned" at bounding box center [657, 243] width 495 height 21
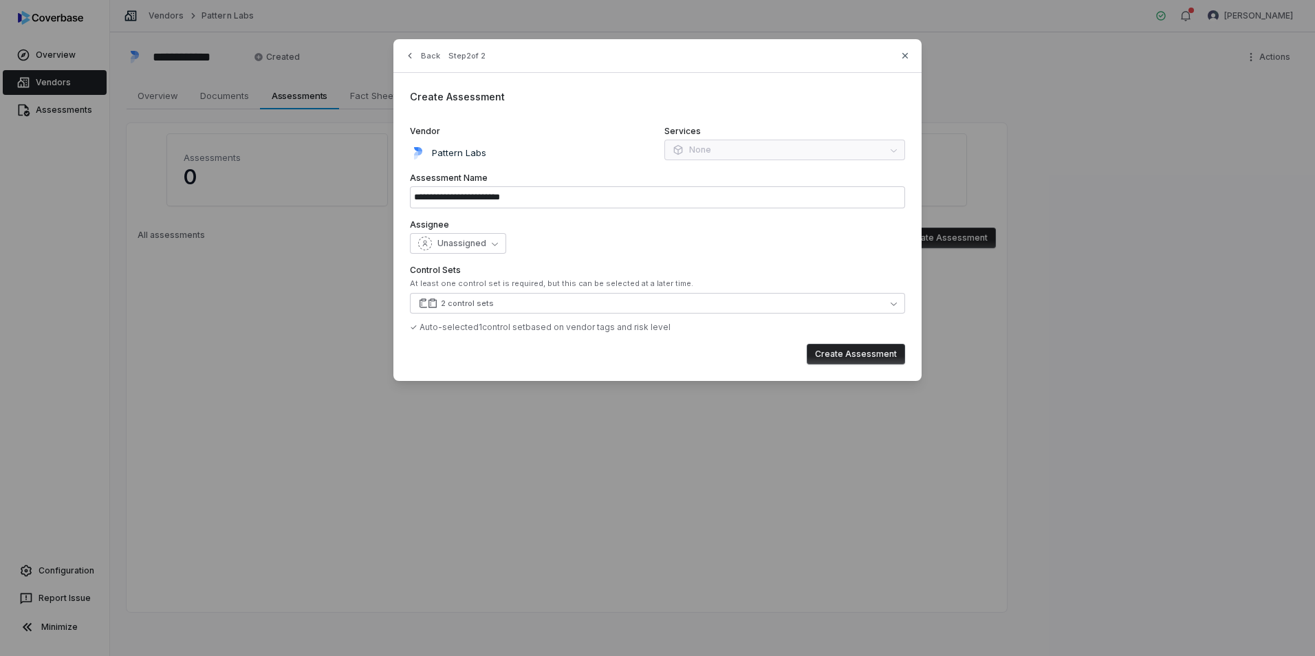
click at [439, 233] on div "Assignee Unassigned" at bounding box center [657, 236] width 495 height 34
click at [440, 240] on span "Unassigned" at bounding box center [462, 243] width 49 height 11
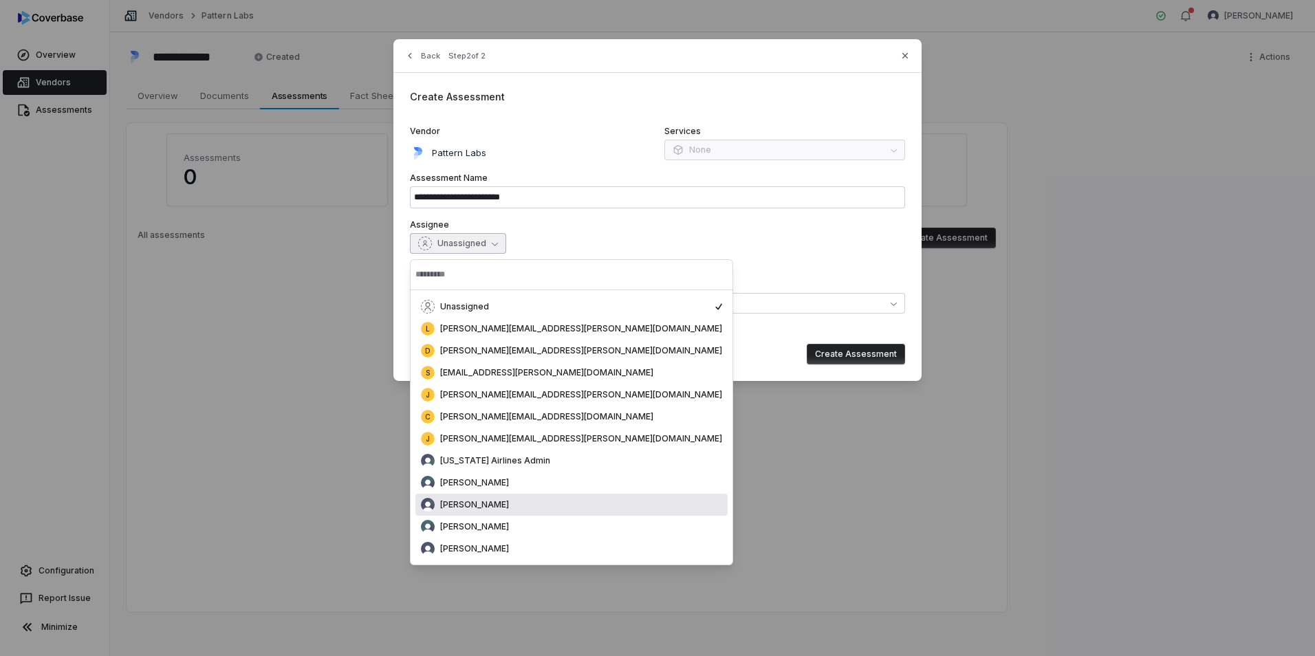
click at [462, 504] on span "[PERSON_NAME]" at bounding box center [474, 504] width 69 height 11
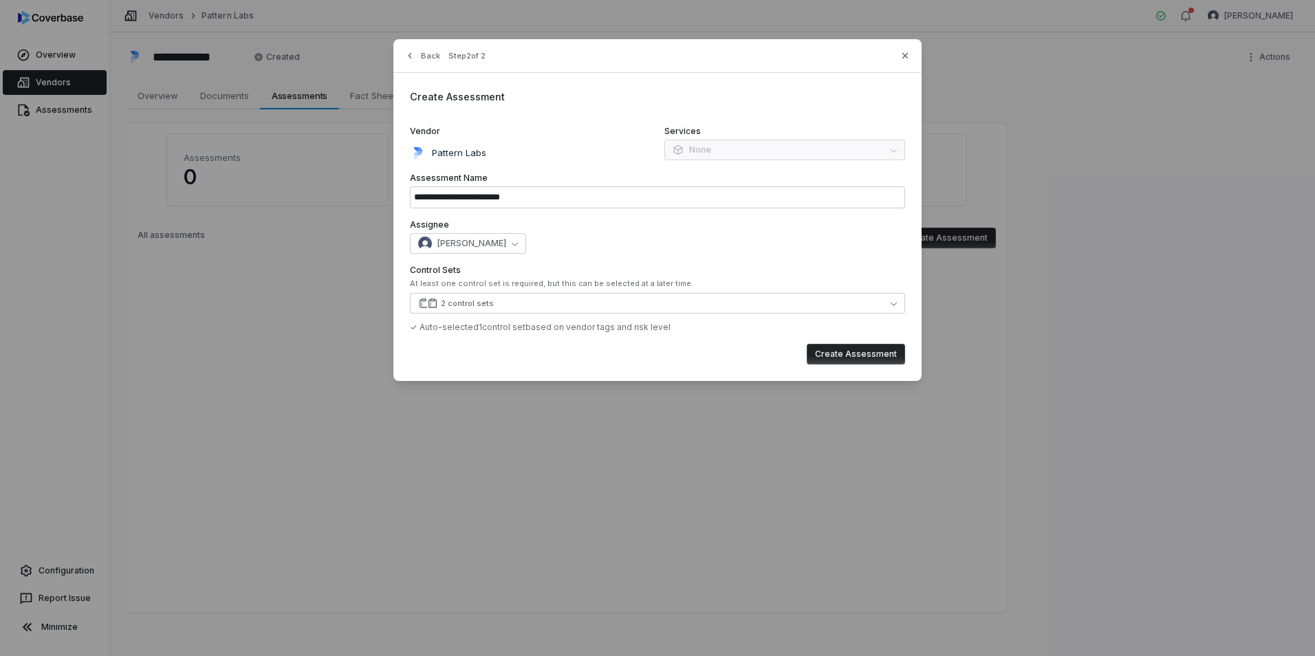
click at [863, 352] on button "Create Assessment" at bounding box center [856, 354] width 98 height 21
type input "**********"
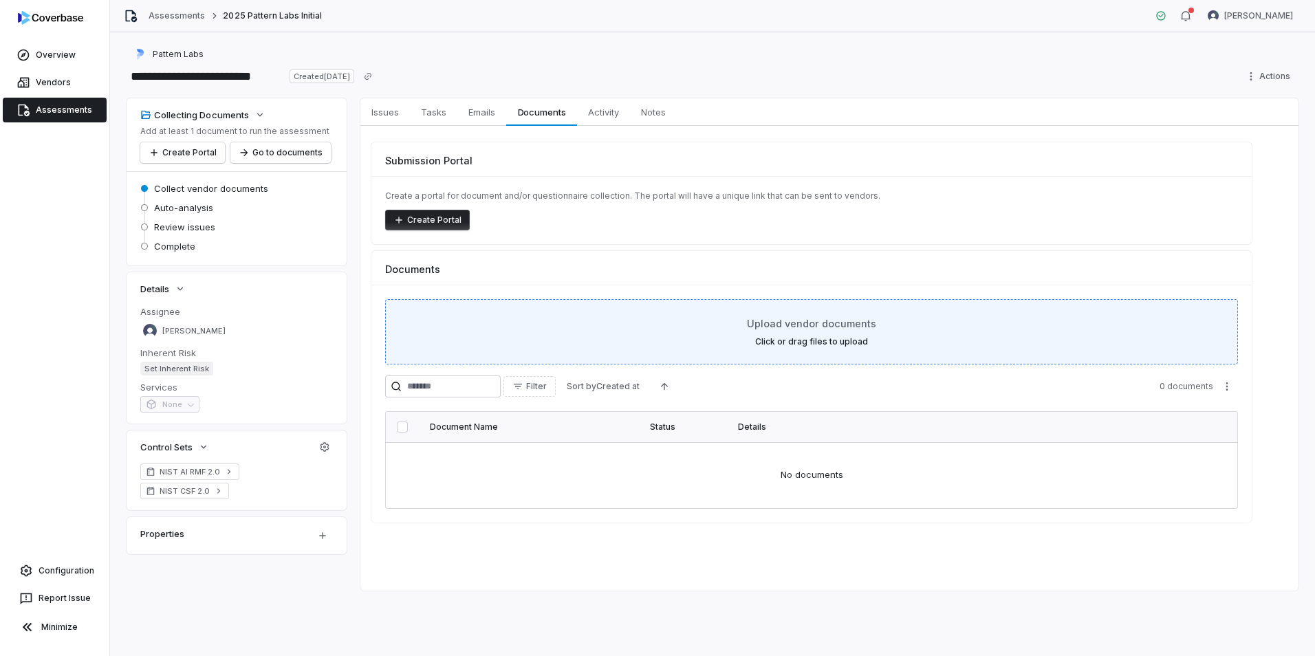
click at [813, 338] on label "Click or drag files to upload" at bounding box center [811, 341] width 113 height 11
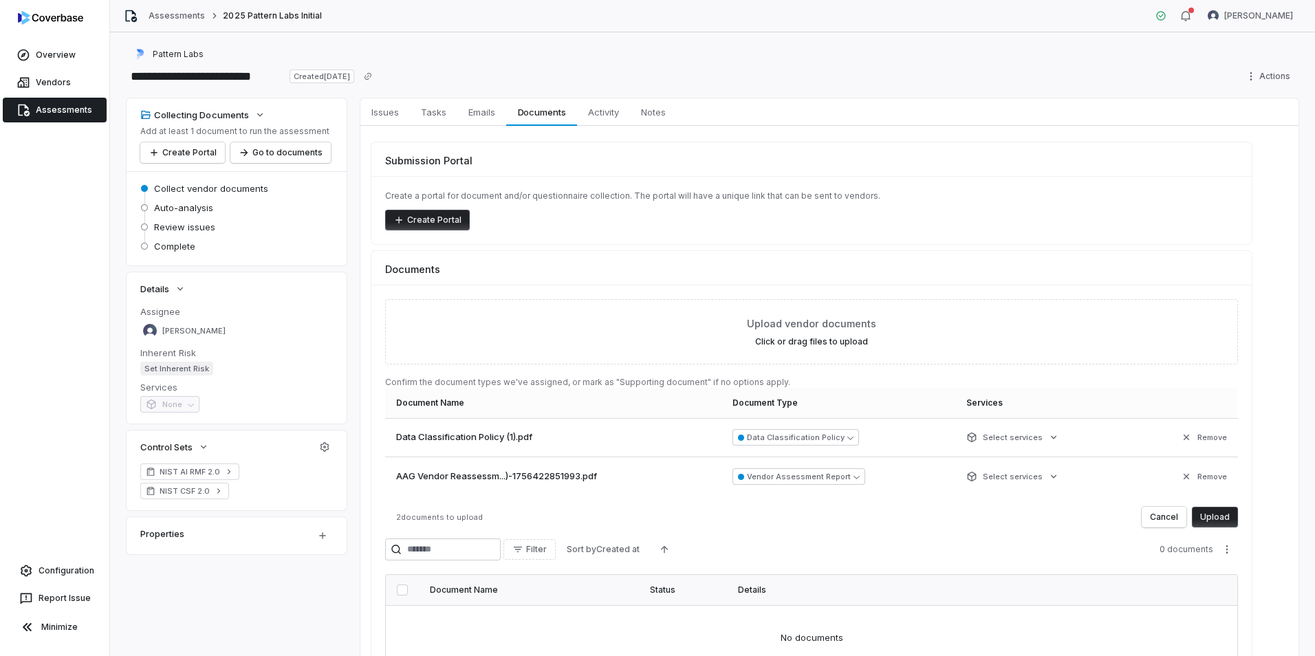
click at [1226, 515] on button "Upload" at bounding box center [1215, 517] width 46 height 21
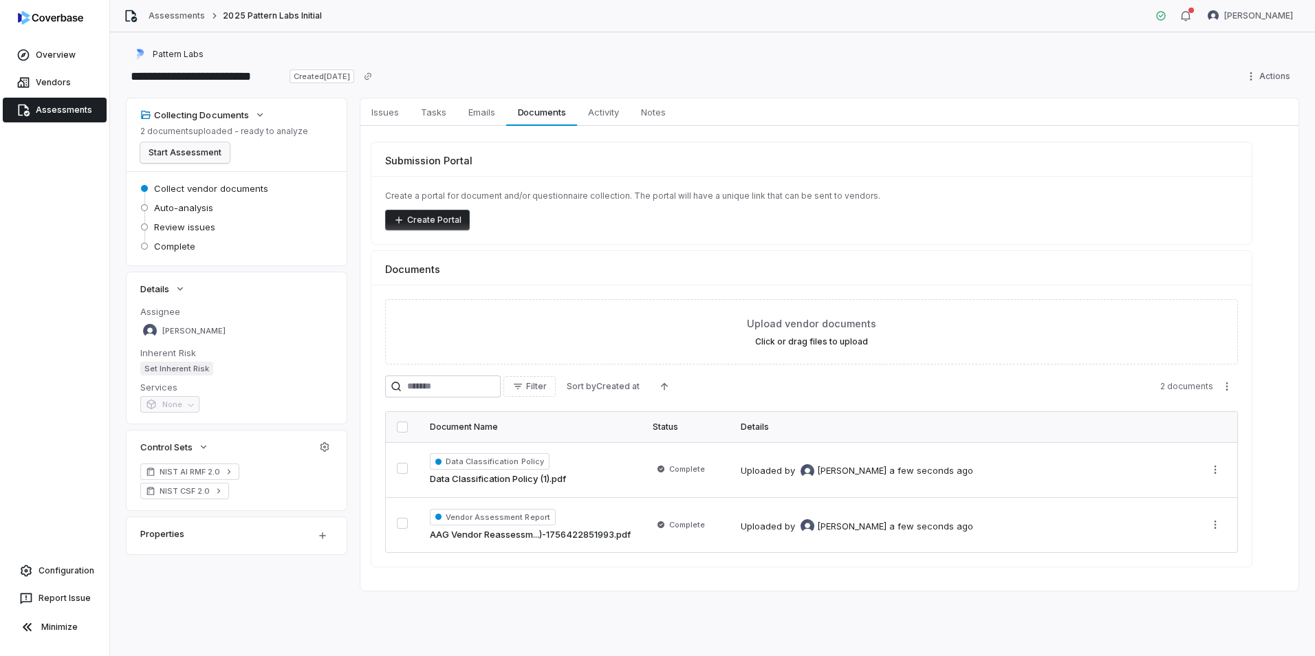
click at [189, 150] on button "Start Assessment" at bounding box center [184, 152] width 89 height 21
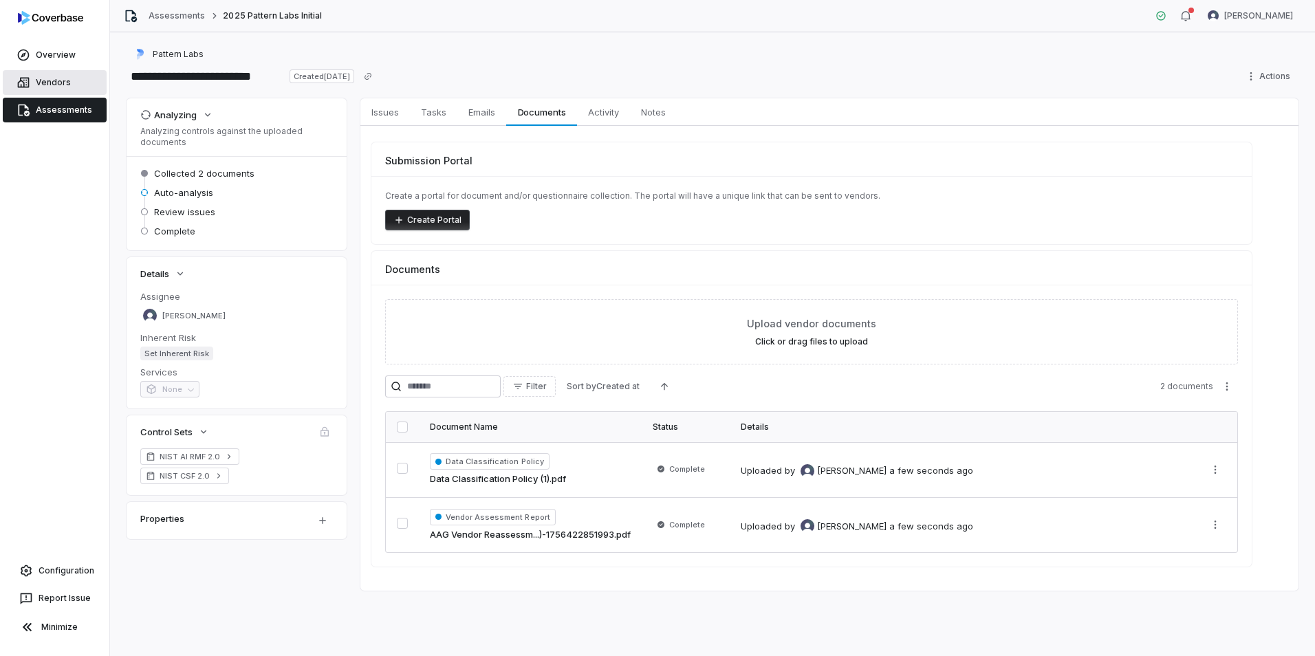
click at [47, 88] on link "Vendors" at bounding box center [55, 82] width 104 height 25
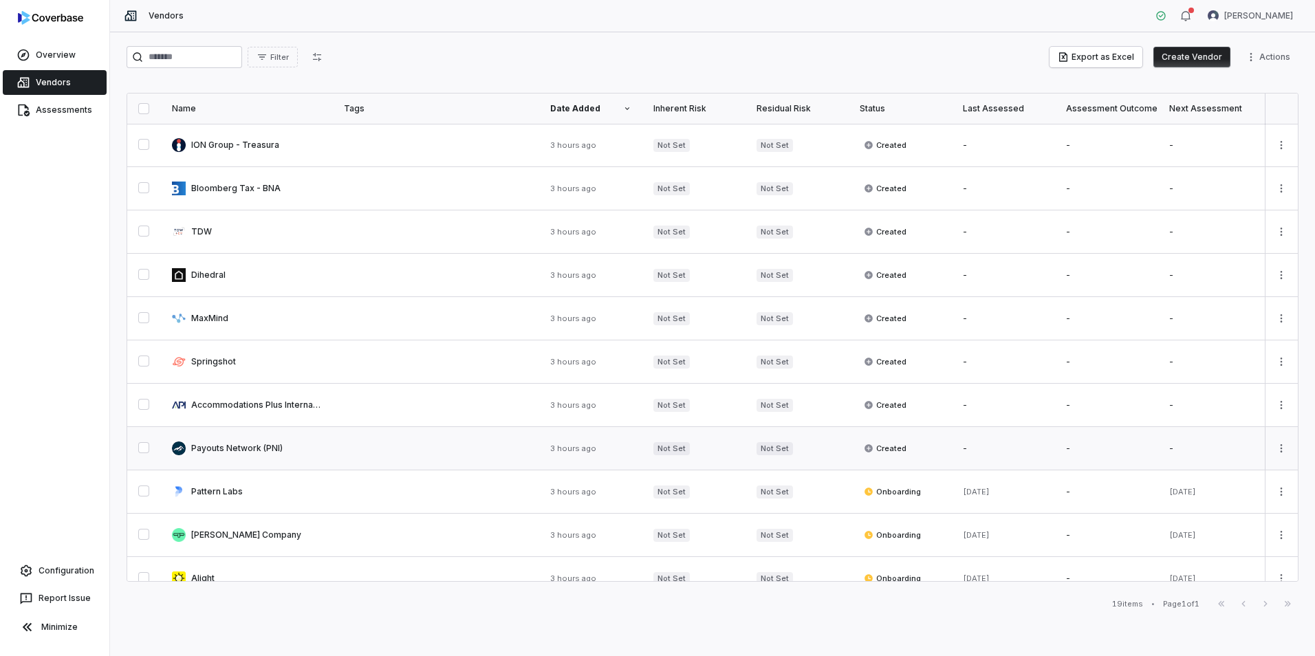
click at [259, 448] on link at bounding box center [247, 448] width 172 height 43
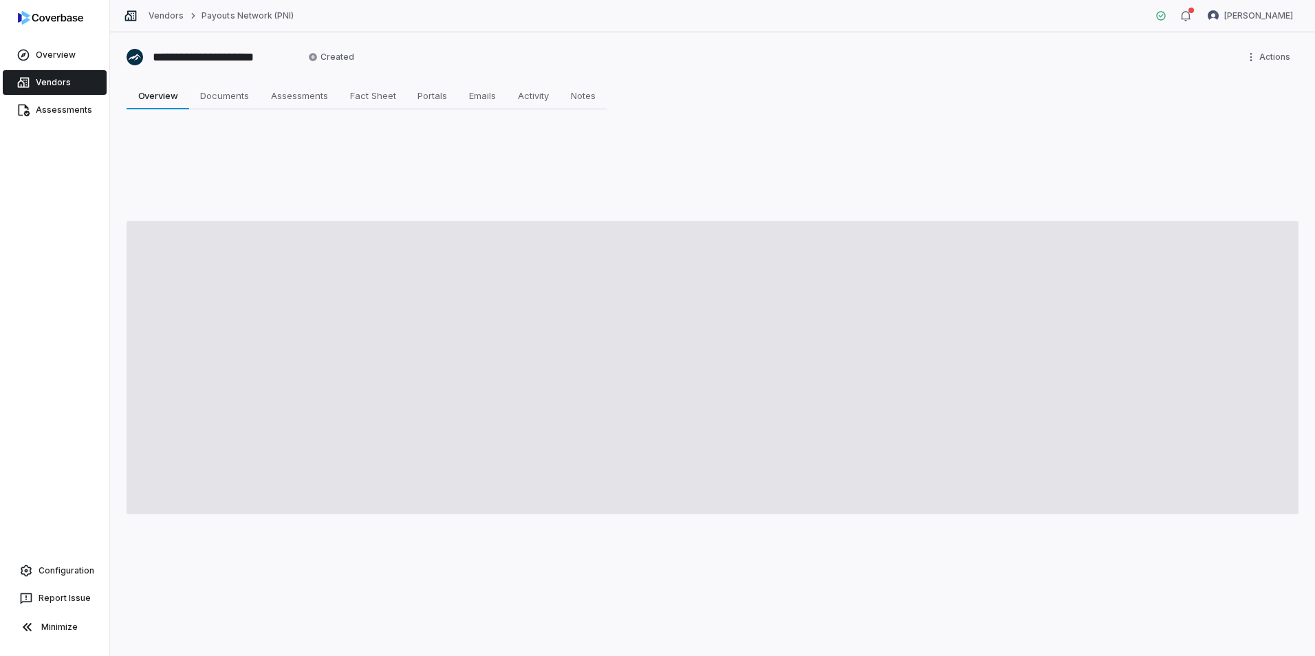
type textarea "*"
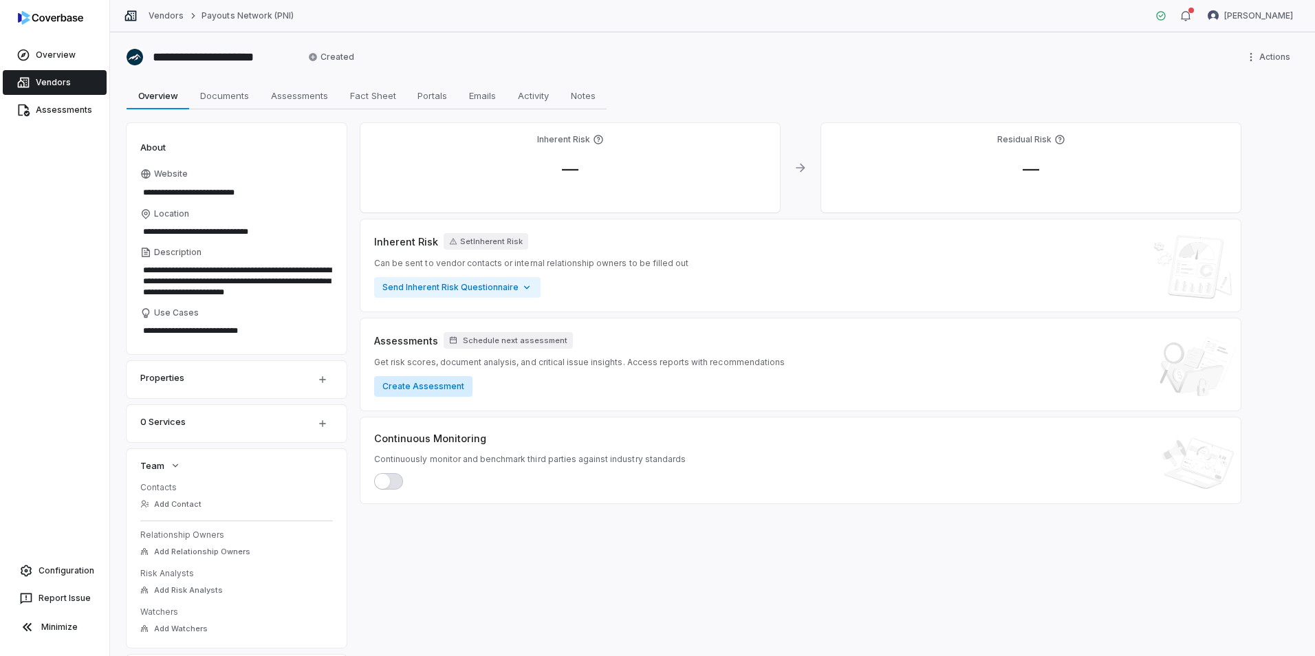
click at [434, 390] on button "Create Assessment" at bounding box center [423, 386] width 98 height 21
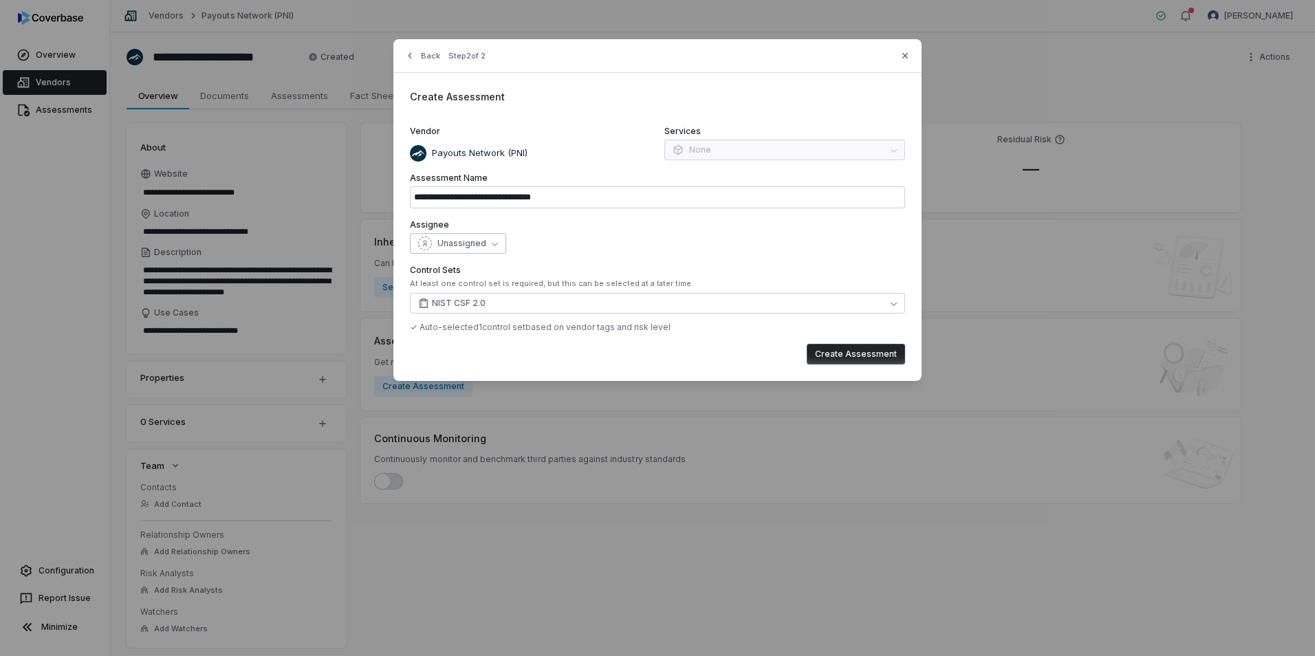
click at [484, 242] on button "Unassigned" at bounding box center [458, 243] width 96 height 21
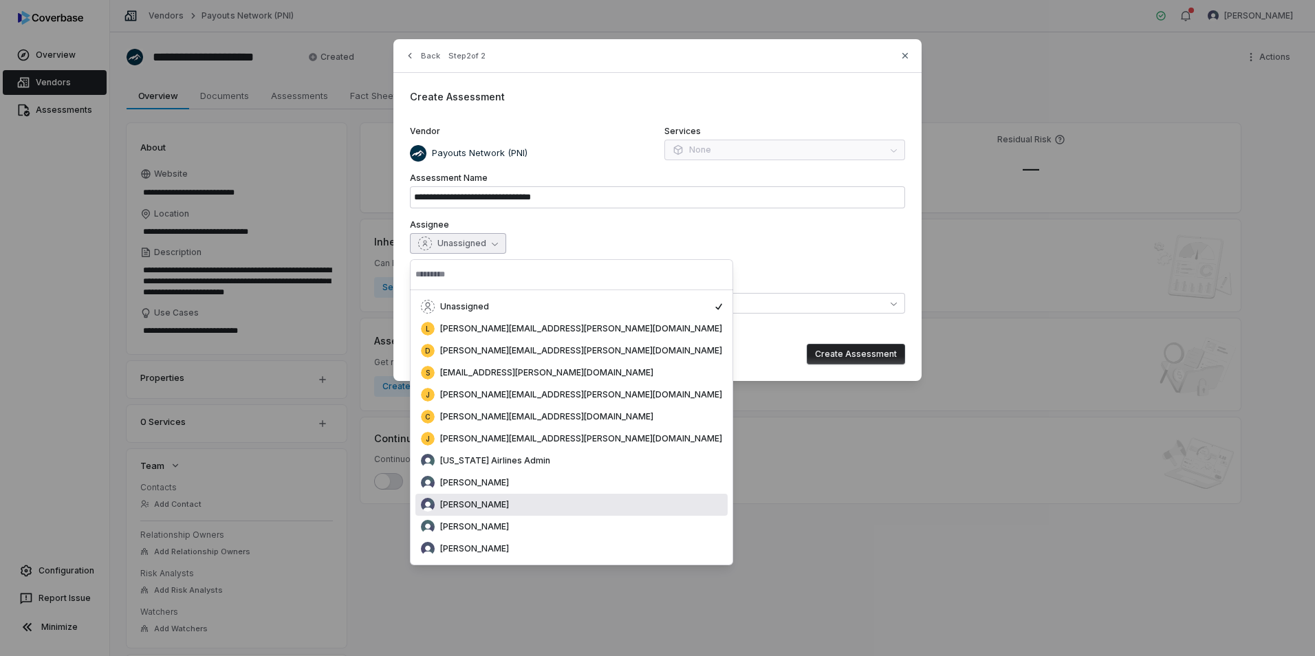
click at [485, 497] on div "[PERSON_NAME]" at bounding box center [572, 505] width 312 height 22
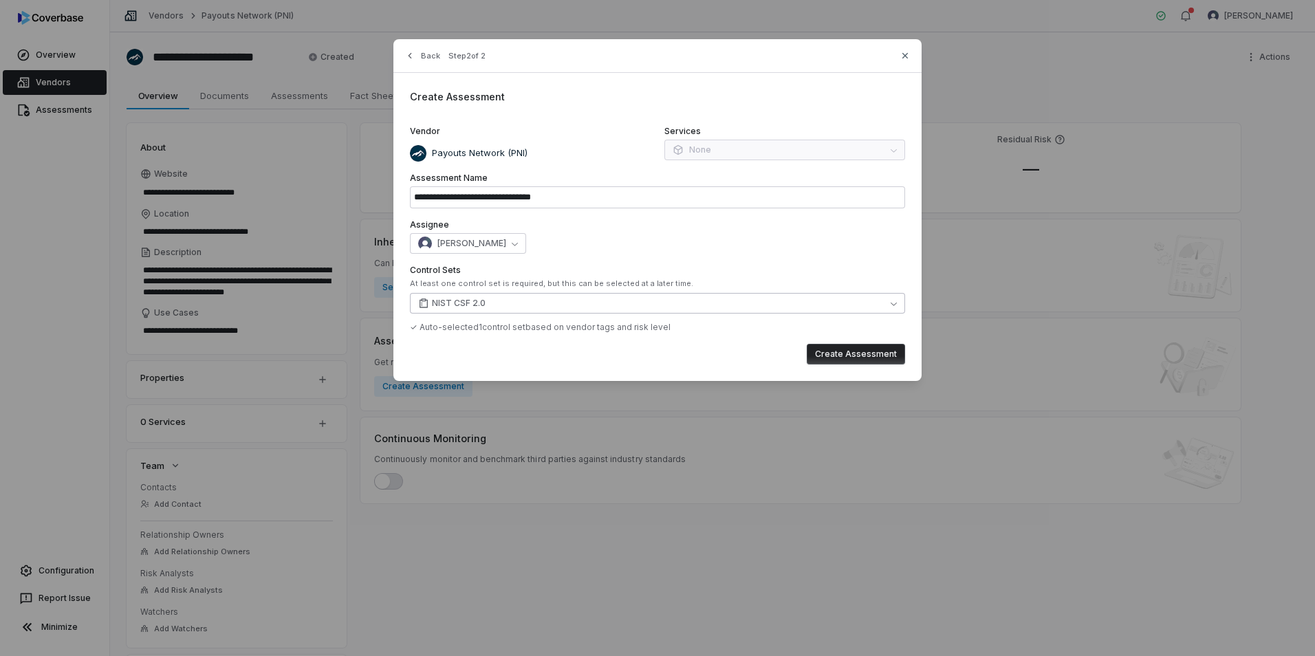
click at [543, 304] on button "NIST CSF 2.0" at bounding box center [657, 303] width 495 height 21
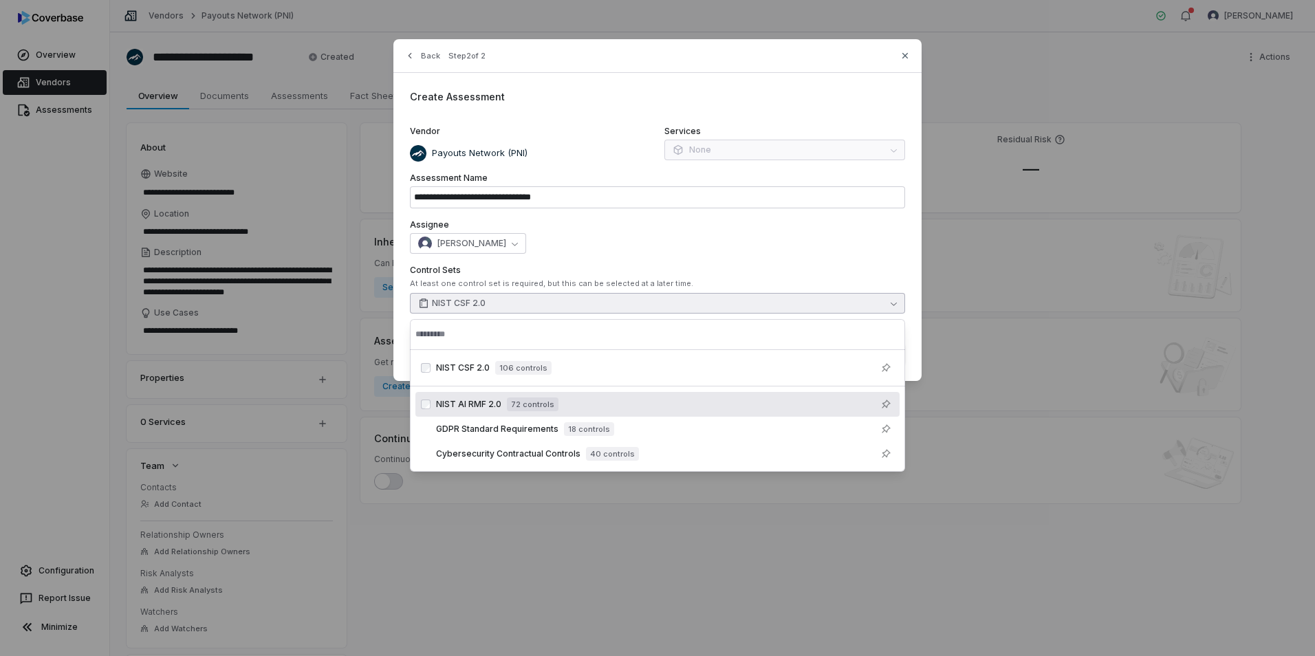
click at [518, 410] on span "72 controls" at bounding box center [533, 405] width 52 height 14
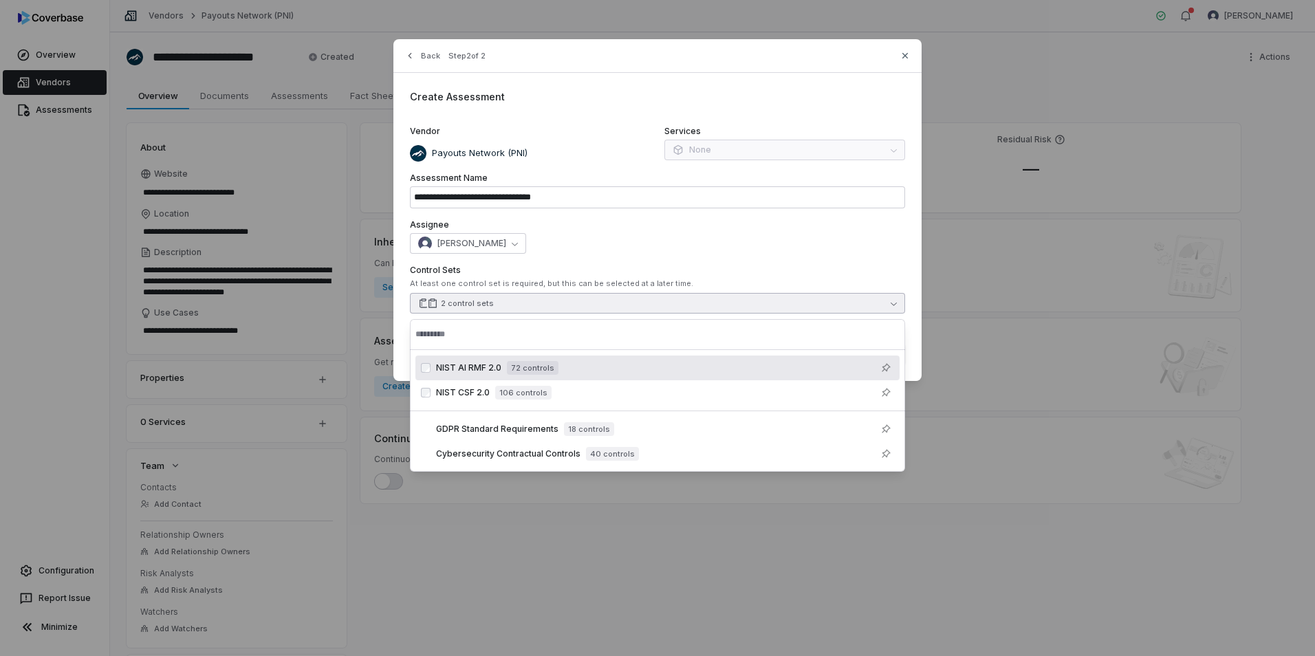
click at [680, 234] on div "[PERSON_NAME]" at bounding box center [657, 243] width 495 height 21
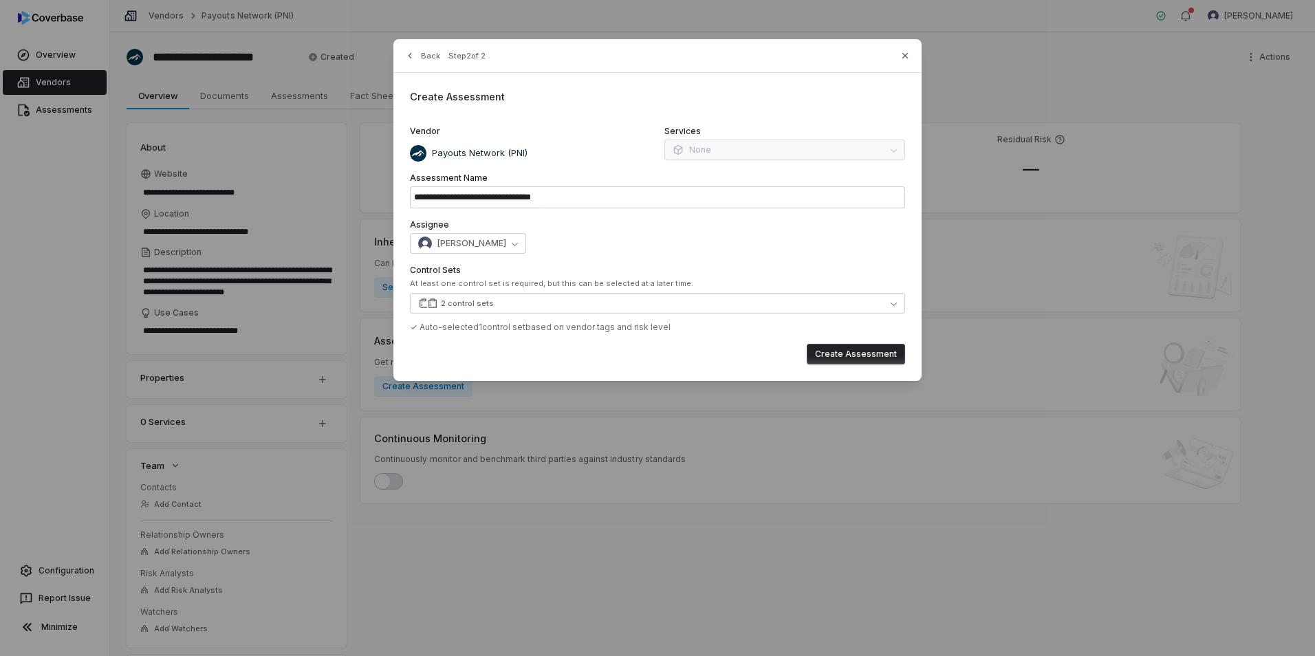
click at [872, 357] on button "Create Assessment" at bounding box center [856, 354] width 98 height 21
type input "**********"
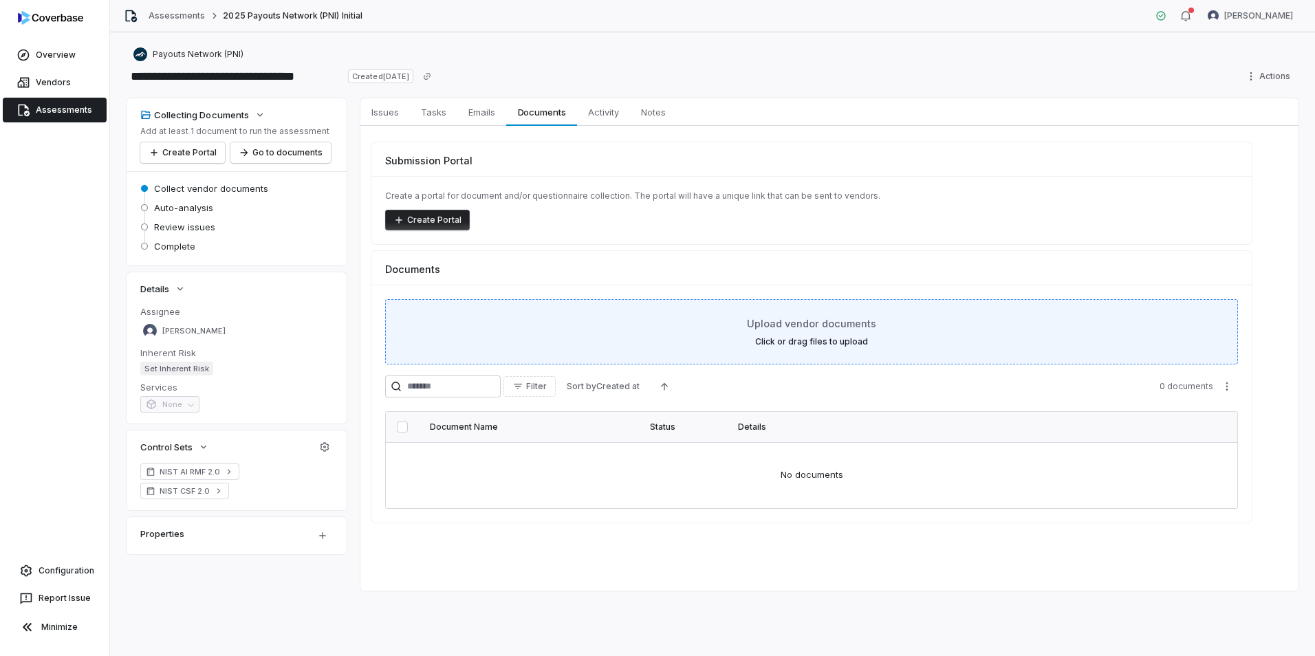
click at [762, 329] on span "Upload vendor documents" at bounding box center [811, 323] width 129 height 14
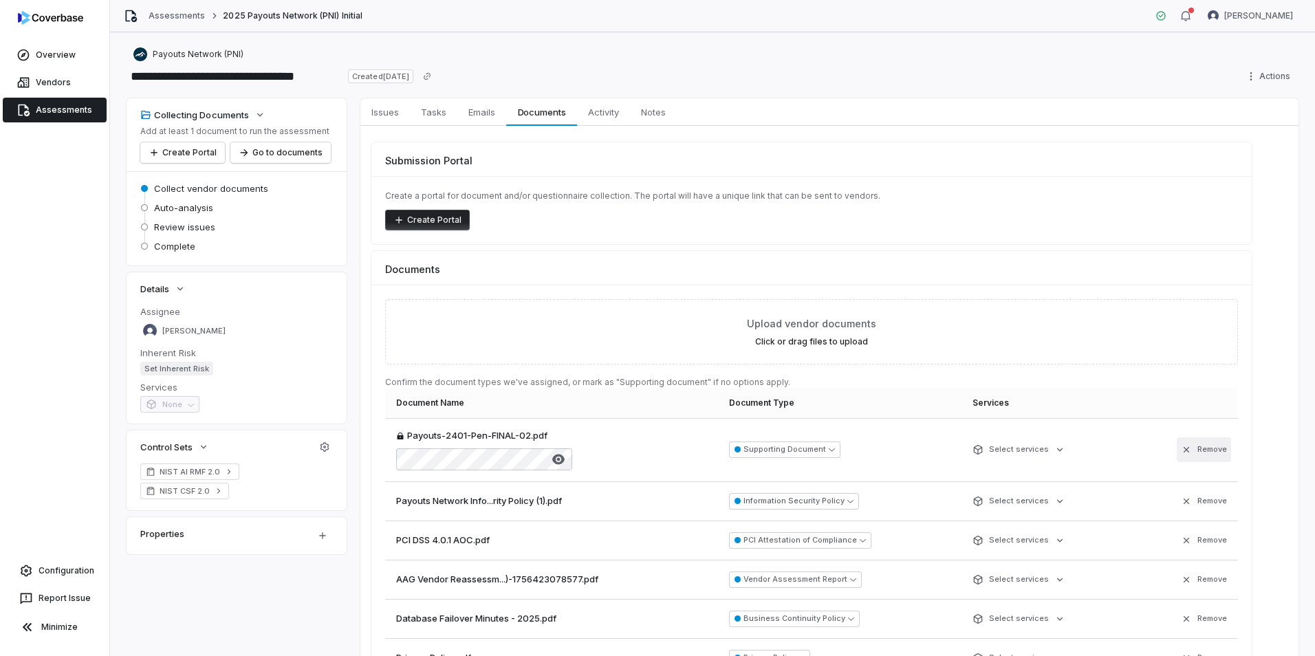
click at [1214, 446] on button "Remove" at bounding box center [1204, 450] width 54 height 25
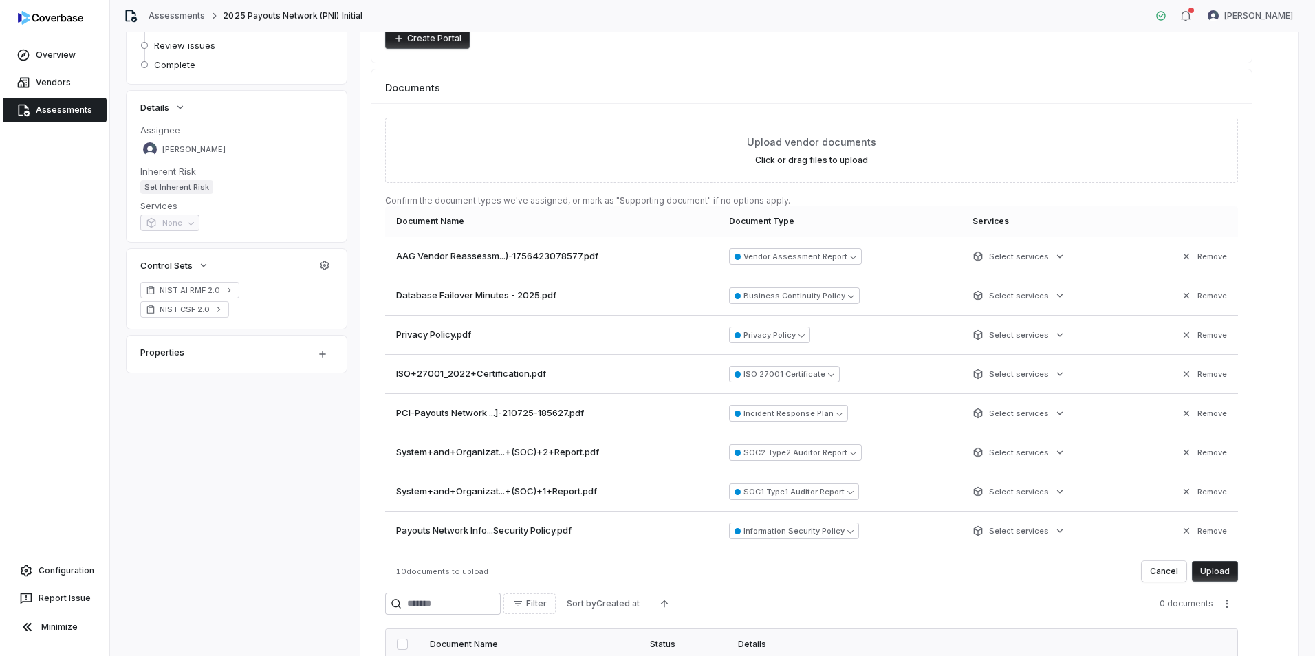
scroll to position [206, 0]
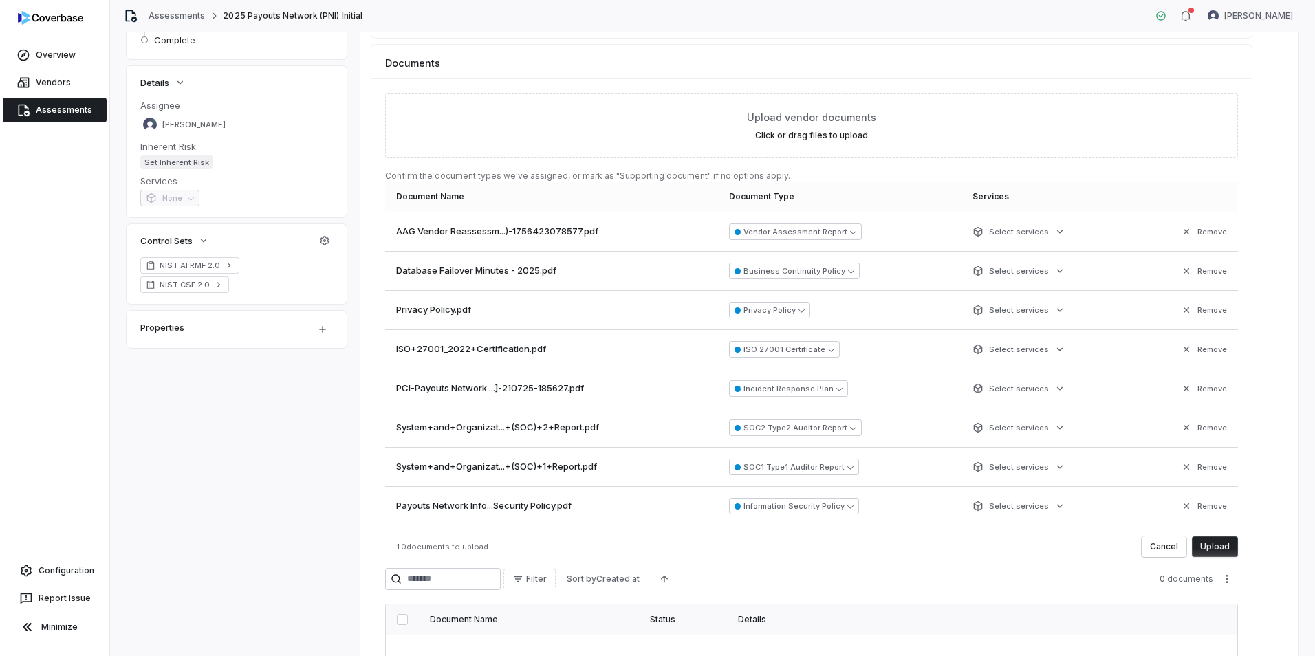
click at [1207, 546] on button "Upload" at bounding box center [1215, 547] width 46 height 21
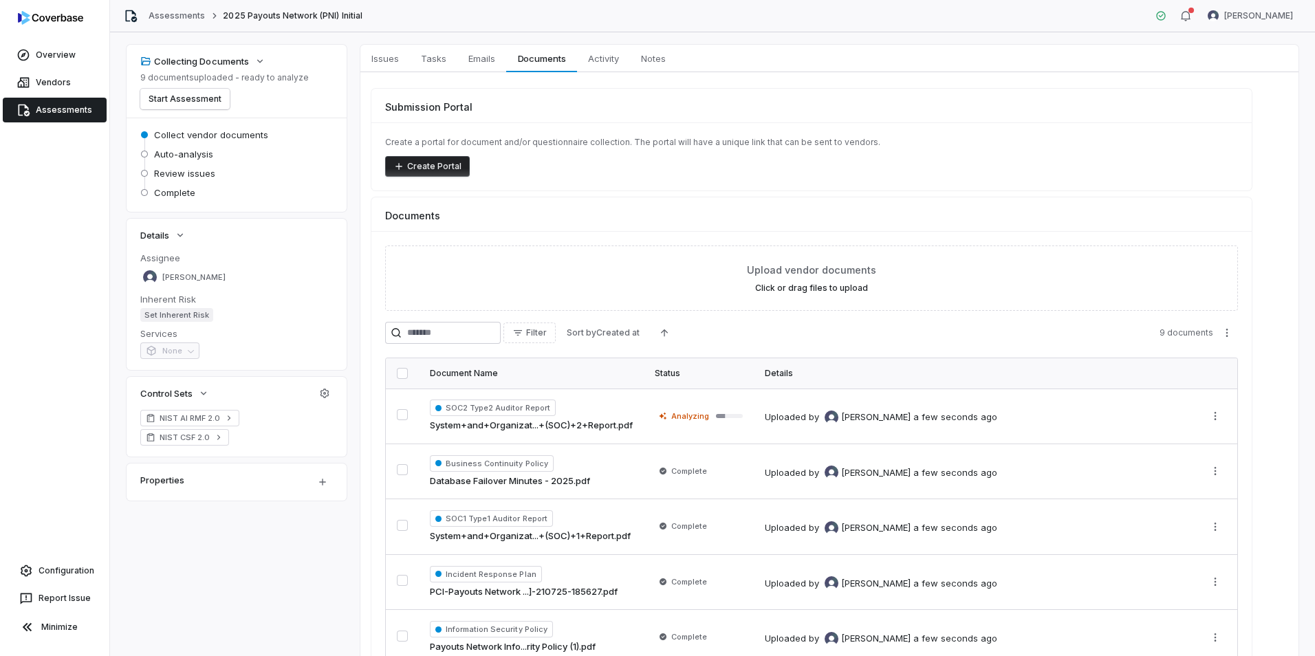
scroll to position [0, 0]
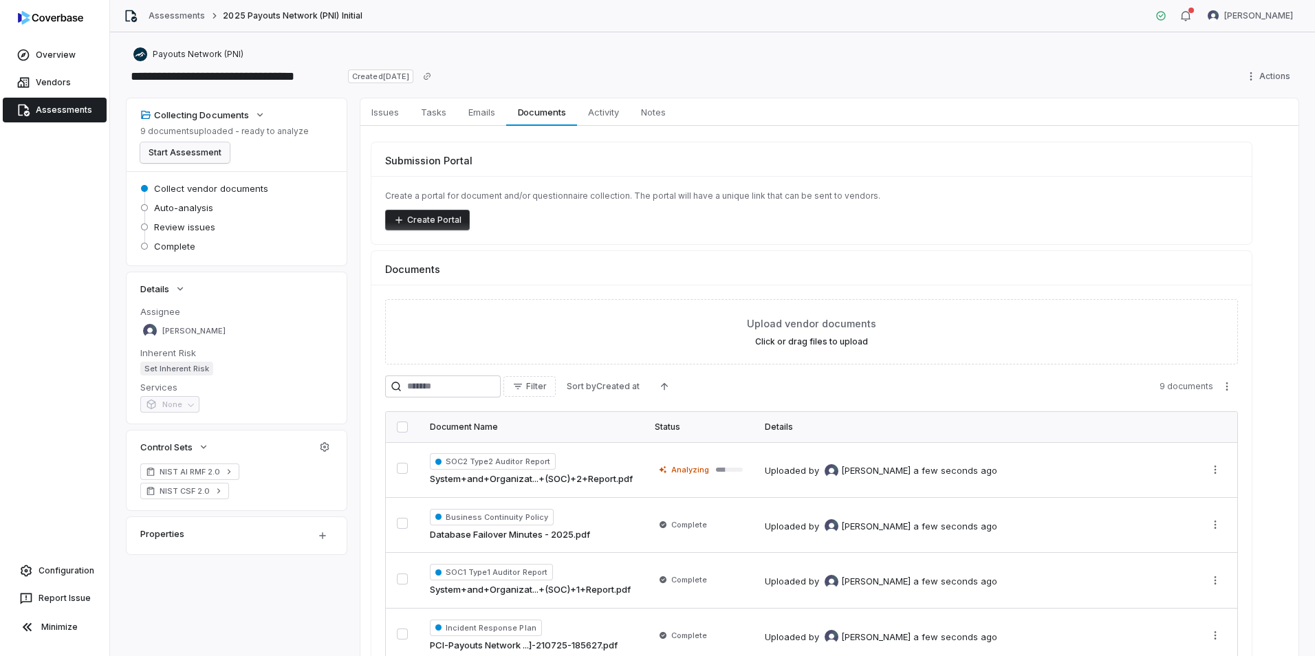
click at [178, 151] on button "Start Assessment" at bounding box center [184, 152] width 89 height 21
click at [60, 83] on link "Vendors" at bounding box center [55, 82] width 104 height 25
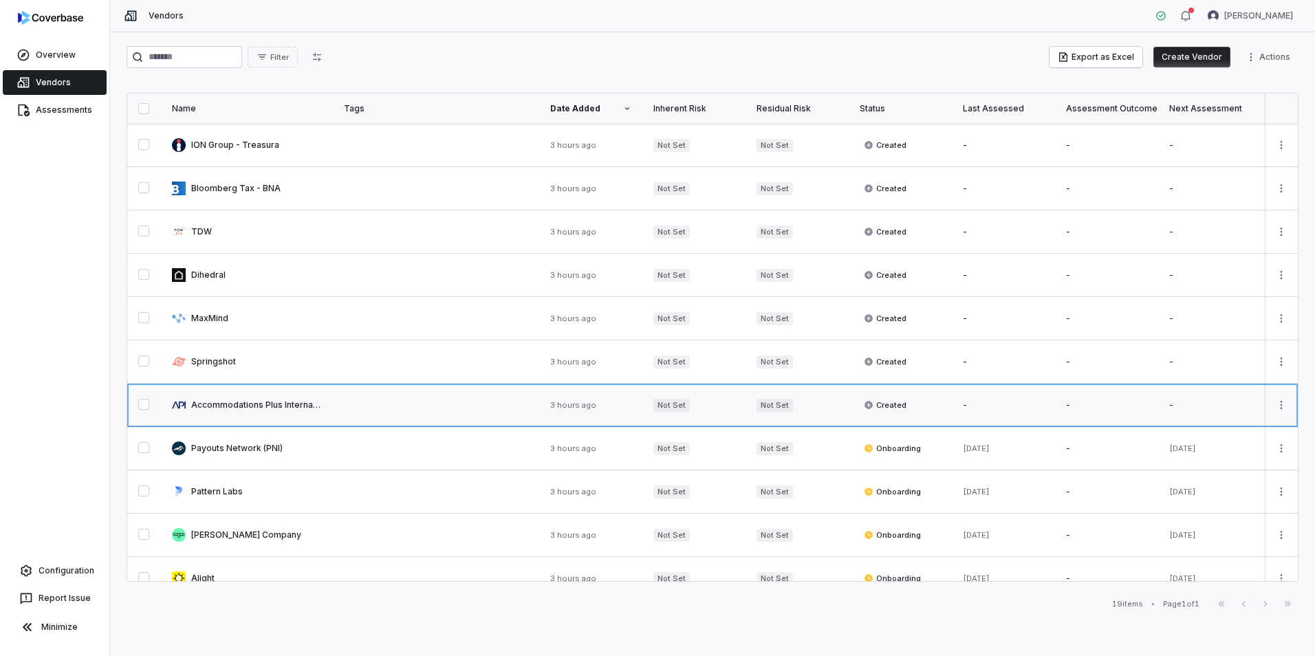
click at [361, 405] on link at bounding box center [436, 405] width 206 height 43
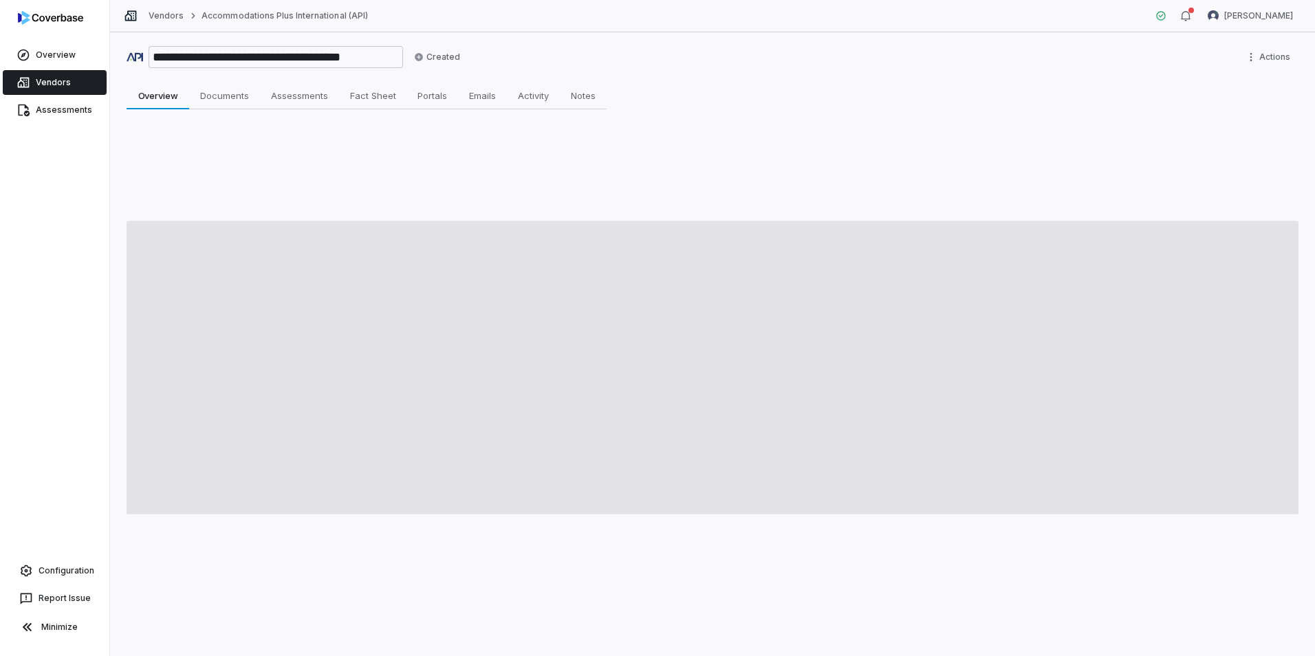
type textarea "*"
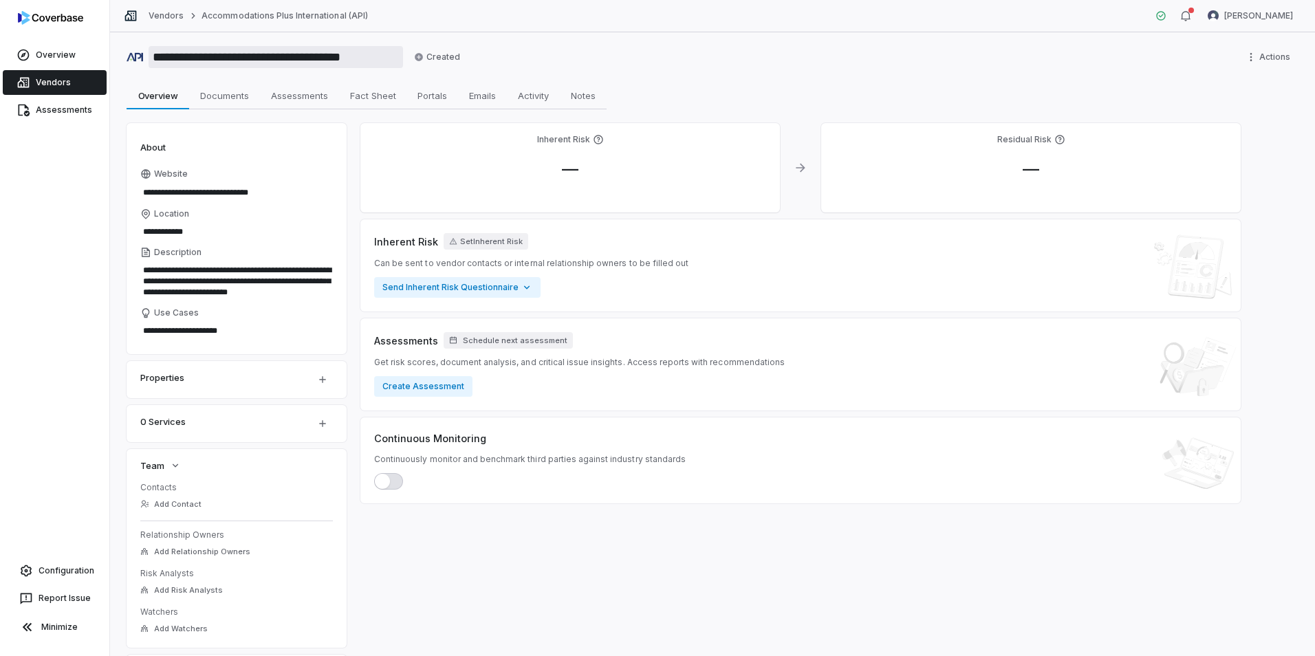
click at [195, 60] on input "**********" at bounding box center [276, 57] width 255 height 22
click at [429, 387] on button "Create Assessment" at bounding box center [423, 386] width 98 height 21
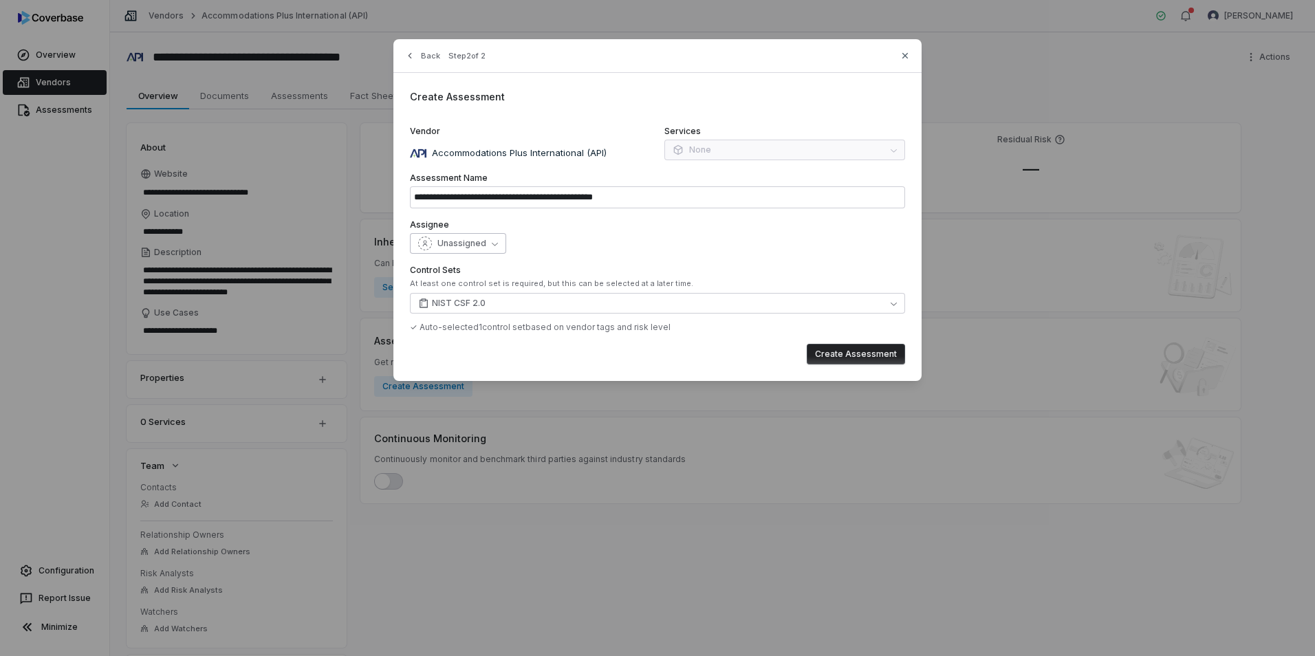
click at [449, 245] on span "Unassigned" at bounding box center [462, 243] width 49 height 11
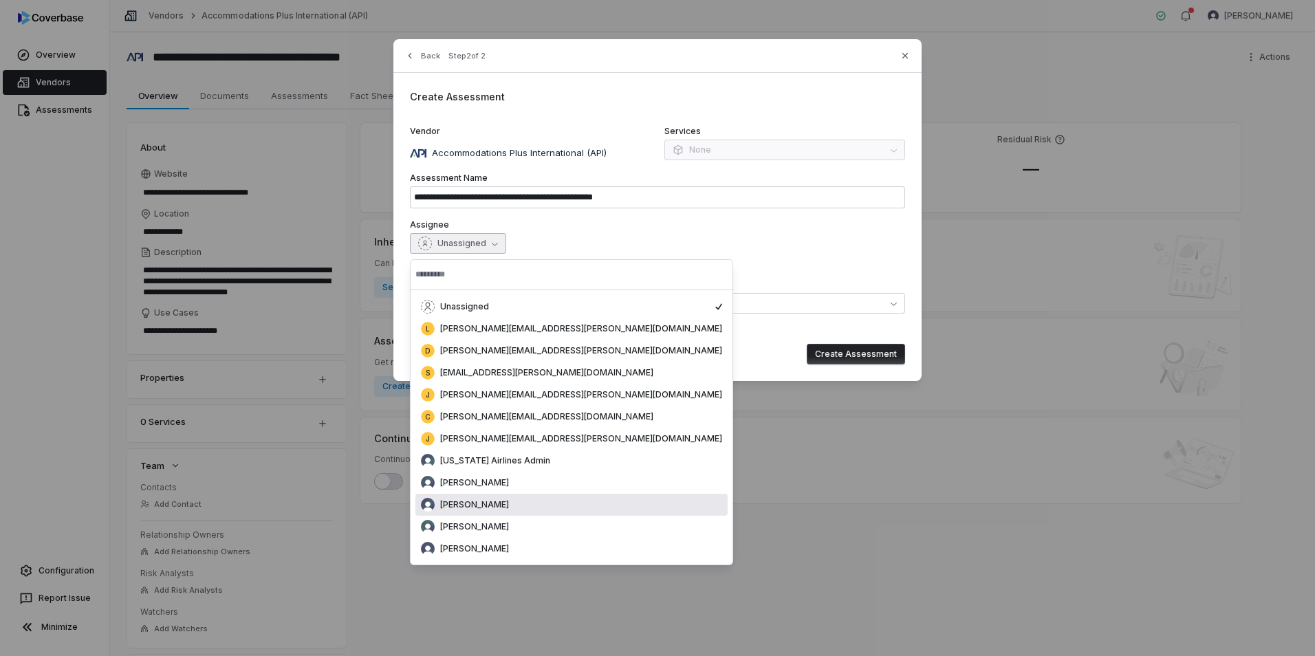
click at [477, 508] on span "[PERSON_NAME]" at bounding box center [474, 504] width 69 height 11
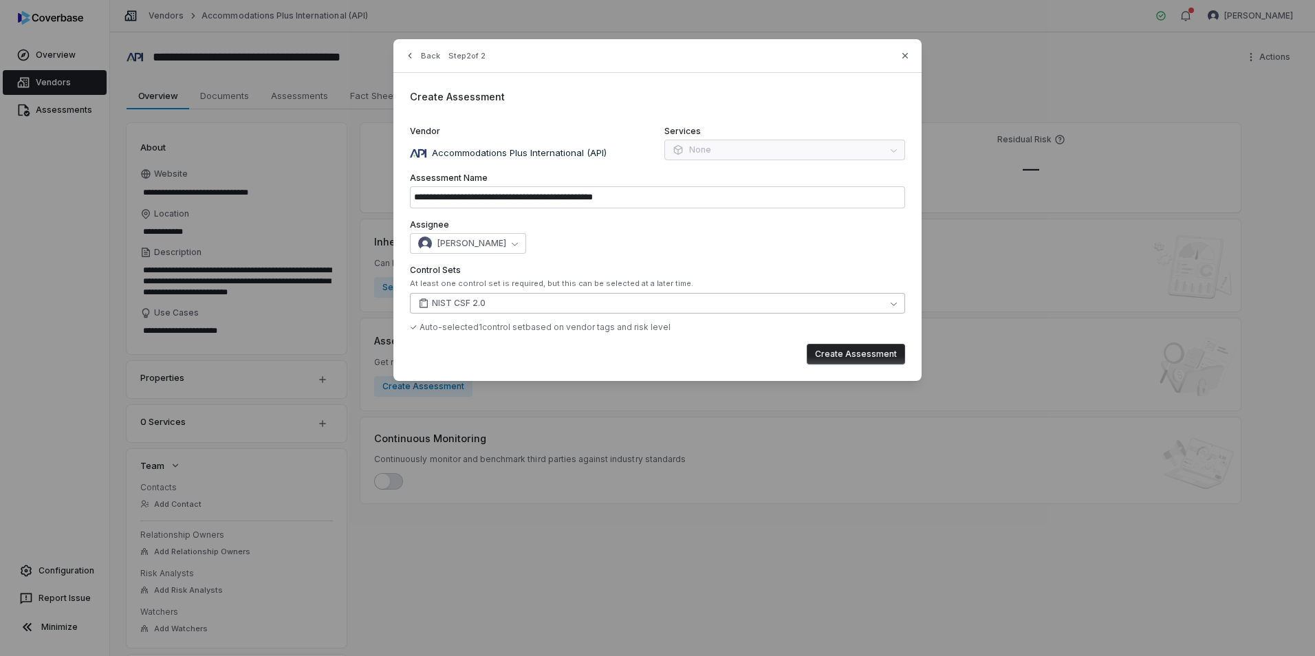
click at [495, 301] on button "NIST CSF 2.0" at bounding box center [657, 303] width 495 height 21
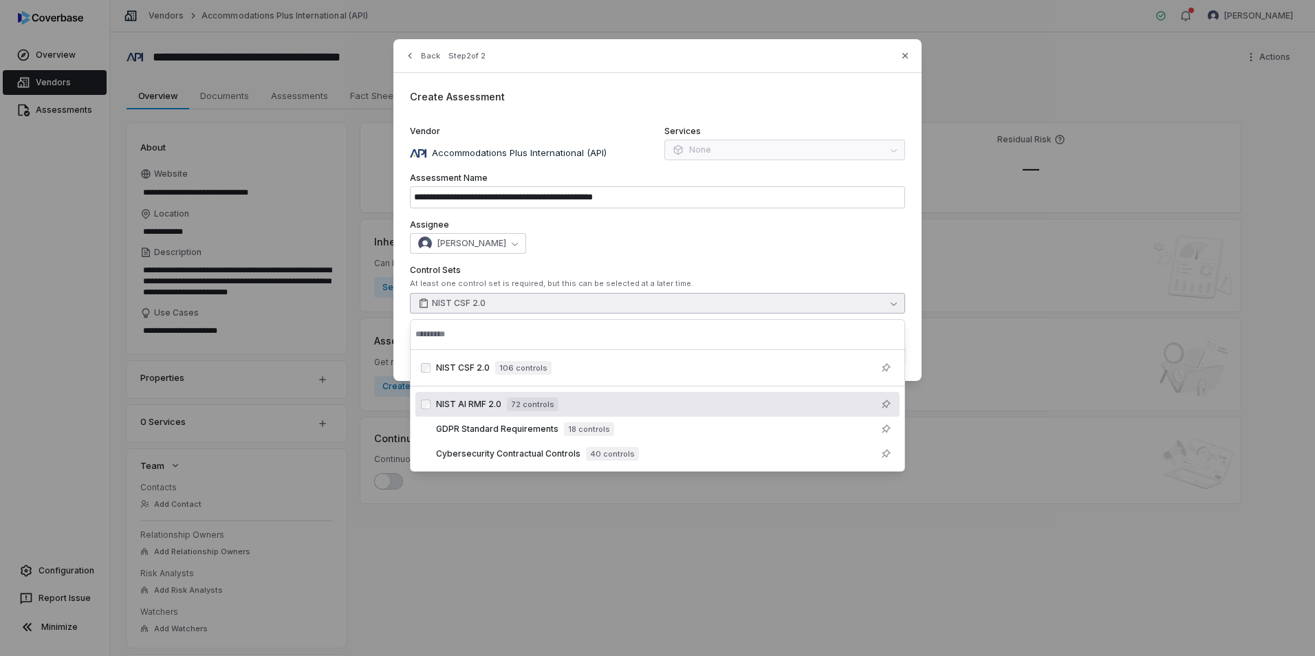
click at [515, 409] on span "72 controls" at bounding box center [533, 405] width 52 height 14
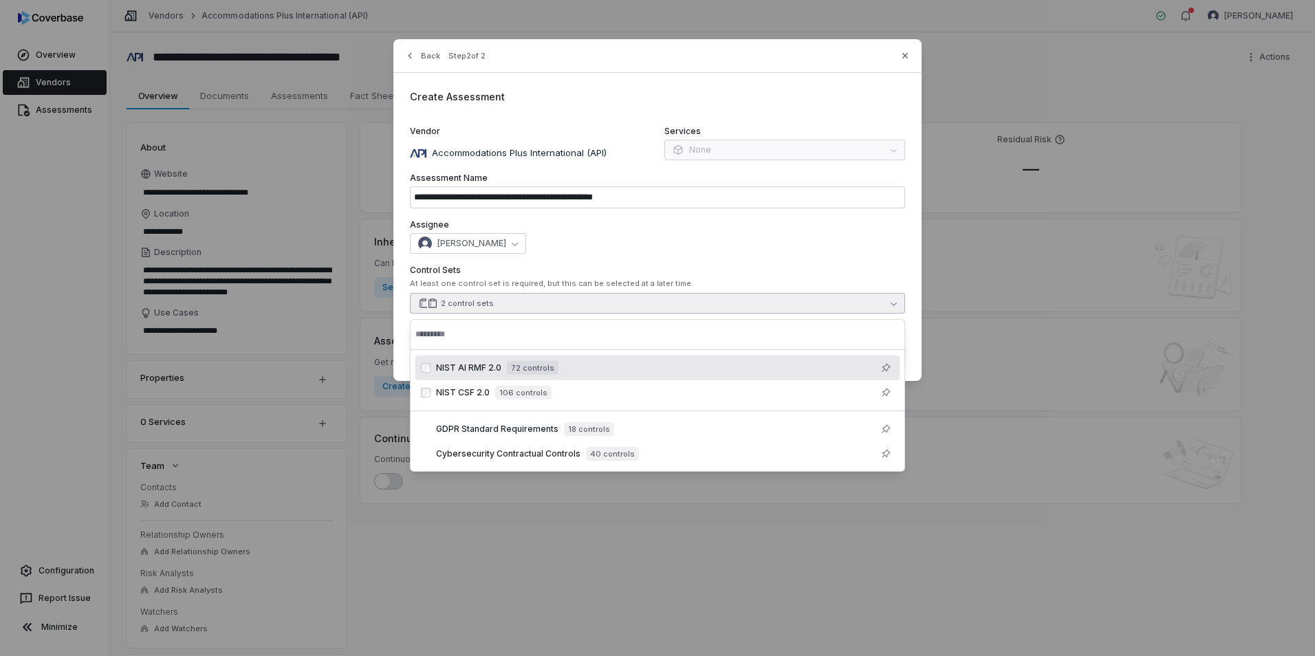
click at [813, 237] on div "[PERSON_NAME]" at bounding box center [657, 243] width 495 height 21
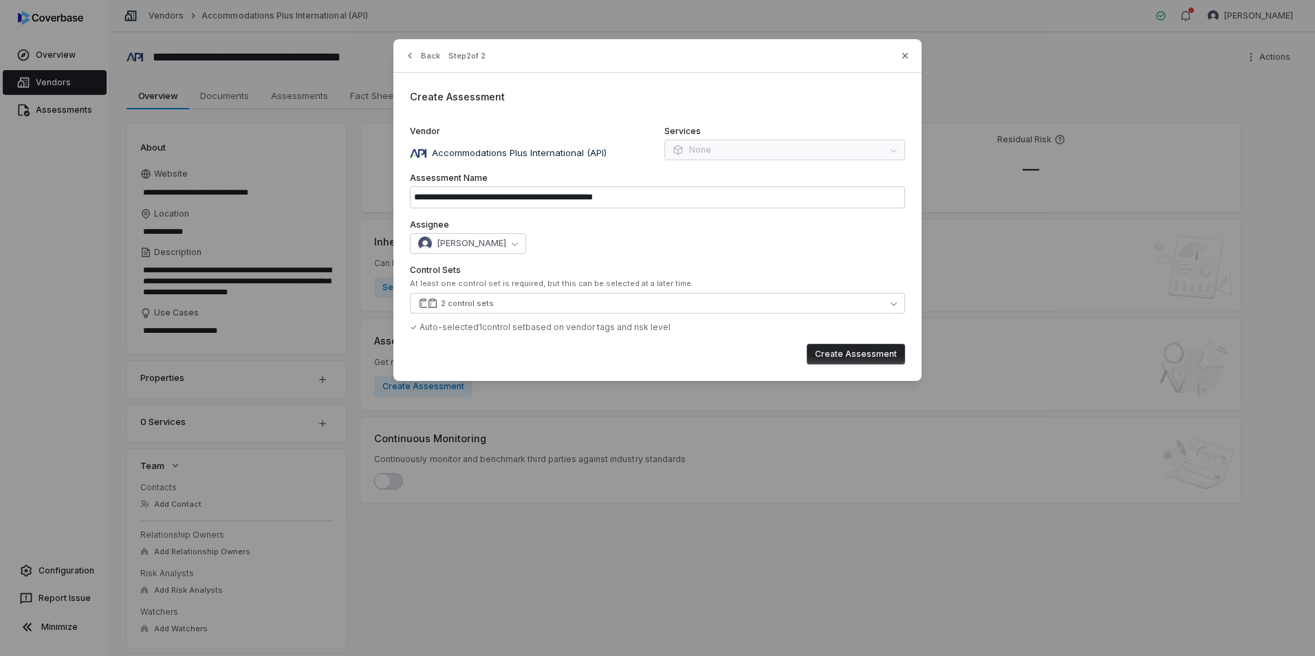
click at [868, 358] on button "Create Assessment" at bounding box center [856, 354] width 98 height 21
type input "**********"
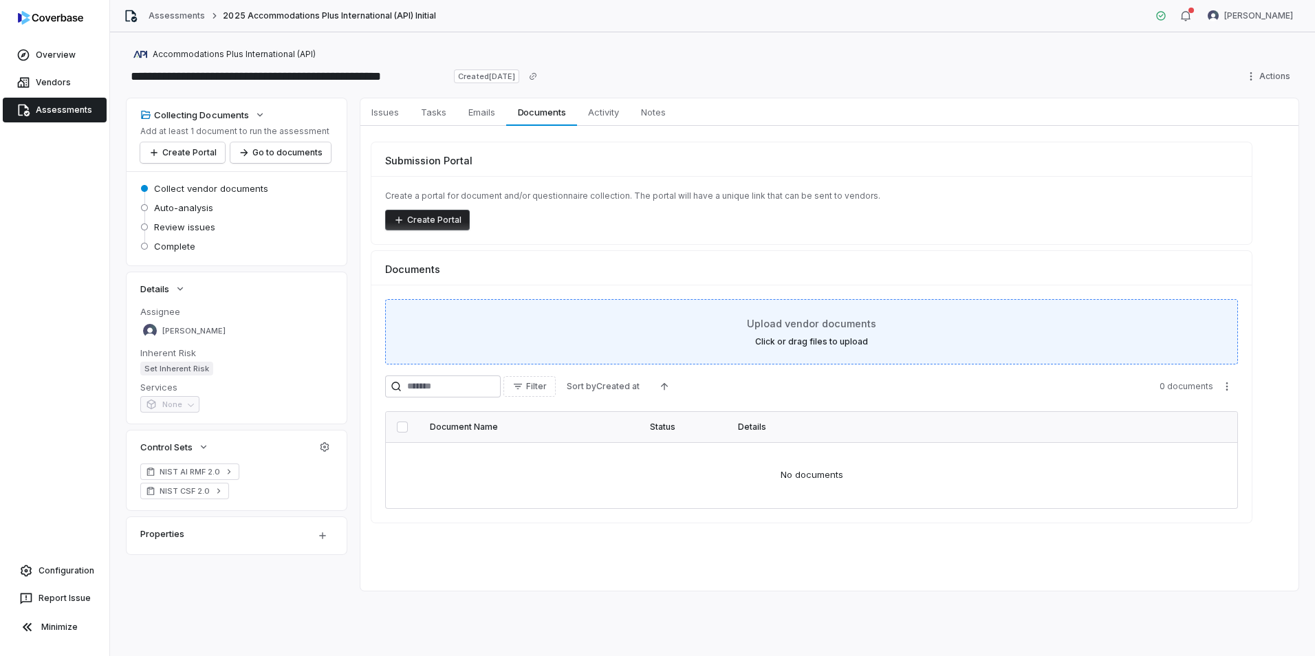
click at [859, 334] on div "Upload vendor documents Click or drag files to upload" at bounding box center [811, 331] width 819 height 31
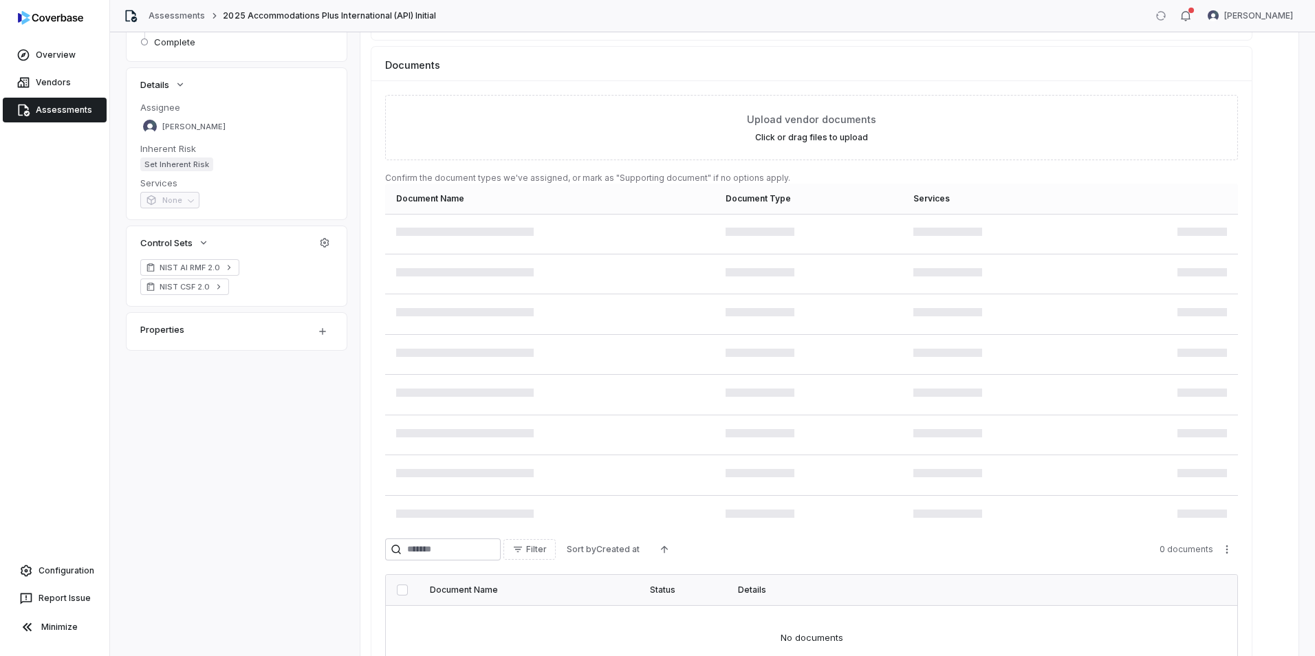
scroll to position [206, 0]
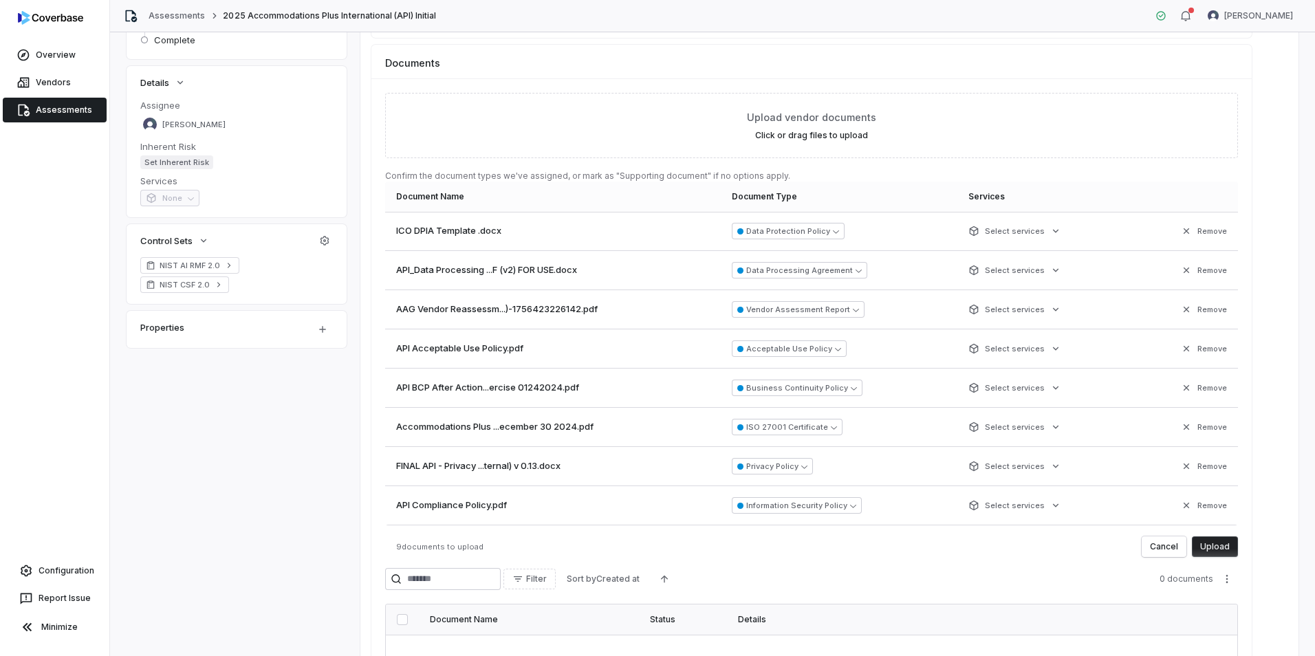
click at [1220, 546] on button "Upload" at bounding box center [1215, 547] width 46 height 21
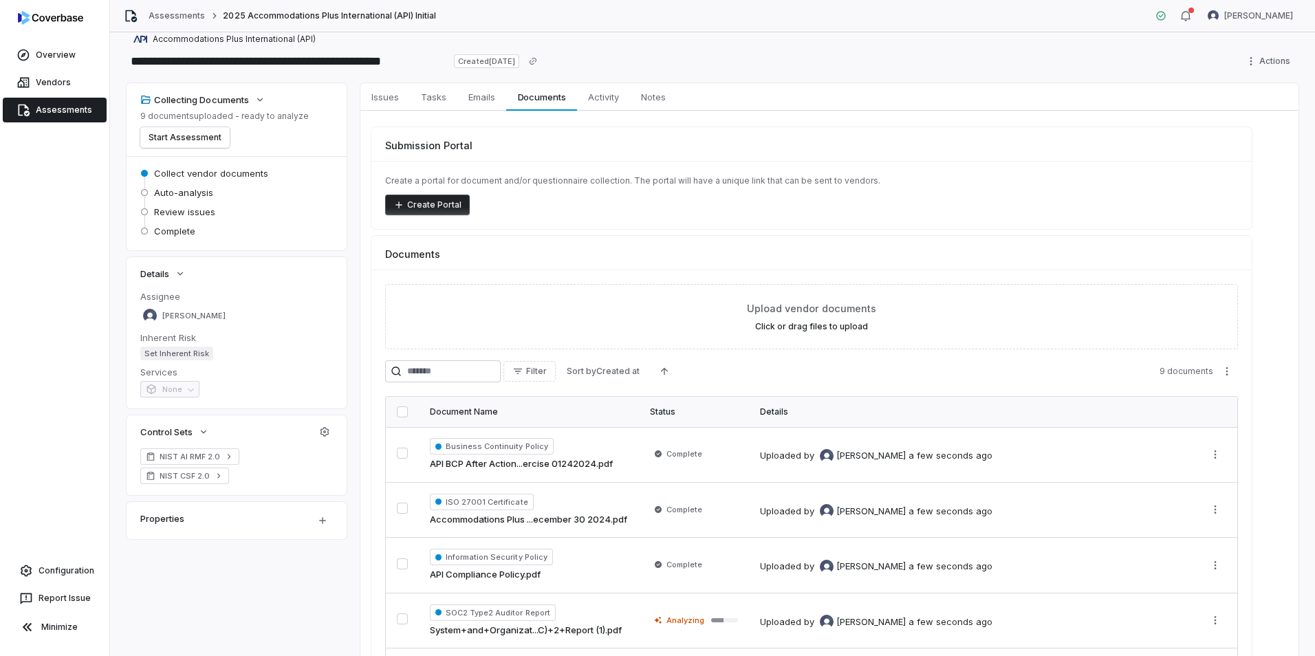
scroll to position [0, 0]
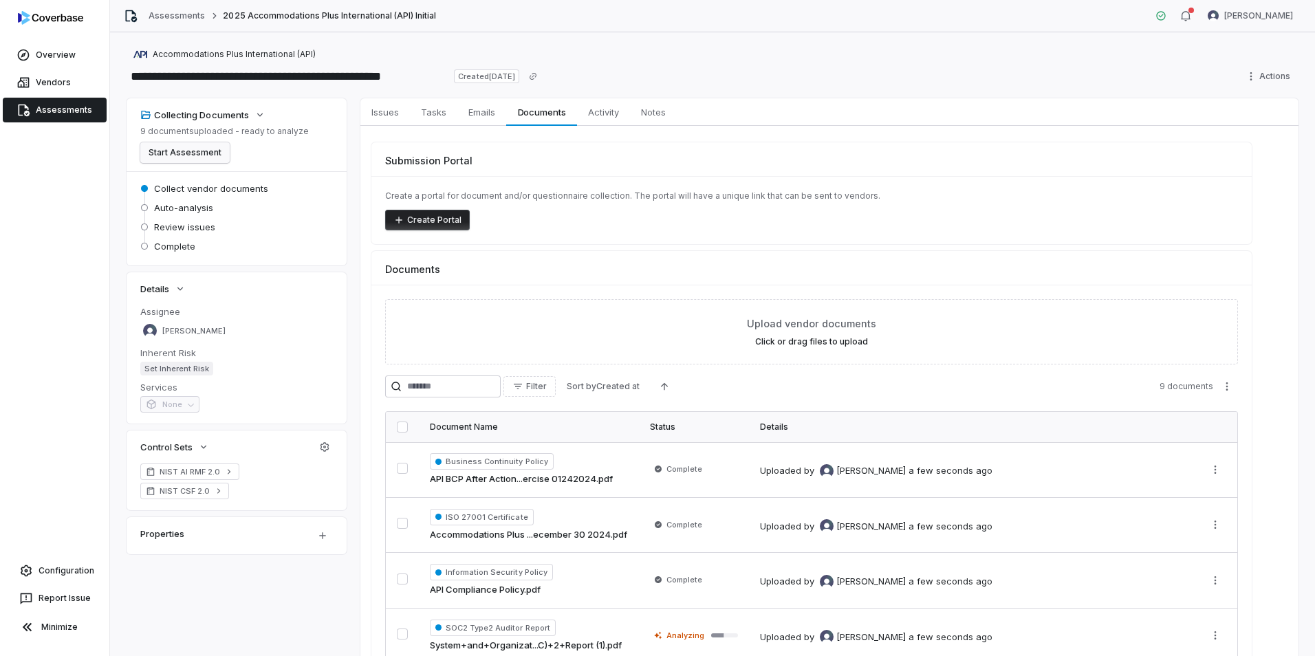
click at [182, 153] on button "Start Assessment" at bounding box center [184, 152] width 89 height 21
click at [58, 80] on link "Vendors" at bounding box center [55, 82] width 104 height 25
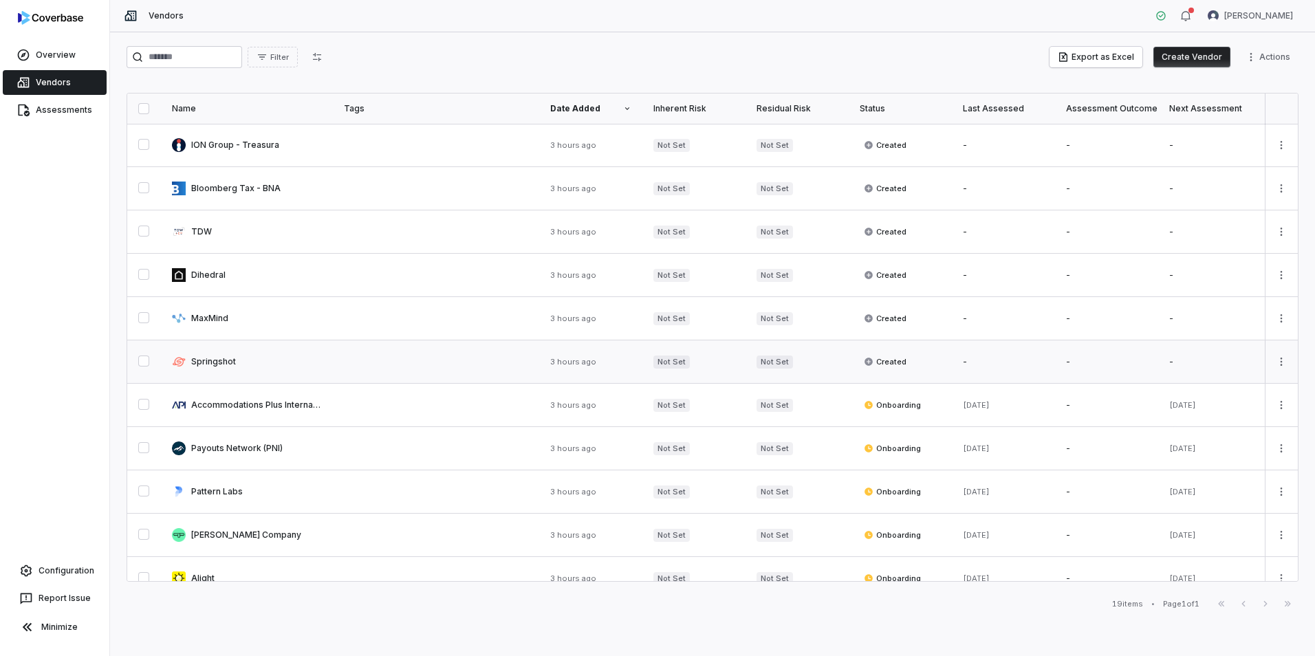
click at [256, 363] on link at bounding box center [247, 362] width 172 height 43
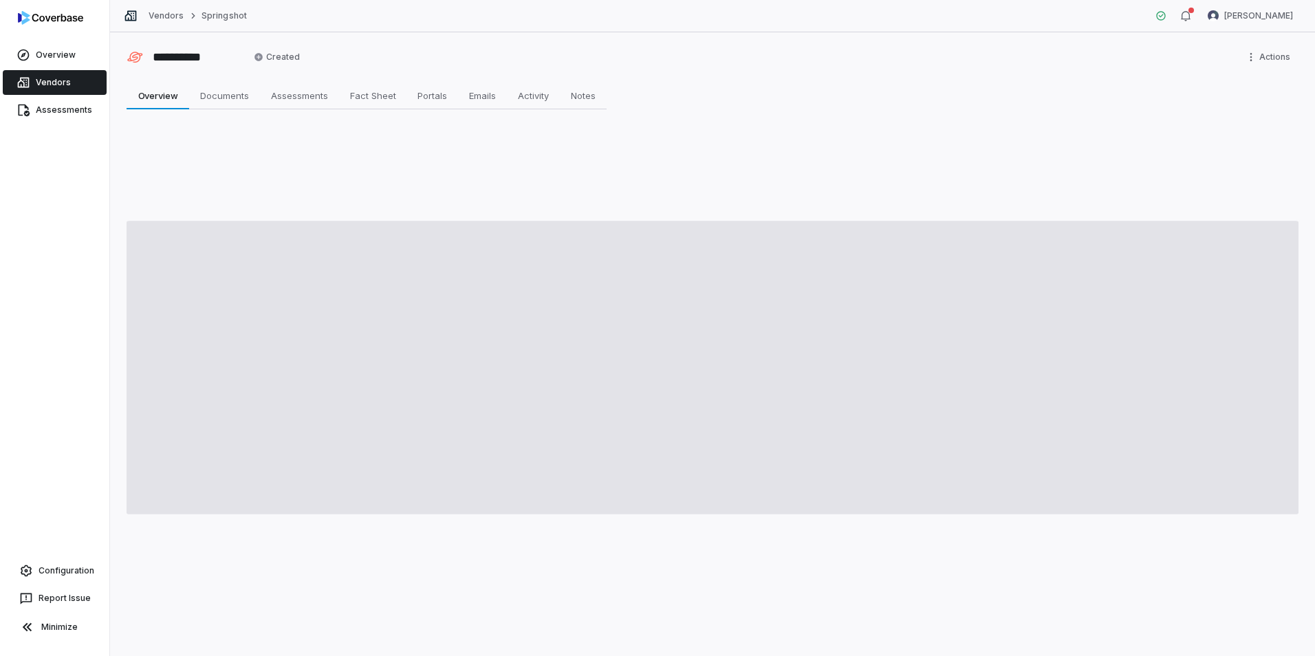
type textarea "*"
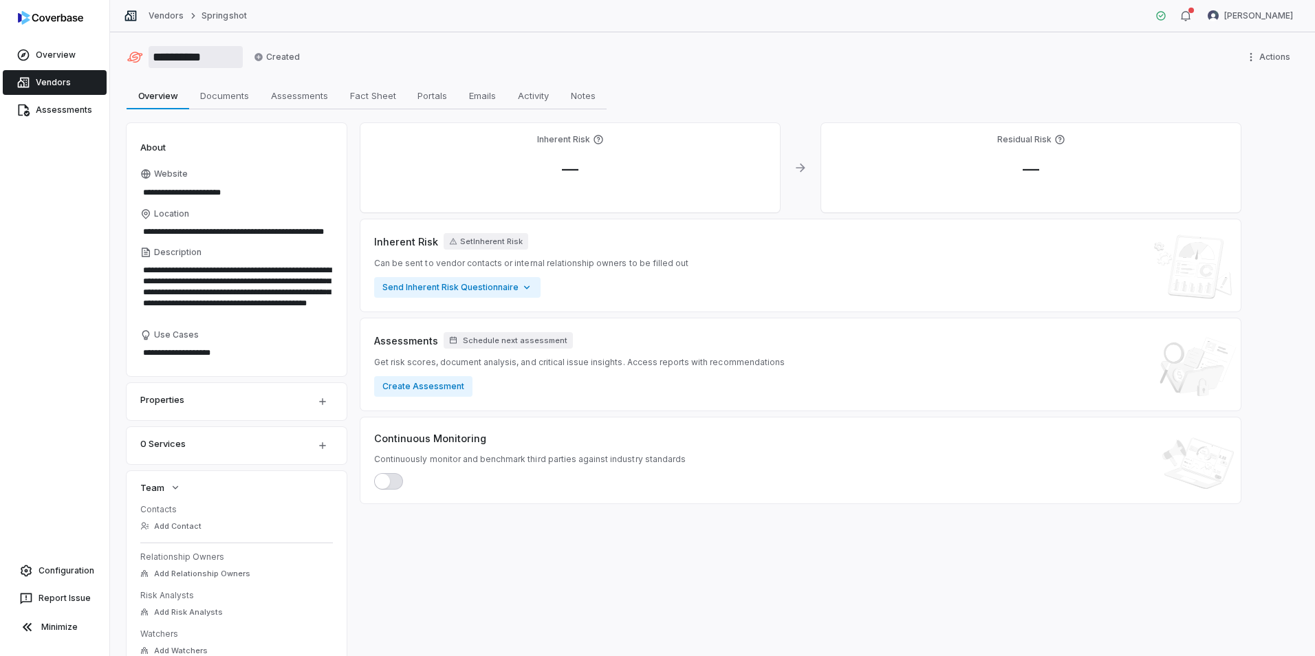
click at [180, 62] on input "**********" at bounding box center [196, 57] width 94 height 22
click at [449, 378] on button "Create Assessment" at bounding box center [423, 386] width 98 height 21
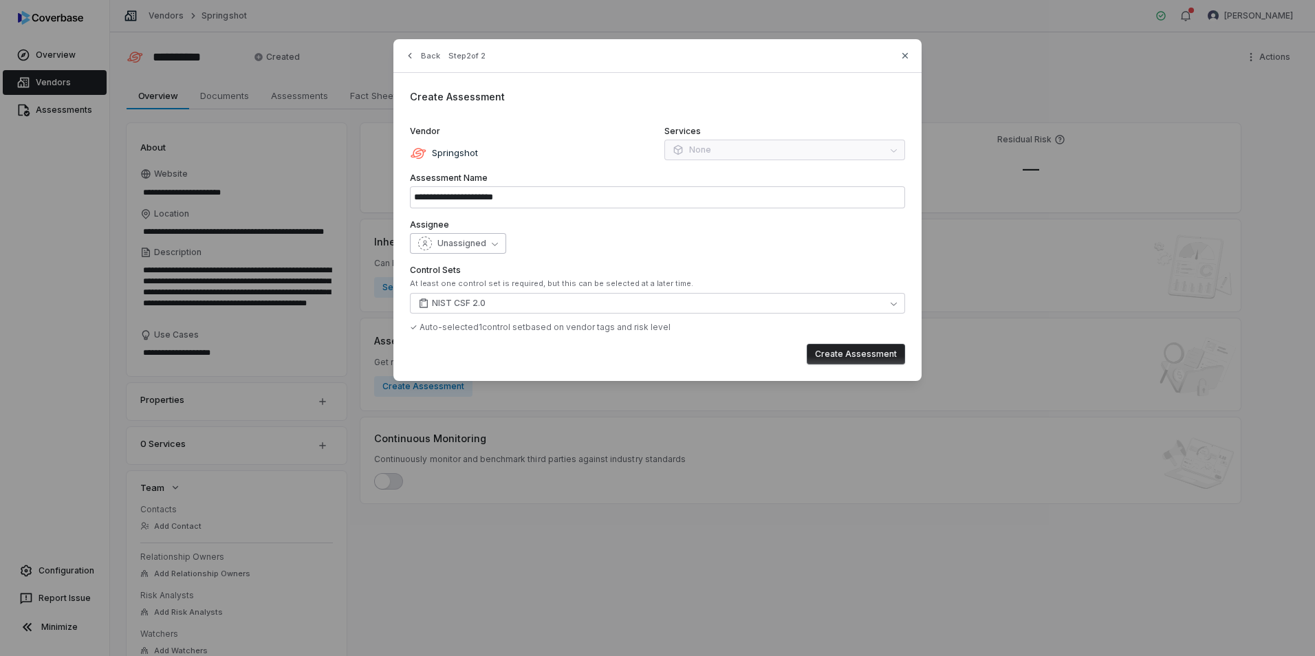
click at [464, 247] on span "Unassigned" at bounding box center [462, 243] width 49 height 11
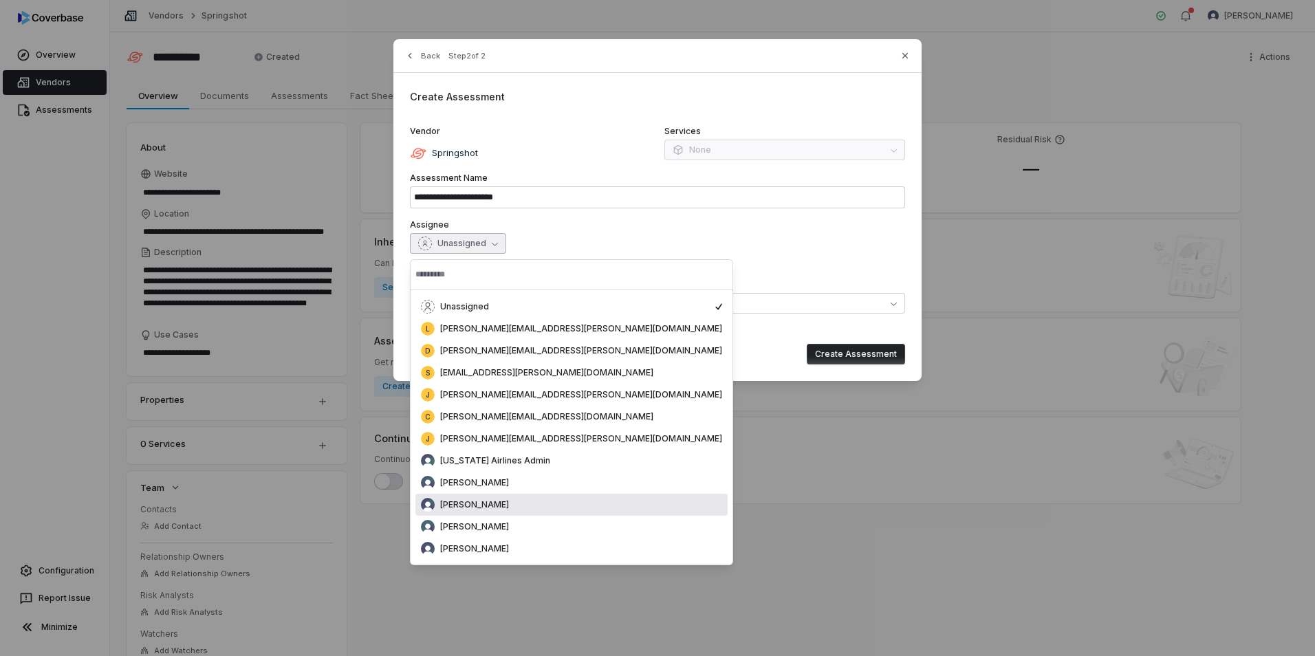
click at [497, 502] on div "[PERSON_NAME]" at bounding box center [571, 505] width 301 height 14
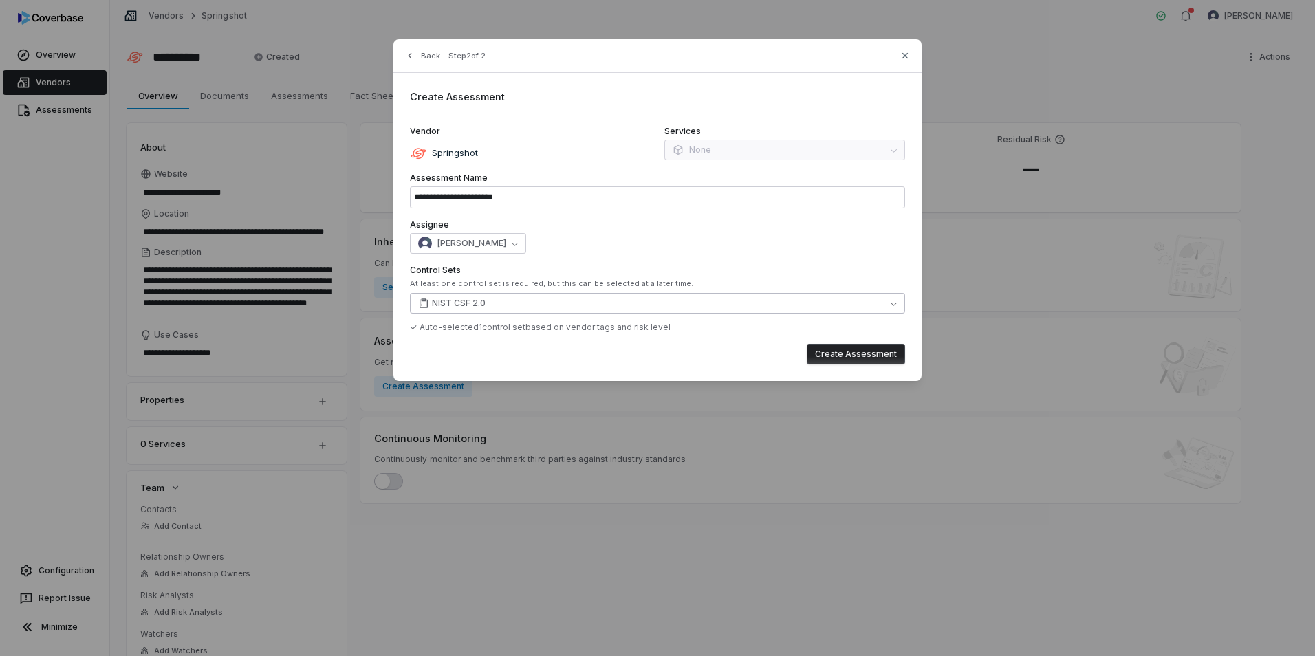
click at [696, 310] on button "NIST CSF 2.0" at bounding box center [657, 303] width 495 height 21
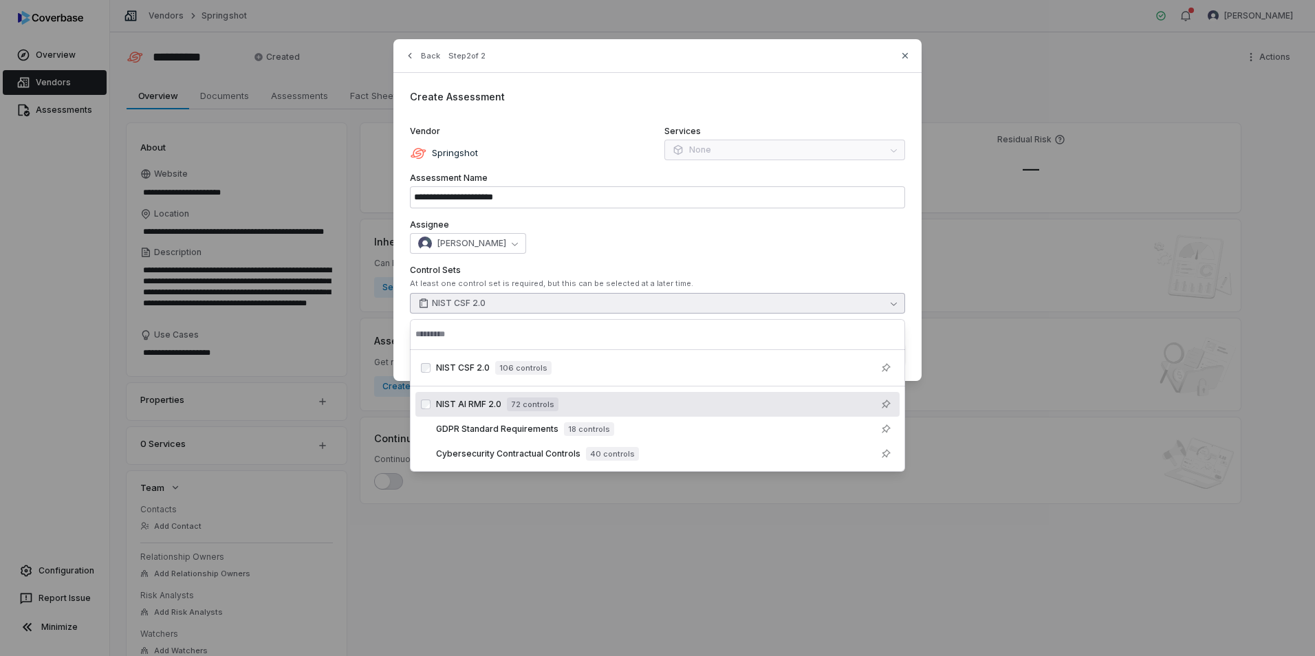
click at [482, 397] on div "NIST AI RMF 2.0 72 controls" at bounding box center [665, 404] width 458 height 17
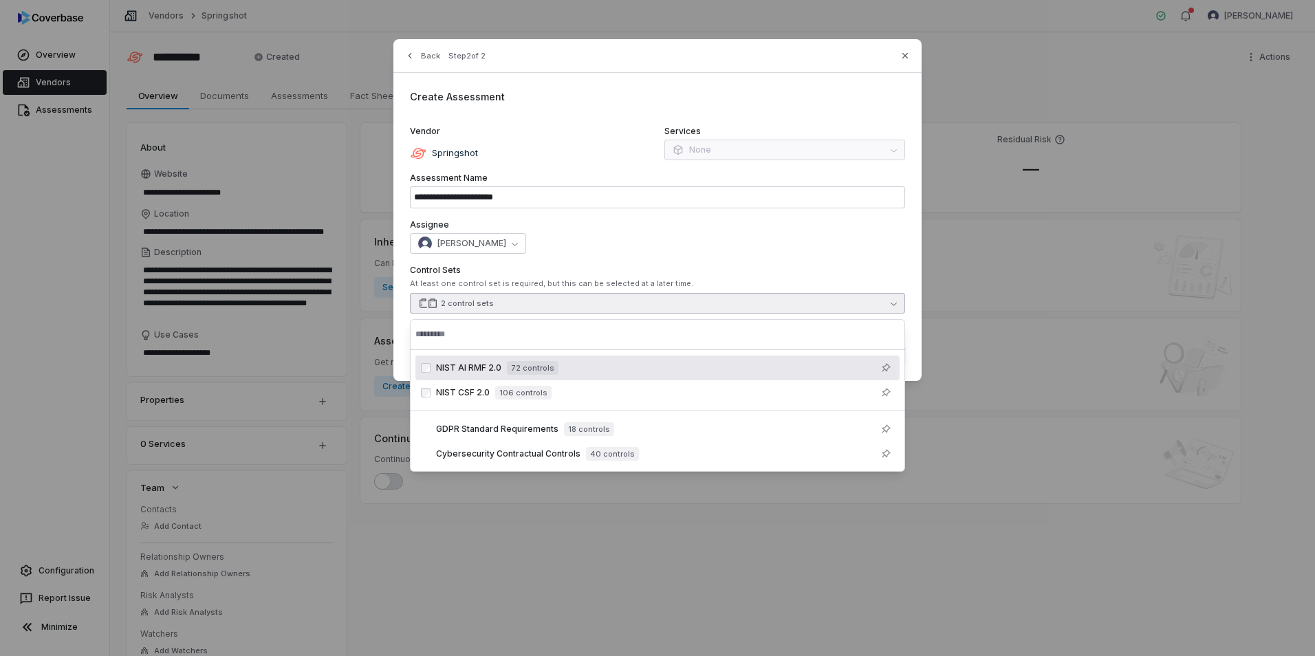
click at [687, 246] on div "[PERSON_NAME]" at bounding box center [657, 243] width 495 height 21
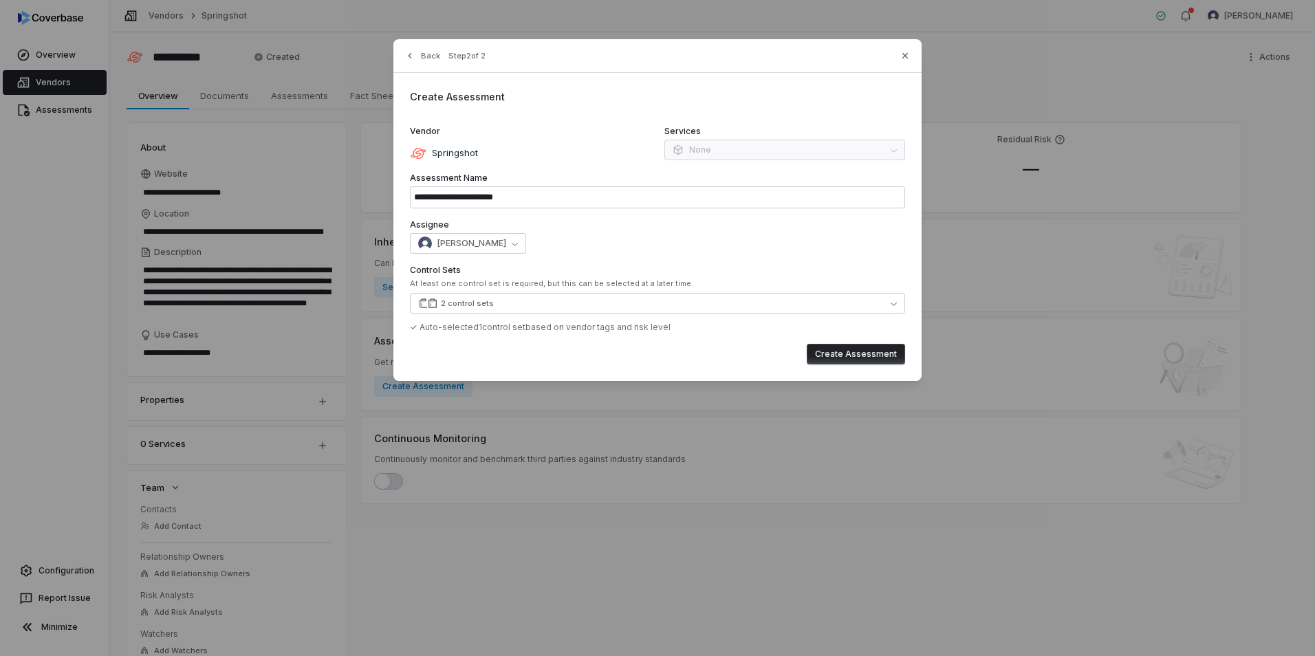
click at [883, 350] on button "Create Assessment" at bounding box center [856, 354] width 98 height 21
type input "**********"
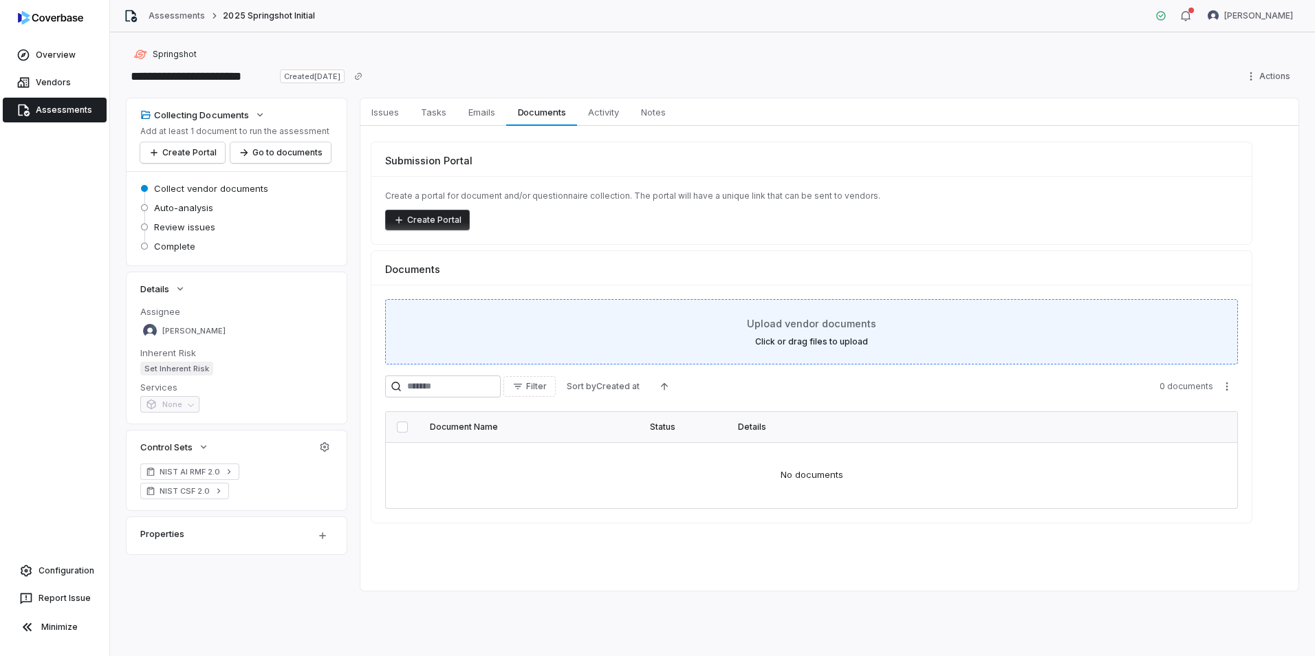
click at [767, 346] on label "Click or drag files to upload" at bounding box center [811, 341] width 113 height 11
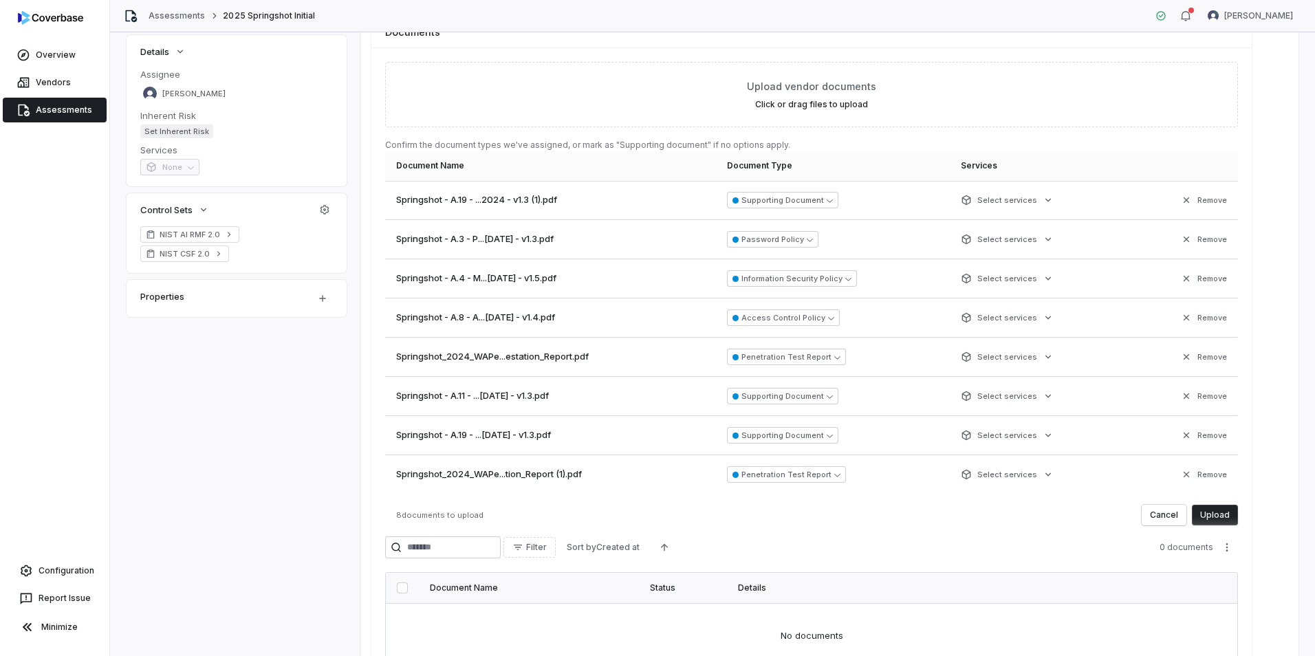
scroll to position [275, 0]
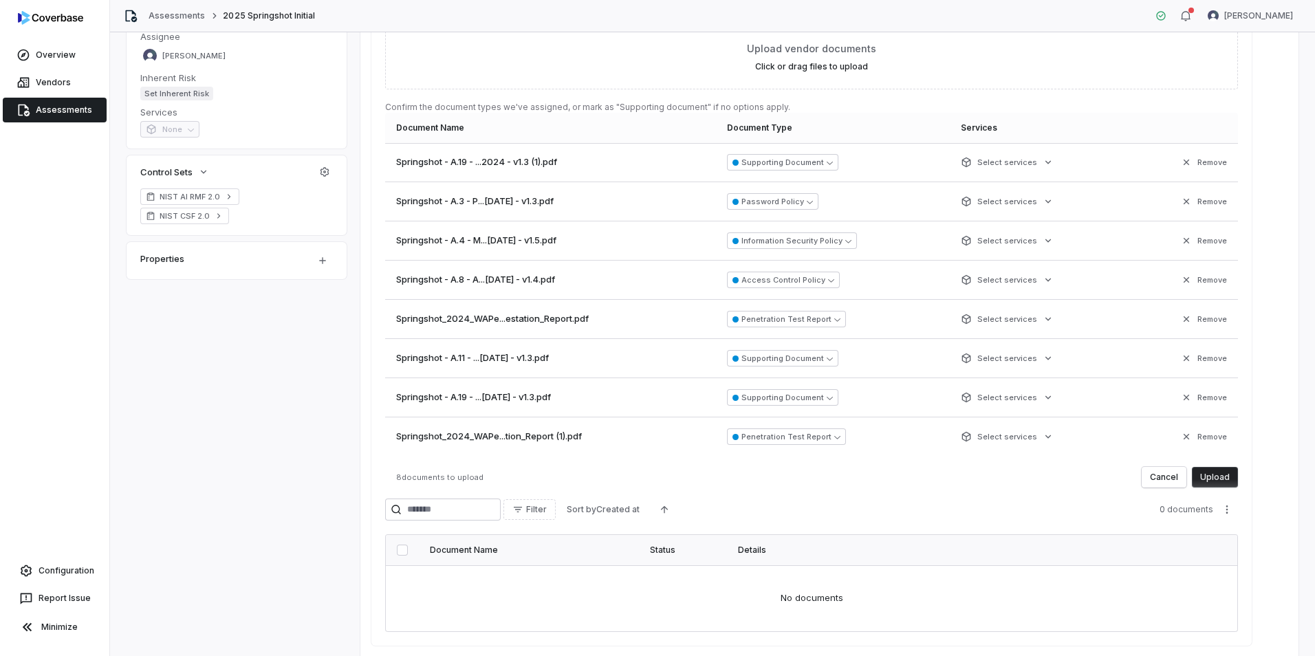
click at [1225, 473] on button "Upload" at bounding box center [1215, 477] width 46 height 21
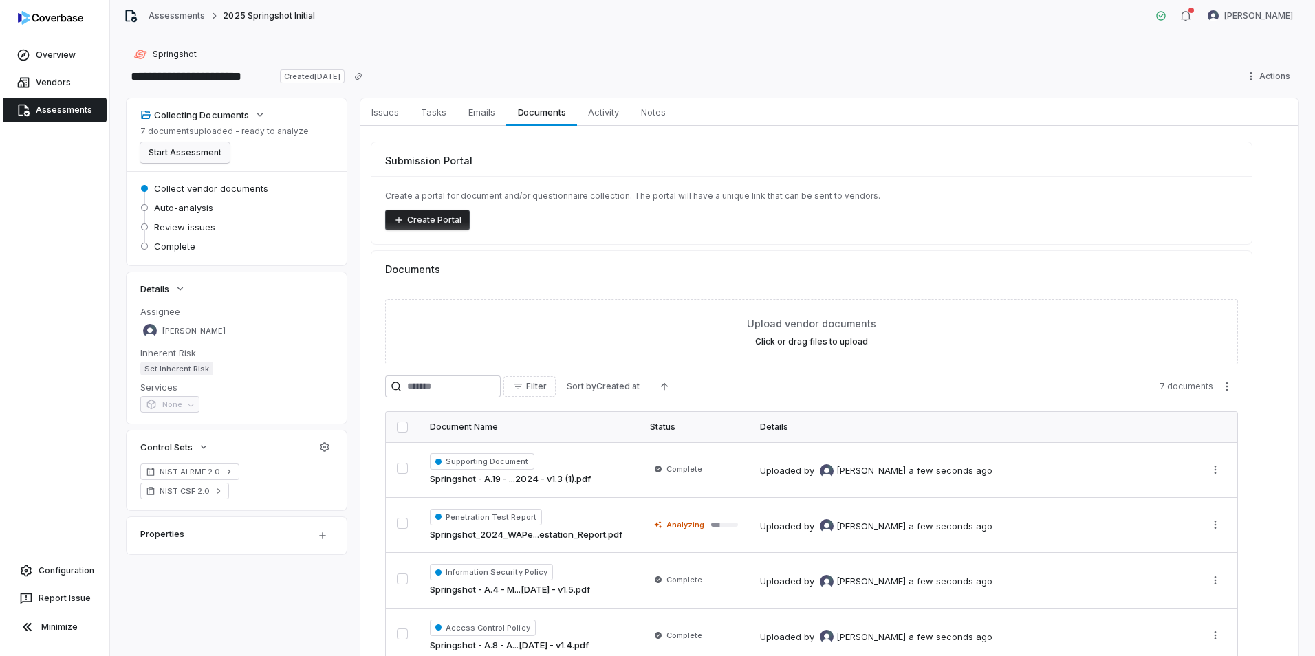
click at [174, 158] on button "Start Assessment" at bounding box center [184, 152] width 89 height 21
click at [55, 78] on link "Vendors" at bounding box center [55, 82] width 104 height 25
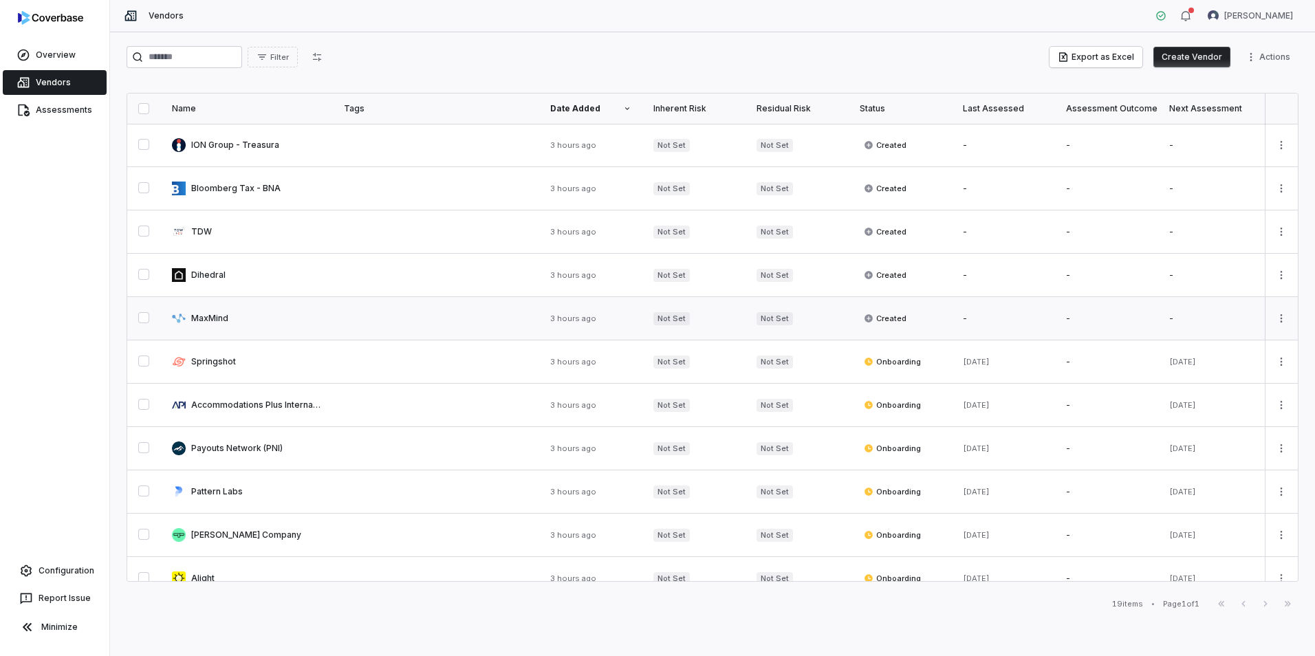
click at [292, 327] on link at bounding box center [247, 318] width 172 height 43
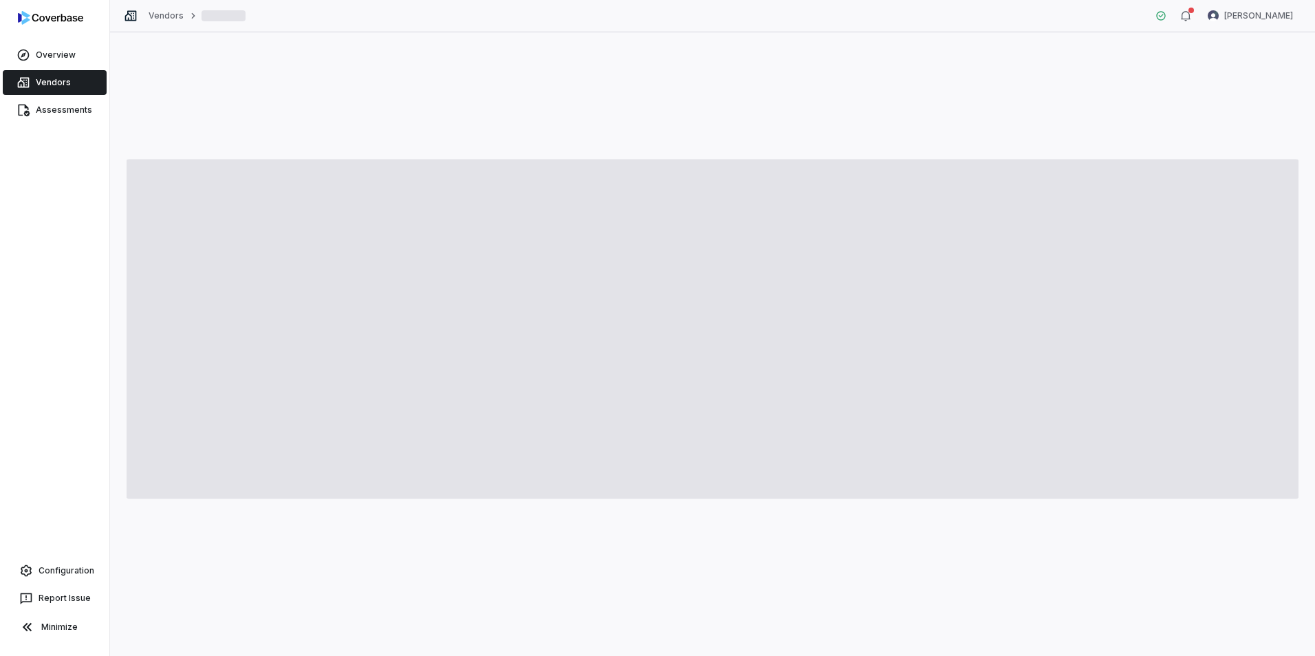
type textarea "*"
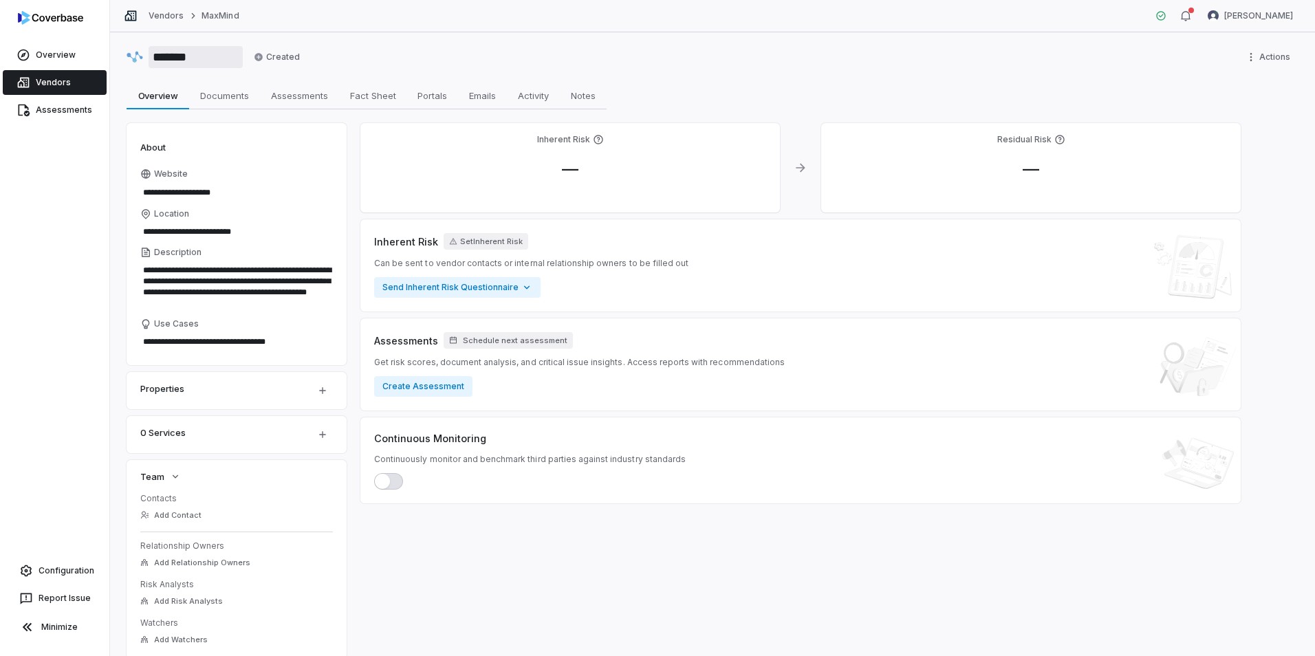
click at [172, 57] on input "*******" at bounding box center [196, 57] width 94 height 22
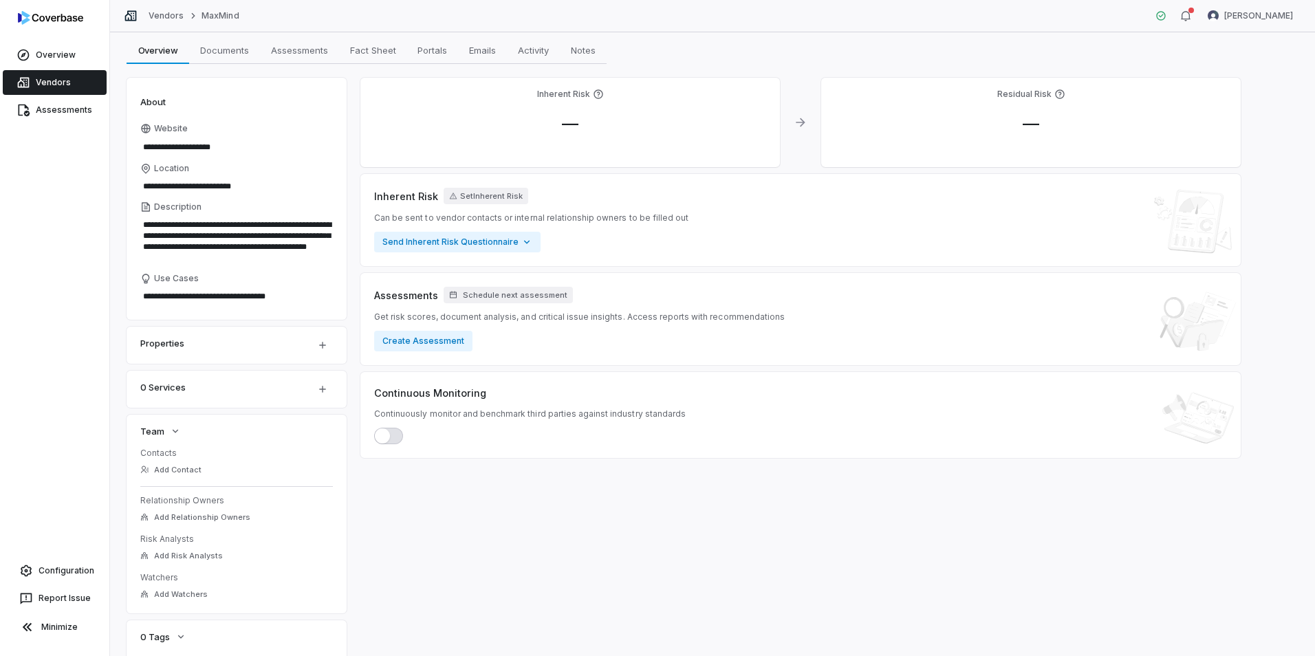
scroll to position [69, 0]
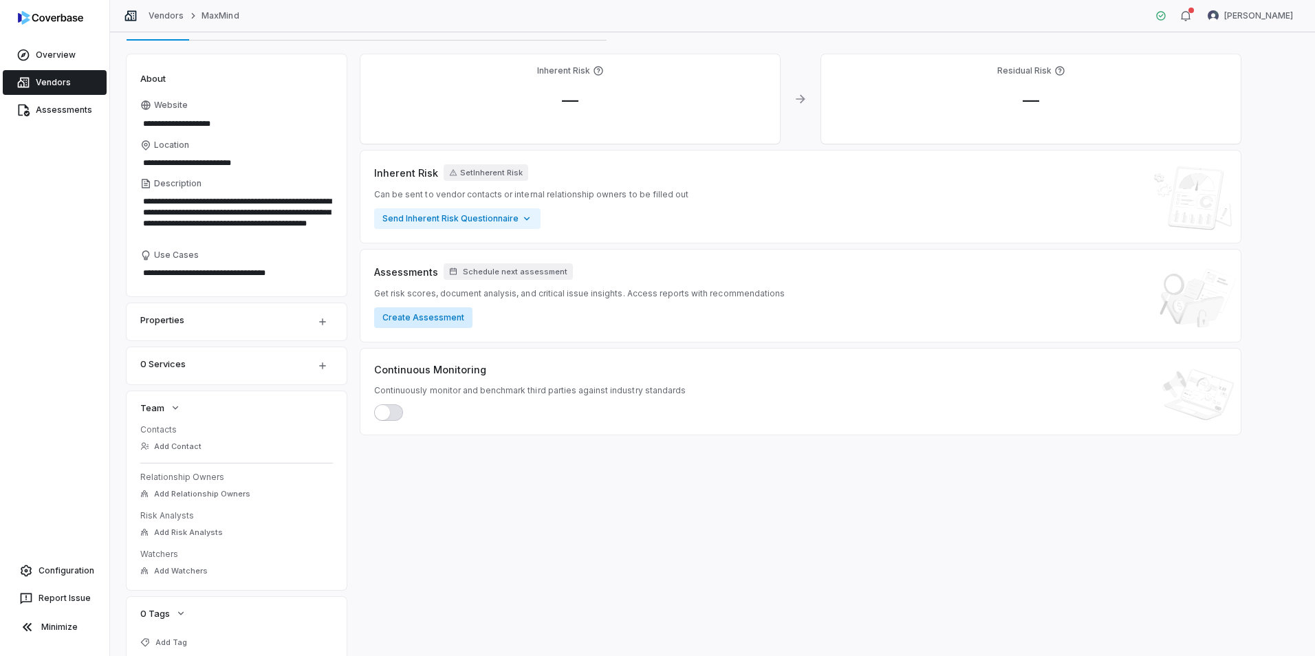
click at [417, 321] on button "Create Assessment" at bounding box center [423, 318] width 98 height 21
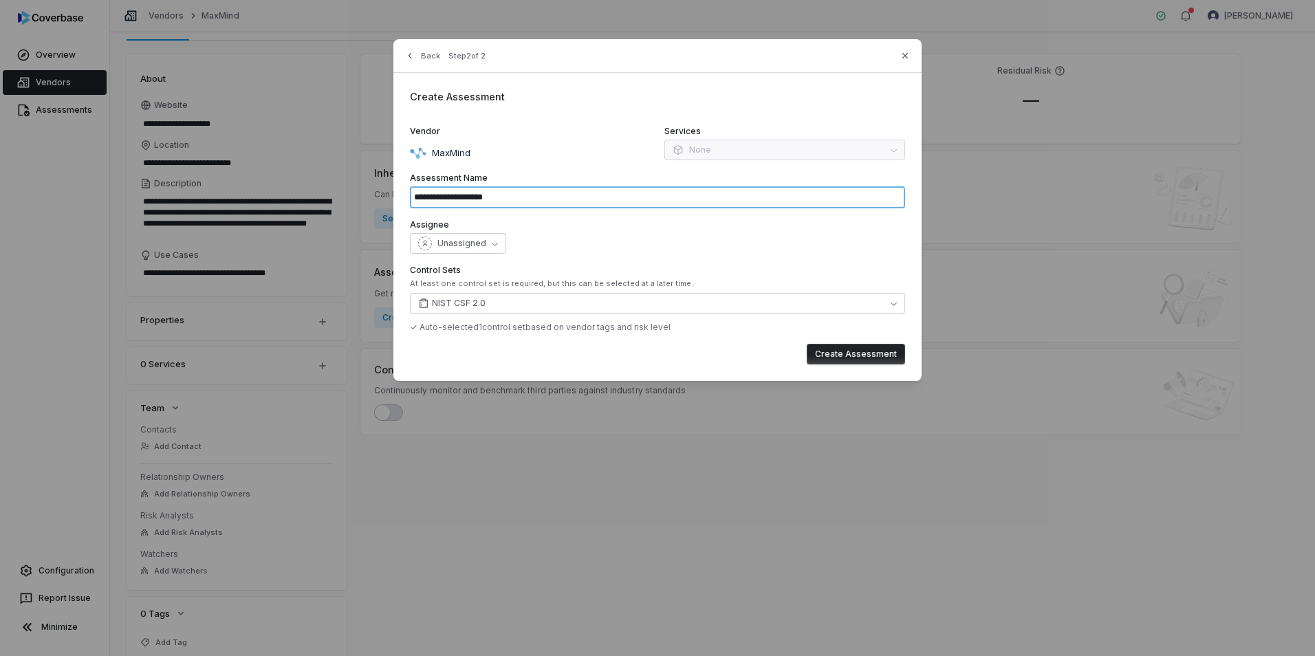
click at [505, 198] on input "**********" at bounding box center [657, 197] width 495 height 22
click at [467, 252] on button "Unassigned" at bounding box center [458, 243] width 96 height 21
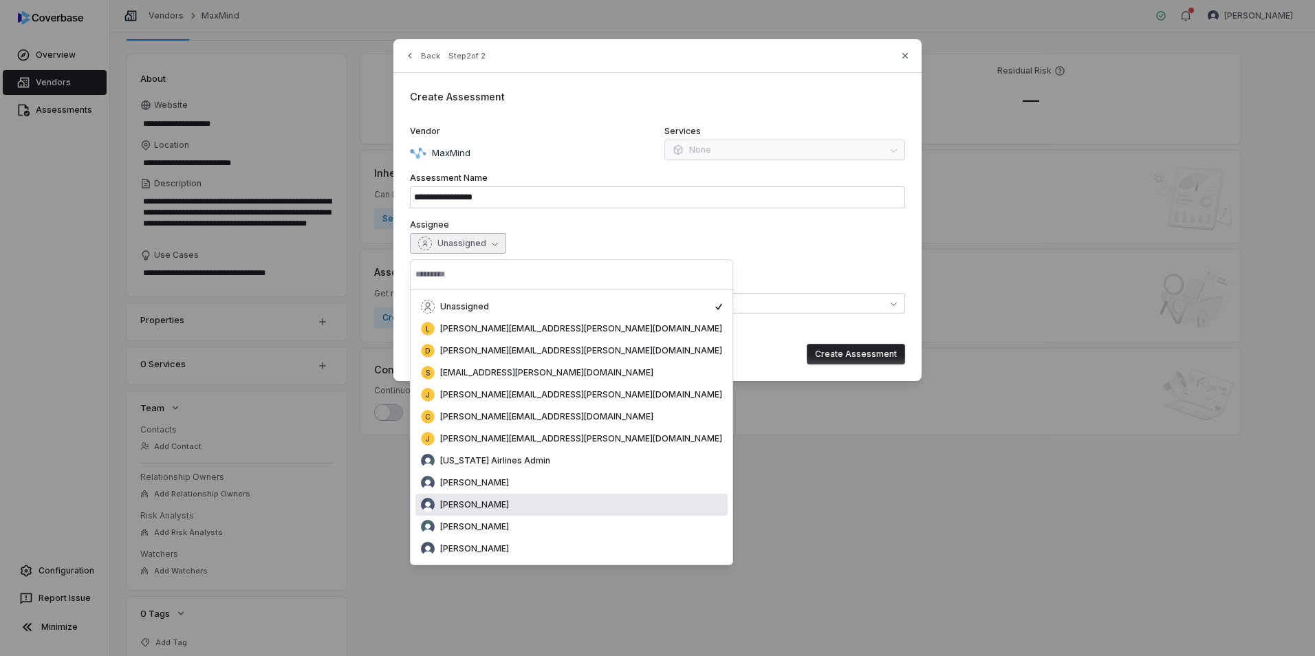
click at [492, 498] on div "[PERSON_NAME]" at bounding box center [571, 505] width 301 height 14
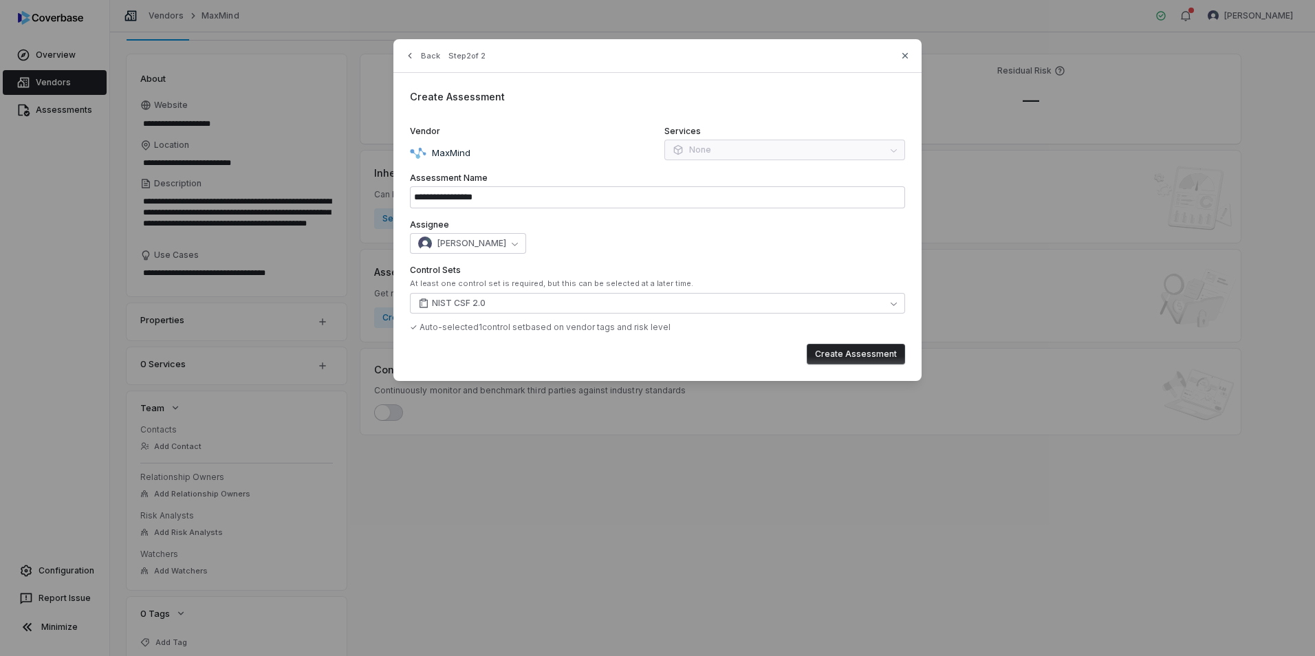
click at [592, 239] on div "[PERSON_NAME]" at bounding box center [657, 243] width 495 height 21
click at [525, 304] on button "NIST CSF 2.0" at bounding box center [657, 303] width 495 height 21
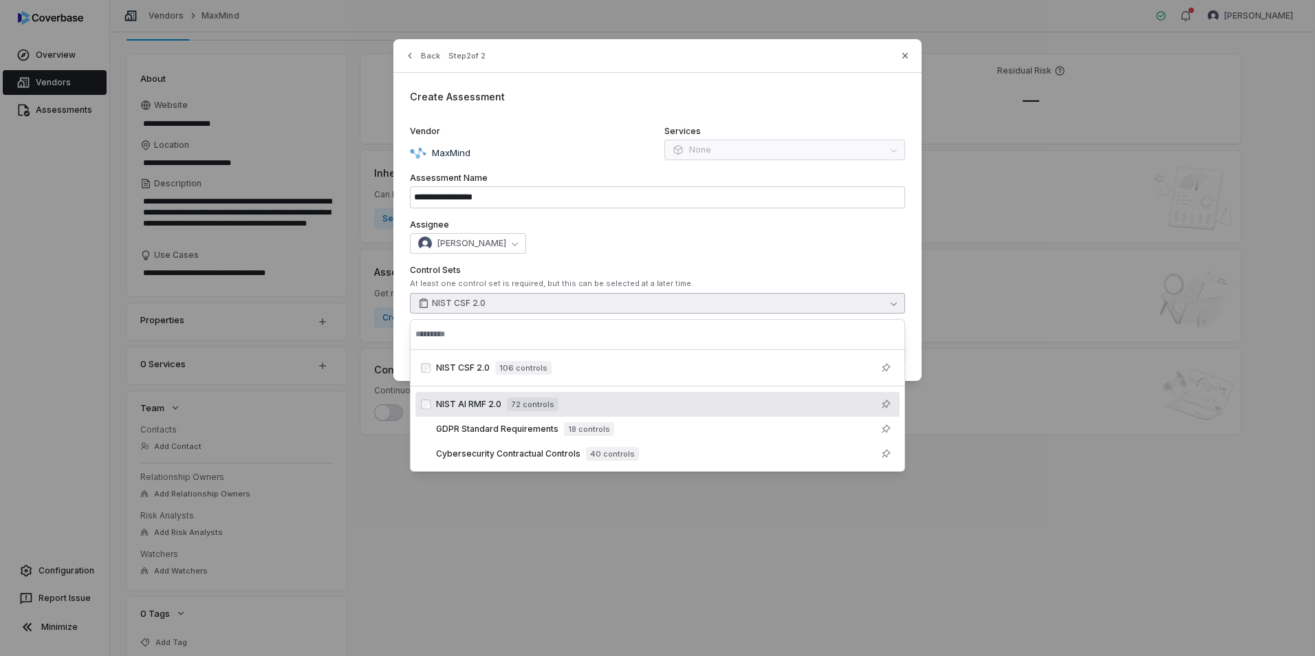
click at [512, 406] on span "72 controls" at bounding box center [533, 405] width 52 height 14
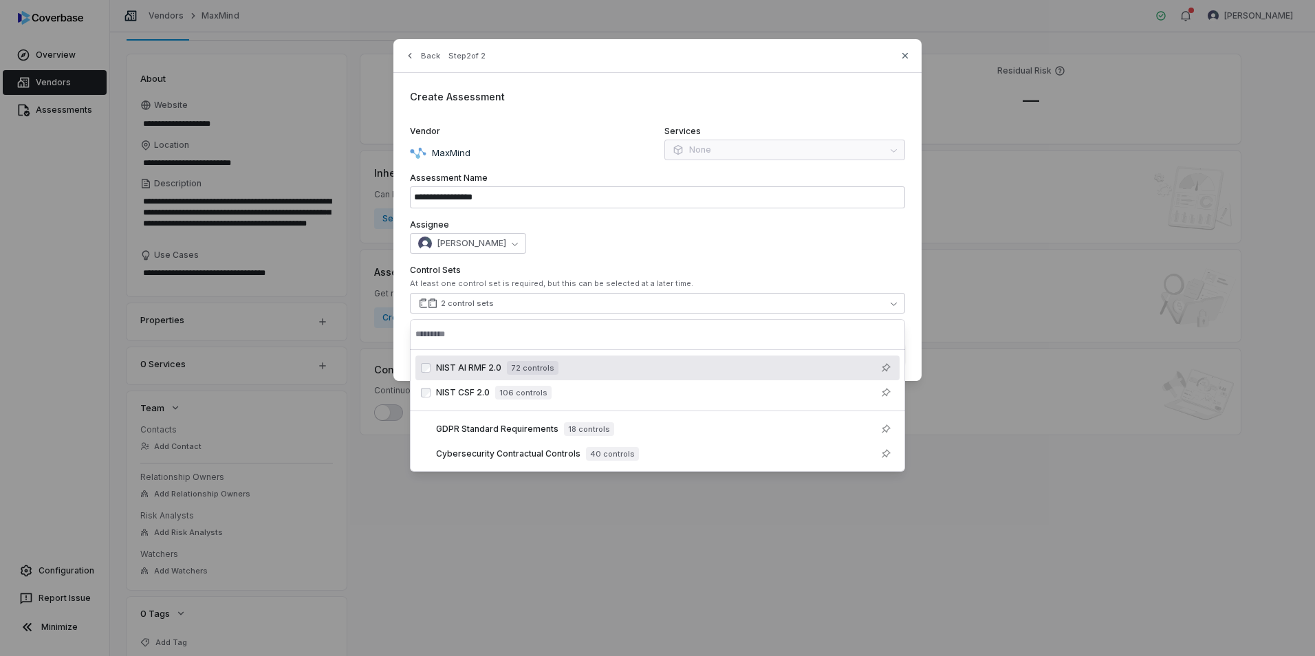
click at [702, 236] on div "[PERSON_NAME]" at bounding box center [657, 243] width 495 height 21
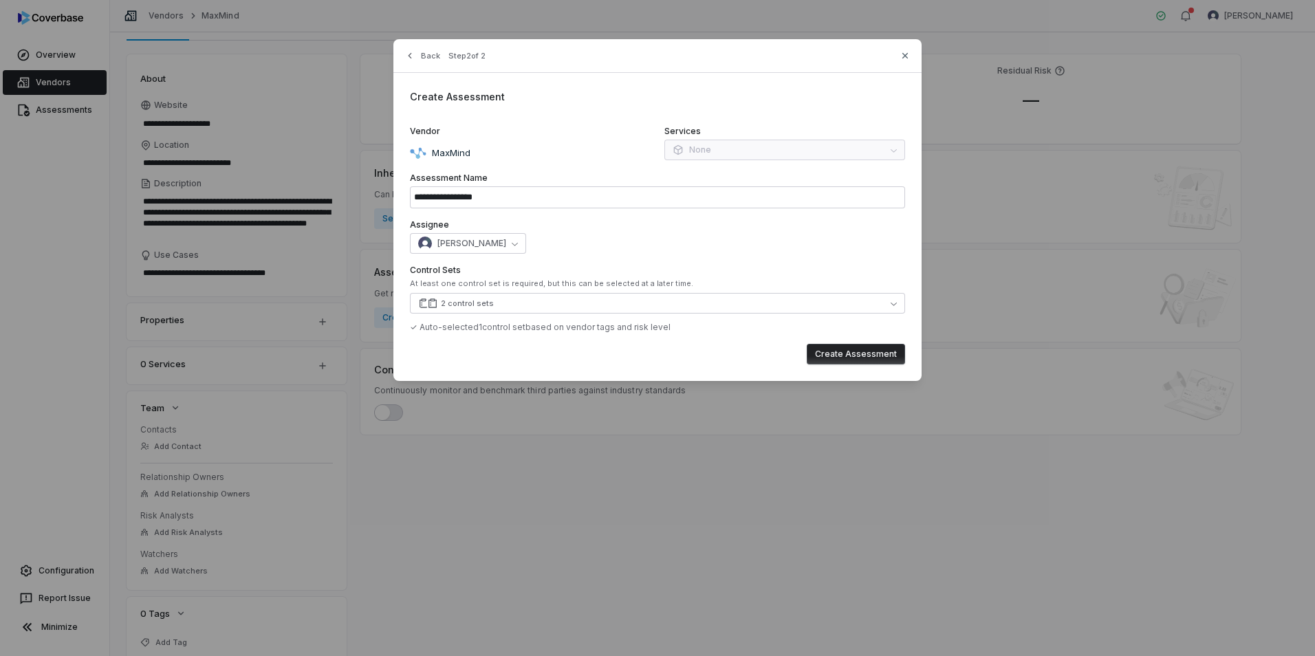
click at [837, 348] on button "Create Assessment" at bounding box center [856, 354] width 98 height 21
type input "**********"
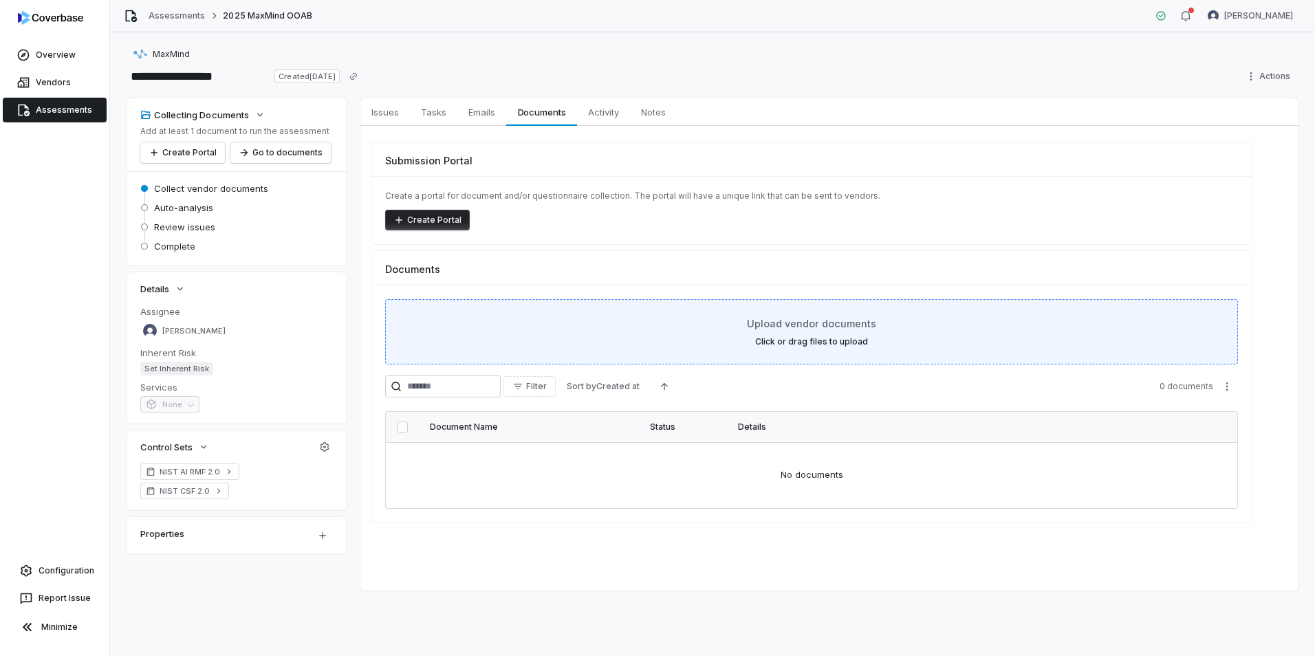
click at [785, 319] on span "Upload vendor documents" at bounding box center [811, 323] width 129 height 14
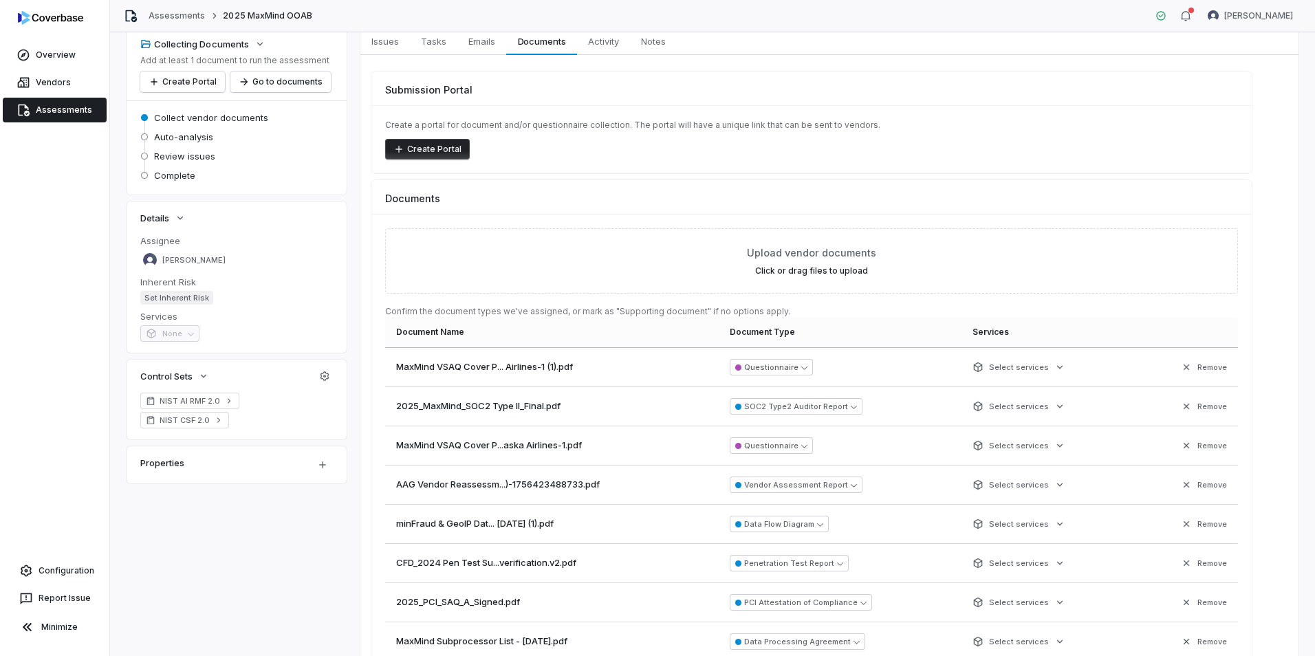
scroll to position [206, 0]
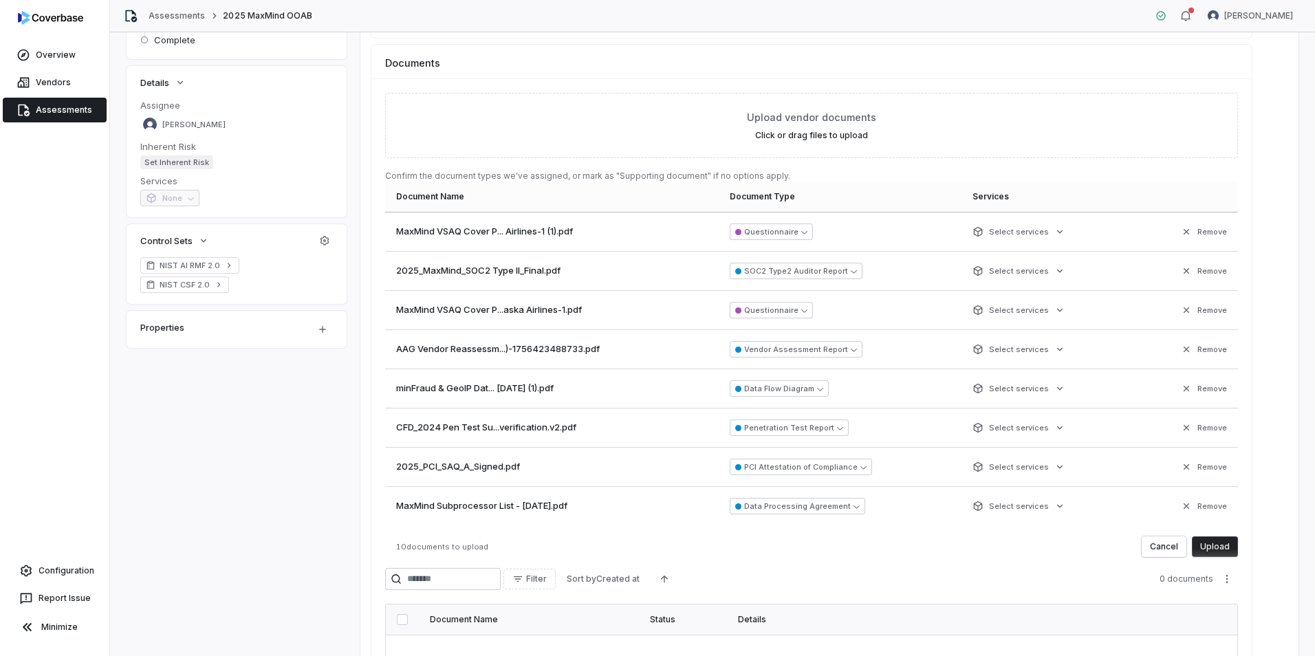
click at [1222, 544] on button "Upload" at bounding box center [1215, 547] width 46 height 21
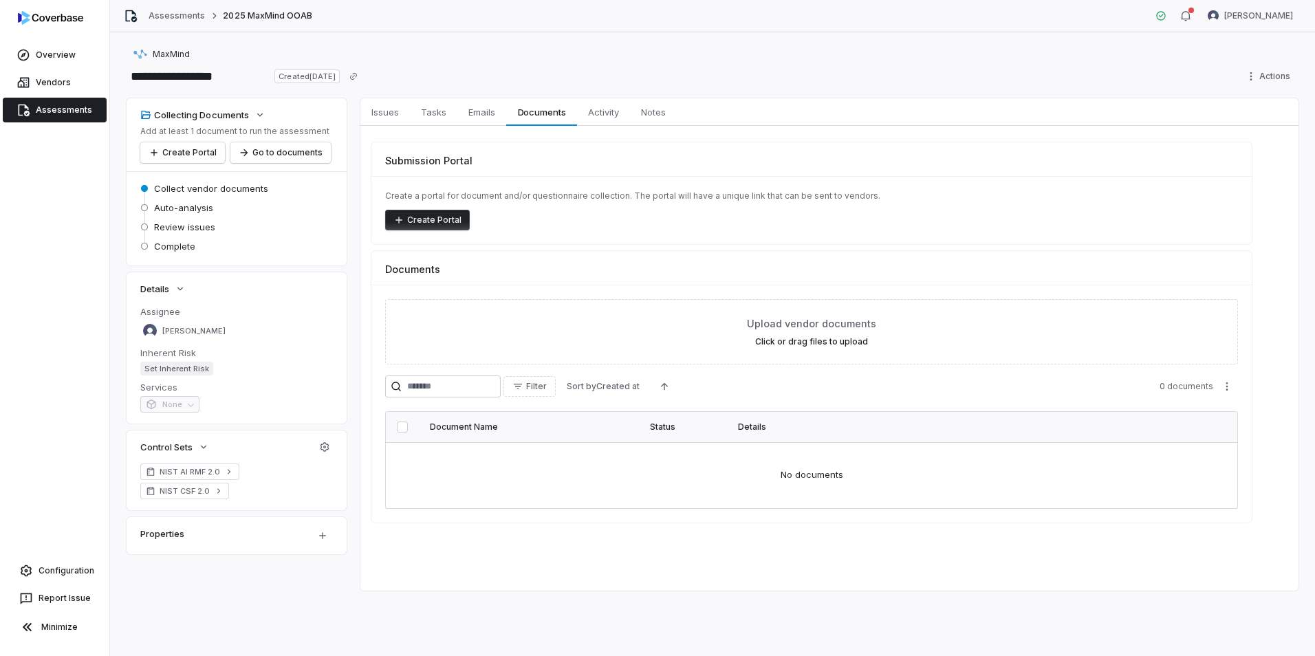
scroll to position [0, 0]
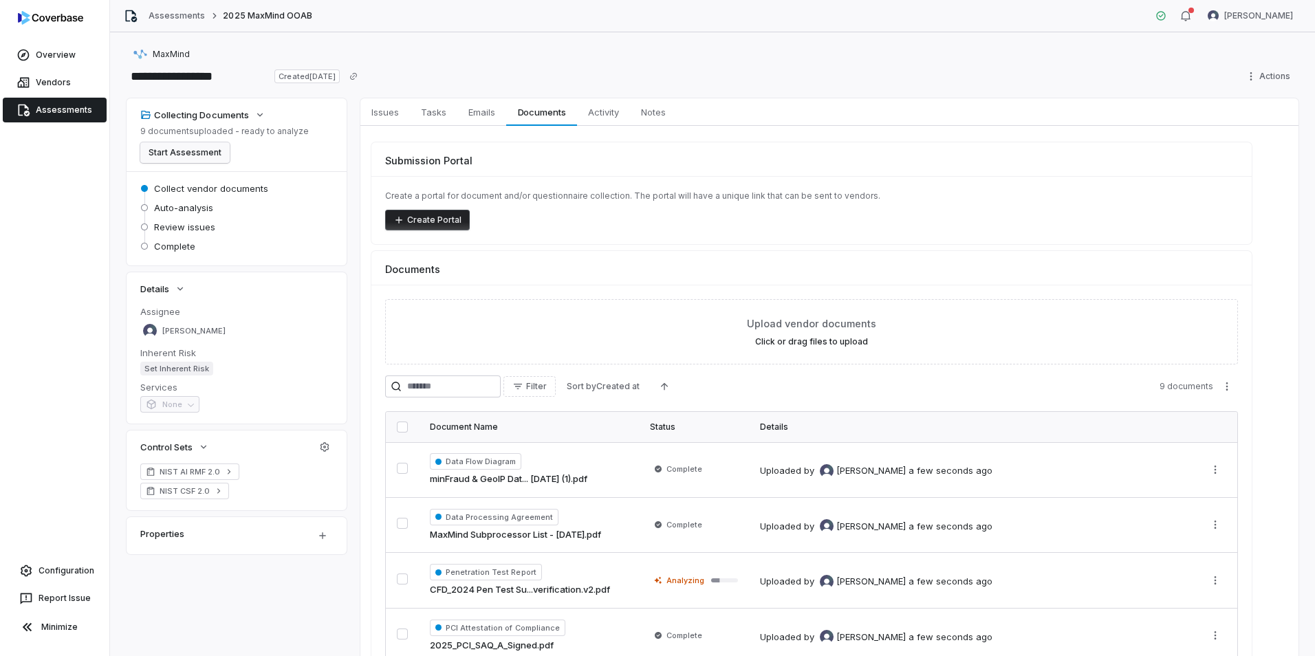
click at [189, 155] on button "Start Assessment" at bounding box center [184, 152] width 89 height 21
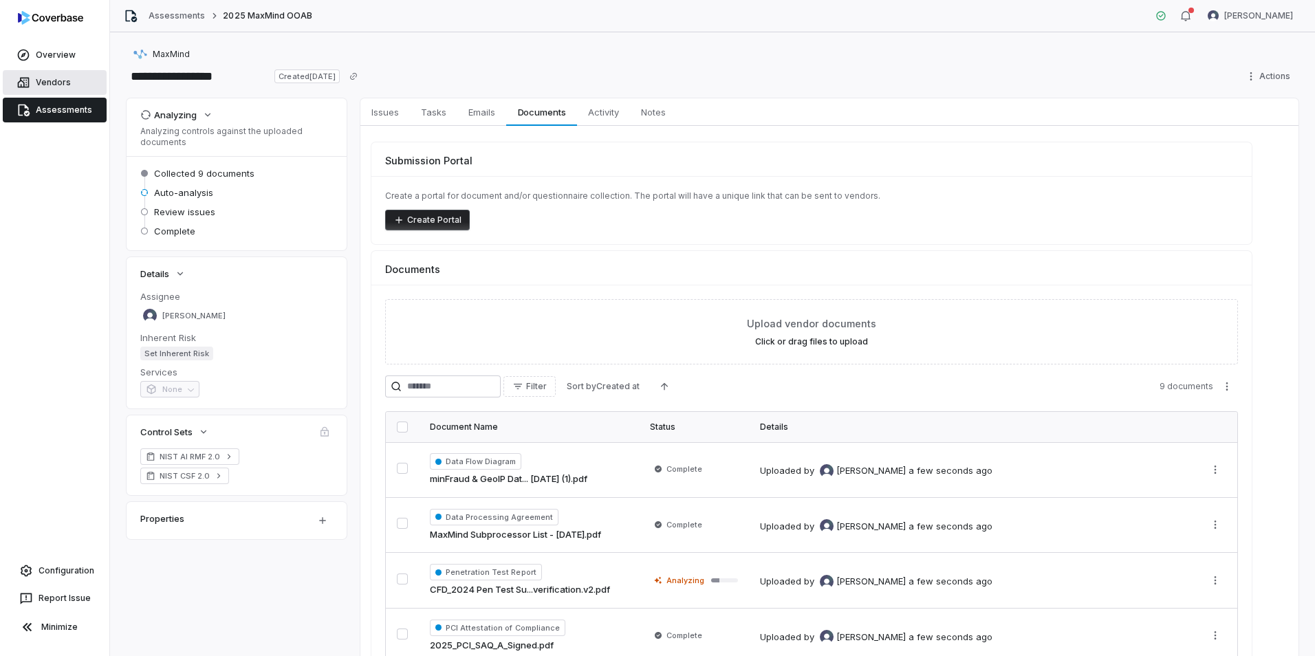
click at [43, 83] on link "Vendors" at bounding box center [55, 82] width 104 height 25
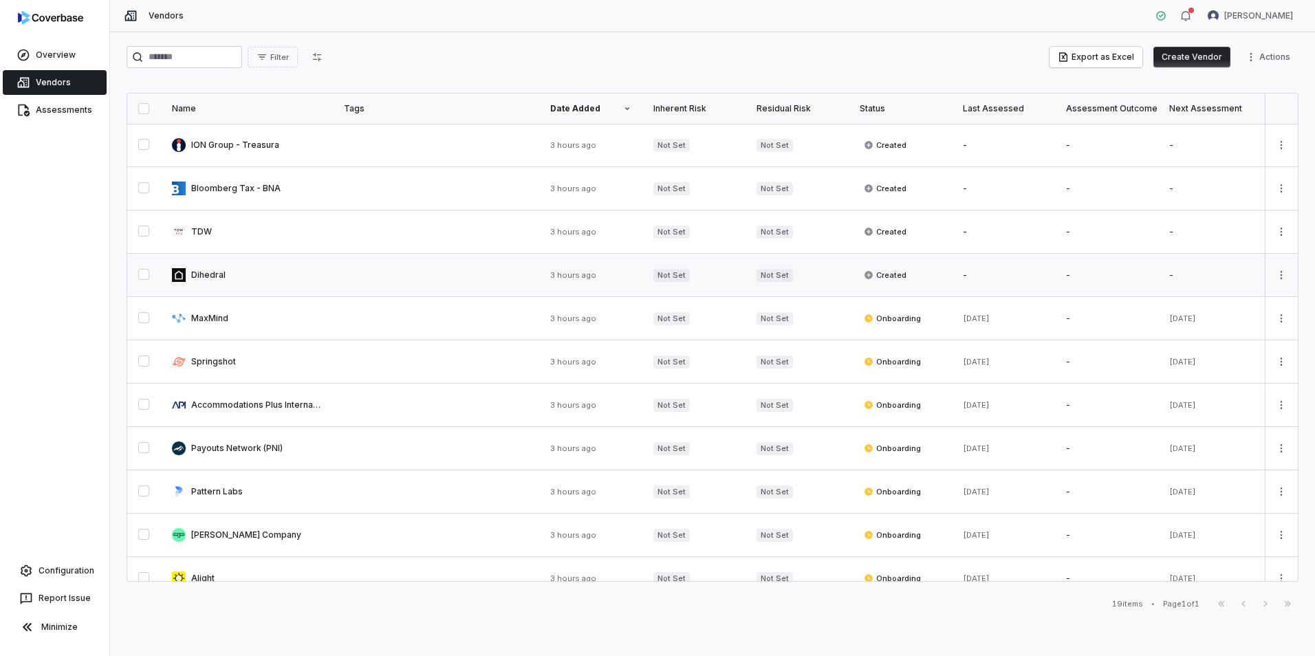
click at [245, 272] on link at bounding box center [247, 275] width 172 height 43
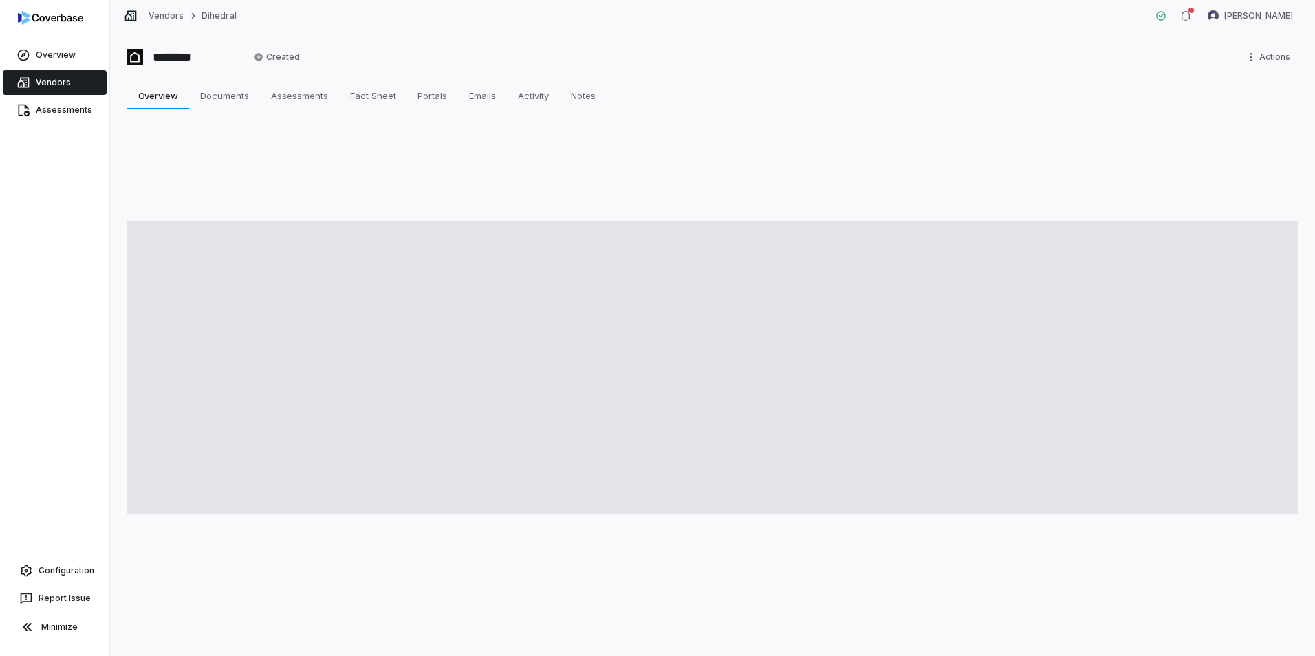
type textarea "*"
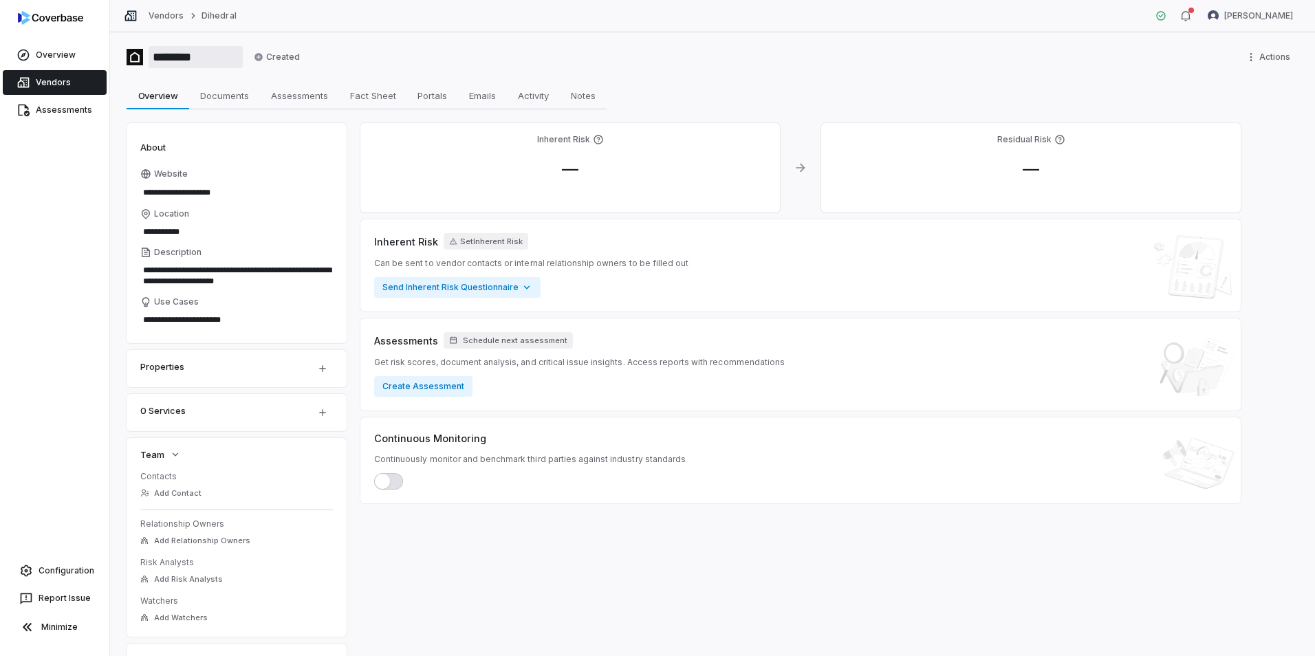
click at [191, 54] on input "********" at bounding box center [196, 57] width 94 height 22
click at [435, 385] on button "Create Assessment" at bounding box center [423, 386] width 98 height 21
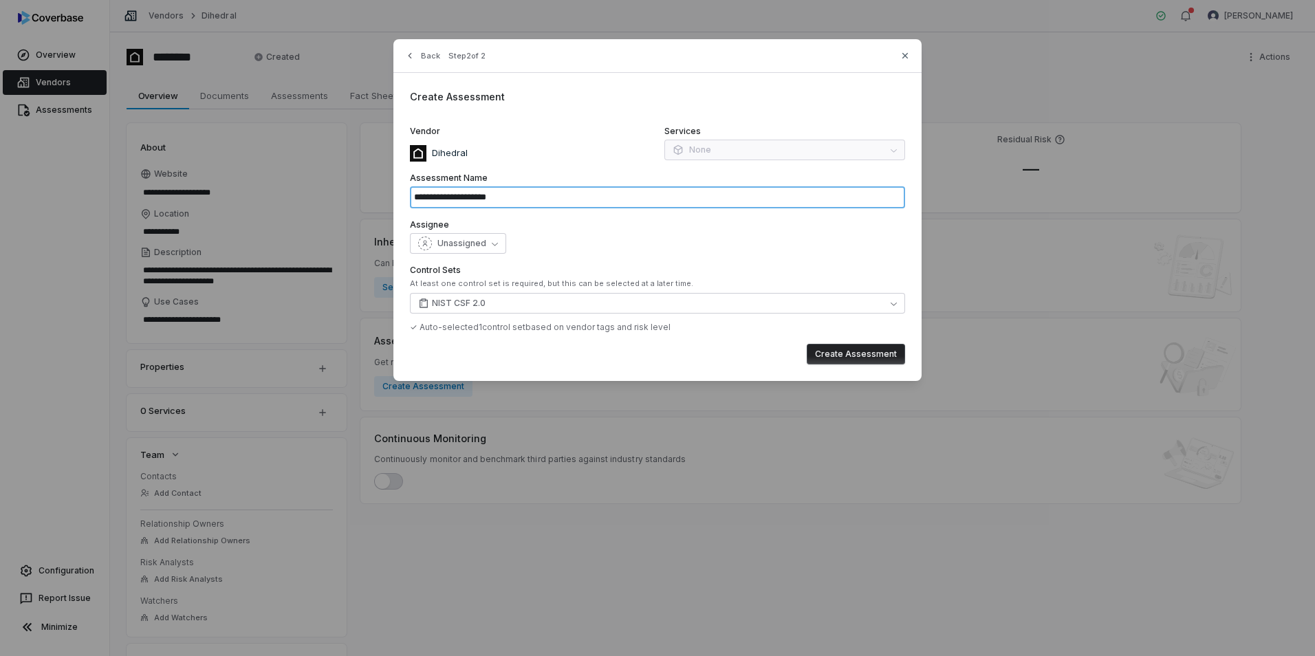
click at [497, 198] on input "**********" at bounding box center [657, 197] width 495 height 22
click at [496, 197] on input "**********" at bounding box center [657, 197] width 495 height 22
click at [478, 243] on span "Unassigned" at bounding box center [462, 243] width 49 height 11
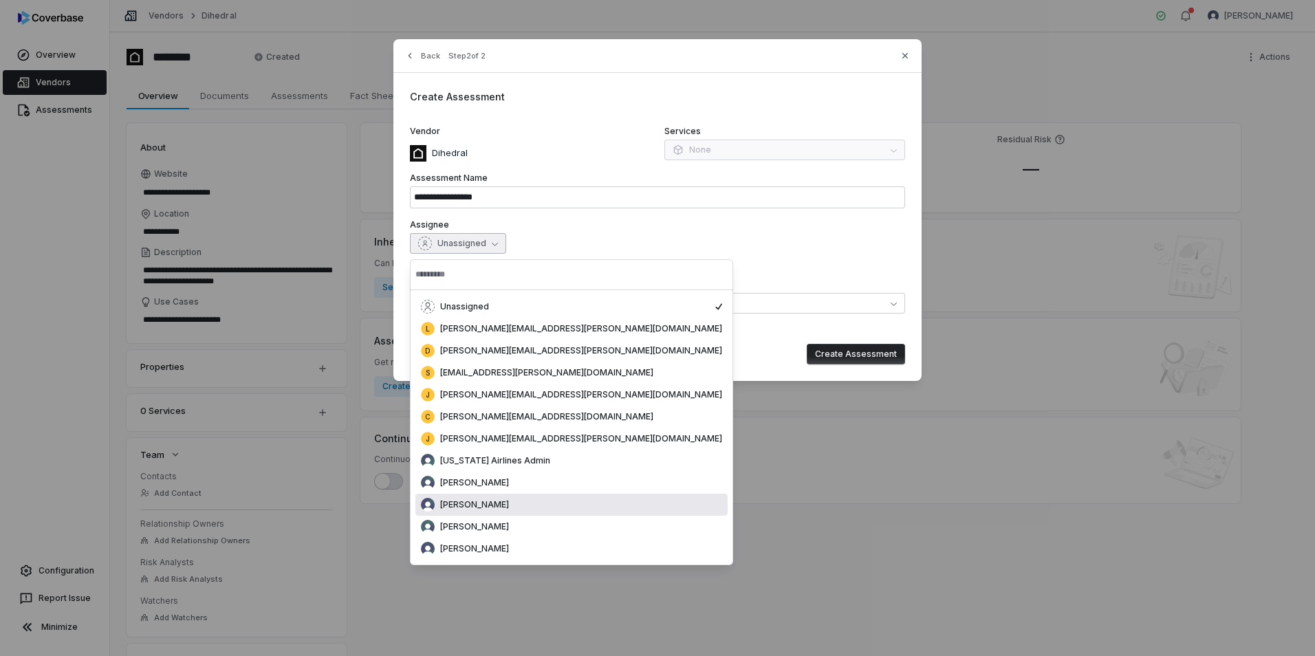
click at [466, 511] on div "[PERSON_NAME]" at bounding box center [571, 505] width 301 height 14
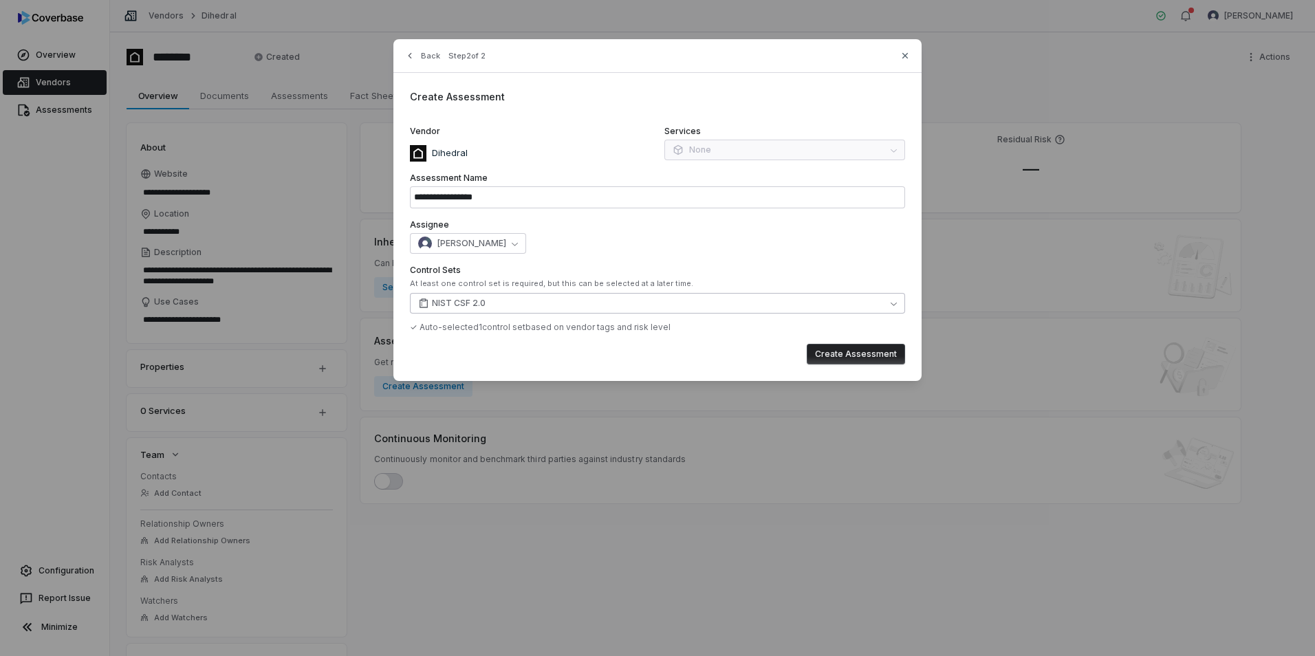
click at [574, 296] on button "NIST CSF 2.0" at bounding box center [657, 303] width 495 height 21
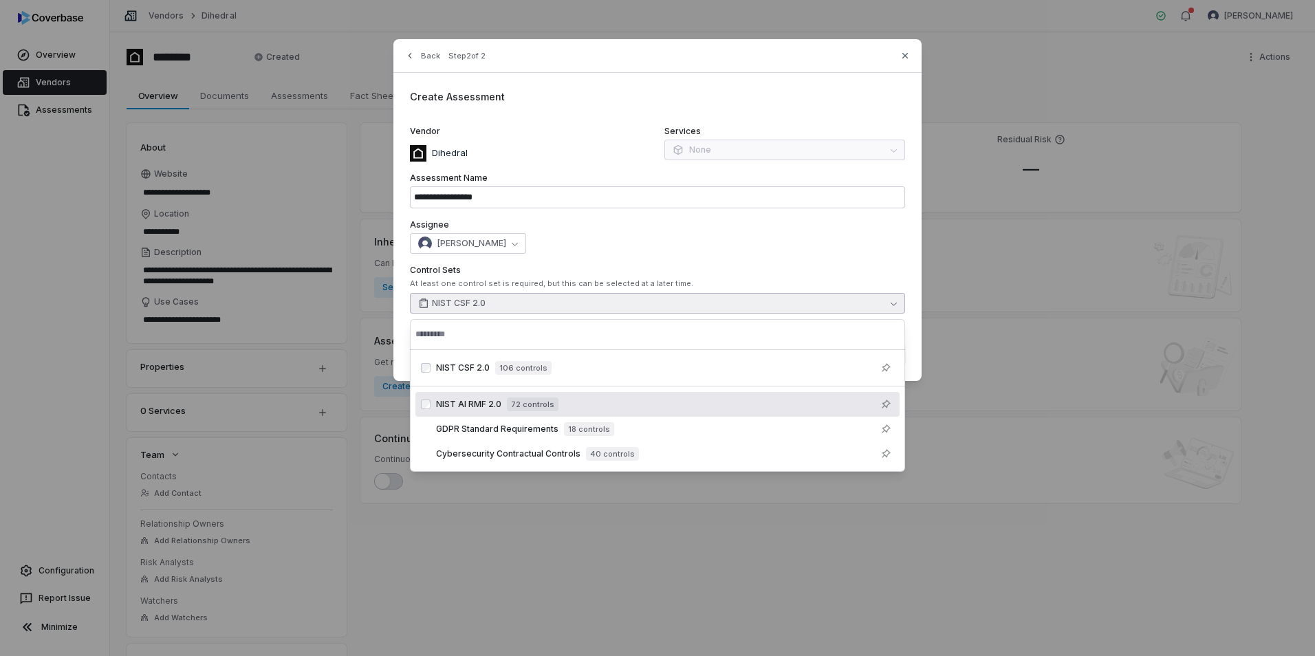
click at [529, 407] on span "72 controls" at bounding box center [533, 405] width 52 height 14
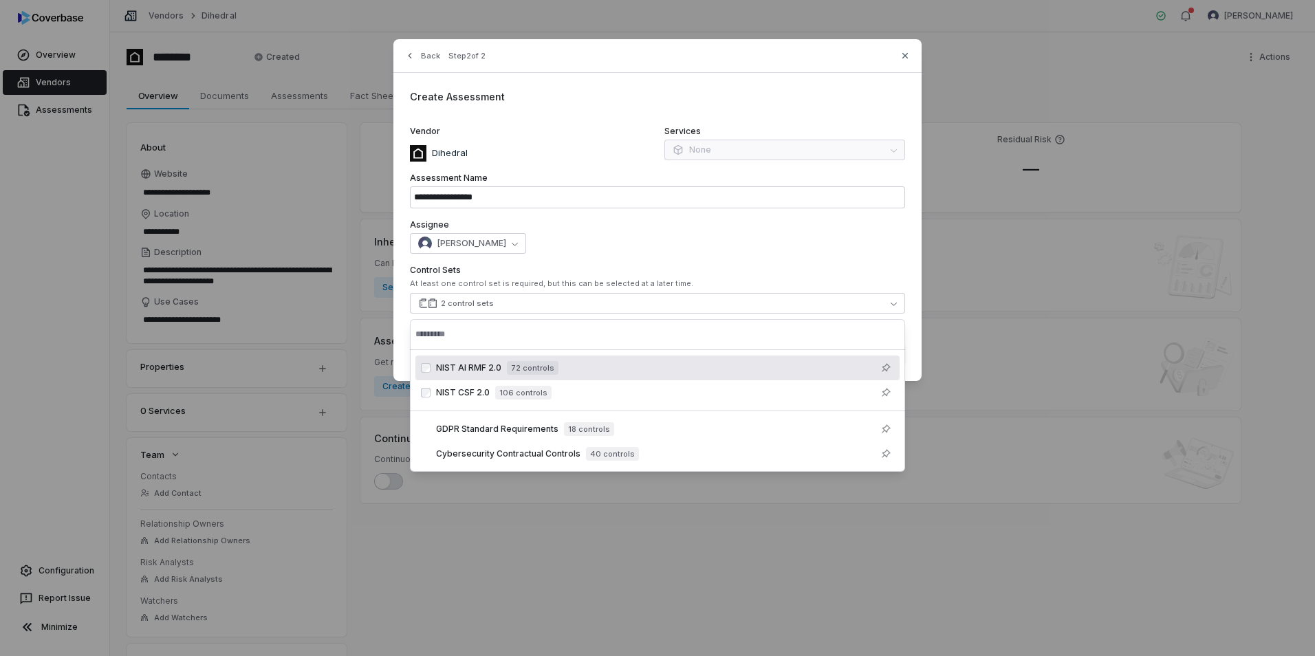
click at [719, 246] on div "[PERSON_NAME]" at bounding box center [657, 243] width 495 height 21
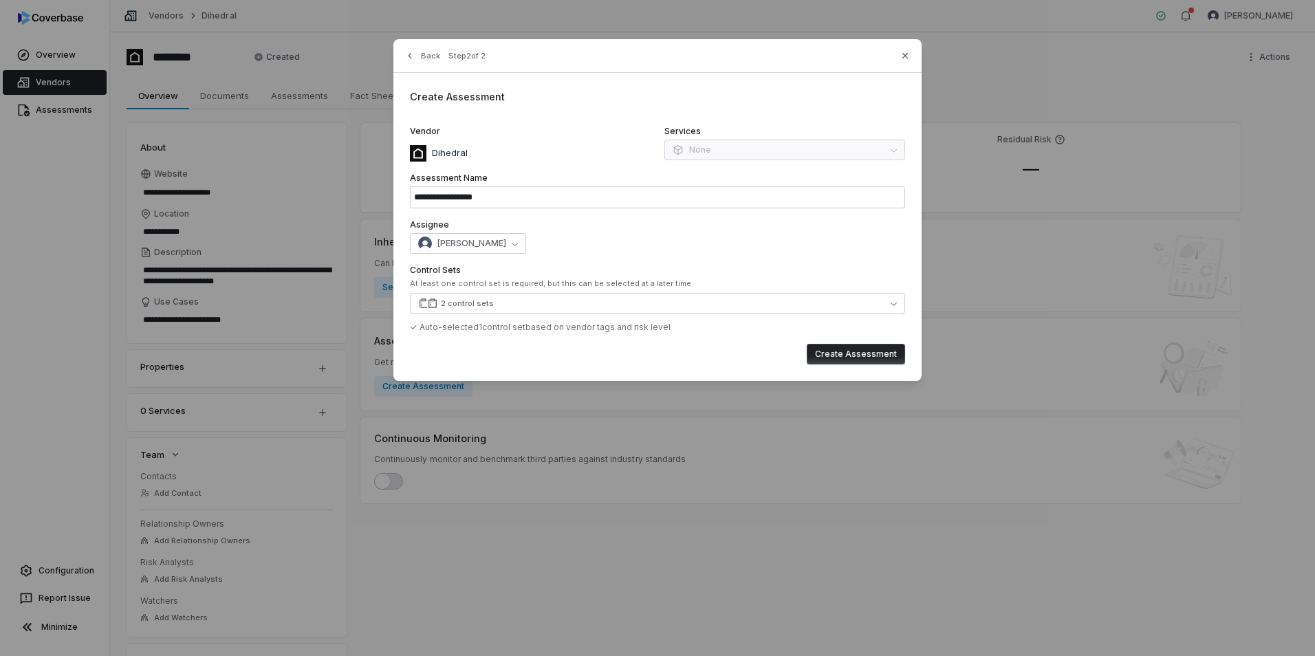
click at [889, 350] on button "Create Assessment" at bounding box center [856, 354] width 98 height 21
type input "**********"
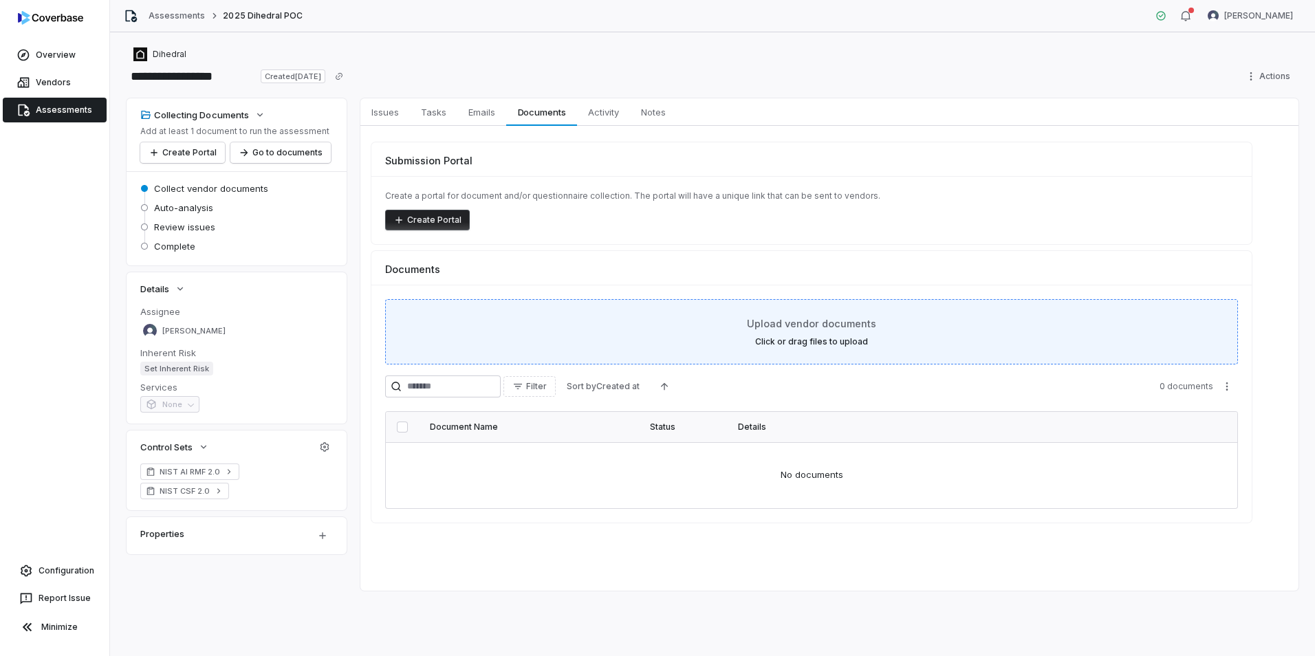
click at [583, 329] on div "Upload vendor documents Click or drag files to upload" at bounding box center [811, 331] width 819 height 31
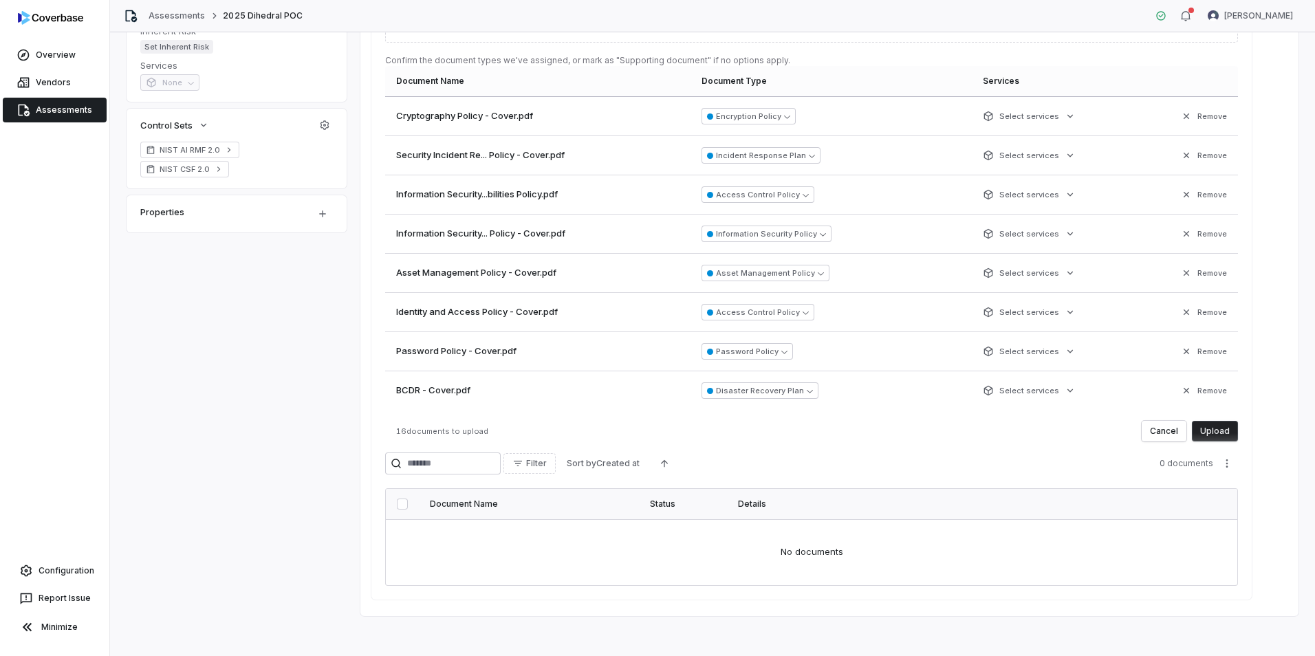
scroll to position [326, 0]
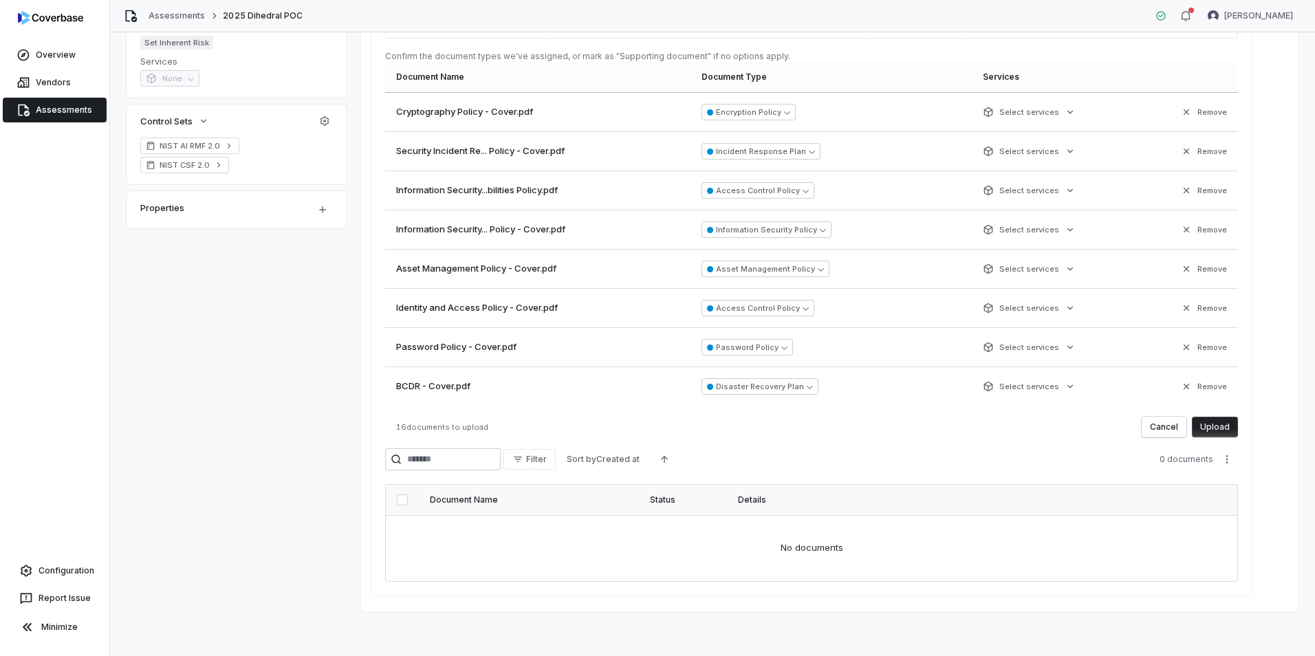
click at [1219, 425] on button "Upload" at bounding box center [1215, 427] width 46 height 21
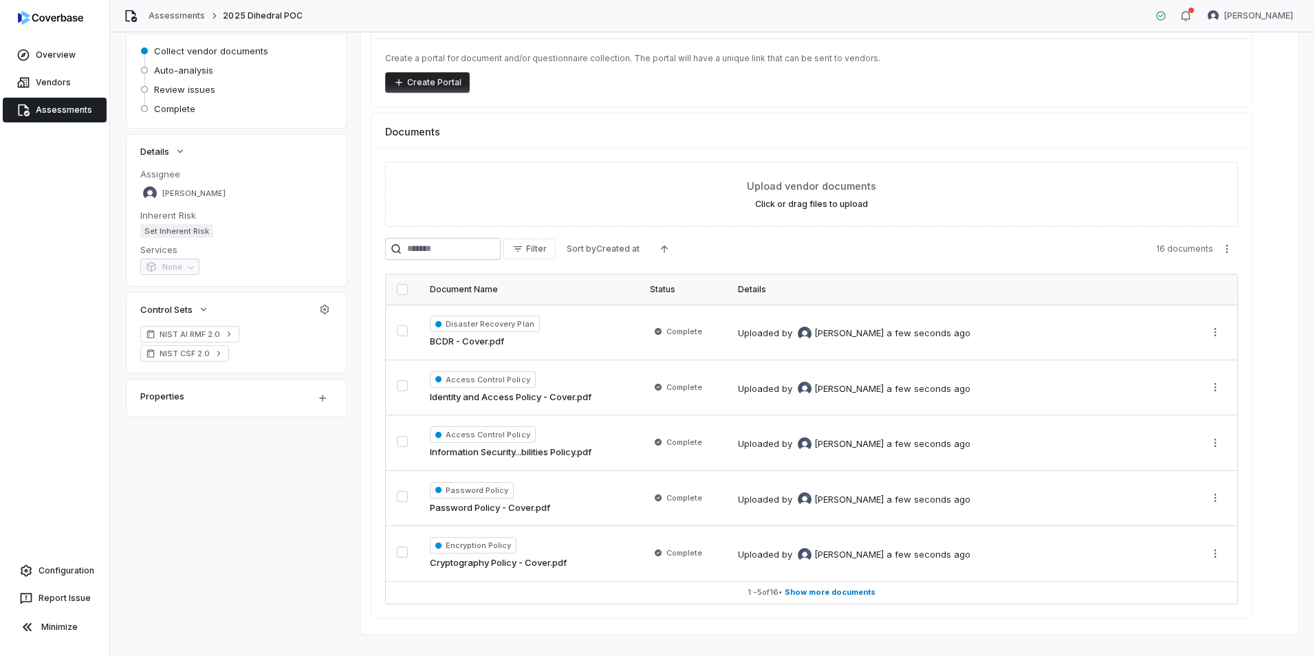
scroll to position [160, 0]
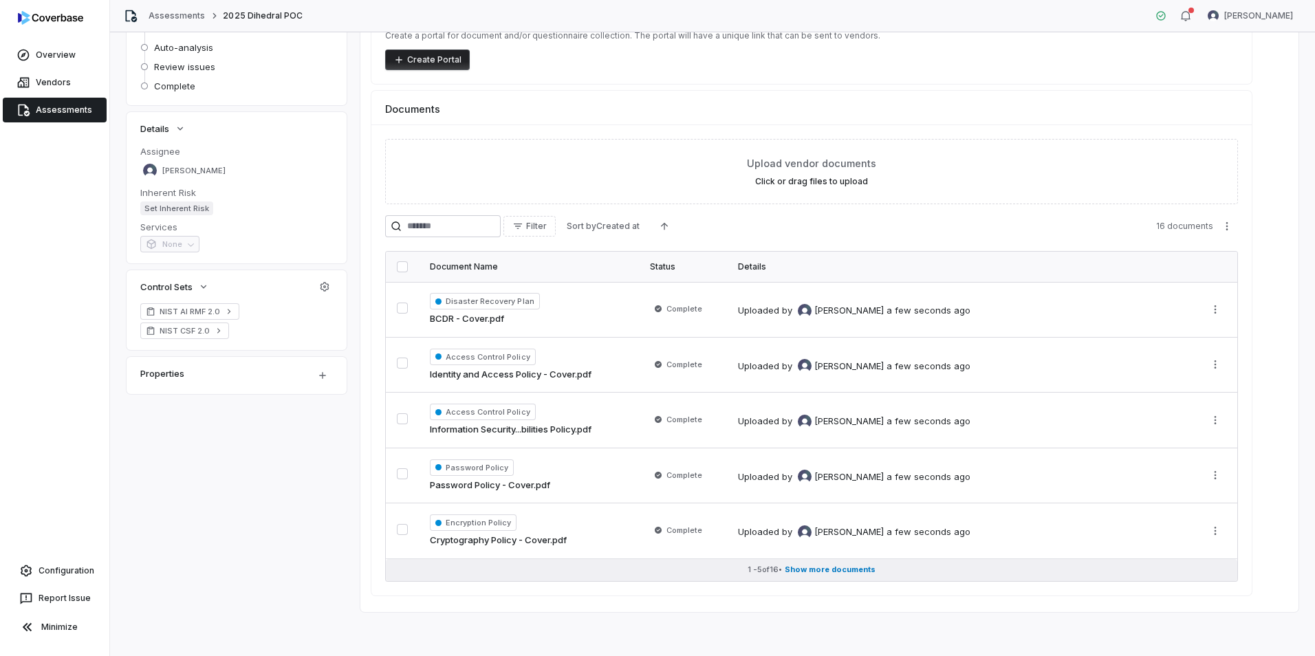
click at [860, 572] on span "Show more documents" at bounding box center [830, 570] width 91 height 10
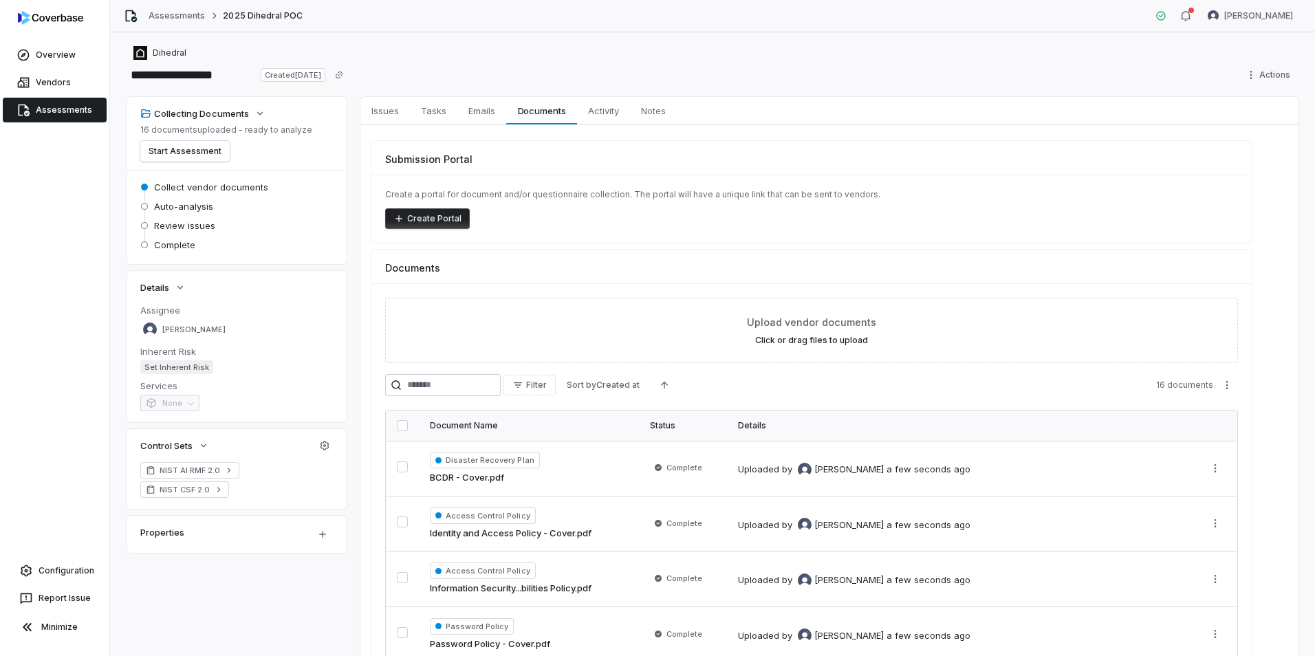
scroll to position [0, 0]
click at [167, 148] on button "Start Assessment" at bounding box center [184, 152] width 89 height 21
click at [50, 105] on link "Assessments" at bounding box center [55, 110] width 104 height 25
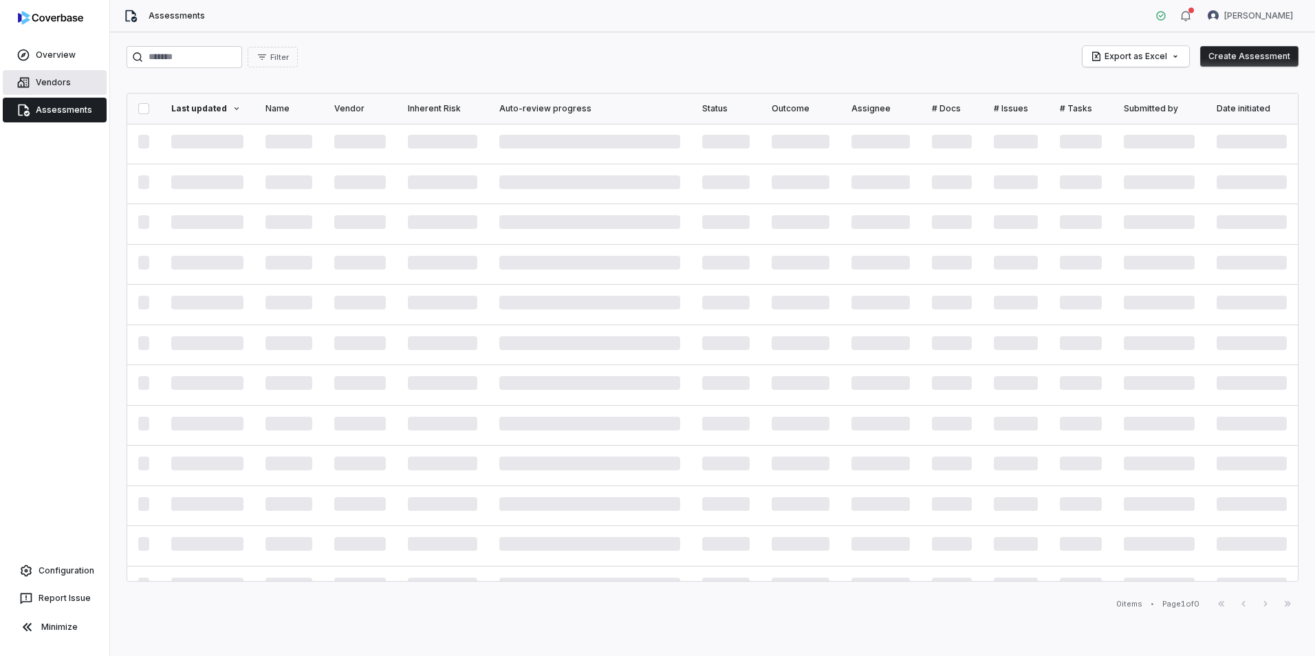
click at [53, 88] on link "Vendors" at bounding box center [55, 82] width 104 height 25
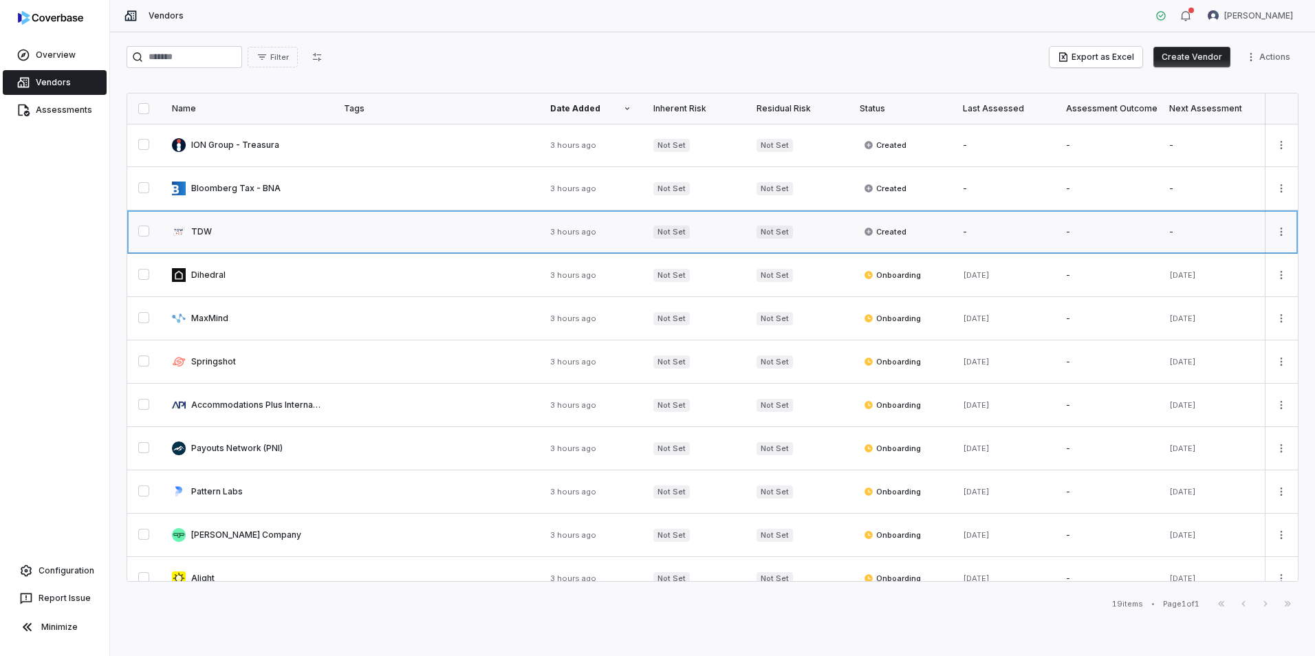
click at [241, 234] on link at bounding box center [247, 232] width 172 height 43
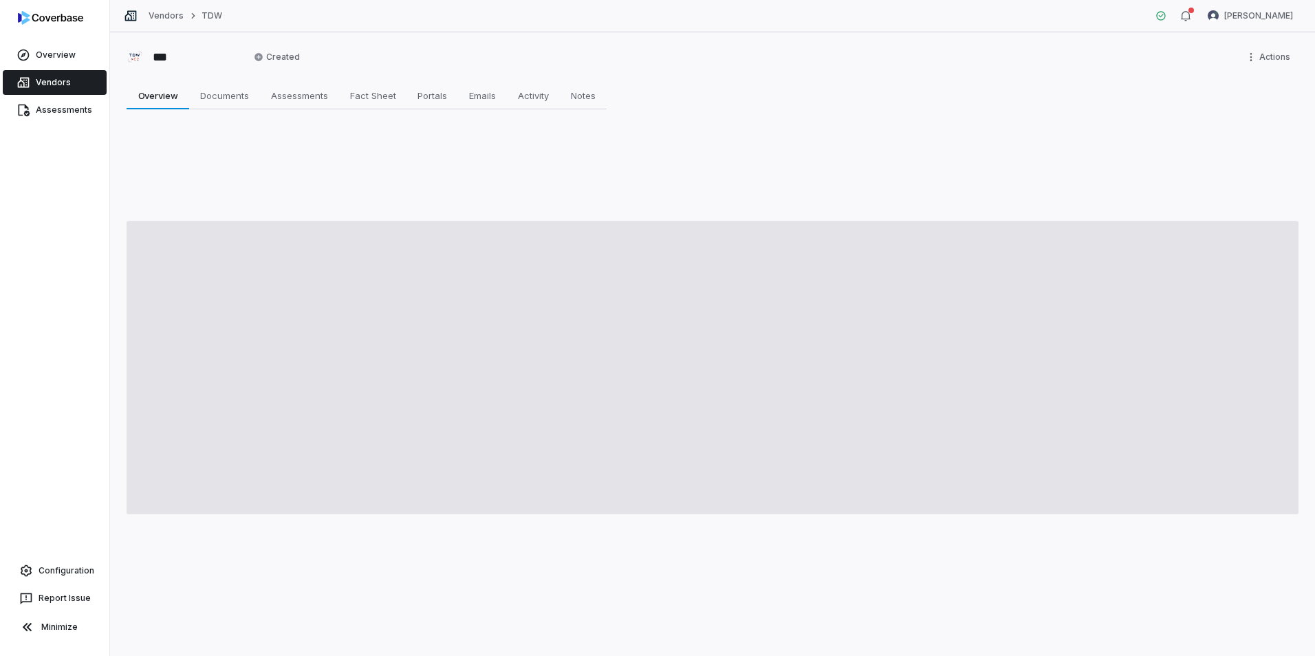
type textarea "*"
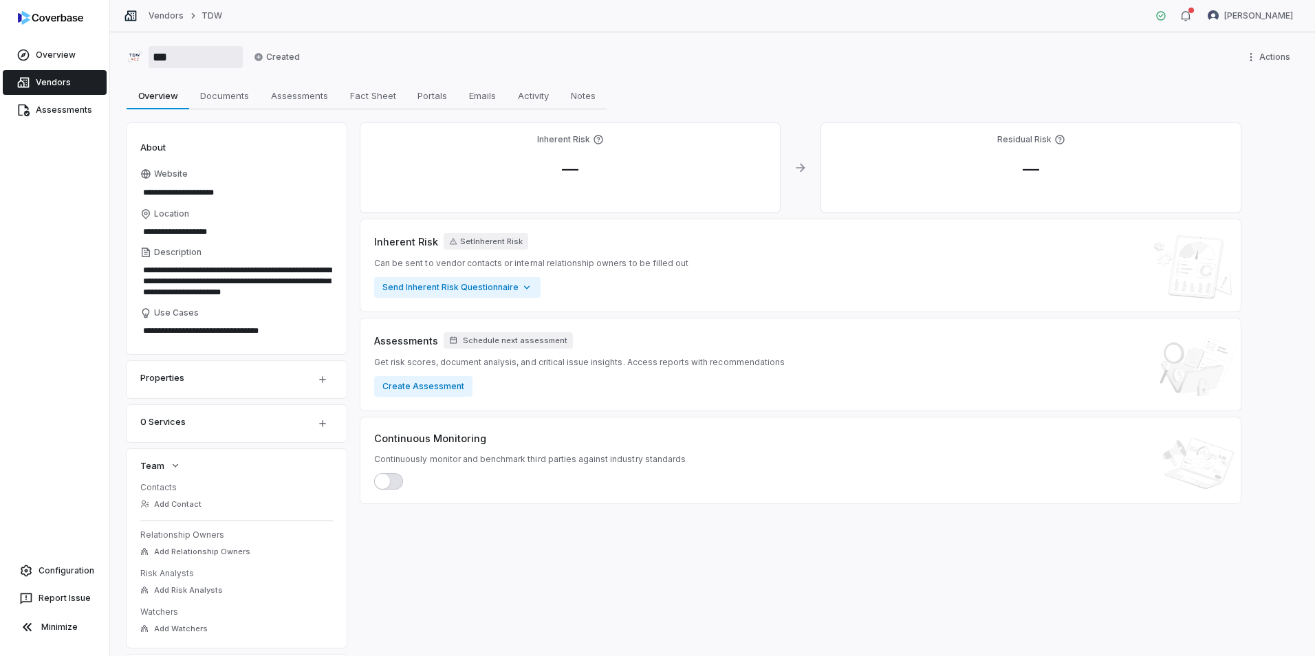
click at [167, 59] on input "***" at bounding box center [196, 57] width 94 height 22
click at [424, 383] on button "Create Assessment" at bounding box center [423, 386] width 98 height 21
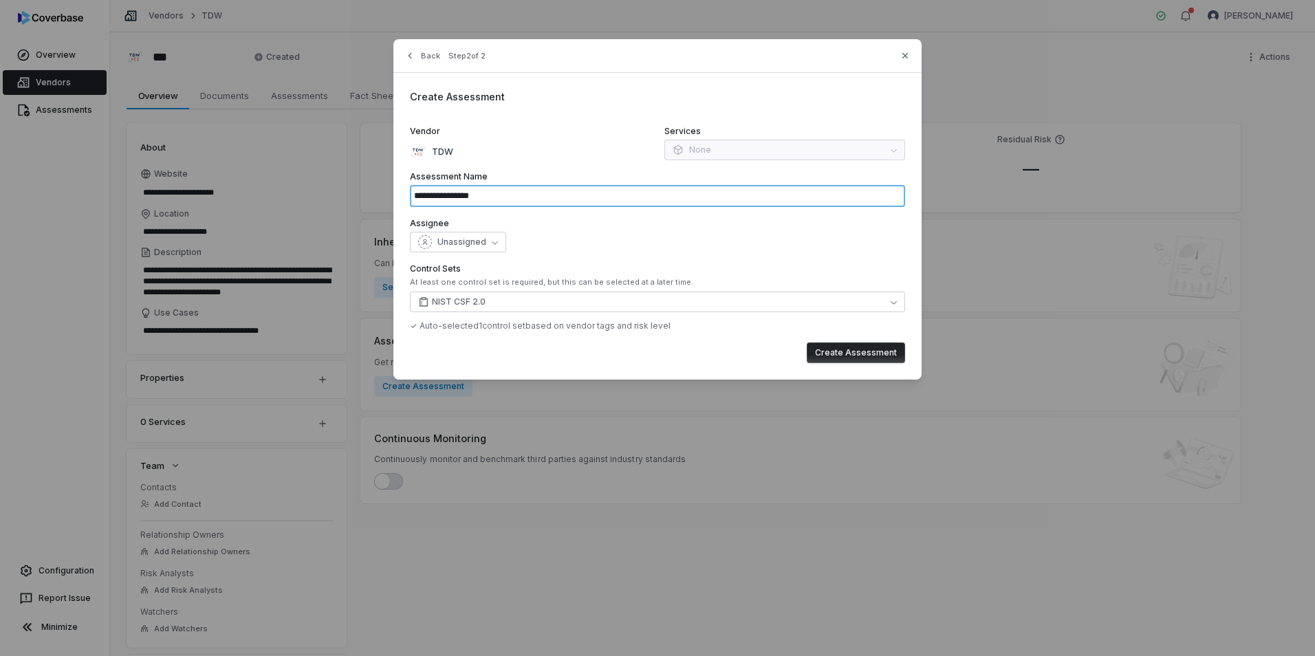
click at [496, 200] on input "**********" at bounding box center [657, 196] width 495 height 22
click at [537, 314] on div "Control Sets At least one control set is required, but this can be selected at …" at bounding box center [657, 297] width 495 height 68
click at [538, 303] on button "NIST CSF 2.0" at bounding box center [657, 302] width 495 height 21
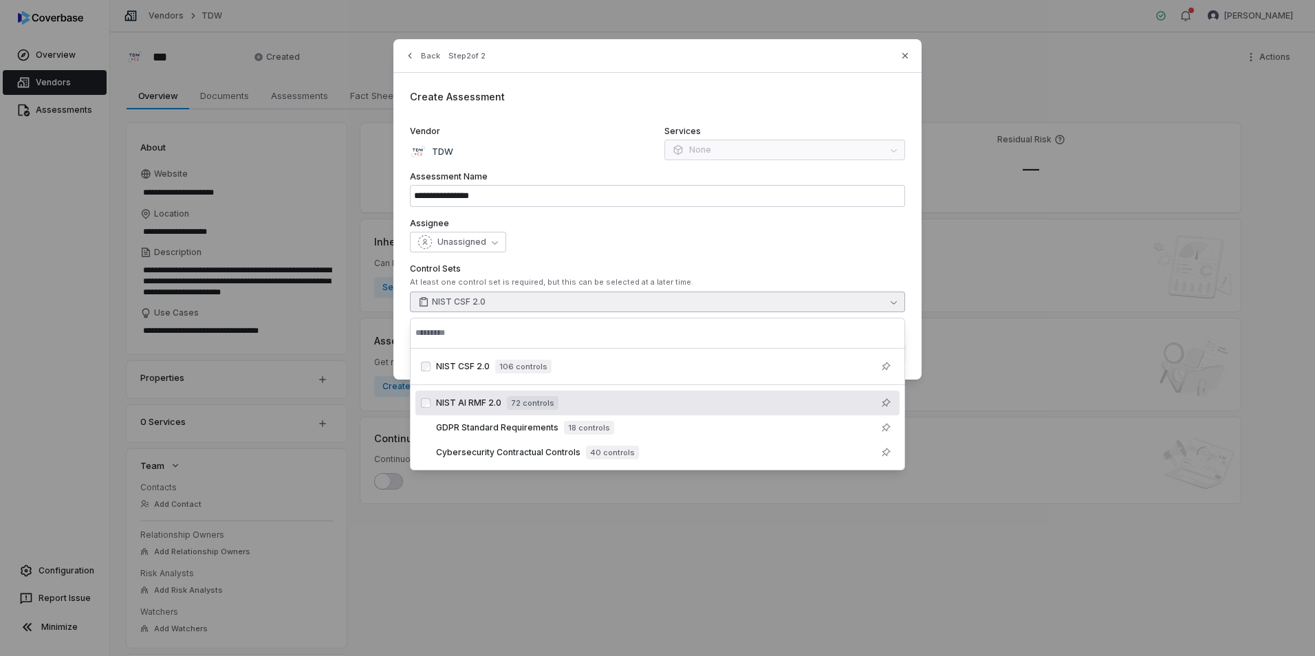
click at [516, 410] on div "NIST AI RMF 2.0 72 controls" at bounding box center [665, 403] width 458 height 17
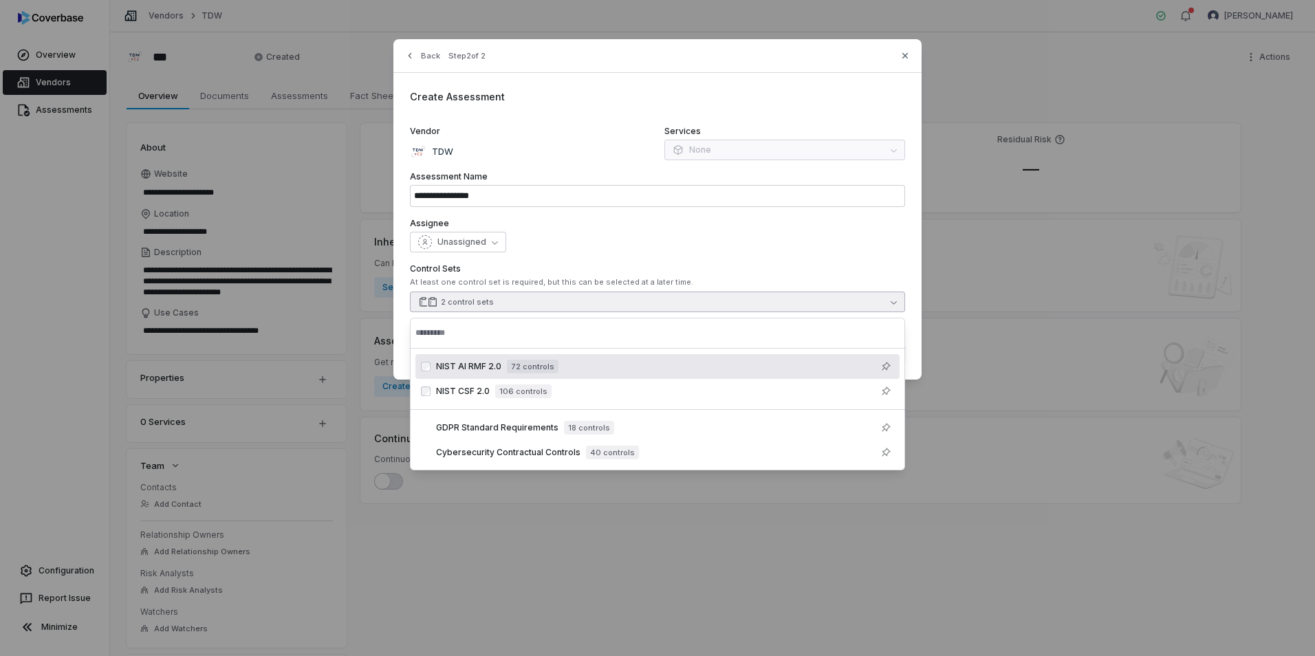
click at [556, 372] on div "NIST AI RMF 2.0 72 controls" at bounding box center [665, 366] width 458 height 17
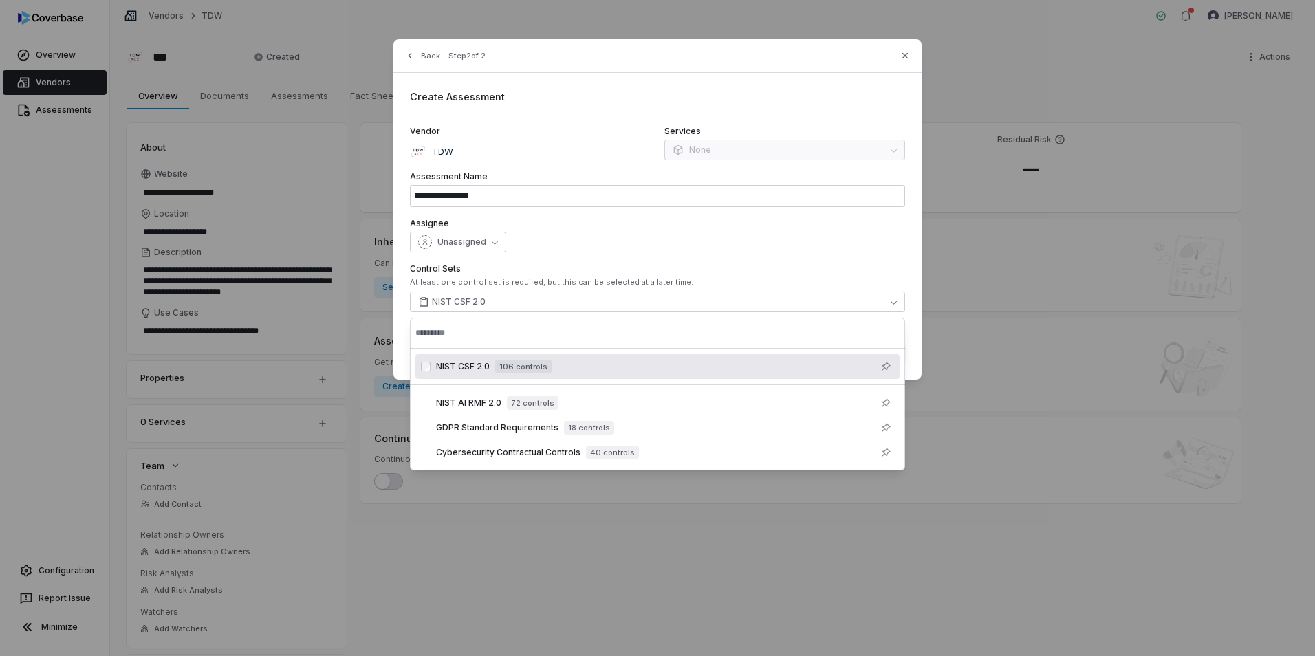
click at [566, 253] on div "**********" at bounding box center [658, 209] width 528 height 341
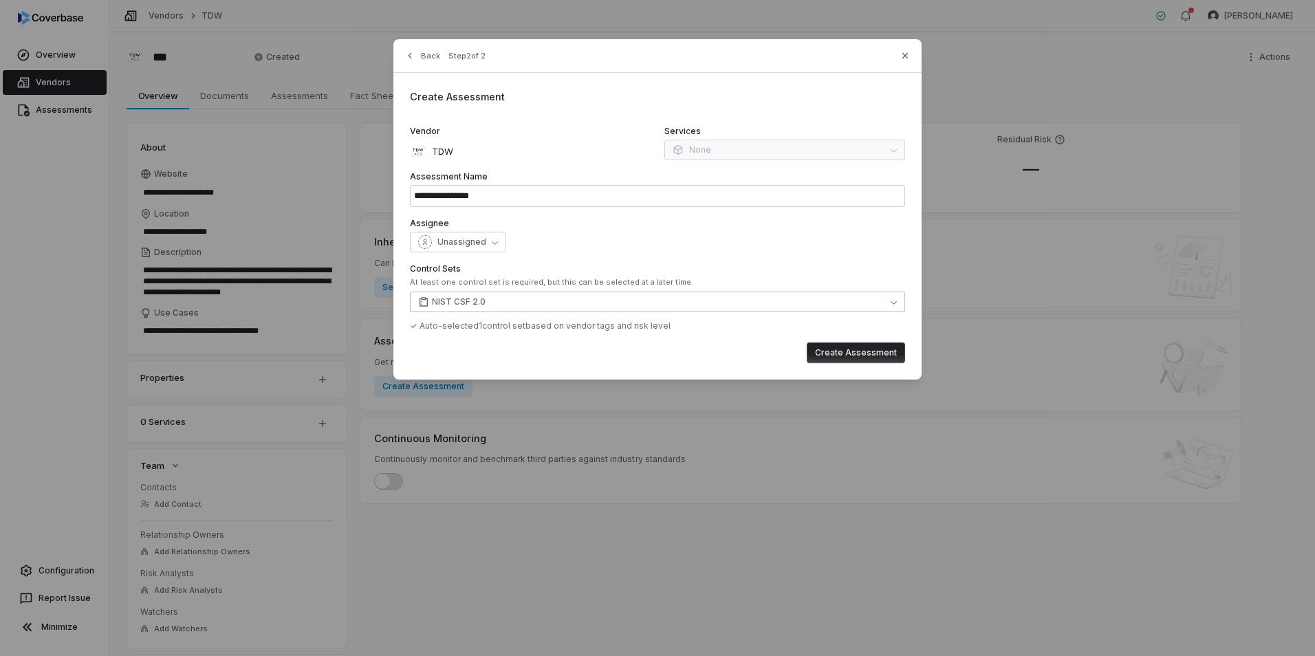
click at [512, 305] on button "NIST CSF 2.0" at bounding box center [657, 302] width 495 height 21
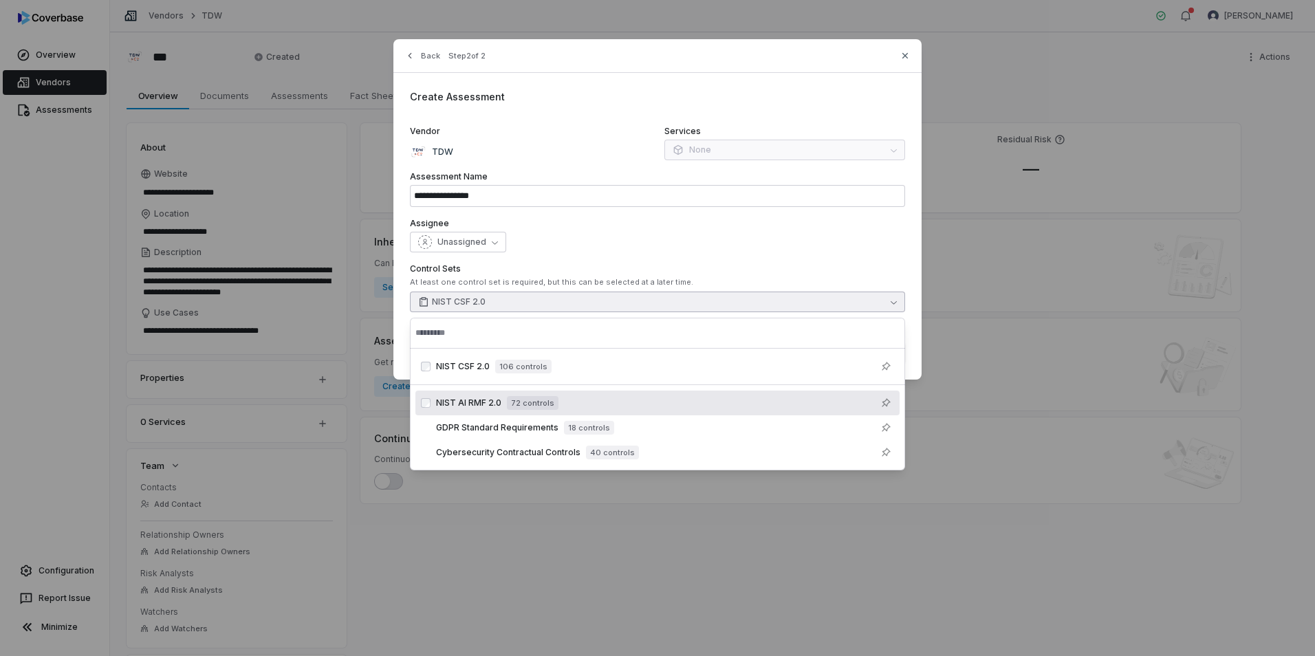
click at [590, 408] on div "NIST AI RMF 2.0 72 controls" at bounding box center [665, 403] width 458 height 17
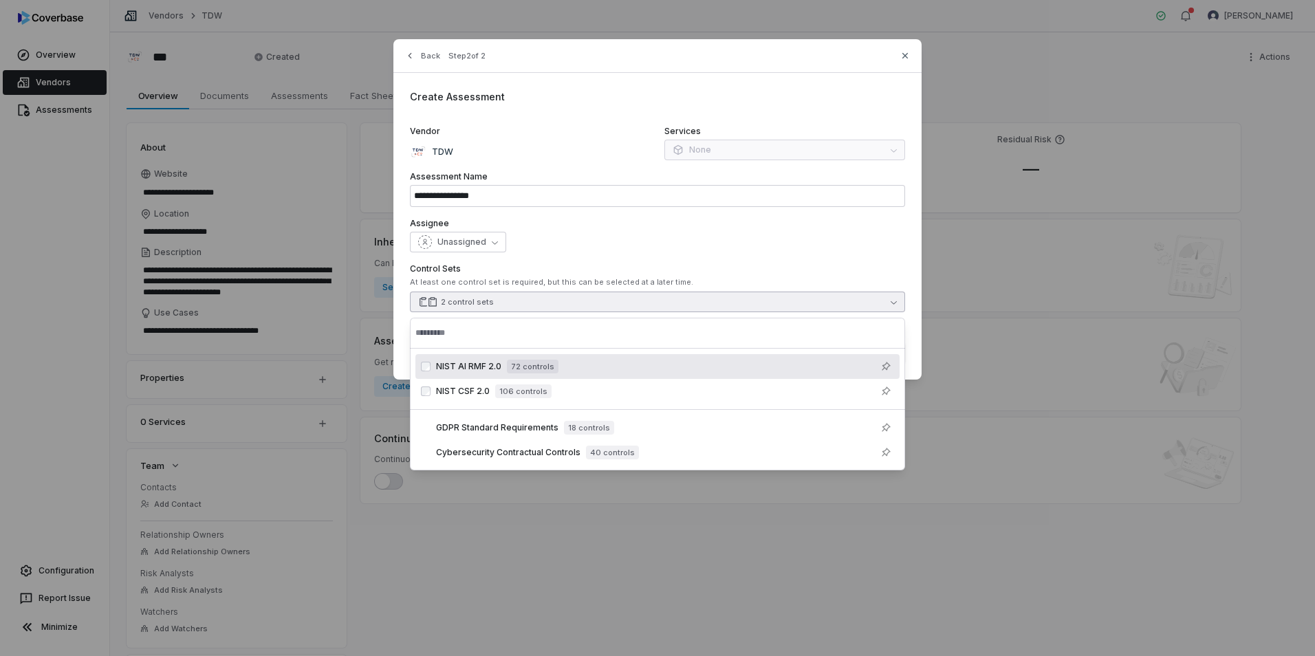
click at [535, 246] on div "Unassigned" at bounding box center [657, 242] width 495 height 21
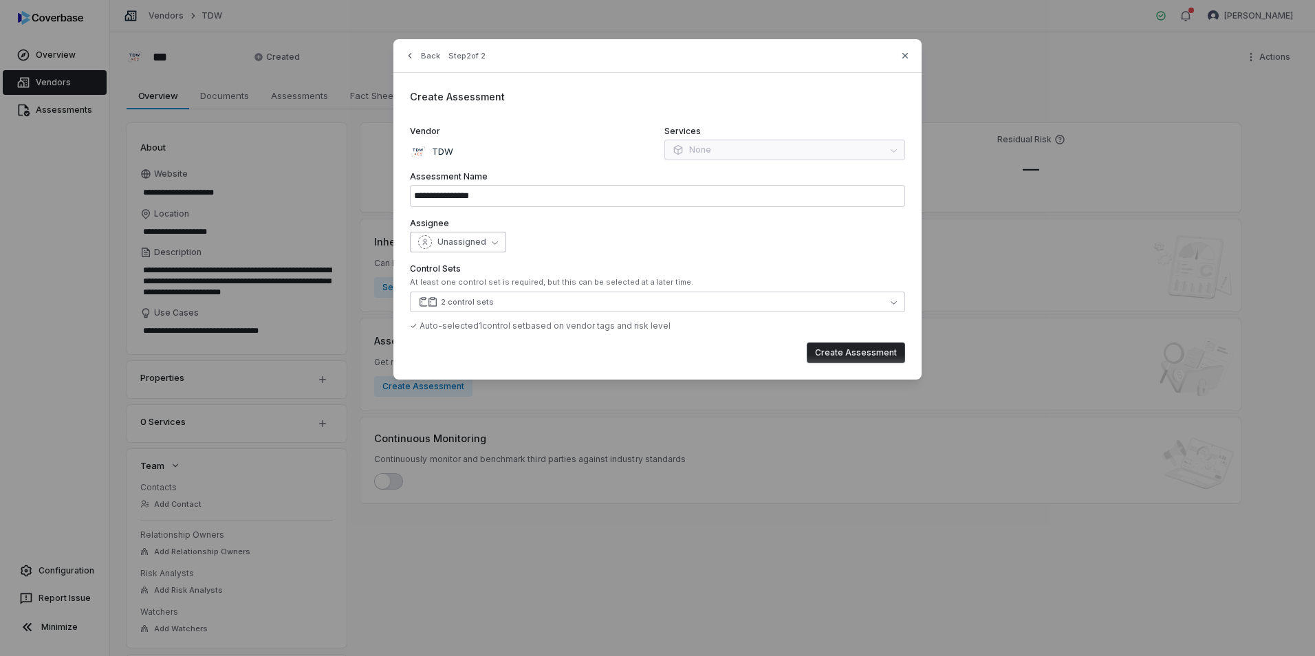
click at [462, 237] on span "Unassigned" at bounding box center [462, 242] width 49 height 11
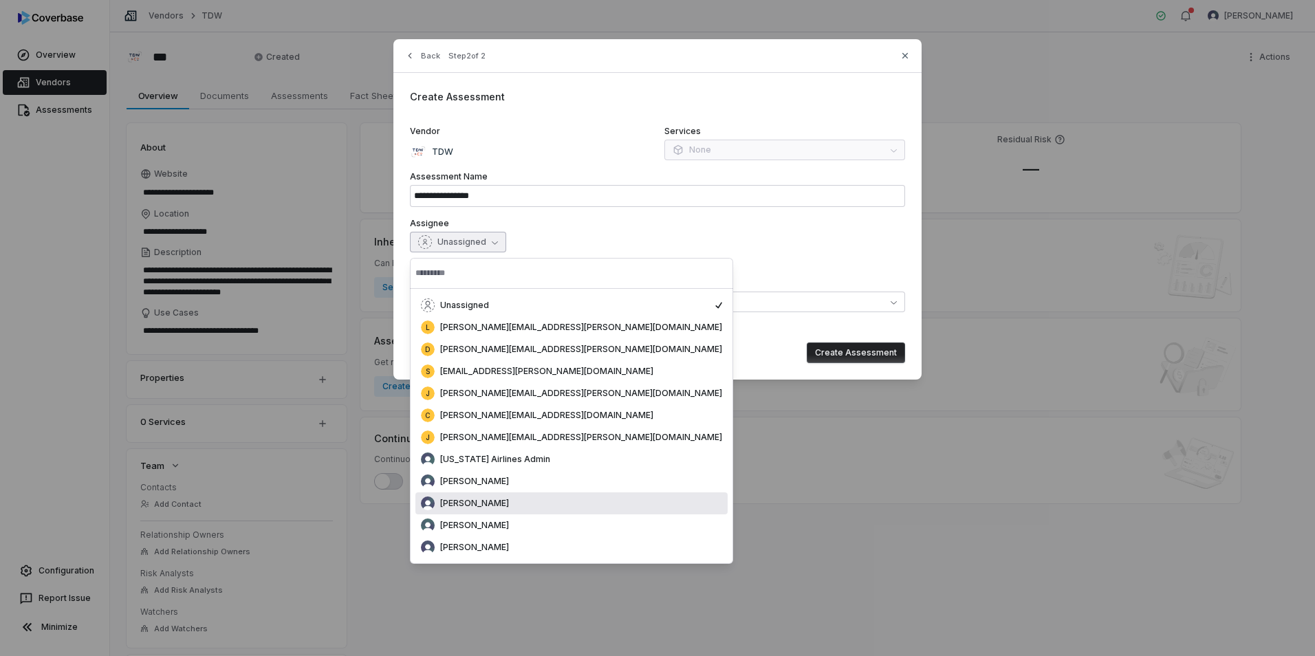
click at [471, 502] on span "[PERSON_NAME]" at bounding box center [474, 503] width 69 height 11
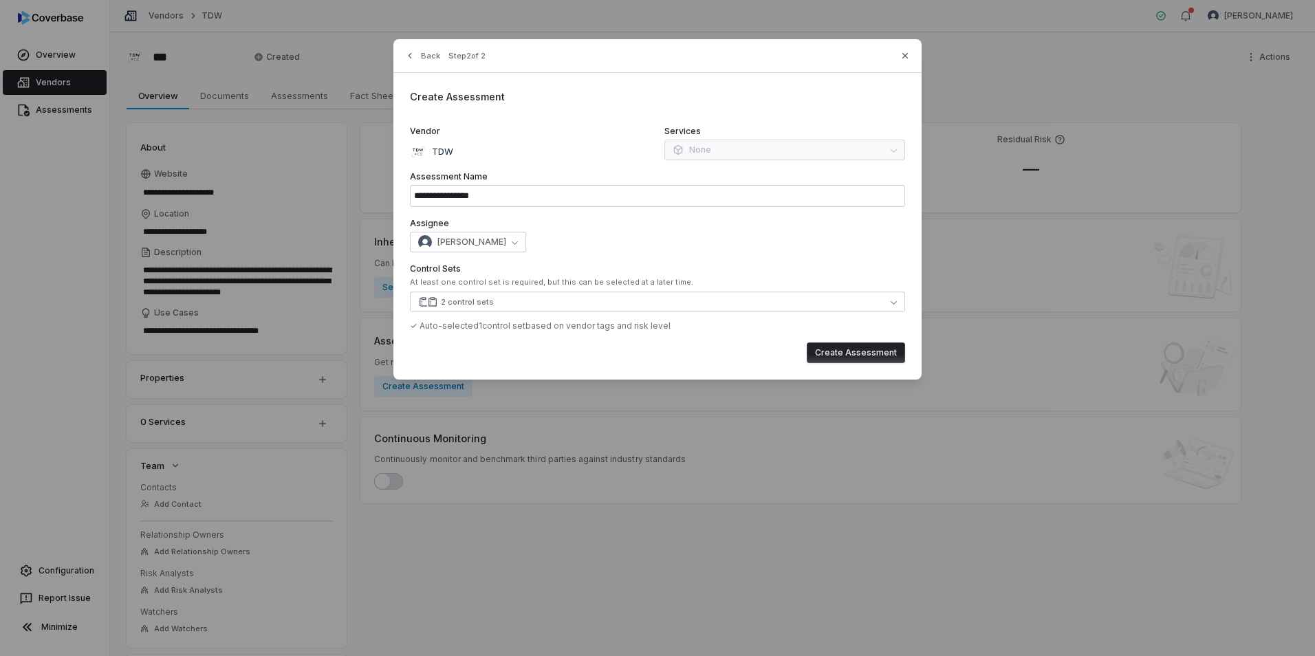
click at [864, 349] on button "Create Assessment" at bounding box center [856, 353] width 98 height 21
type input "**********"
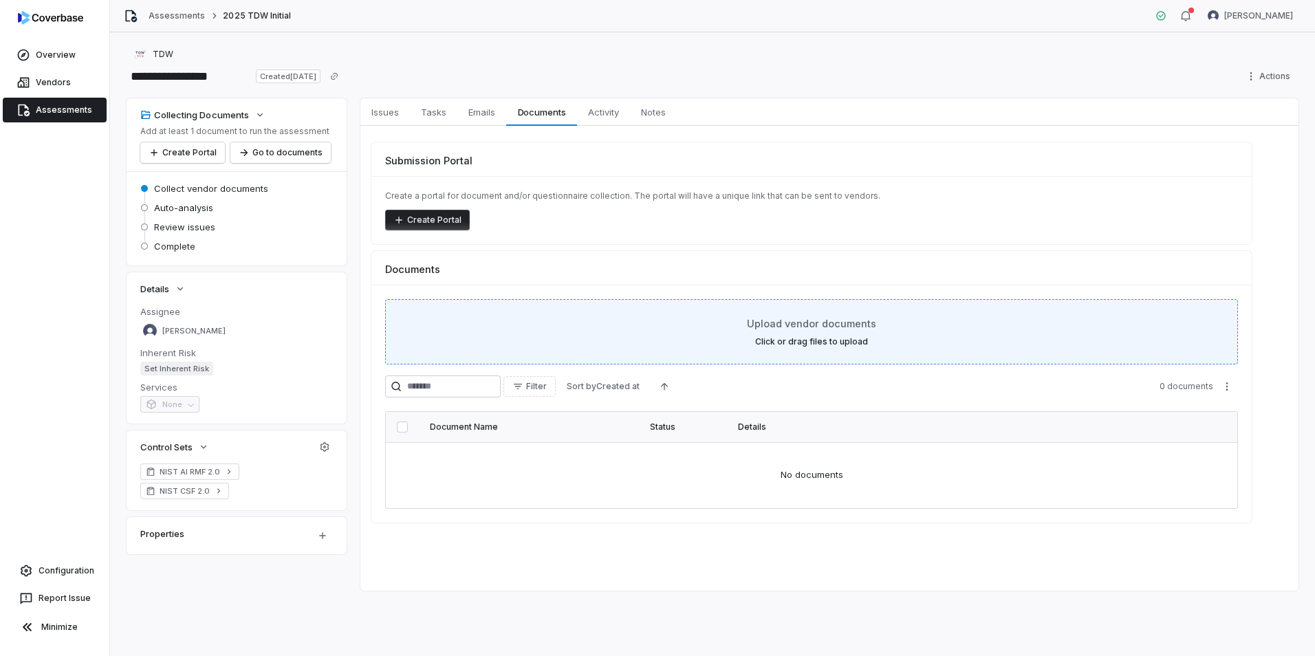
click at [766, 342] on label "Click or drag files to upload" at bounding box center [811, 341] width 113 height 11
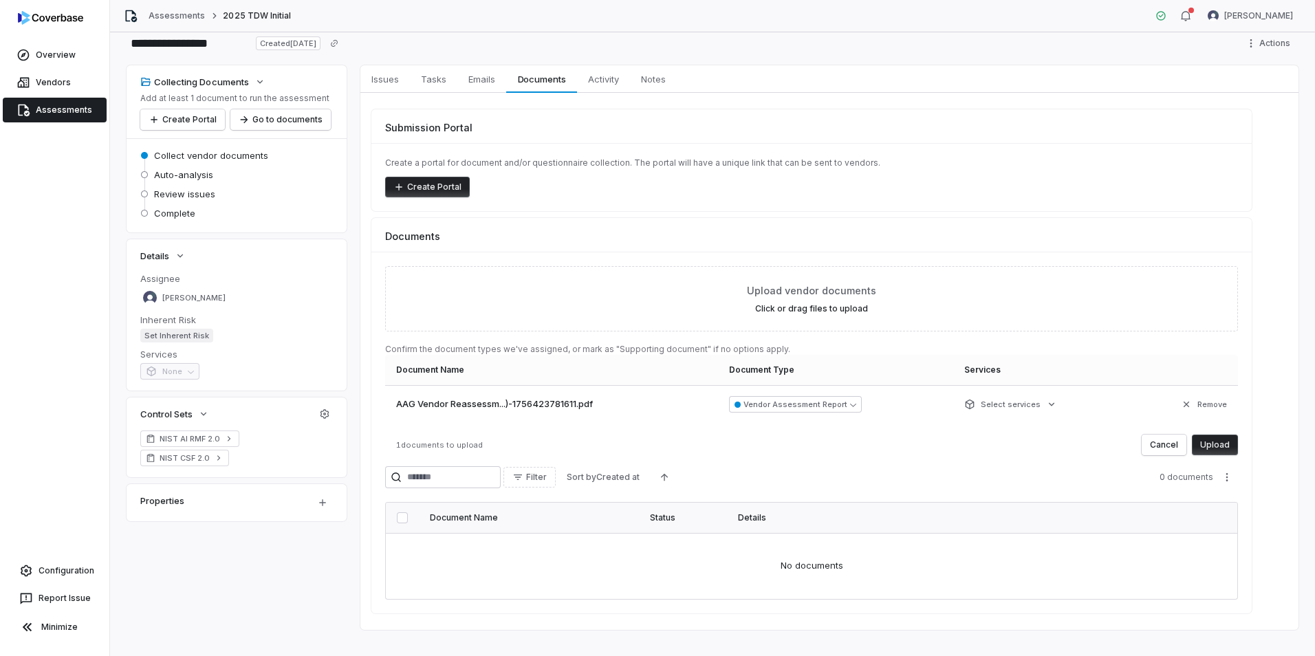
scroll to position [51, 0]
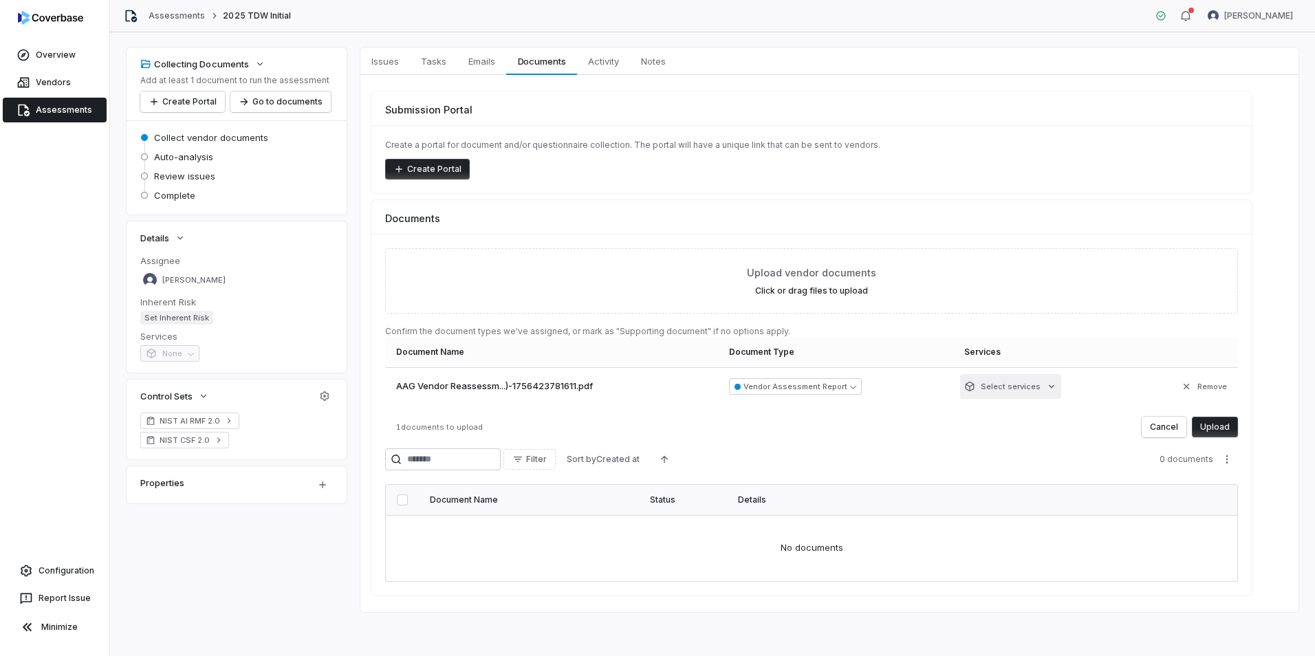
click at [1037, 385] on html "**********" at bounding box center [657, 328] width 1315 height 656
click at [1220, 426] on html "**********" at bounding box center [657, 328] width 1315 height 656
click at [1225, 424] on button "Upload" at bounding box center [1215, 427] width 46 height 21
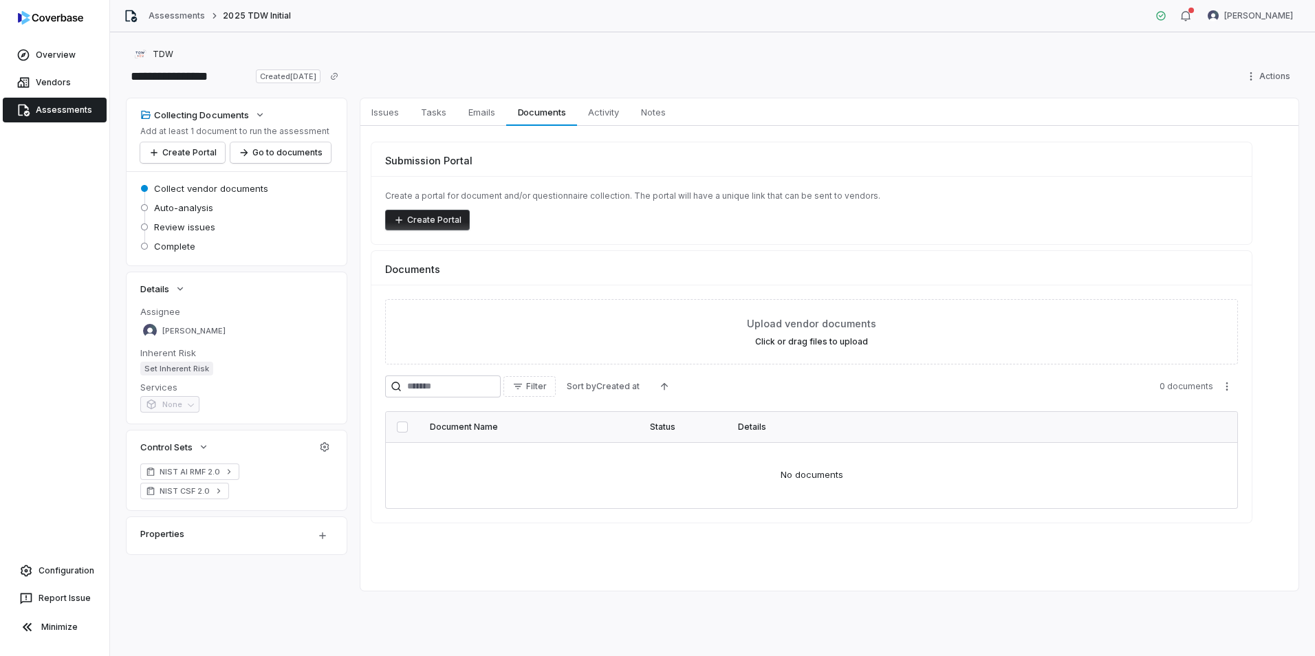
scroll to position [0, 0]
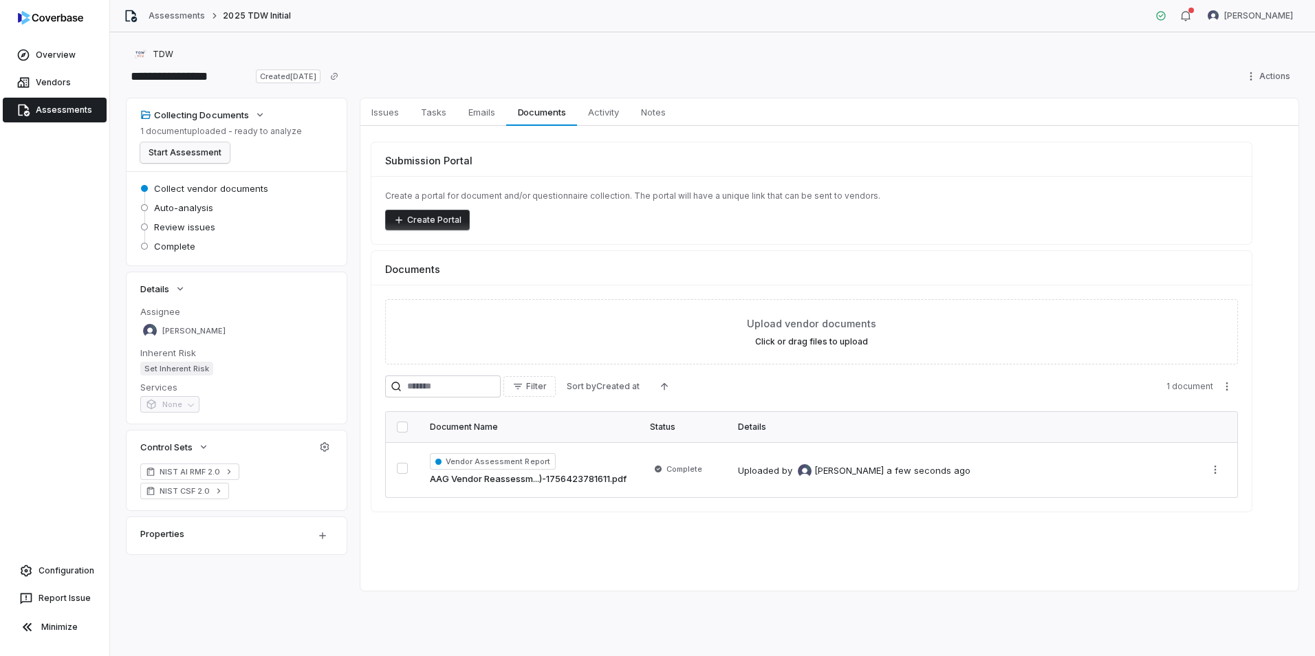
click at [197, 155] on button "Start Assessment" at bounding box center [184, 152] width 89 height 21
click at [61, 80] on link "Vendors" at bounding box center [55, 82] width 104 height 25
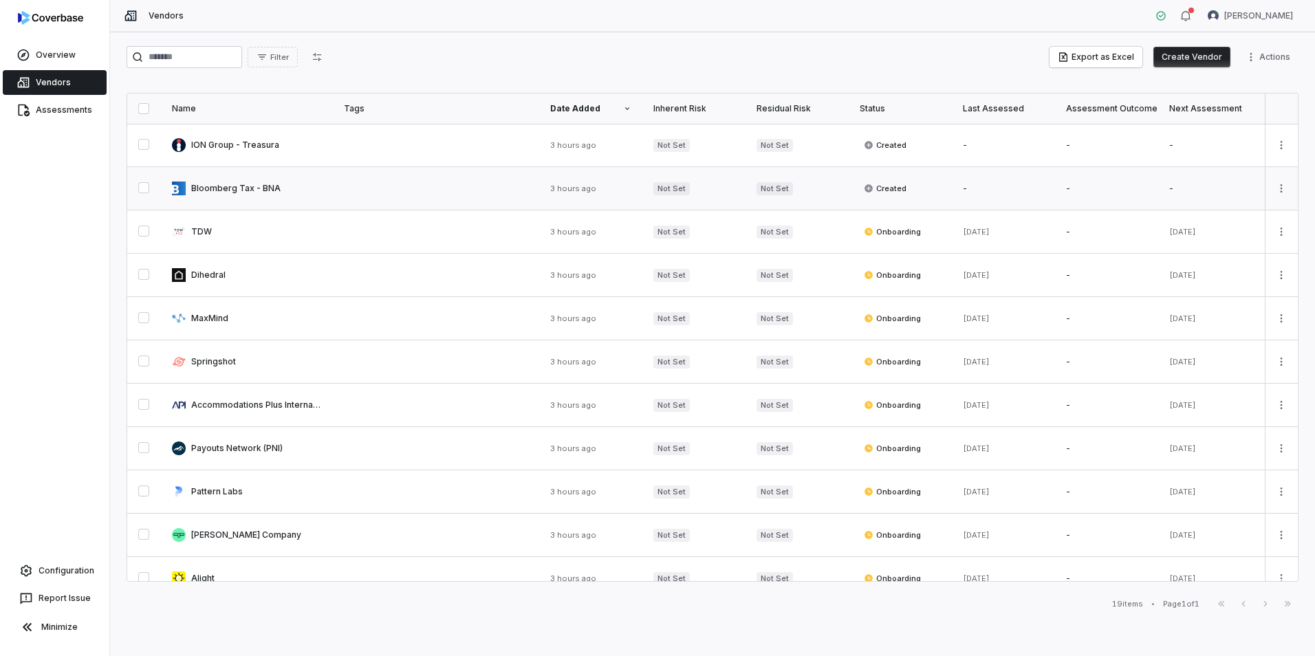
click at [255, 184] on link at bounding box center [247, 188] width 172 height 43
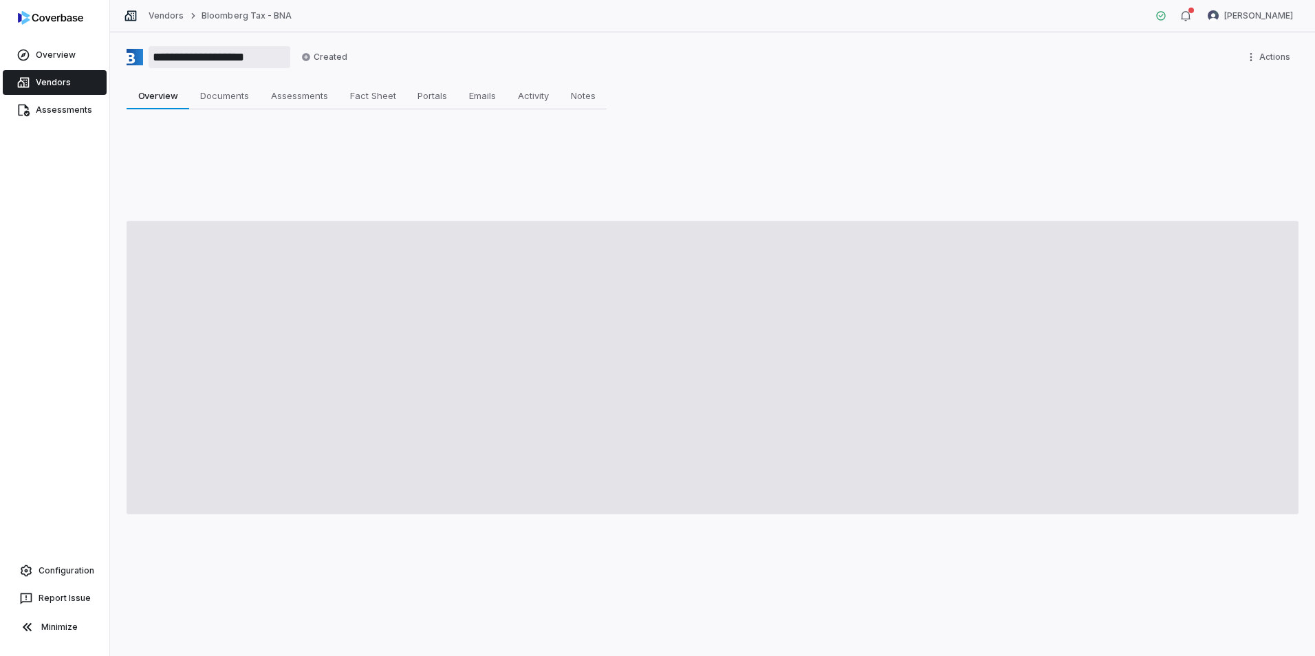
click at [164, 63] on input "**********" at bounding box center [220, 57] width 142 height 22
click at [166, 62] on input "**********" at bounding box center [220, 57] width 142 height 22
type textarea "*"
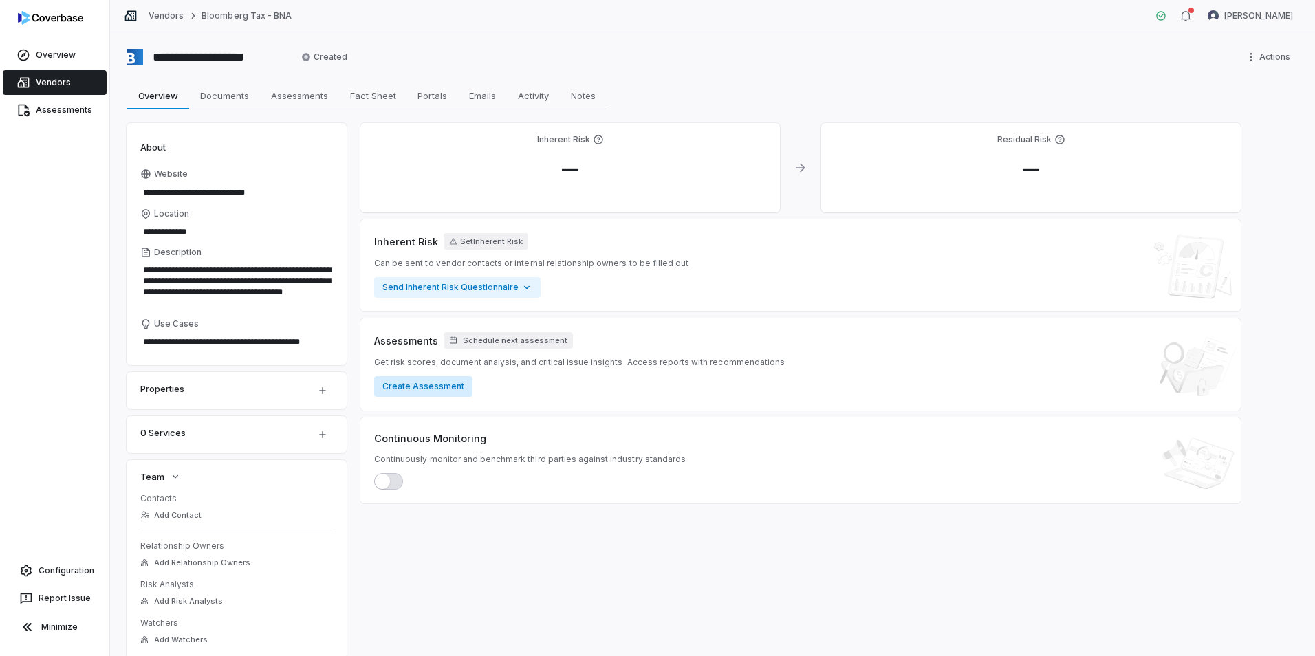
click at [410, 383] on button "Create Assessment" at bounding box center [423, 386] width 98 height 21
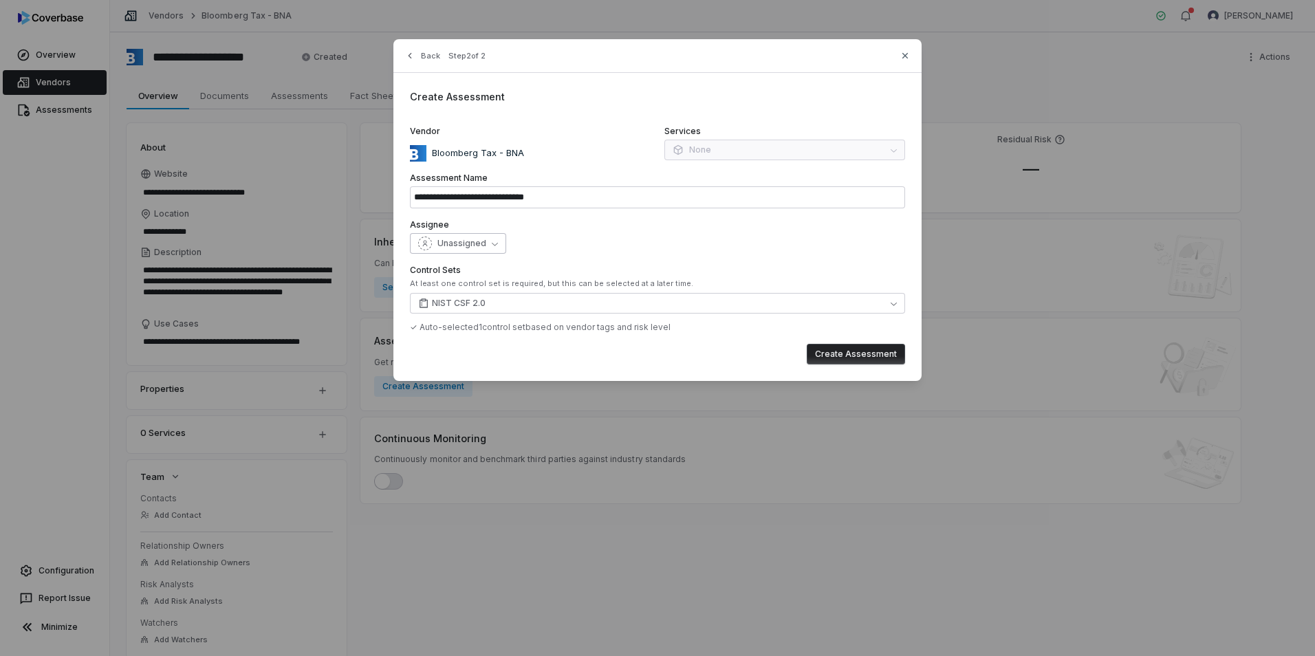
click at [491, 239] on button "Unassigned" at bounding box center [458, 243] width 96 height 21
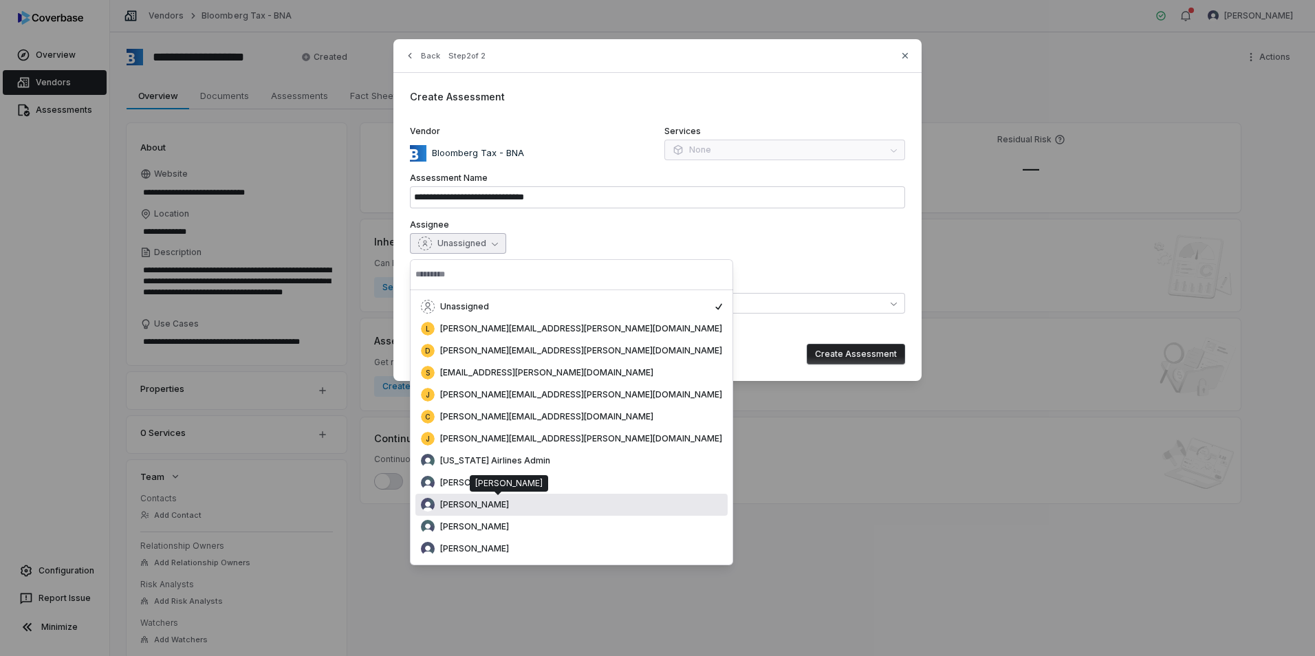
click at [475, 508] on span "[PERSON_NAME]" at bounding box center [474, 504] width 69 height 11
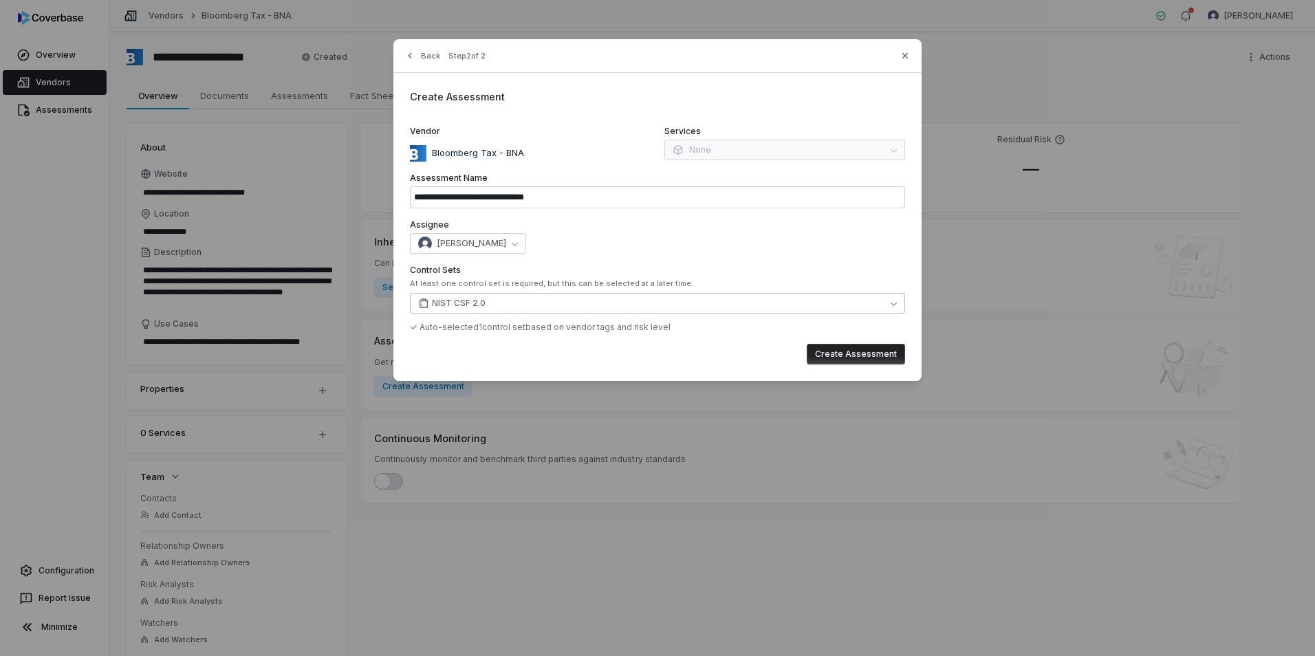
click at [534, 301] on button "NIST CSF 2.0" at bounding box center [657, 303] width 495 height 21
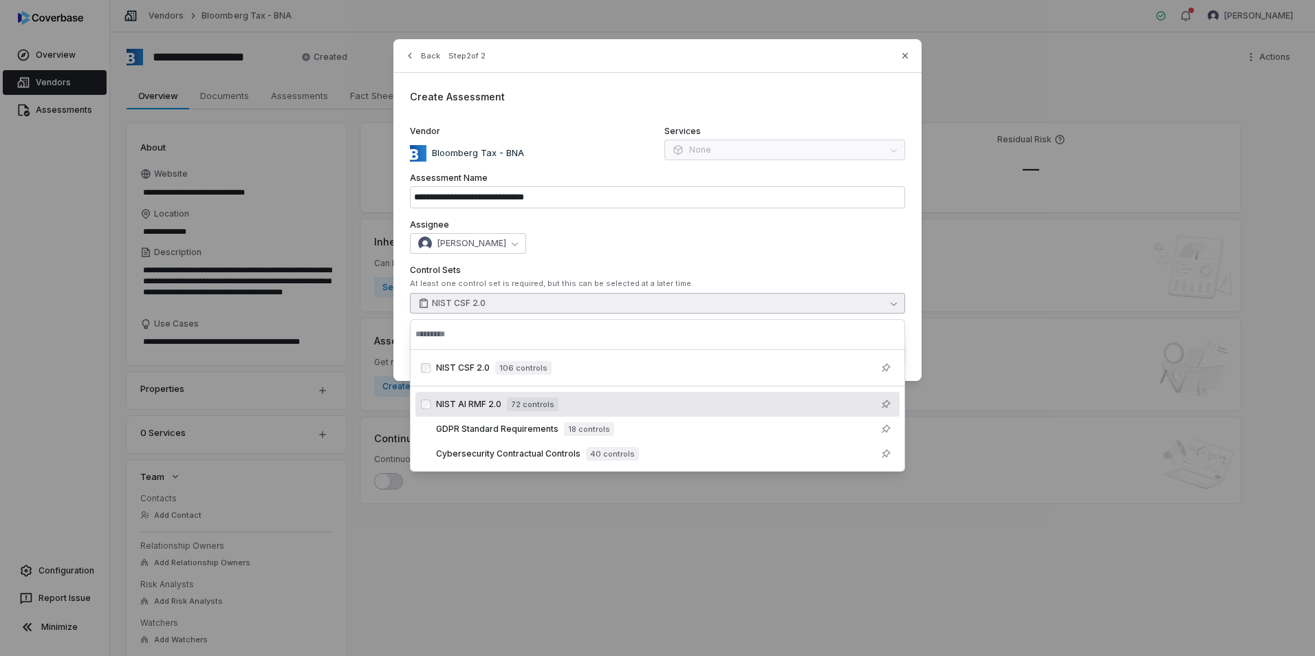
click at [522, 400] on span "72 controls" at bounding box center [533, 405] width 52 height 14
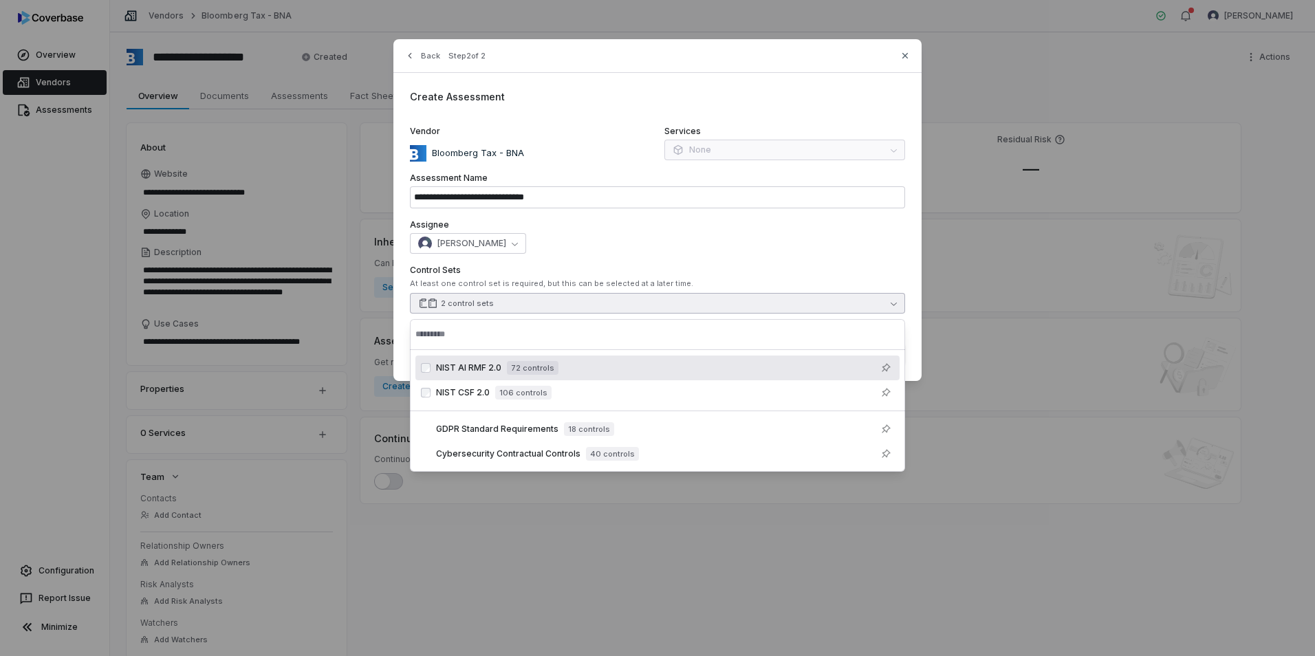
click at [644, 249] on div "[PERSON_NAME]" at bounding box center [657, 243] width 495 height 21
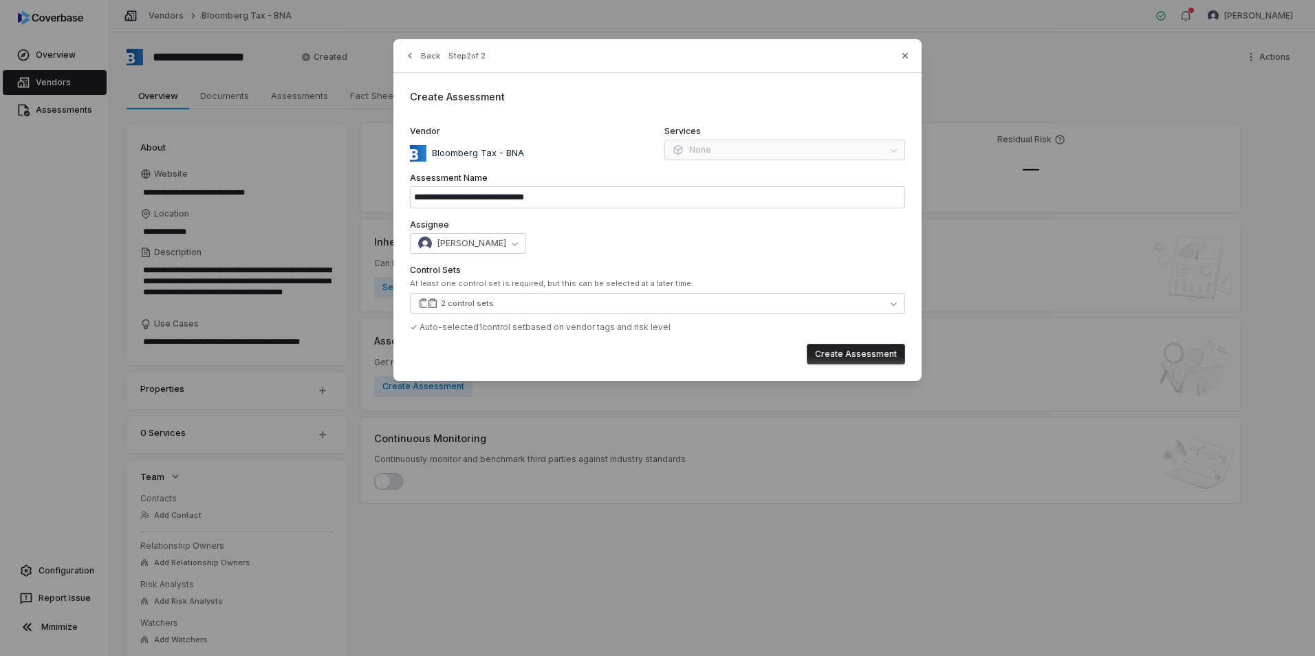
click at [857, 351] on button "Create Assessment" at bounding box center [856, 354] width 98 height 21
type input "**********"
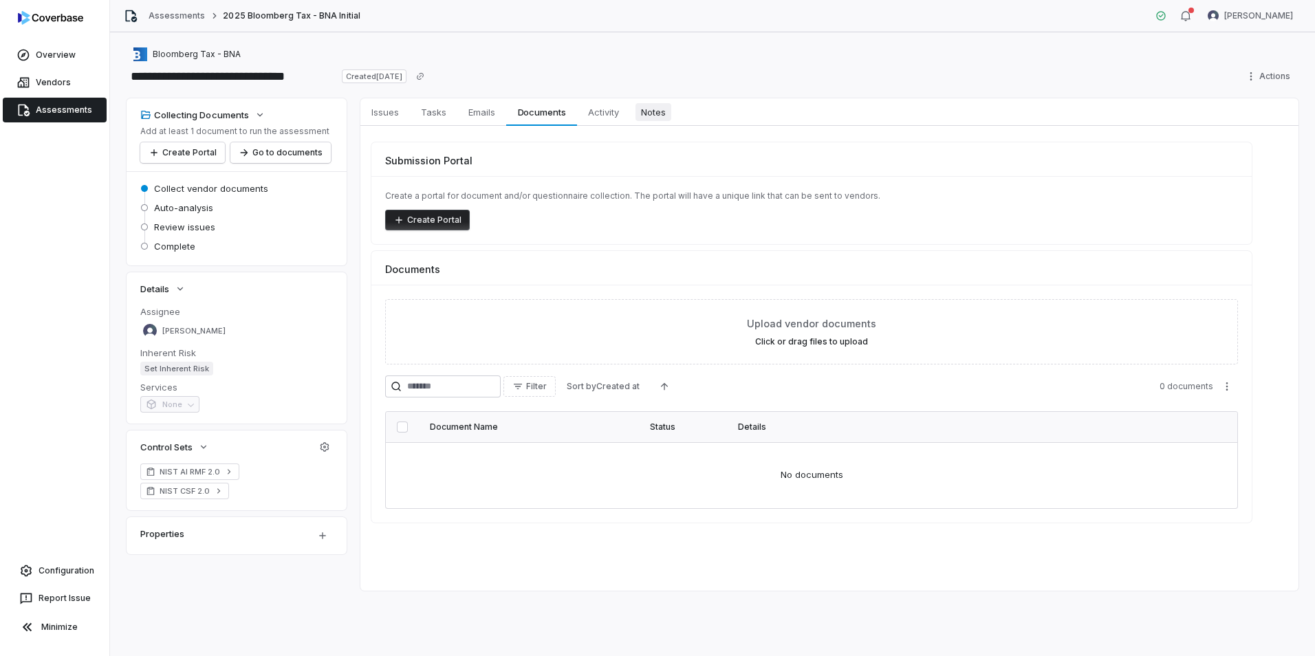
click at [668, 115] on span "Notes" at bounding box center [654, 112] width 36 height 18
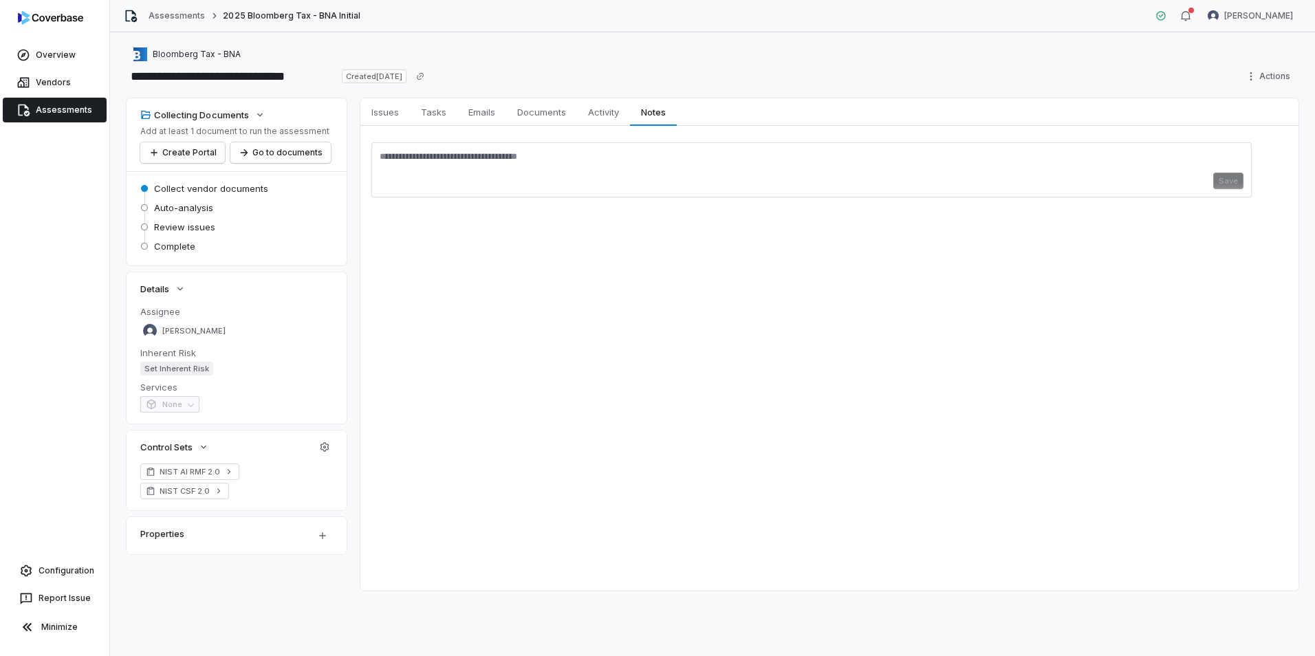
click at [438, 156] on textarea at bounding box center [812, 162] width 864 height 22
type textarea "**********"
click at [1224, 189] on button "Save" at bounding box center [1229, 181] width 30 height 17
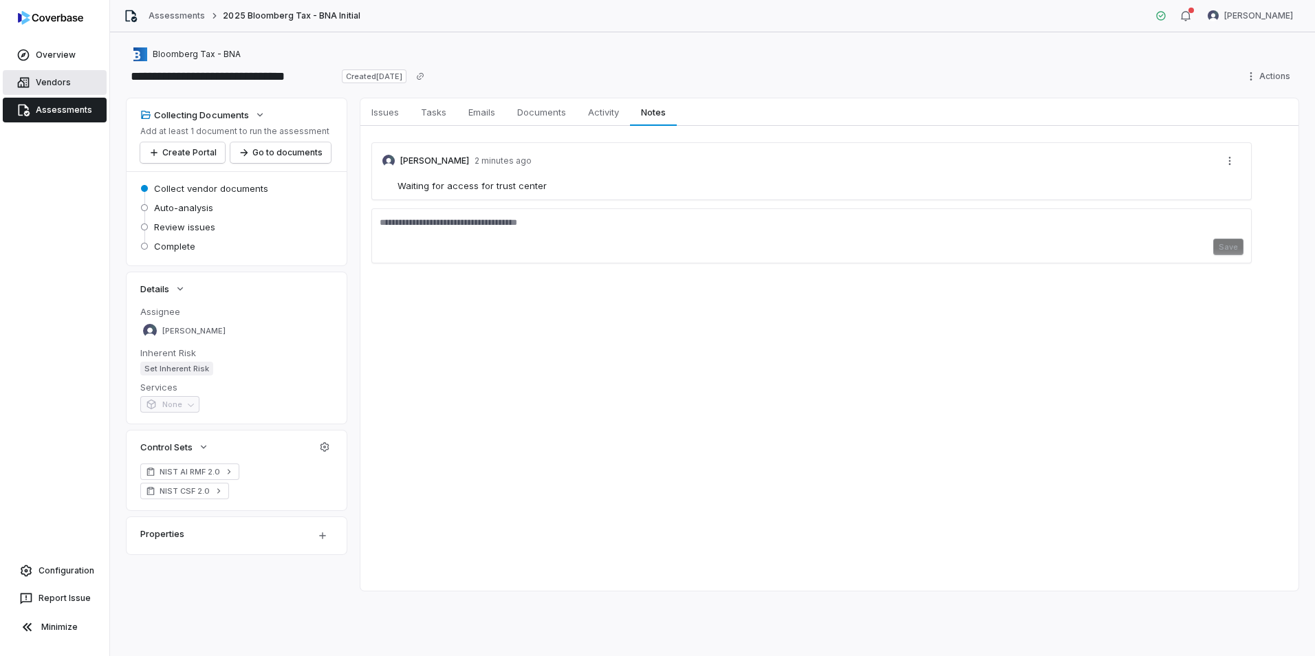
drag, startPoint x: 54, startPoint y: 85, endPoint x: 95, endPoint y: 88, distance: 41.4
click at [54, 85] on link "Vendors" at bounding box center [55, 82] width 104 height 25
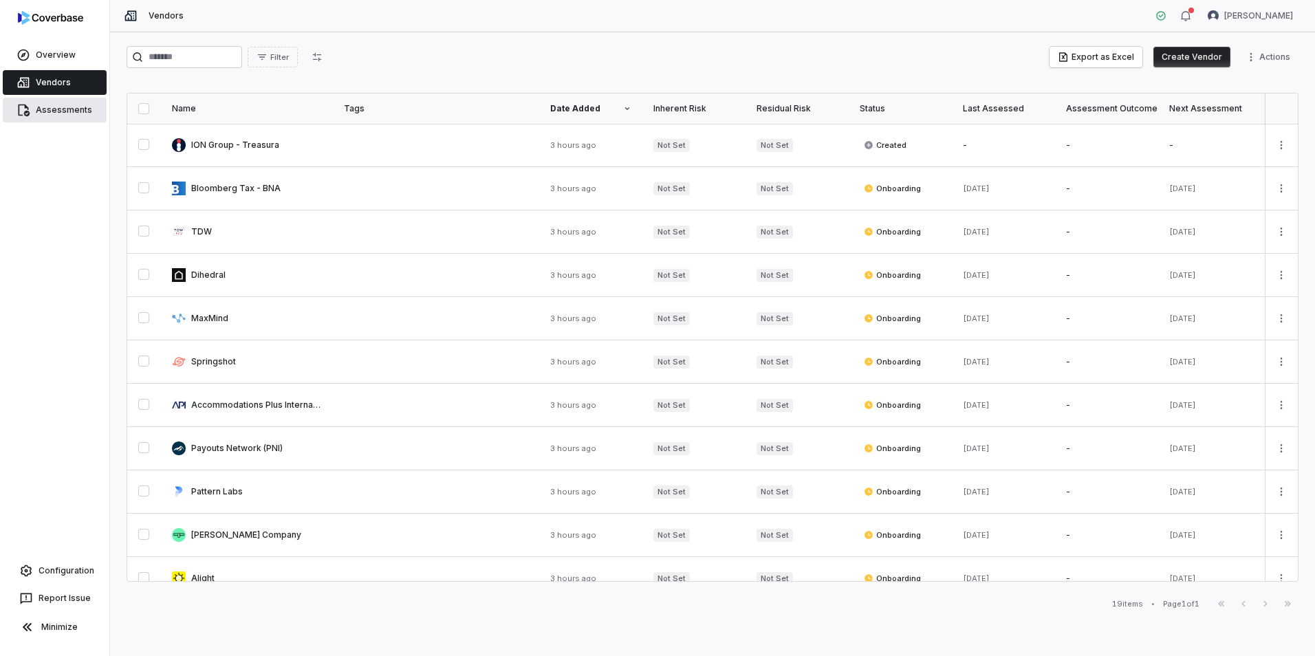
click at [59, 114] on link "Assessments" at bounding box center [55, 110] width 104 height 25
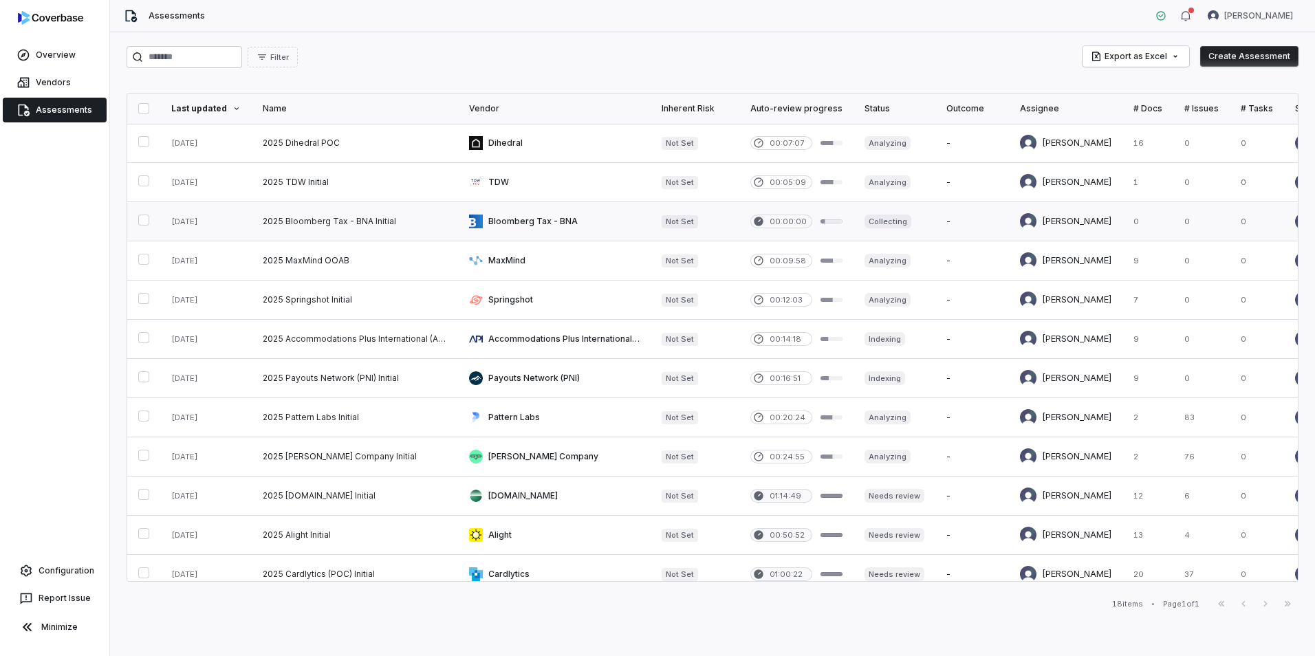
click at [497, 224] on link at bounding box center [554, 221] width 193 height 39
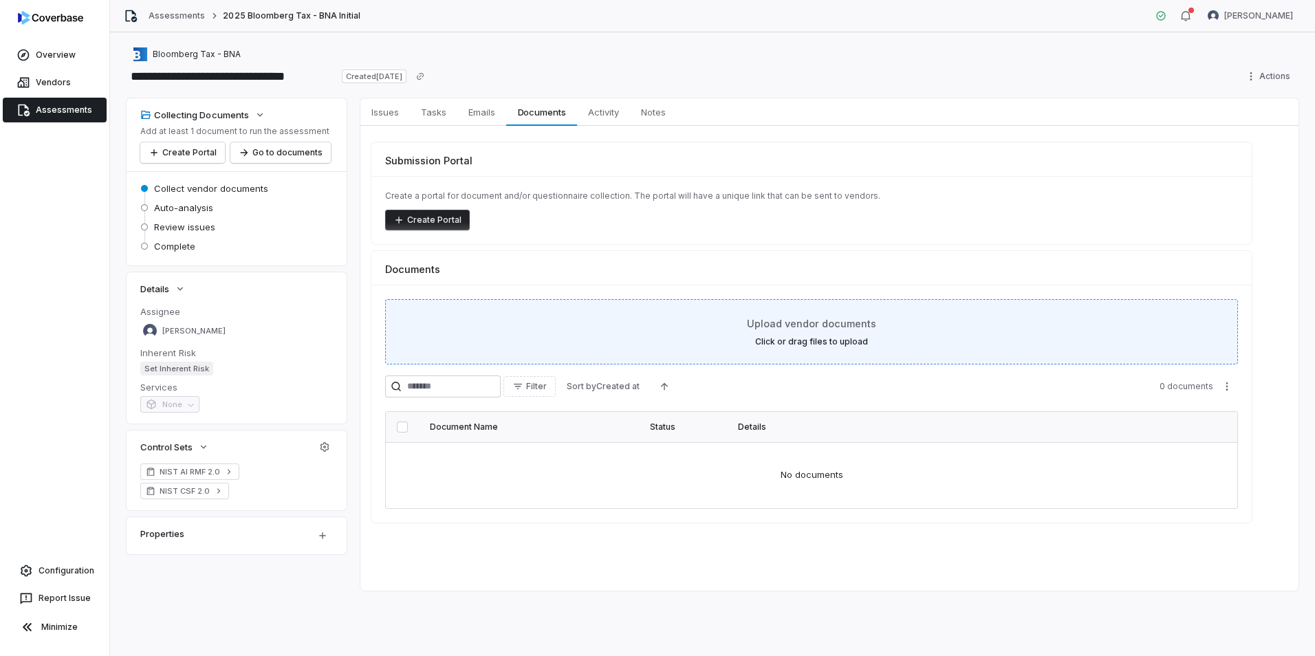
click at [797, 336] on label "Click or drag files to upload" at bounding box center [811, 341] width 113 height 11
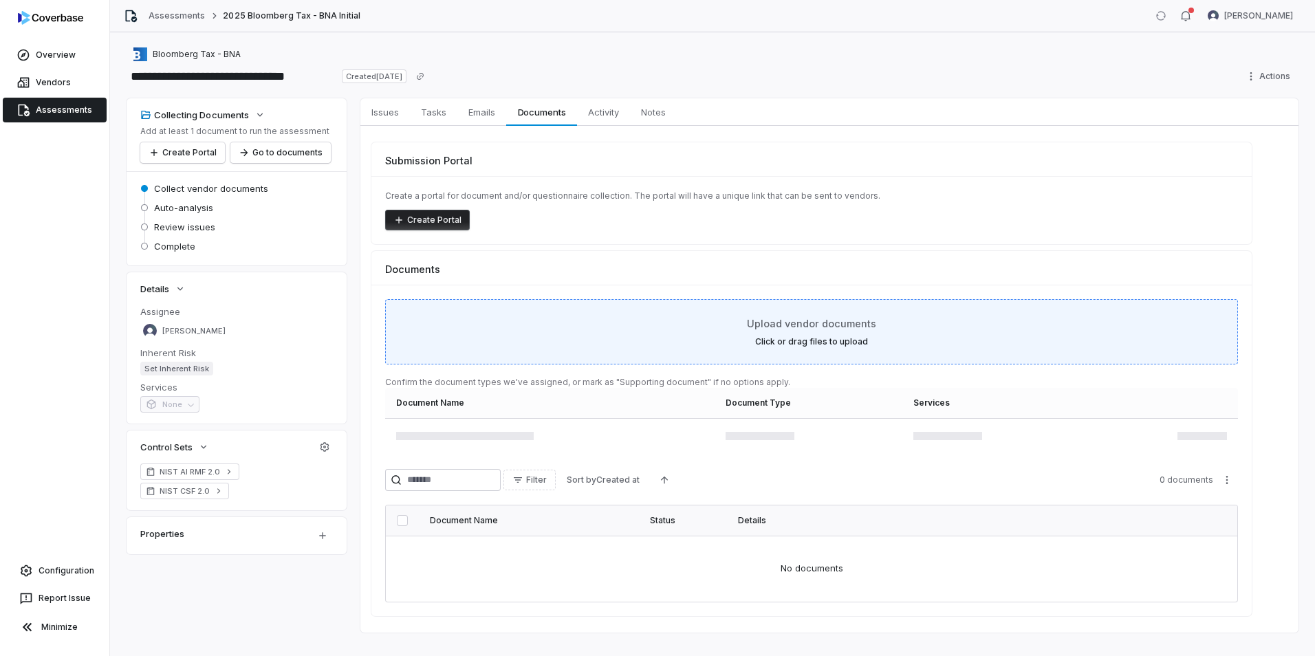
click at [775, 350] on div "Upload vendor documents Click or drag files to upload" at bounding box center [811, 331] width 853 height 65
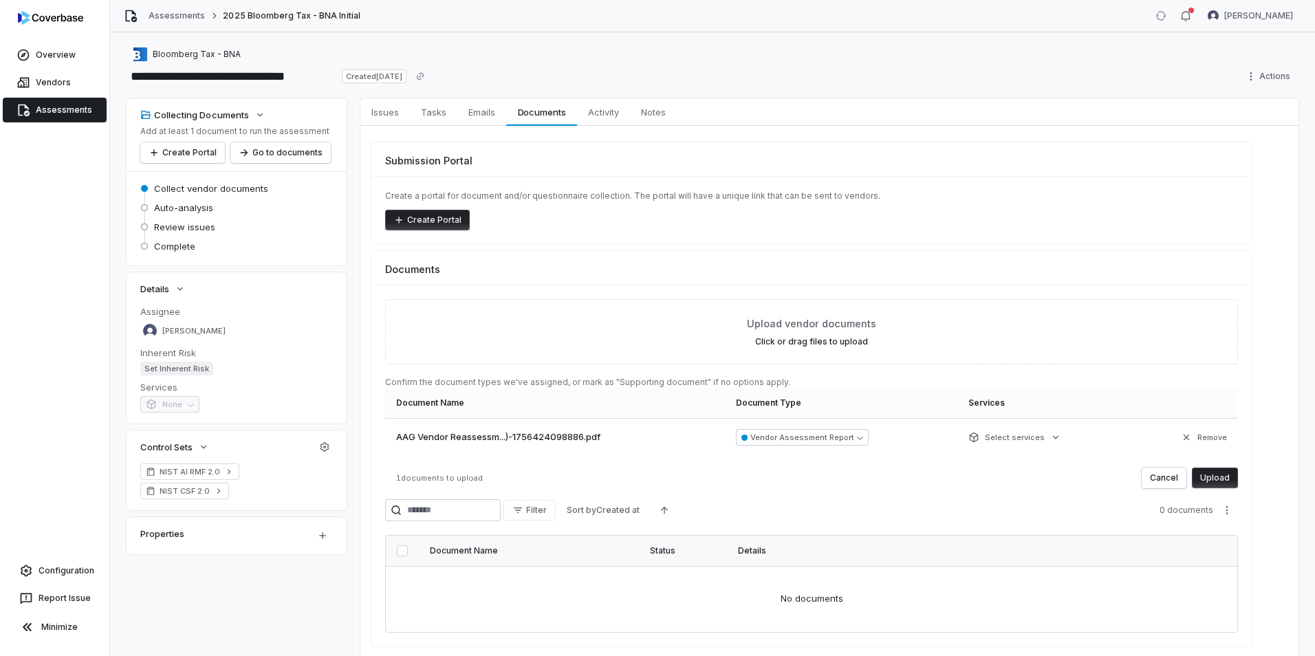
click at [1218, 473] on button "Upload" at bounding box center [1215, 478] width 46 height 21
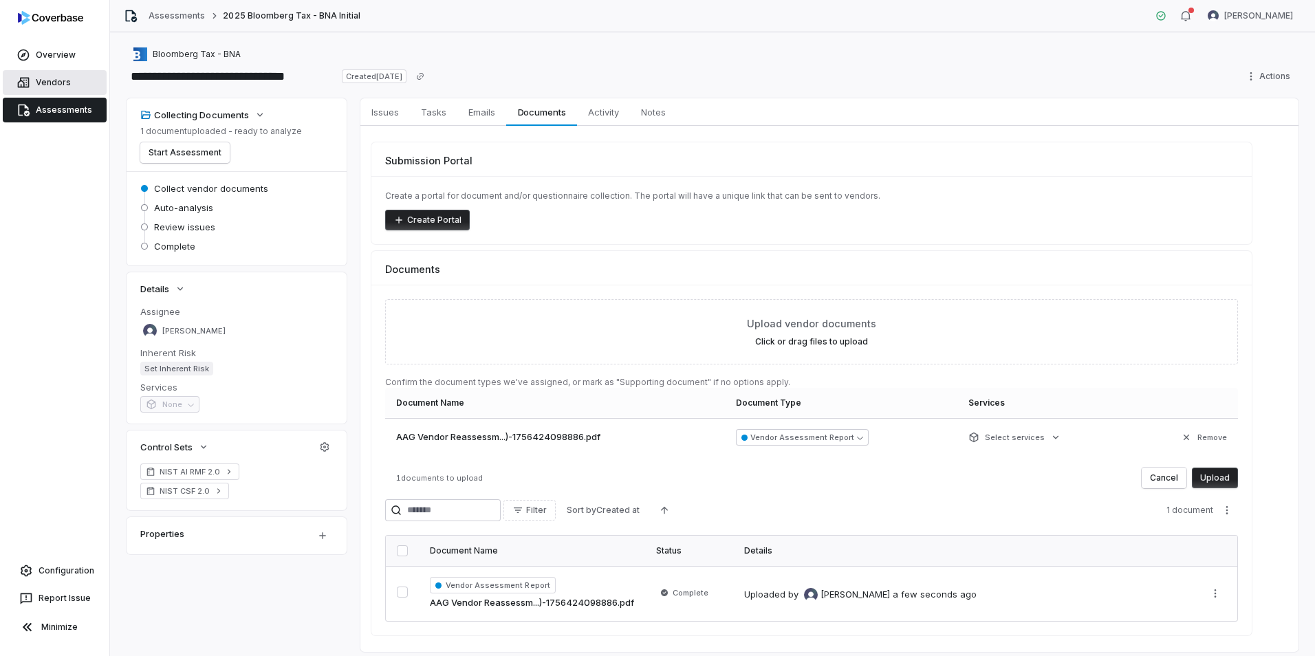
click at [50, 86] on link "Vendors" at bounding box center [55, 82] width 104 height 25
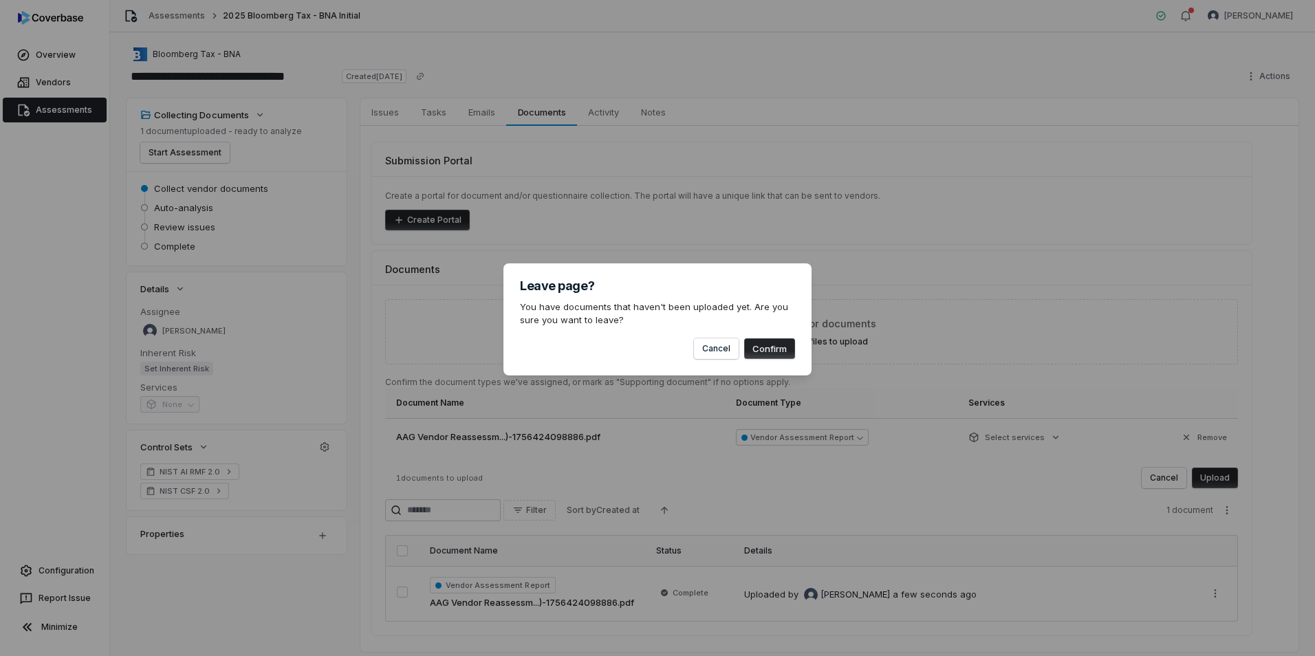
click at [772, 352] on button "Confirm" at bounding box center [769, 348] width 51 height 21
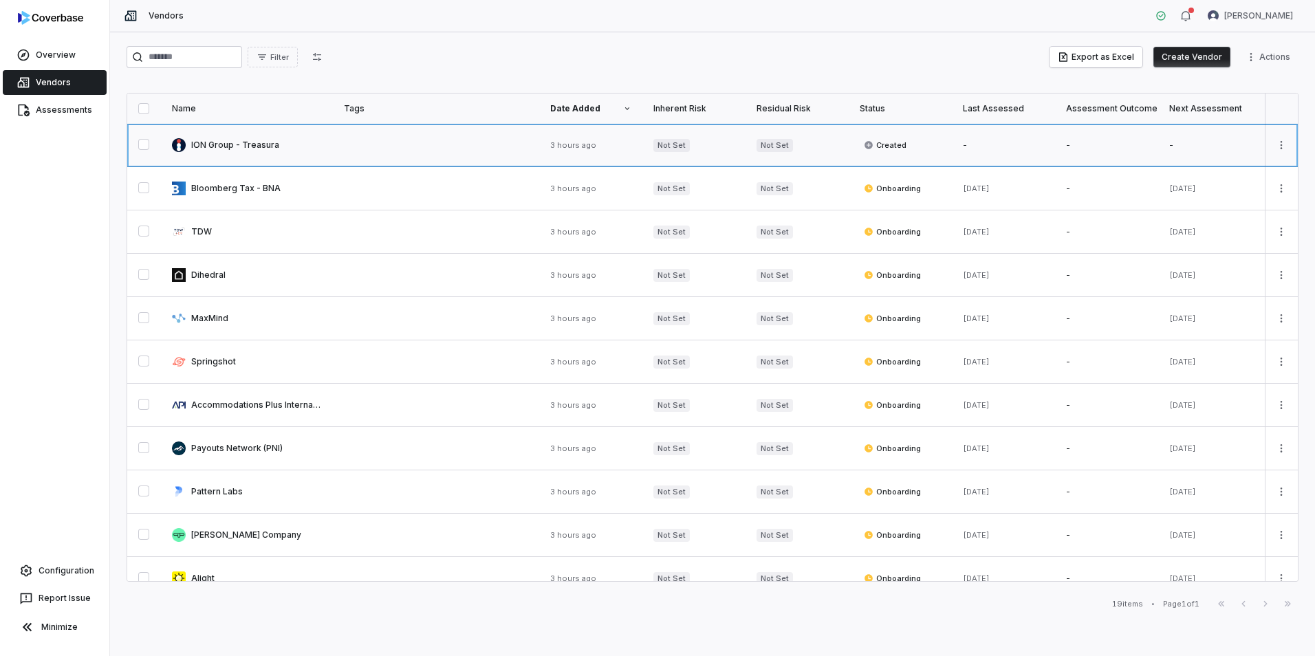
click at [297, 144] on link at bounding box center [247, 145] width 172 height 43
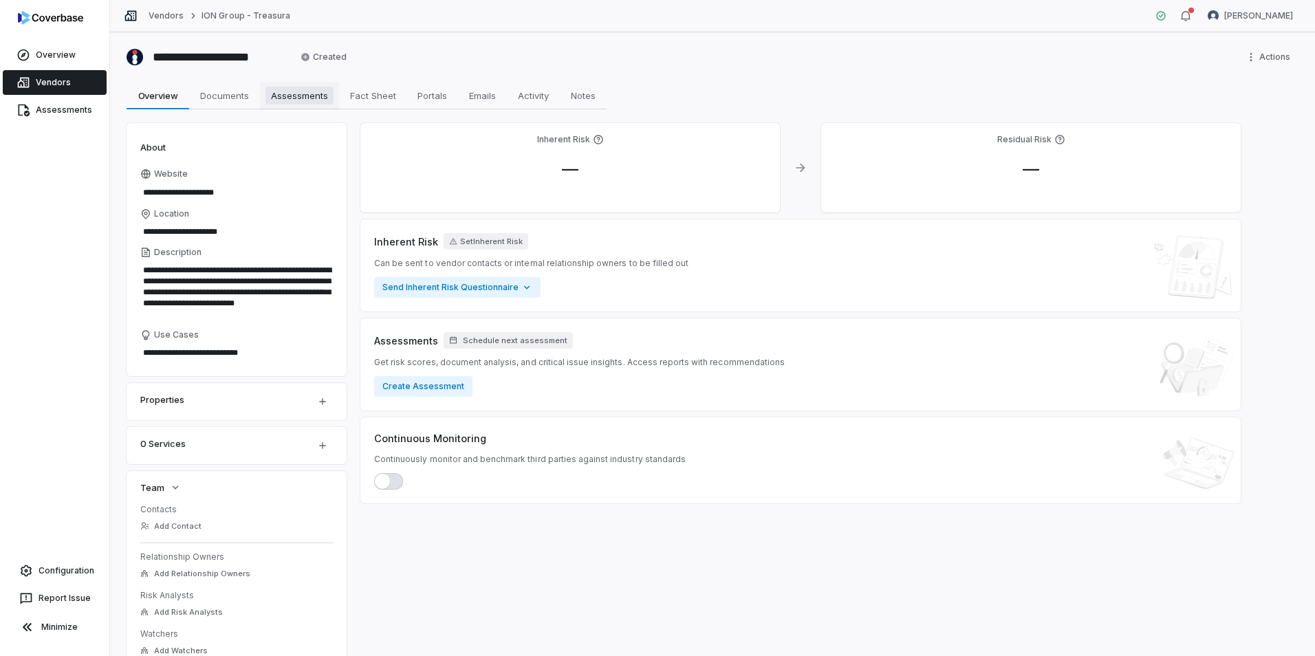
click at [299, 92] on span "Assessments" at bounding box center [300, 96] width 68 height 18
type textarea "*"
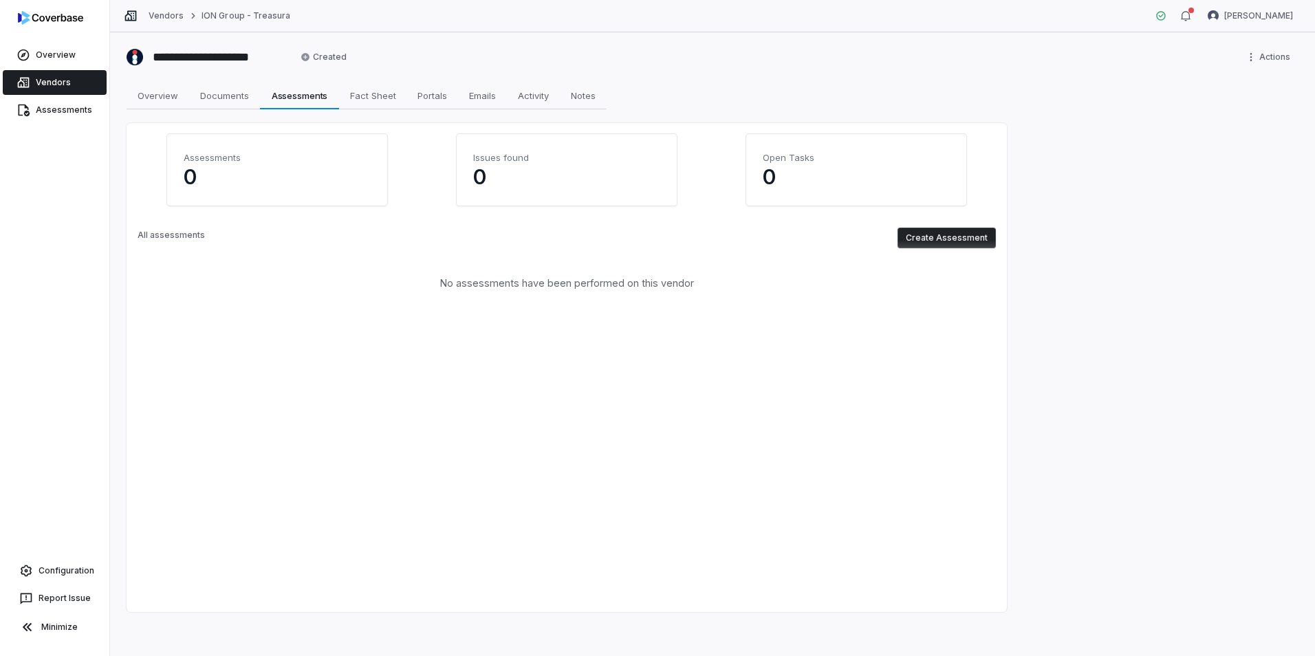
click at [943, 237] on button "Create Assessment" at bounding box center [947, 238] width 98 height 21
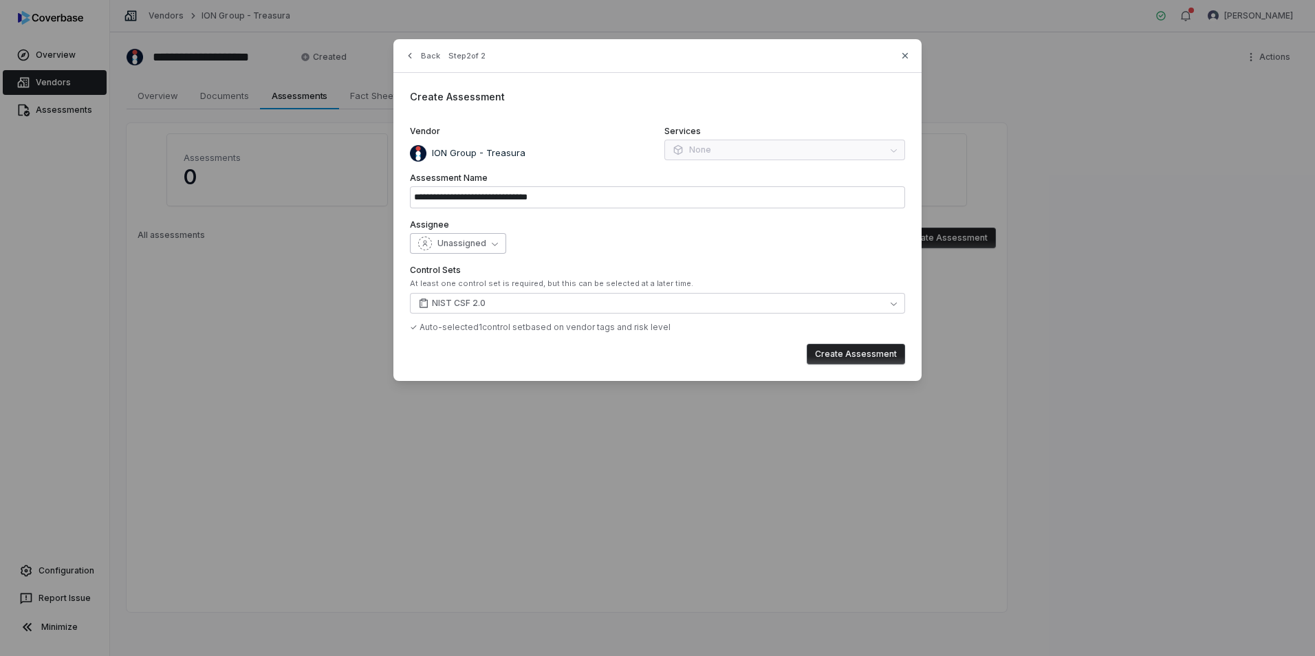
click at [462, 239] on span "Unassigned" at bounding box center [462, 243] width 49 height 11
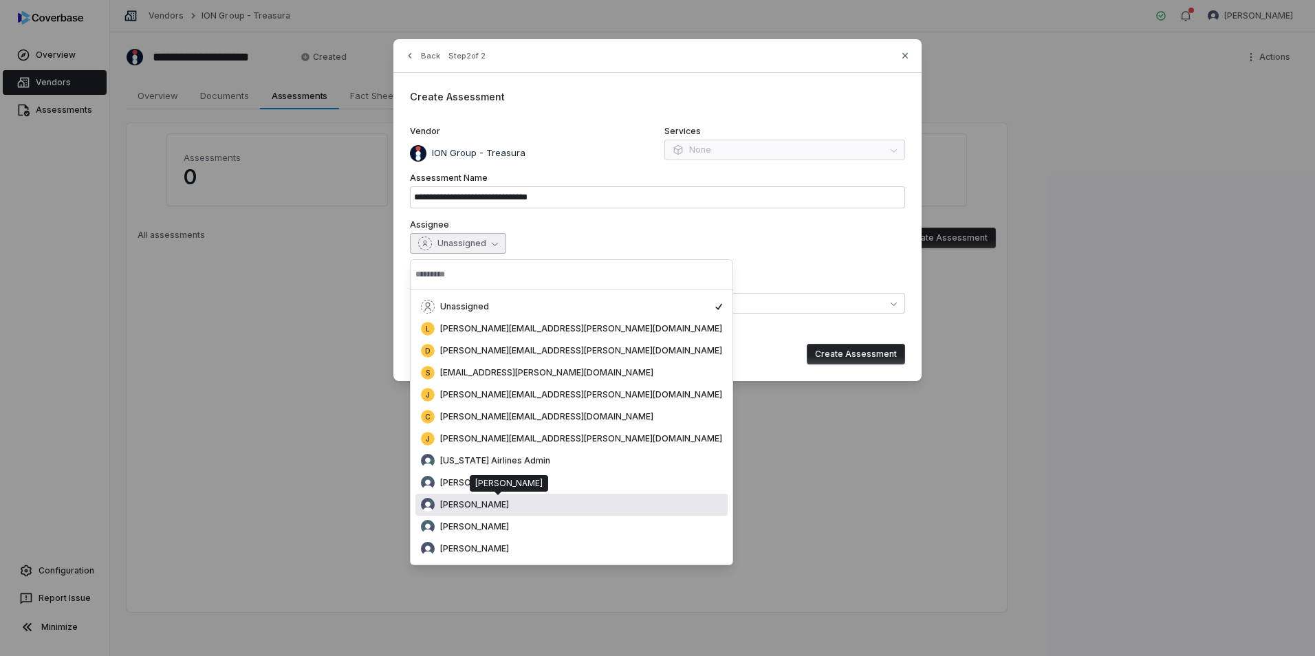
click at [448, 510] on div "[PERSON_NAME]" at bounding box center [571, 505] width 301 height 14
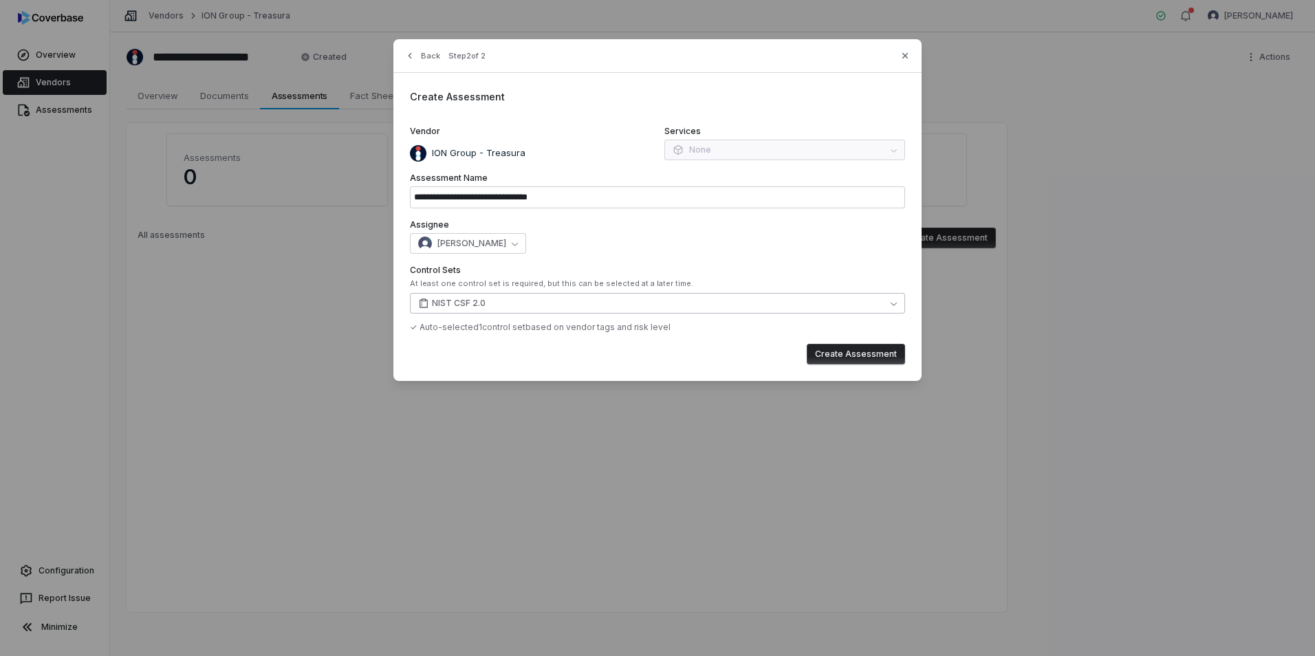
click at [685, 304] on button "NIST CSF 2.0" at bounding box center [657, 303] width 495 height 21
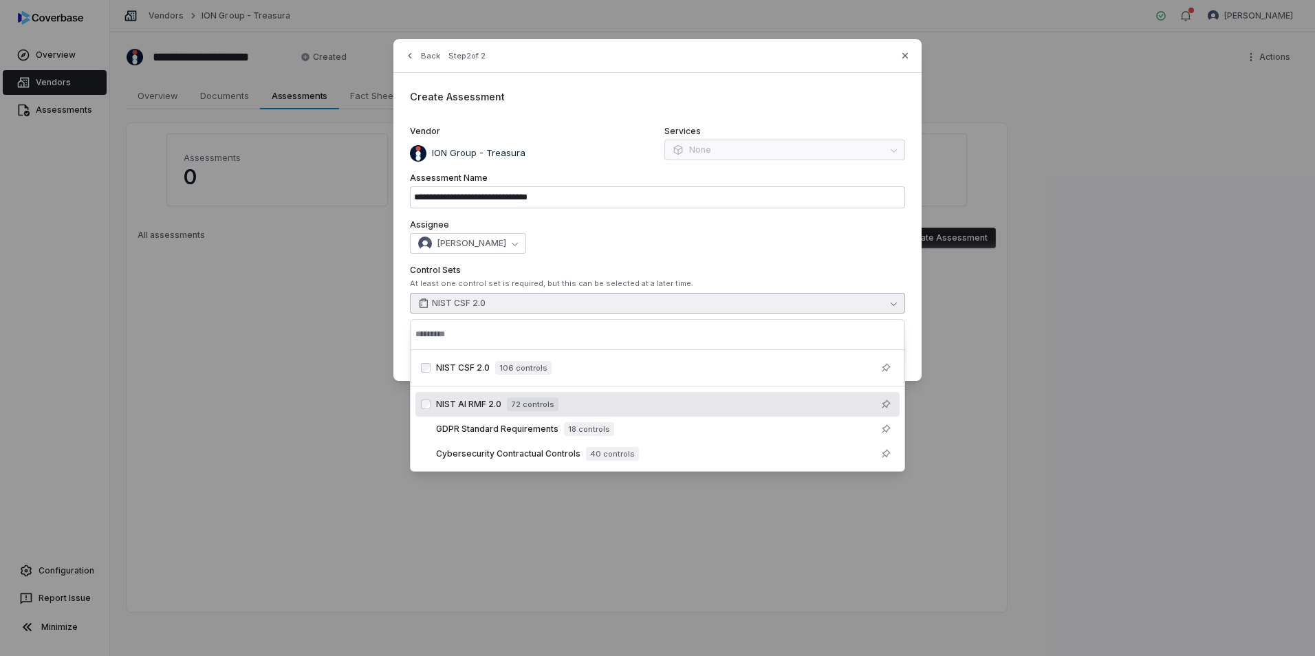
click at [510, 400] on span "72 controls" at bounding box center [533, 405] width 52 height 14
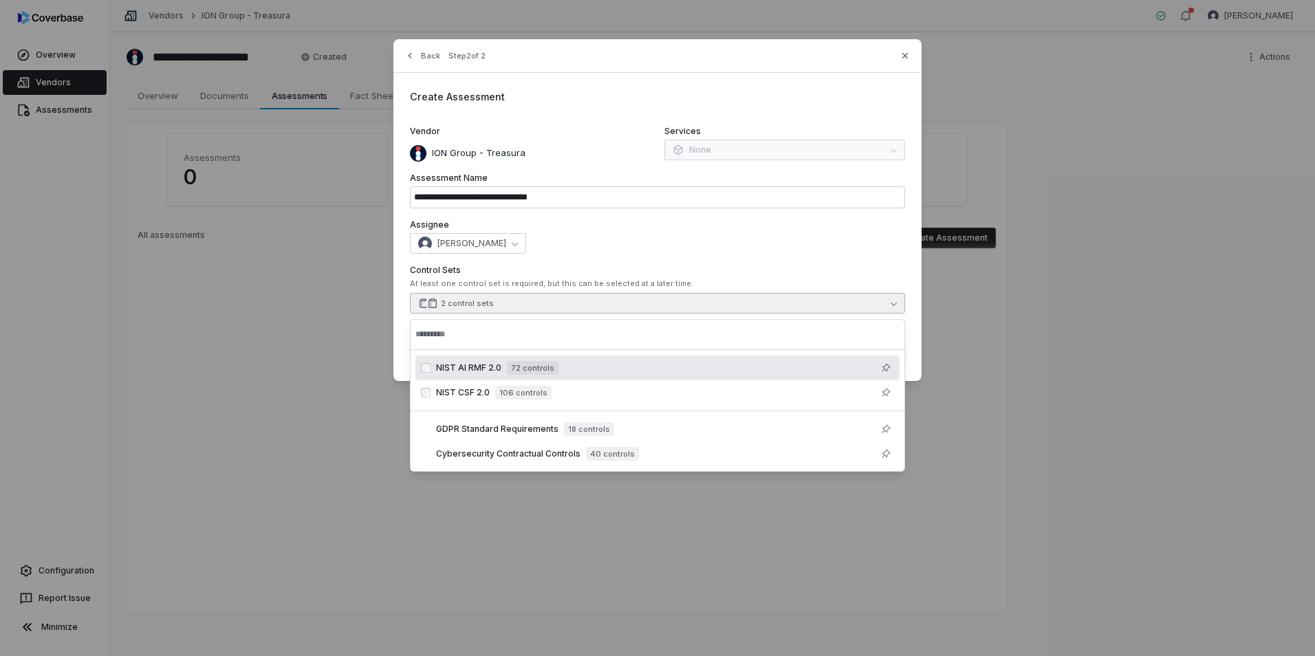
drag, startPoint x: 790, startPoint y: 219, endPoint x: 799, endPoint y: 250, distance: 31.8
click at [790, 219] on label "Assignee" at bounding box center [657, 224] width 495 height 11
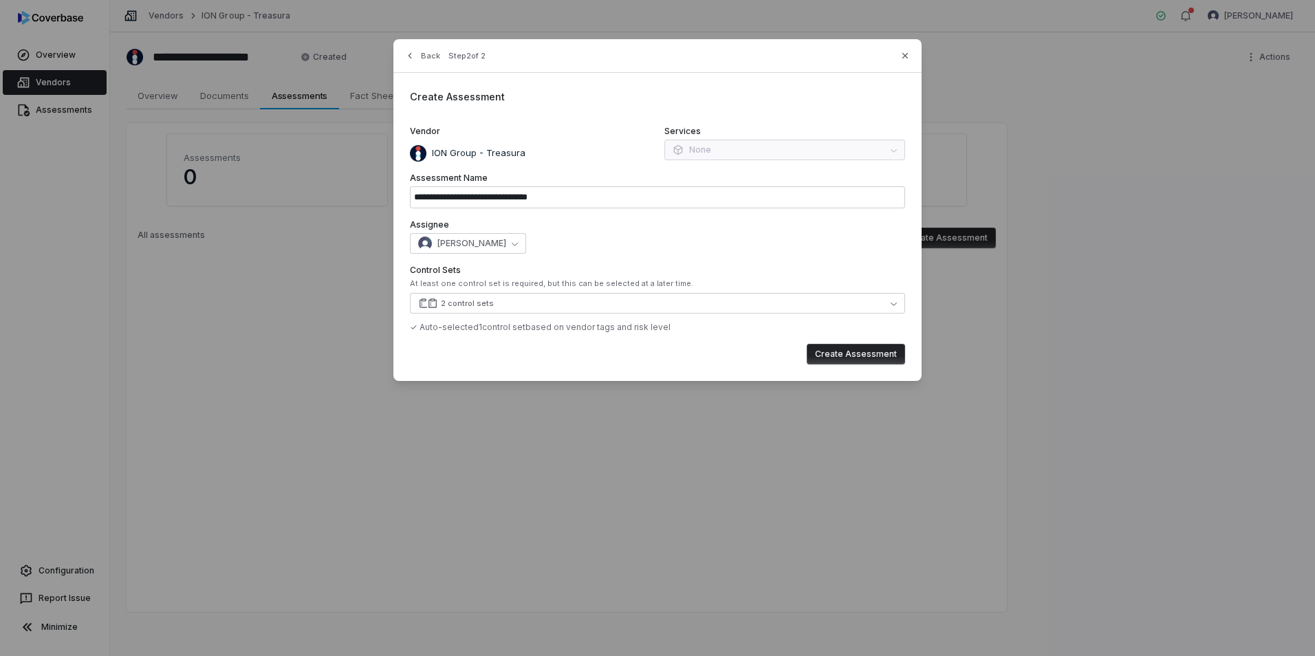
click at [876, 352] on button "Create Assessment" at bounding box center [856, 354] width 98 height 21
type input "**********"
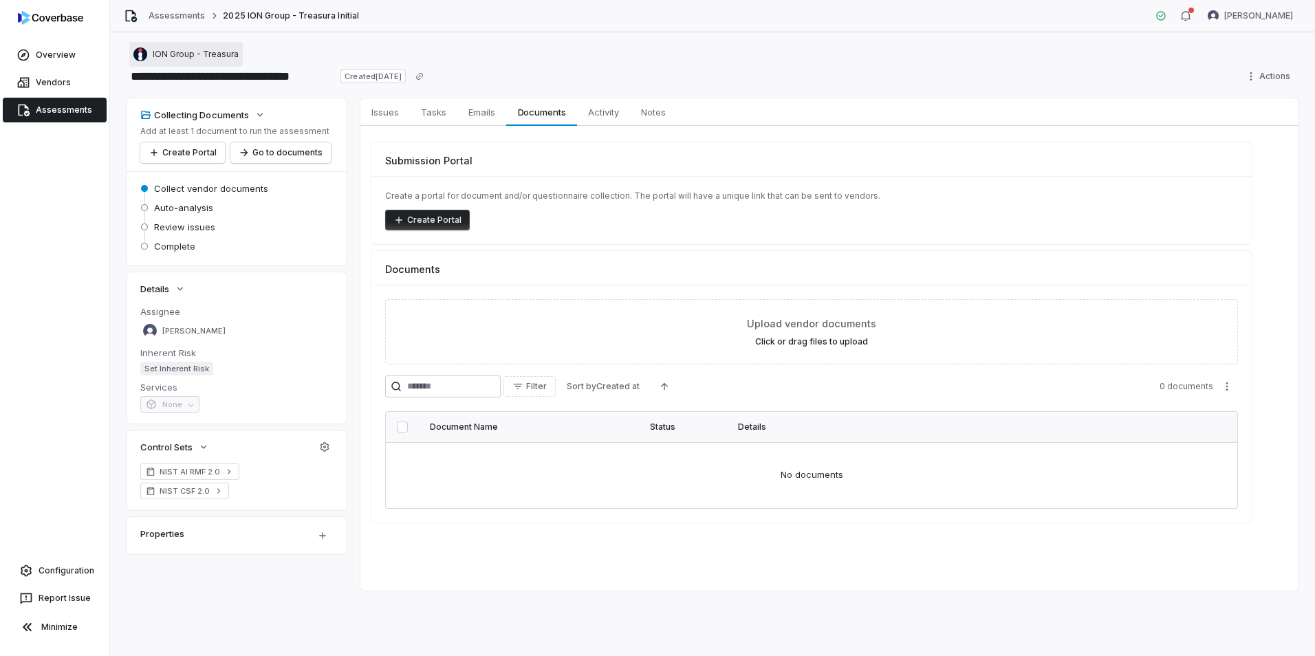
click at [179, 56] on span "ION Group - Treasura" at bounding box center [196, 54] width 86 height 11
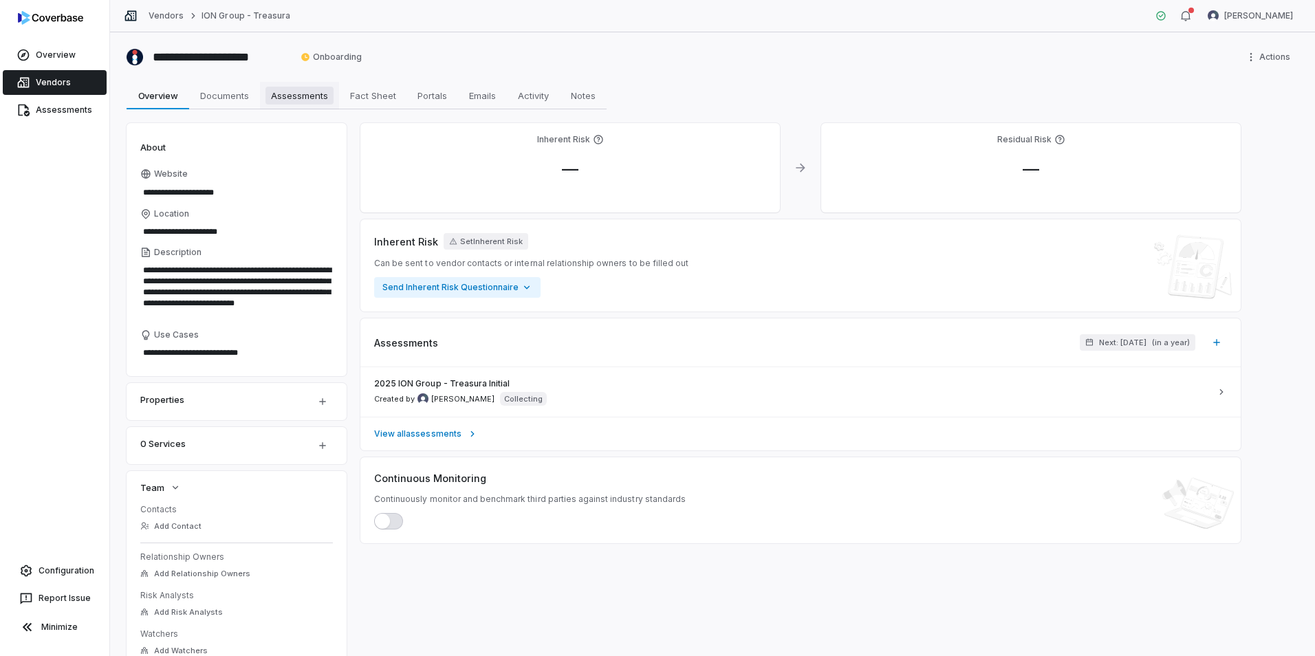
click at [296, 94] on span "Assessments" at bounding box center [300, 96] width 68 height 18
type textarea "*"
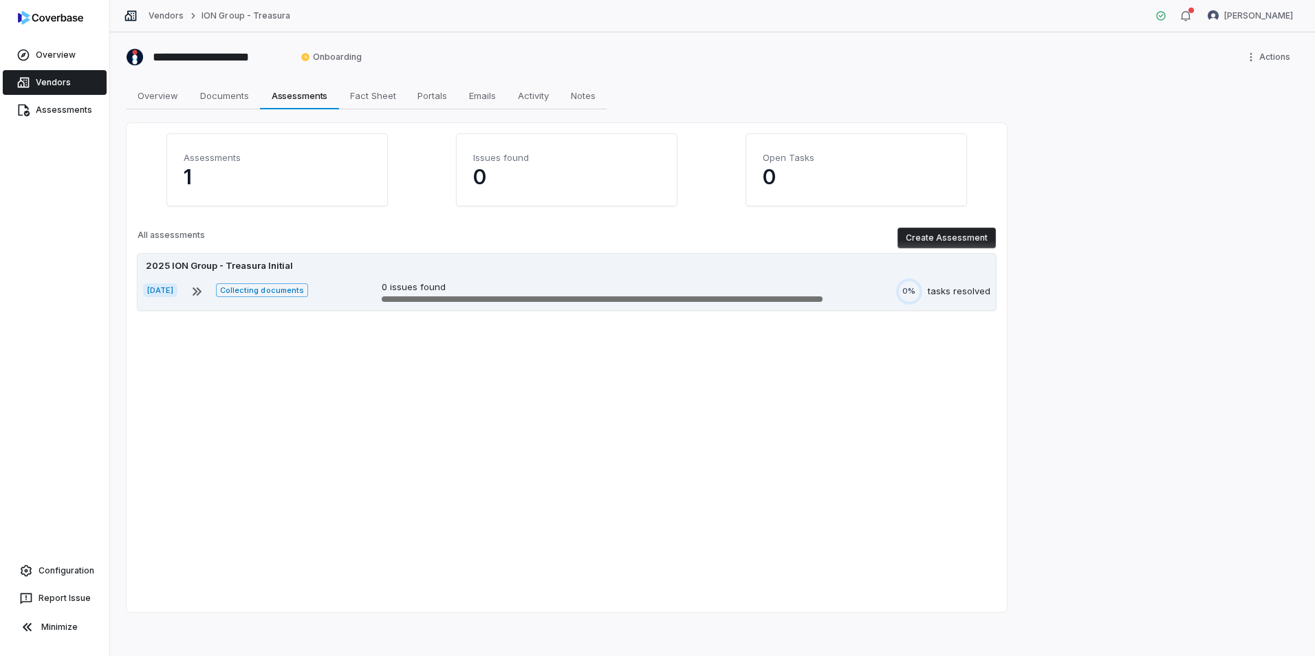
click at [314, 268] on div "2025 ION Group - Treasura Initial" at bounding box center [567, 266] width 848 height 14
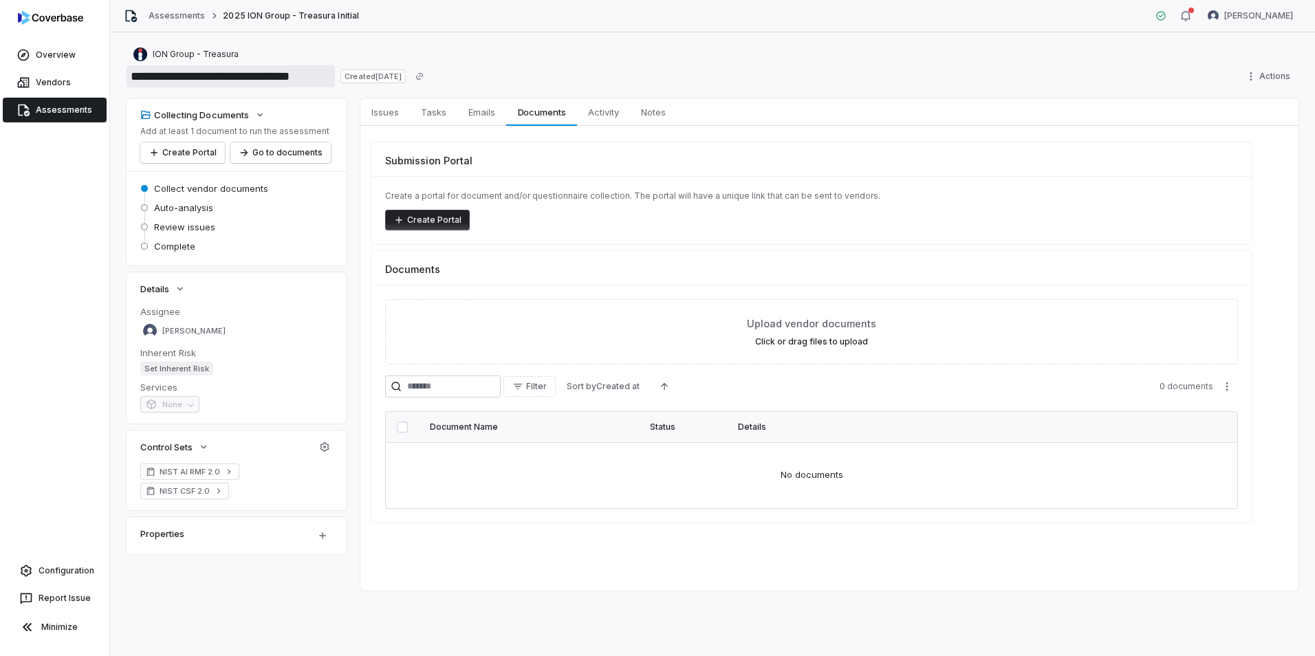
drag, startPoint x: 164, startPoint y: 76, endPoint x: 224, endPoint y: 76, distance: 59.2
click at [224, 76] on input "**********" at bounding box center [231, 76] width 208 height 22
click at [168, 78] on input "**********" at bounding box center [231, 76] width 208 height 22
click at [161, 74] on input "**********" at bounding box center [231, 76] width 208 height 22
type input "**********"
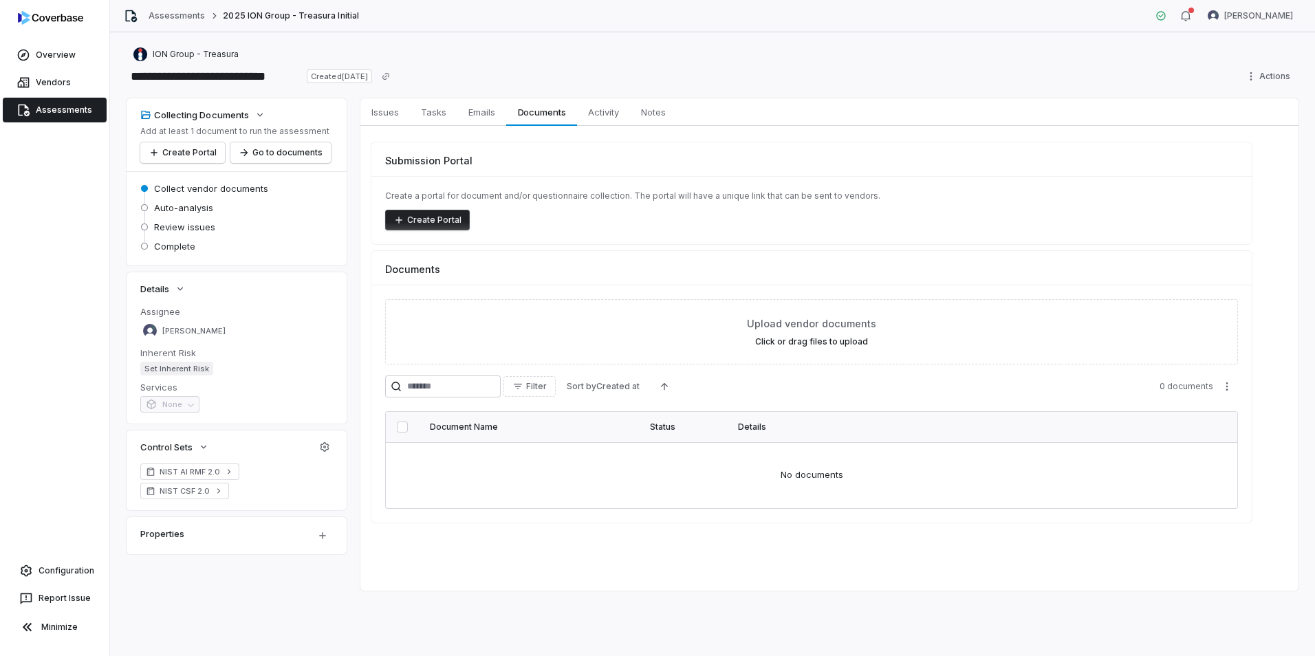
click at [441, 54] on div "ION Group - Treasura" at bounding box center [713, 54] width 1172 height 17
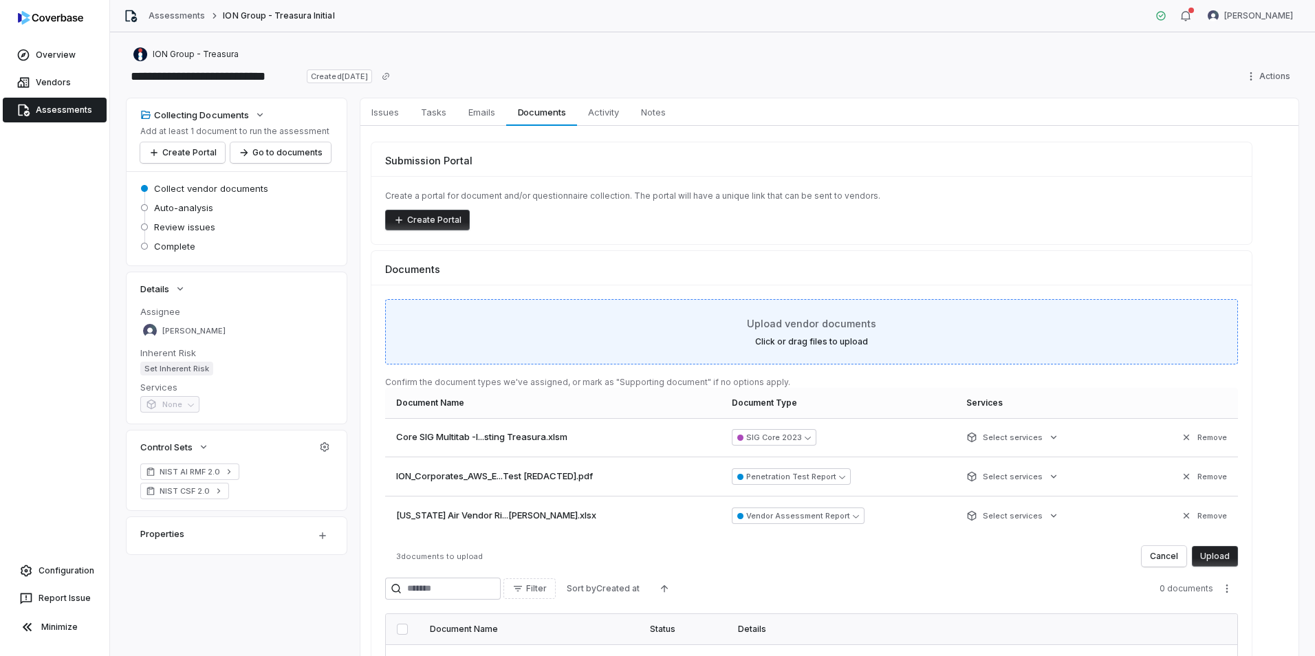
click at [786, 330] on span "Upload vendor documents" at bounding box center [811, 323] width 129 height 14
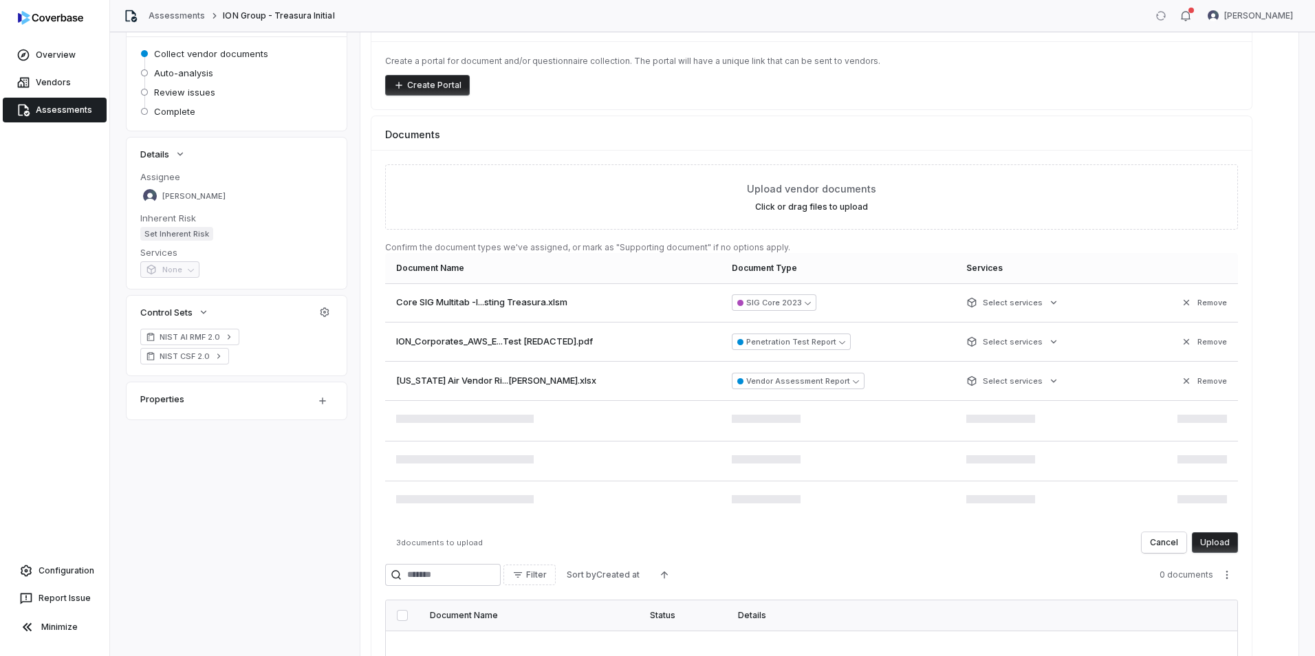
scroll to position [138, 0]
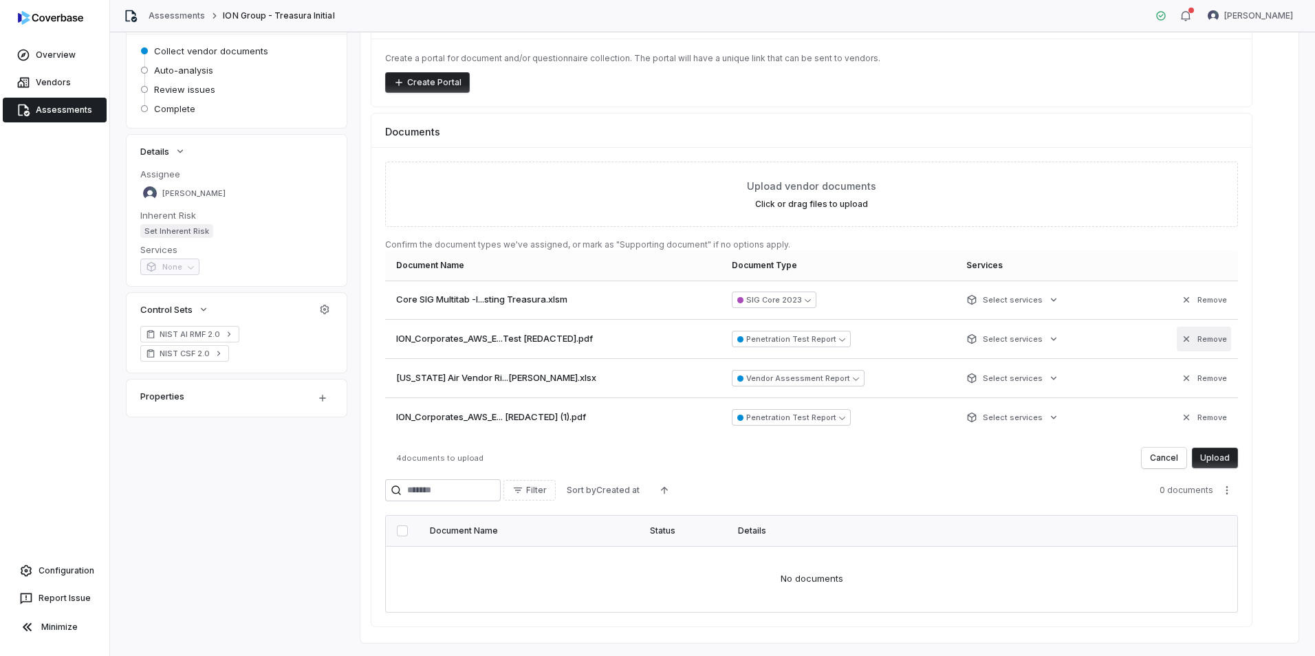
click at [1210, 344] on button "Remove" at bounding box center [1204, 339] width 54 height 25
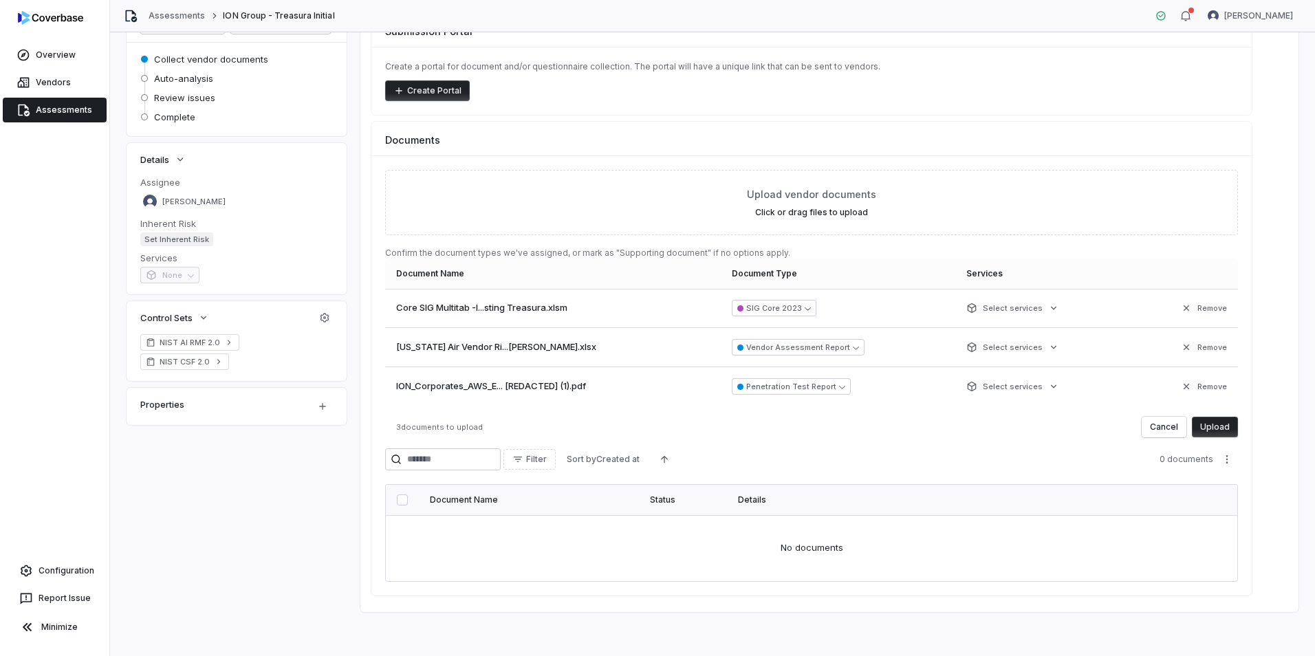
scroll to position [129, 0]
click at [1211, 423] on button "Upload" at bounding box center [1215, 427] width 46 height 21
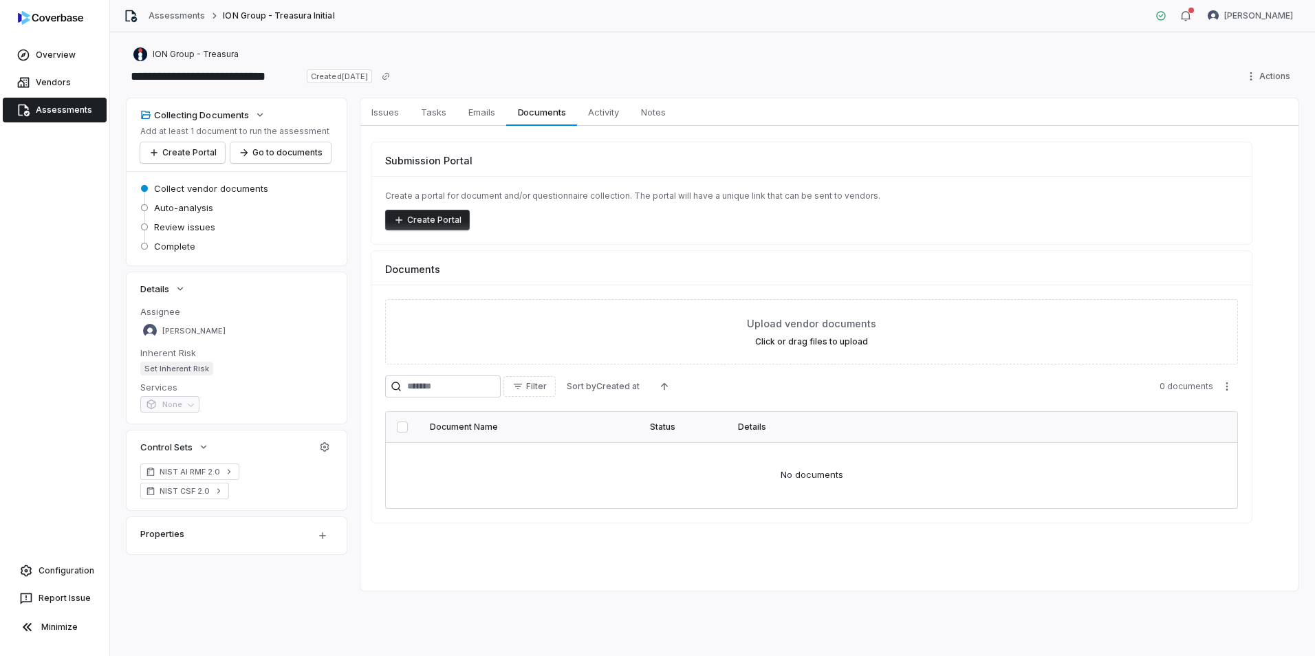
scroll to position [0, 0]
click at [1187, 273] on button "Link Existing Vendor Documents ( 2 )" at bounding box center [1166, 272] width 153 height 29
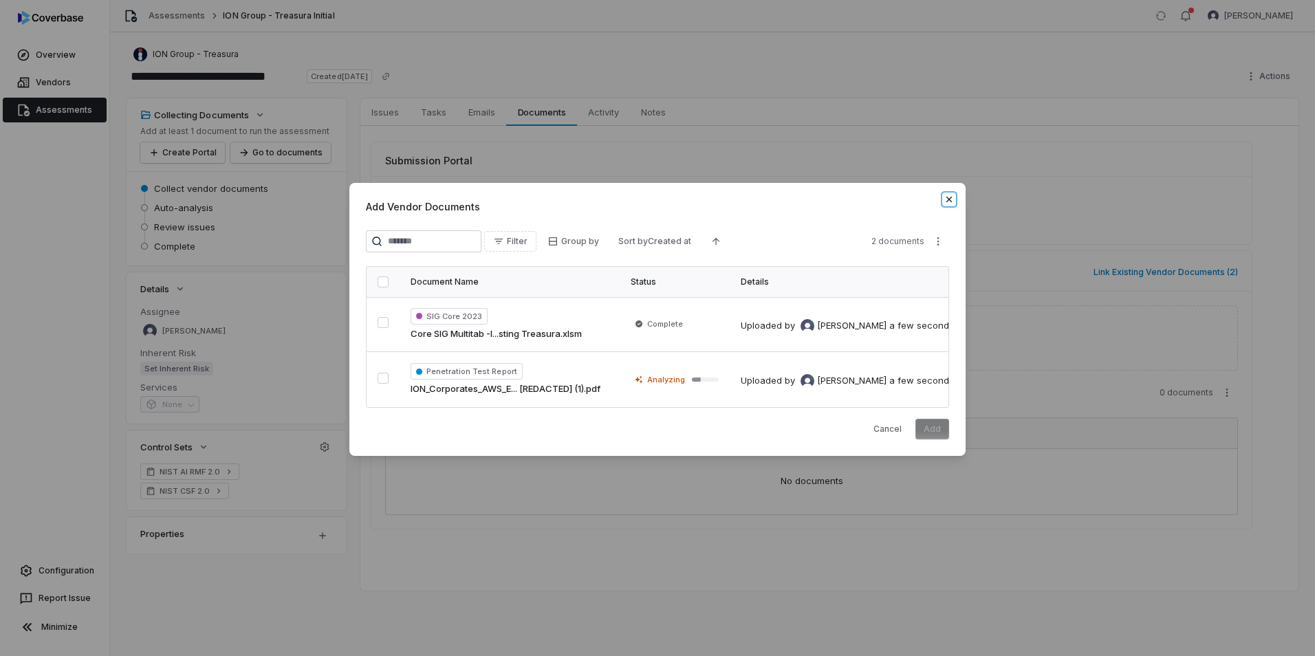
click at [946, 201] on icon "button" at bounding box center [949, 199] width 11 height 11
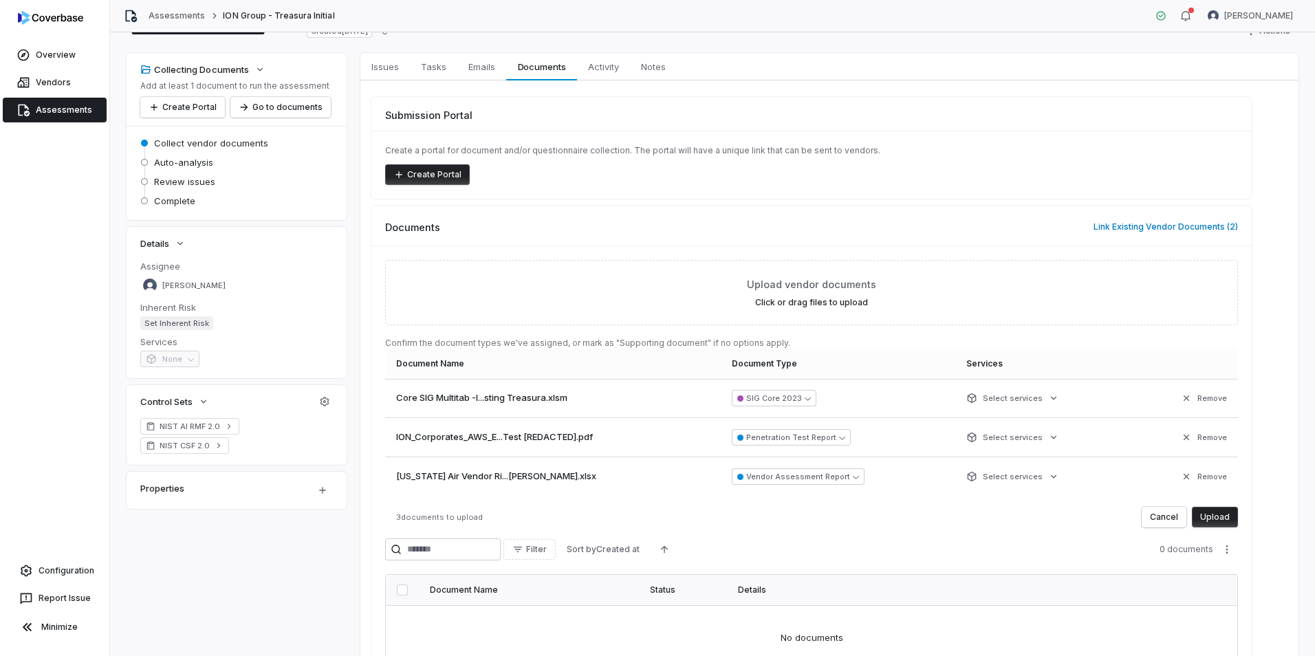
scroll to position [69, 0]
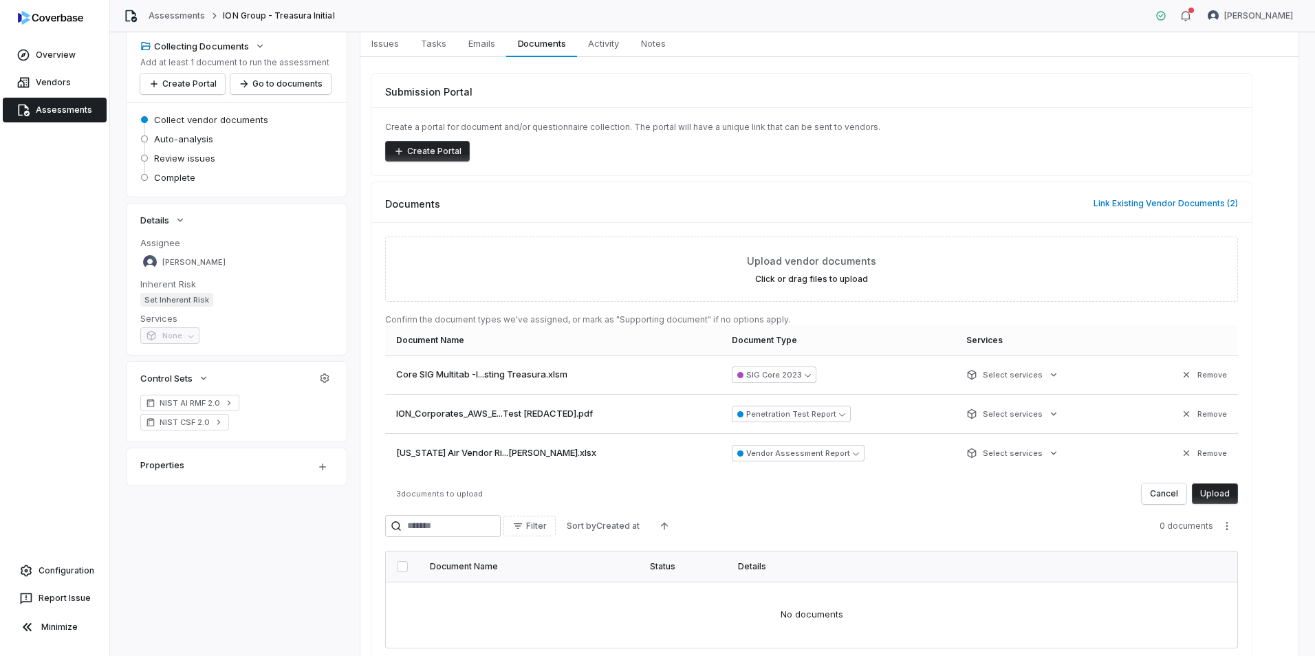
click at [1227, 490] on button "Upload" at bounding box center [1215, 494] width 46 height 21
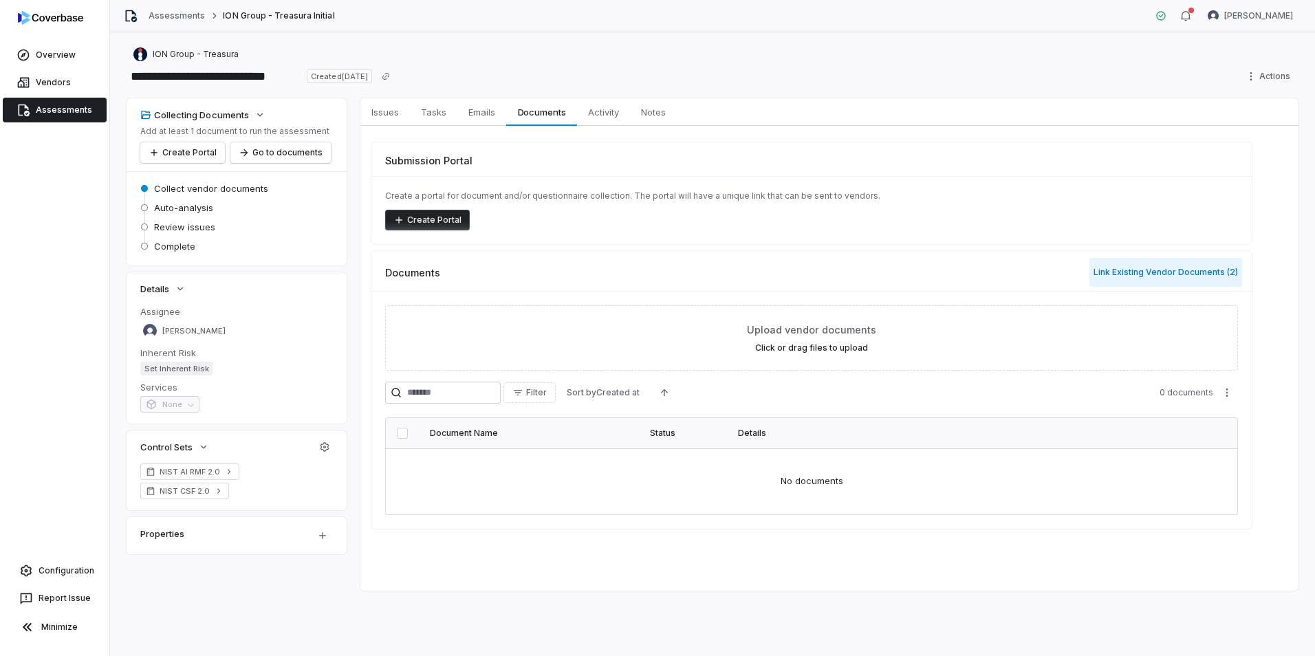
click at [1165, 272] on button "Link Existing Vendor Documents ( 2 )" at bounding box center [1166, 272] width 153 height 29
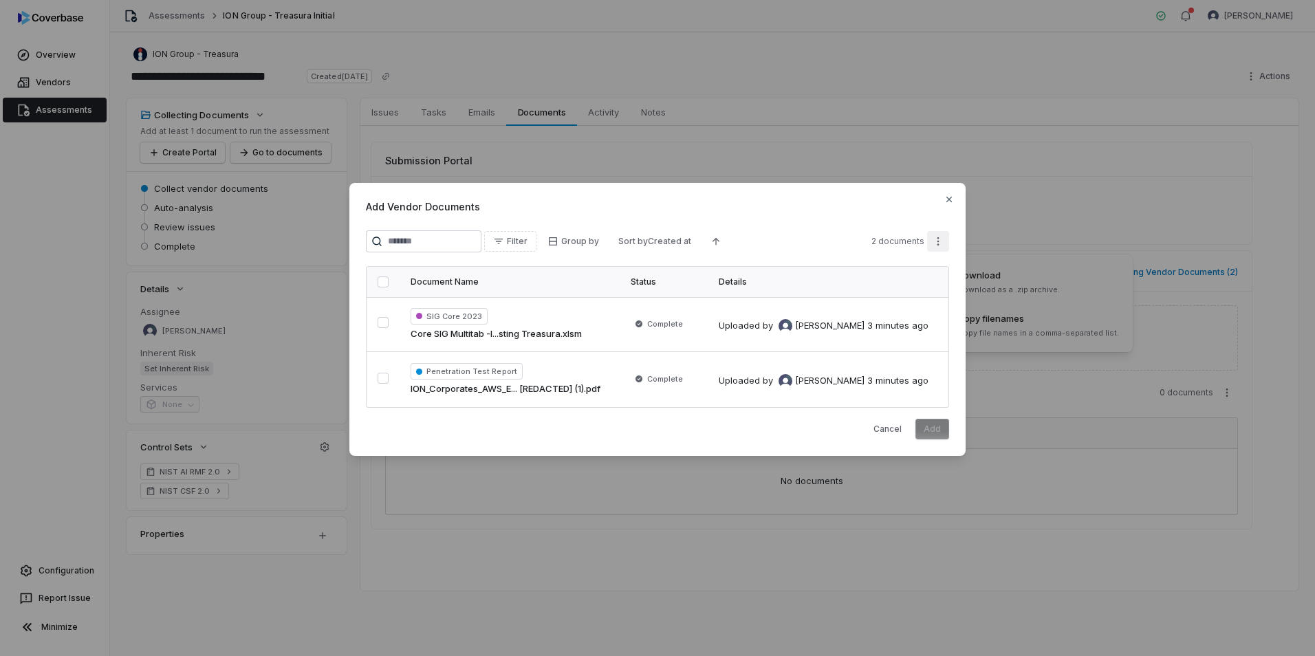
click at [936, 241] on div "Add Vendor Documents Filter Group by Sort by Created at 2 documents Document Na…" at bounding box center [657, 328] width 1315 height 334
click at [934, 239] on div "Add Vendor Documents Filter Group by Sort by Created at 2 documents Document Na…" at bounding box center [657, 328] width 1315 height 334
click at [951, 191] on div "Add Vendor Documents Filter Group by Sort by Created at 2 documents Document Na…" at bounding box center [657, 319] width 616 height 273
click at [951, 200] on icon "button" at bounding box center [949, 199] width 11 height 11
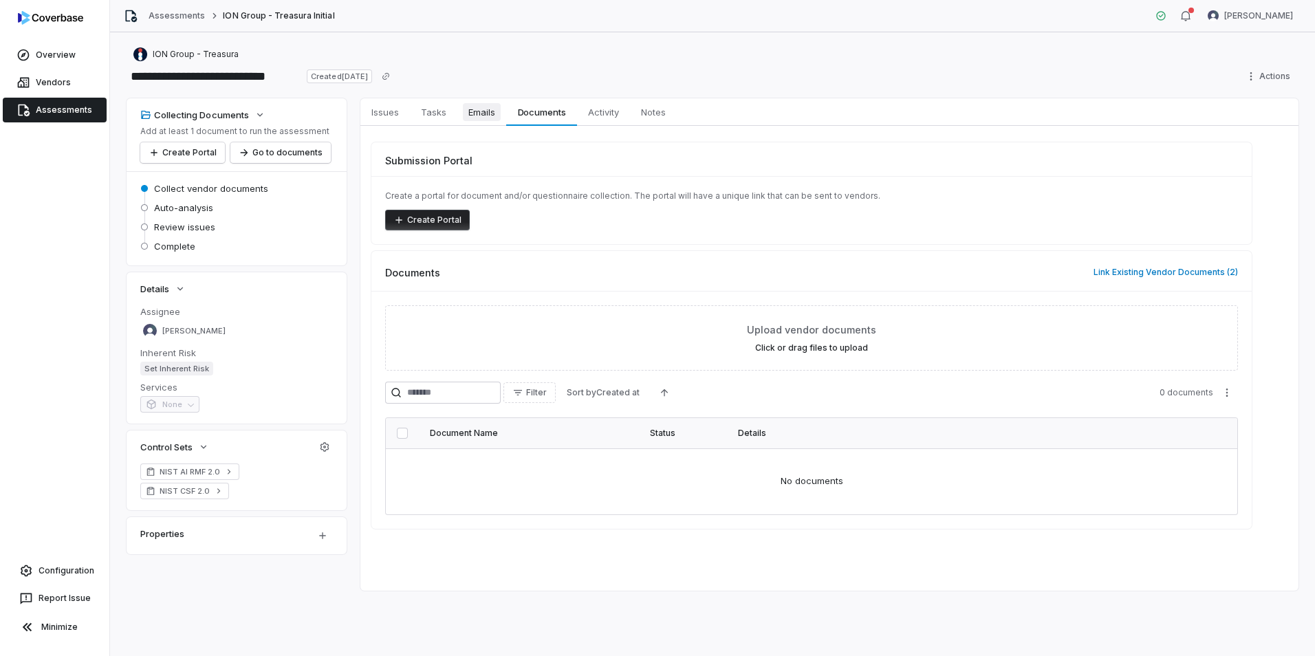
click at [478, 115] on span "Emails" at bounding box center [482, 112] width 38 height 18
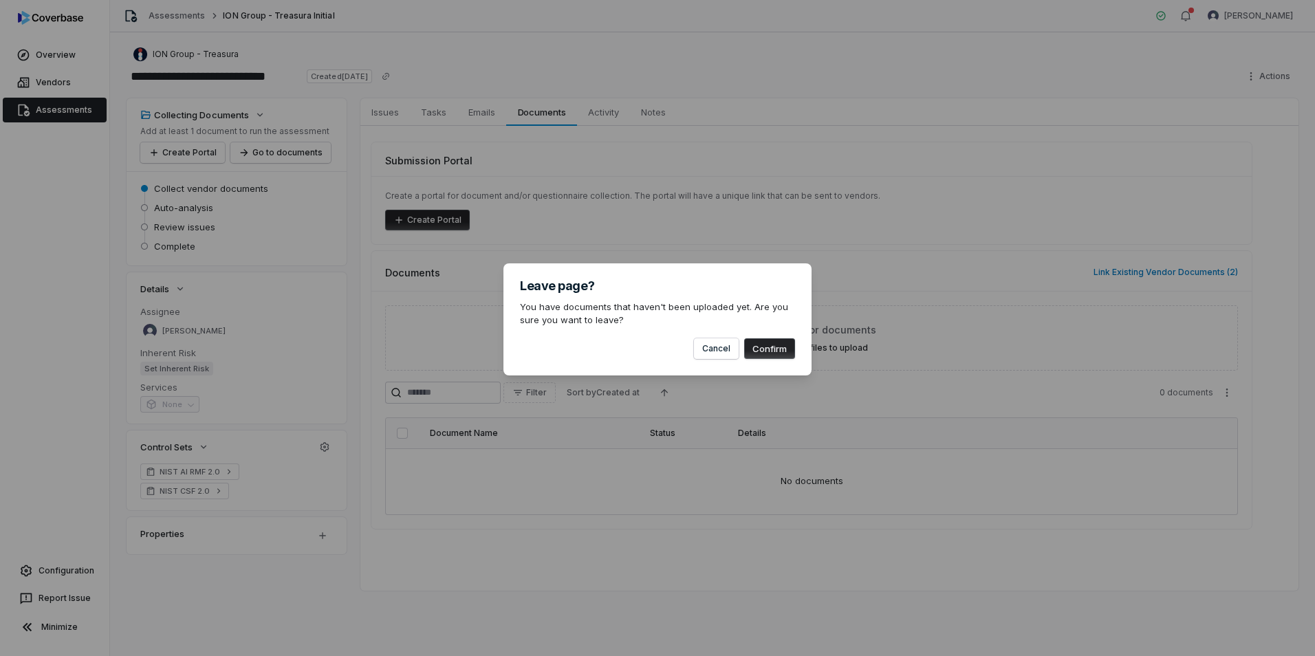
click at [764, 345] on button "Confirm" at bounding box center [769, 348] width 51 height 21
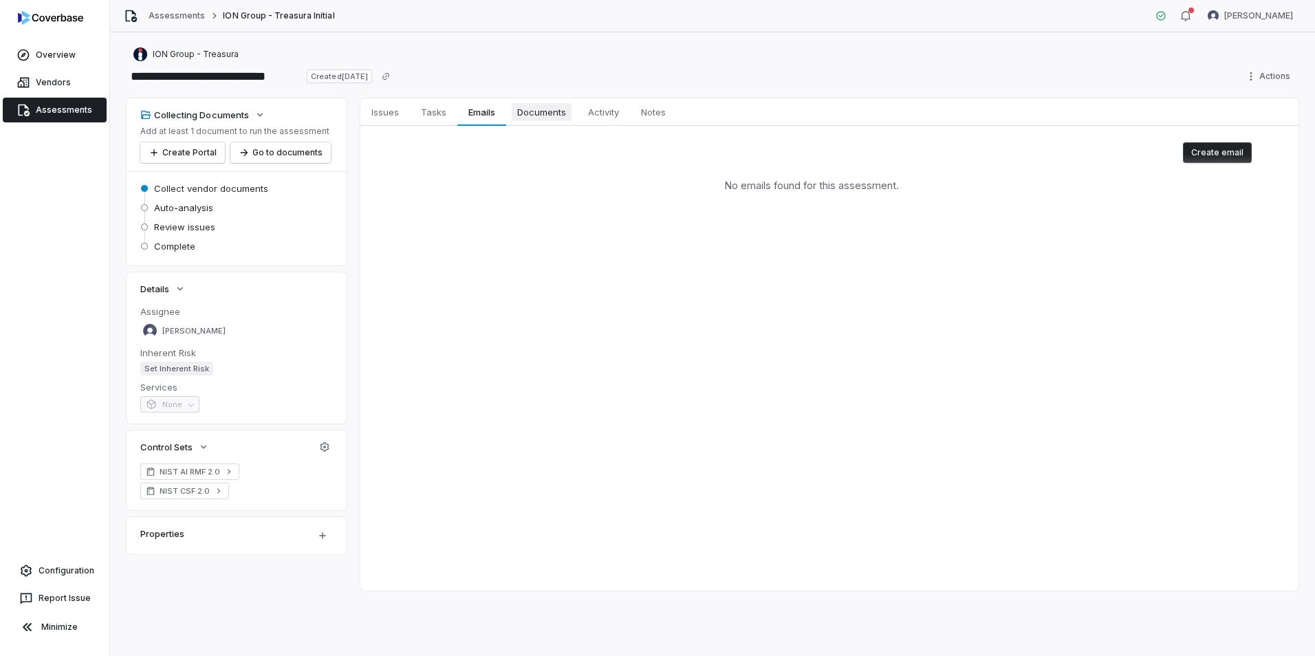
click at [537, 118] on span "Documents" at bounding box center [542, 112] width 60 height 18
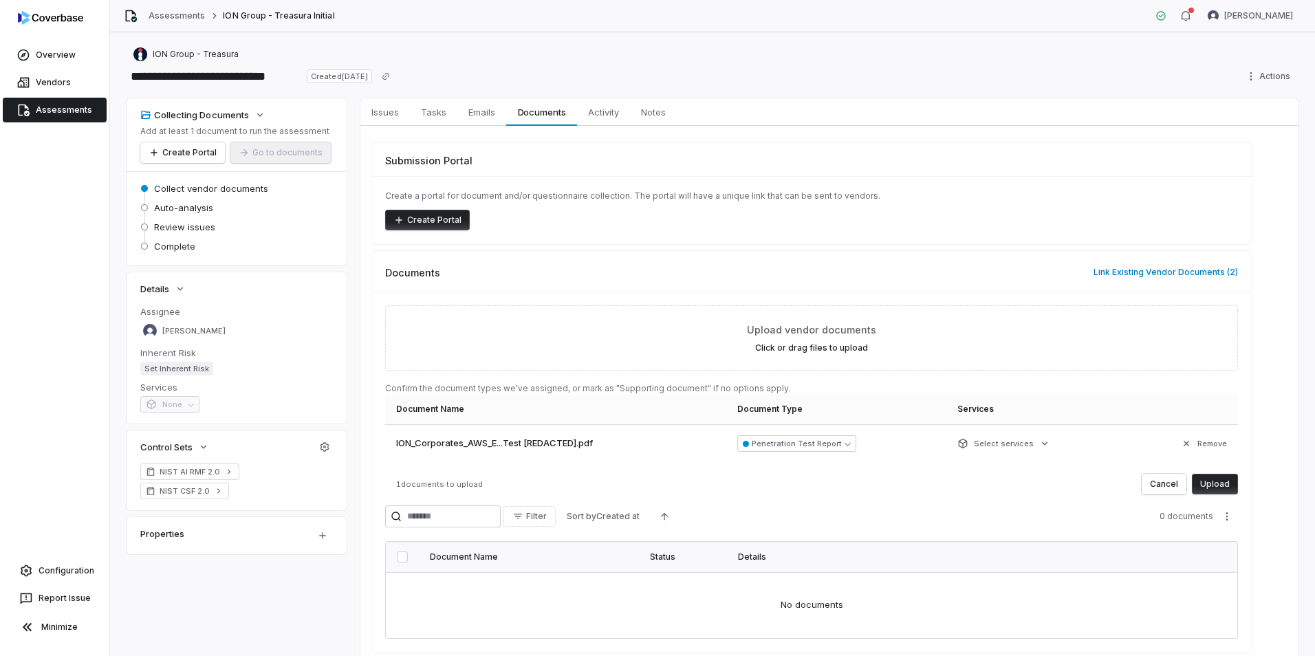
click at [1227, 481] on button "Upload" at bounding box center [1215, 484] width 46 height 21
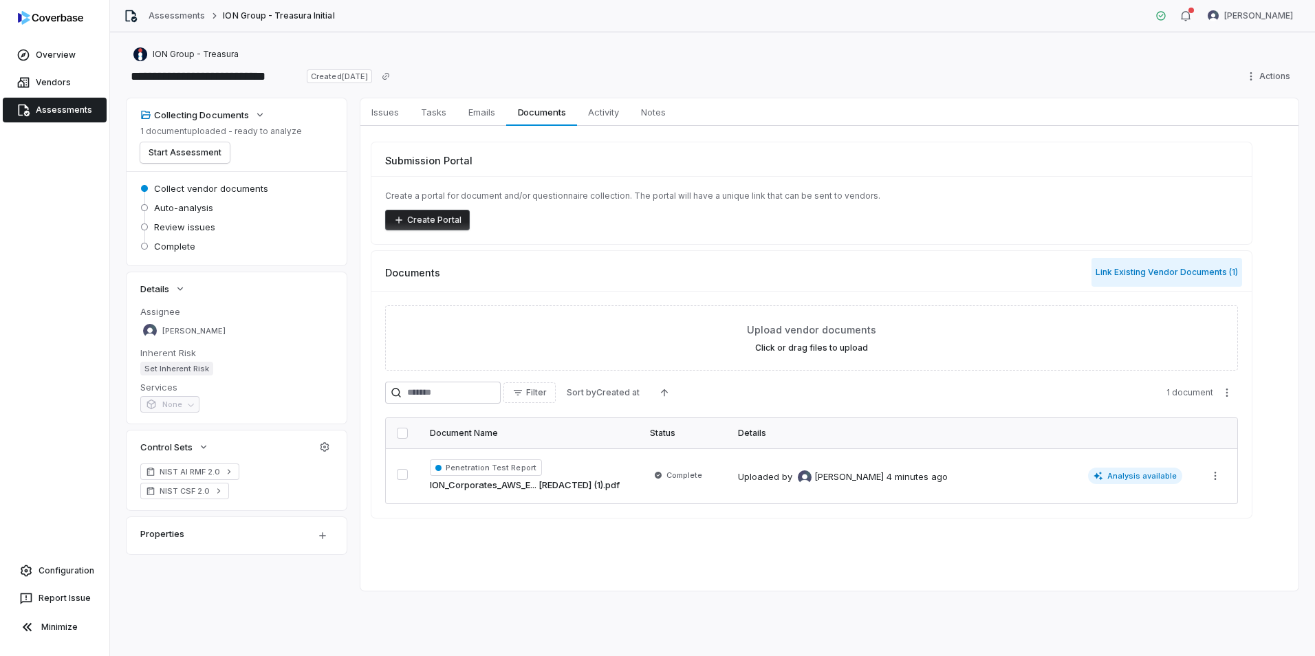
click at [1209, 277] on button "Link Existing Vendor Documents ( 1 )" at bounding box center [1167, 272] width 151 height 29
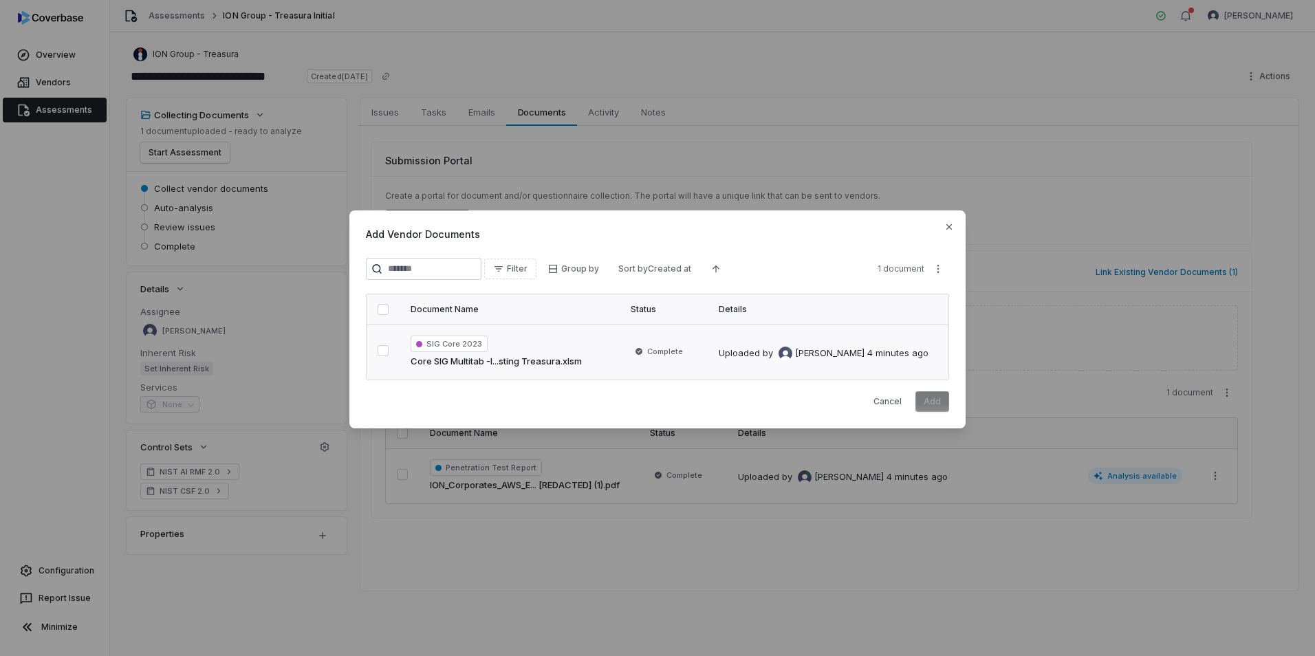
click at [378, 356] on button "button" at bounding box center [383, 350] width 11 height 11
click at [930, 399] on button "Add" at bounding box center [933, 401] width 34 height 21
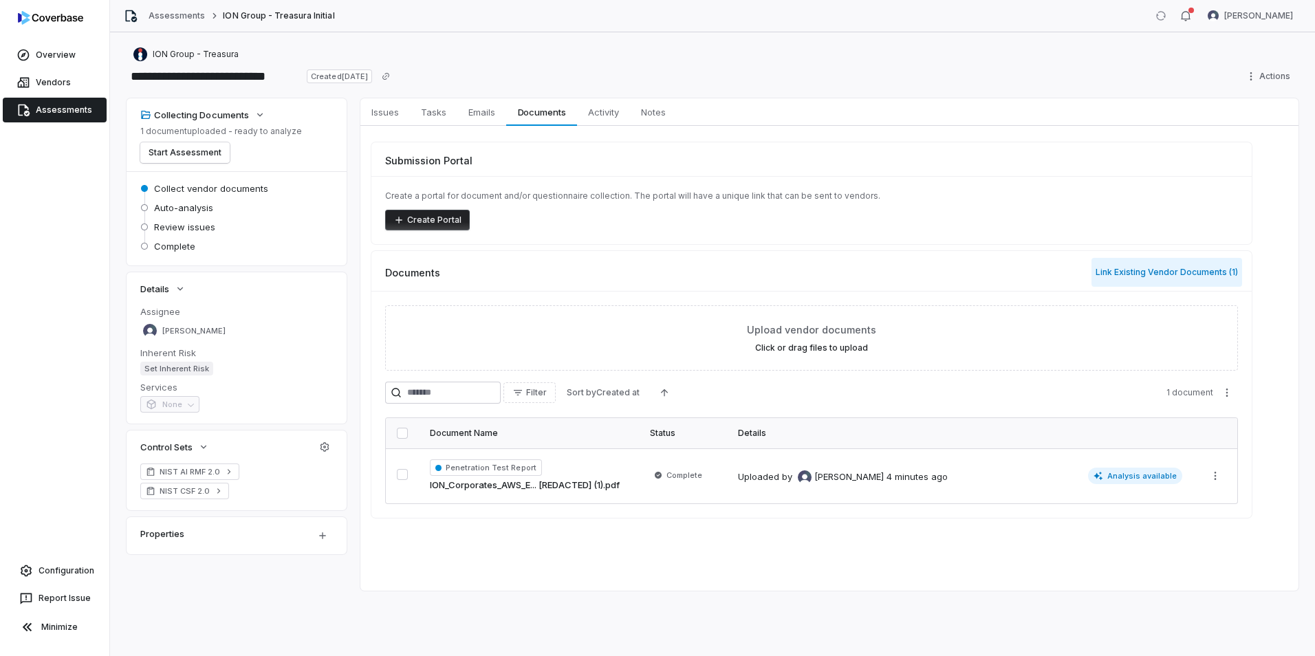
click at [1148, 269] on button "Link Existing Vendor Documents ( 1 )" at bounding box center [1167, 272] width 151 height 29
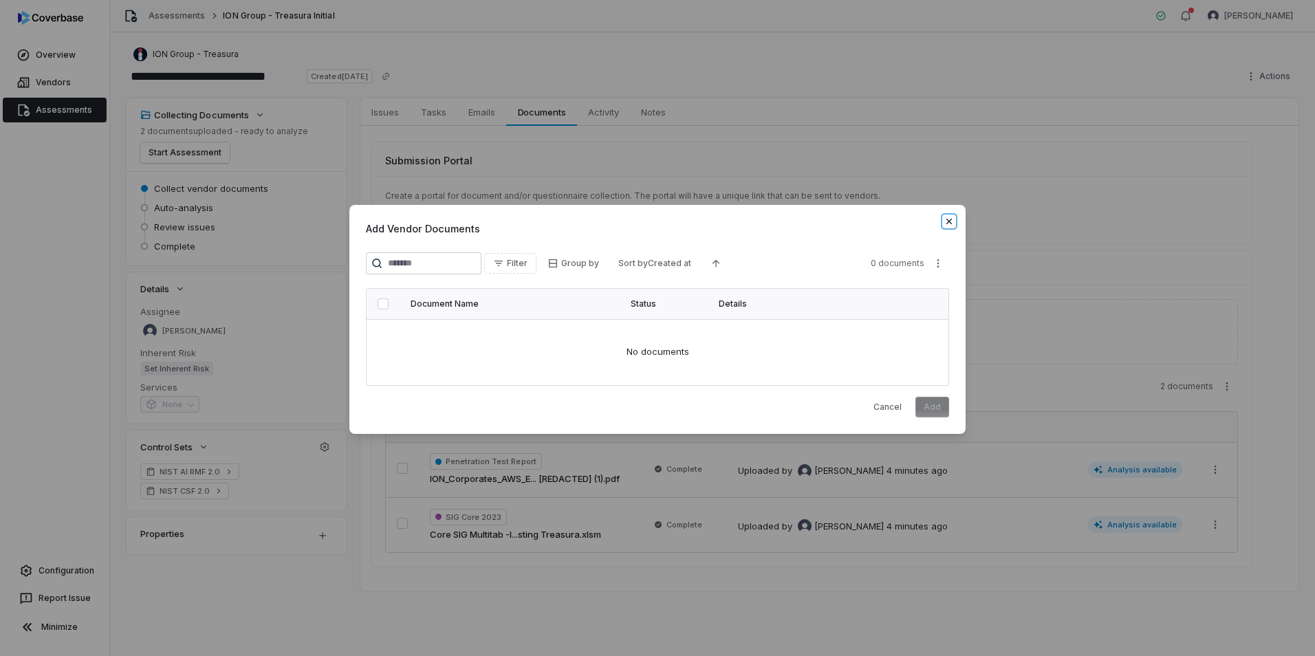
click at [951, 223] on icon "button" at bounding box center [950, 222] width 6 height 6
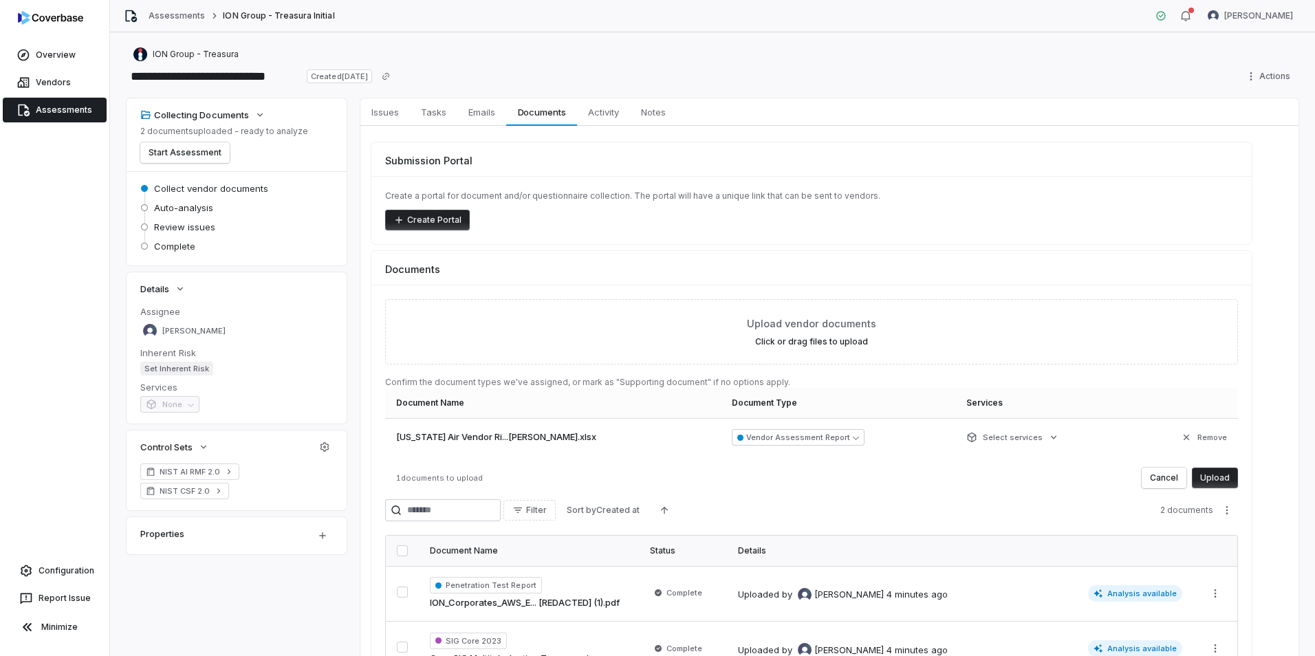
click at [1217, 473] on button "Upload" at bounding box center [1215, 478] width 46 height 21
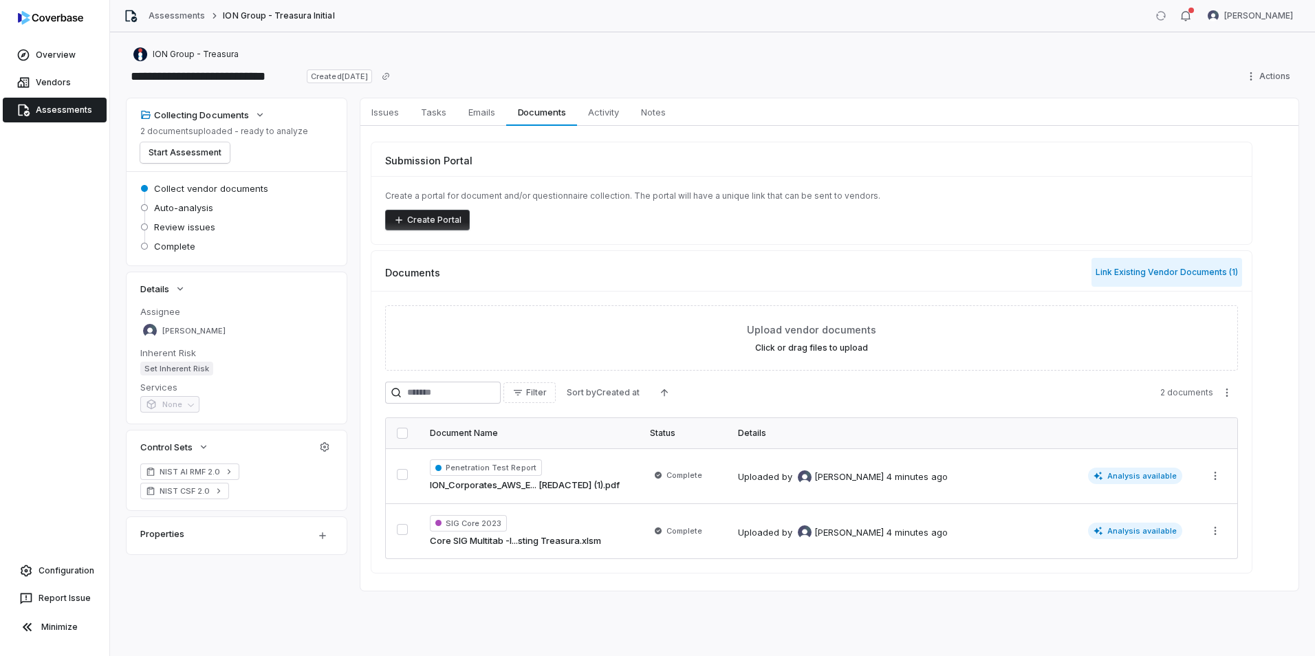
click at [1187, 277] on button "Link Existing Vendor Documents ( 1 )" at bounding box center [1167, 272] width 151 height 29
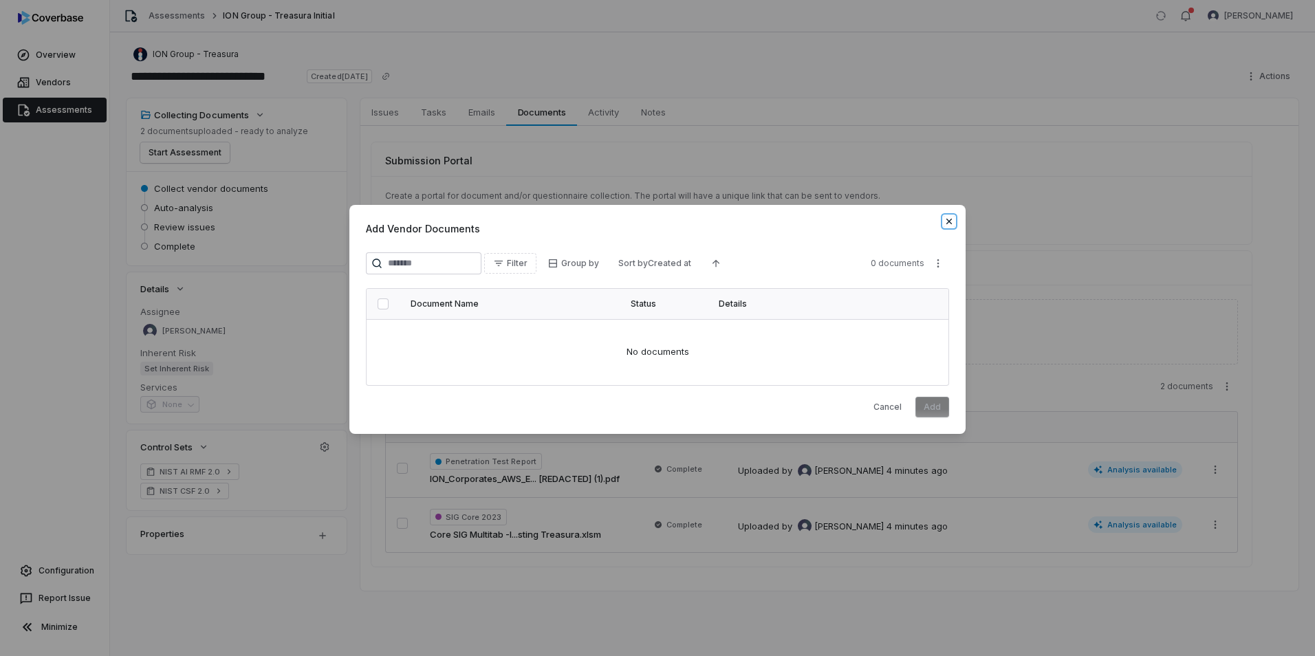
click at [947, 220] on icon "button" at bounding box center [949, 221] width 11 height 11
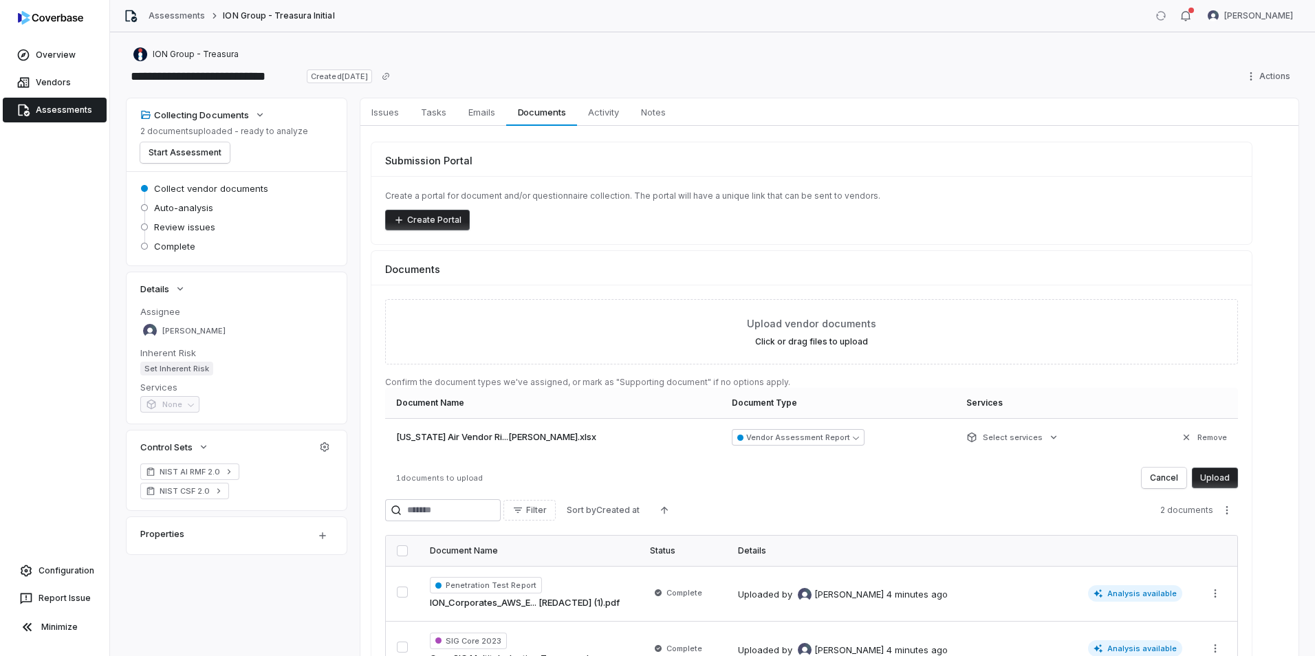
click at [1223, 478] on button "Upload" at bounding box center [1215, 478] width 46 height 21
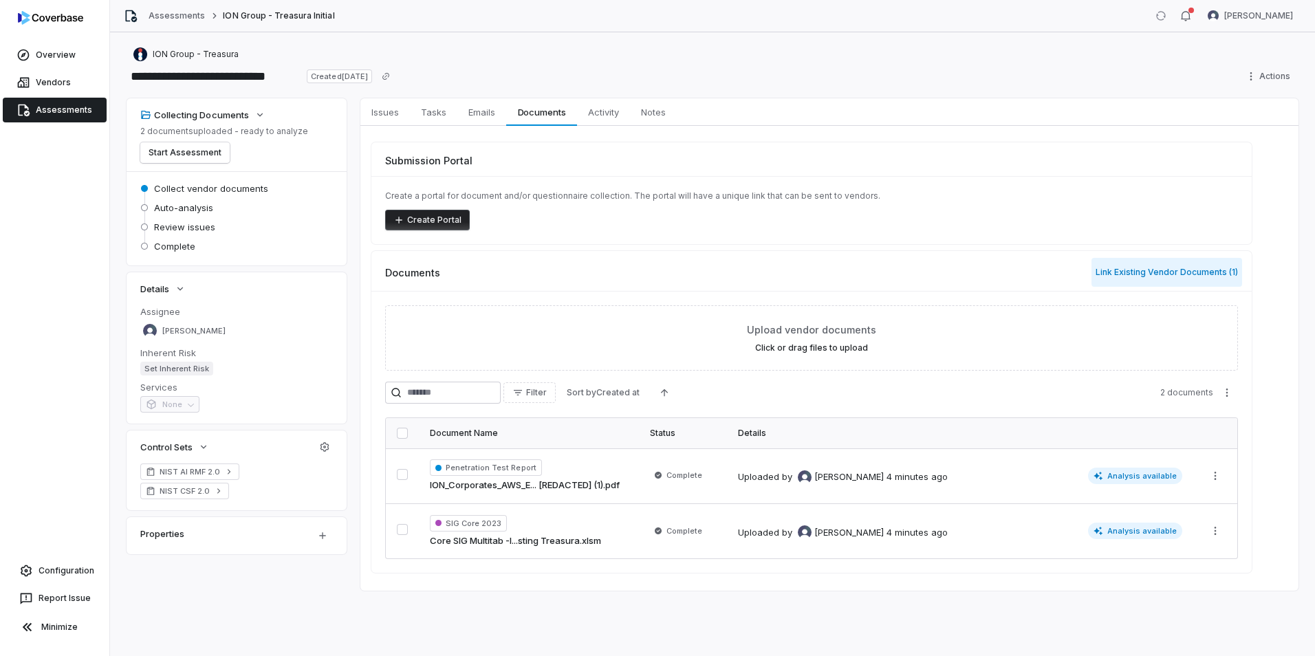
click at [1207, 268] on button "Link Existing Vendor Documents ( 1 )" at bounding box center [1167, 272] width 151 height 29
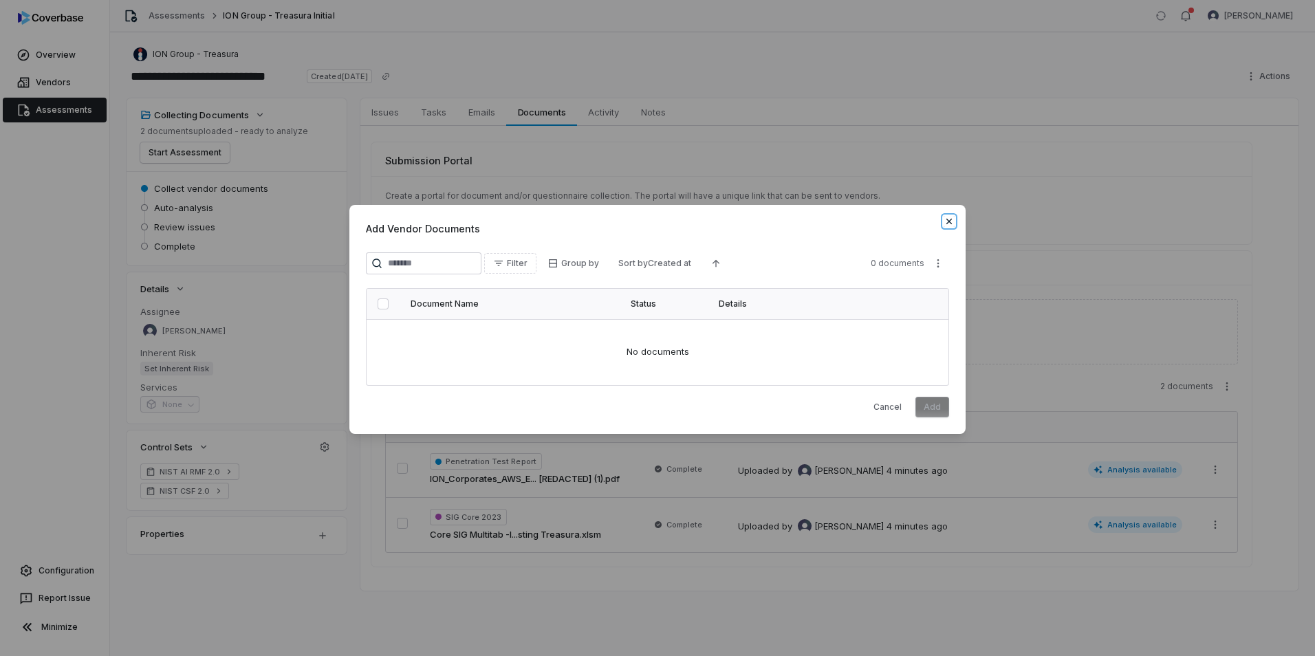
click at [950, 226] on icon "button" at bounding box center [949, 221] width 11 height 11
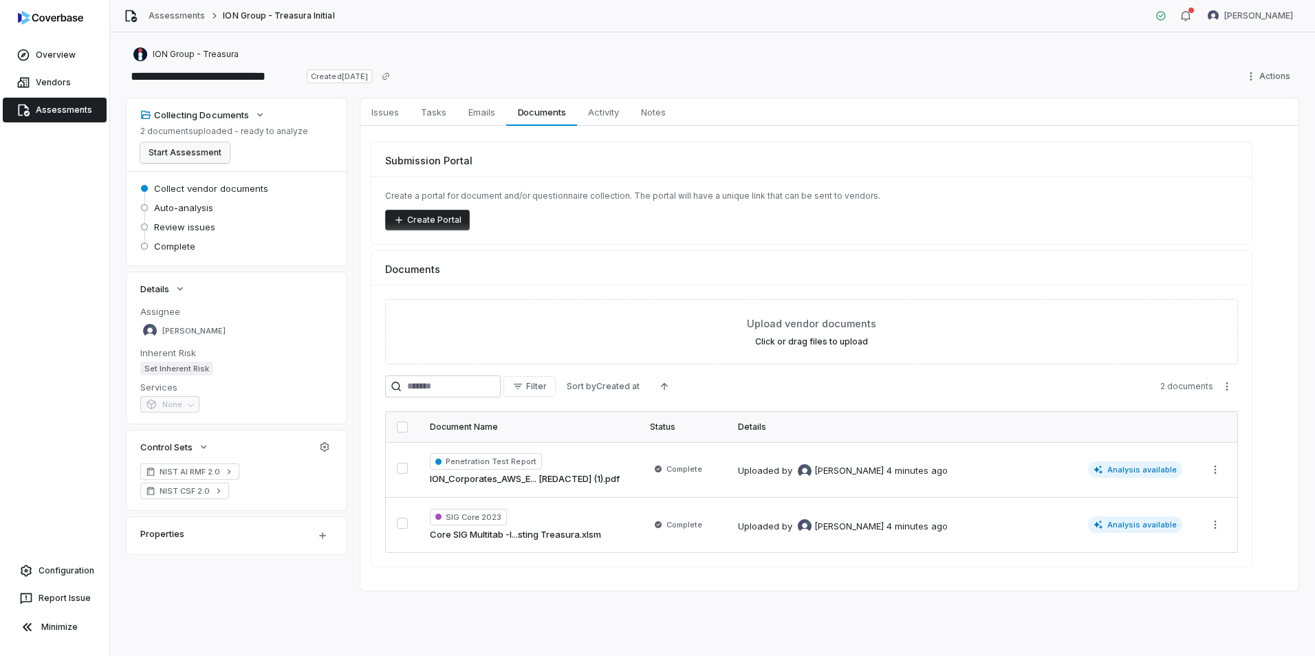
click at [171, 153] on button "Start Assessment" at bounding box center [184, 152] width 89 height 21
